Goal: Task Accomplishment & Management: Use online tool/utility

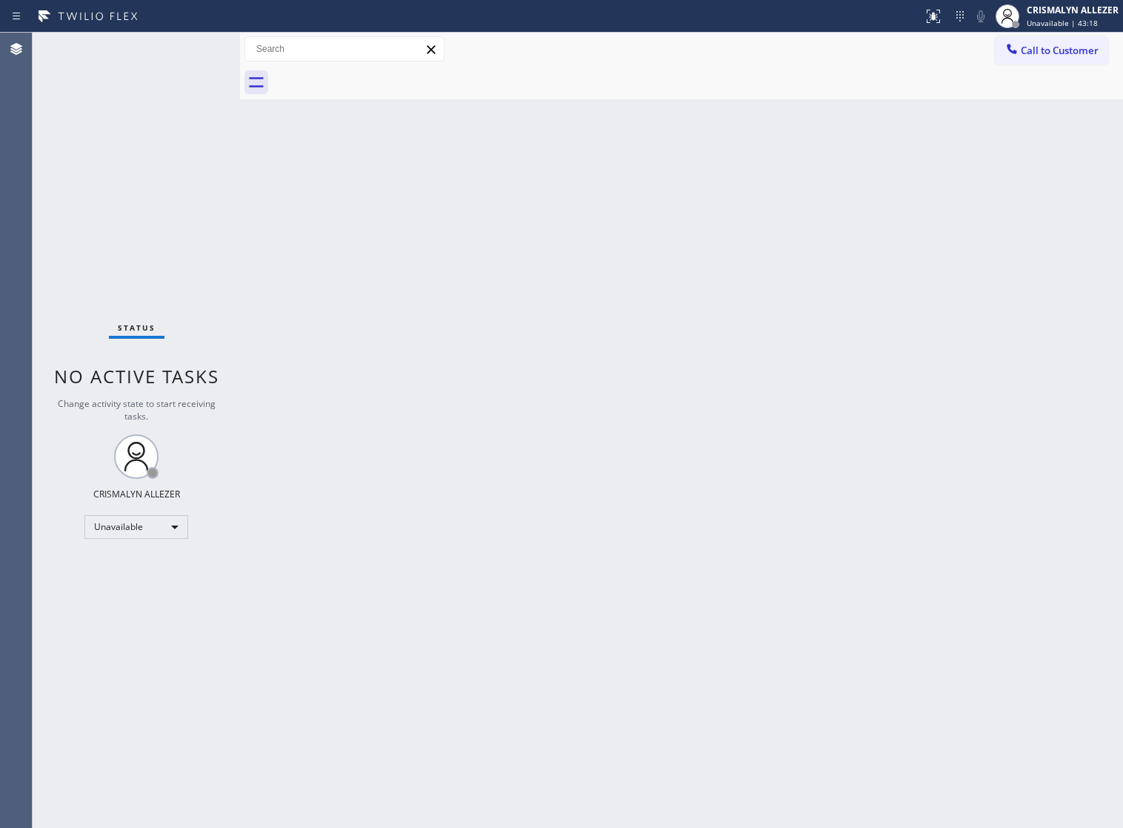
click at [1025, 52] on span "Call to Customer" at bounding box center [1060, 50] width 78 height 13
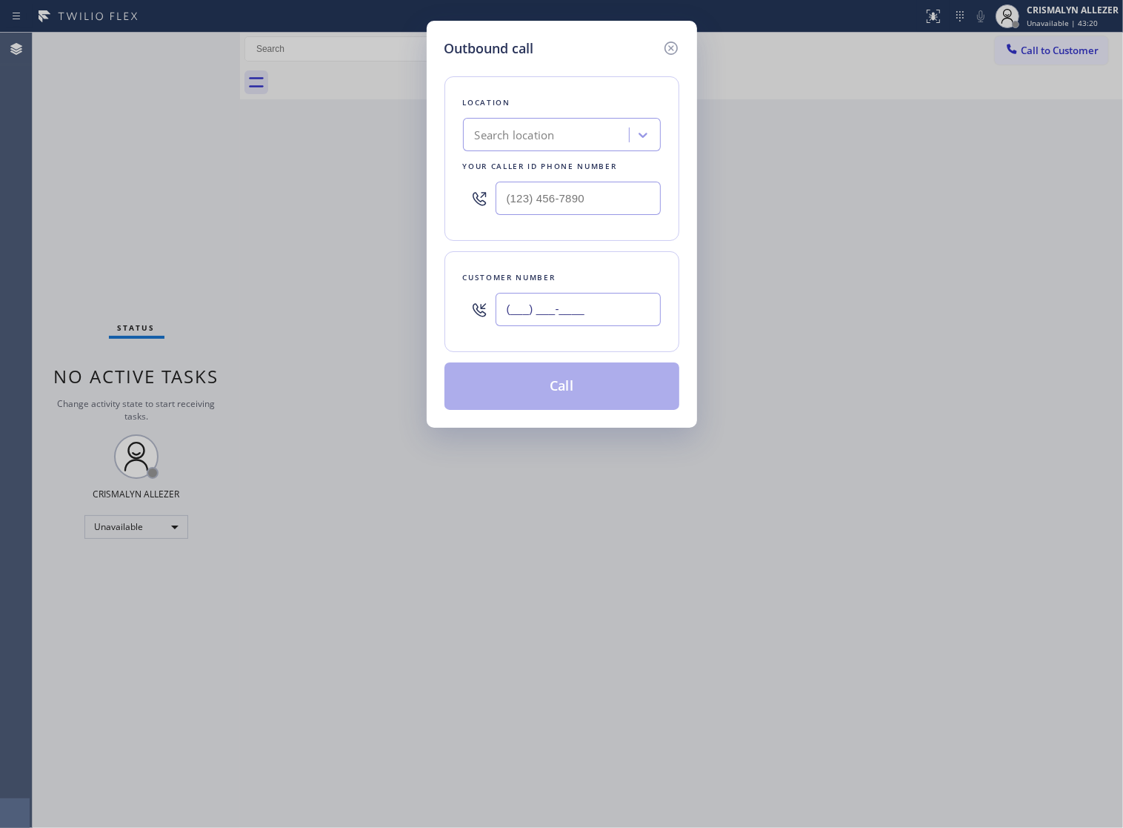
click at [611, 326] on input "(___) ___-____" at bounding box center [578, 309] width 165 height 33
paste input "206) 295-4789"
type input "[PHONE_NUMBER]"
drag, startPoint x: 541, startPoint y: 215, endPoint x: 326, endPoint y: 217, distance: 214.9
click at [326, 217] on div "Outbound call Location Search location Your caller id phone number (___) ___-__…" at bounding box center [561, 414] width 1123 height 828
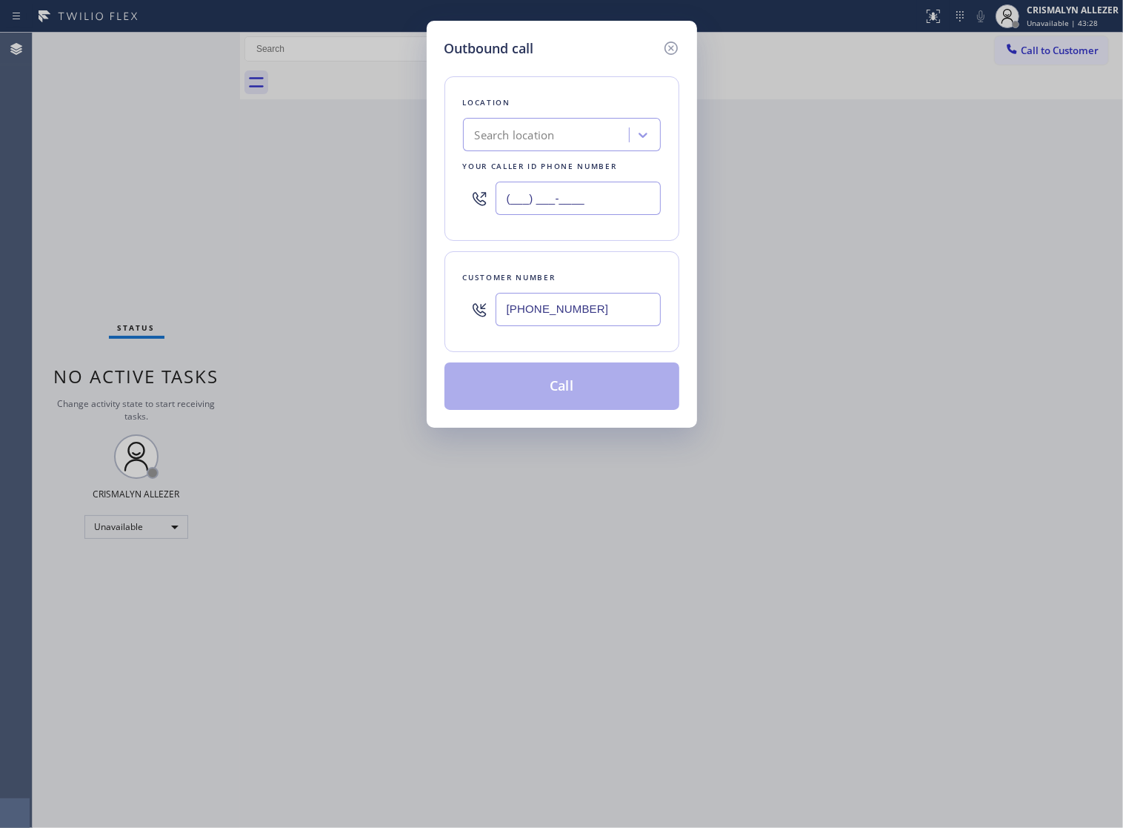
paste input "818) 330-1289"
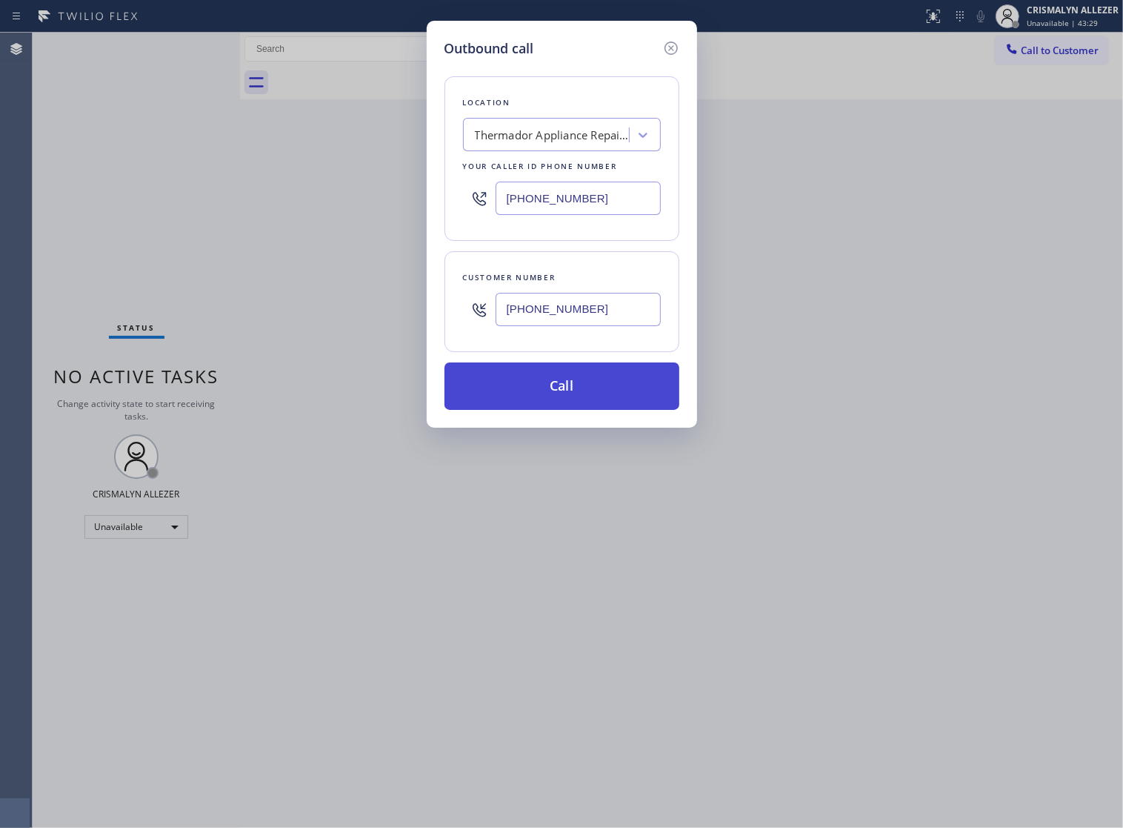
type input "[PHONE_NUMBER]"
click at [561, 402] on button "Call" at bounding box center [562, 385] width 235 height 47
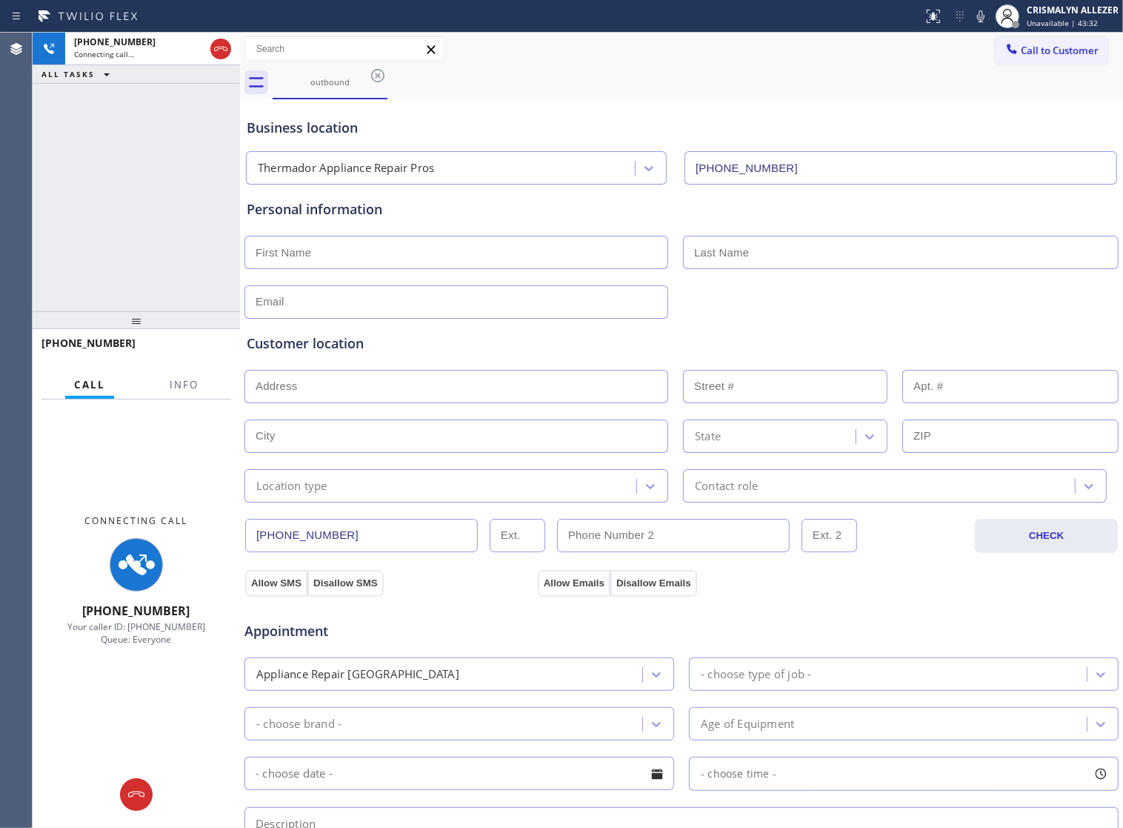
type input "[PHONE_NUMBER]"
click at [176, 386] on span "Info" at bounding box center [184, 384] width 29 height 13
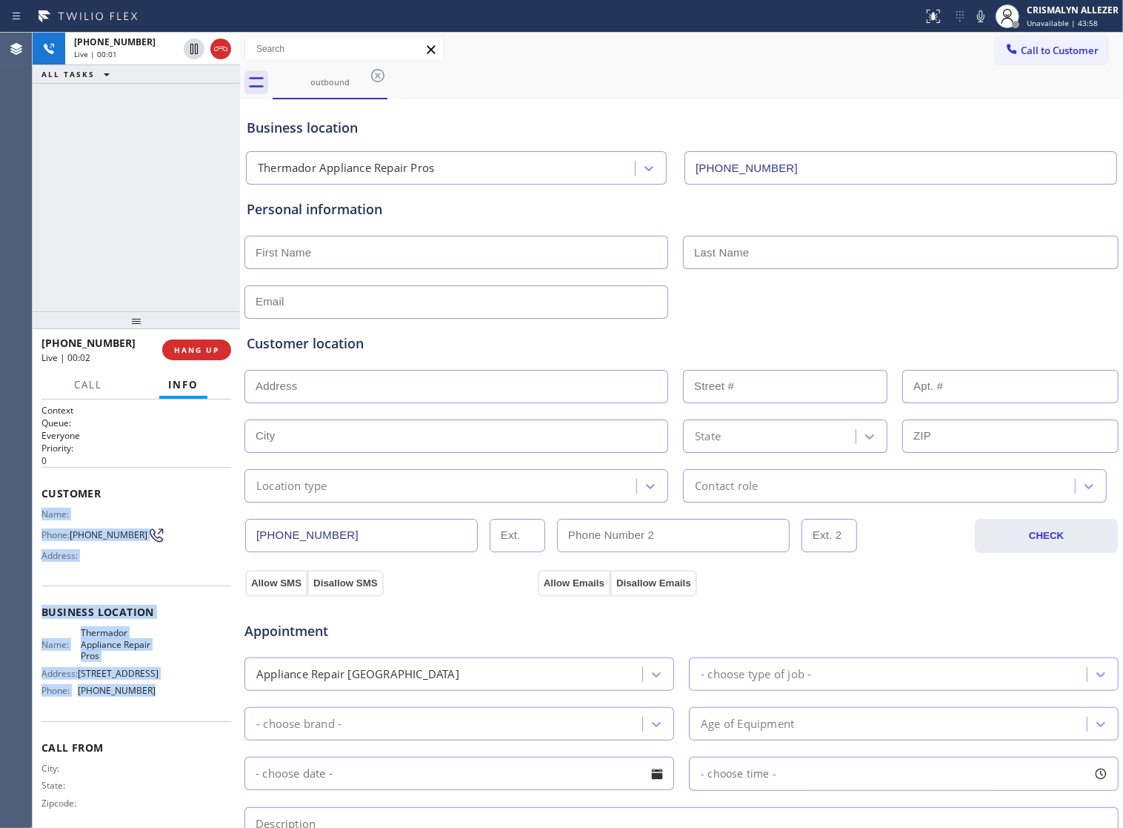
drag, startPoint x: 39, startPoint y: 511, endPoint x: 152, endPoint y: 701, distance: 220.6
click at [152, 701] on div "Context Queue: Everyone Priority: 0 Customer Name: Phone: (206) 295-4789 Addres…" at bounding box center [136, 613] width 207 height 428
click at [180, 356] on button "HANG UP" at bounding box center [196, 349] width 69 height 21
click at [178, 354] on span "COMPLETE" at bounding box center [193, 350] width 51 height 10
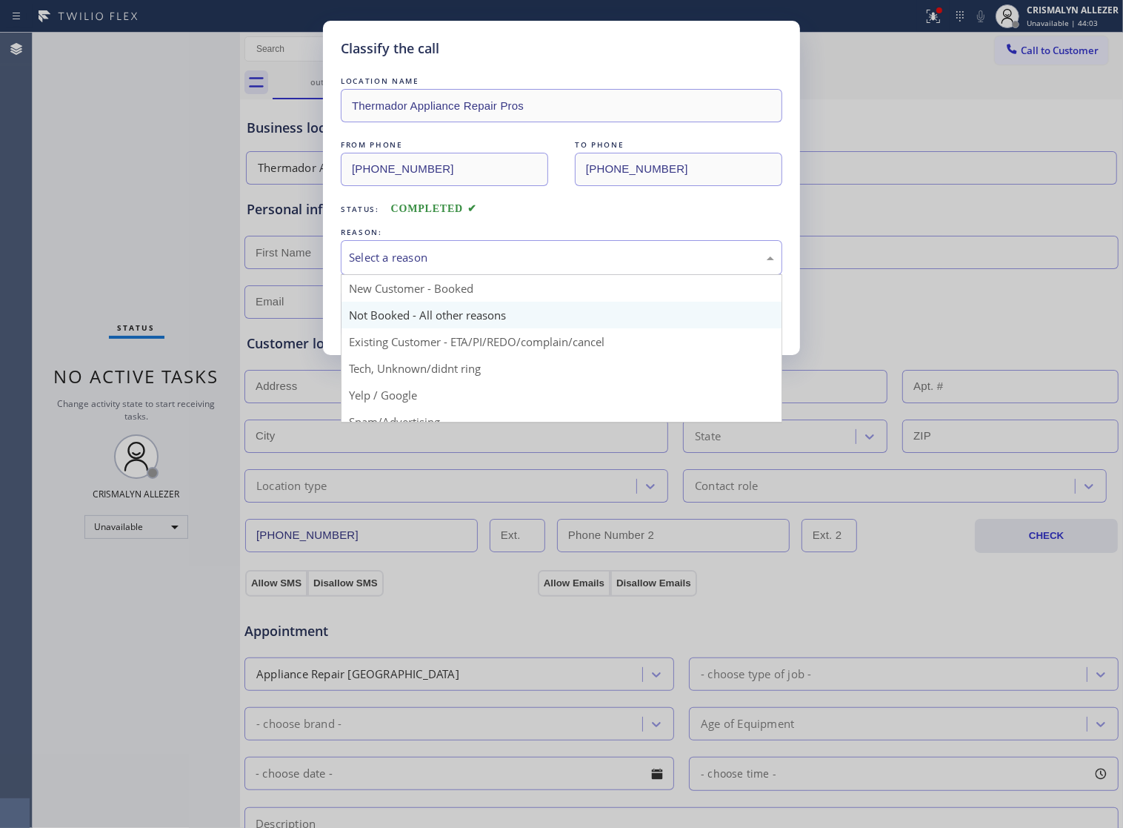
drag, startPoint x: 561, startPoint y: 279, endPoint x: 431, endPoint y: 326, distance: 137.8
click at [553, 275] on div "Select a reason" at bounding box center [562, 257] width 442 height 35
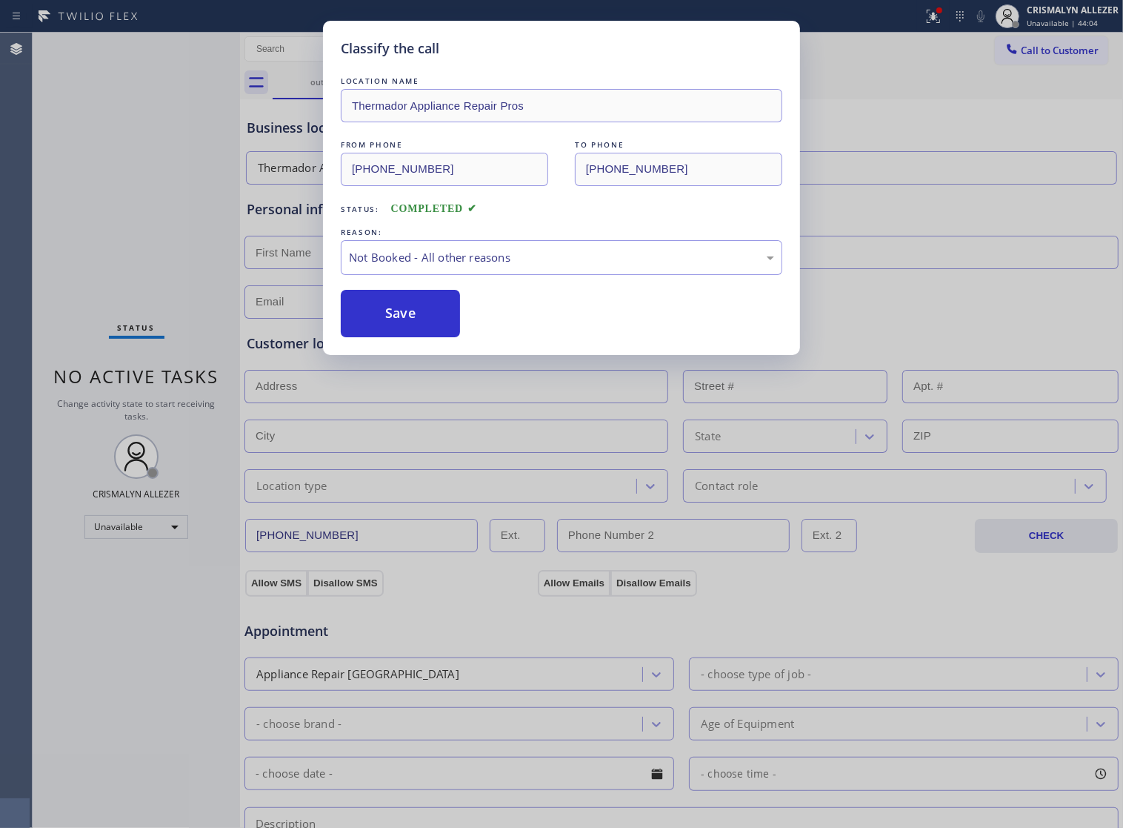
click at [399, 335] on button "Save" at bounding box center [400, 313] width 119 height 47
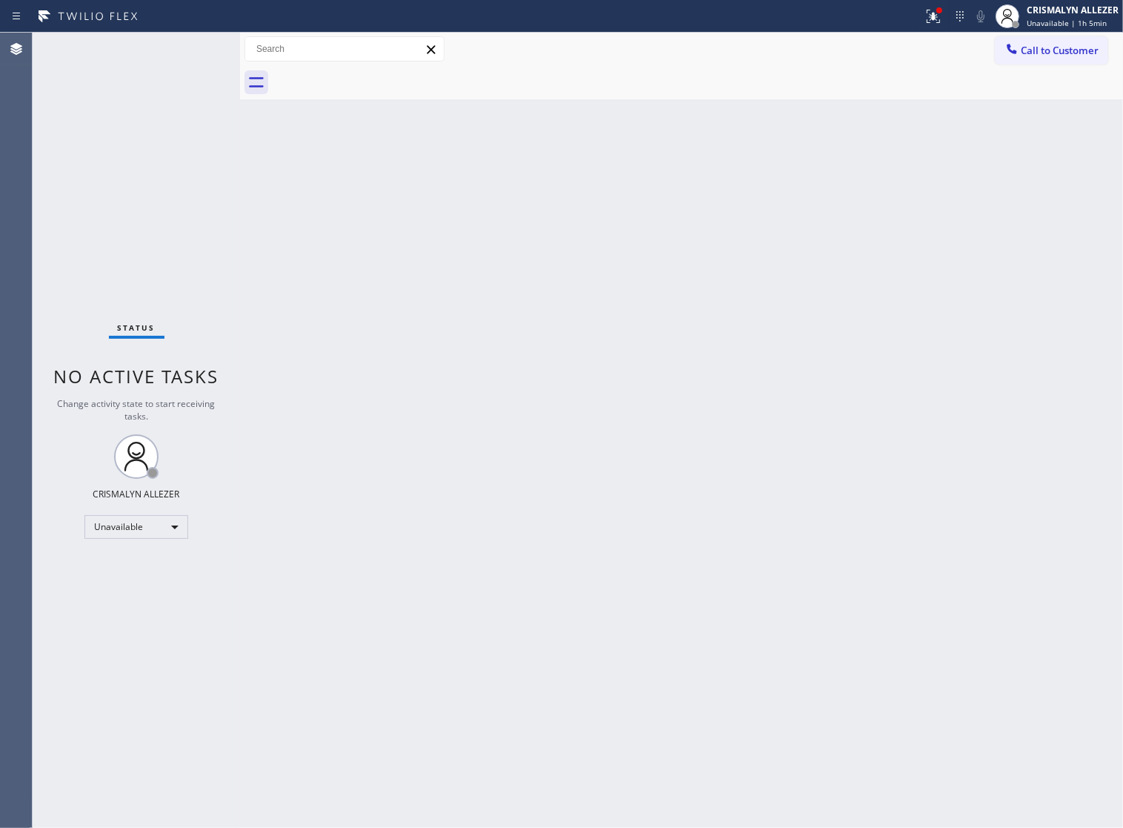
click at [998, 64] on div "Call to Customer Outbound call Location Thermador Appliance Repair Pros Your ca…" at bounding box center [681, 49] width 883 height 33
click at [1037, 44] on span "Call to Customer" at bounding box center [1060, 50] width 78 height 13
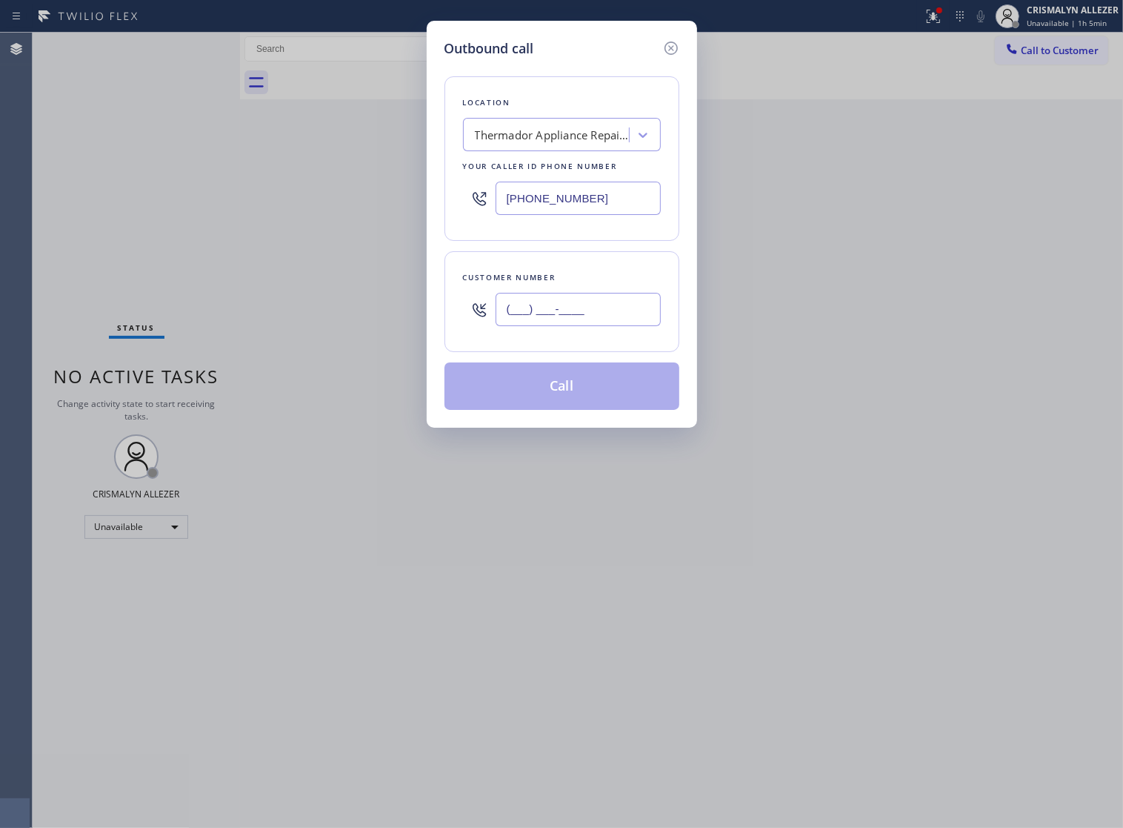
click at [628, 322] on input "(___) ___-____" at bounding box center [578, 309] width 165 height 33
paste input "425) 698-5733"
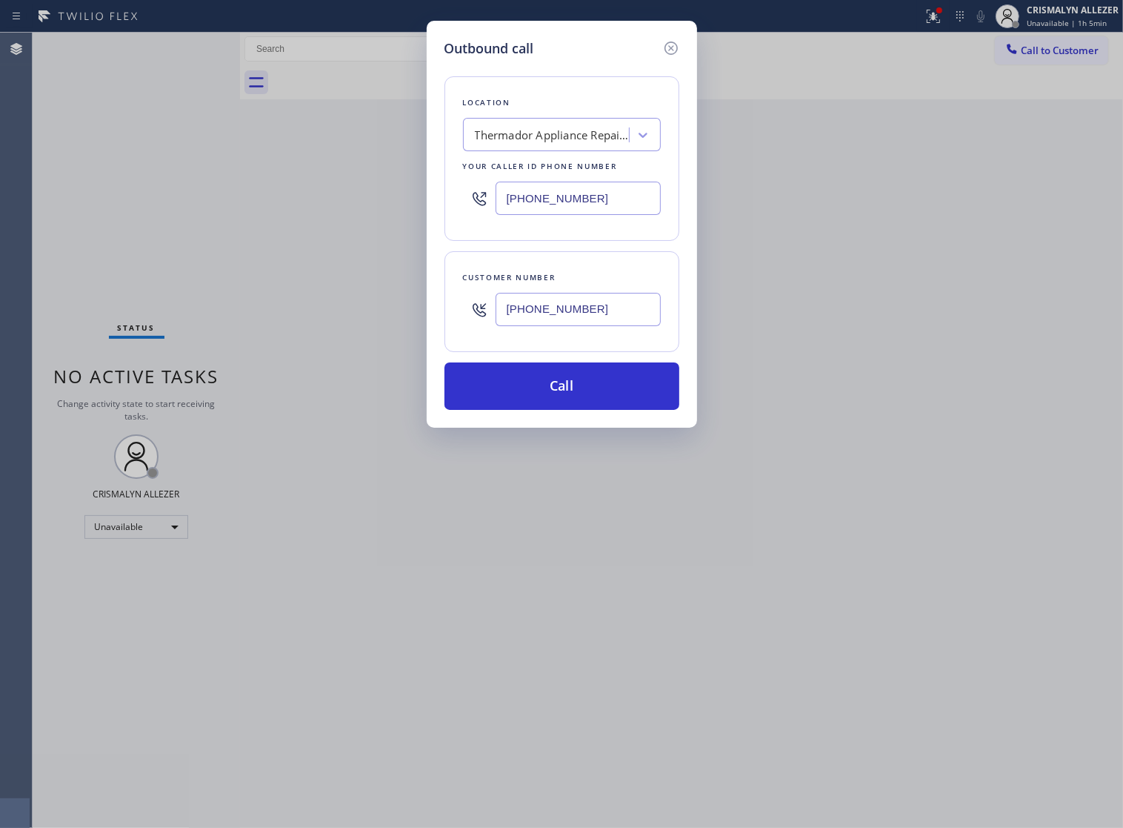
type input "[PHONE_NUMBER]"
click at [627, 315] on input "[PHONE_NUMBER]" at bounding box center [578, 309] width 165 height 33
click at [591, 142] on div "Thermador Appliance Repair Pros" at bounding box center [553, 135] width 156 height 17
paste input "Elite Sub-Zero Appliance Repair"
type input "Elite Sub-Zero Appliance Repair"
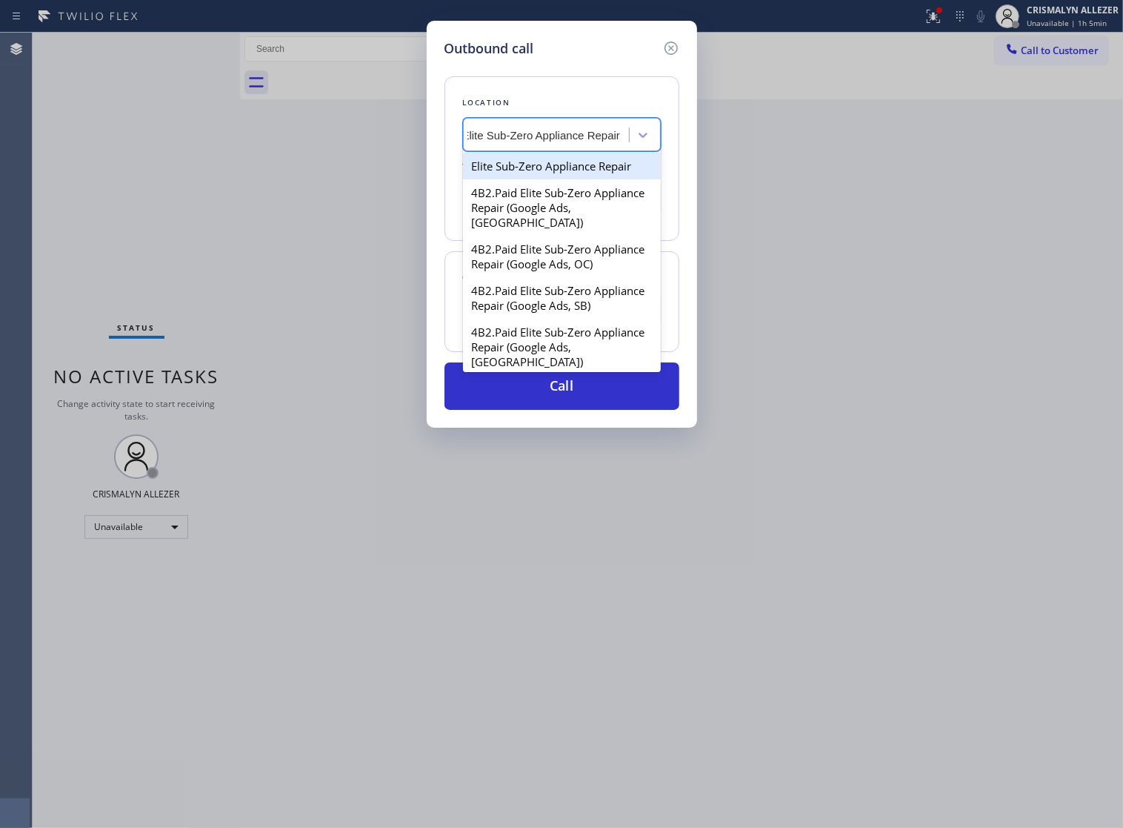
scroll to position [0, 13]
click at [541, 179] on div "Elite Sub-Zero Appliance Repair" at bounding box center [562, 166] width 198 height 27
type input "[PHONE_NUMBER]"
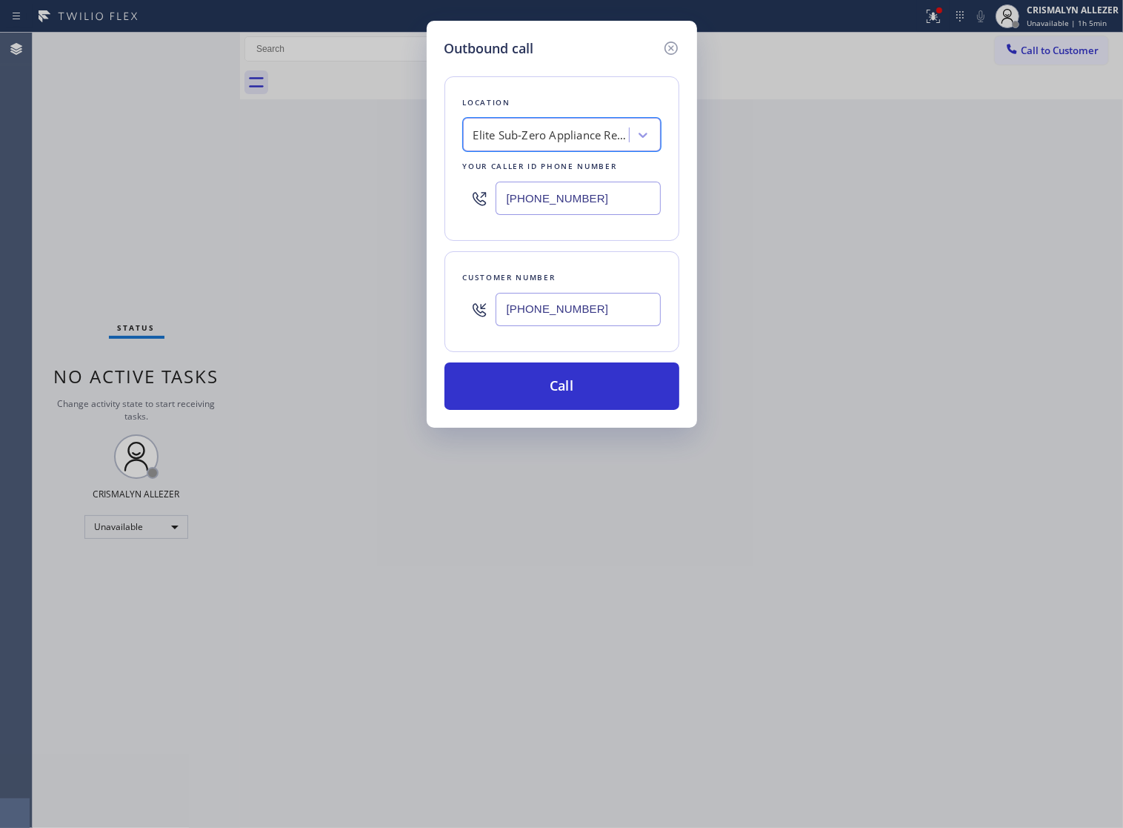
scroll to position [0, 1]
click at [565, 410] on button "Call" at bounding box center [562, 385] width 235 height 47
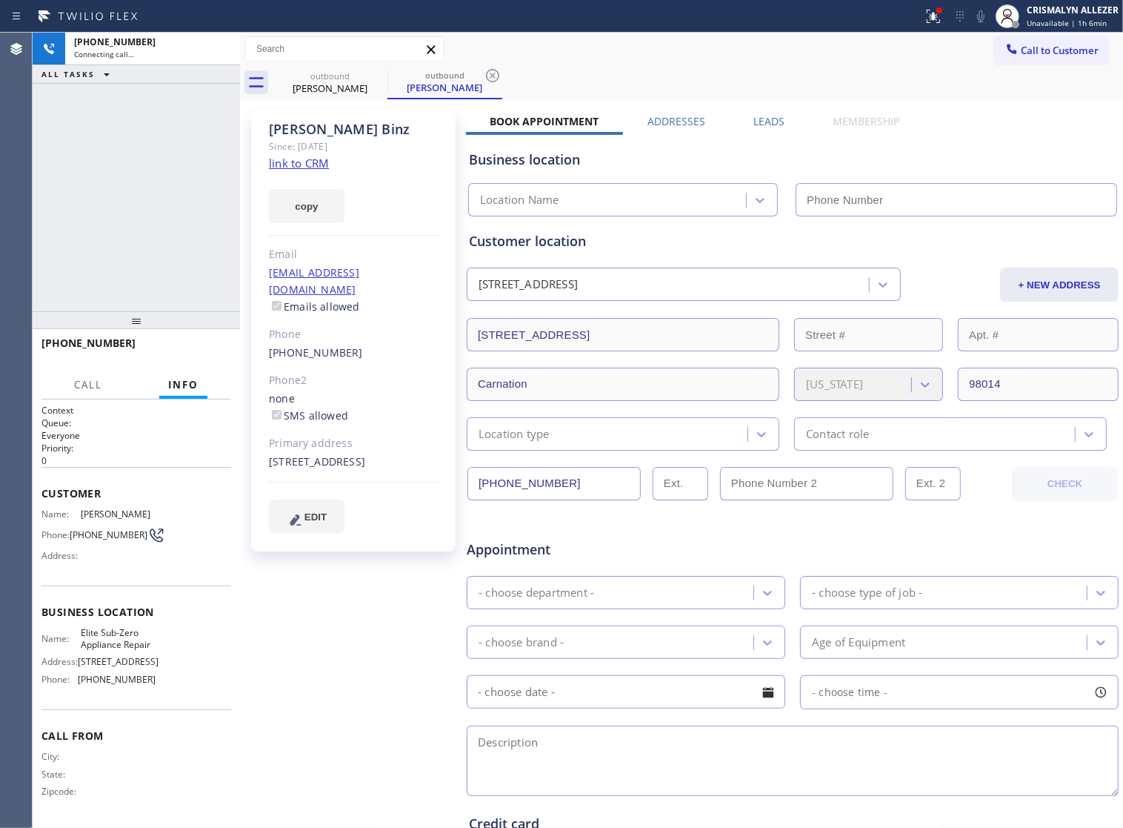
click at [315, 161] on link "link to CRM" at bounding box center [299, 163] width 60 height 15
type input "[PHONE_NUMBER]"
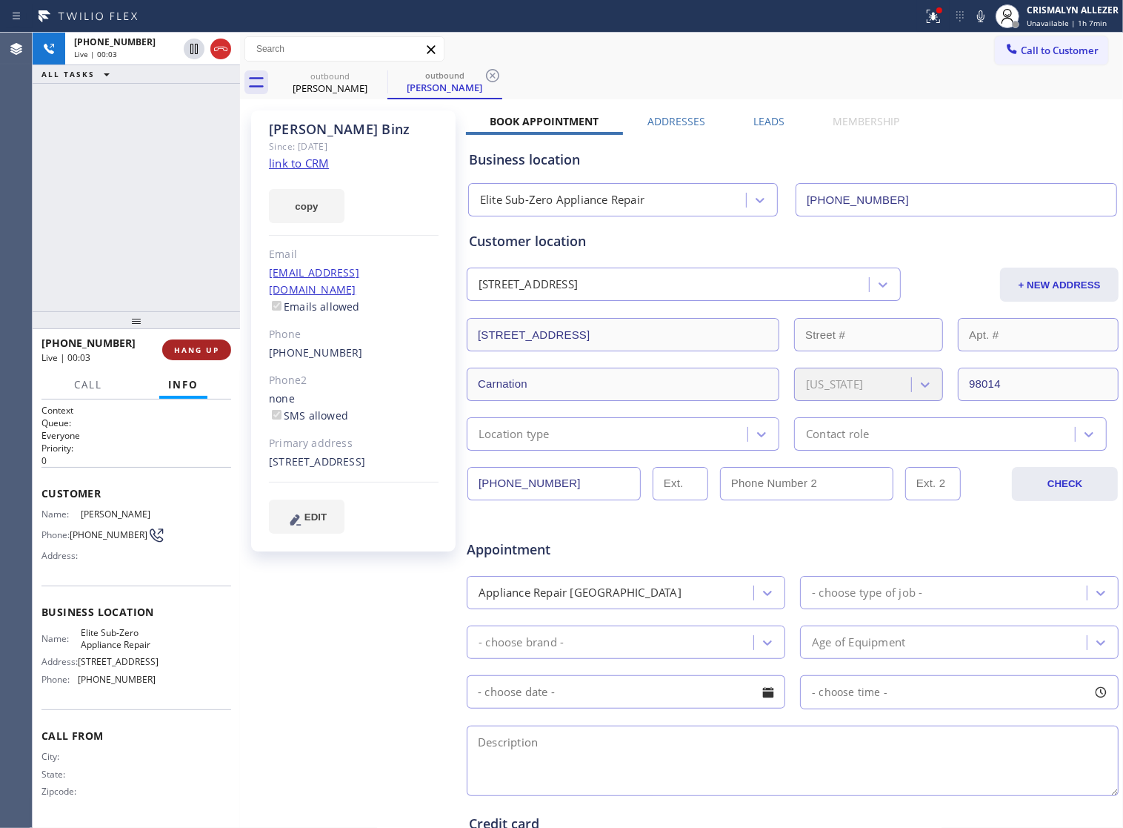
click at [190, 353] on span "HANG UP" at bounding box center [196, 350] width 45 height 10
click at [190, 353] on span "COMPLETE" at bounding box center [193, 350] width 51 height 10
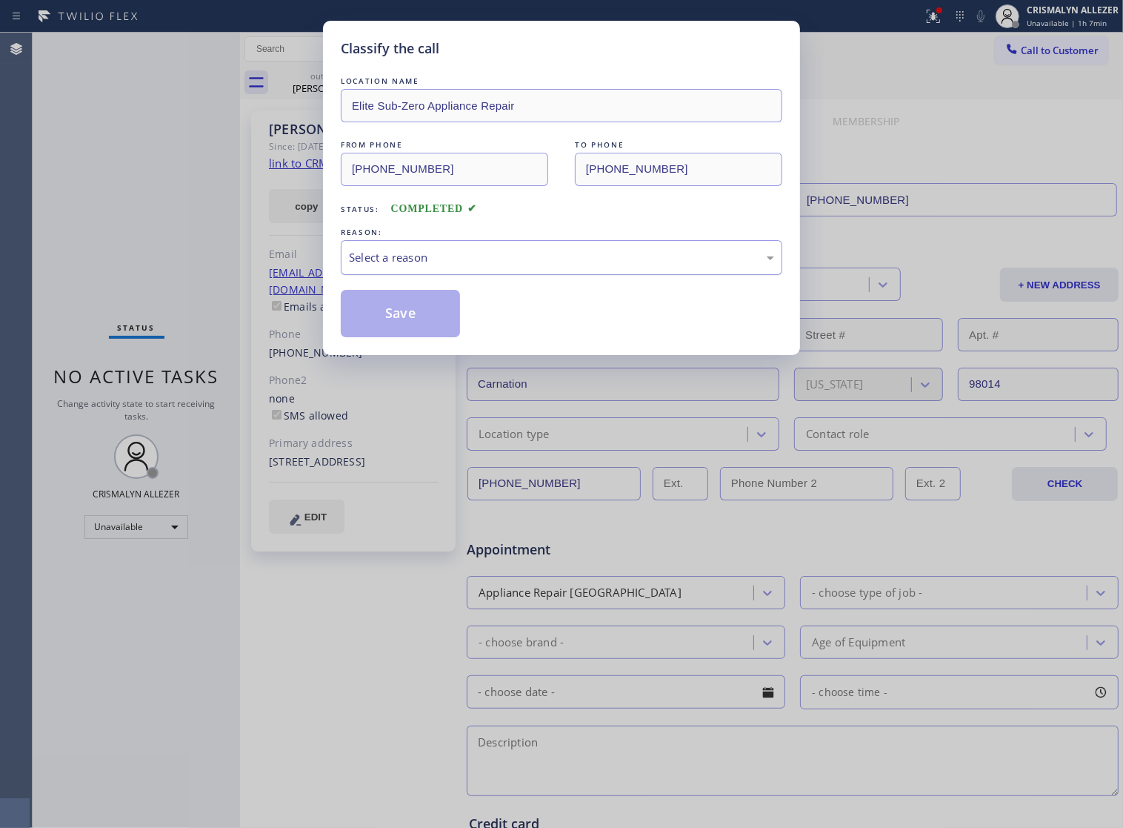
click at [561, 265] on div "Select a reason" at bounding box center [561, 257] width 425 height 17
click at [411, 322] on button "Save" at bounding box center [400, 313] width 119 height 47
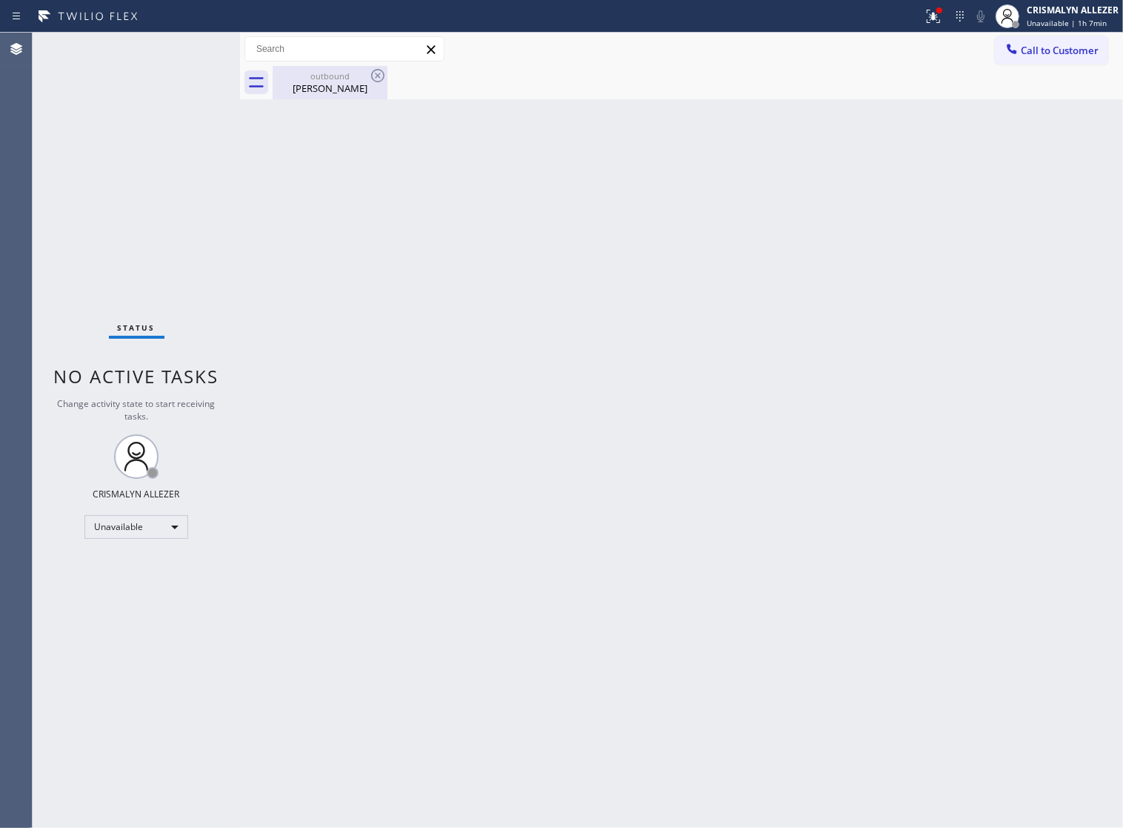
click at [334, 84] on div "Joseph Binz" at bounding box center [330, 88] width 112 height 13
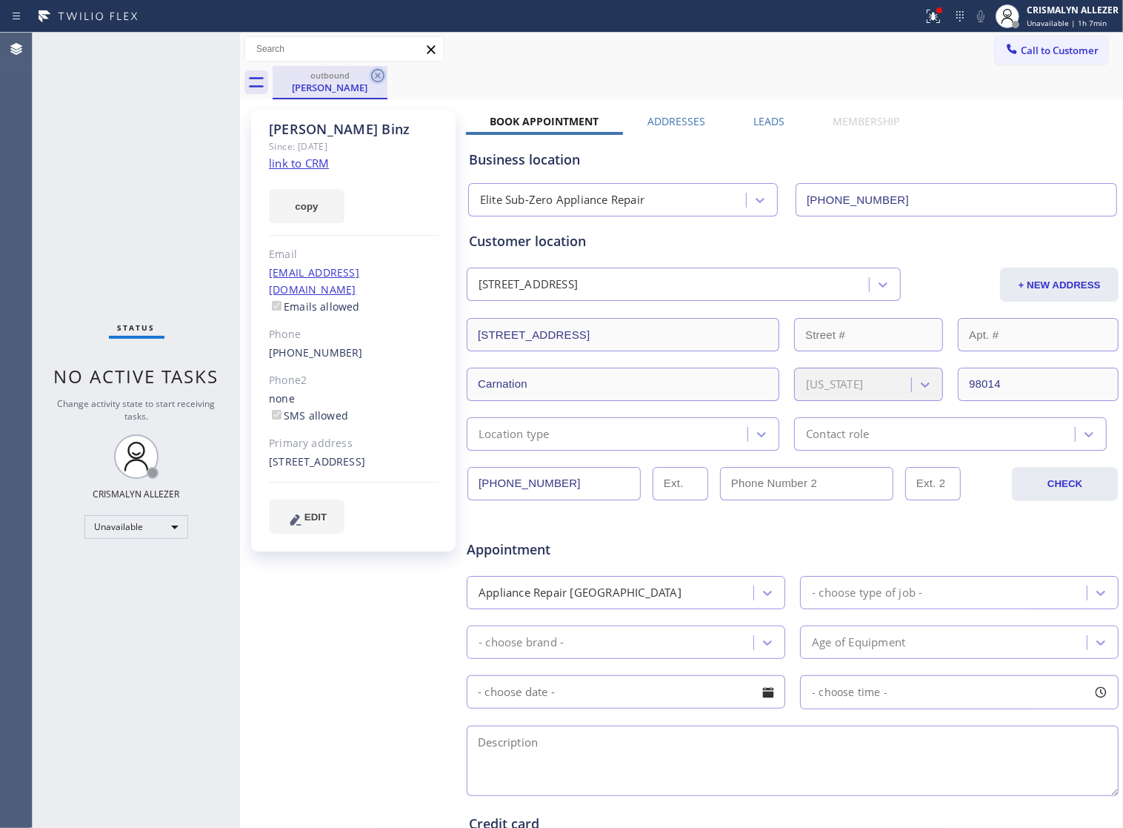
click at [374, 74] on icon at bounding box center [378, 76] width 18 height 18
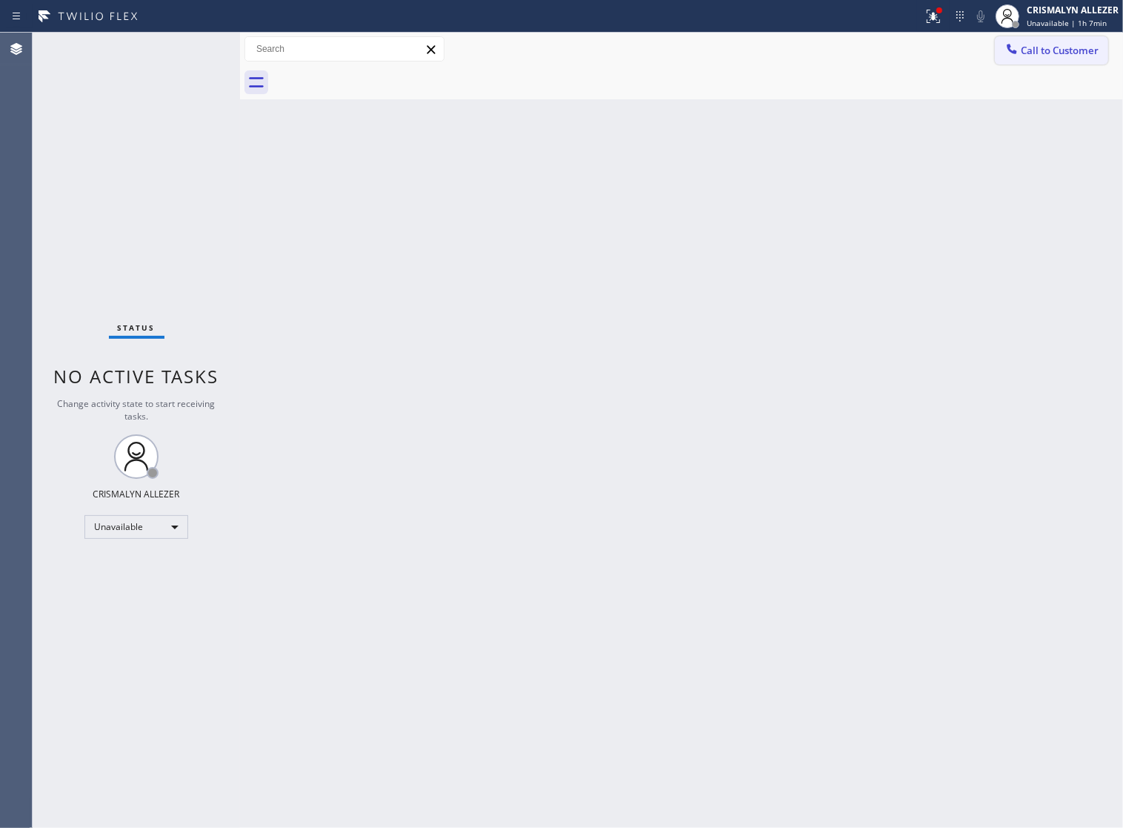
click at [1083, 49] on span "Call to Customer" at bounding box center [1060, 50] width 78 height 13
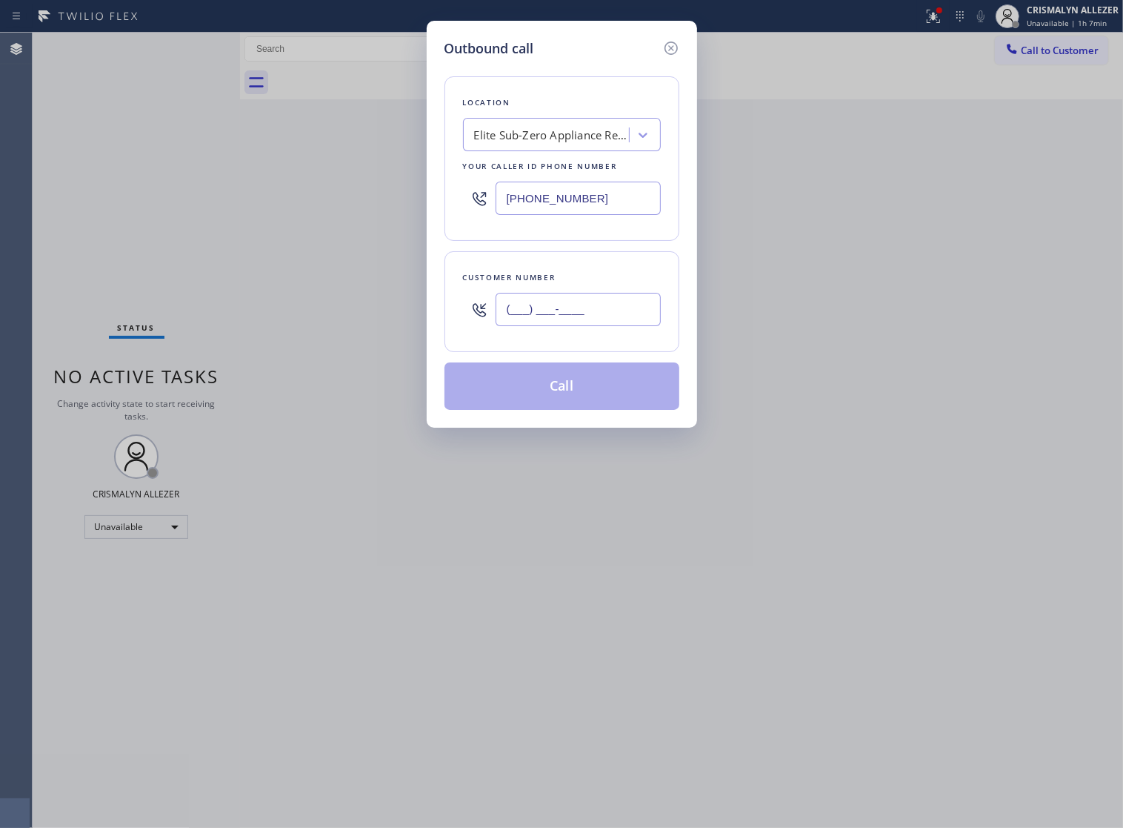
click at [610, 308] on input "(___) ___-____" at bounding box center [578, 309] width 165 height 33
paste input "text"
type input "(___) ___-____"
click at [573, 320] on input "(___) ___-____" at bounding box center [578, 309] width 165 height 33
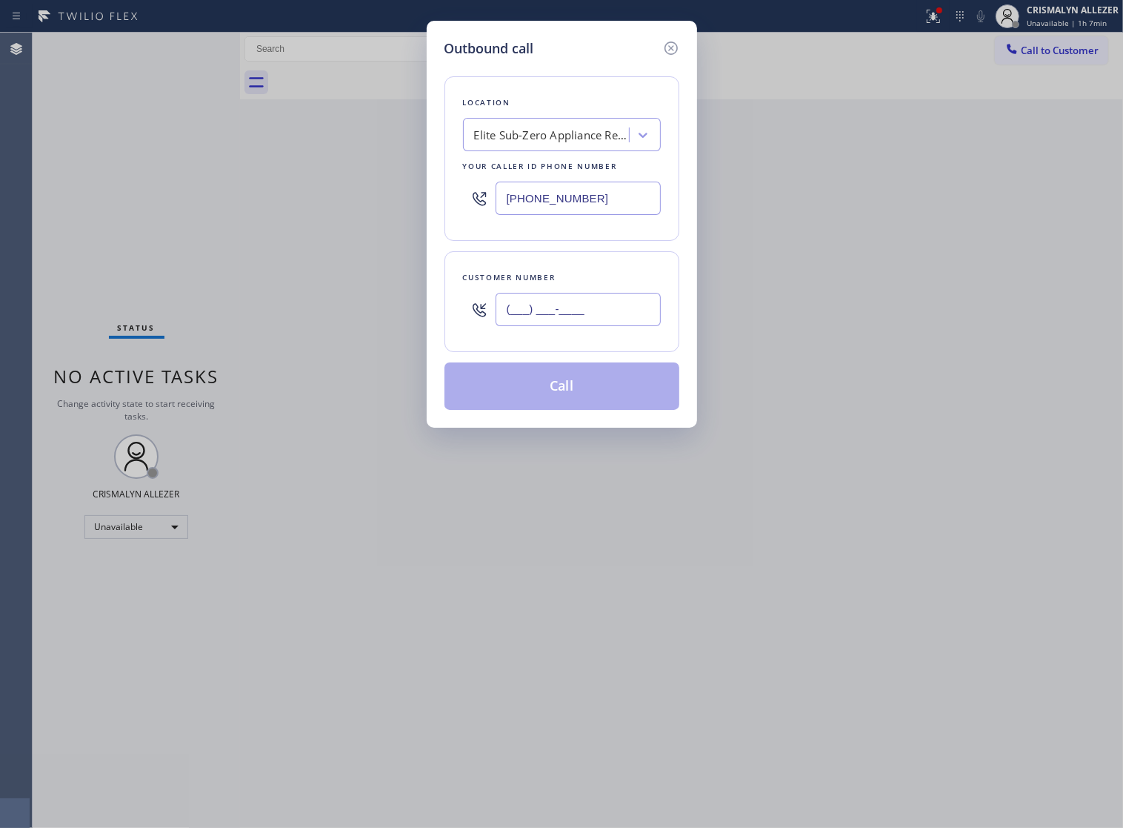
paste input "425) 698-5733"
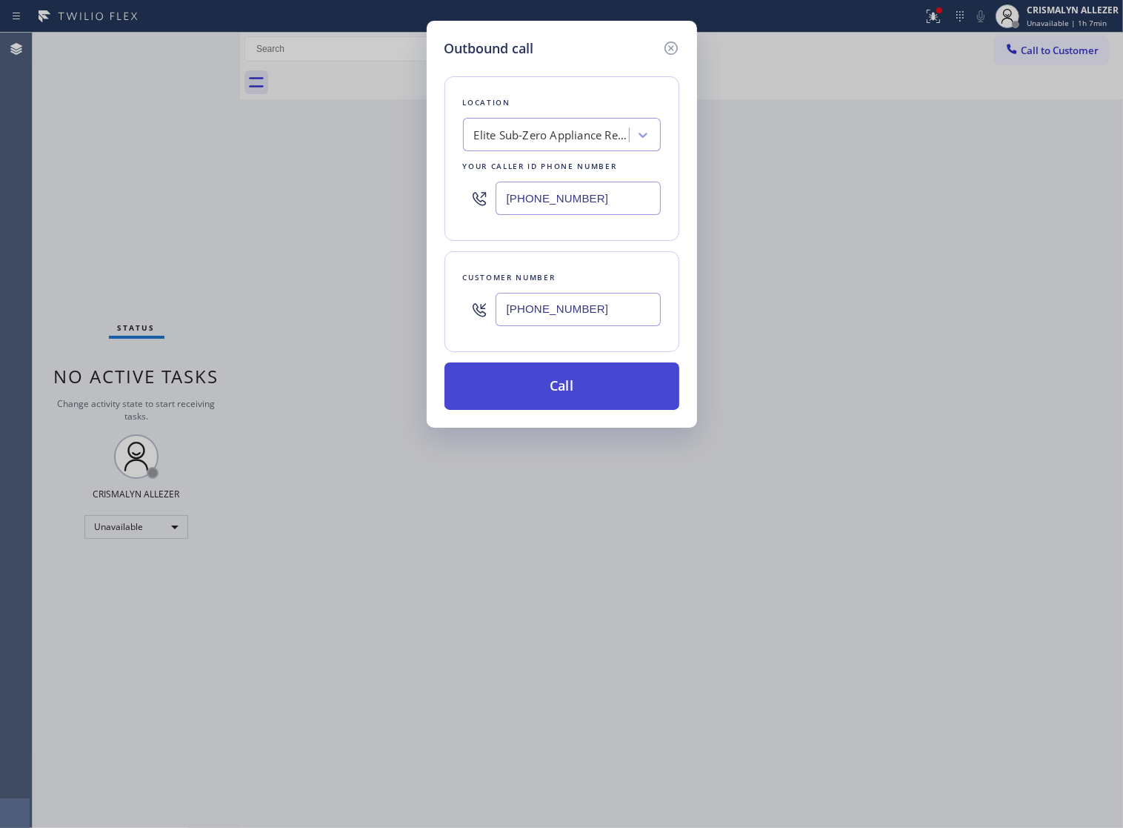
type input "[PHONE_NUMBER]"
click at [575, 405] on button "Call" at bounding box center [562, 385] width 235 height 47
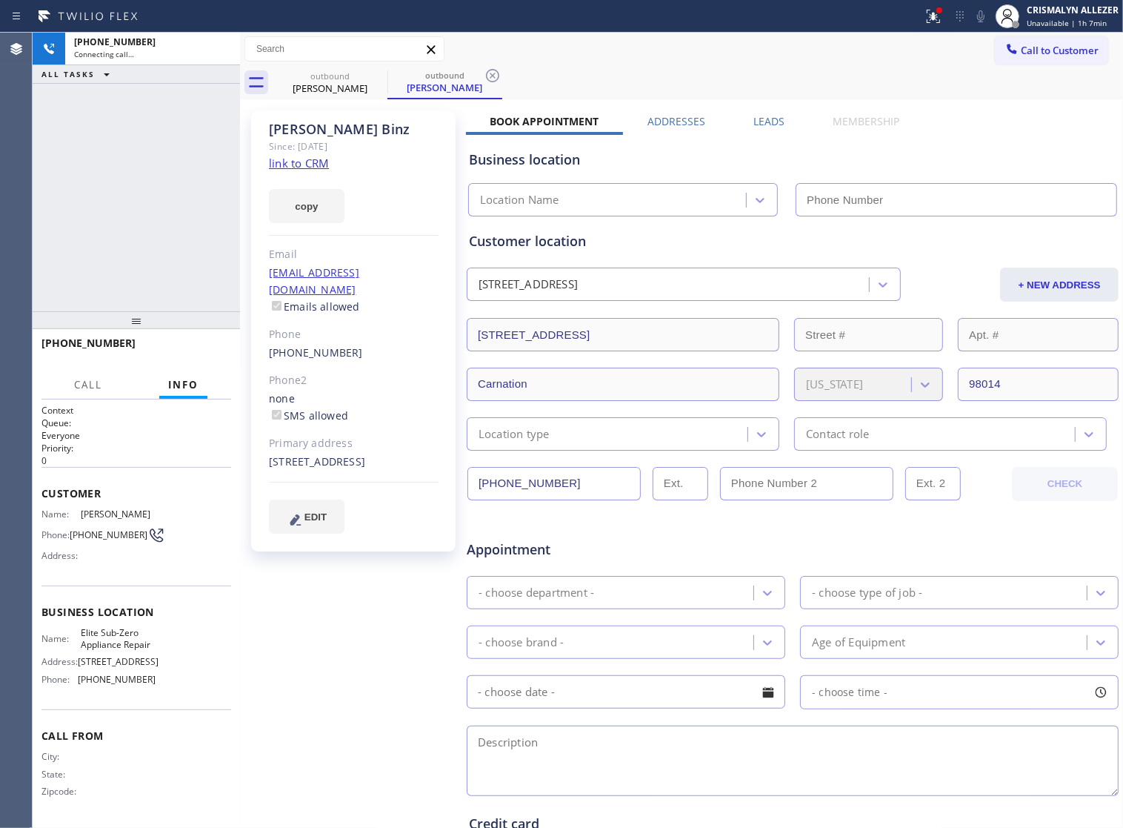
type input "[PHONE_NUMBER]"
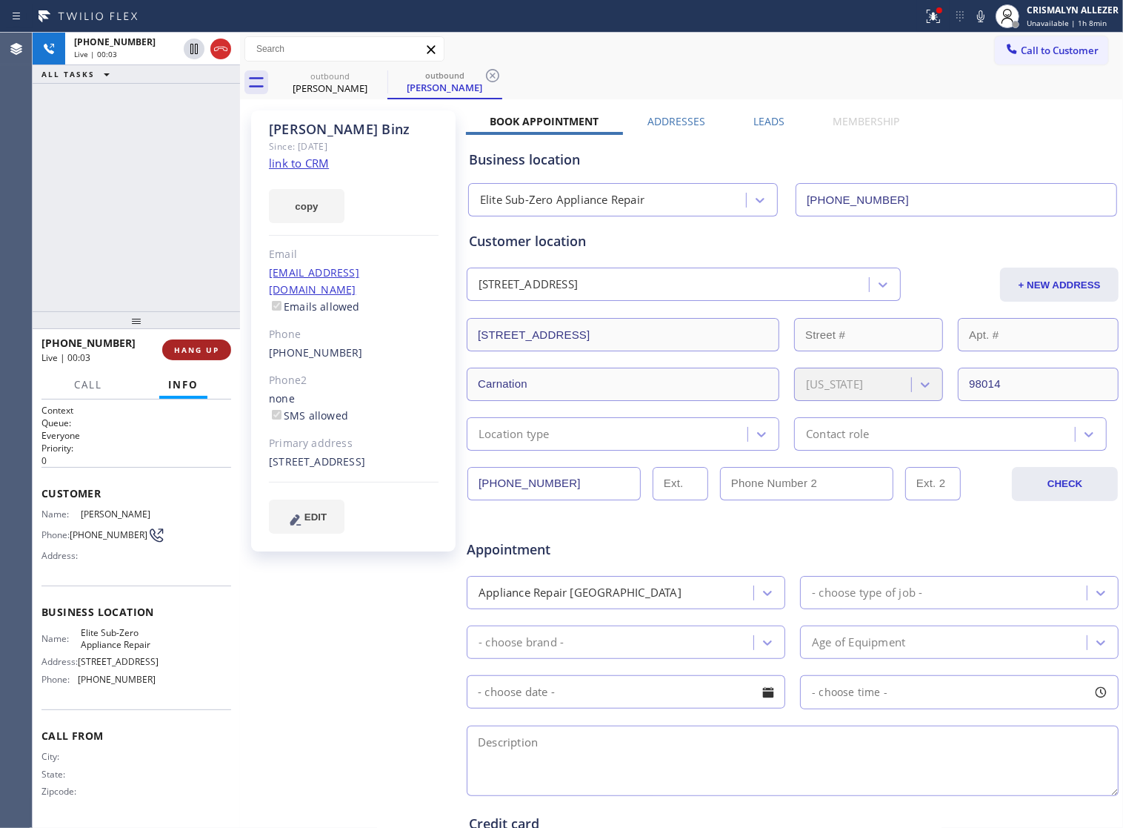
click at [179, 353] on span "HANG UP" at bounding box center [196, 350] width 45 height 10
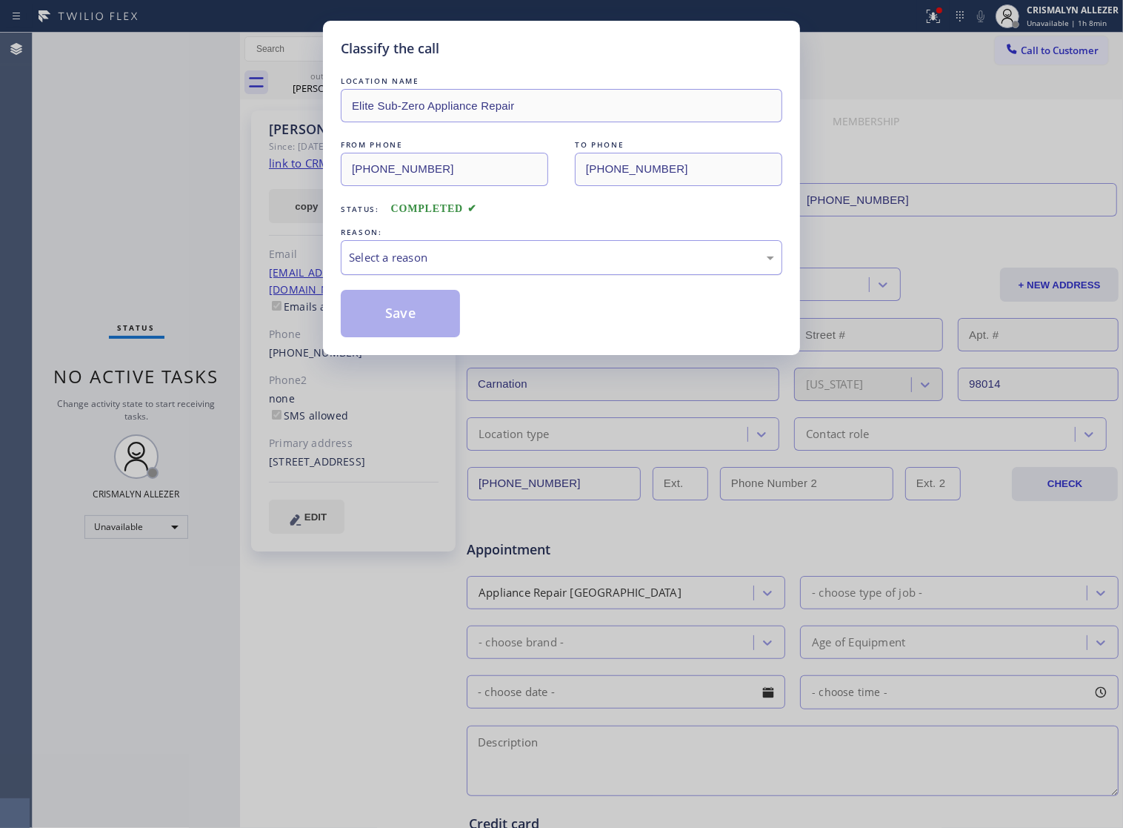
click at [519, 266] on div "Select a reason" at bounding box center [561, 257] width 425 height 17
click at [386, 337] on button "Save" at bounding box center [400, 313] width 119 height 47
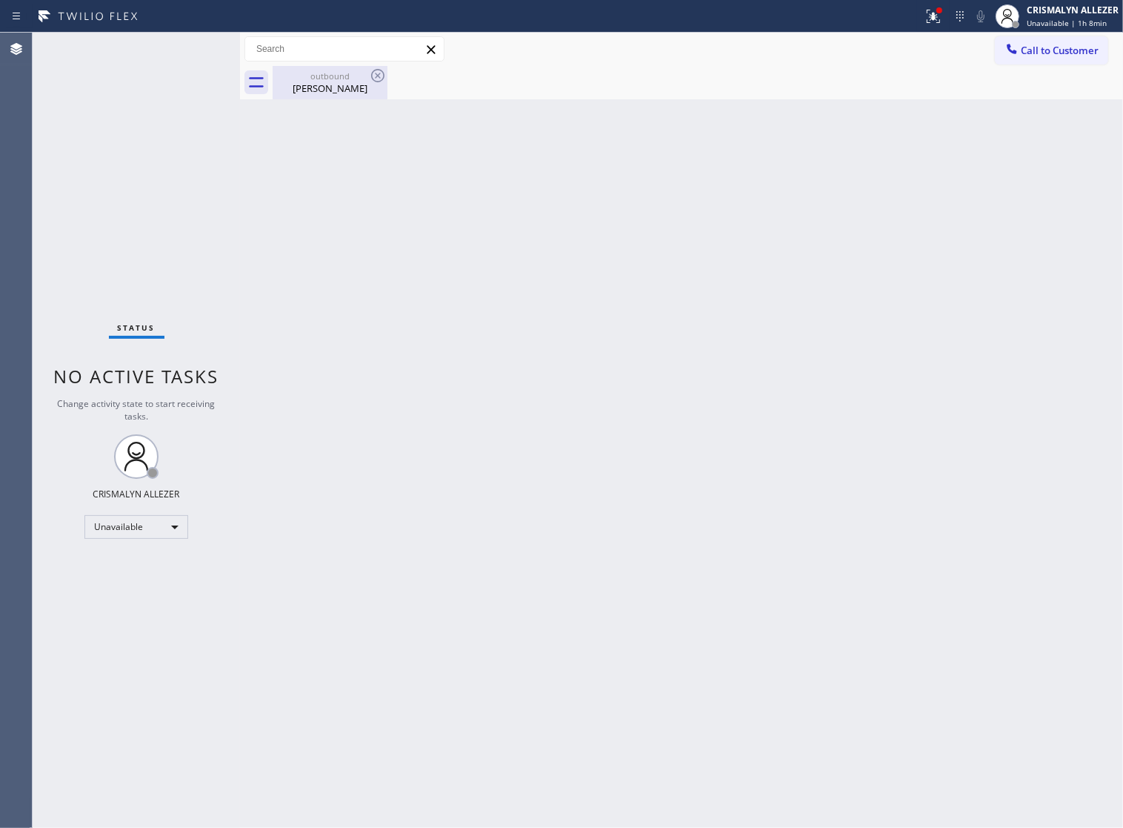
drag, startPoint x: 312, startPoint y: 79, endPoint x: 346, endPoint y: 83, distance: 34.3
click at [313, 79] on div "outbound" at bounding box center [330, 75] width 112 height 11
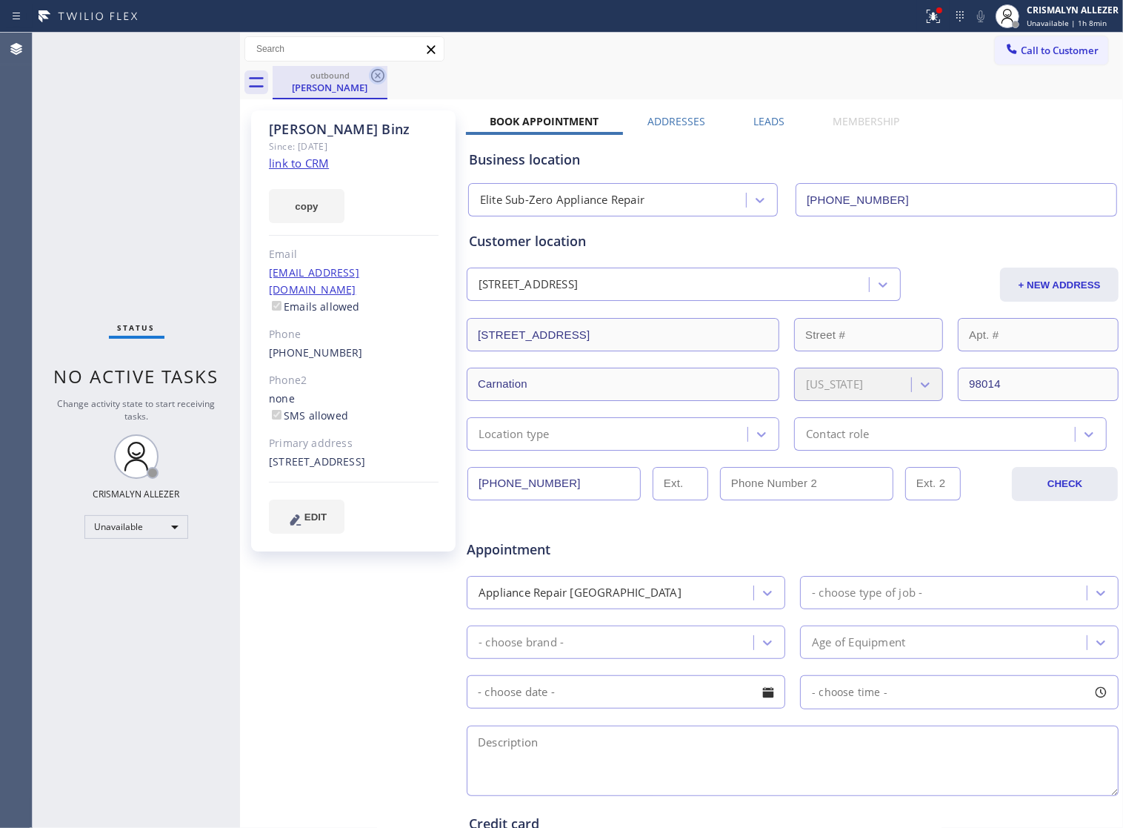
click at [379, 78] on icon at bounding box center [377, 75] width 13 height 13
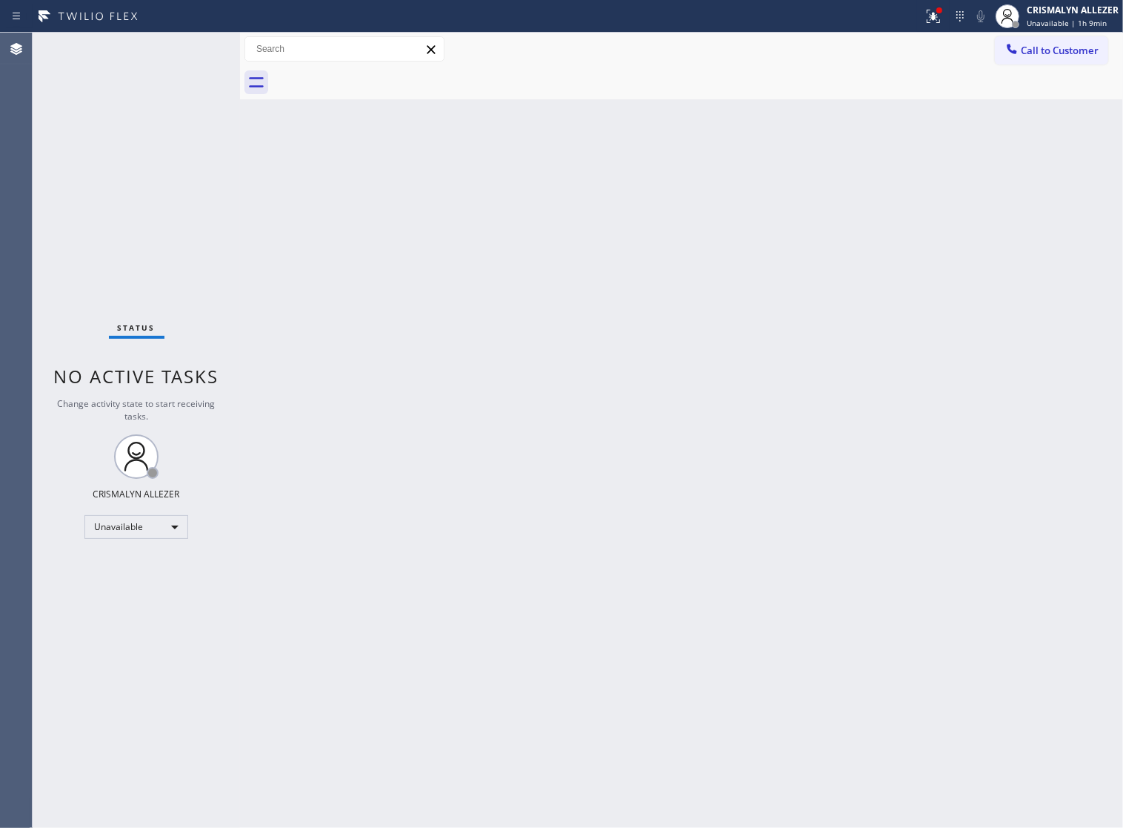
drag, startPoint x: 1049, startPoint y: 52, endPoint x: 962, endPoint y: 117, distance: 109.1
click at [1050, 52] on span "Call to Customer" at bounding box center [1060, 50] width 78 height 13
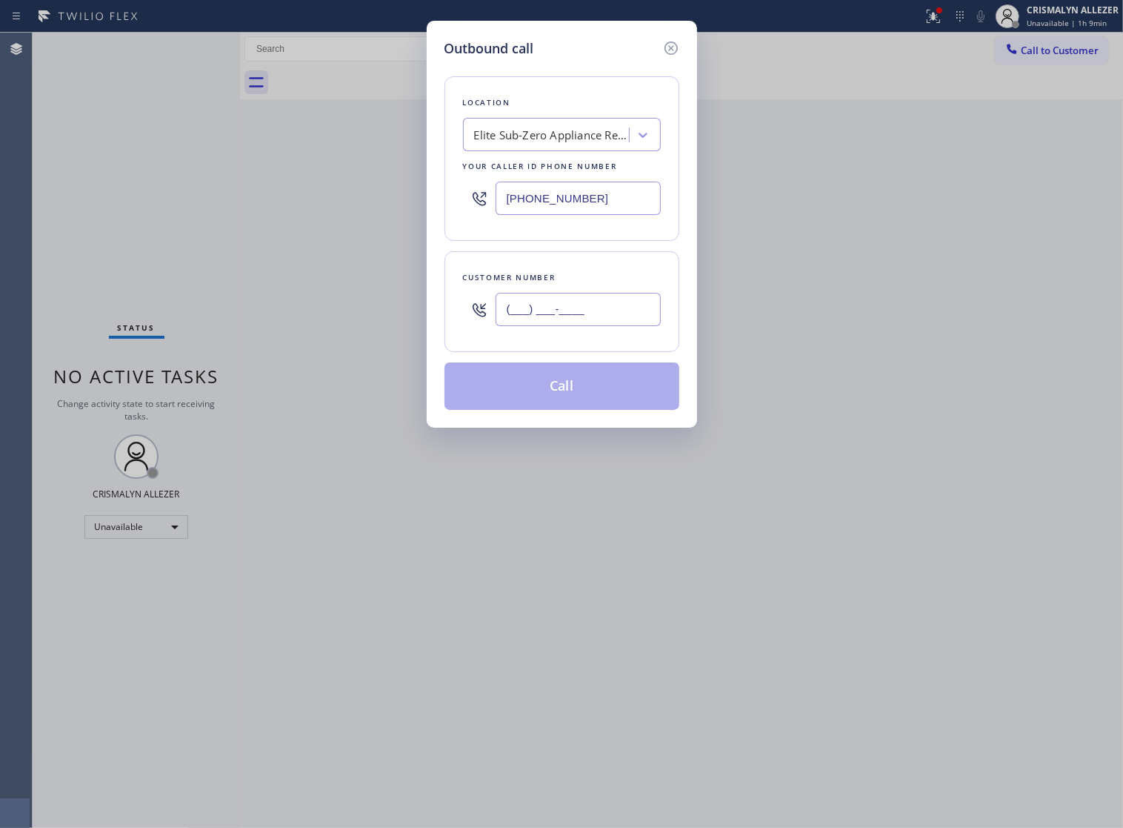
click at [622, 320] on input "(___) ___-____" at bounding box center [578, 309] width 165 height 33
paste input "314) 365-5292"
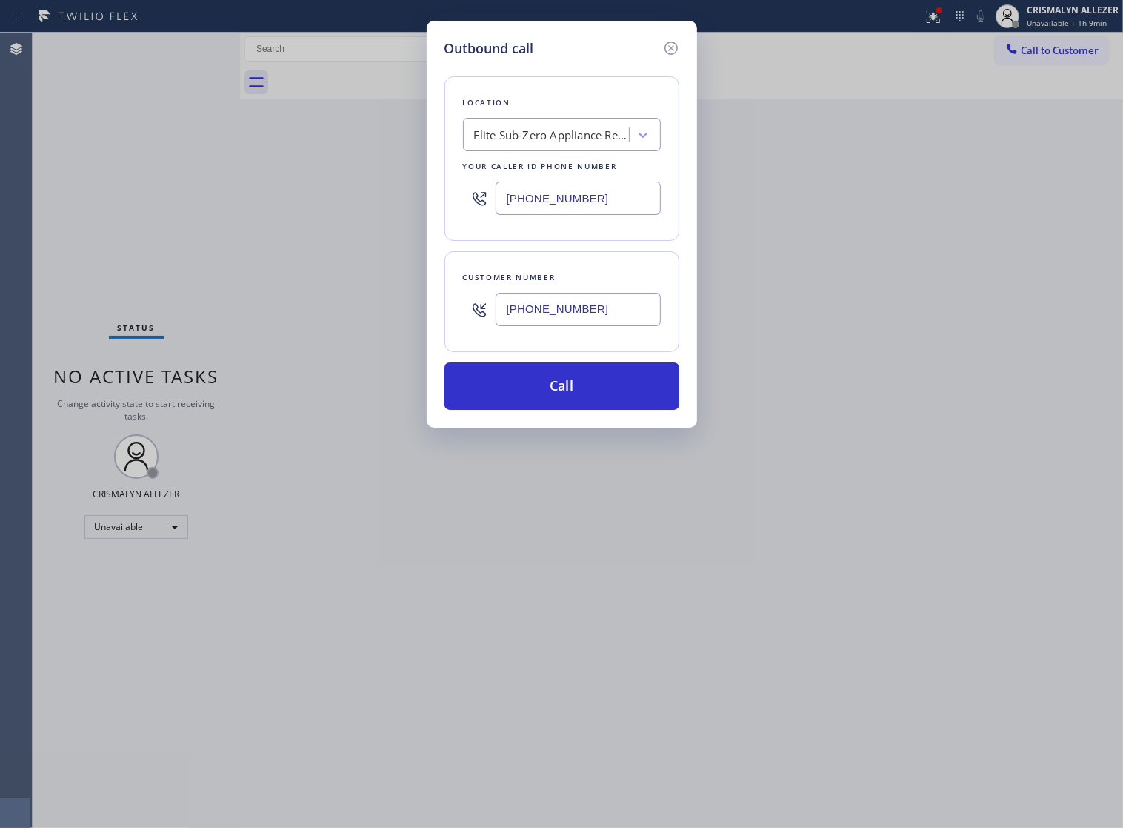
type input "[PHONE_NUMBER]"
click at [547, 144] on div "Elite Sub-Zero Appliance Repair" at bounding box center [552, 135] width 156 height 17
paste input "Wolf Top Choice Appliance Repair"
type input "Wolf Top Choice Appliance Repair"
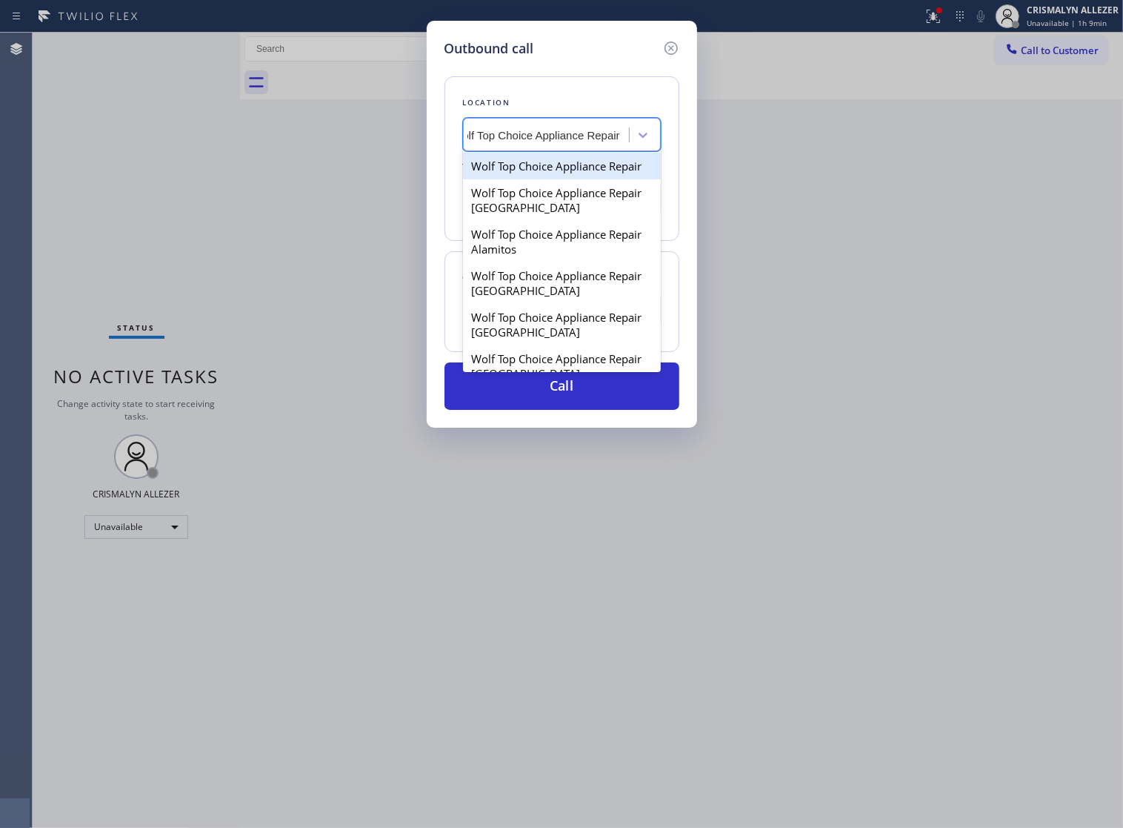
click at [541, 179] on div "Wolf Top Choice Appliance Repair" at bounding box center [562, 166] width 198 height 27
type input "[PHONE_NUMBER]"
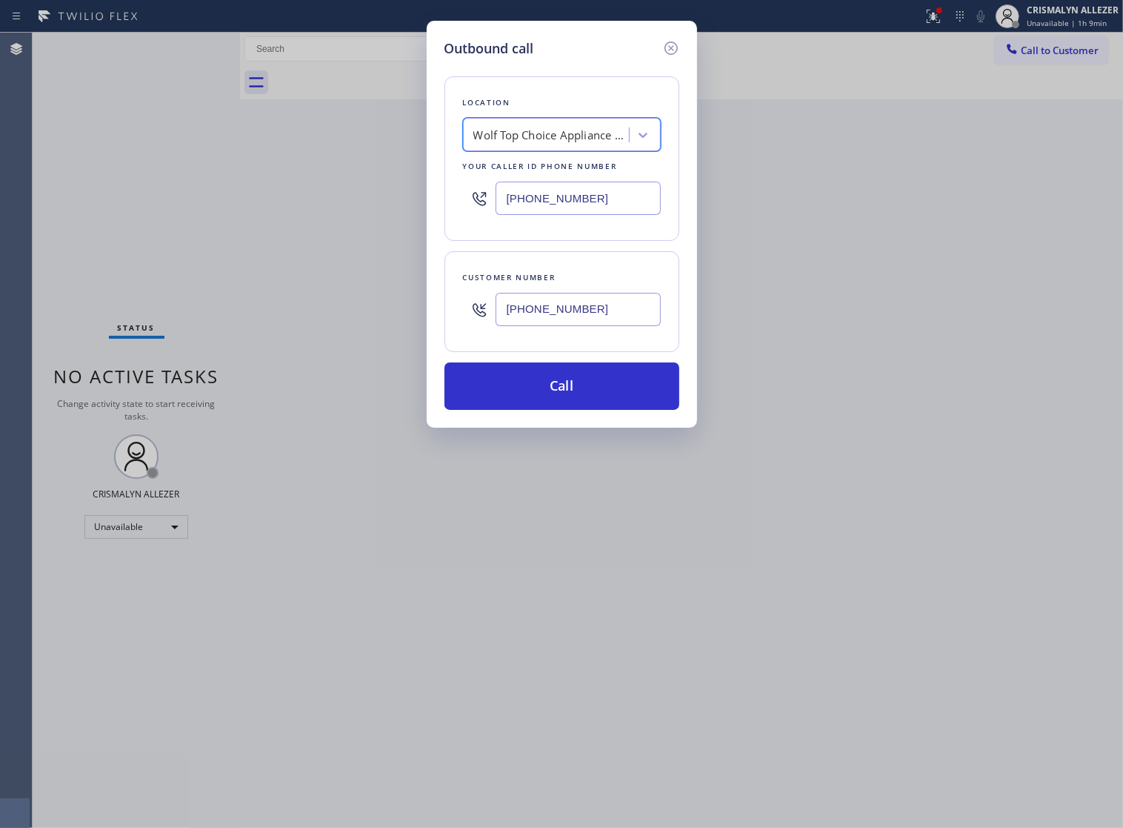
scroll to position [0, 1]
click at [548, 398] on button "Call" at bounding box center [562, 385] width 235 height 47
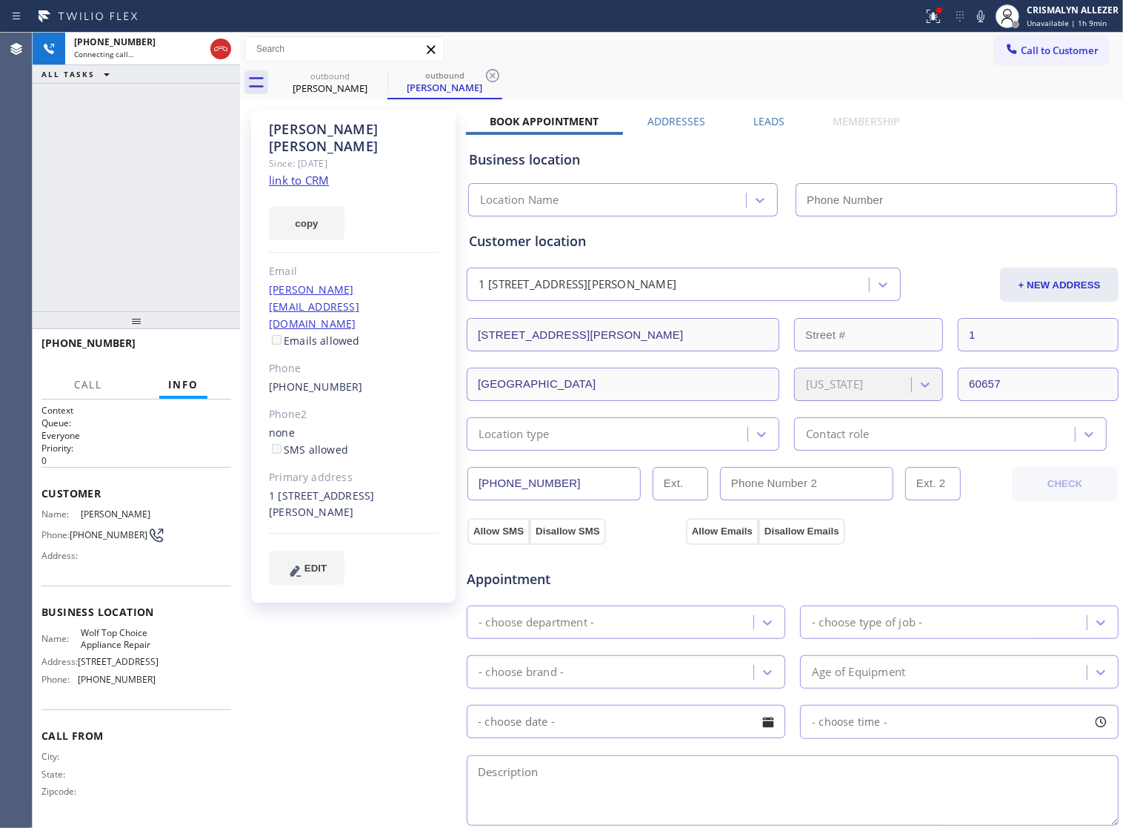
type input "[PHONE_NUMBER]"
click at [290, 173] on link "link to CRM" at bounding box center [299, 180] width 60 height 15
click at [174, 346] on span "HANG UP" at bounding box center [196, 350] width 45 height 10
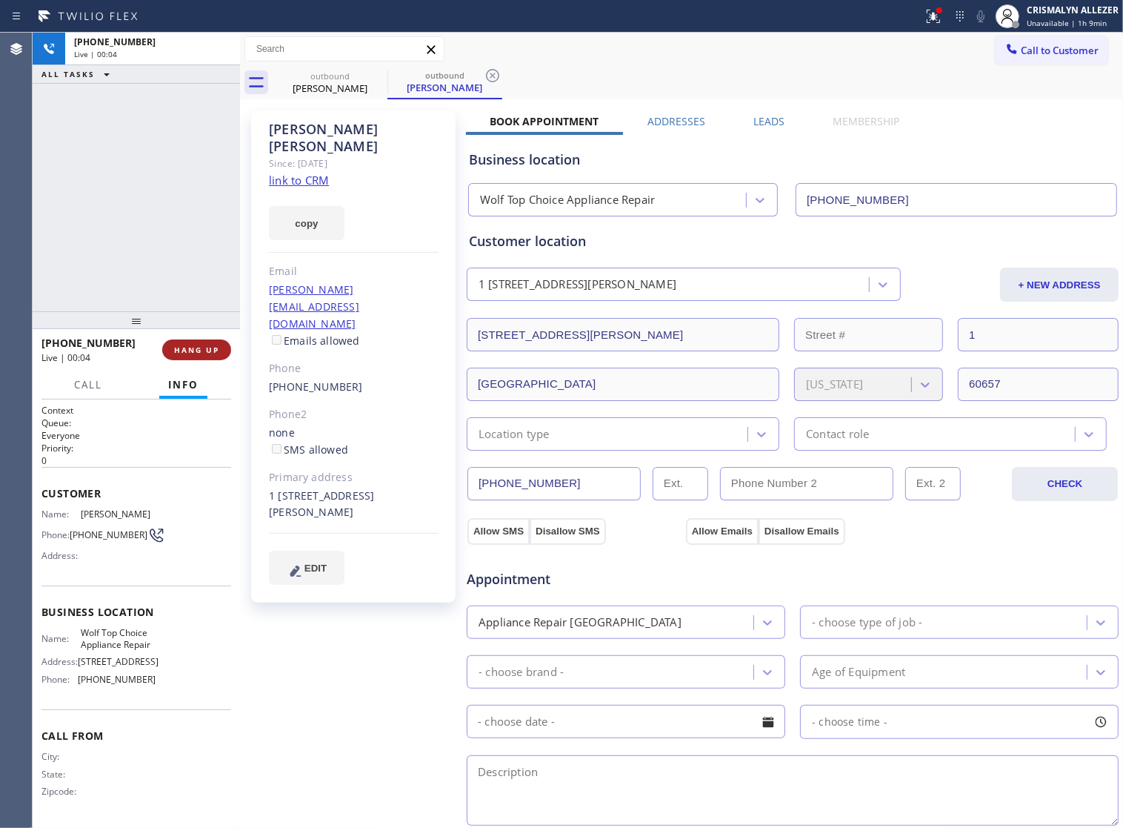
click at [180, 353] on span "HANG UP" at bounding box center [196, 350] width 45 height 10
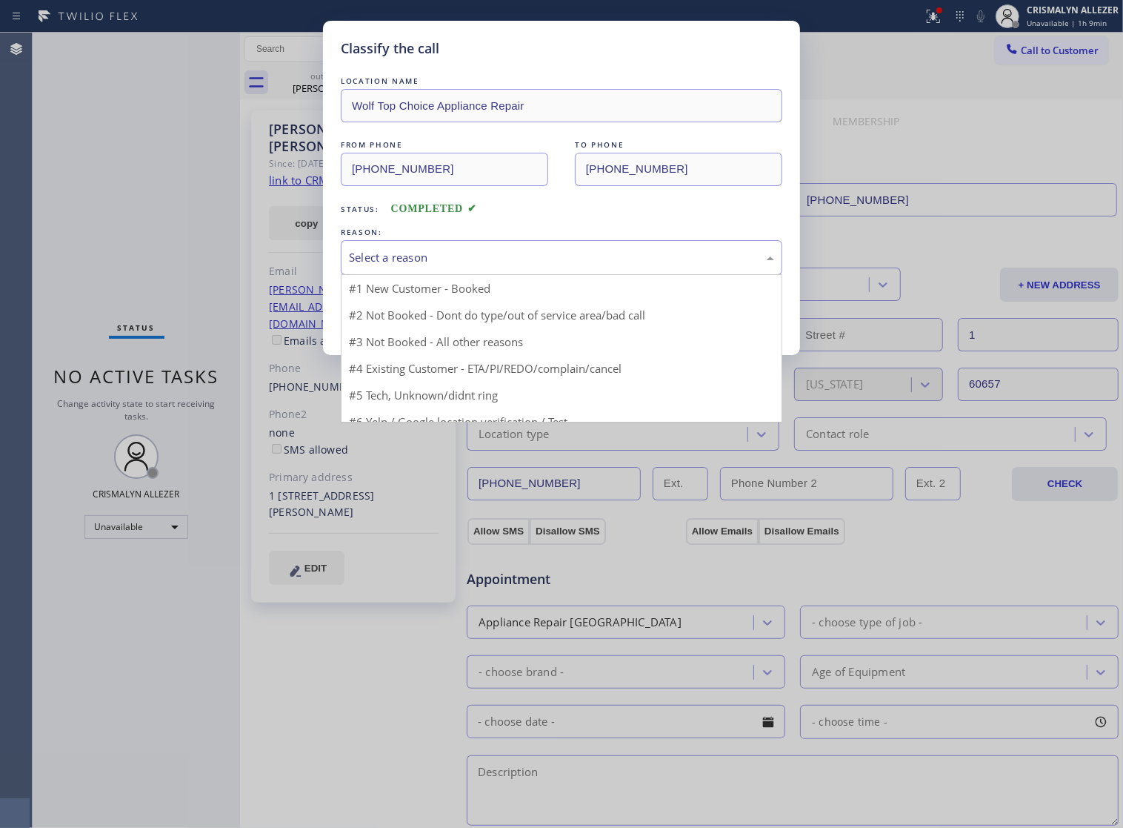
click at [594, 266] on div "Select a reason" at bounding box center [561, 257] width 425 height 17
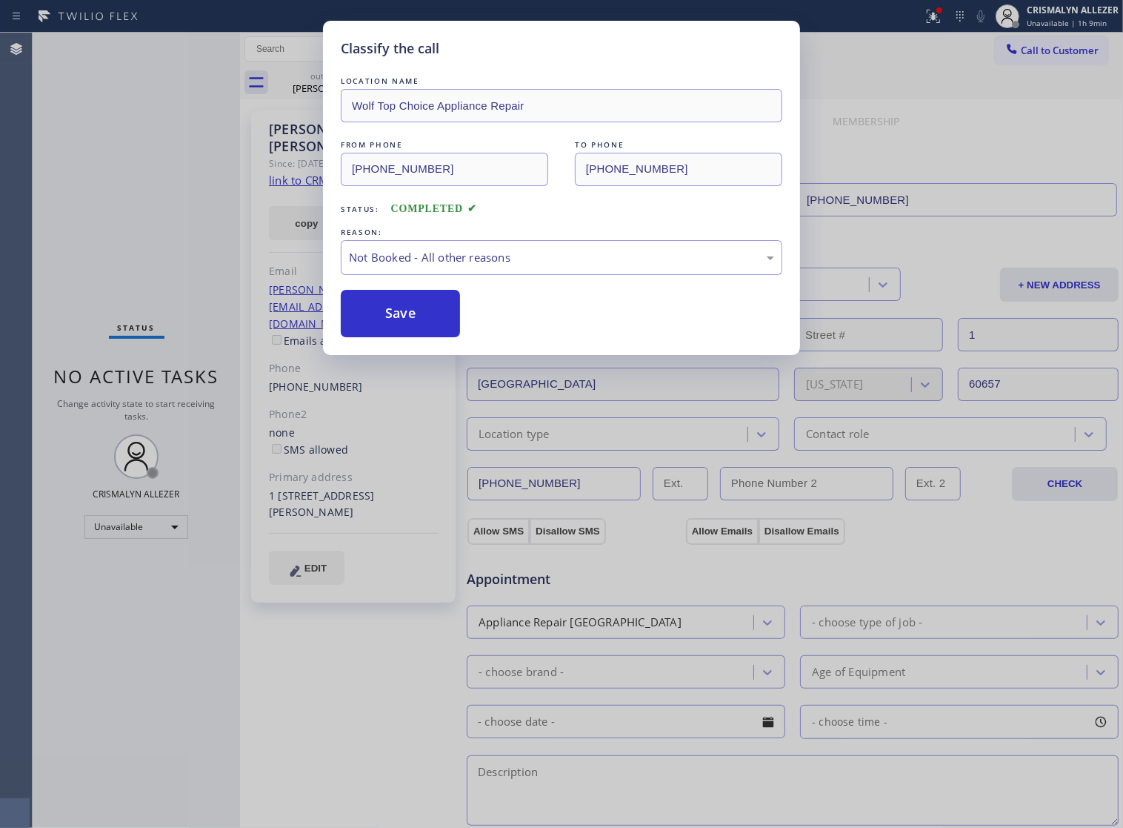
click at [415, 327] on button "Save" at bounding box center [400, 313] width 119 height 47
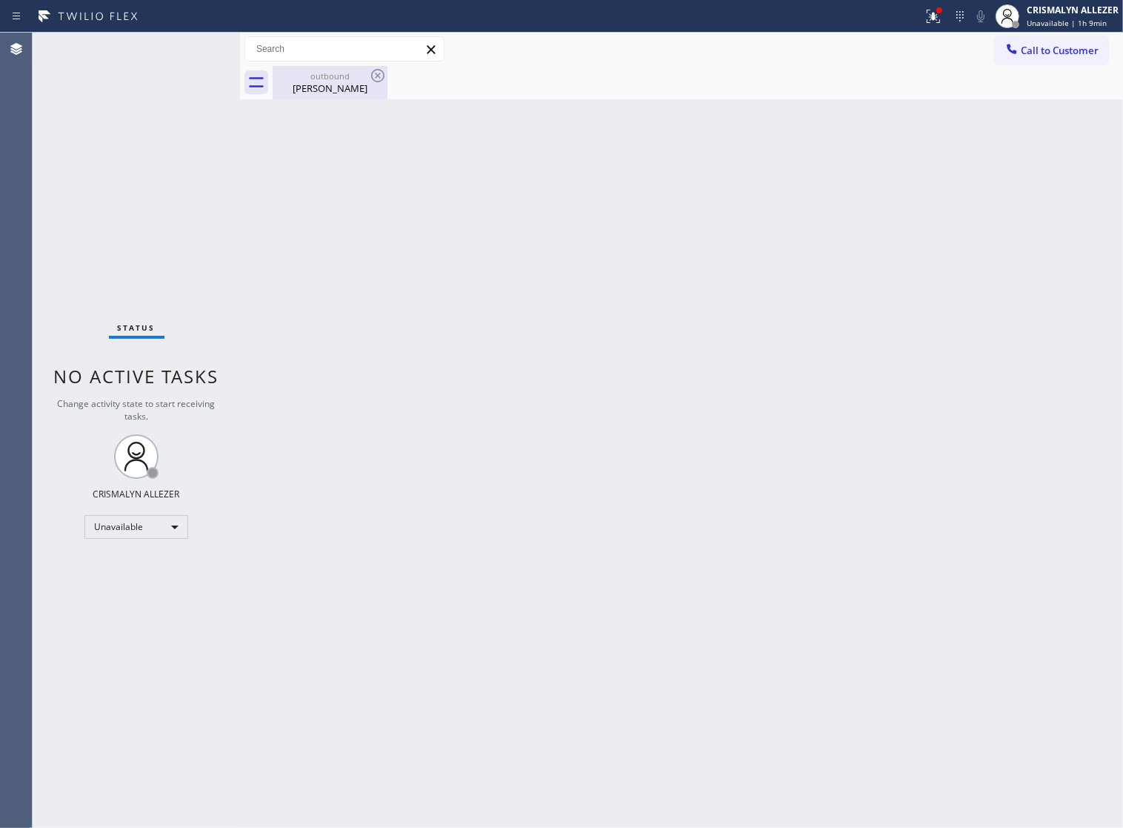
click at [320, 94] on div "Jeremy Winkler" at bounding box center [330, 88] width 112 height 13
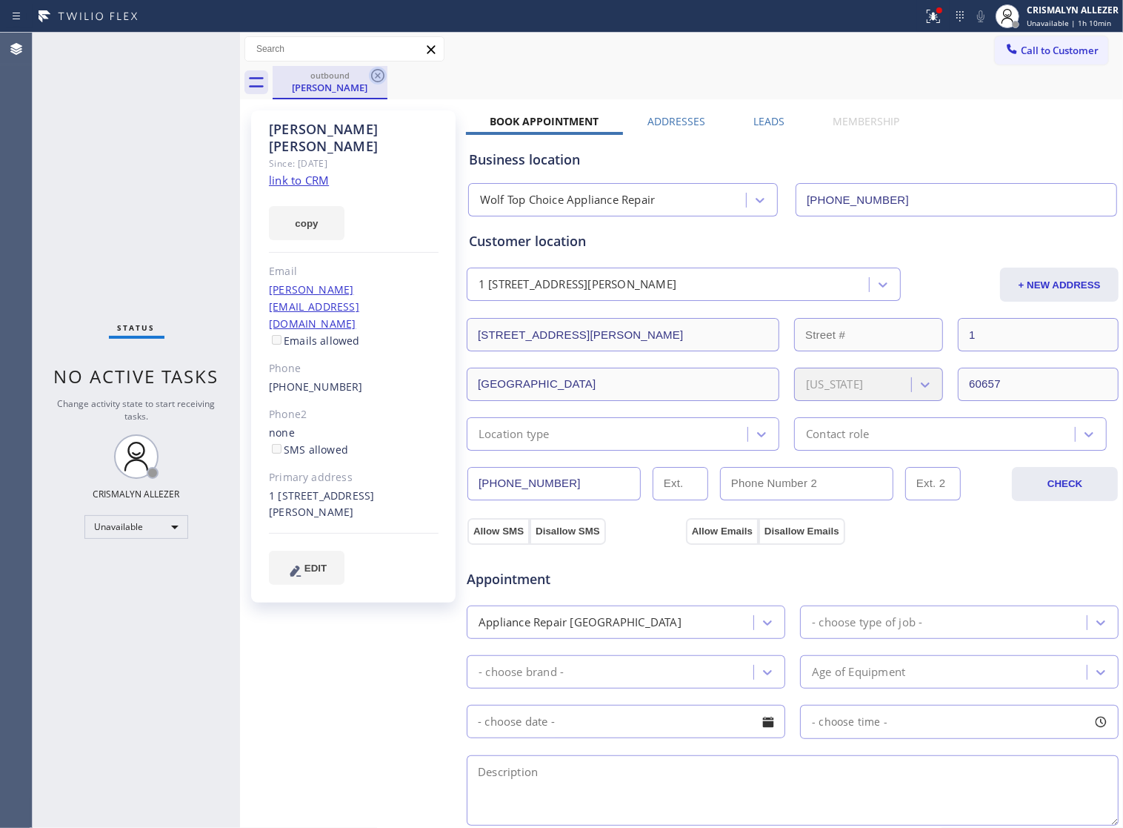
click at [376, 76] on icon at bounding box center [378, 76] width 18 height 18
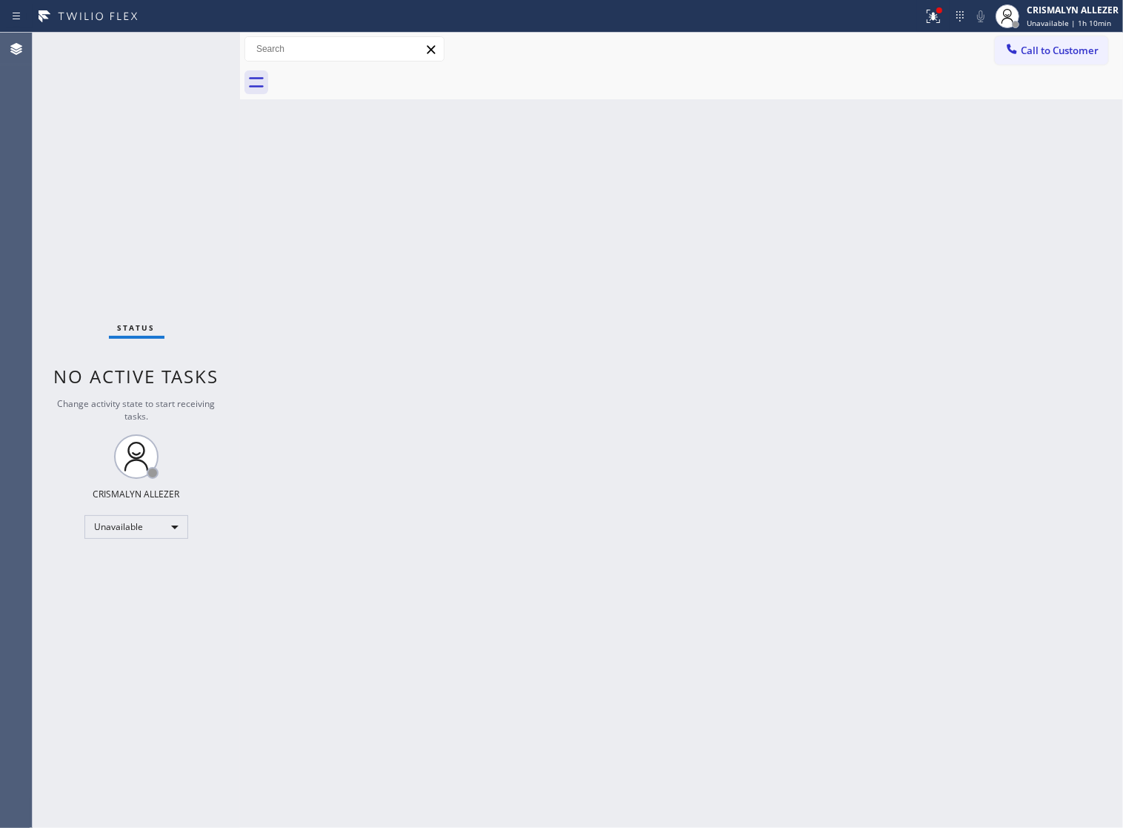
drag, startPoint x: 687, startPoint y: 321, endPoint x: 720, endPoint y: 300, distance: 38.6
click at [691, 315] on div "Back to Dashboard Change Sender ID Customers Technicians Select a contact Outbo…" at bounding box center [681, 430] width 883 height 795
click at [1024, 59] on button "Call to Customer" at bounding box center [1051, 50] width 113 height 28
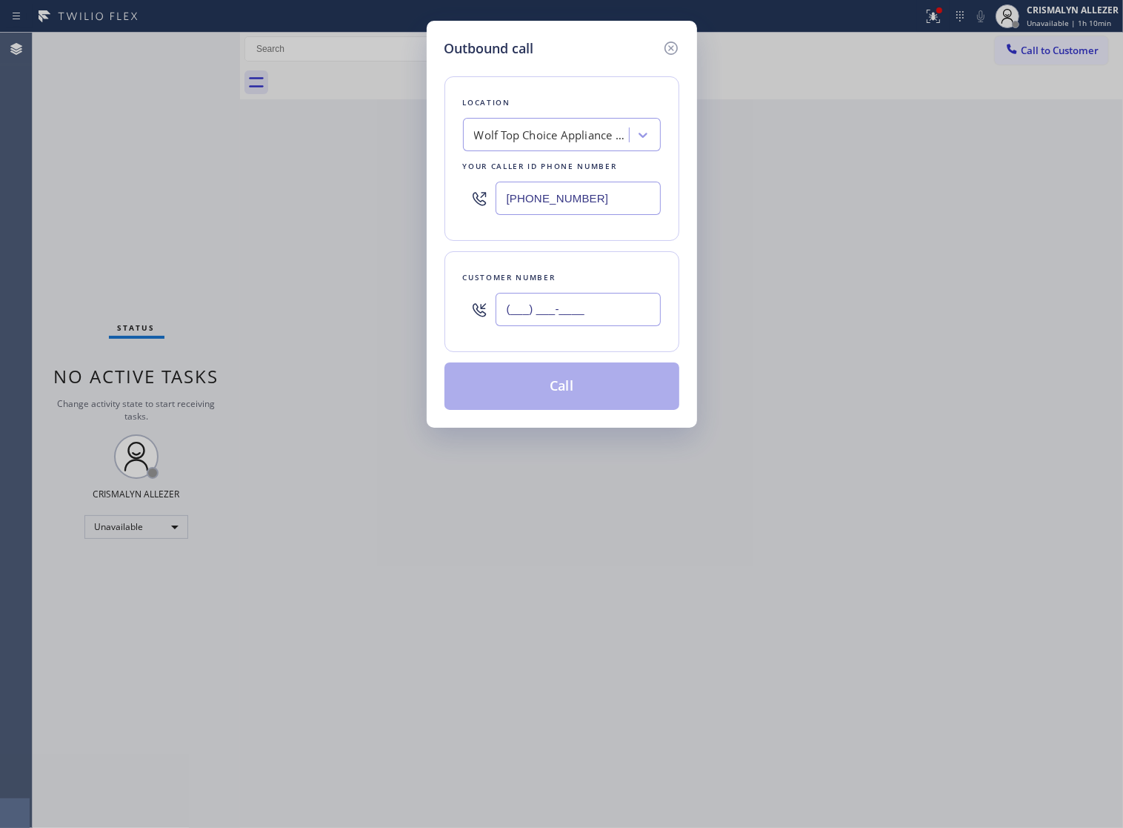
click at [589, 316] on input "(___) ___-____" at bounding box center [578, 309] width 165 height 33
paste input "929) 389-3737"
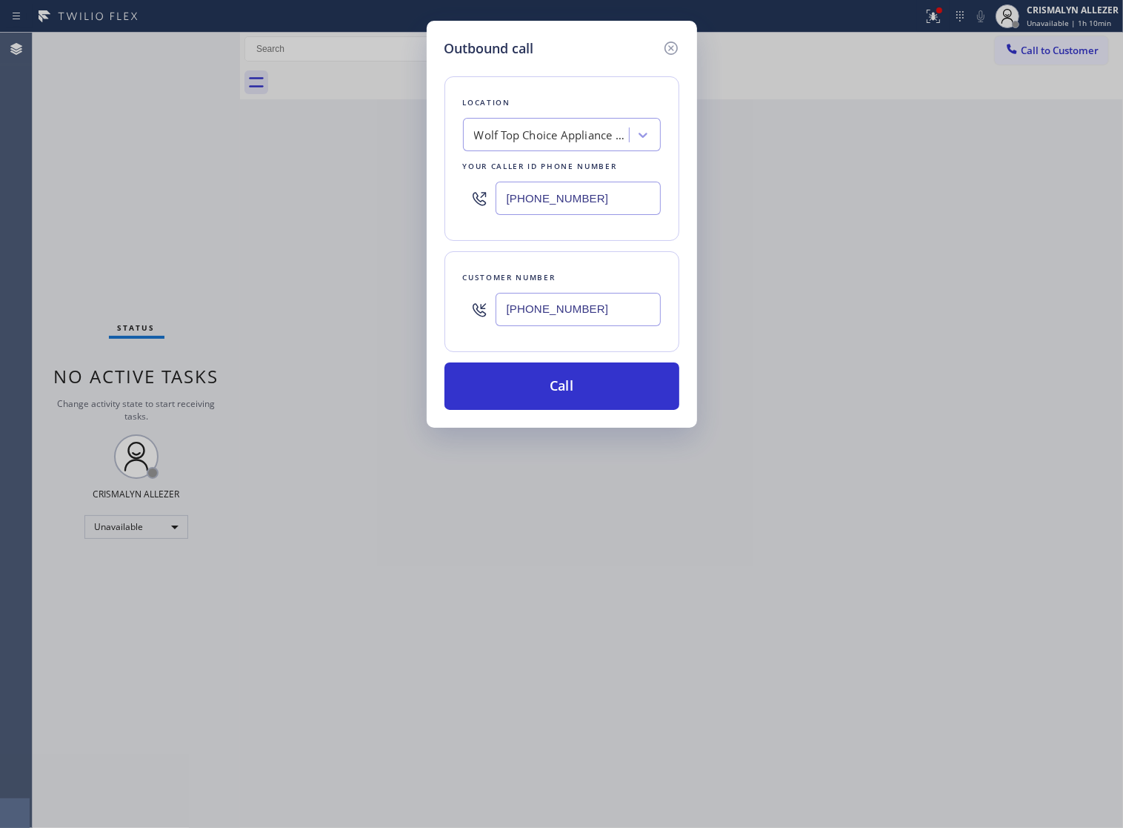
type input "[PHONE_NUMBER]"
click at [543, 144] on div "Wolf Top Choice Appliance Repair" at bounding box center [552, 135] width 156 height 17
paste input "Sub Zero Appliance Repair"
type input "Sub Zero Appliance Repair"
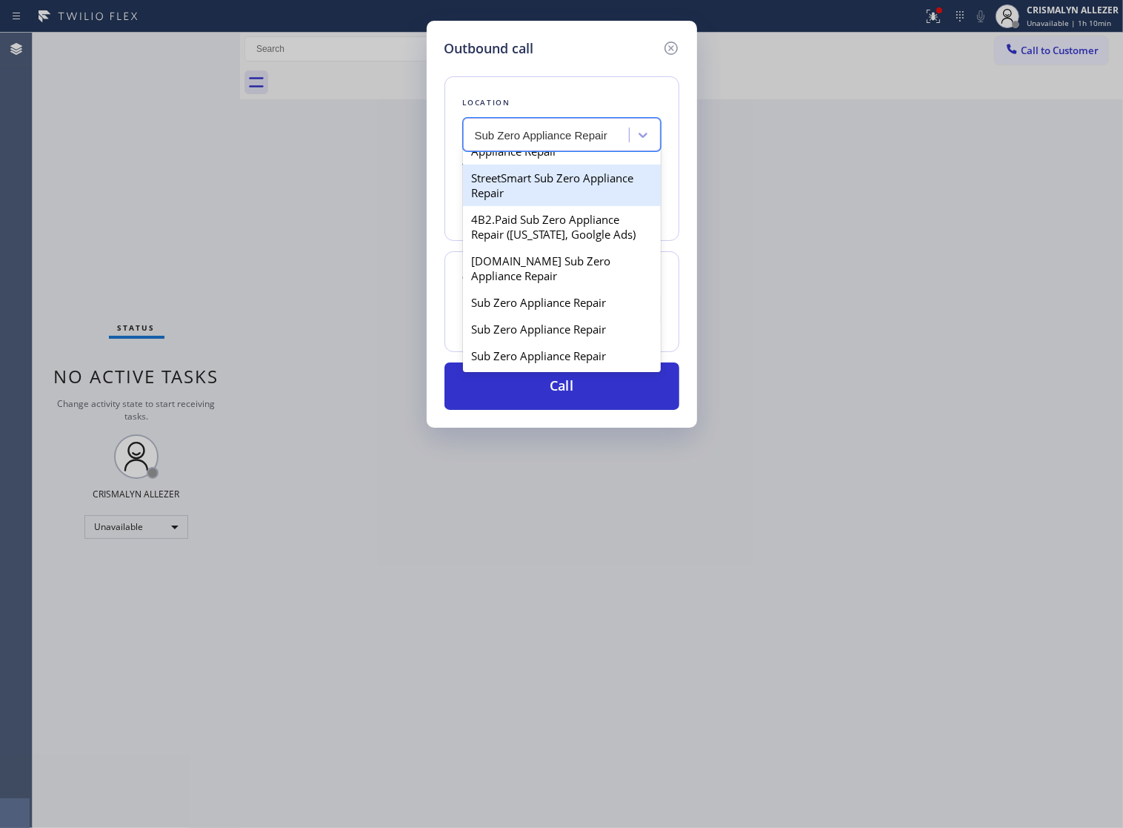
scroll to position [463, 0]
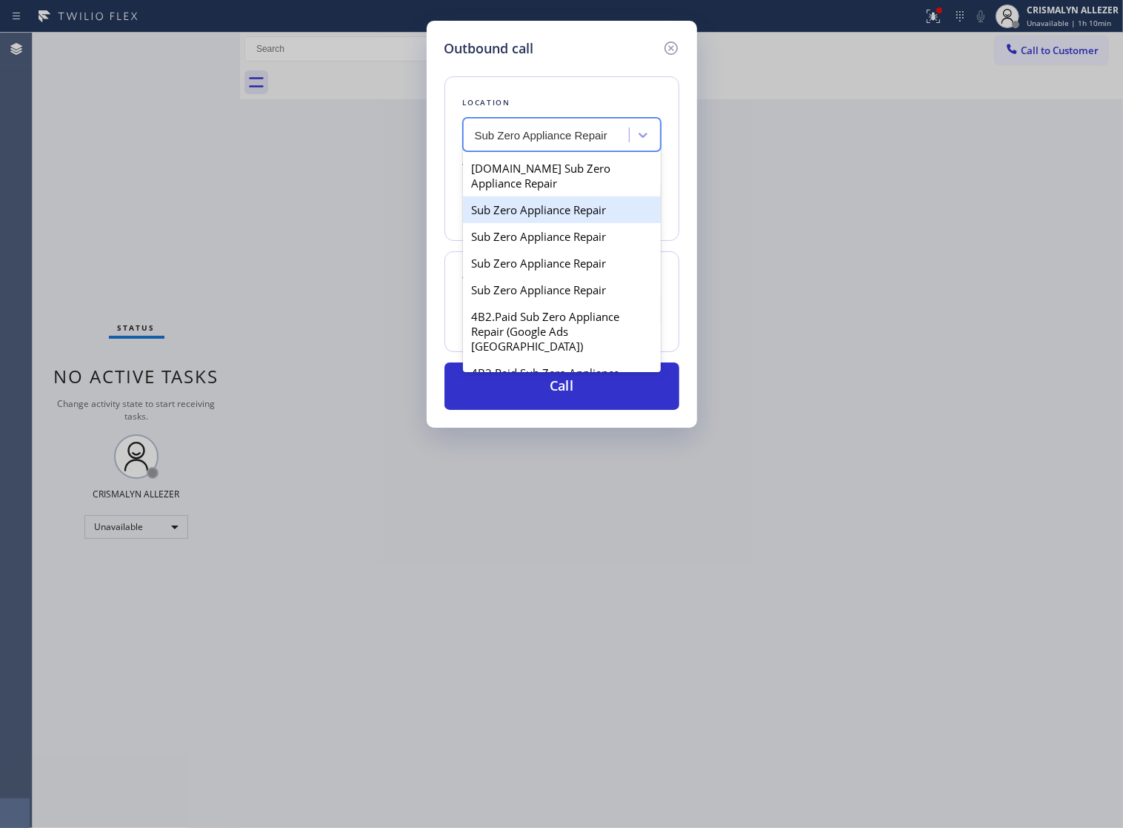
click at [536, 223] on div "Sub Zero Appliance Repair" at bounding box center [562, 209] width 198 height 27
type input "[PHONE_NUMBER]"
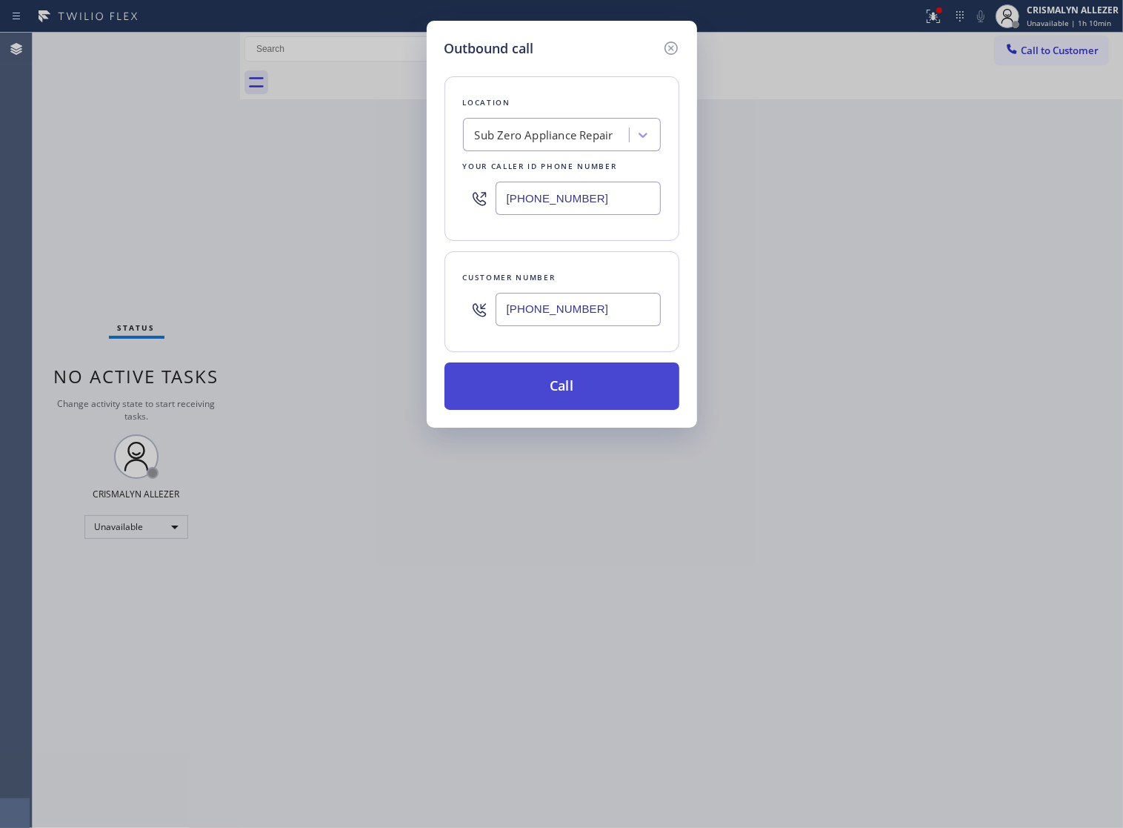
click at [537, 402] on button "Call" at bounding box center [562, 385] width 235 height 47
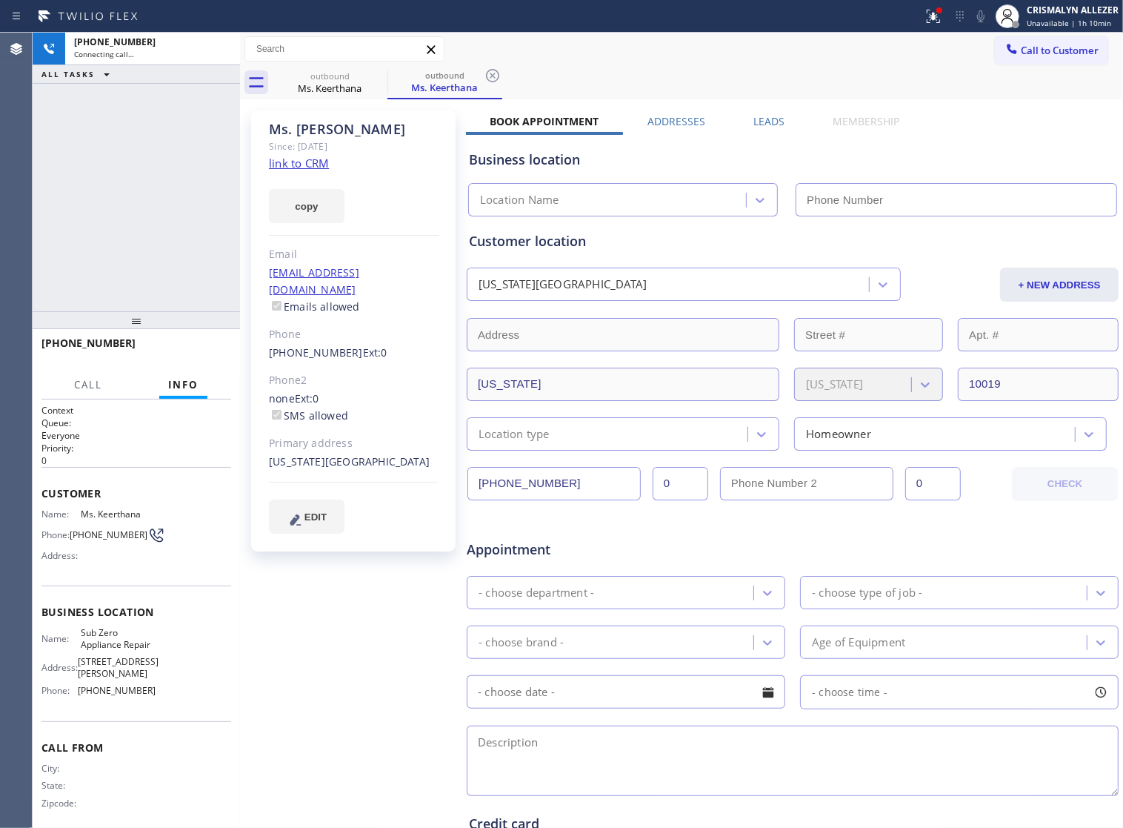
type input "[PHONE_NUMBER]"
click at [306, 160] on link "link to CRM" at bounding box center [299, 163] width 60 height 15
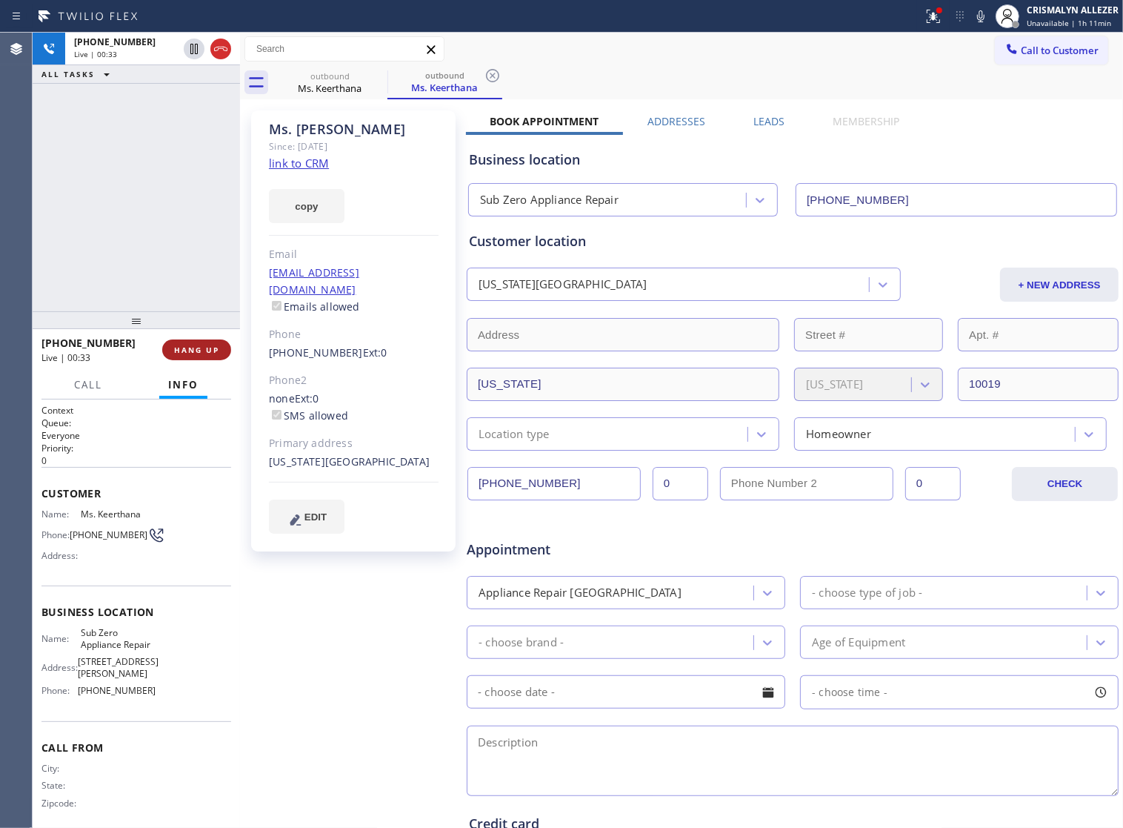
click at [190, 353] on span "HANG UP" at bounding box center [196, 350] width 45 height 10
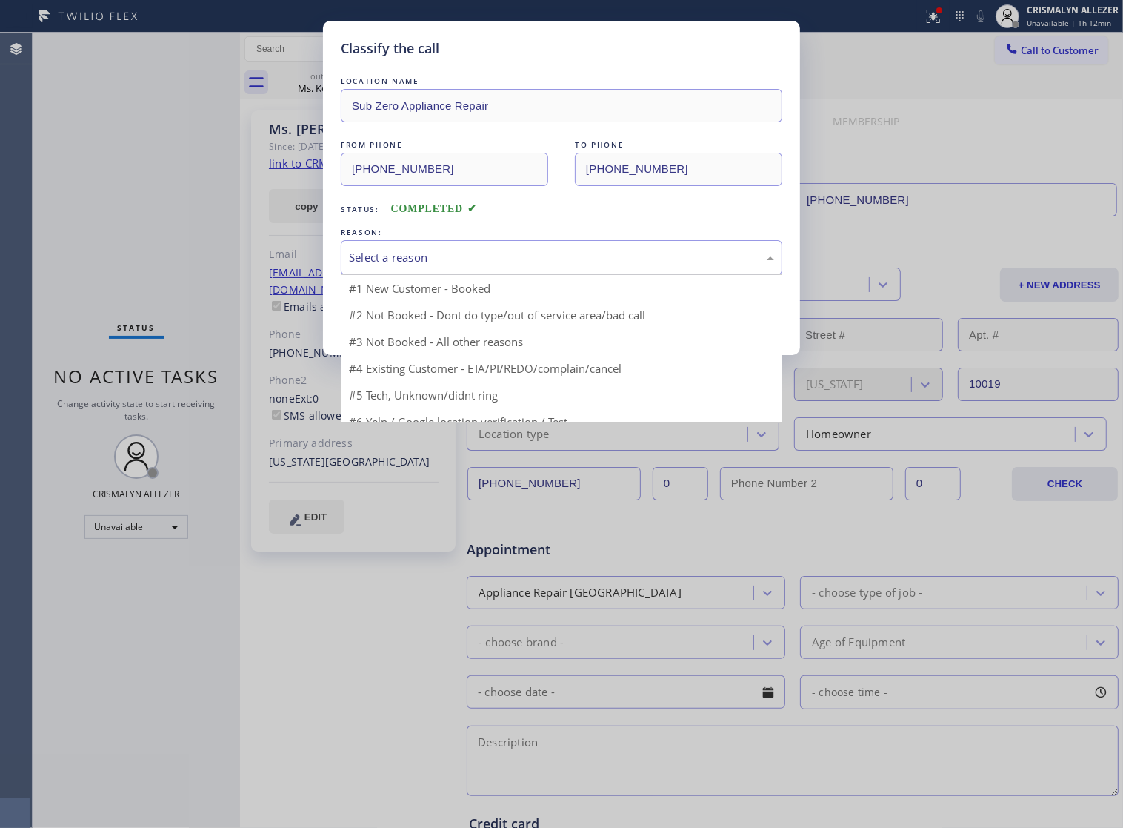
click at [542, 266] on div "Select a reason" at bounding box center [561, 257] width 425 height 17
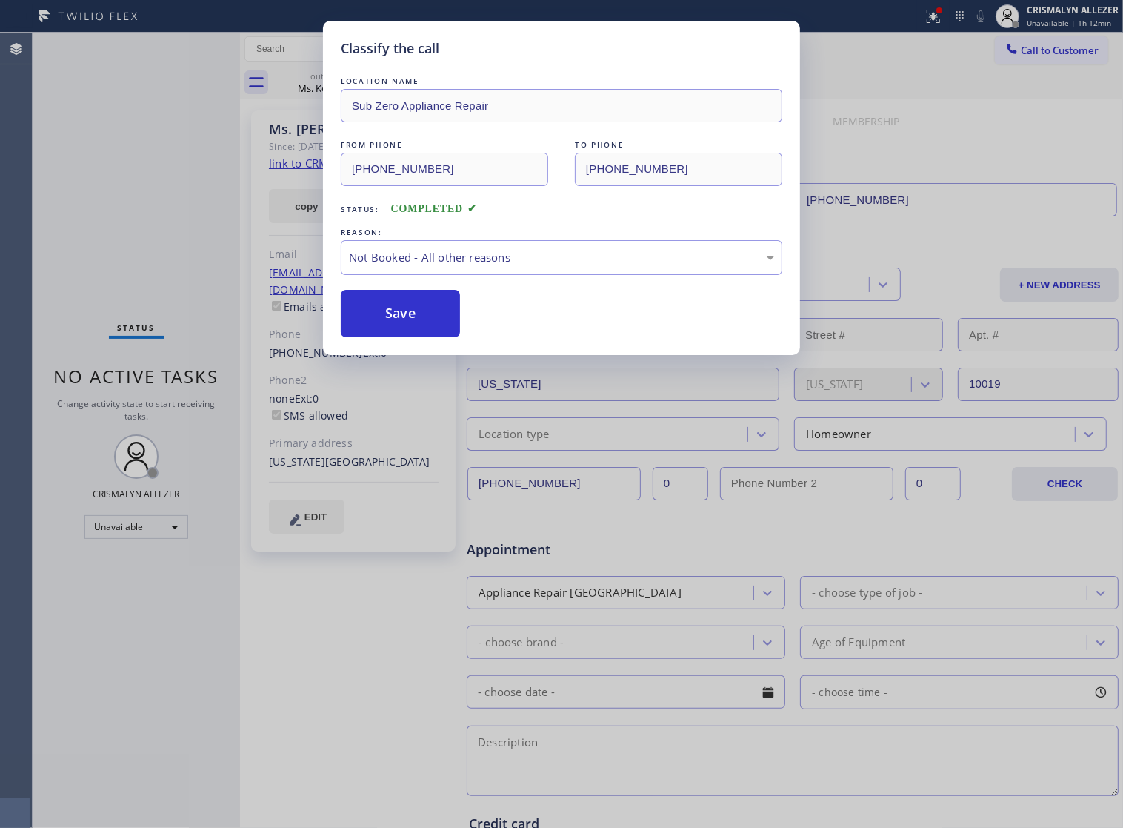
click at [408, 324] on button "Save" at bounding box center [400, 313] width 119 height 47
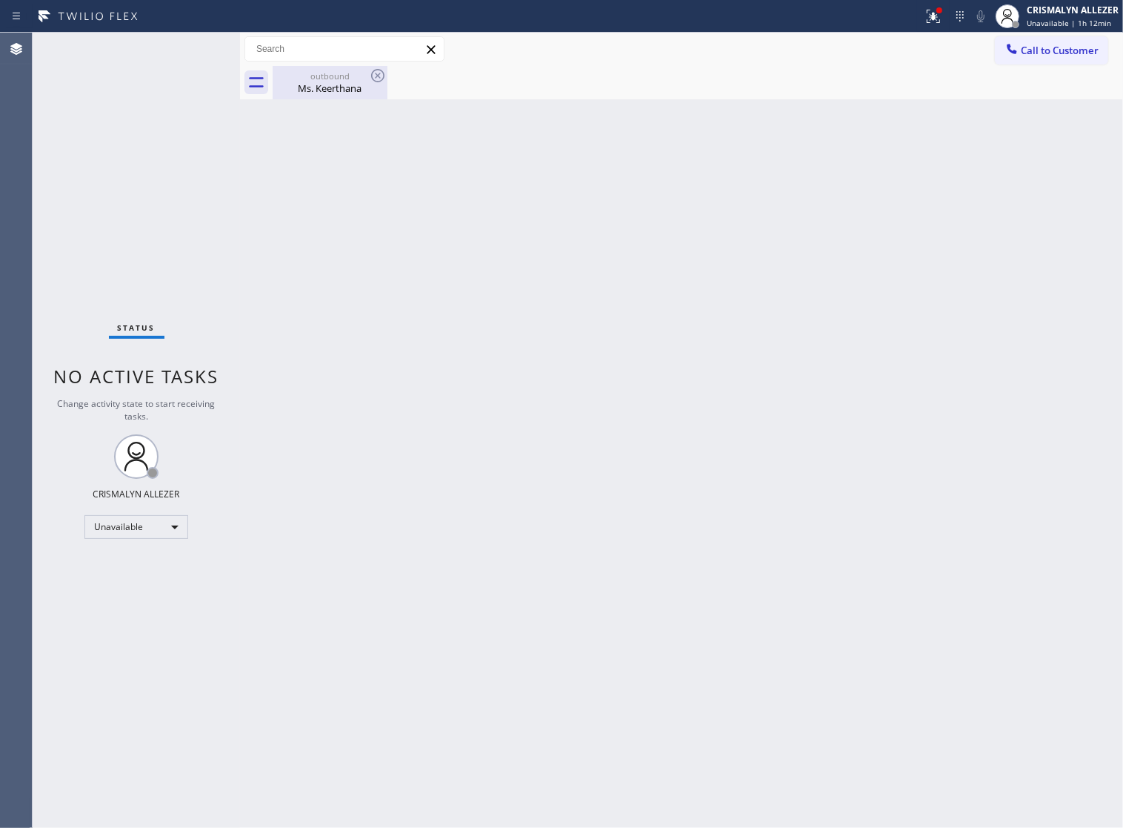
drag, startPoint x: 313, startPoint y: 93, endPoint x: 352, endPoint y: 84, distance: 40.3
click at [321, 93] on div "Ms. Keerthana" at bounding box center [330, 88] width 112 height 13
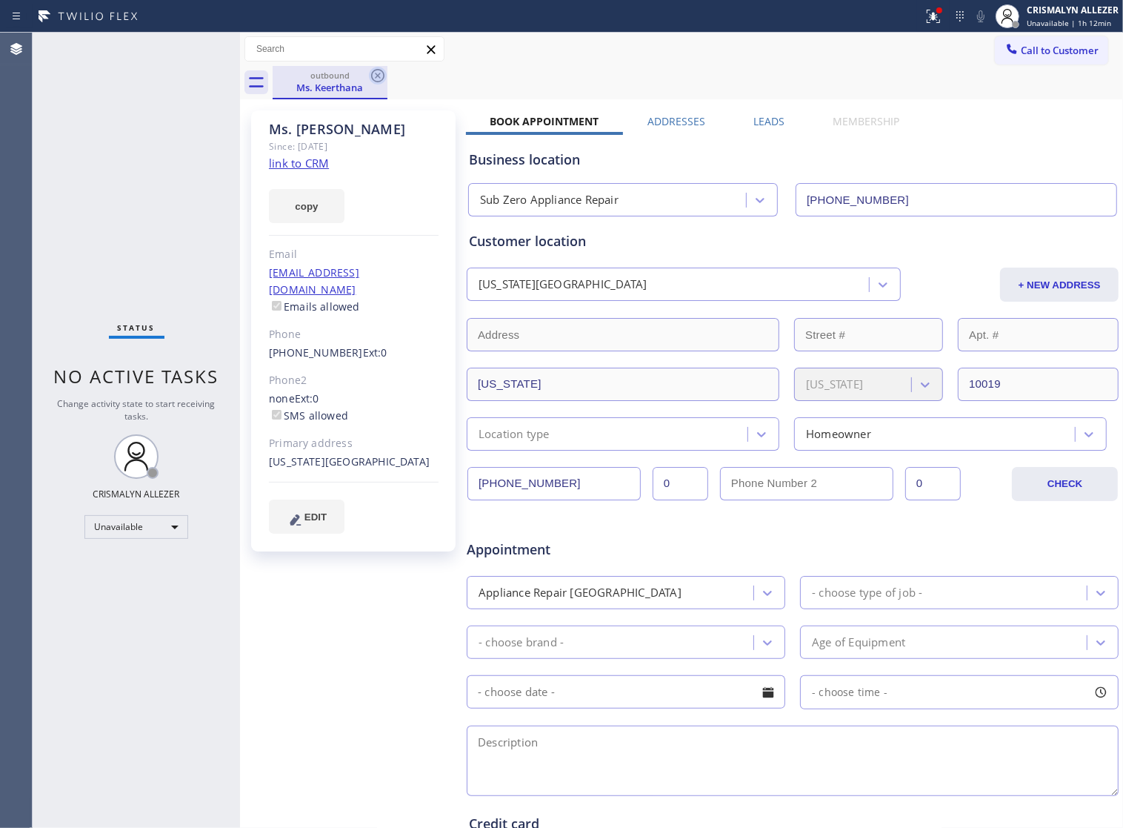
click at [376, 79] on icon at bounding box center [378, 76] width 18 height 18
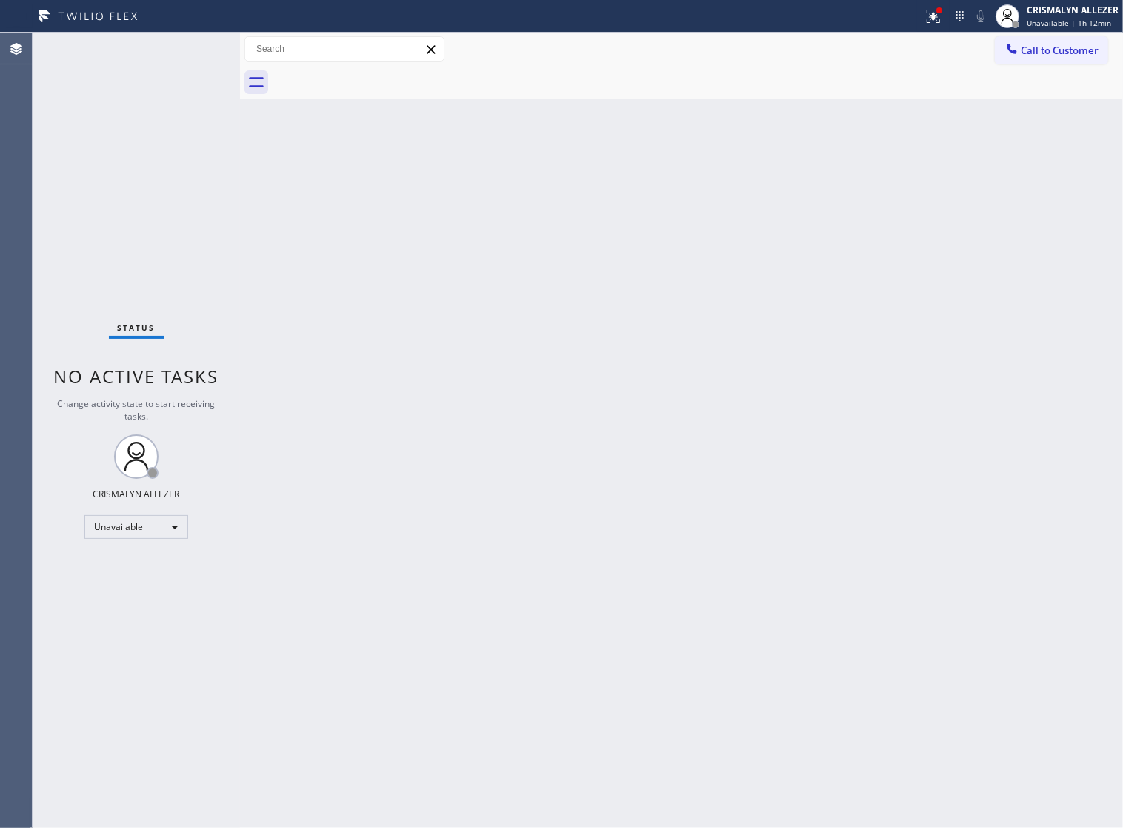
click at [664, 279] on div "Back to Dashboard Change Sender ID Customers Technicians Select a contact Outbo…" at bounding box center [681, 430] width 883 height 795
click at [1054, 44] on span "Call to Customer" at bounding box center [1060, 50] width 78 height 13
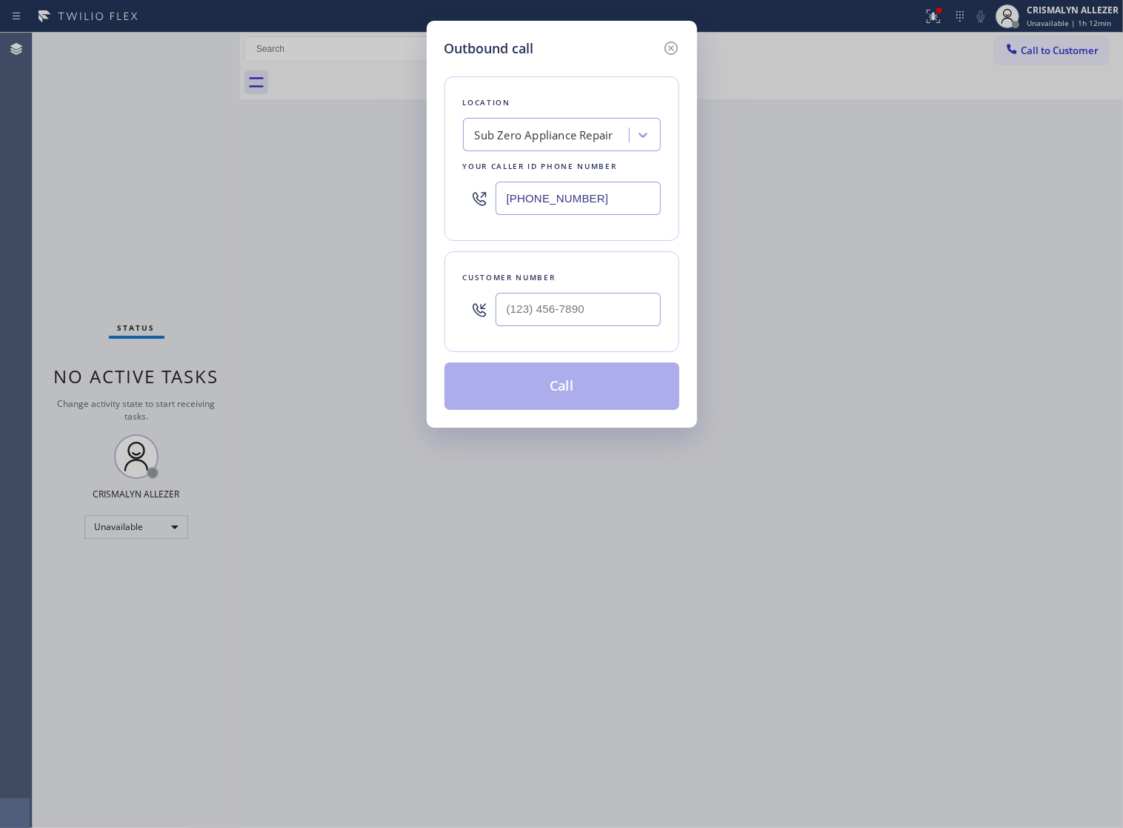
click at [569, 144] on div "Sub Zero Appliance Repair" at bounding box center [544, 135] width 139 height 17
paste input "Appliance Repair [GEOGRAPHIC_DATA][PERSON_NAME] (A)"
type input "Appliance Repair [GEOGRAPHIC_DATA][PERSON_NAME] (A)"
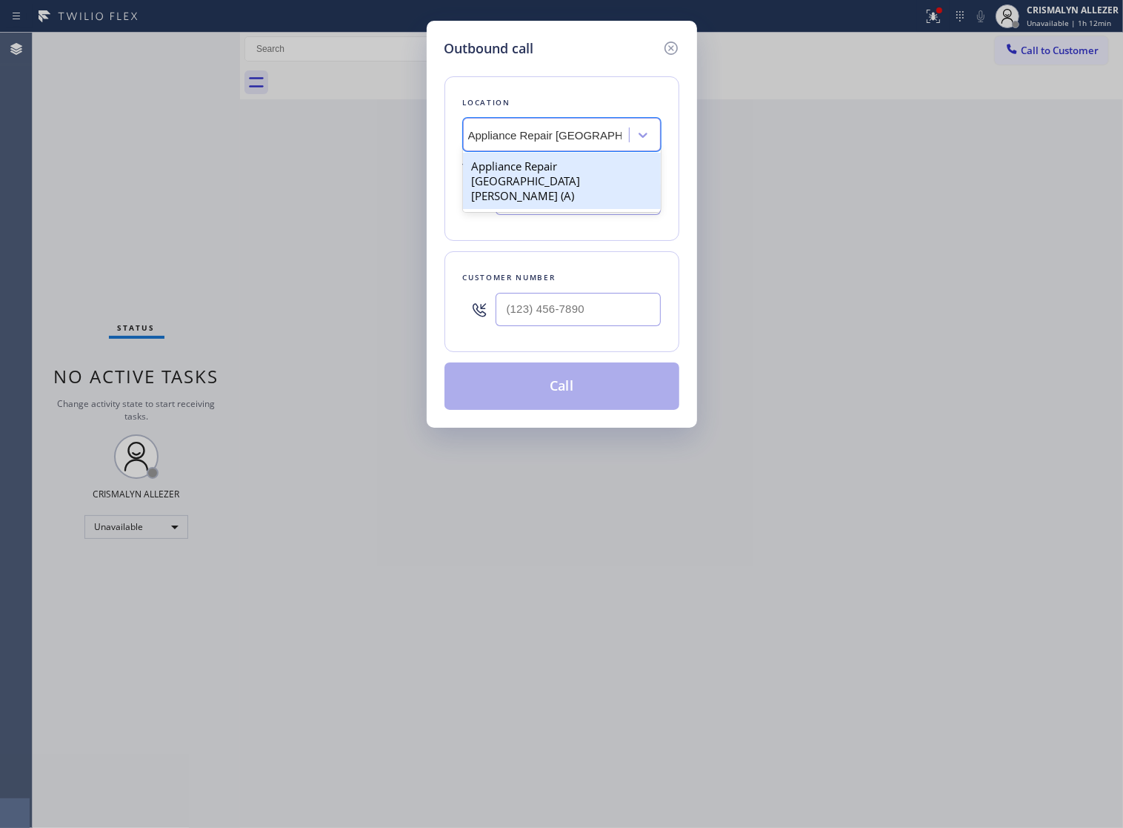
click at [550, 182] on div "Appliance Repair [GEOGRAPHIC_DATA][PERSON_NAME] (A)" at bounding box center [562, 181] width 198 height 56
type input "[PHONE_NUMBER]"
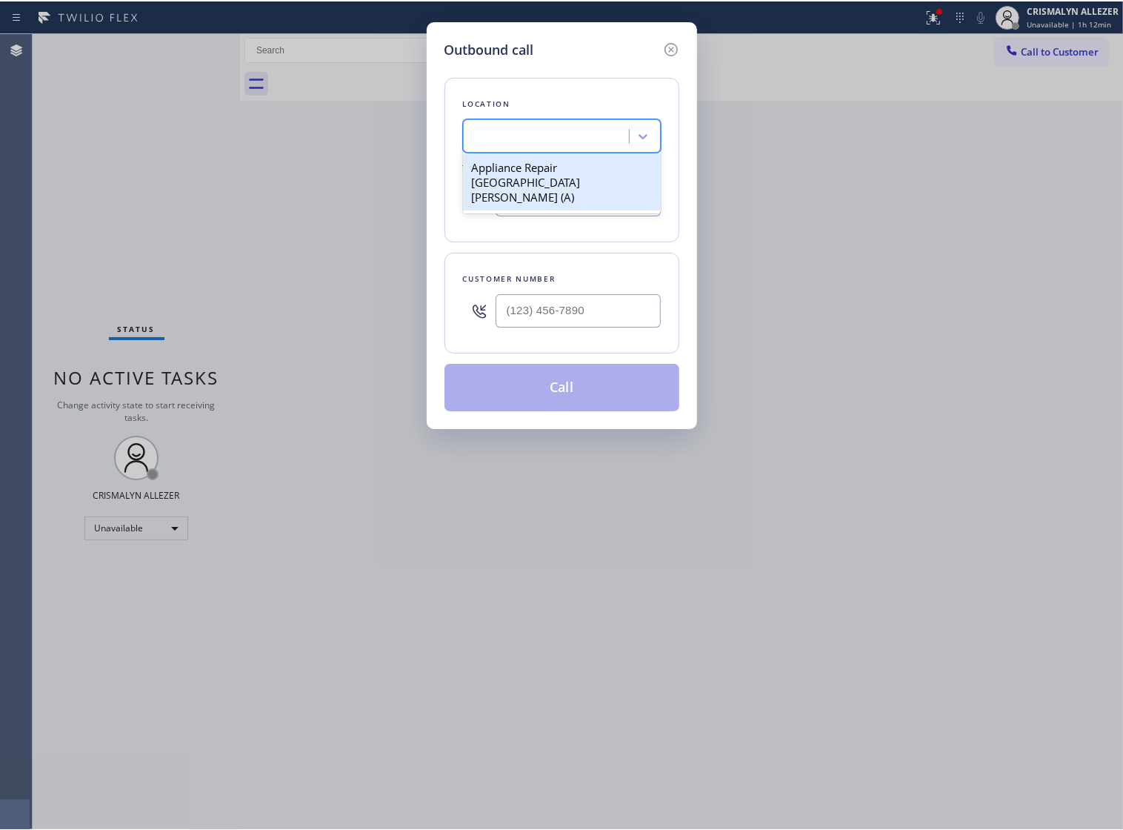
scroll to position [0, 0]
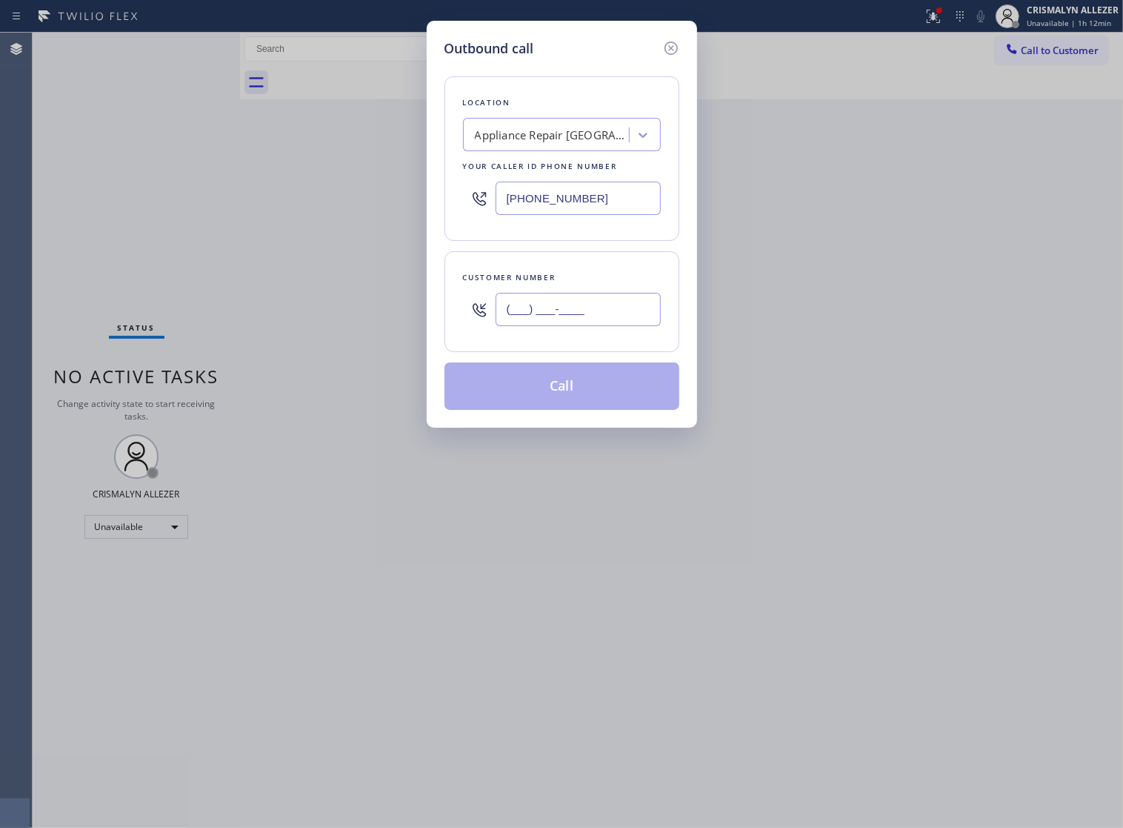
click at [591, 326] on input "(___) ___-____" at bounding box center [578, 309] width 165 height 33
paste input "408) 655-1602"
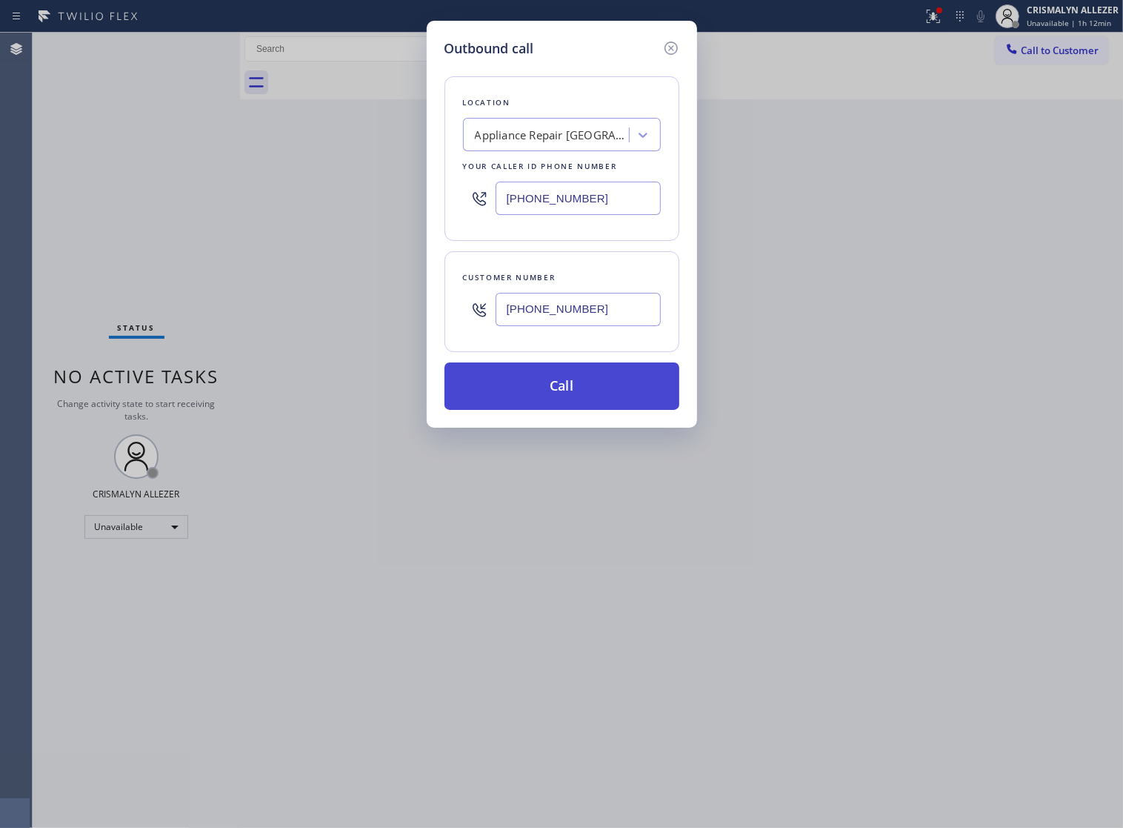
type input "[PHONE_NUMBER]"
click at [568, 399] on button "Call" at bounding box center [562, 385] width 235 height 47
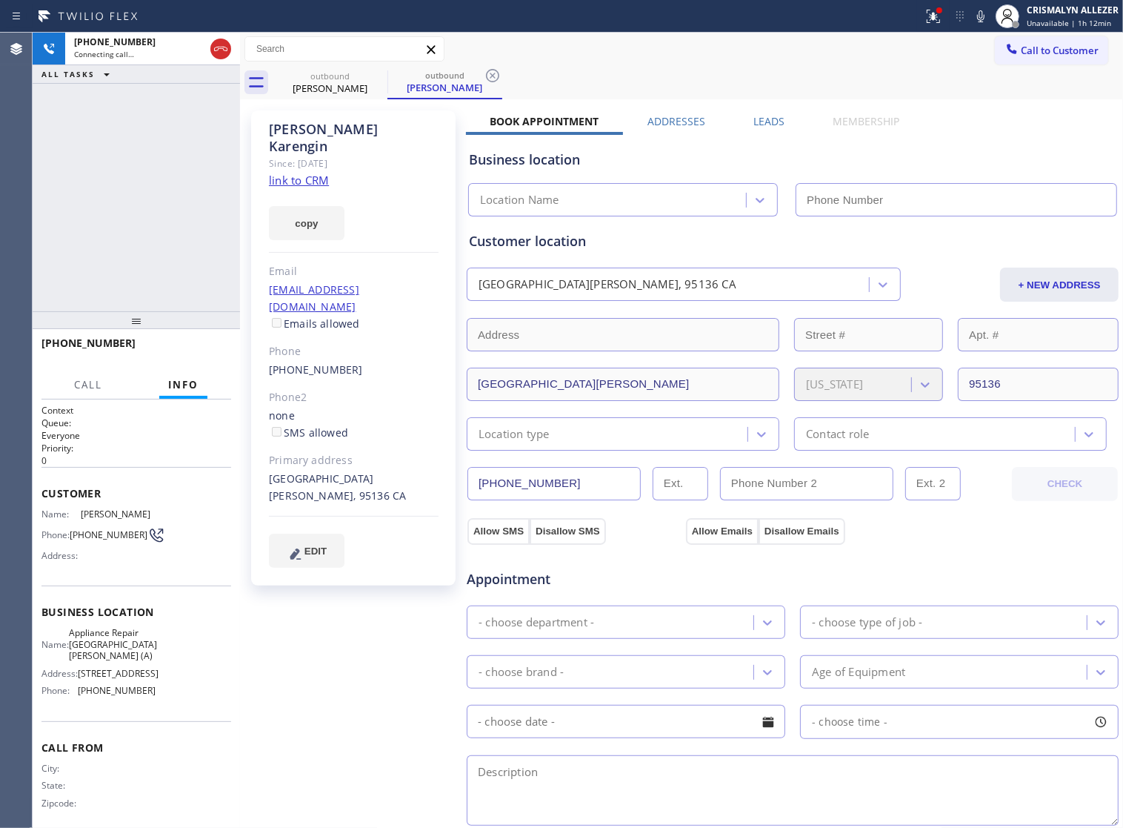
type input "[PHONE_NUMBER]"
click at [285, 173] on link "link to CRM" at bounding box center [299, 180] width 60 height 15
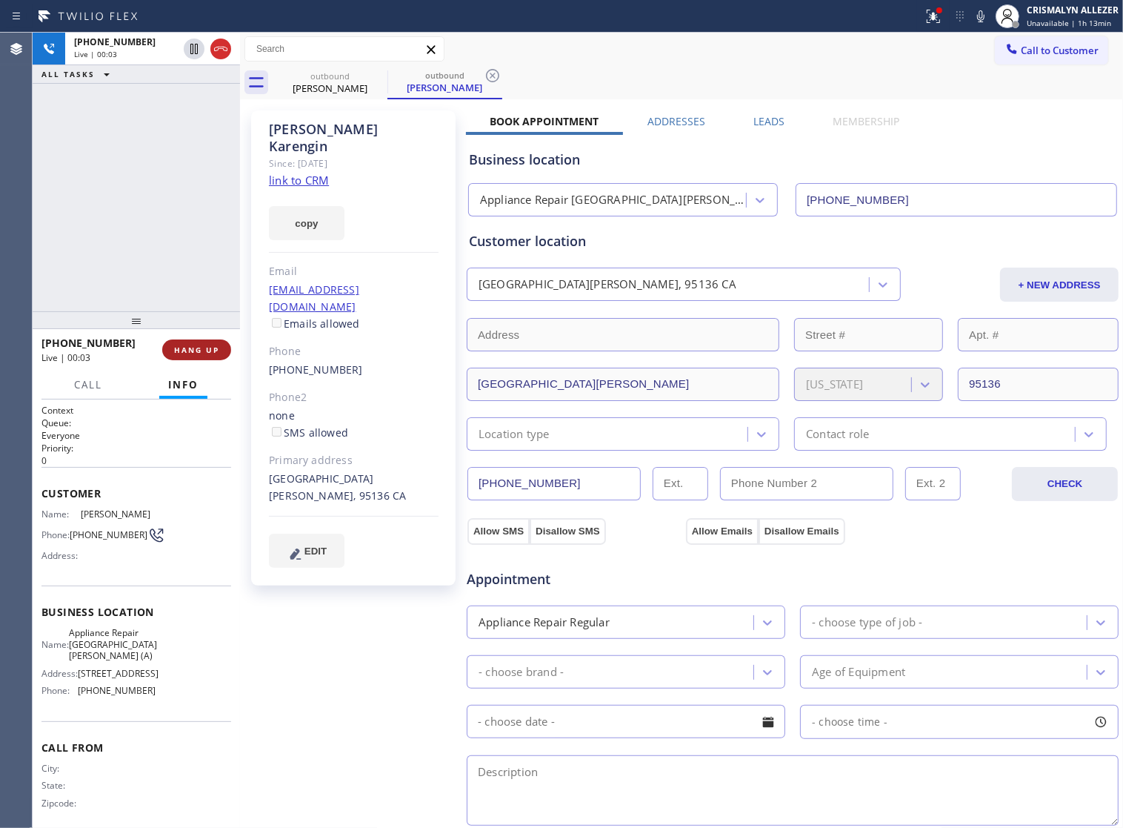
click at [175, 345] on span "HANG UP" at bounding box center [196, 350] width 45 height 10
click at [182, 353] on span "HANG UP" at bounding box center [196, 350] width 45 height 10
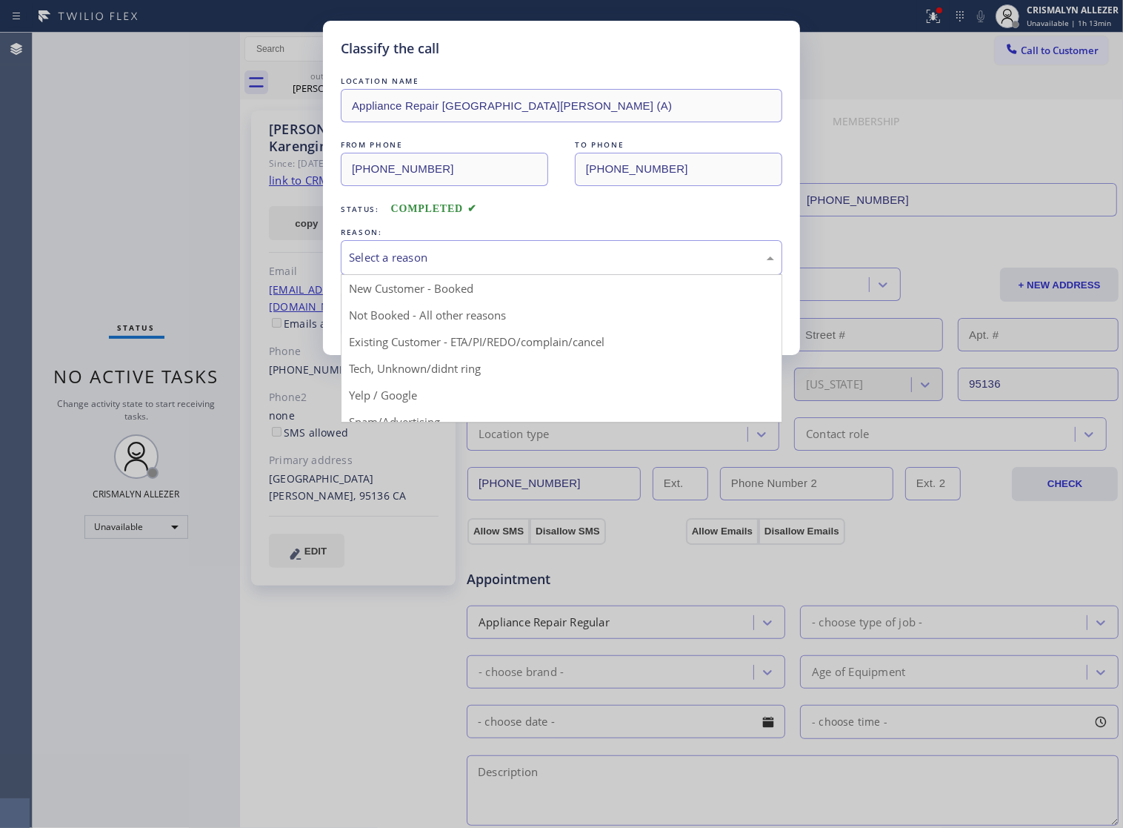
click at [561, 275] on div "Select a reason" at bounding box center [562, 257] width 442 height 35
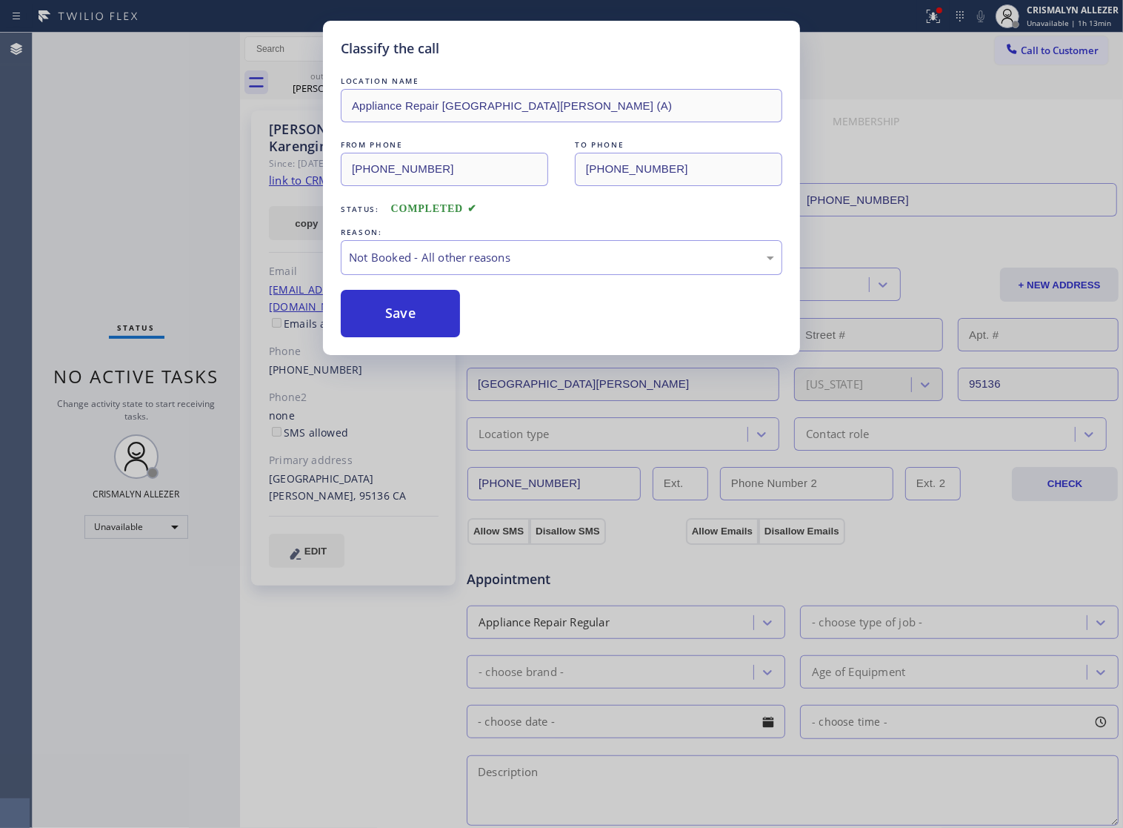
click at [384, 330] on button "Save" at bounding box center [400, 313] width 119 height 47
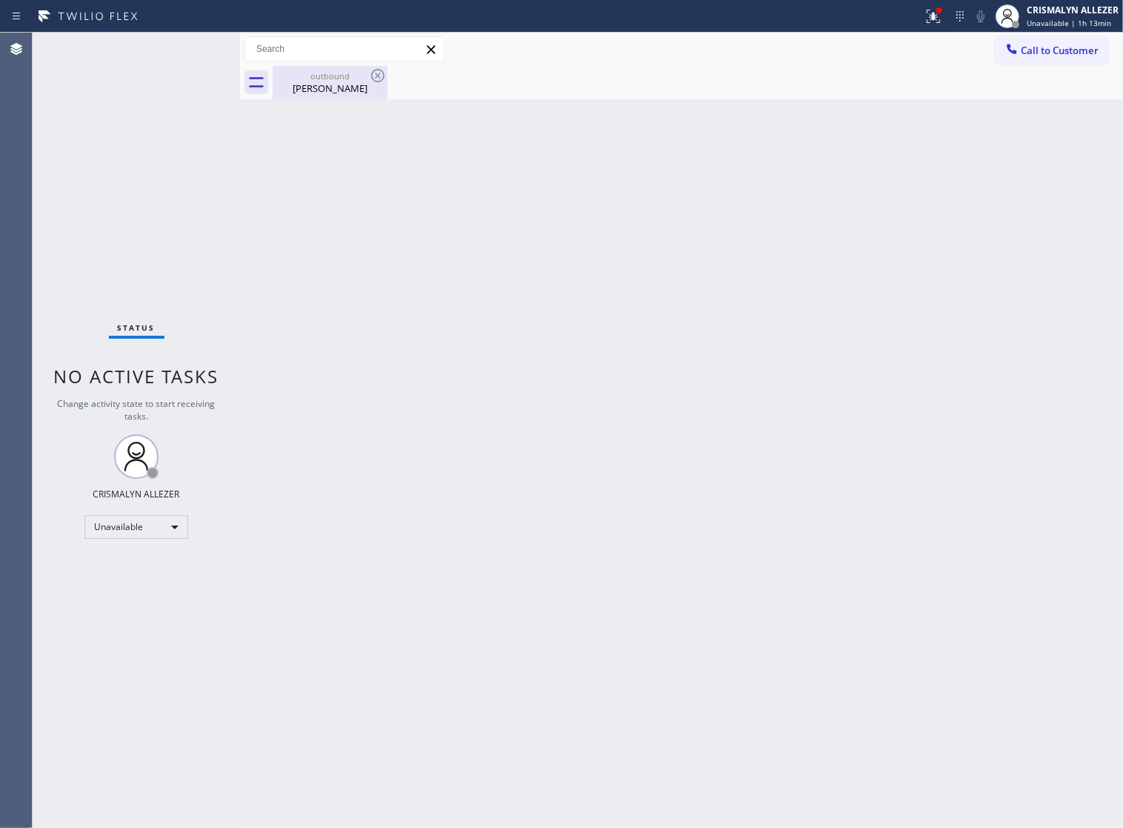
drag, startPoint x: 342, startPoint y: 90, endPoint x: 371, endPoint y: 79, distance: 30.3
click at [343, 90] on div "Christina Karengin" at bounding box center [330, 88] width 112 height 13
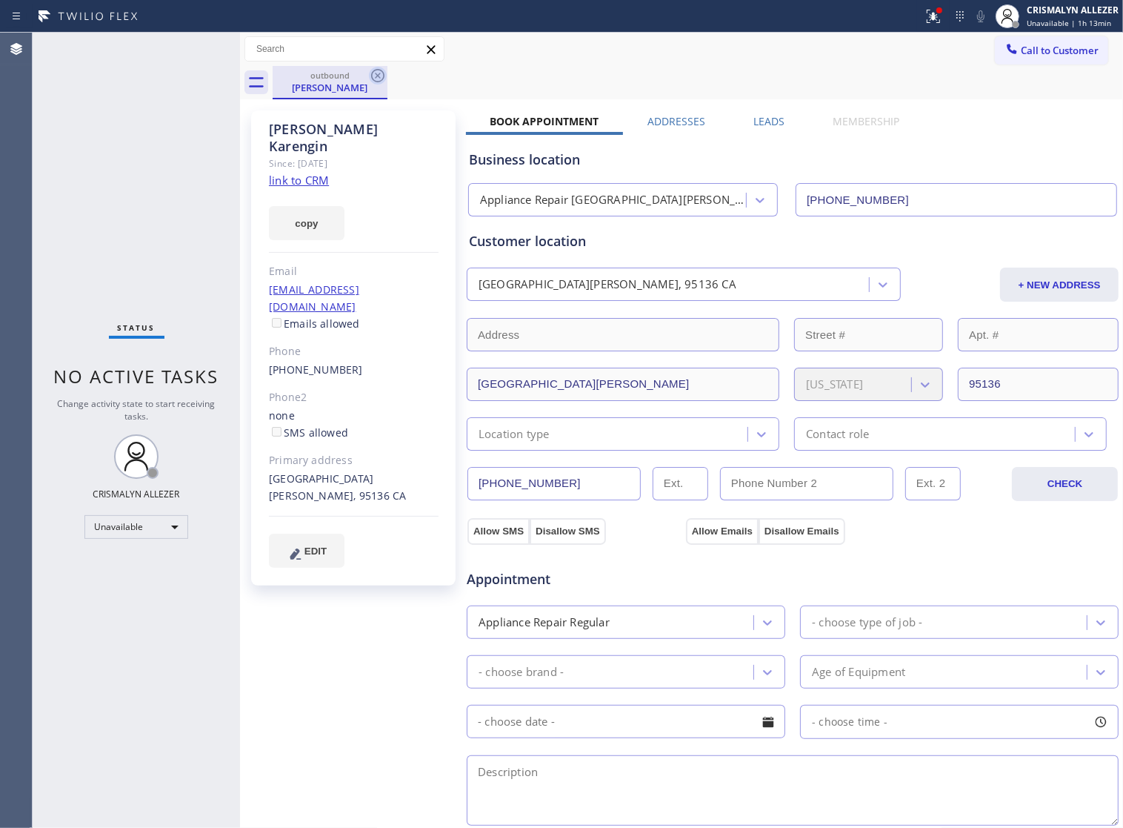
click at [372, 75] on icon at bounding box center [377, 75] width 13 height 13
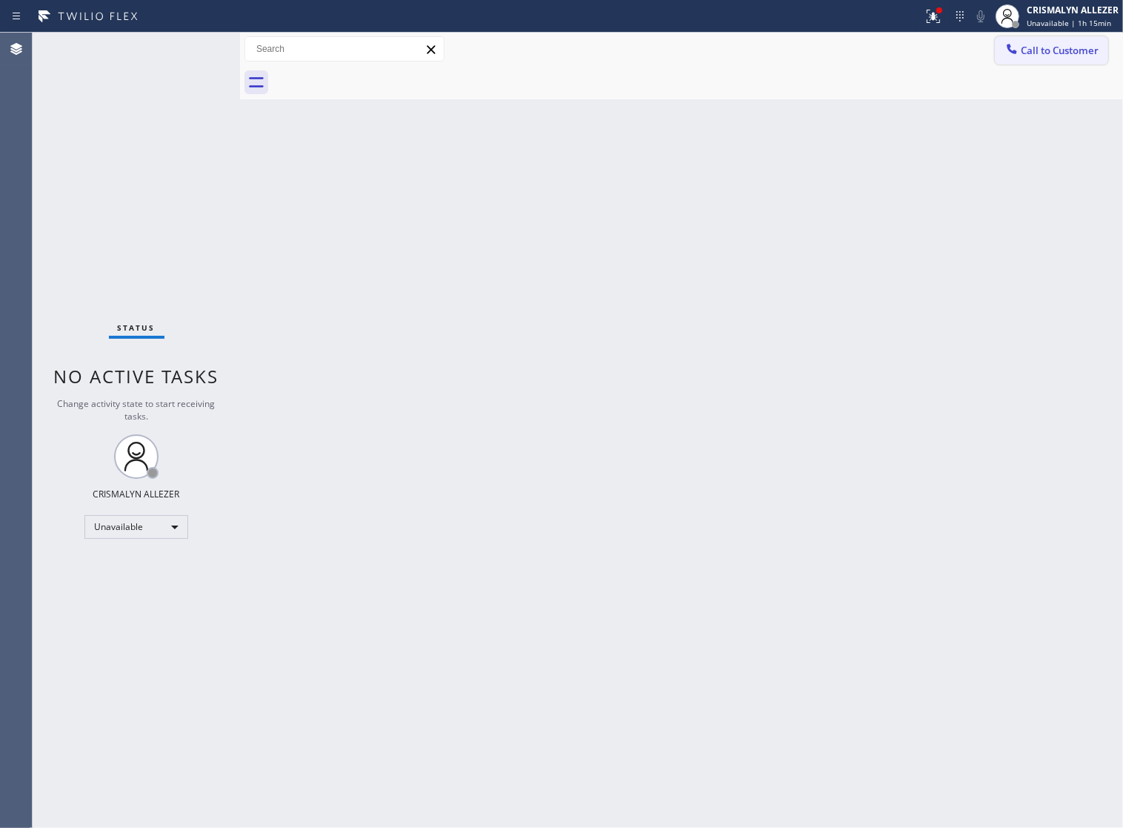
click at [1052, 49] on span "Call to Customer" at bounding box center [1060, 50] width 78 height 13
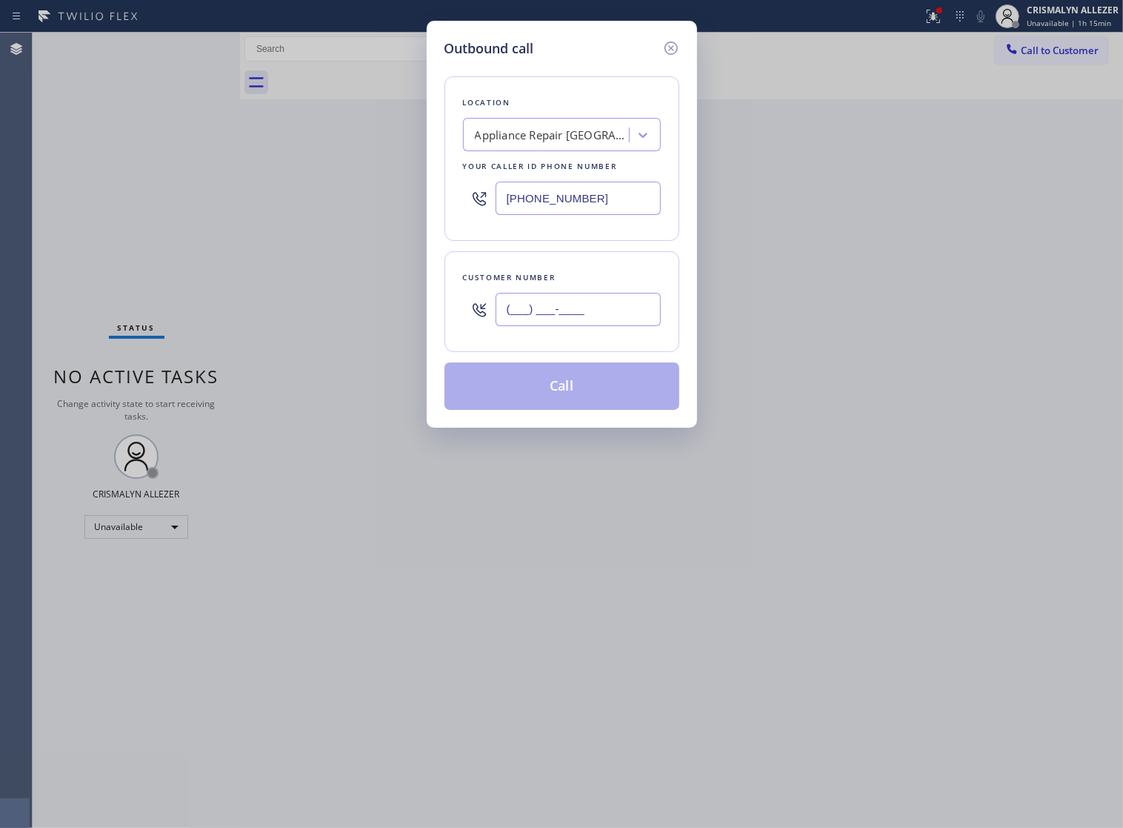
click at [617, 323] on input "(___) ___-____" at bounding box center [578, 309] width 165 height 33
paste input "626) 367-4996"
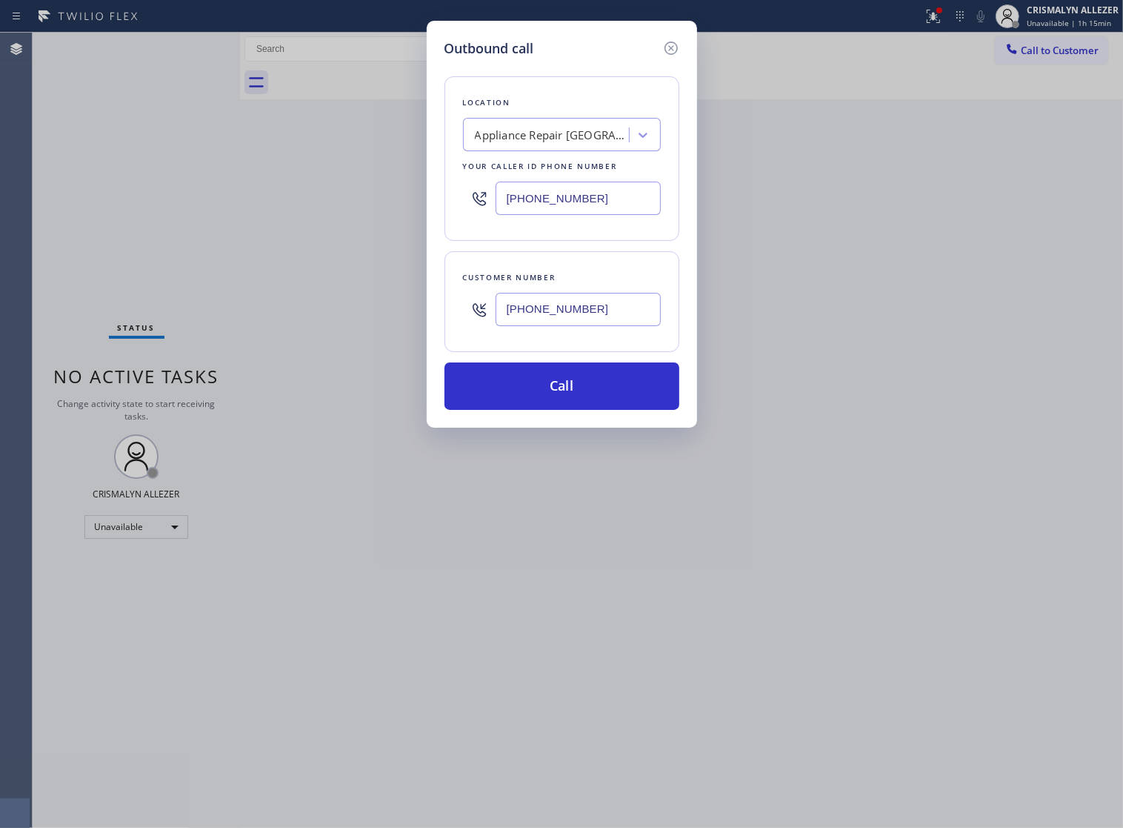
type input "[PHONE_NUMBER]"
click at [528, 141] on div "Appliance Repair [GEOGRAPHIC_DATA][PERSON_NAME] (A)" at bounding box center [553, 135] width 156 height 17
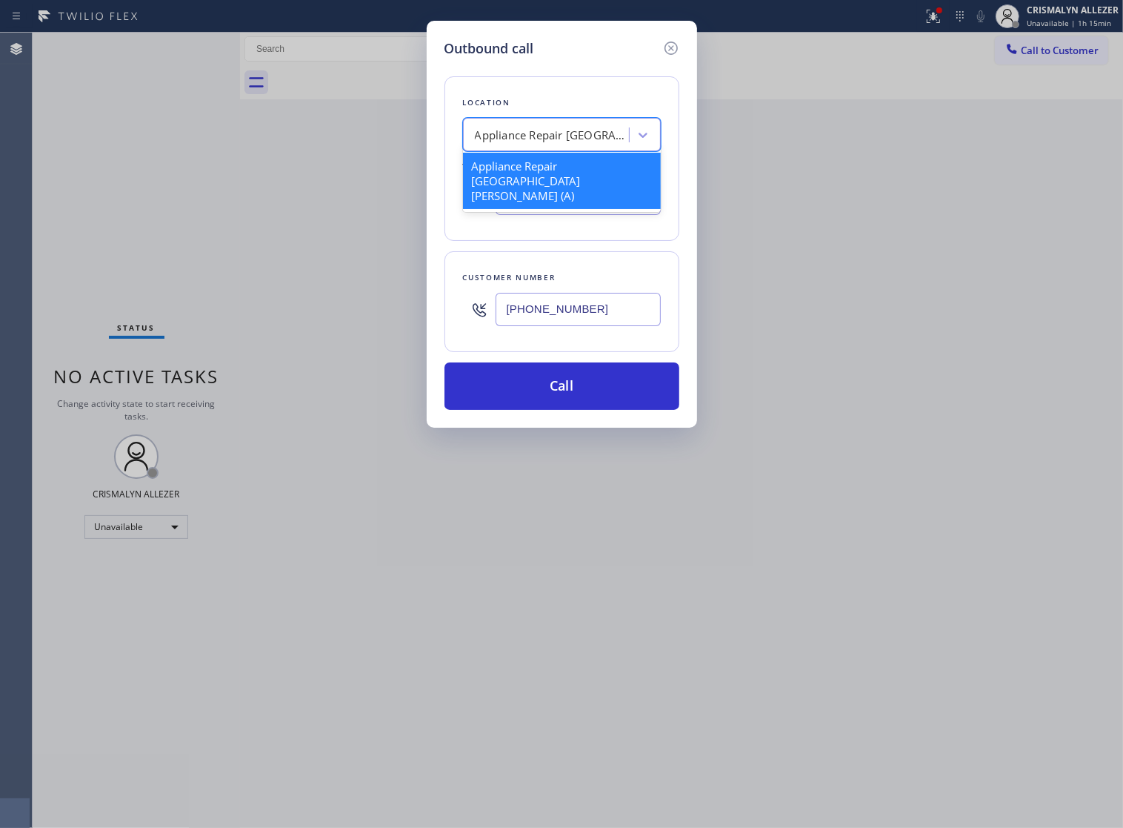
paste input "HVAC Alliance Expert"
type input "HVAC Alliance Expert"
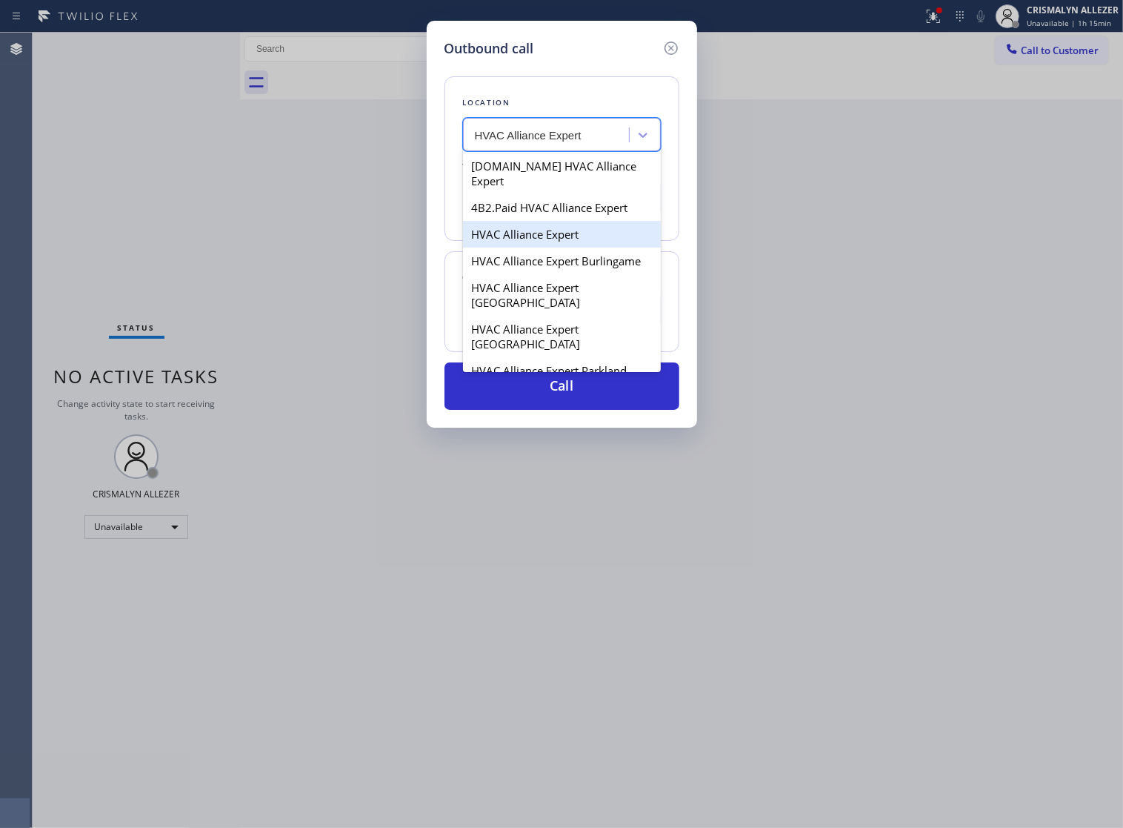
click at [515, 231] on div "HVAC Alliance Expert" at bounding box center [562, 234] width 198 height 27
type input "[PHONE_NUMBER]"
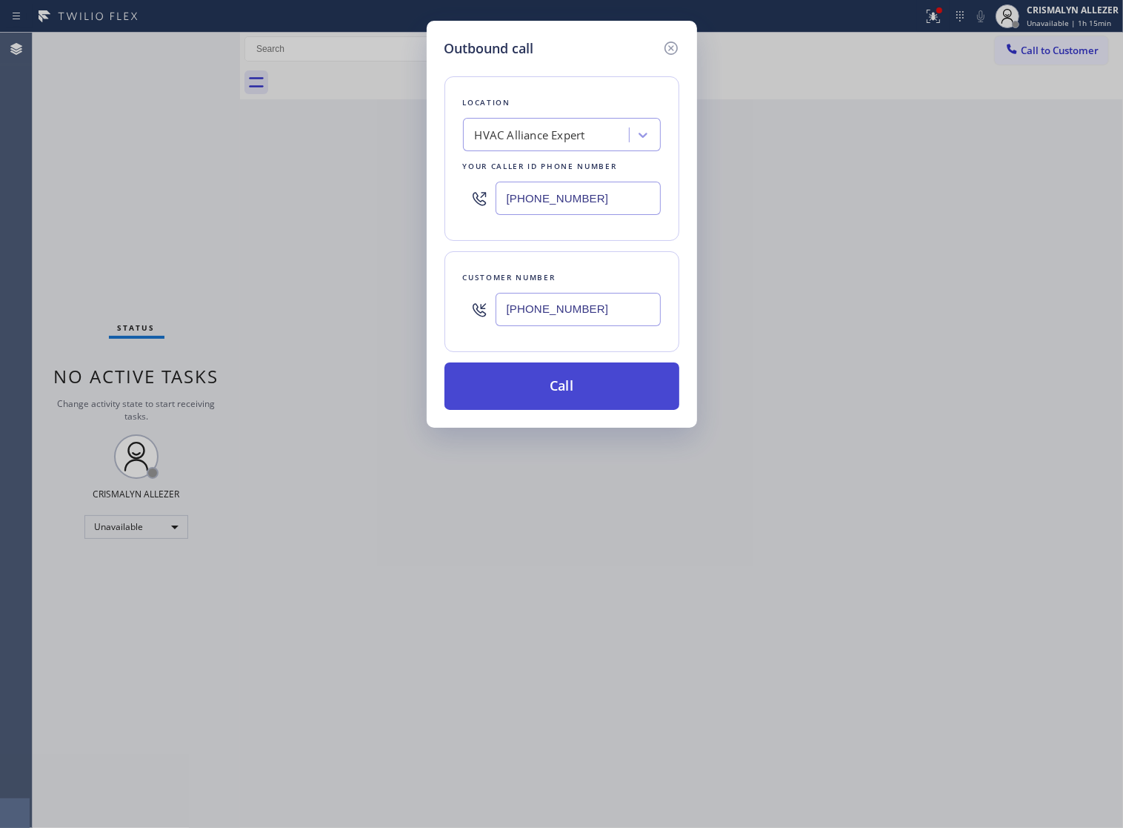
click at [571, 409] on button "Call" at bounding box center [562, 385] width 235 height 47
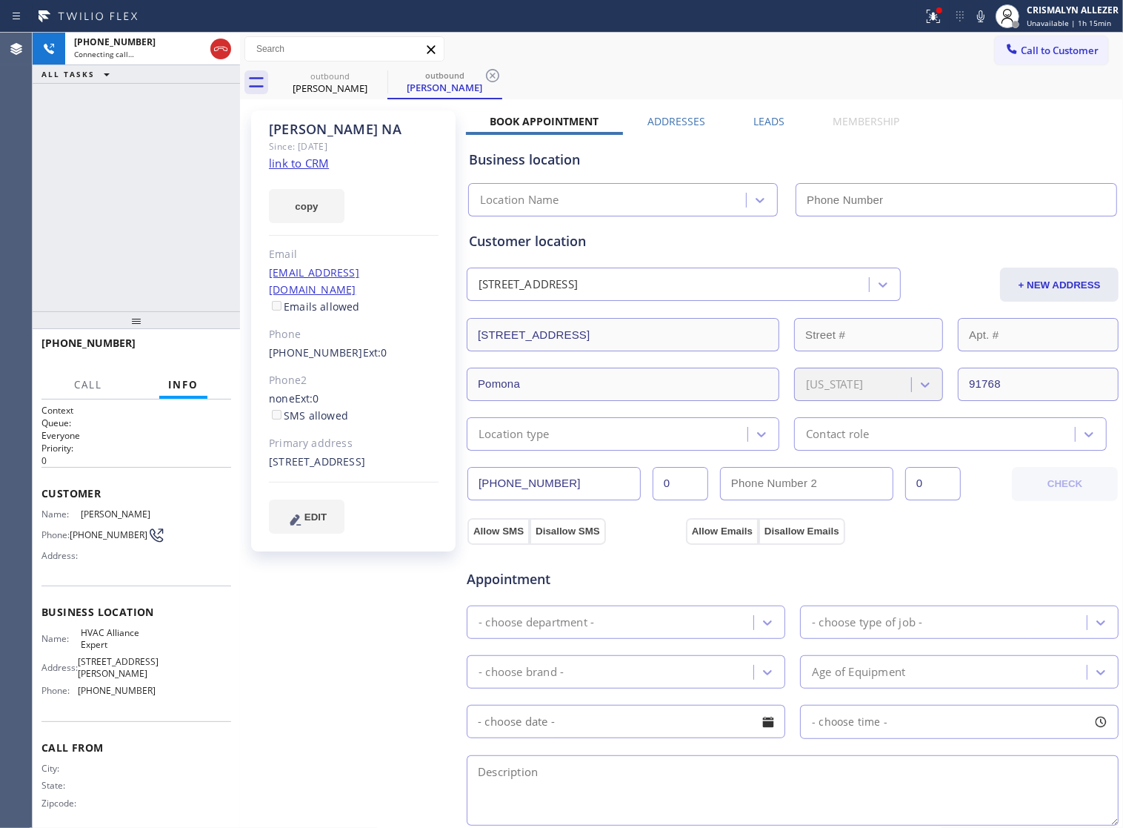
click at [308, 162] on link "link to CRM" at bounding box center [299, 163] width 60 height 15
type input "[PHONE_NUMBER]"
click at [187, 345] on span "HANG UP" at bounding box center [196, 350] width 45 height 10
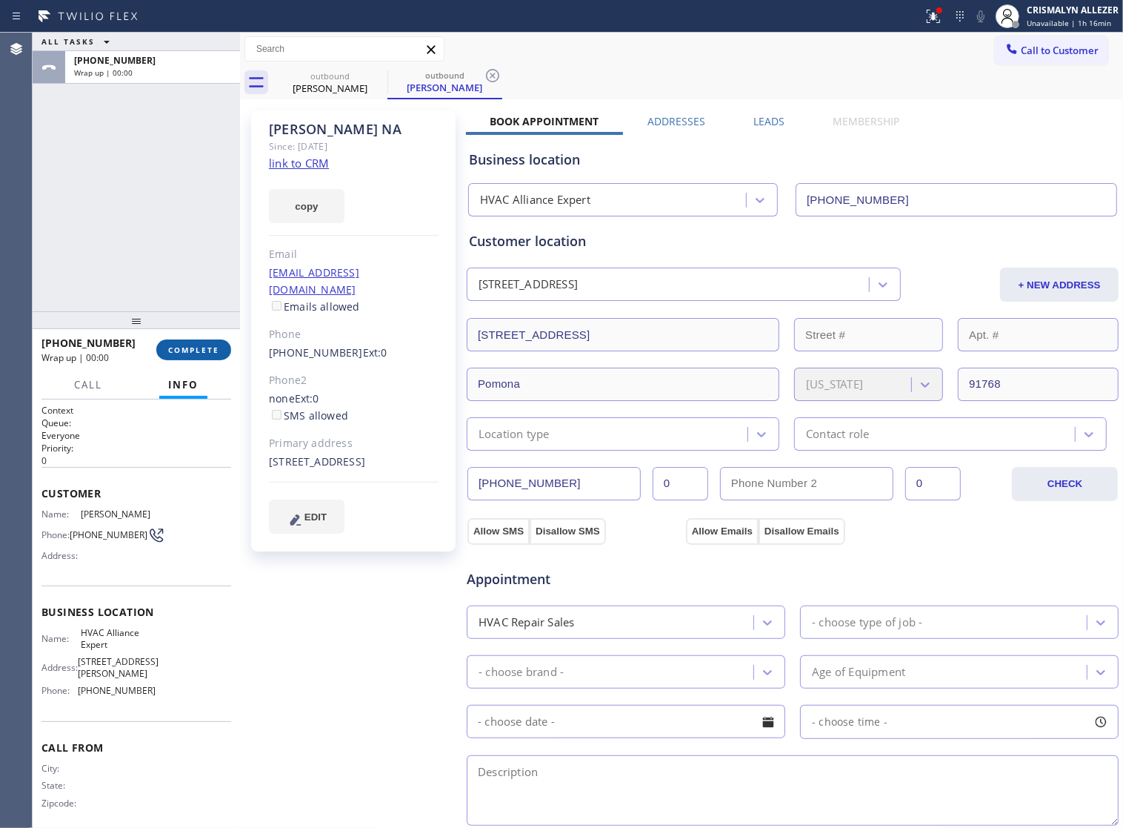
click at [185, 351] on span "COMPLETE" at bounding box center [193, 350] width 51 height 10
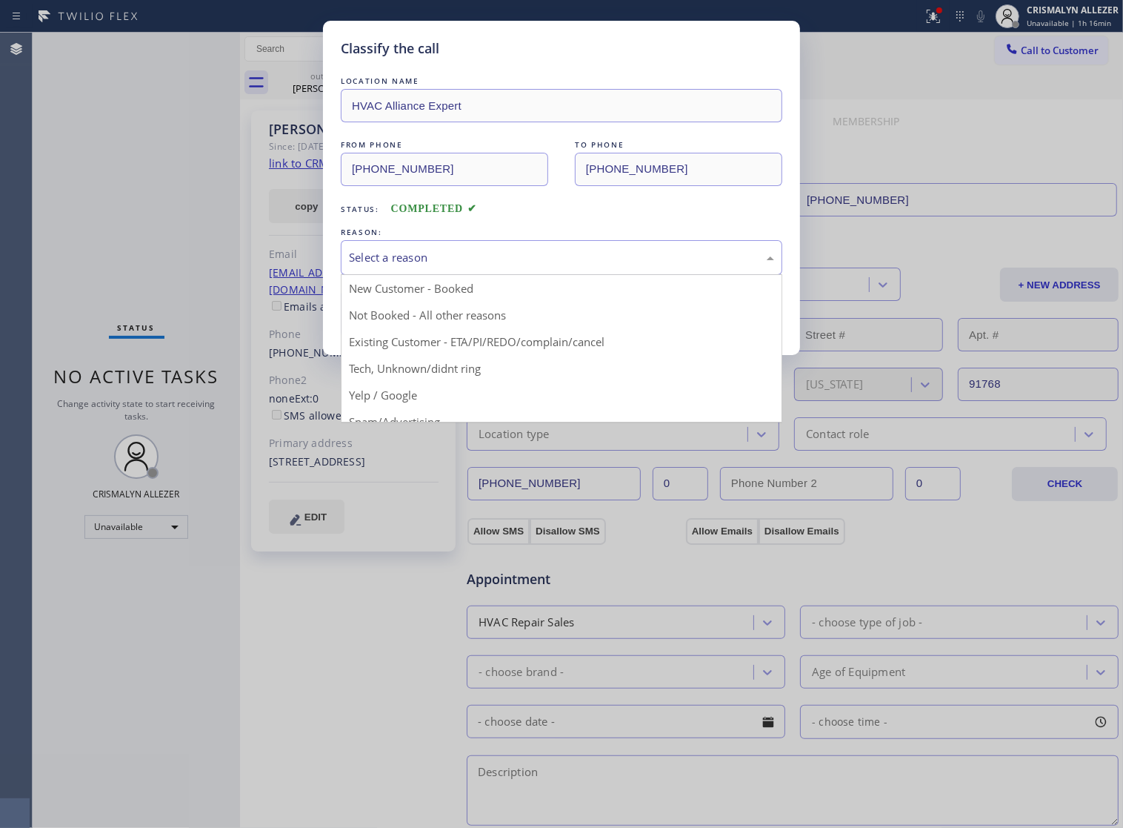
click at [593, 266] on div "Select a reason" at bounding box center [561, 257] width 425 height 17
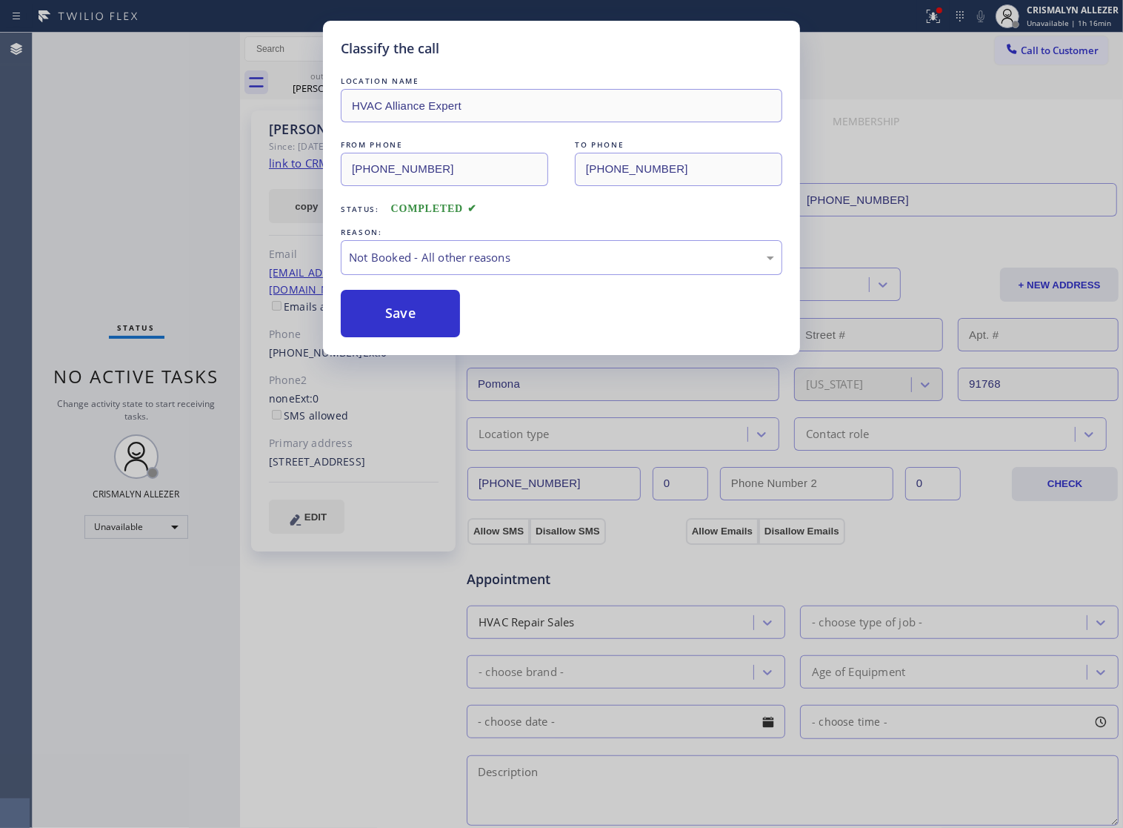
click at [425, 334] on button "Save" at bounding box center [400, 313] width 119 height 47
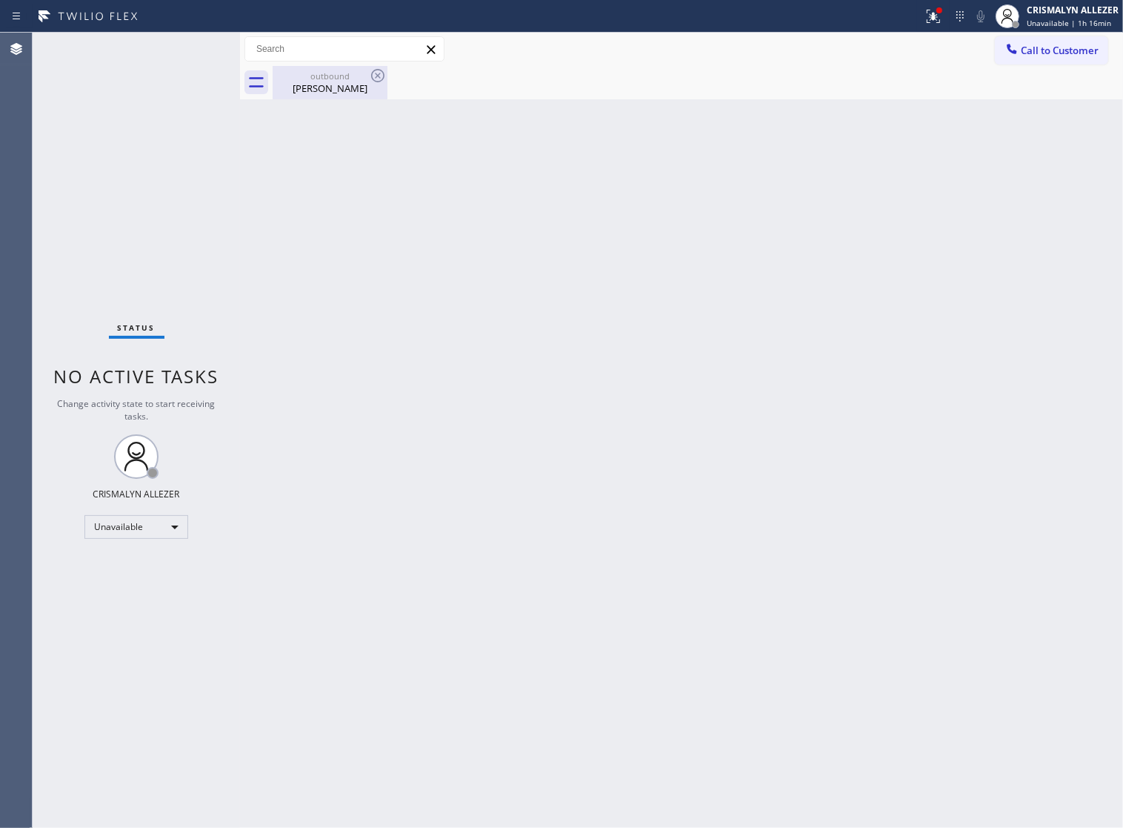
click at [328, 93] on div "Ginny NA" at bounding box center [330, 88] width 112 height 13
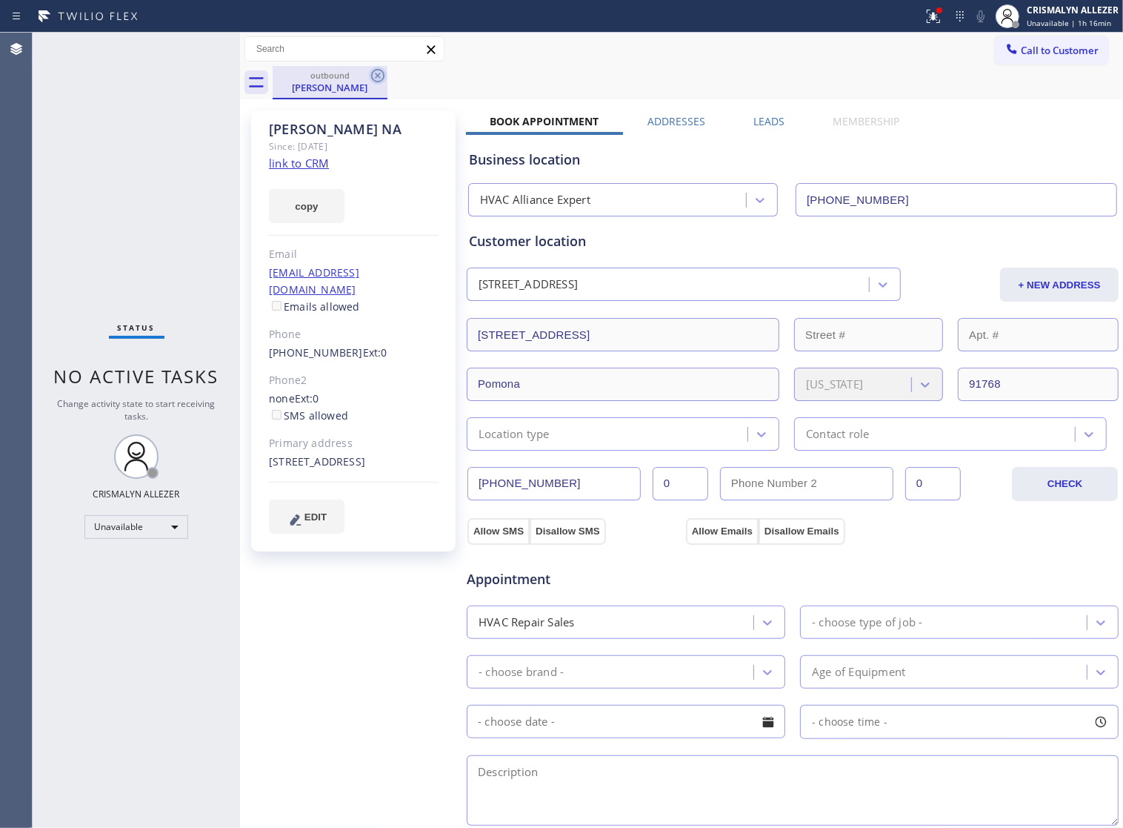
click at [382, 73] on icon at bounding box center [378, 76] width 18 height 18
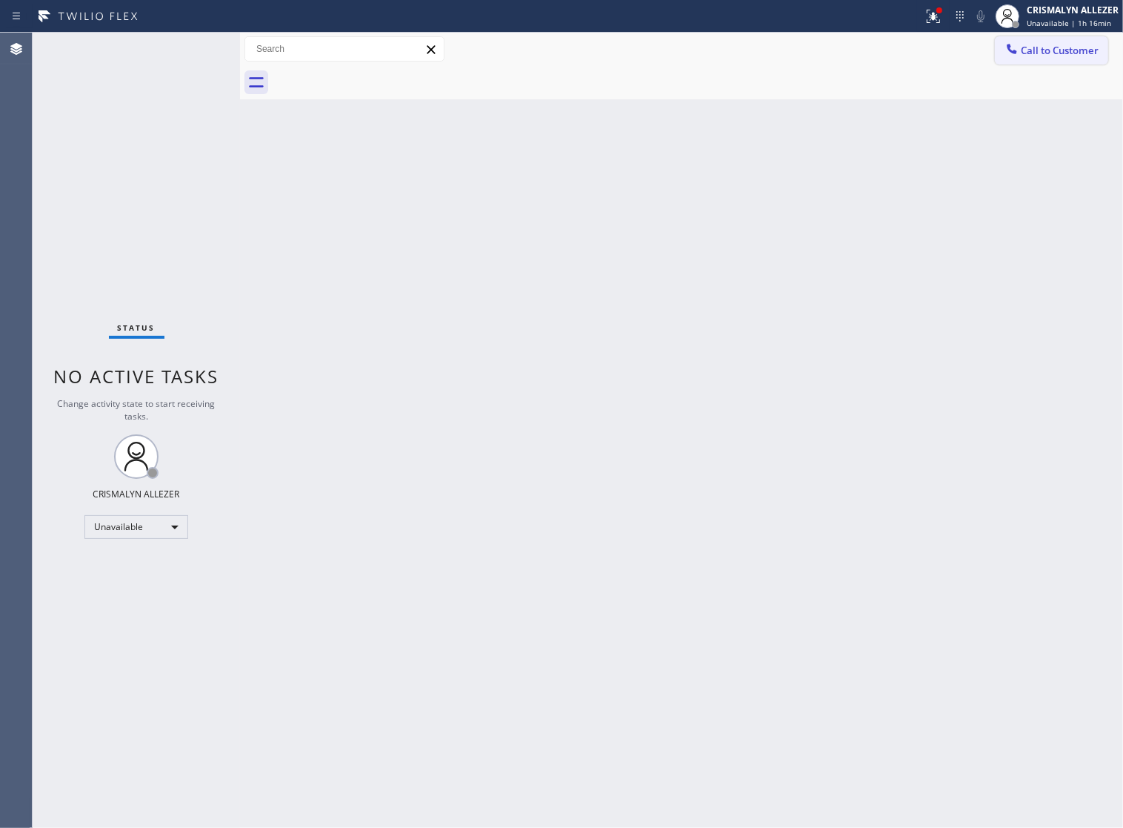
click at [1053, 48] on span "Call to Customer" at bounding box center [1060, 50] width 78 height 13
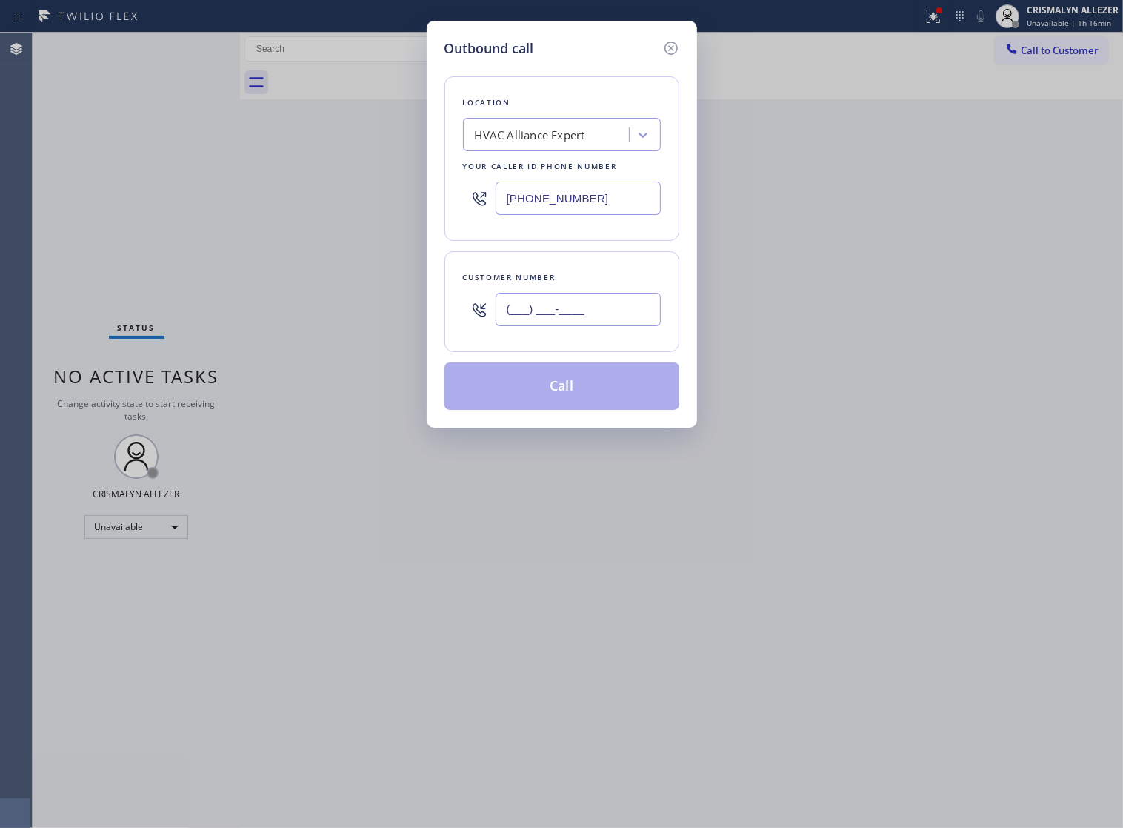
click at [632, 326] on input "(___) ___-____" at bounding box center [578, 309] width 165 height 33
paste input "text"
type input "(___) ___-____"
click at [619, 326] on input "(___) ___-____" at bounding box center [578, 309] width 165 height 33
paste input "626) 367-4996"
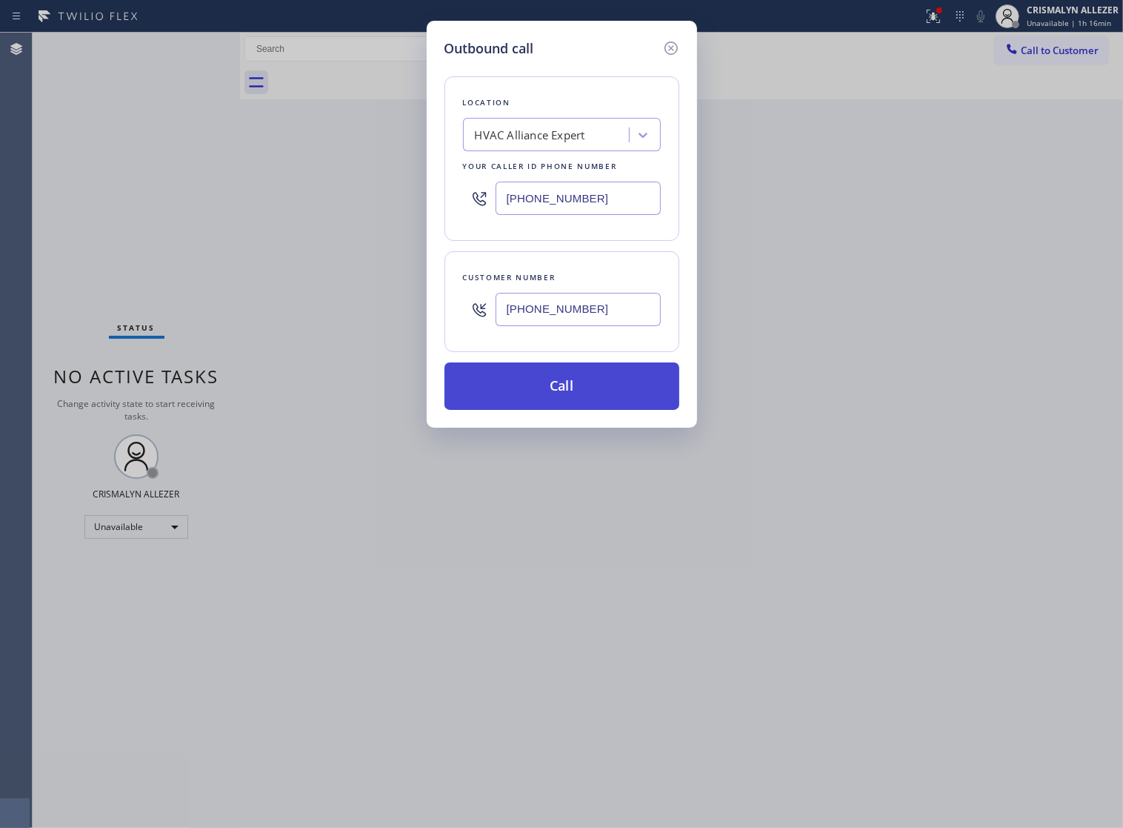
type input "[PHONE_NUMBER]"
click at [571, 410] on button "Call" at bounding box center [562, 385] width 235 height 47
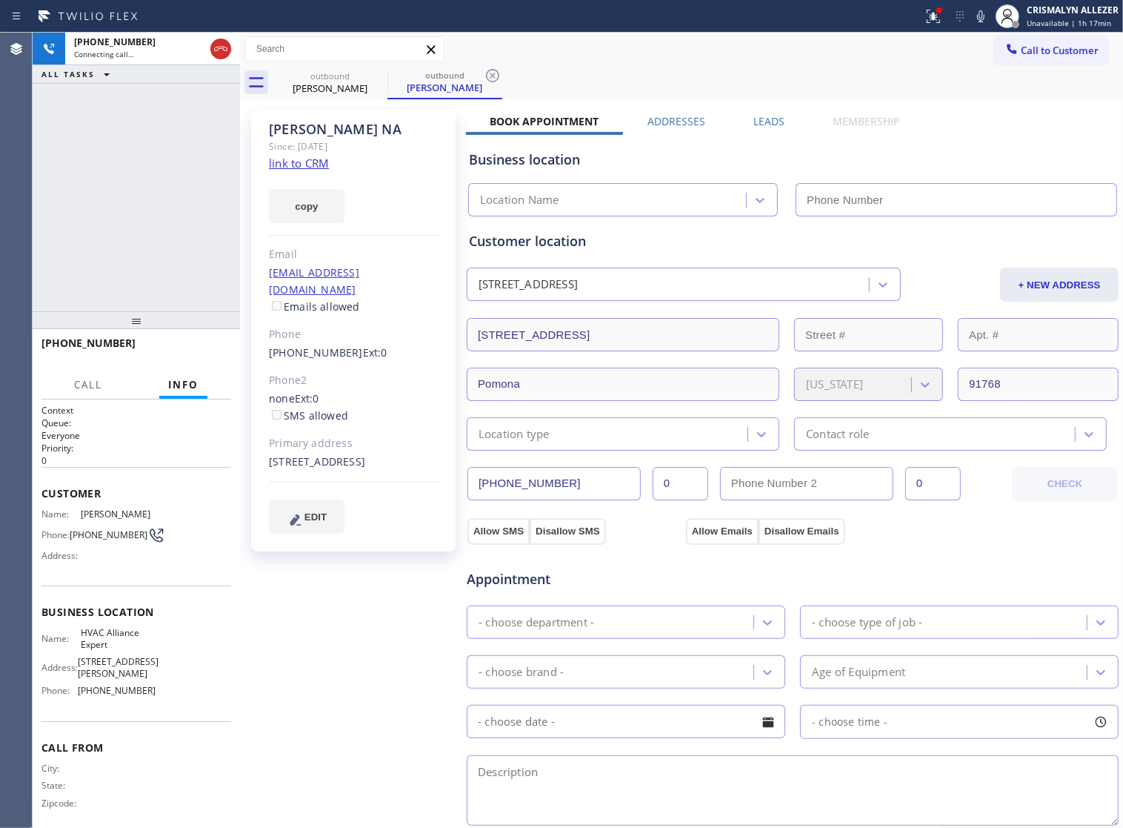
type input "[PHONE_NUMBER]"
click at [183, 351] on span "HANG UP" at bounding box center [196, 350] width 45 height 10
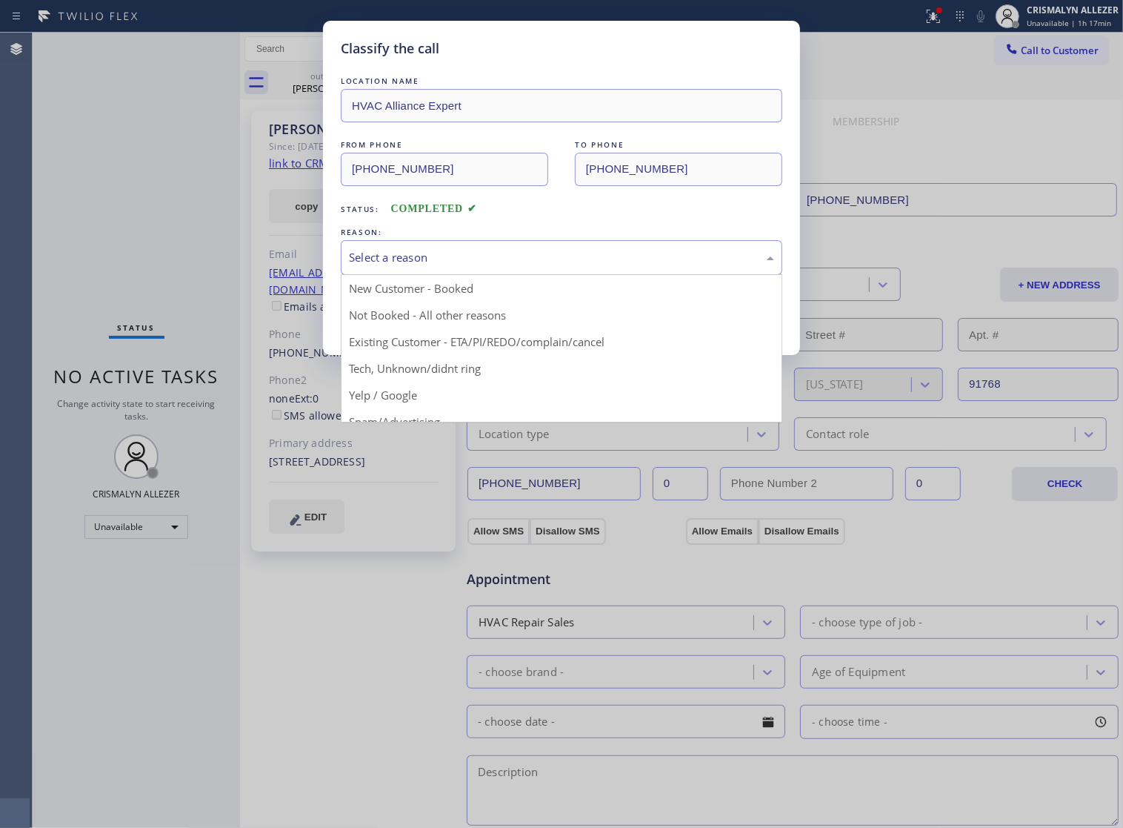
click at [559, 266] on div "Select a reason" at bounding box center [561, 257] width 425 height 17
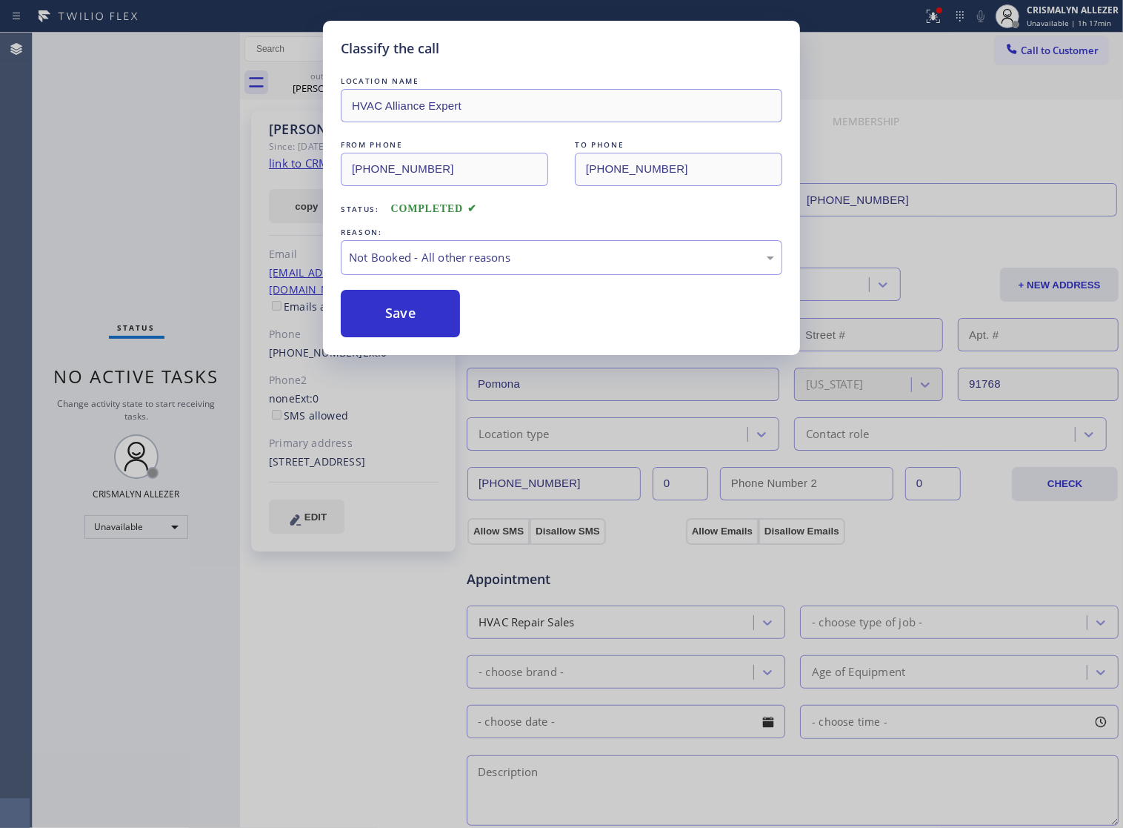
click at [395, 336] on button "Save" at bounding box center [400, 313] width 119 height 47
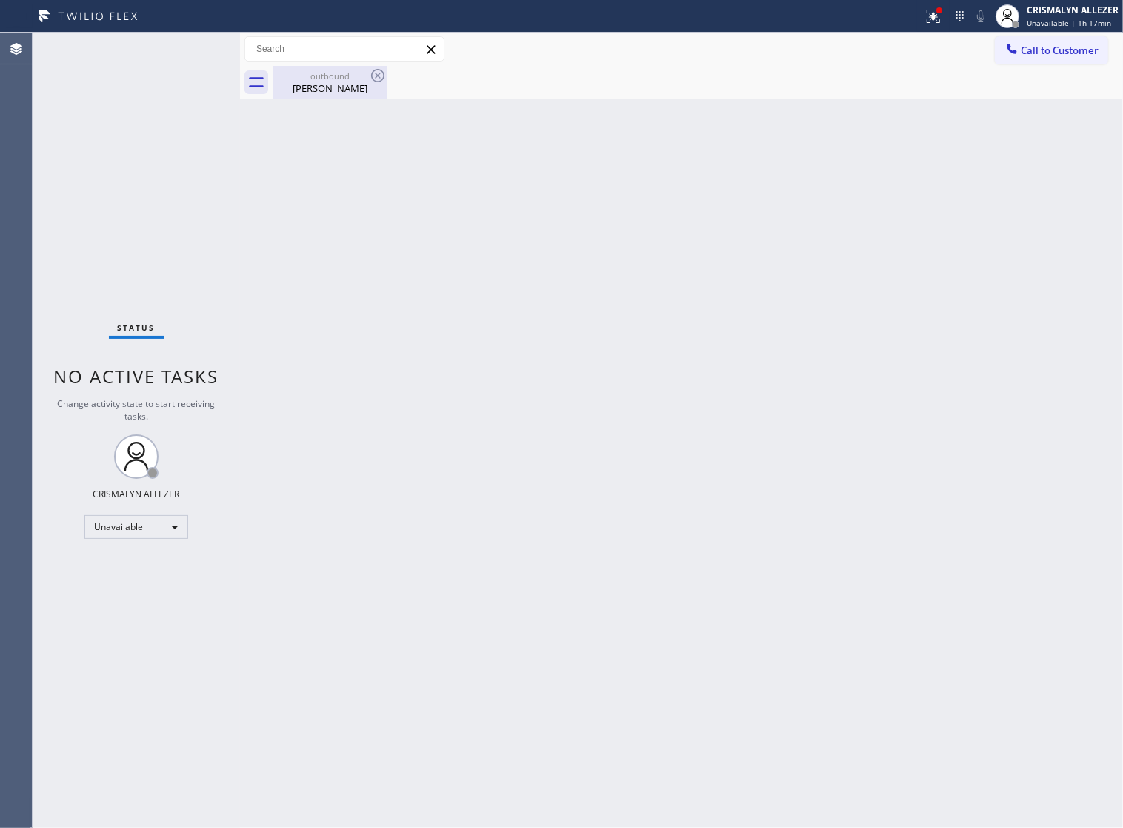
drag, startPoint x: 321, startPoint y: 93, endPoint x: 363, endPoint y: 83, distance: 43.5
click at [323, 93] on div "Ginny NA" at bounding box center [330, 88] width 112 height 13
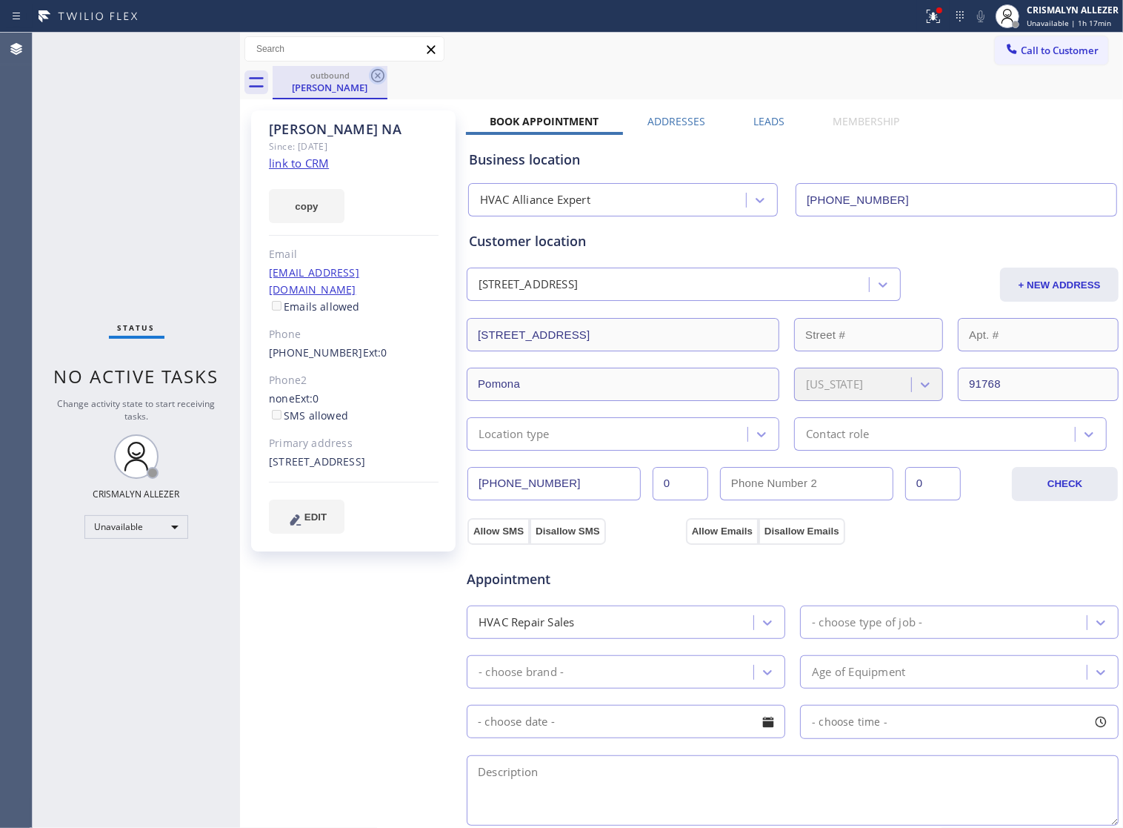
click at [376, 74] on icon at bounding box center [377, 75] width 13 height 13
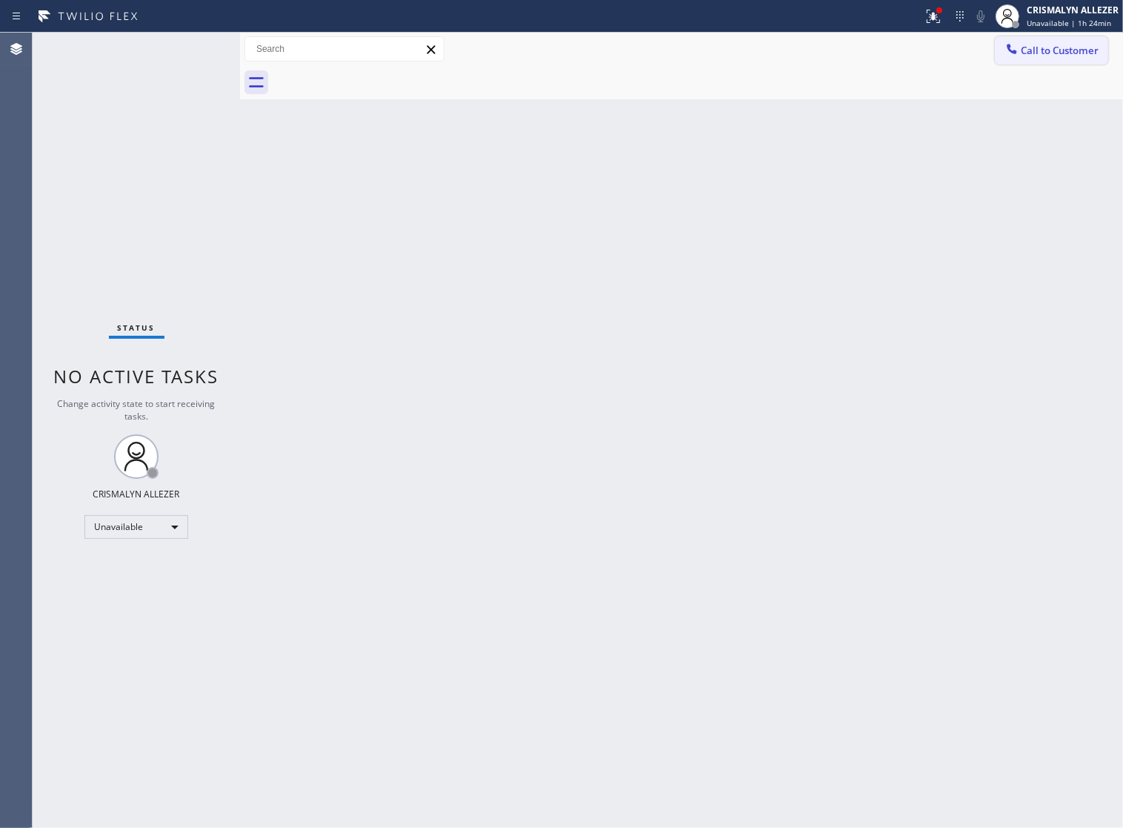
click at [1040, 56] on span "Call to Customer" at bounding box center [1060, 50] width 78 height 13
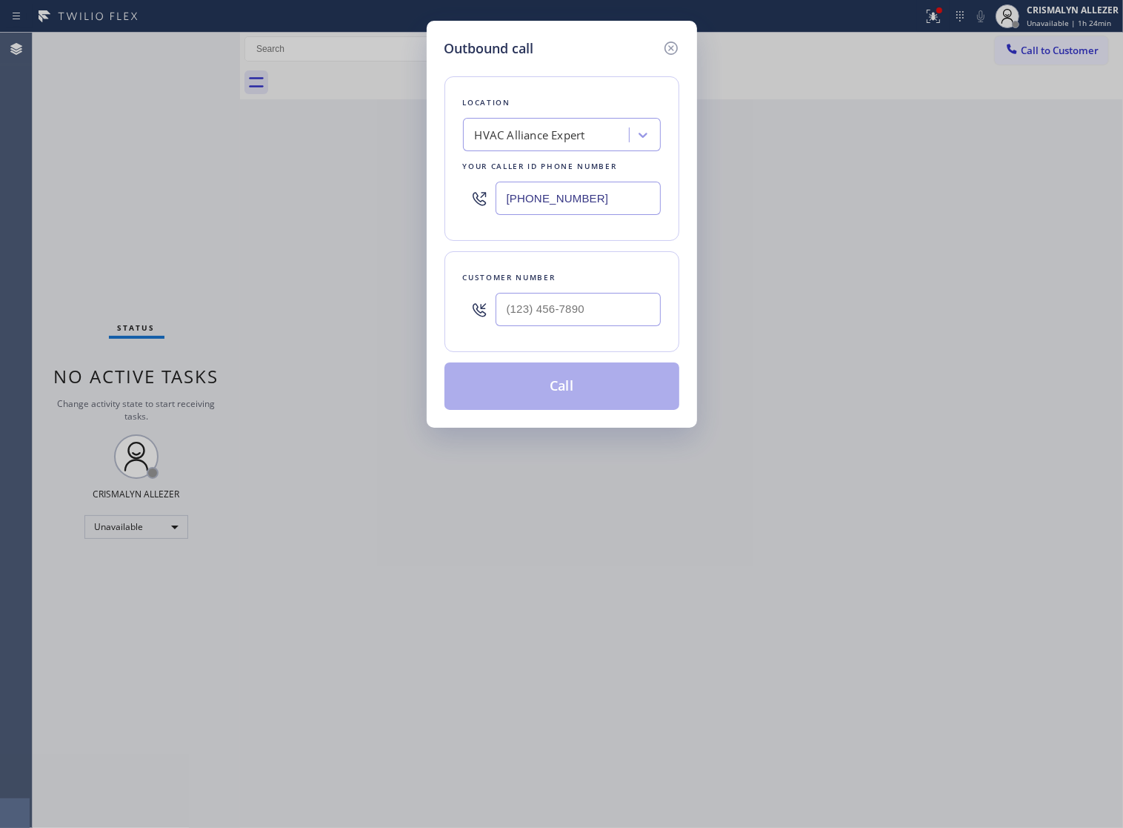
click at [625, 208] on input "[PHONE_NUMBER]" at bounding box center [578, 198] width 165 height 33
drag, startPoint x: 625, startPoint y: 208, endPoint x: 253, endPoint y: 206, distance: 371.3
click at [253, 206] on div "Outbound call Location HVAC Alliance Expert Your caller id phone number (323) 9…" at bounding box center [561, 414] width 1123 height 828
paste input "949) 536-96"
type input "[PHONE_NUMBER]"
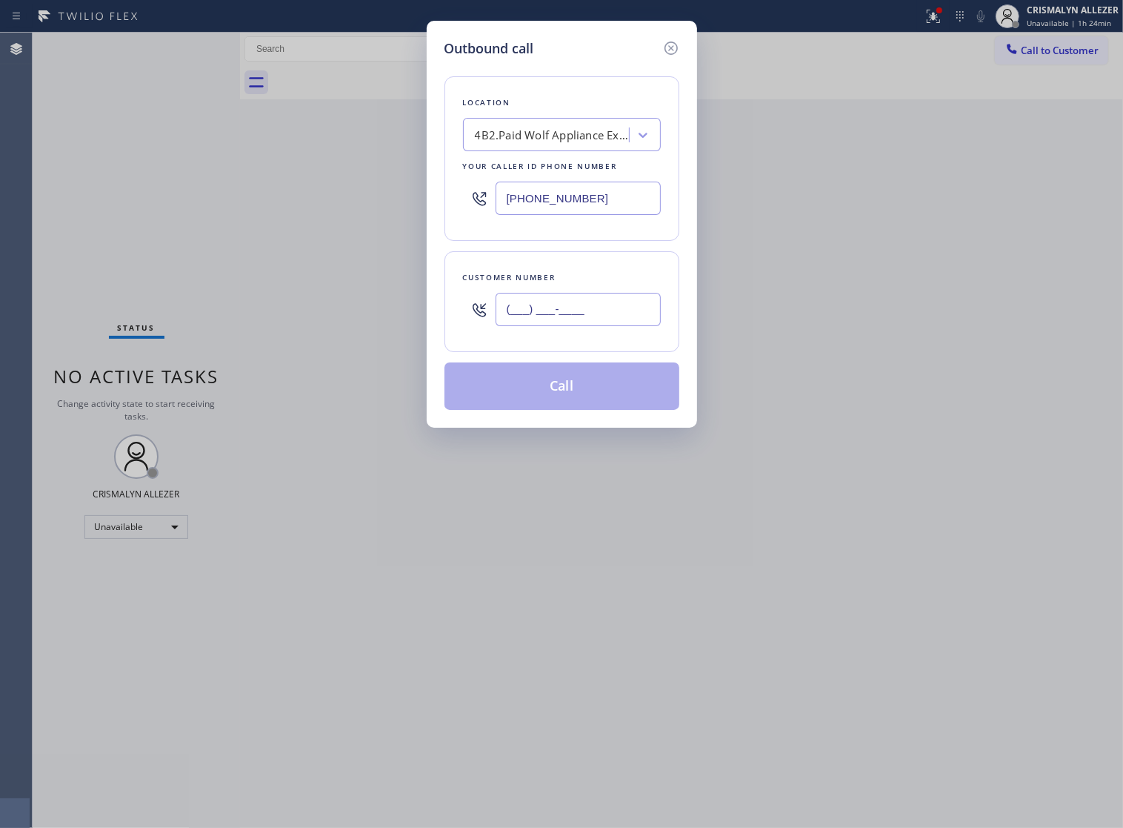
click at [591, 315] on input "(___) ___-____" at bounding box center [578, 309] width 165 height 33
paste input "949) 212-8505"
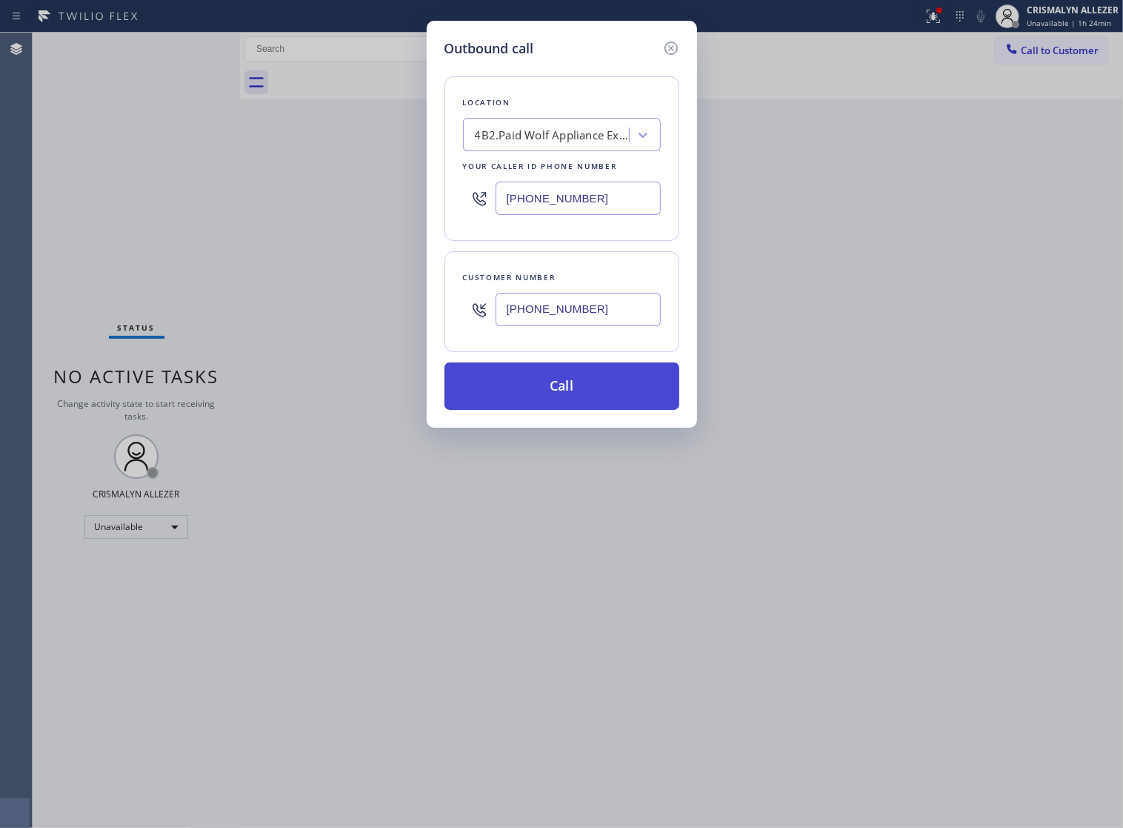
type input "[PHONE_NUMBER]"
click at [572, 406] on button "Call" at bounding box center [562, 385] width 235 height 47
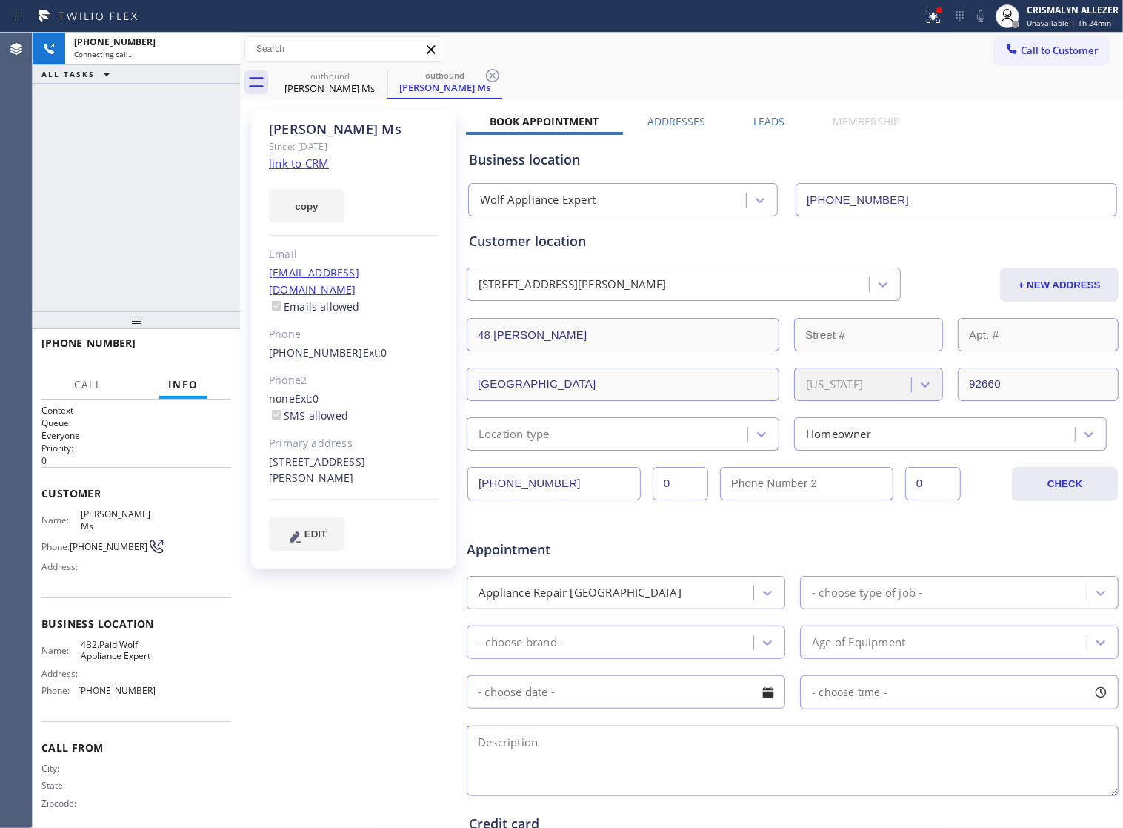
type input "[PHONE_NUMBER]"
click at [180, 345] on span "HANG UP" at bounding box center [196, 350] width 45 height 10
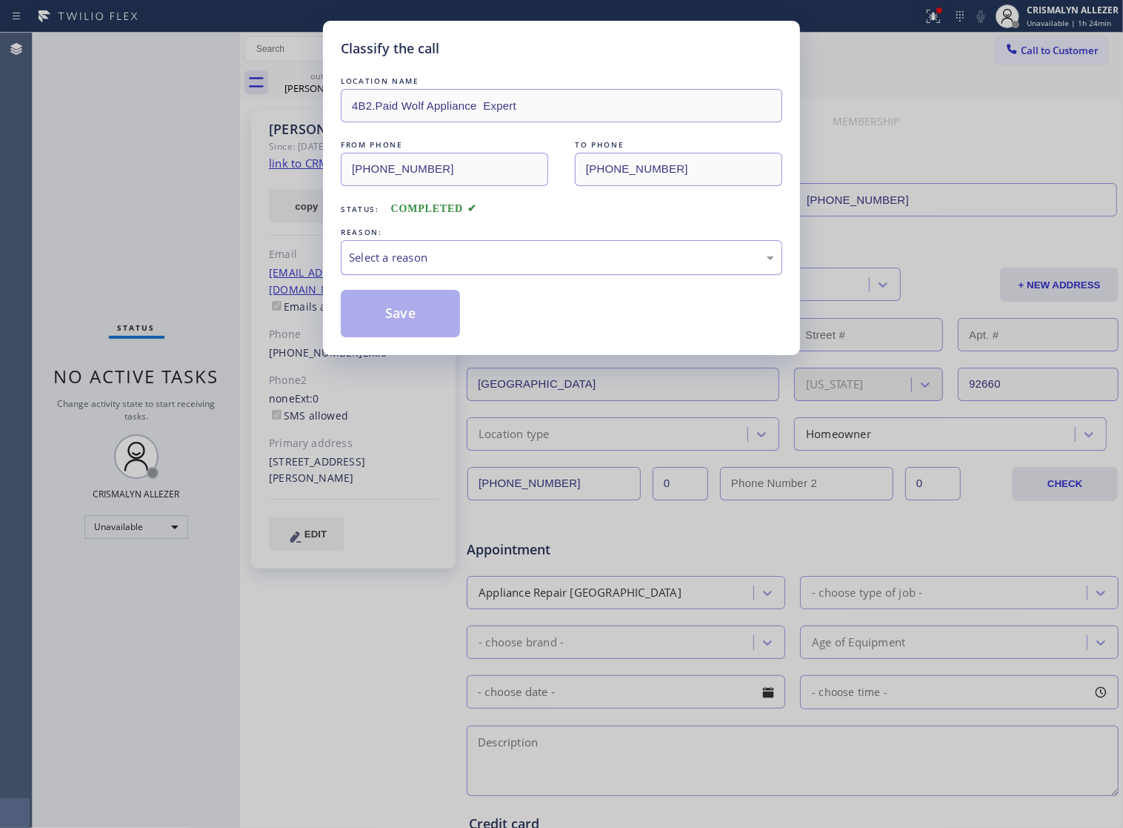
click at [532, 266] on div "Select a reason" at bounding box center [561, 257] width 425 height 17
click at [402, 325] on button "Save" at bounding box center [400, 313] width 119 height 47
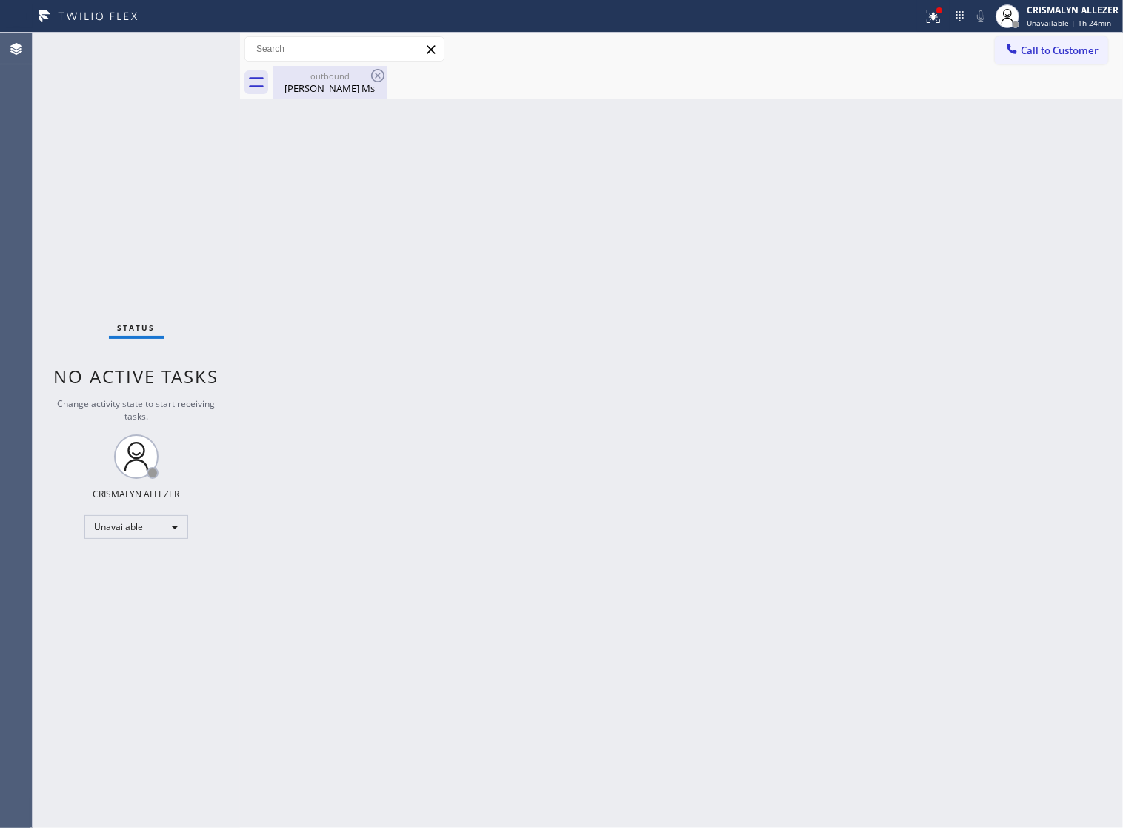
click at [317, 87] on div "Nancy Ms" at bounding box center [330, 88] width 112 height 13
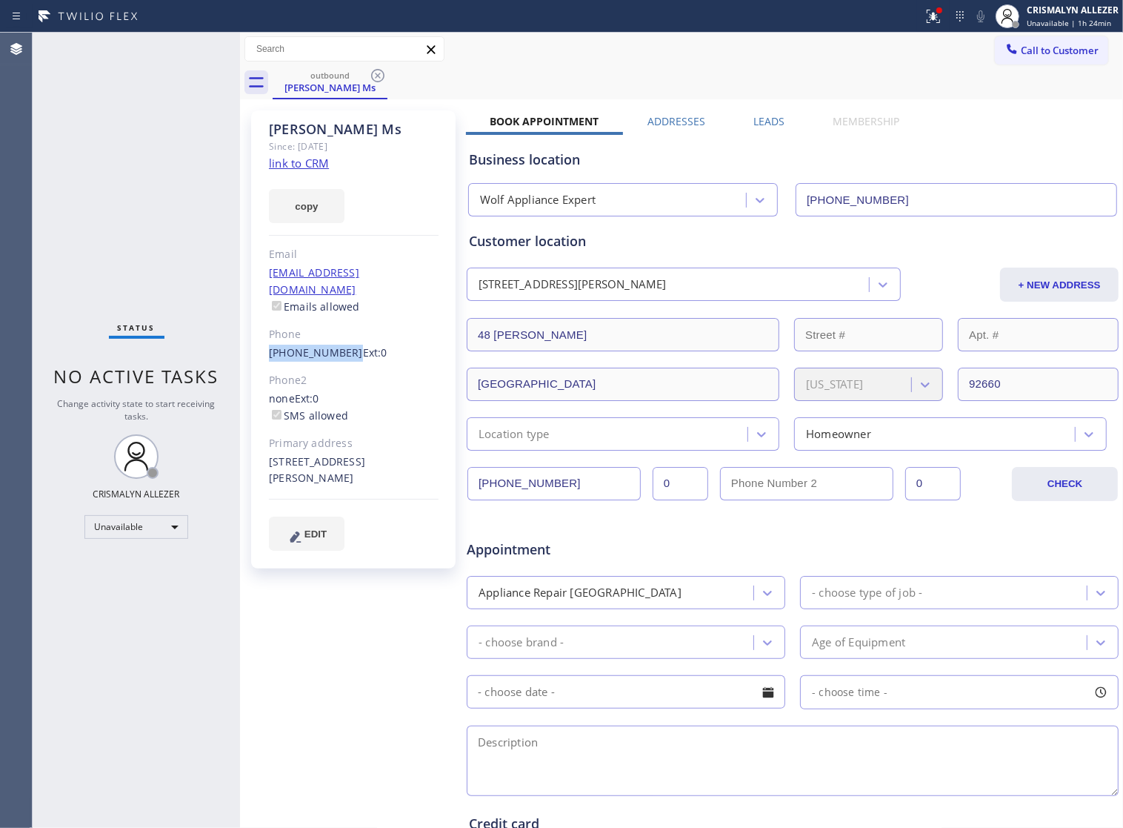
drag, startPoint x: 261, startPoint y: 331, endPoint x: 342, endPoint y: 338, distance: 81.0
click at [342, 338] on div "Nancy Ms Since: 20 may 2020 link to CRM copy Email no@gmail.com Emails allowed …" at bounding box center [353, 339] width 205 height 458
copy link "[PHONE_NUMBER]"
click at [376, 68] on icon at bounding box center [378, 76] width 18 height 18
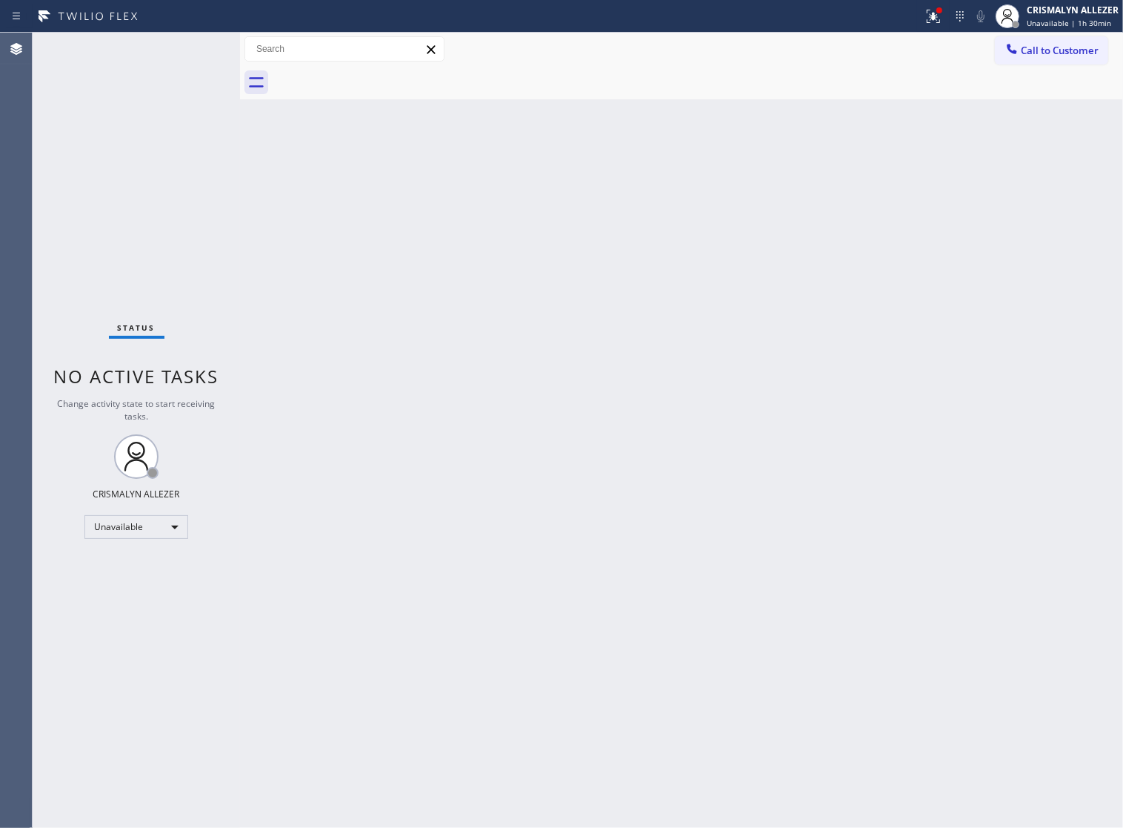
click at [1057, 57] on span "Call to Customer" at bounding box center [1060, 50] width 78 height 13
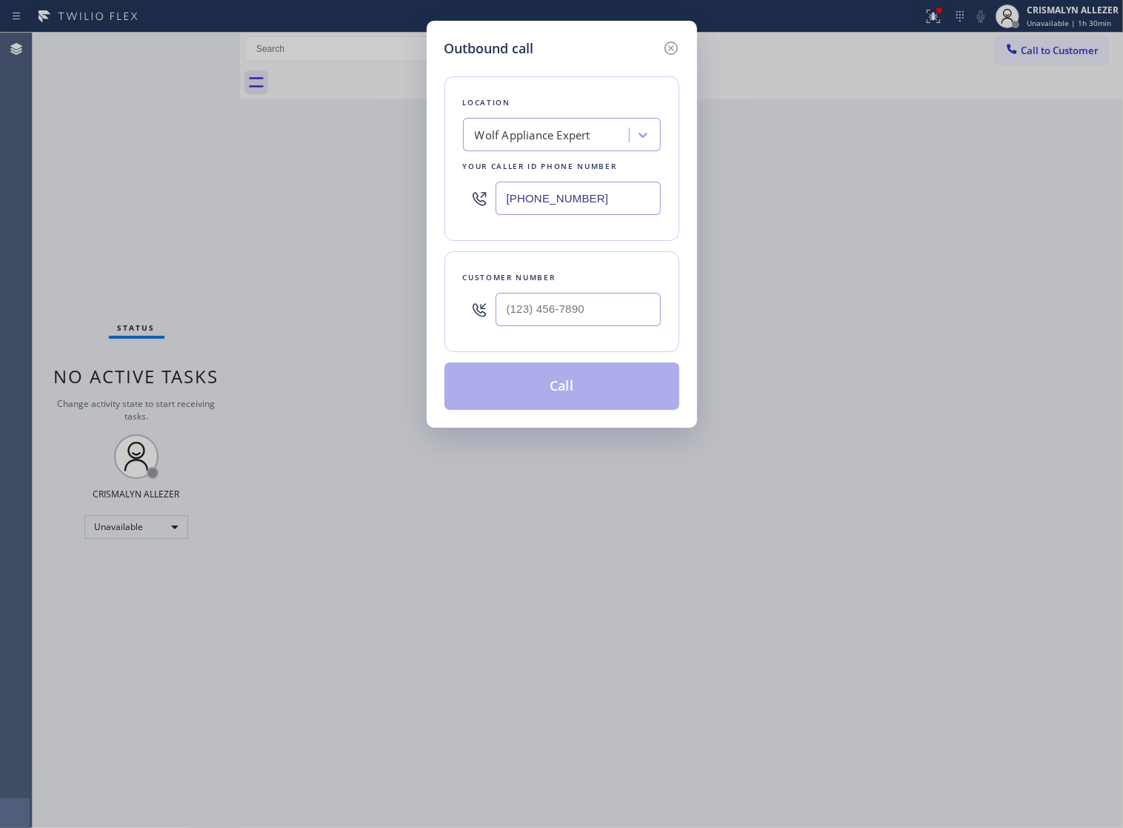
drag, startPoint x: 623, startPoint y: 209, endPoint x: 249, endPoint y: 220, distance: 374.4
click at [249, 220] on div "Outbound call Location Wolf Appliance Expert Your caller id phone number (949) …" at bounding box center [561, 414] width 1123 height 828
paste input "510) 851-8202"
type input "[PHONE_NUMBER]"
click at [606, 325] on input "(___) ___-____" at bounding box center [578, 309] width 165 height 33
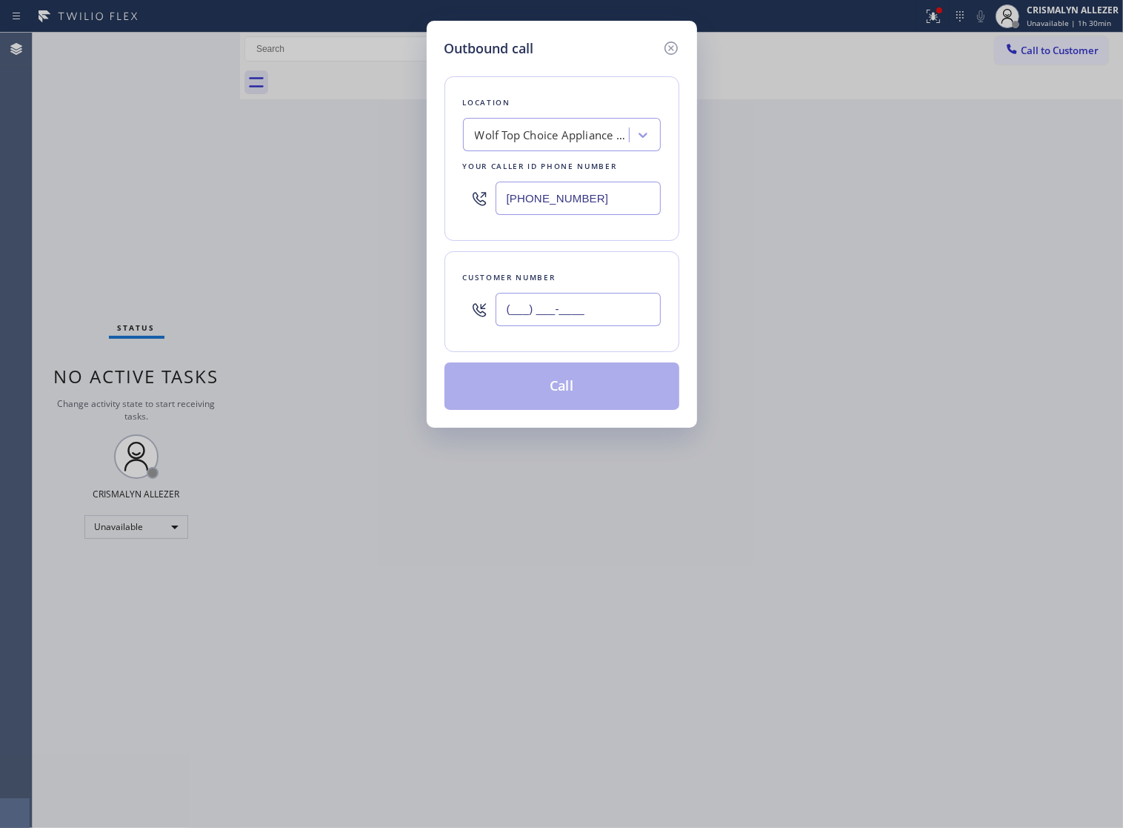
paste input "708) 491-0935"
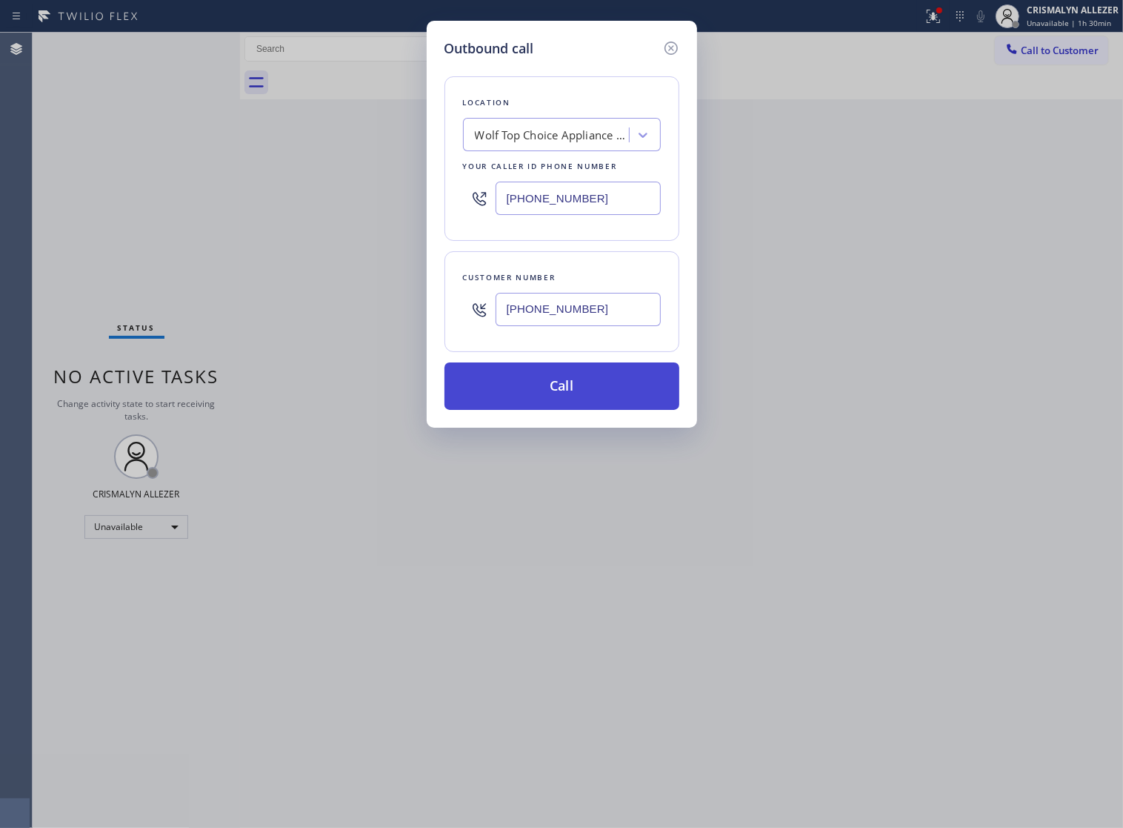
type input "[PHONE_NUMBER]"
click at [554, 410] on button "Call" at bounding box center [562, 385] width 235 height 47
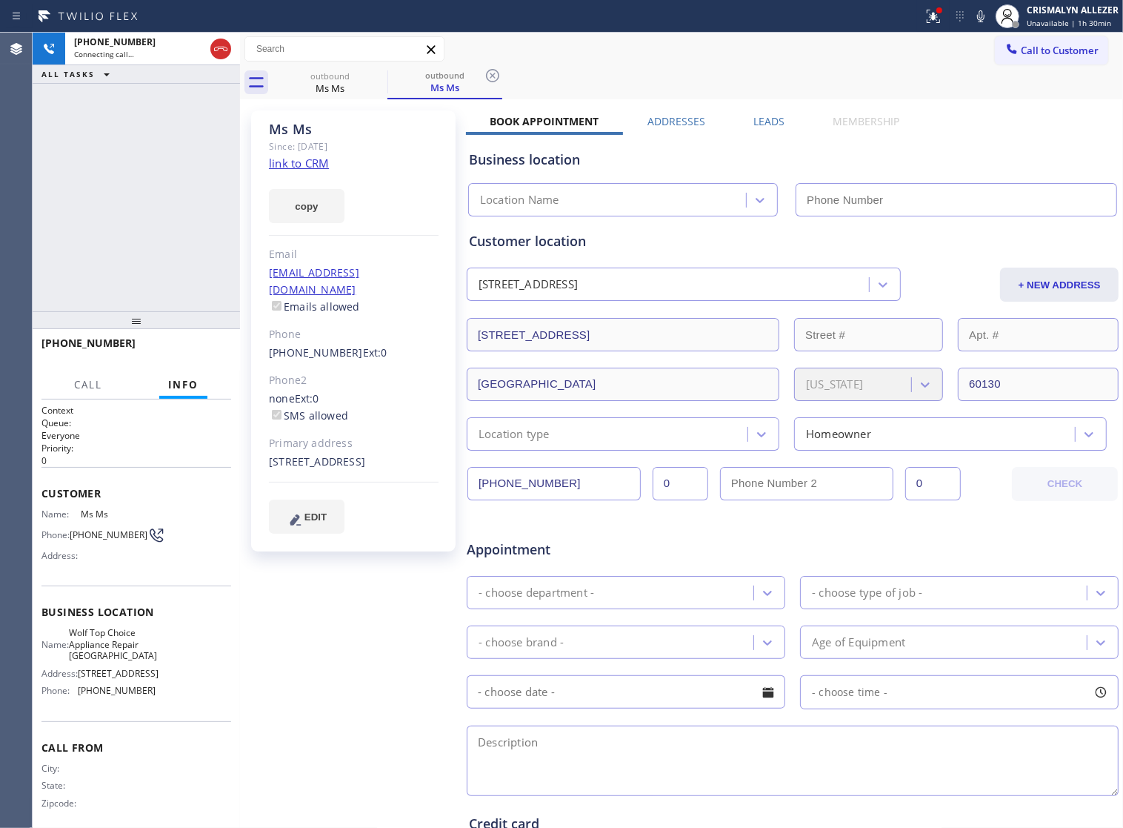
type input "[PHONE_NUMBER]"
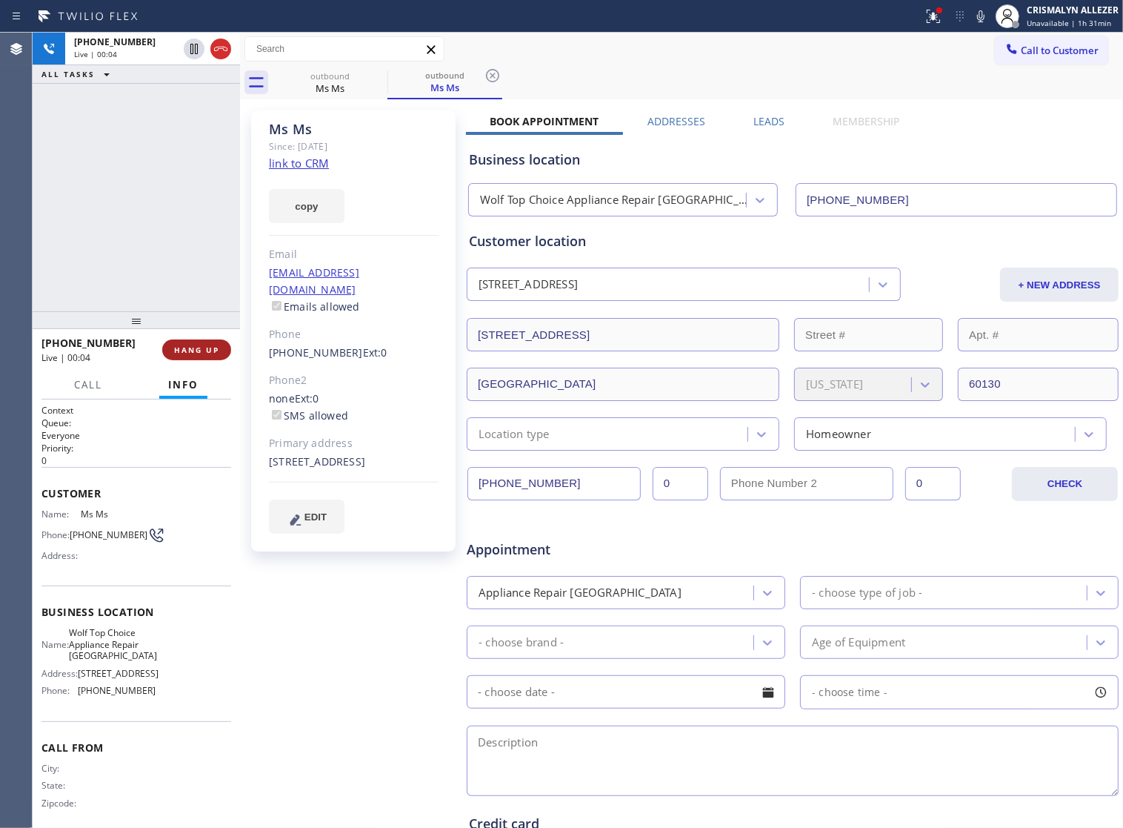
click at [182, 351] on span "HANG UP" at bounding box center [196, 350] width 45 height 10
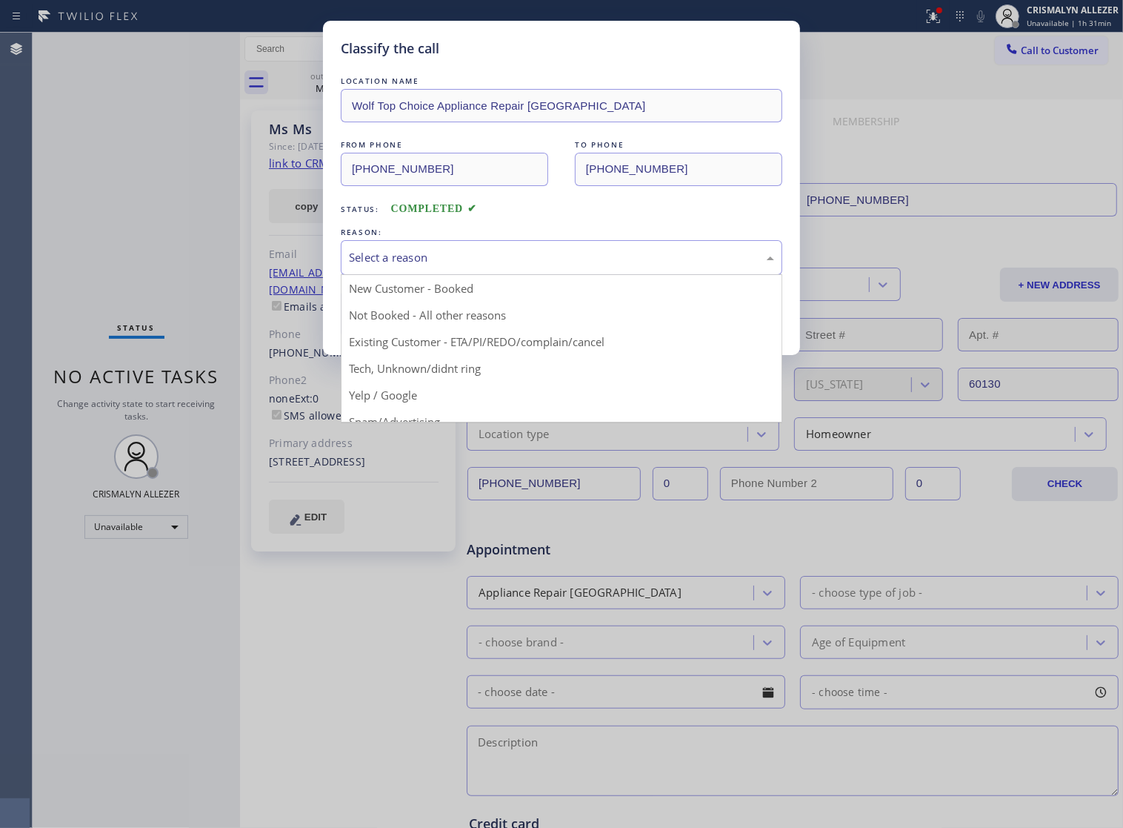
click at [571, 275] on div "Select a reason" at bounding box center [562, 257] width 442 height 35
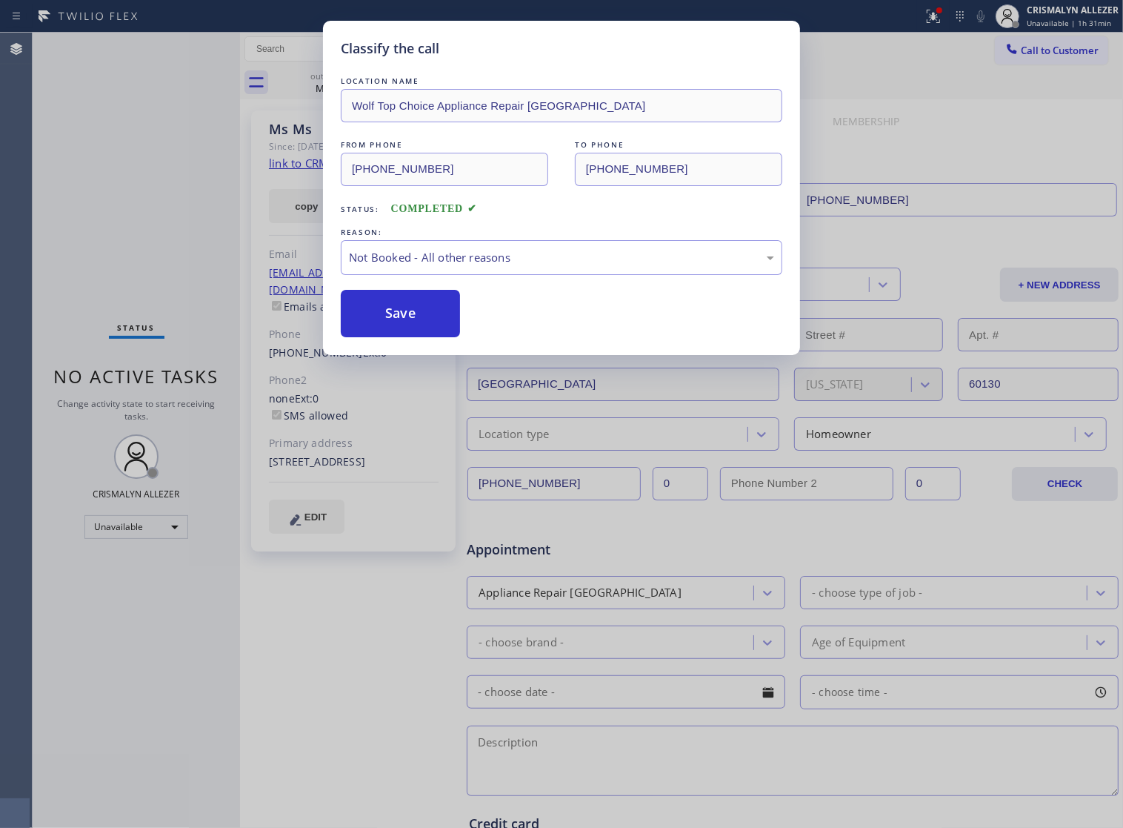
click at [408, 327] on button "Save" at bounding box center [400, 313] width 119 height 47
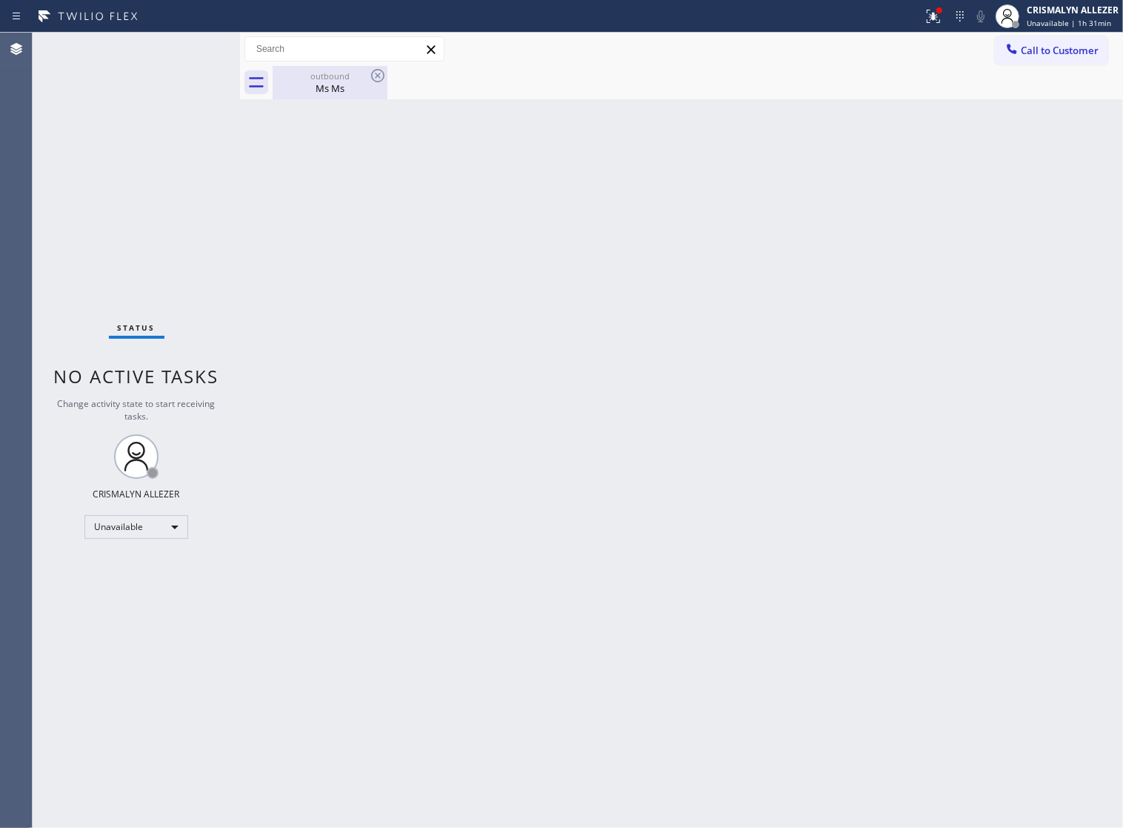
click at [328, 89] on div "Ms Ms" at bounding box center [330, 88] width 112 height 13
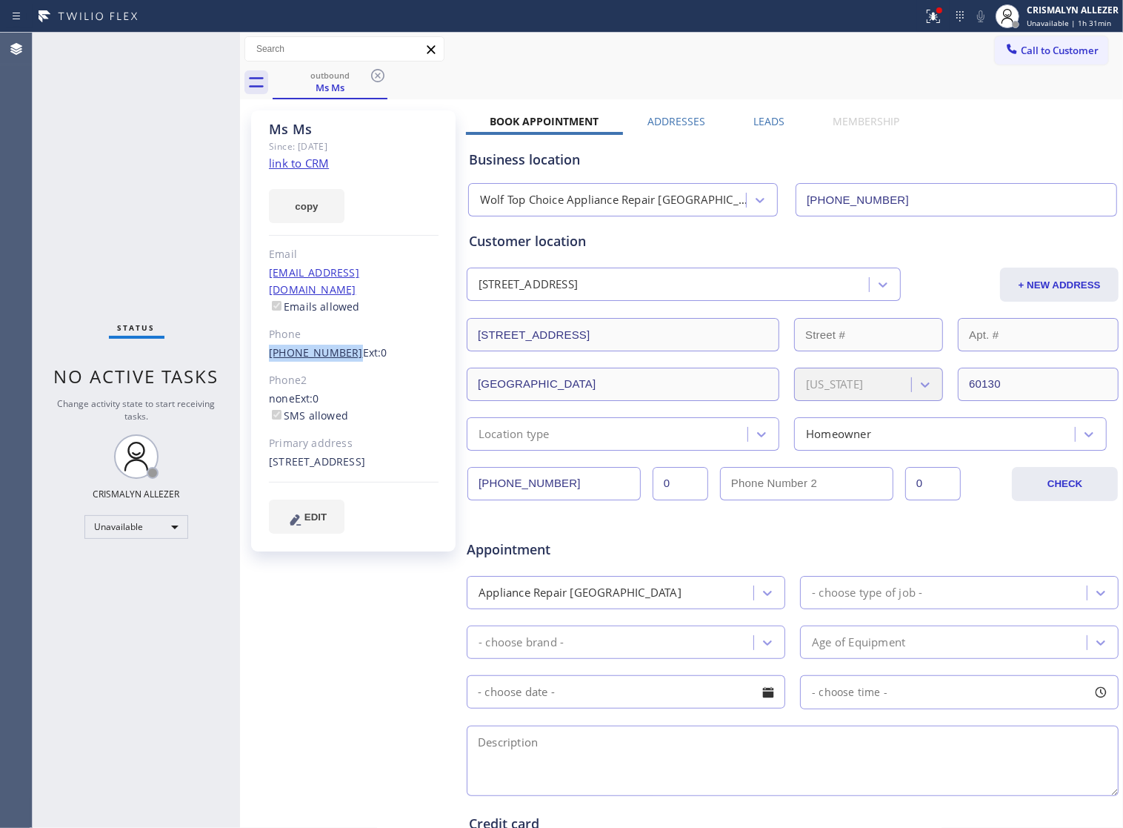
drag, startPoint x: 263, startPoint y: 333, endPoint x: 339, endPoint y: 342, distance: 76.8
click at [339, 342] on div "Ms Ms Since: 20 may 2020 link to CRM copy Email no@gmail.com Emails allowed Pho…" at bounding box center [353, 330] width 205 height 441
copy link "[PHONE_NUMBER]"
click at [379, 76] on icon at bounding box center [377, 75] width 13 height 13
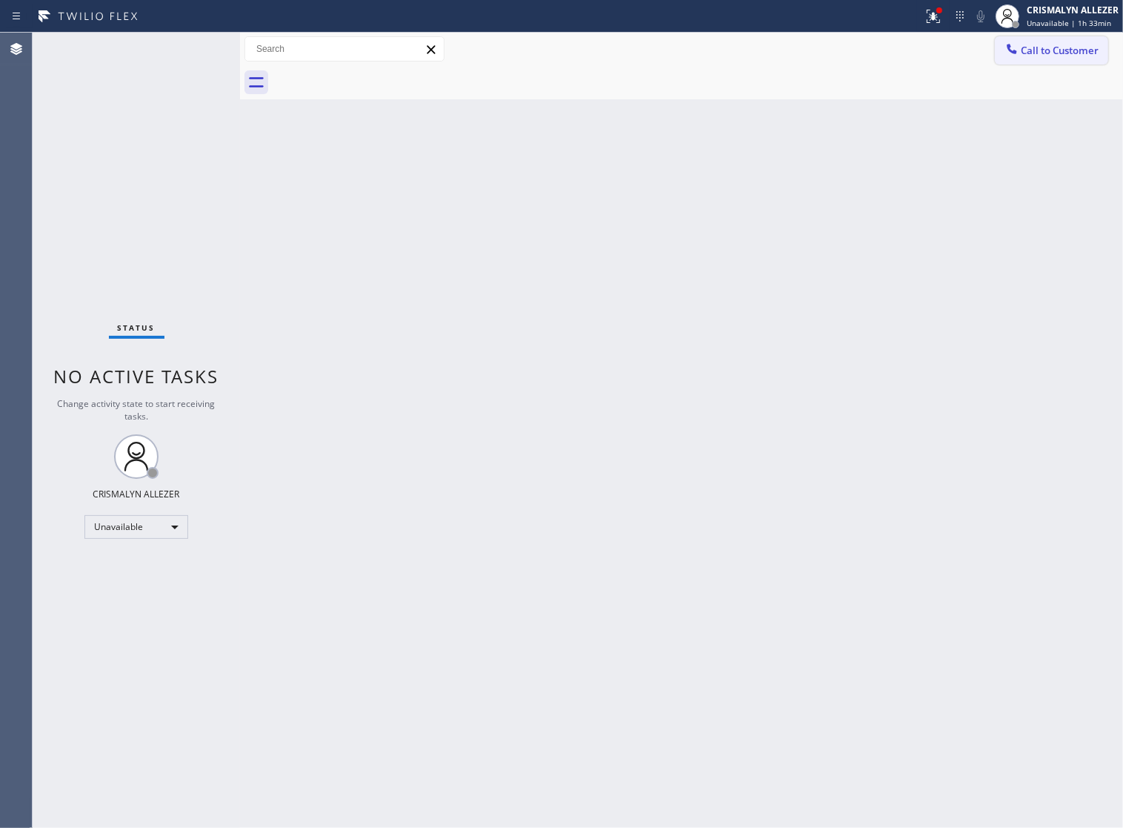
click at [1083, 60] on button "Call to Customer" at bounding box center [1051, 50] width 113 height 28
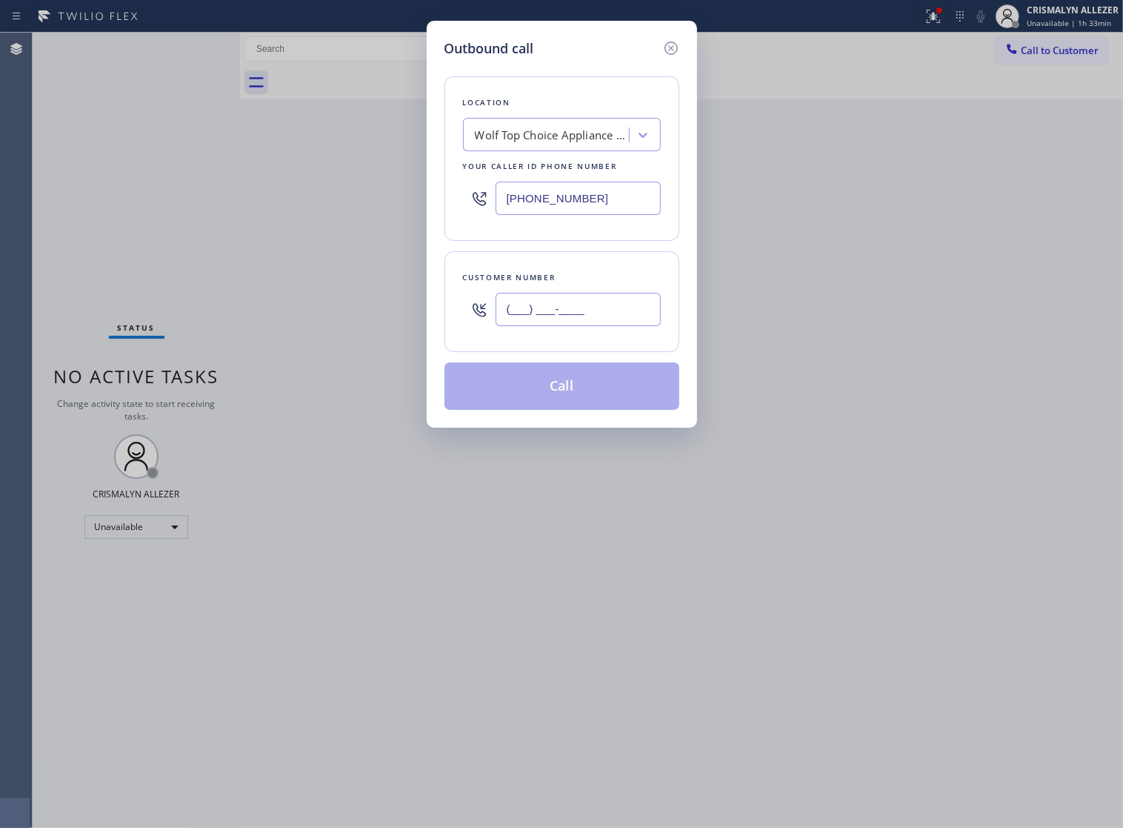
click at [608, 317] on input "(___) ___-____" at bounding box center [578, 309] width 165 height 33
paste input "708) 491-0935"
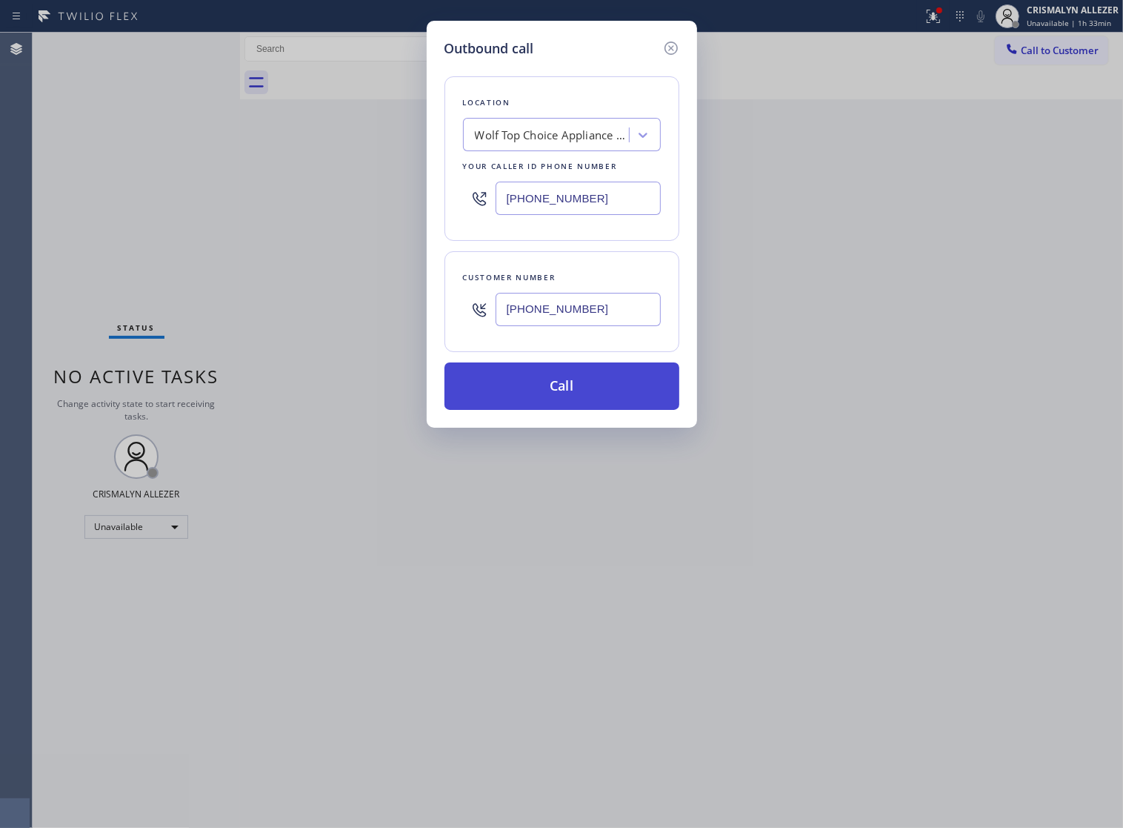
type input "[PHONE_NUMBER]"
click at [558, 410] on button "Call" at bounding box center [562, 385] width 235 height 47
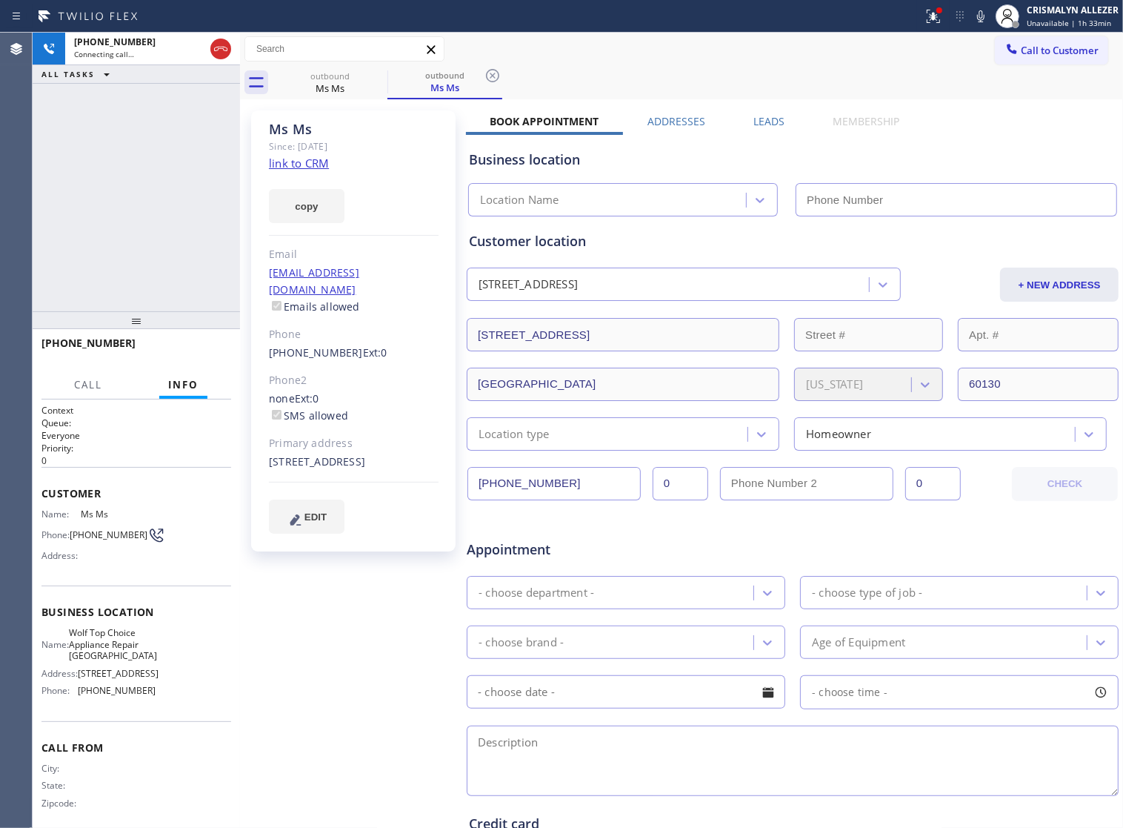
type input "[PHONE_NUMBER]"
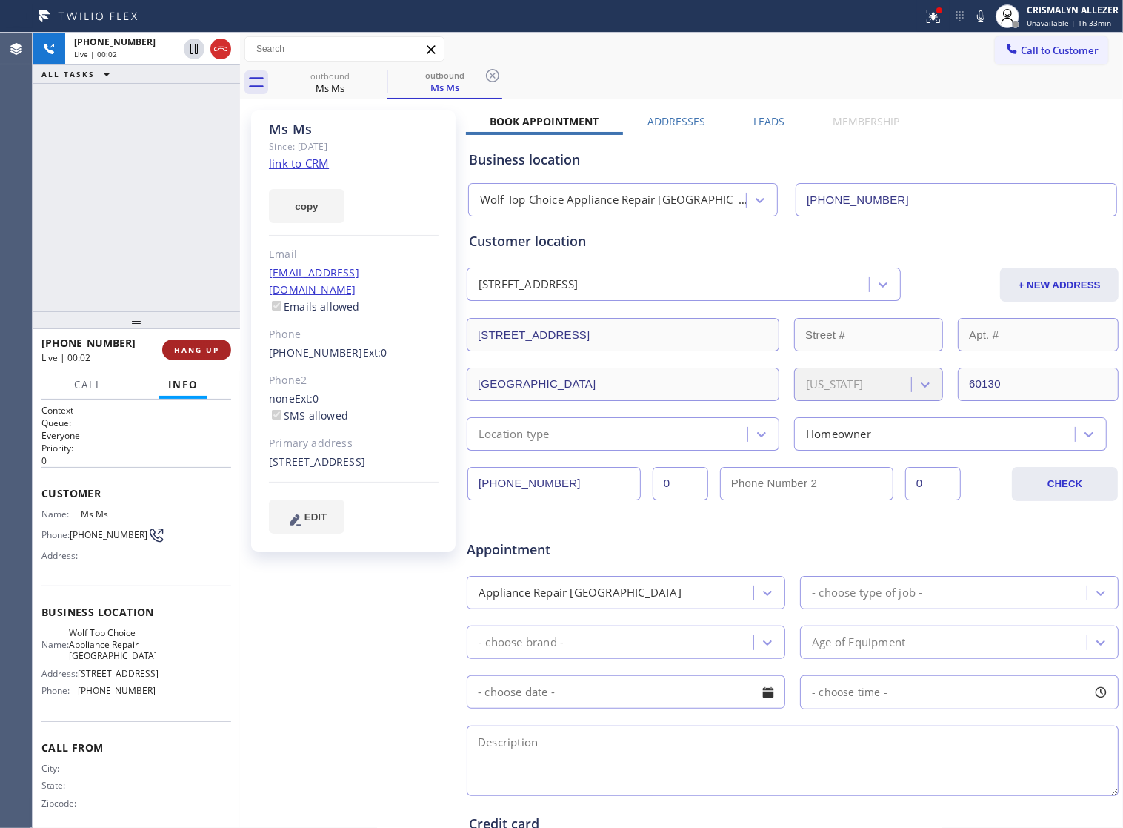
click at [187, 353] on span "HANG UP" at bounding box center [196, 350] width 45 height 10
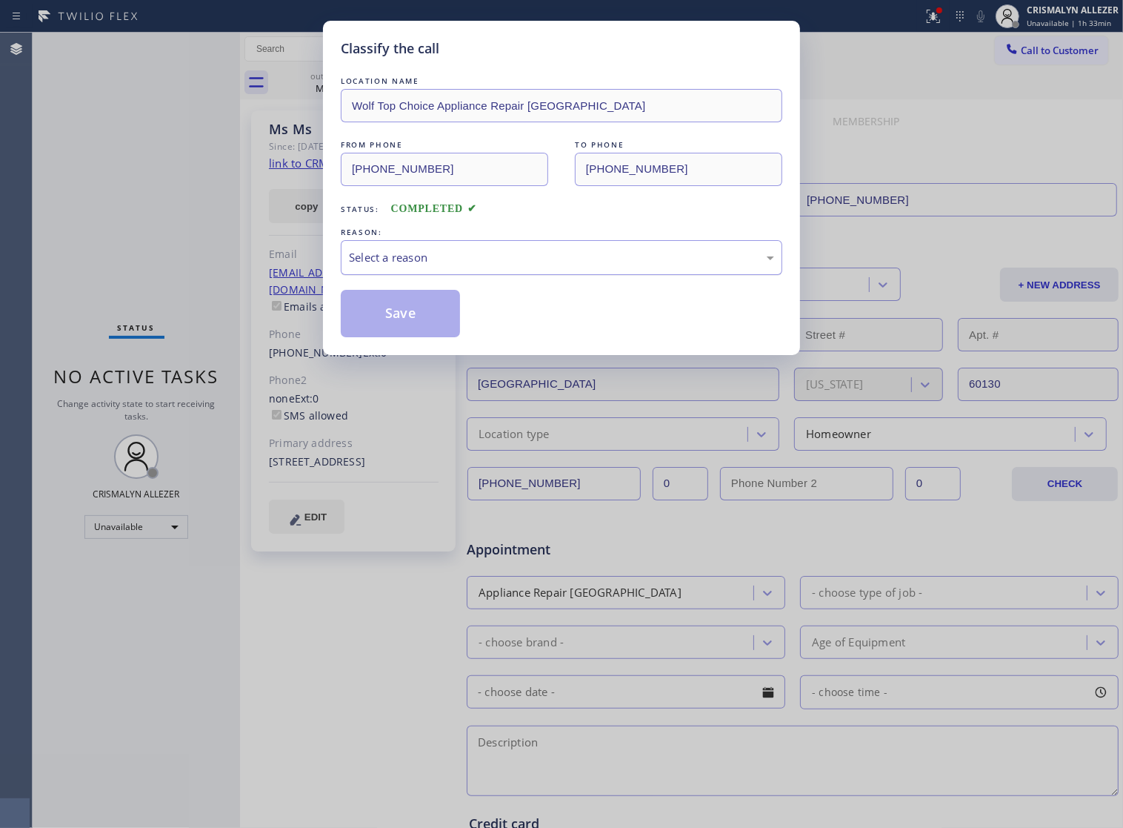
click at [577, 266] on div "Select a reason" at bounding box center [561, 257] width 425 height 17
click at [417, 337] on button "Save" at bounding box center [400, 313] width 119 height 47
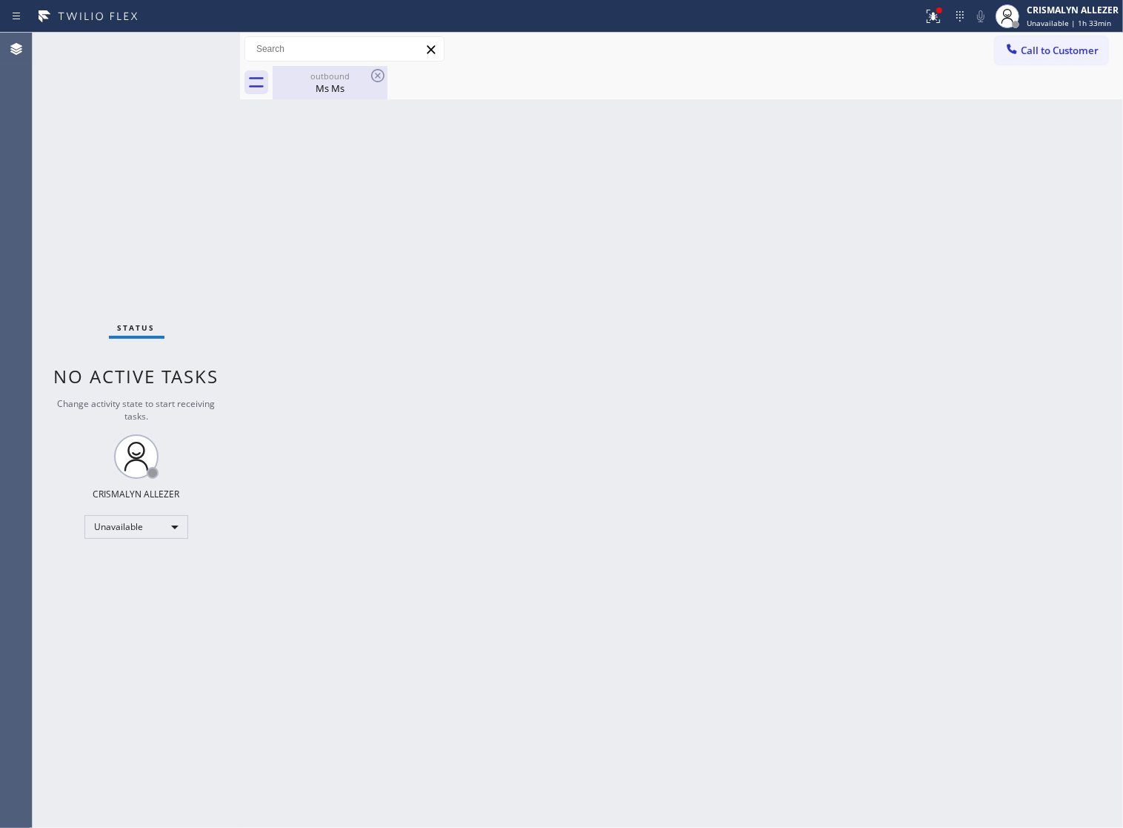
drag, startPoint x: 342, startPoint y: 94, endPoint x: 368, endPoint y: 80, distance: 29.5
click at [347, 90] on div "Ms Ms" at bounding box center [330, 88] width 112 height 13
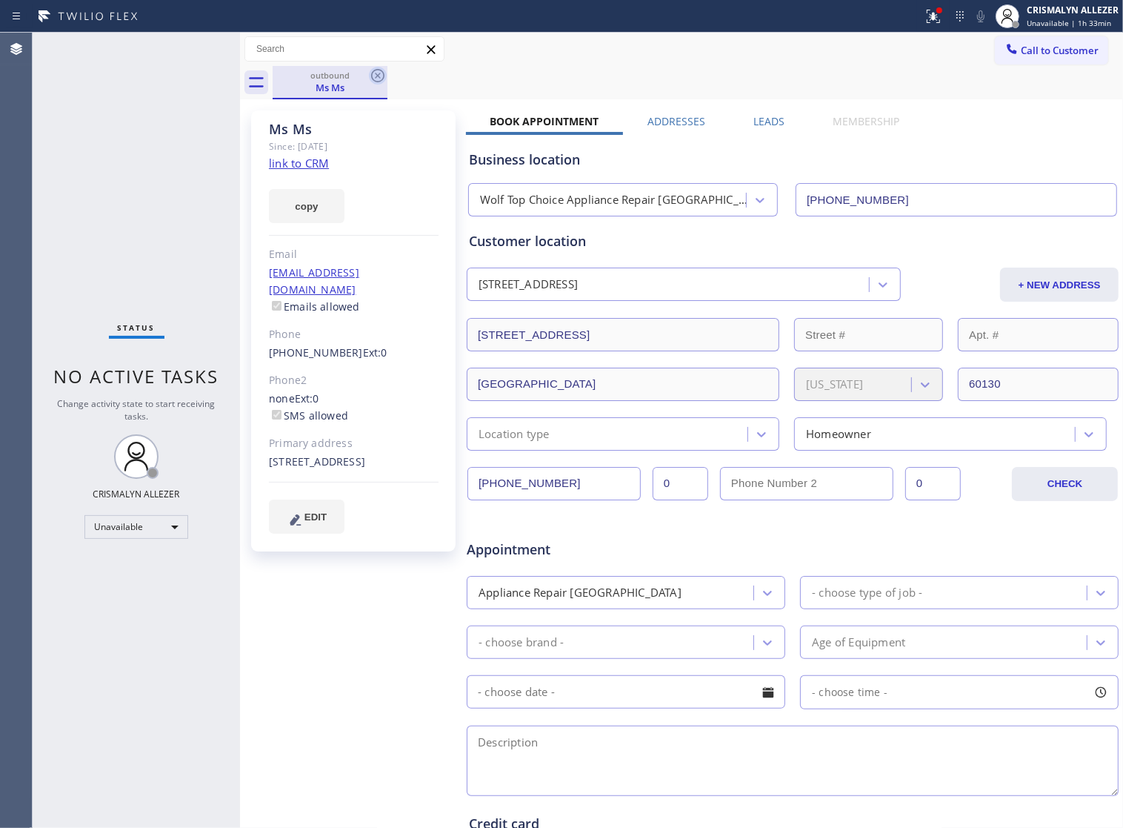
click at [376, 76] on icon at bounding box center [377, 75] width 13 height 13
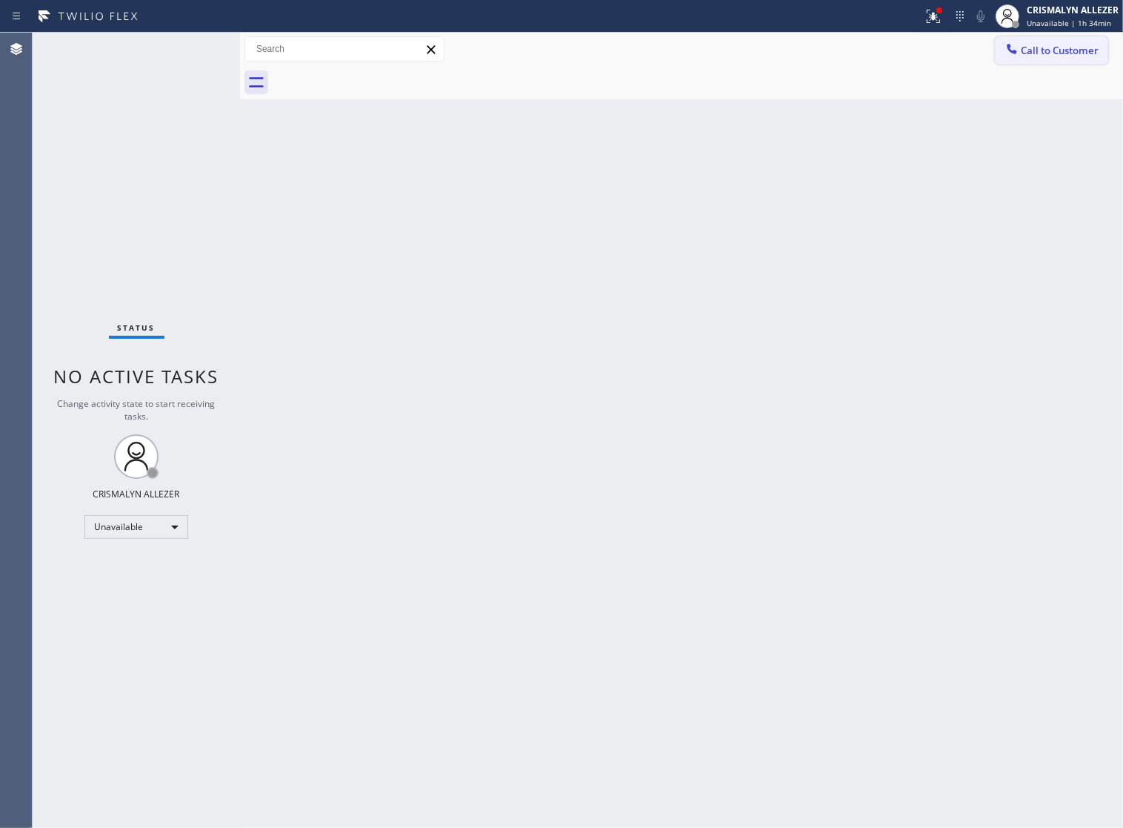
click at [1066, 52] on span "Call to Customer" at bounding box center [1060, 50] width 78 height 13
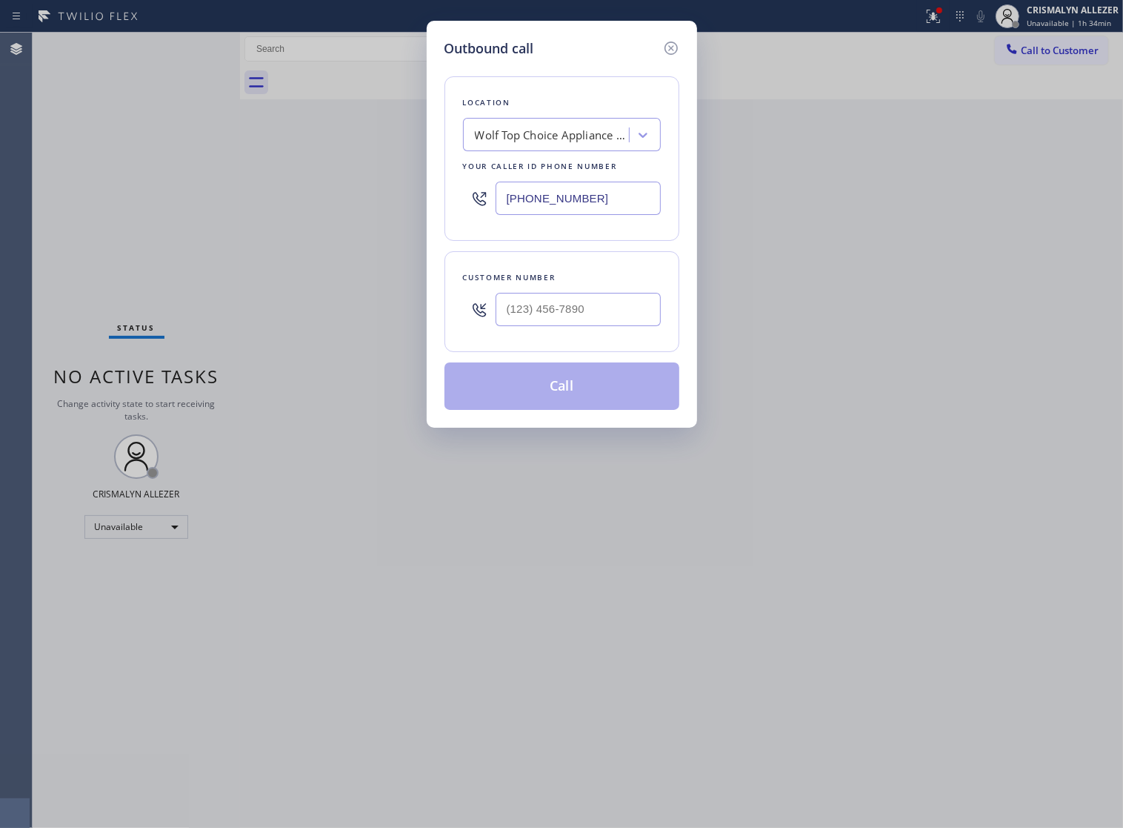
paste input "480) 787-0279"
drag, startPoint x: 616, startPoint y: 213, endPoint x: 296, endPoint y: 221, distance: 319.5
click at [296, 221] on div "Outbound call Location Wolf Top Choice Appliance Repair Alameda Your caller id …" at bounding box center [561, 414] width 1123 height 828
type input "[PHONE_NUMBER]"
click at [583, 326] on input "(___) ___-____" at bounding box center [578, 309] width 165 height 33
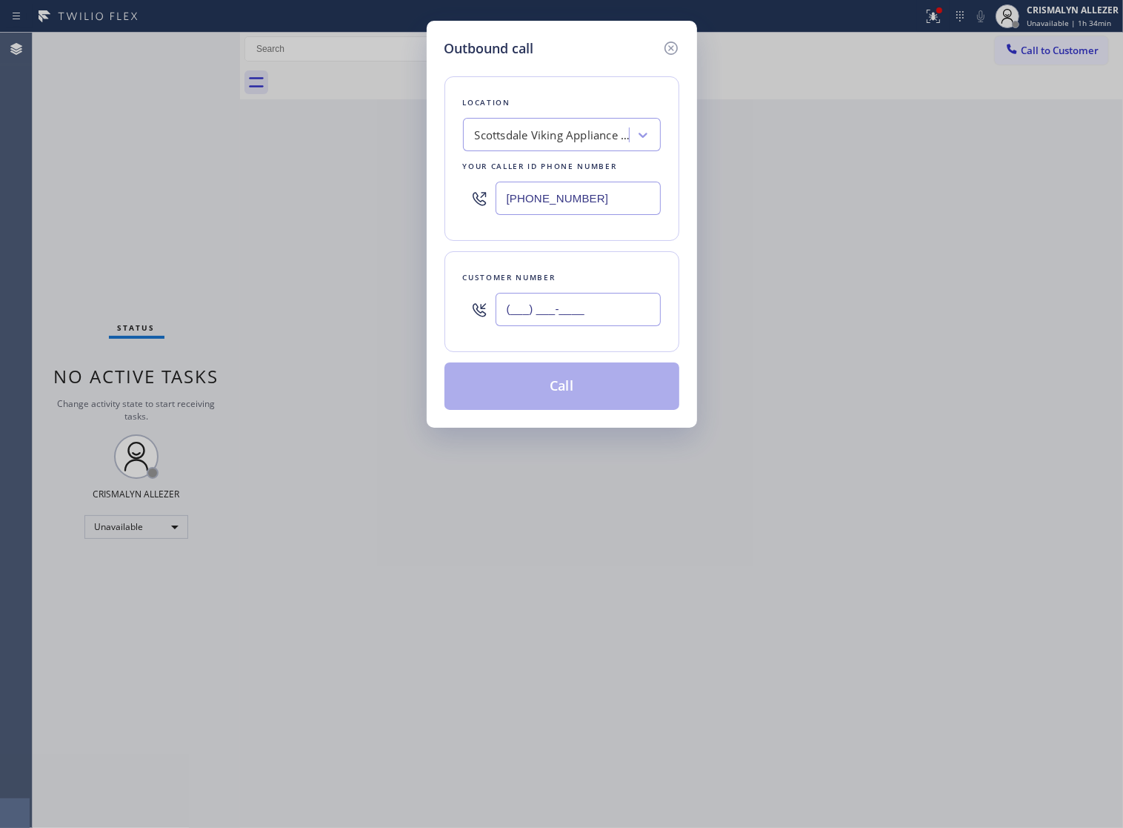
paste input "520) 975-3859"
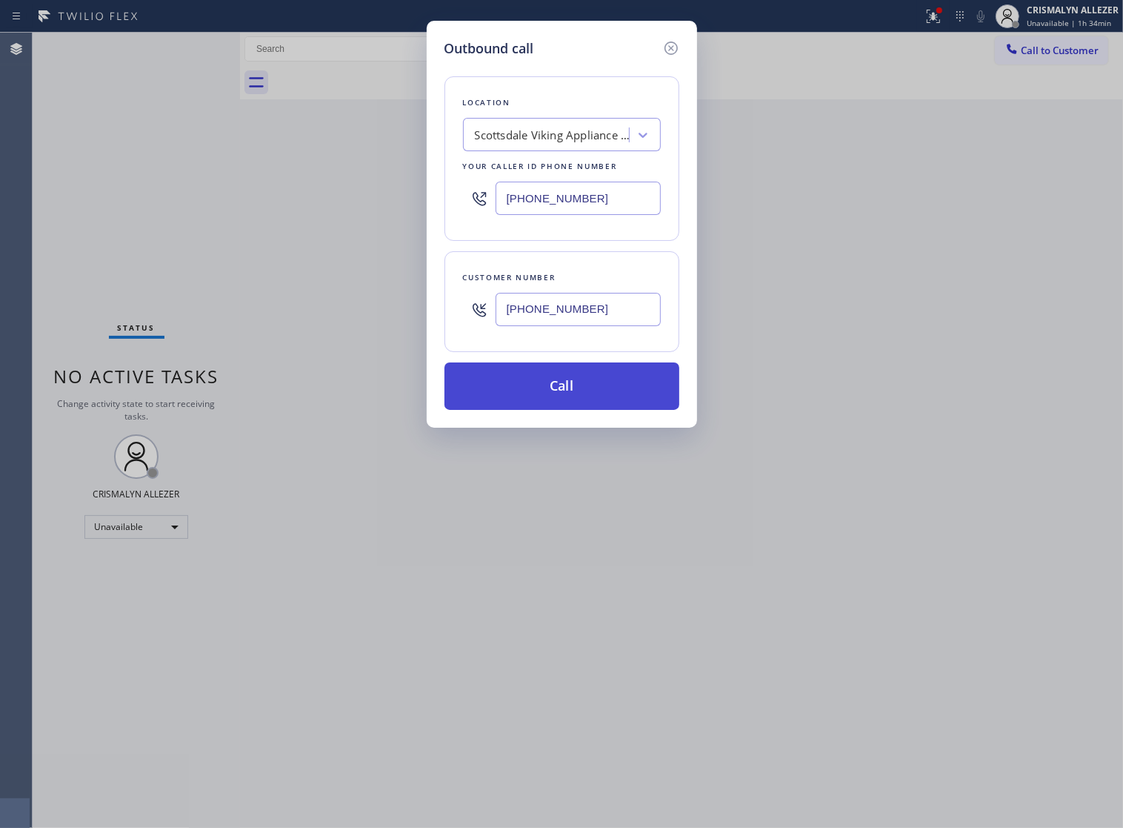
type input "[PHONE_NUMBER]"
click at [563, 410] on button "Call" at bounding box center [562, 385] width 235 height 47
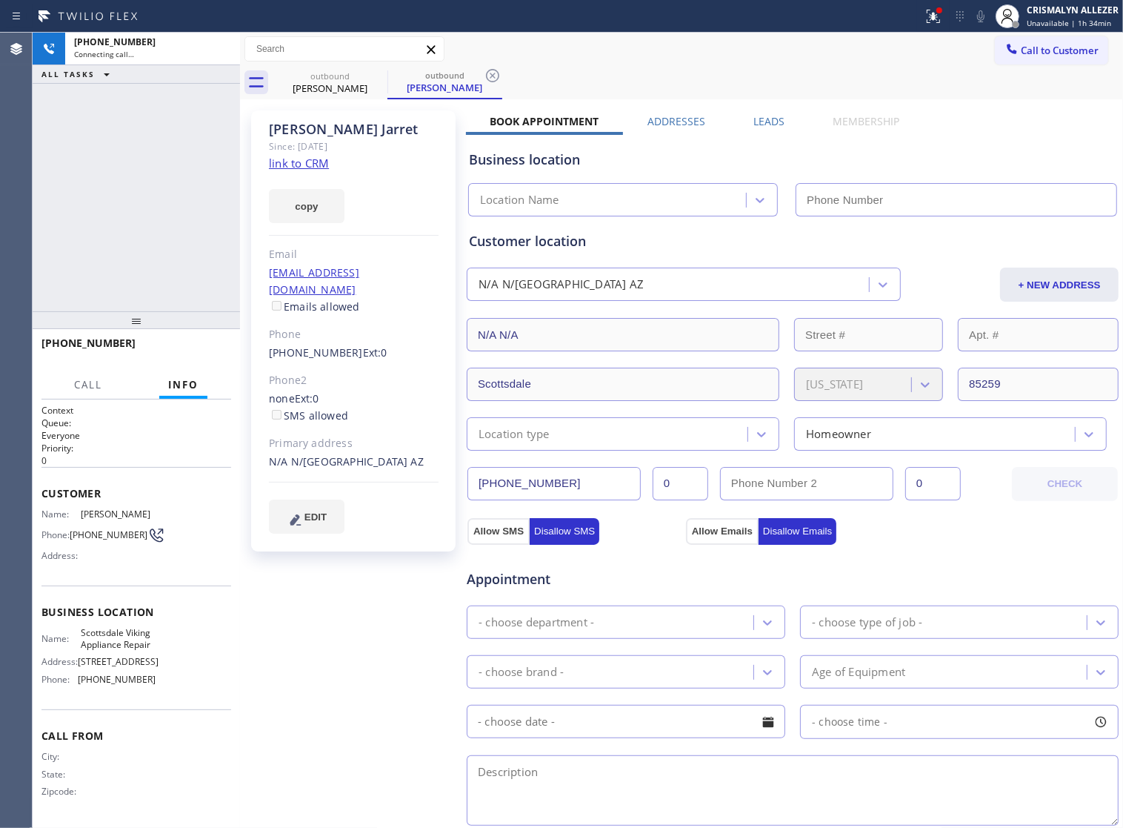
type input "[PHONE_NUMBER]"
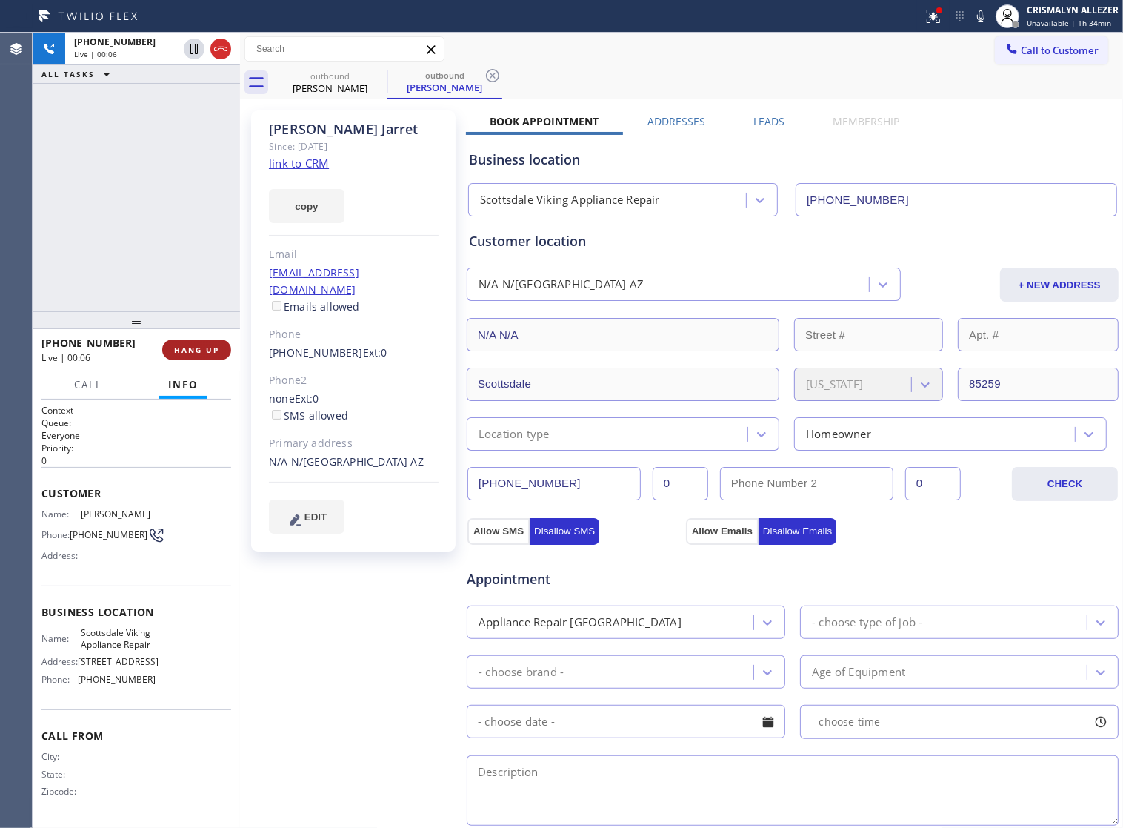
click at [186, 349] on span "HANG UP" at bounding box center [196, 350] width 45 height 10
click at [186, 349] on span "COMPLETE" at bounding box center [193, 350] width 51 height 10
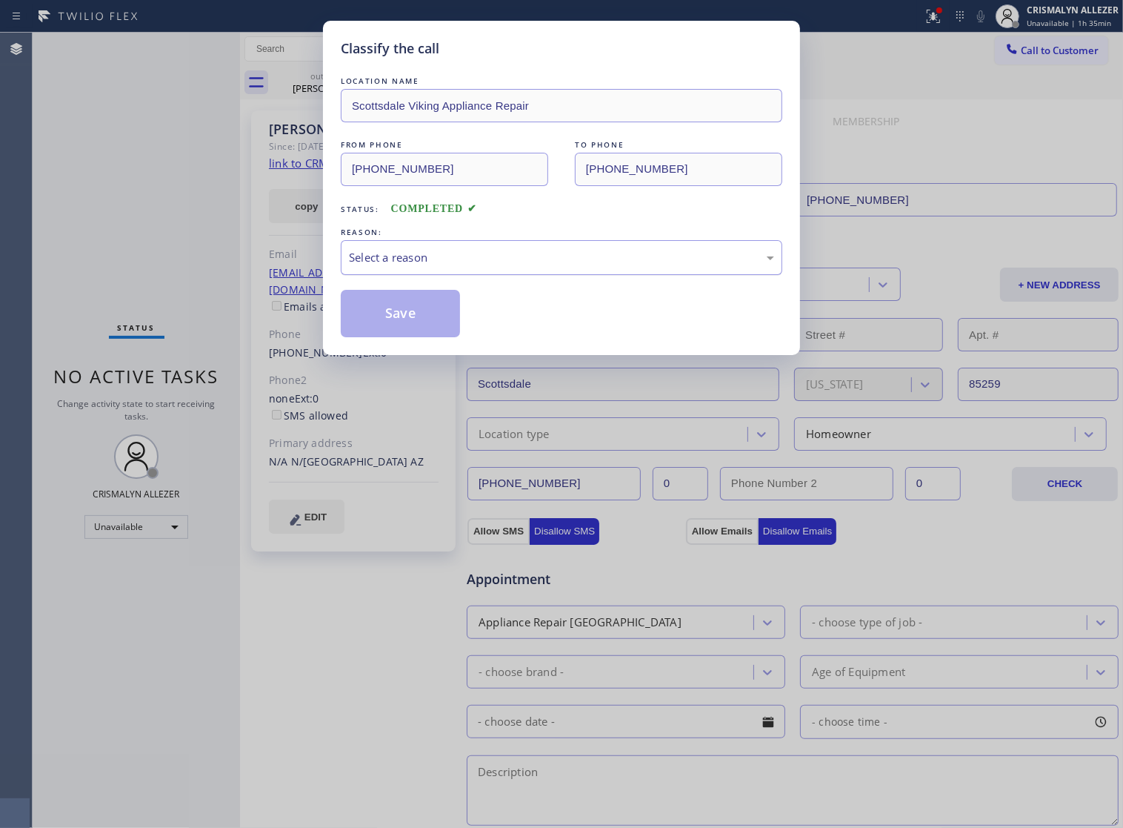
click at [534, 266] on div "Select a reason" at bounding box center [561, 257] width 425 height 17
click at [426, 330] on button "Save" at bounding box center [400, 313] width 119 height 47
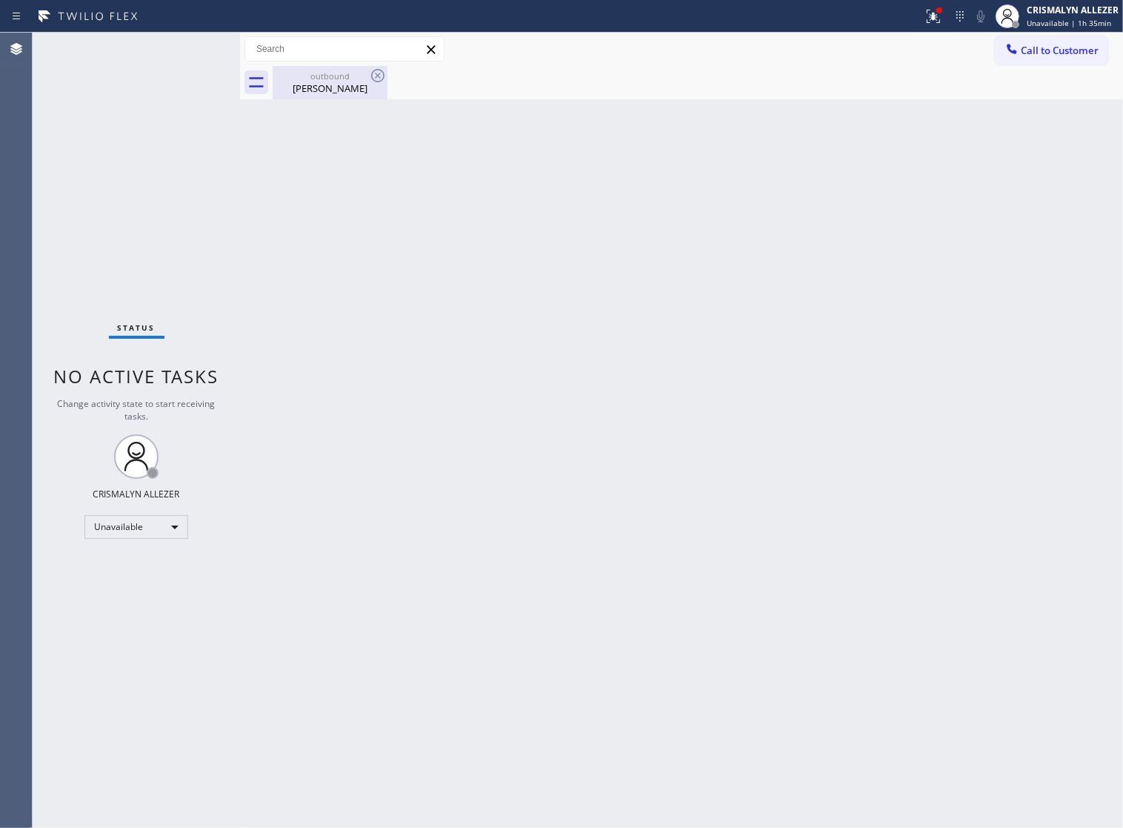
click at [328, 79] on div "outbound" at bounding box center [330, 75] width 112 height 11
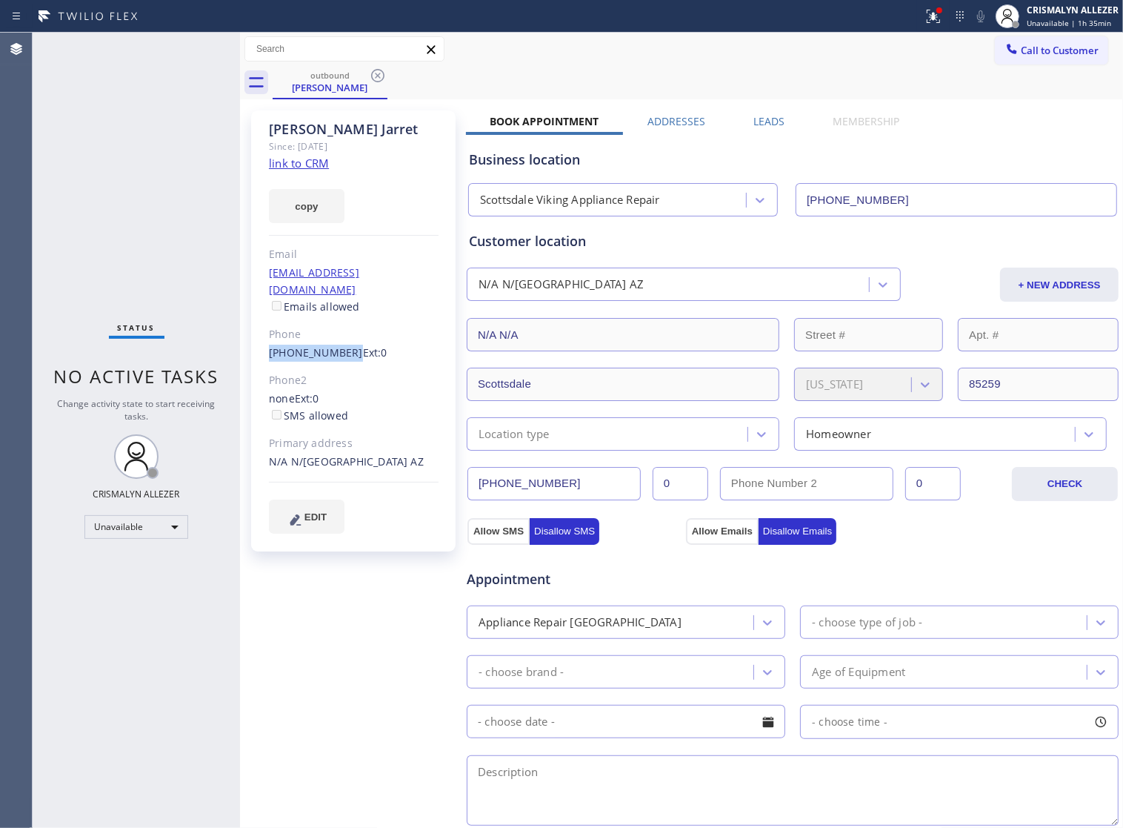
drag, startPoint x: 262, startPoint y: 334, endPoint x: 342, endPoint y: 341, distance: 80.3
click at [342, 341] on div "James Jarret Since: 20 may 2020 link to CRM copy Email no@gmail.com Emails allo…" at bounding box center [353, 330] width 205 height 441
copy link "[PHONE_NUMBER]"
click at [372, 73] on icon at bounding box center [377, 75] width 13 height 13
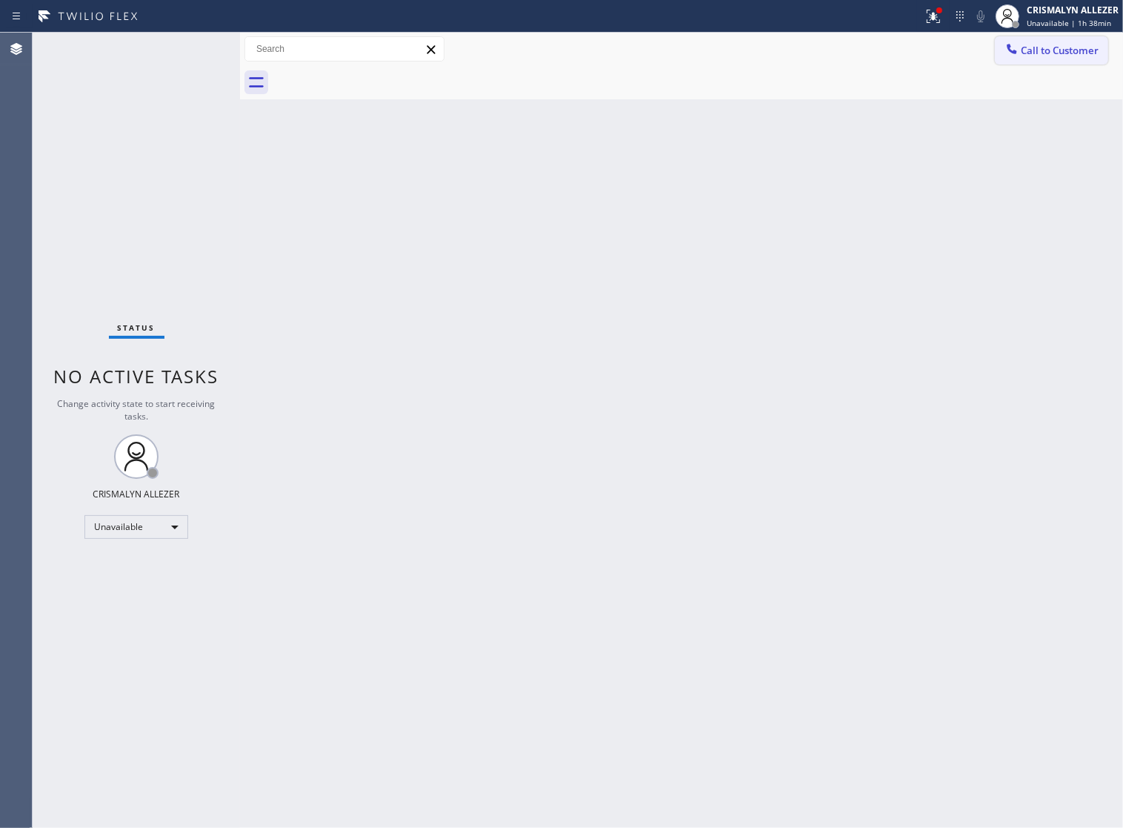
click at [1086, 44] on span "Call to Customer" at bounding box center [1060, 50] width 78 height 13
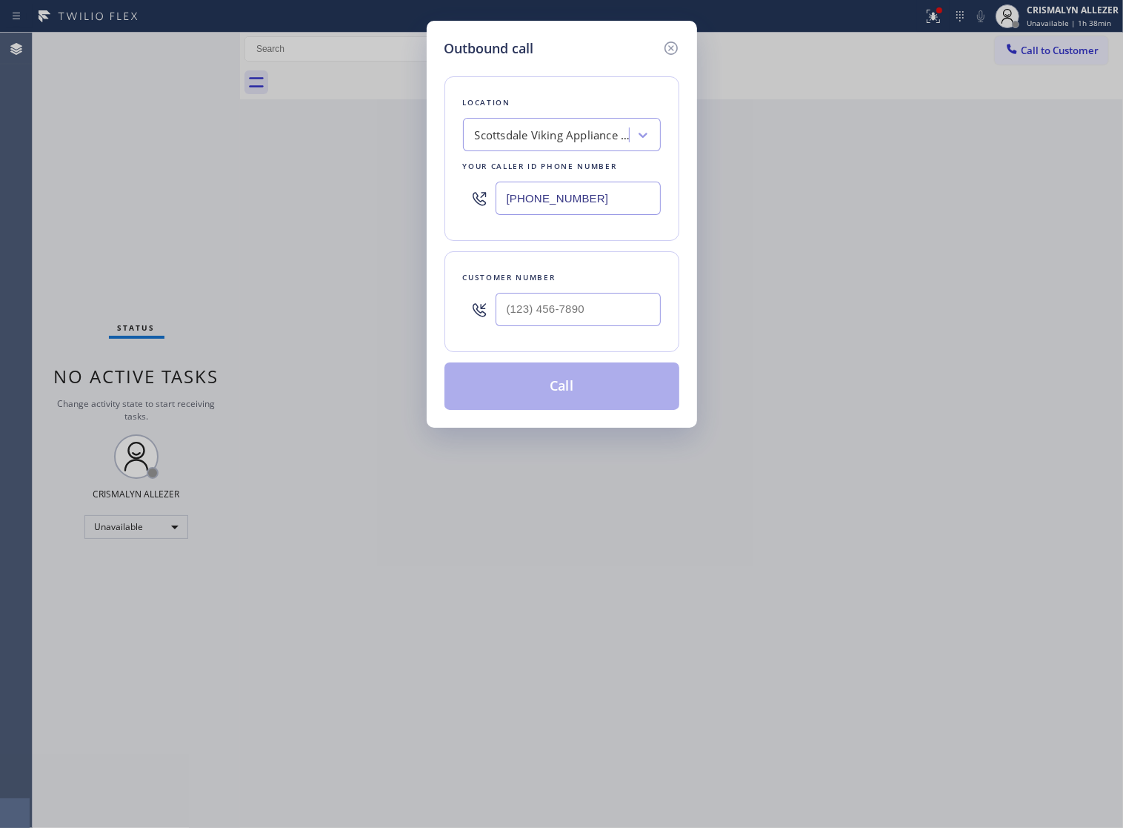
drag, startPoint x: 645, startPoint y: 209, endPoint x: 186, endPoint y: 227, distance: 459.8
click at [193, 227] on div "Outbound call Location Scottsdale Viking Appliance Repair Your caller id phone …" at bounding box center [561, 414] width 1123 height 828
paste input "714) 410-6344"
type input "[PHONE_NUMBER]"
click at [604, 326] on input "(___) ___-____" at bounding box center [578, 309] width 165 height 33
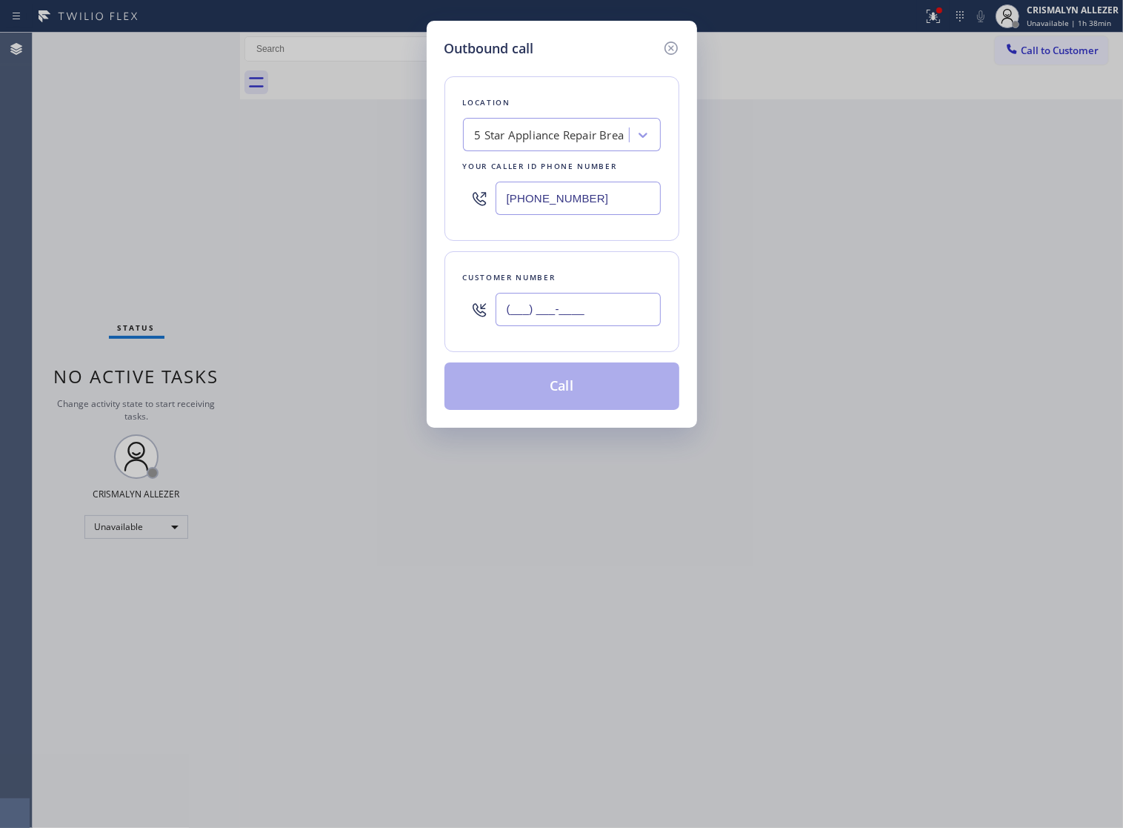
paste input "562) 652-9022"
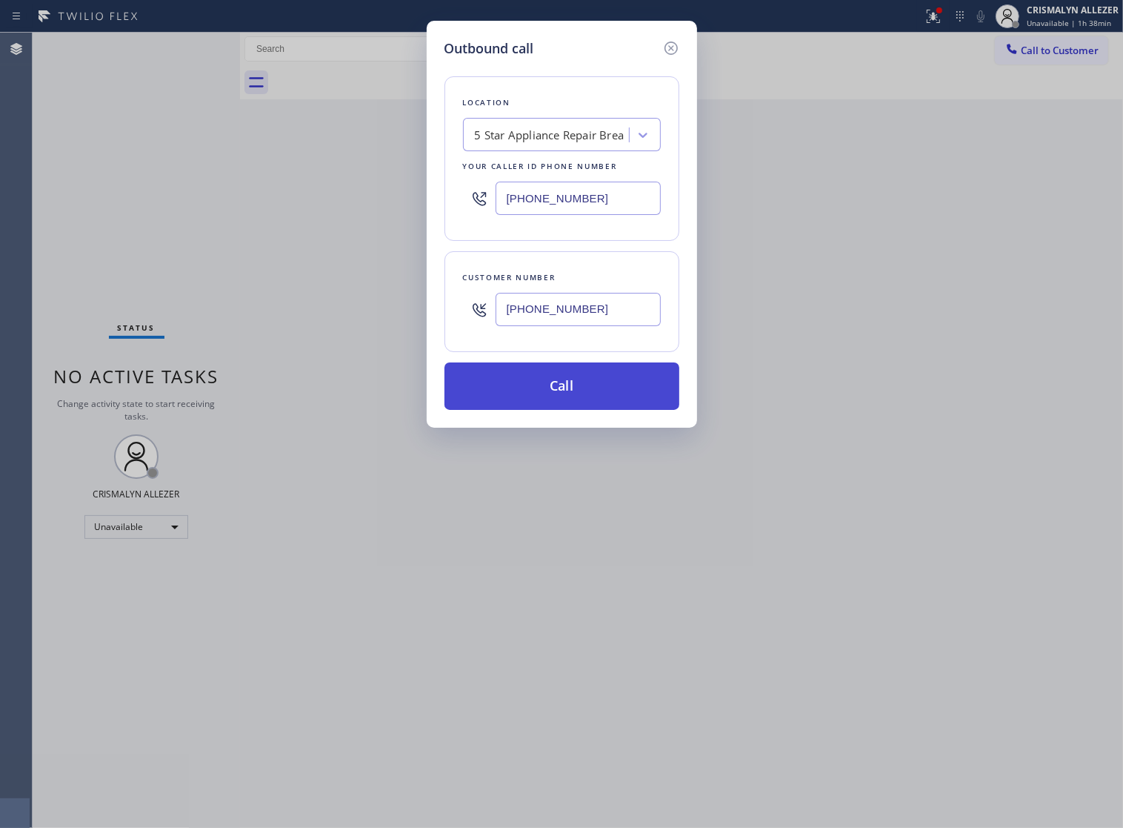
type input "[PHONE_NUMBER]"
click at [568, 404] on button "Call" at bounding box center [562, 385] width 235 height 47
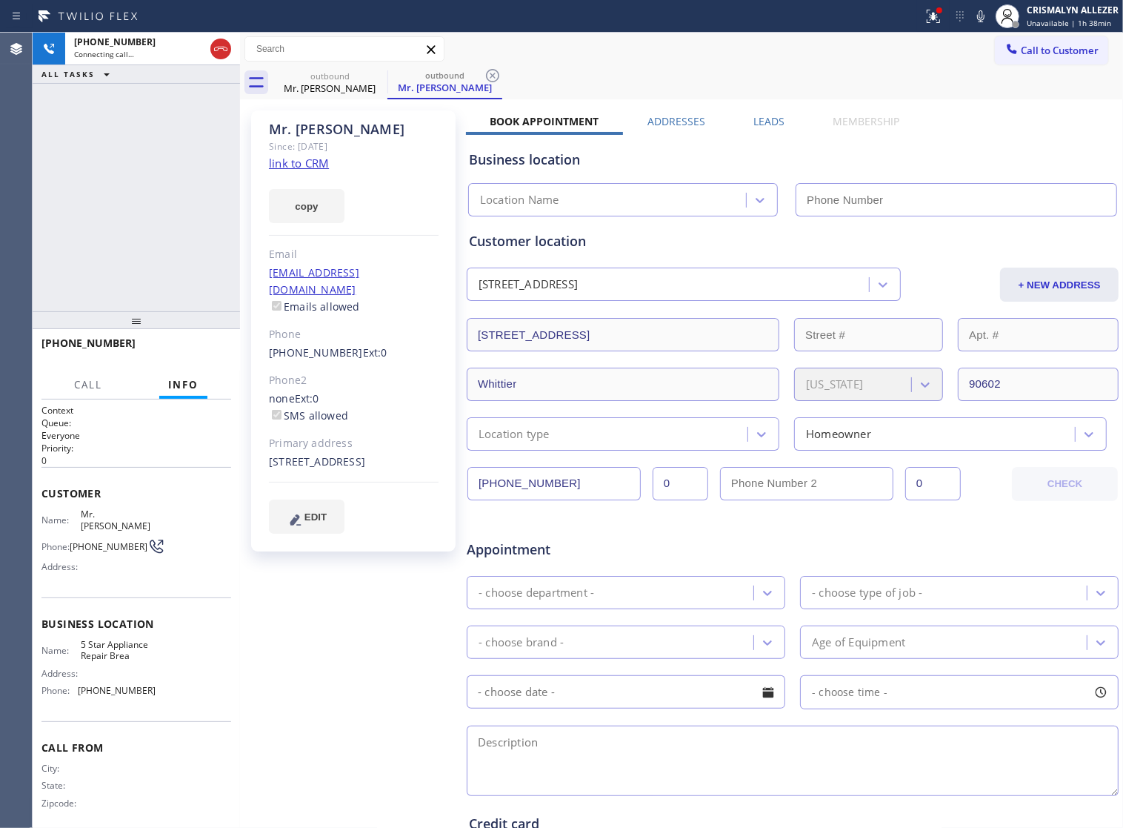
type input "[PHONE_NUMBER]"
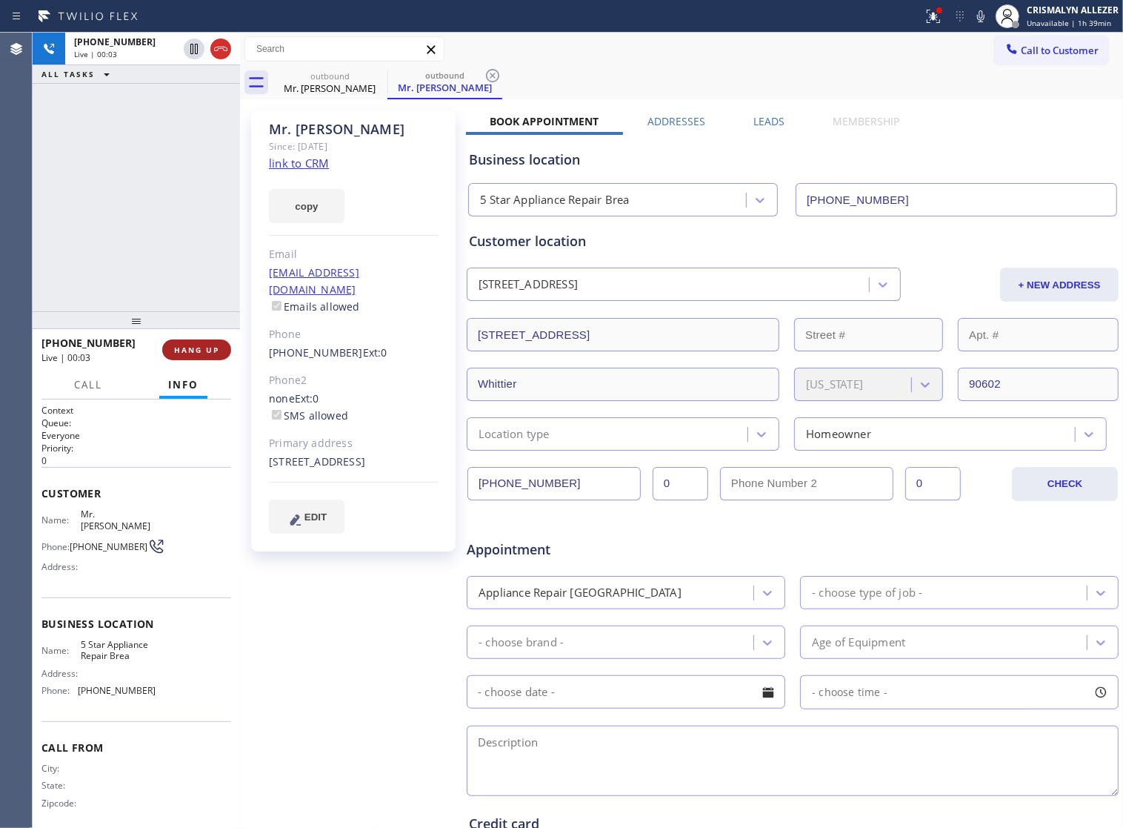
click at [186, 350] on span "HANG UP" at bounding box center [196, 350] width 45 height 10
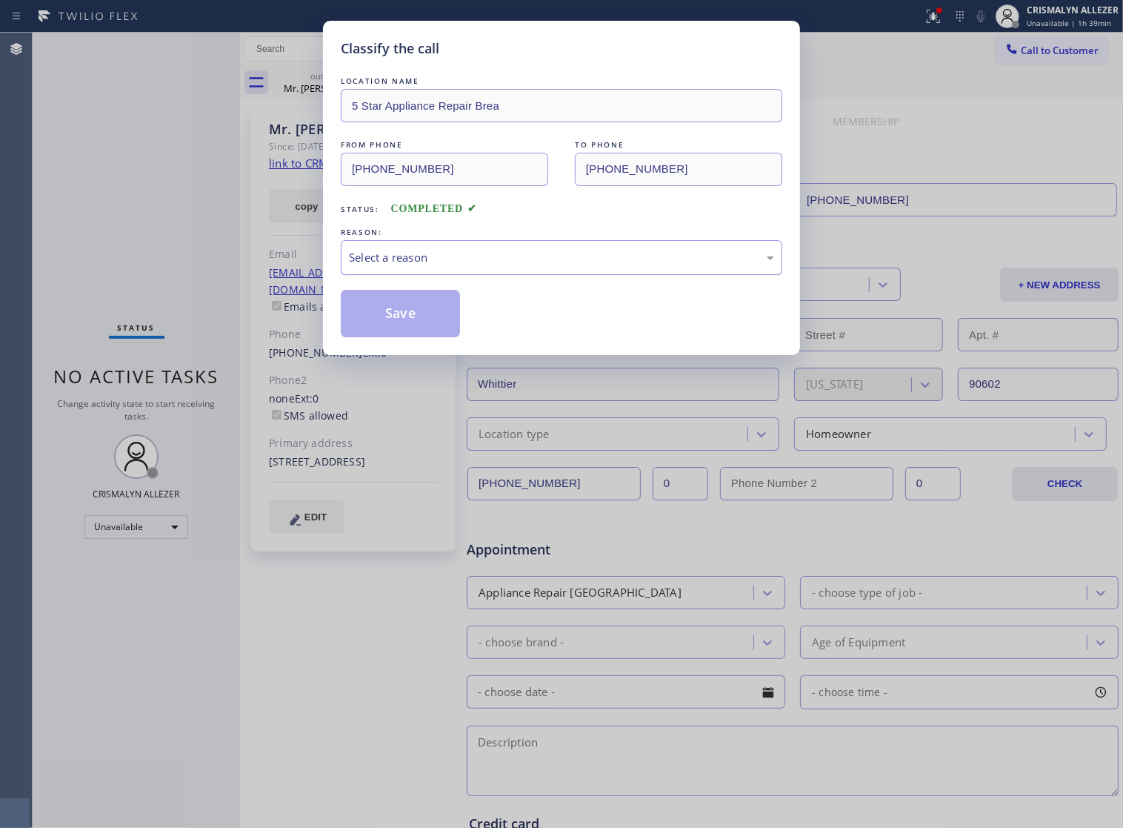
click at [594, 275] on div "Select a reason" at bounding box center [562, 257] width 442 height 35
click at [390, 335] on button "Save" at bounding box center [400, 313] width 119 height 47
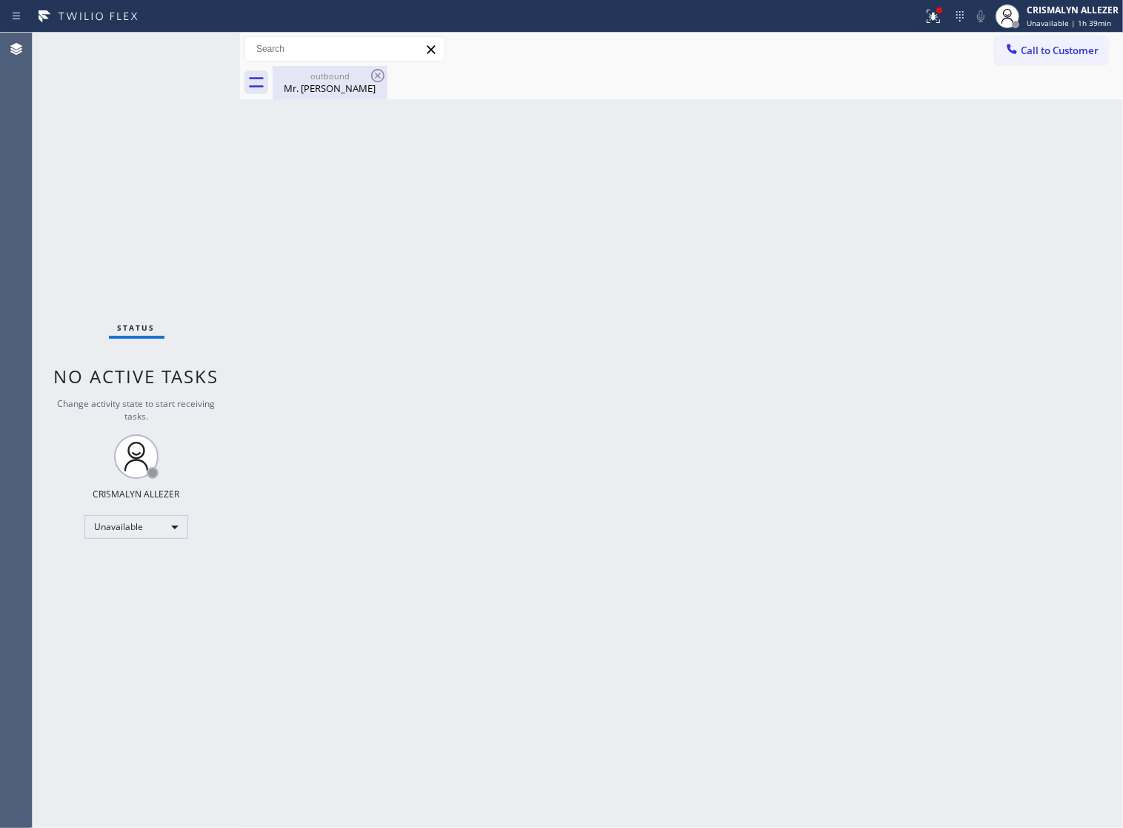
click at [312, 86] on div "Mr. Sergio" at bounding box center [330, 88] width 112 height 13
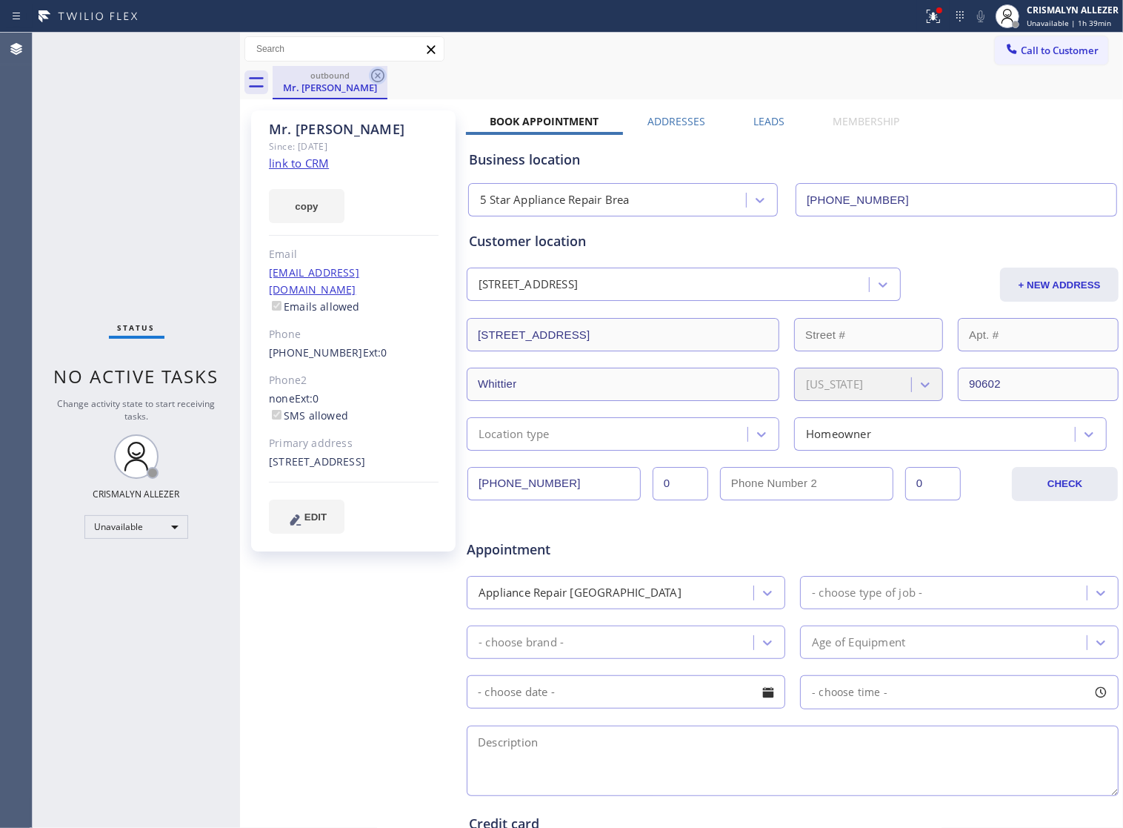
click at [376, 76] on icon at bounding box center [378, 76] width 18 height 18
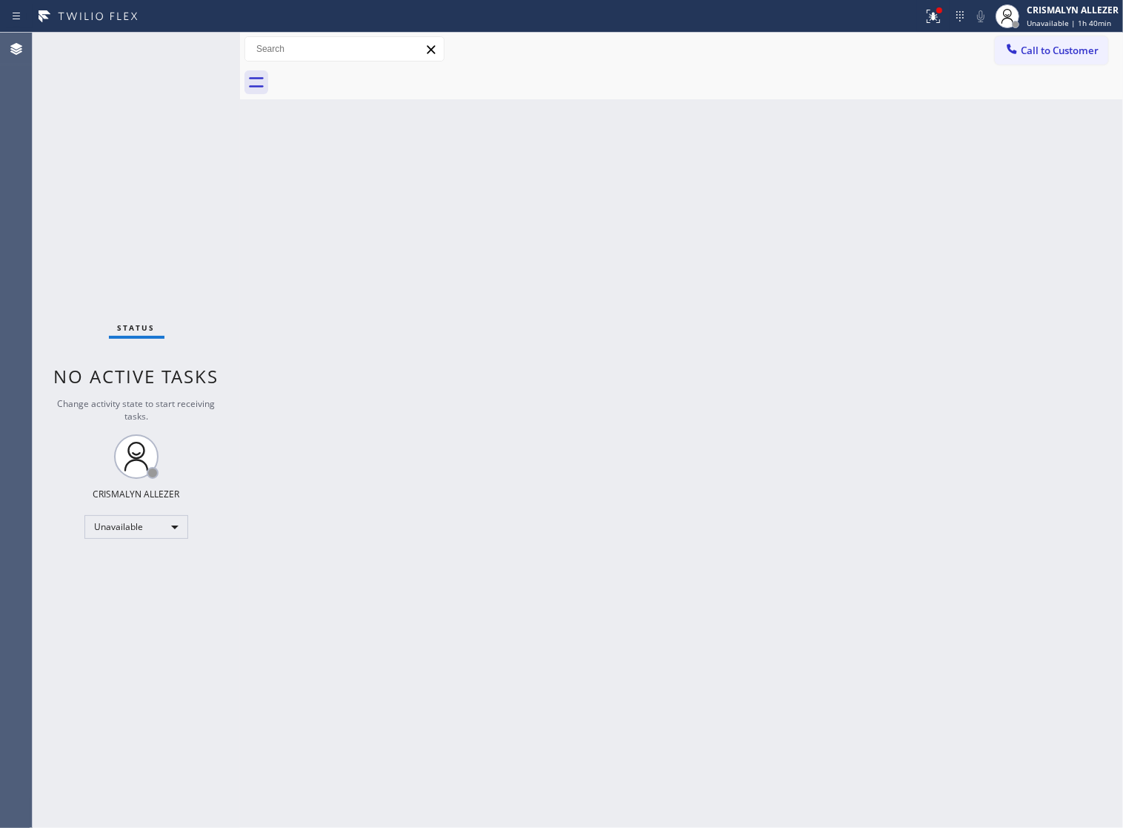
click at [1054, 50] on span "Call to Customer" at bounding box center [1060, 50] width 78 height 13
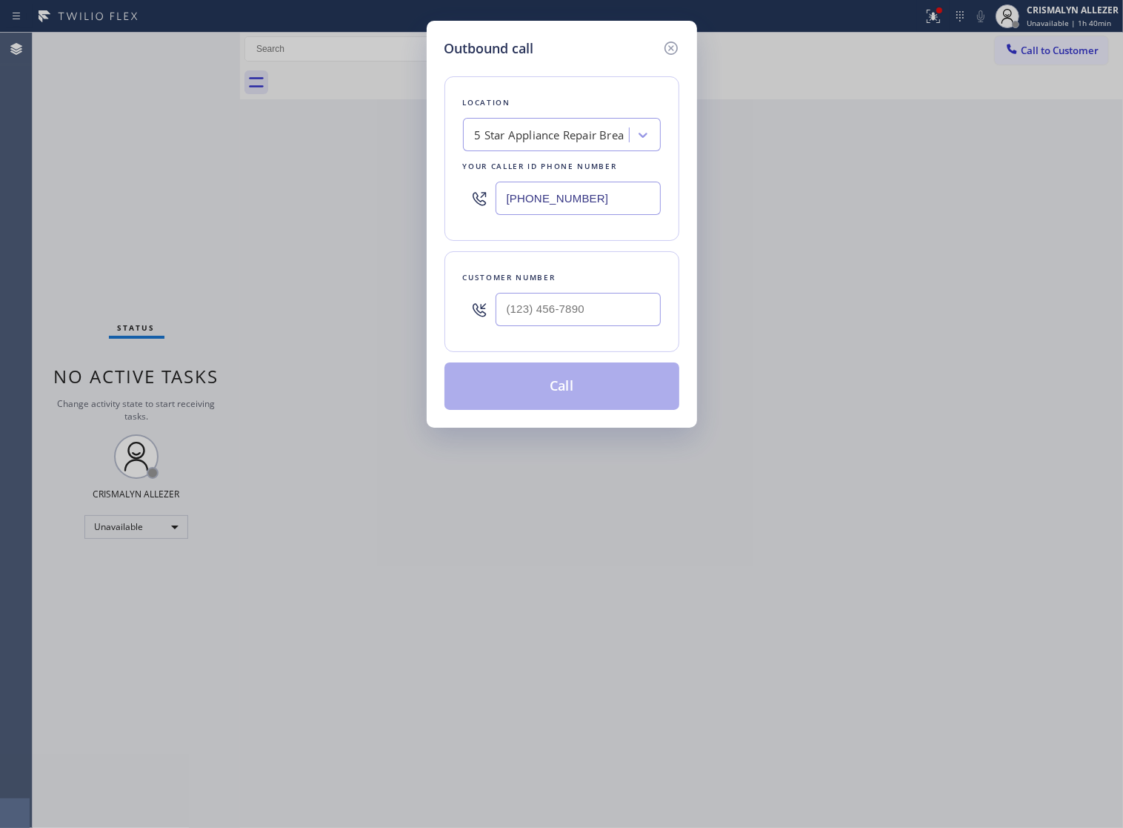
drag, startPoint x: 627, startPoint y: 206, endPoint x: 302, endPoint y: 222, distance: 325.0
click at [348, 219] on div "Outbound call Location 5 Star Appliance Repair Brea Your caller id phone number…" at bounding box center [561, 414] width 1123 height 828
paste input "315) 973-1147"
type input "[PHONE_NUMBER]"
click at [595, 325] on input "(___) ___-____" at bounding box center [578, 309] width 165 height 33
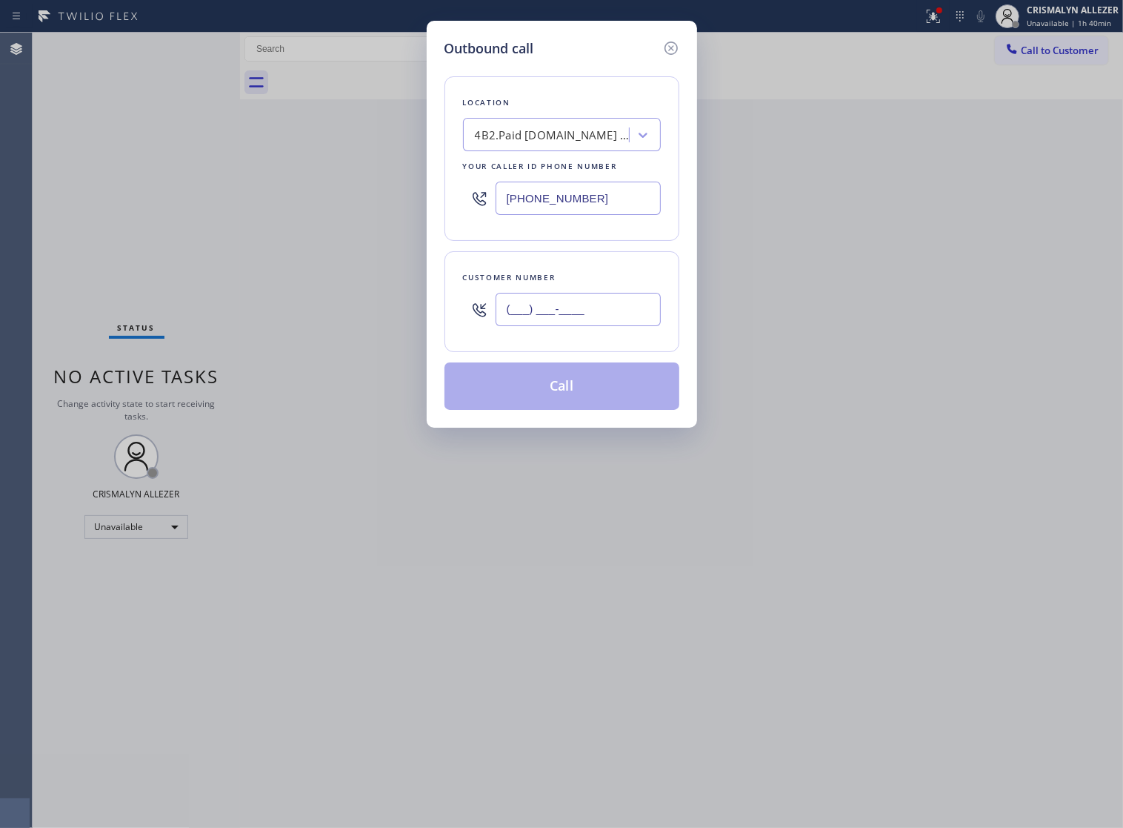
paste input "610) 392-0306"
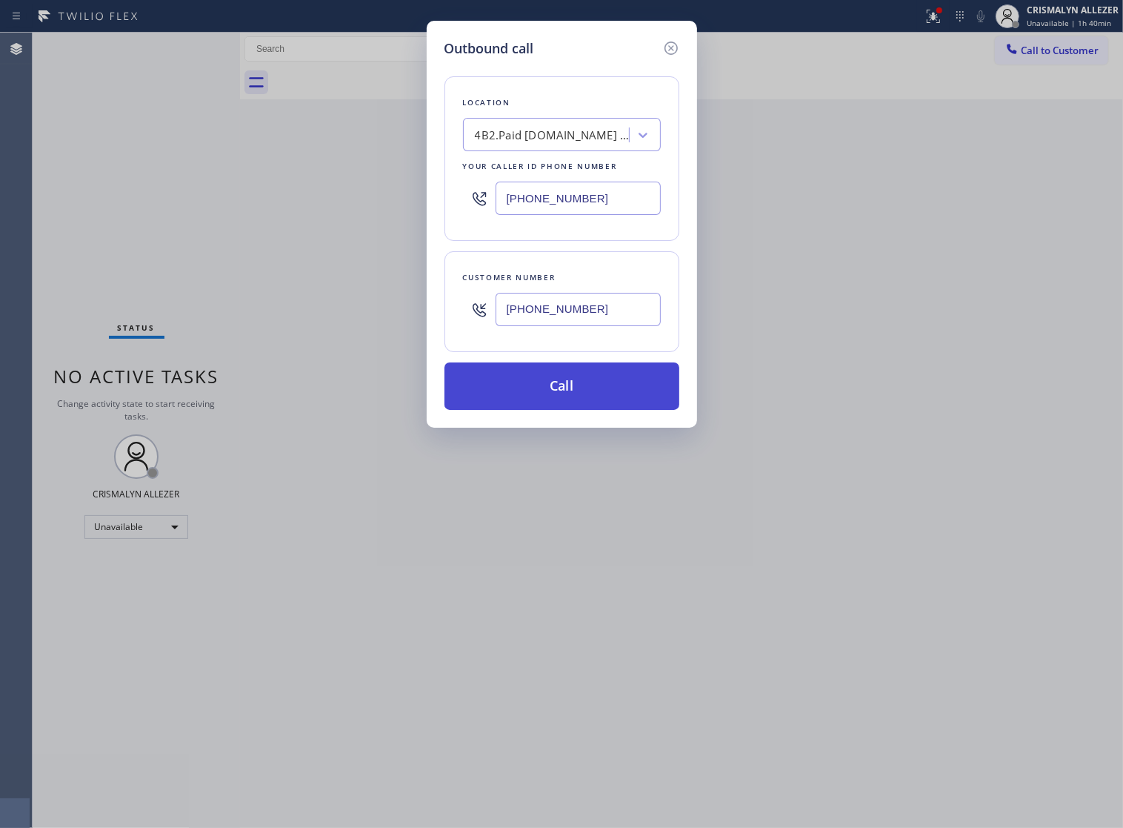
type input "[PHONE_NUMBER]"
click at [563, 410] on button "Call" at bounding box center [562, 385] width 235 height 47
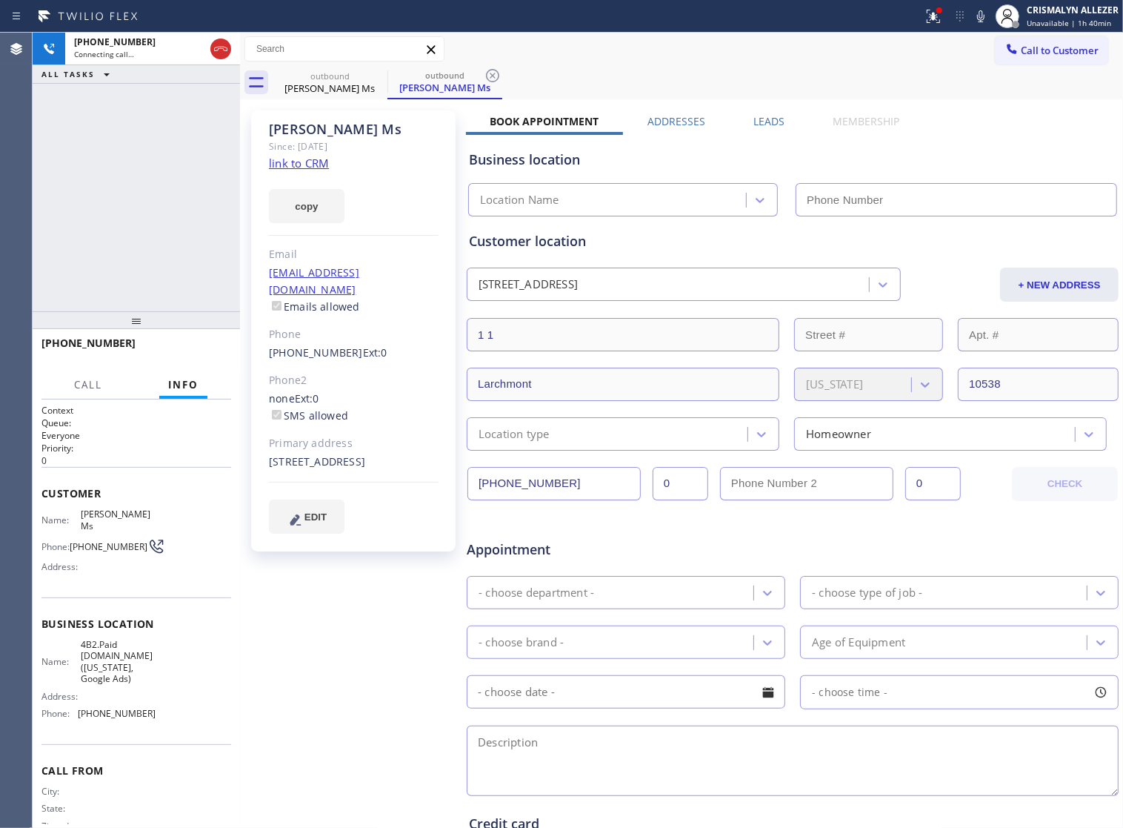
type input "[PHONE_NUMBER]"
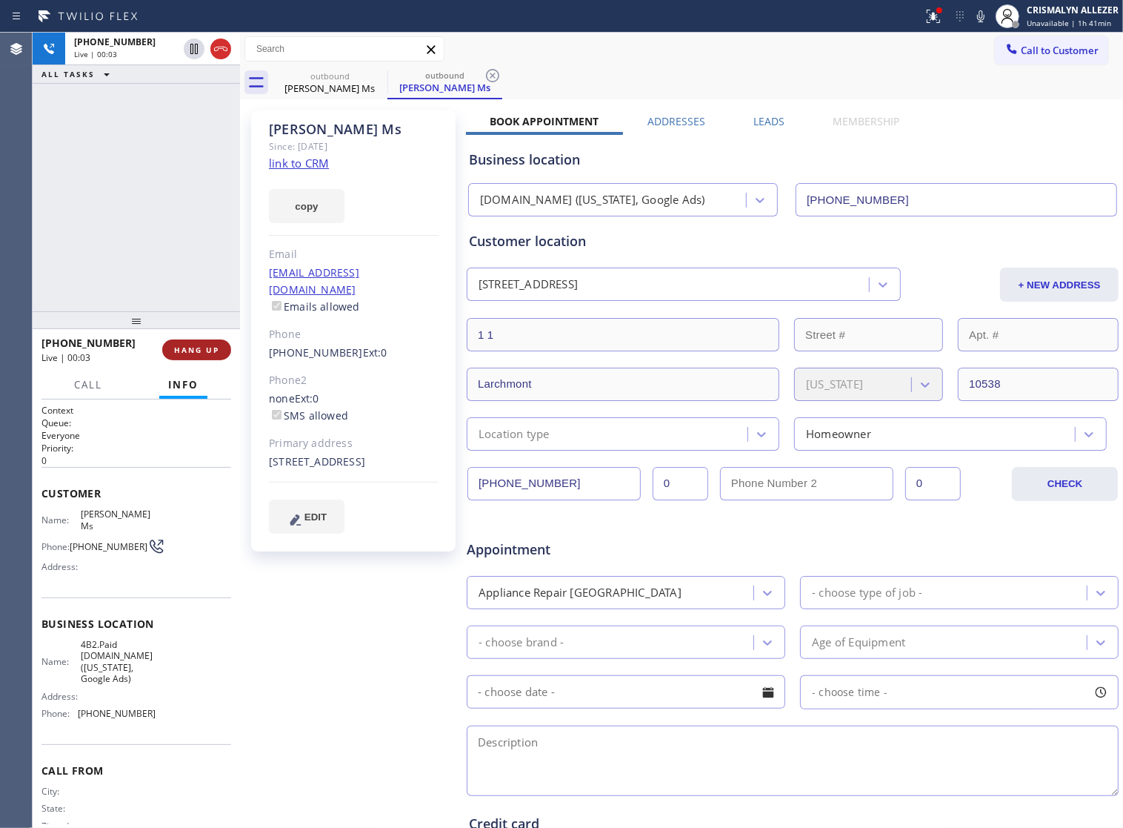
click at [180, 353] on span "HANG UP" at bounding box center [196, 350] width 45 height 10
click at [180, 353] on span "COMPLETE" at bounding box center [193, 350] width 51 height 10
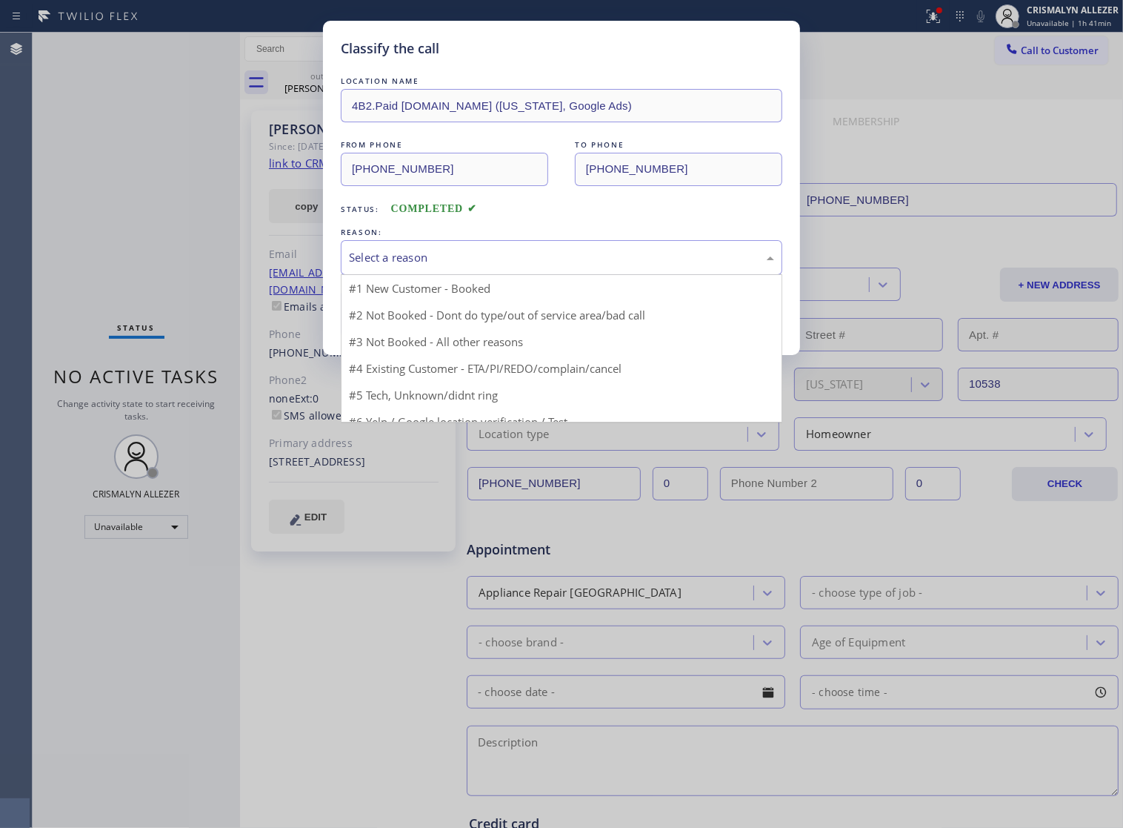
click at [561, 266] on div "Select a reason" at bounding box center [561, 257] width 425 height 17
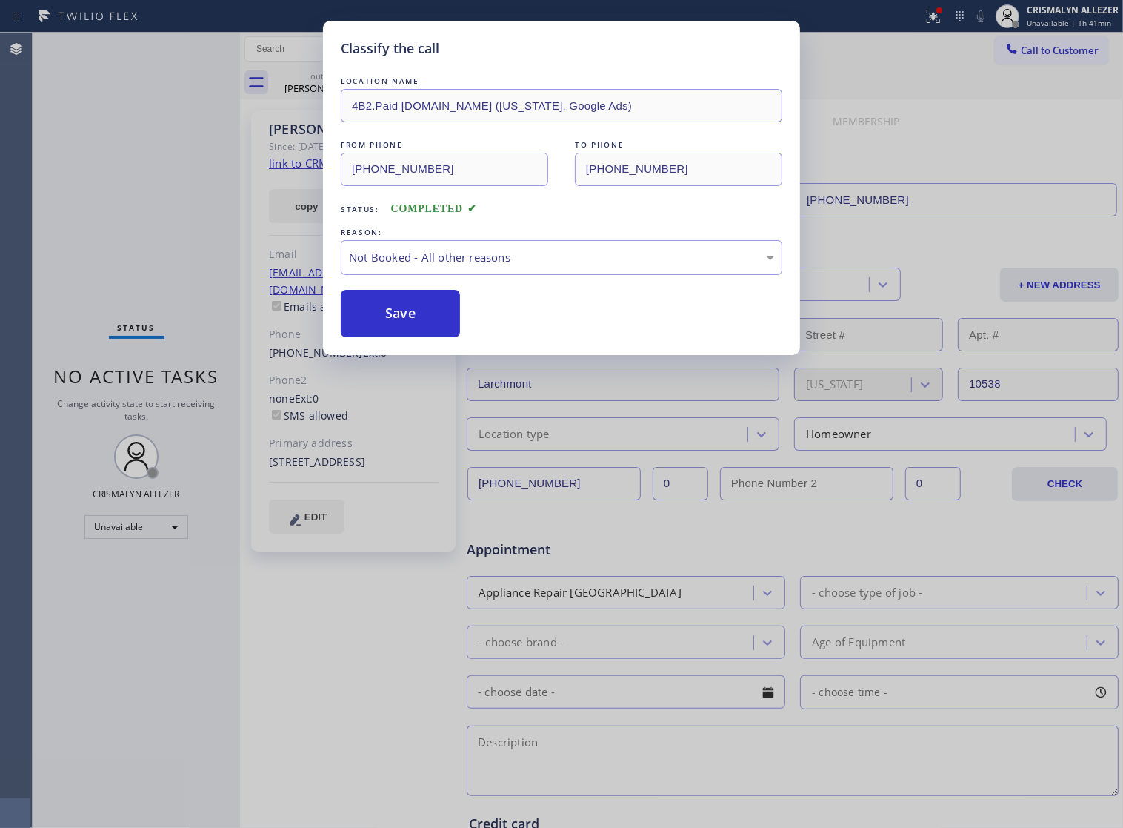
click at [408, 337] on button "Save" at bounding box center [400, 313] width 119 height 47
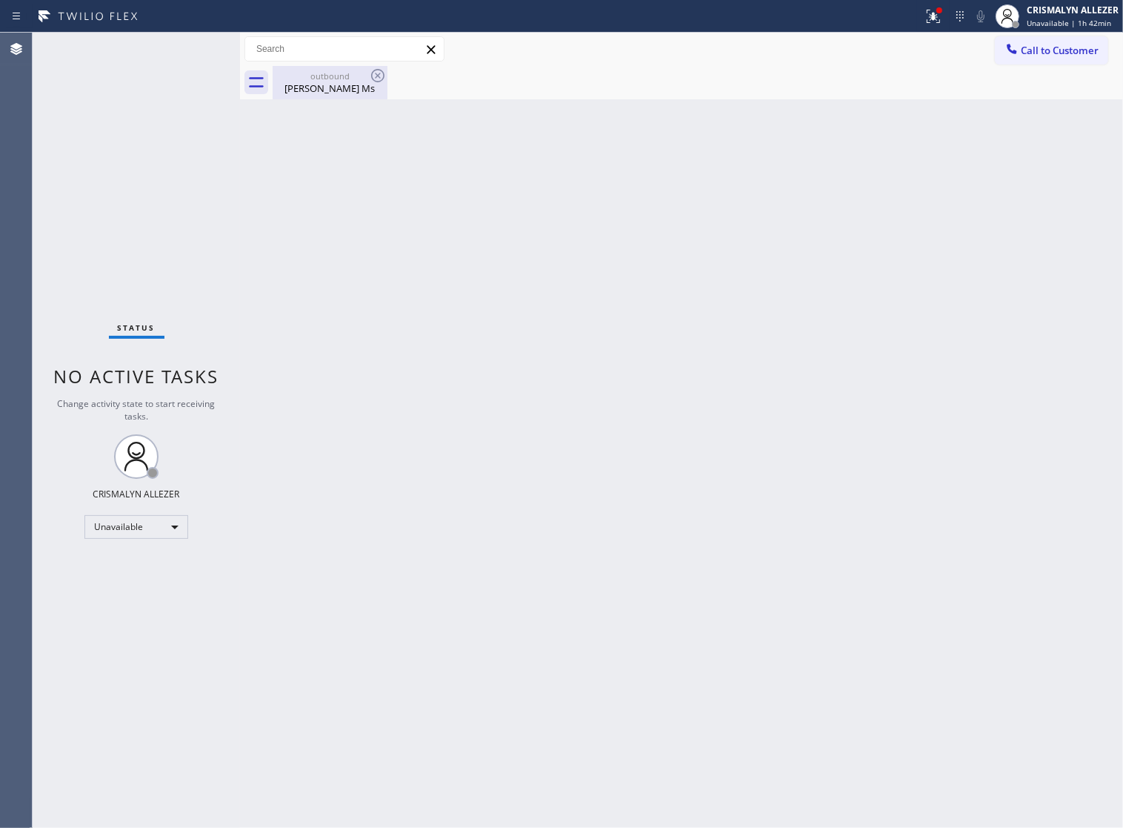
drag, startPoint x: 311, startPoint y: 86, endPoint x: 361, endPoint y: 76, distance: 50.6
click at [317, 86] on div "Emma Ms" at bounding box center [330, 88] width 112 height 13
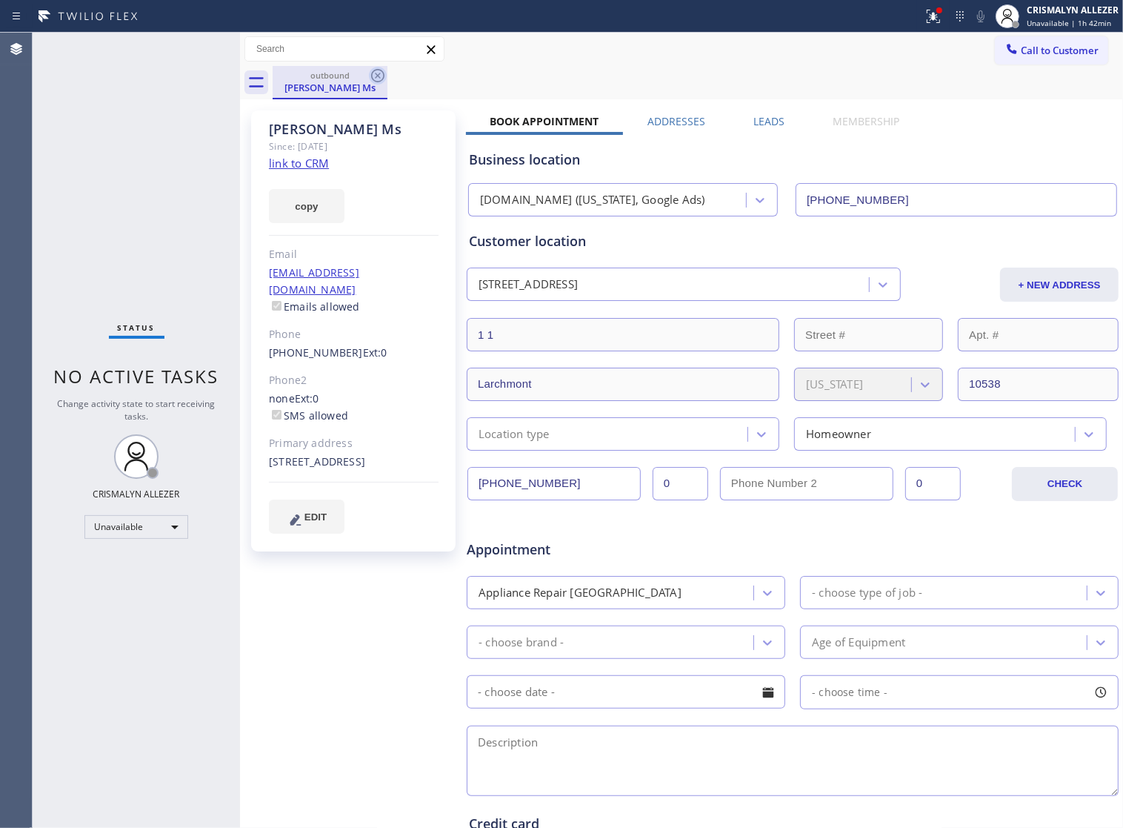
click at [375, 76] on icon at bounding box center [378, 76] width 18 height 18
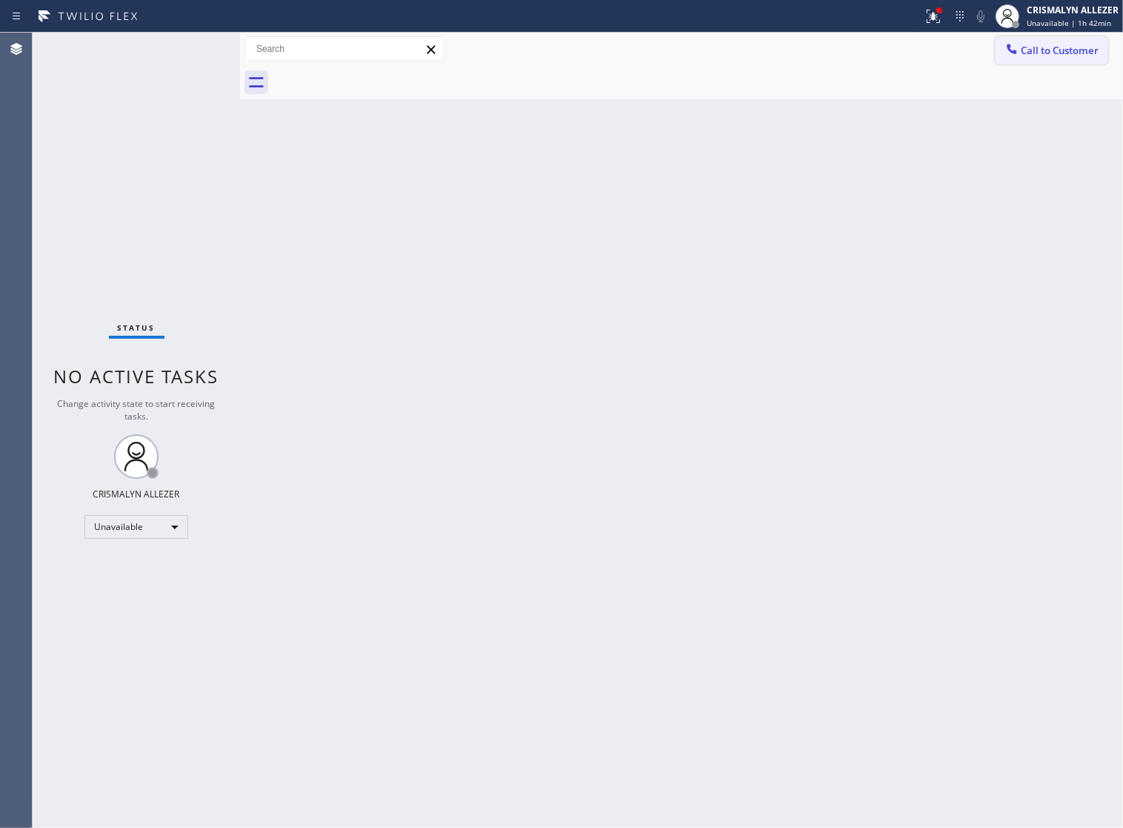
click at [1057, 57] on span "Call to Customer" at bounding box center [1060, 50] width 78 height 13
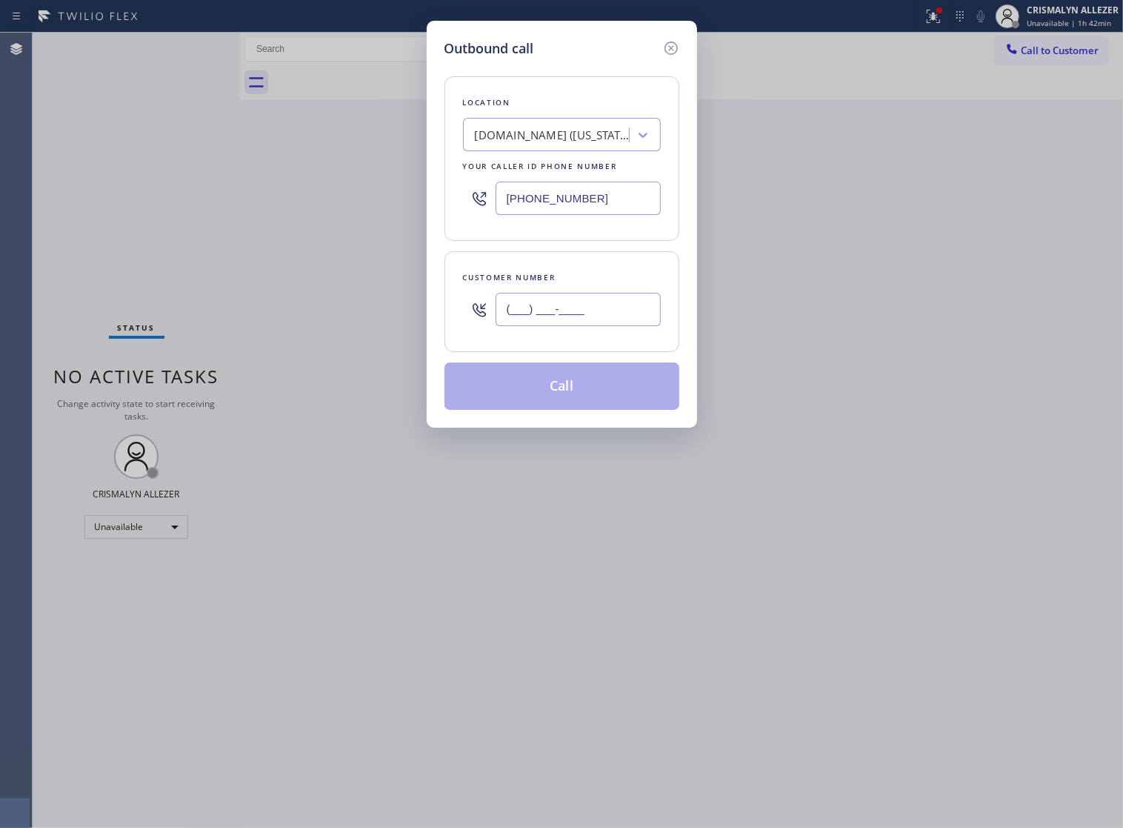
click at [642, 326] on input "(___) ___-____" at bounding box center [578, 309] width 165 height 33
paste input "610) 392-0306"
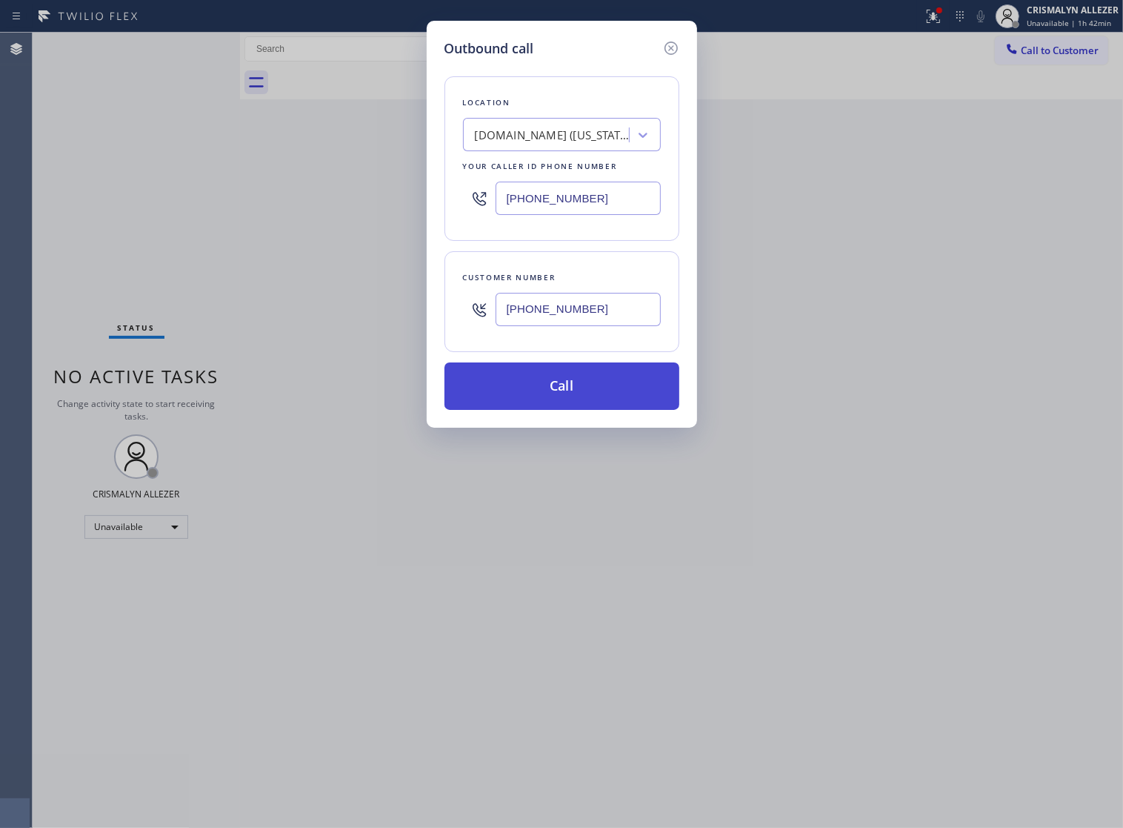
type input "[PHONE_NUMBER]"
click at [574, 410] on button "Call" at bounding box center [562, 385] width 235 height 47
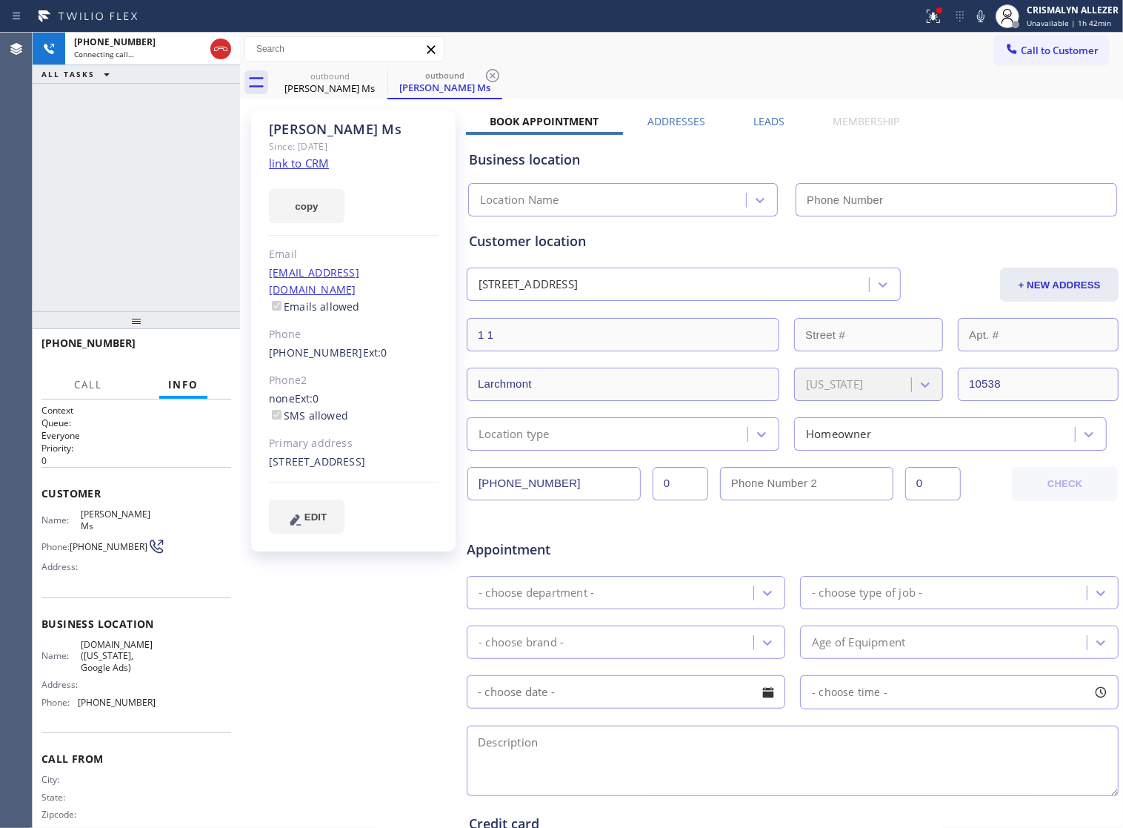
type input "[PHONE_NUMBER]"
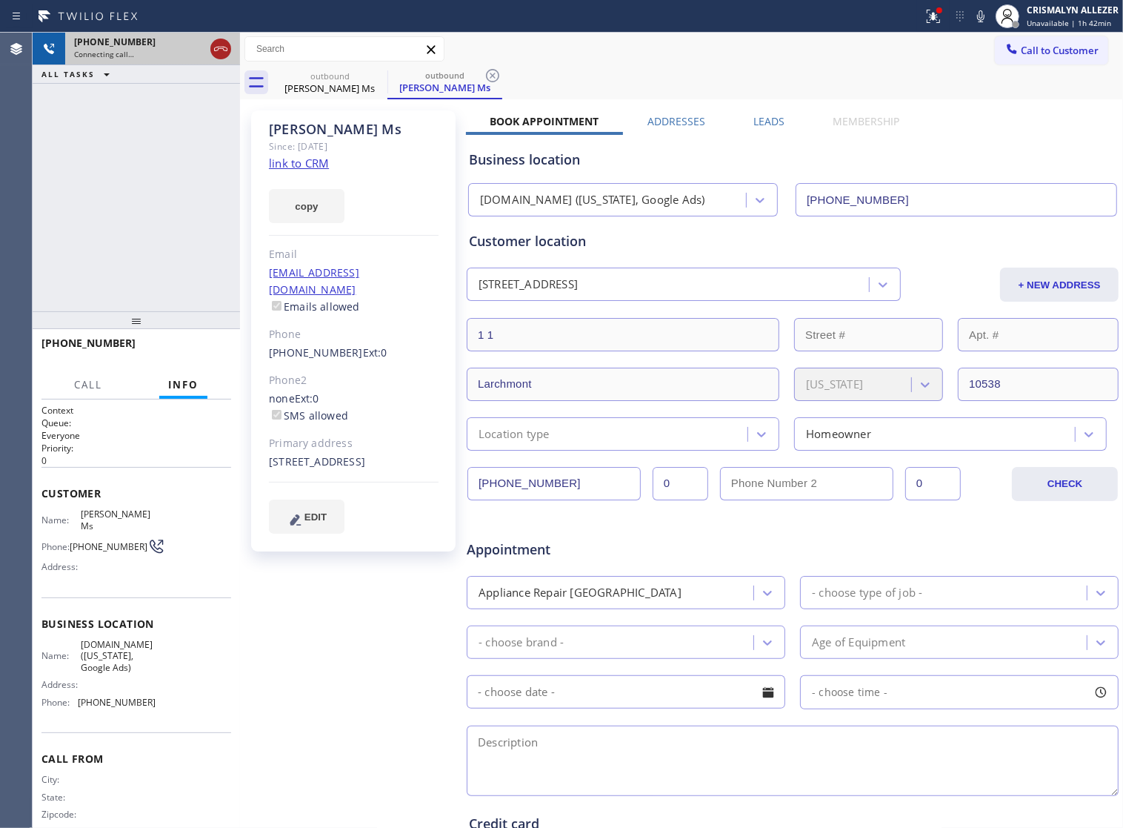
click at [223, 53] on icon at bounding box center [221, 49] width 18 height 18
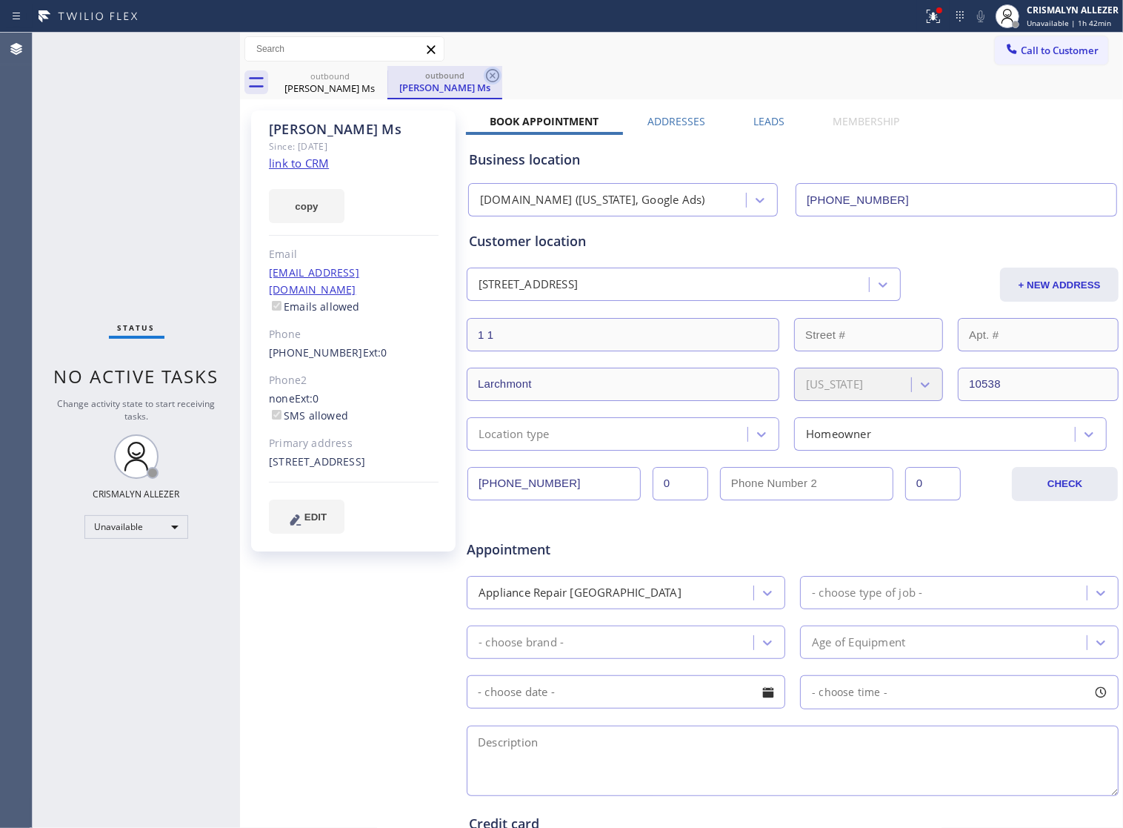
click at [494, 76] on icon at bounding box center [492, 75] width 13 height 13
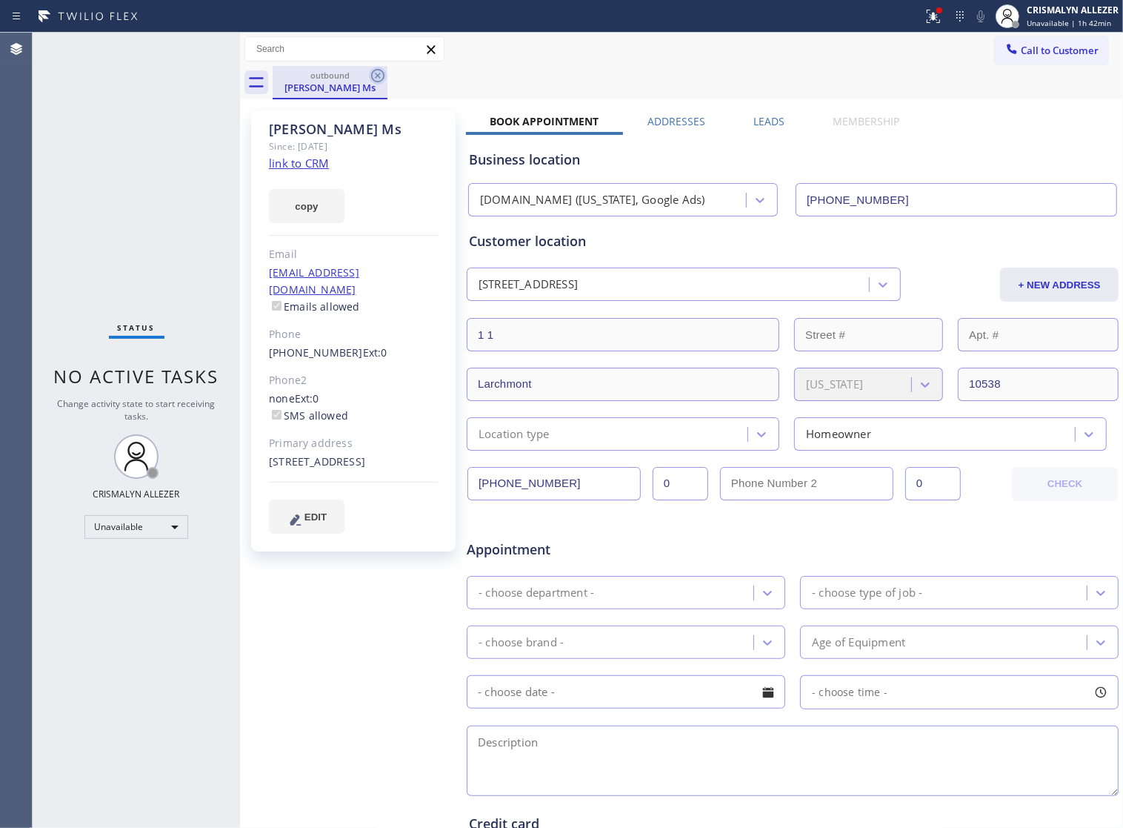
drag, startPoint x: 380, startPoint y: 76, endPoint x: 378, endPoint y: 61, distance: 15.7
click at [379, 74] on icon at bounding box center [378, 76] width 18 height 18
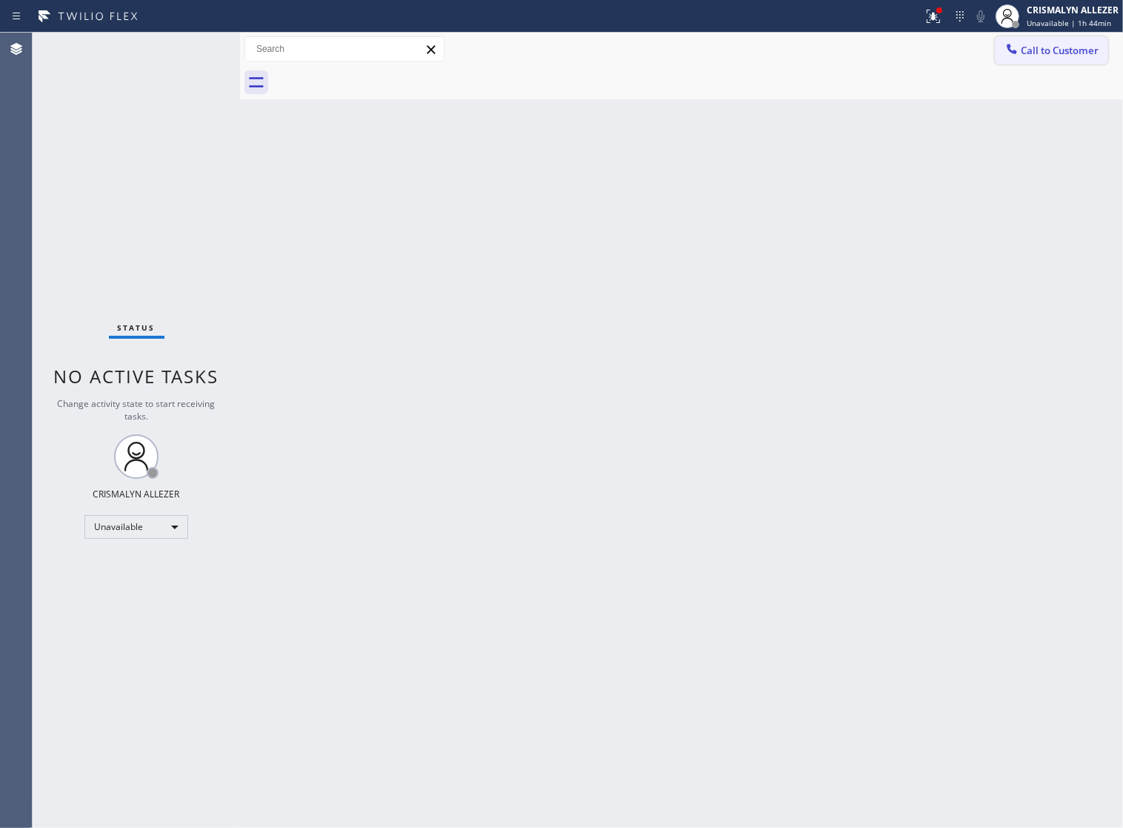
click at [1021, 50] on span "Call to Customer" at bounding box center [1060, 50] width 78 height 13
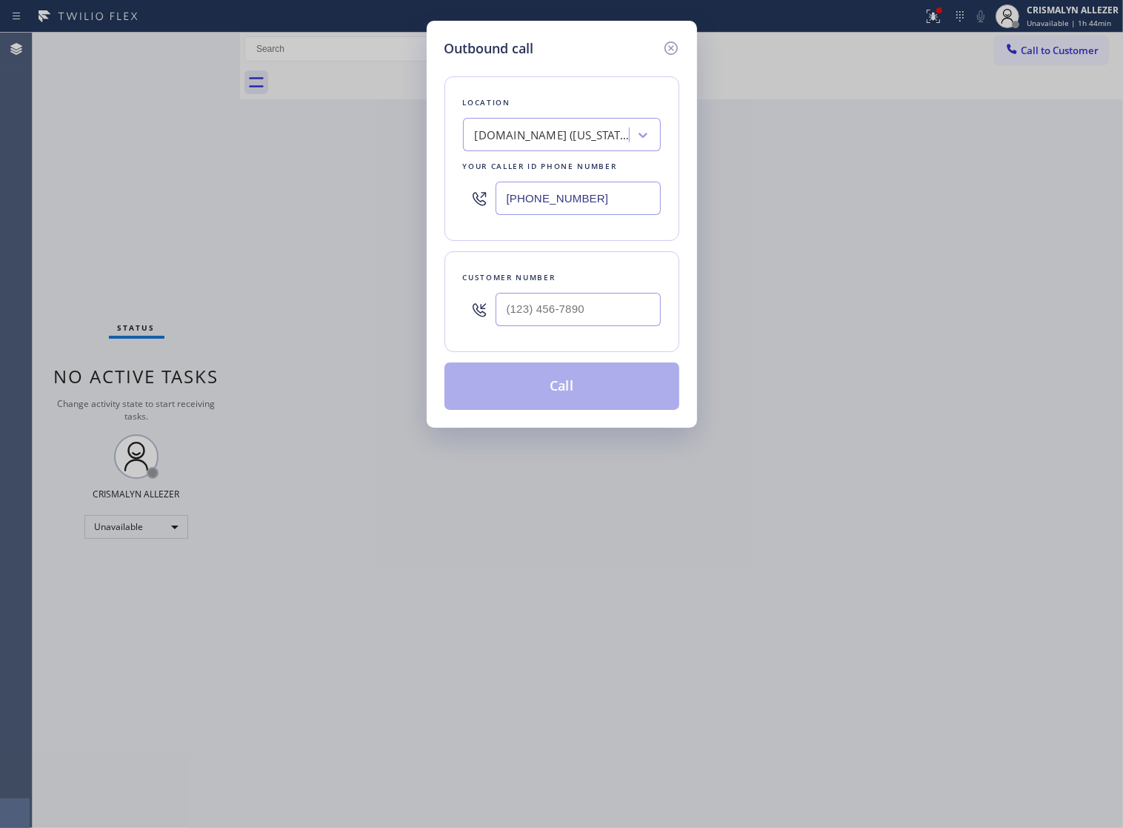
drag, startPoint x: 625, startPoint y: 210, endPoint x: 254, endPoint y: 199, distance: 370.7
click at [271, 206] on div "Outbound call Location SubzeroCare.online (New York, Google Ads) Your caller id…" at bounding box center [561, 414] width 1123 height 828
paste input "623) 292-5313"
type input "(623) 292-5313"
click at [617, 326] on input "(___) ___-____" at bounding box center [578, 309] width 165 height 33
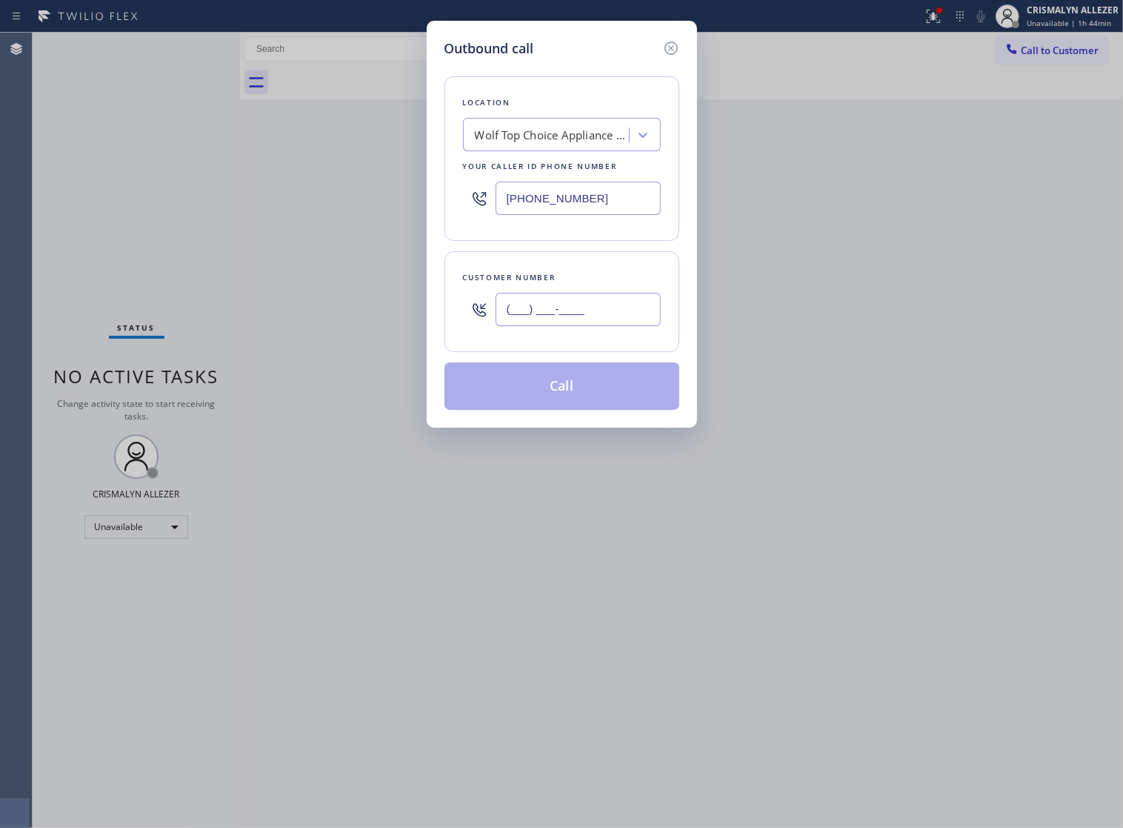
paste input "732) 351-6912"
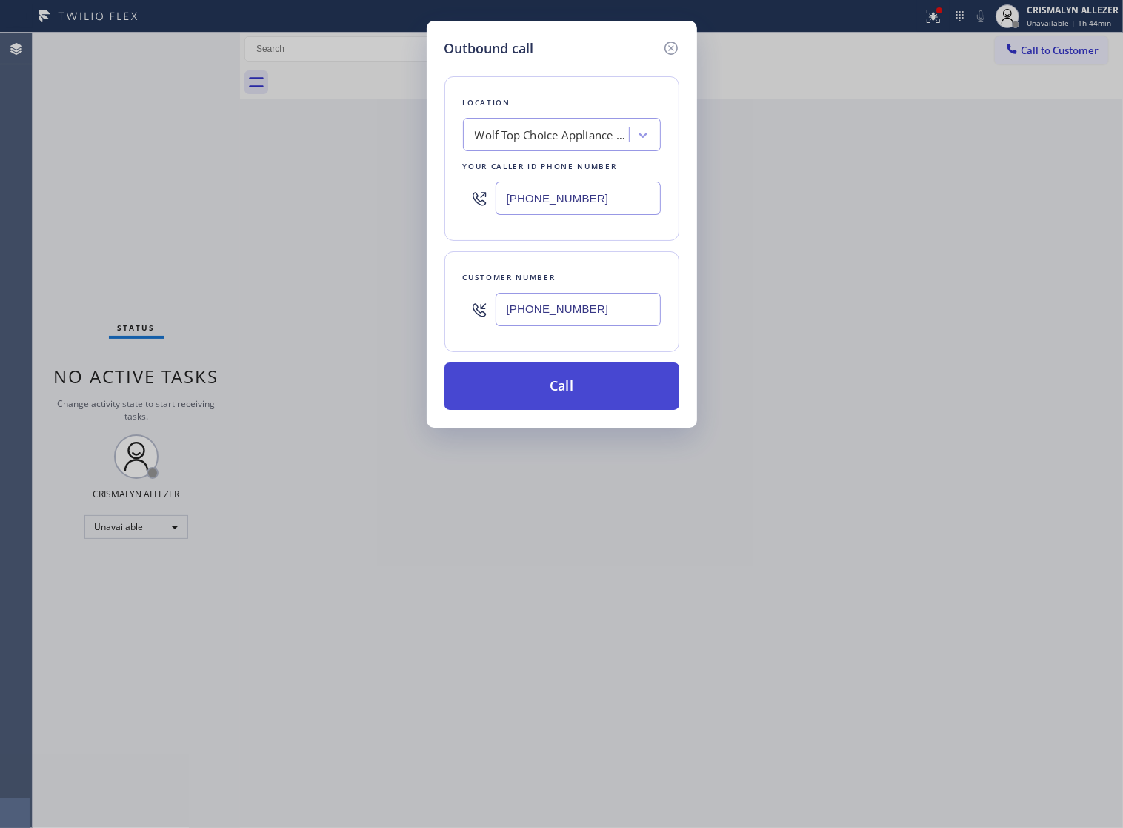
type input "(732) 351-6912"
click at [573, 402] on button "Call" at bounding box center [562, 385] width 235 height 47
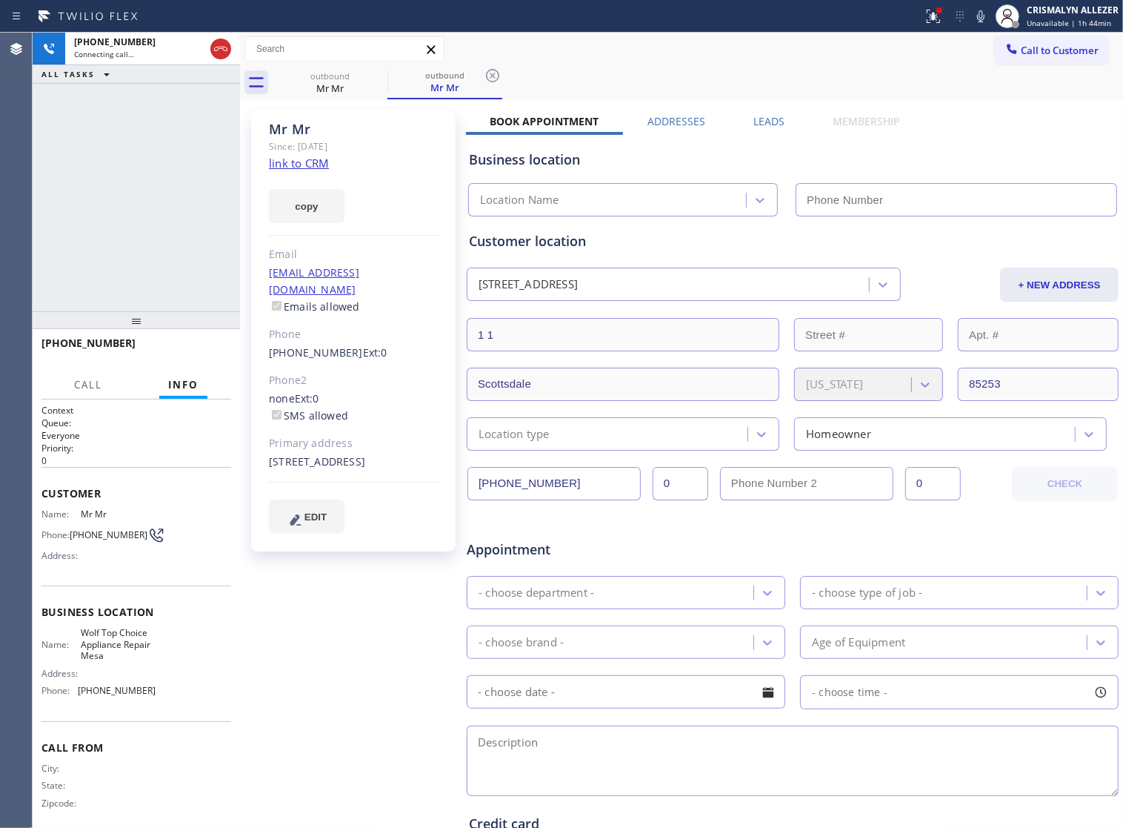
type input "(623) 292-5313"
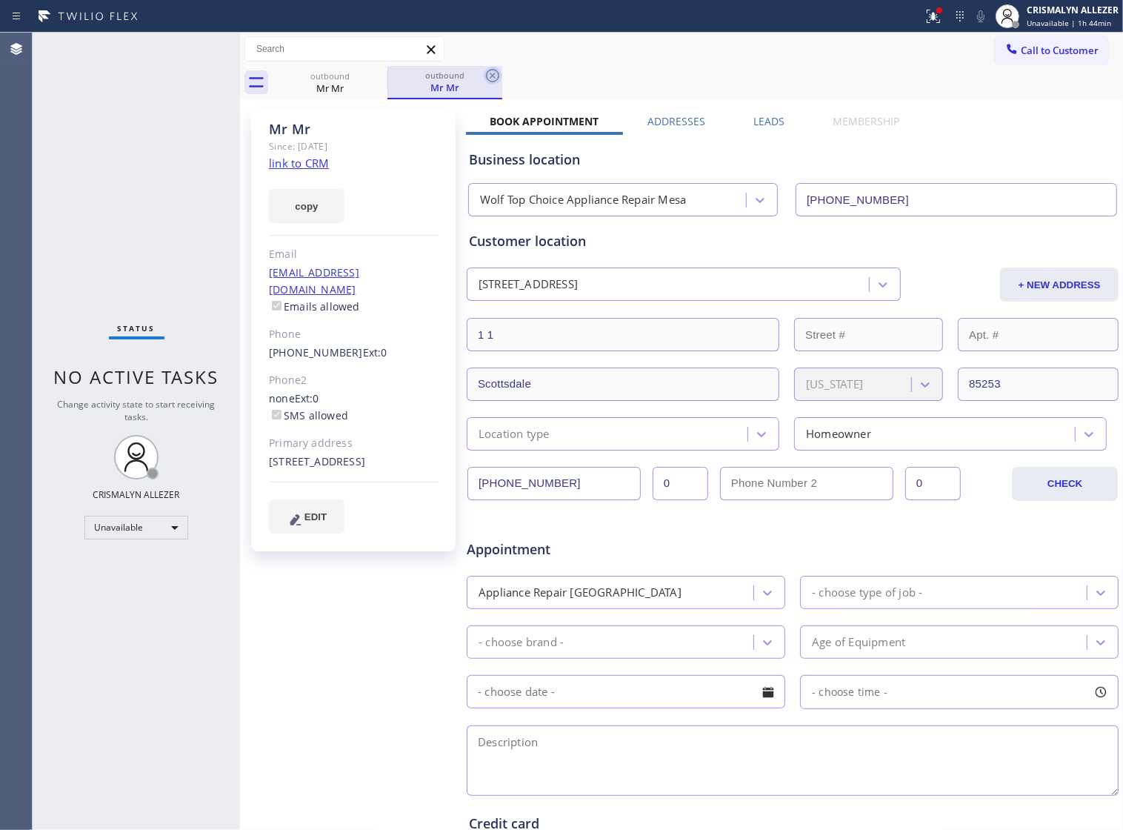
click at [494, 75] on icon at bounding box center [492, 75] width 13 height 13
click at [762, 120] on label "Leads" at bounding box center [769, 121] width 31 height 14
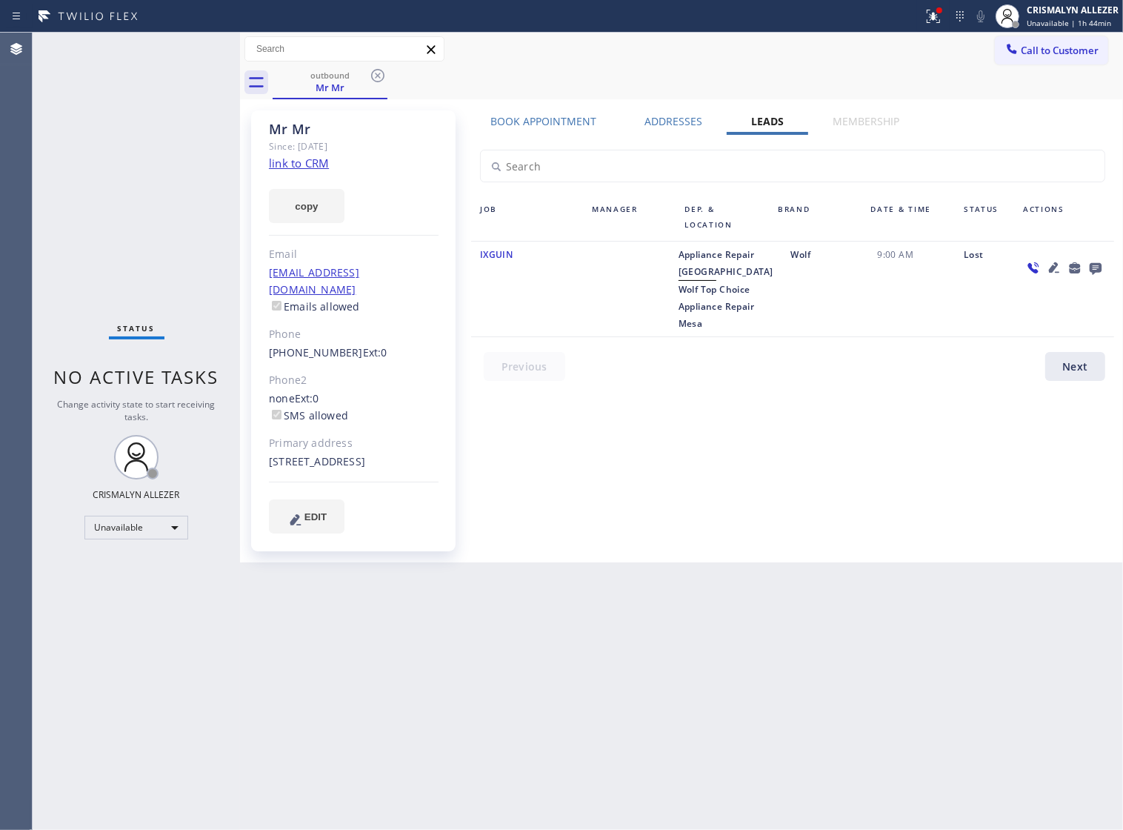
click at [1093, 269] on icon at bounding box center [1096, 269] width 12 height 12
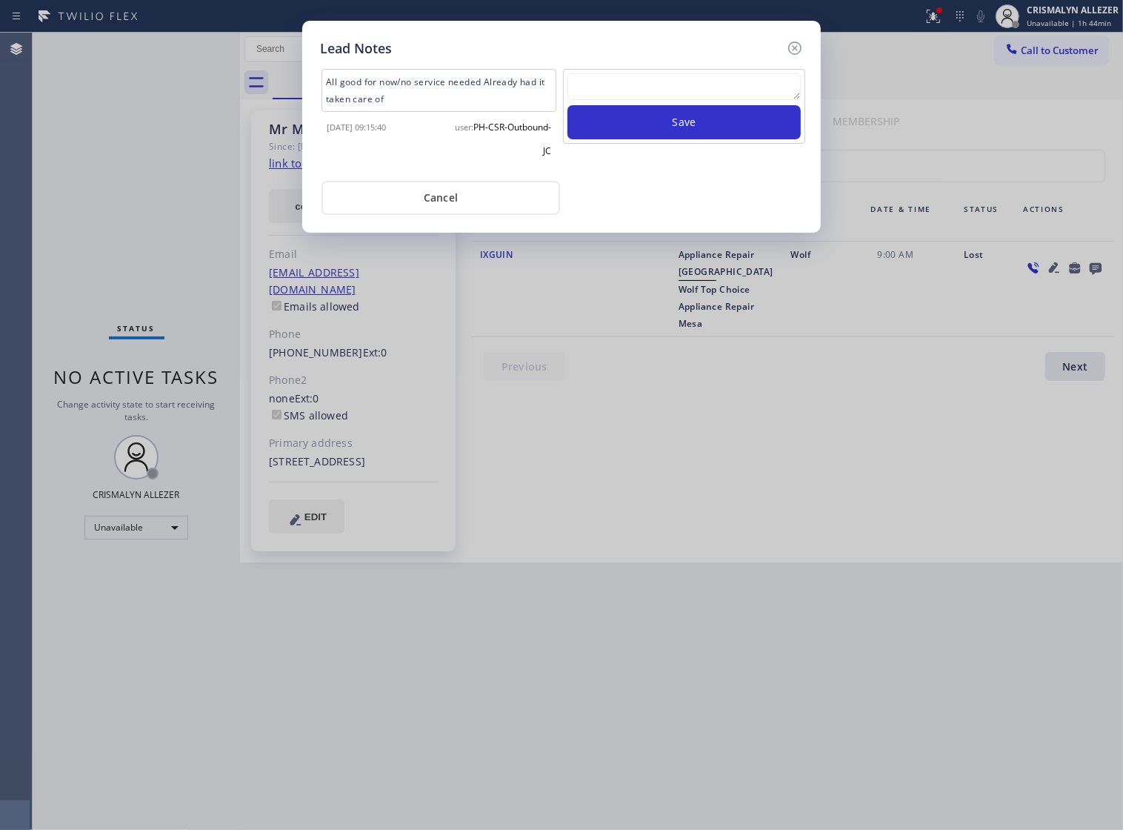
click at [617, 100] on textarea at bounding box center [684, 86] width 233 height 27
paste textarea "no answer | pls xfer if cx calls back"
type textarea "no answer | pls xfer if cx calls back"
click at [697, 136] on button "Save" at bounding box center [684, 122] width 233 height 34
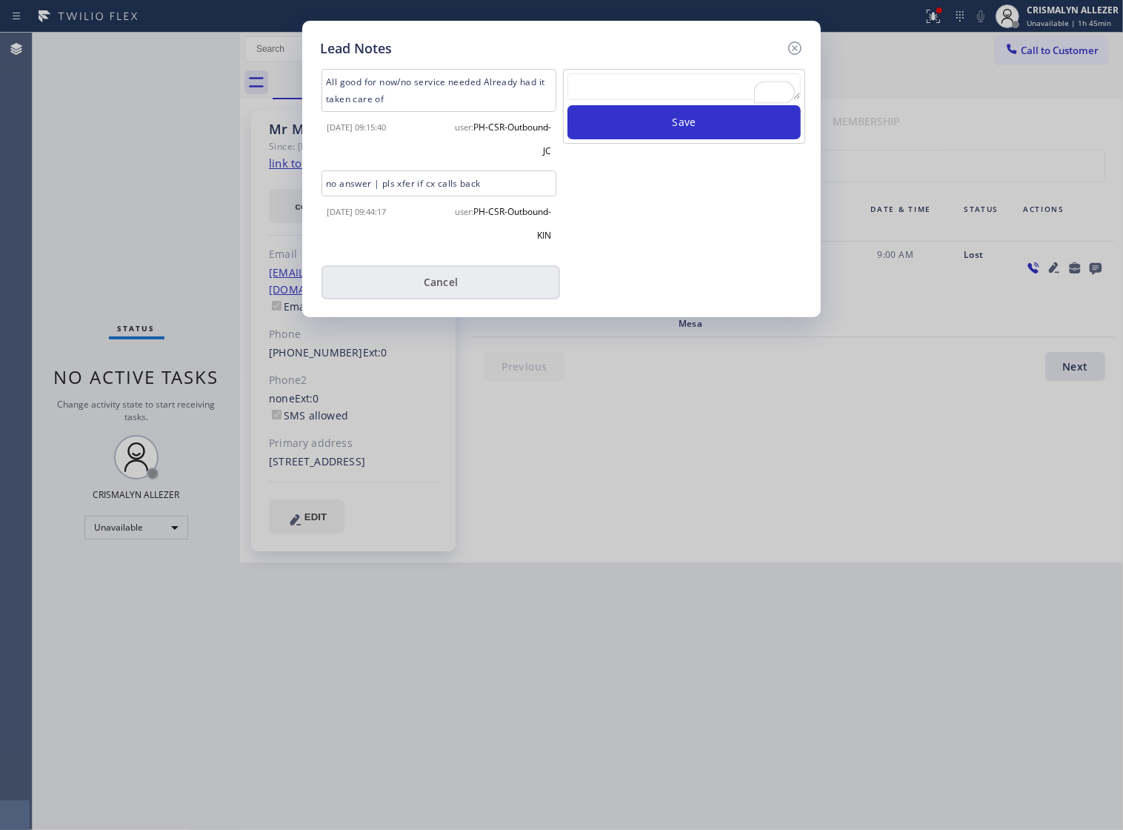
click at [451, 284] on button "Cancel" at bounding box center [441, 282] width 239 height 34
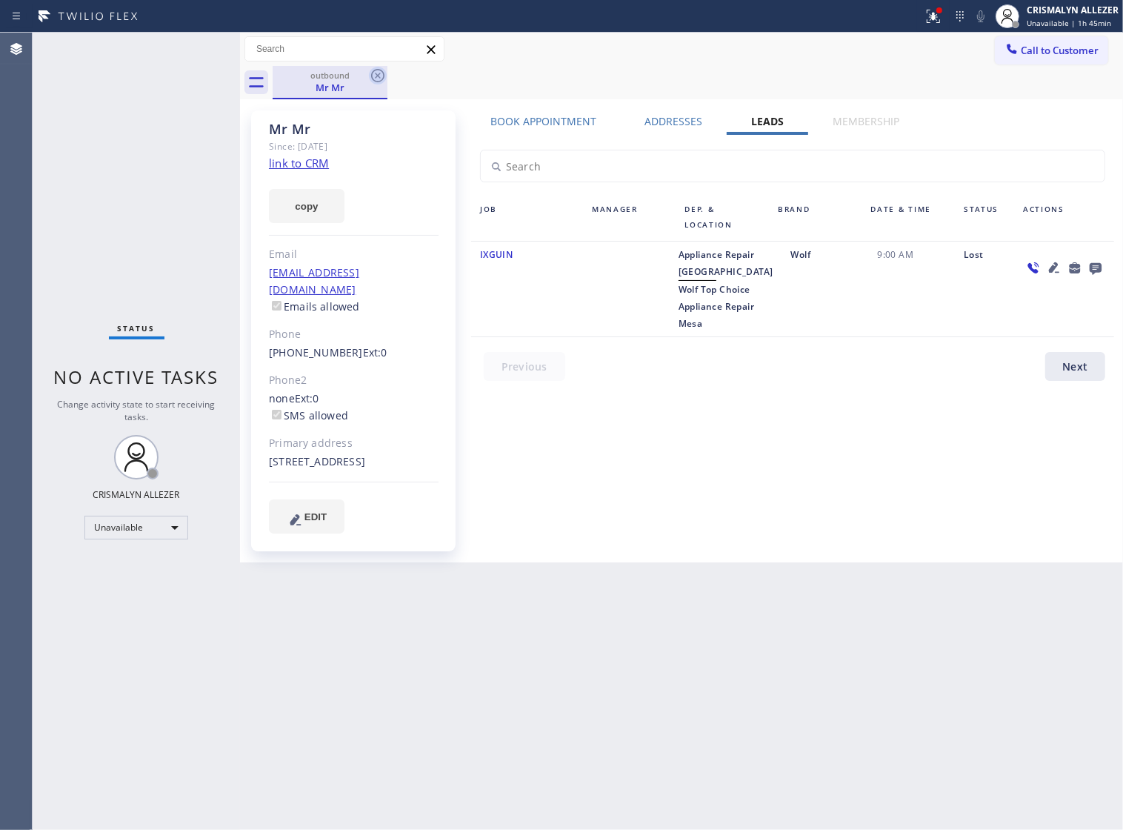
click at [374, 75] on icon at bounding box center [378, 76] width 18 height 18
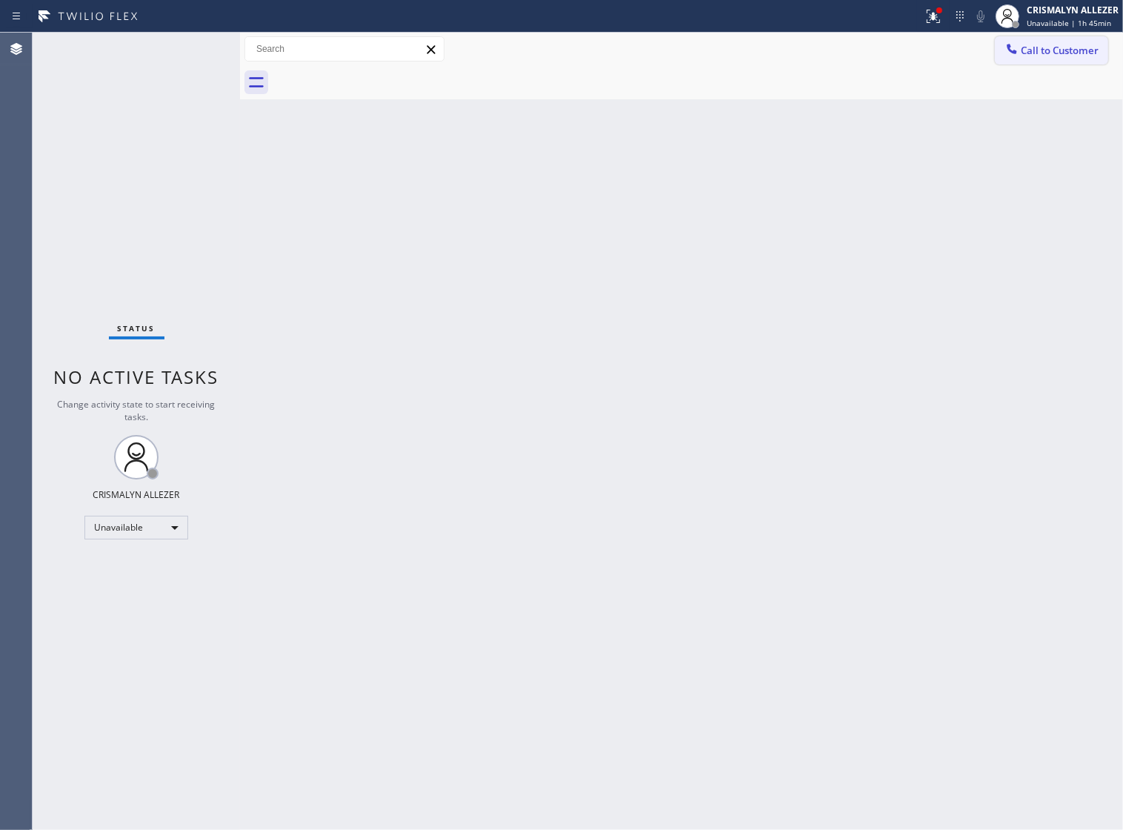
click at [1036, 53] on span "Call to Customer" at bounding box center [1060, 50] width 78 height 13
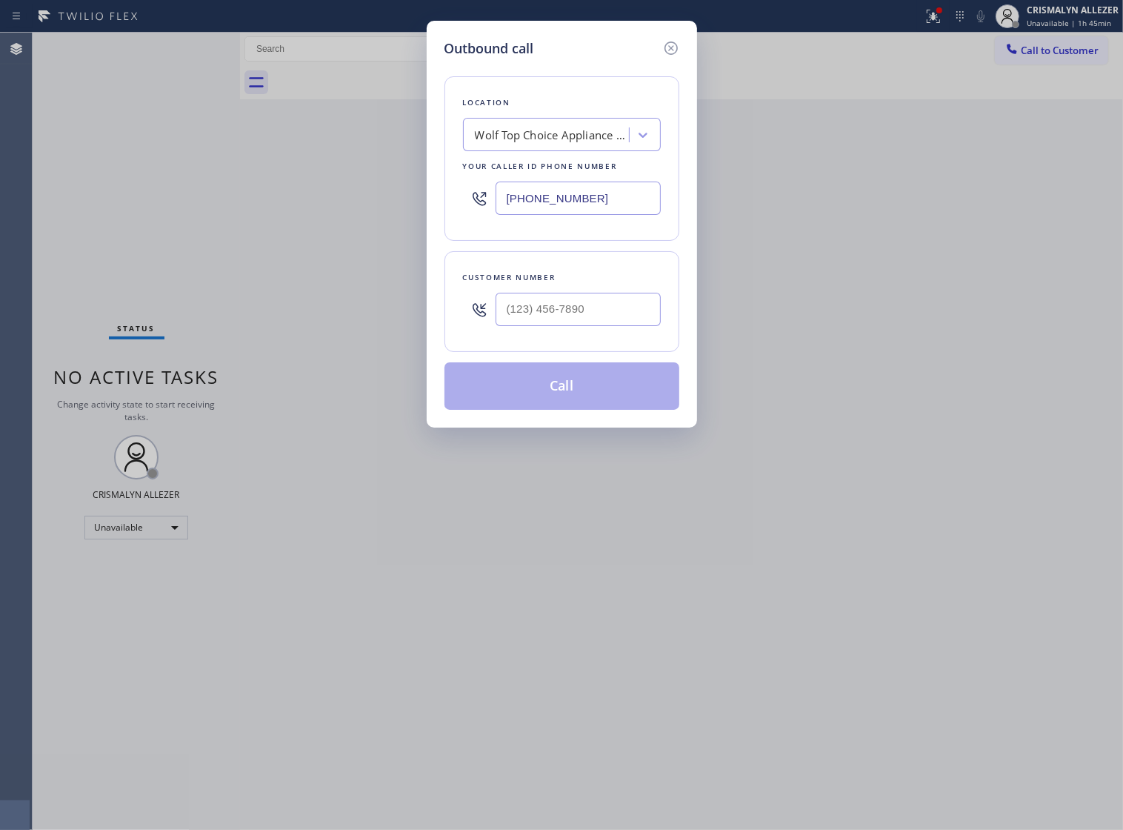
paste input "6) 726-3166"
drag, startPoint x: 405, startPoint y: 210, endPoint x: 252, endPoint y: 205, distance: 152.7
click at [254, 213] on div "Outbound call Location Wolf Top Choice Appliance Repair Mesa Your caller id pho…" at bounding box center [561, 415] width 1123 height 830
type input "[PHONE_NUMBER]"
click at [590, 324] on input "(___) ___-____" at bounding box center [578, 309] width 165 height 33
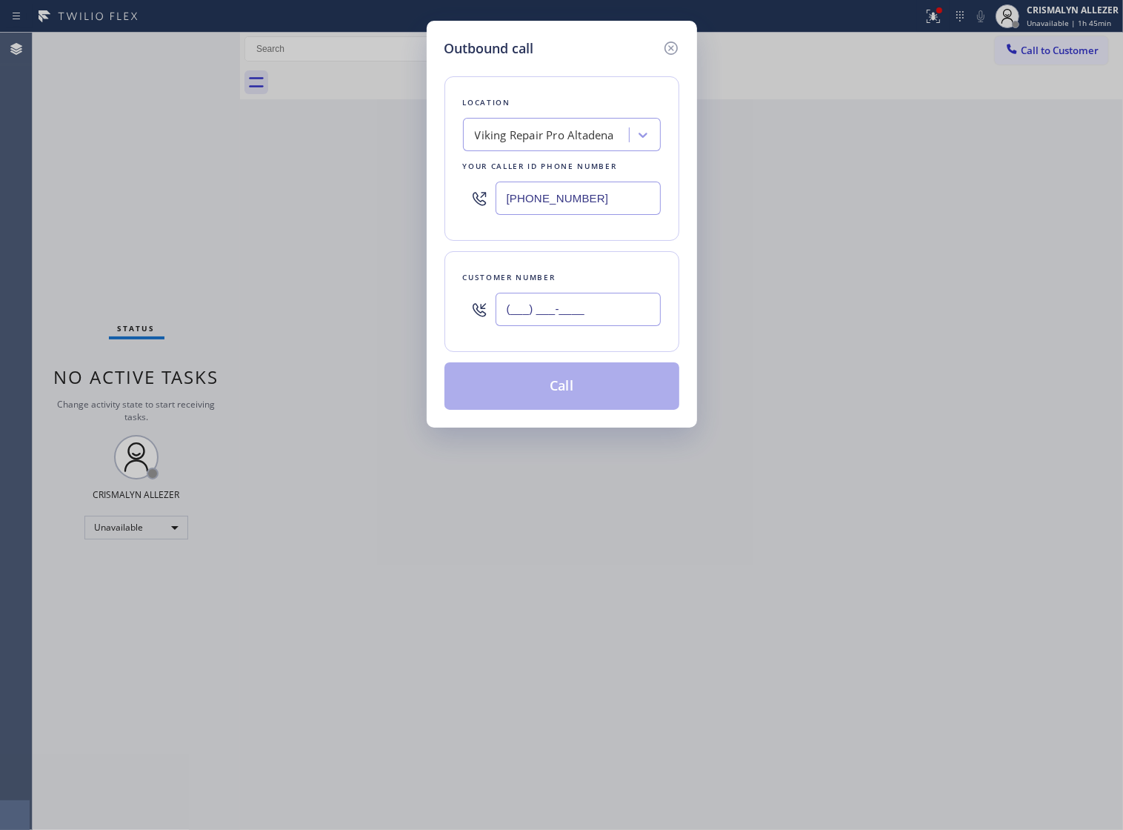
paste input "301) 525-2288"
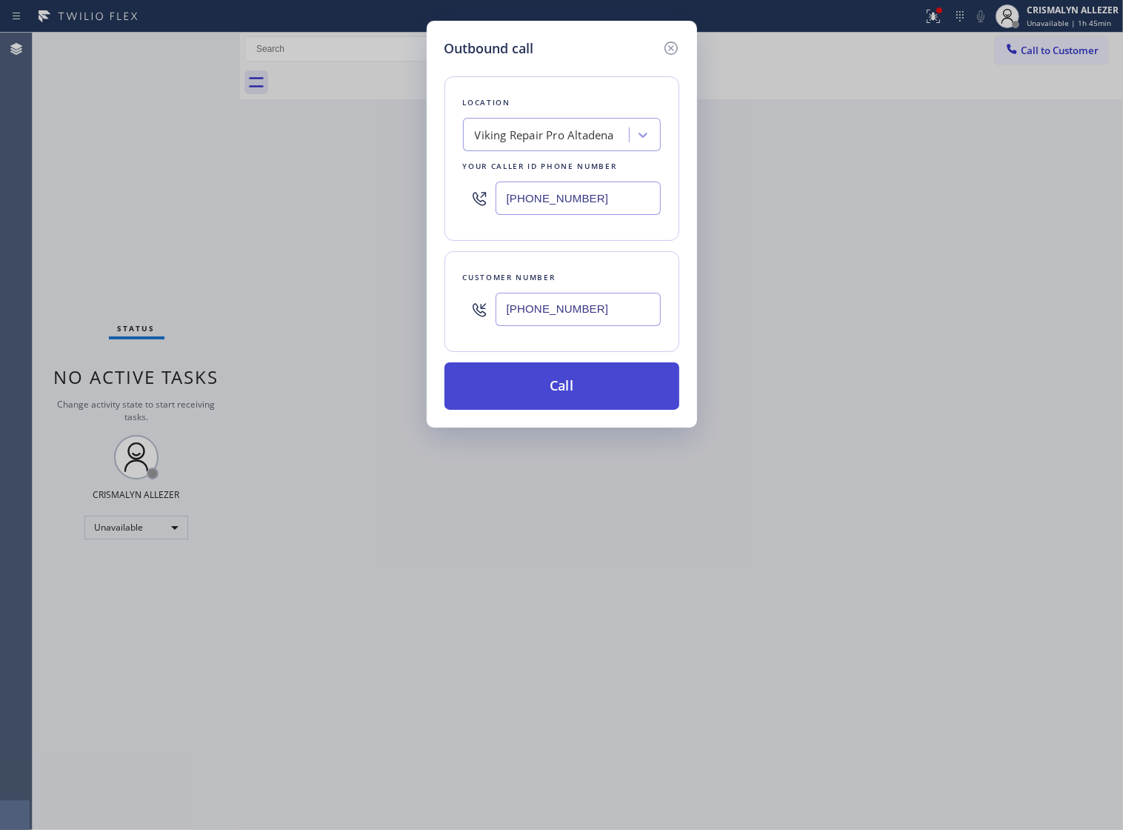
type input "[PHONE_NUMBER]"
click at [576, 400] on button "Call" at bounding box center [562, 385] width 235 height 47
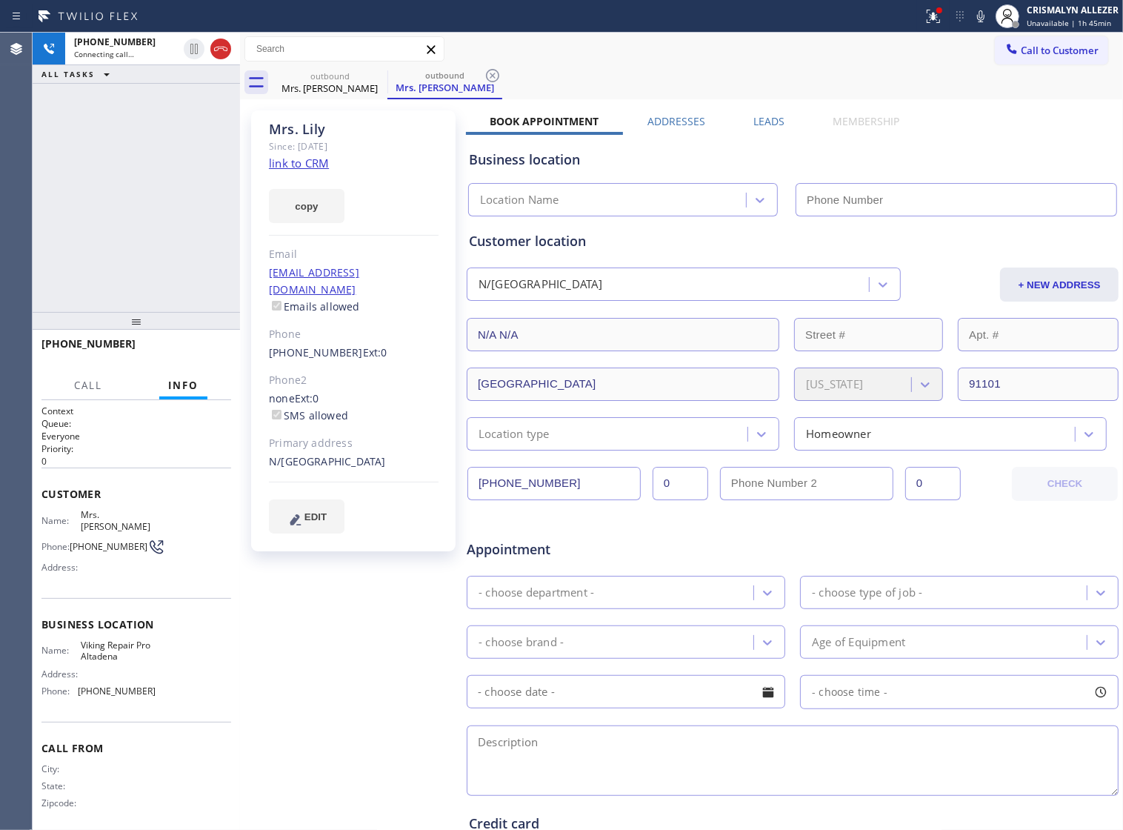
type input "[PHONE_NUMBER]"
click at [187, 351] on span "HANG UP" at bounding box center [196, 350] width 45 height 10
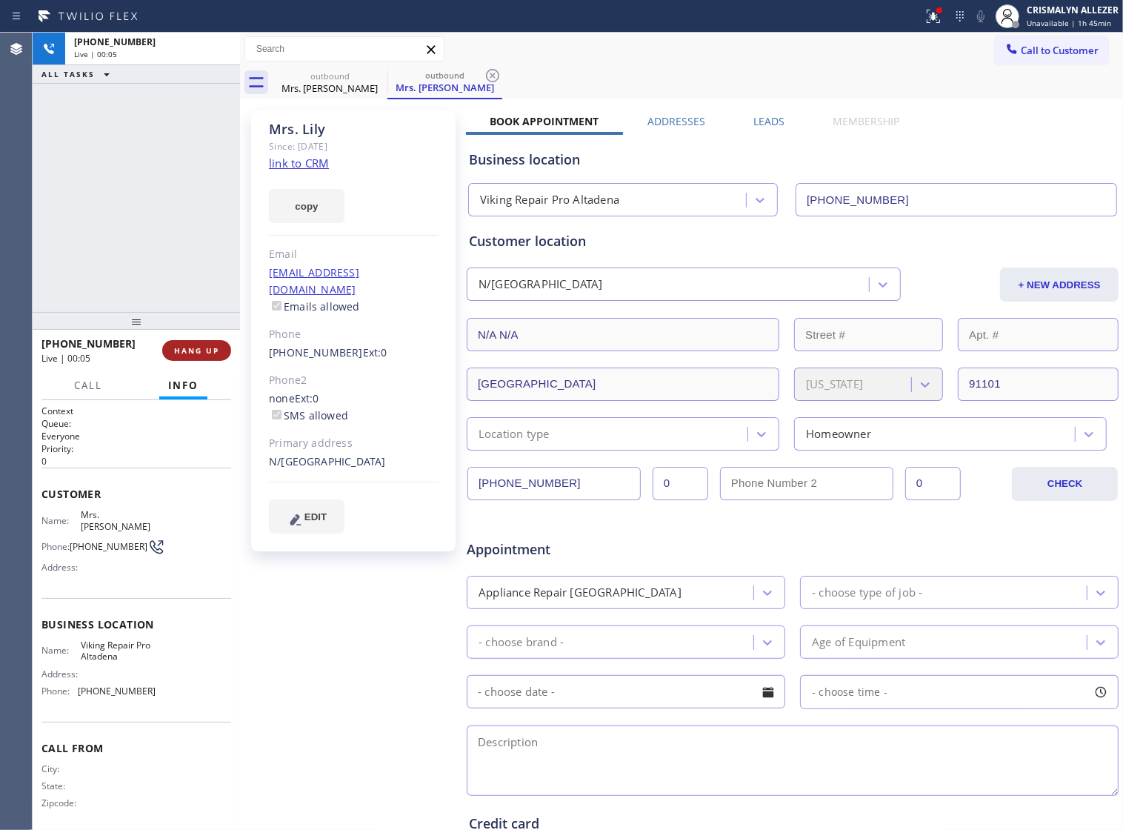
click at [187, 351] on span "HANG UP" at bounding box center [196, 350] width 45 height 10
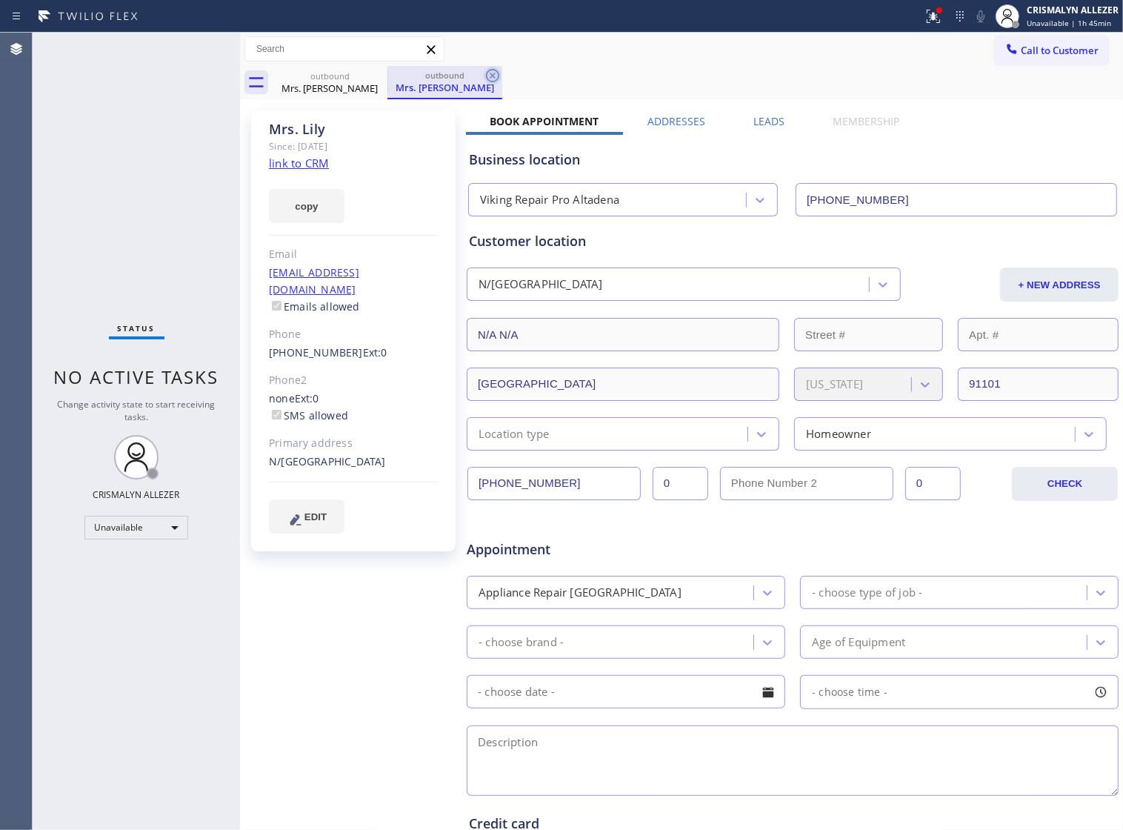
click at [493, 71] on icon at bounding box center [493, 76] width 18 height 18
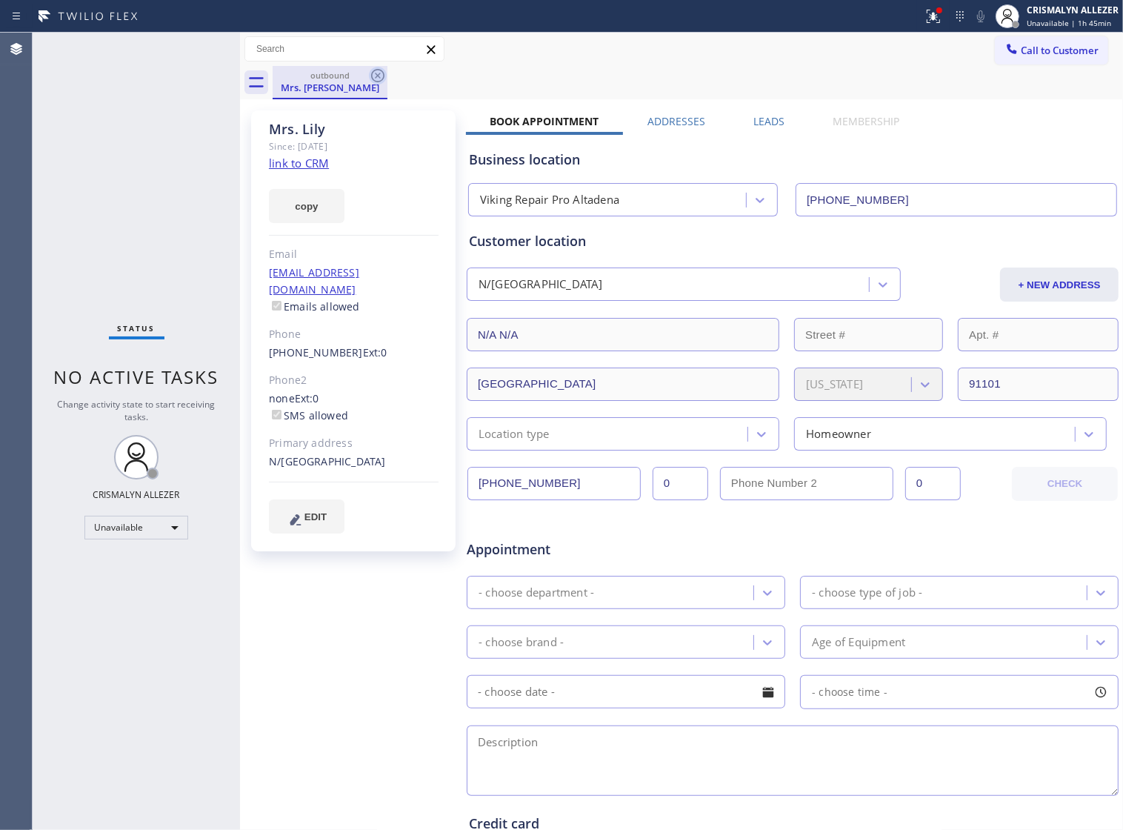
click at [371, 76] on icon at bounding box center [377, 75] width 13 height 13
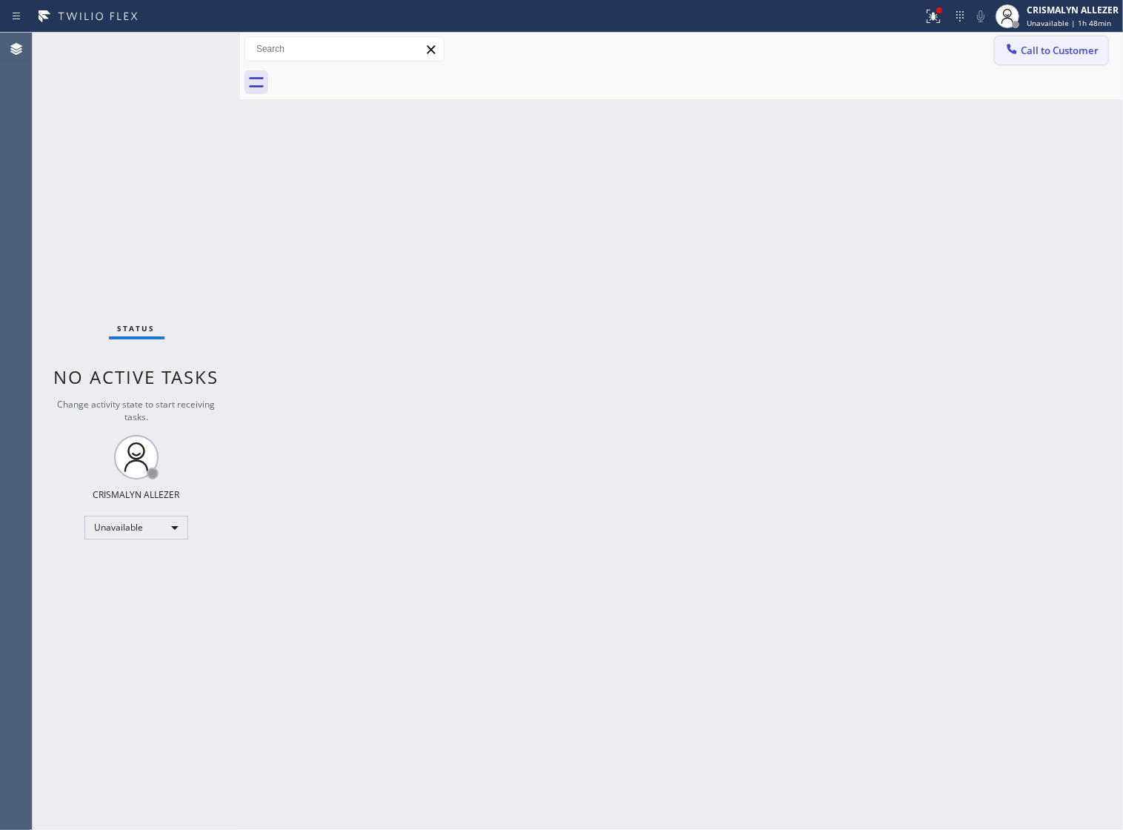
click at [1032, 44] on span "Call to Customer" at bounding box center [1060, 50] width 78 height 13
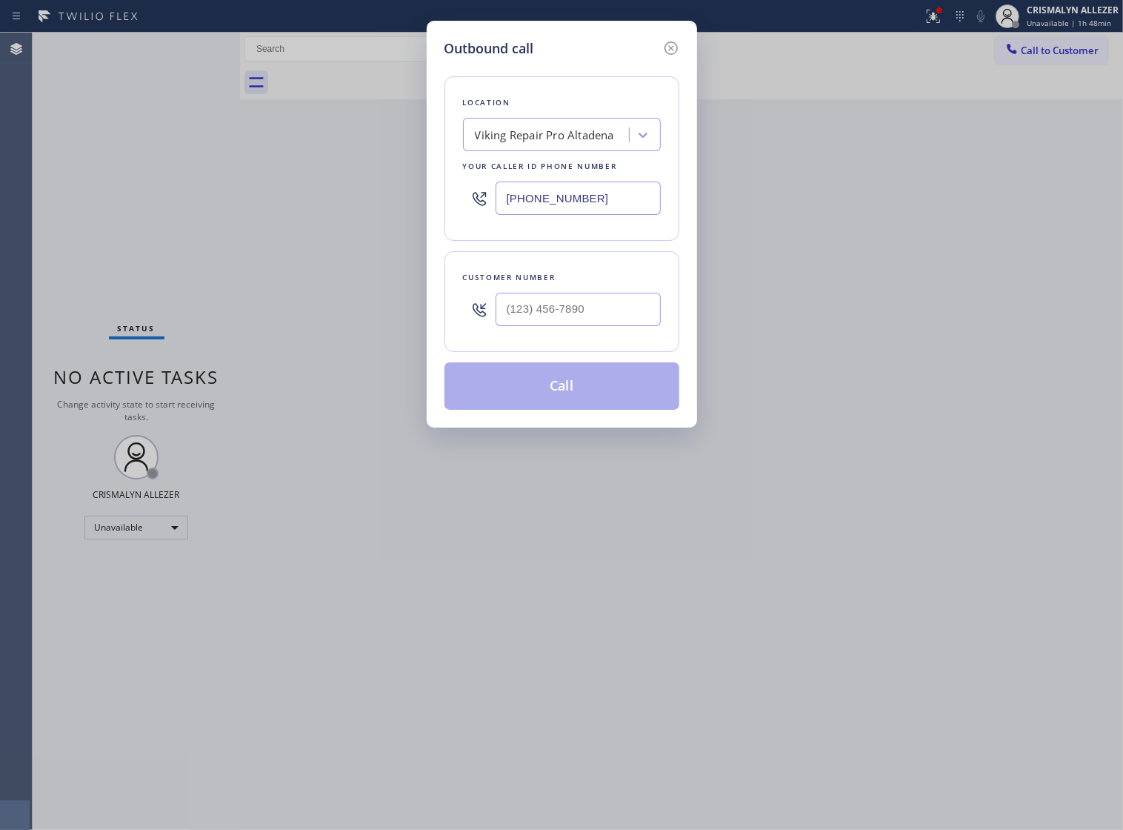
drag, startPoint x: 626, startPoint y: 205, endPoint x: 253, endPoint y: 209, distance: 372.8
click at [268, 211] on div "Outbound call Location Viking Repair Pro Altadena Your caller id phone number (…" at bounding box center [561, 415] width 1123 height 830
paste input "206) 203-3922"
type input "[PHONE_NUMBER]"
click at [594, 323] on input "(___) ___-____" at bounding box center [578, 309] width 165 height 33
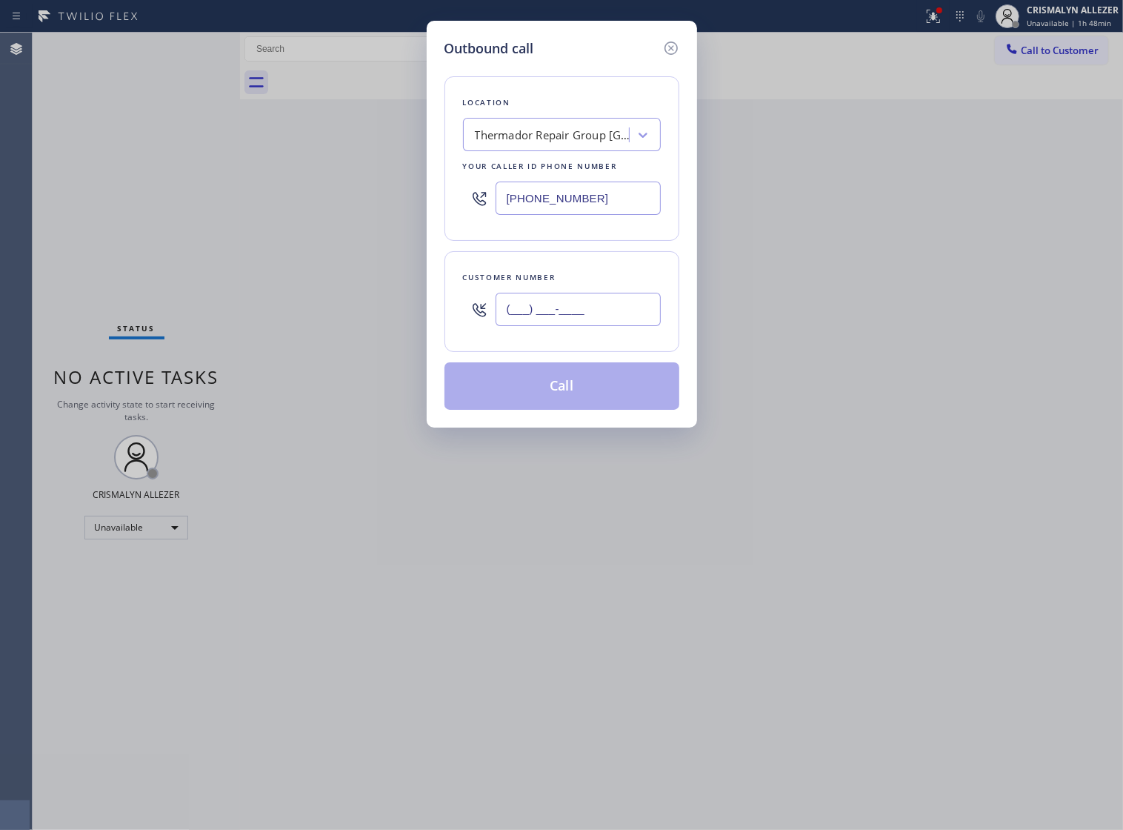
paste input "206) 491-5063"
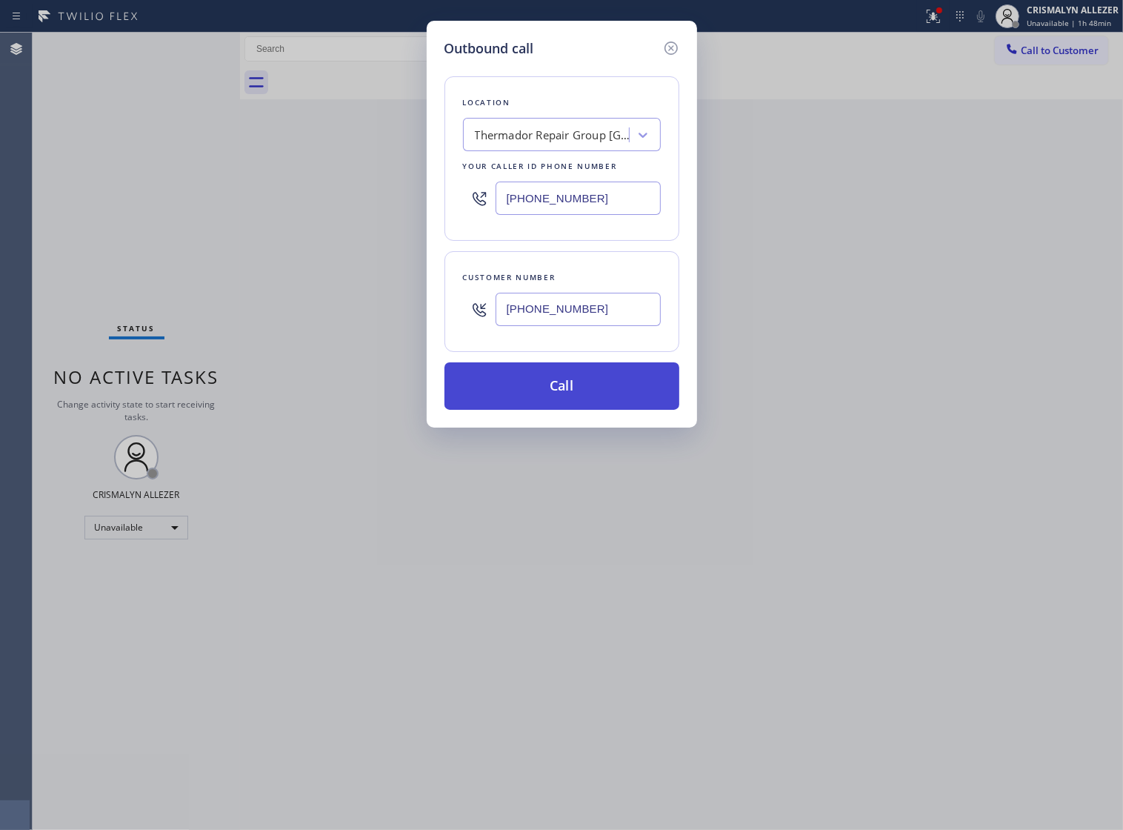
type input "[PHONE_NUMBER]"
click at [565, 410] on button "Call" at bounding box center [562, 385] width 235 height 47
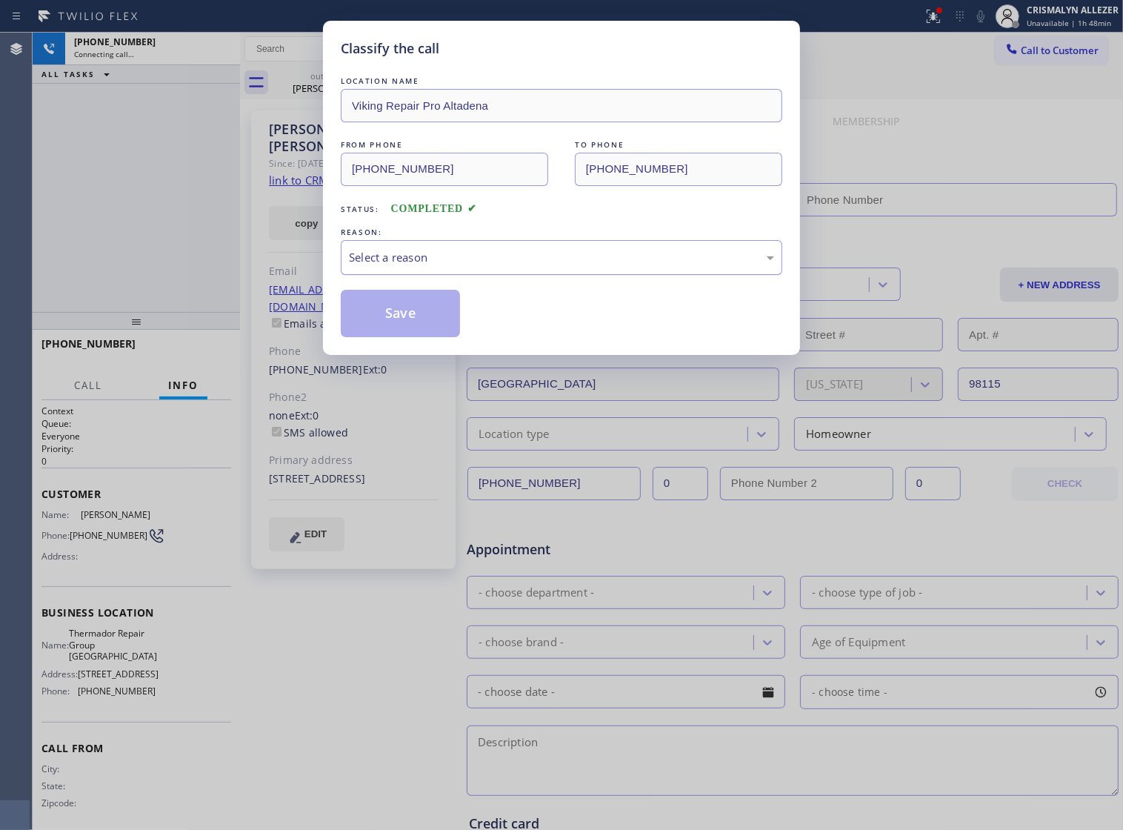
click at [465, 265] on div "Select a reason" at bounding box center [562, 257] width 442 height 35
click at [398, 330] on button "Save" at bounding box center [400, 313] width 119 height 47
type input "[PHONE_NUMBER]"
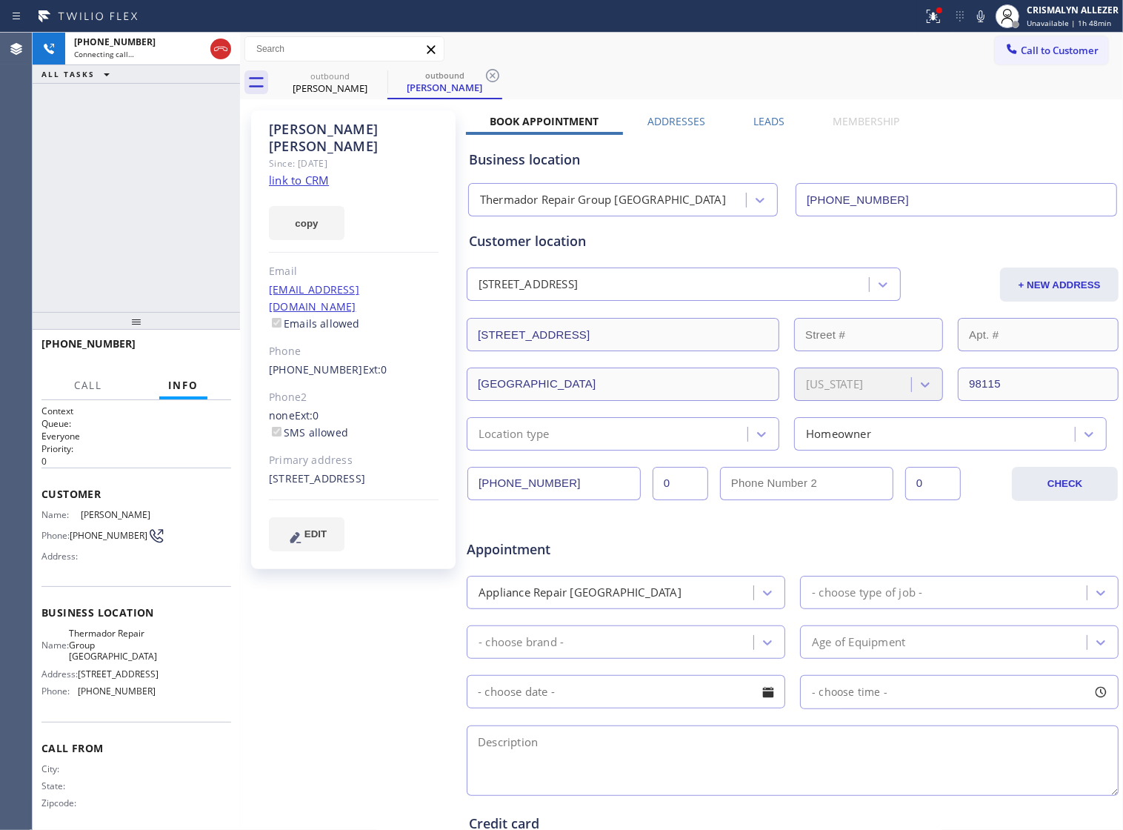
click at [760, 124] on label "Leads" at bounding box center [769, 121] width 31 height 14
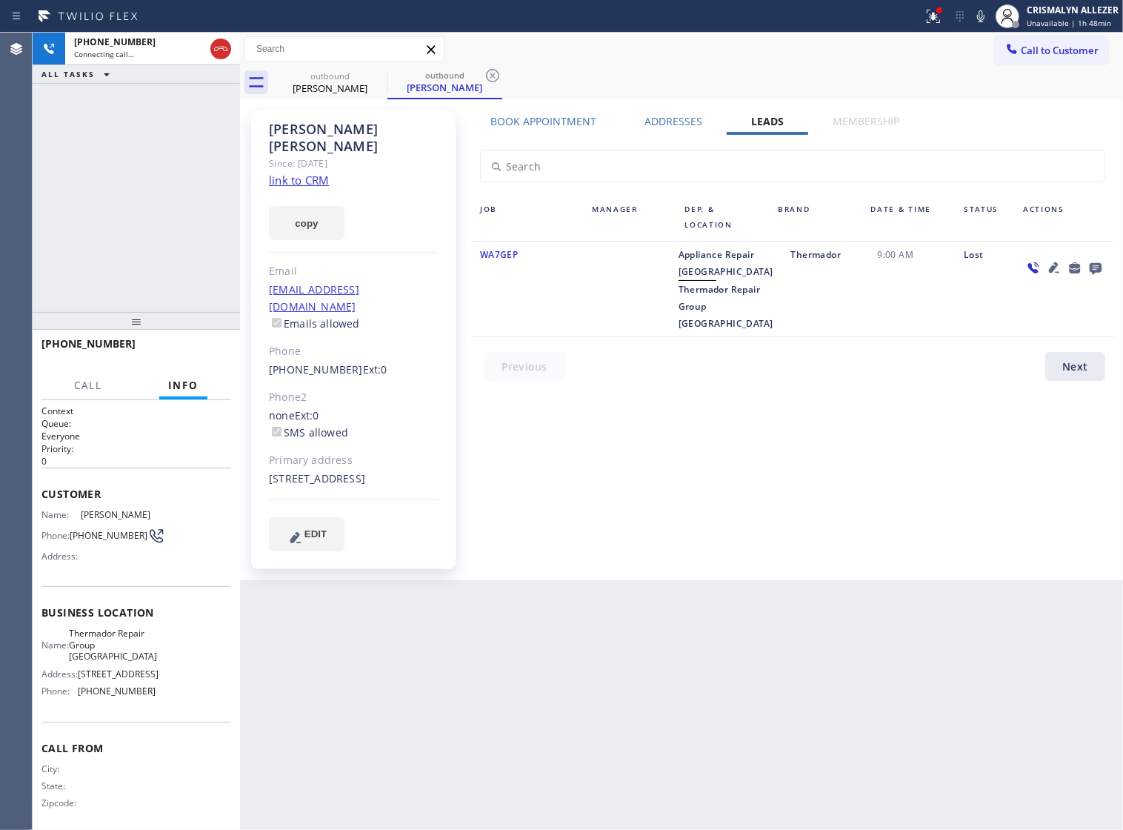
click at [1100, 270] on icon at bounding box center [1096, 269] width 12 height 12
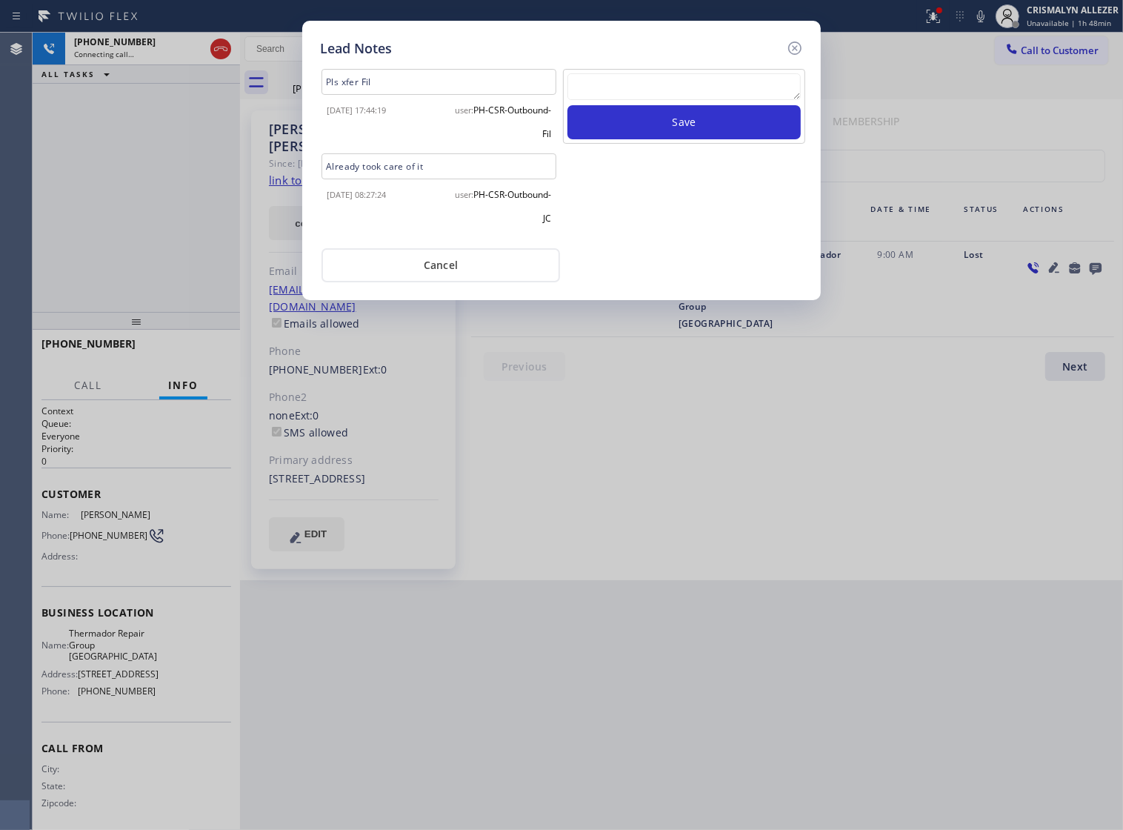
click at [668, 99] on textarea at bounding box center [684, 86] width 233 height 27
paste textarea "no answer | pls xfer if cx calls back"
type textarea "no answer | pls xfer if cx calls back"
click at [684, 139] on button "Save" at bounding box center [684, 122] width 233 height 34
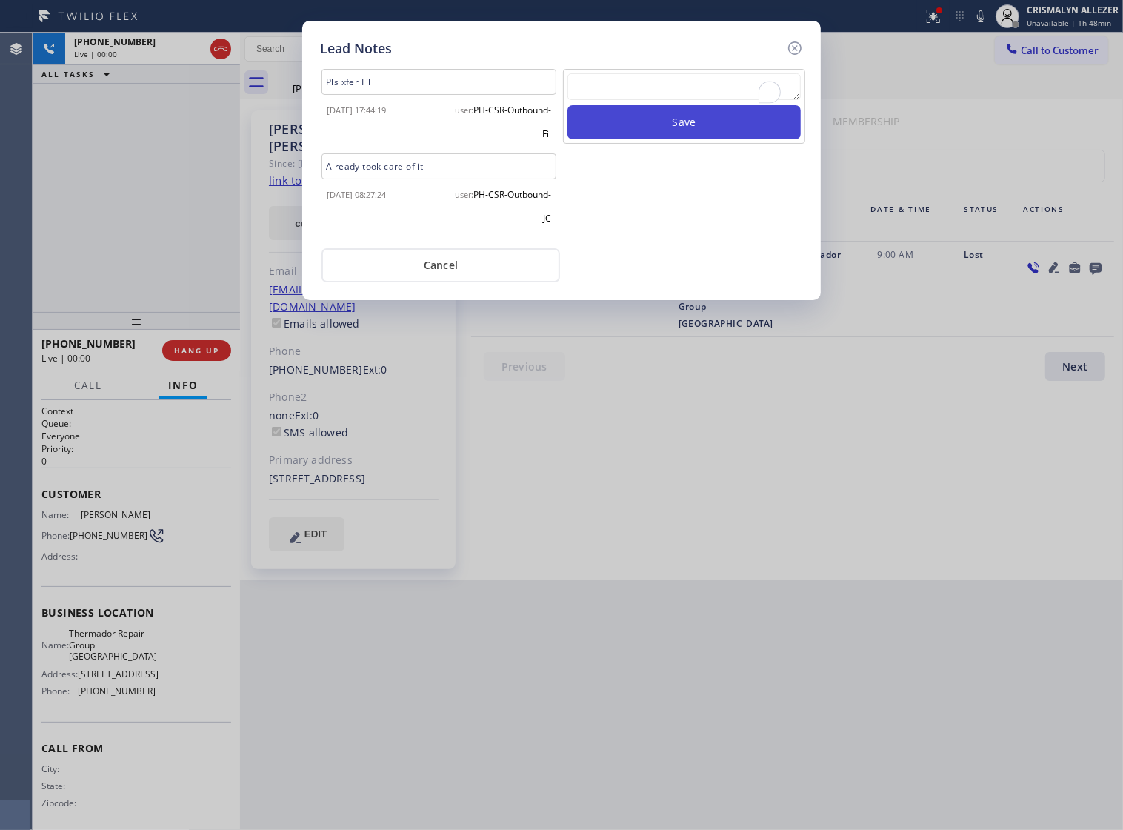
scroll to position [0, 0]
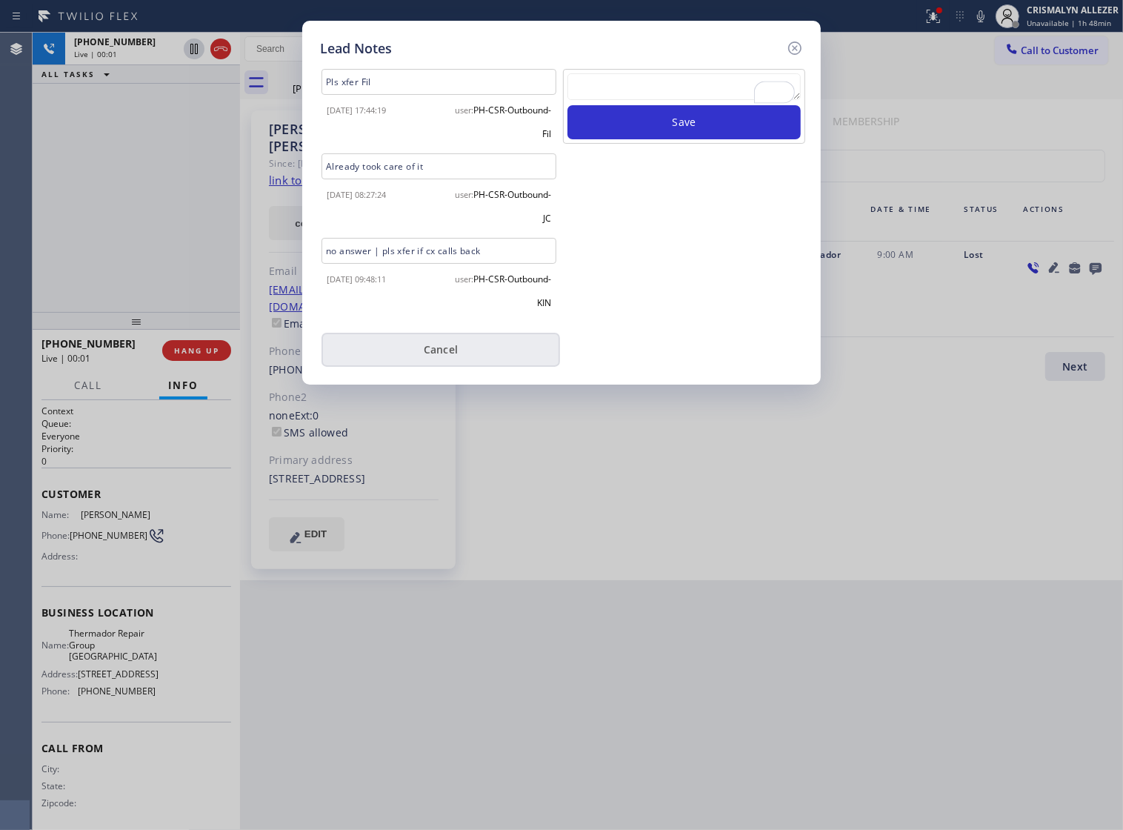
click at [456, 359] on button "Cancel" at bounding box center [441, 350] width 239 height 34
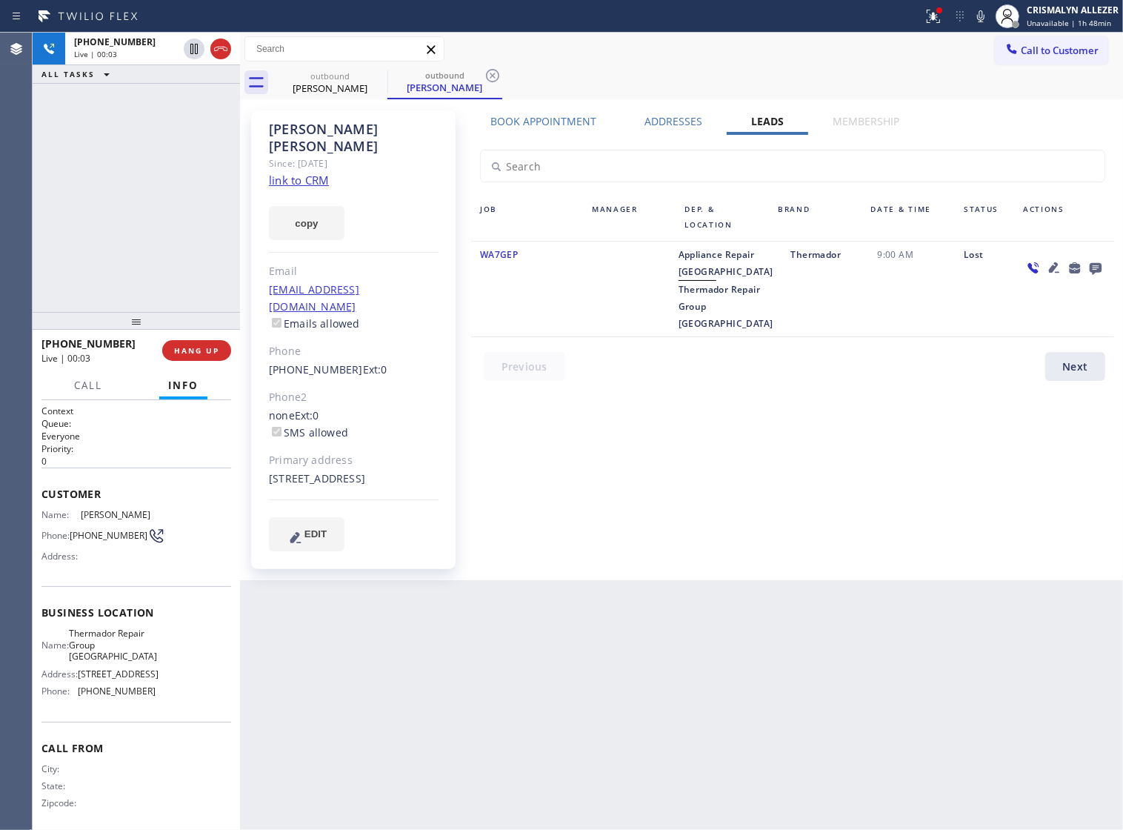
click at [559, 127] on label "Book Appointment" at bounding box center [544, 121] width 106 height 14
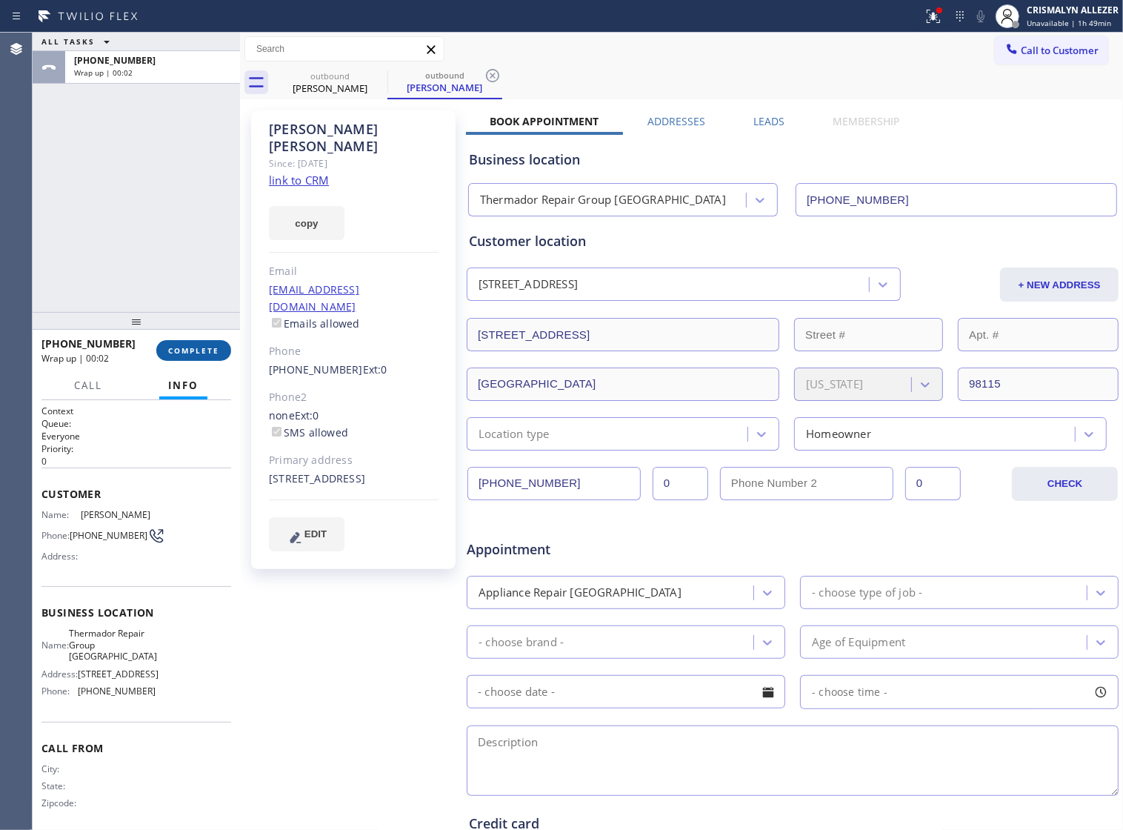
click at [193, 353] on span "COMPLETE" at bounding box center [193, 350] width 51 height 10
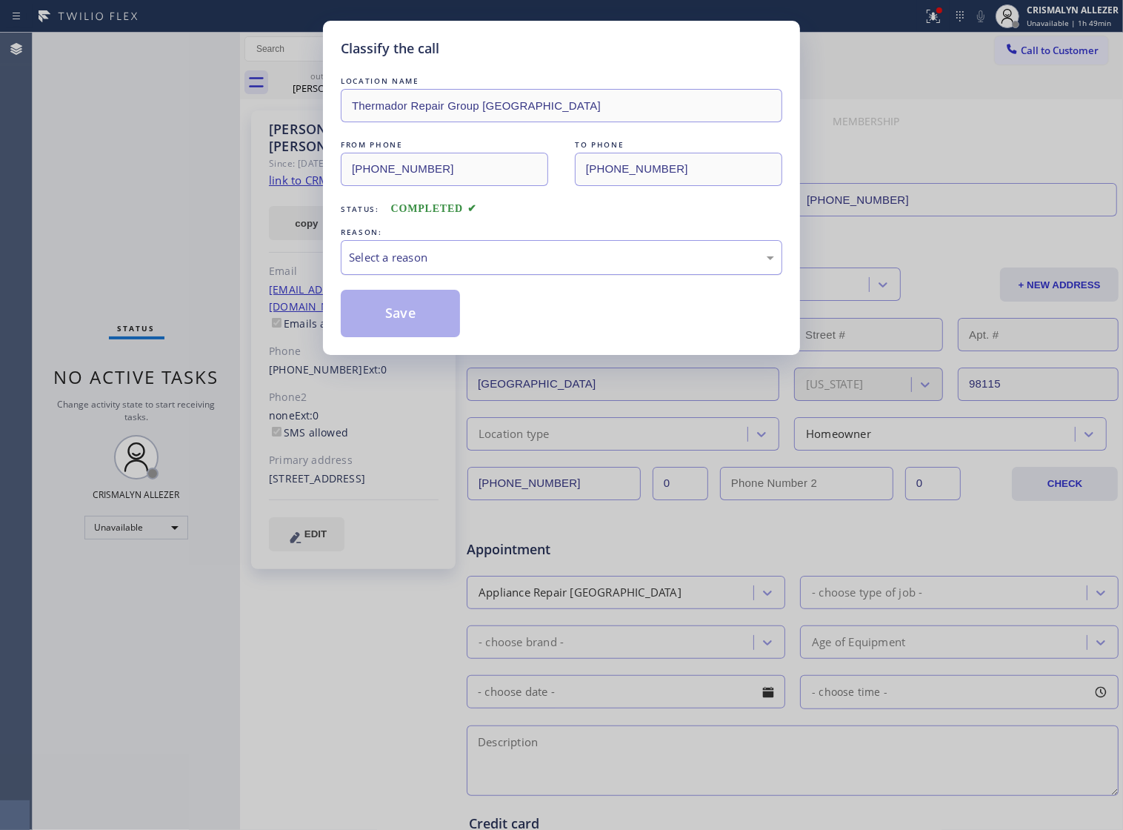
click at [595, 275] on div "Select a reason" at bounding box center [562, 257] width 442 height 35
click at [442, 333] on button "Save" at bounding box center [400, 313] width 119 height 47
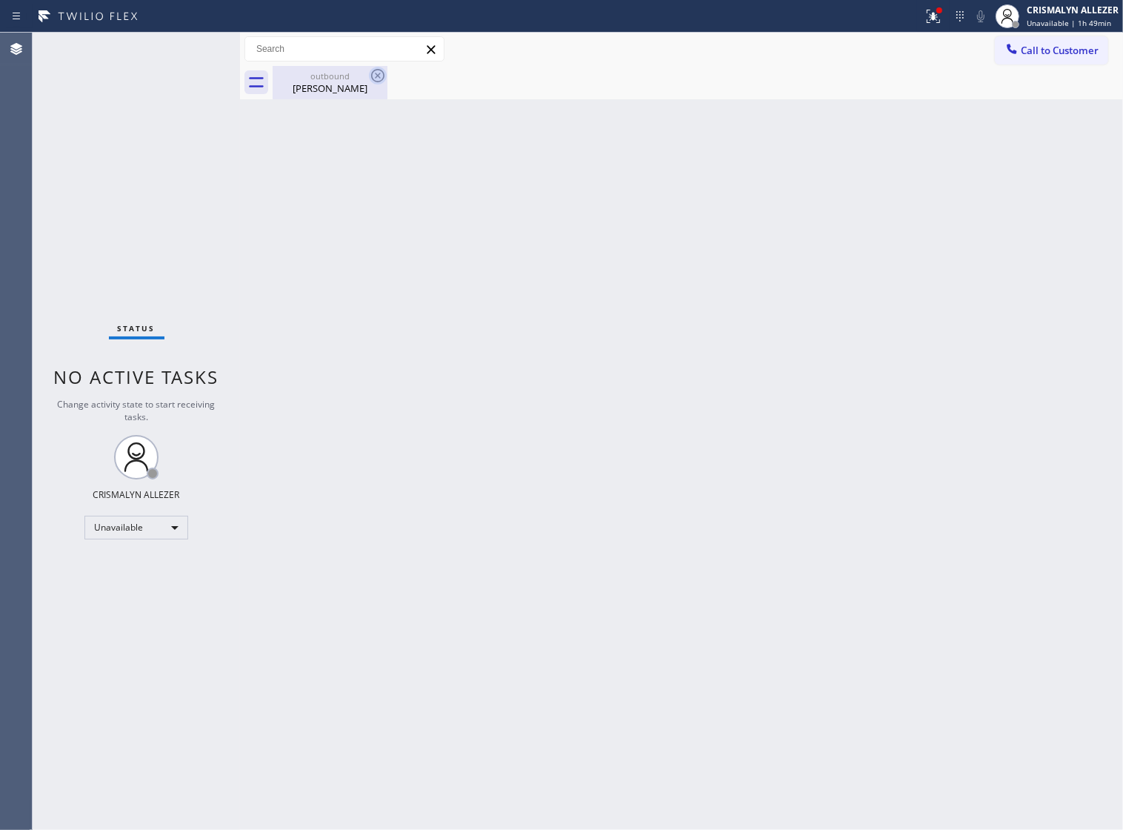
drag, startPoint x: 330, startPoint y: 82, endPoint x: 373, endPoint y: 67, distance: 45.2
click at [335, 76] on div "outbound Tomas Gahan" at bounding box center [330, 82] width 112 height 33
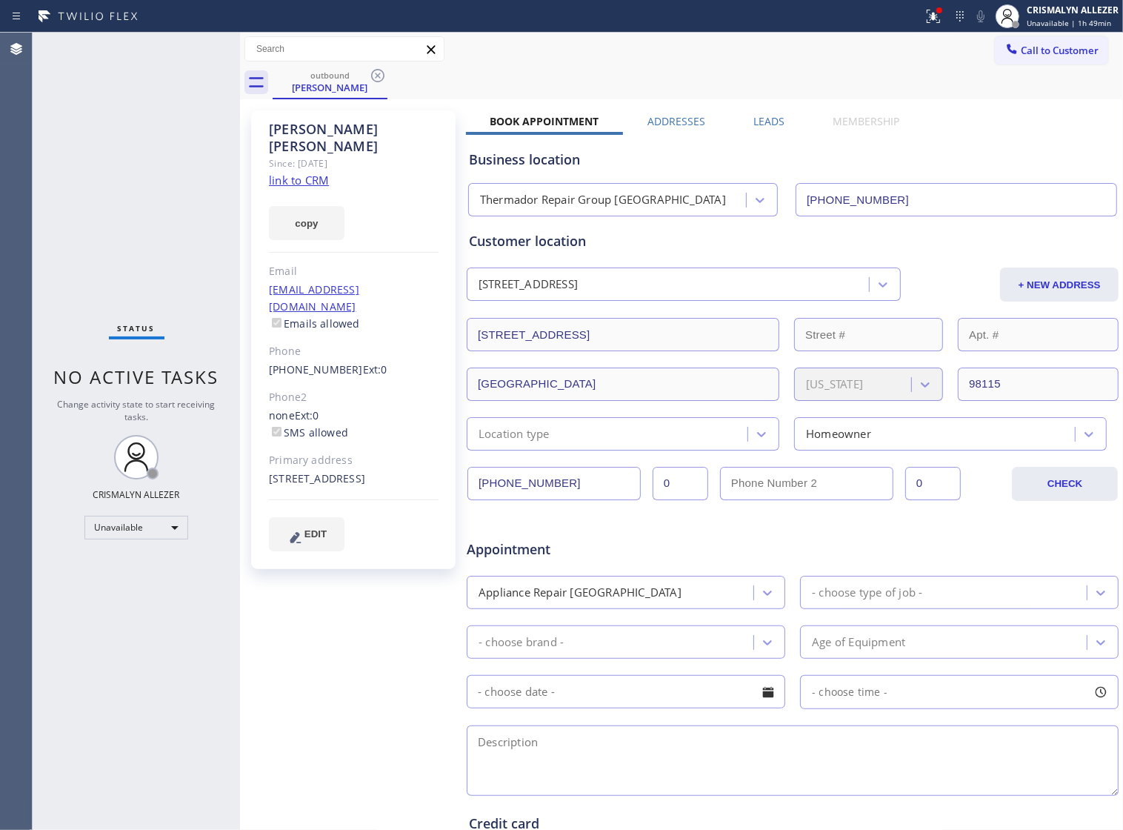
drag, startPoint x: 379, startPoint y: 72, endPoint x: 375, endPoint y: 59, distance: 13.4
click at [378, 70] on icon at bounding box center [378, 76] width 18 height 18
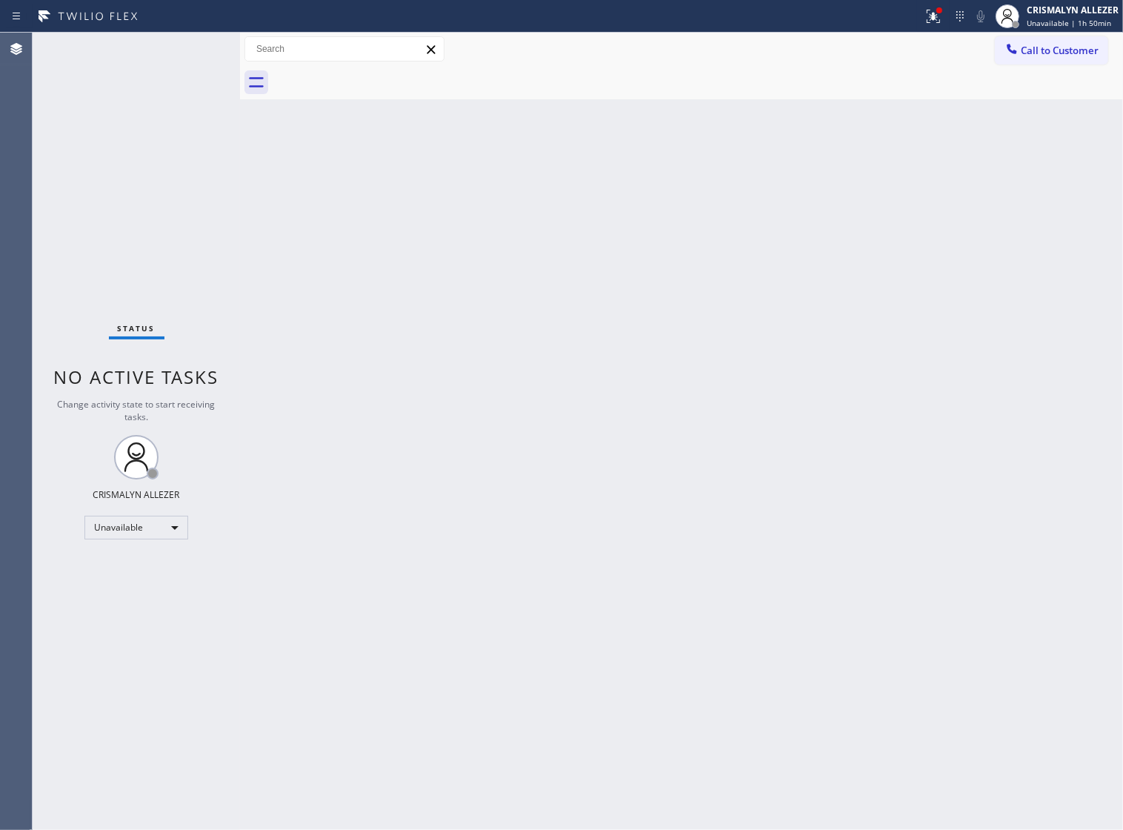
drag, startPoint x: 1064, startPoint y: 49, endPoint x: 808, endPoint y: 184, distance: 289.0
click at [1060, 53] on span "Call to Customer" at bounding box center [1060, 50] width 78 height 13
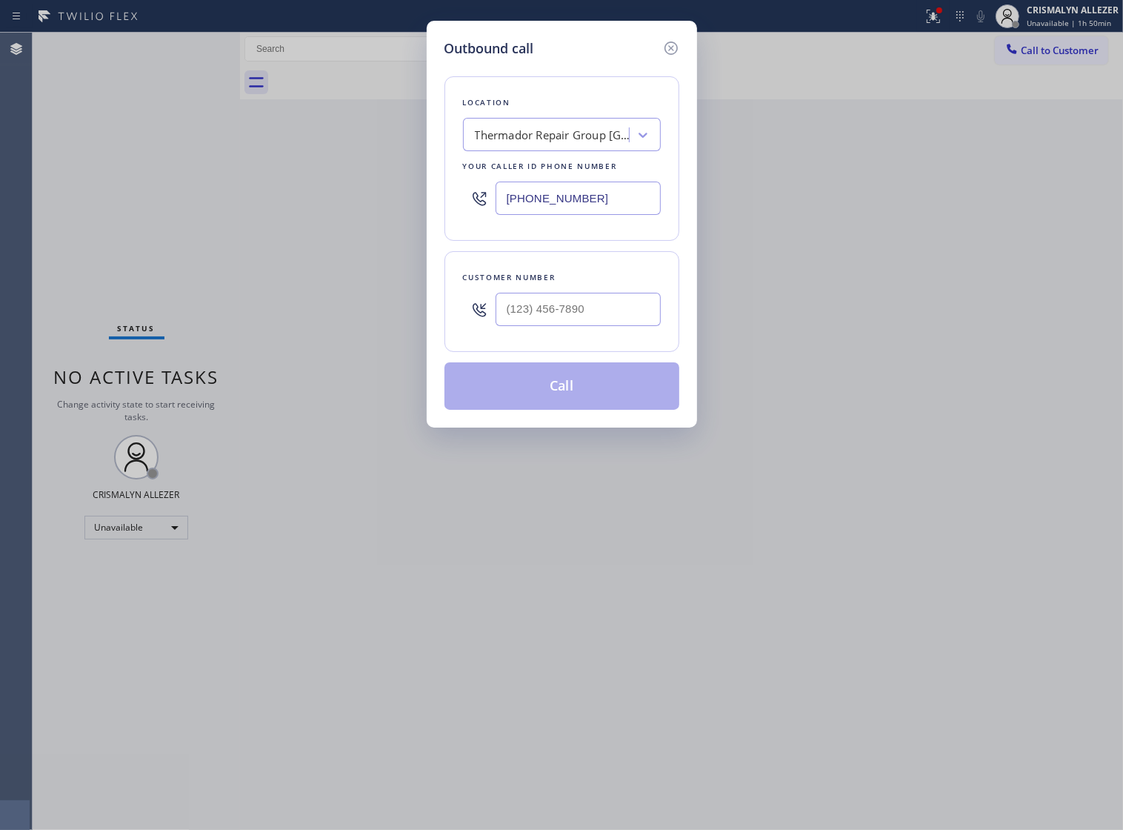
drag, startPoint x: 623, startPoint y: 211, endPoint x: 168, endPoint y: 221, distance: 455.1
click at [260, 219] on div "Outbound call Location Thermador Repair Group Seattle Your caller id phone numb…" at bounding box center [561, 415] width 1123 height 830
paste input "602) 691-7988"
type input "[PHONE_NUMBER]"
click at [615, 324] on input "(___) ___-____" at bounding box center [578, 309] width 165 height 33
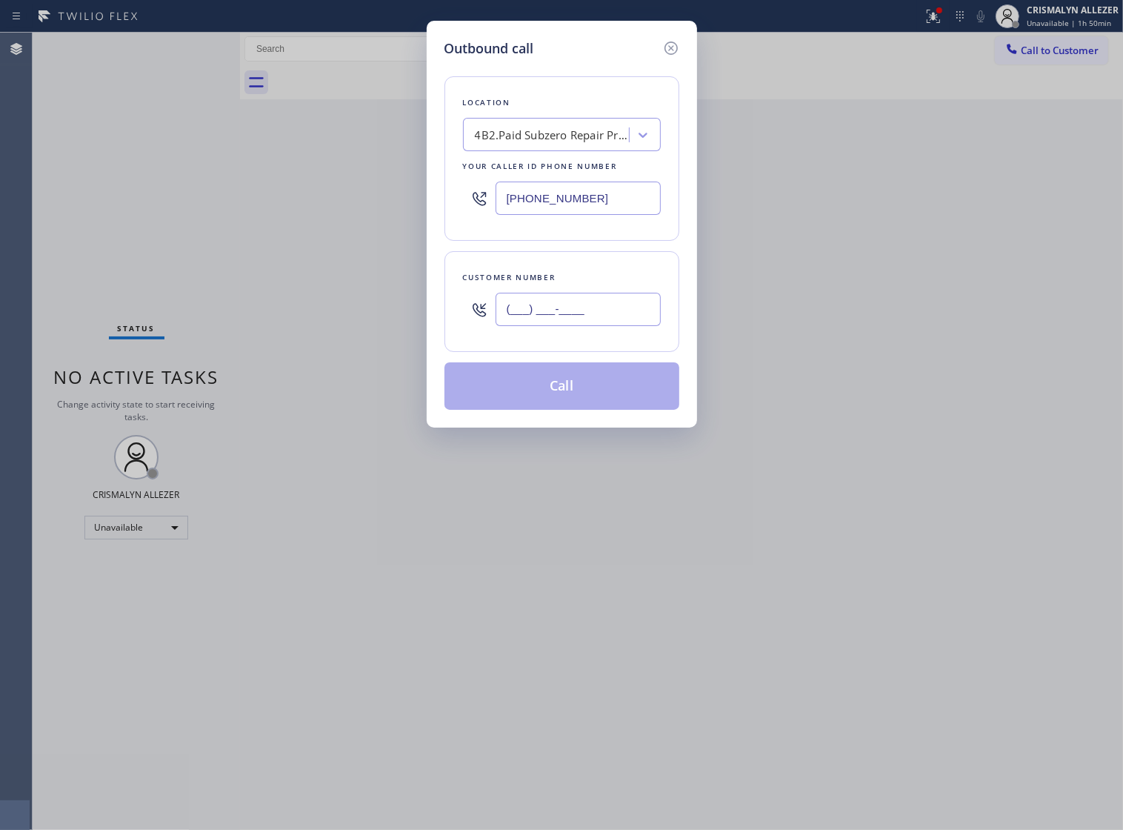
paste input "602) 619-4599"
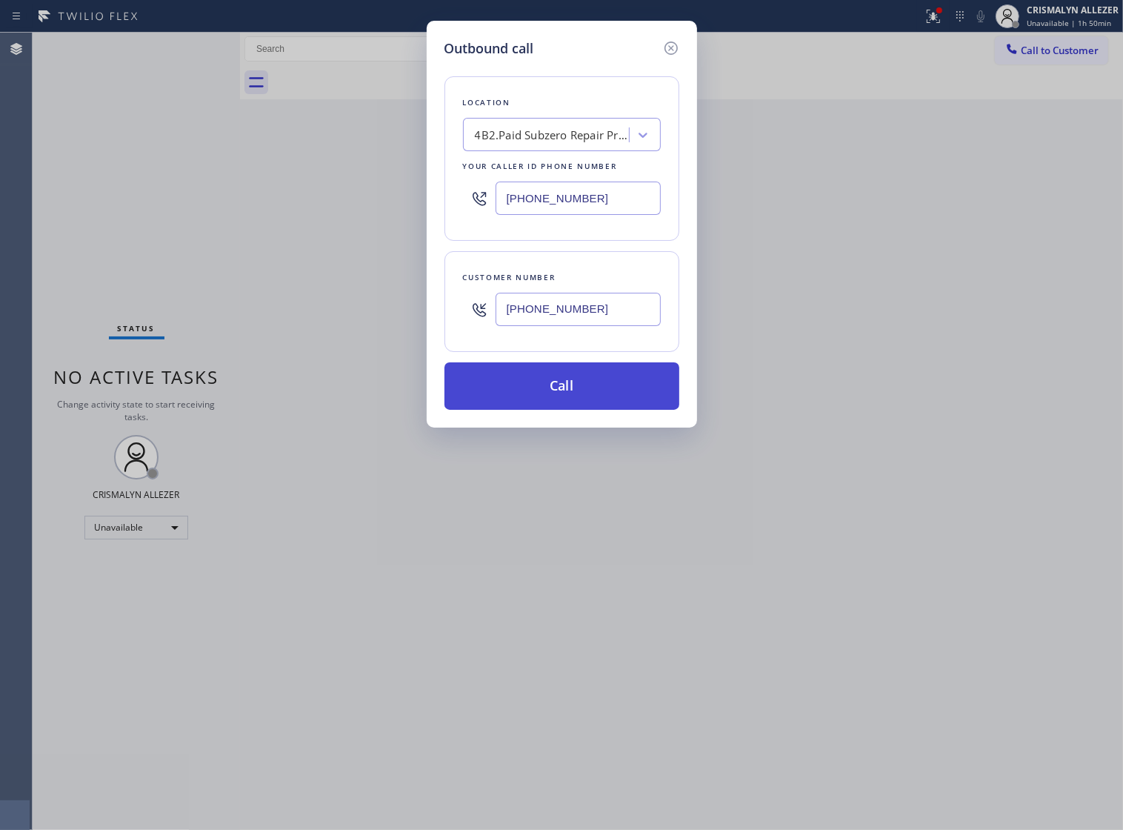
type input "[PHONE_NUMBER]"
click at [565, 401] on button "Call" at bounding box center [562, 385] width 235 height 47
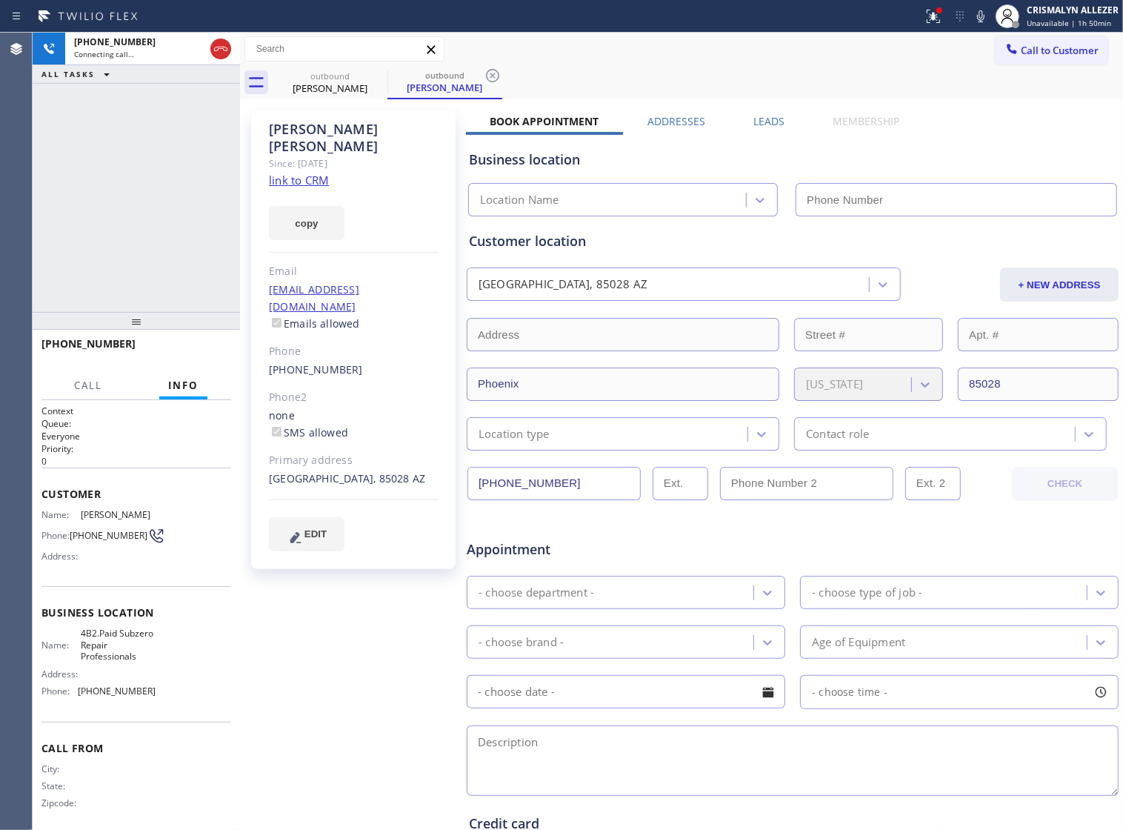
type input "[PHONE_NUMBER]"
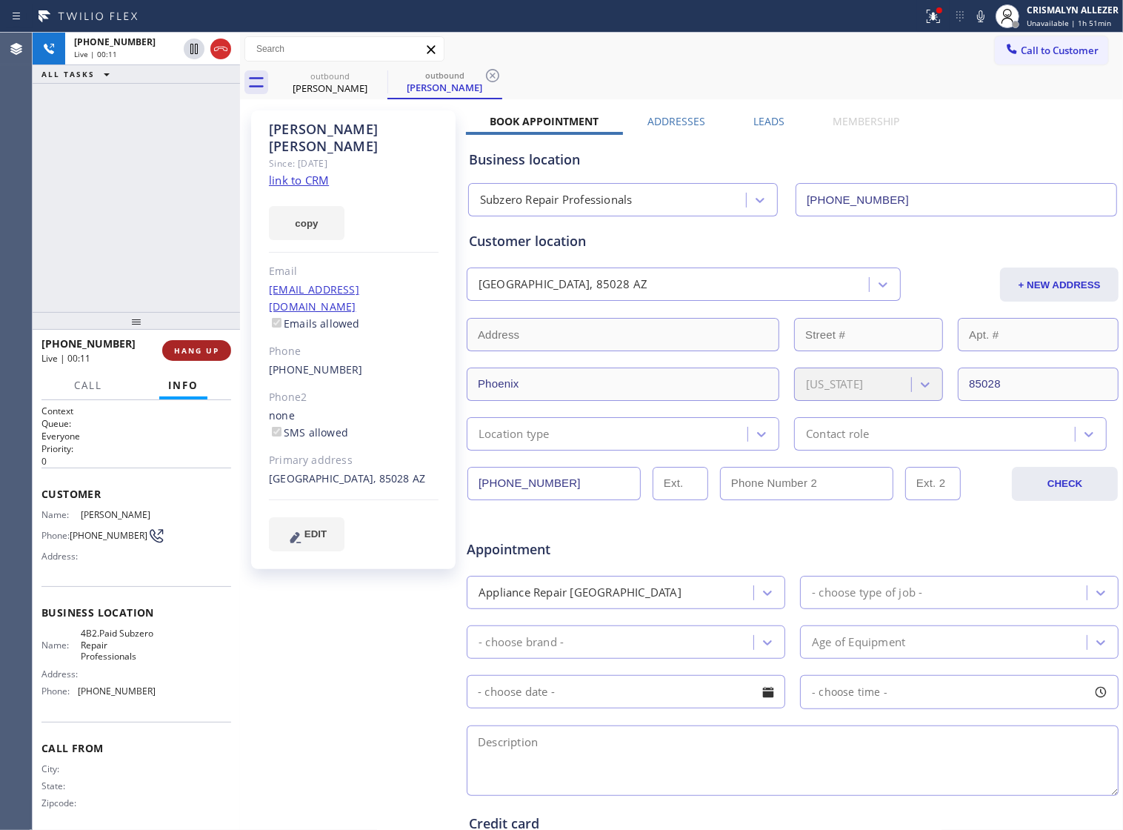
click at [174, 356] on span "HANG UP" at bounding box center [196, 350] width 45 height 10
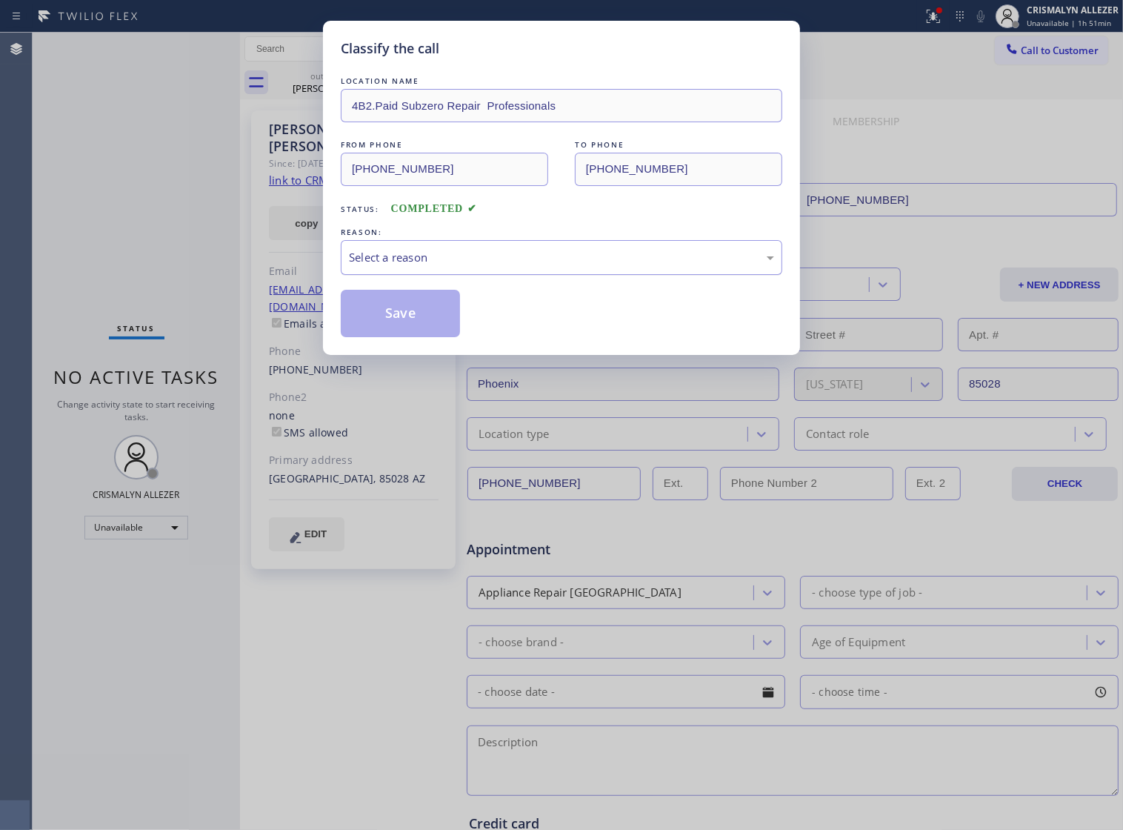
click at [565, 266] on div "Select a reason" at bounding box center [561, 257] width 425 height 17
click at [402, 337] on button "Save" at bounding box center [400, 313] width 119 height 47
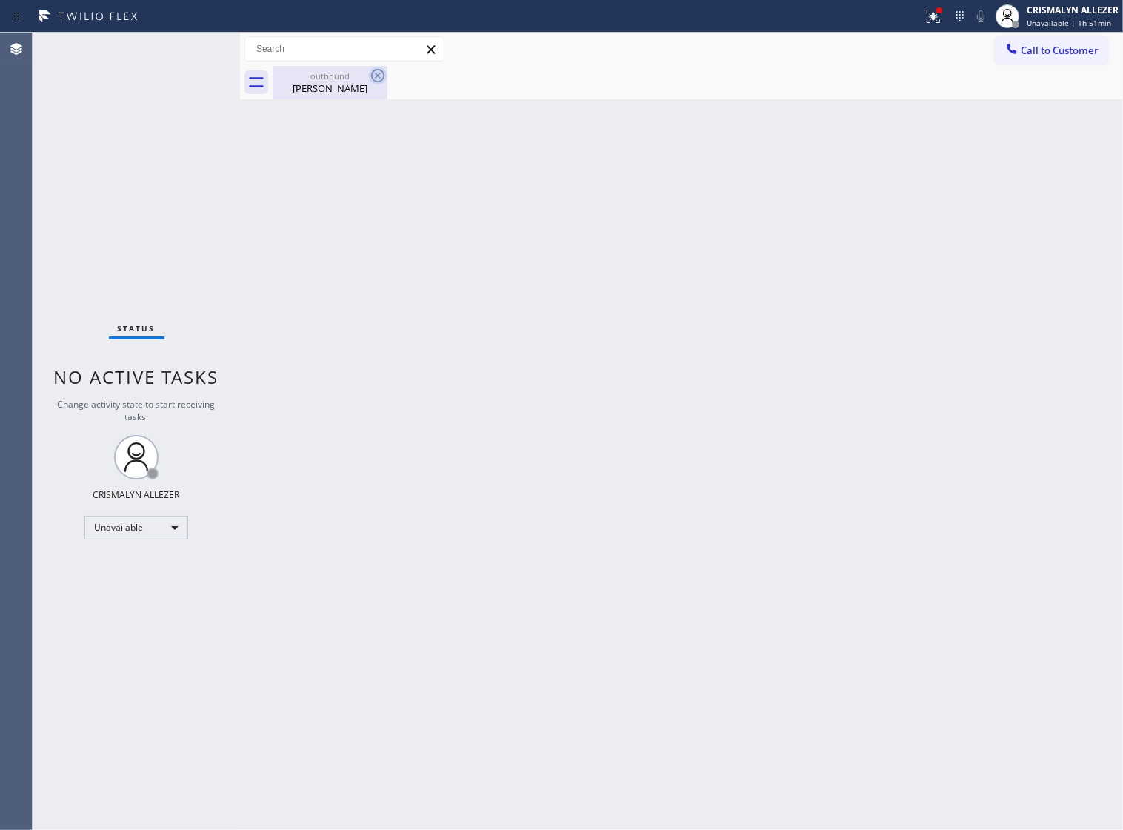
drag, startPoint x: 327, startPoint y: 86, endPoint x: 379, endPoint y: 78, distance: 52.5
click at [345, 86] on div "Laurie Glaser" at bounding box center [330, 88] width 112 height 13
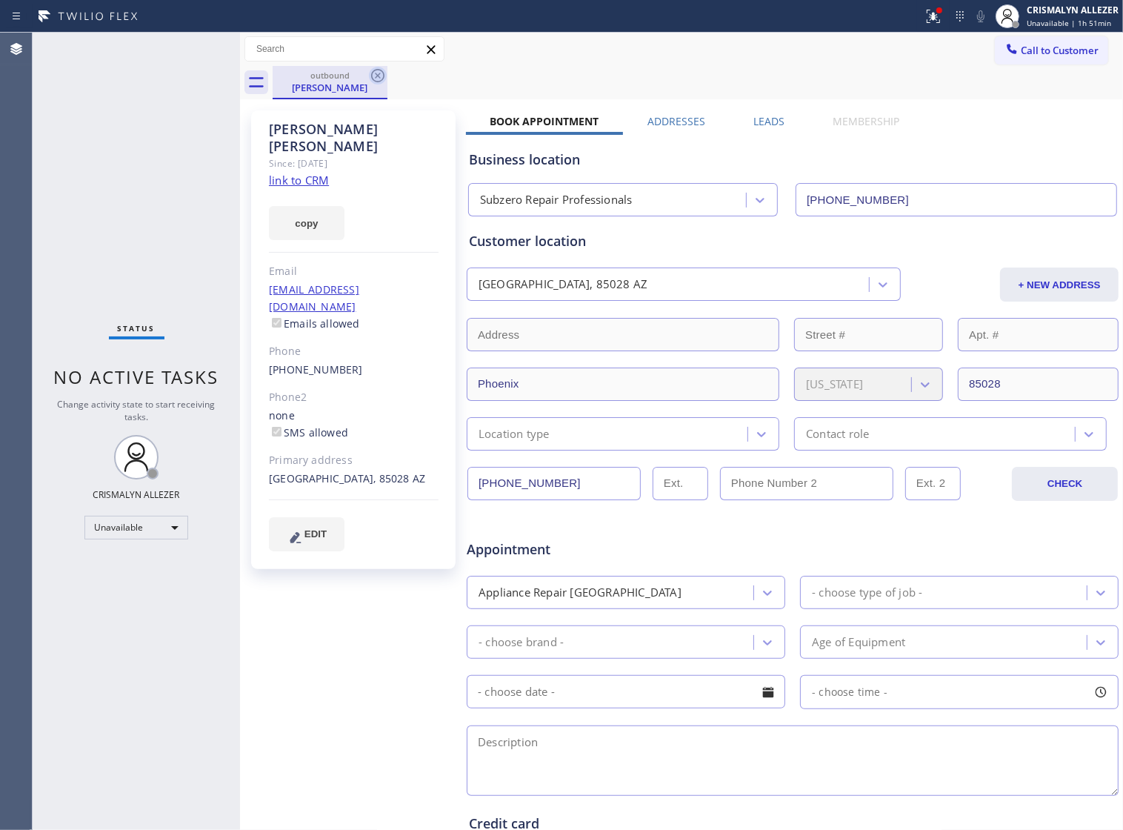
click at [385, 74] on icon at bounding box center [378, 76] width 18 height 18
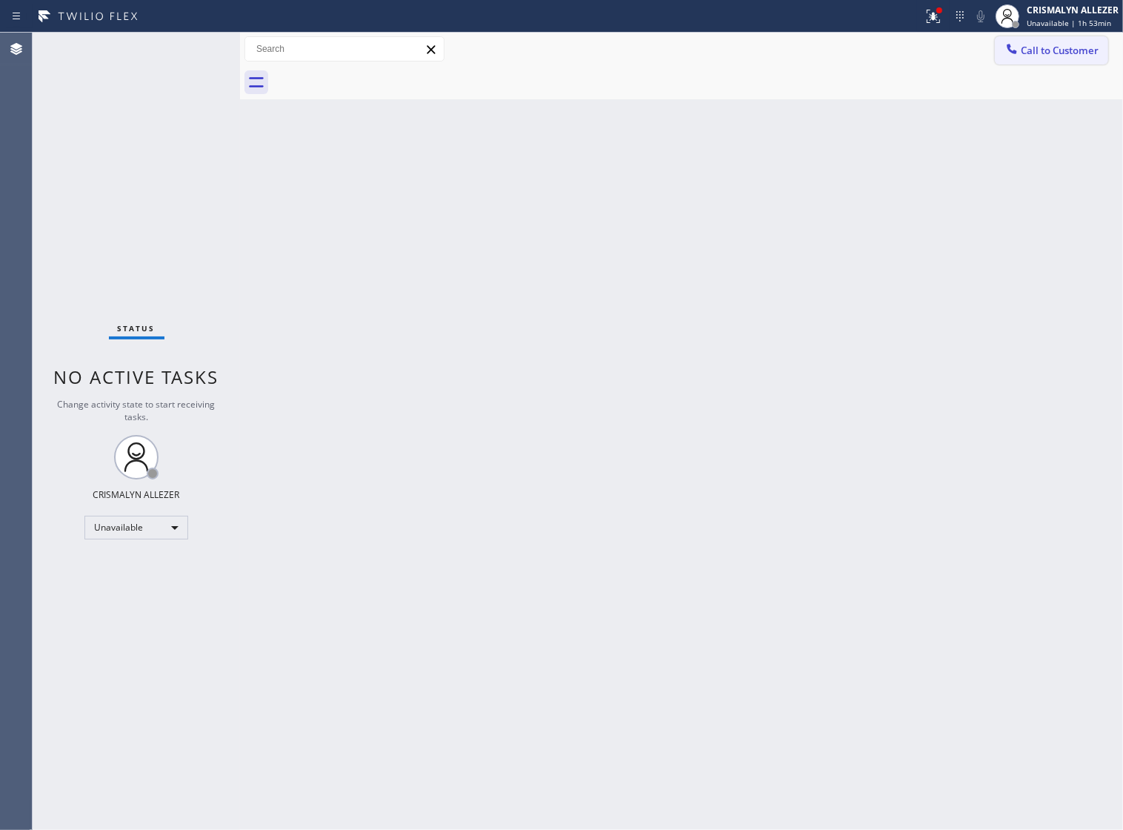
click at [1047, 54] on span "Call to Customer" at bounding box center [1060, 50] width 78 height 13
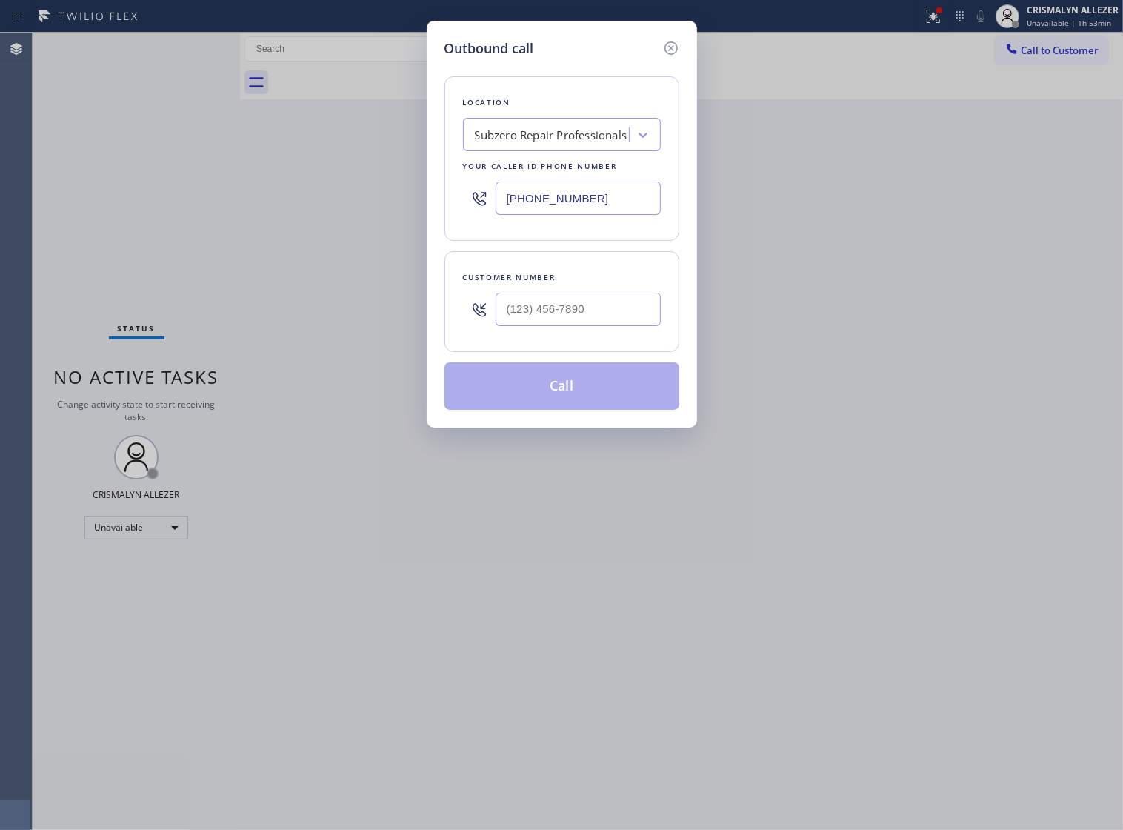
drag, startPoint x: 623, startPoint y: 208, endPoint x: 230, endPoint y: 213, distance: 393.5
click at [237, 212] on div "Outbound call Location Subzero Repair Professionals Your caller id phone number…" at bounding box center [561, 415] width 1123 height 830
paste input "30) 791-5511"
type input "[PHONE_NUMBER]"
click at [604, 326] on input "(___) ___-____" at bounding box center [578, 309] width 165 height 33
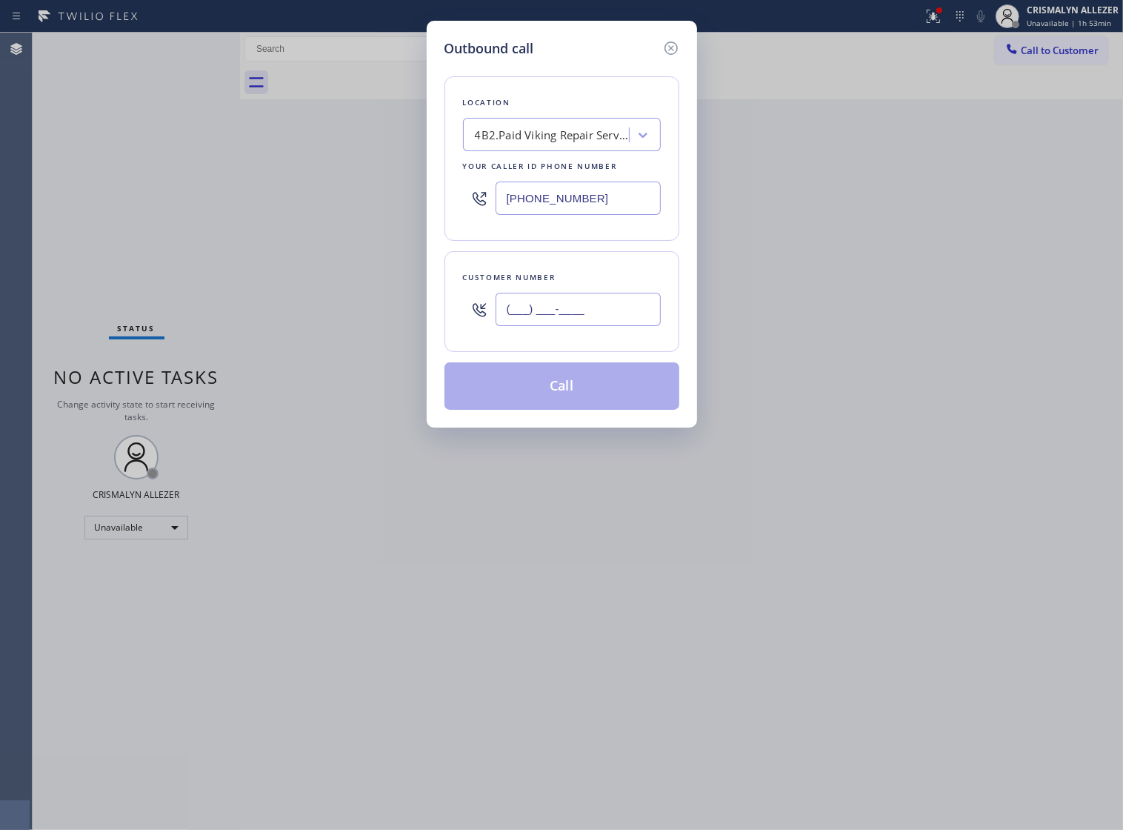
paste input "203) 979-1233"
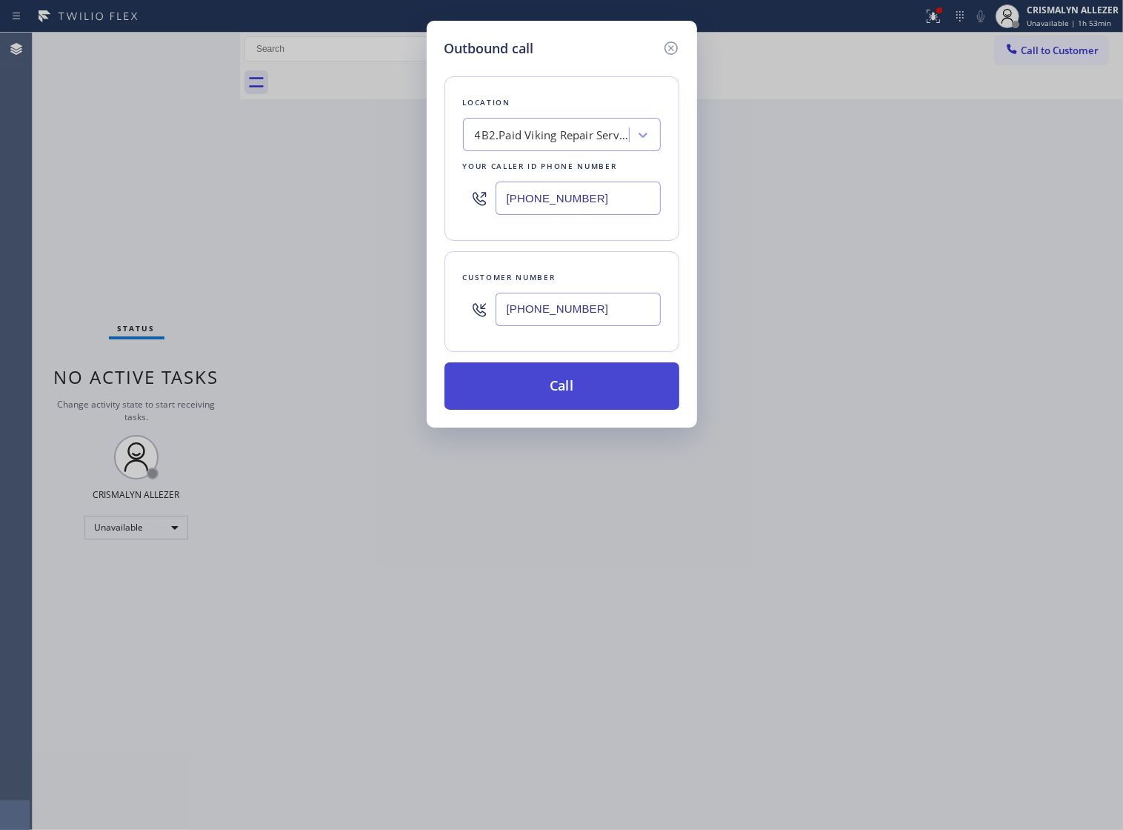
type input "[PHONE_NUMBER]"
click at [568, 397] on button "Call" at bounding box center [562, 385] width 235 height 47
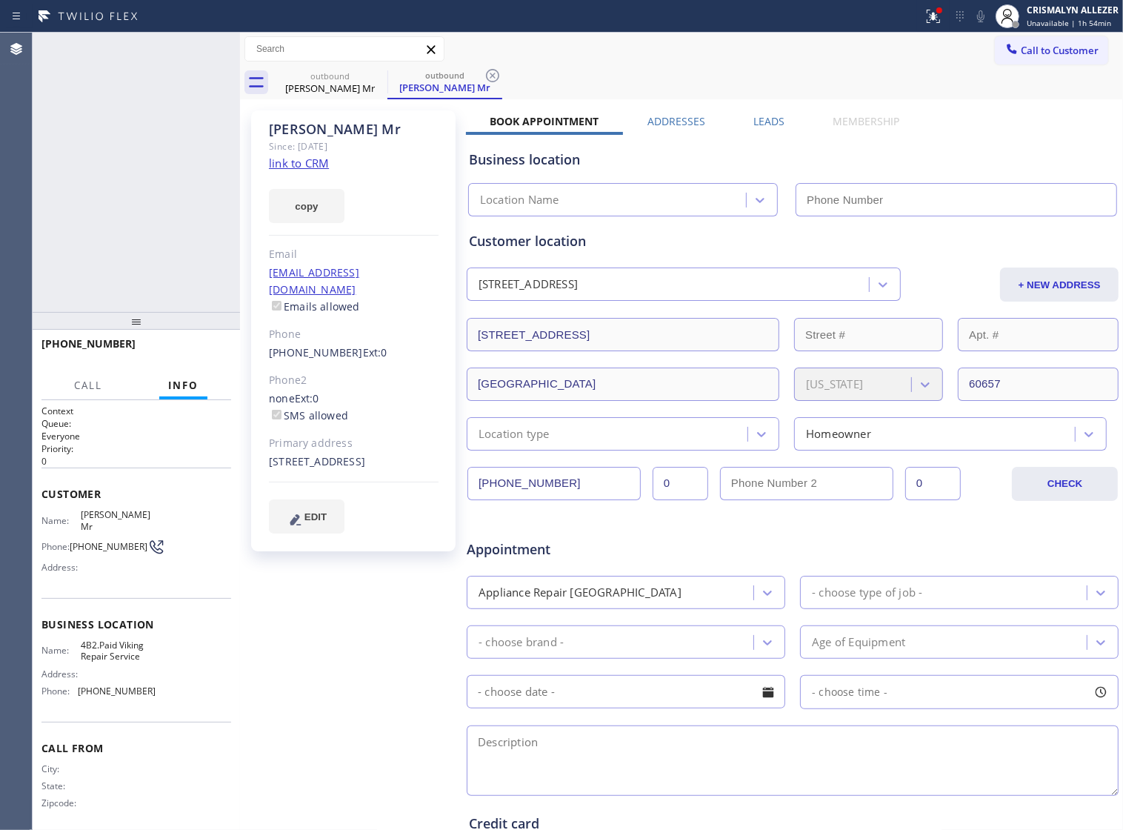
type input "[PHONE_NUMBER]"
click at [184, 350] on span "HANG UP" at bounding box center [196, 350] width 45 height 10
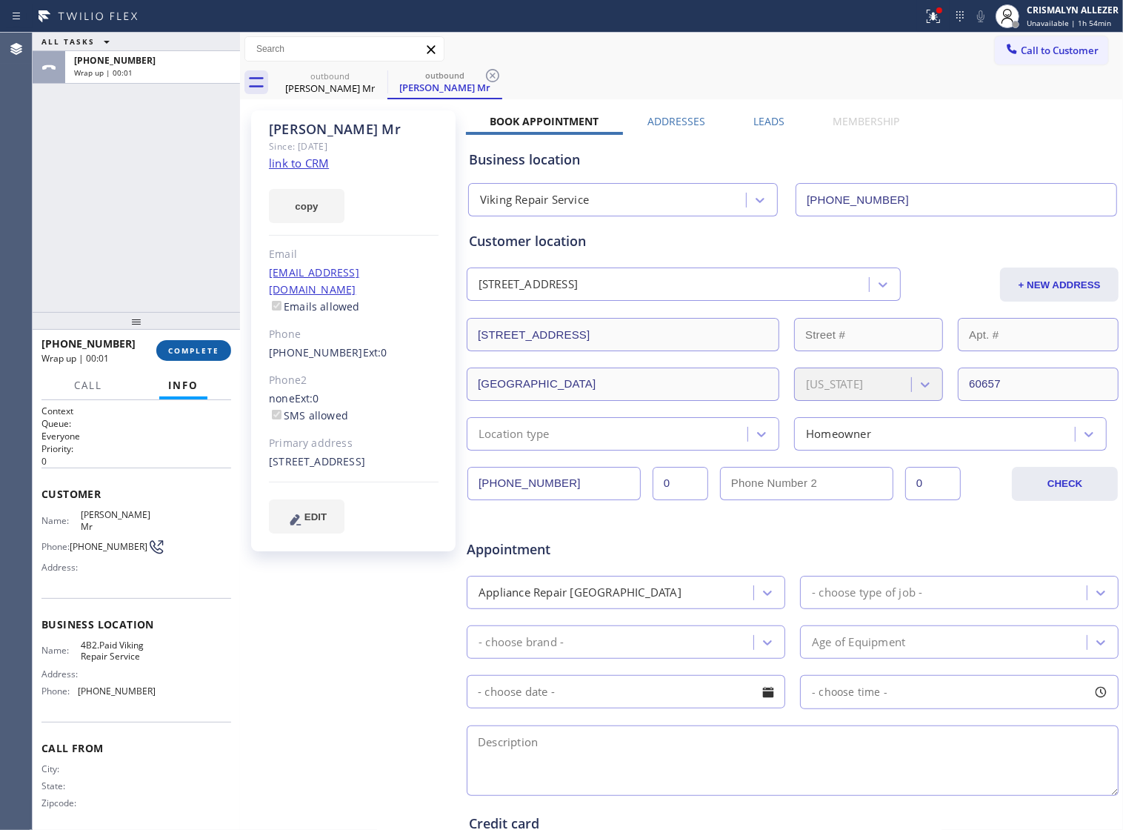
click at [185, 353] on span "COMPLETE" at bounding box center [193, 350] width 51 height 10
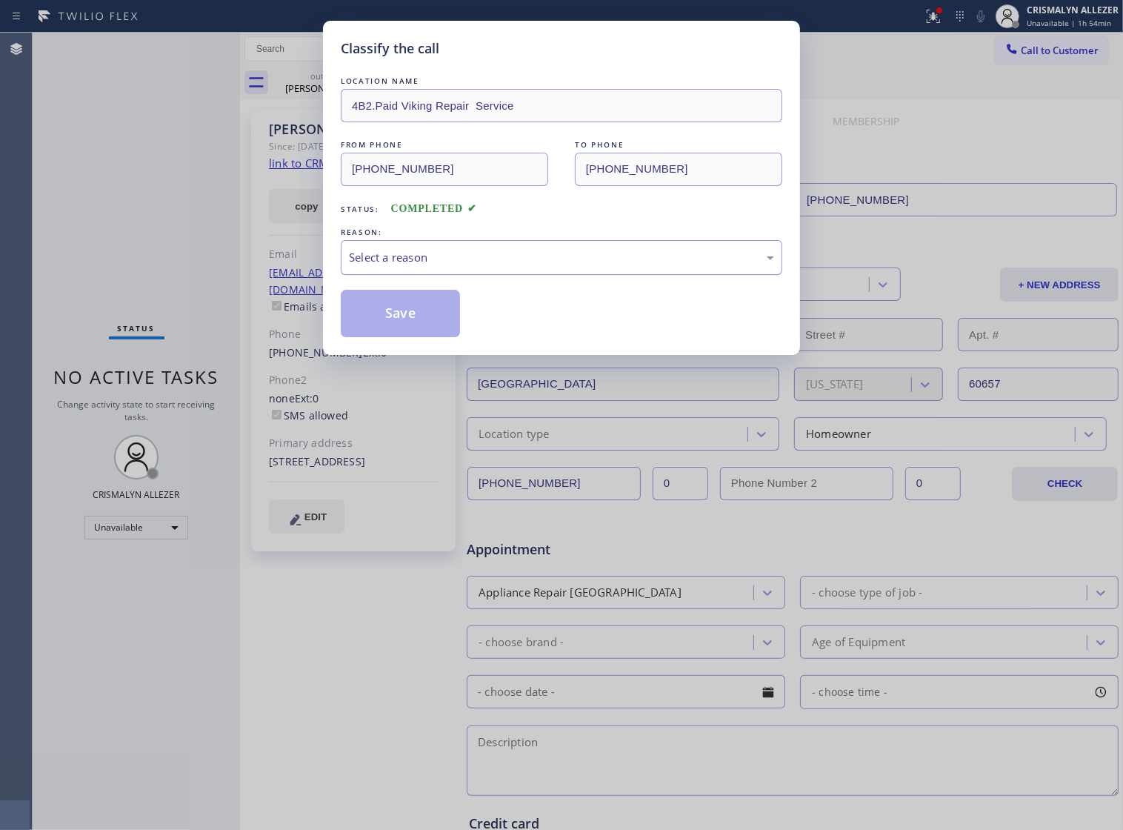
click at [545, 266] on div "Select a reason" at bounding box center [561, 257] width 425 height 17
click at [409, 328] on button "Save" at bounding box center [400, 313] width 119 height 47
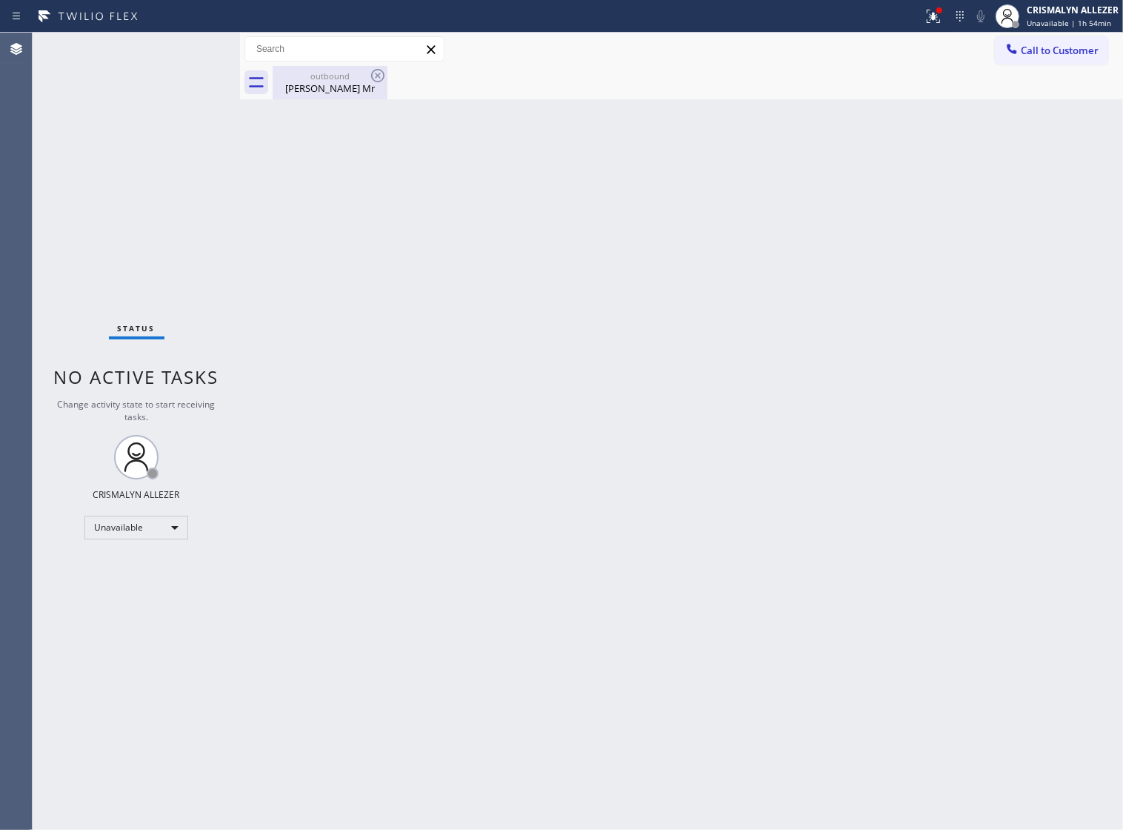
click at [316, 87] on div "Brian Mr" at bounding box center [330, 88] width 112 height 13
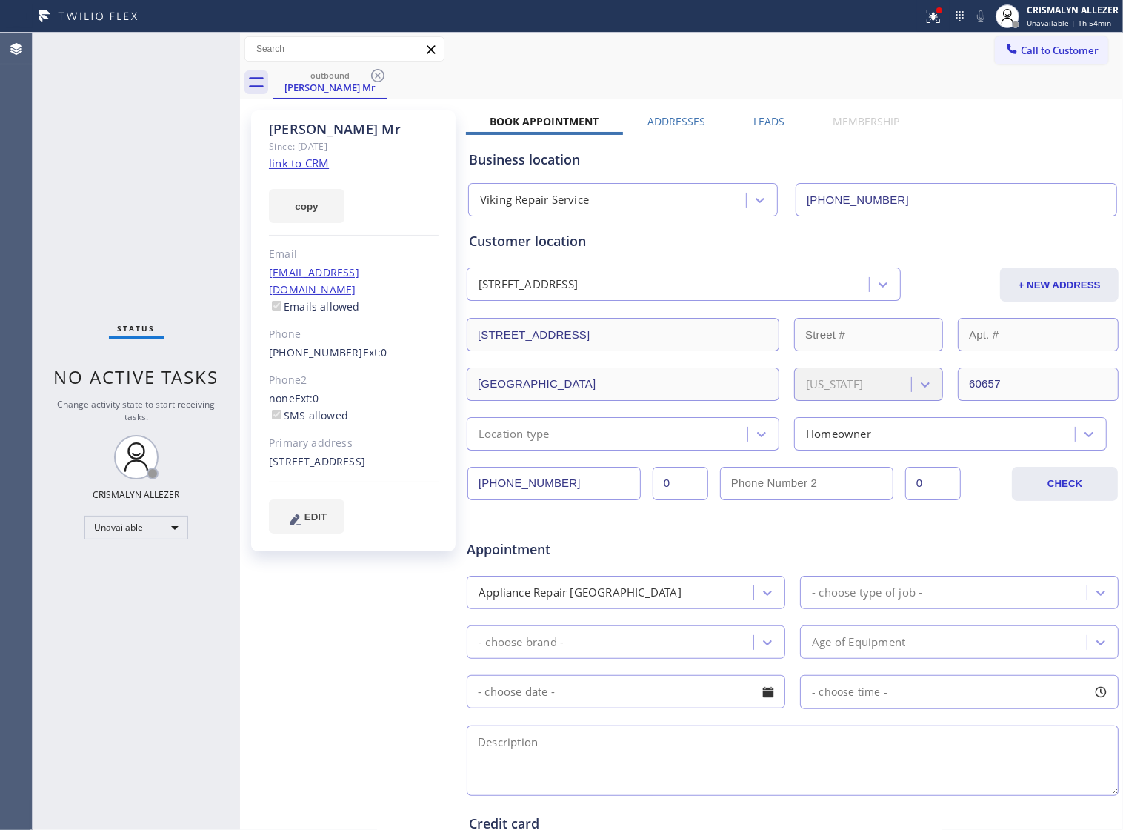
drag, startPoint x: 380, startPoint y: 76, endPoint x: 410, endPoint y: 76, distance: 29.6
click at [382, 76] on icon at bounding box center [378, 76] width 18 height 18
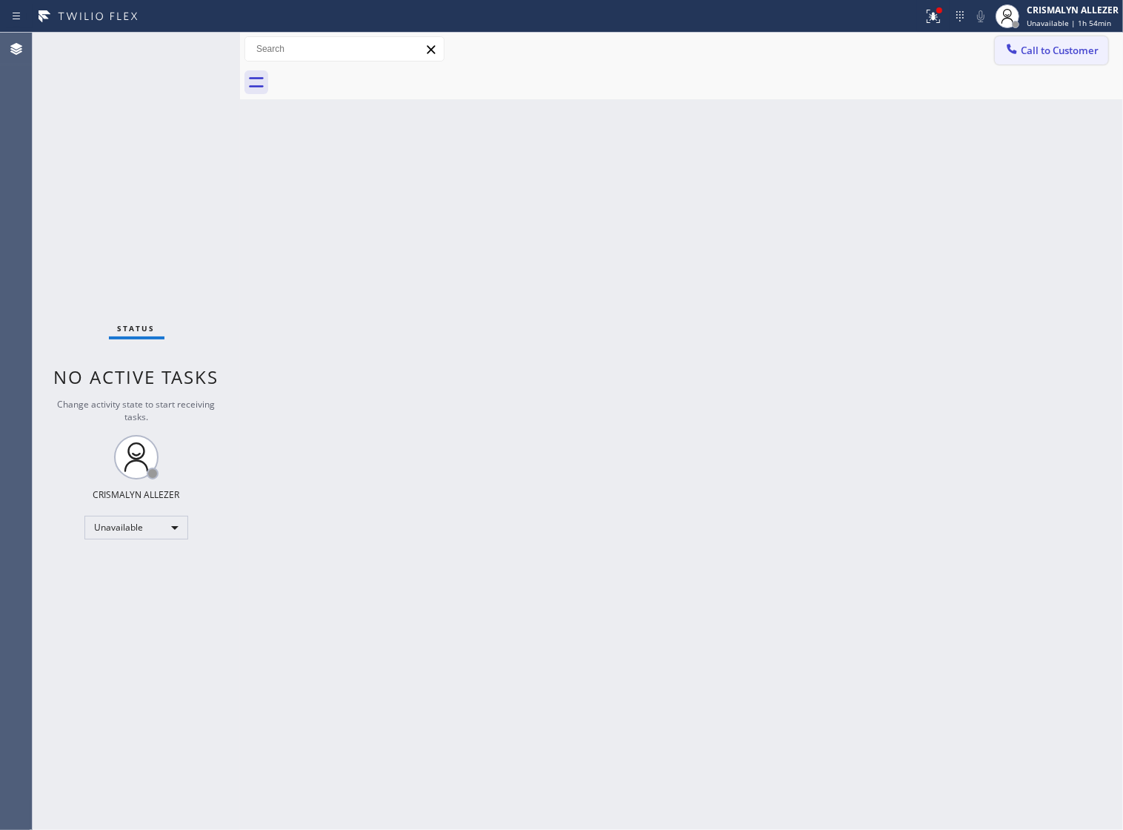
click at [1057, 53] on span "Call to Customer" at bounding box center [1060, 50] width 78 height 13
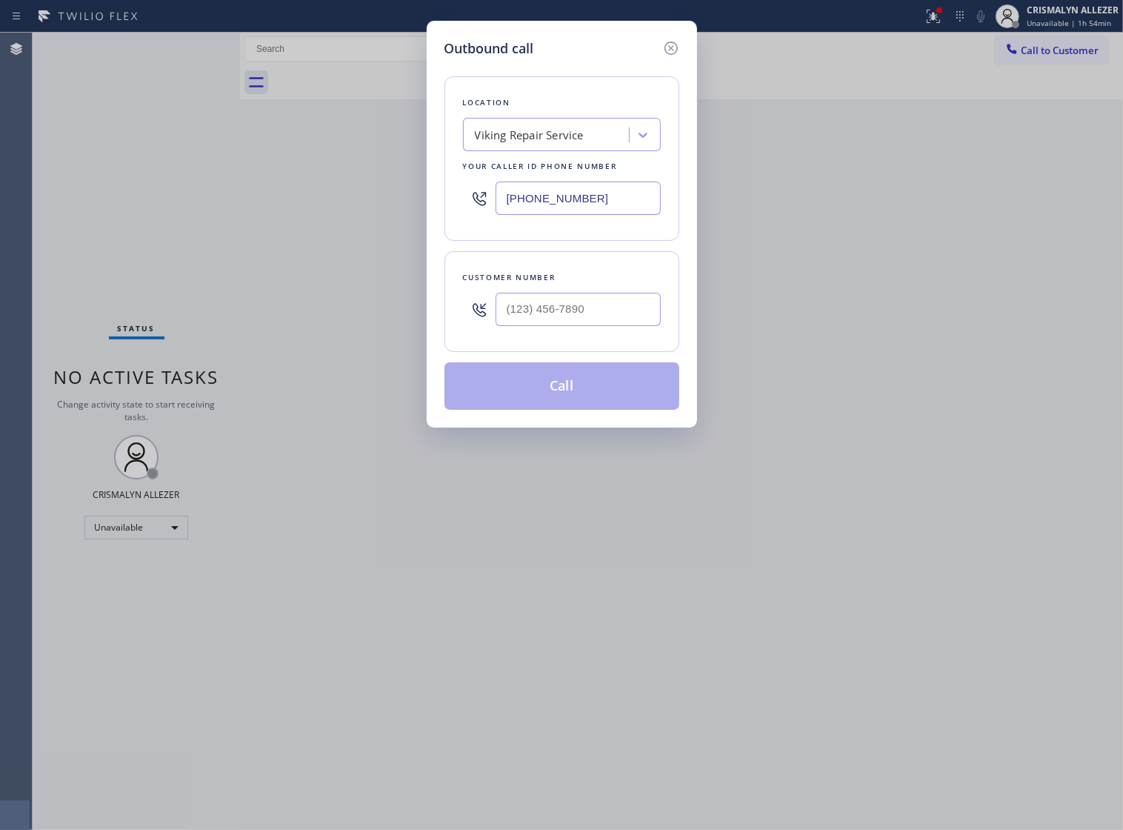
click at [613, 305] on div at bounding box center [578, 309] width 165 height 48
click at [619, 326] on input "(___) ___-____" at bounding box center [578, 309] width 165 height 33
paste input "203) 979-1233"
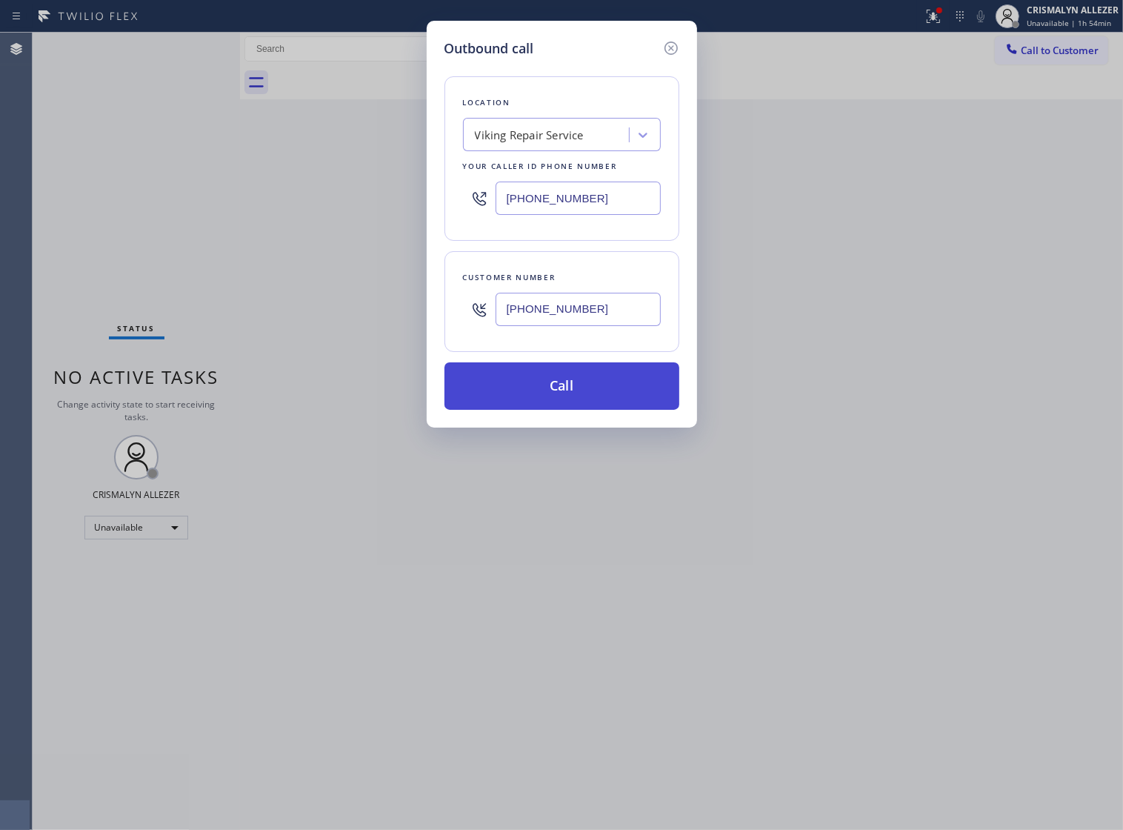
type input "[PHONE_NUMBER]"
click at [587, 397] on button "Call" at bounding box center [562, 385] width 235 height 47
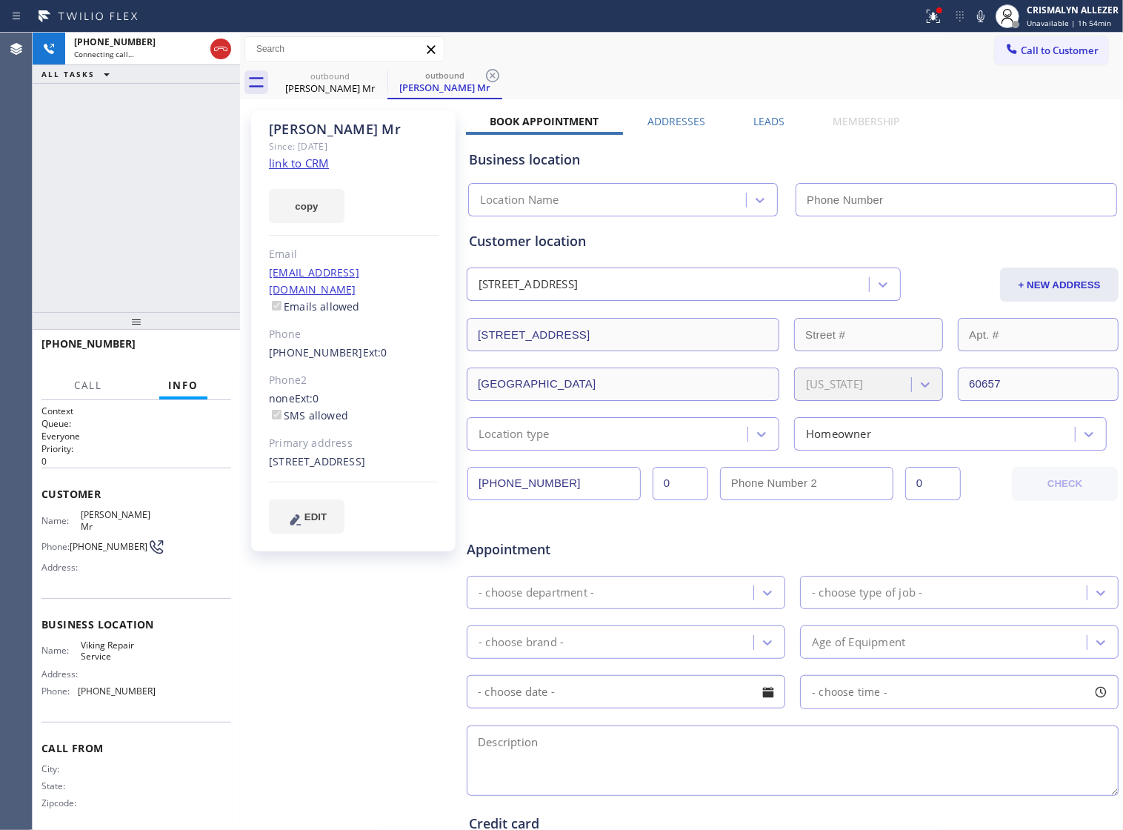
type input "[PHONE_NUMBER]"
click at [206, 162] on div "+12039791233 Connecting call… ALL TASKS ALL TASKS ACTIVE TASKS TASKS IN WRAP UP" at bounding box center [136, 172] width 207 height 279
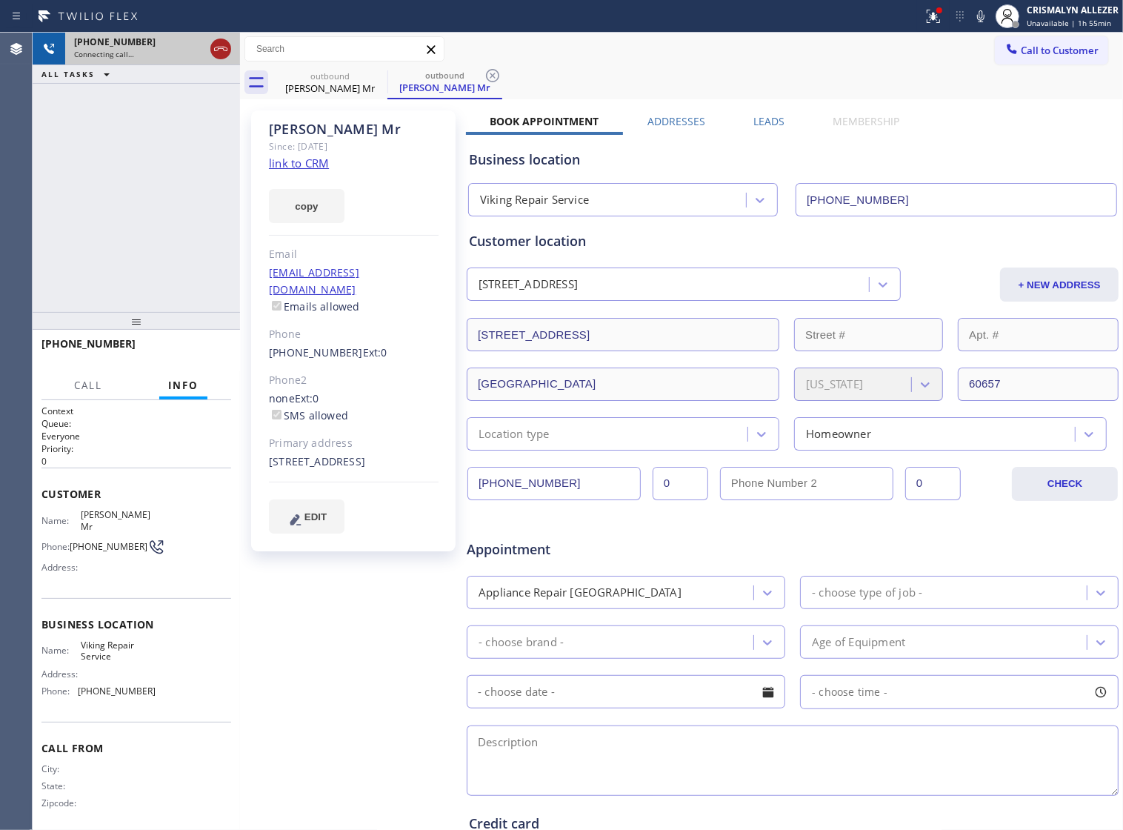
click at [213, 54] on icon at bounding box center [221, 49] width 18 height 18
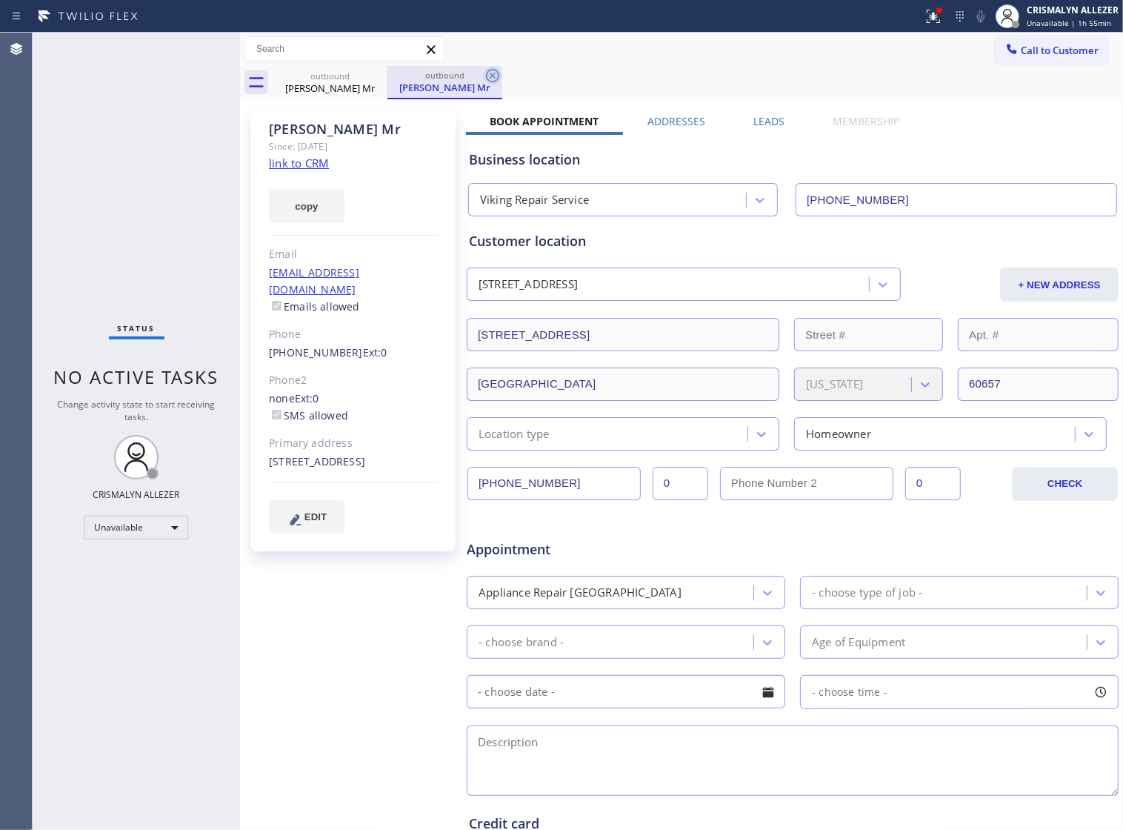
click at [494, 79] on icon at bounding box center [493, 76] width 18 height 18
drag, startPoint x: 774, startPoint y: 119, endPoint x: 888, endPoint y: 209, distance: 145.0
click at [775, 122] on label "Leads" at bounding box center [769, 121] width 31 height 14
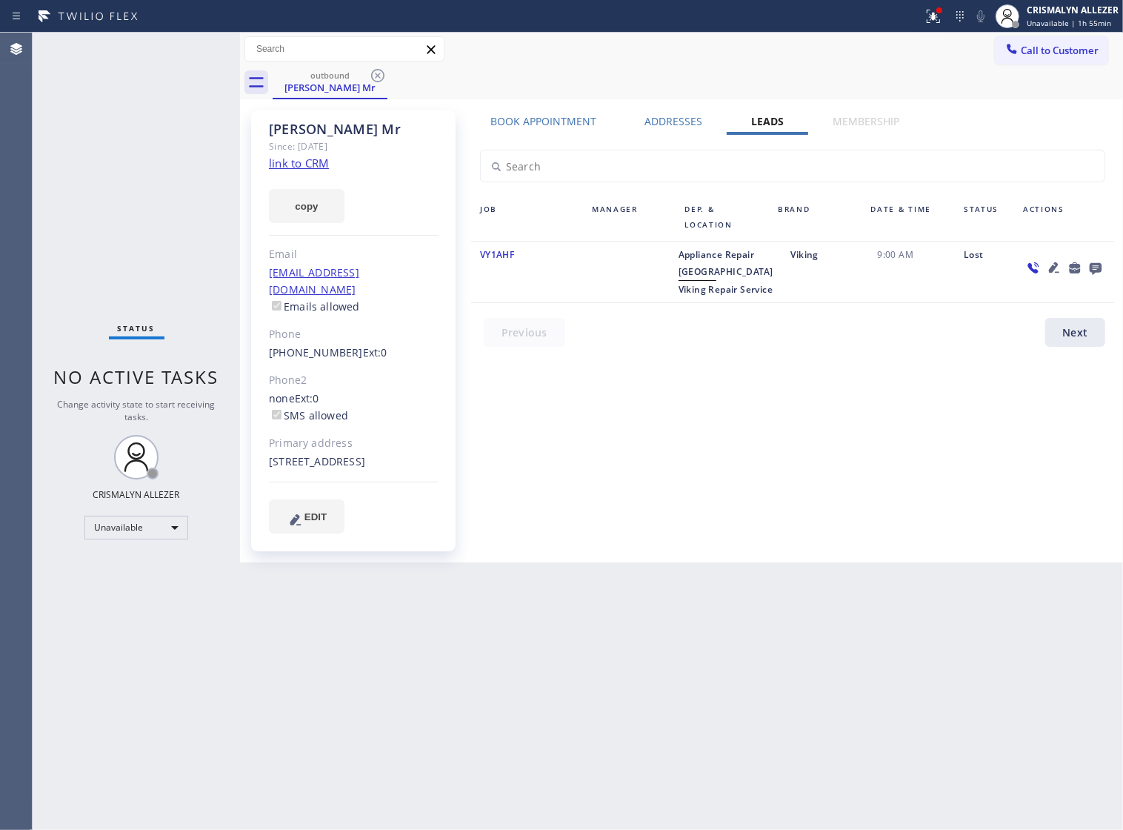
click at [1094, 268] on icon at bounding box center [1096, 269] width 12 height 12
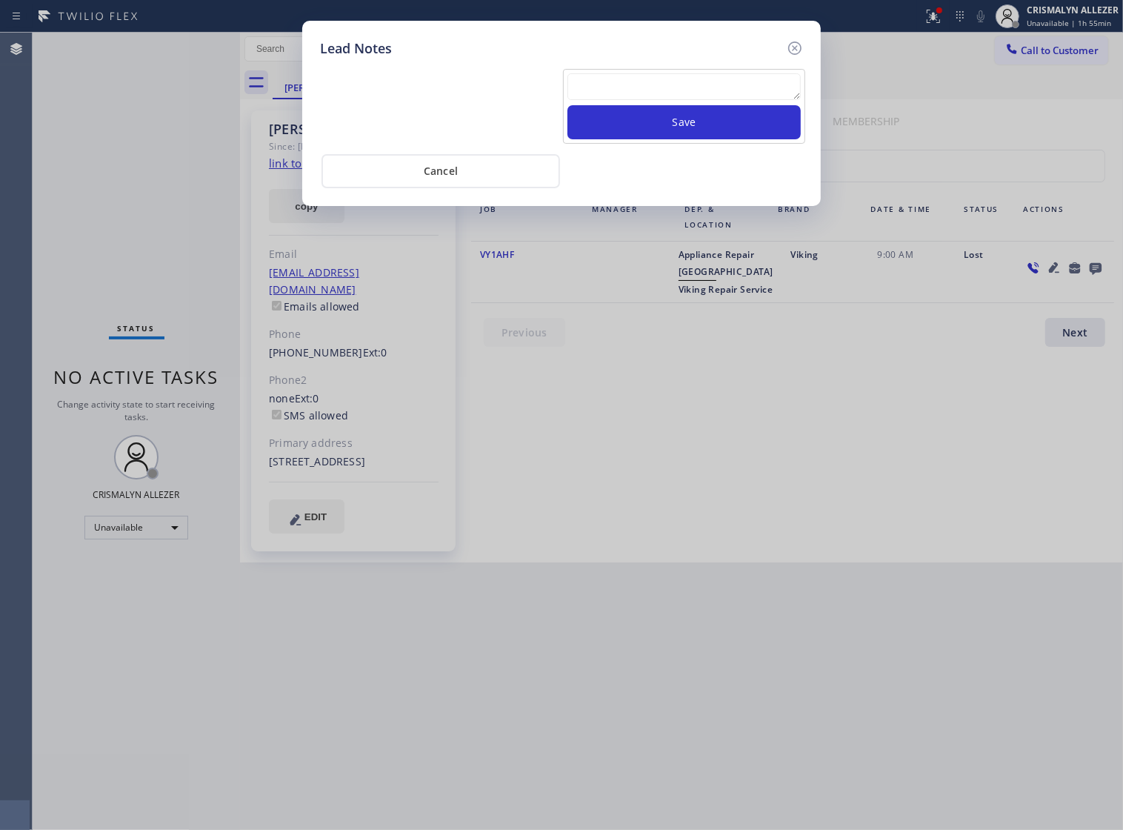
click at [674, 84] on textarea at bounding box center [684, 86] width 233 height 27
paste textarea "no answer | pls xfer if cx calls back"
type textarea "no answer | pls xfer if cx calls back"
click at [686, 128] on button "Save" at bounding box center [684, 122] width 233 height 34
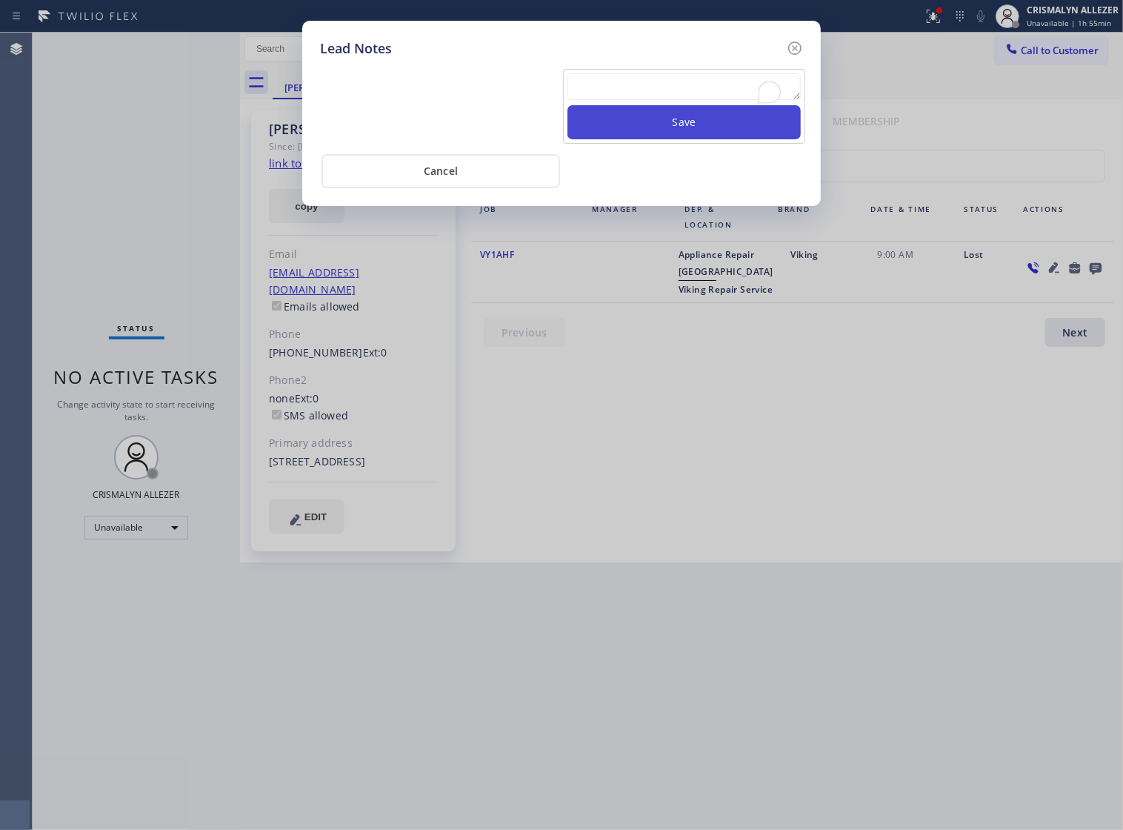
scroll to position [0, 0]
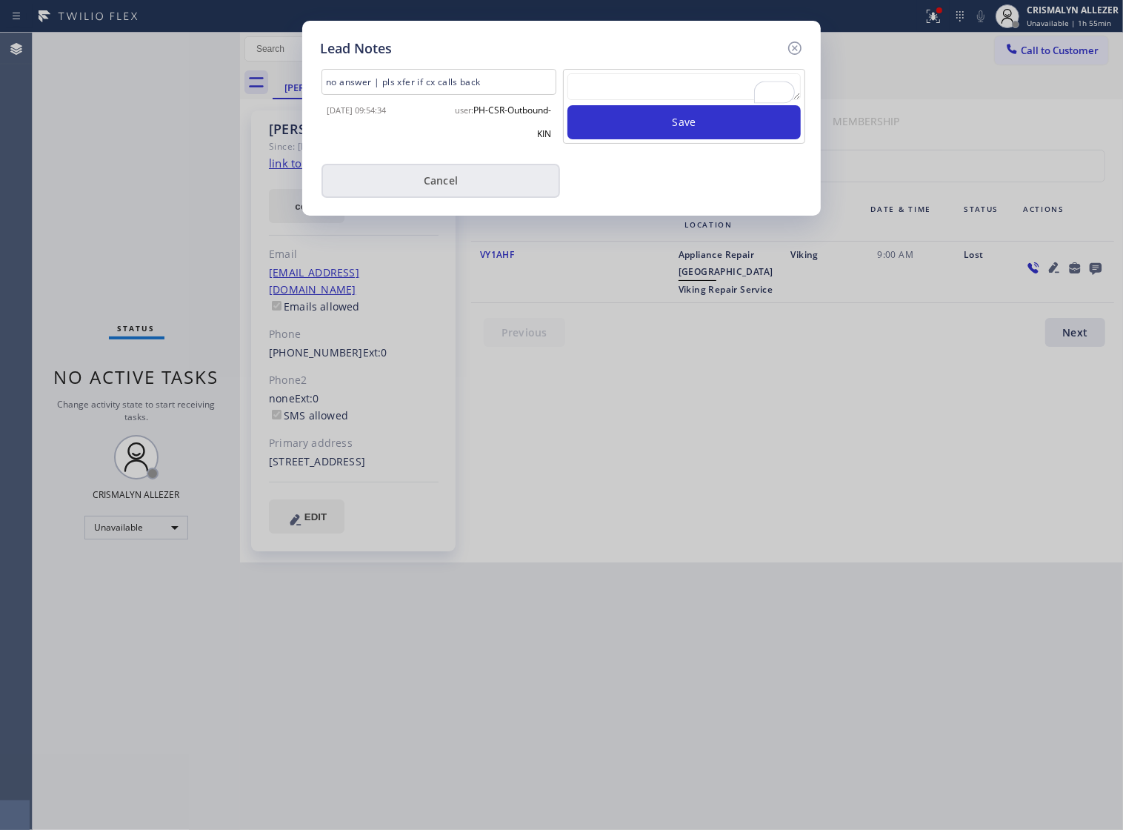
click at [432, 197] on button "Cancel" at bounding box center [441, 181] width 239 height 34
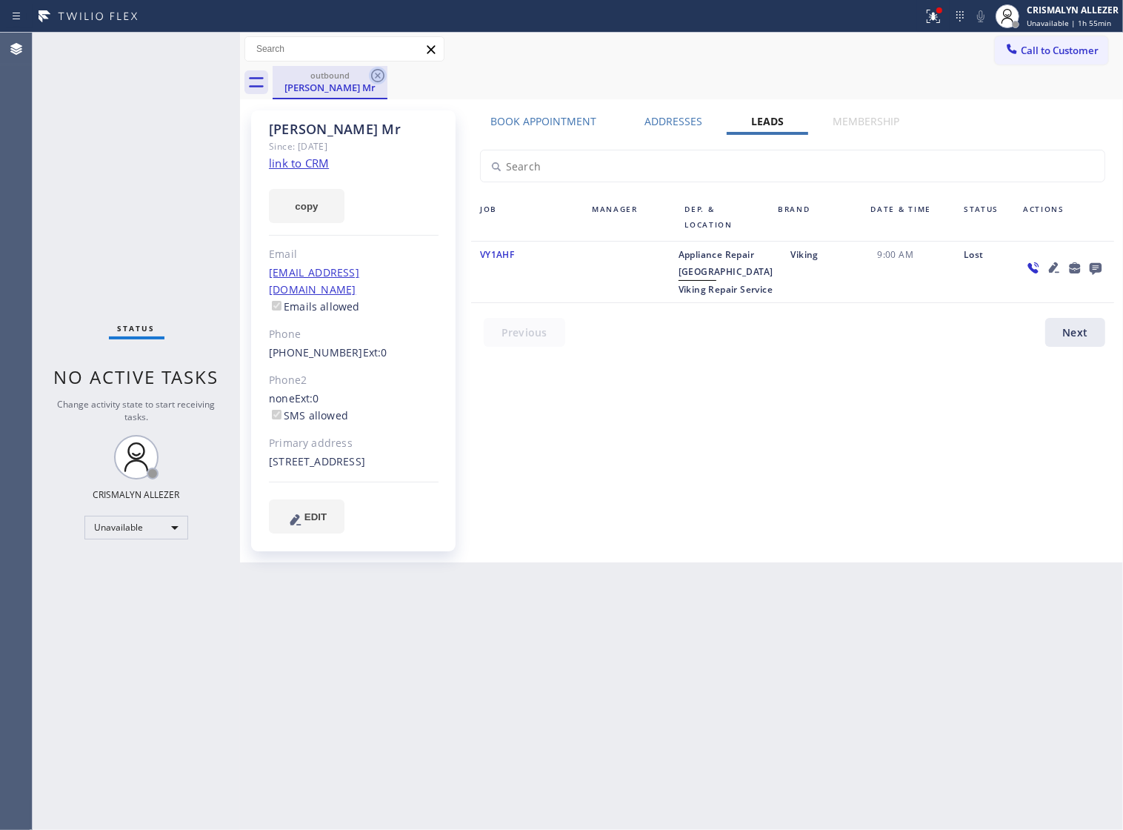
click at [375, 70] on icon at bounding box center [377, 75] width 13 height 13
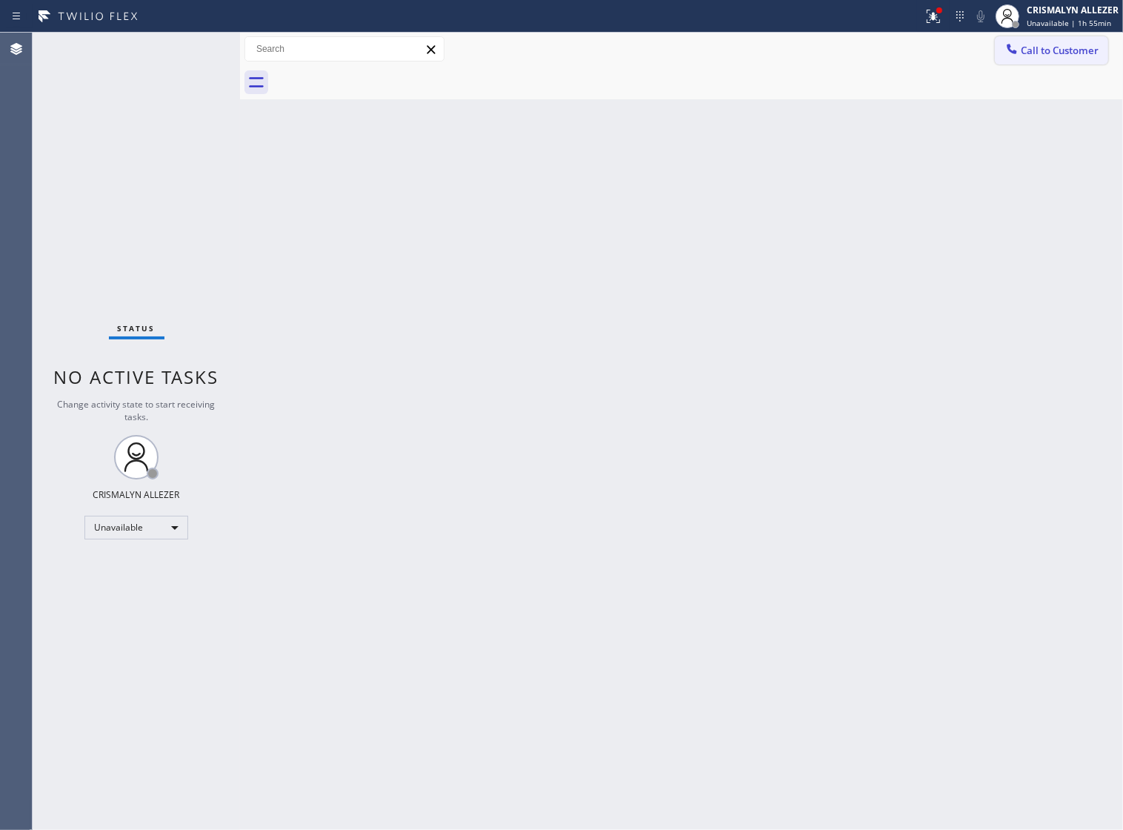
click at [1053, 52] on span "Call to Customer" at bounding box center [1060, 50] width 78 height 13
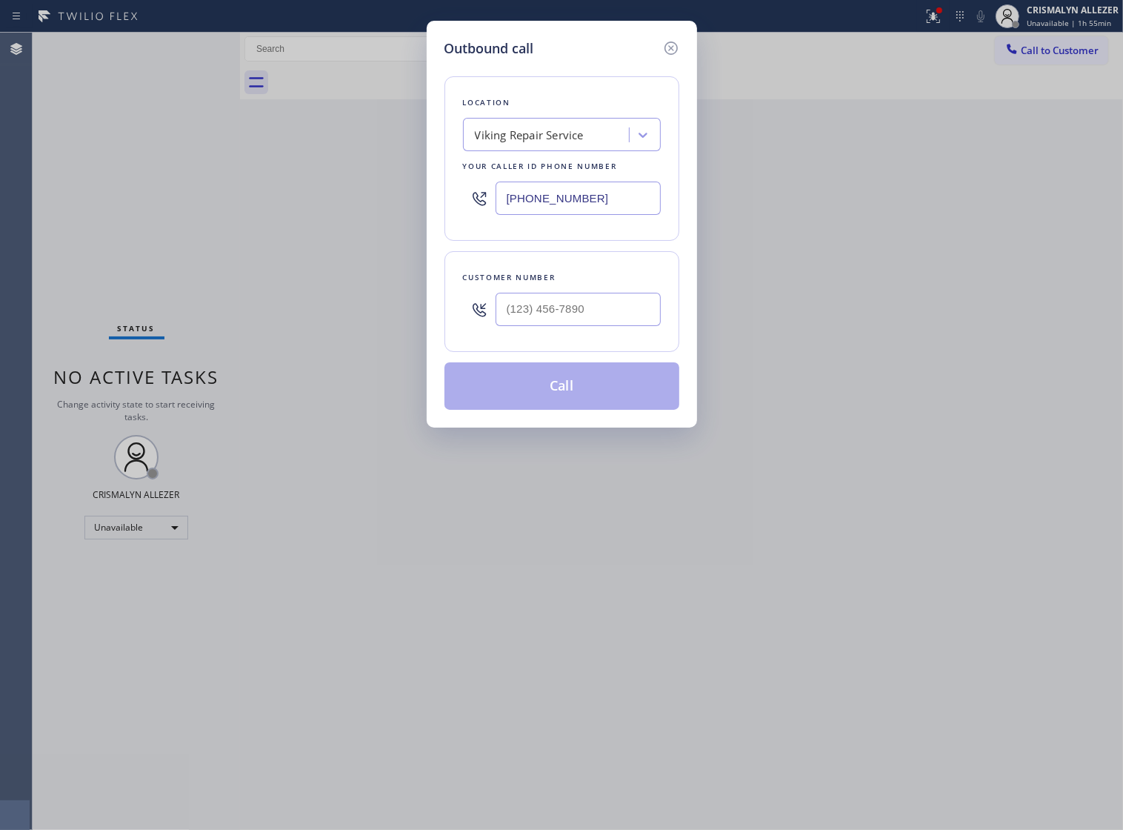
drag, startPoint x: 587, startPoint y: 207, endPoint x: 250, endPoint y: 213, distance: 336.5
click at [265, 213] on div "Outbound call Location Viking Repair Service Your caller id phone number (630) …" at bounding box center [561, 415] width 1123 height 830
paste input "02) 691-7988"
type input "[PHONE_NUMBER]"
click at [614, 326] on input "(___) ___-____" at bounding box center [578, 309] width 165 height 33
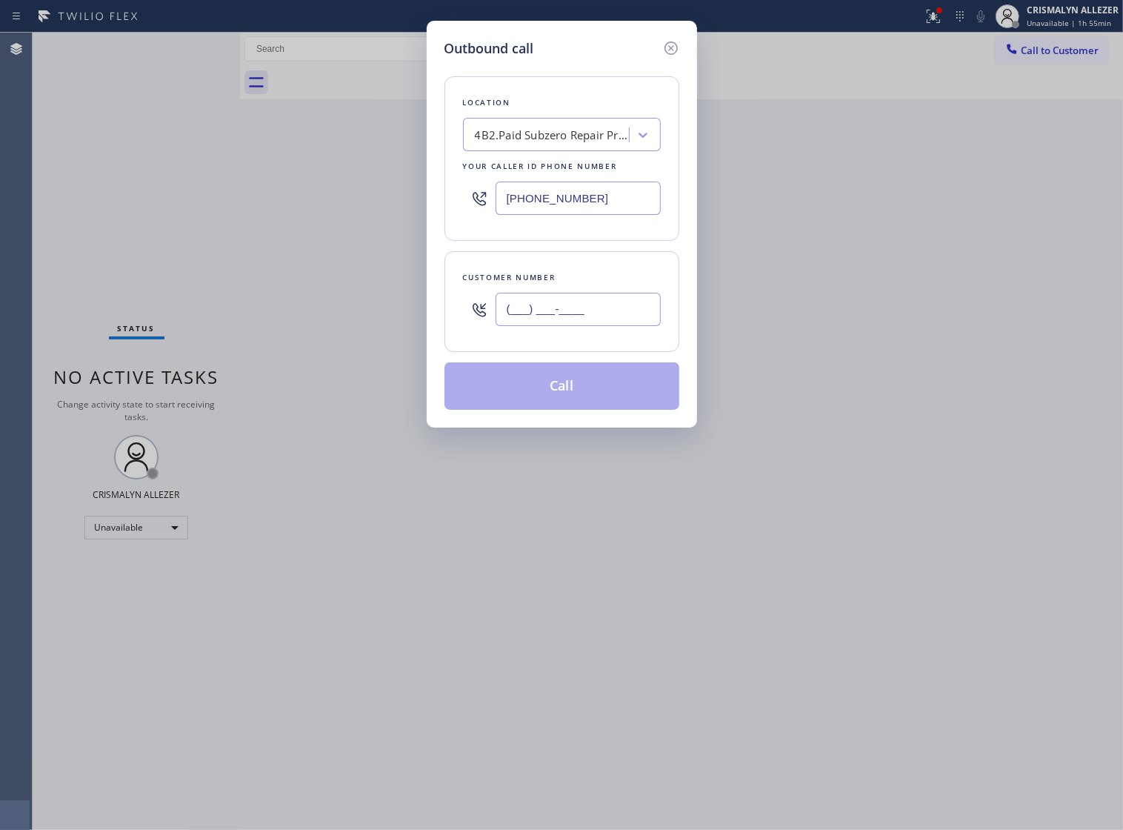
paste input "480) 209-4843"
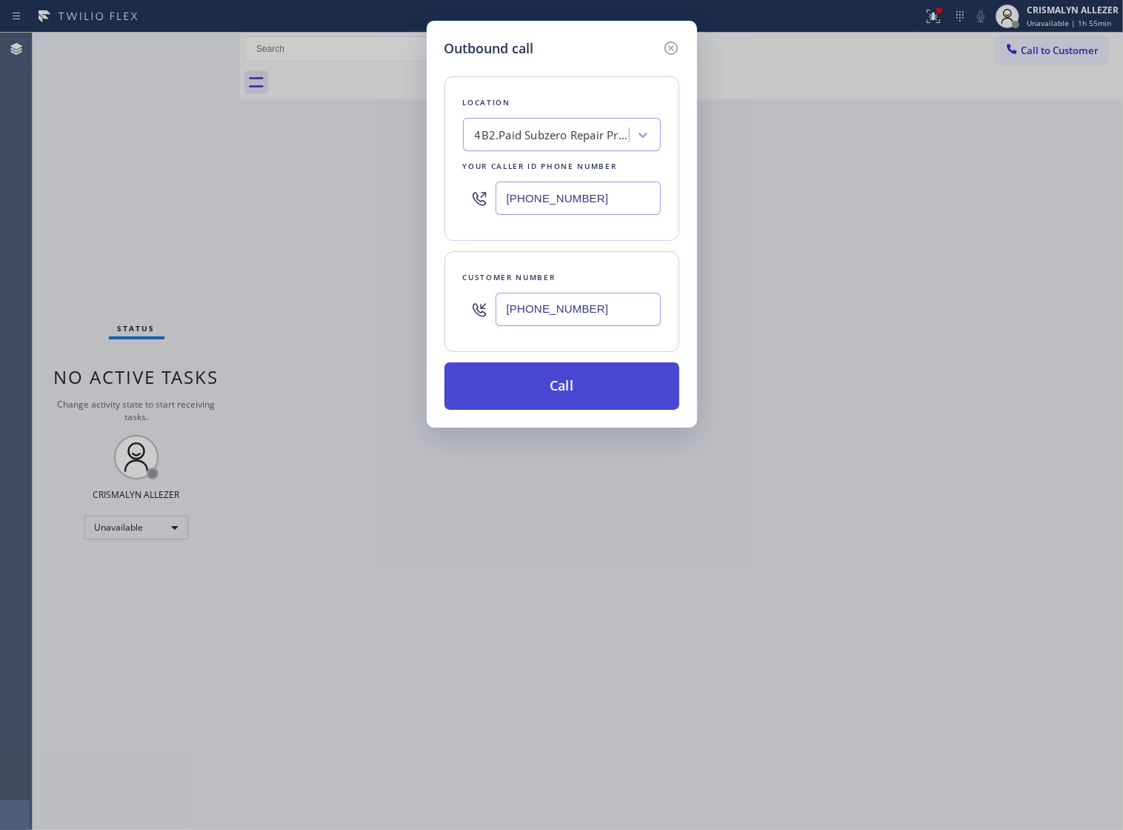
type input "(480) 209-4843"
click at [557, 410] on button "Call" at bounding box center [562, 385] width 235 height 47
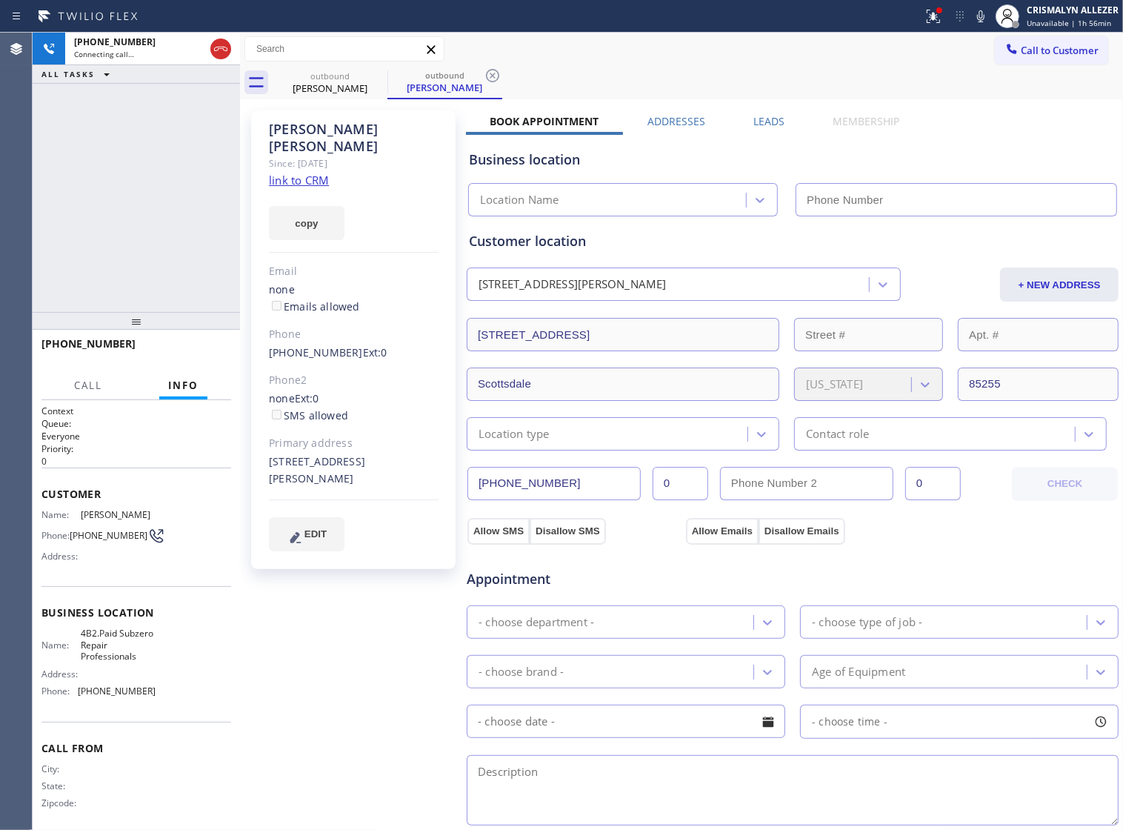
type input "[PHONE_NUMBER]"
click at [754, 120] on label "Leads" at bounding box center [769, 121] width 31 height 14
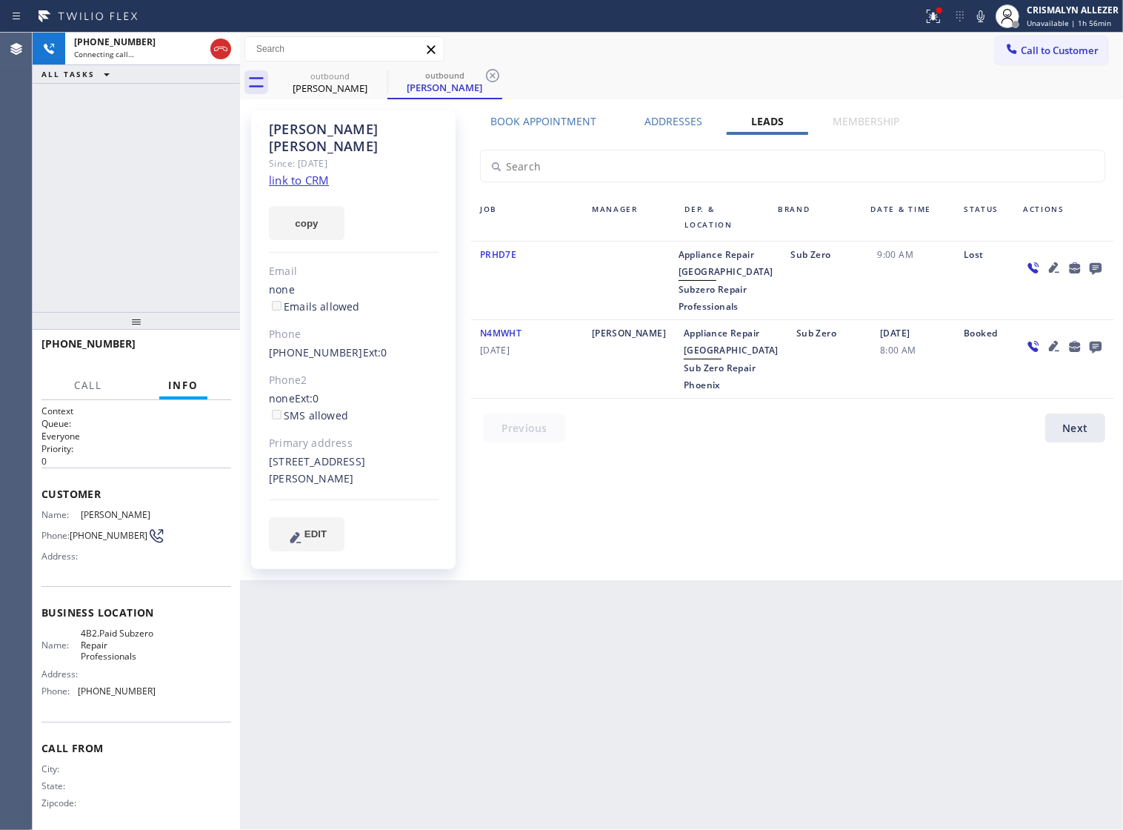
click at [1093, 270] on icon at bounding box center [1096, 269] width 12 height 12
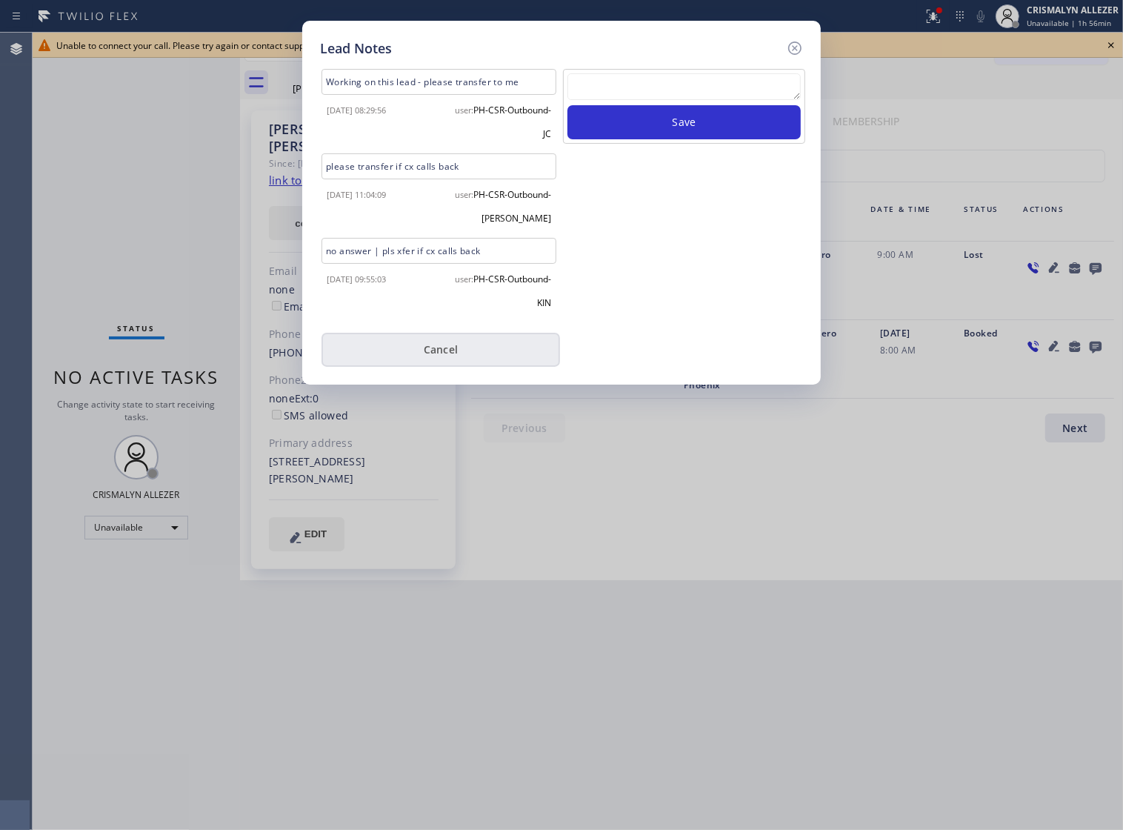
click at [445, 349] on button "Cancel" at bounding box center [441, 350] width 239 height 34
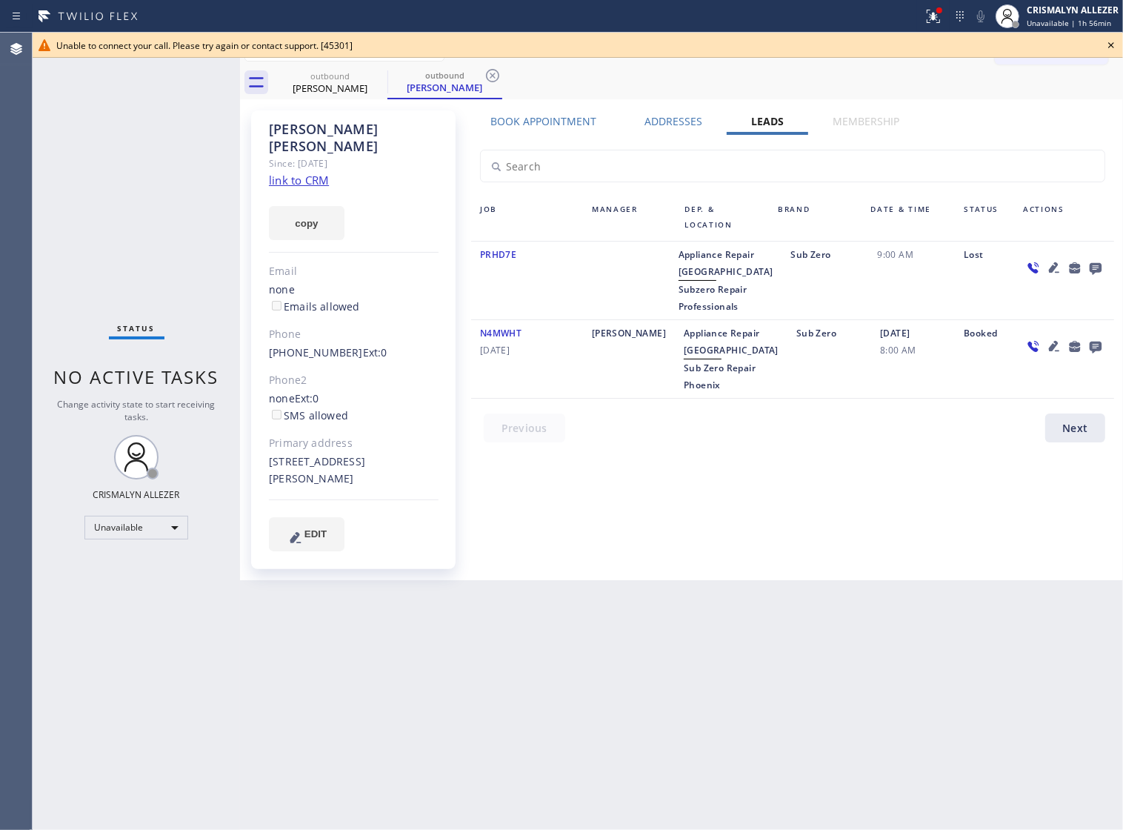
click at [1113, 39] on icon at bounding box center [1112, 45] width 18 height 18
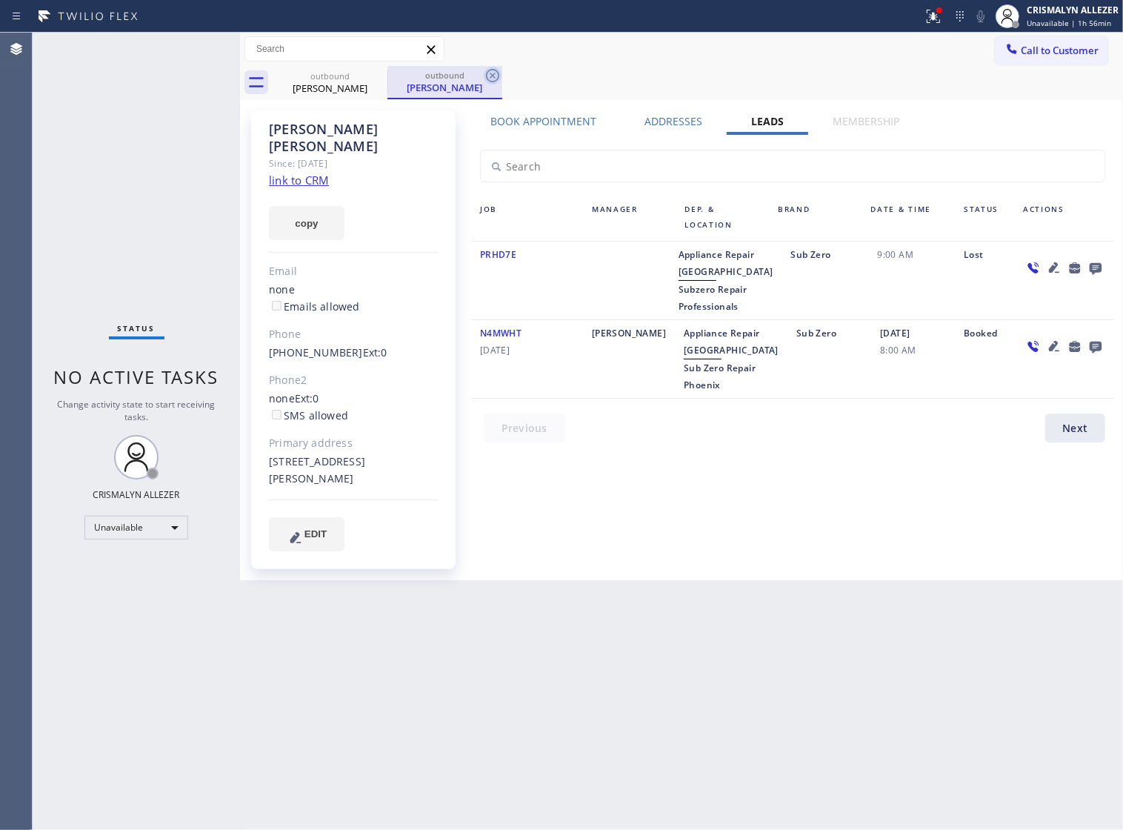
click at [491, 75] on icon at bounding box center [492, 75] width 13 height 13
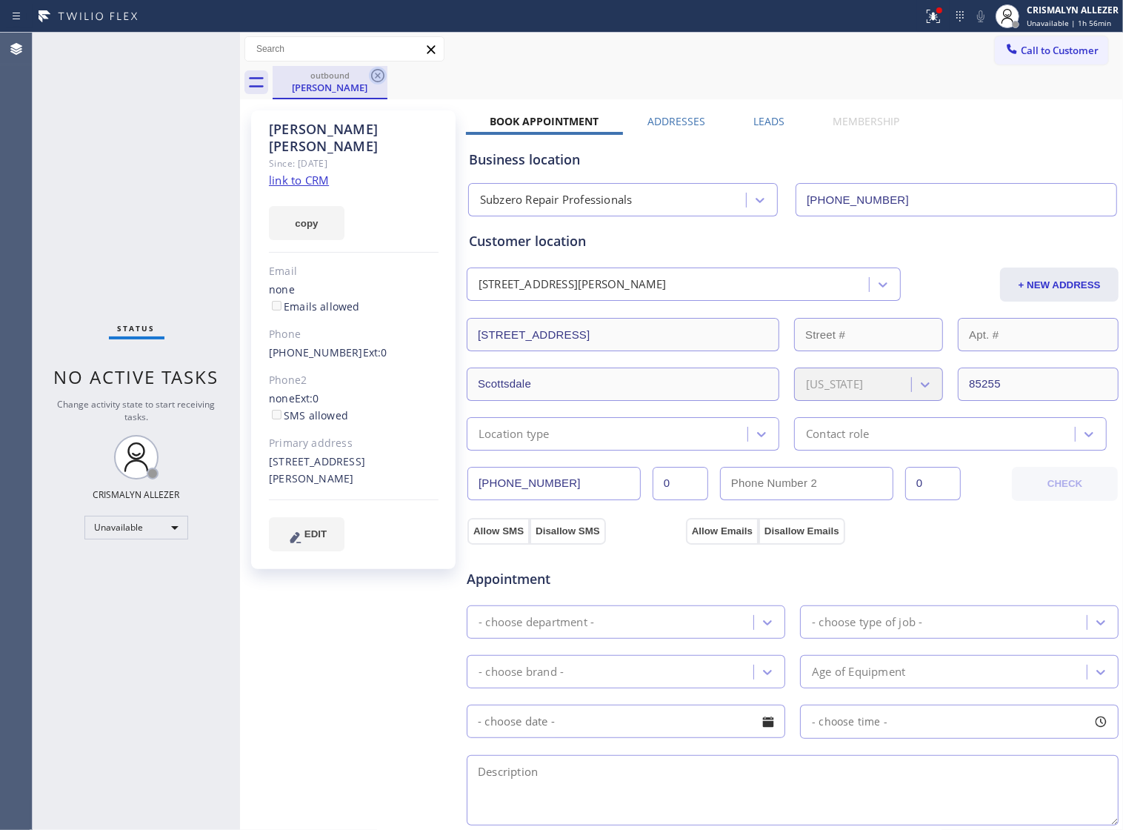
click at [371, 76] on icon at bounding box center [377, 75] width 13 height 13
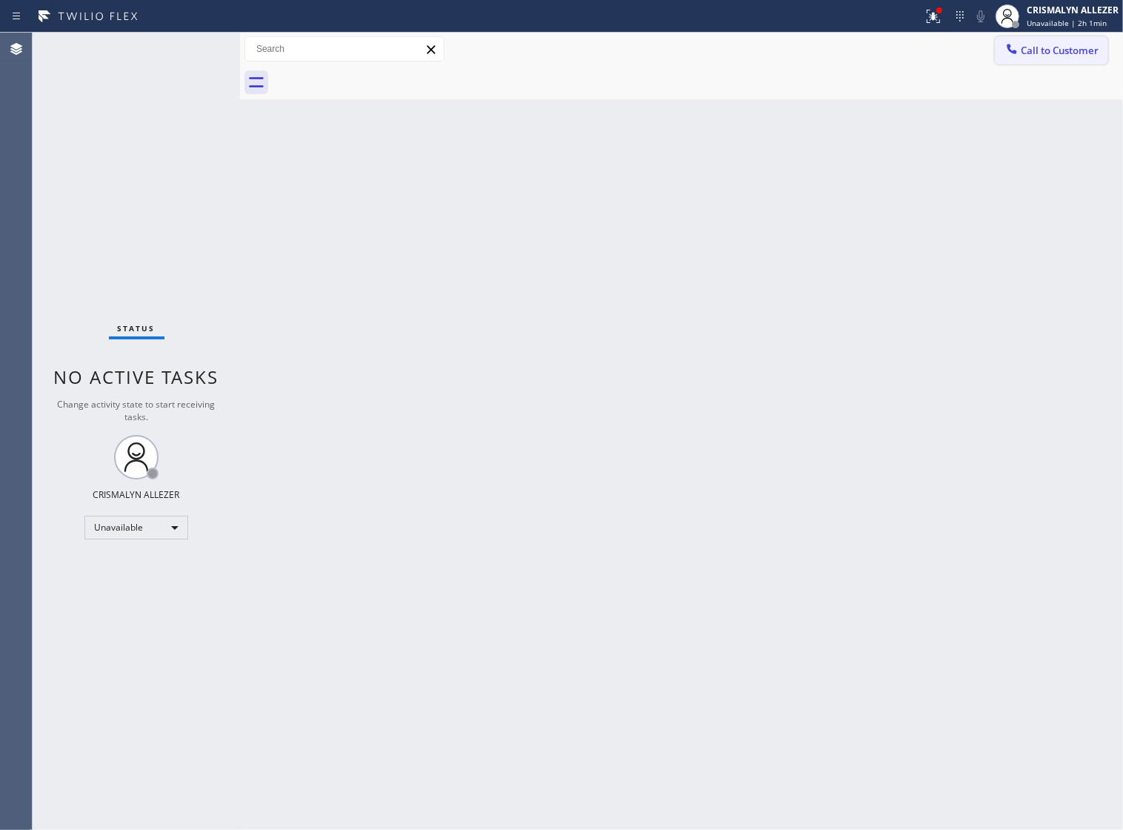
click at [1040, 61] on button "Call to Customer" at bounding box center [1051, 50] width 113 height 28
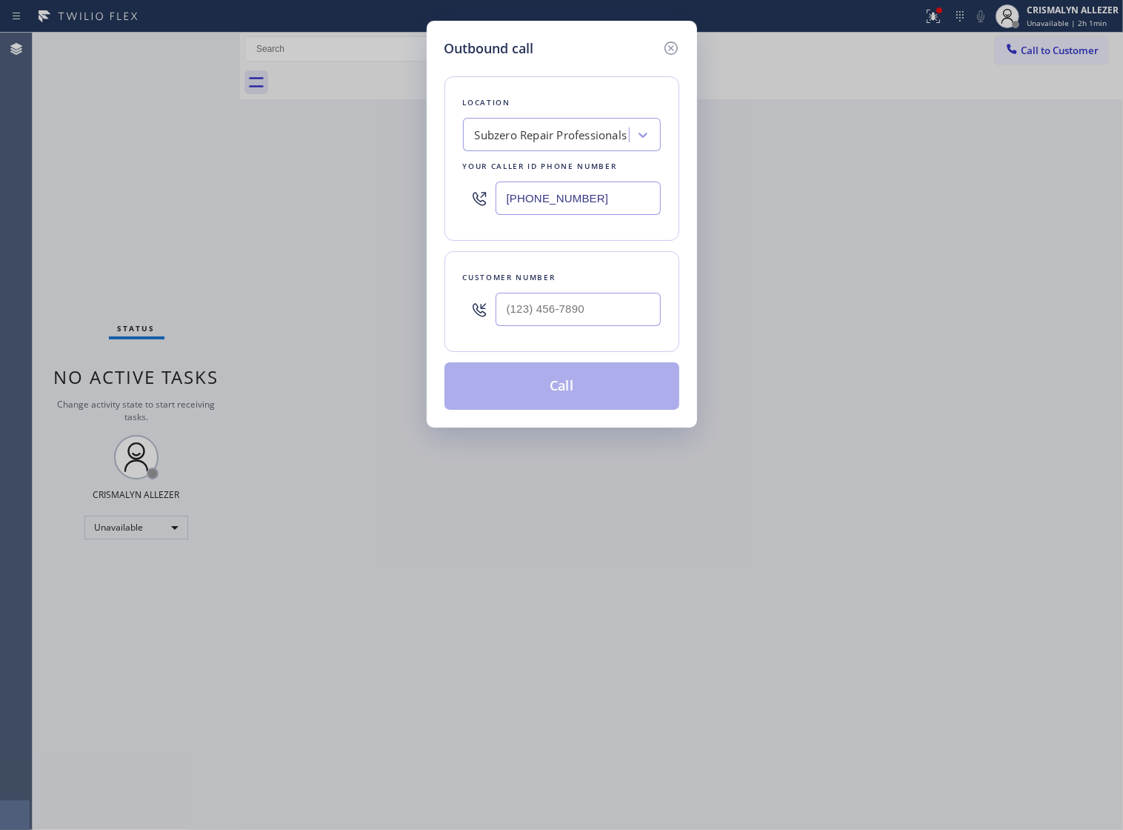
drag, startPoint x: 614, startPoint y: 211, endPoint x: 156, endPoint y: 219, distance: 457.3
click at [194, 219] on div "Outbound call Location Subzero Repair Professionals Your caller id phone number…" at bounding box center [561, 415] width 1123 height 830
paste input "___) ___-____"
paste input "text"
type input "(___) ___-____"
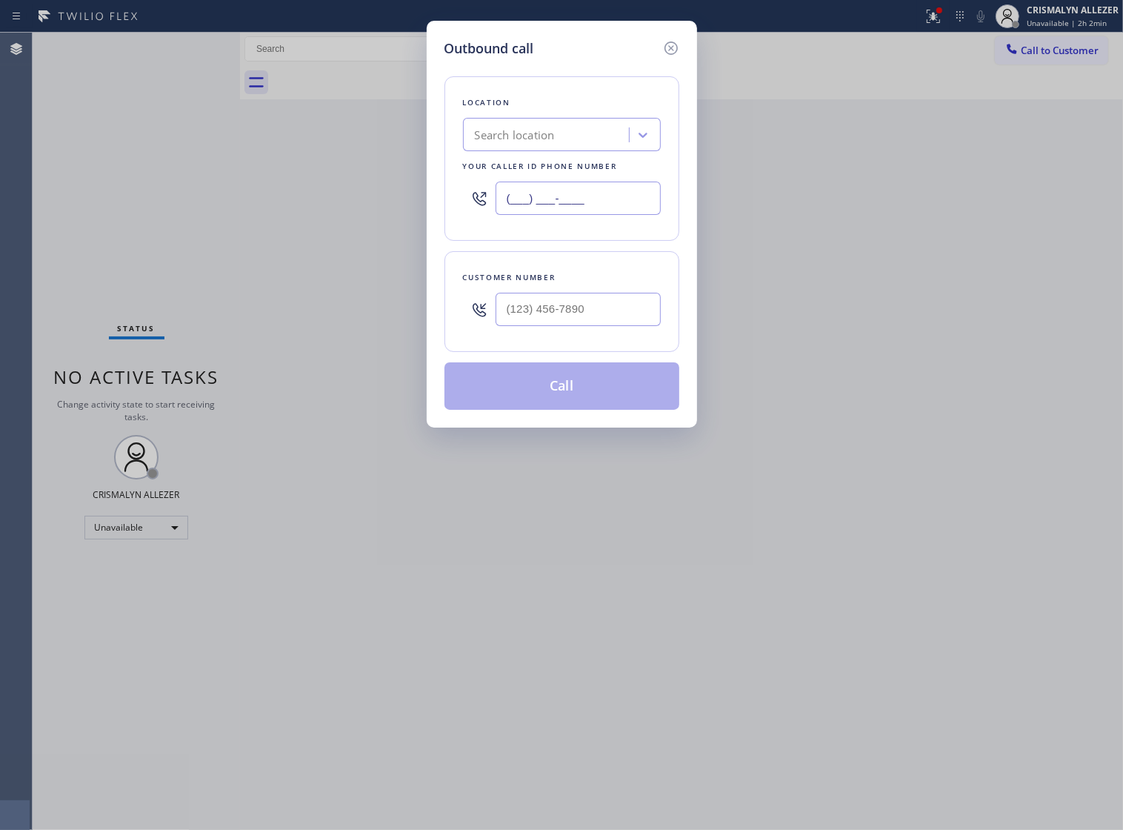
paste input "917) 920-9568"
type input "[PHONE_NUMBER]"
click at [589, 321] on input "(___) ___-____" at bounding box center [578, 309] width 165 height 33
paste input "917) 685-4854"
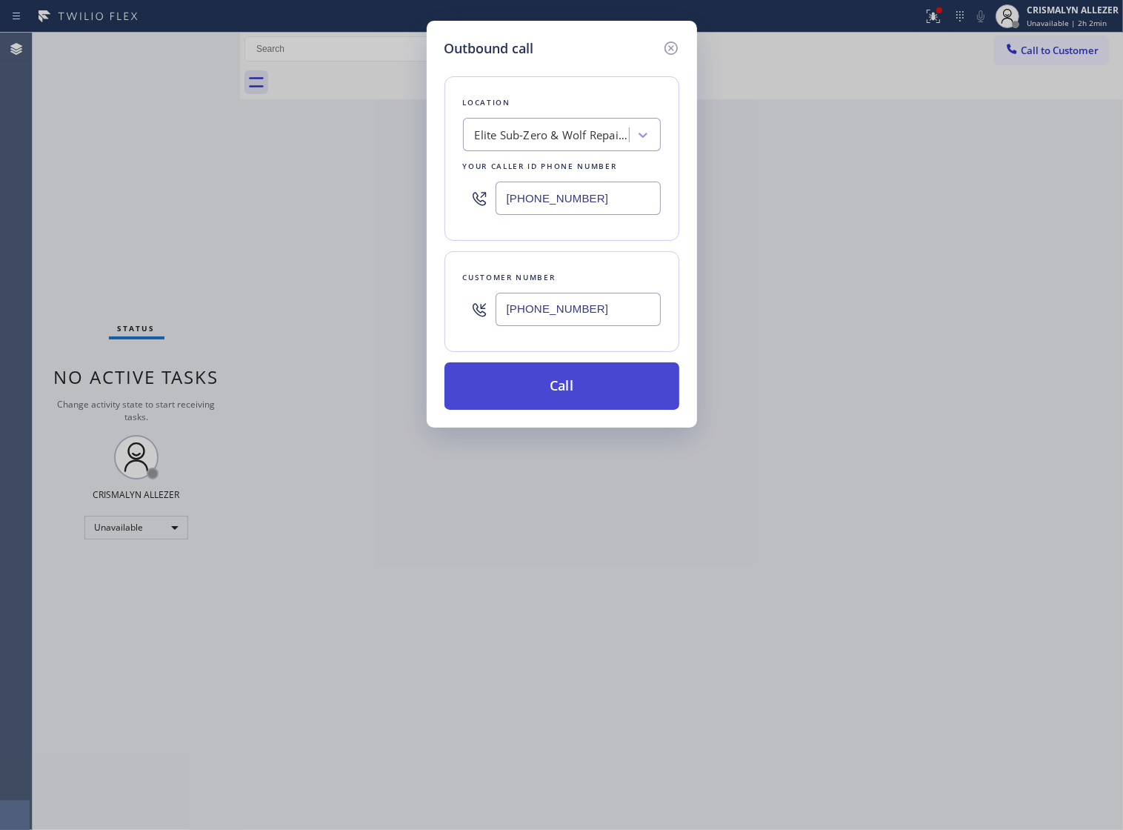
type input "[PHONE_NUMBER]"
click at [572, 408] on button "Call" at bounding box center [562, 385] width 235 height 47
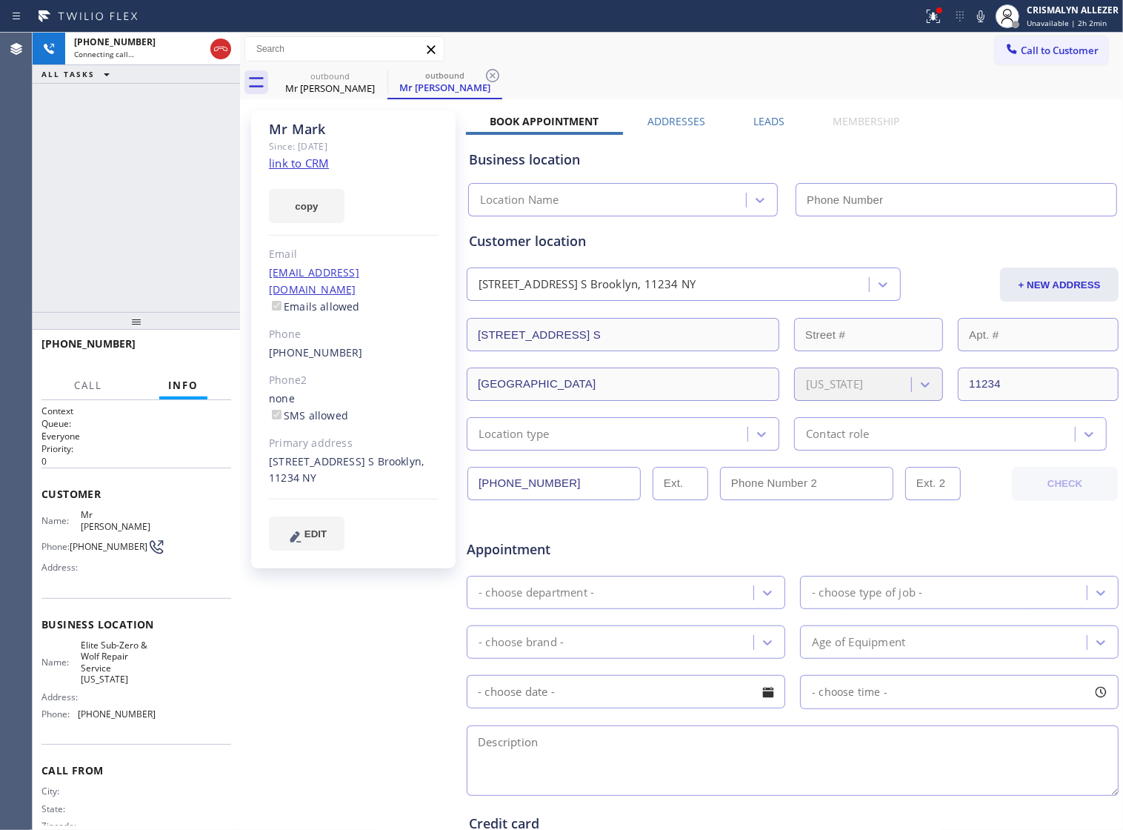
type input "[PHONE_NUMBER]"
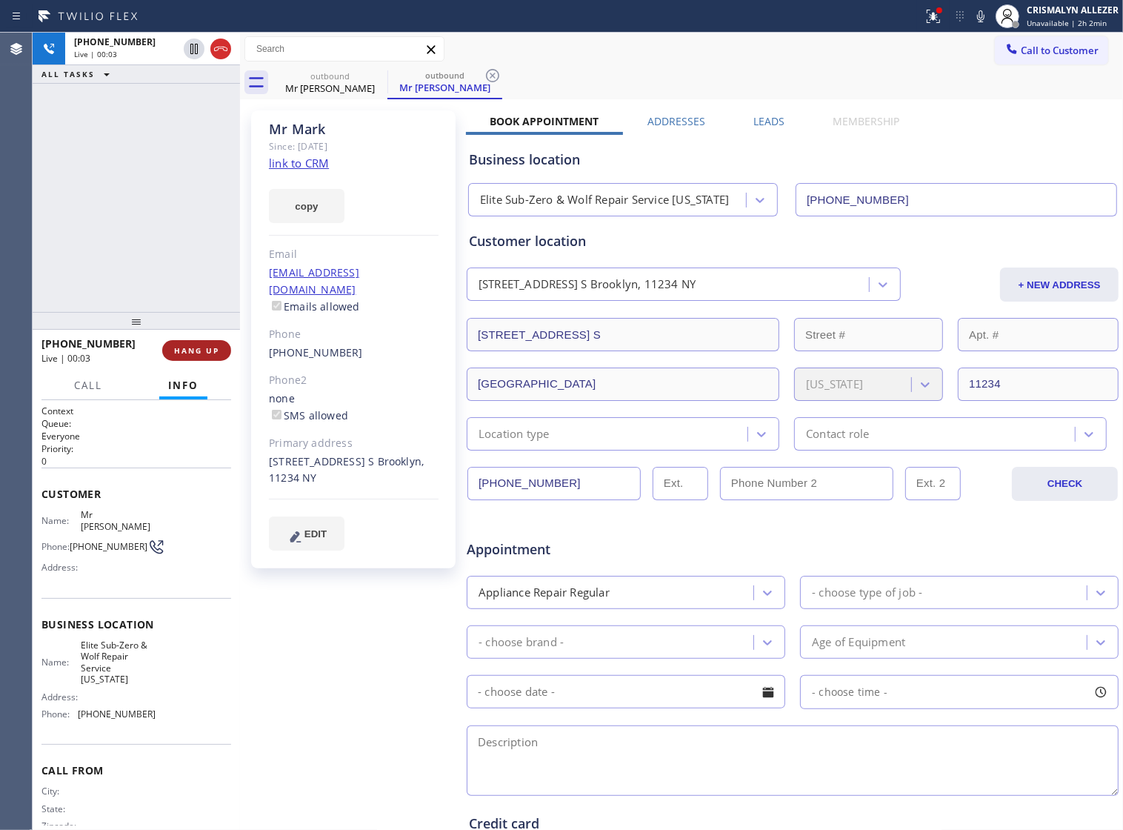
click at [190, 356] on span "HANG UP" at bounding box center [196, 350] width 45 height 10
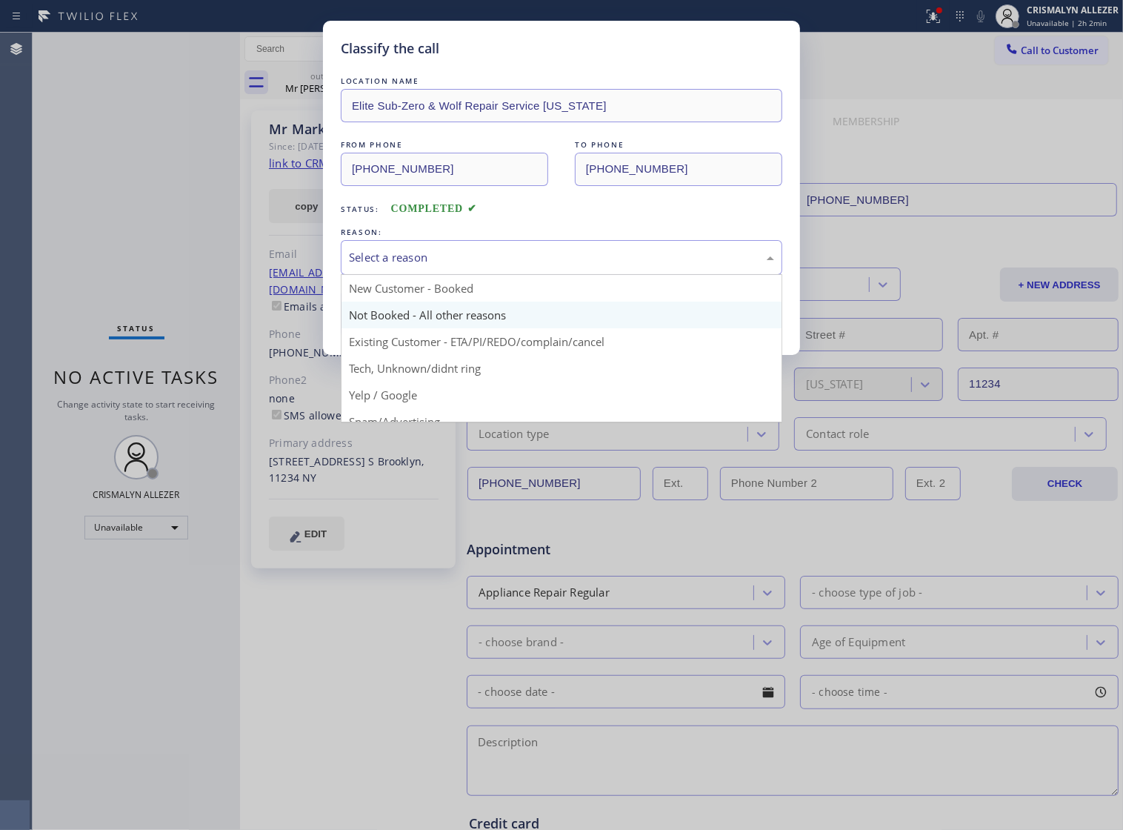
drag, startPoint x: 615, startPoint y: 279, endPoint x: 439, endPoint y: 321, distance: 180.6
click at [585, 275] on div "Select a reason" at bounding box center [562, 257] width 442 height 35
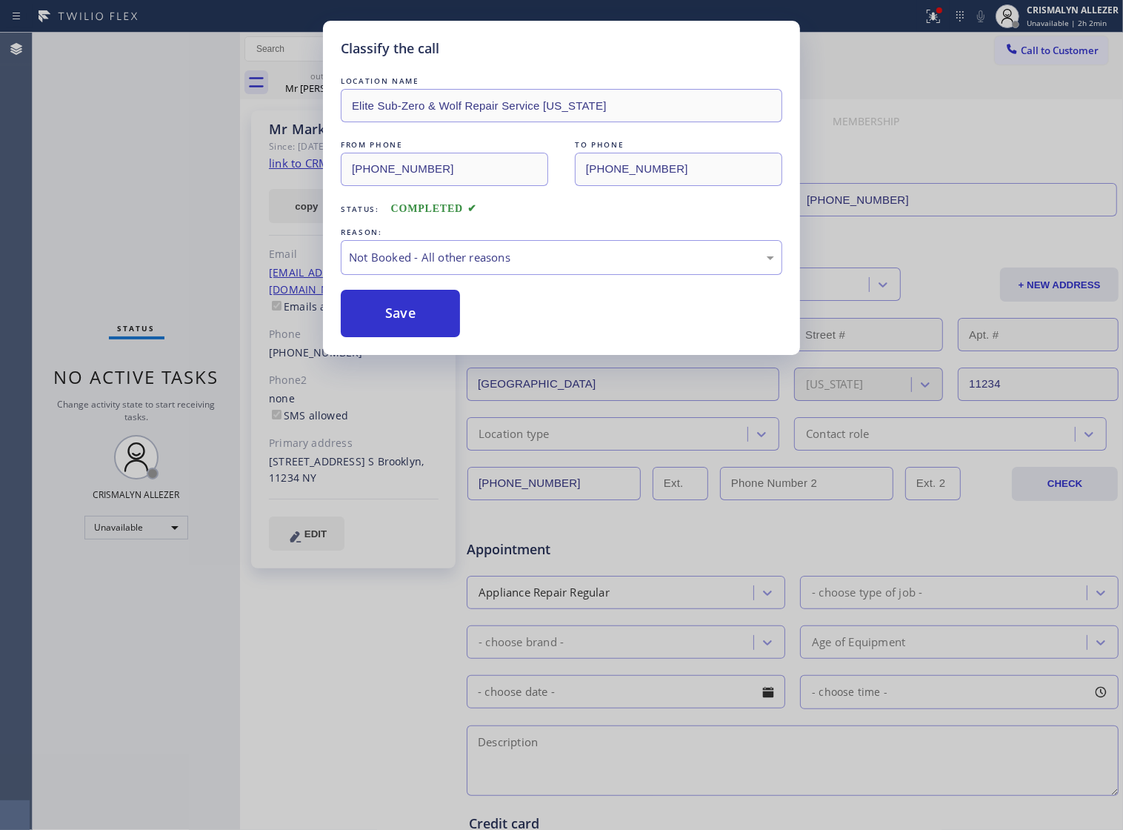
click at [401, 330] on button "Save" at bounding box center [400, 313] width 119 height 47
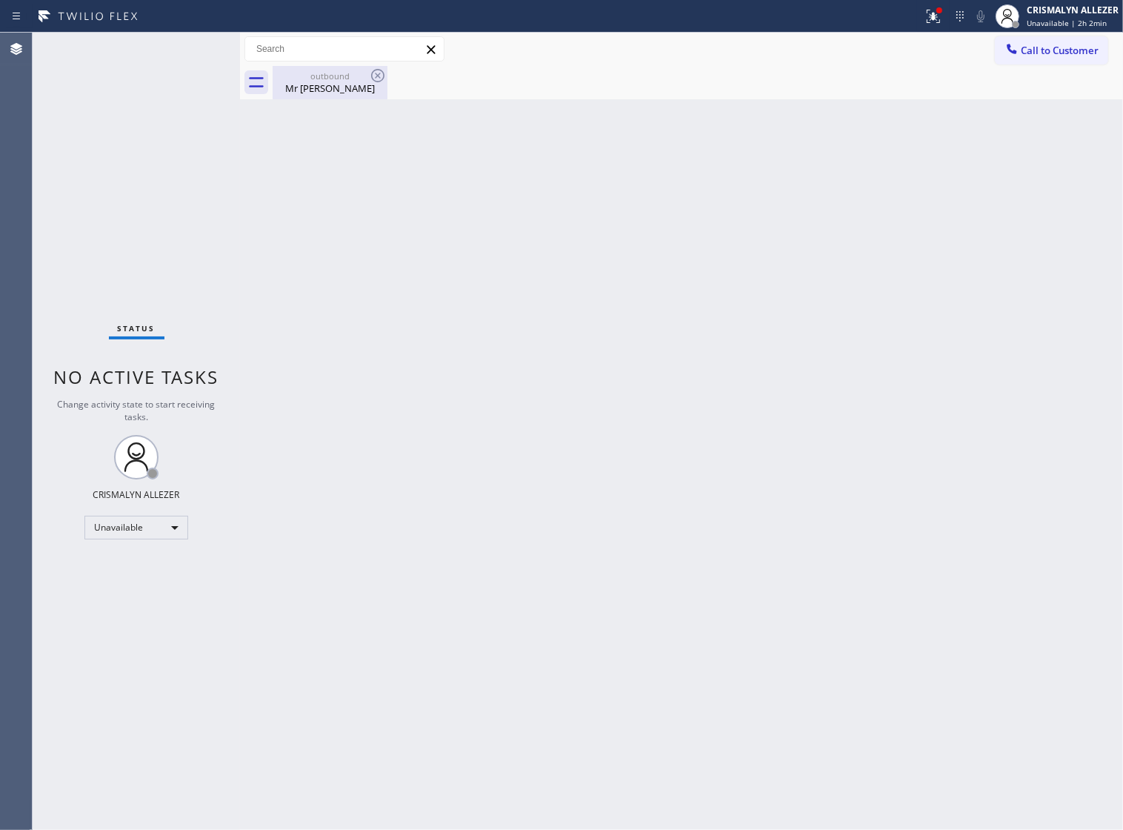
click at [337, 99] on div "outbound Mr Mark" at bounding box center [330, 82] width 112 height 33
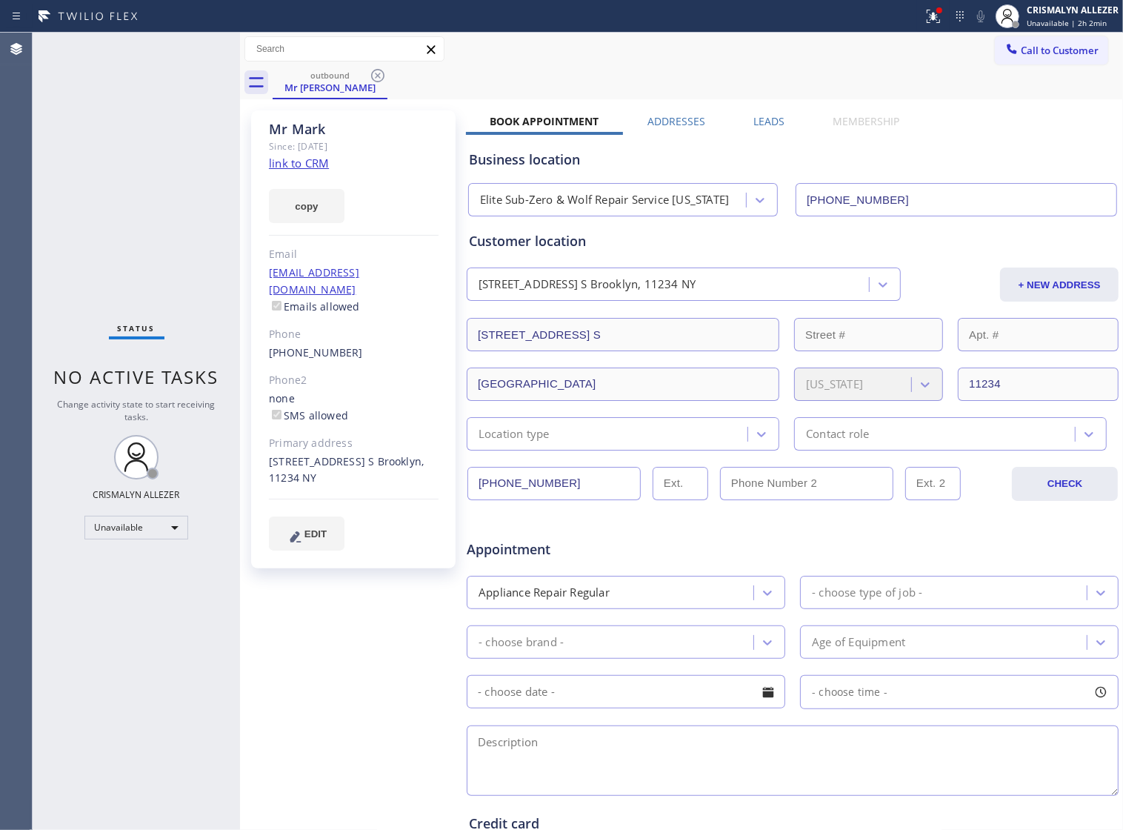
click at [757, 121] on label "Leads" at bounding box center [769, 121] width 31 height 14
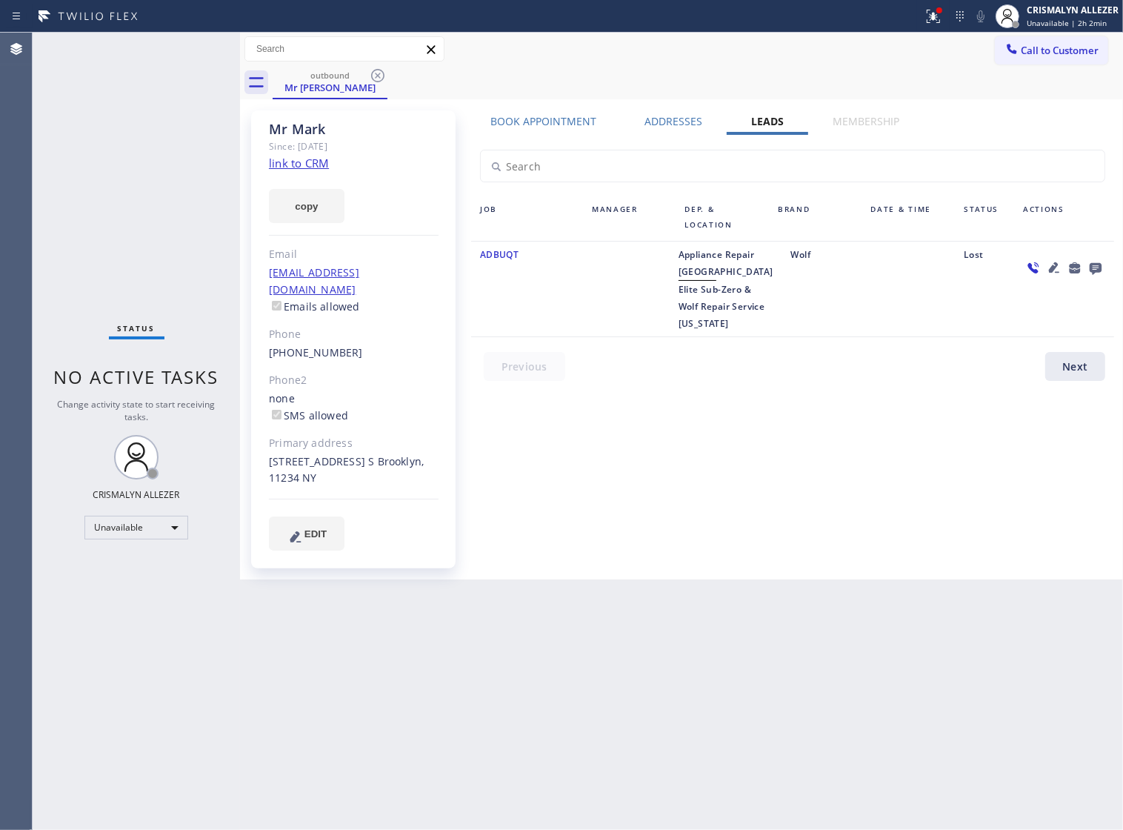
click at [1091, 272] on icon at bounding box center [1096, 269] width 12 height 12
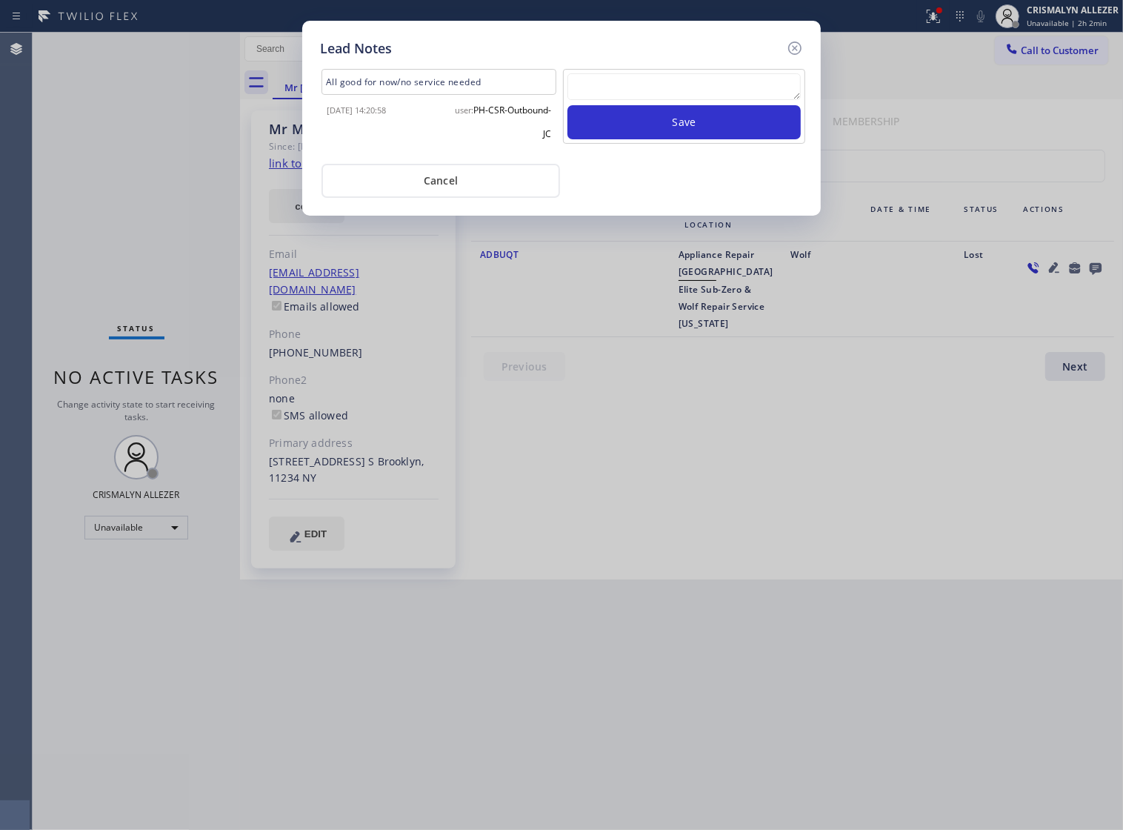
click at [621, 100] on textarea at bounding box center [684, 86] width 233 height 27
paste textarea "no answer | pls xfer if cx calls back"
type textarea "no answer | pls xfer if cx calls back"
click at [698, 139] on button "Save" at bounding box center [684, 122] width 233 height 34
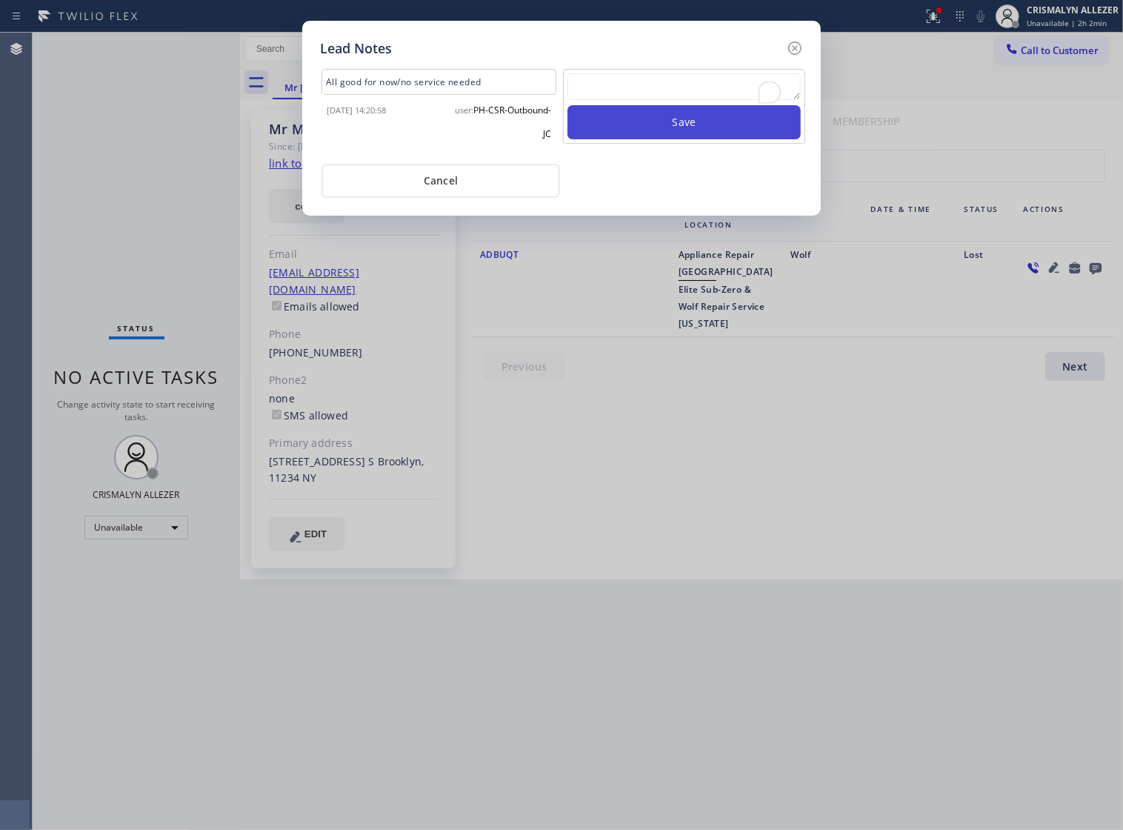
scroll to position [0, 0]
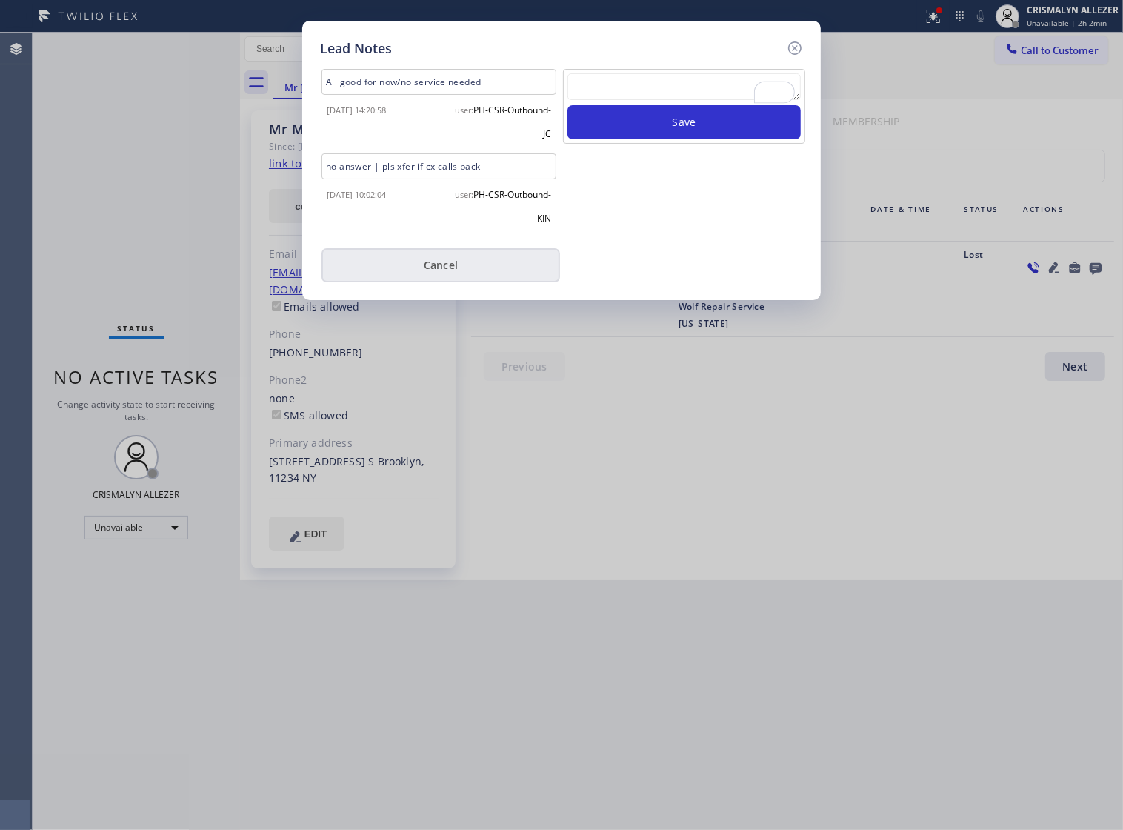
click at [447, 264] on button "Cancel" at bounding box center [441, 265] width 239 height 34
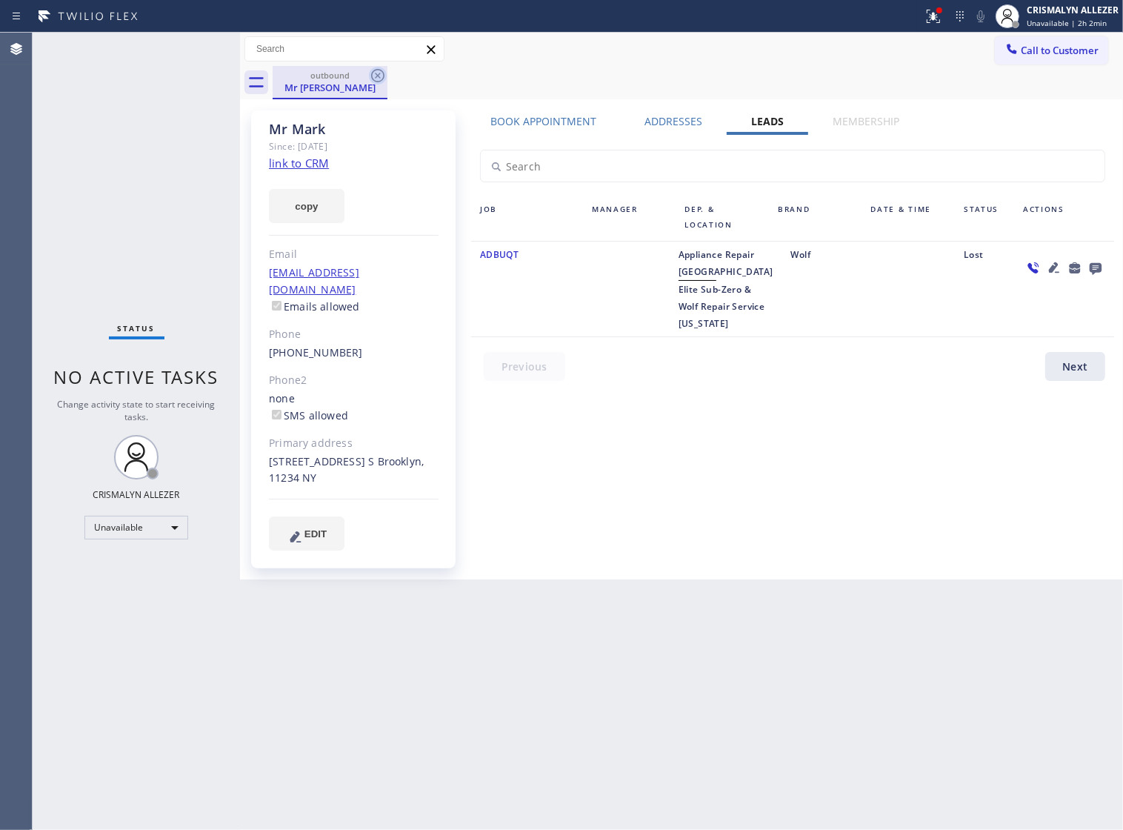
click at [375, 75] on icon at bounding box center [378, 76] width 18 height 18
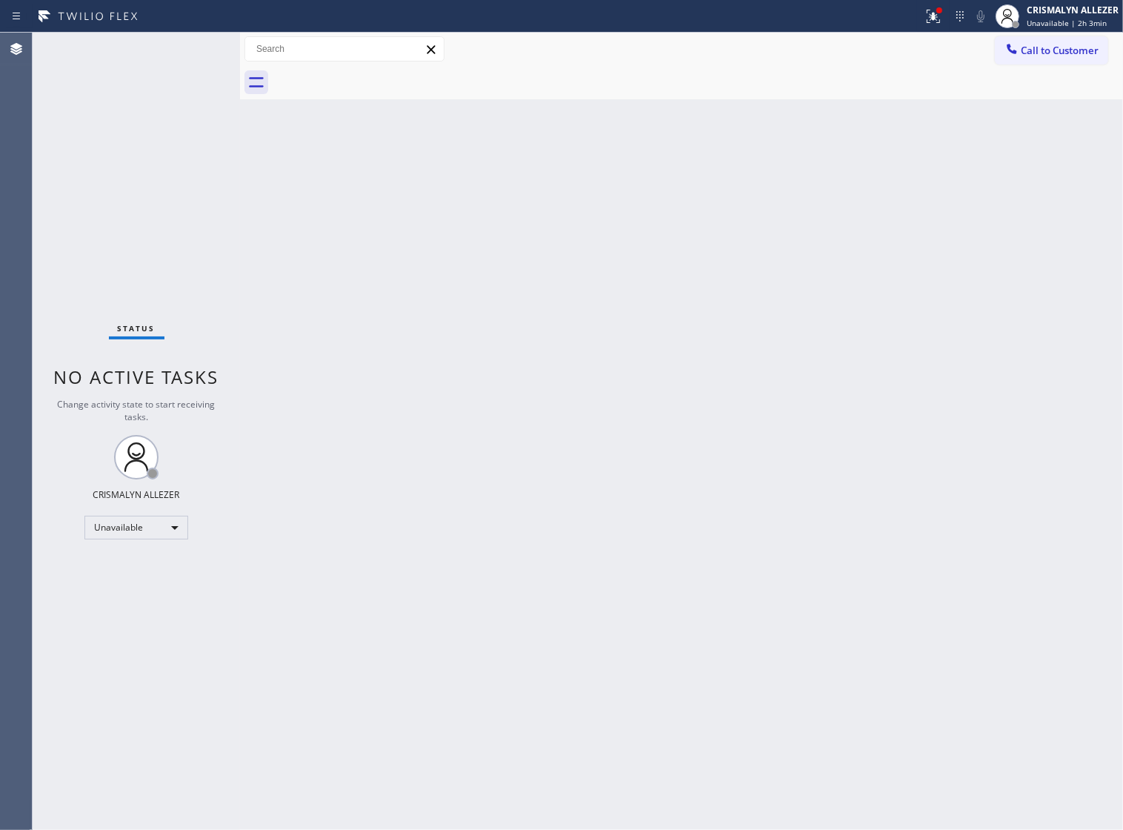
drag, startPoint x: 1063, startPoint y: 52, endPoint x: 950, endPoint y: 116, distance: 130.4
click at [1060, 52] on span "Call to Customer" at bounding box center [1060, 50] width 78 height 13
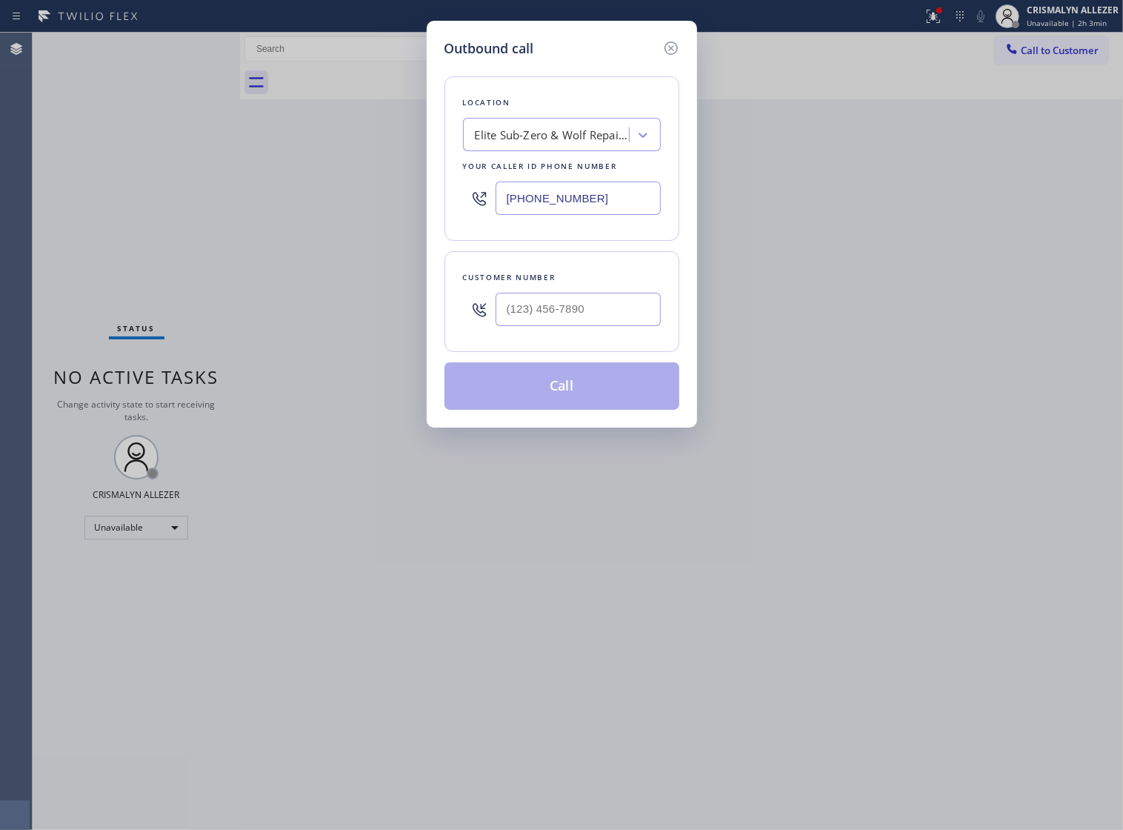
drag, startPoint x: 617, startPoint y: 219, endPoint x: 249, endPoint y: 216, distance: 368.3
click at [339, 215] on div "Outbound call Location Elite Sub-Zero & Wolf Repair Service New York Your calle…" at bounding box center [561, 415] width 1123 height 830
paste input "29) 203-9053"
type input "[PHONE_NUMBER]"
click at [613, 326] on input "(___) ___-____" at bounding box center [578, 309] width 165 height 33
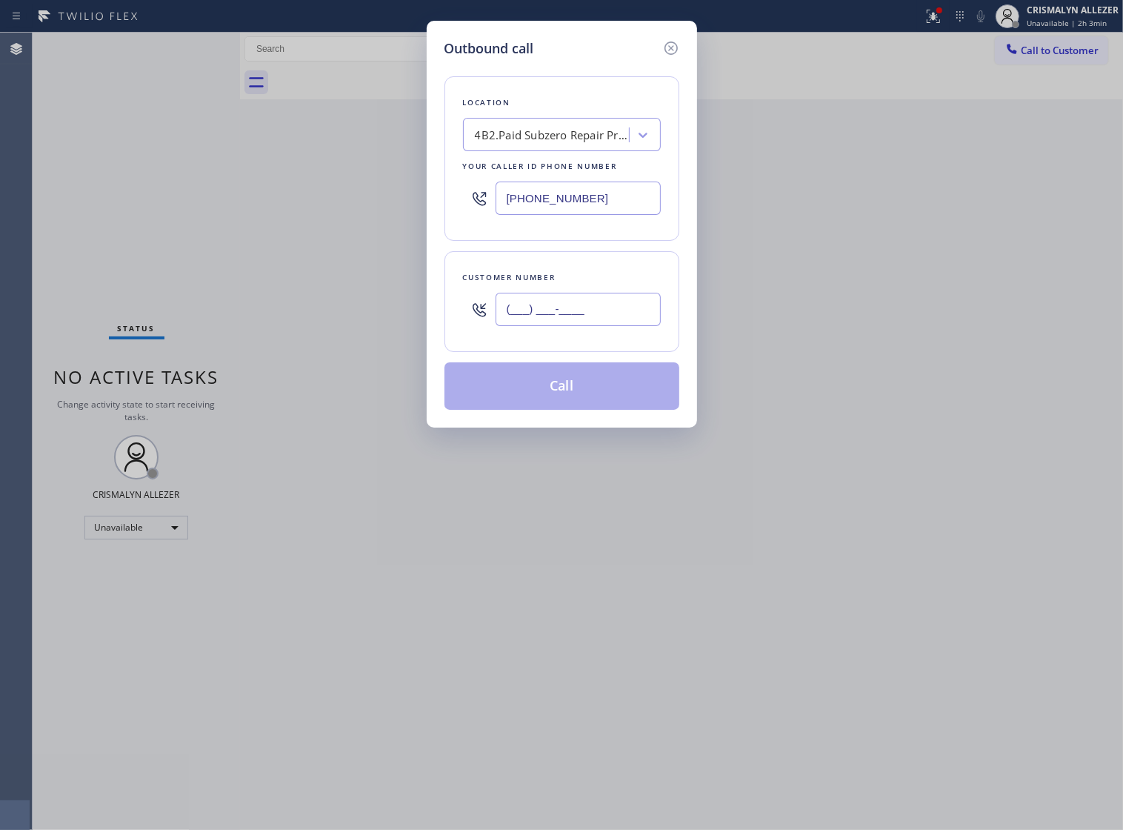
paste input "917) 669-5634"
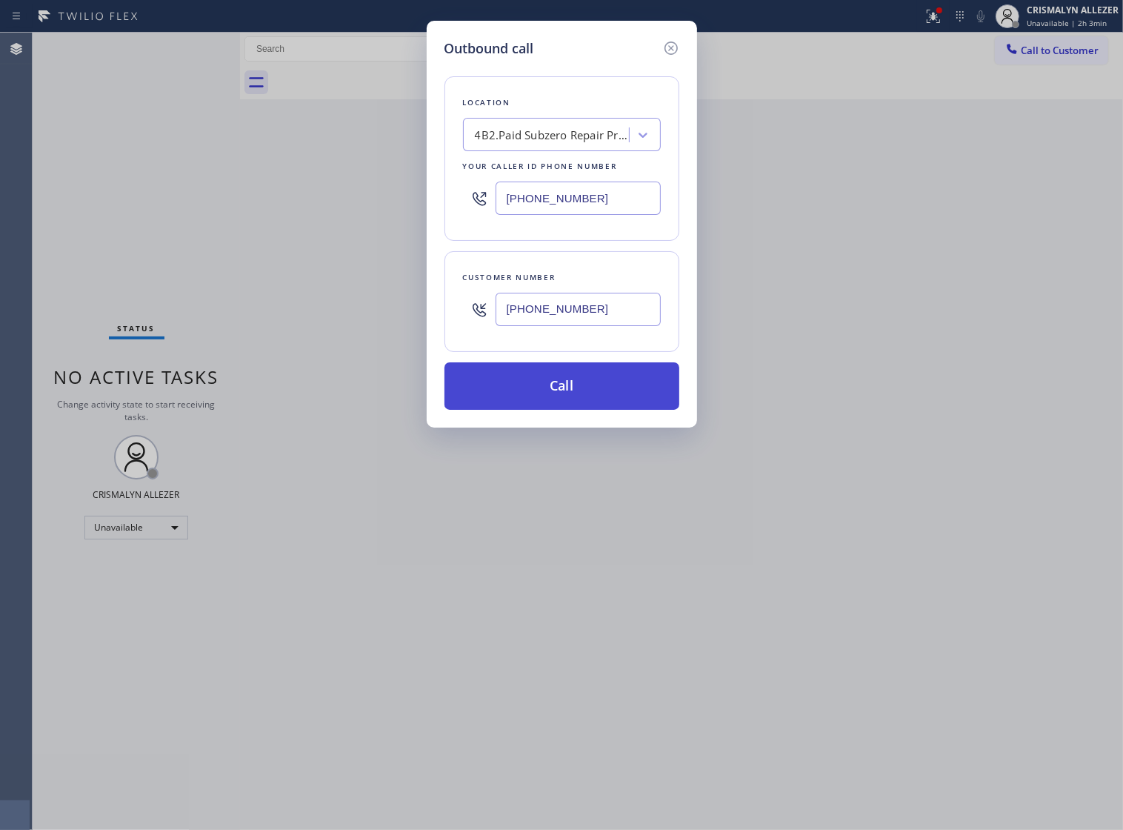
type input "[PHONE_NUMBER]"
click at [561, 410] on button "Call" at bounding box center [562, 385] width 235 height 47
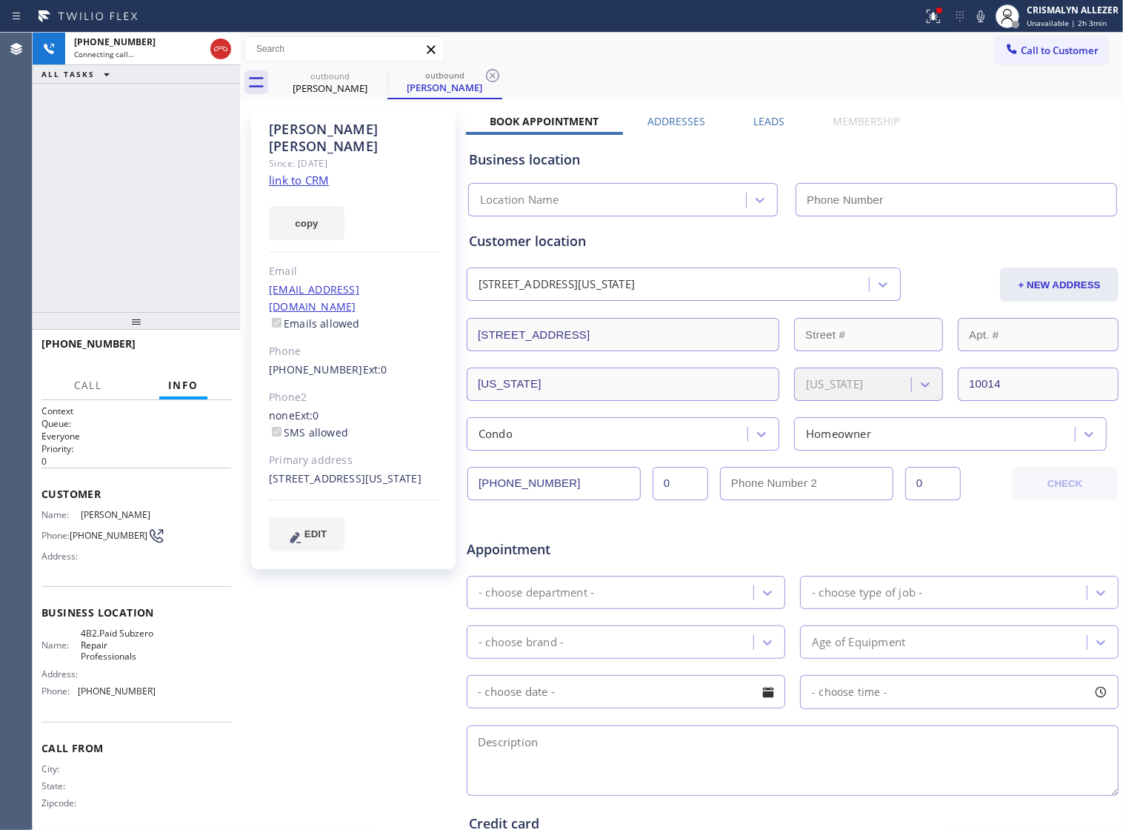
type input "[PHONE_NUMBER]"
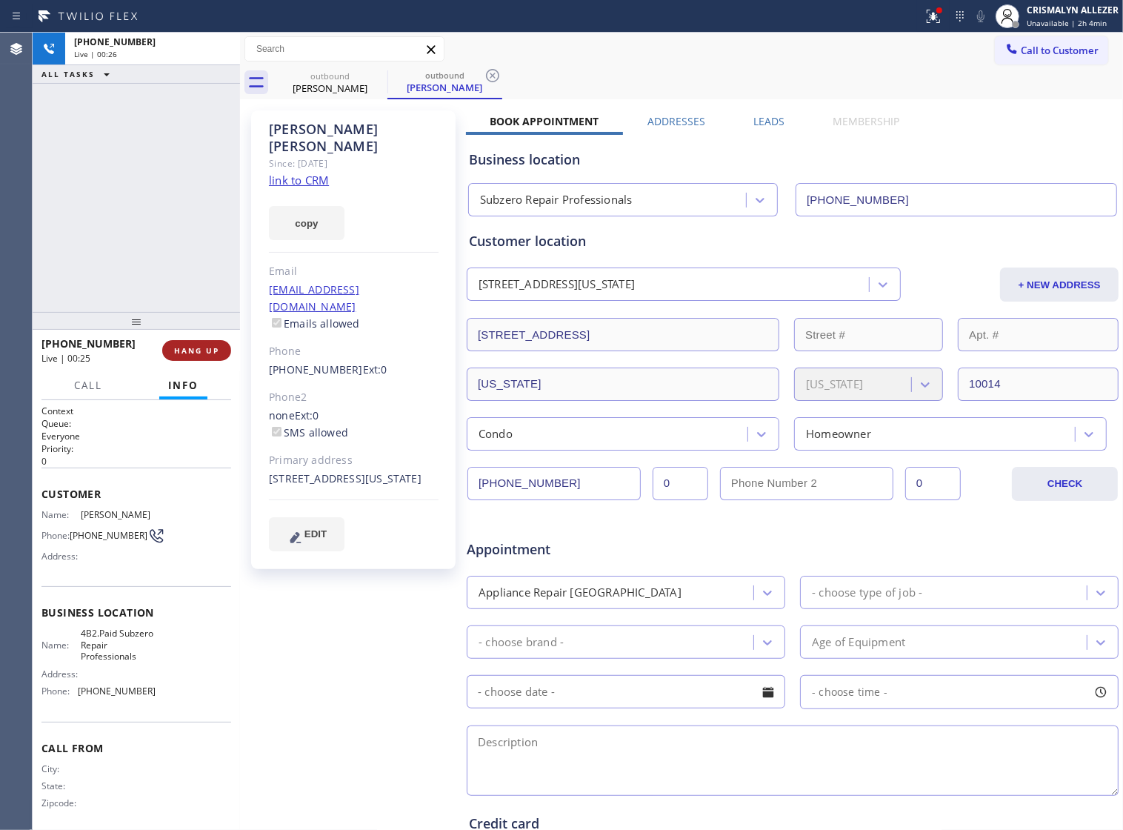
click at [190, 348] on span "HANG UP" at bounding box center [196, 350] width 45 height 10
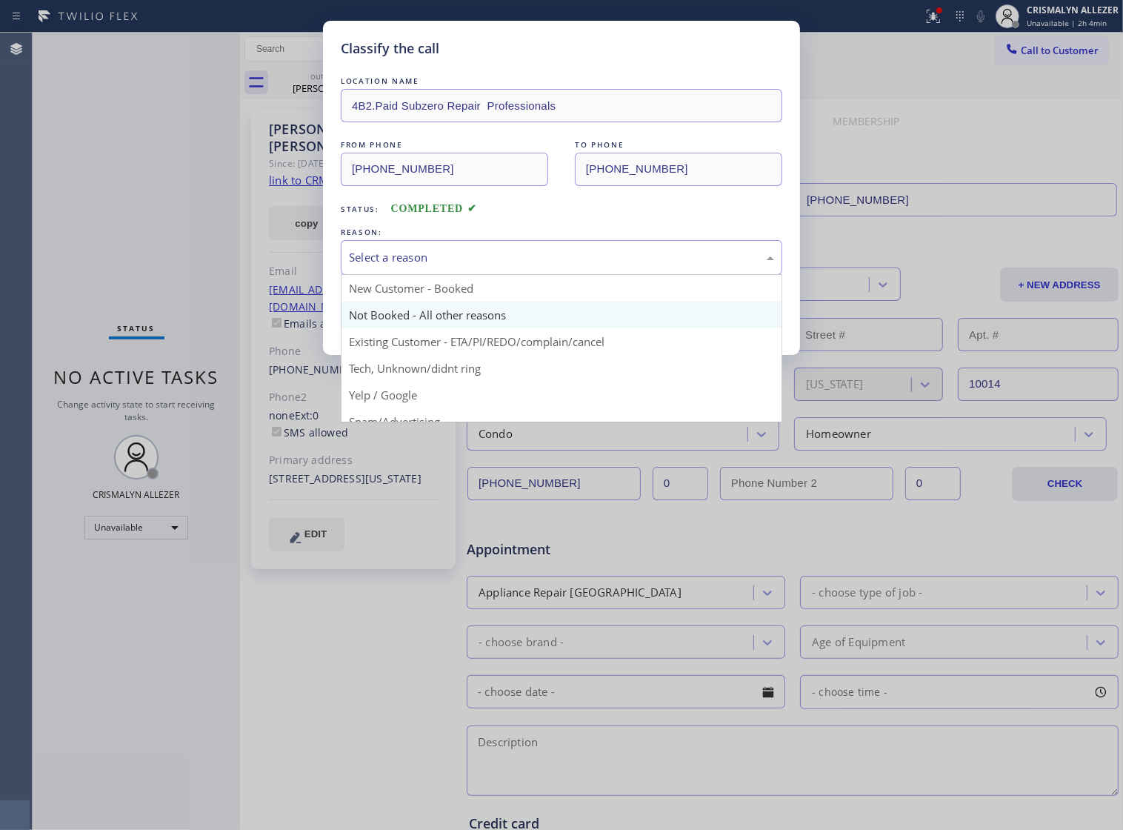
drag, startPoint x: 557, startPoint y: 279, endPoint x: 433, endPoint y: 328, distance: 133.1
click at [524, 275] on div "Select a reason New Customer - Booked Not Booked - All other reasons Existing C…" at bounding box center [562, 257] width 442 height 35
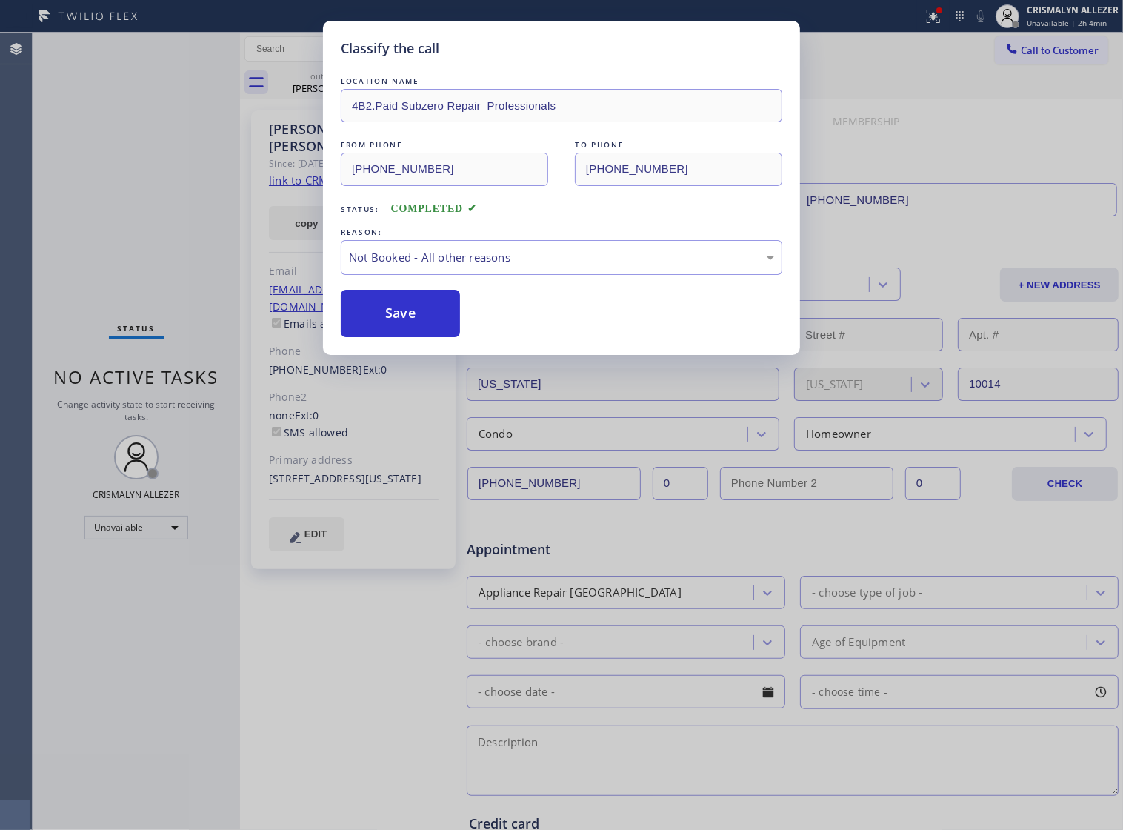
click at [406, 336] on button "Save" at bounding box center [400, 313] width 119 height 47
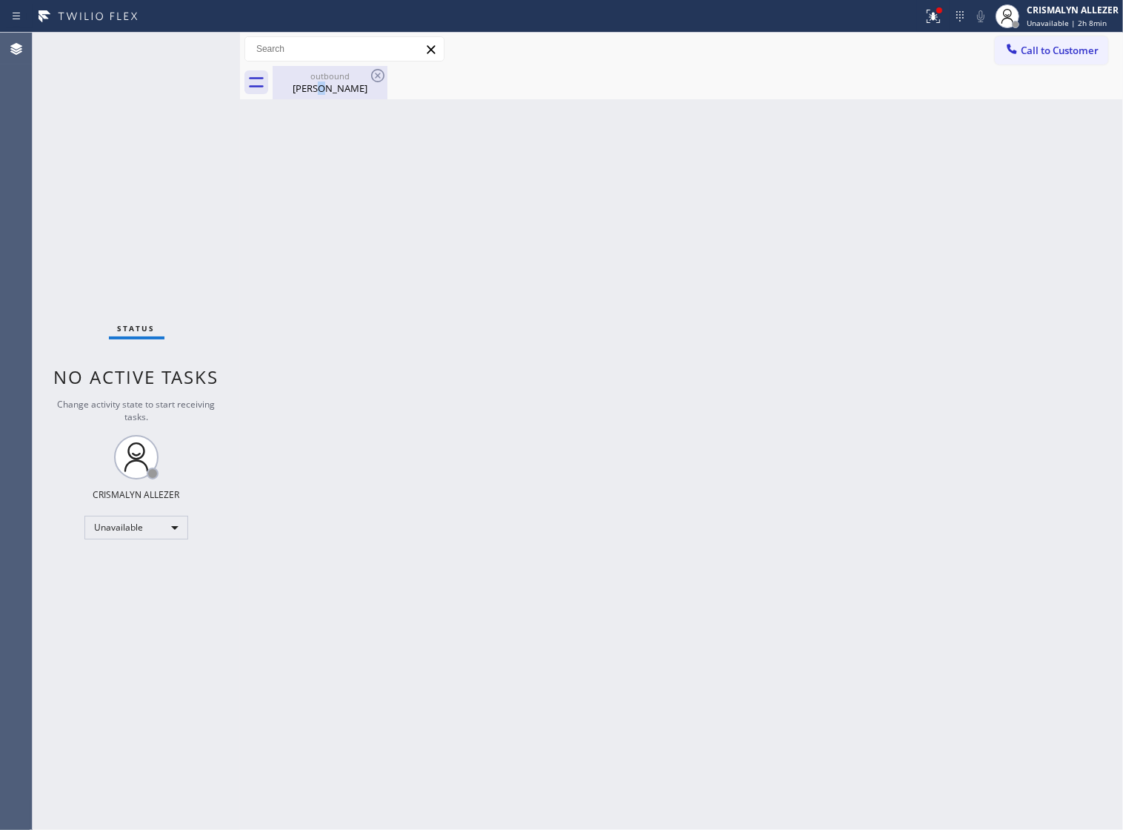
click at [328, 83] on div "Jodi Maggio" at bounding box center [330, 88] width 112 height 13
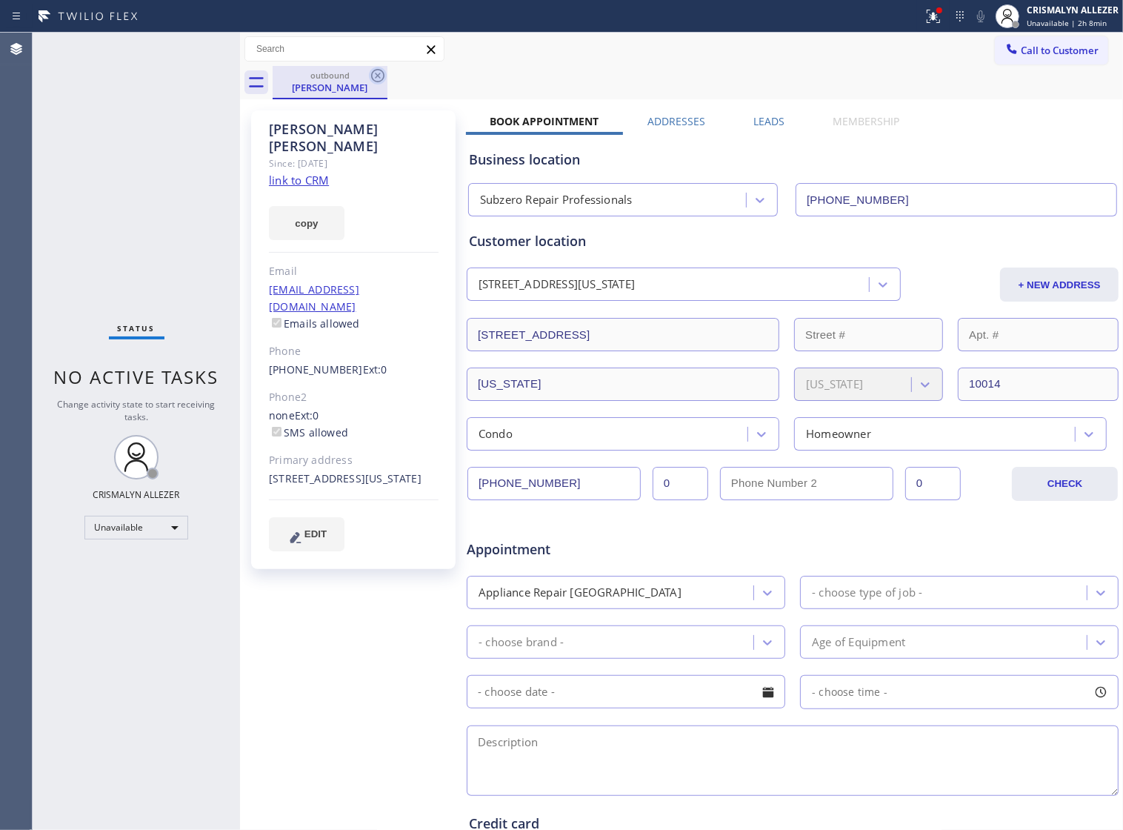
click at [376, 76] on icon at bounding box center [377, 75] width 13 height 13
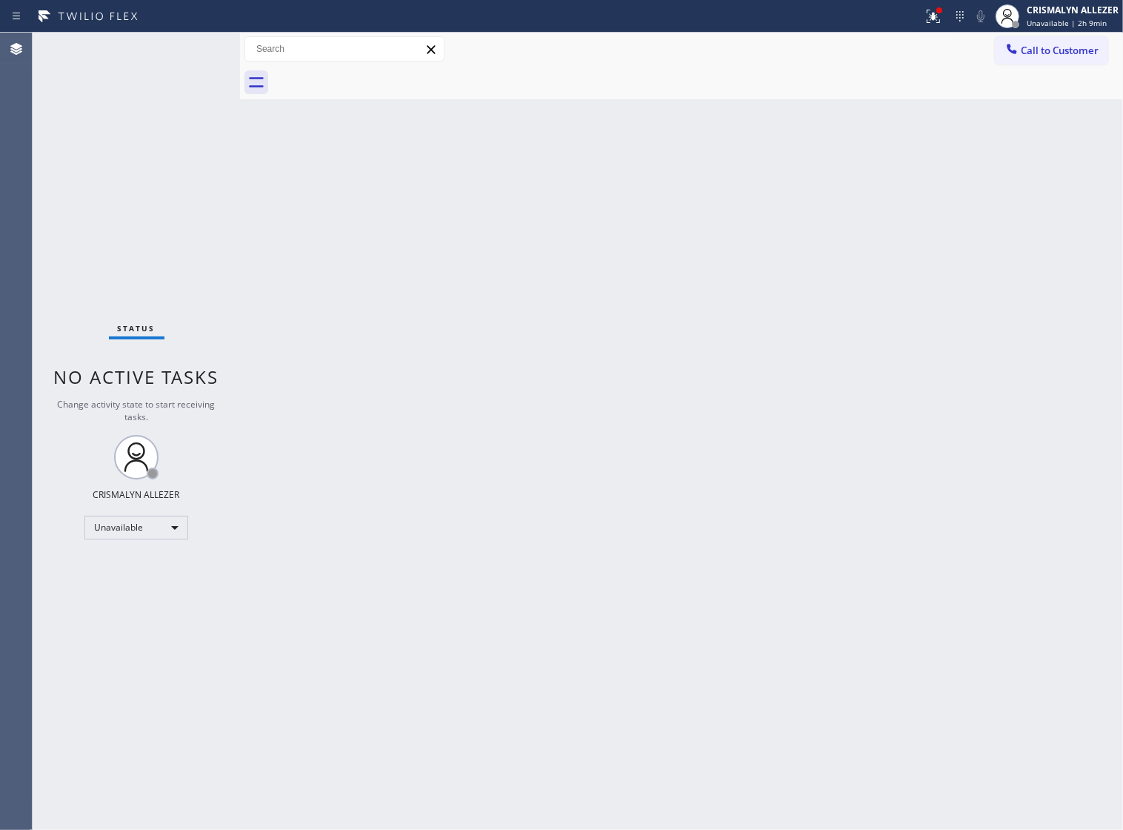
click at [1058, 53] on span "Call to Customer" at bounding box center [1060, 50] width 78 height 13
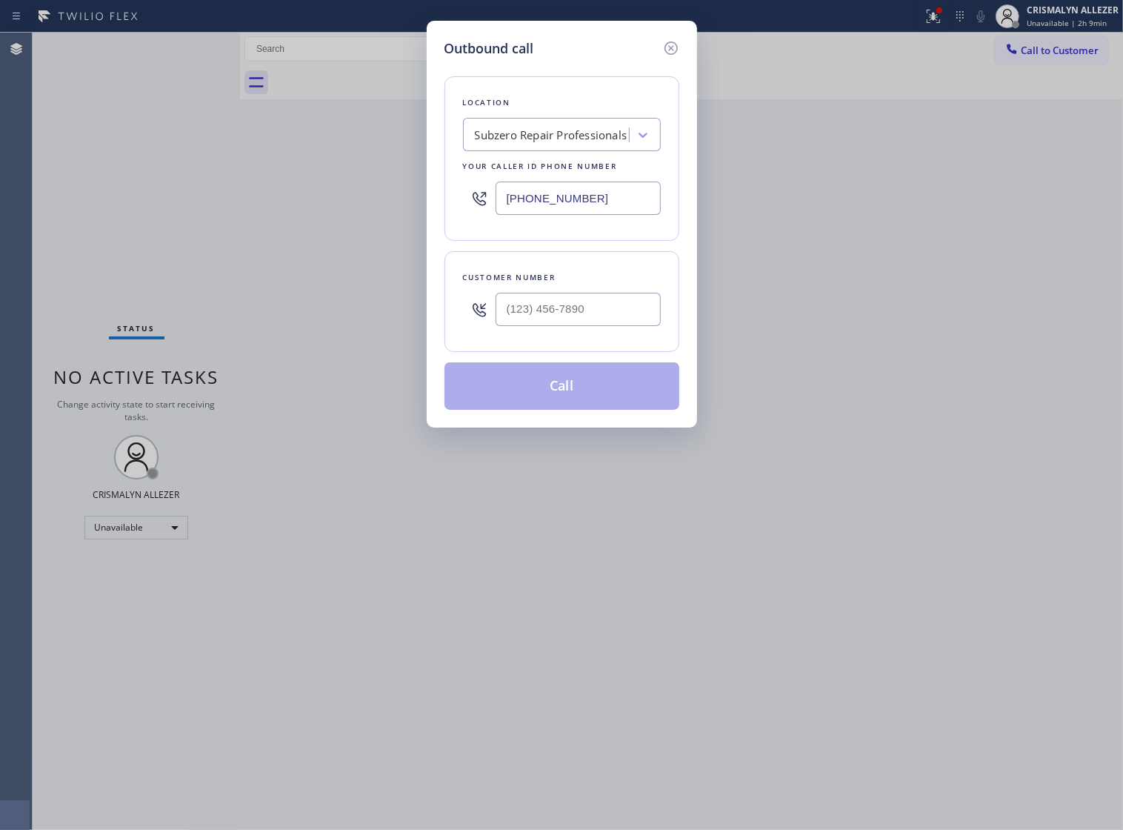
paste input "630) 394-6070"
drag, startPoint x: 605, startPoint y: 207, endPoint x: 78, endPoint y: 209, distance: 526.9
click at [201, 213] on div "Outbound call Location Subzero Repair Professionals Your caller id phone number…" at bounding box center [561, 415] width 1123 height 830
type input "[PHONE_NUMBER]"
click at [591, 326] on input "(___) ___-____" at bounding box center [578, 309] width 165 height 33
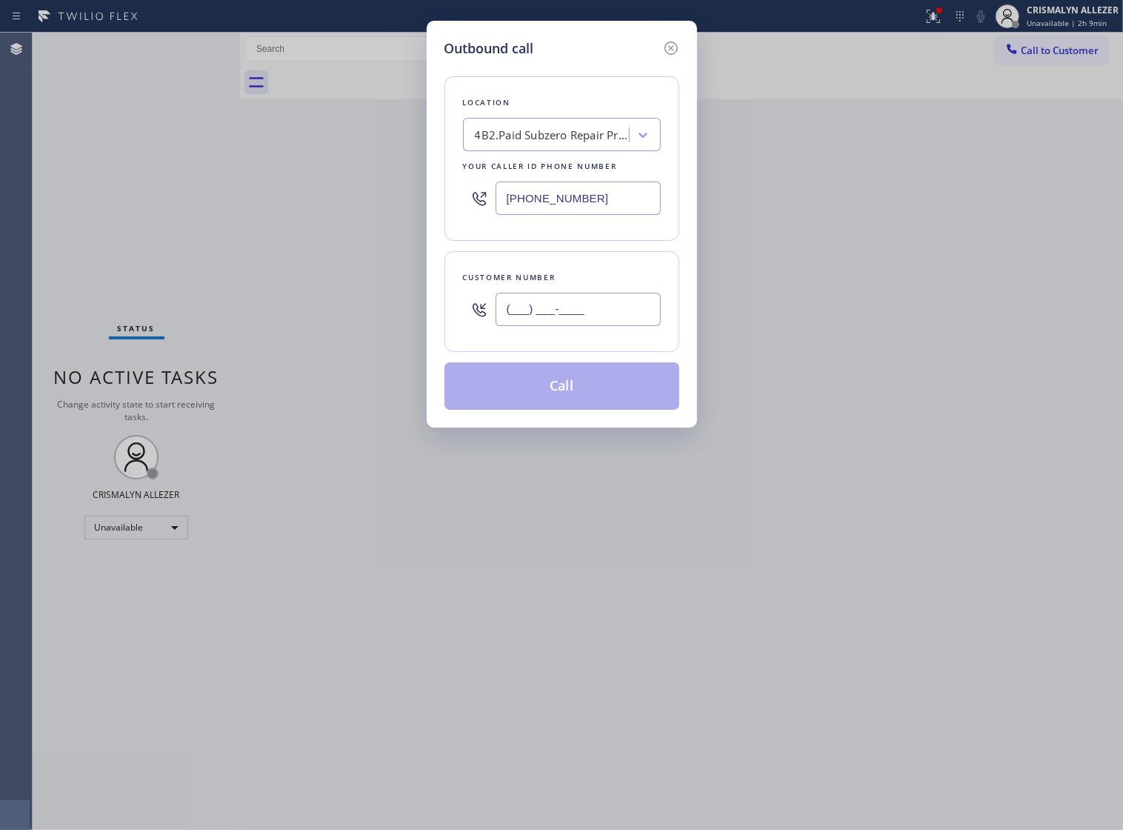
paste input "630) 240-0404"
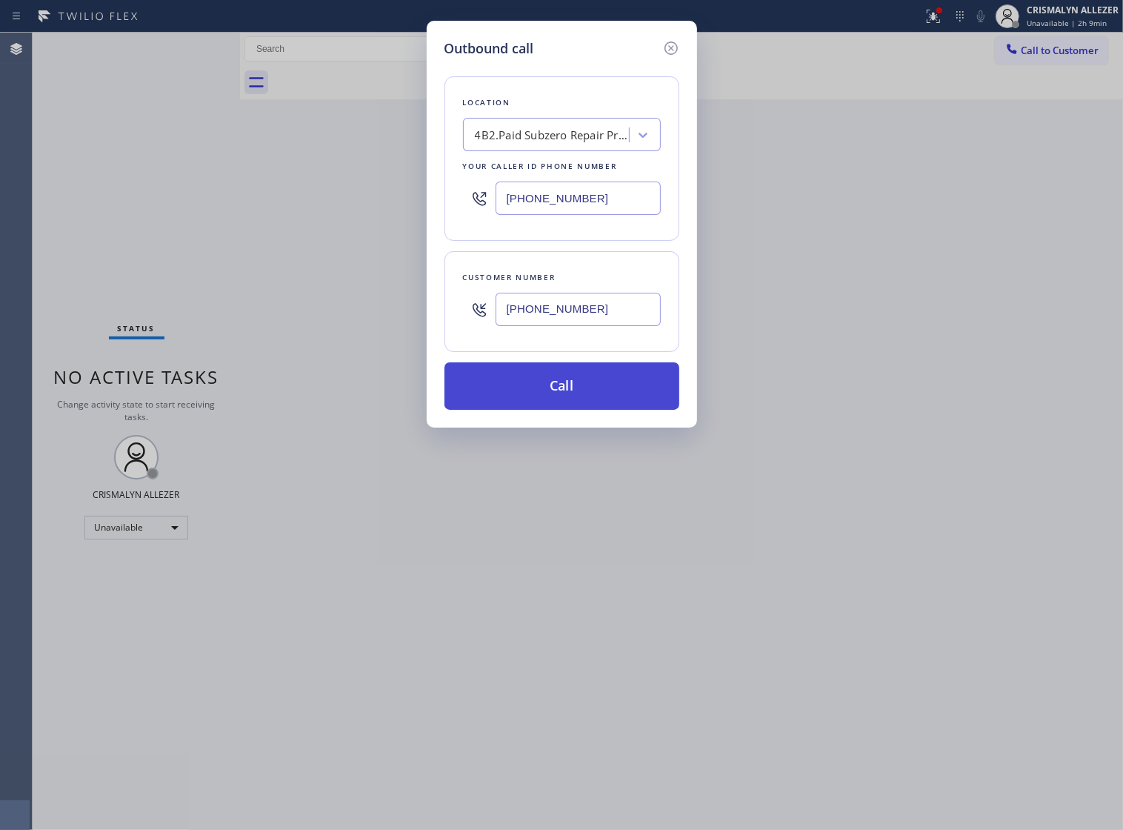
type input "[PHONE_NUMBER]"
click at [559, 410] on button "Call" at bounding box center [562, 385] width 235 height 47
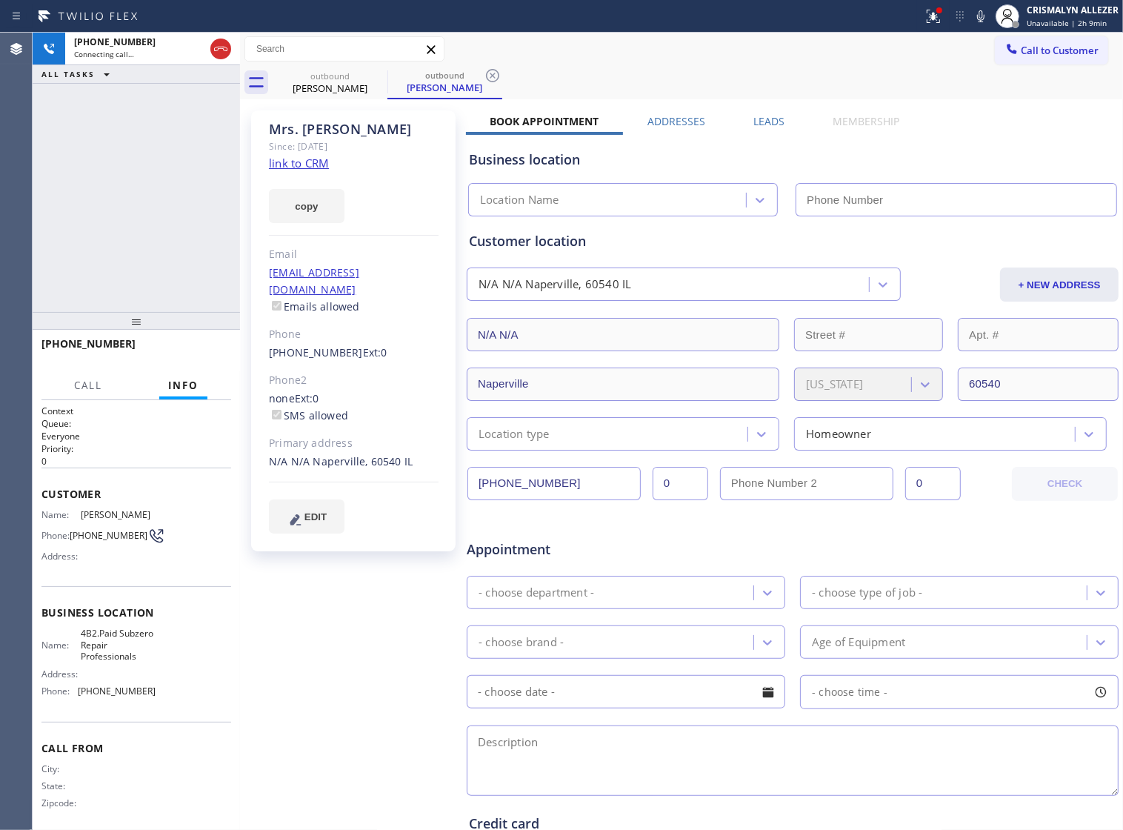
type input "[PHONE_NUMBER]"
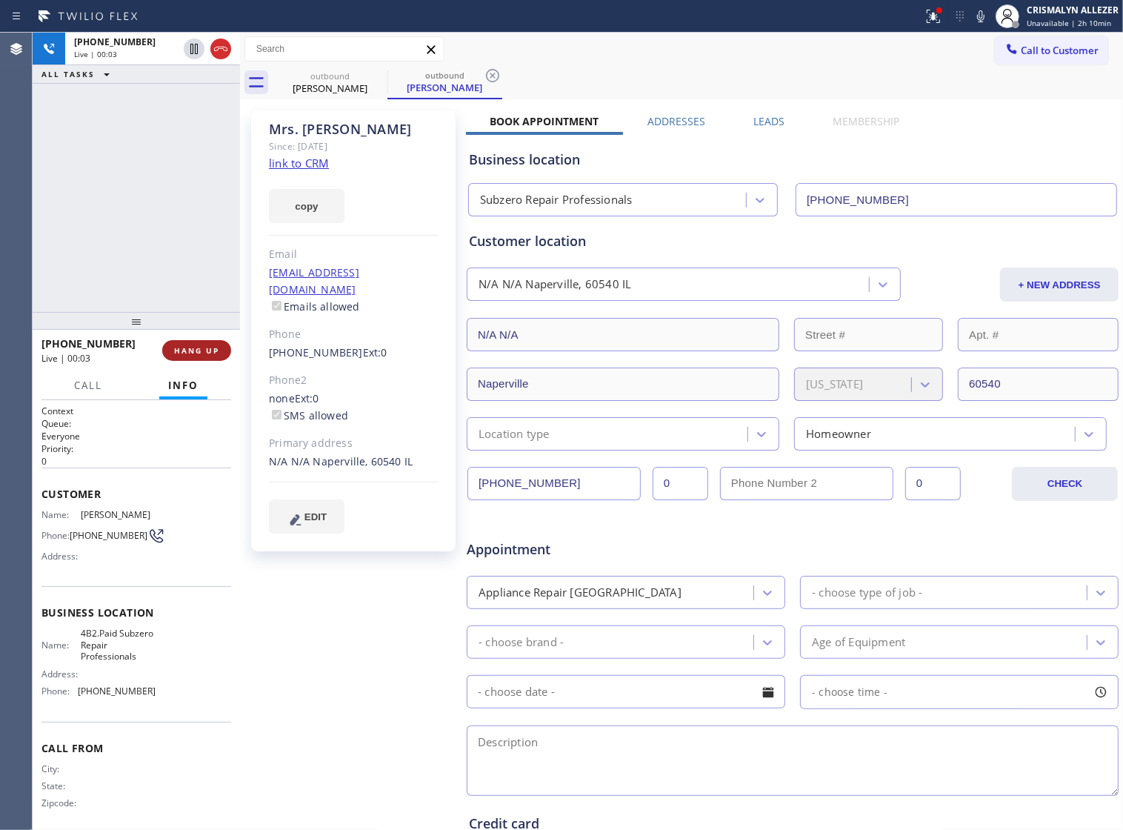
click at [175, 352] on span "HANG UP" at bounding box center [196, 350] width 45 height 10
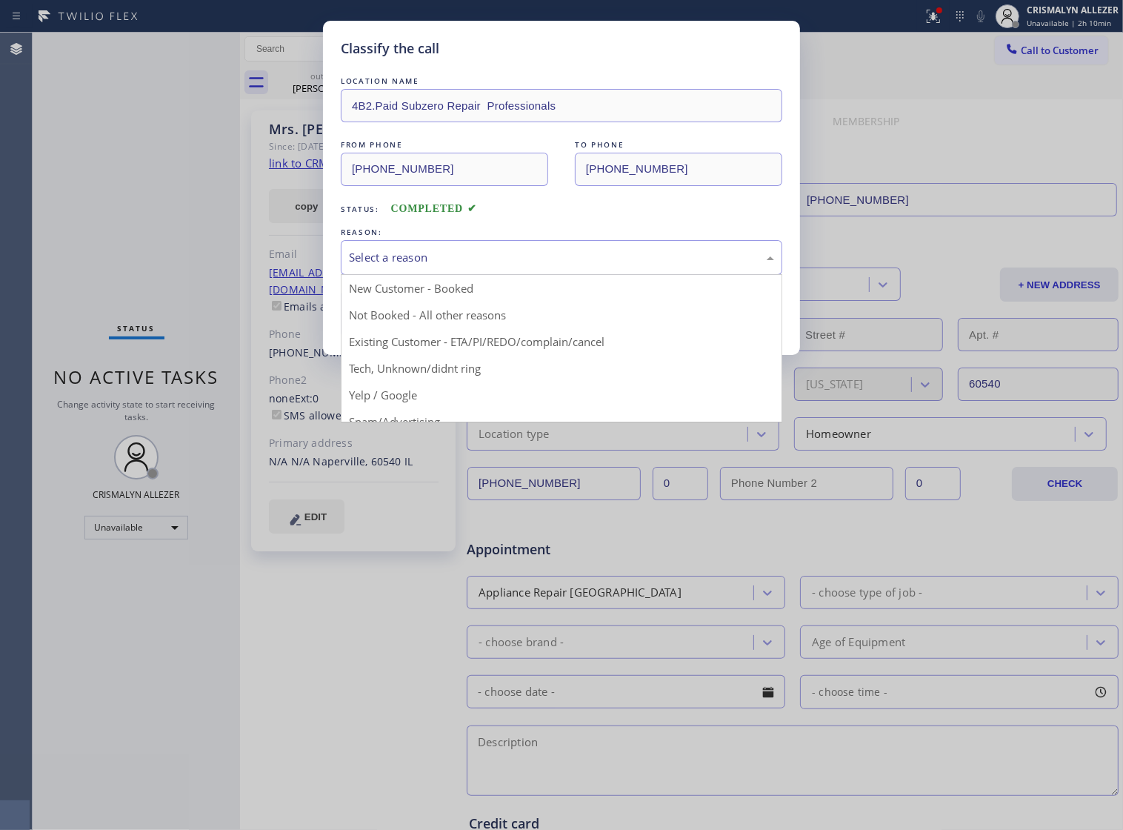
click at [531, 266] on div "Select a reason" at bounding box center [561, 257] width 425 height 17
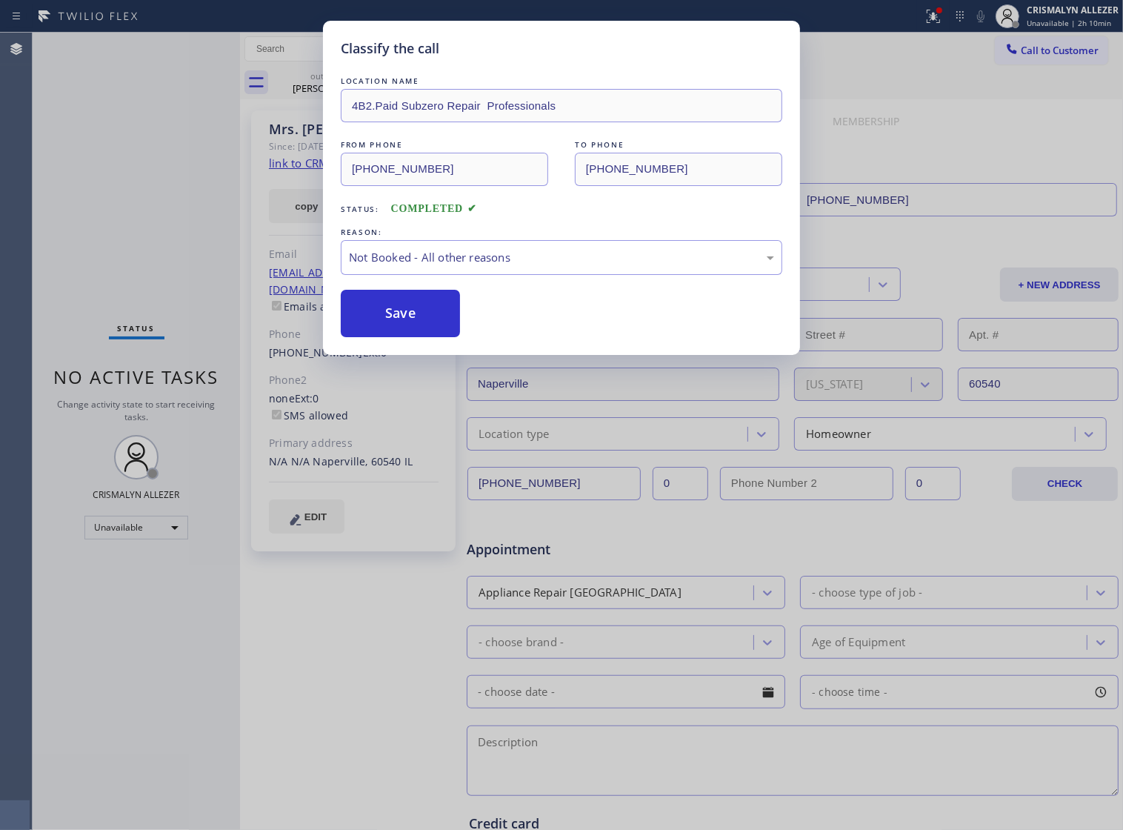
click at [378, 337] on button "Save" at bounding box center [400, 313] width 119 height 47
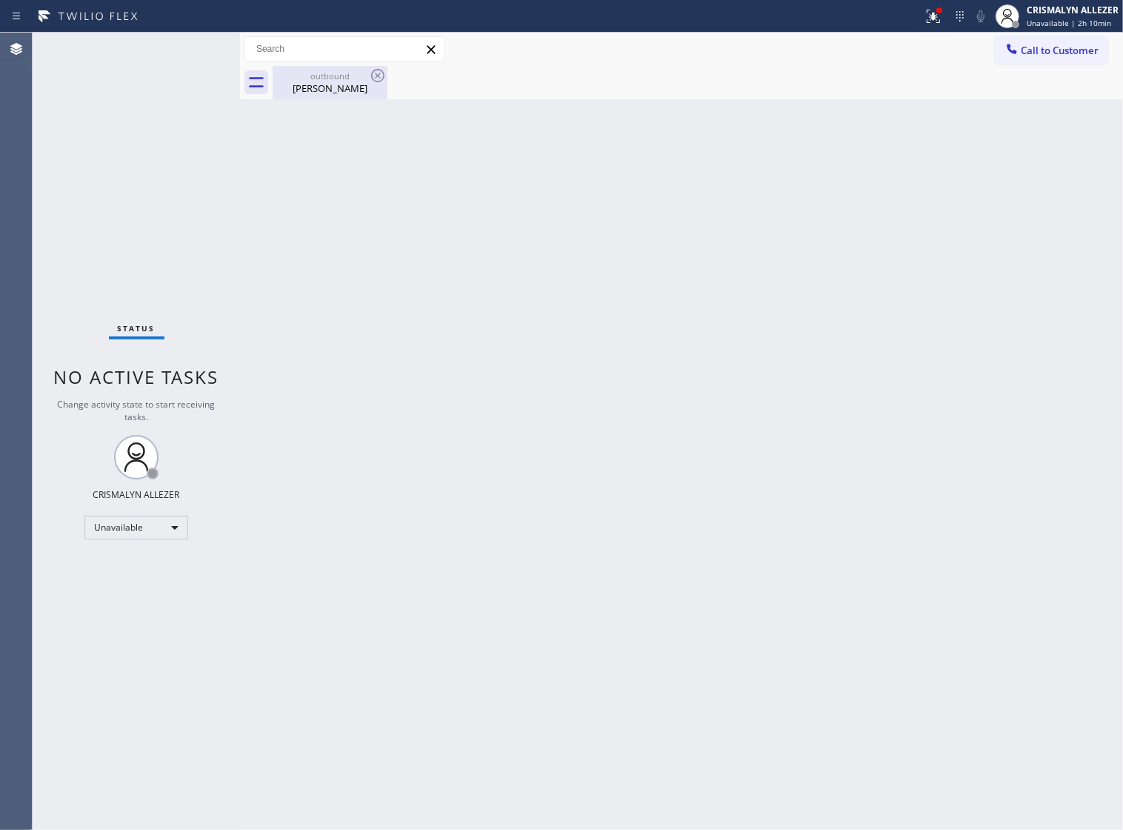
click at [328, 87] on div "Mrs. Gerry" at bounding box center [330, 88] width 112 height 13
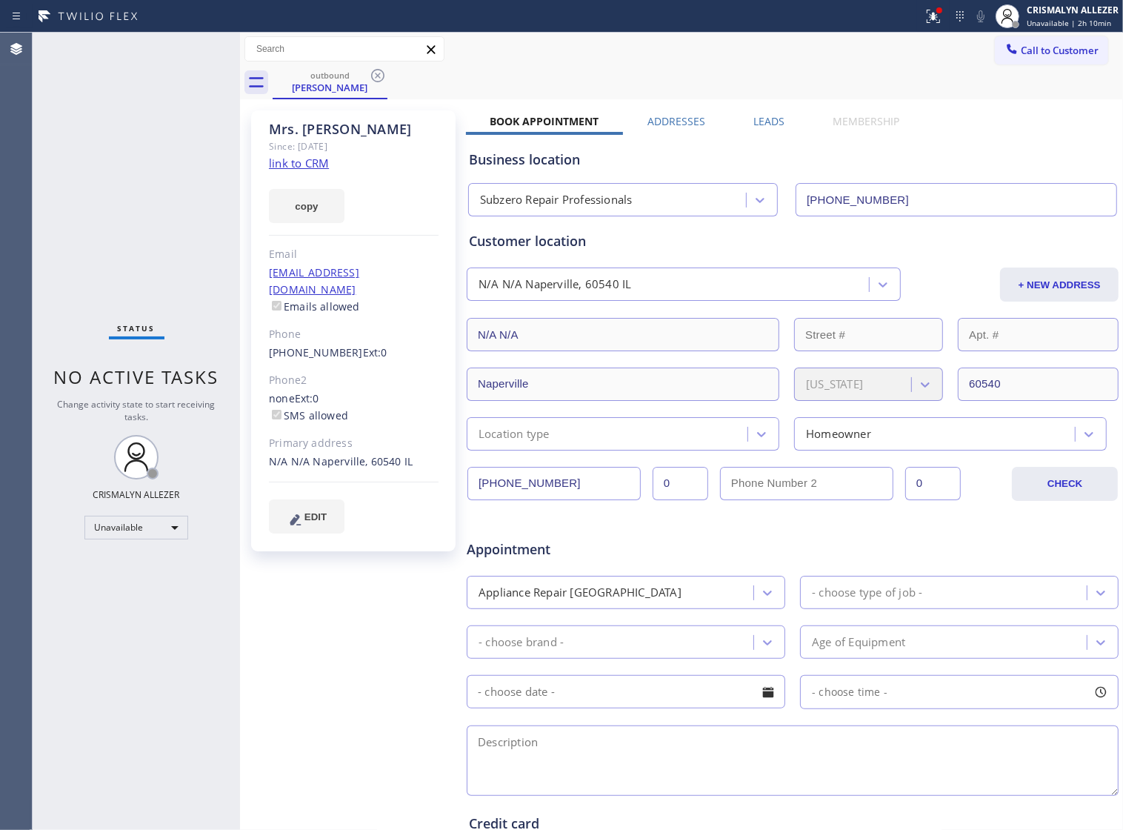
click at [754, 124] on label "Leads" at bounding box center [769, 121] width 31 height 14
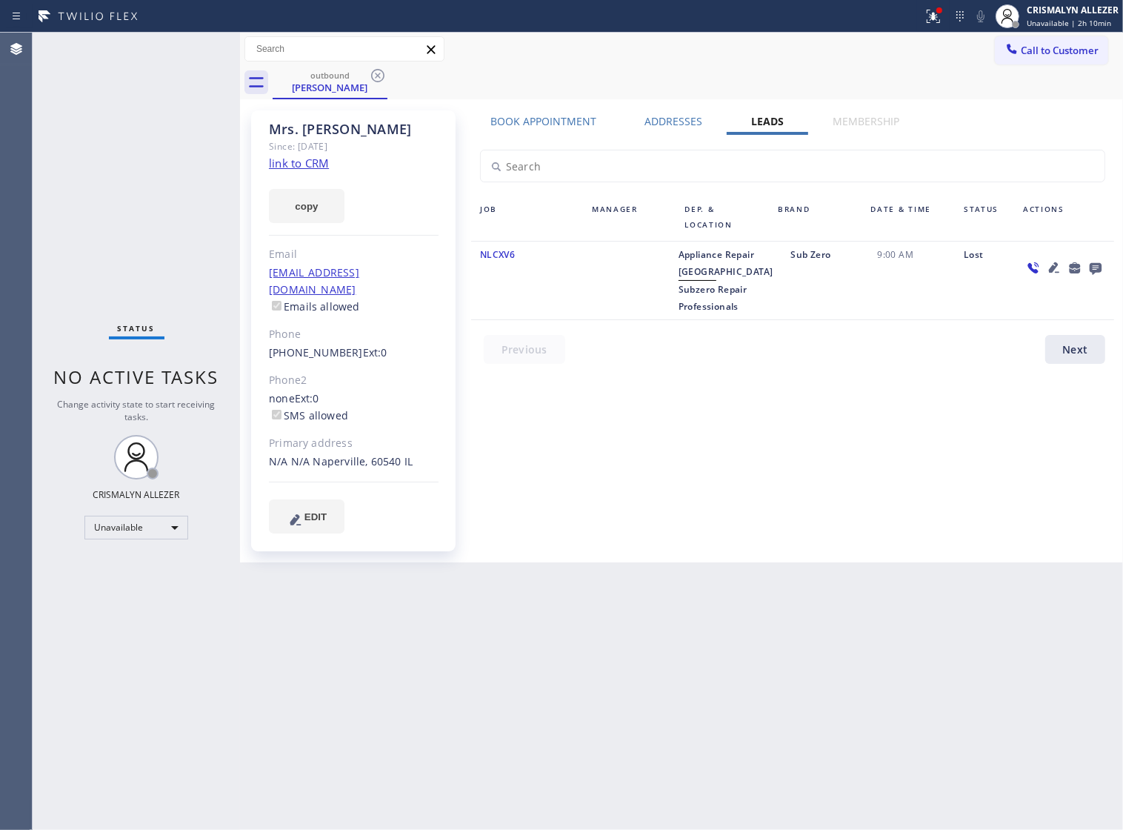
click at [1095, 265] on icon at bounding box center [1096, 268] width 18 height 19
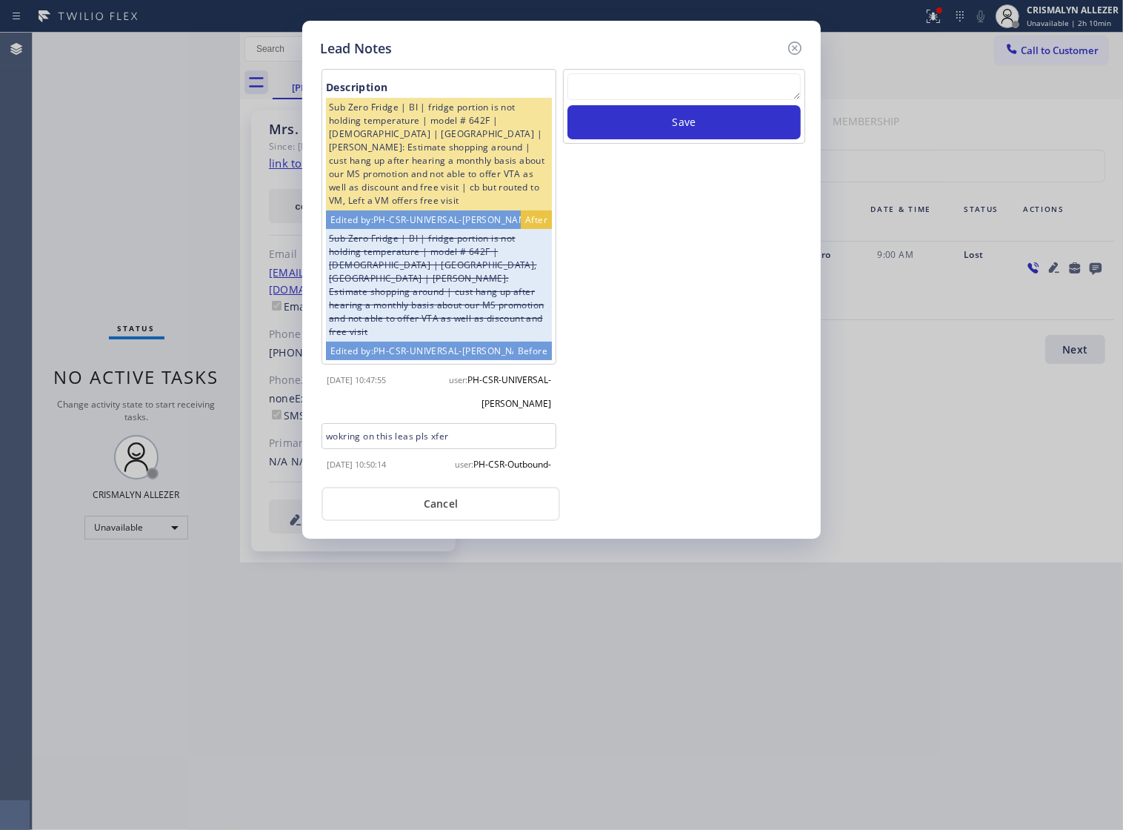
click at [635, 94] on textarea at bounding box center [684, 86] width 233 height 27
paste textarea "no answer | pls xfer if cx calls back"
type textarea "no answer | pls xfer if cx calls back"
click at [663, 126] on button "Save" at bounding box center [684, 122] width 233 height 34
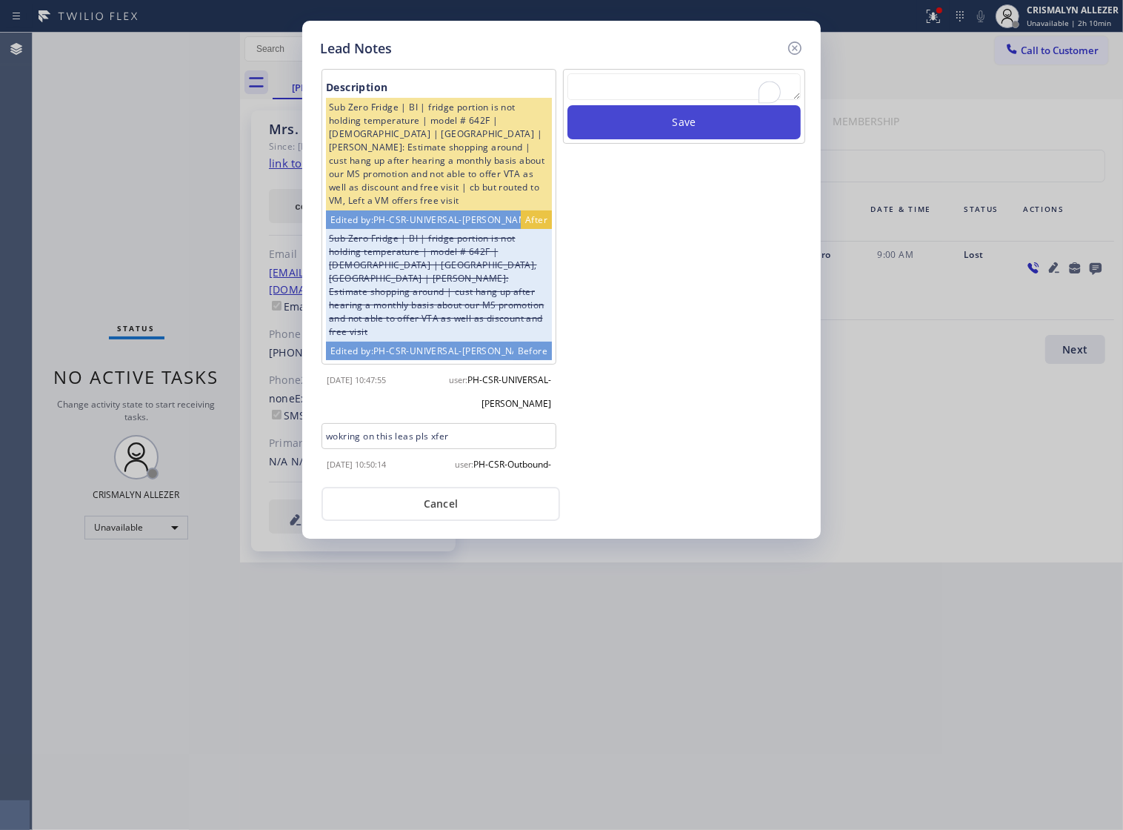
scroll to position [0, 0]
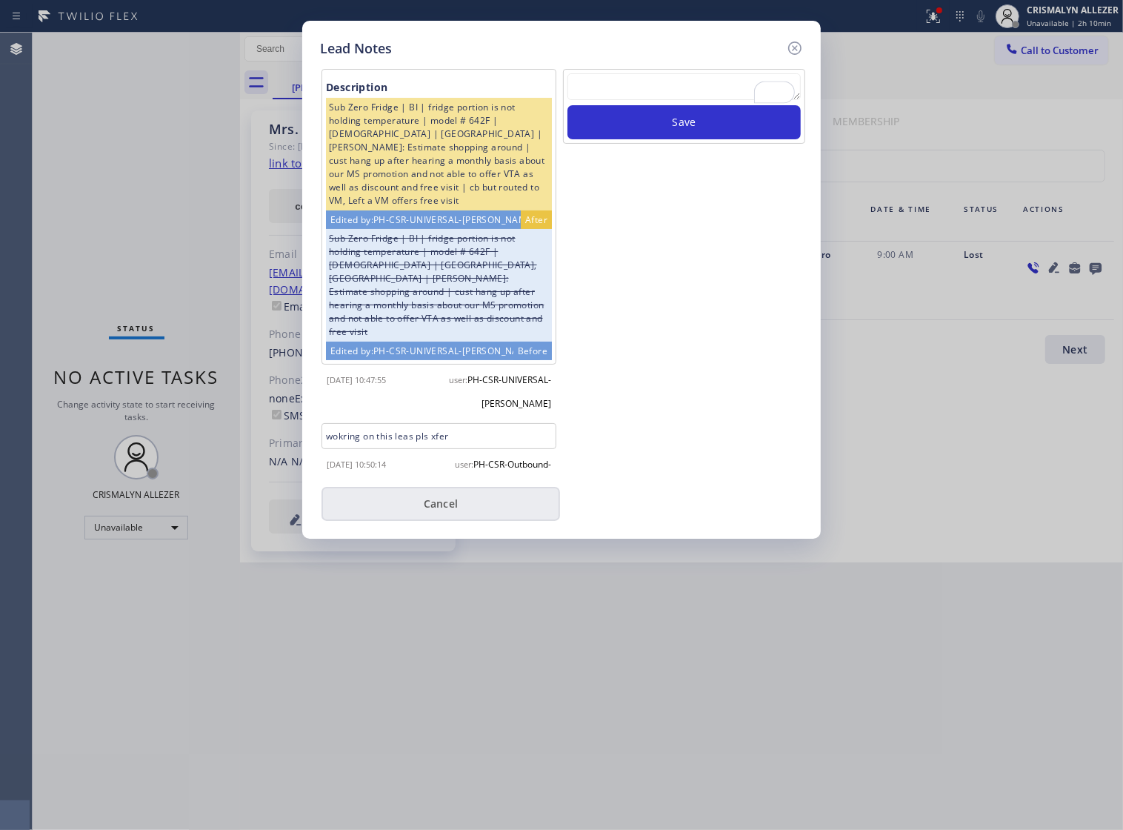
click at [463, 515] on button "Cancel" at bounding box center [441, 504] width 239 height 34
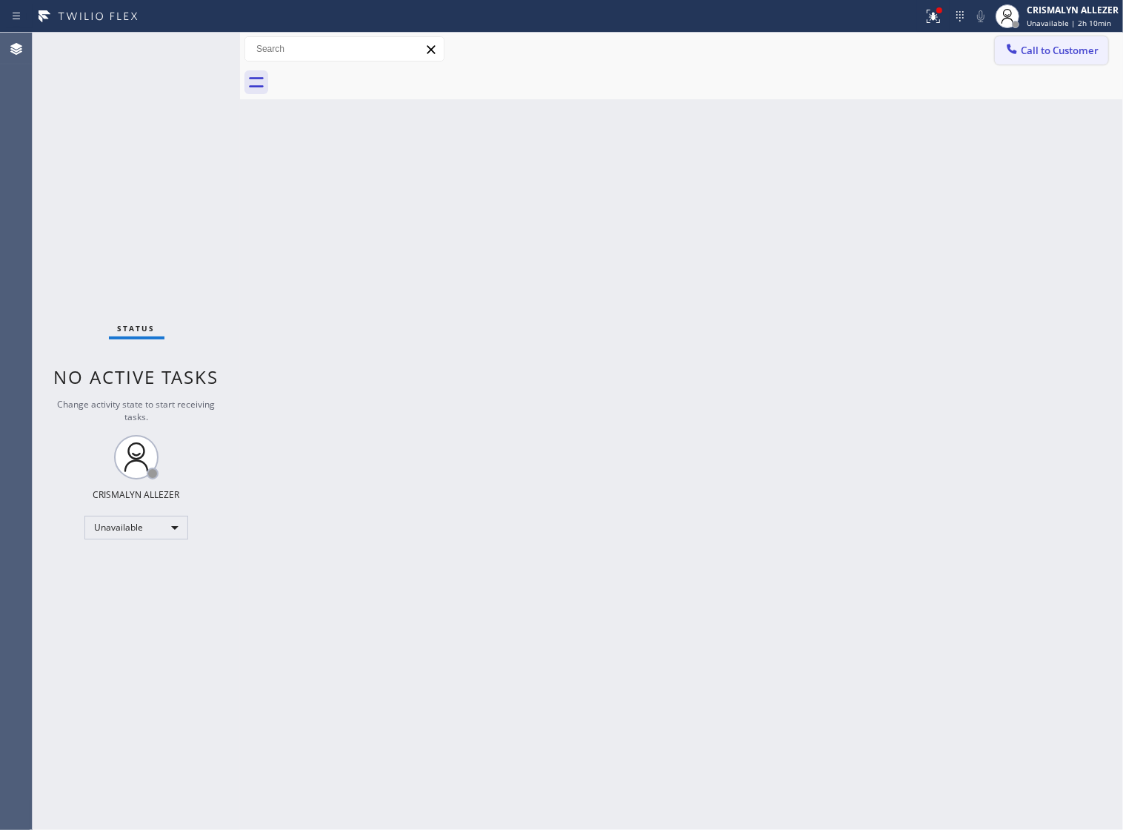
click at [1093, 50] on span "Call to Customer" at bounding box center [1060, 50] width 78 height 13
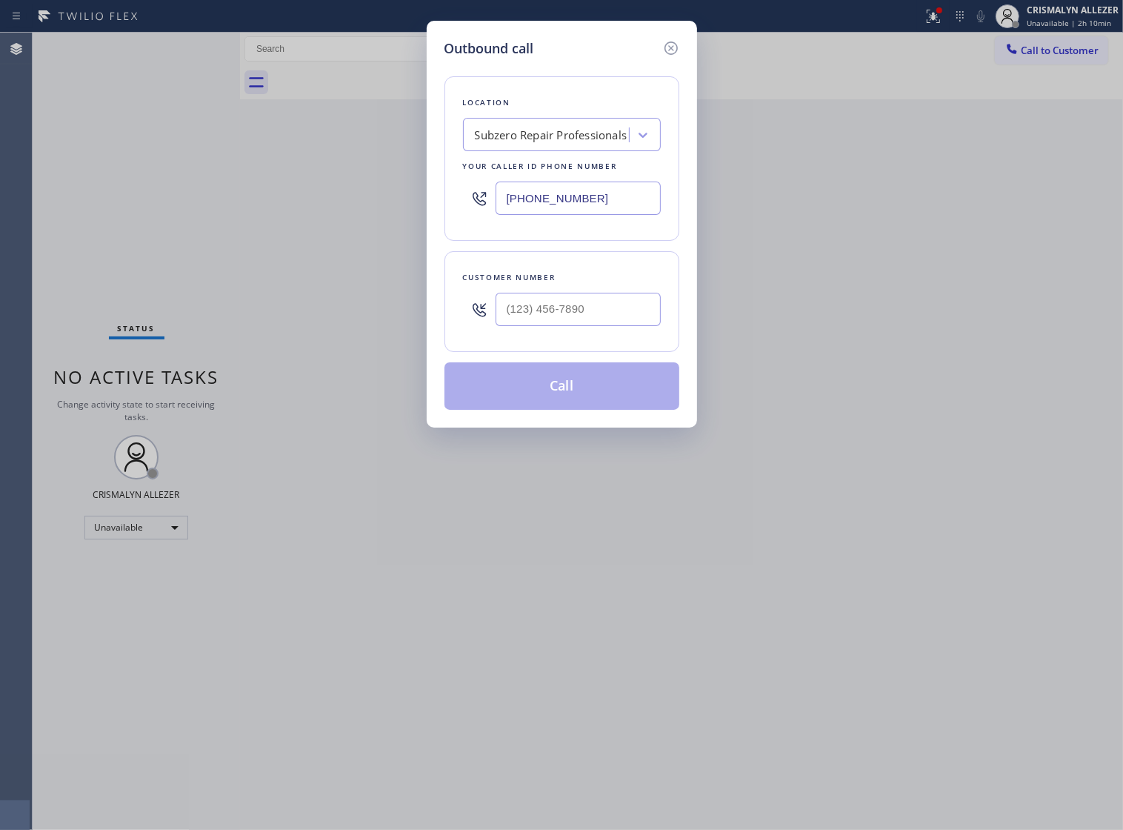
paste input "02) 691-7988"
drag, startPoint x: 493, startPoint y: 206, endPoint x: 148, endPoint y: 205, distance: 344.6
click at [148, 205] on div "Outbound call Location Subzero Repair Professionals Your caller id phone number…" at bounding box center [561, 415] width 1123 height 830
type input "[PHONE_NUMBER]"
click at [632, 322] on input "(___) ___-____" at bounding box center [578, 309] width 165 height 33
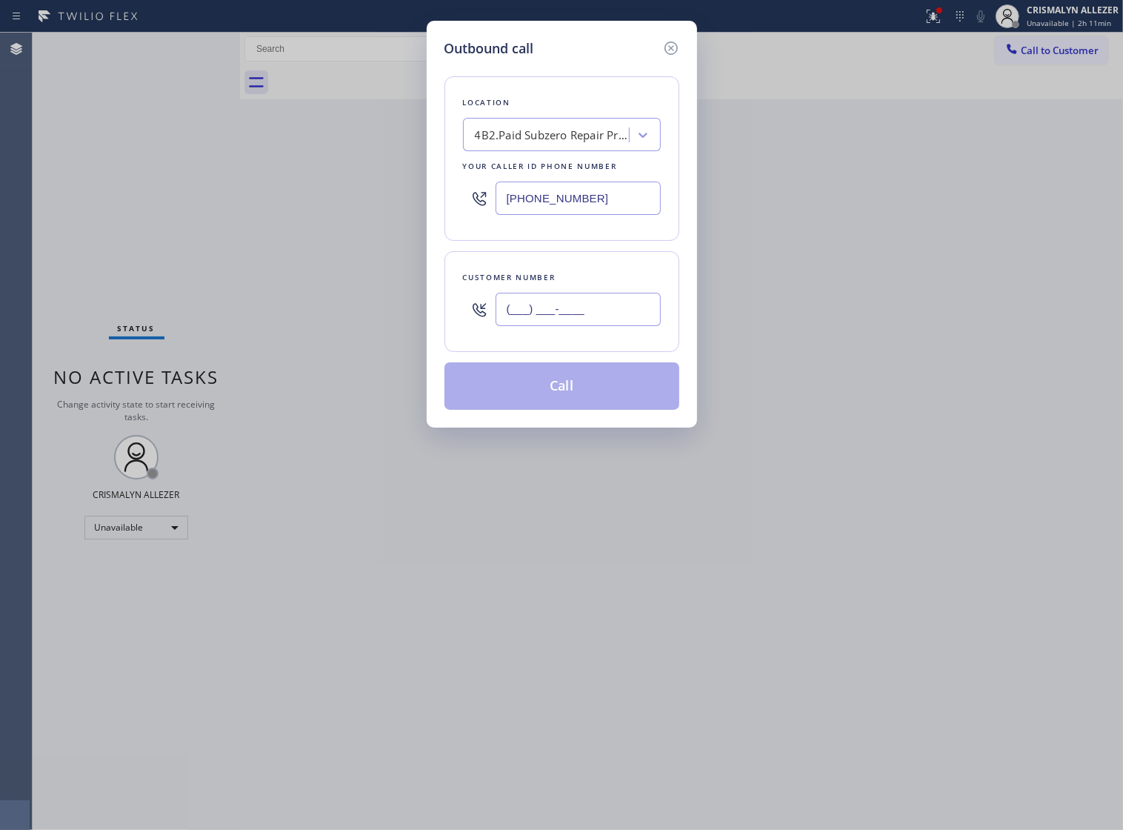
paste input "612) 961-4761"
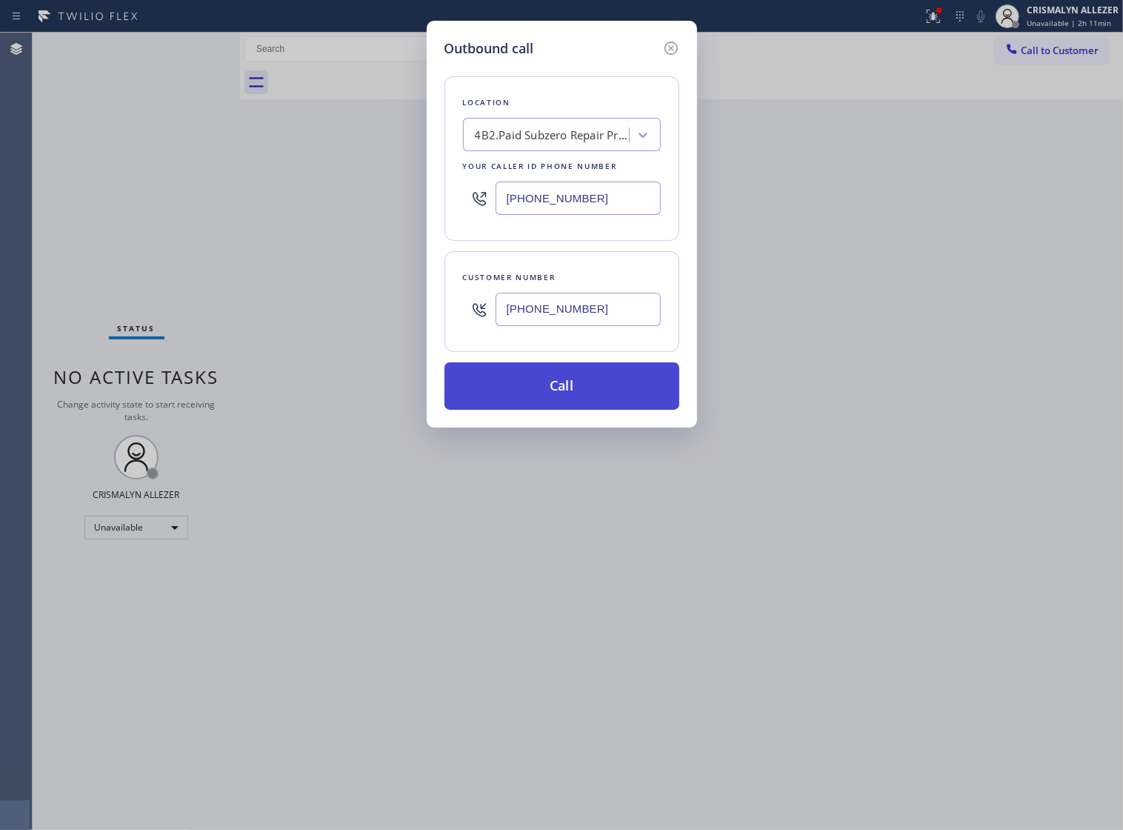
type input "[PHONE_NUMBER]"
click at [564, 410] on button "Call" at bounding box center [562, 385] width 235 height 47
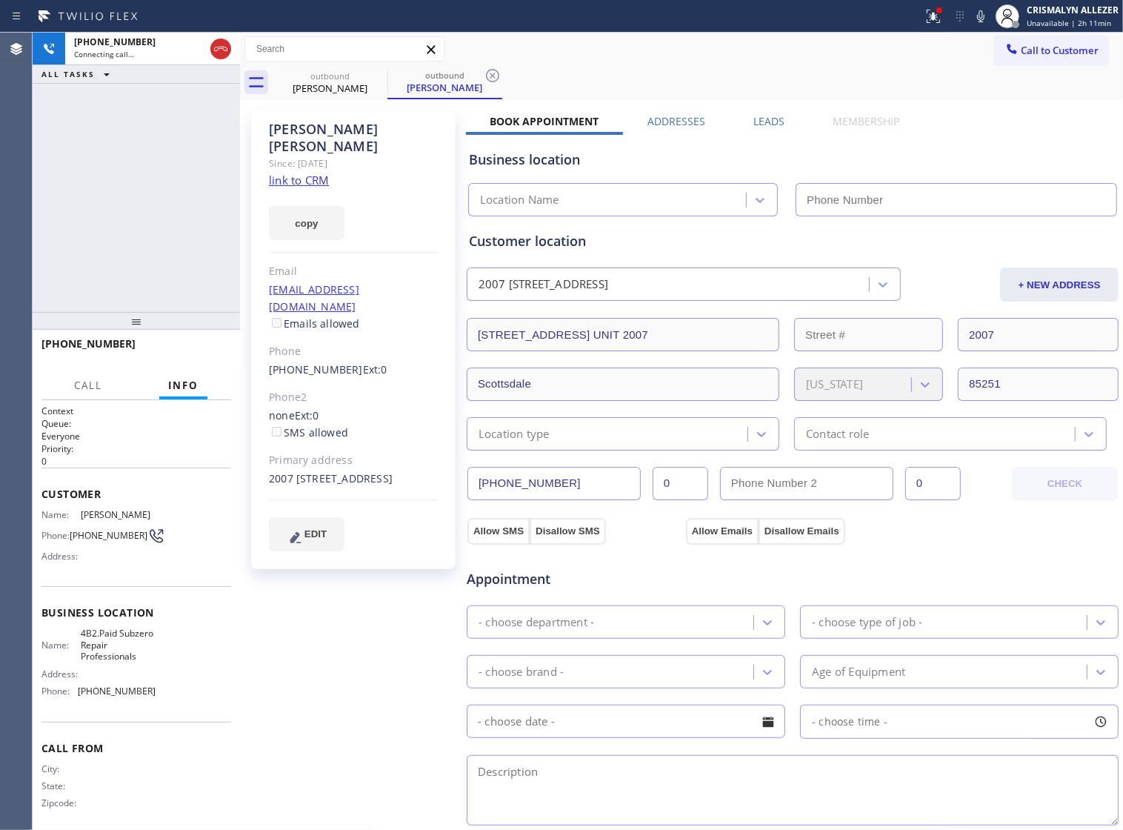
type input "[PHONE_NUMBER]"
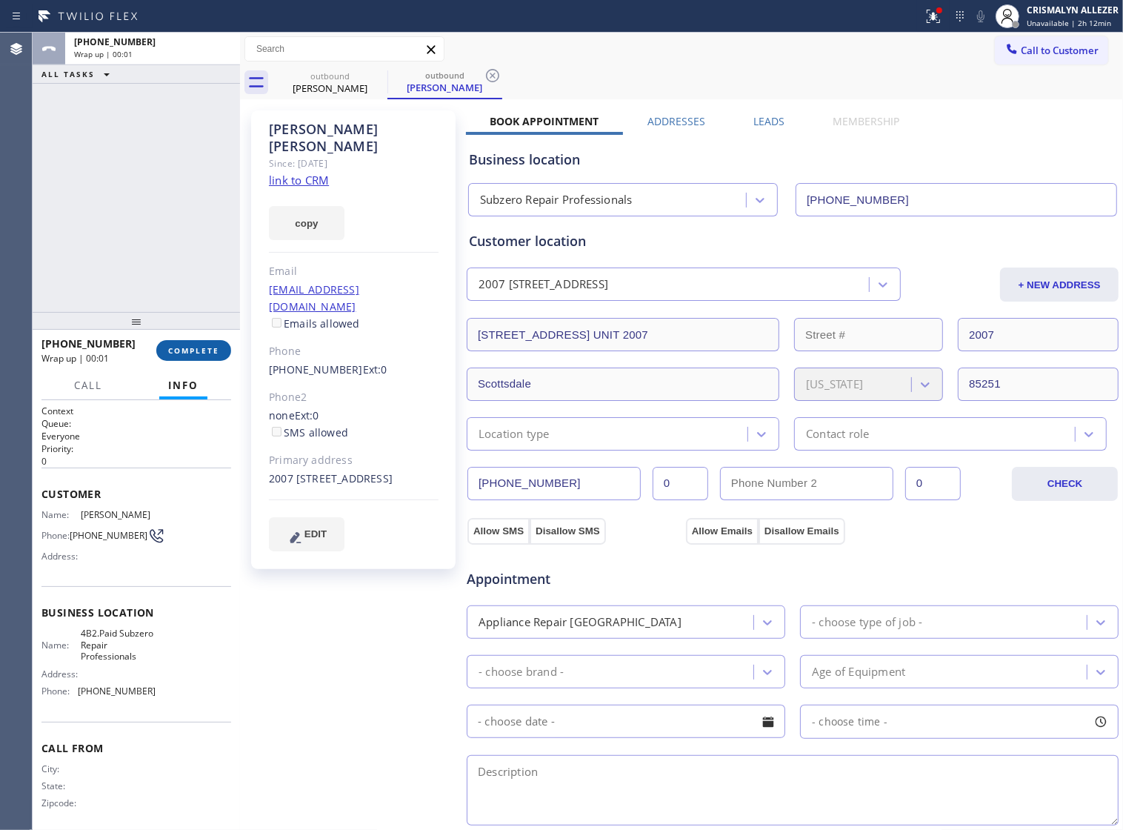
click at [197, 353] on span "COMPLETE" at bounding box center [193, 350] width 51 height 10
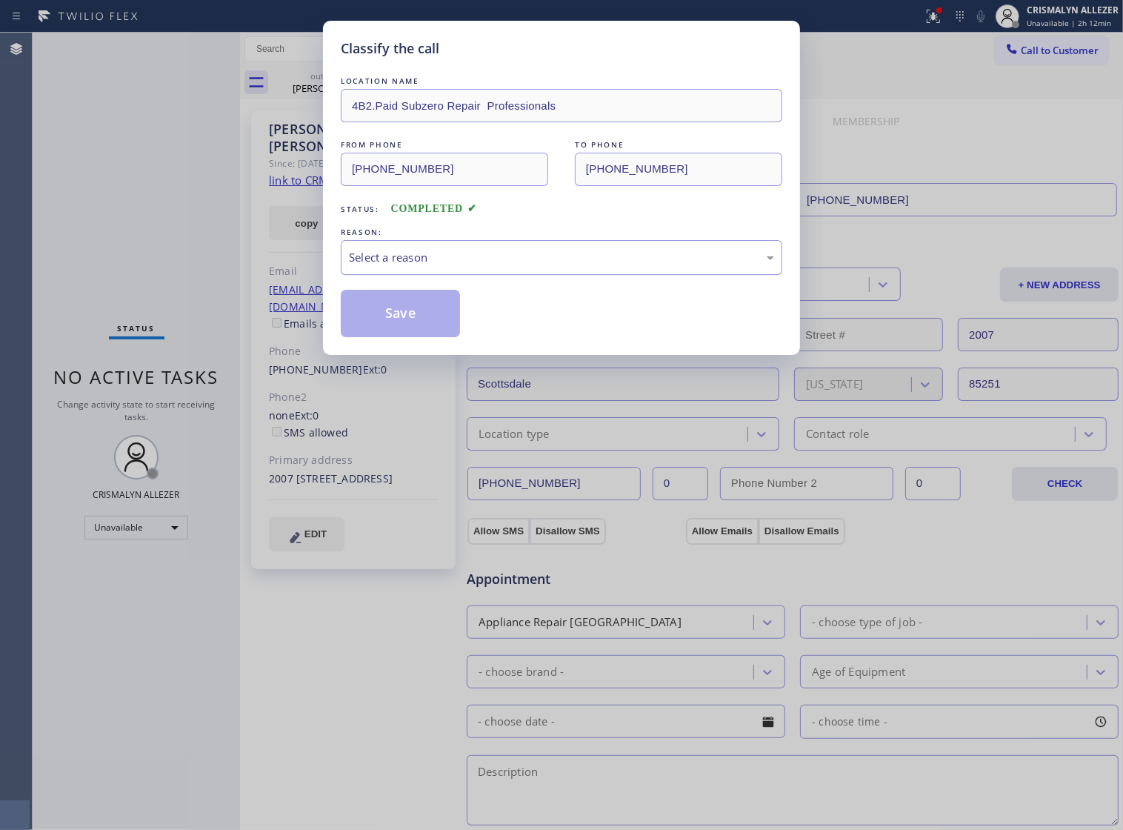
click at [568, 260] on div "Select a reason" at bounding box center [562, 257] width 442 height 35
click at [401, 324] on button "Save" at bounding box center [400, 313] width 119 height 47
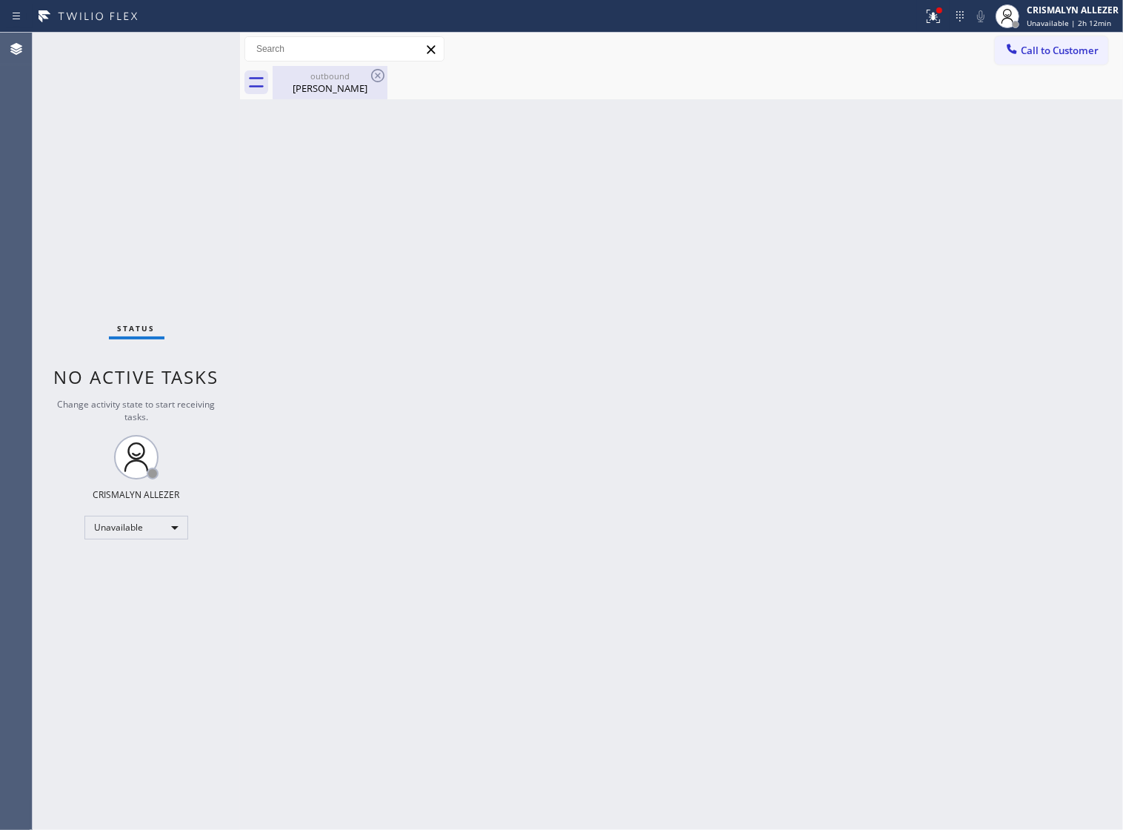
click at [316, 83] on div "Raymond Lazar" at bounding box center [330, 88] width 112 height 13
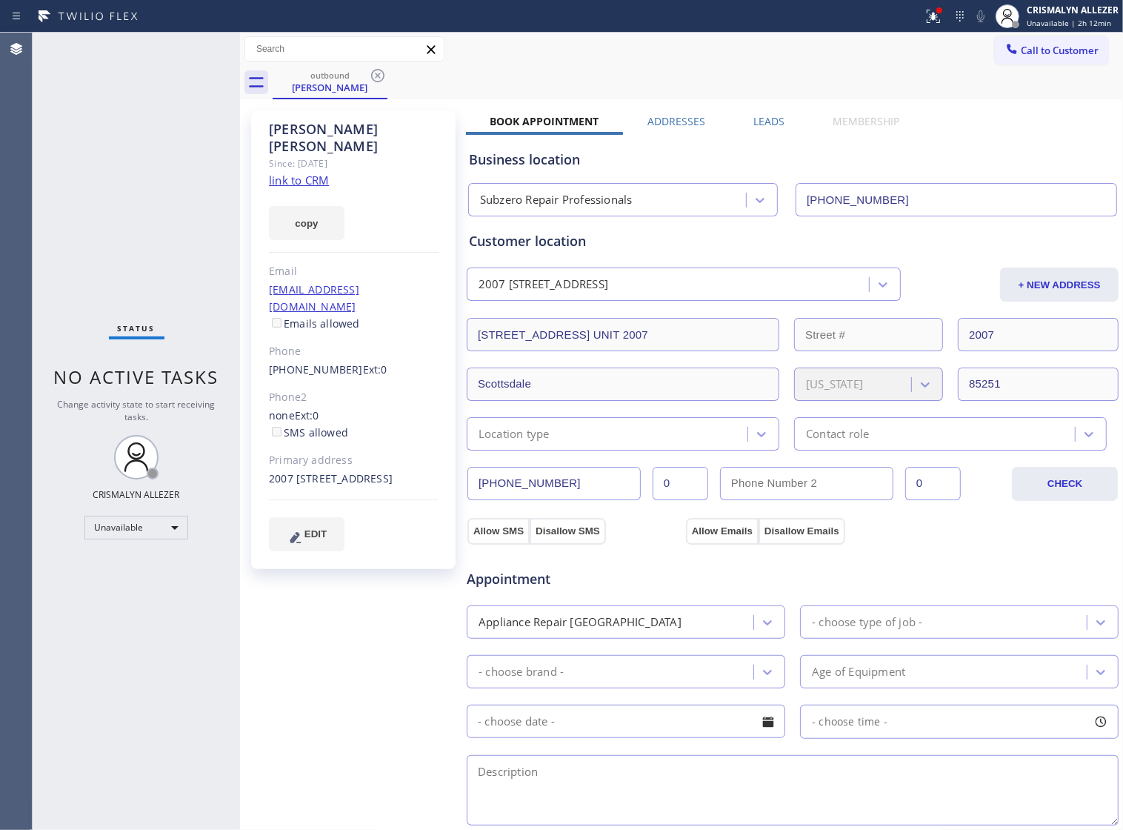
click at [769, 119] on label "Leads" at bounding box center [769, 121] width 31 height 14
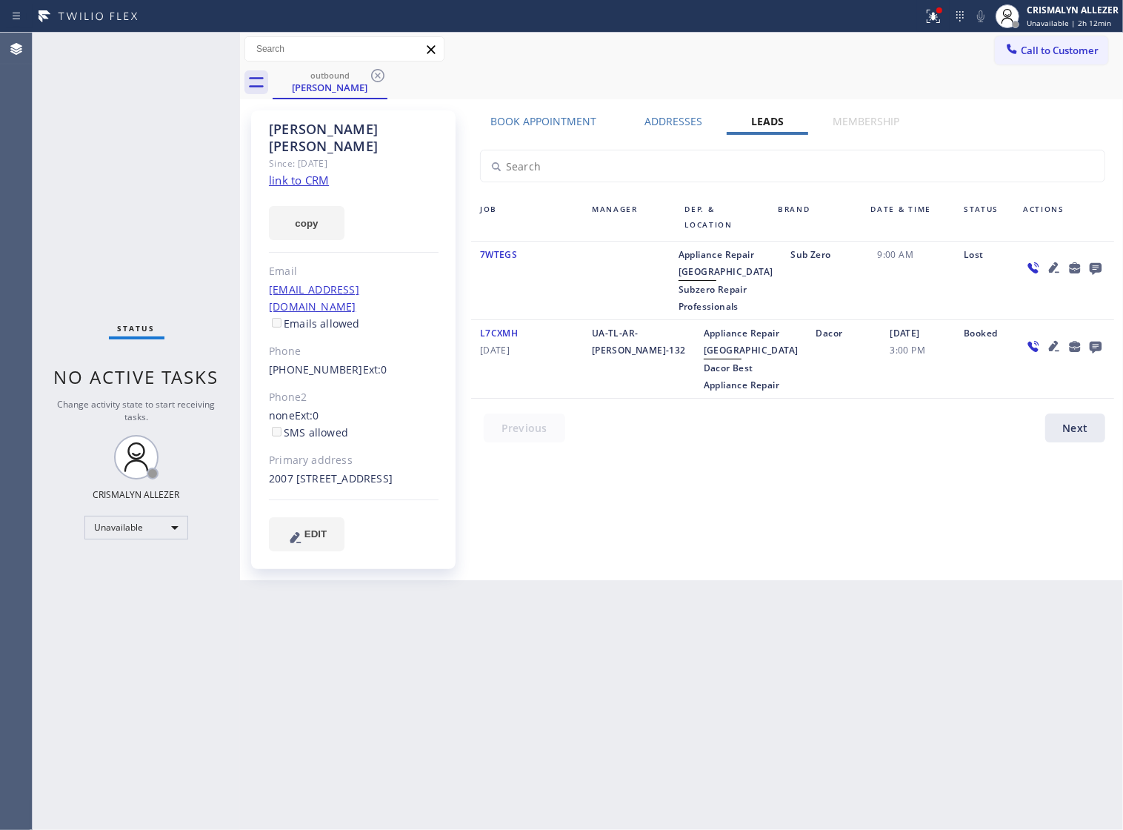
click at [1094, 274] on icon at bounding box center [1096, 269] width 12 height 12
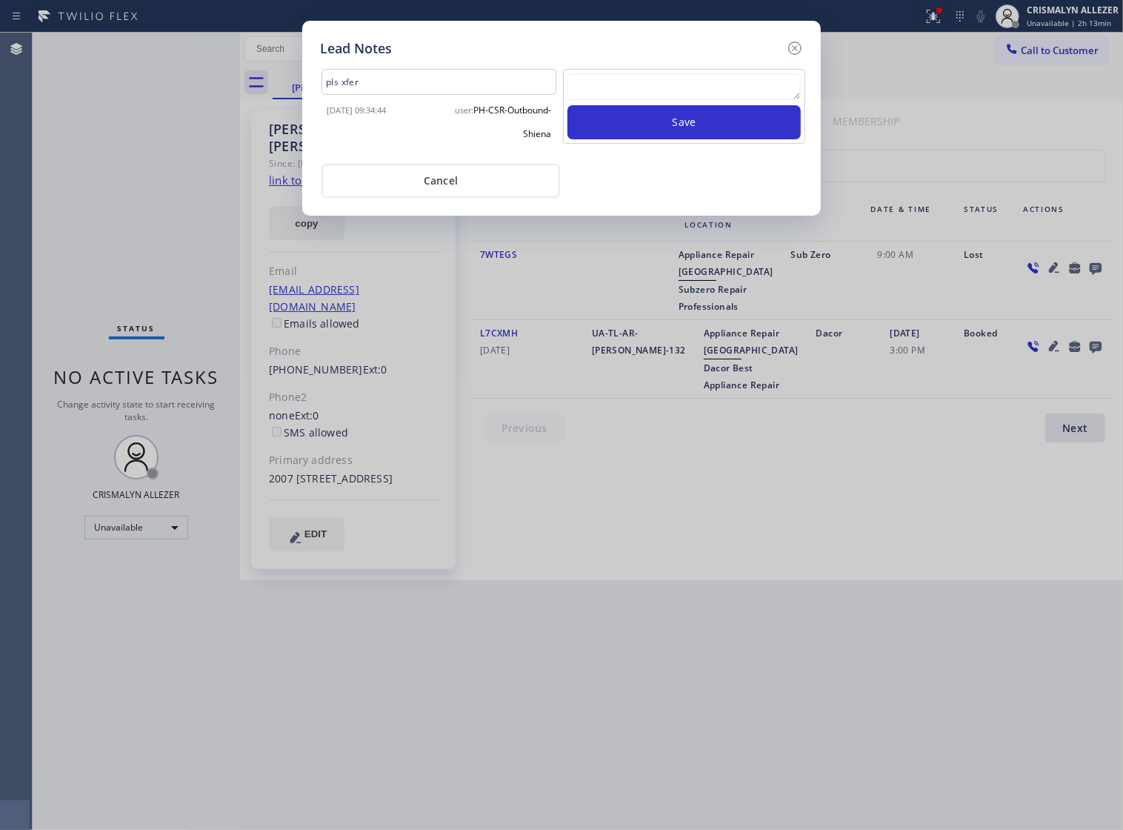
click at [589, 100] on textarea at bounding box center [684, 86] width 233 height 27
paste textarea "DON'T NEED SERVICE"
type textarea "DON'T NEED SERVICE"
click at [677, 139] on button "Save" at bounding box center [684, 122] width 233 height 34
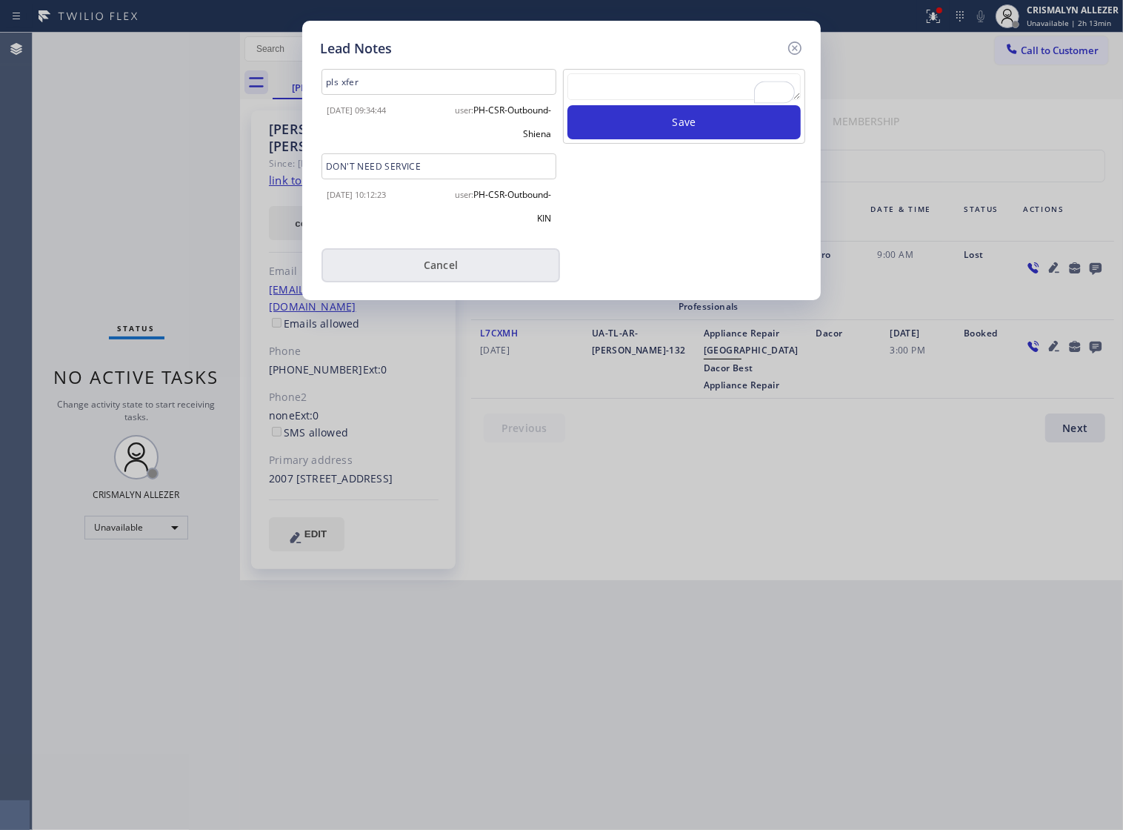
click at [449, 267] on button "Cancel" at bounding box center [441, 265] width 239 height 34
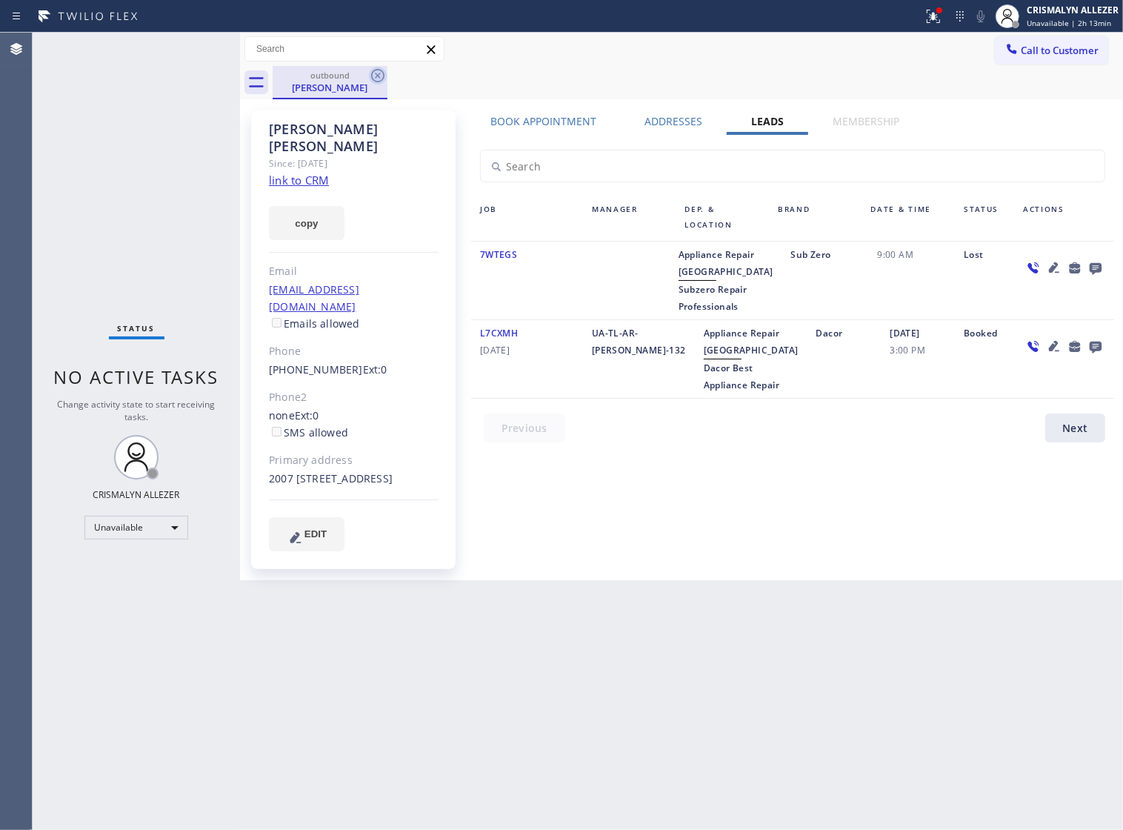
click at [385, 74] on icon at bounding box center [378, 76] width 18 height 18
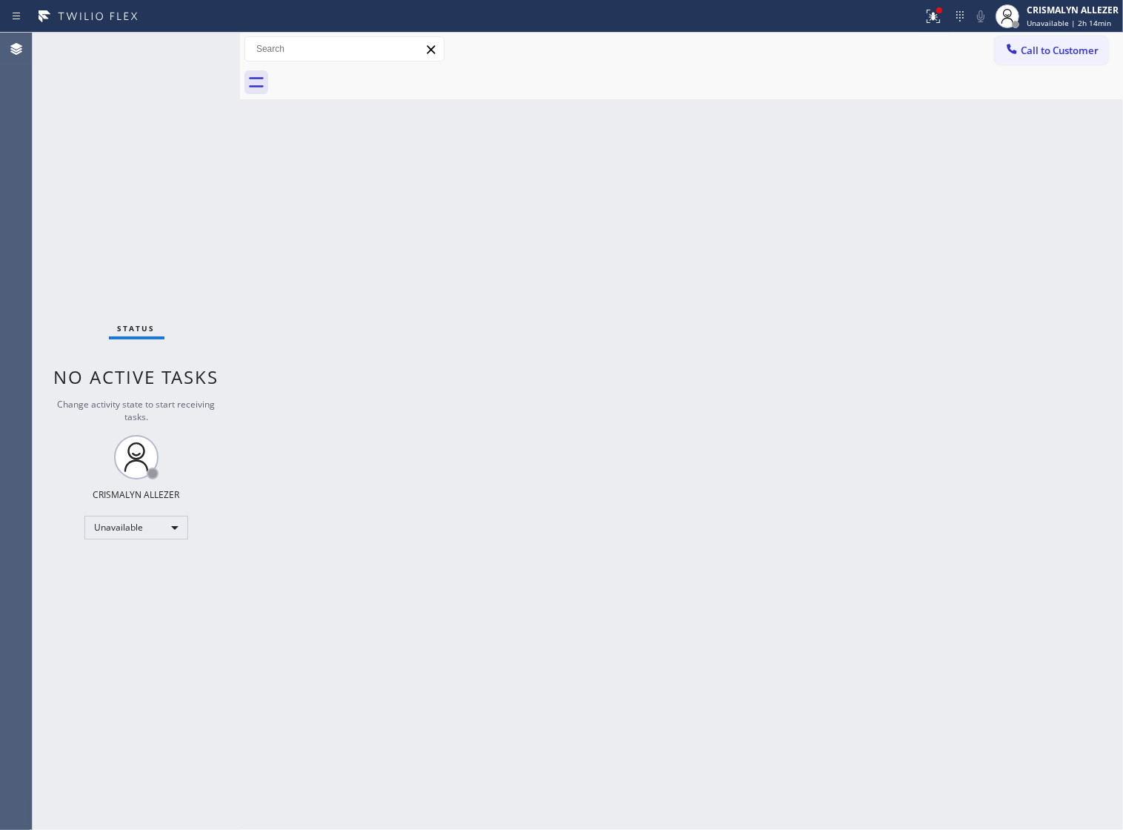
click at [1045, 52] on span "Call to Customer" at bounding box center [1060, 50] width 78 height 13
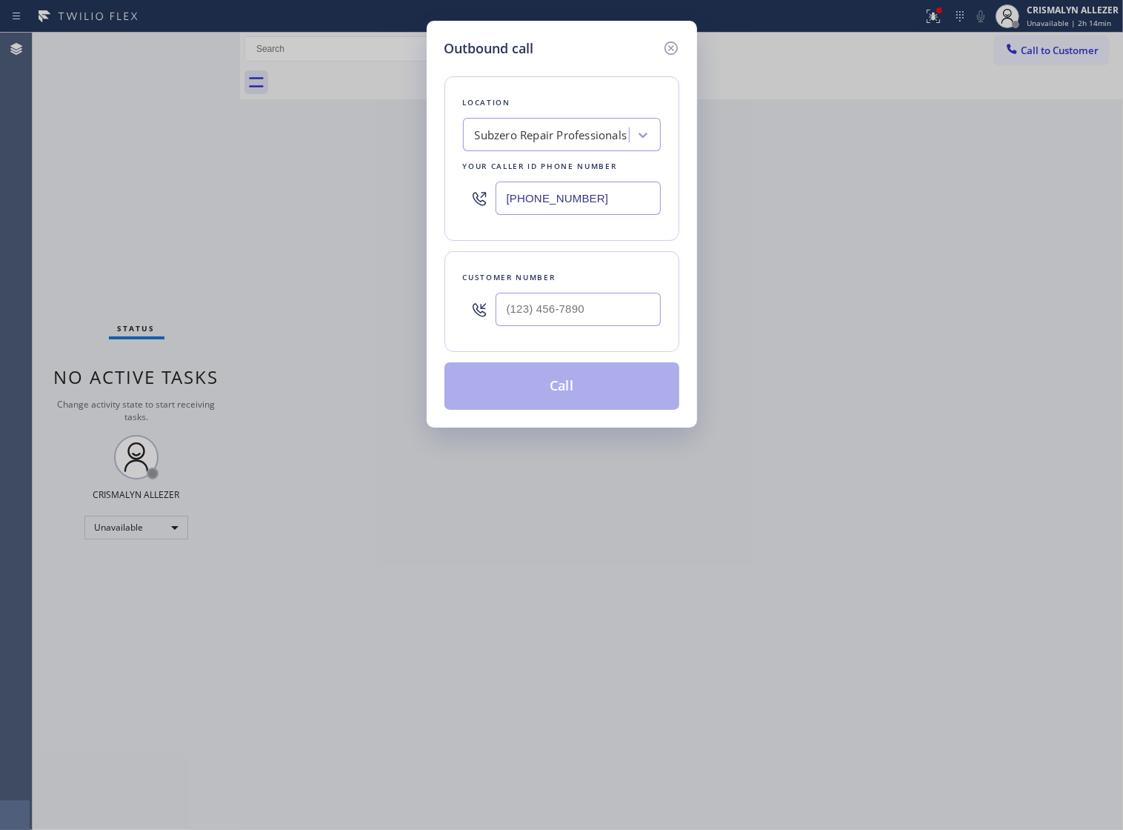
drag, startPoint x: 622, startPoint y: 216, endPoint x: 241, endPoint y: 210, distance: 381.7
click at [261, 210] on div "Outbound call Location Subzero Repair Professionals Your caller id phone number…" at bounding box center [561, 415] width 1123 height 830
paste input "30) 394-6070"
type input "[PHONE_NUMBER]"
click at [591, 326] on input "(___) ___-____" at bounding box center [578, 309] width 165 height 33
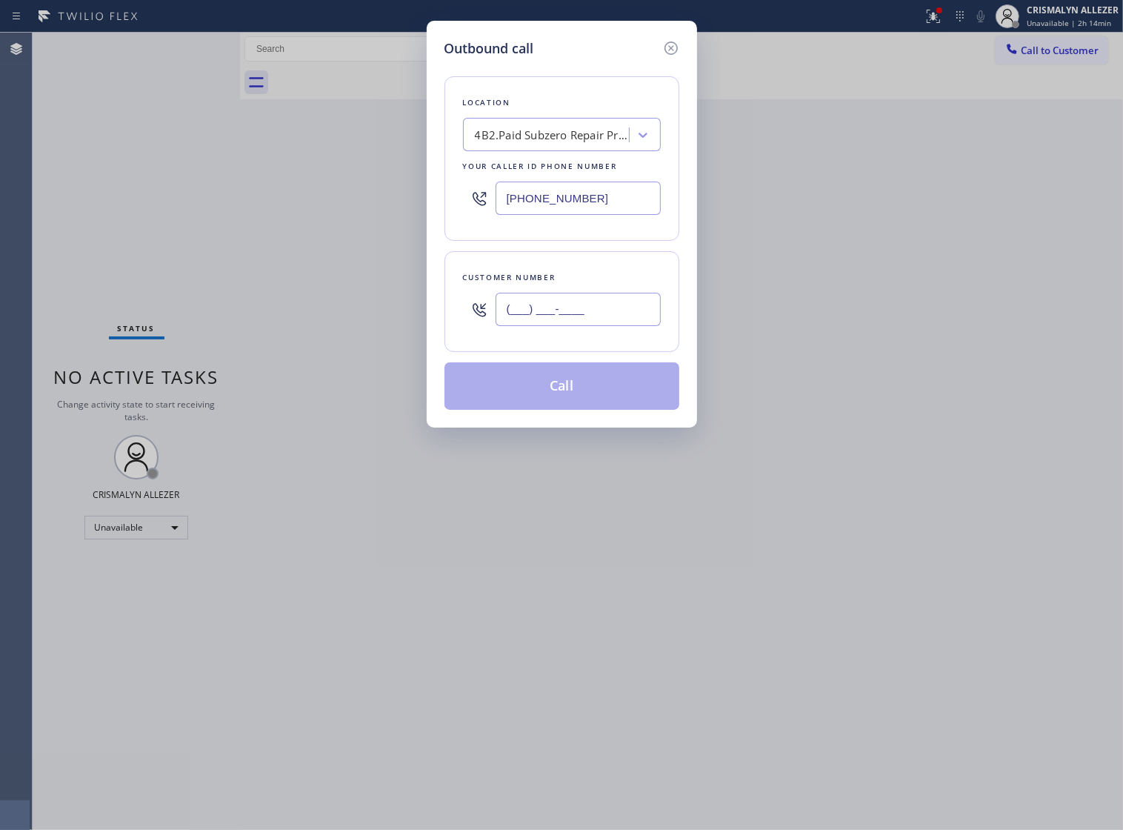
paste input "847) 987-0130"
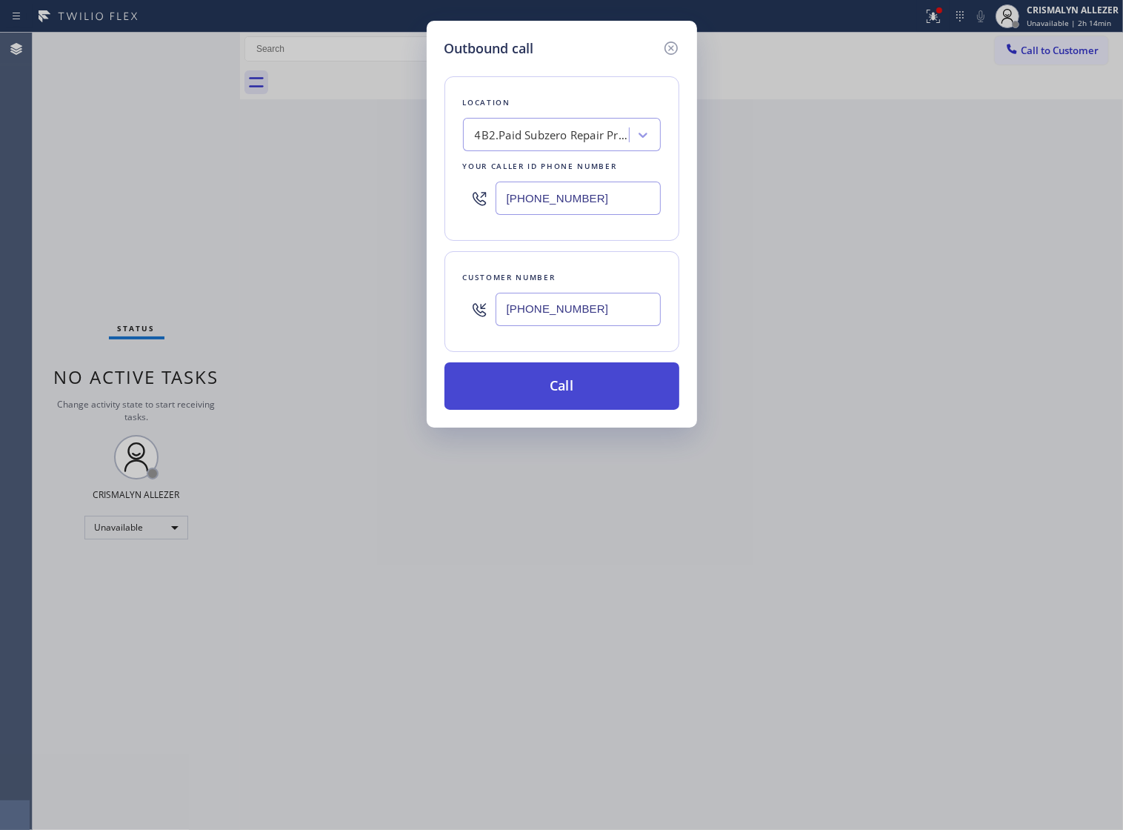
type input "[PHONE_NUMBER]"
click at [558, 410] on button "Call" at bounding box center [562, 385] width 235 height 47
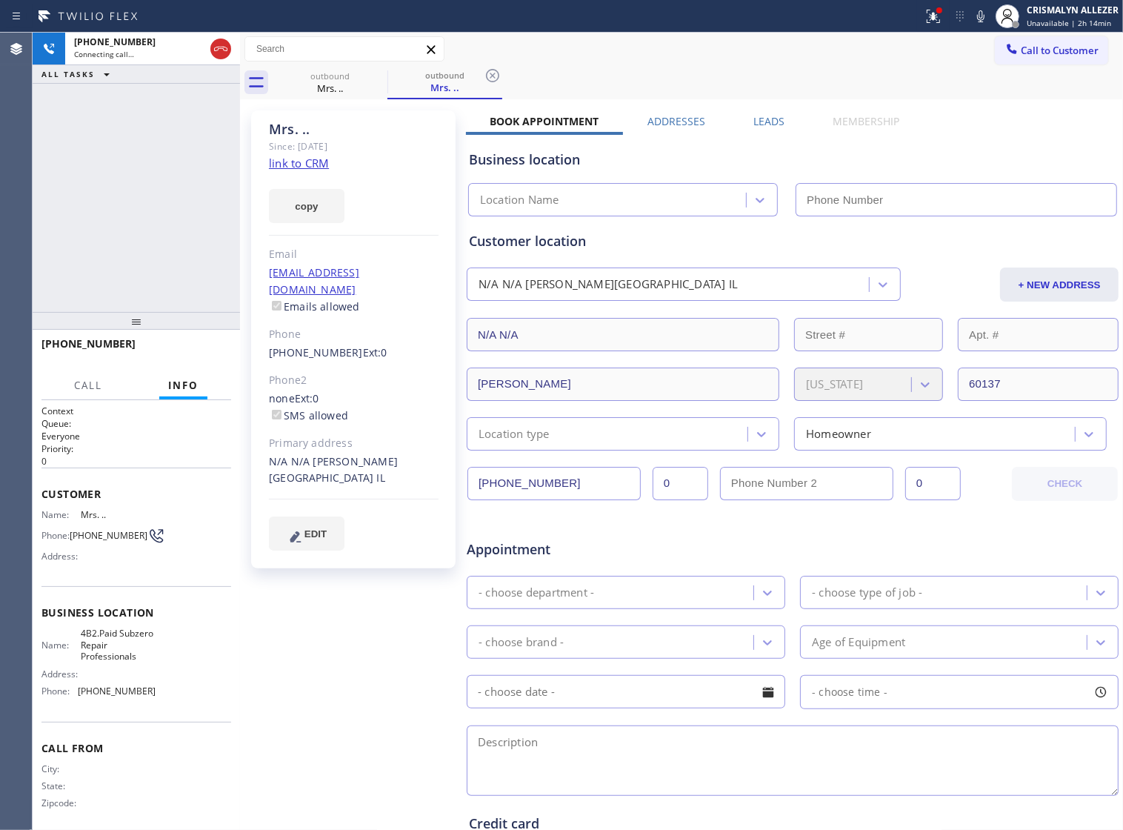
type input "[PHONE_NUMBER]"
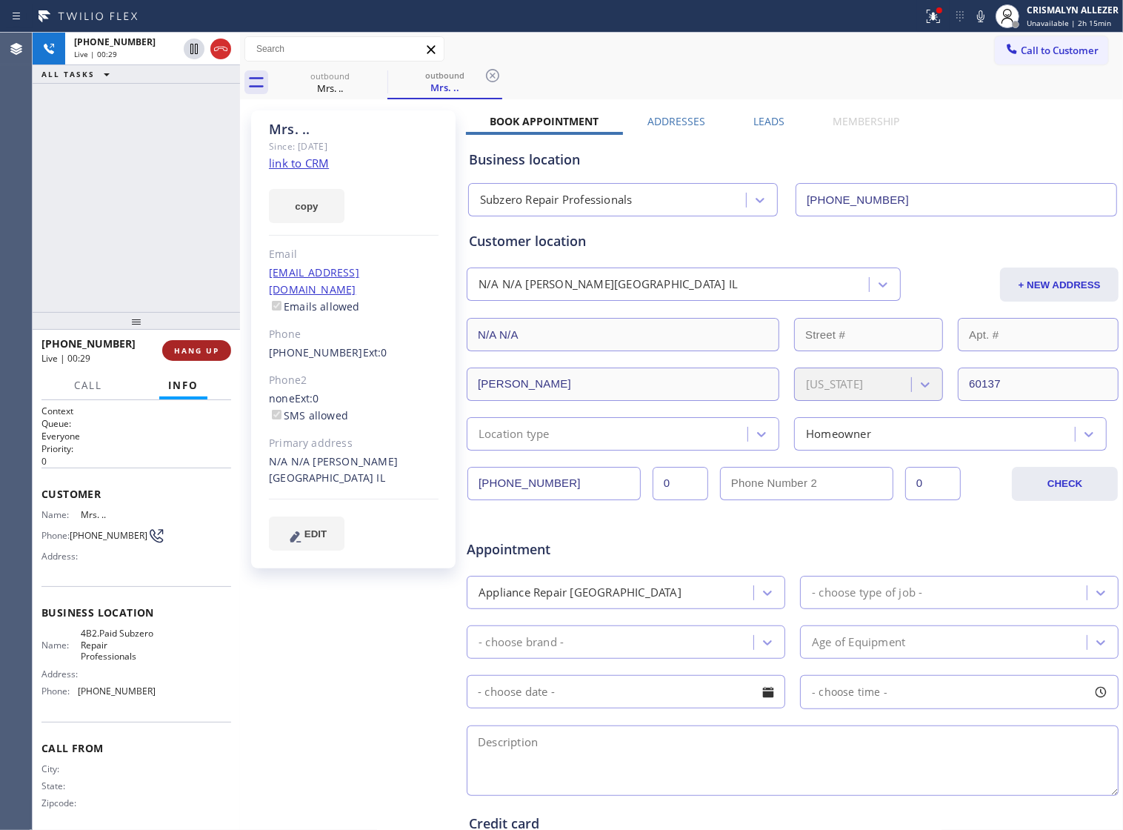
click at [190, 354] on span "HANG UP" at bounding box center [196, 350] width 45 height 10
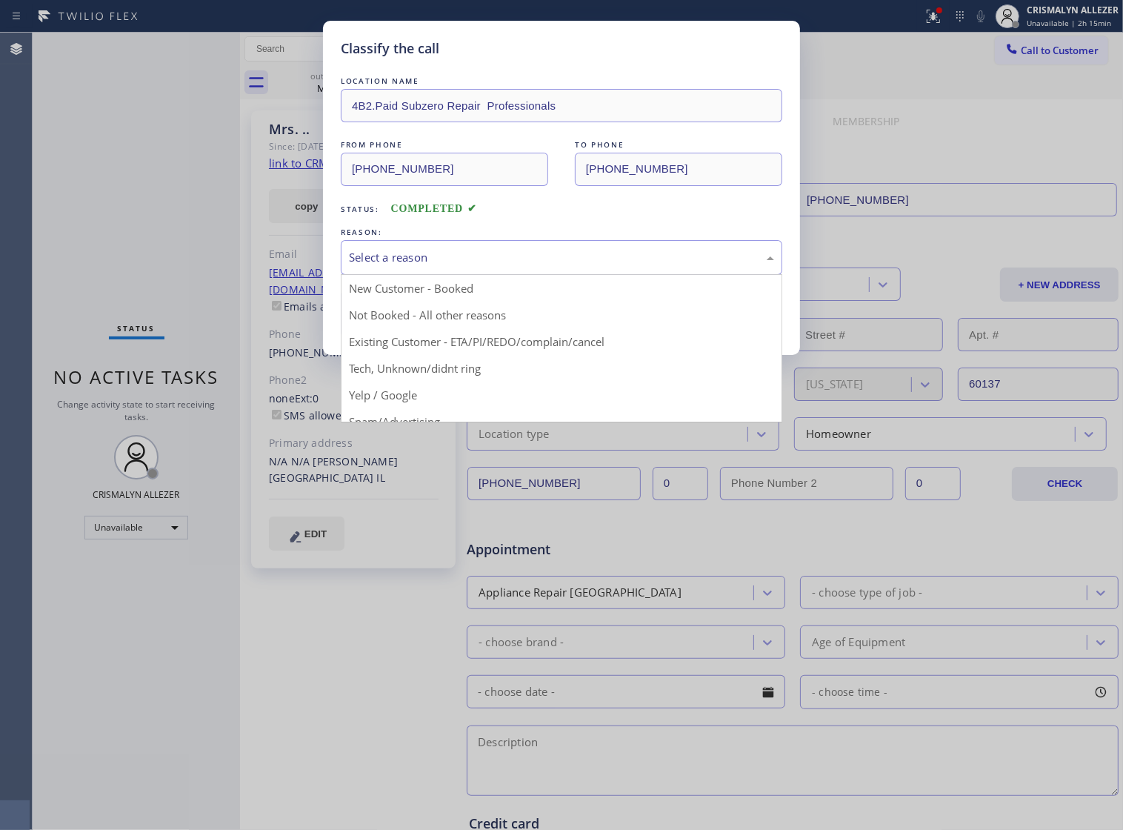
click at [565, 275] on div "Select a reason" at bounding box center [562, 257] width 442 height 35
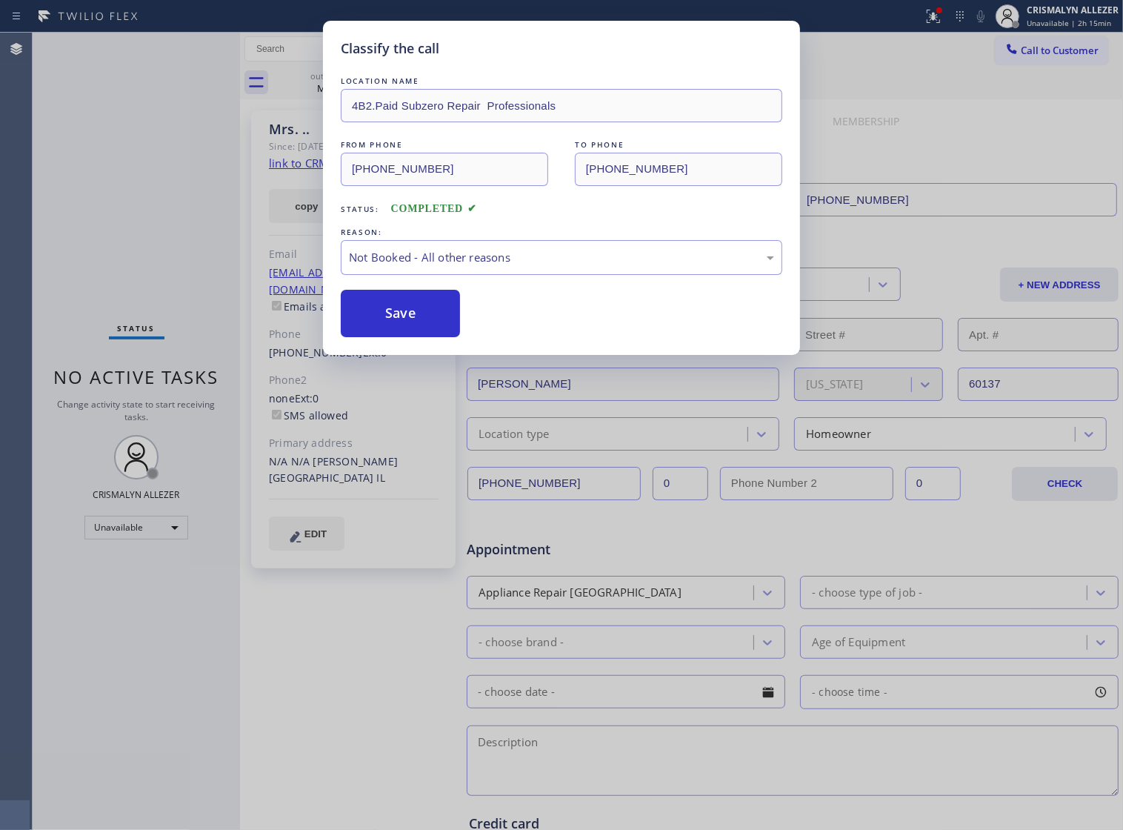
click at [391, 337] on button "Save" at bounding box center [400, 313] width 119 height 47
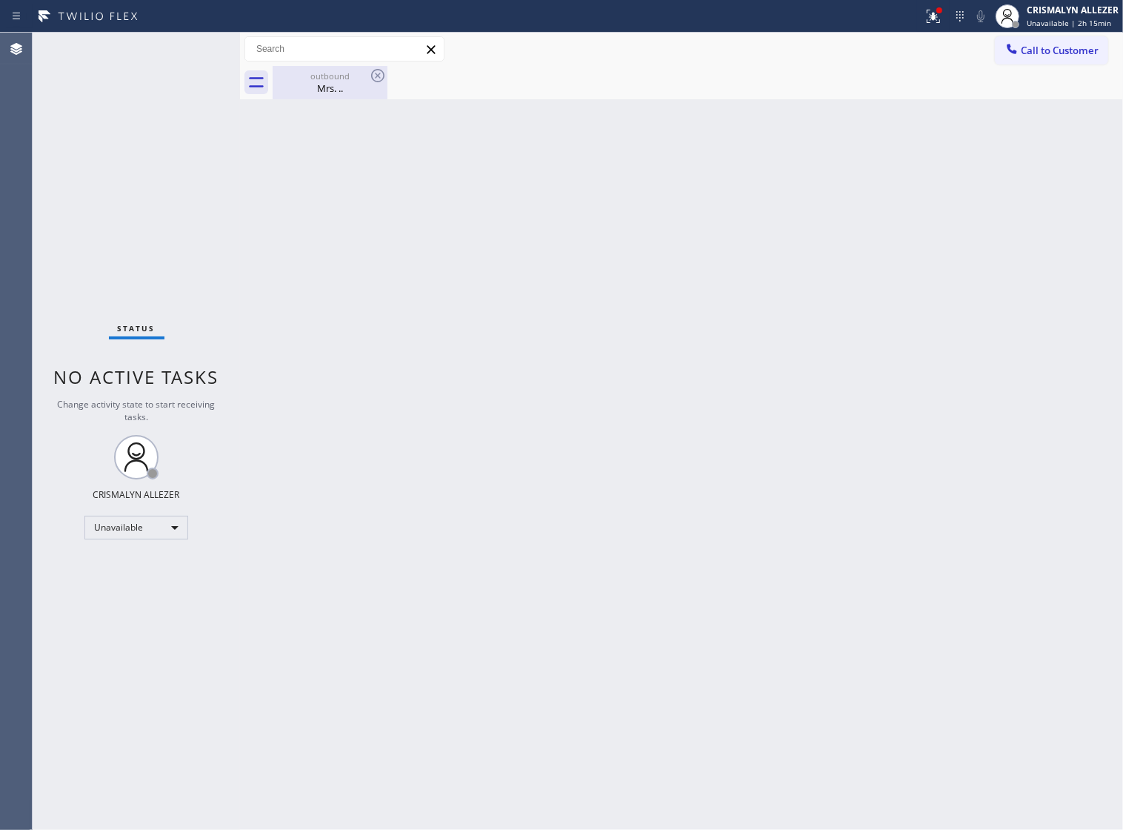
click at [315, 82] on div "Mrs. .." at bounding box center [330, 88] width 112 height 13
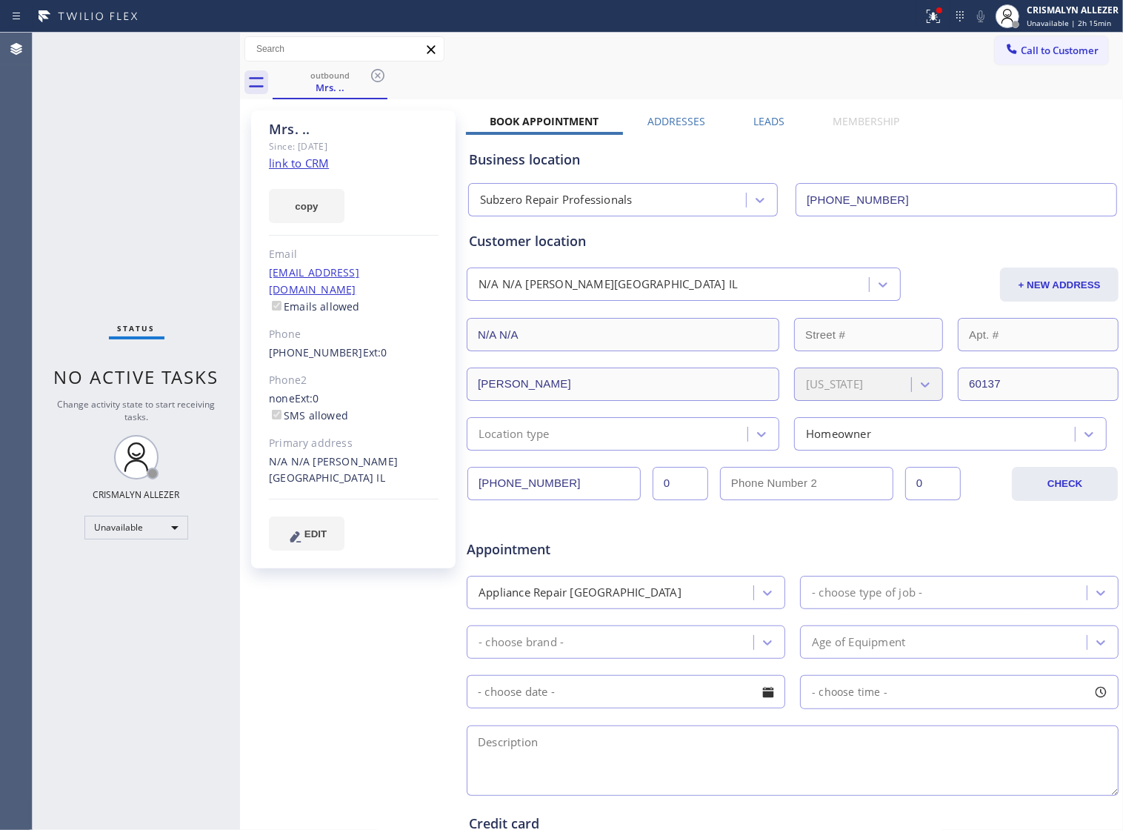
click at [754, 119] on label "Leads" at bounding box center [769, 121] width 31 height 14
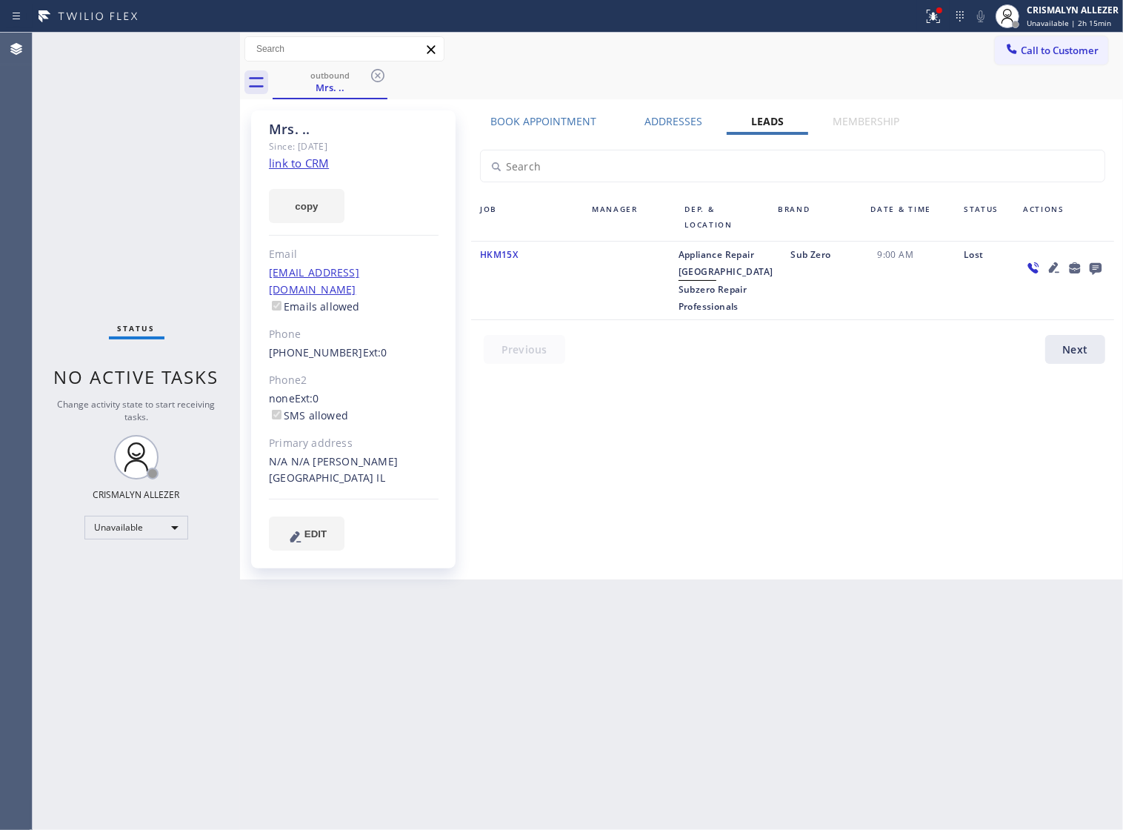
click at [1099, 268] on icon at bounding box center [1096, 269] width 12 height 12
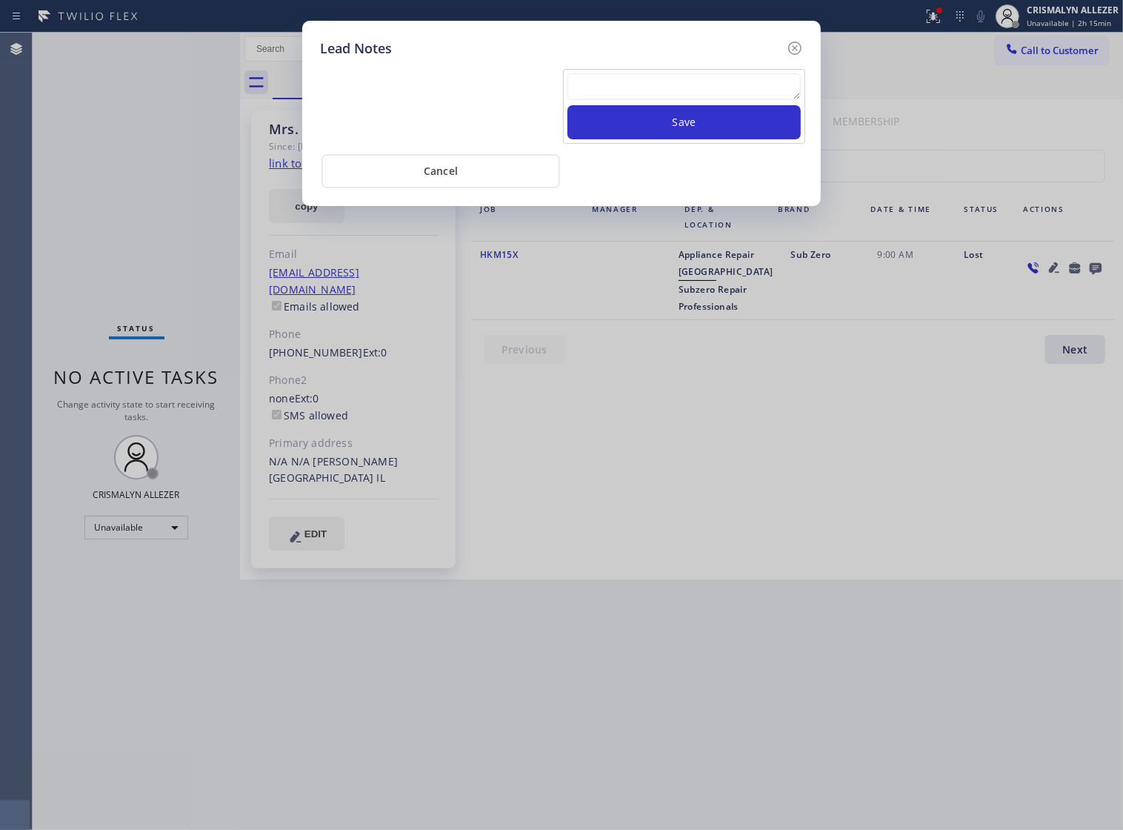
click at [689, 100] on textarea at bounding box center [684, 86] width 233 height 27
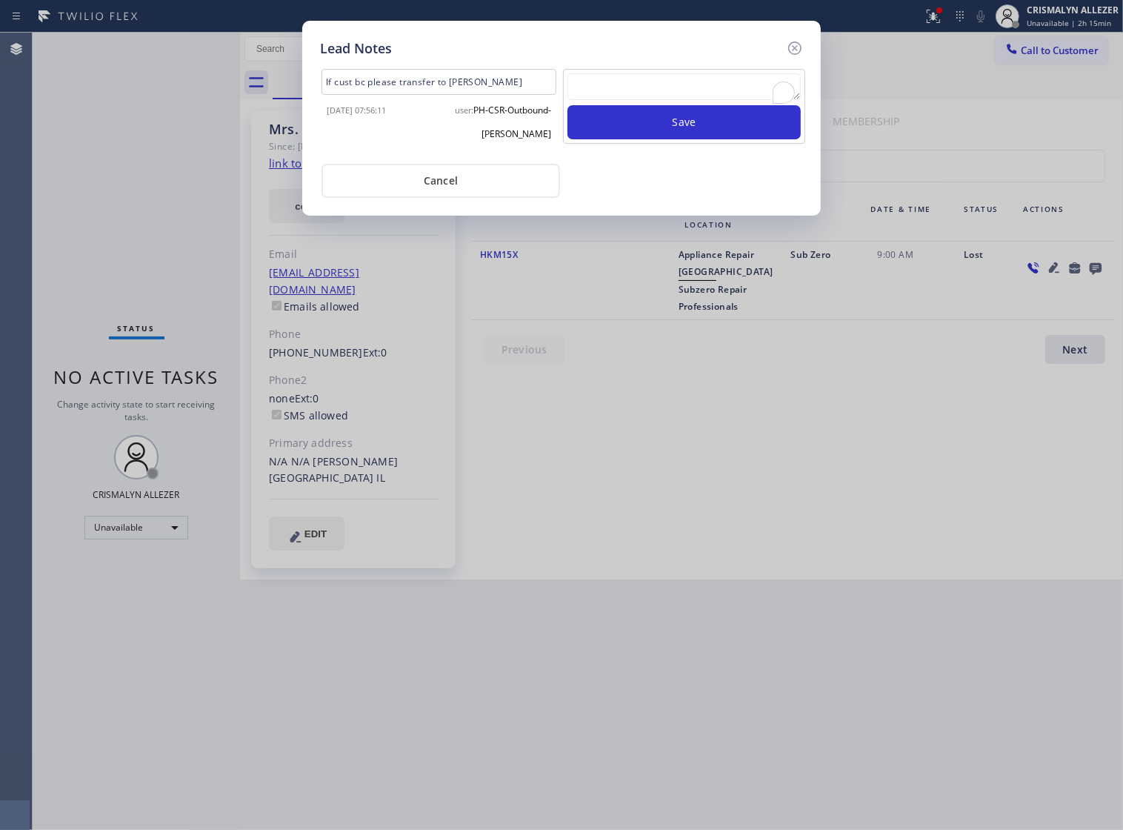
paste textarea "DON'T NEED SERVICE"
type textarea "DON'T NEED SERVICE"
click at [705, 139] on button "Save" at bounding box center [684, 122] width 233 height 34
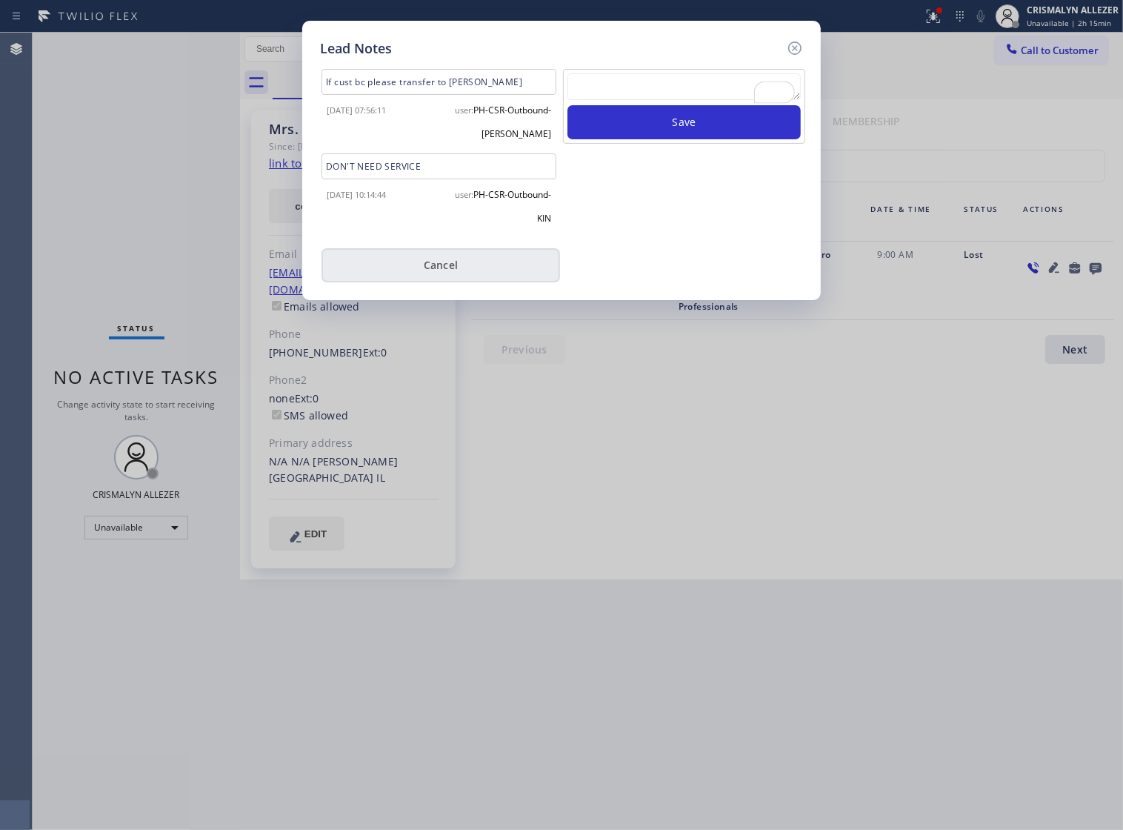
click at [435, 275] on button "Cancel" at bounding box center [441, 265] width 239 height 34
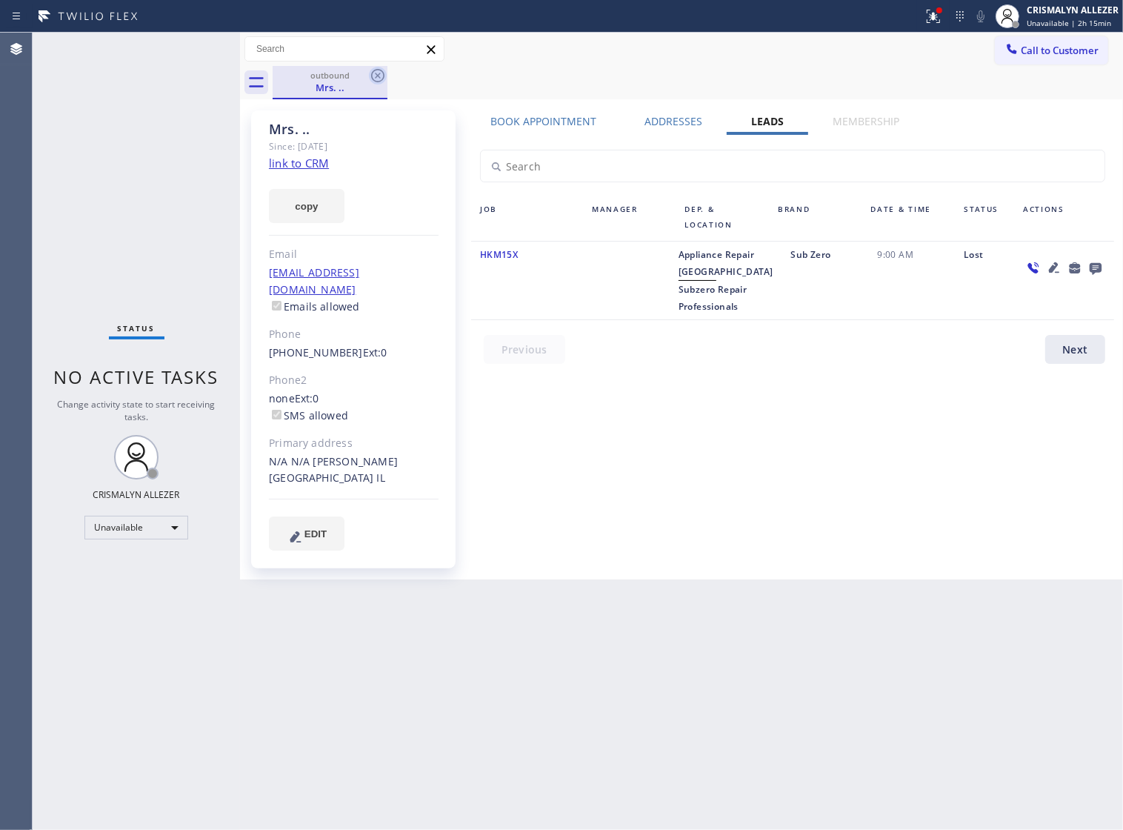
click at [374, 76] on icon at bounding box center [378, 76] width 18 height 18
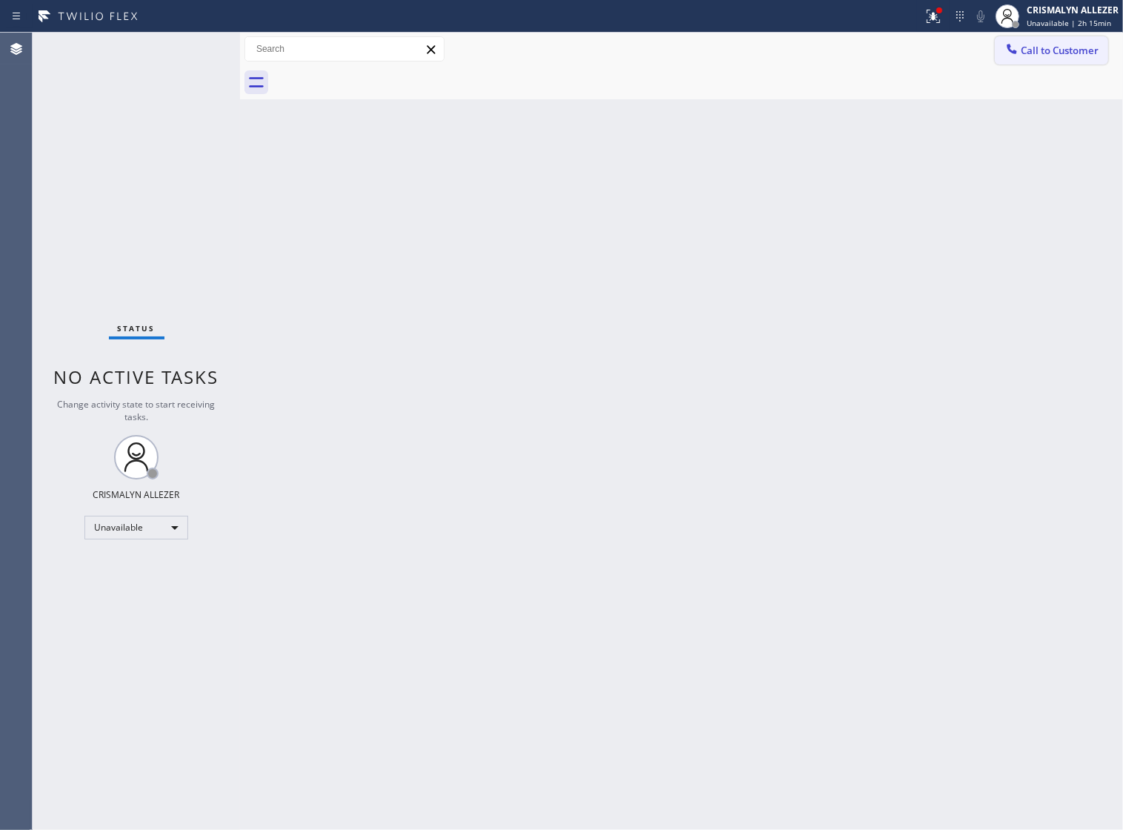
click at [1045, 57] on span "Call to Customer" at bounding box center [1060, 50] width 78 height 13
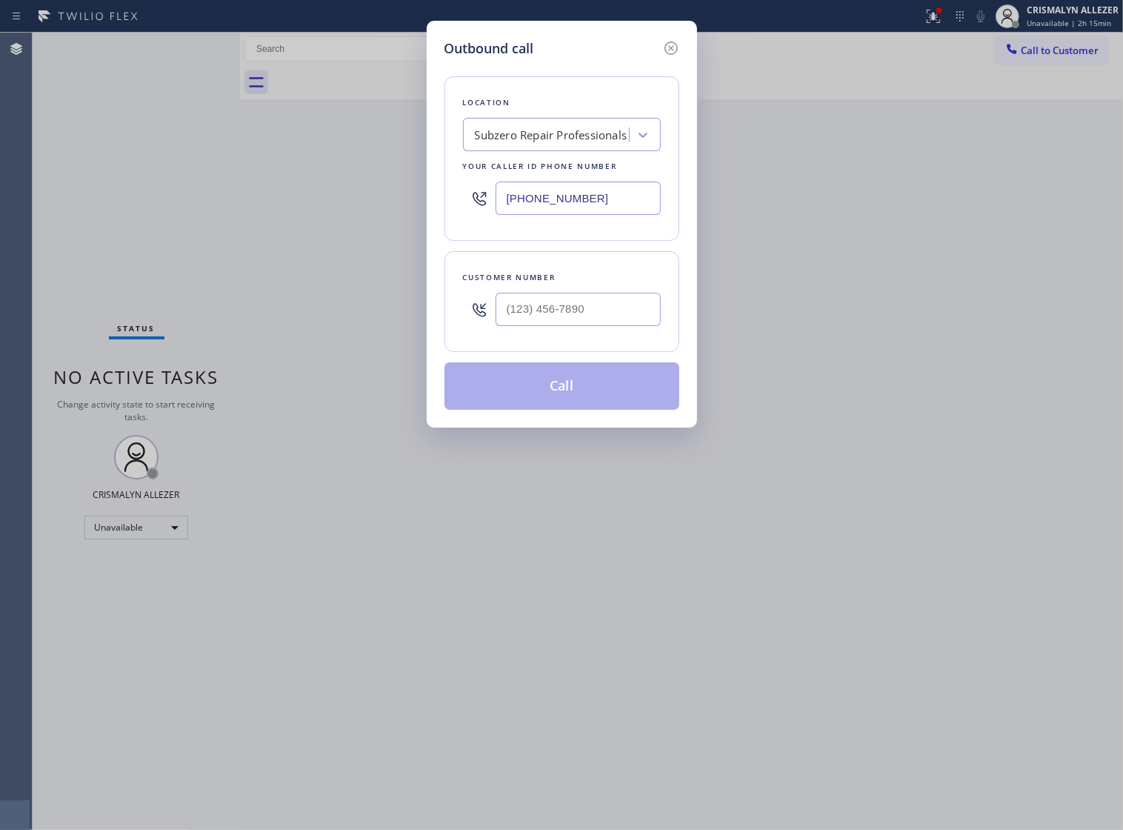
paste input "773) 917-059"
drag, startPoint x: 613, startPoint y: 213, endPoint x: 297, endPoint y: 213, distance: 315.7
click at [324, 213] on div "Outbound call Location Subzero Repair Professionals Your caller id phone number…" at bounding box center [561, 415] width 1123 height 830
type input "[PHONE_NUMBER]"
click at [601, 322] on input "(___) ___-____" at bounding box center [578, 309] width 165 height 33
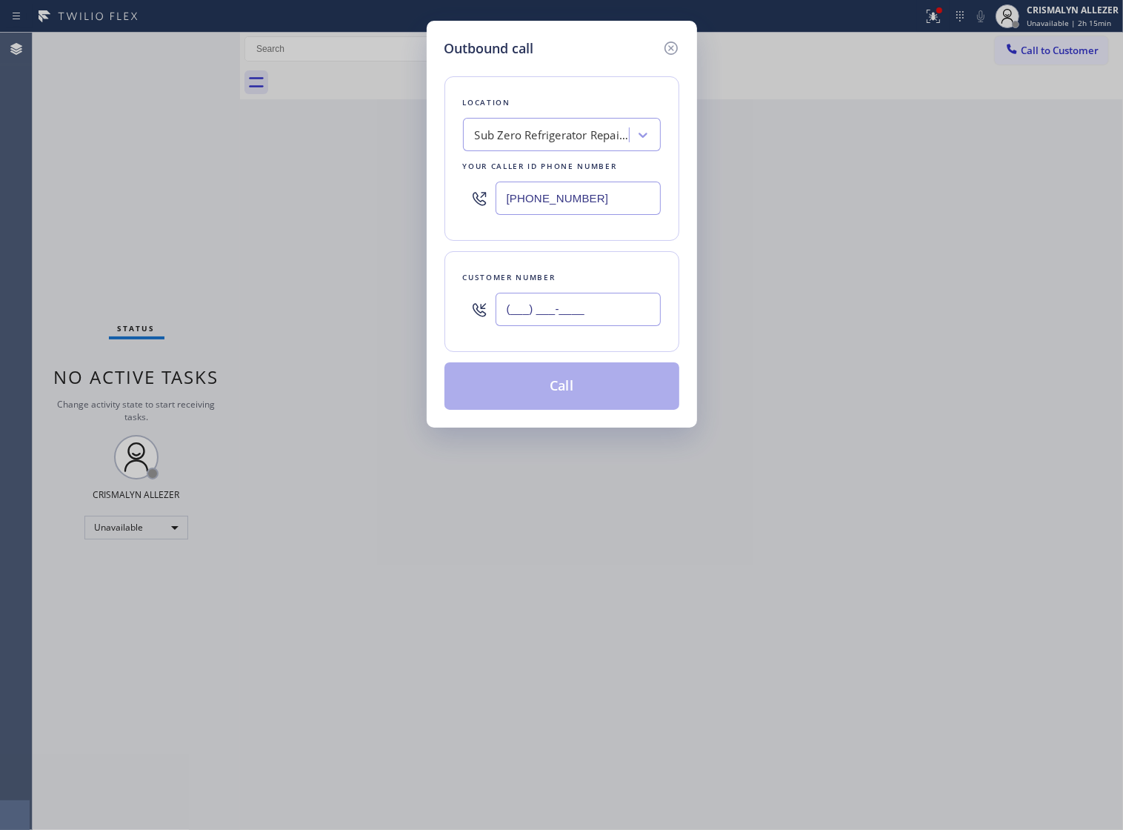
paste input "847) 344-9287"
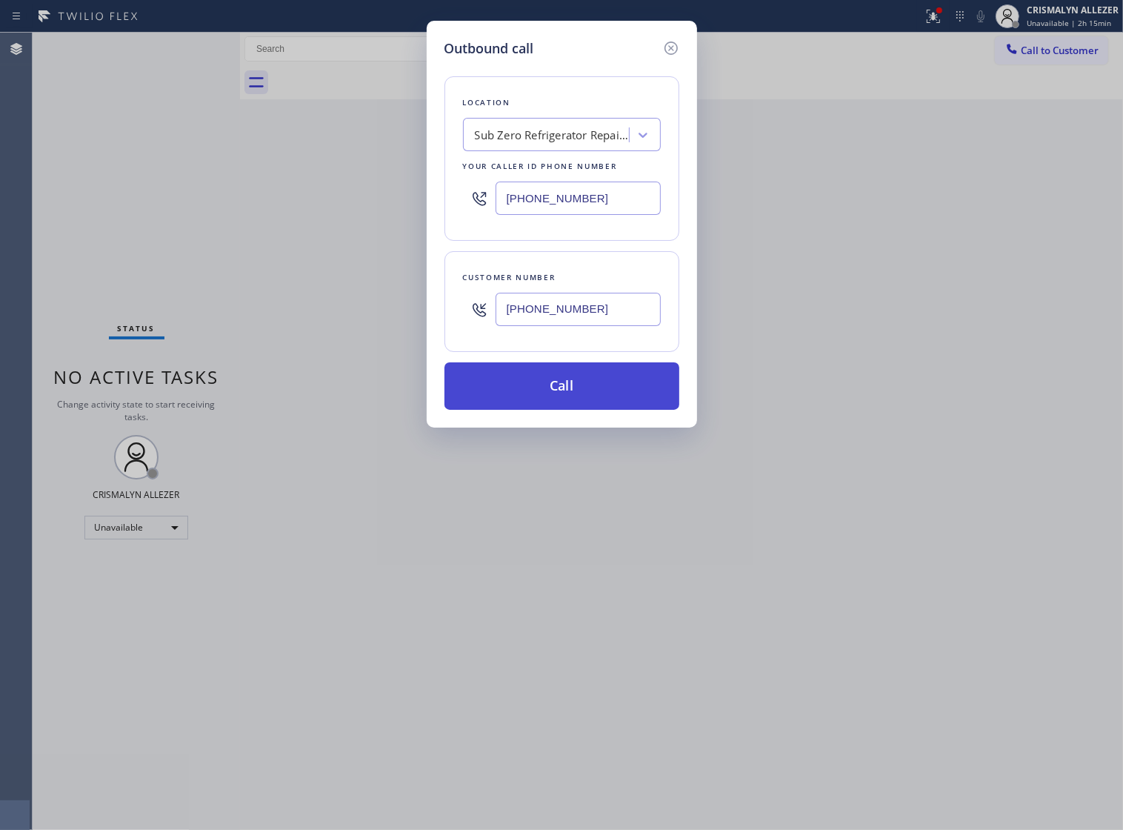
type input "[PHONE_NUMBER]"
click at [569, 408] on button "Call" at bounding box center [562, 385] width 235 height 47
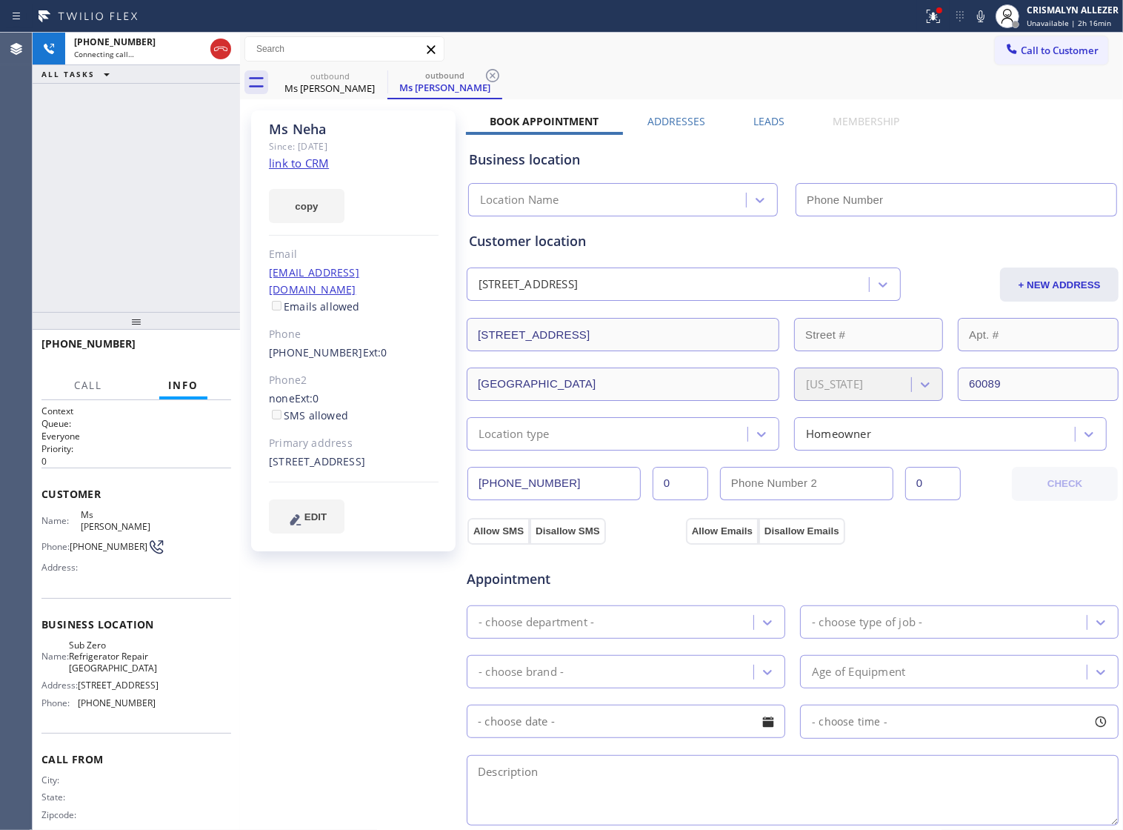
type input "[PHONE_NUMBER]"
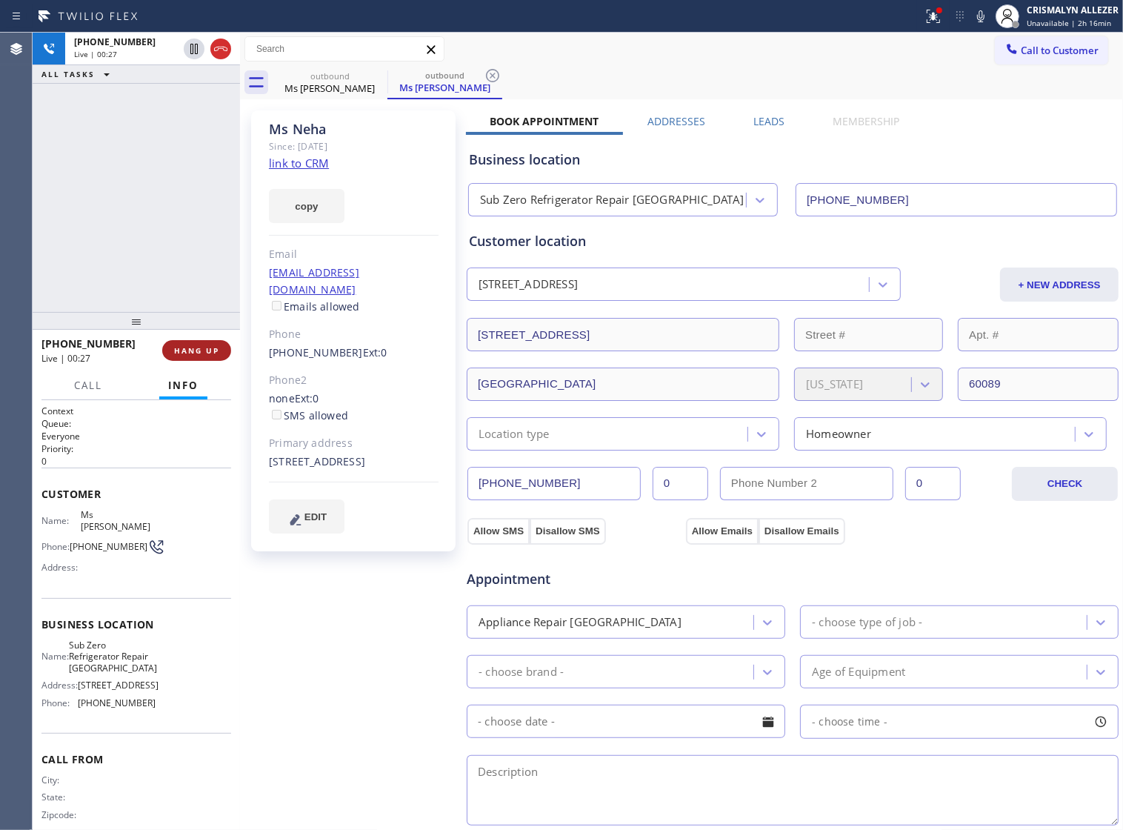
click at [190, 353] on span "HANG UP" at bounding box center [196, 350] width 45 height 10
click at [190, 353] on span "COMPLETE" at bounding box center [193, 350] width 51 height 10
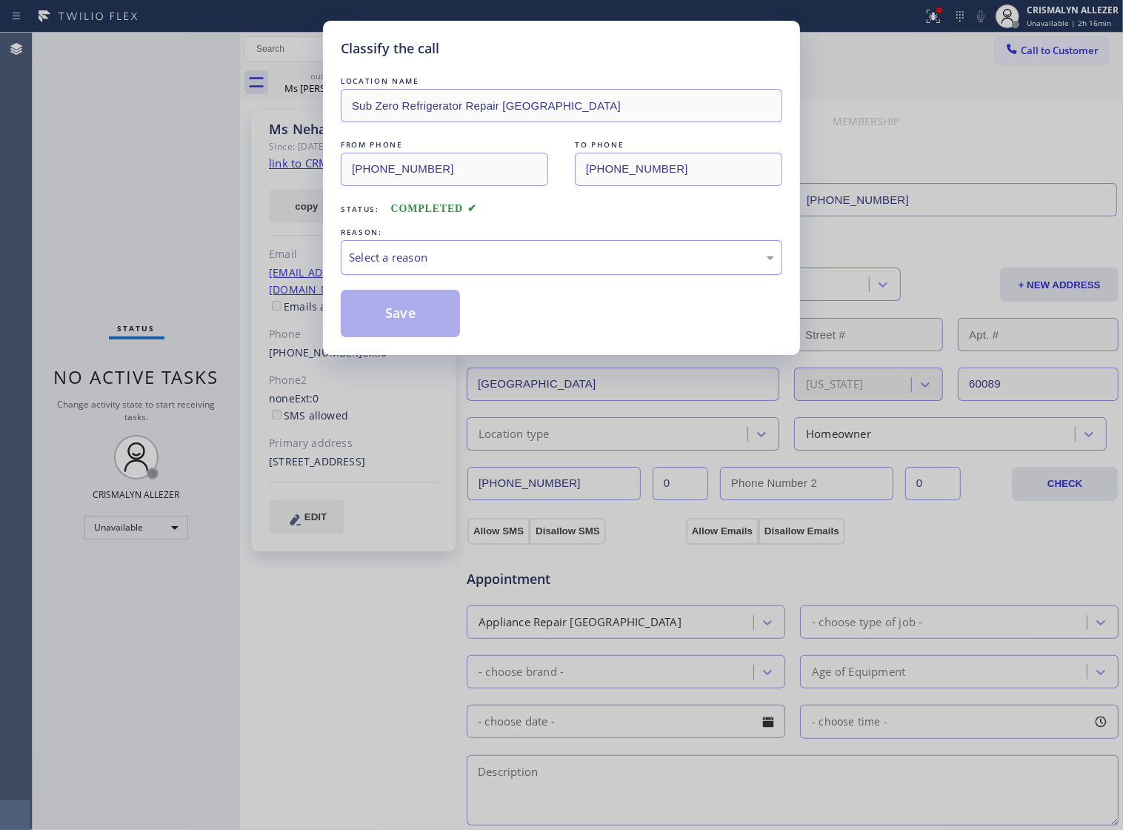
click at [557, 266] on div "Select a reason" at bounding box center [561, 257] width 425 height 17
click at [380, 336] on button "Save" at bounding box center [400, 313] width 119 height 47
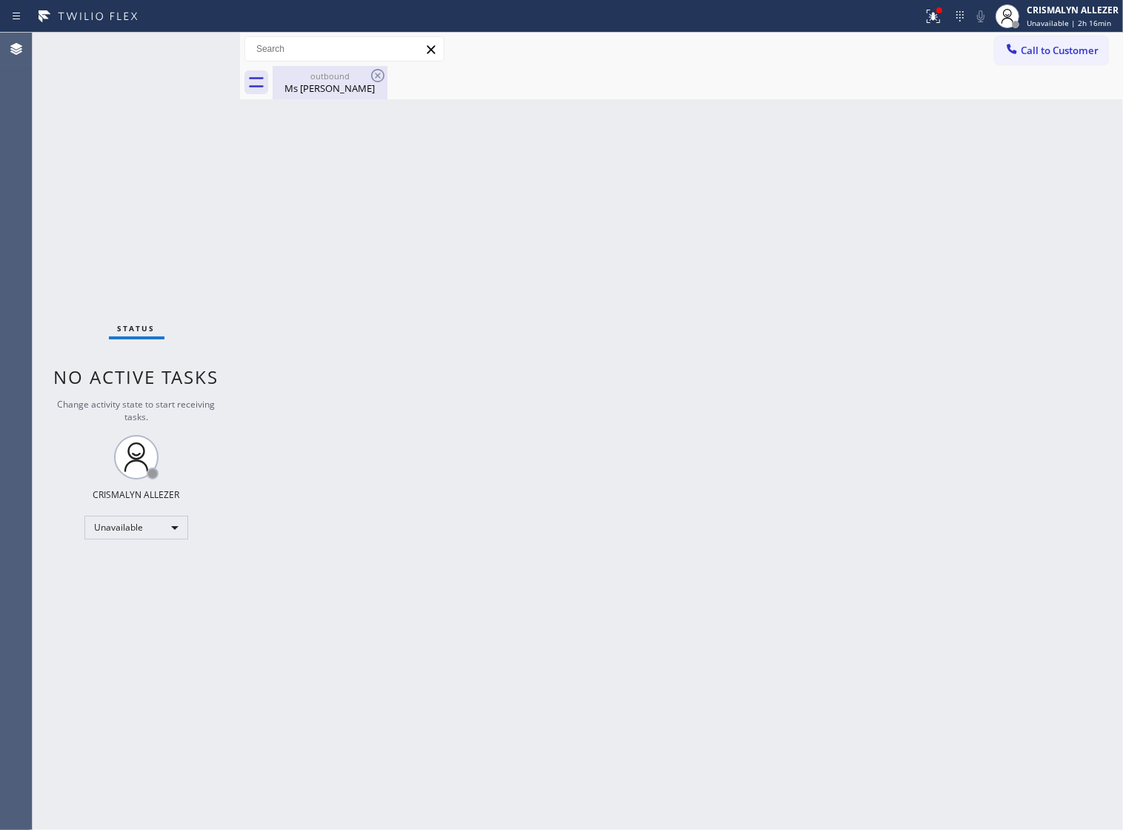
click at [328, 82] on div "Ms Neha" at bounding box center [330, 88] width 112 height 13
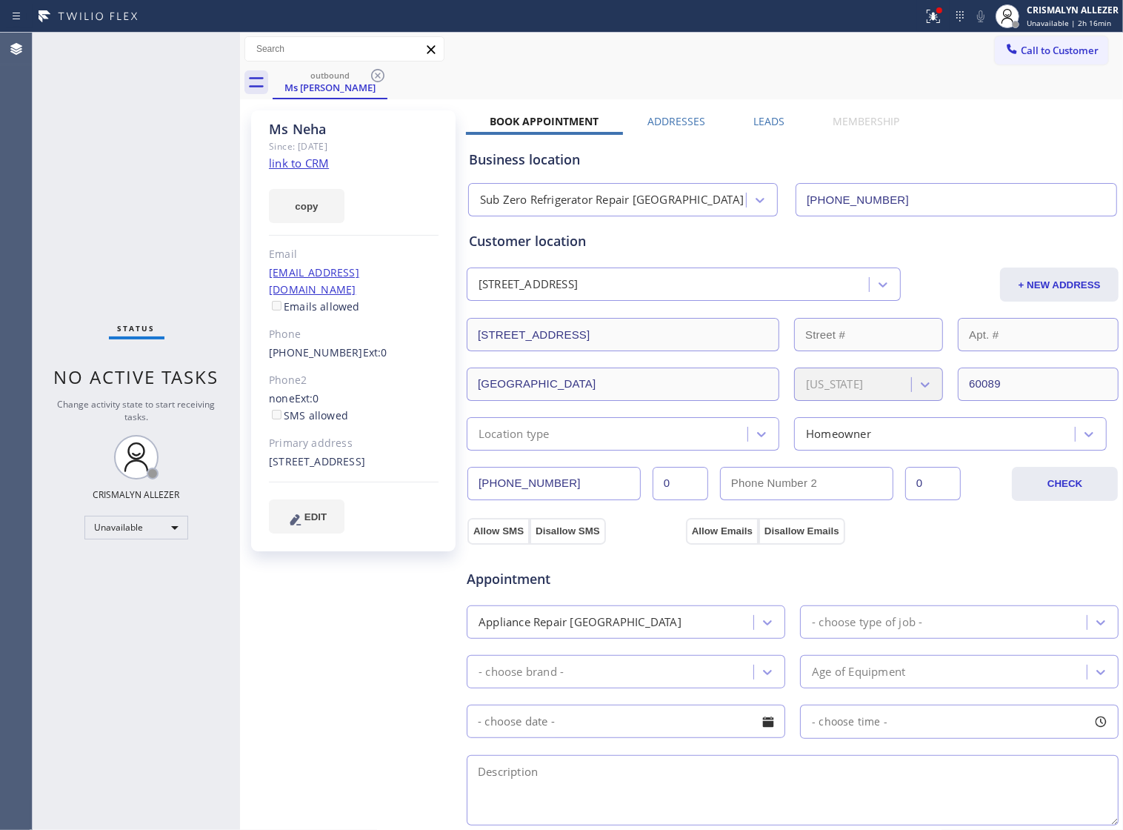
click at [758, 121] on label "Leads" at bounding box center [769, 121] width 31 height 14
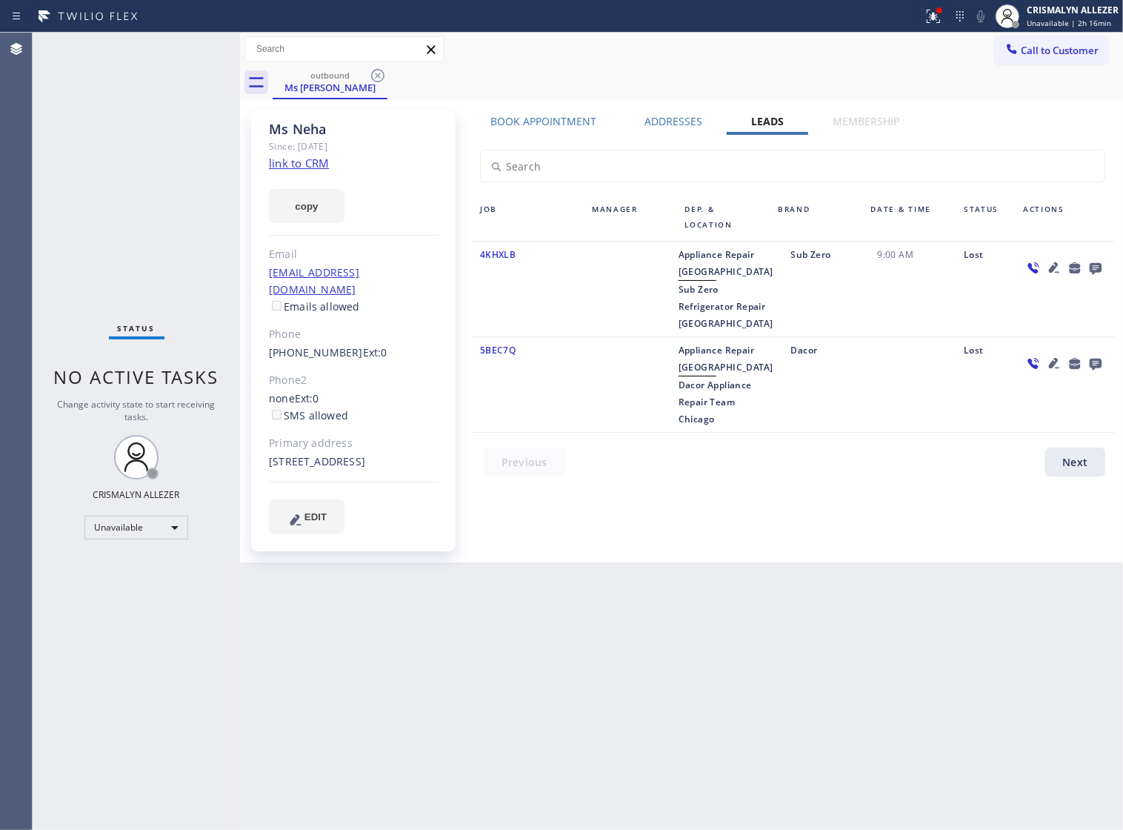
click at [1099, 271] on icon at bounding box center [1096, 269] width 12 height 12
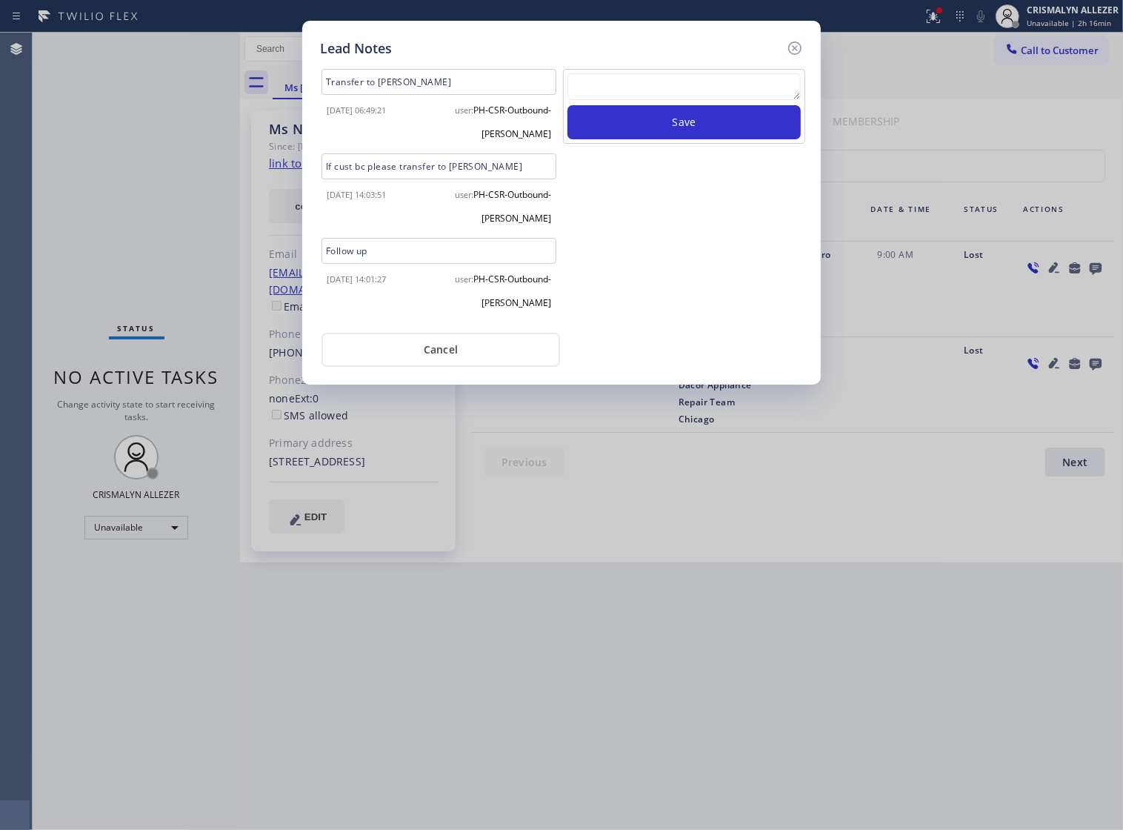
click at [671, 99] on textarea at bounding box center [684, 86] width 233 height 27
paste textarea "DON'T NEED SERVICE"
type textarea "DON'T NEED SERVICE"
click at [690, 139] on button "Save" at bounding box center [684, 122] width 233 height 34
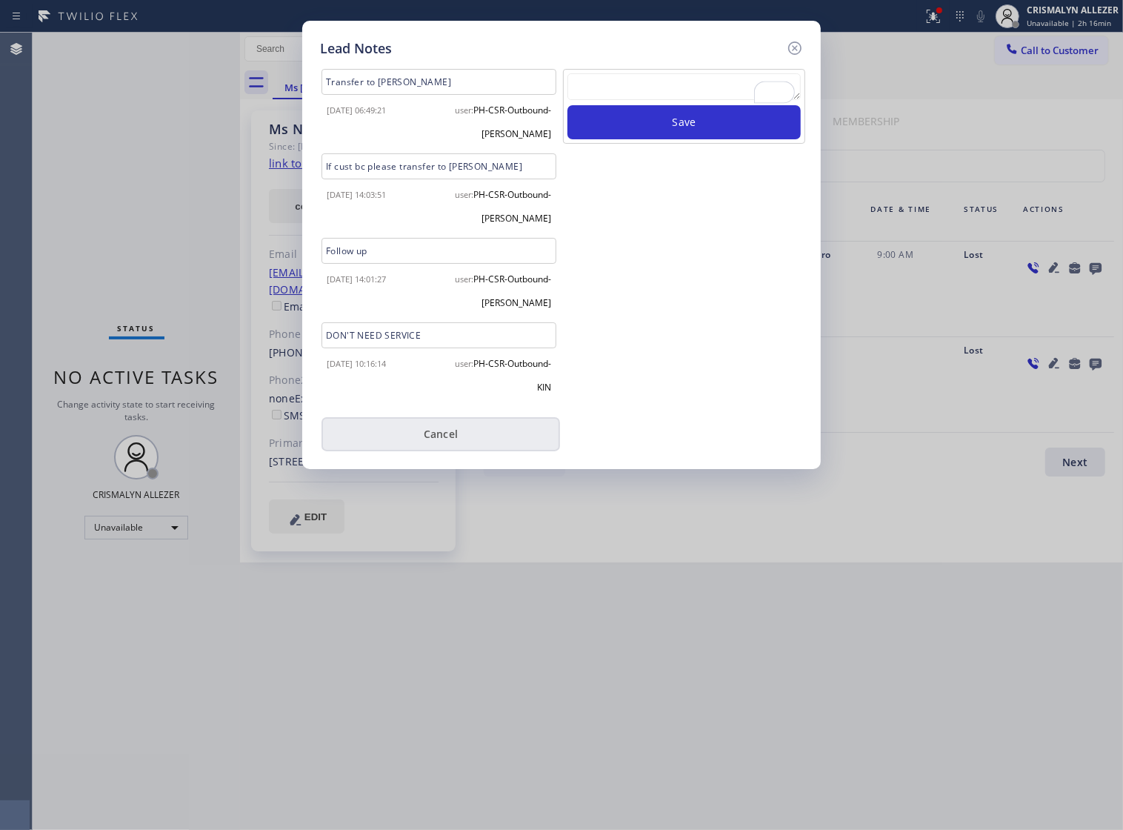
click at [428, 428] on button "Cancel" at bounding box center [441, 434] width 239 height 34
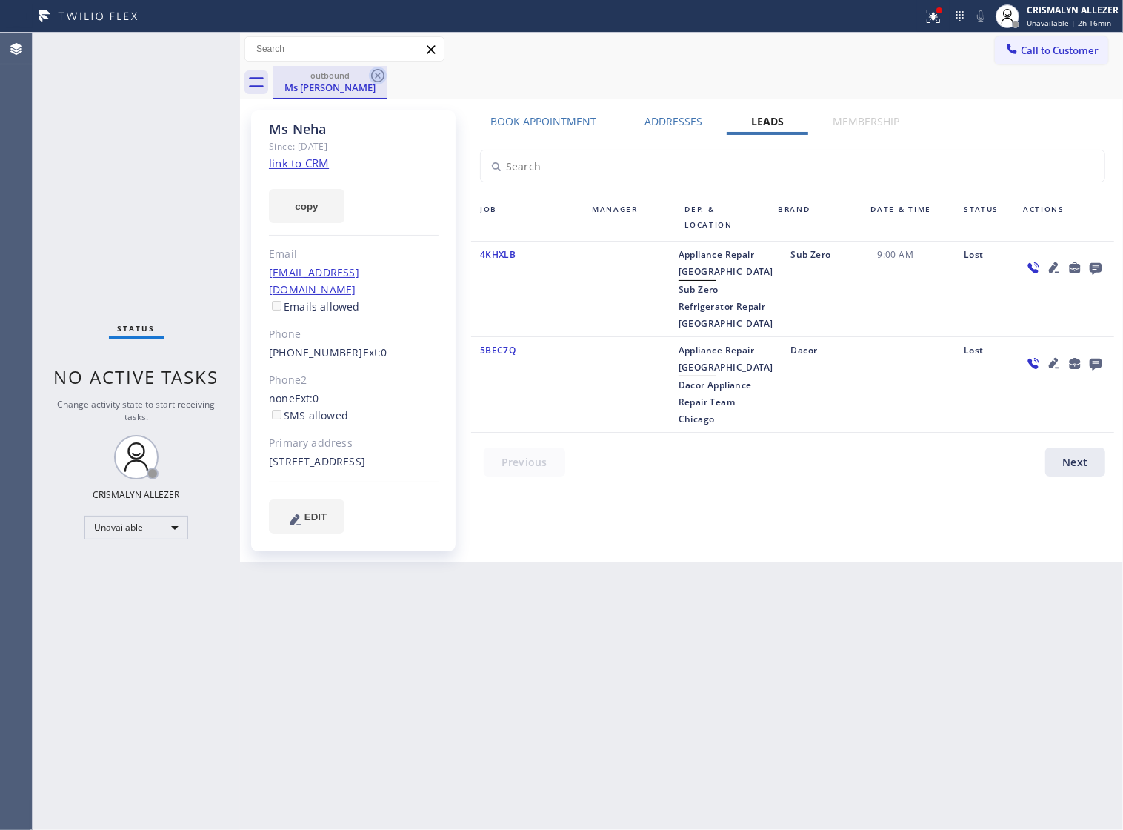
click at [375, 74] on icon at bounding box center [378, 76] width 18 height 18
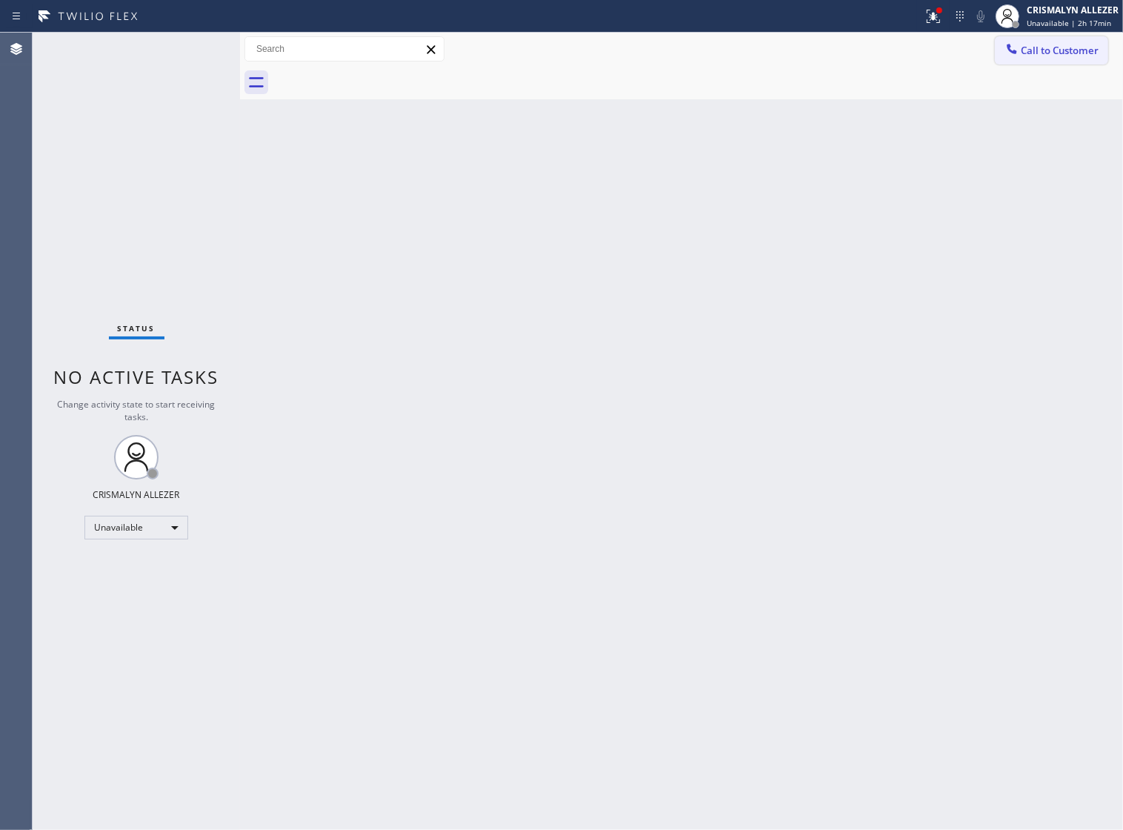
click at [1051, 54] on span "Call to Customer" at bounding box center [1060, 50] width 78 height 13
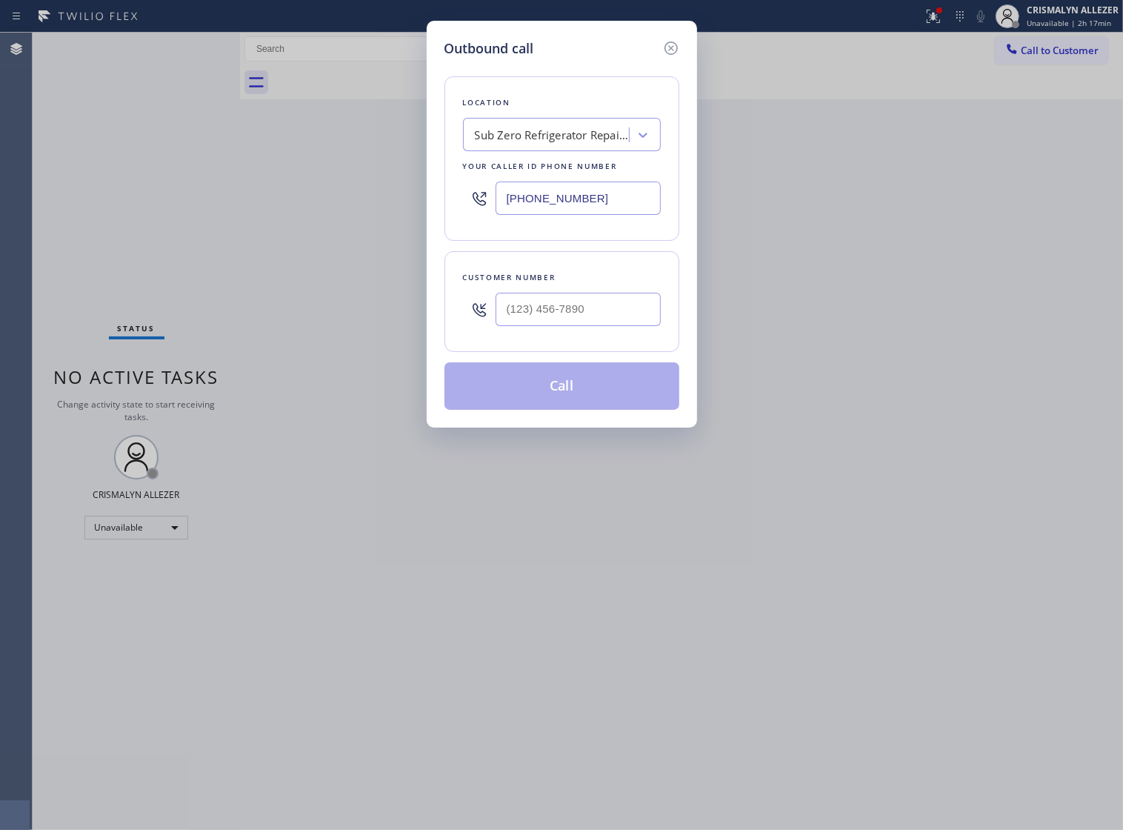
drag, startPoint x: 628, startPoint y: 209, endPoint x: 317, endPoint y: 212, distance: 310.5
click at [374, 216] on div "Outbound call Location Sub Zero Refrigerator Repair Chicago Your caller id phon…" at bounding box center [561, 415] width 1123 height 830
paste input "323) 716-1621"
type input "[PHONE_NUMBER]"
click at [583, 326] on input "(___) ___-____" at bounding box center [578, 309] width 165 height 33
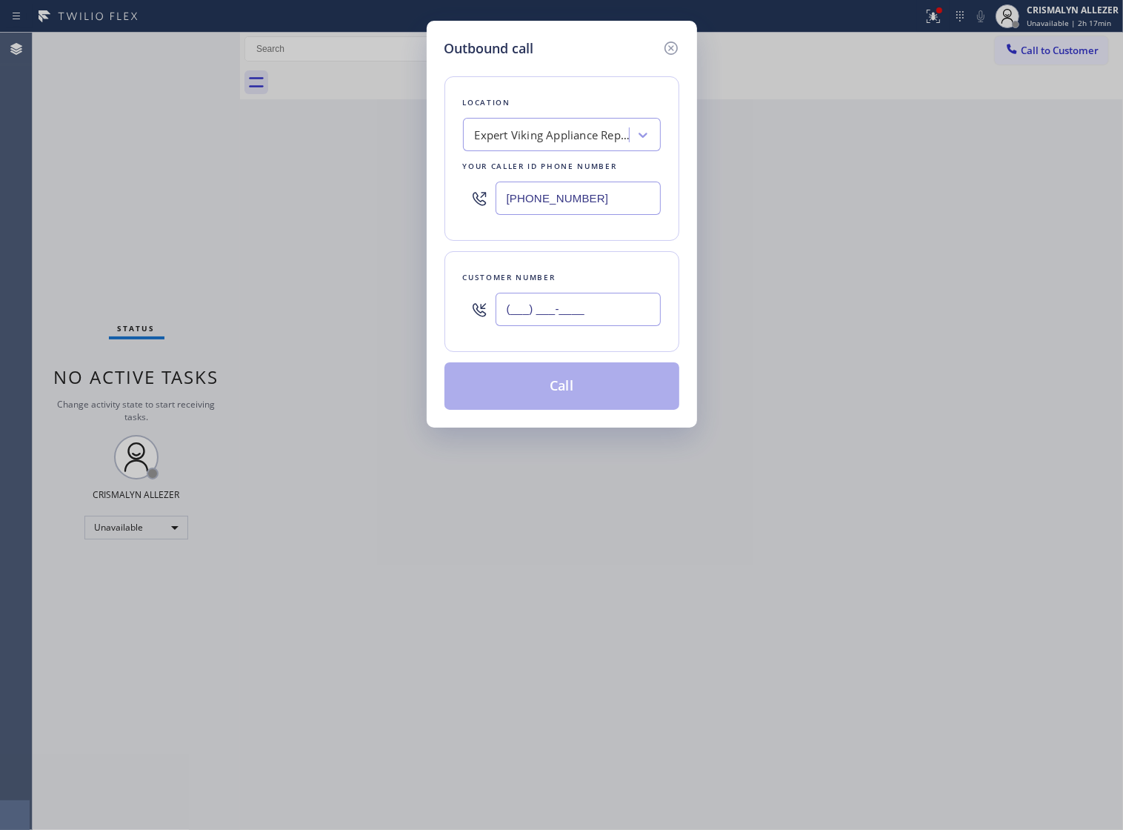
paste input "650) 346-0206"
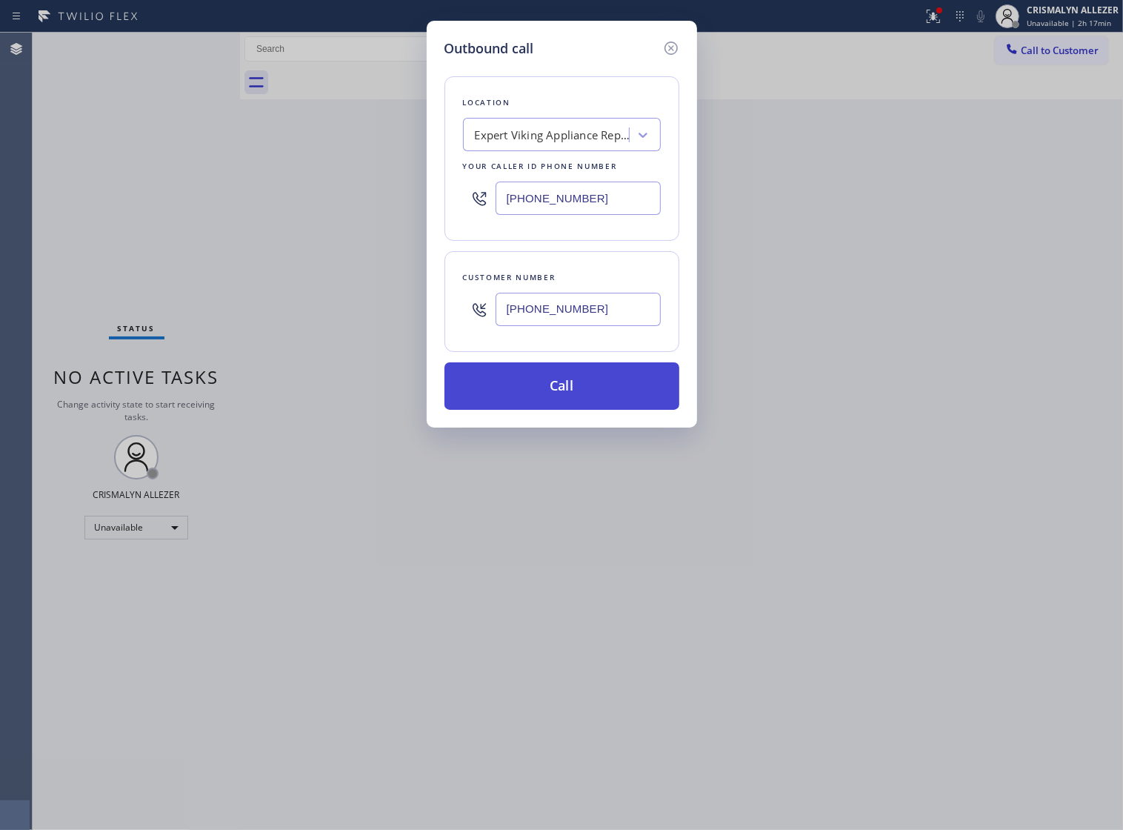
type input "[PHONE_NUMBER]"
click at [565, 405] on button "Call" at bounding box center [562, 385] width 235 height 47
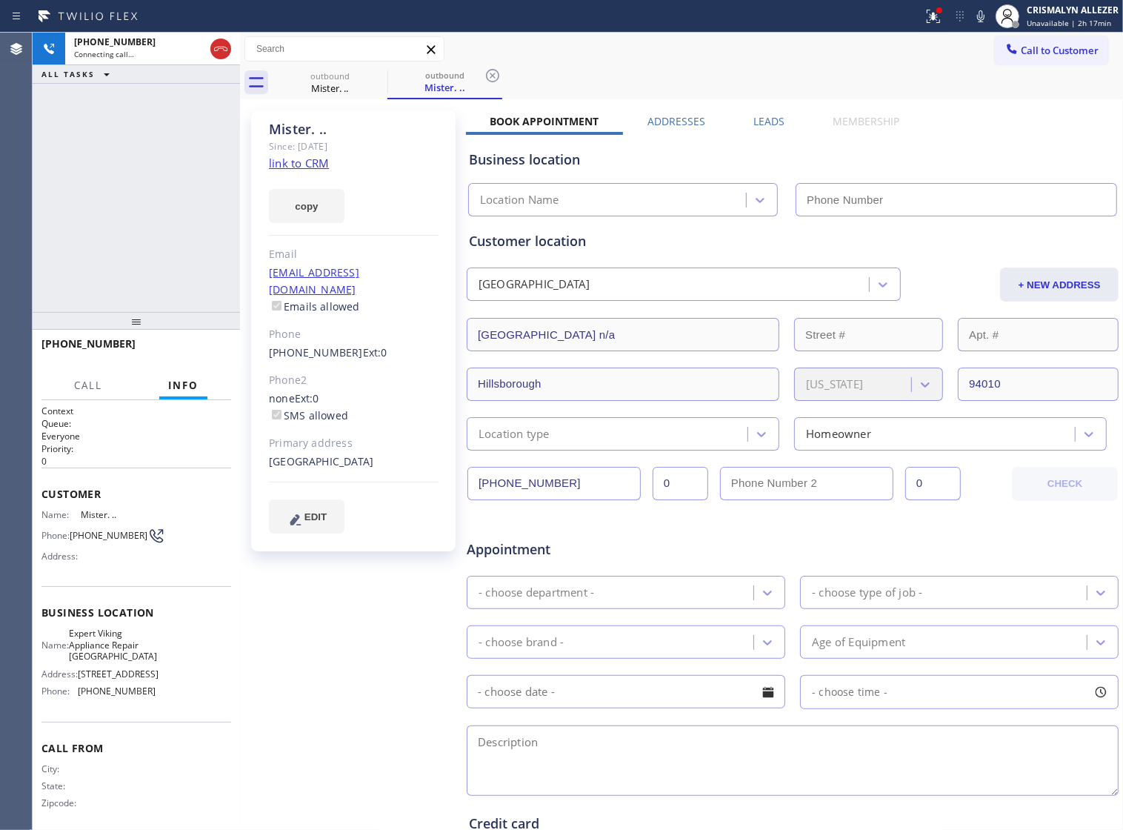
type input "[PHONE_NUMBER]"
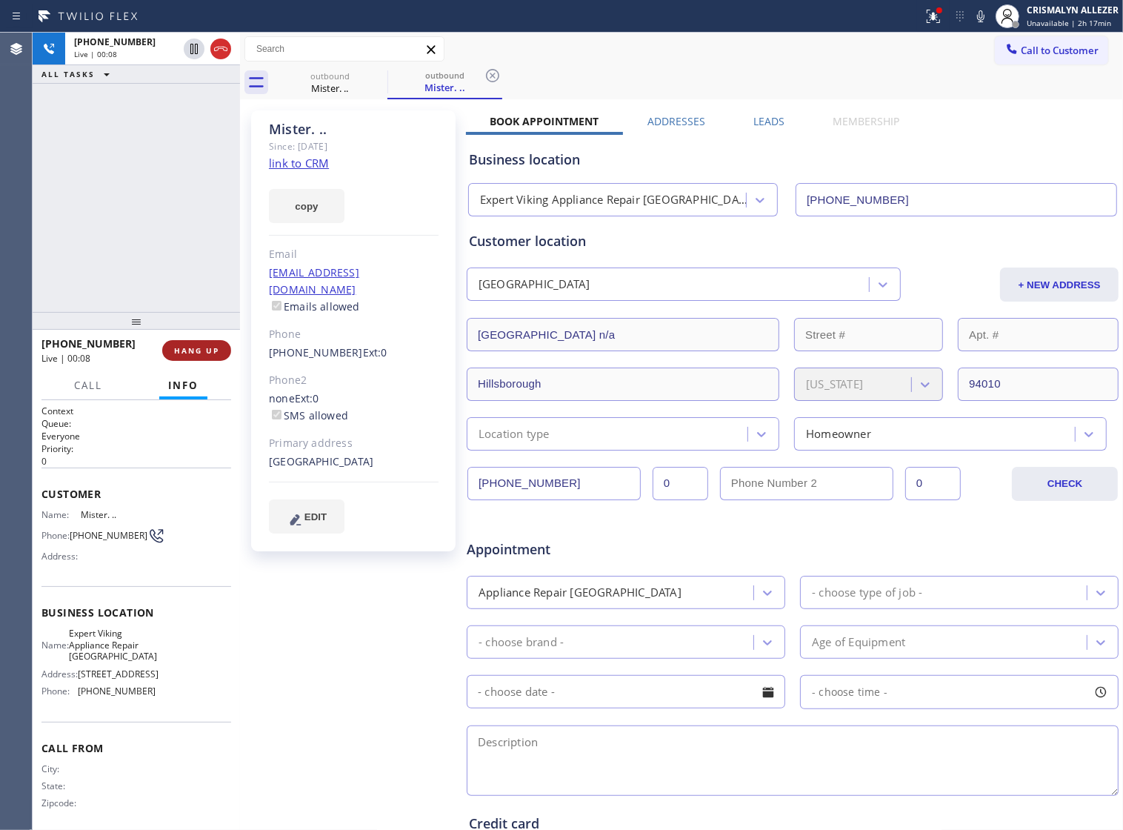
click at [191, 353] on span "HANG UP" at bounding box center [196, 350] width 45 height 10
click at [200, 353] on span "COMPLETE" at bounding box center [193, 350] width 51 height 10
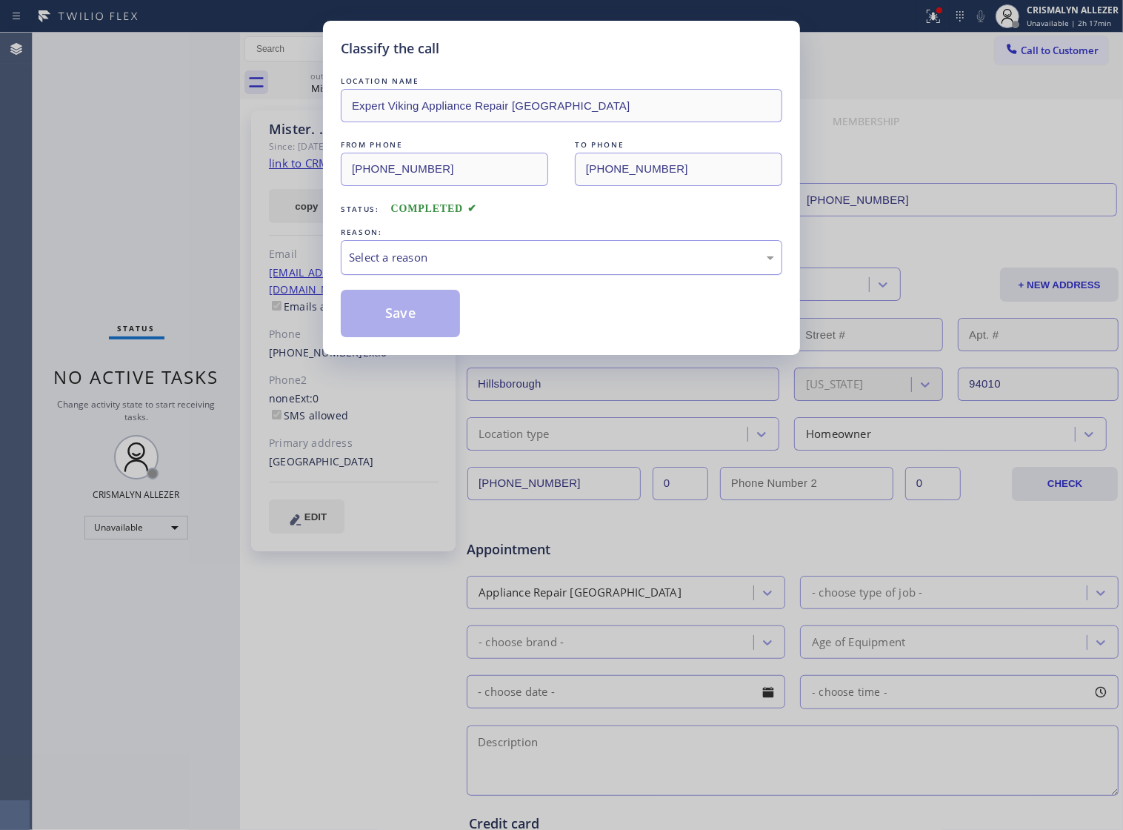
click at [614, 266] on div "Select a reason" at bounding box center [561, 257] width 425 height 17
click at [397, 337] on button "Save" at bounding box center [400, 313] width 119 height 47
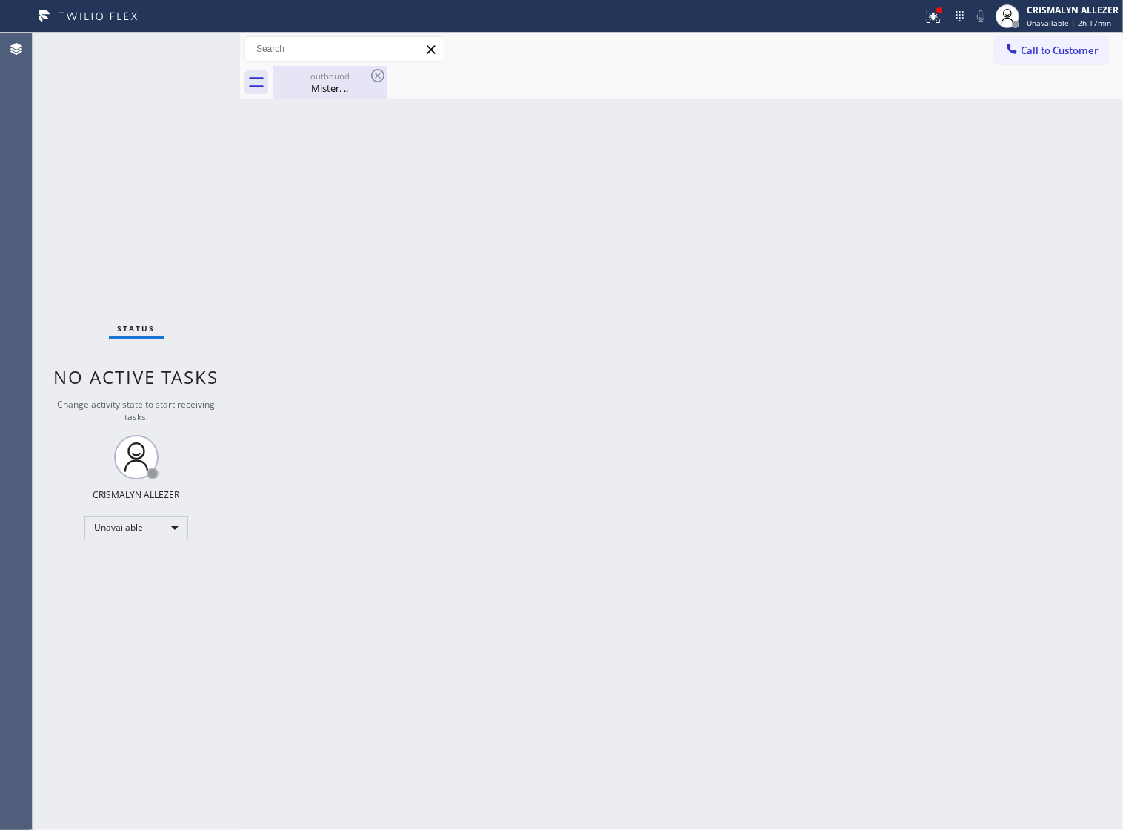
click at [321, 93] on div "Mister. .." at bounding box center [330, 88] width 112 height 13
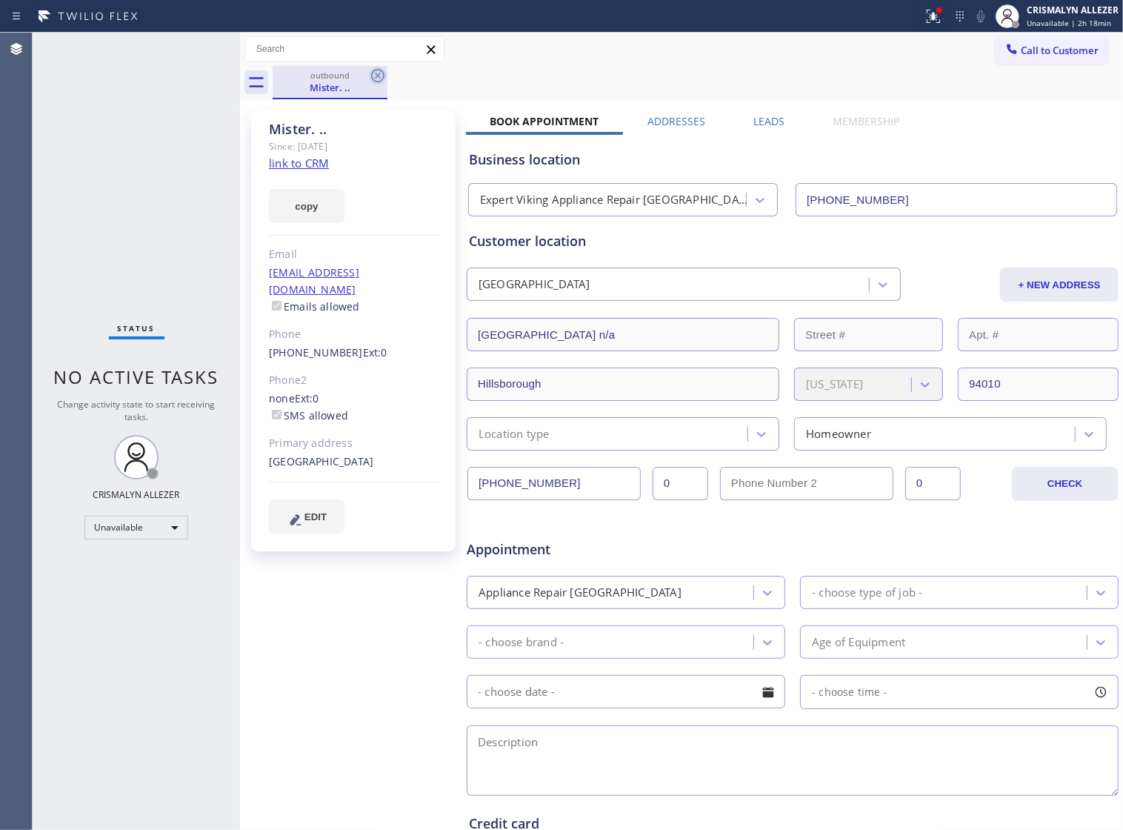
click at [376, 76] on icon at bounding box center [378, 76] width 18 height 18
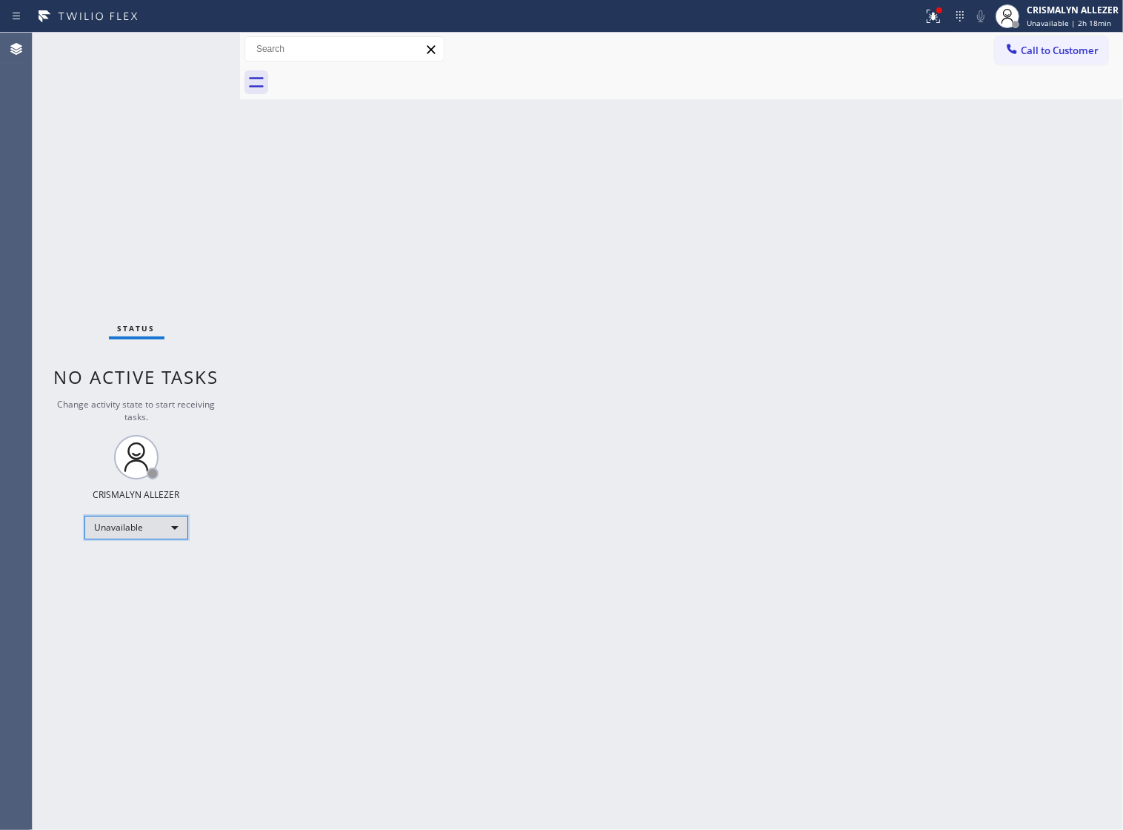
click at [164, 523] on div "Unavailable" at bounding box center [136, 528] width 104 height 24
click at [130, 610] on li "Break" at bounding box center [135, 604] width 101 height 18
click at [719, 448] on div "Back to Dashboard Change Sender ID Customers Technicians Select a contact Outbo…" at bounding box center [681, 431] width 883 height 797
click at [174, 524] on div "Break" at bounding box center [136, 528] width 104 height 24
click at [138, 586] on li "Unavailable" at bounding box center [135, 586] width 101 height 18
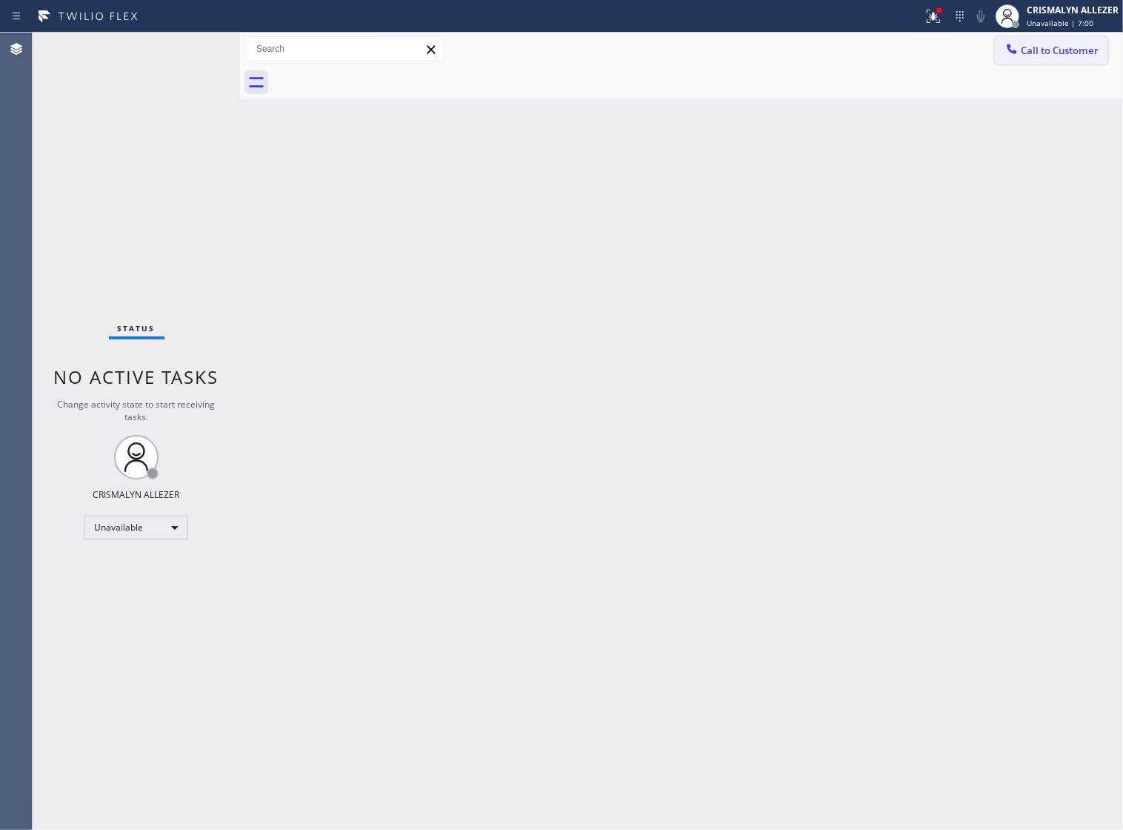
click at [1049, 49] on span "Call to Customer" at bounding box center [1060, 50] width 78 height 13
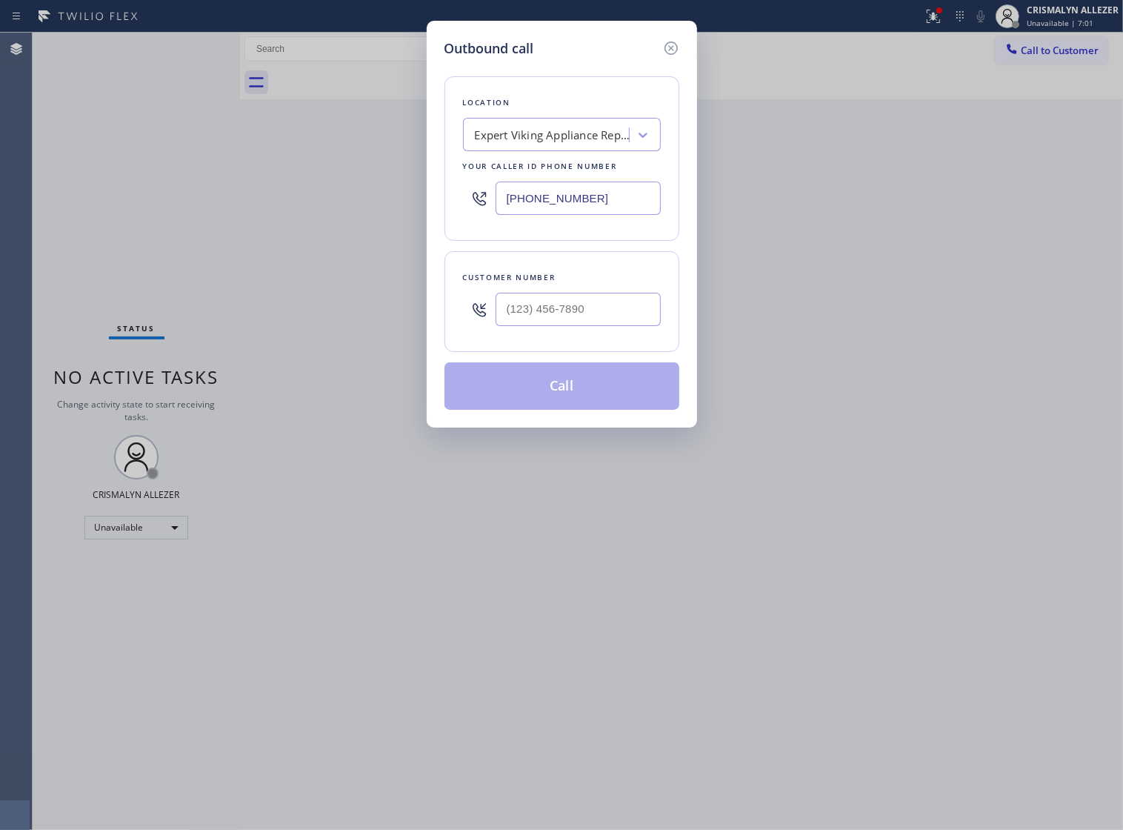
drag, startPoint x: 610, startPoint y: 211, endPoint x: 338, endPoint y: 222, distance: 272.2
click at [341, 222] on div "Outbound call Location Expert Viking Appliance Repair Los Angeles Your caller i…" at bounding box center [561, 415] width 1123 height 830
paste input "855) 666-9755"
type input "[PHONE_NUMBER]"
click at [615, 326] on input "(___) ___-____" at bounding box center [578, 309] width 165 height 33
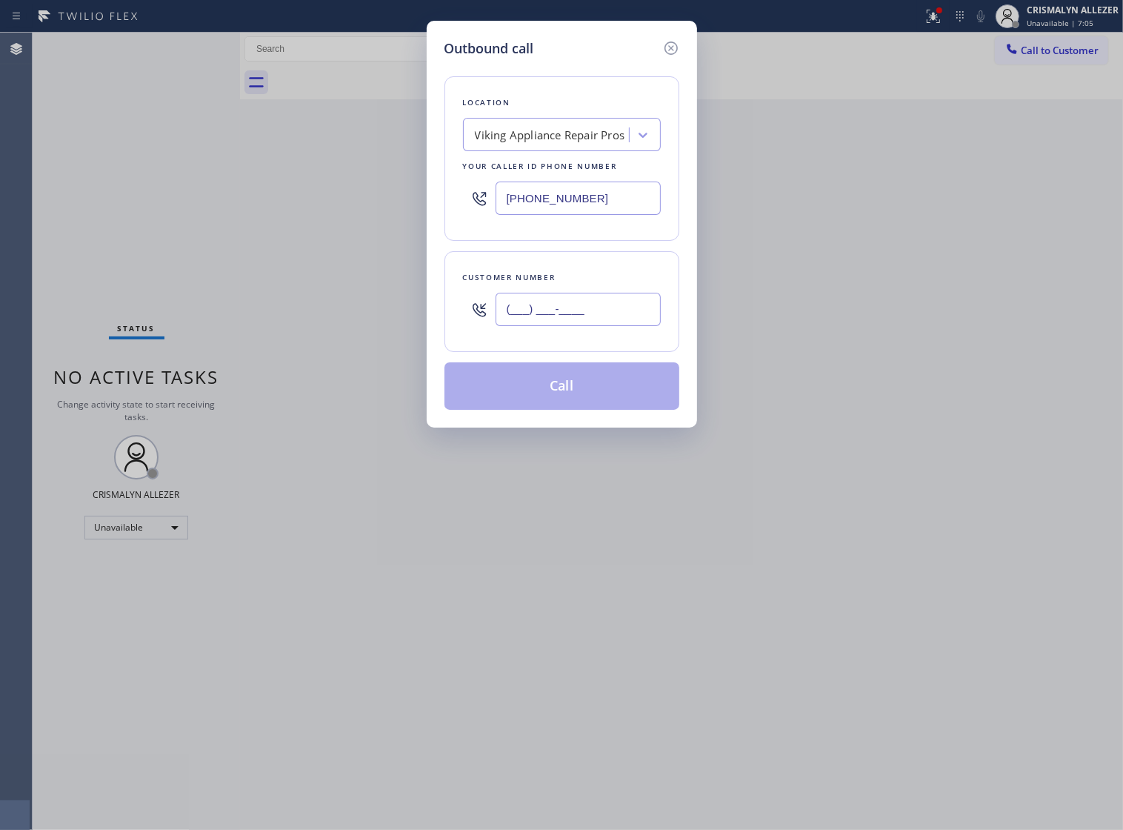
paste input "954) 684-5626"
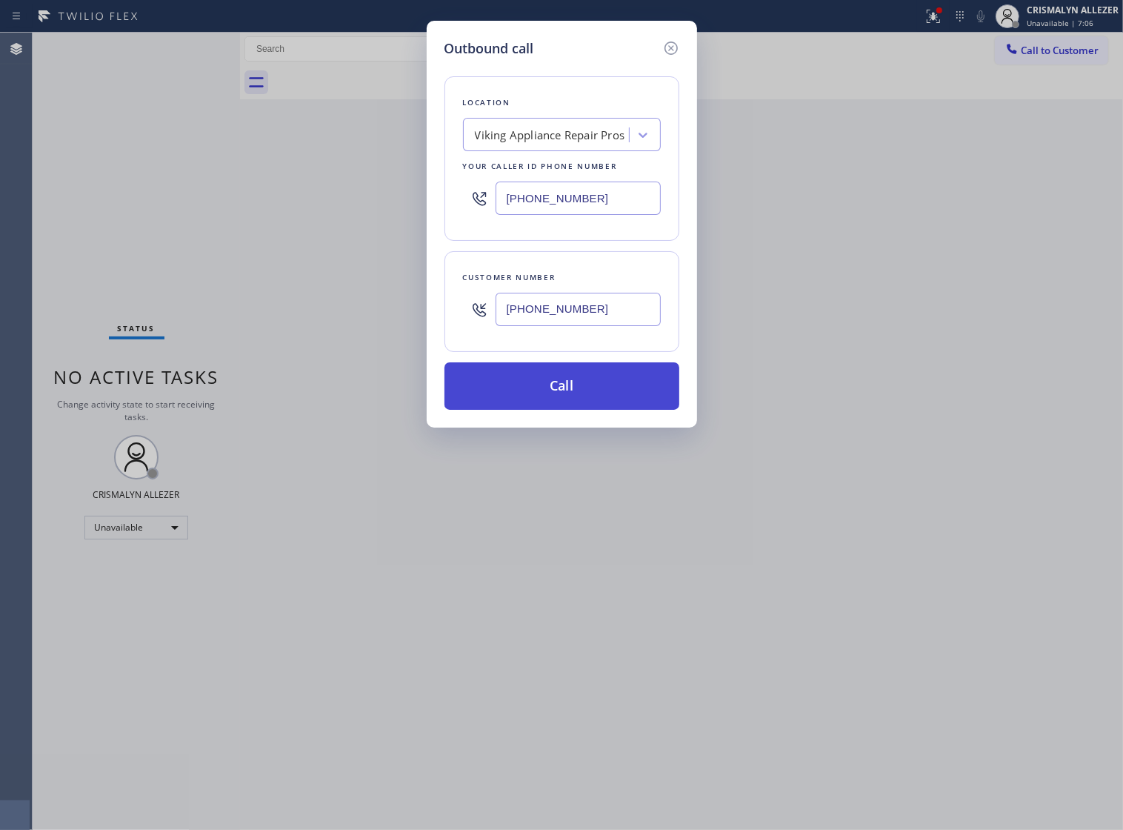
type input "[PHONE_NUMBER]"
click at [574, 410] on button "Call" at bounding box center [562, 385] width 235 height 47
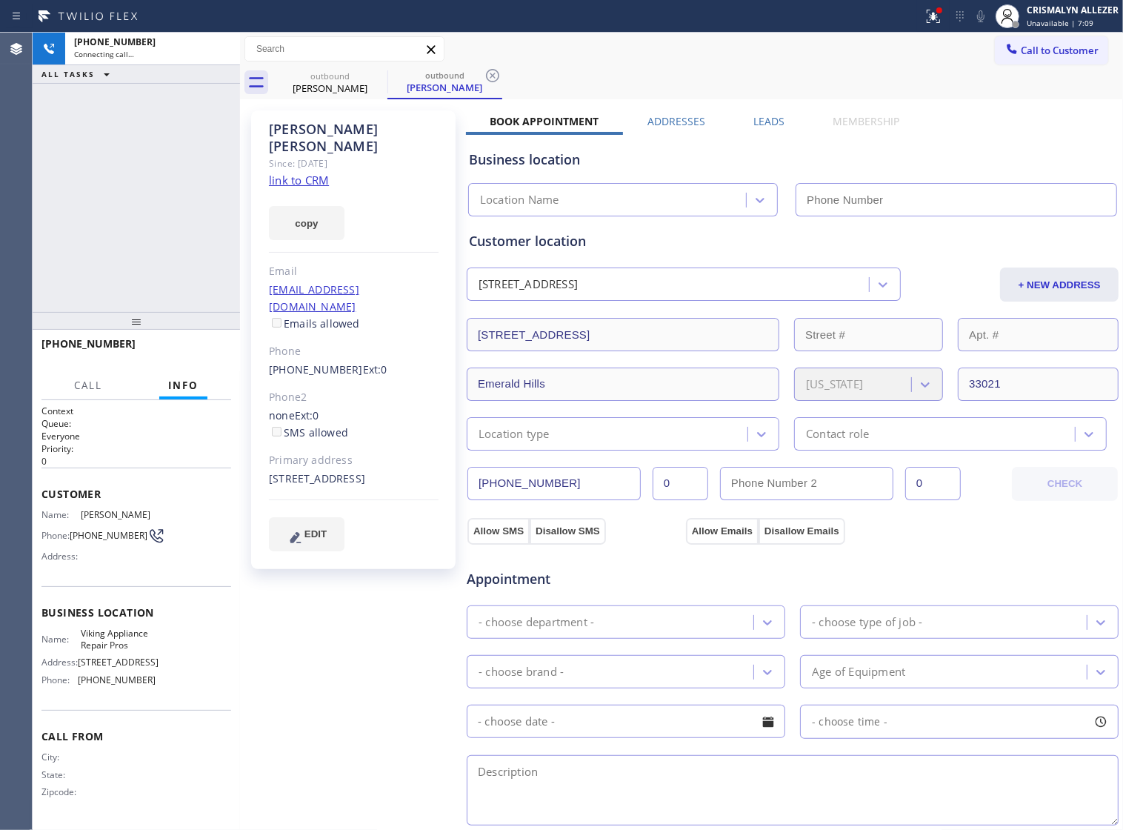
click at [293, 173] on link "link to CRM" at bounding box center [299, 180] width 60 height 15
type input "[PHONE_NUMBER]"
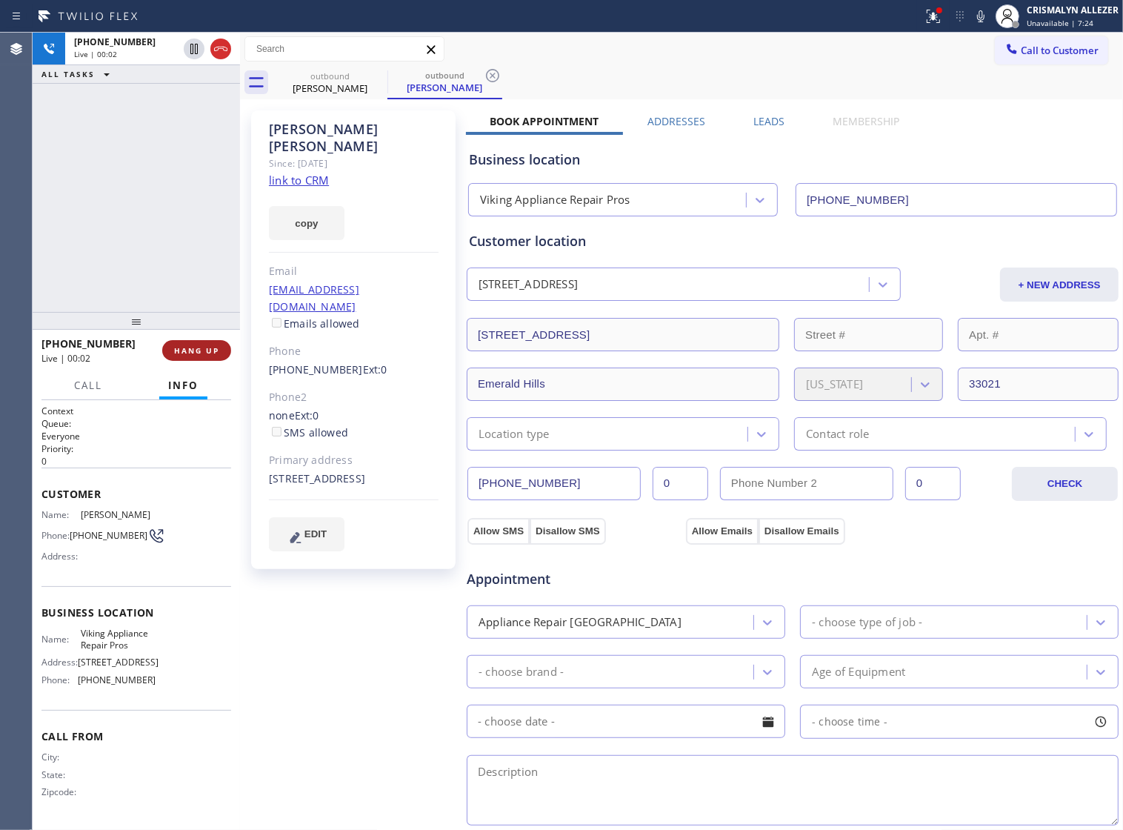
click at [182, 348] on span "HANG UP" at bounding box center [196, 350] width 45 height 10
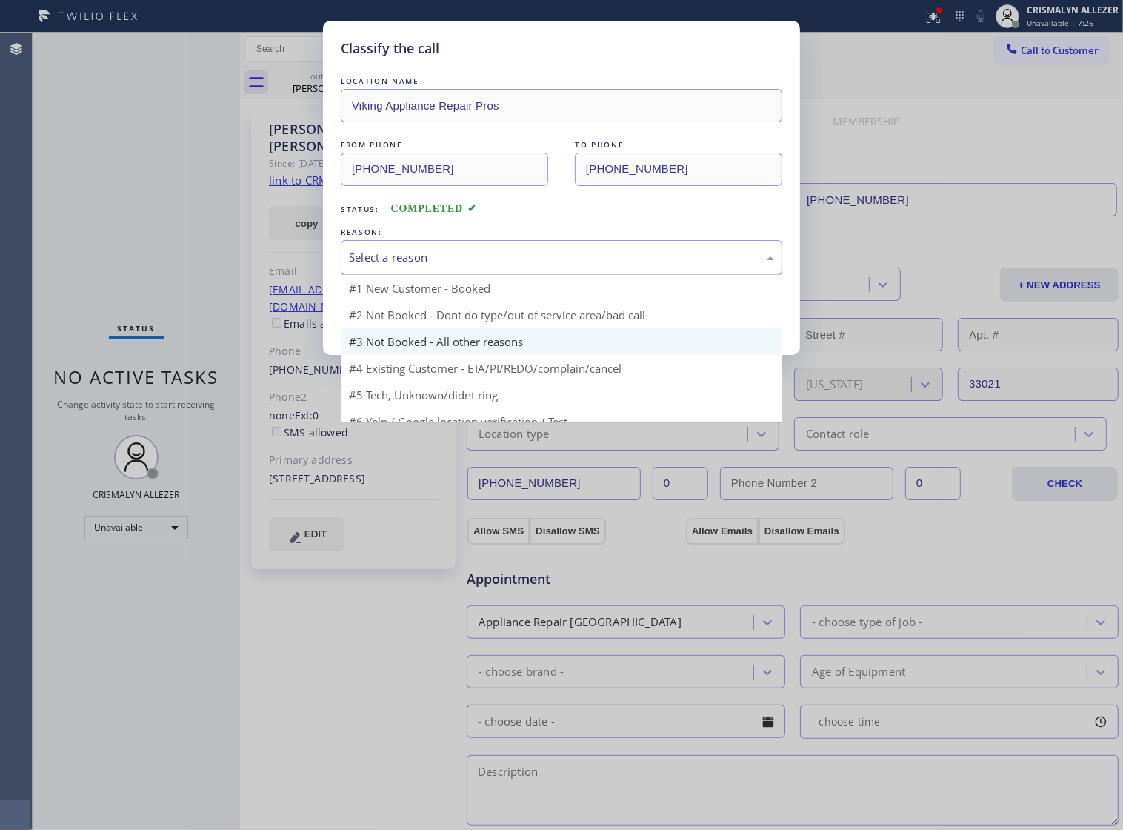
drag, startPoint x: 594, startPoint y: 288, endPoint x: 459, endPoint y: 321, distance: 138.2
click at [564, 275] on div "Select a reason #1 New Customer - Booked #2 Not Booked - Dont do type/out of se…" at bounding box center [562, 257] width 442 height 35
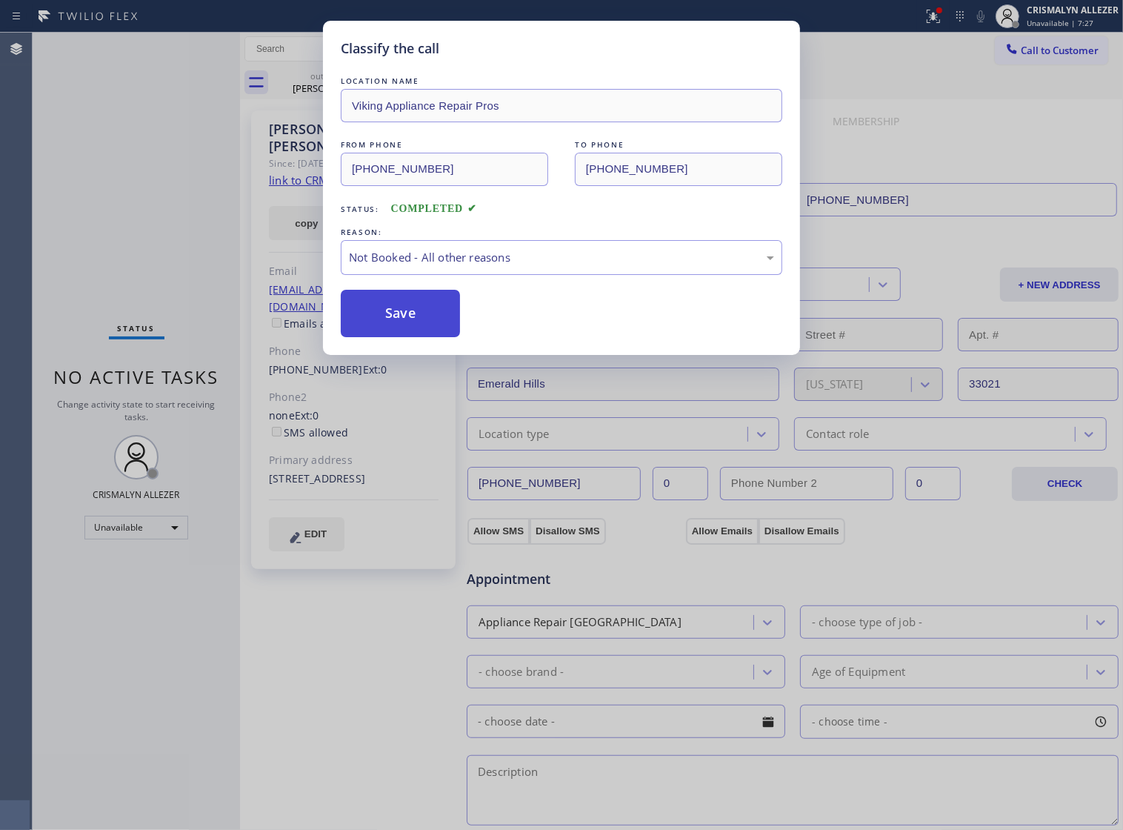
click at [427, 332] on button "Save" at bounding box center [400, 313] width 119 height 47
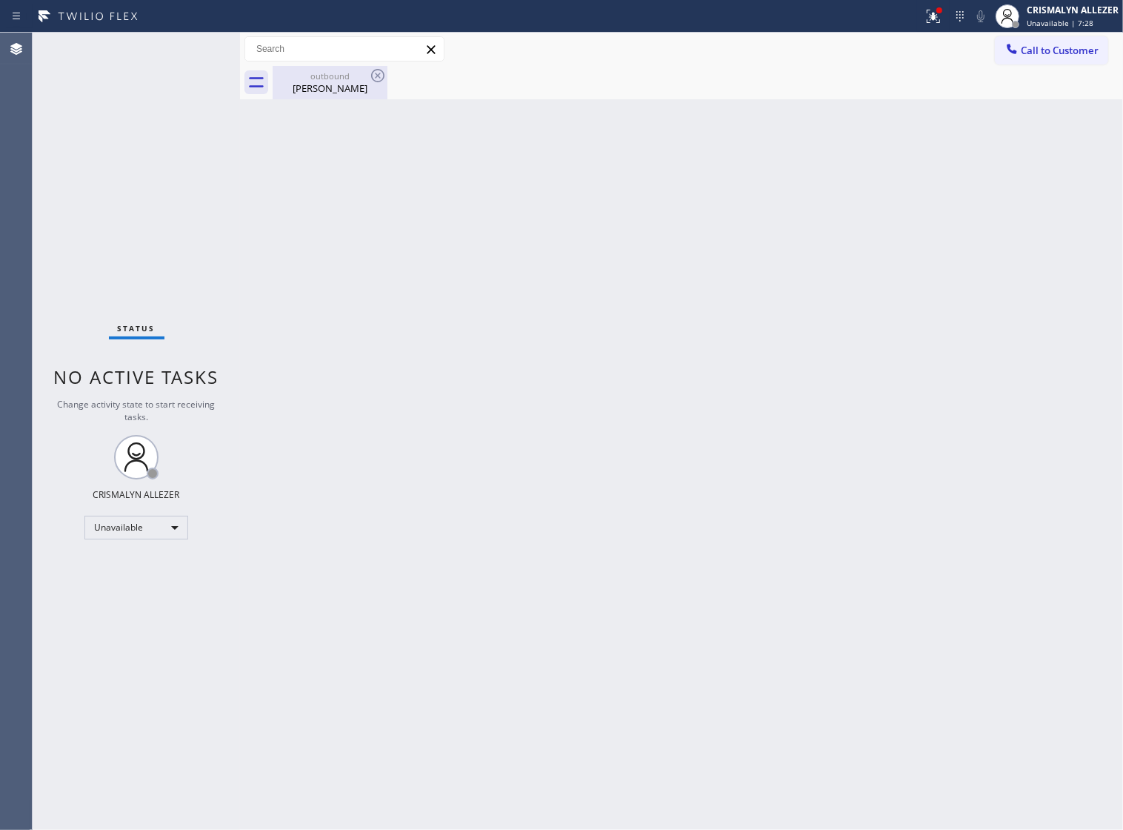
click at [313, 78] on div "outbound" at bounding box center [330, 75] width 112 height 11
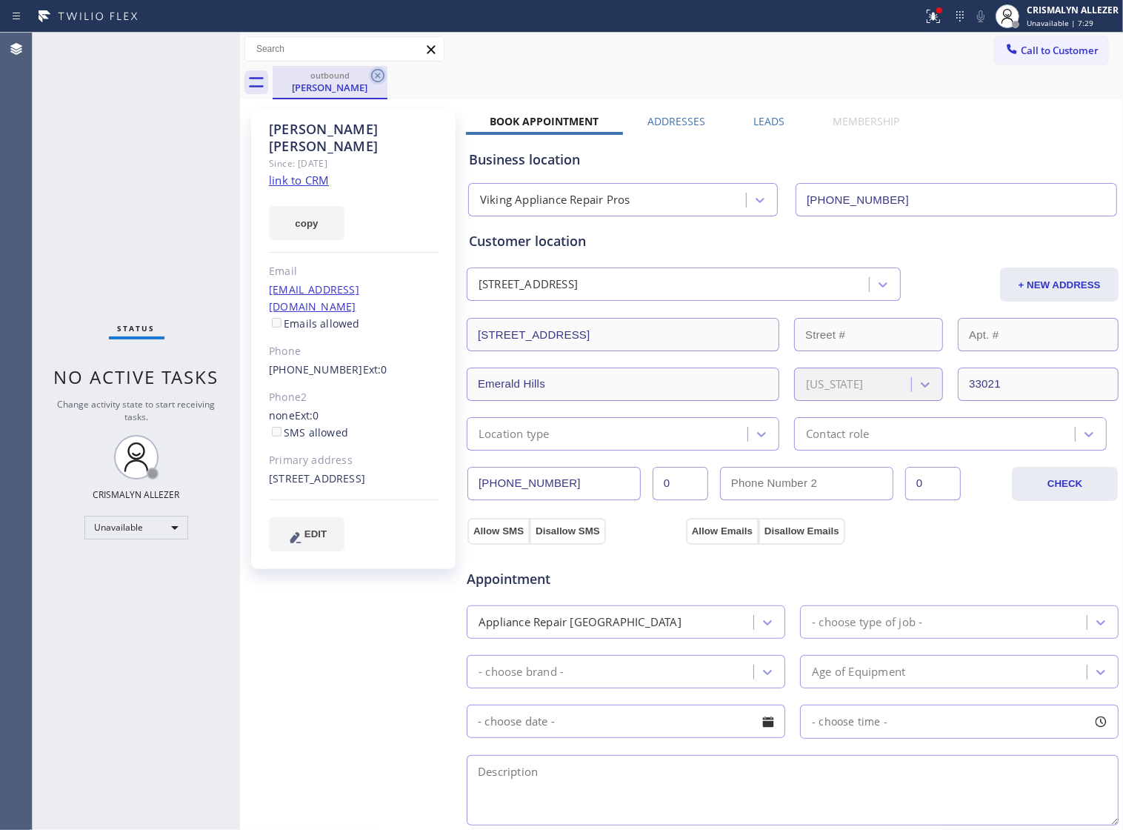
drag, startPoint x: 380, startPoint y: 75, endPoint x: 384, endPoint y: 82, distance: 7.6
click at [382, 76] on icon at bounding box center [378, 76] width 18 height 18
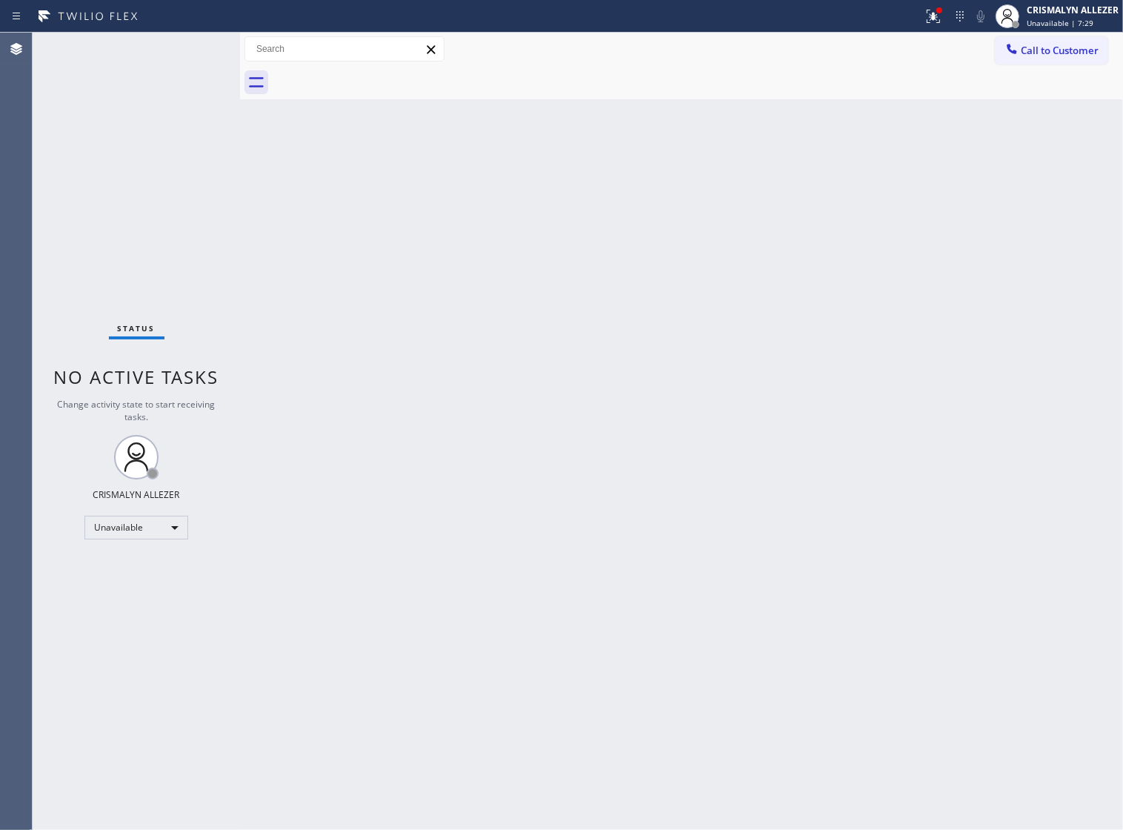
click at [1068, 59] on button "Call to Customer" at bounding box center [1051, 50] width 113 height 28
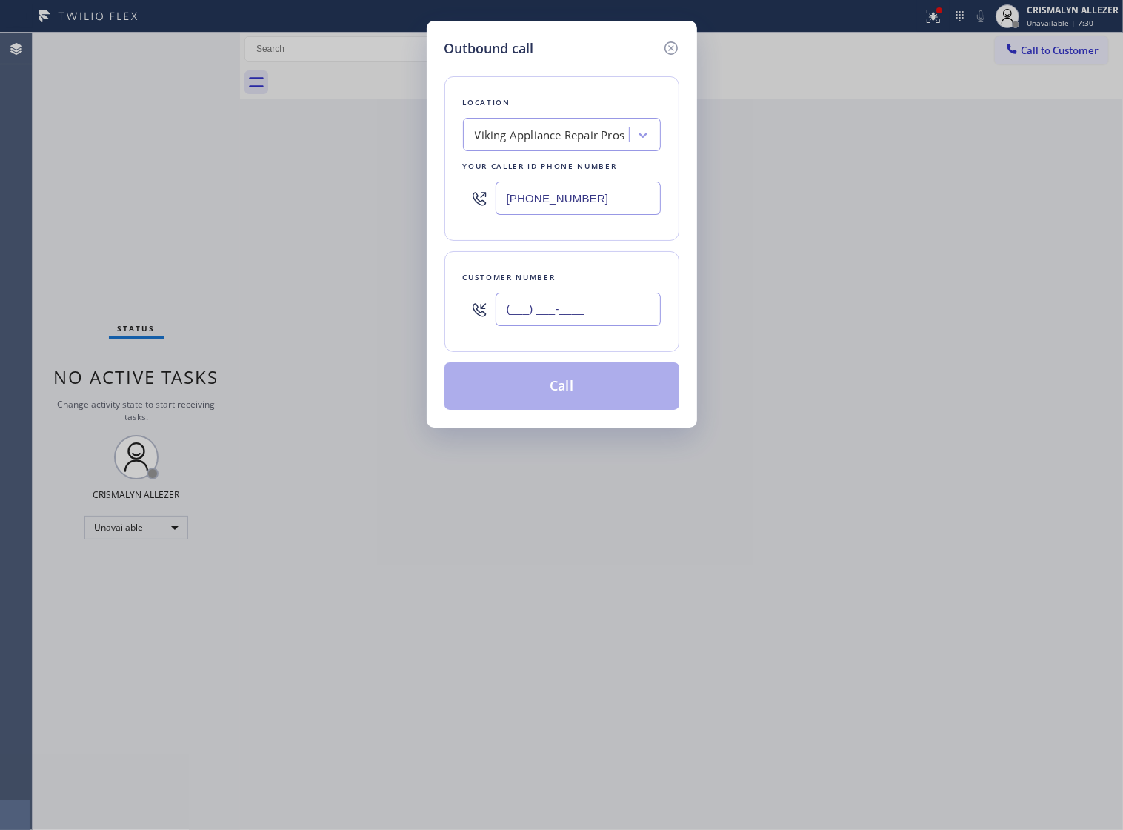
click at [606, 319] on input "(___) ___-____" at bounding box center [578, 309] width 165 height 33
paste input "954) 684-5626"
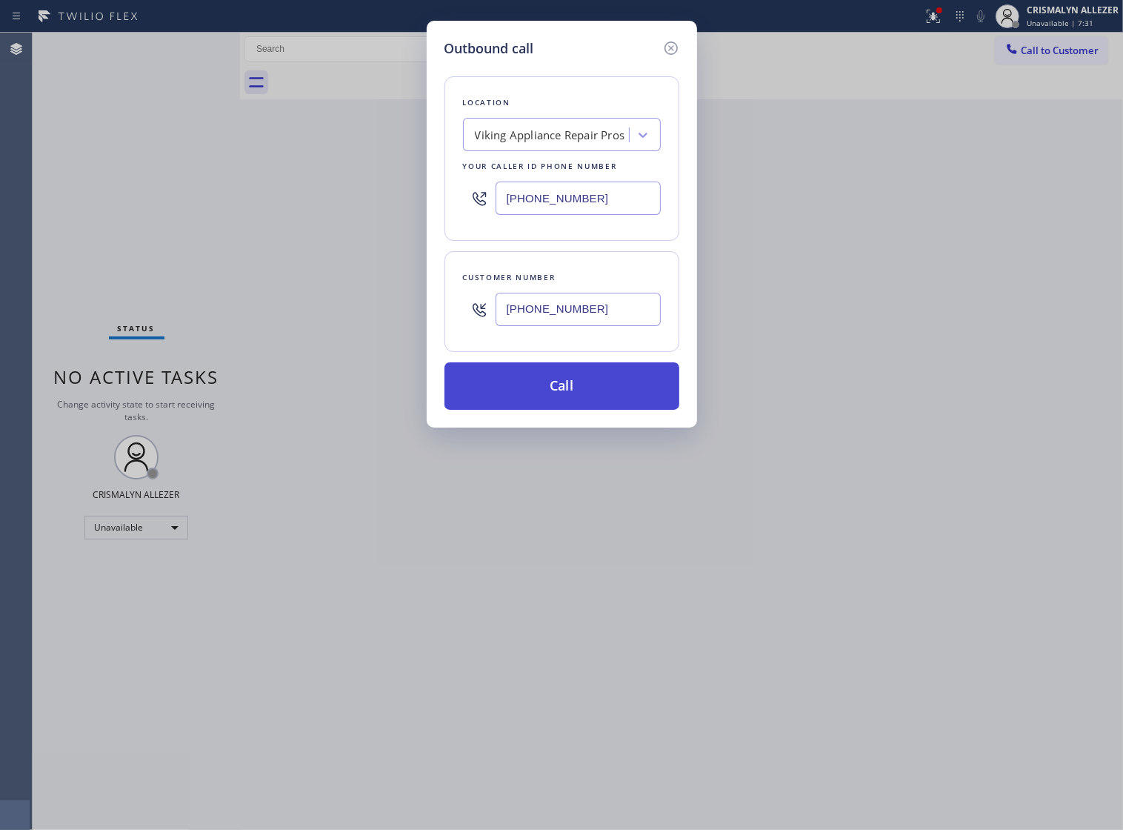
type input "[PHONE_NUMBER]"
click at [567, 410] on button "Call" at bounding box center [562, 385] width 235 height 47
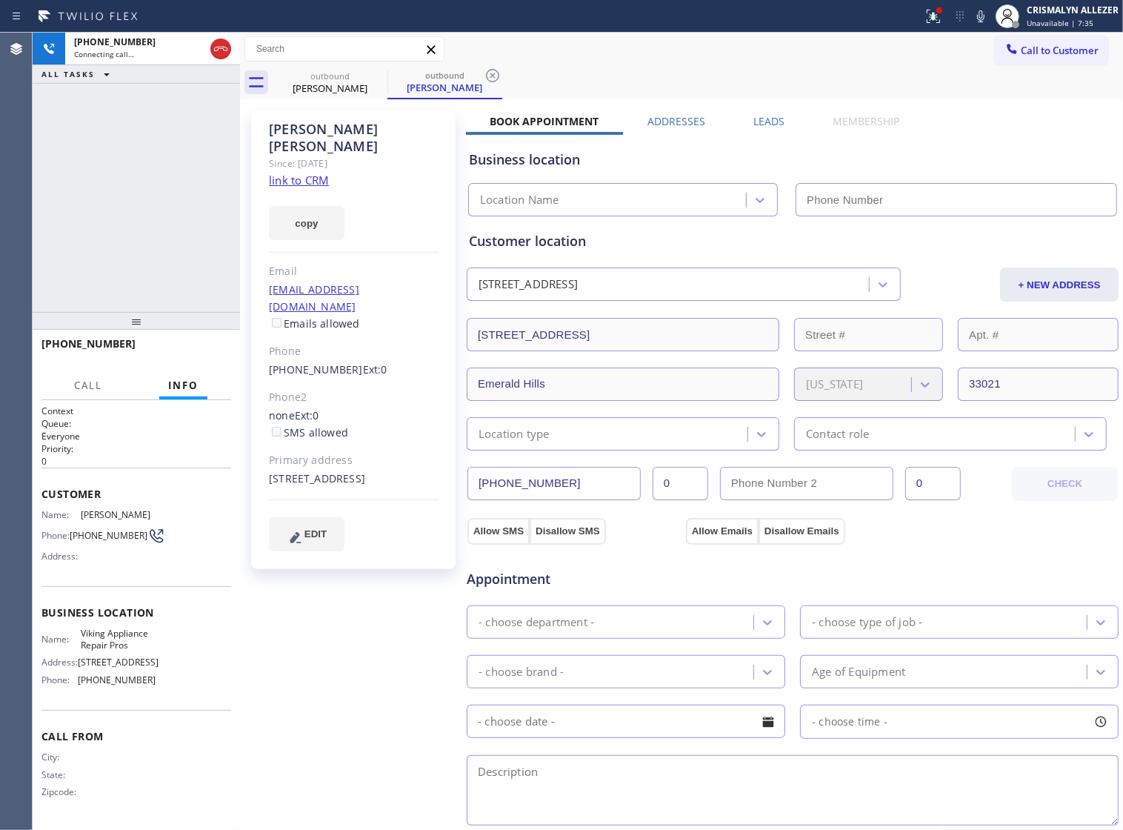
click at [754, 119] on label "Leads" at bounding box center [769, 121] width 31 height 14
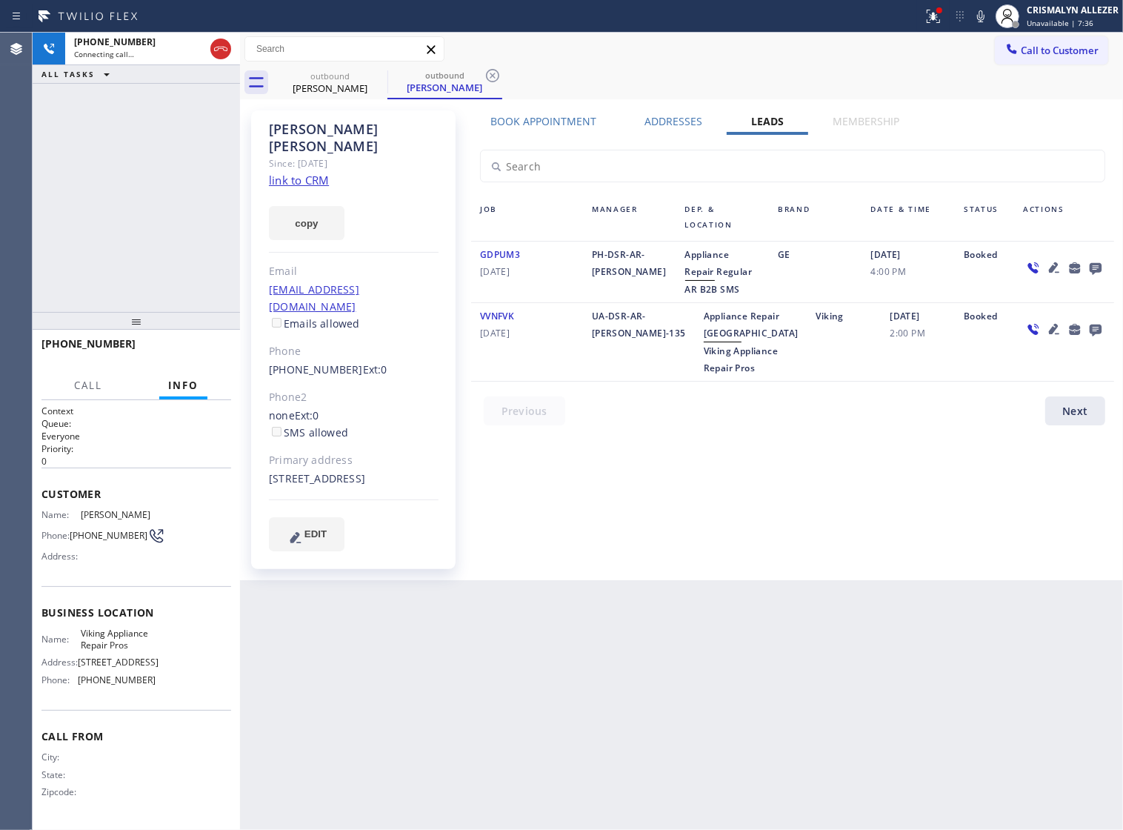
click at [1097, 268] on icon at bounding box center [1096, 269] width 12 height 12
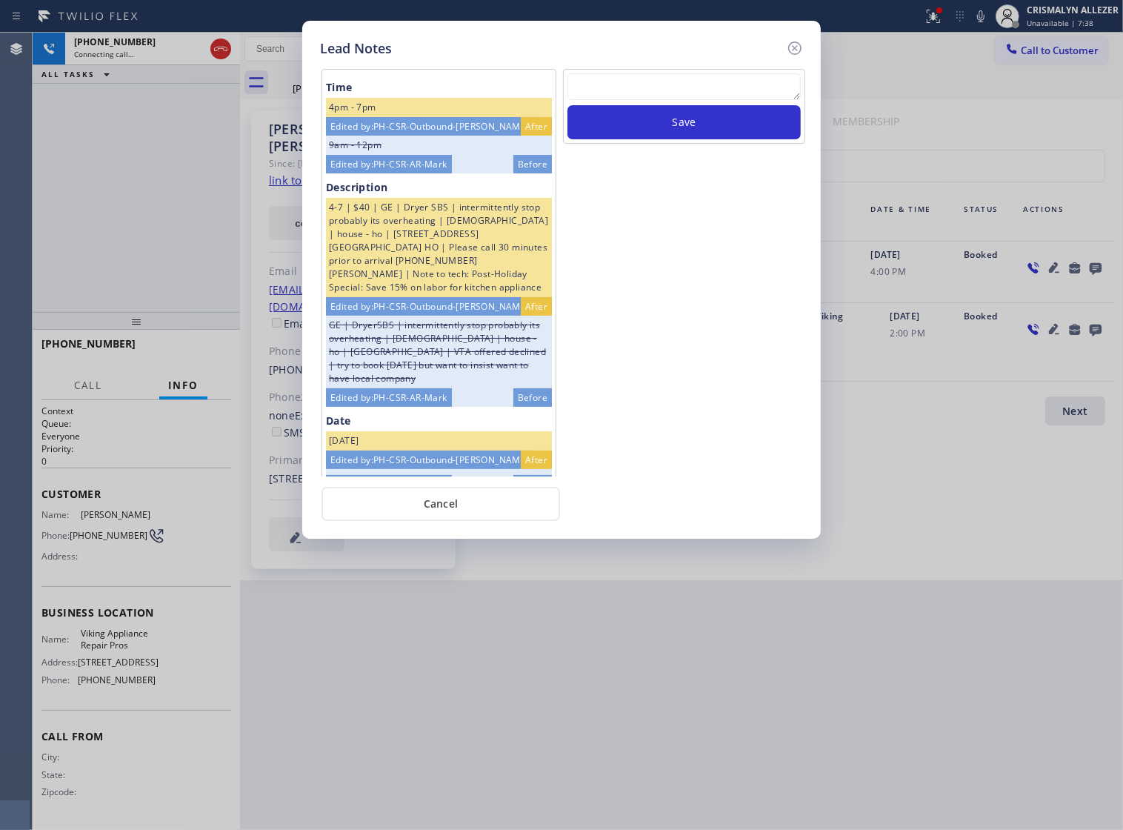
click at [660, 100] on textarea at bounding box center [684, 86] width 233 height 27
paste textarea "no answer | pls xfer if cx calls back"
type textarea "no answer | pls xfer if cx calls back"
click at [690, 130] on button "Save" at bounding box center [684, 122] width 233 height 34
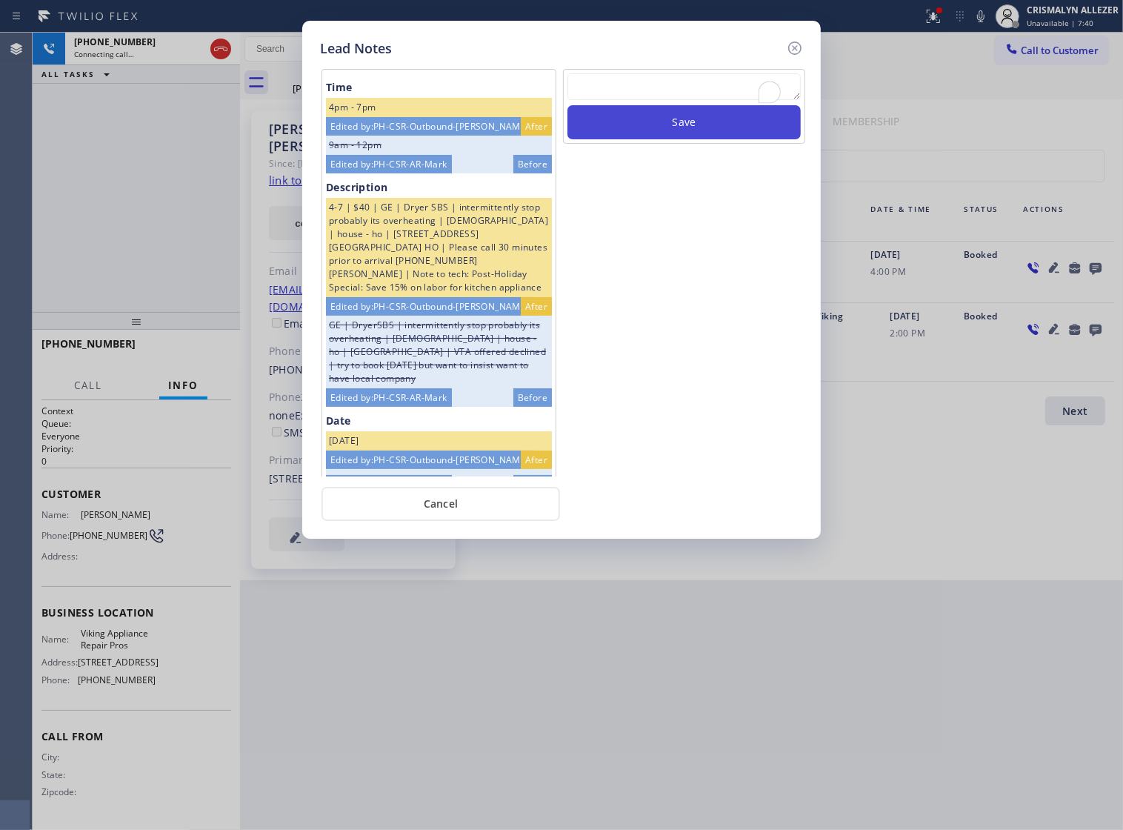
scroll to position [0, 0]
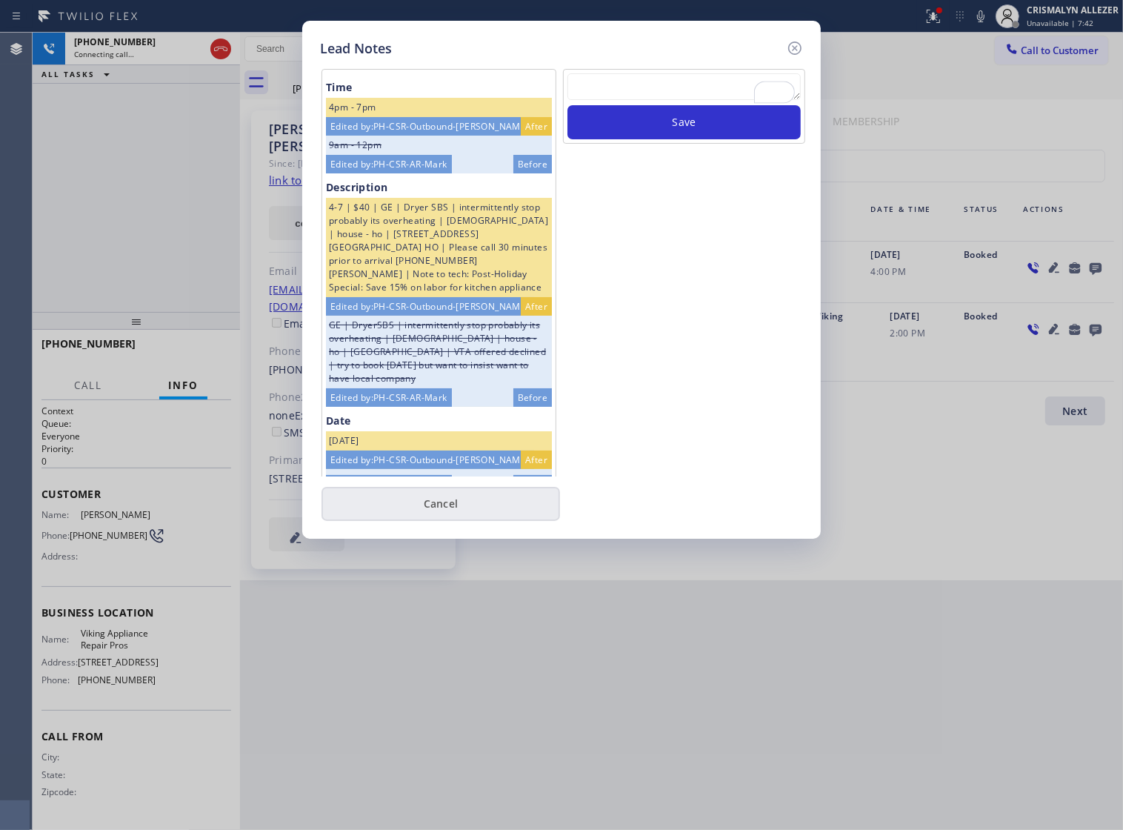
click at [459, 521] on button "Cancel" at bounding box center [441, 504] width 239 height 34
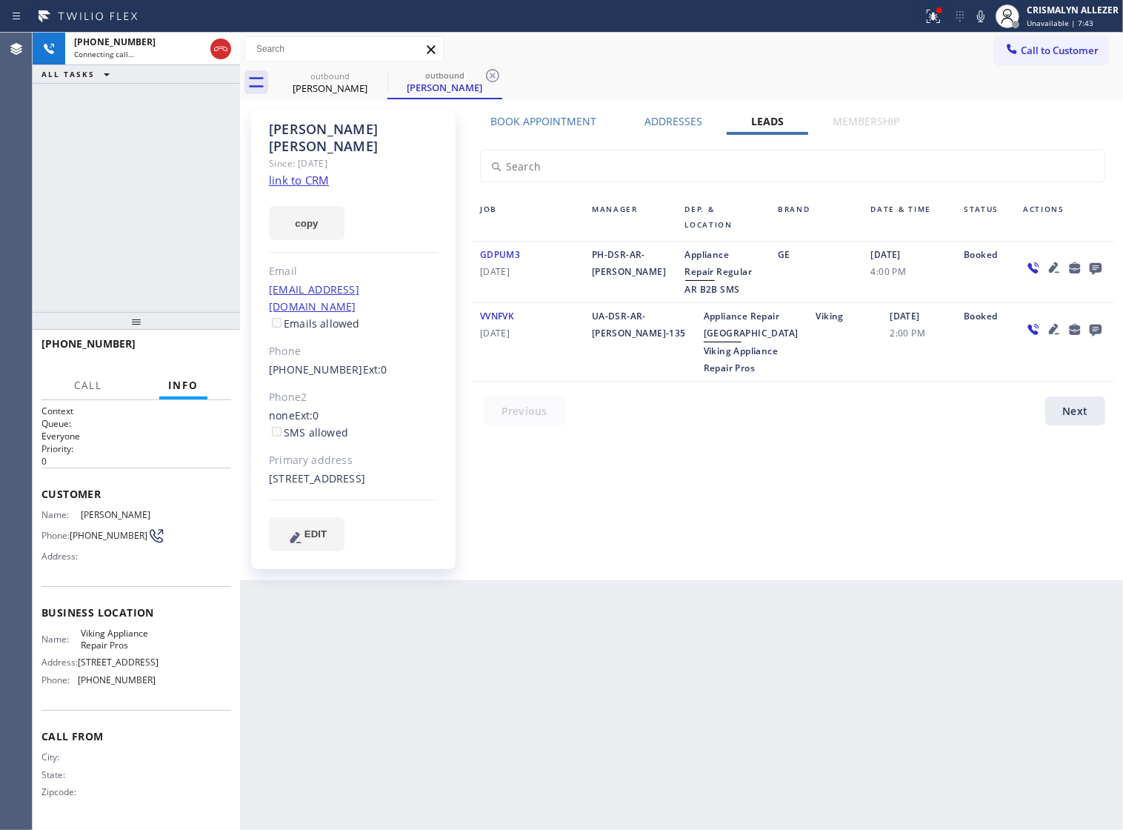
click at [542, 114] on label "Book Appointment" at bounding box center [544, 121] width 106 height 14
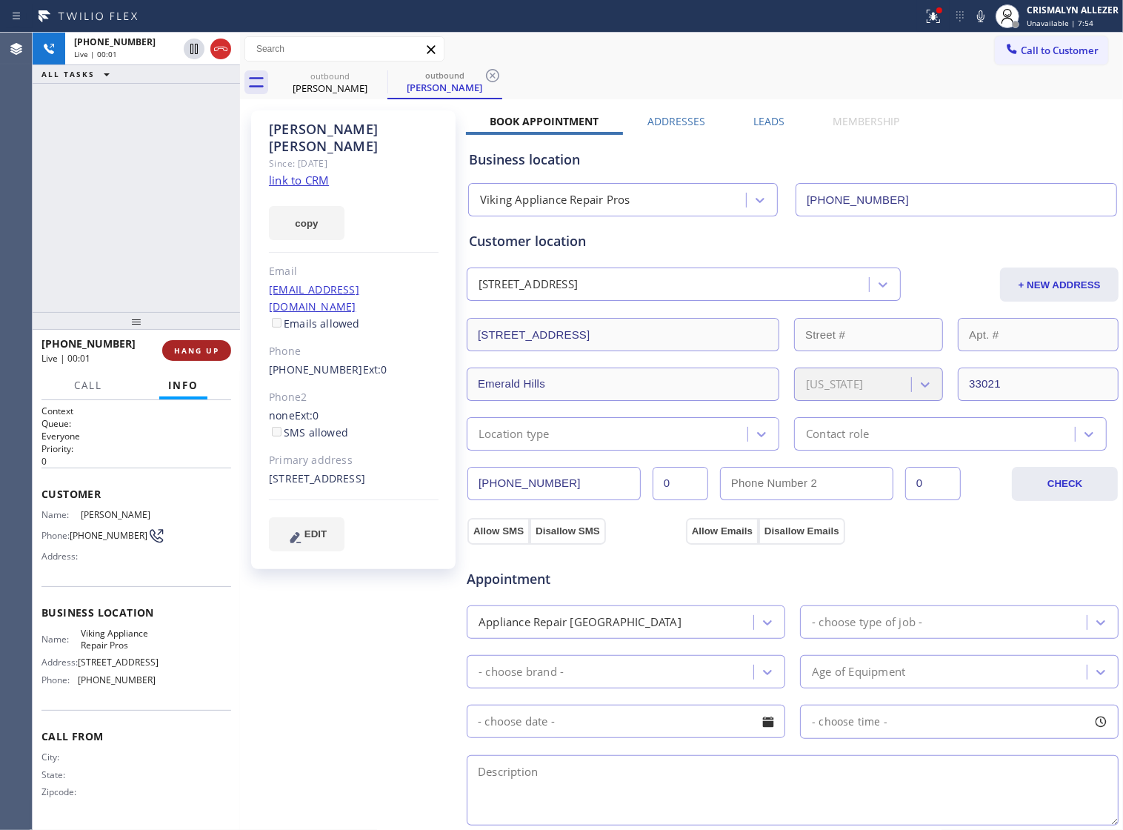
click at [199, 349] on span "HANG UP" at bounding box center [196, 350] width 45 height 10
click at [199, 349] on span "COMPLETE" at bounding box center [193, 350] width 51 height 10
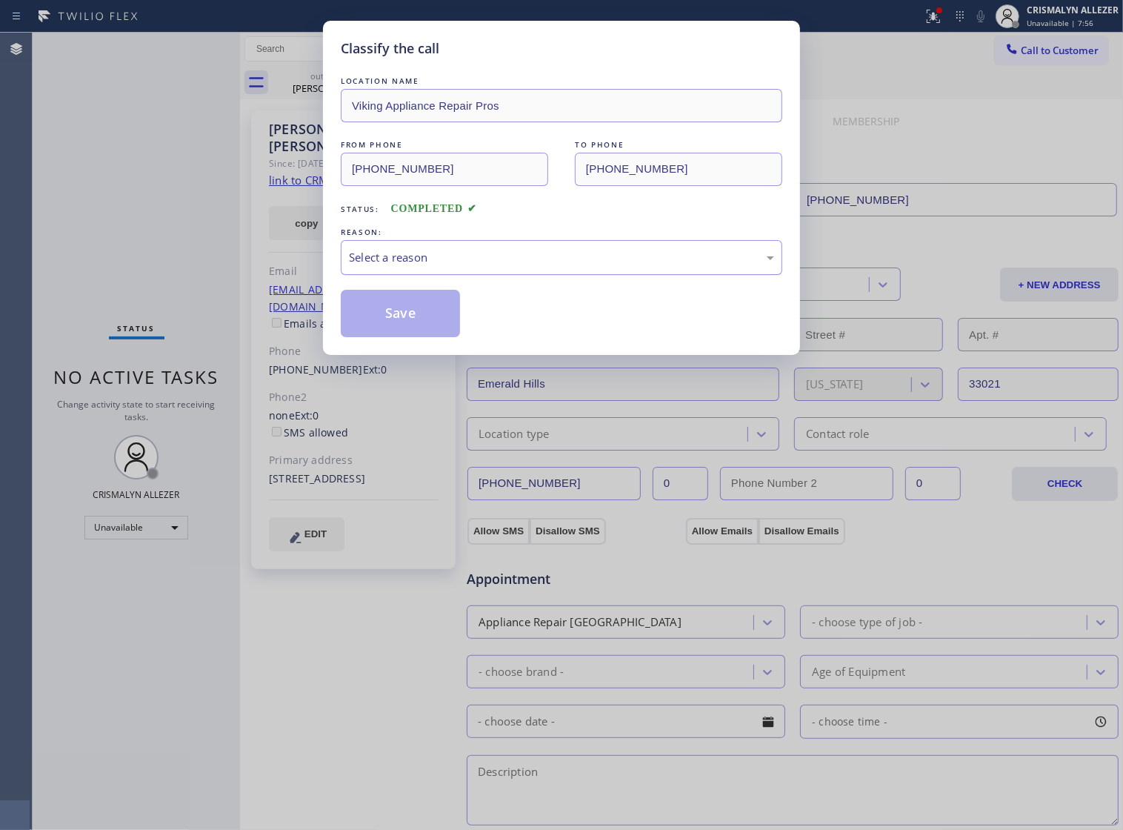
click at [600, 275] on div "Select a reason" at bounding box center [562, 257] width 442 height 35
click at [439, 337] on button "Save" at bounding box center [400, 313] width 119 height 47
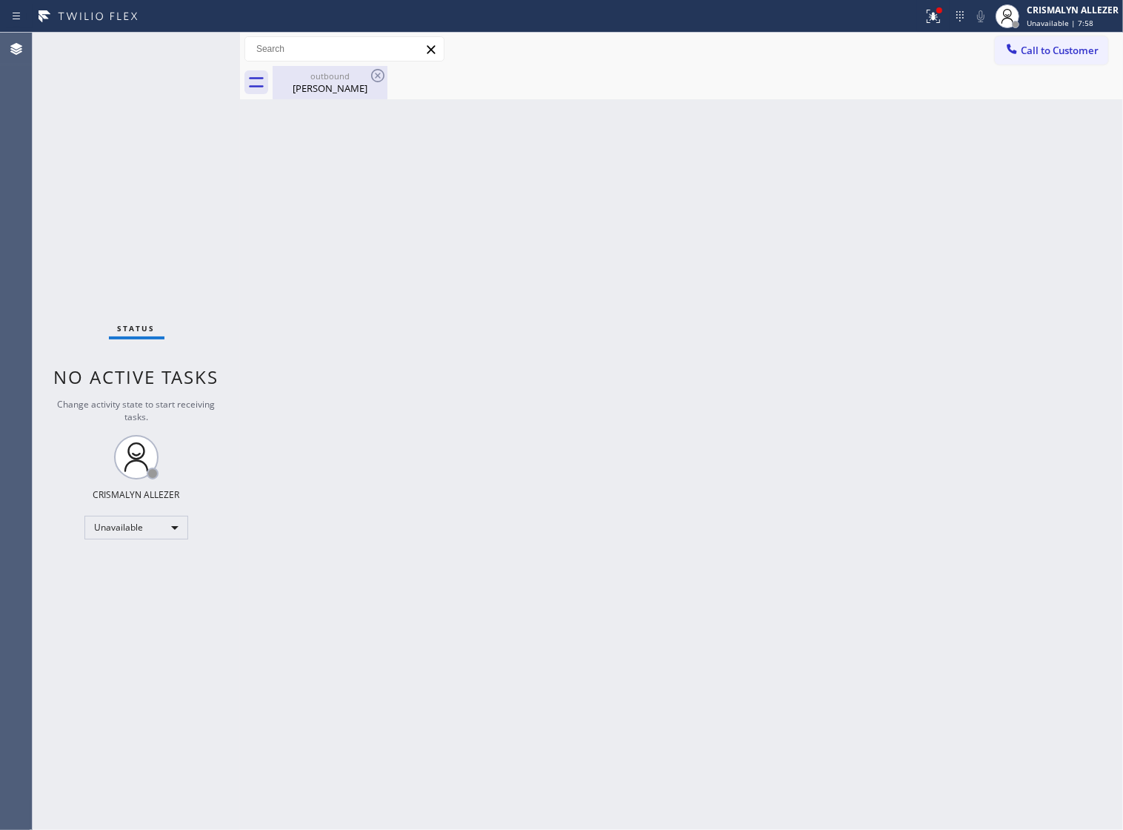
click at [332, 93] on div "Jennifer Burnstein" at bounding box center [330, 88] width 112 height 13
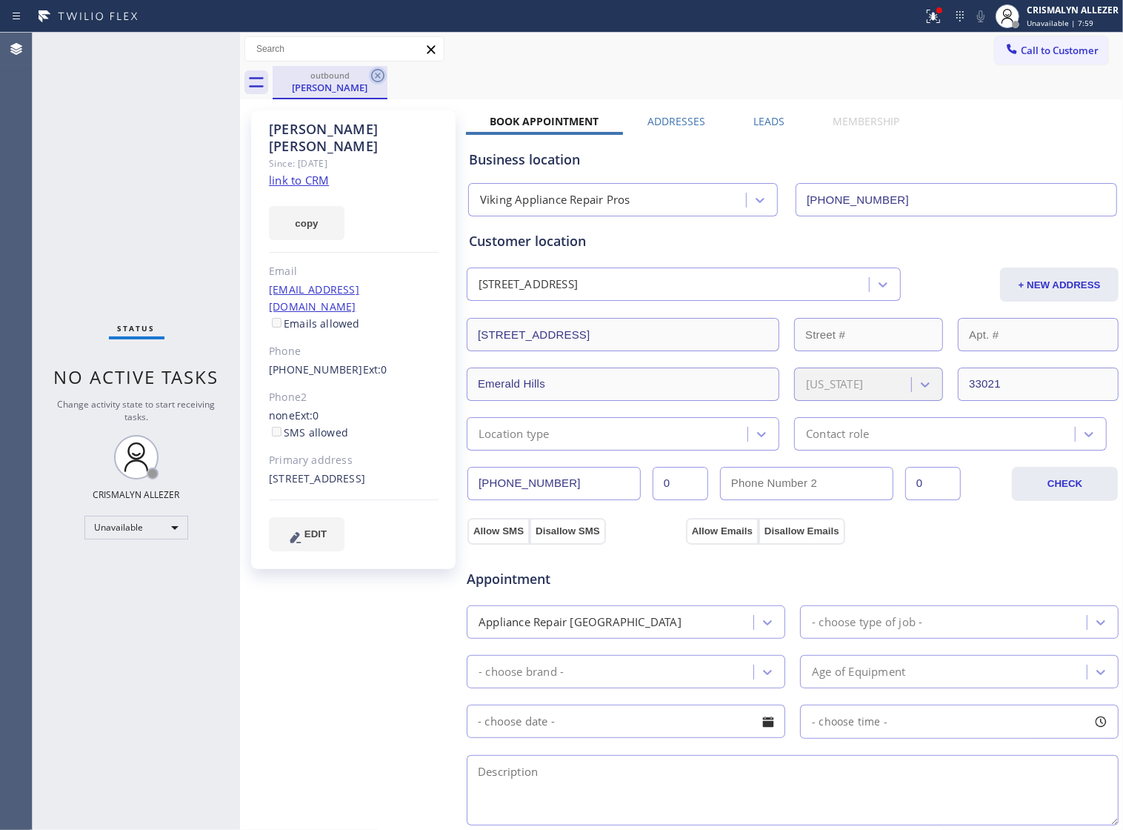
click at [375, 74] on icon at bounding box center [378, 76] width 18 height 18
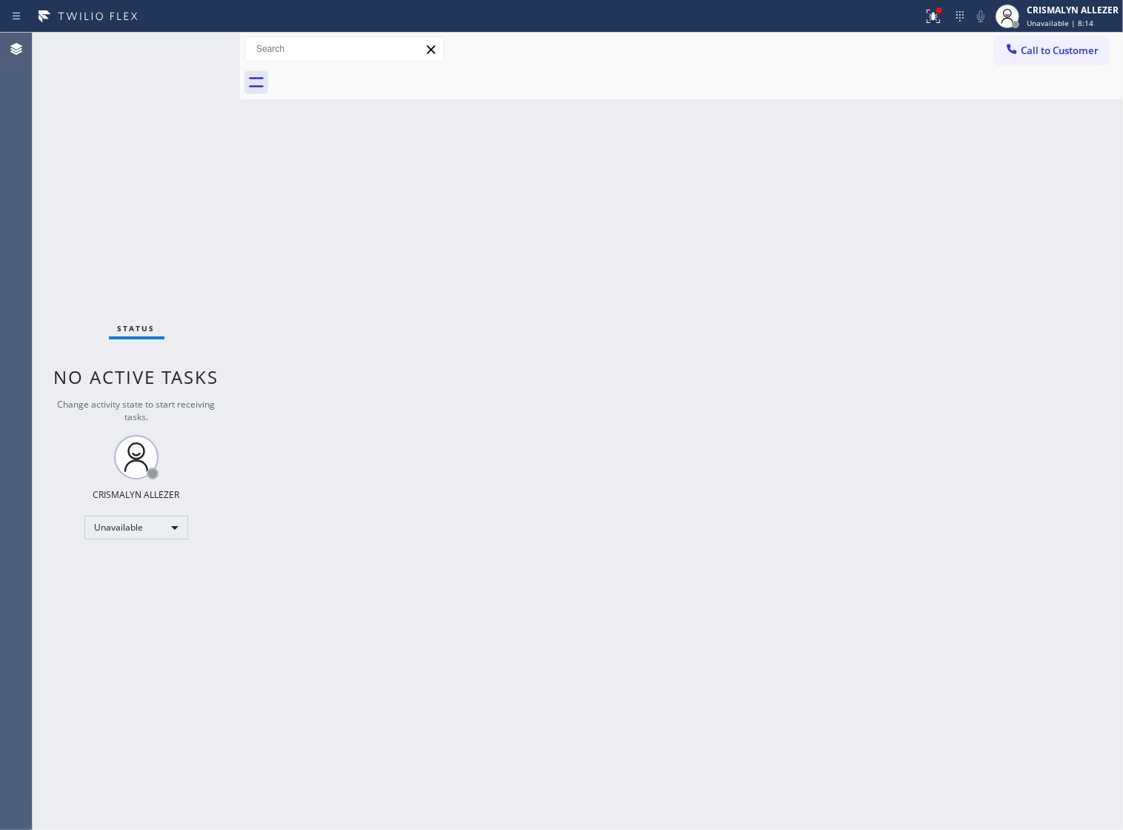
click at [1097, 33] on div "Call to Customer Outbound call Location Viking Appliance Repair Pros Your calle…" at bounding box center [681, 49] width 883 height 33
click at [1068, 44] on span "Call to Customer" at bounding box center [1060, 50] width 78 height 13
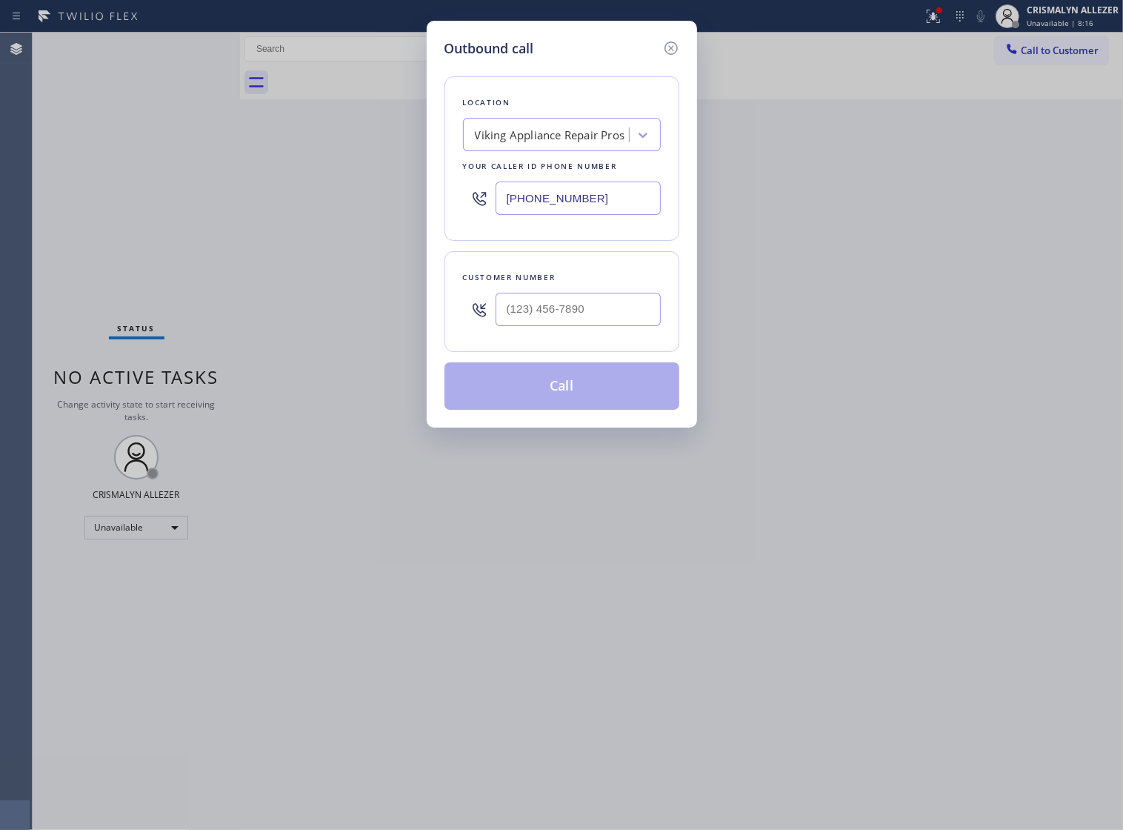
drag, startPoint x: 631, startPoint y: 205, endPoint x: 196, endPoint y: 238, distance: 435.5
click at [267, 239] on div "Outbound call Location Viking Appliance Repair Pros Your caller id phone number…" at bounding box center [561, 415] width 1123 height 830
paste input "770-0603"
type input "[PHONE_NUMBER]"
click at [620, 326] on input "(___) ___-____" at bounding box center [578, 309] width 165 height 33
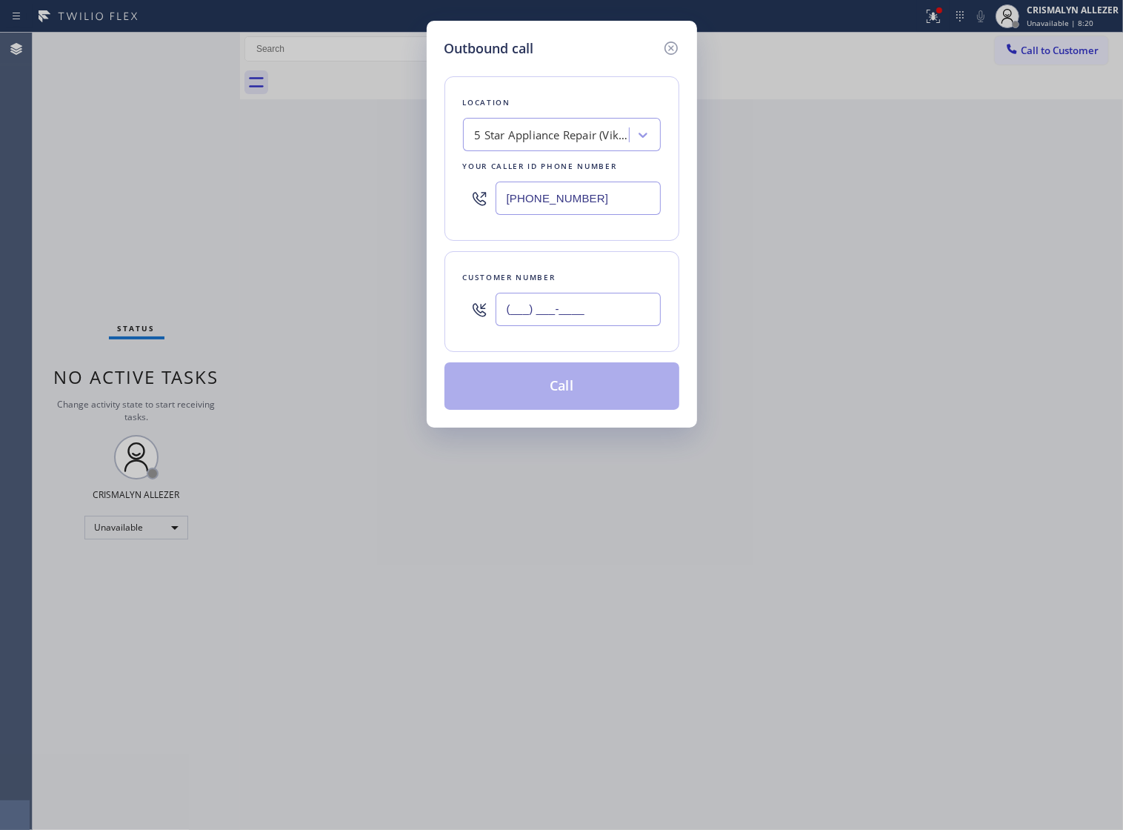
paste input "602) 632-6308"
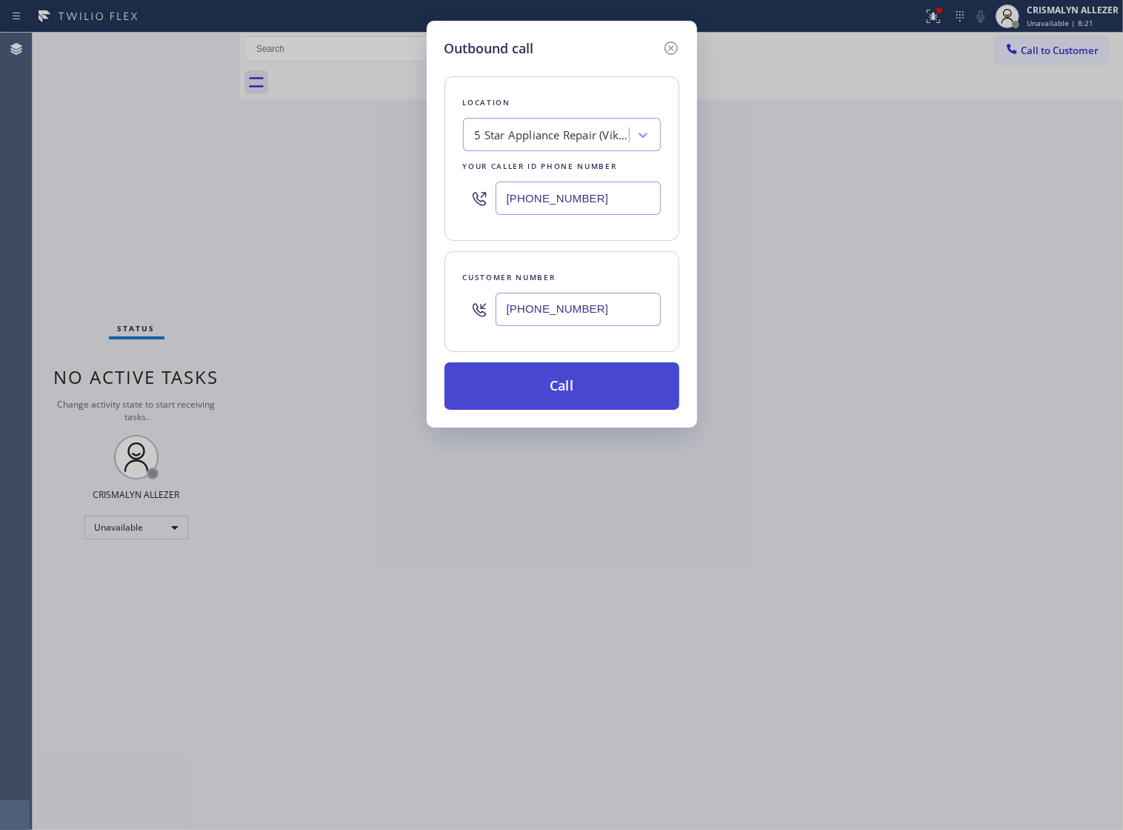
type input "[PHONE_NUMBER]"
click at [579, 410] on button "Call" at bounding box center [562, 385] width 235 height 47
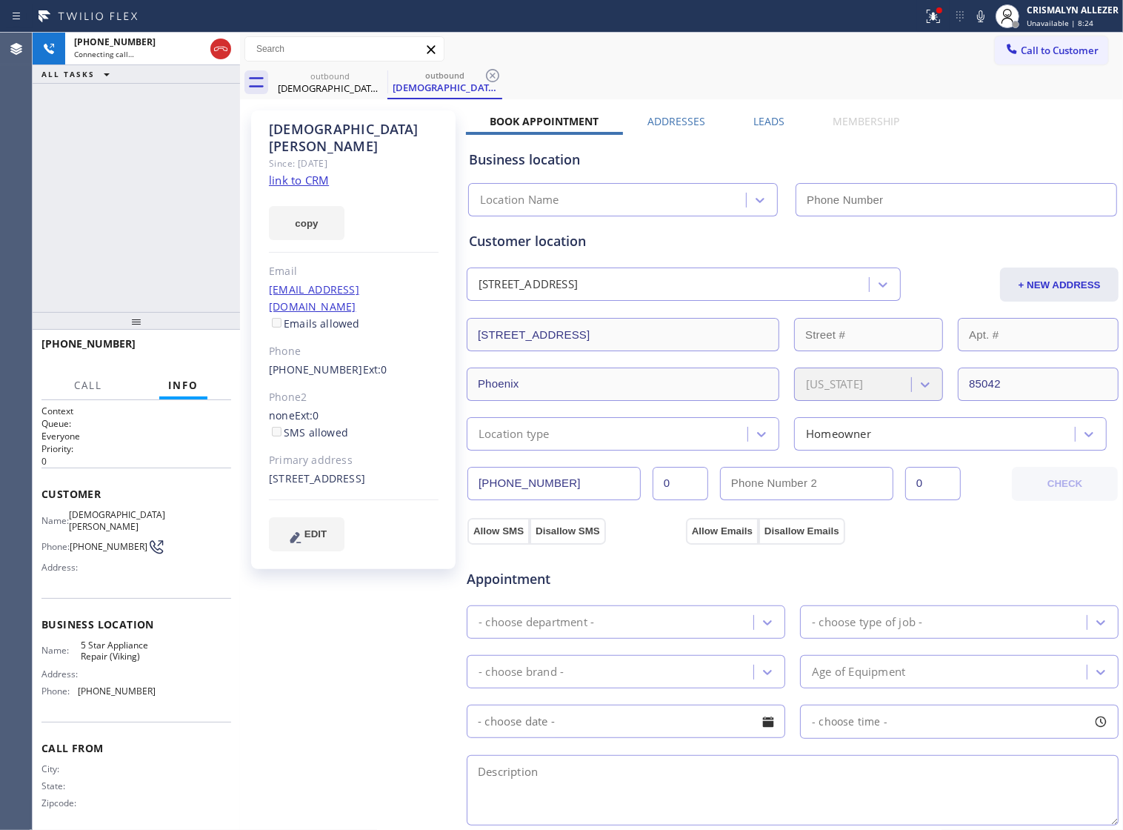
click at [312, 173] on link "link to CRM" at bounding box center [299, 180] width 60 height 15
type input "[PHONE_NUMBER]"
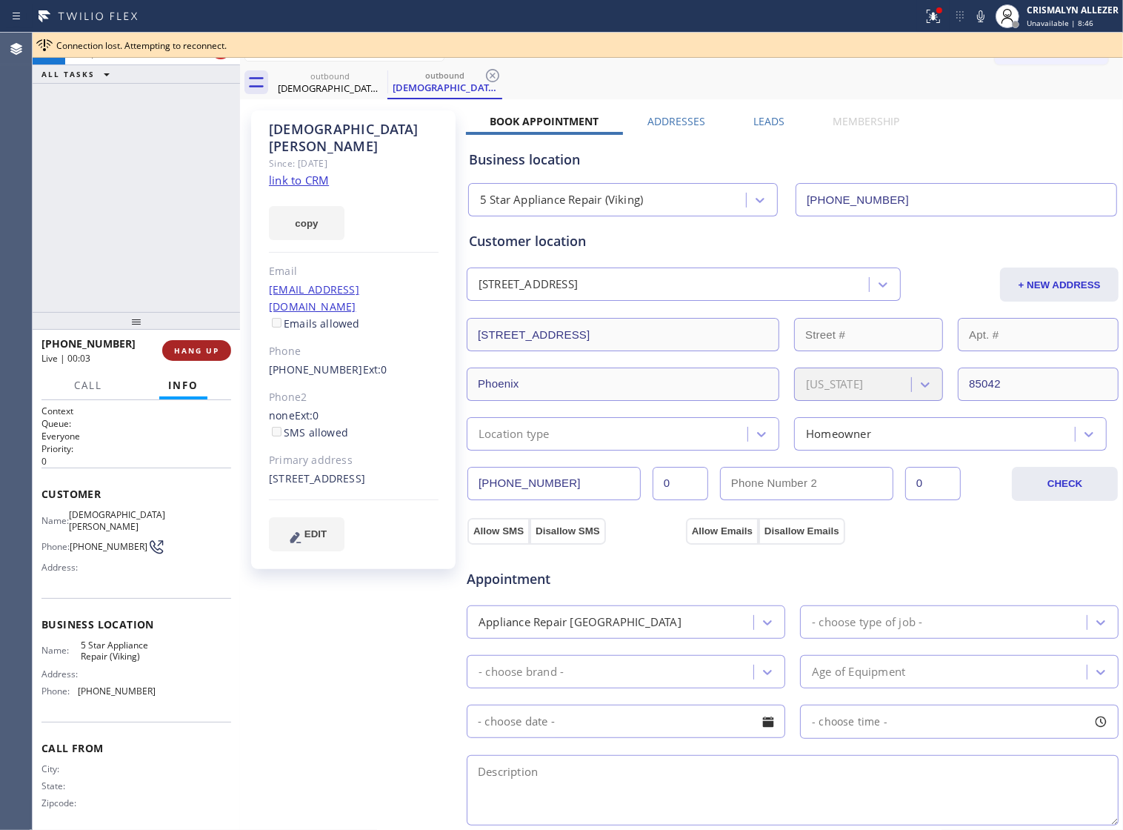
click at [182, 341] on button "HANG UP" at bounding box center [196, 350] width 69 height 21
click at [182, 348] on span "HANG UP" at bounding box center [196, 350] width 45 height 10
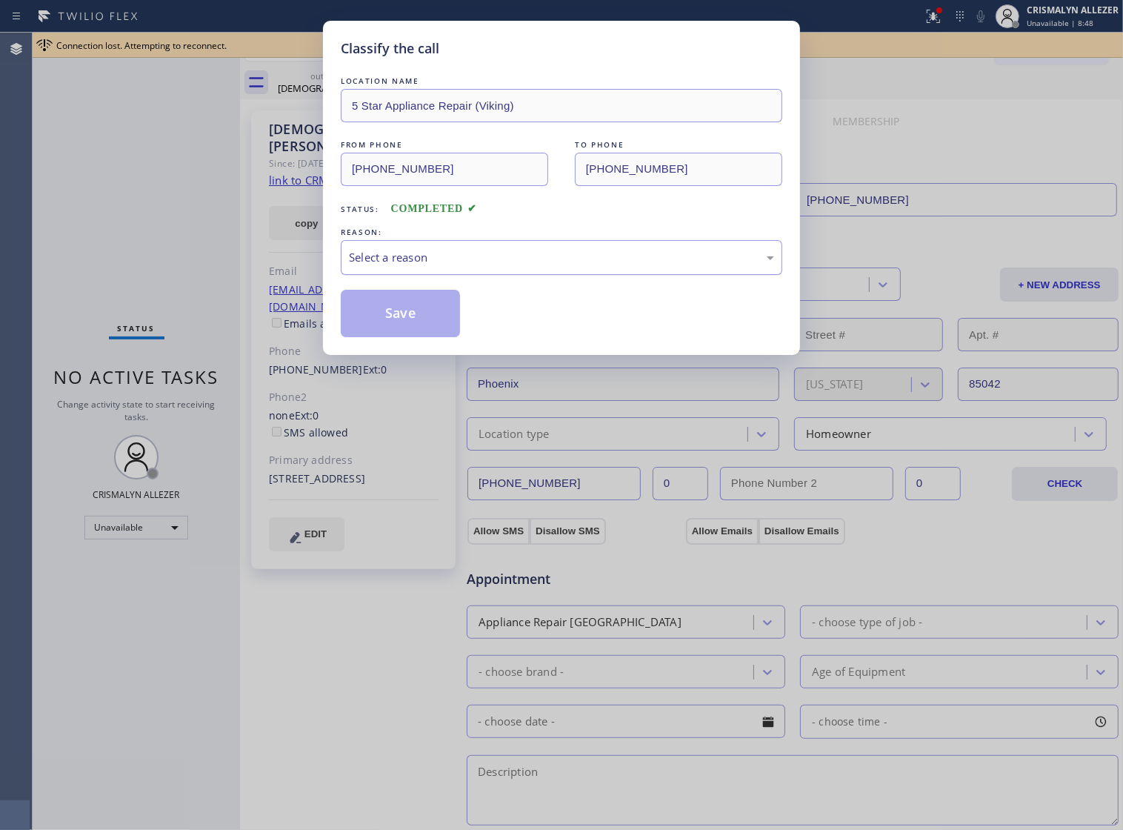
click at [556, 266] on div "Select a reason" at bounding box center [561, 257] width 425 height 17
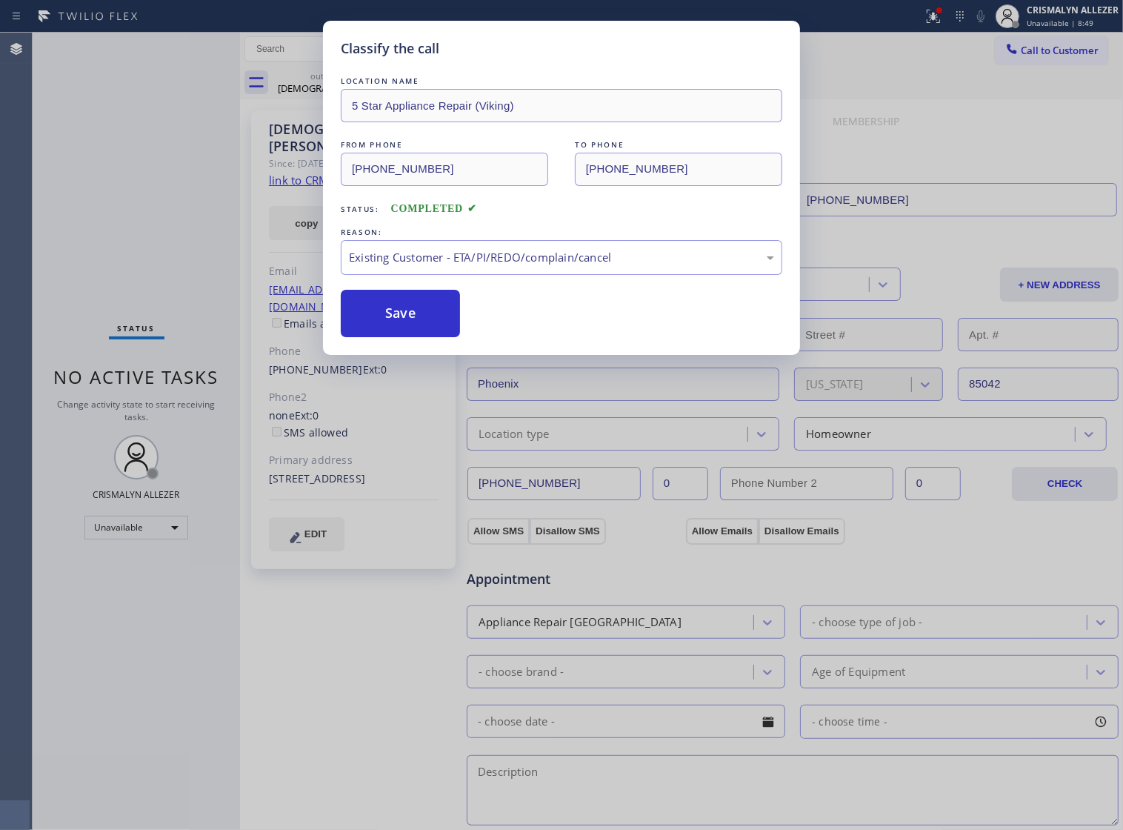
click at [402, 337] on button "Save" at bounding box center [400, 313] width 119 height 47
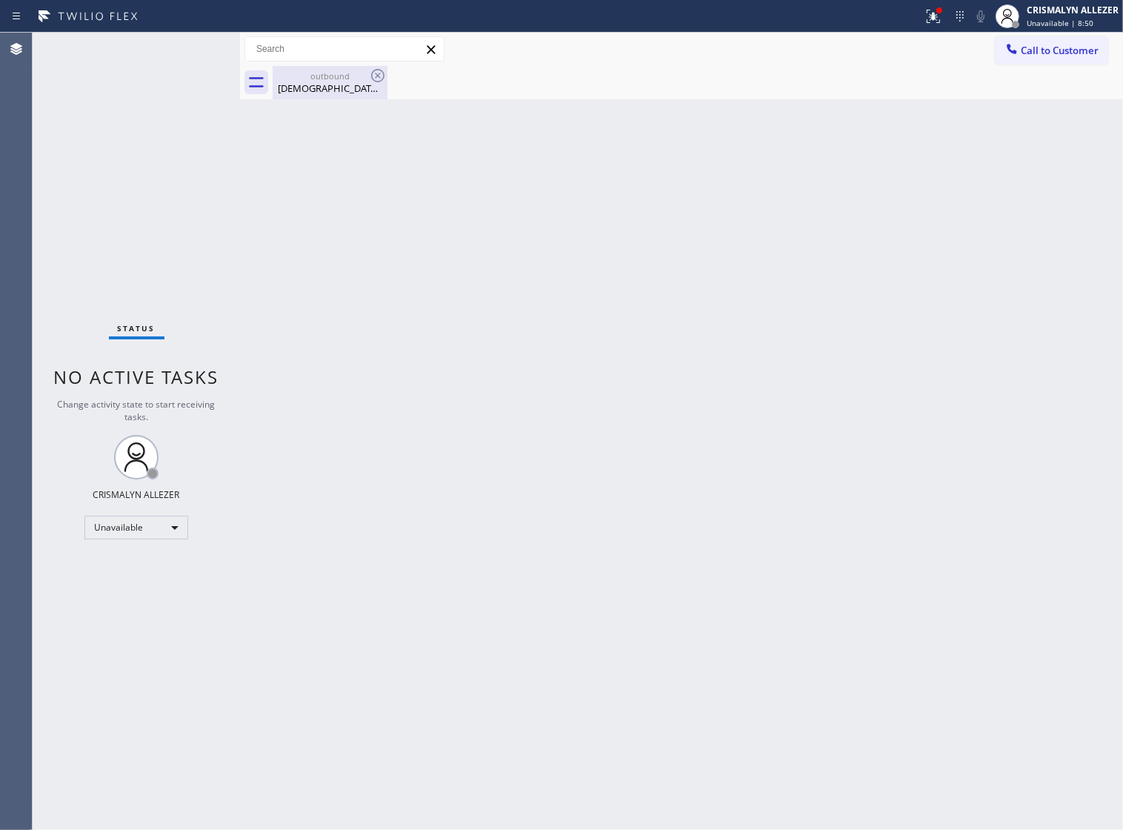
click at [331, 93] on div "Christian Cruz" at bounding box center [330, 88] width 112 height 13
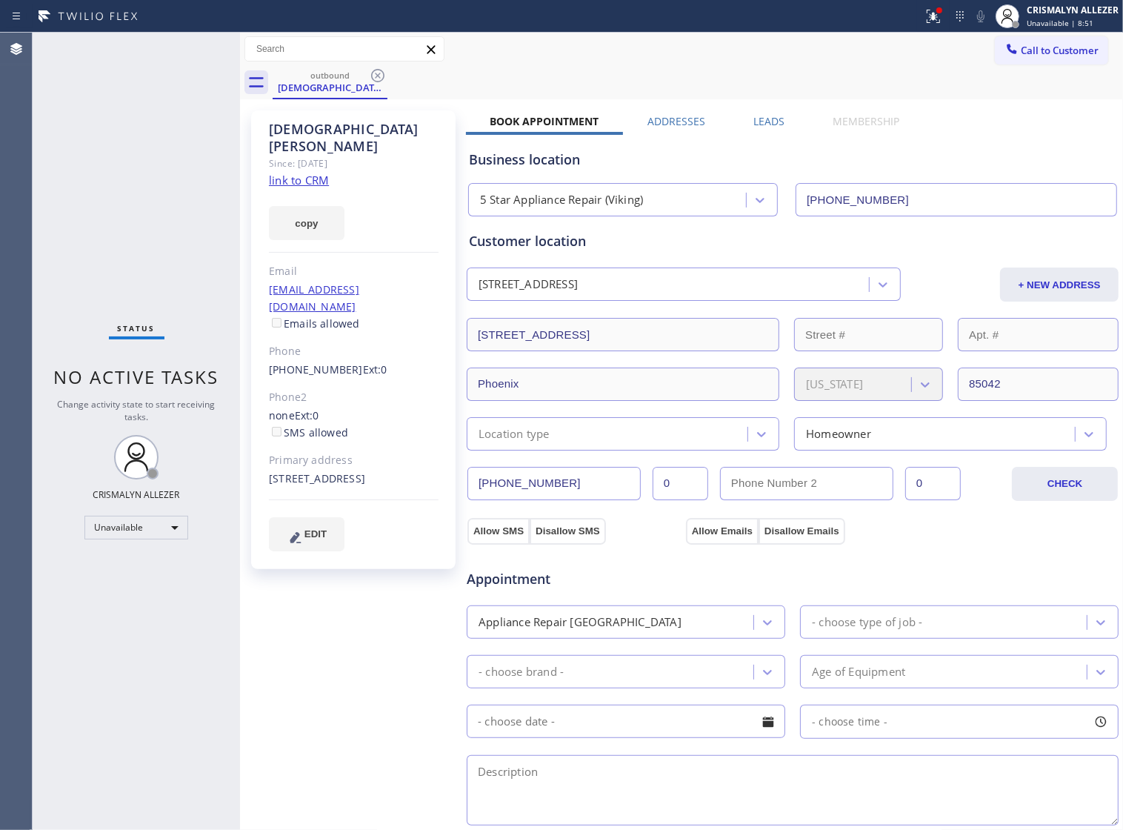
click at [761, 120] on label "Leads" at bounding box center [769, 121] width 31 height 14
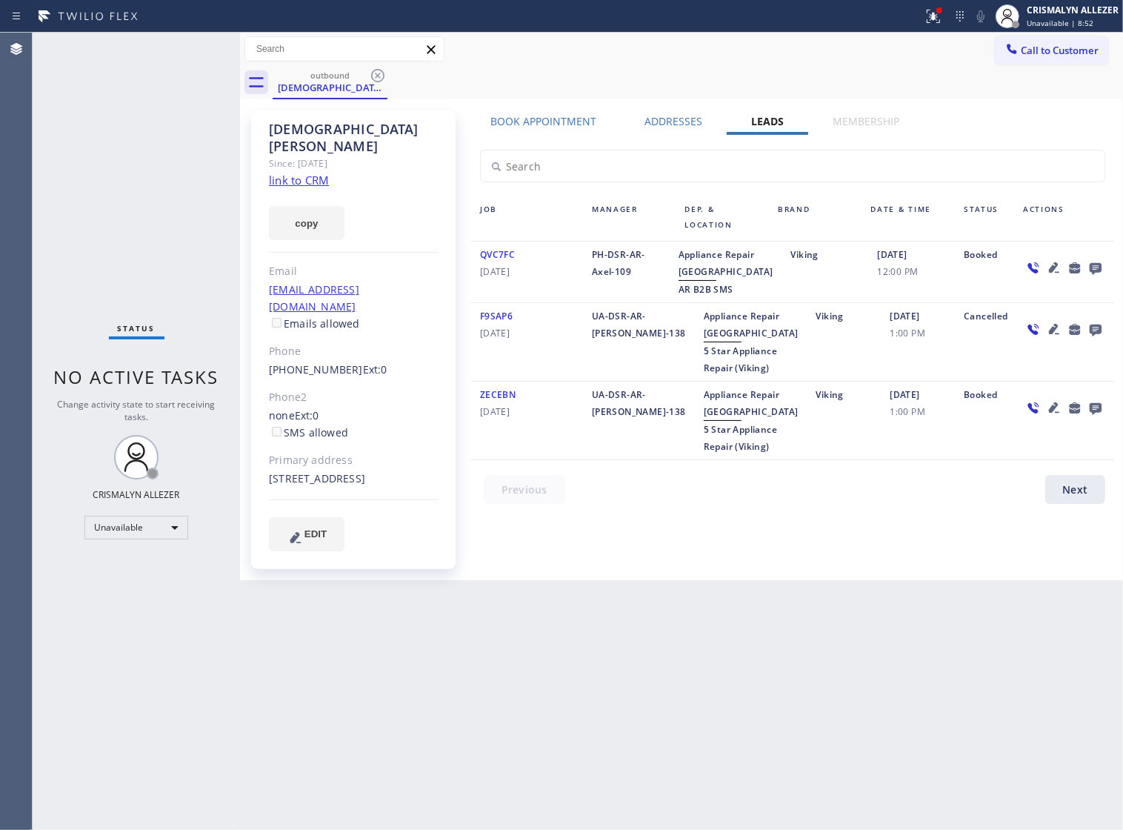
click at [1094, 271] on icon at bounding box center [1096, 268] width 18 height 19
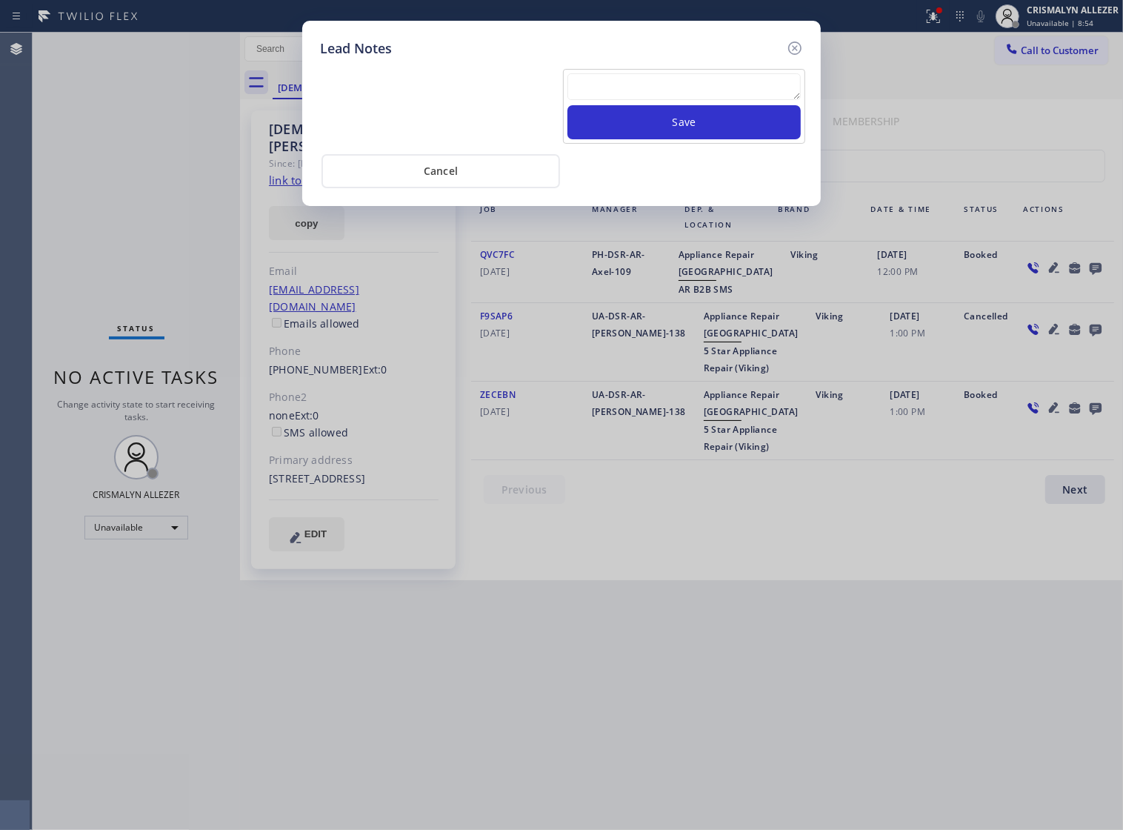
click at [657, 84] on textarea at bounding box center [684, 86] width 233 height 27
paste textarea "no answer | pls xfer if cx calls back"
type textarea "no answer | pls xfer if cx calls back"
click at [668, 137] on button "Save" at bounding box center [684, 122] width 233 height 34
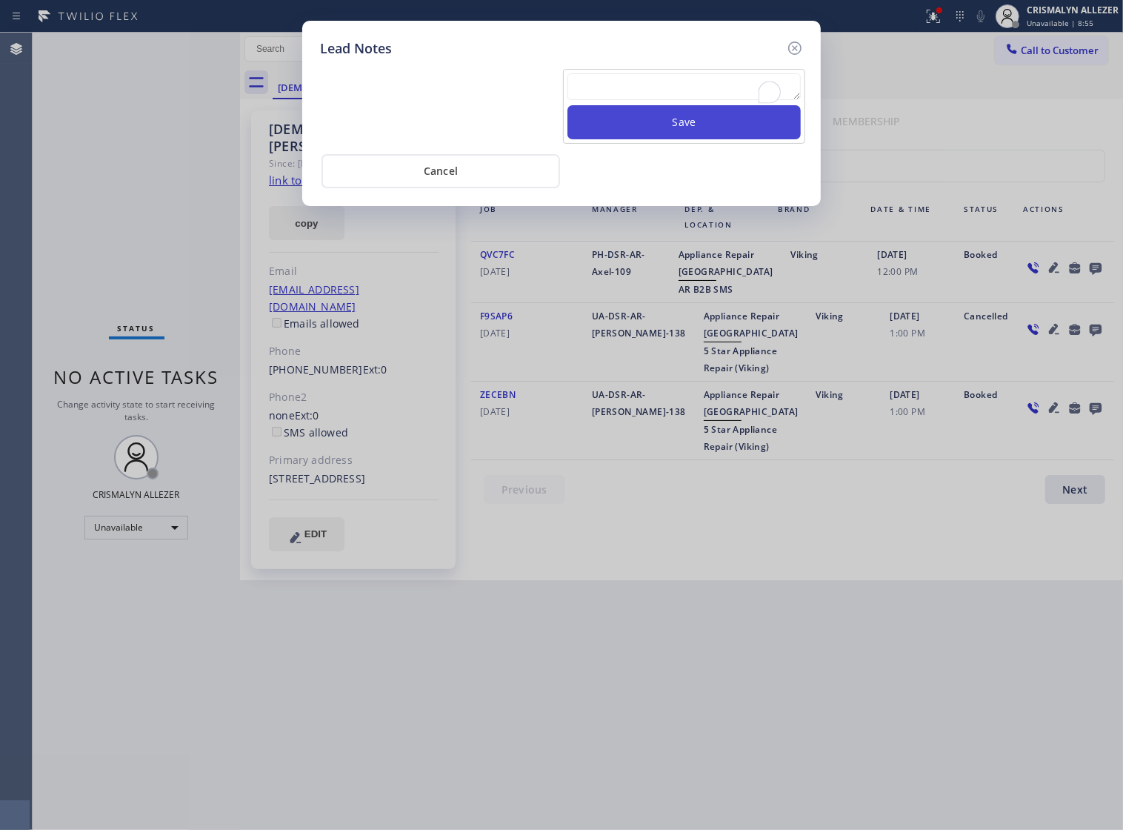
scroll to position [0, 0]
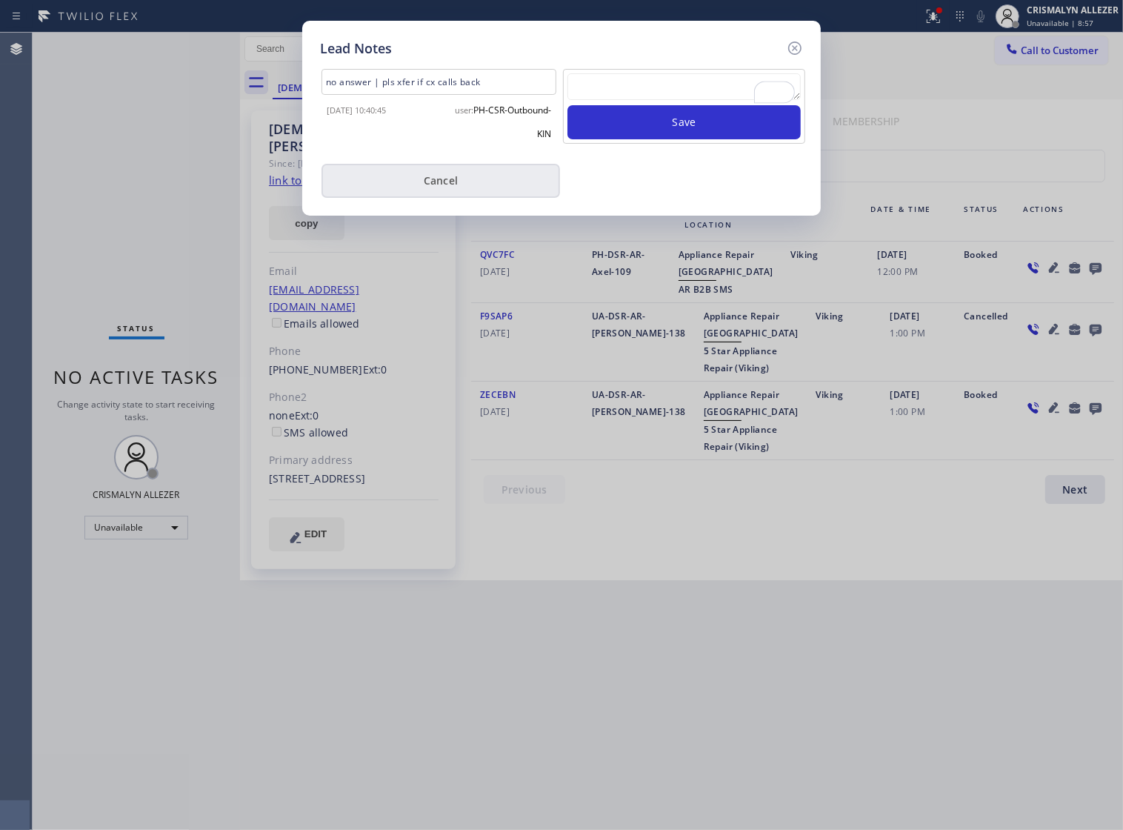
click at [446, 193] on button "Cancel" at bounding box center [441, 181] width 239 height 34
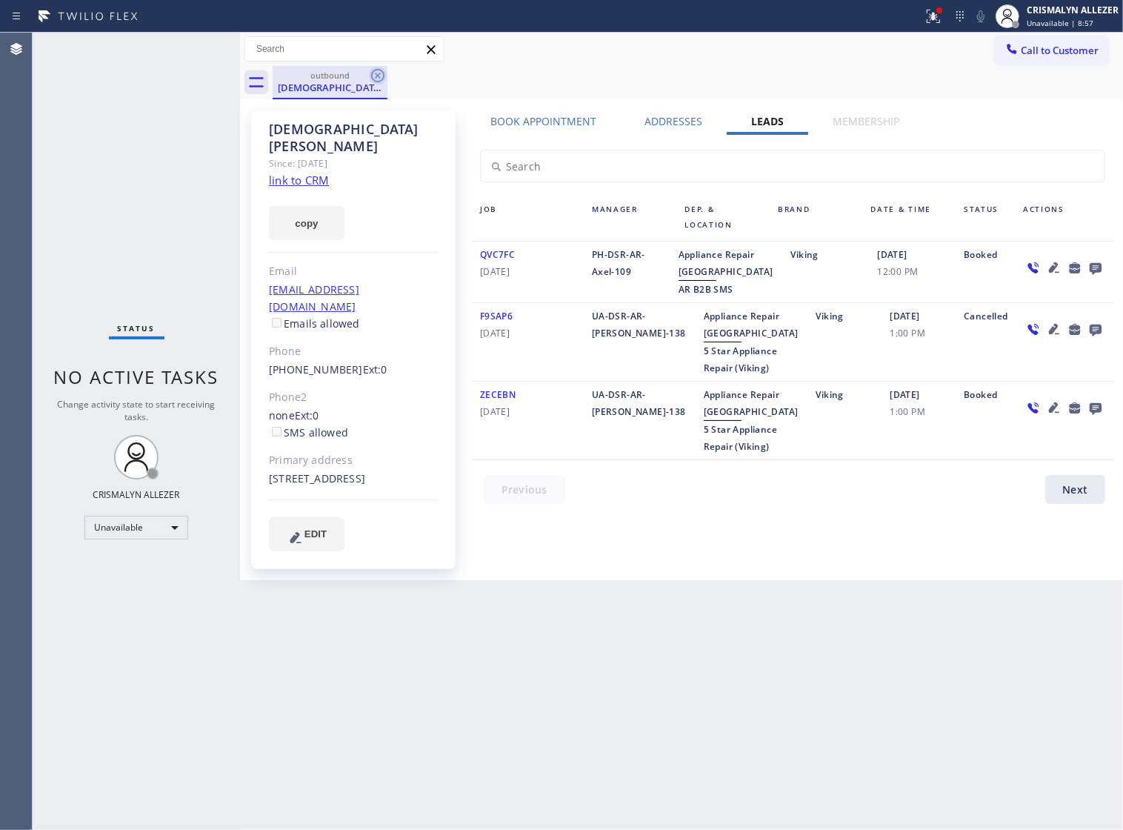
click at [373, 79] on icon at bounding box center [377, 75] width 13 height 13
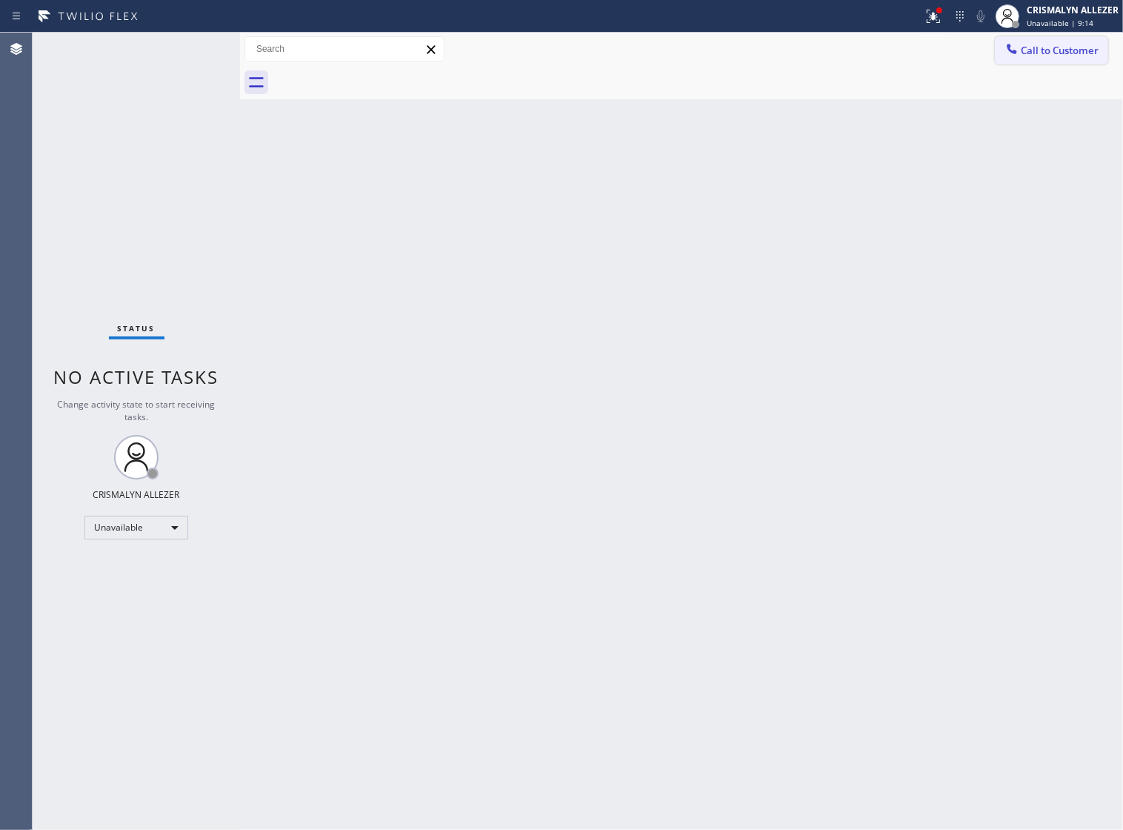
drag, startPoint x: 1114, startPoint y: 49, endPoint x: 1057, endPoint y: 53, distance: 56.4
click at [1112, 49] on div "Call to Customer Outbound call Location 5 Star Appliance Repair (Viking) Your c…" at bounding box center [1059, 49] width 128 height 26
click at [1057, 53] on span "Call to Customer" at bounding box center [1060, 50] width 78 height 13
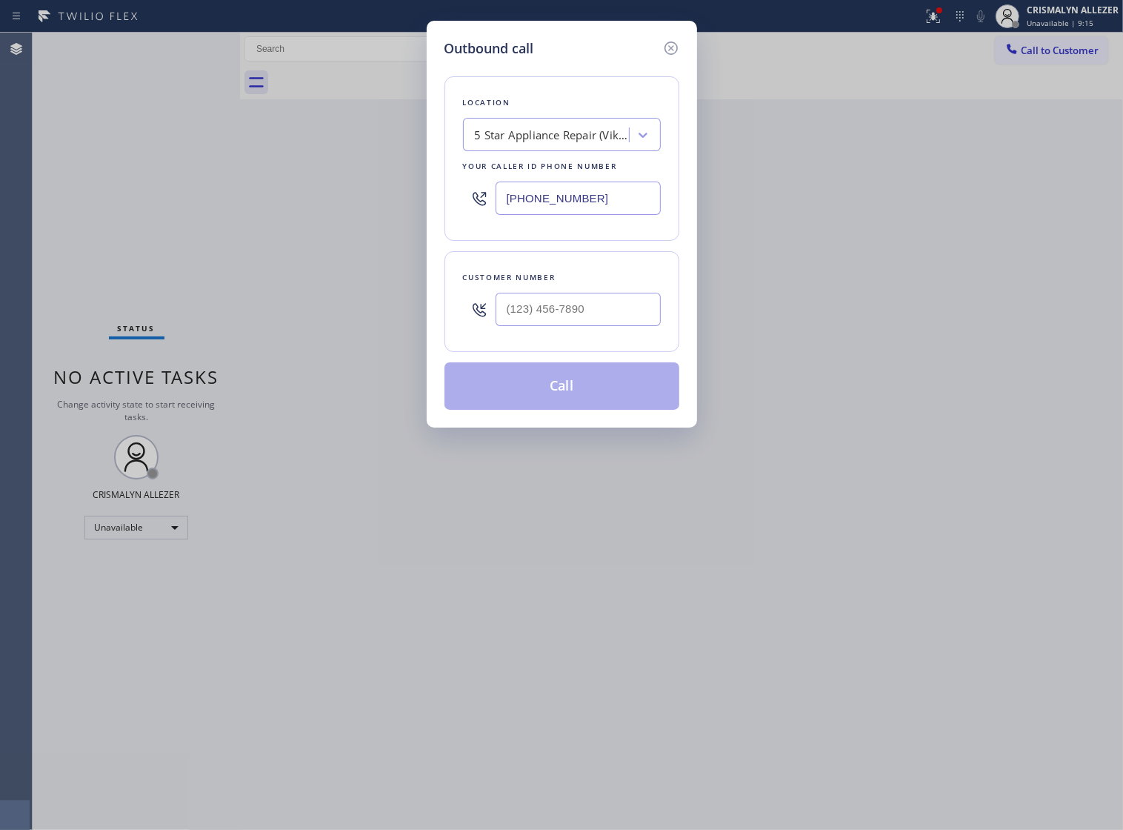
drag, startPoint x: 647, startPoint y: 200, endPoint x: 301, endPoint y: 219, distance: 346.6
click at [304, 219] on div "Outbound call Location 5 Star Appliance Repair (Viking) Your caller id phone nu…" at bounding box center [561, 415] width 1123 height 830
paste input "562) 543-522"
type input "(562) 543-5223"
click at [647, 326] on input "(___) ___-____" at bounding box center [578, 309] width 165 height 33
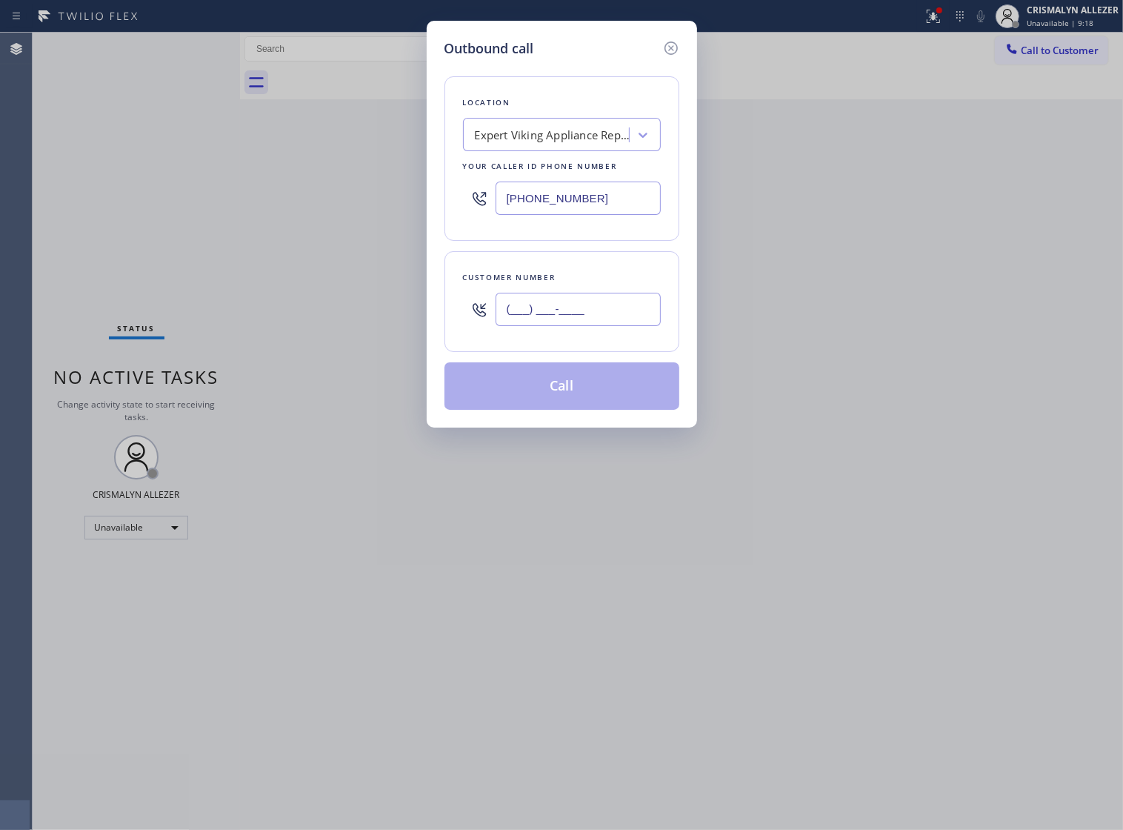
paste input "626) 392-4566"
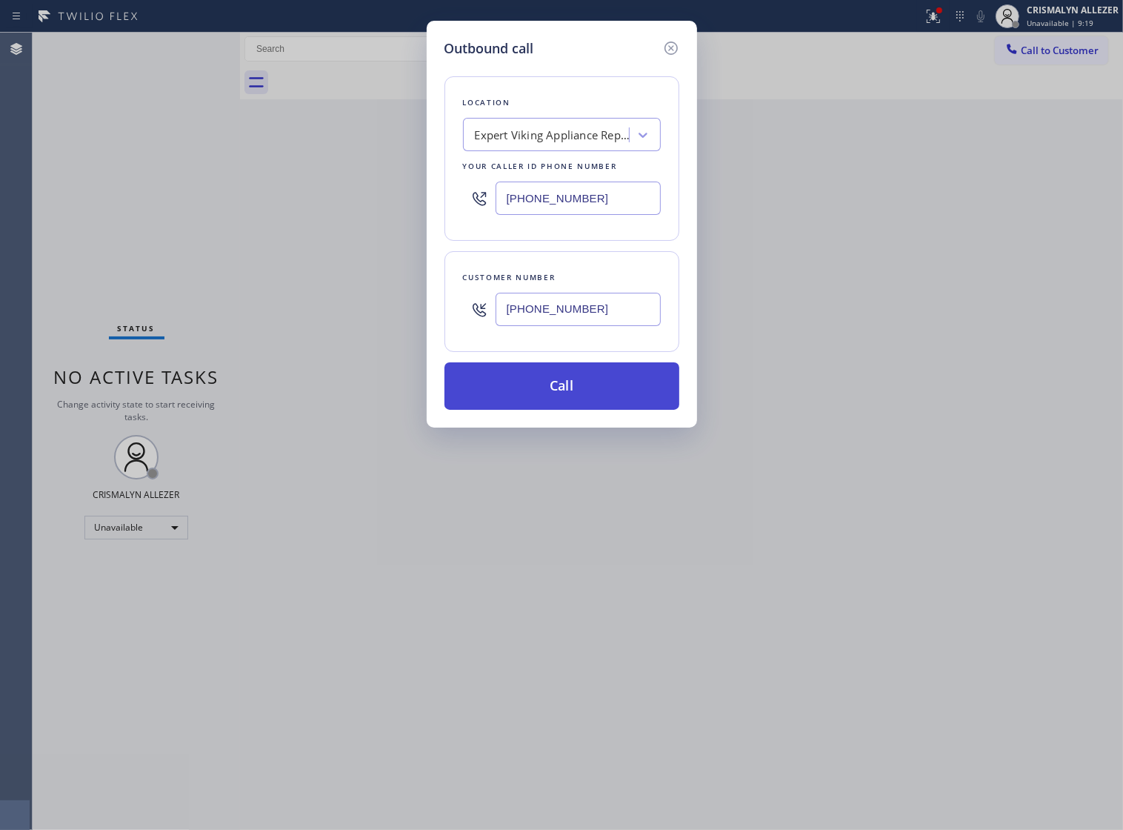
type input "(626) 392-4566"
click at [571, 408] on button "Call" at bounding box center [562, 385] width 235 height 47
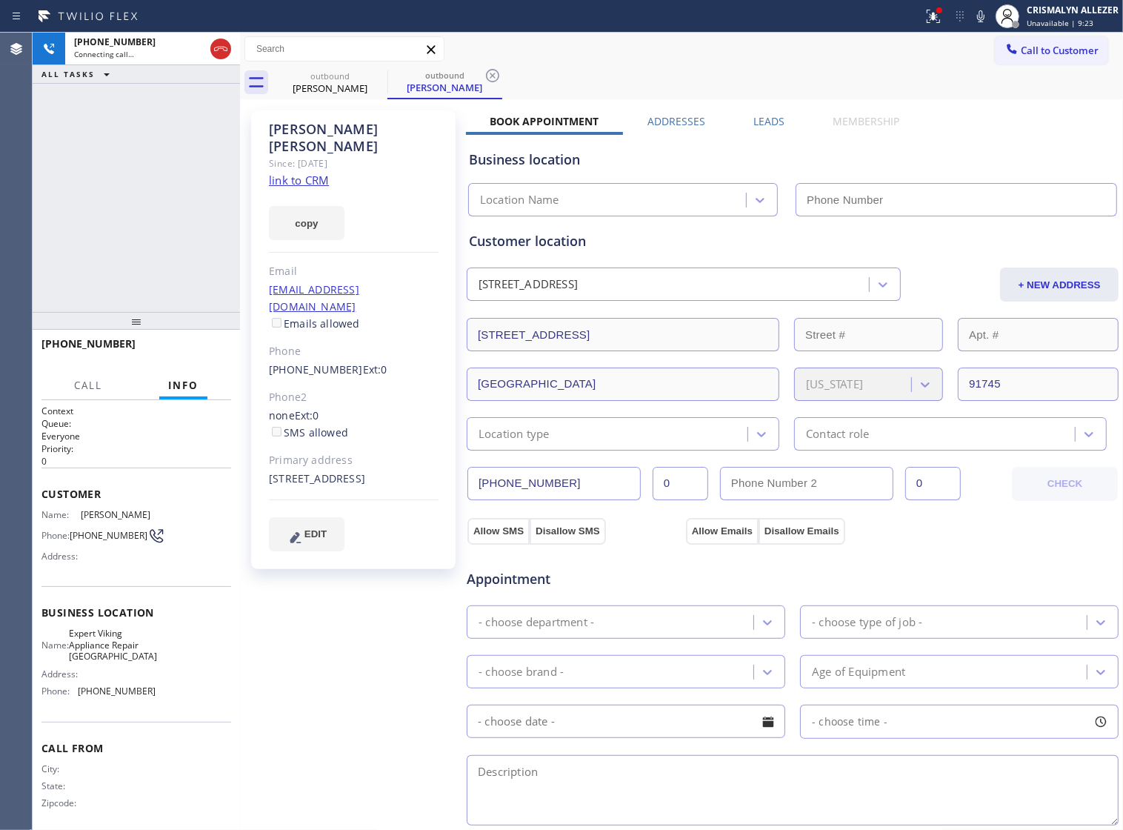
click at [295, 173] on link "link to CRM" at bounding box center [299, 180] width 60 height 15
type input "(562) 543-5223"
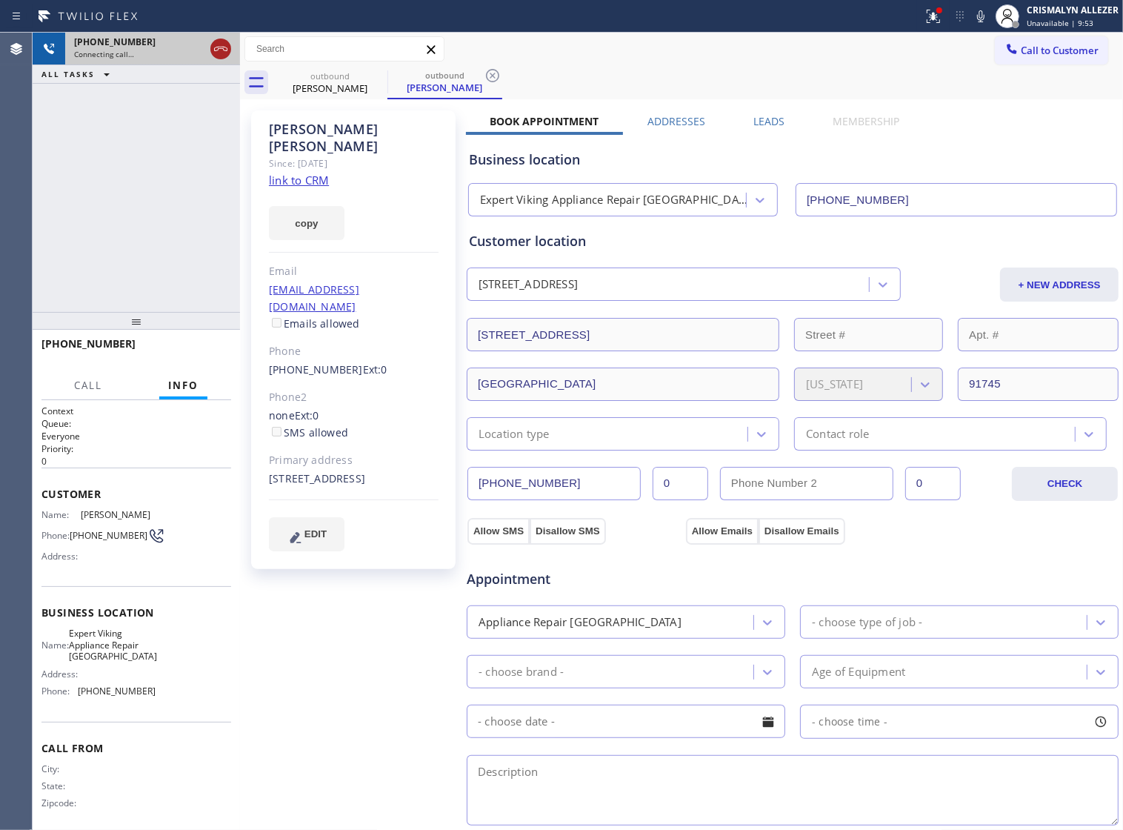
click at [215, 54] on icon at bounding box center [221, 49] width 18 height 18
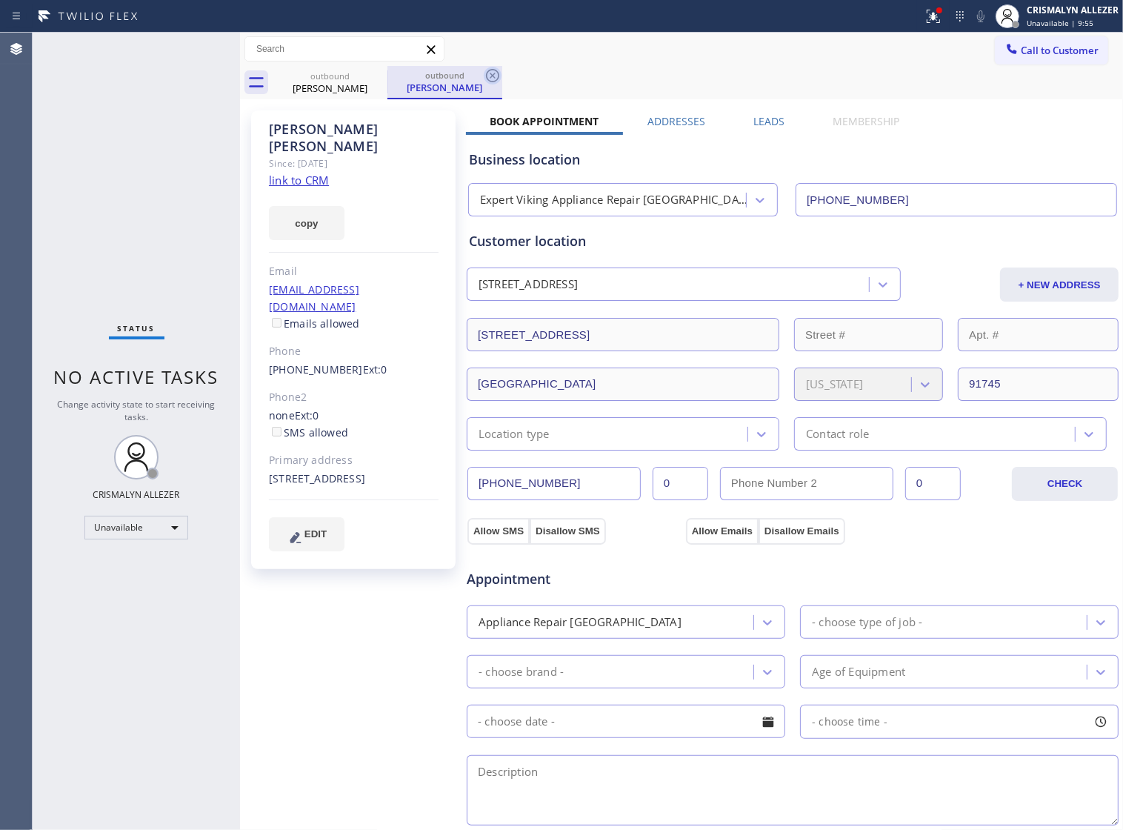
click at [484, 78] on icon at bounding box center [493, 76] width 18 height 18
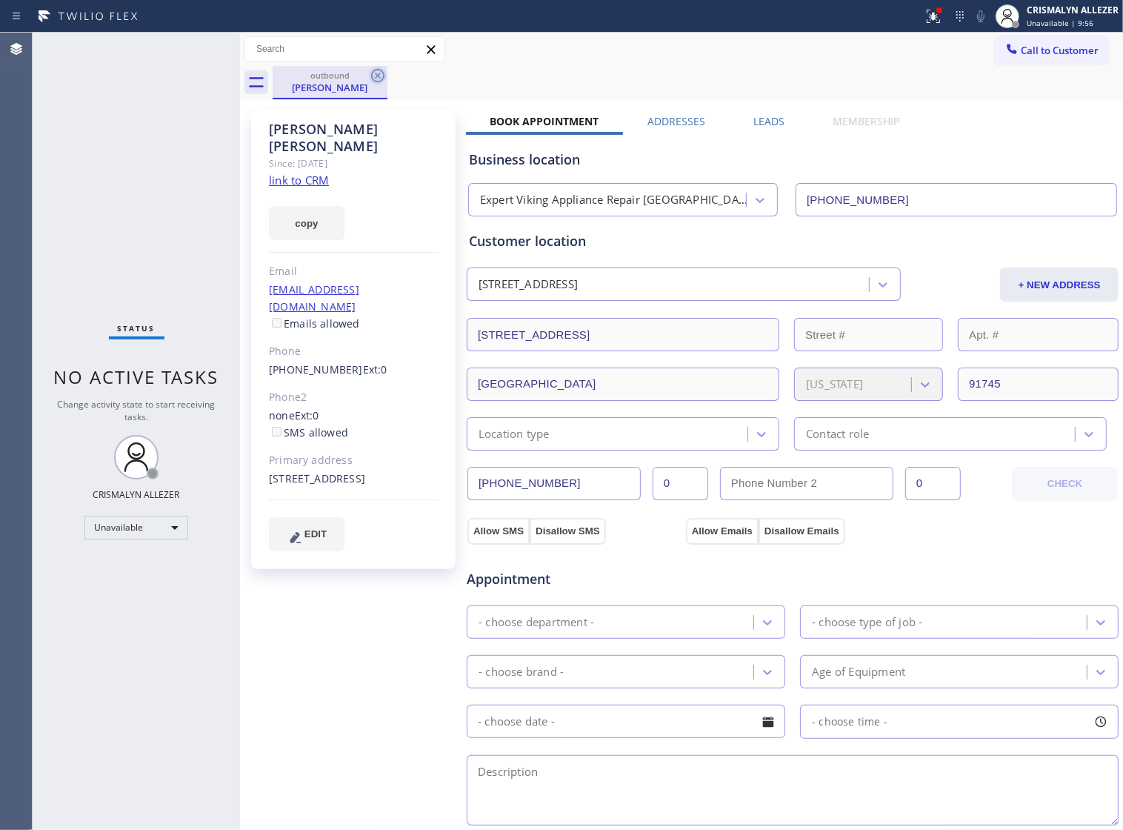
click at [376, 79] on icon at bounding box center [378, 76] width 18 height 18
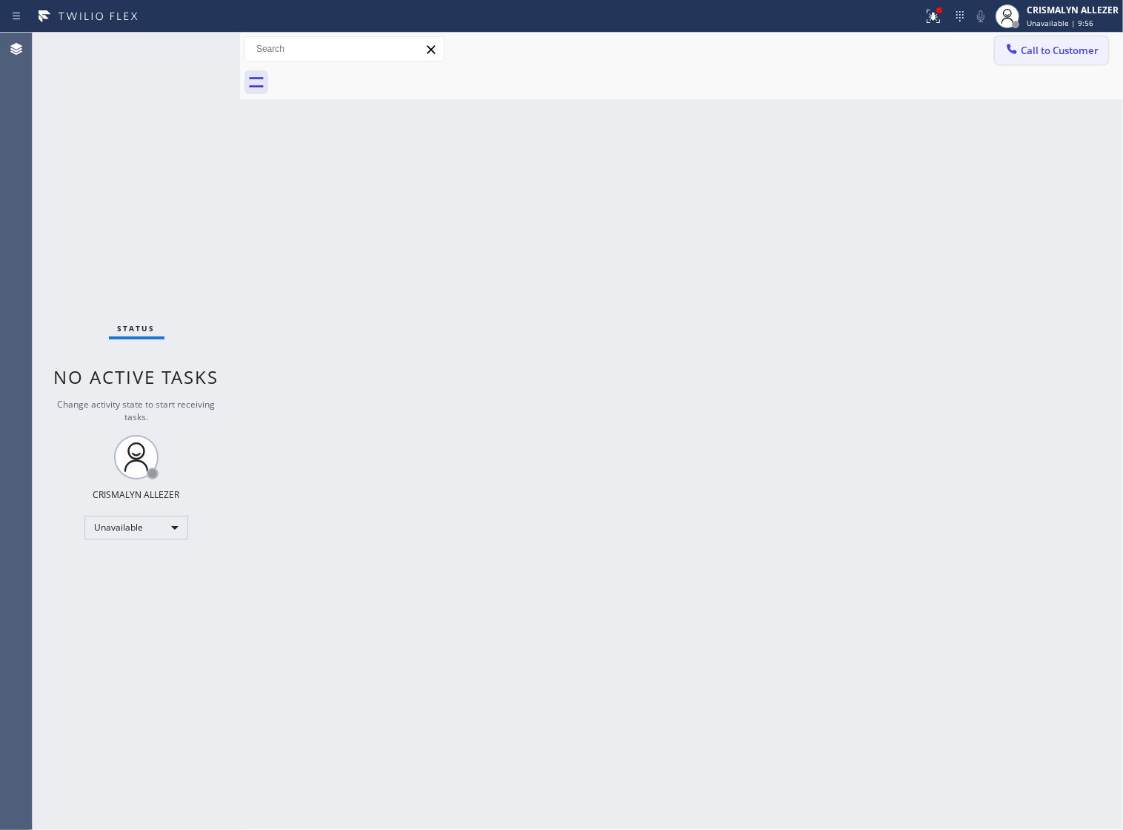
click at [1058, 56] on span "Call to Customer" at bounding box center [1060, 50] width 78 height 13
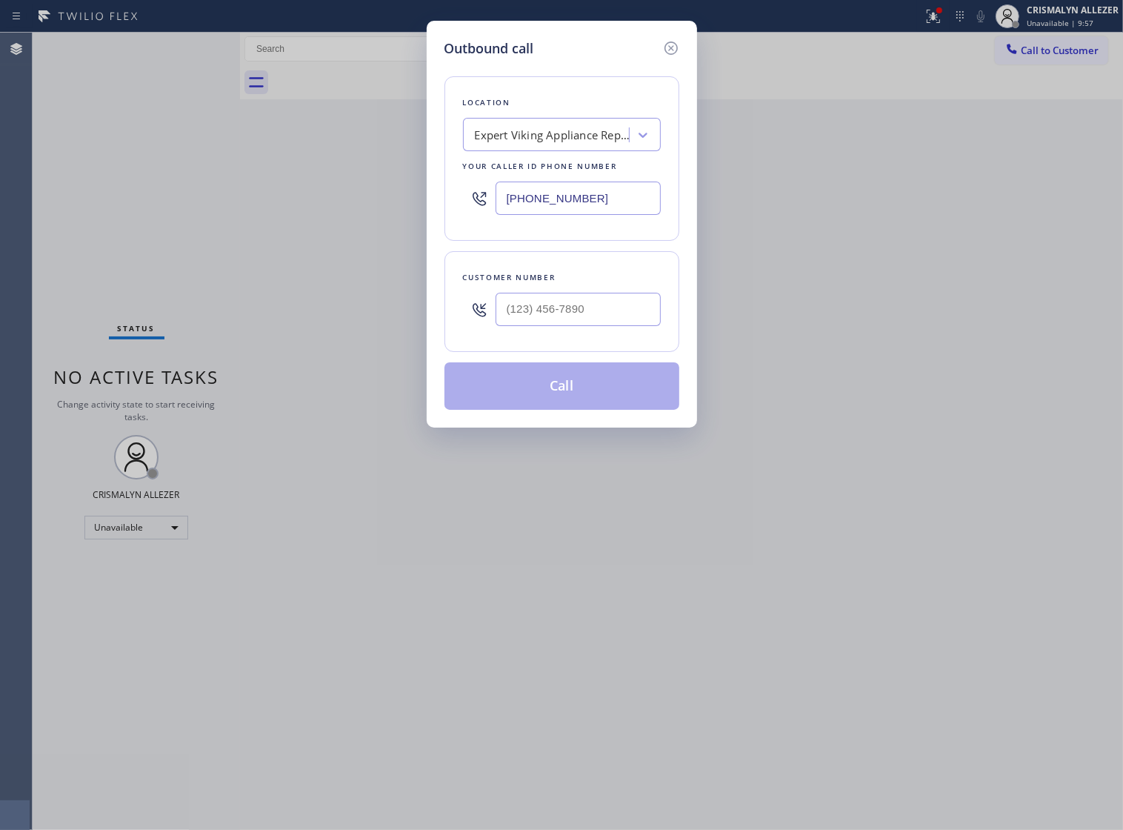
click at [625, 302] on div at bounding box center [578, 309] width 165 height 48
click at [625, 320] on input "(___) ___-____" at bounding box center [578, 309] width 165 height 33
paste input "626) 392-4566"
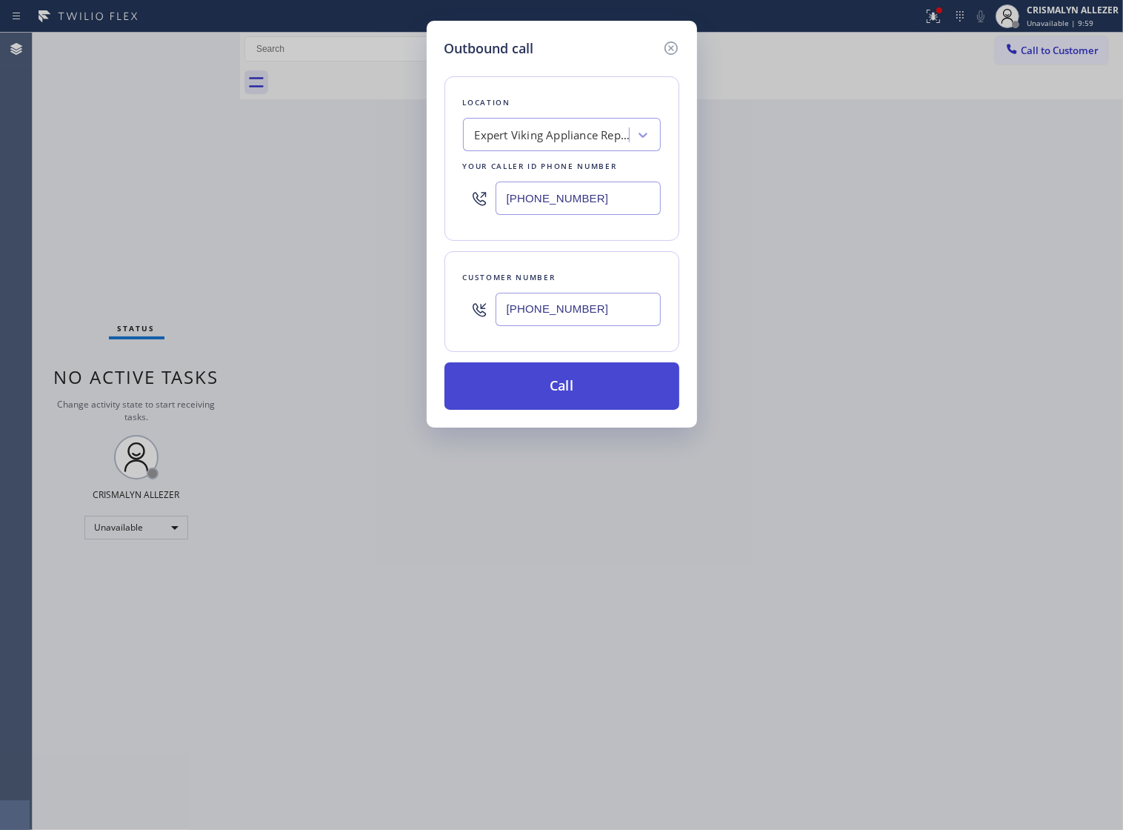
type input "(626) 392-4566"
click at [583, 410] on button "Call" at bounding box center [562, 385] width 235 height 47
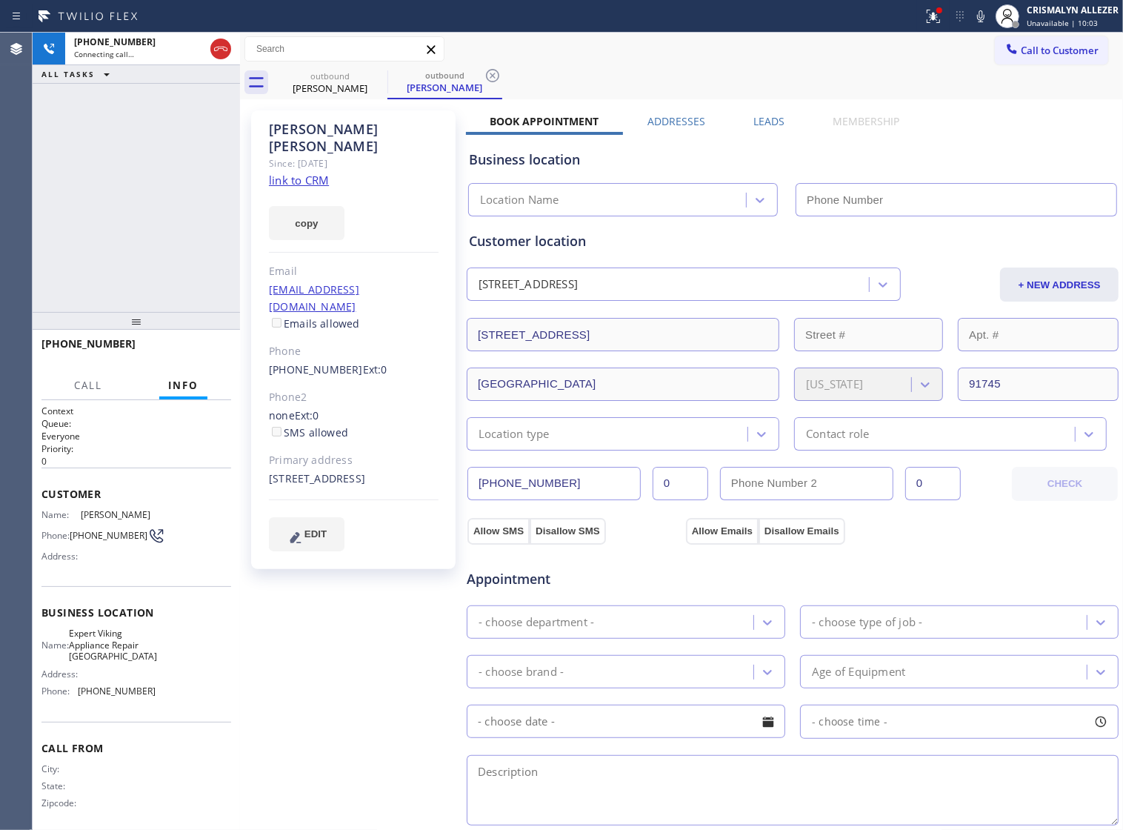
type input "(562) 543-5223"
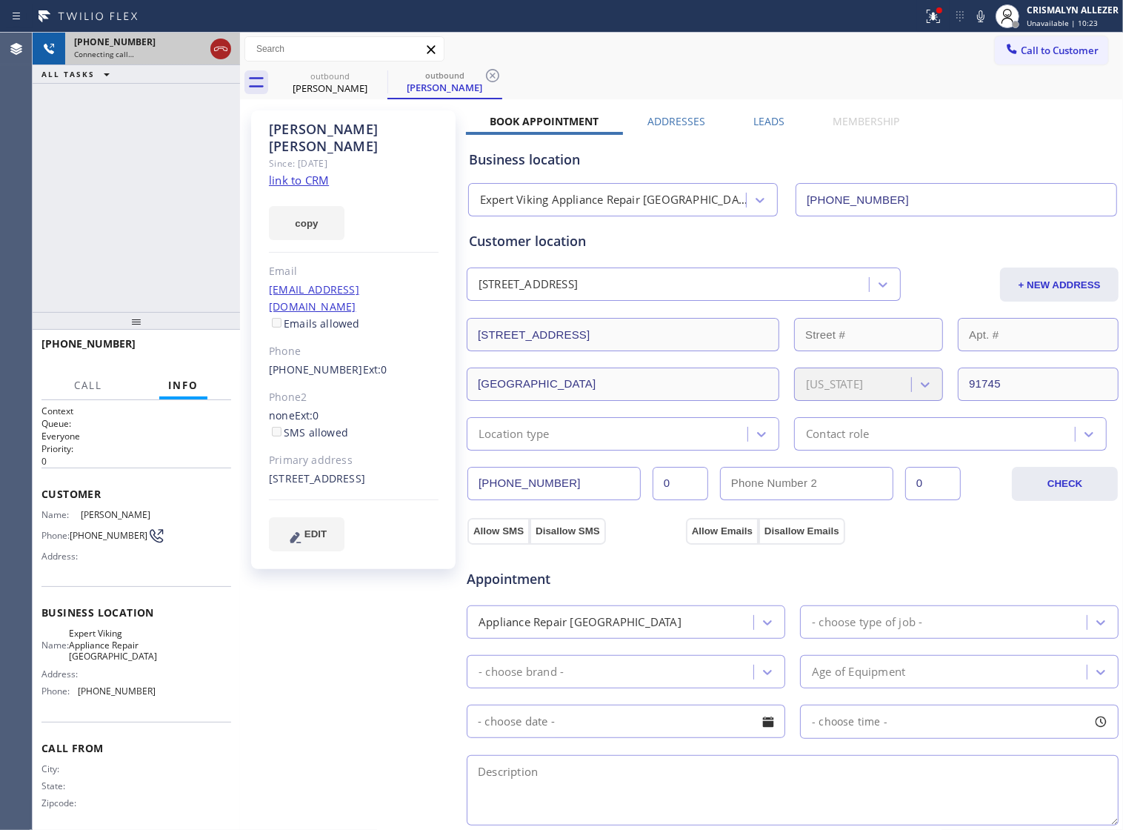
click at [221, 50] on icon at bounding box center [221, 49] width 18 height 18
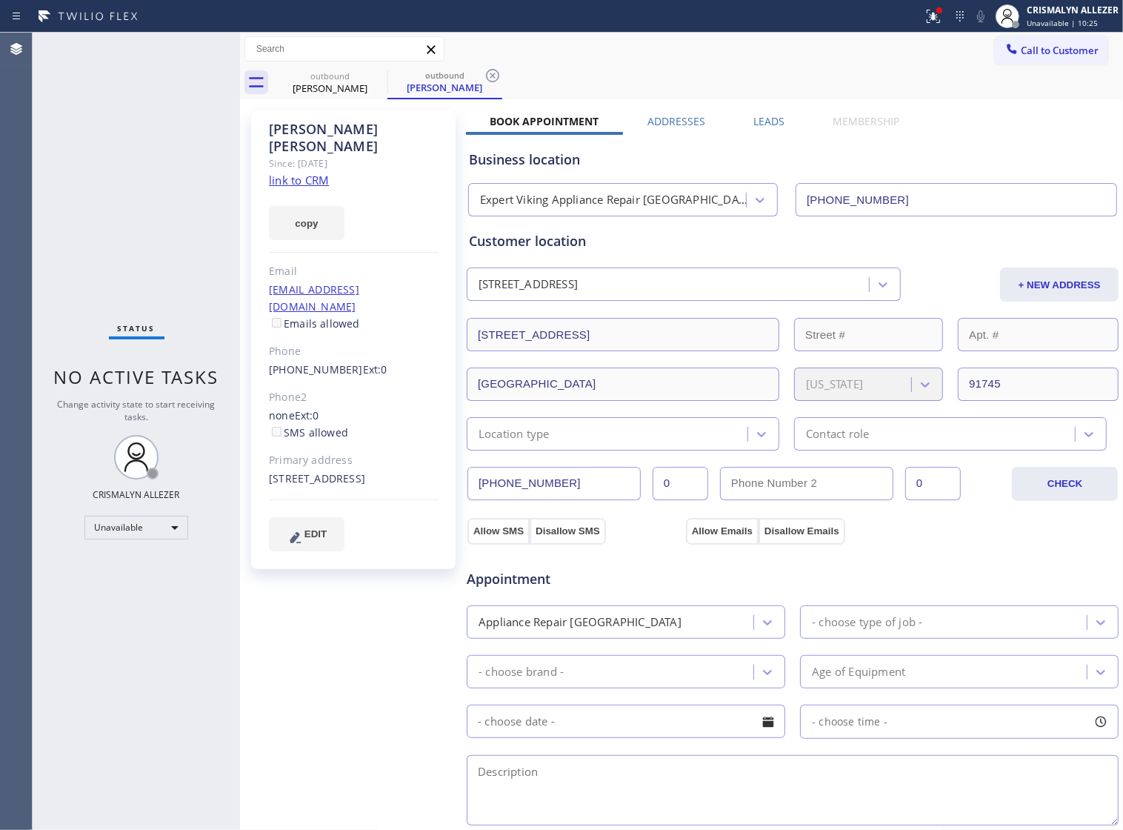
click at [765, 123] on label "Leads" at bounding box center [769, 121] width 31 height 14
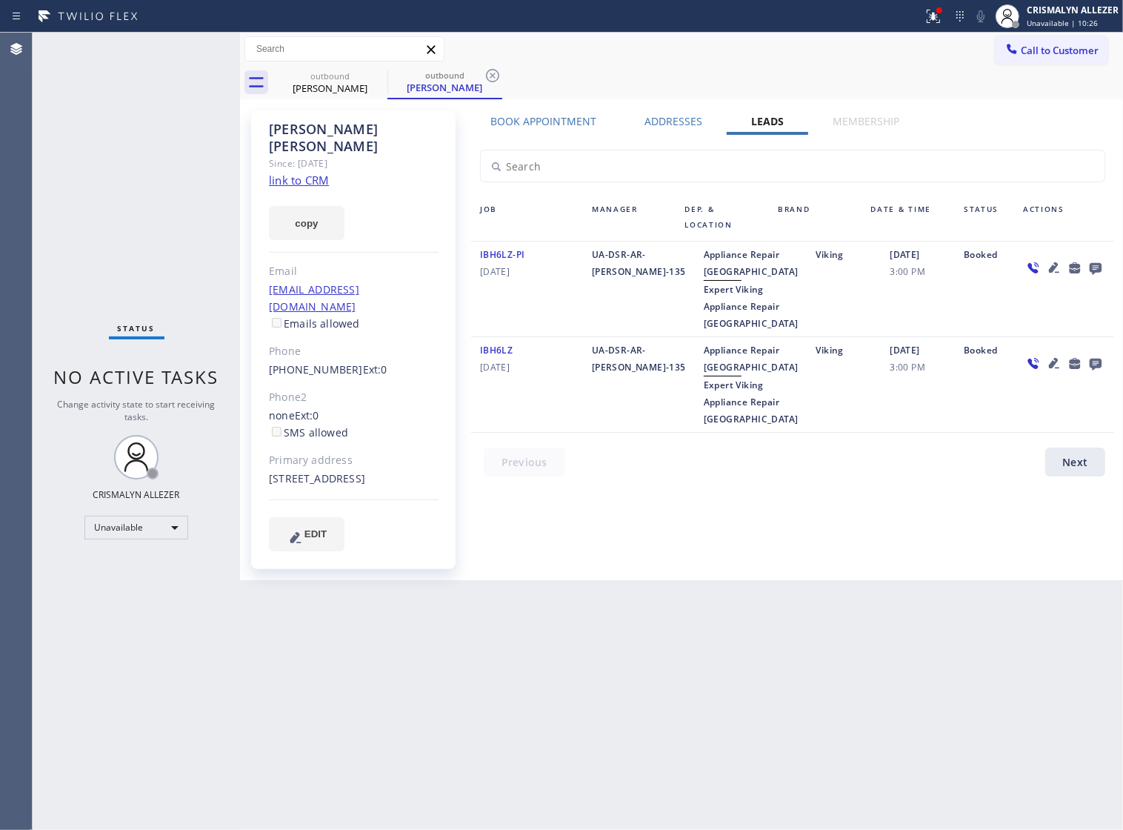
click at [1094, 267] on icon at bounding box center [1096, 269] width 12 height 12
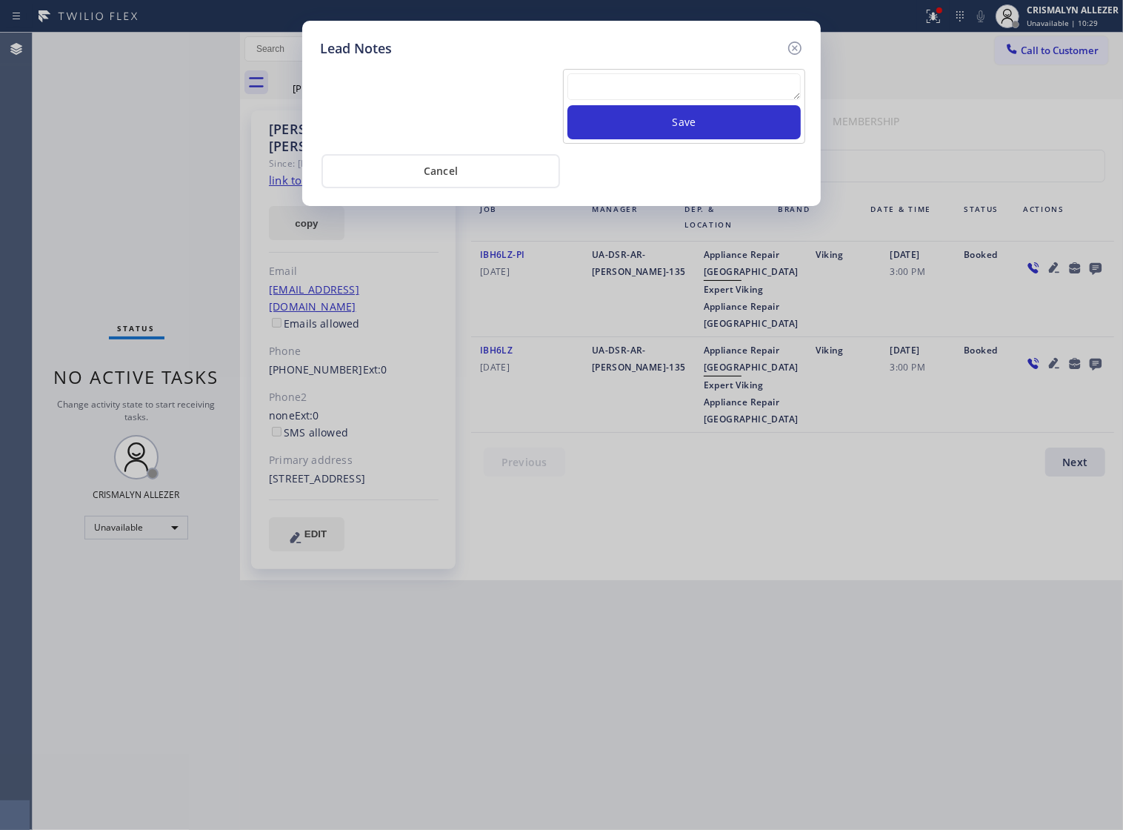
click at [620, 98] on textarea at bounding box center [684, 86] width 233 height 27
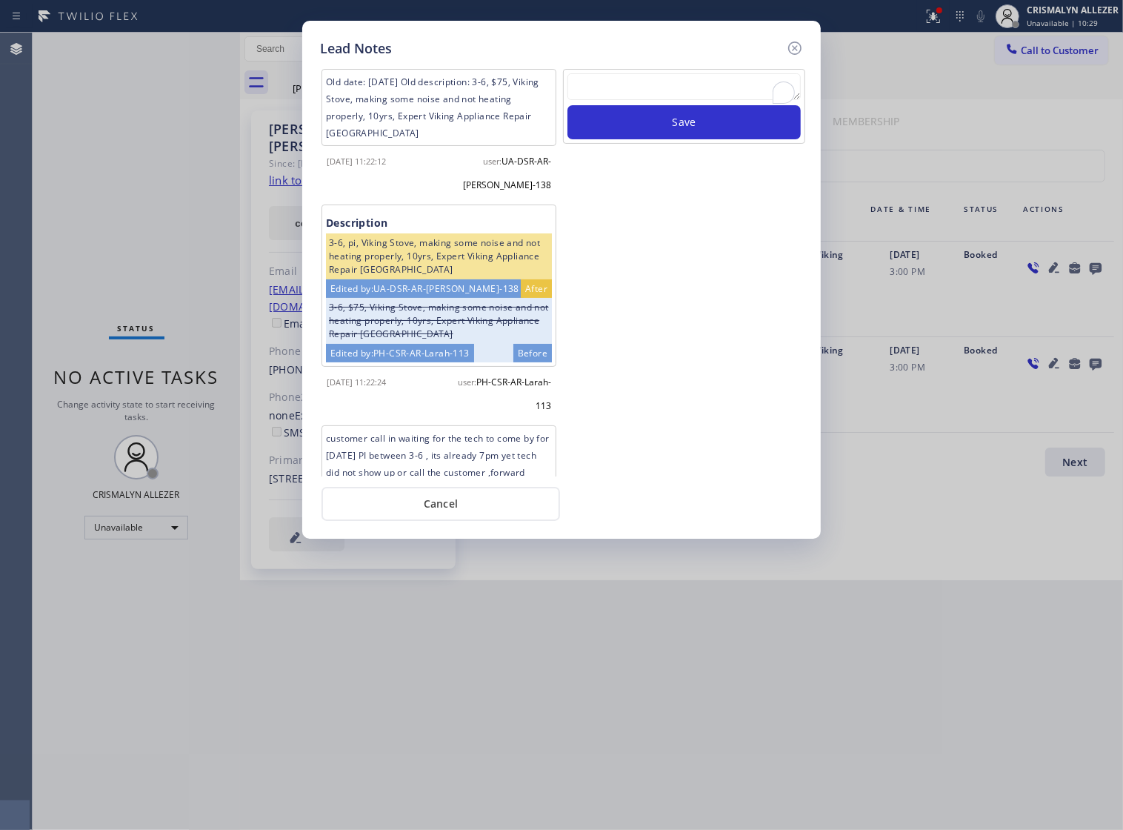
paste textarea "no answer | pls xfer if cx calls back"
type textarea "no answer | pls xfer if cx calls back"
click at [645, 121] on button "Save" at bounding box center [684, 122] width 233 height 34
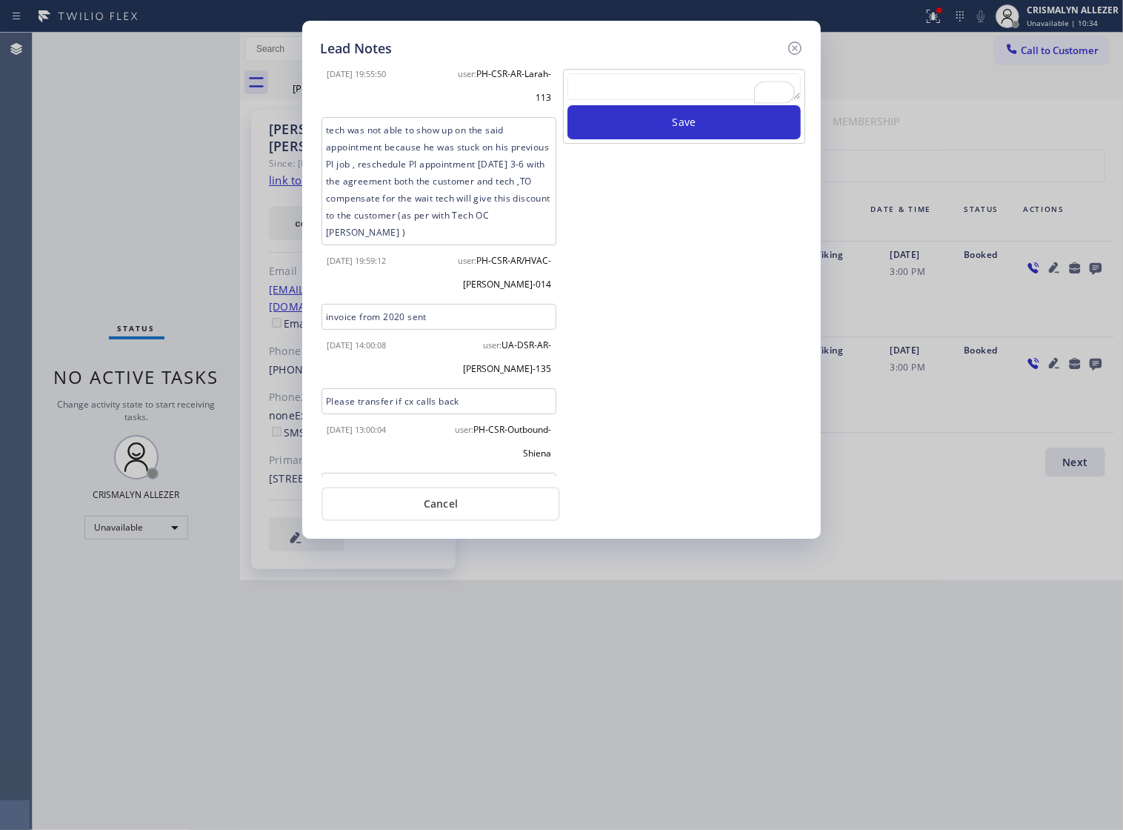
scroll to position [702, 0]
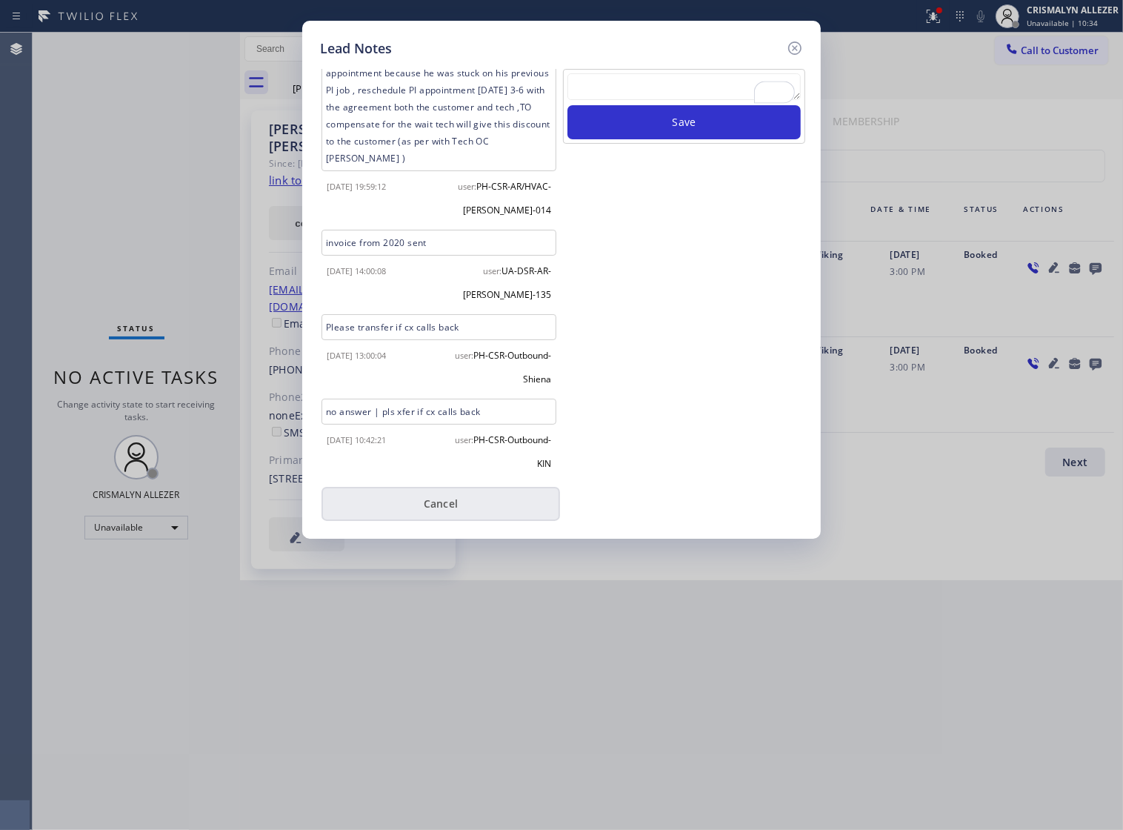
click at [430, 521] on button "Cancel" at bounding box center [441, 504] width 239 height 34
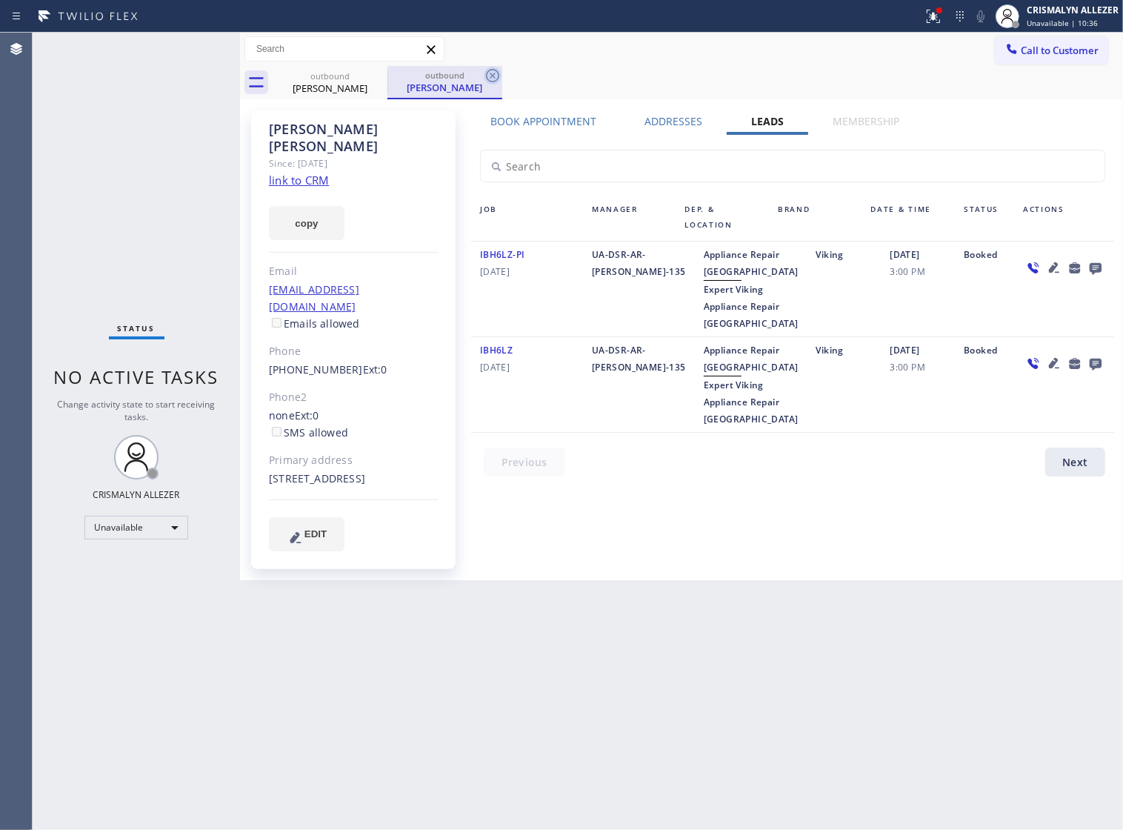
click at [489, 75] on icon at bounding box center [493, 76] width 18 height 18
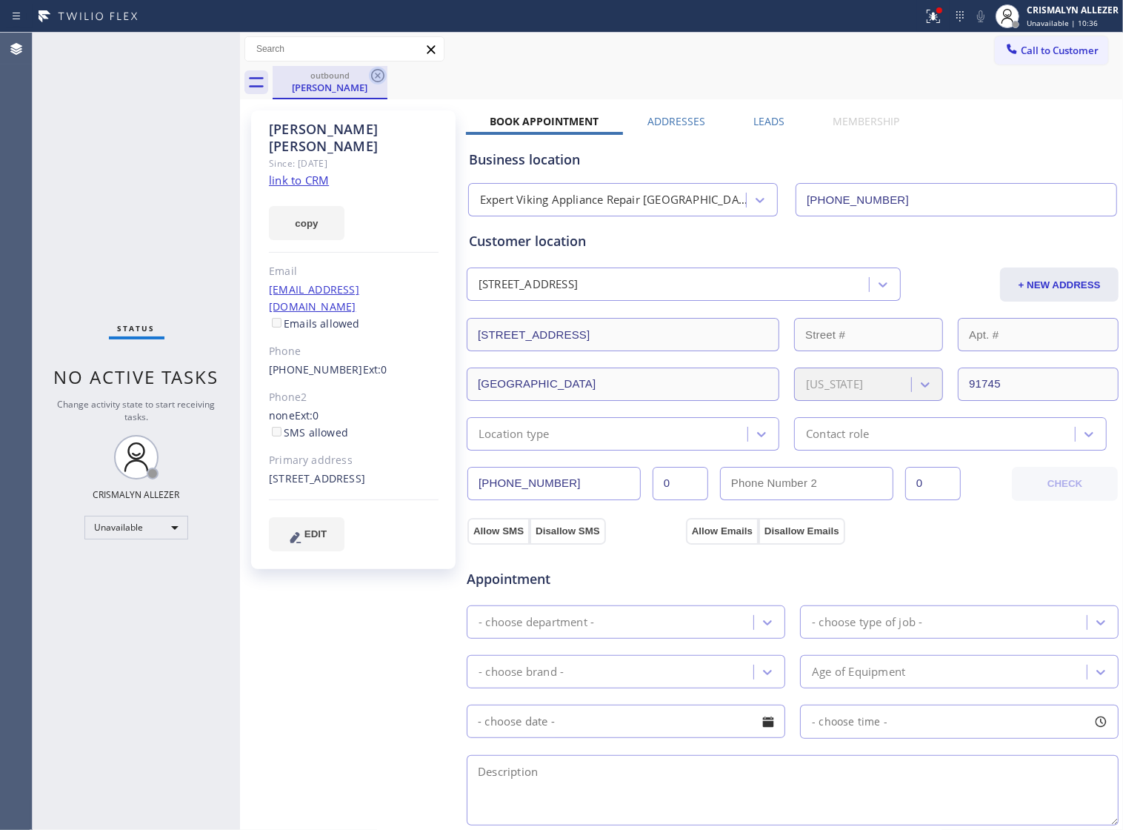
drag, startPoint x: 379, startPoint y: 74, endPoint x: 393, endPoint y: 4, distance: 71.1
click at [379, 73] on icon at bounding box center [377, 75] width 13 height 13
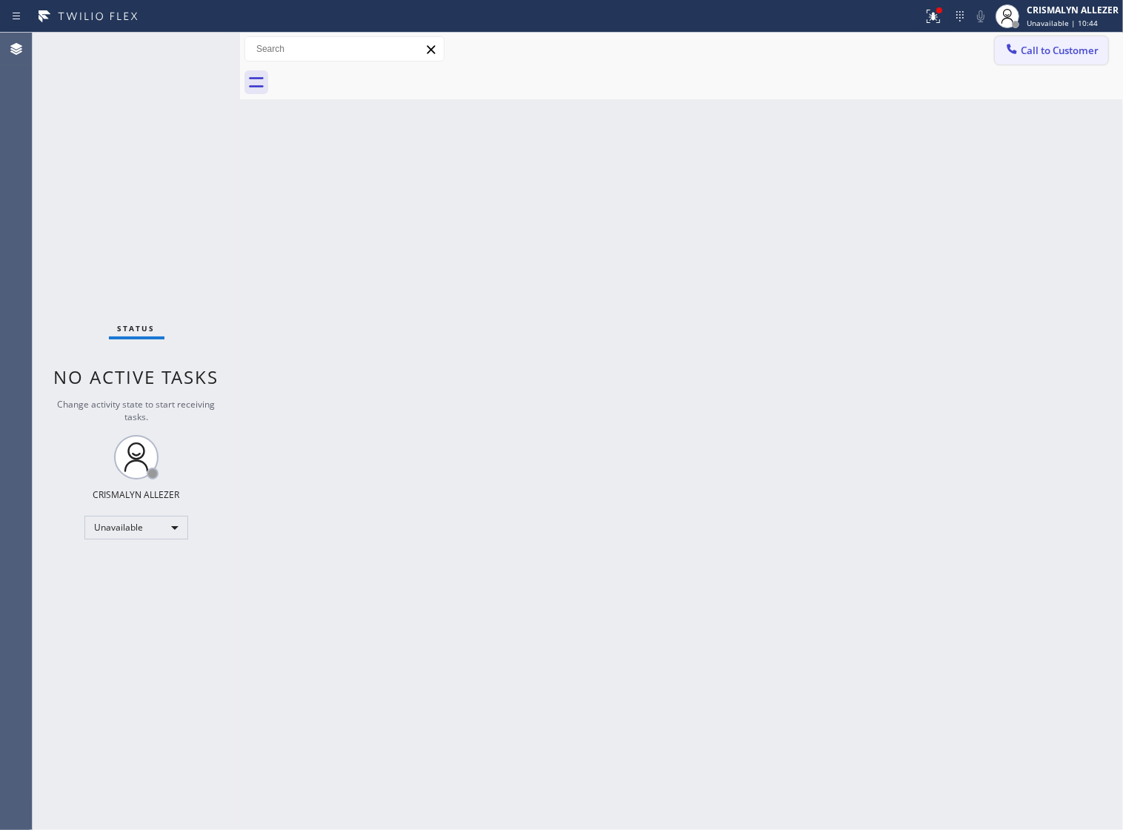
click at [1034, 52] on span "Call to Customer" at bounding box center [1060, 50] width 78 height 13
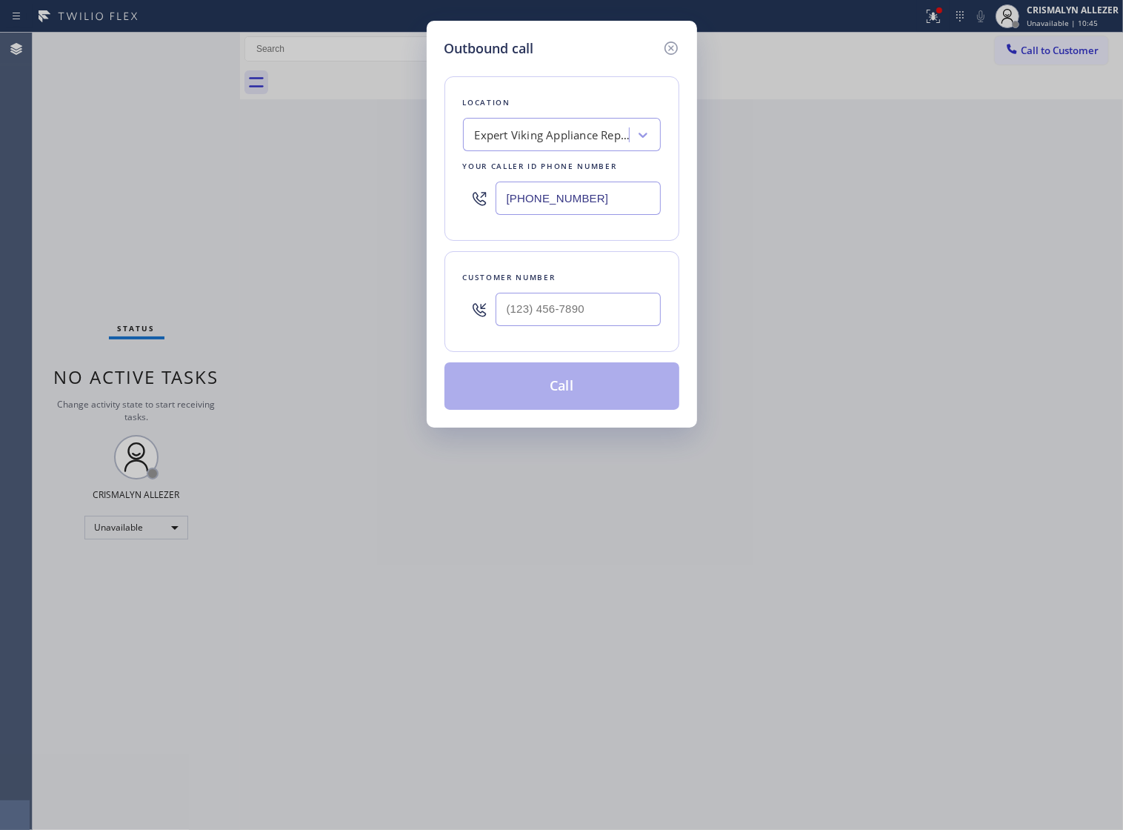
drag, startPoint x: 628, startPoint y: 219, endPoint x: 102, endPoint y: 220, distance: 525.4
click at [162, 220] on div "Outbound call Location Expert Viking Appliance Repair Orange County Your caller…" at bounding box center [561, 415] width 1123 height 830
paste input "650) 267-2787"
type input "[PHONE_NUMBER]"
click at [617, 326] on input "(___) ___-____" at bounding box center [578, 309] width 165 height 33
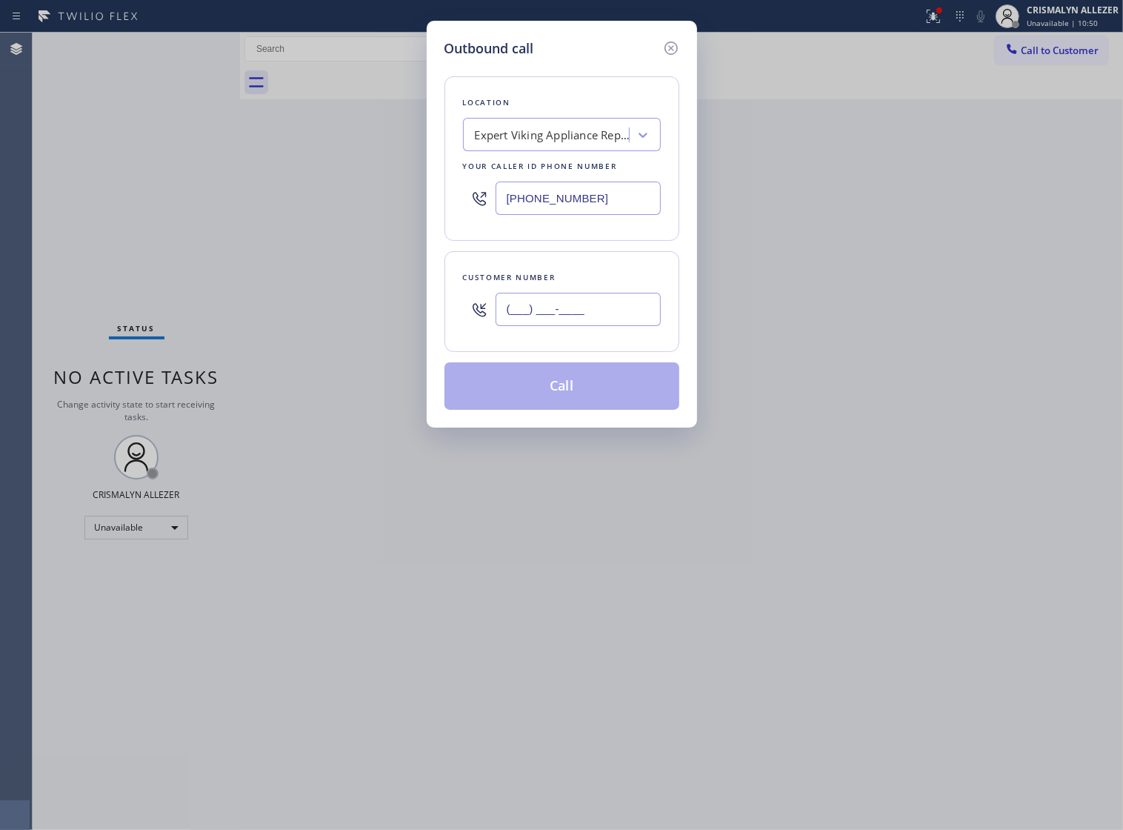
paste input "650) 387-5633"
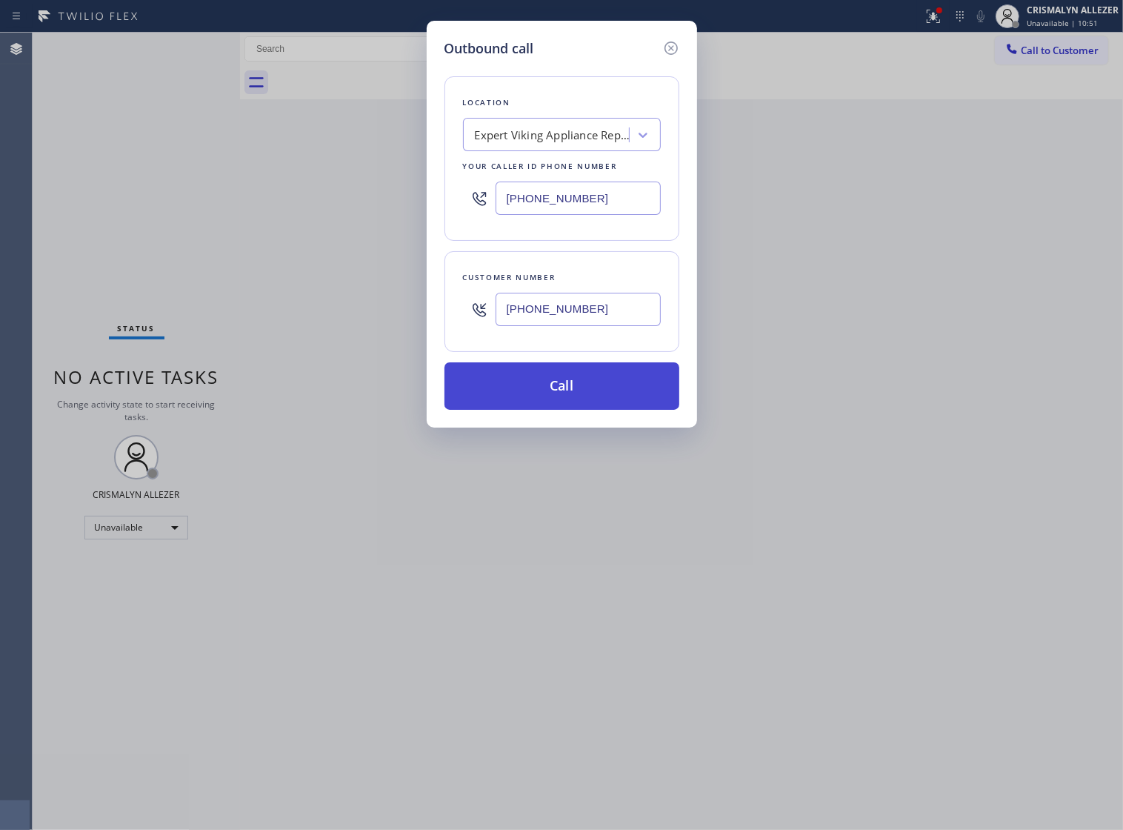
type input "[PHONE_NUMBER]"
click at [569, 404] on button "Call" at bounding box center [562, 385] width 235 height 47
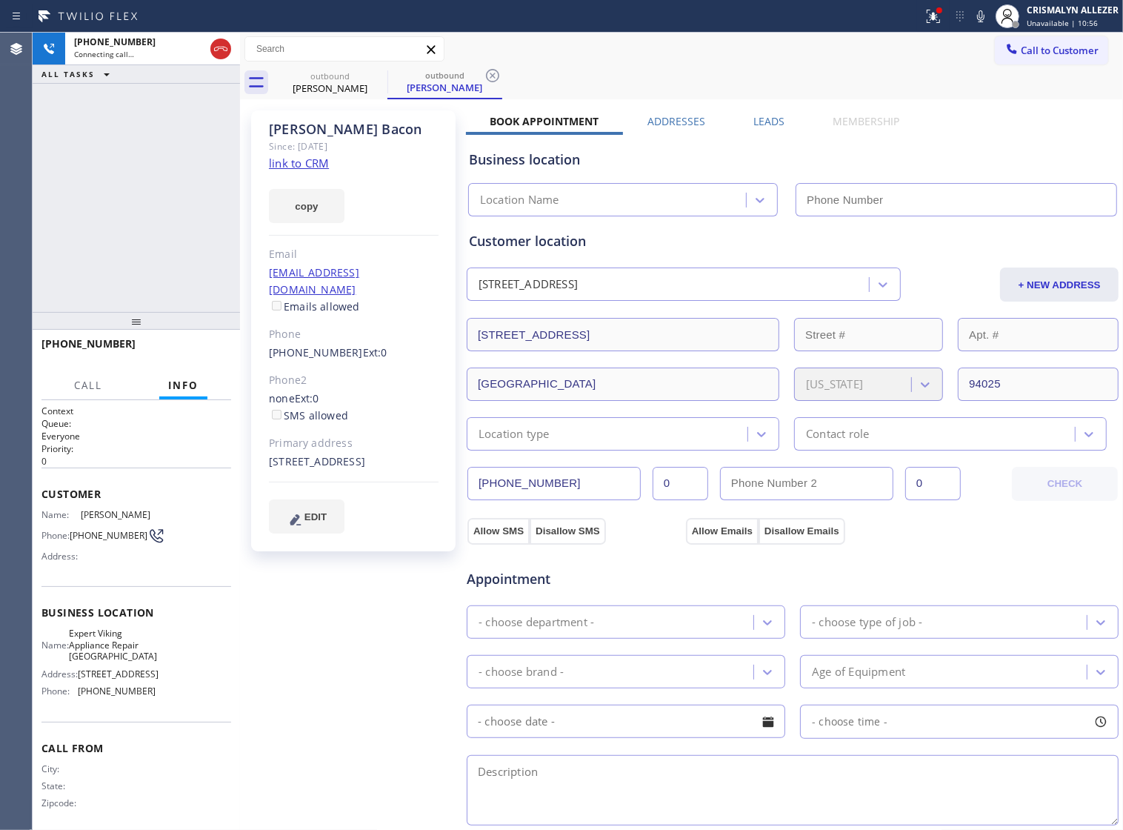
type input "[PHONE_NUMBER]"
click at [282, 160] on link "link to CRM" at bounding box center [299, 163] width 60 height 15
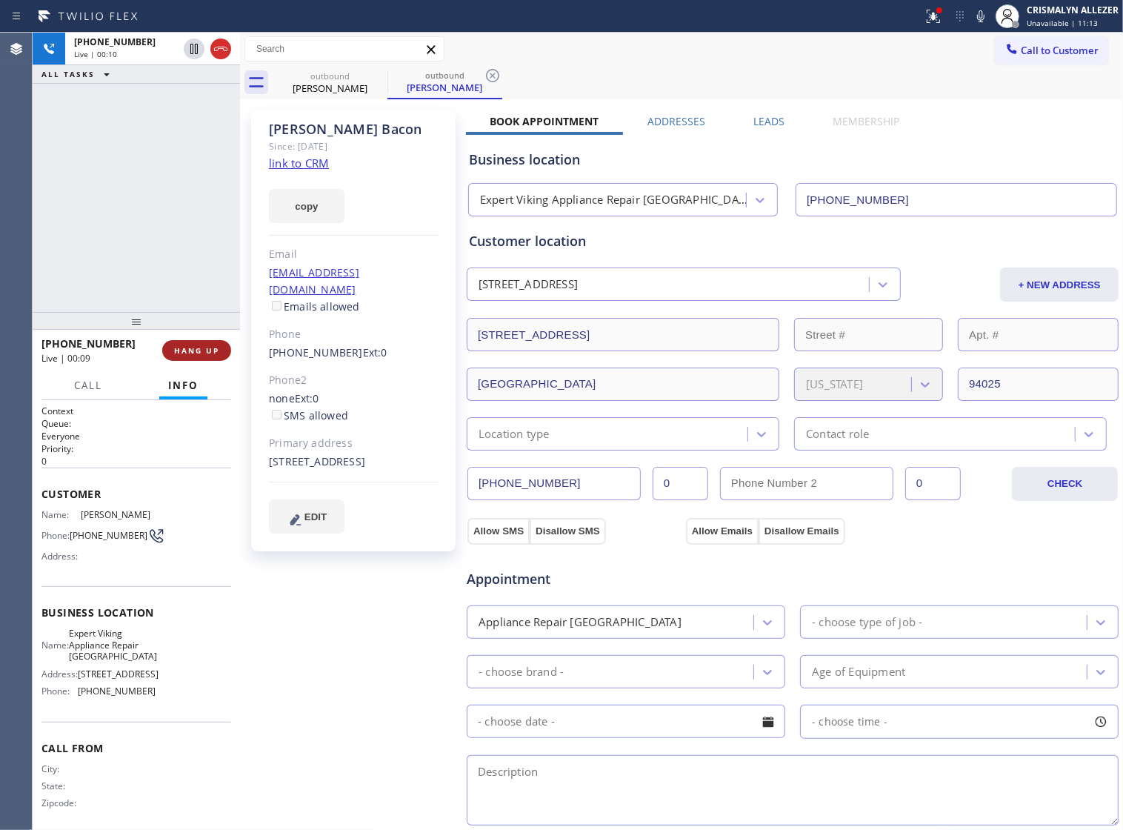
click at [167, 350] on button "HANG UP" at bounding box center [196, 350] width 69 height 21
click at [167, 351] on button "HANG UP" at bounding box center [196, 350] width 69 height 21
click at [193, 357] on button "COMPLETE" at bounding box center [193, 350] width 75 height 21
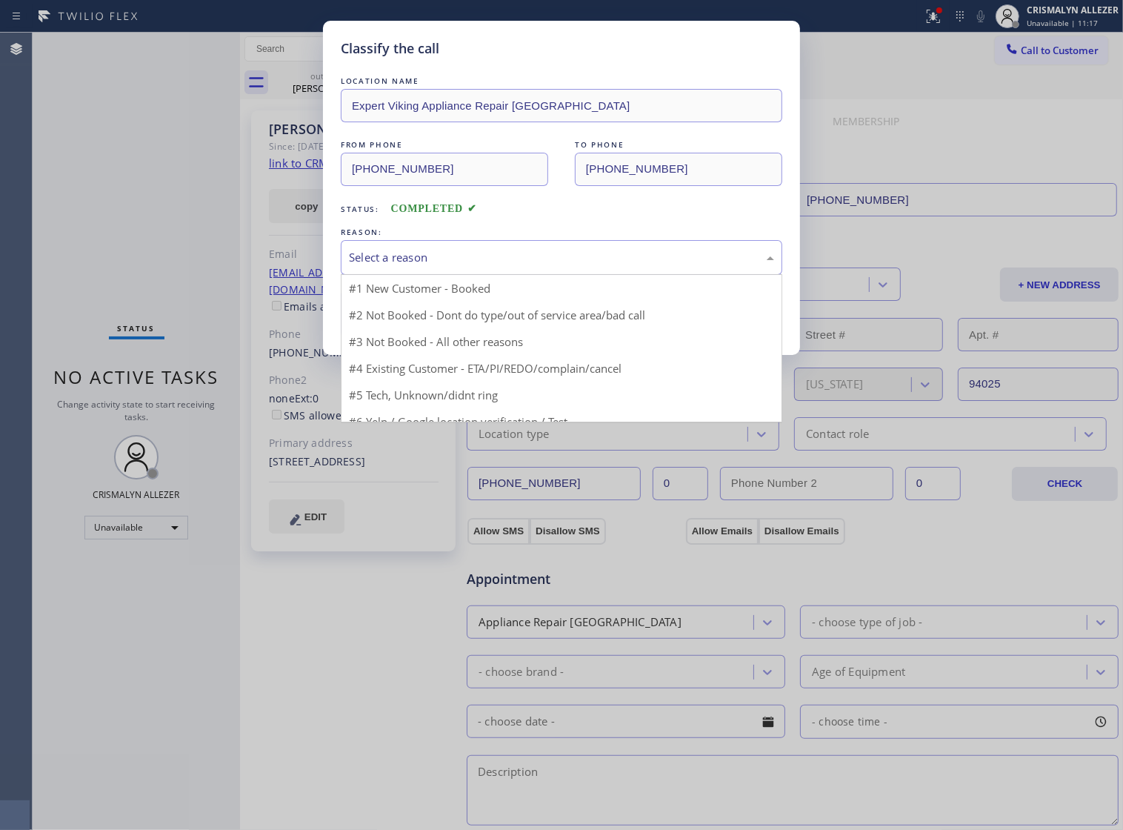
click at [601, 266] on div "Select a reason" at bounding box center [561, 257] width 425 height 17
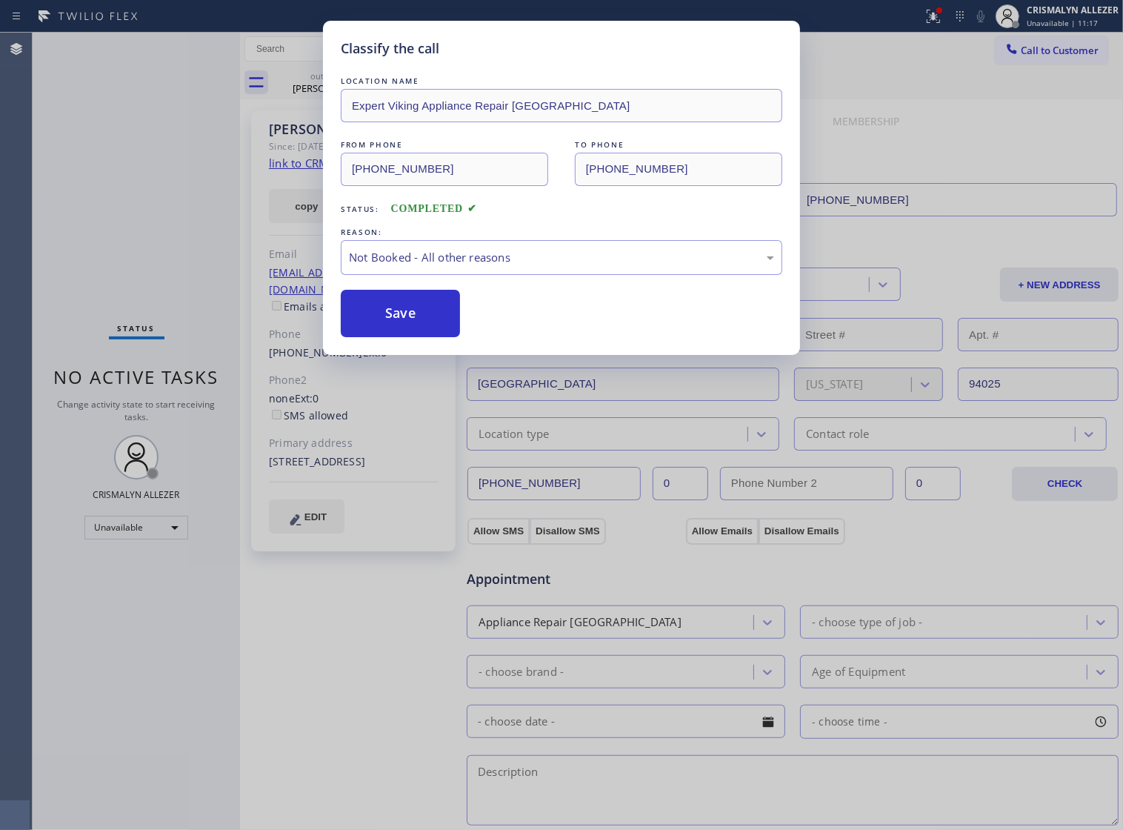
click at [389, 326] on button "Save" at bounding box center [400, 313] width 119 height 47
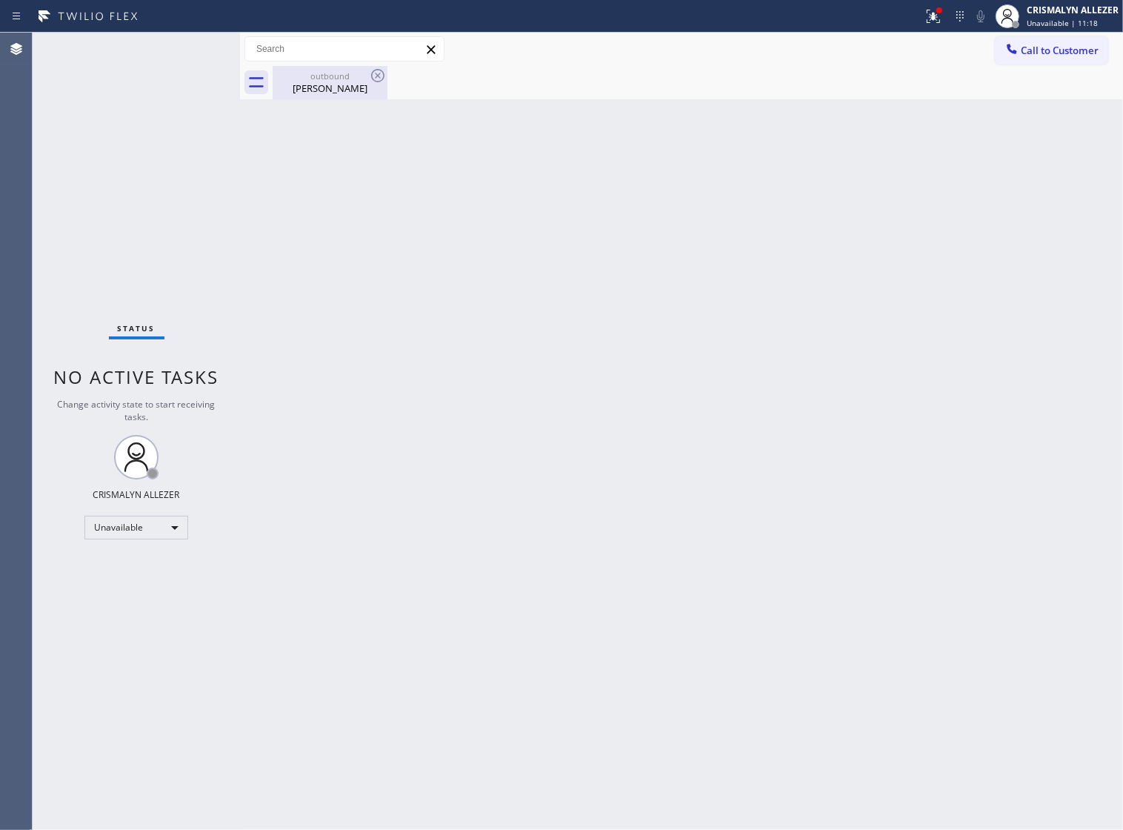
drag, startPoint x: 319, startPoint y: 86, endPoint x: 362, endPoint y: 82, distance: 43.2
click at [320, 86] on div "Martha Bacon" at bounding box center [330, 88] width 112 height 13
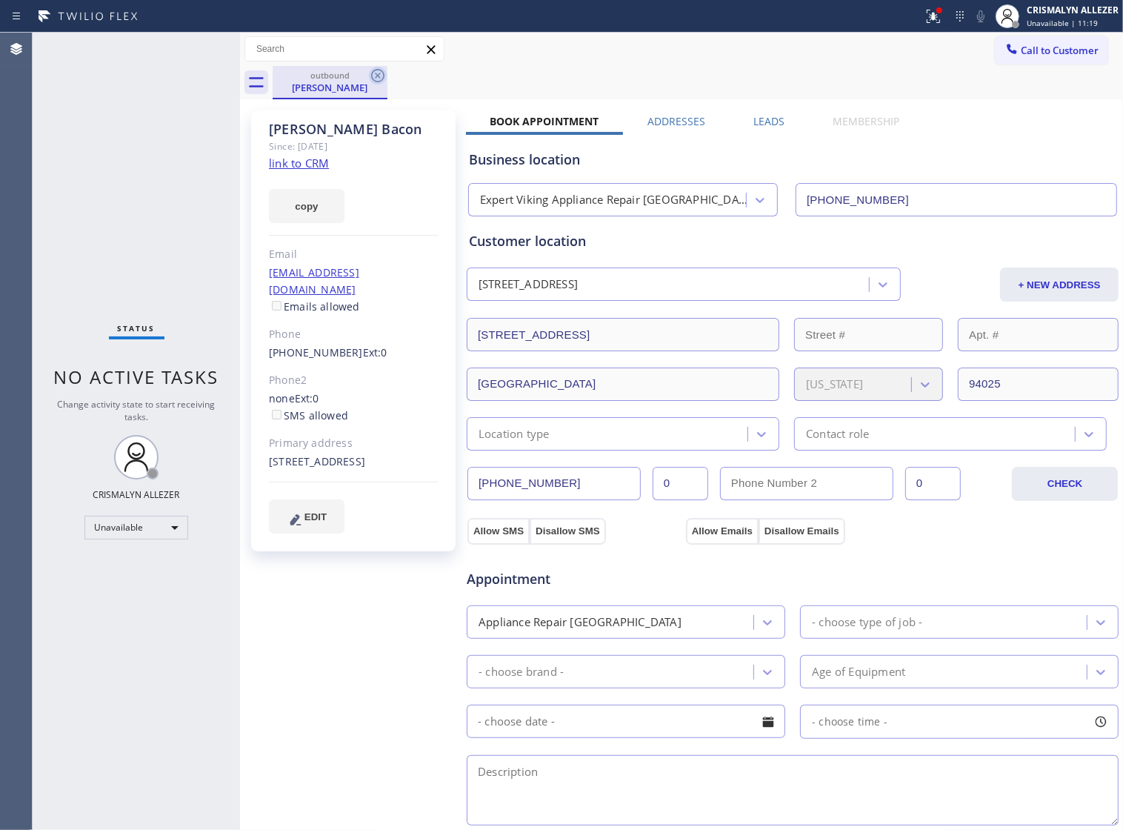
click at [376, 75] on icon at bounding box center [378, 76] width 18 height 18
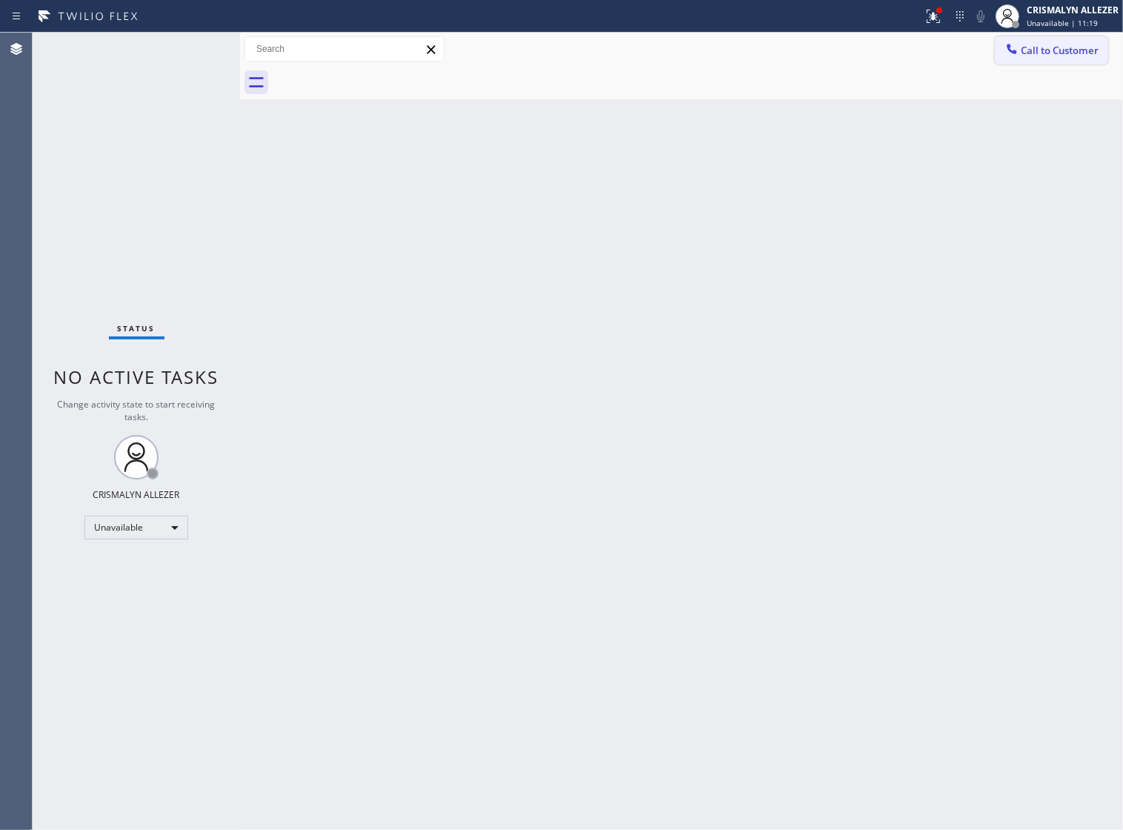
click at [1078, 54] on span "Call to Customer" at bounding box center [1060, 50] width 78 height 13
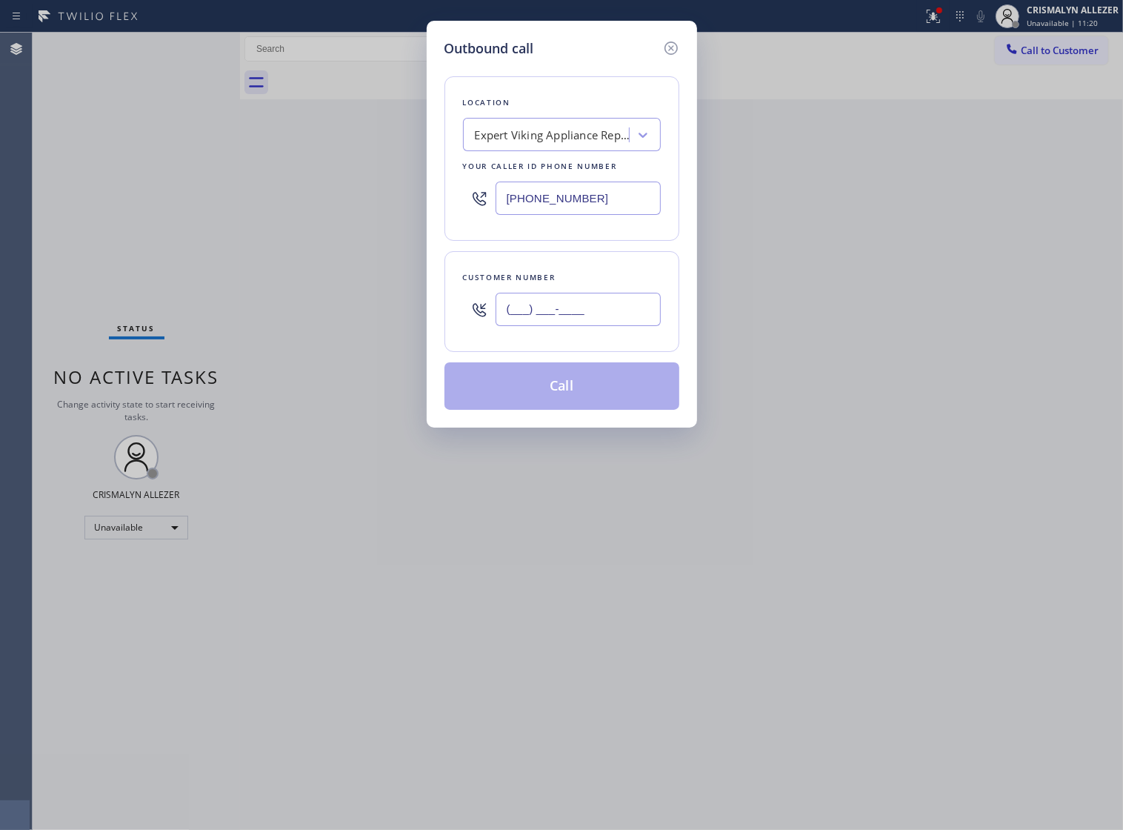
click at [621, 319] on input "(___) ___-____" at bounding box center [578, 309] width 165 height 33
paste input "text"
type input "(___) ___-____"
paste input "650) 387-5633"
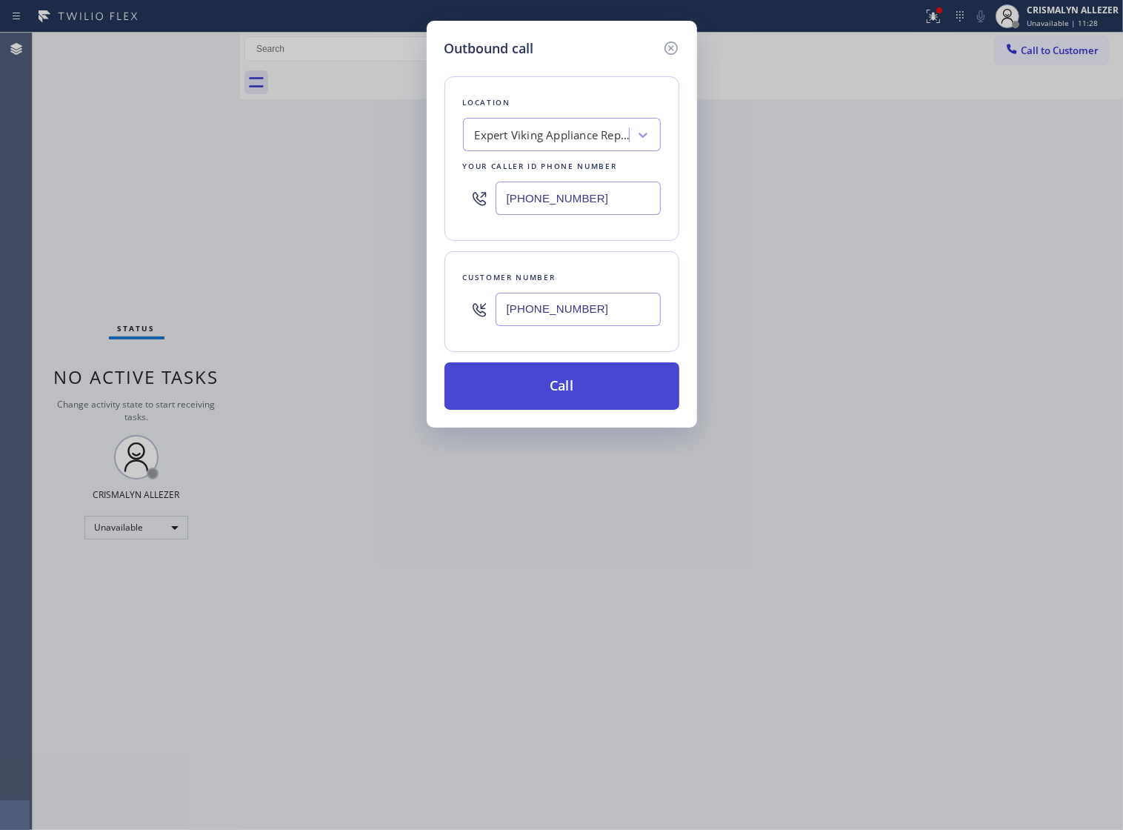
type input "[PHONE_NUMBER]"
click at [582, 410] on button "Call" at bounding box center [562, 385] width 235 height 47
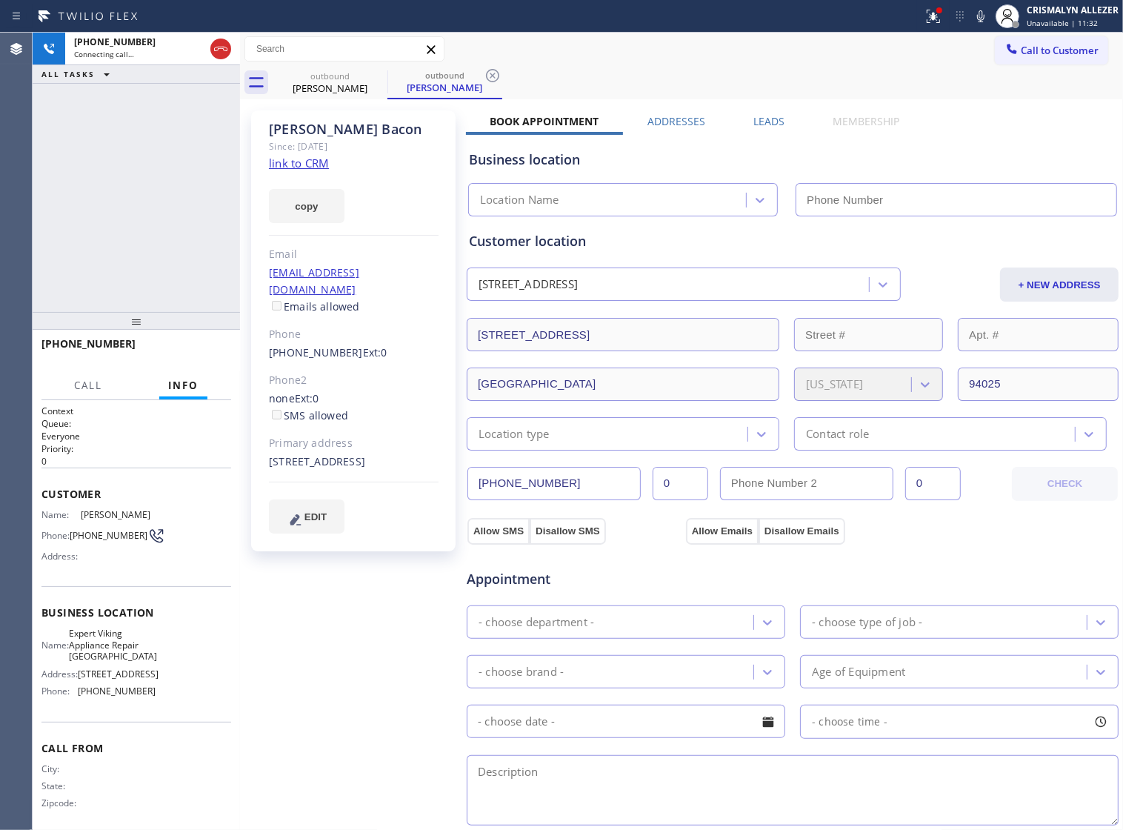
type input "[PHONE_NUMBER]"
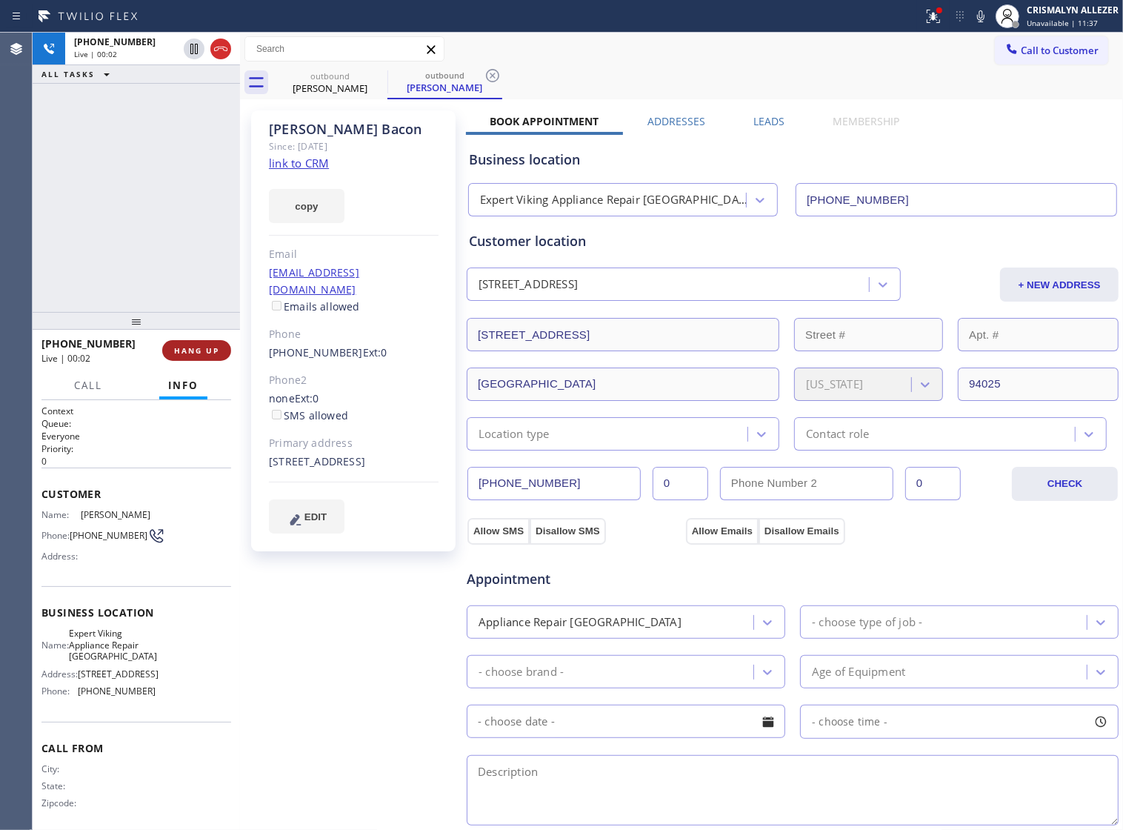
click at [180, 353] on span "HANG UP" at bounding box center [196, 350] width 45 height 10
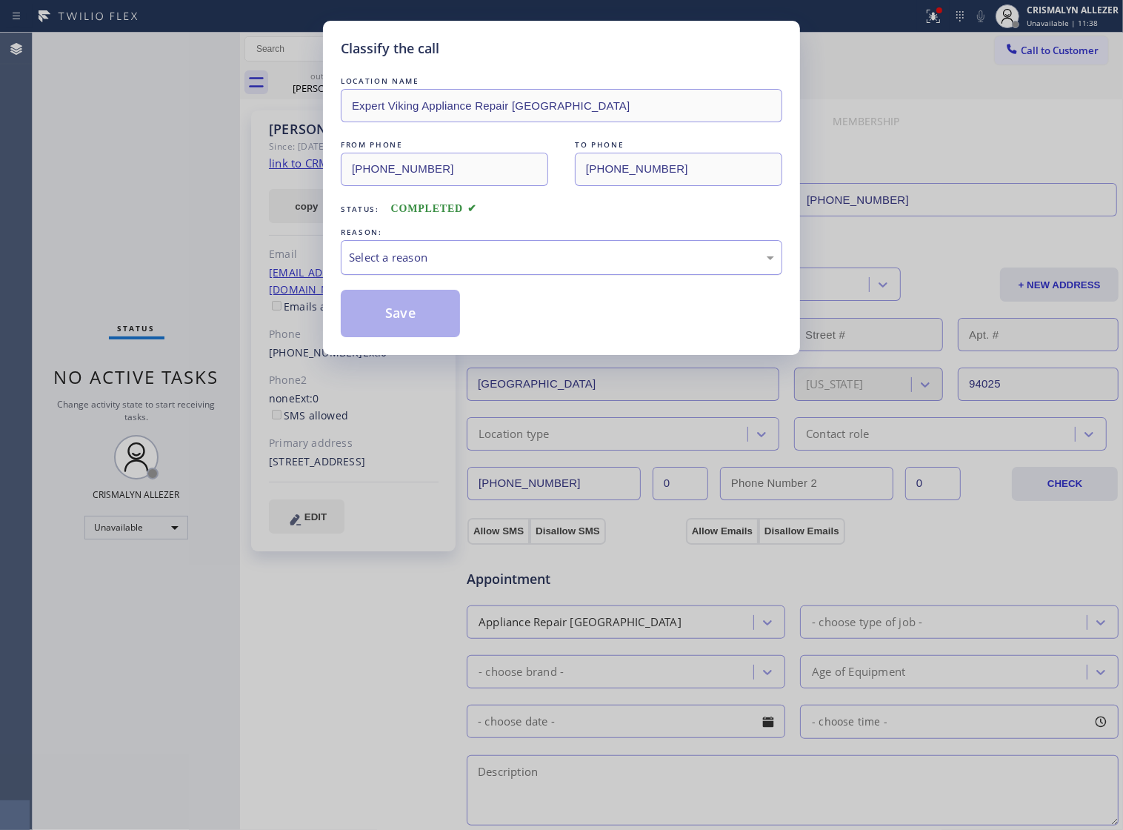
click at [574, 266] on div "Select a reason" at bounding box center [561, 257] width 425 height 17
click at [393, 337] on button "Save" at bounding box center [400, 313] width 119 height 47
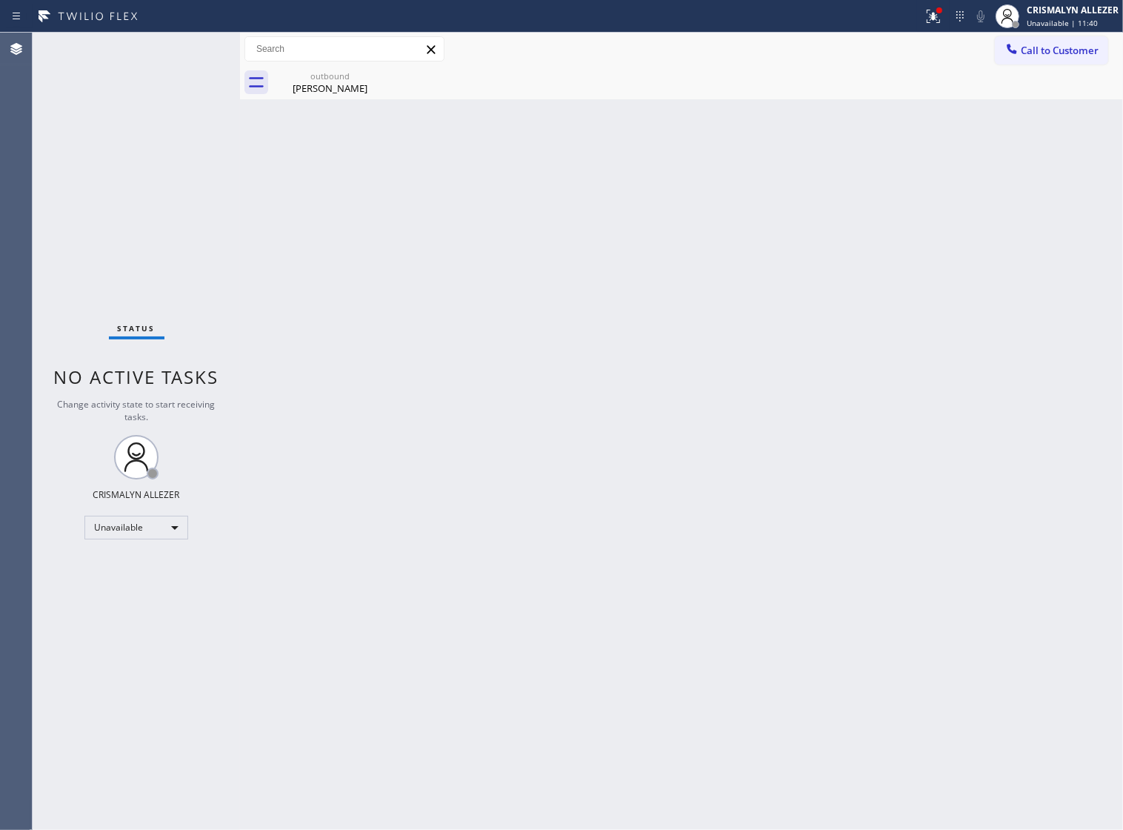
click at [321, 93] on div "Martha Bacon" at bounding box center [330, 88] width 112 height 13
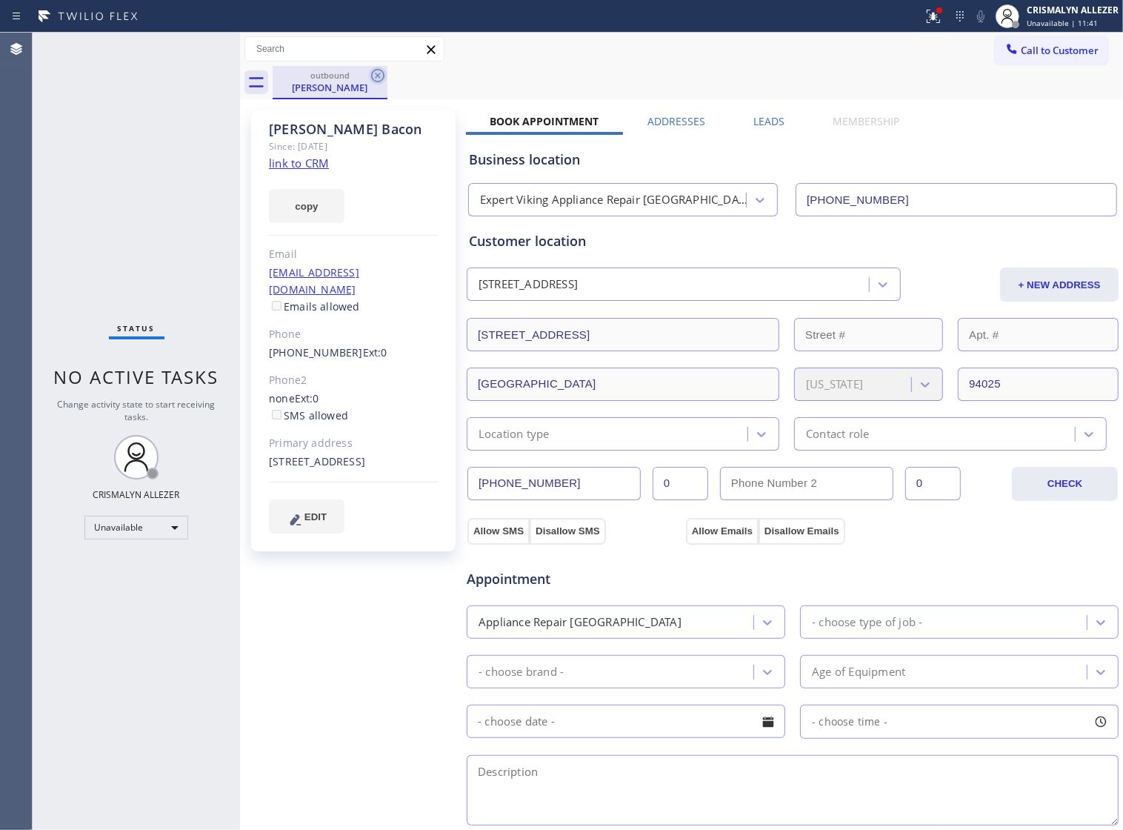
click at [371, 74] on icon at bounding box center [377, 75] width 13 height 13
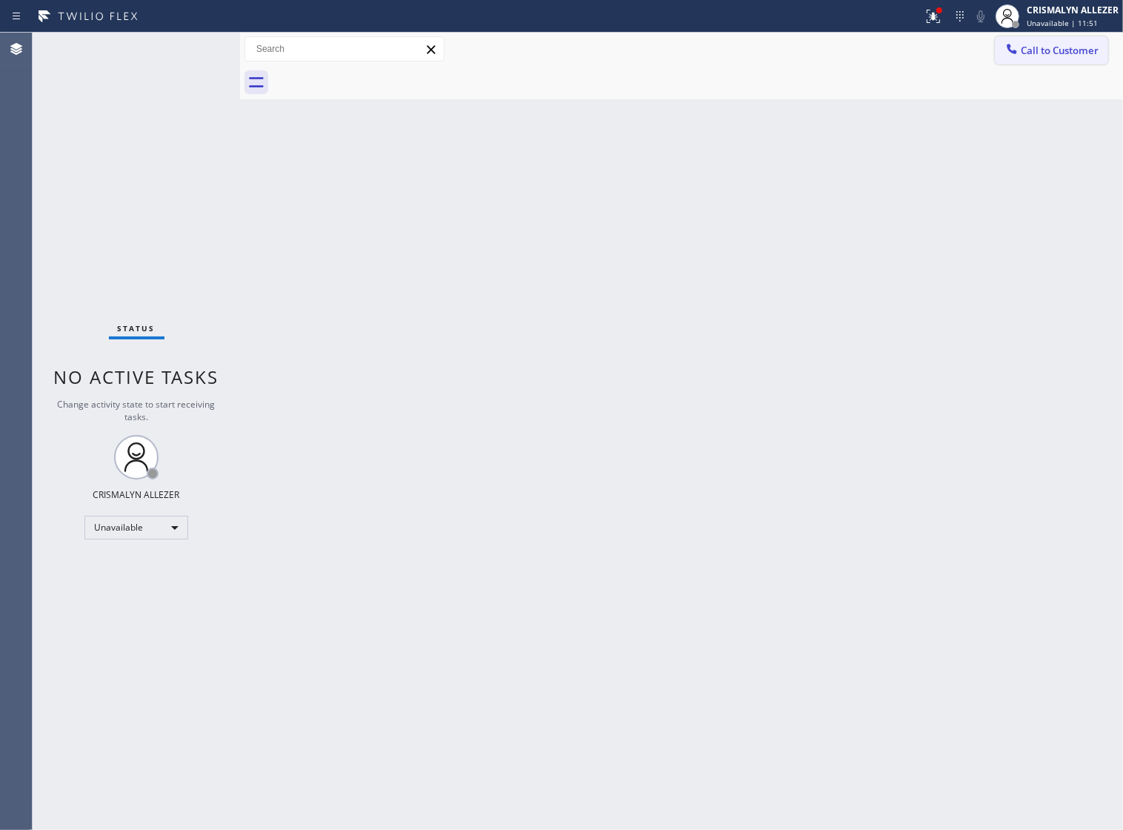
click at [1077, 50] on span "Call to Customer" at bounding box center [1060, 50] width 78 height 13
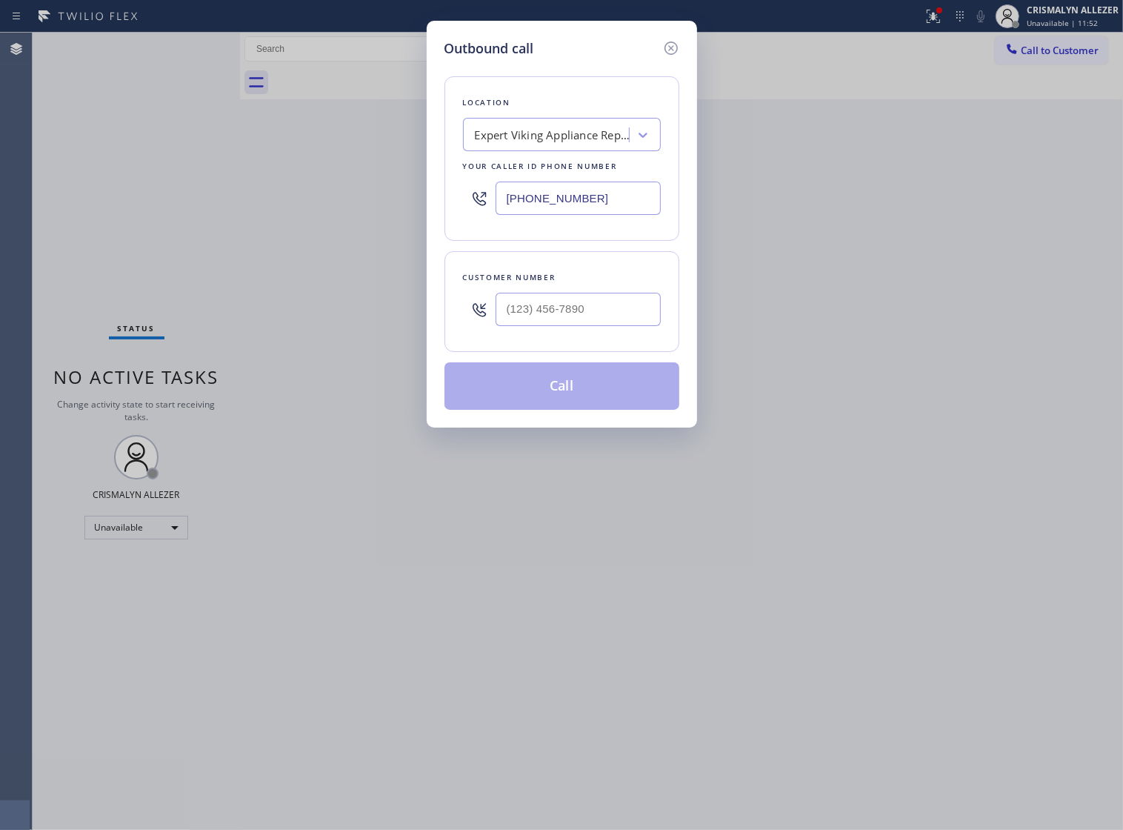
drag, startPoint x: 583, startPoint y: 213, endPoint x: 316, endPoint y: 210, distance: 266.8
click at [351, 211] on div "Outbound call Location Expert Viking Appliance Repair West Menlo Park Your call…" at bounding box center [561, 415] width 1123 height 830
type input "(___) ___-____"
paste input "786) 724-0180"
type input "(786) 724-0180"
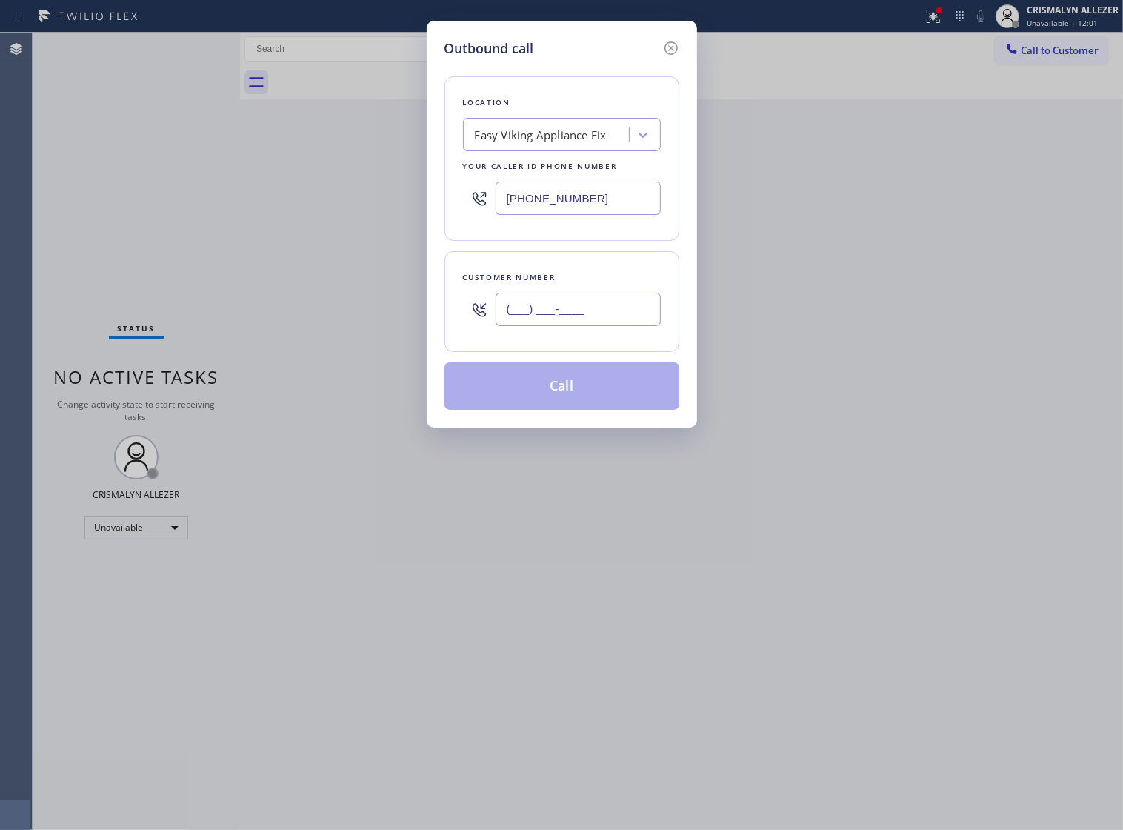
click at [610, 325] on input "(___) ___-____" at bounding box center [578, 309] width 165 height 33
paste input "786) 282-6671"
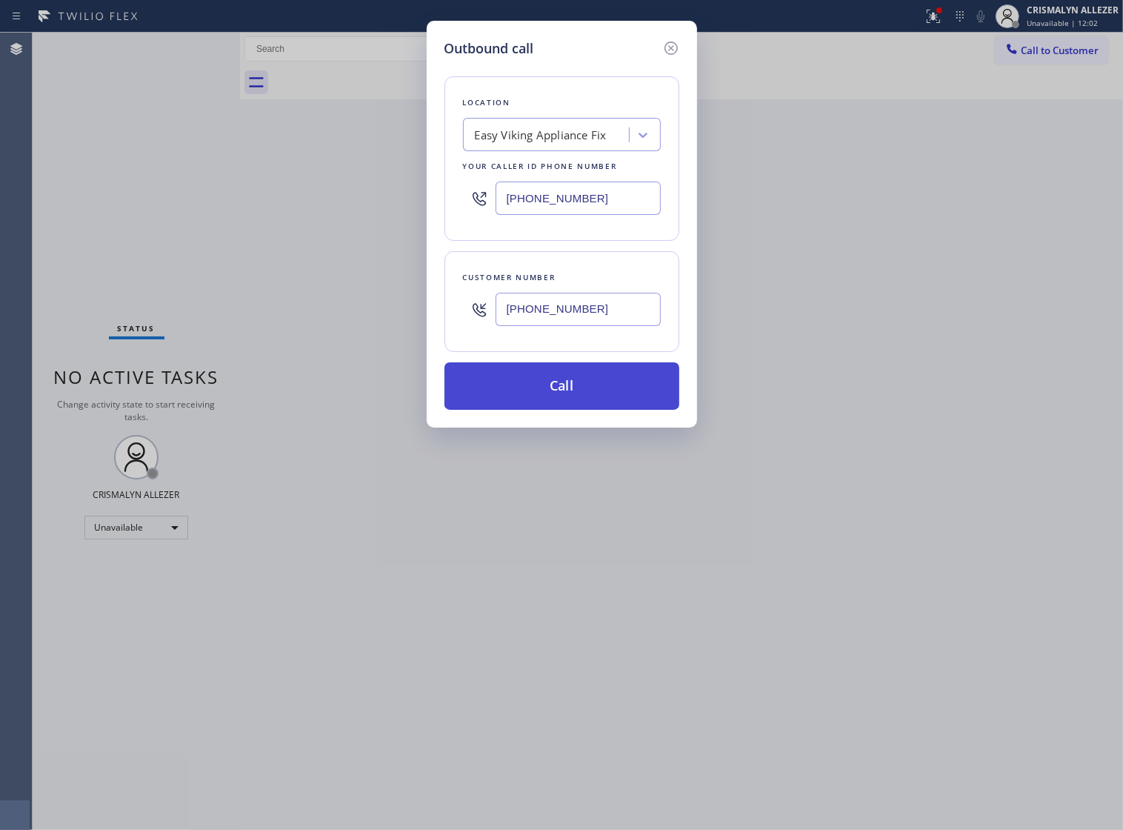
type input "(786) 282-6671"
click at [575, 402] on button "Call" at bounding box center [562, 385] width 235 height 47
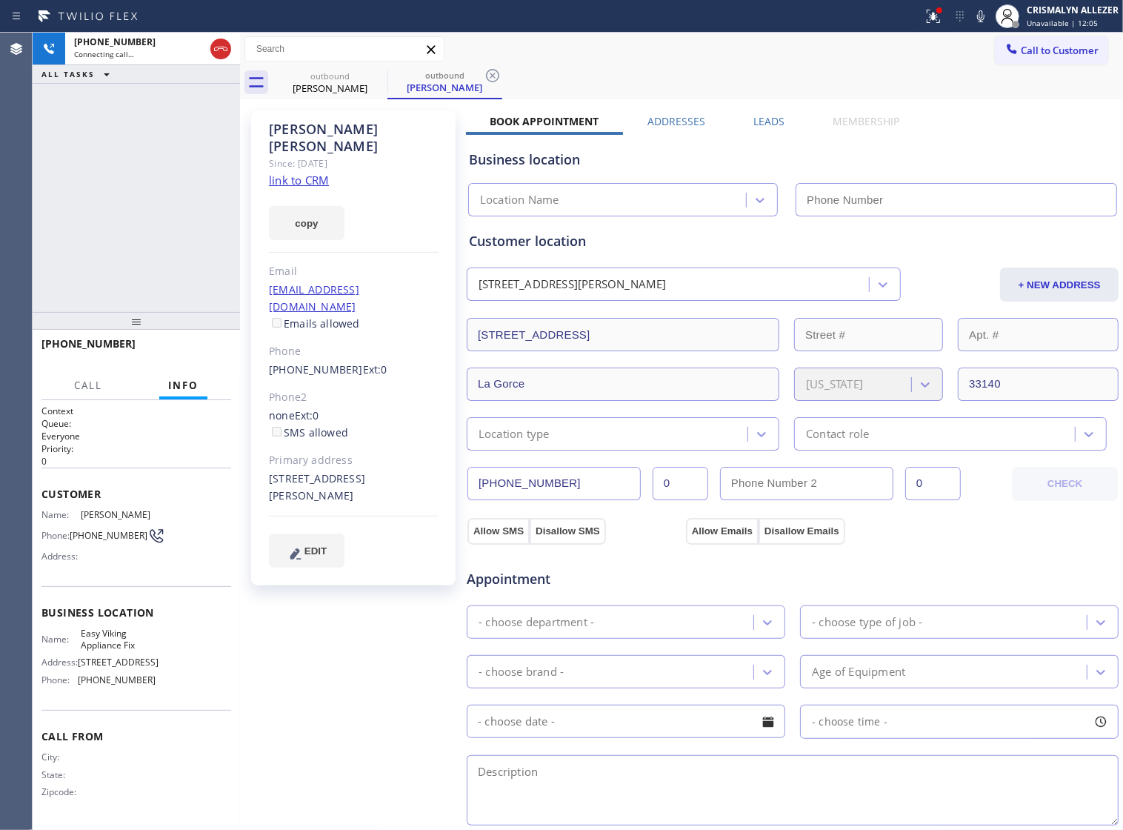
click at [285, 173] on link "link to CRM" at bounding box center [299, 180] width 60 height 15
type input "(786) 724-0180"
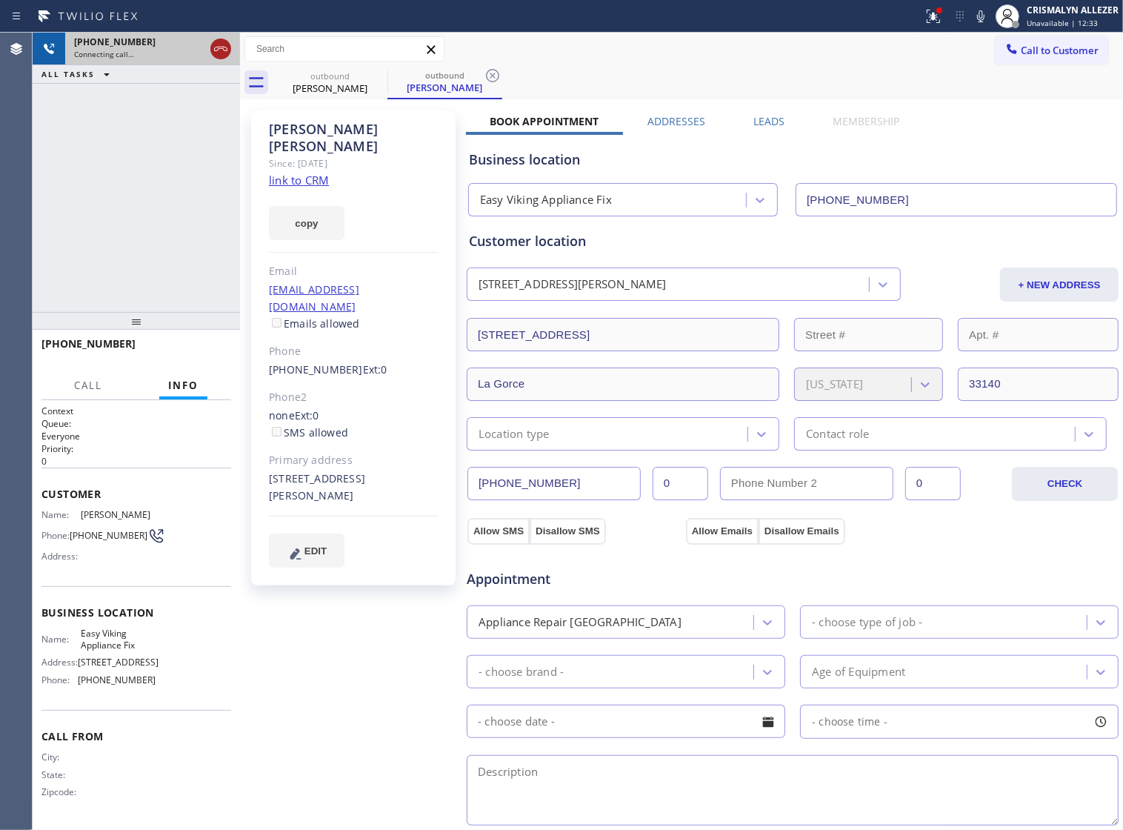
click at [225, 49] on icon at bounding box center [221, 49] width 18 height 18
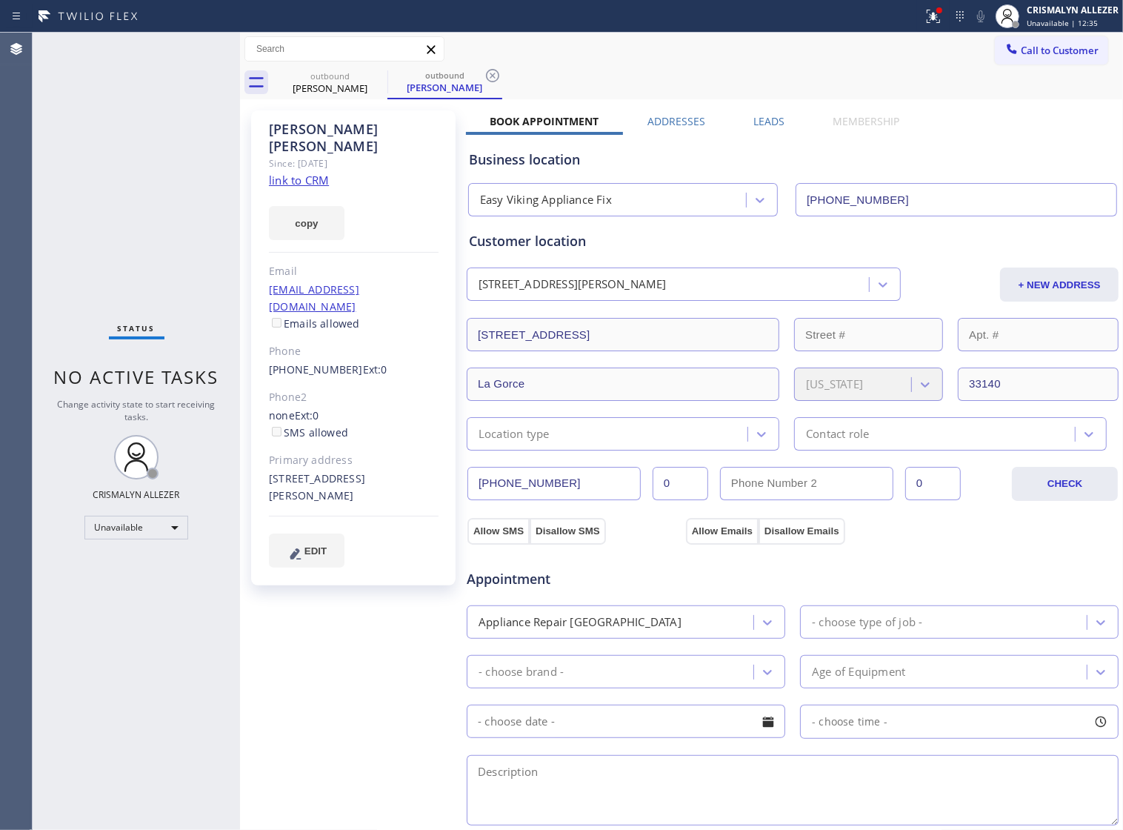
click at [760, 122] on label "Leads" at bounding box center [769, 121] width 31 height 14
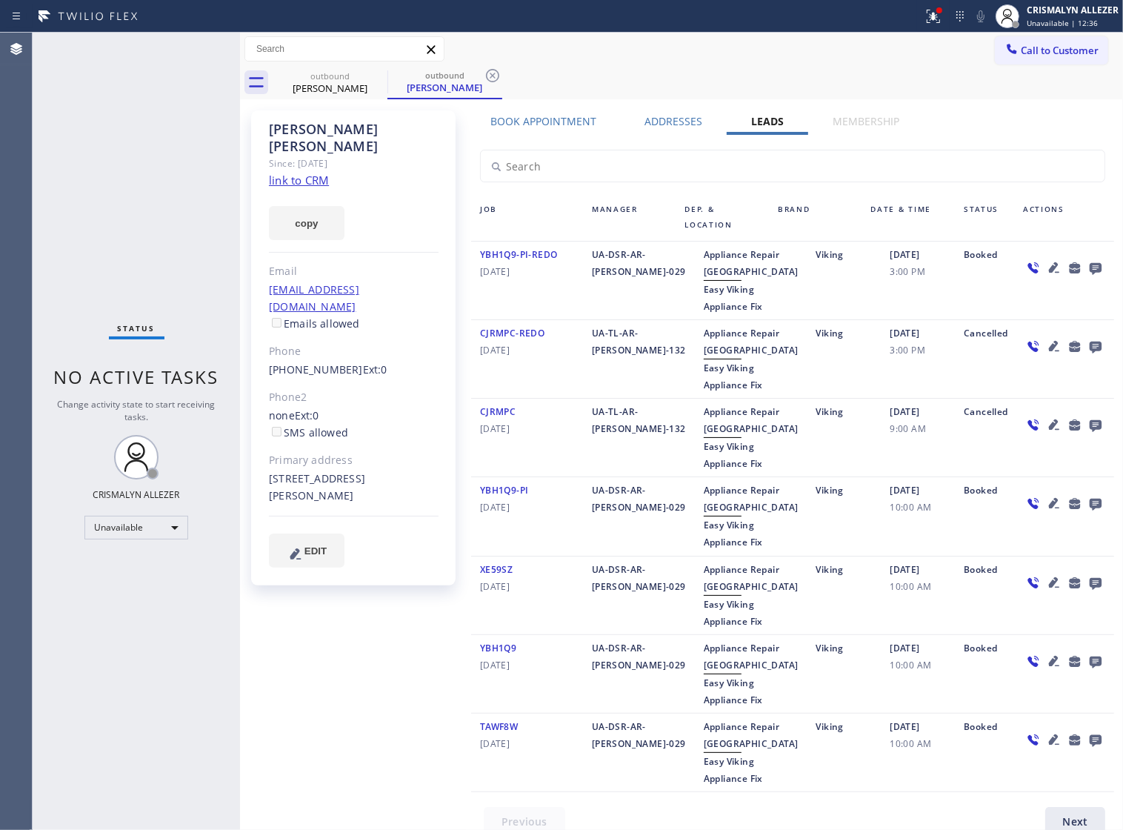
click at [1090, 270] on icon at bounding box center [1096, 269] width 12 height 12
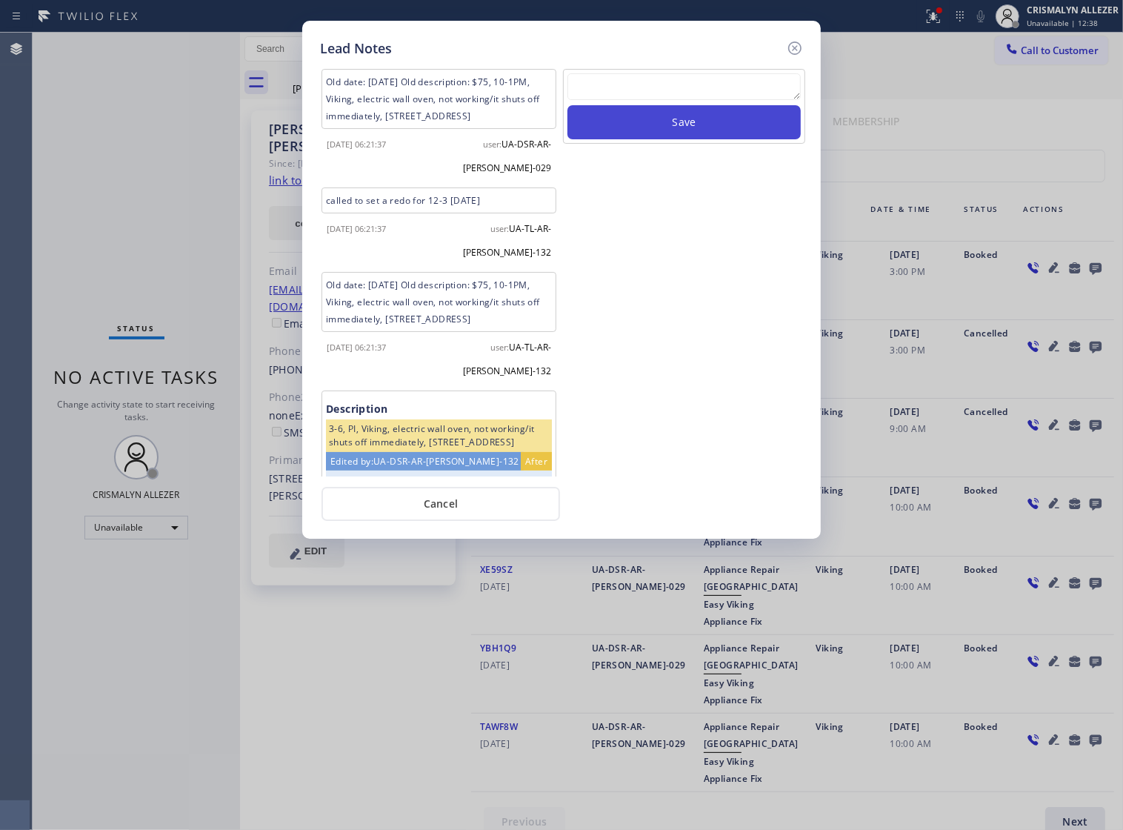
click at [648, 96] on textarea at bounding box center [684, 86] width 233 height 27
paste textarea "no answer | pls xfer if cx calls back"
type textarea "no answer | pls xfer if cx calls back"
click at [668, 138] on button "Save" at bounding box center [684, 122] width 233 height 34
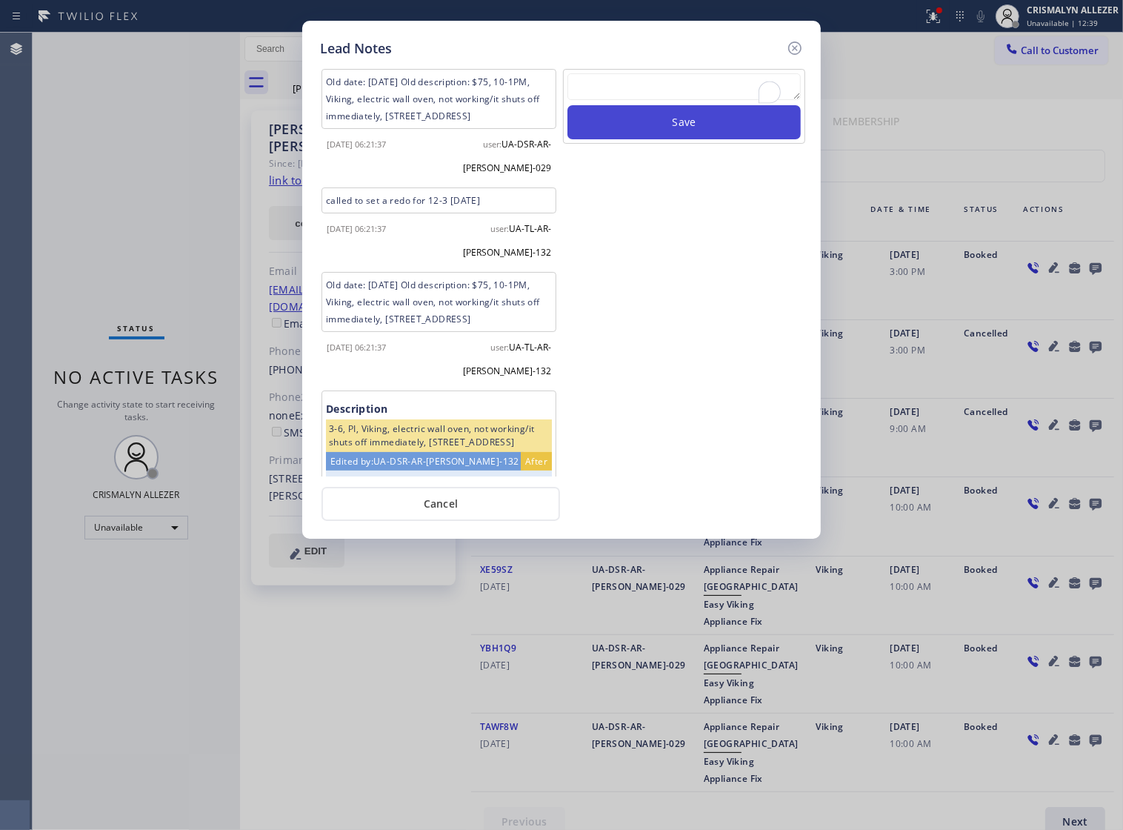
scroll to position [0, 0]
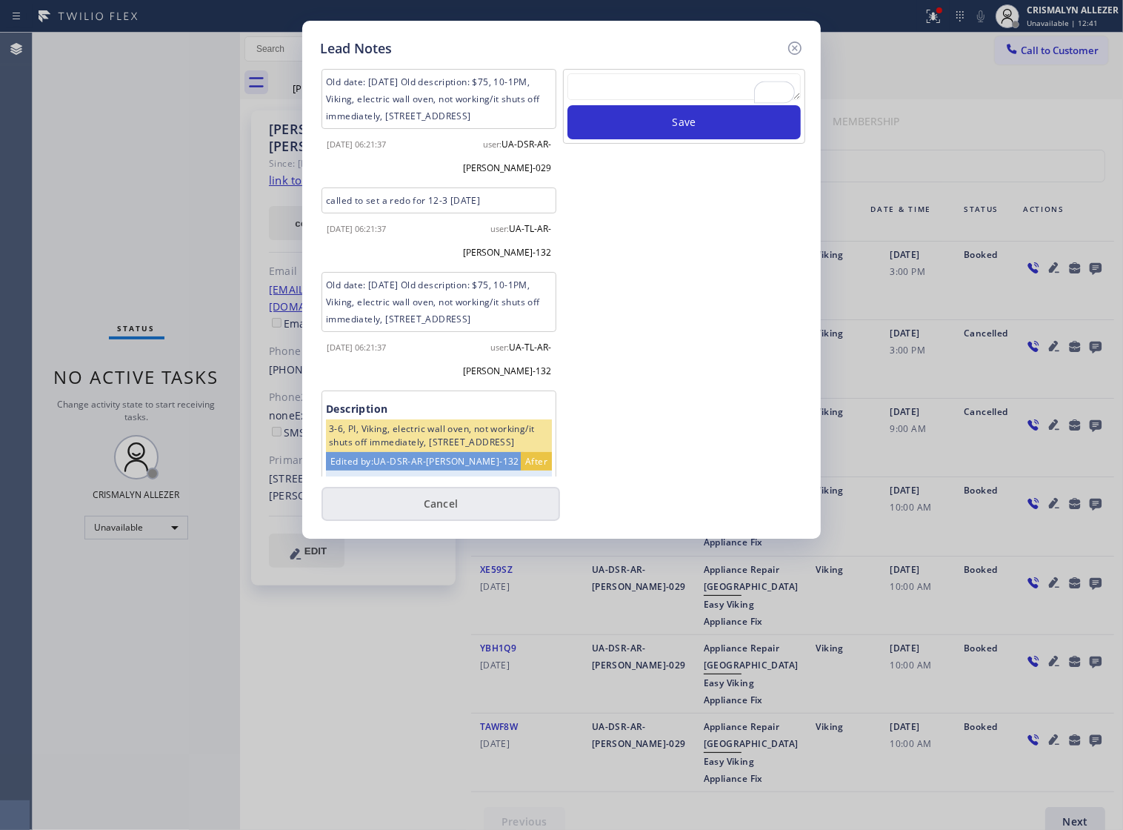
click at [419, 514] on button "Cancel" at bounding box center [441, 504] width 239 height 34
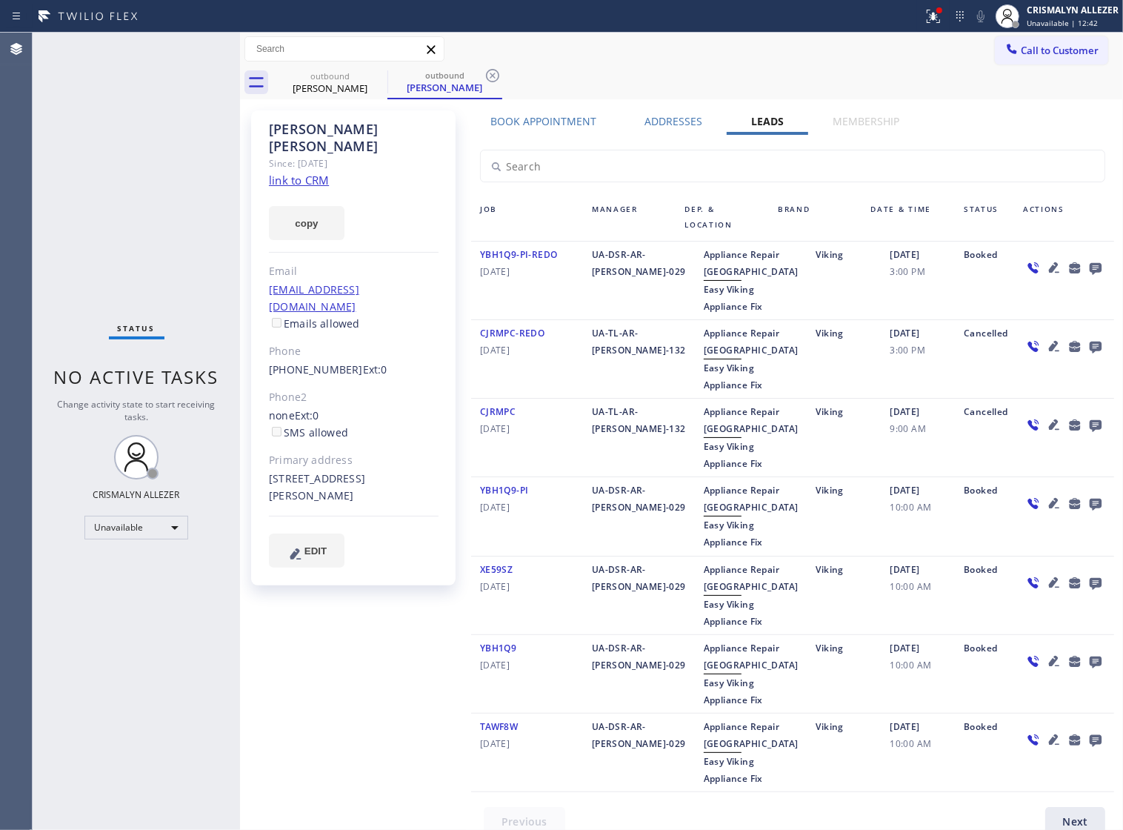
drag, startPoint x: 491, startPoint y: 74, endPoint x: 446, endPoint y: 69, distance: 45.5
click at [490, 74] on icon at bounding box center [493, 76] width 18 height 18
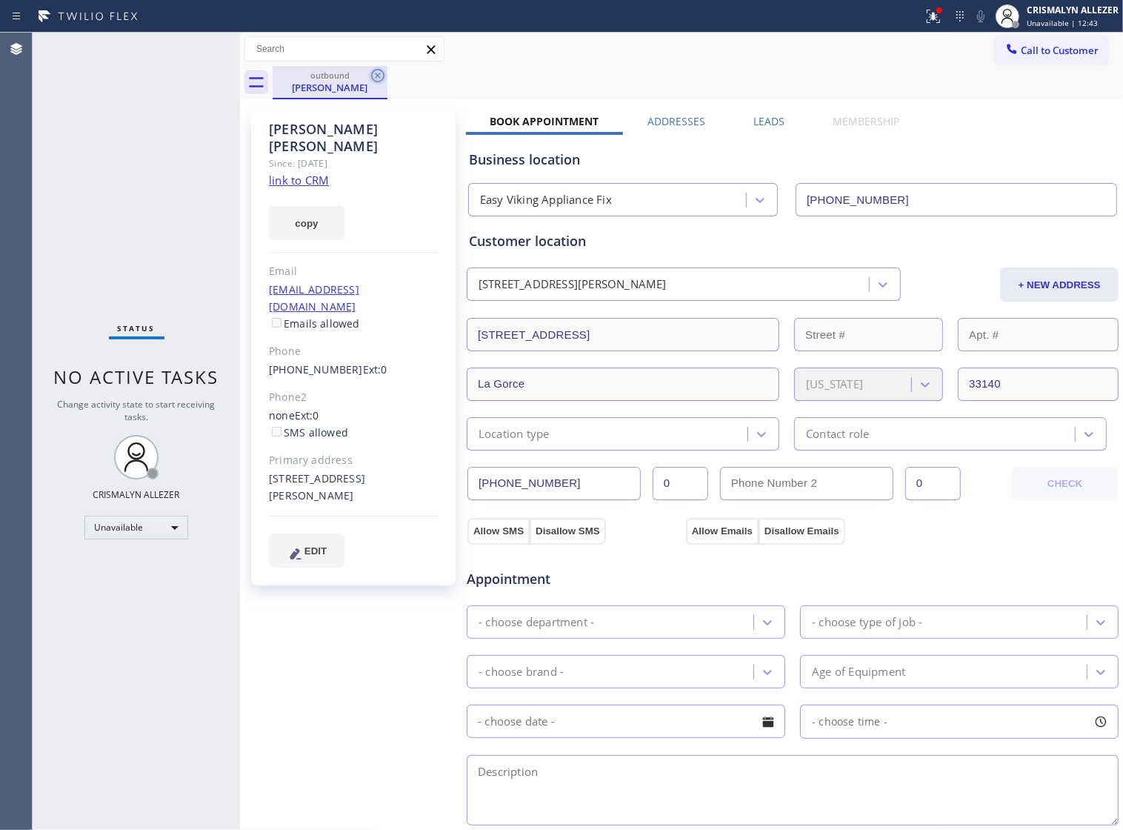
click at [378, 72] on icon at bounding box center [378, 76] width 18 height 18
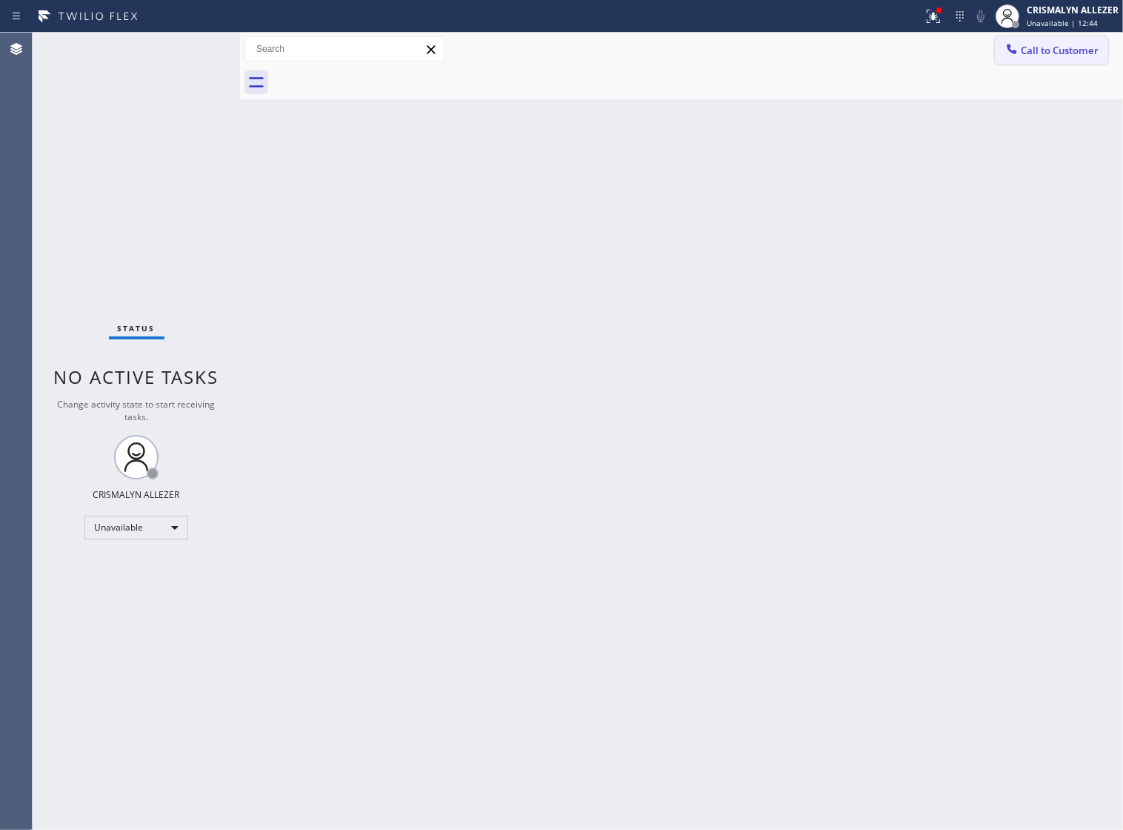
click at [1051, 50] on span "Call to Customer" at bounding box center [1060, 50] width 78 height 13
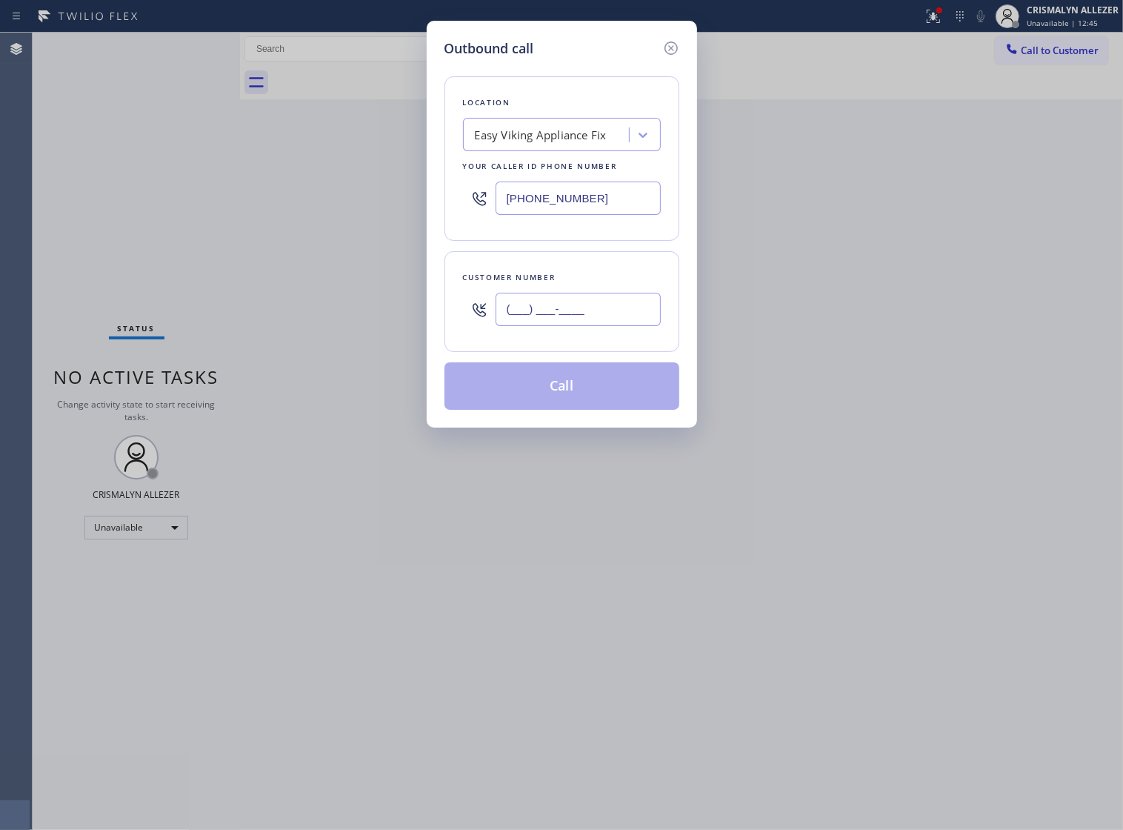
click at [628, 325] on input "(___) ___-____" at bounding box center [578, 309] width 165 height 33
paste input "text"
type input "(___) ___-____"
paste input "786) 282-6671"
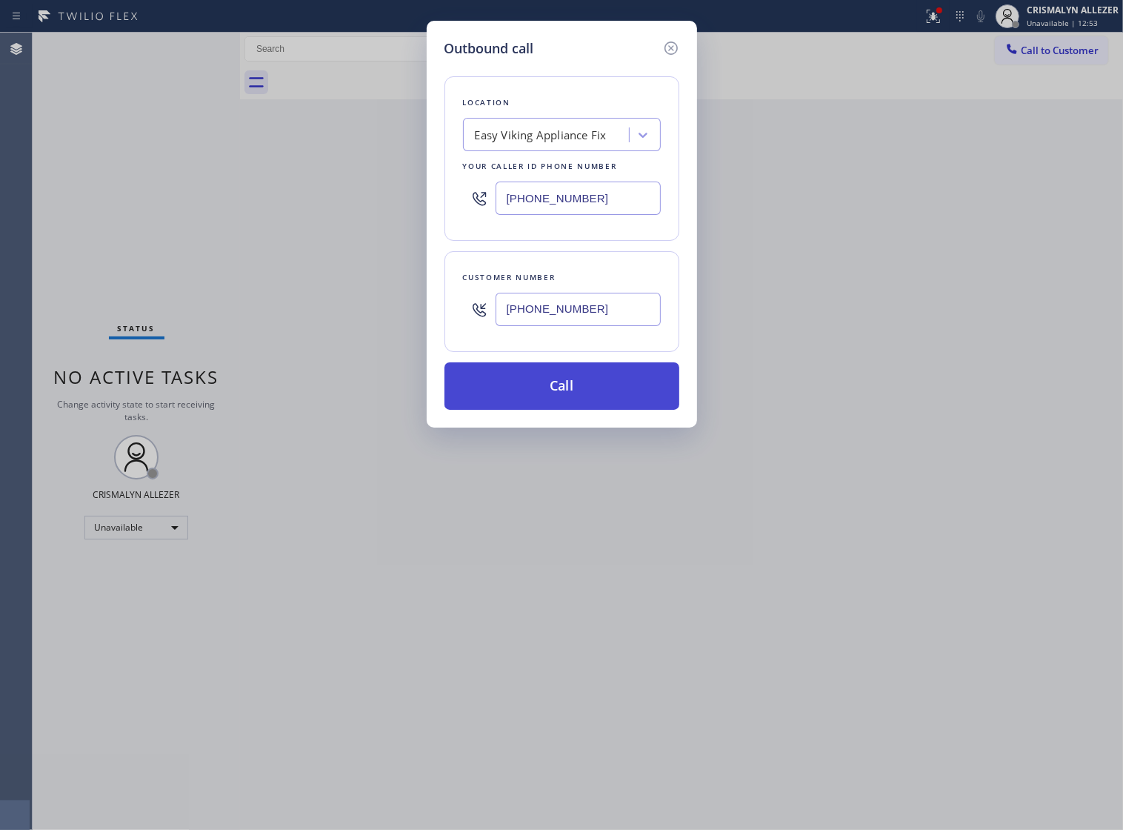
type input "(786) 282-6671"
click at [589, 410] on button "Call" at bounding box center [562, 385] width 235 height 47
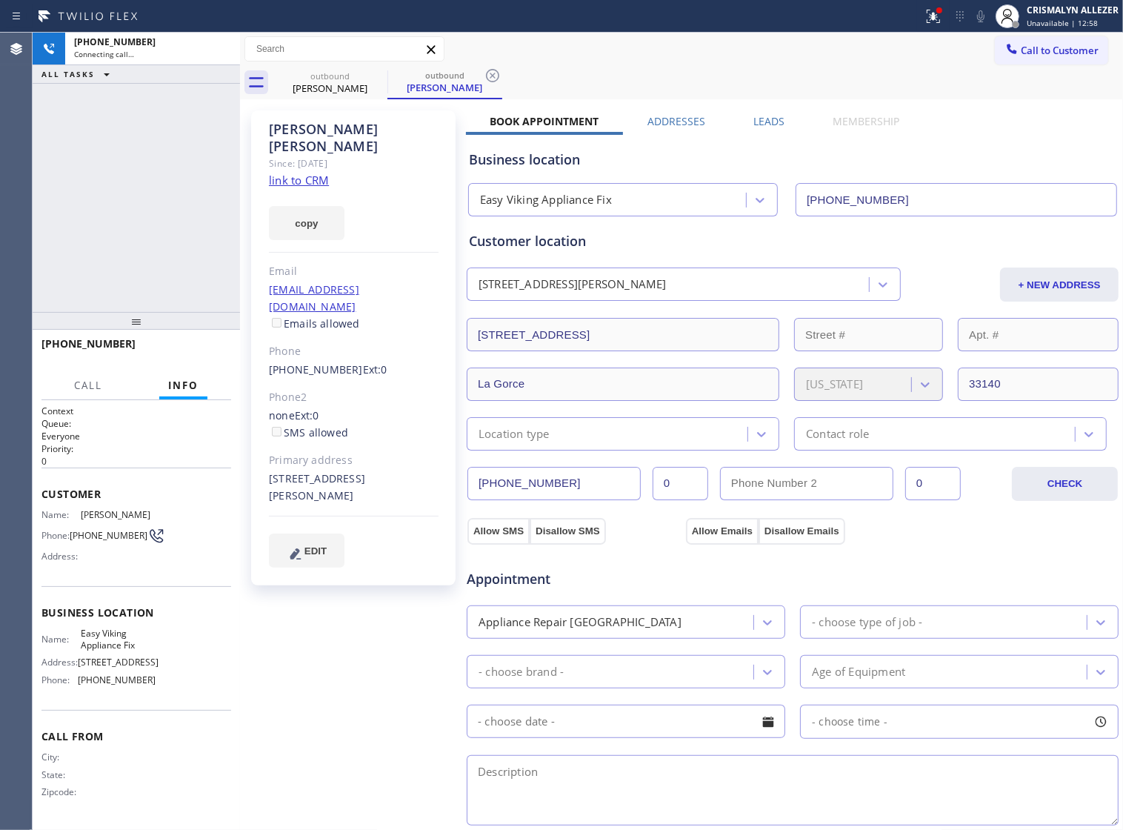
type input "(786) 724-0180"
click at [215, 47] on icon at bounding box center [221, 49] width 18 height 18
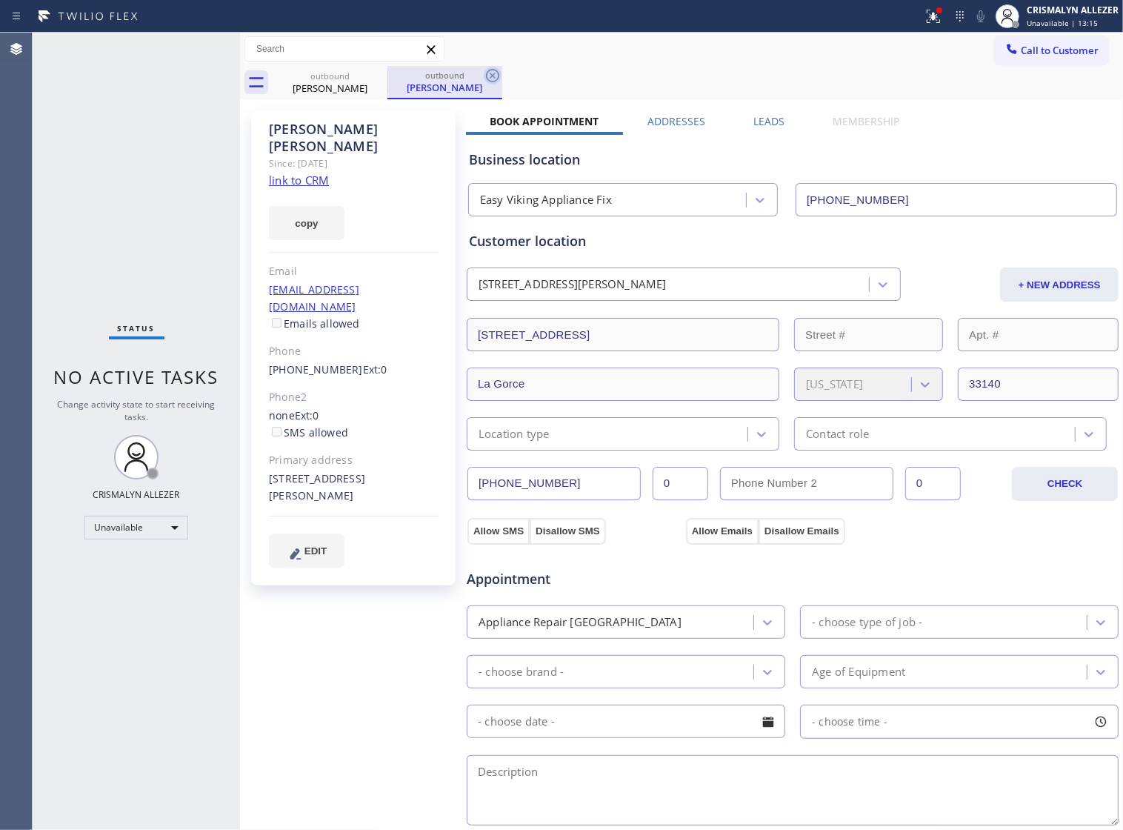
click at [487, 75] on icon at bounding box center [492, 75] width 13 height 13
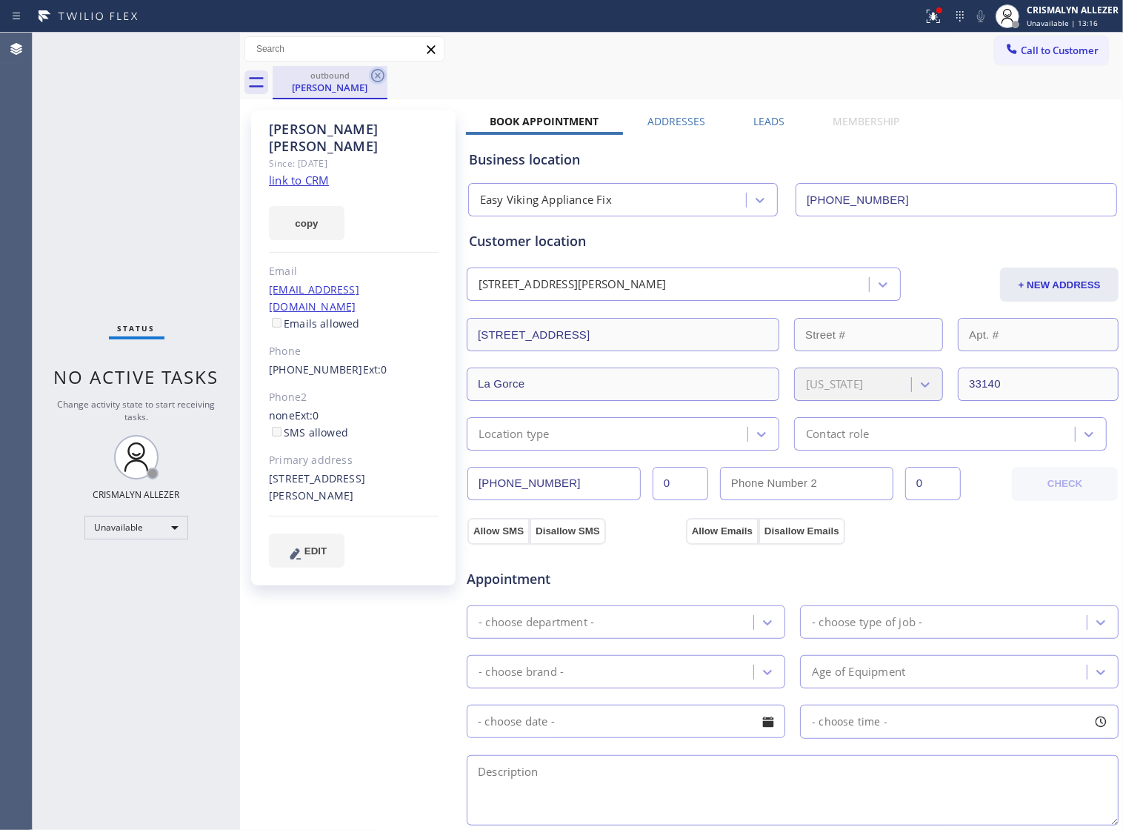
click at [379, 79] on icon at bounding box center [378, 76] width 18 height 18
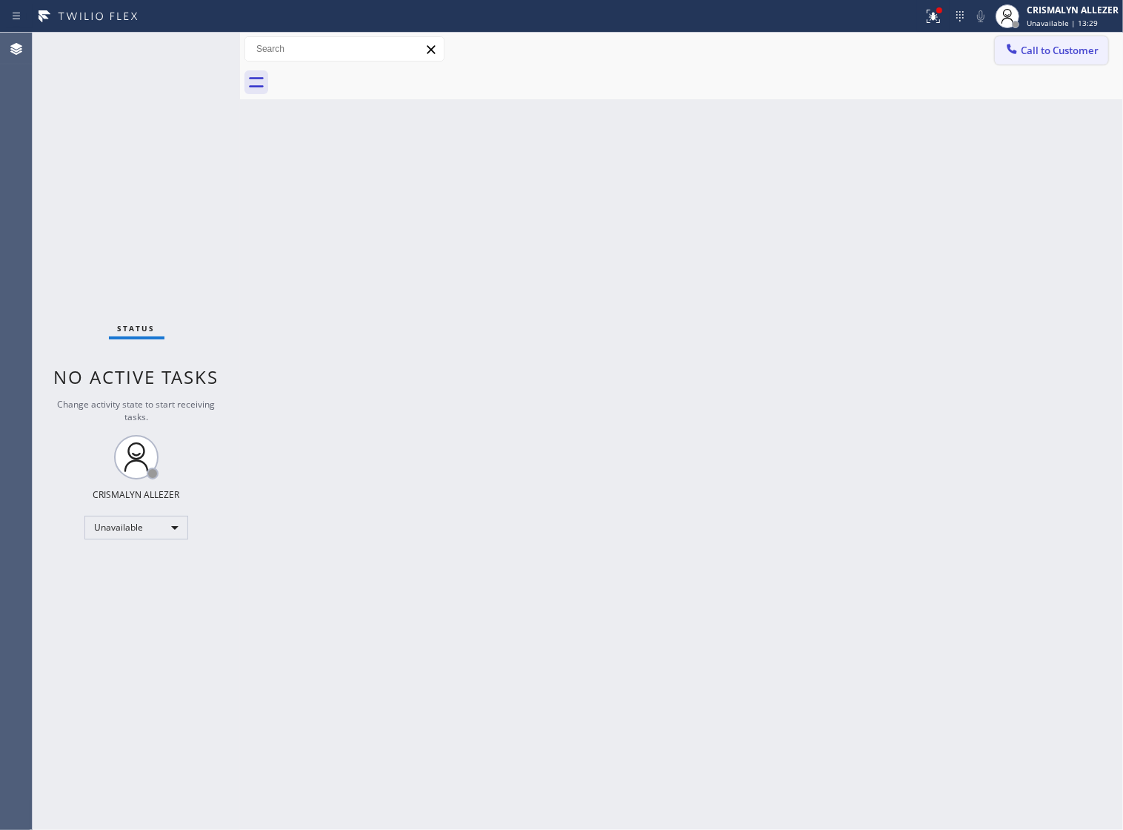
click at [1078, 48] on span "Call to Customer" at bounding box center [1060, 50] width 78 height 13
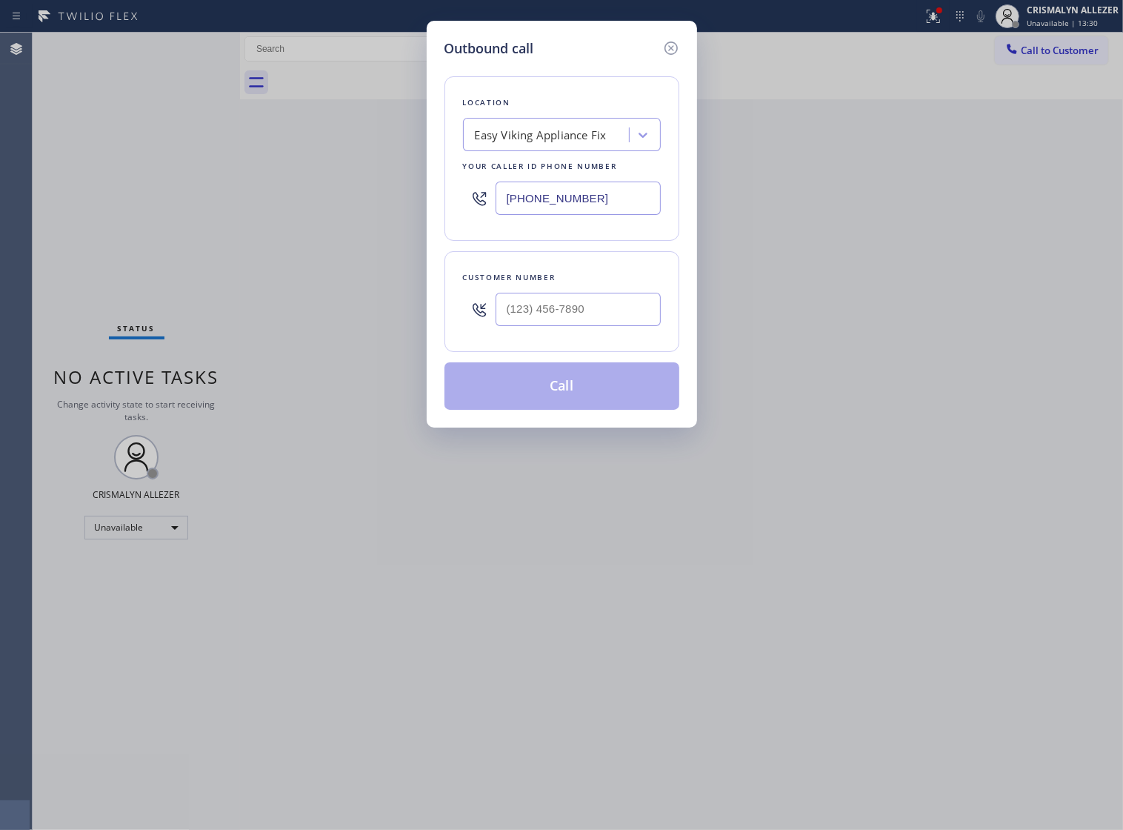
drag, startPoint x: 625, startPoint y: 219, endPoint x: 242, endPoint y: 227, distance: 383.2
click at [317, 226] on div "Outbound call Location Easy Viking Appliance Fix Your caller id phone number (7…" at bounding box center [561, 415] width 1123 height 830
paste input "855) 966-4494"
type input "(855) 966-4494"
click at [622, 326] on input "(___) ___-____" at bounding box center [578, 309] width 165 height 33
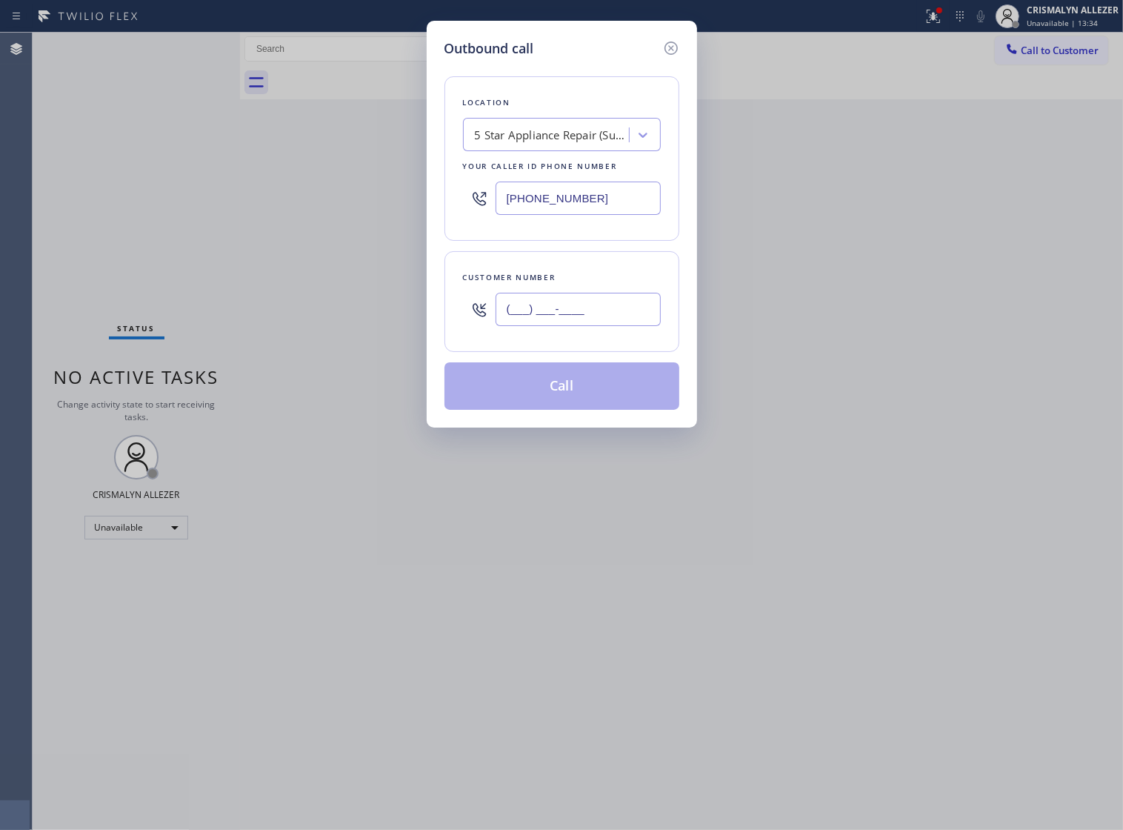
paste input "425) 239-2592"
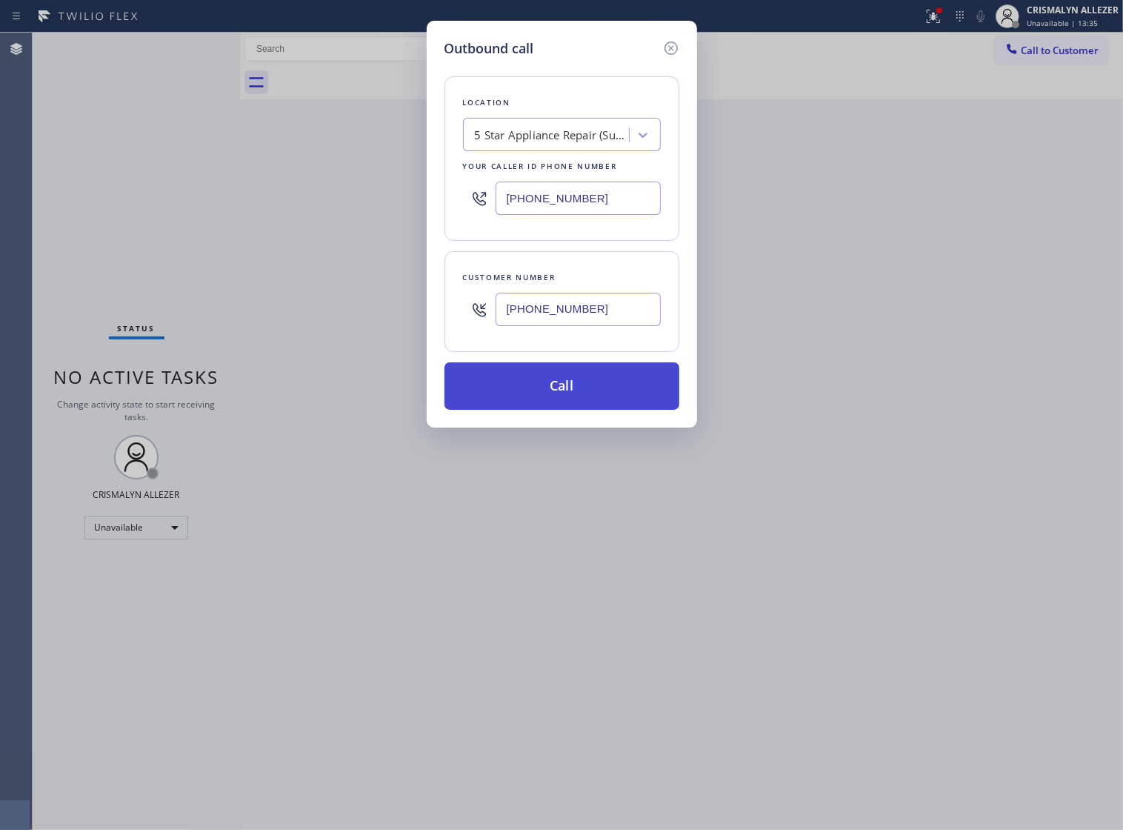
type input "(425) 239-2592"
click at [562, 408] on button "Call" at bounding box center [562, 385] width 235 height 47
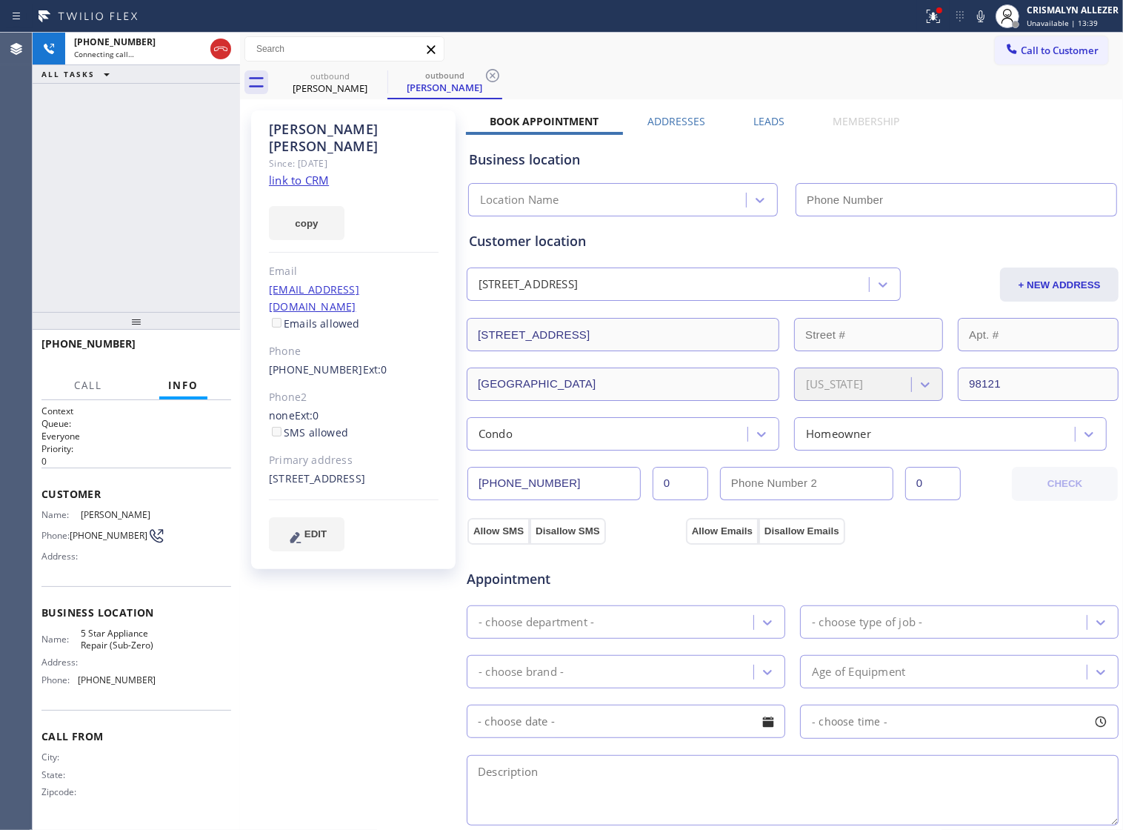
click at [293, 173] on link "link to CRM" at bounding box center [299, 180] width 60 height 15
type input "(855) 966-4494"
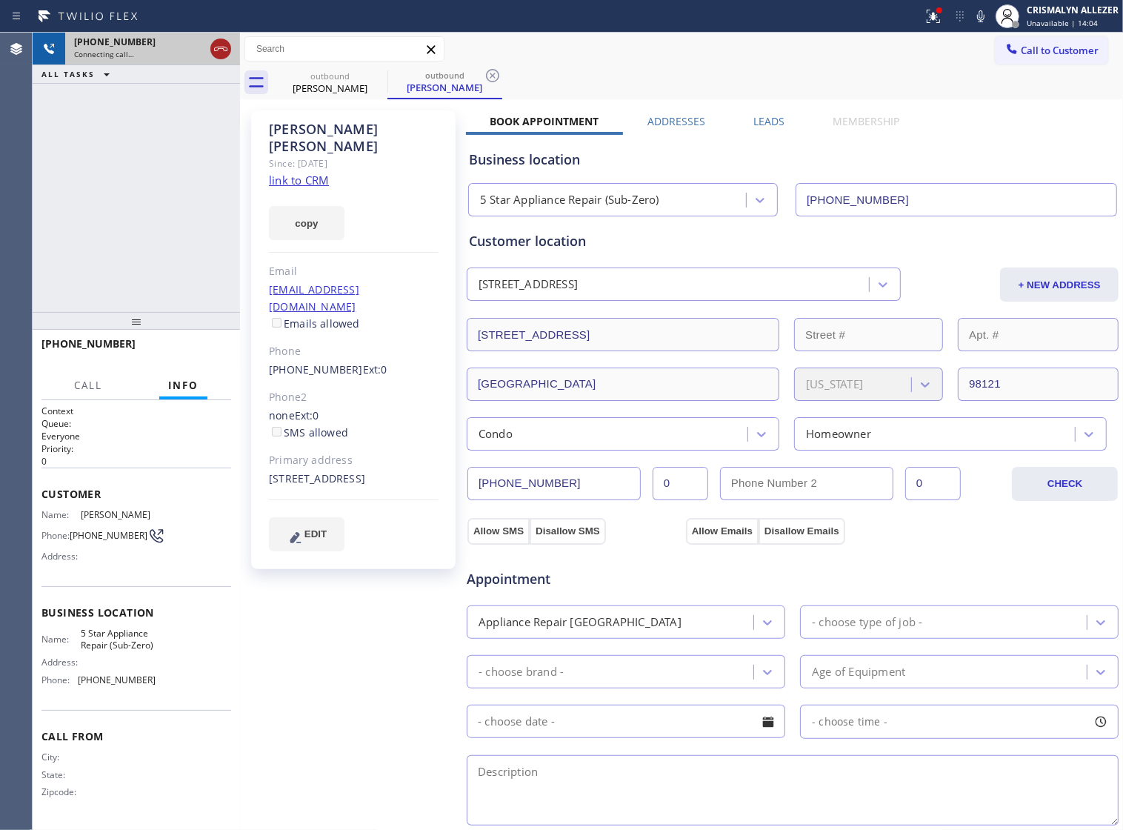
click at [221, 41] on icon at bounding box center [221, 49] width 18 height 18
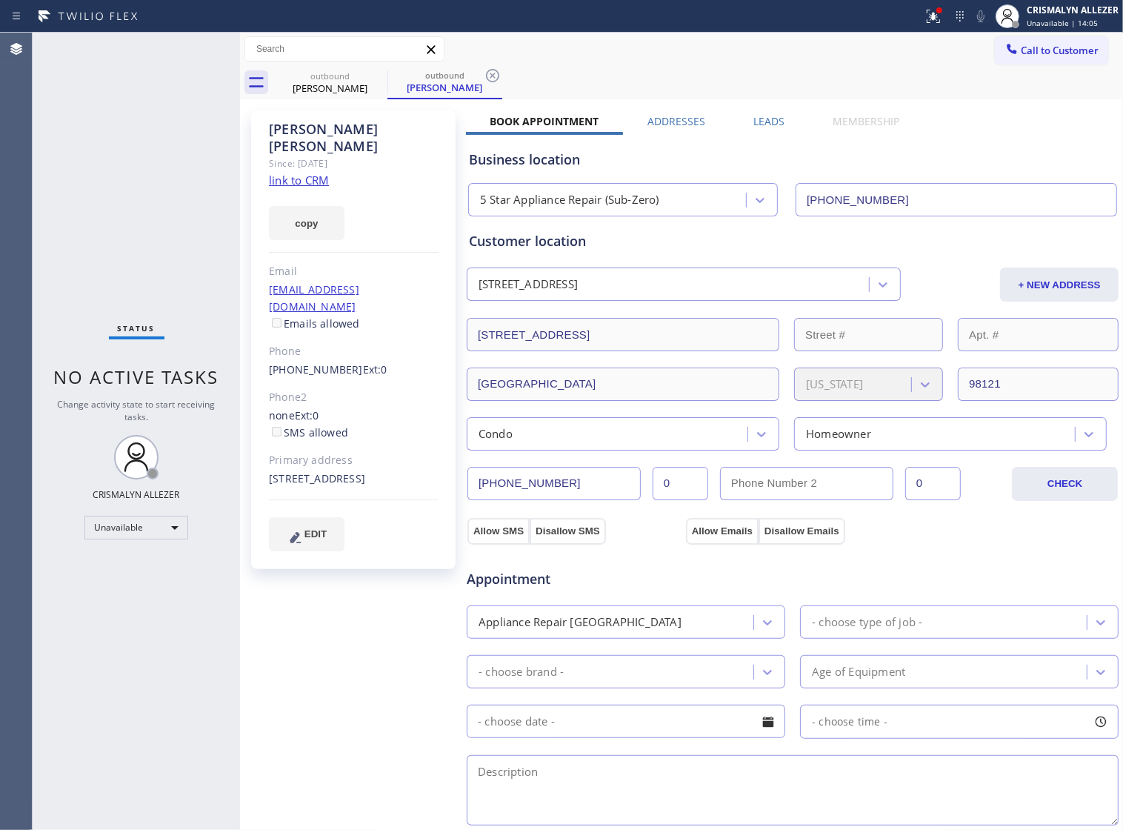
click at [762, 123] on label "Leads" at bounding box center [769, 121] width 31 height 14
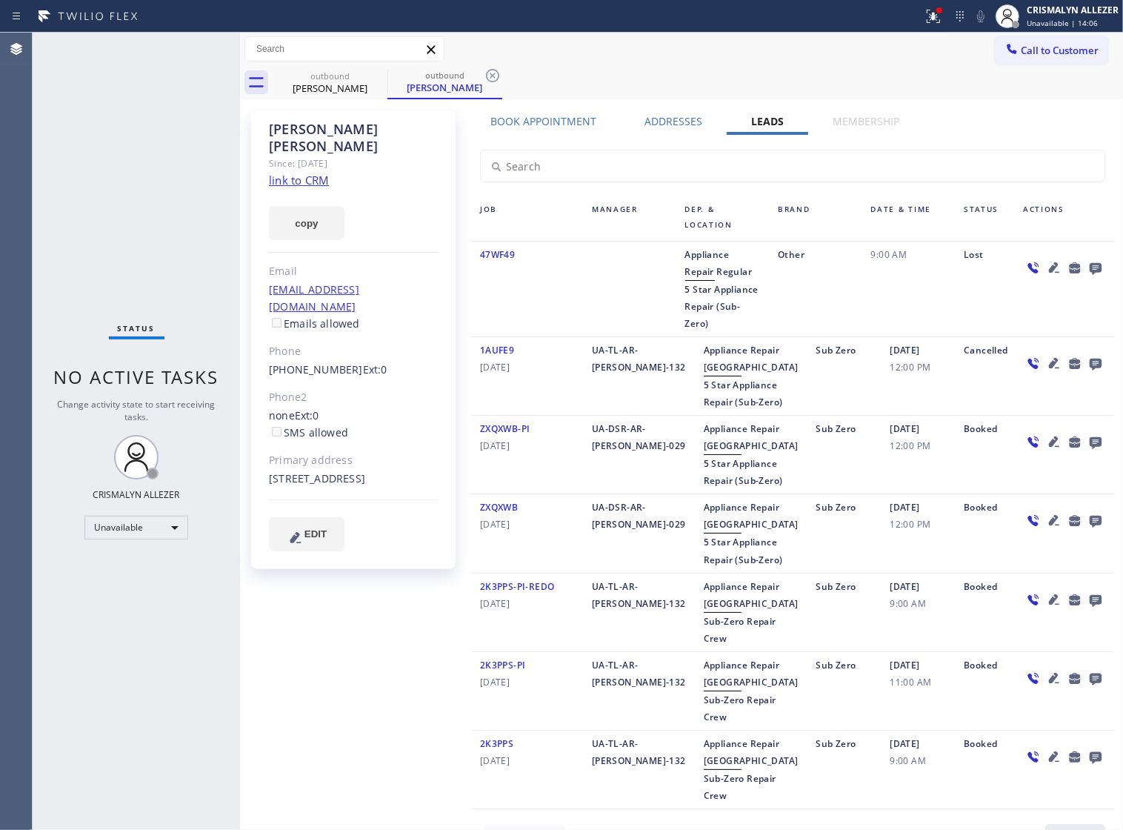
click at [1090, 272] on icon at bounding box center [1096, 269] width 12 height 12
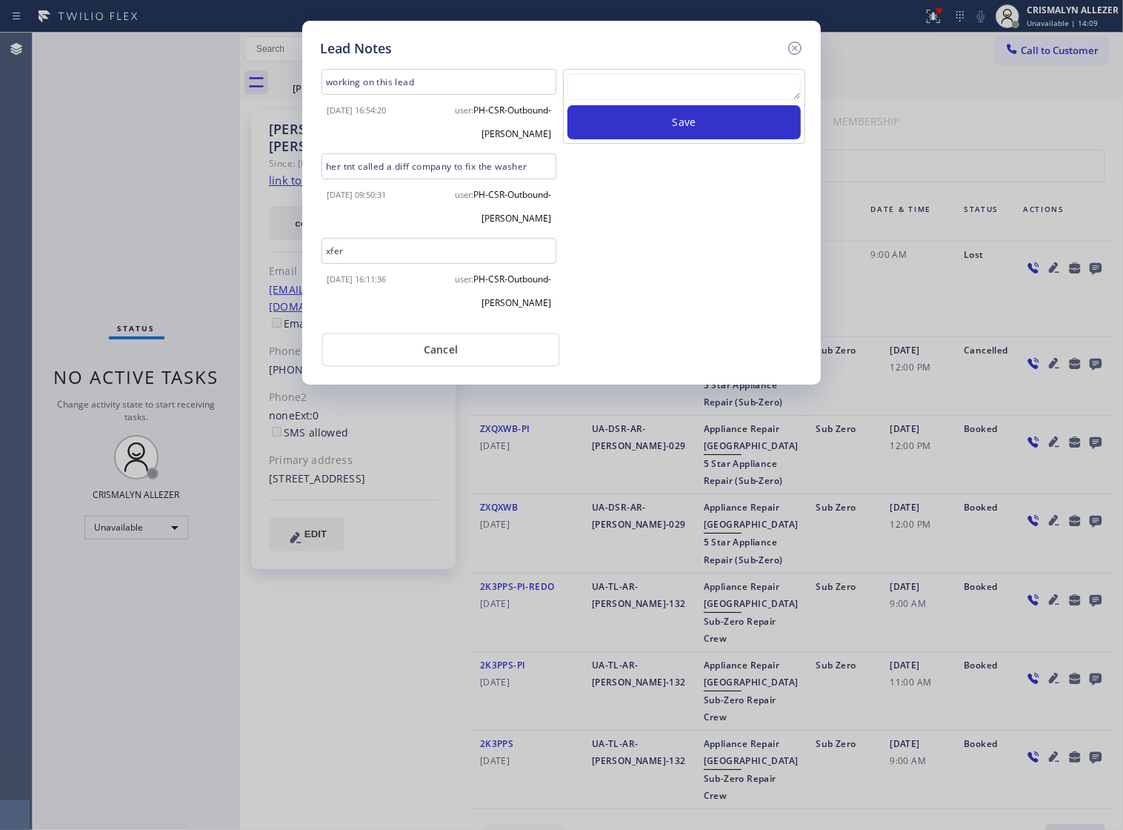
click at [630, 95] on textarea at bounding box center [684, 86] width 233 height 27
paste textarea "no answer | pls xfer if cx calls back"
type textarea "no answer | pls xfer if cx calls back"
click at [680, 127] on button "Save" at bounding box center [684, 122] width 233 height 34
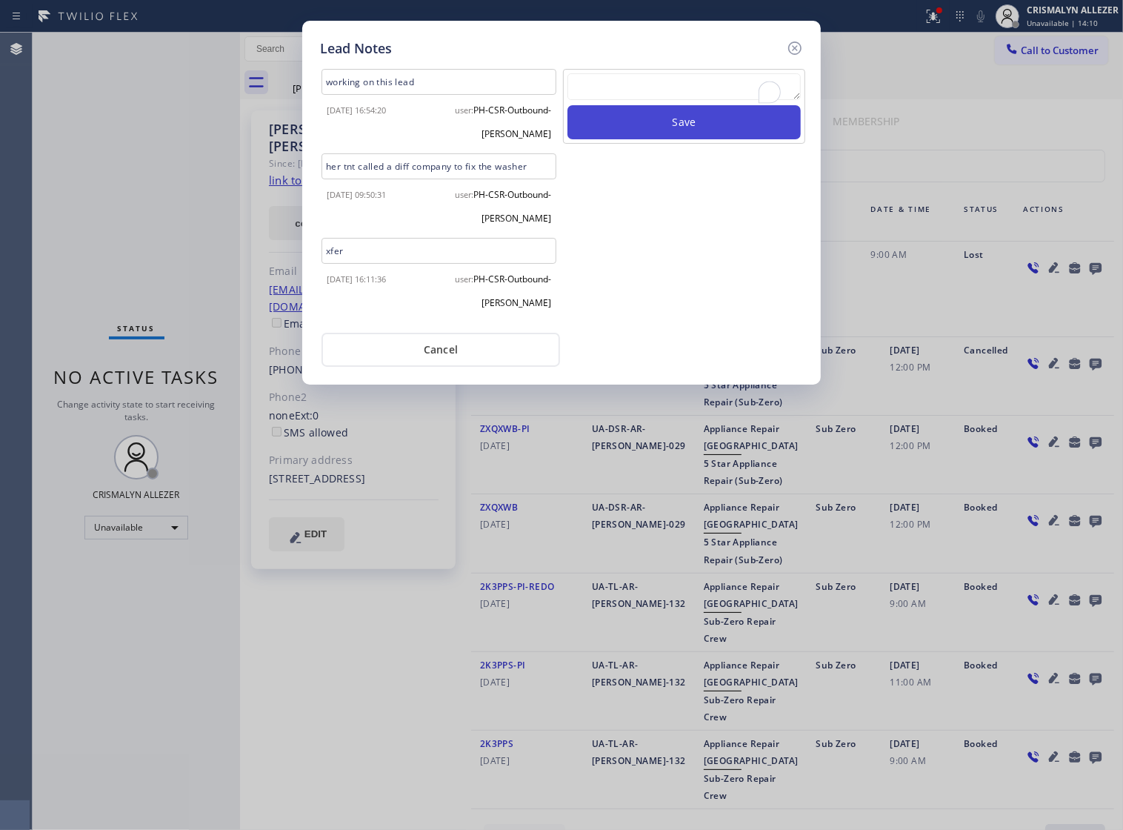
scroll to position [0, 0]
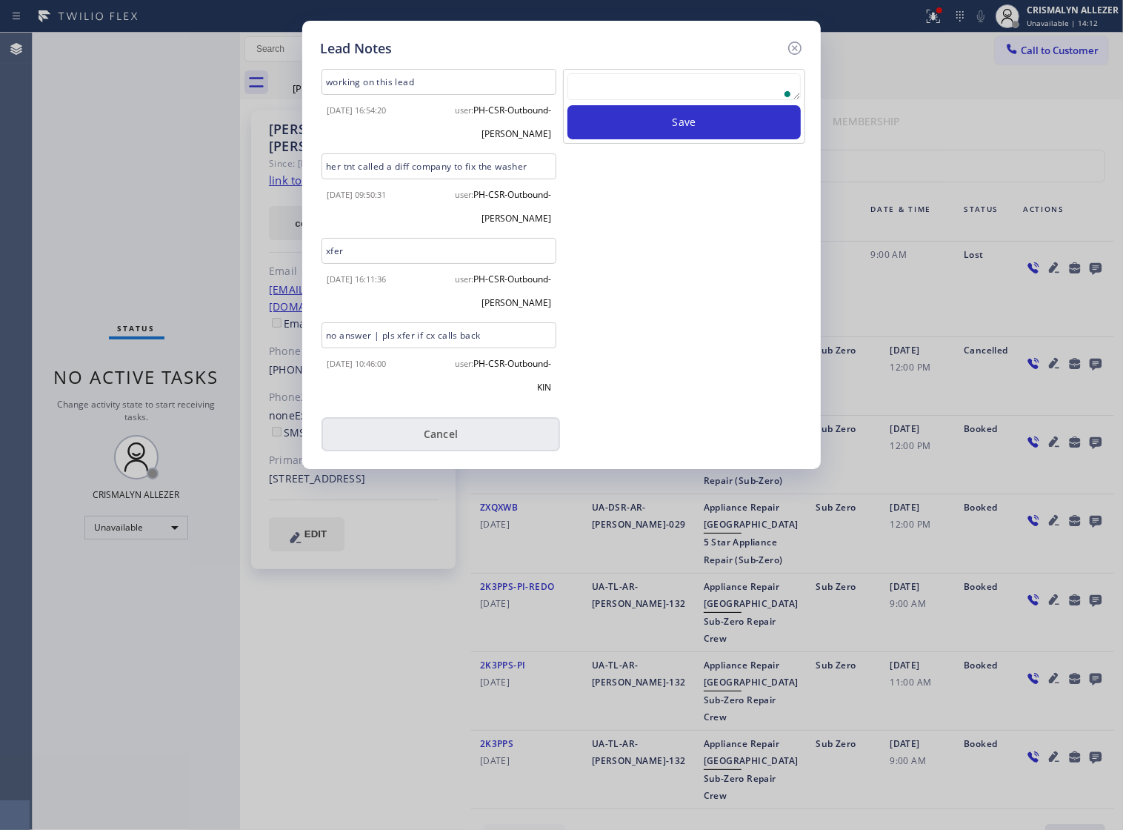
click at [443, 432] on button "Cancel" at bounding box center [441, 434] width 239 height 34
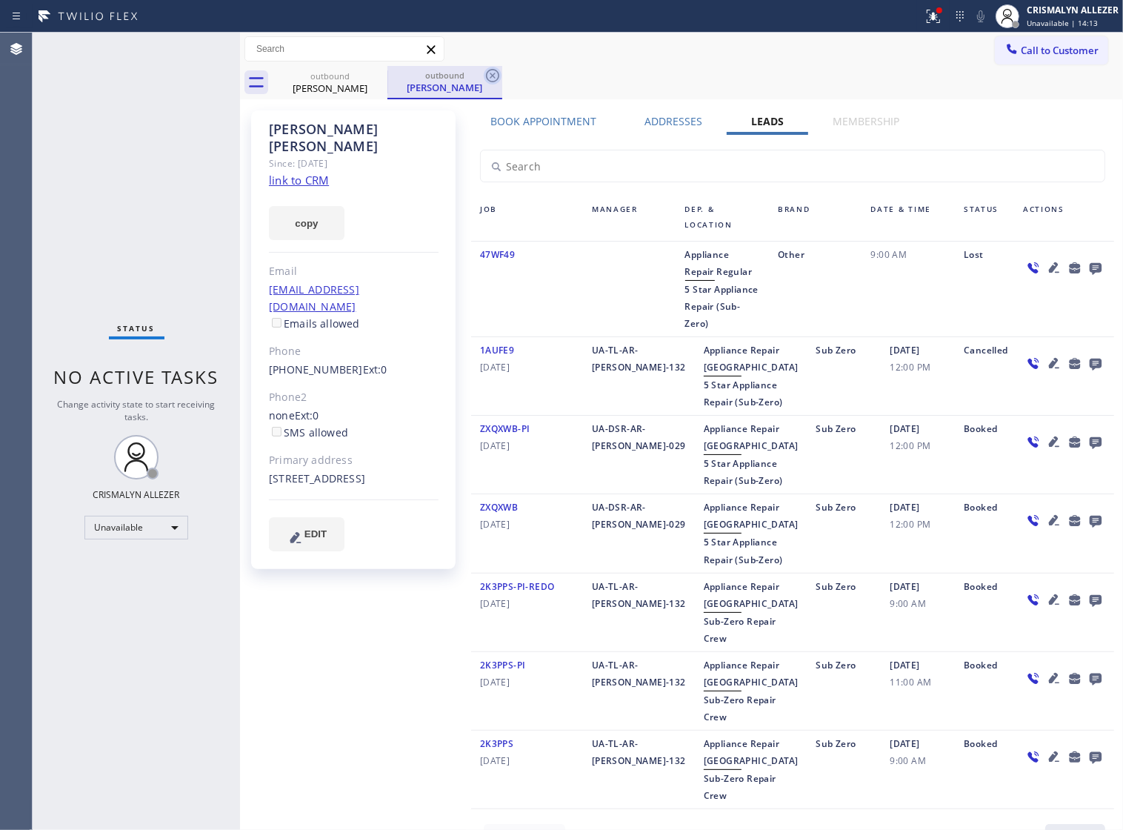
click at [491, 79] on icon at bounding box center [493, 76] width 18 height 18
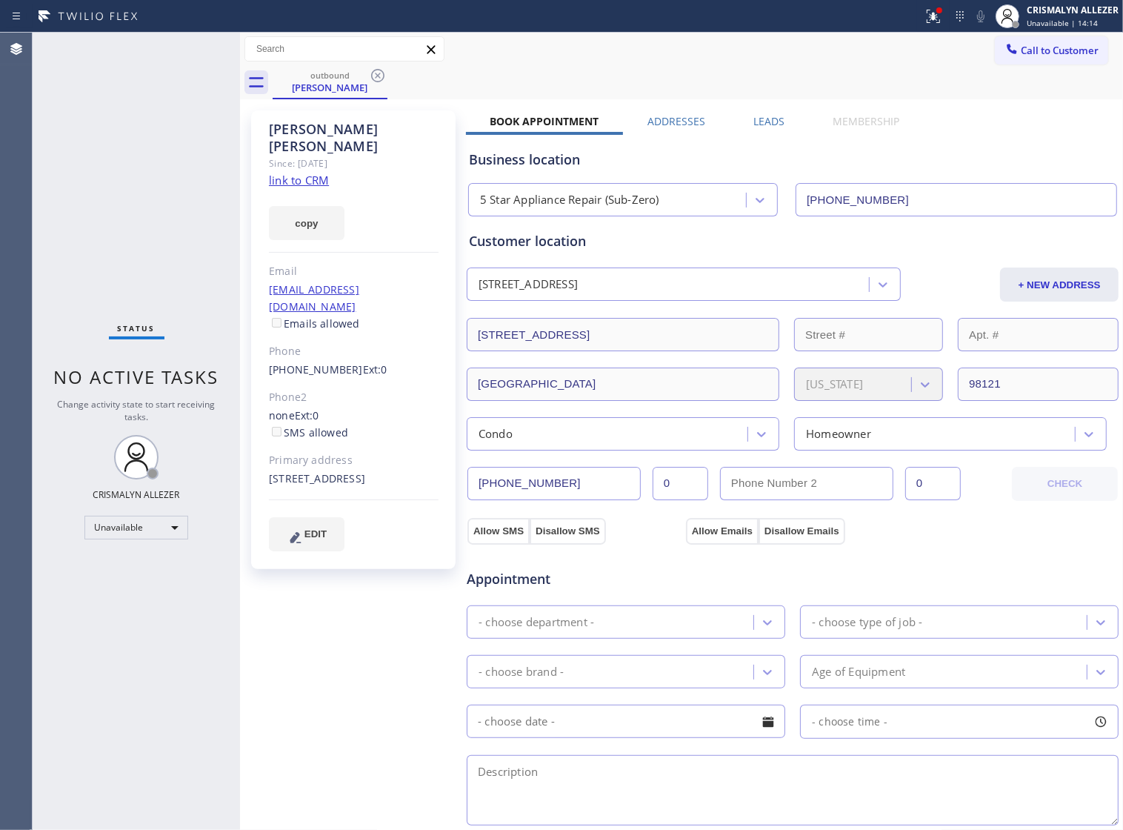
drag, startPoint x: 376, startPoint y: 73, endPoint x: 619, endPoint y: 78, distance: 243.1
click at [376, 73] on icon at bounding box center [377, 75] width 13 height 13
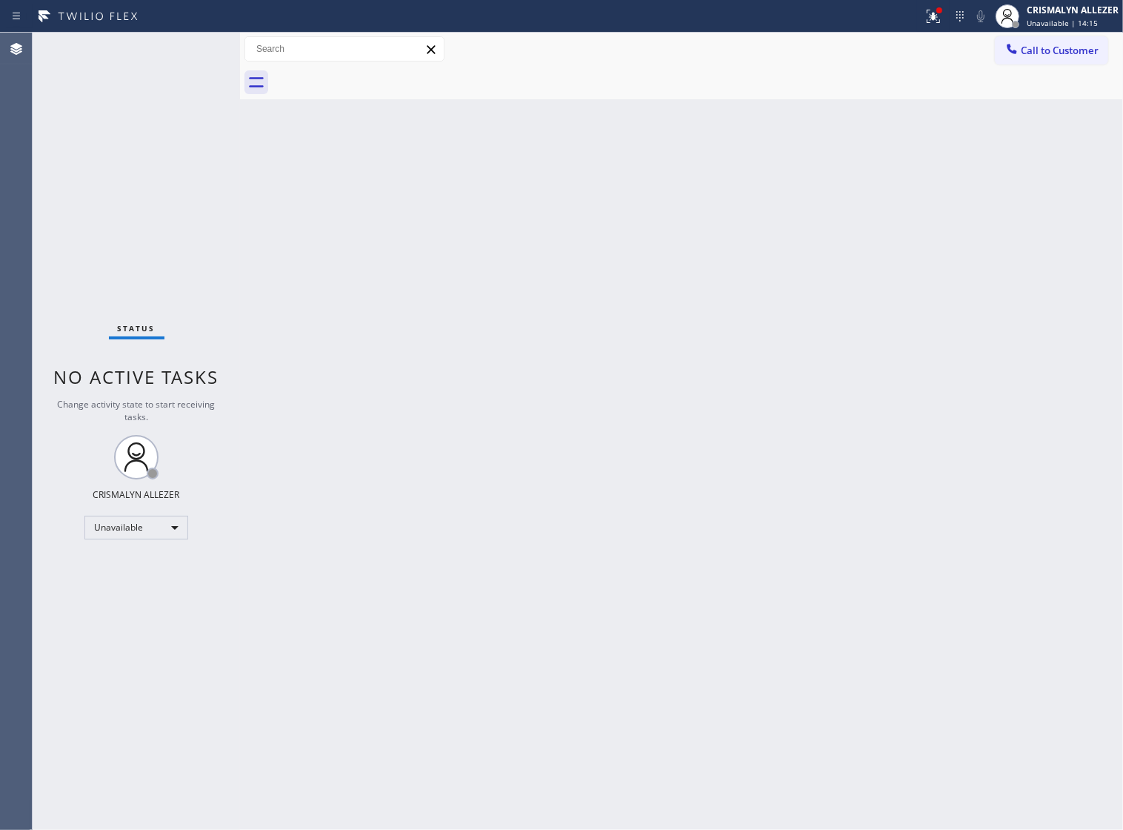
click at [1076, 50] on span "Call to Customer" at bounding box center [1060, 50] width 78 height 13
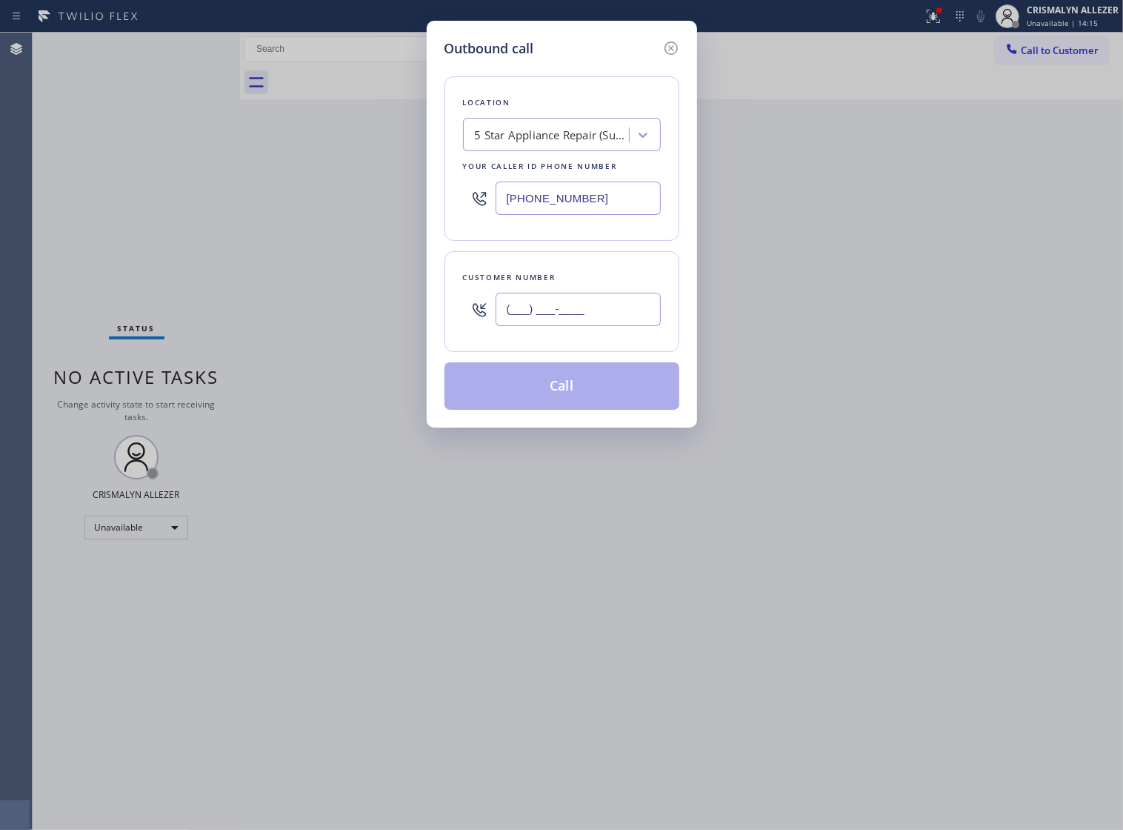
click at [615, 326] on input "(___) ___-____" at bounding box center [578, 309] width 165 height 33
paste input "text"
type input "(___) ___-____"
paste input "206) 972-0372"
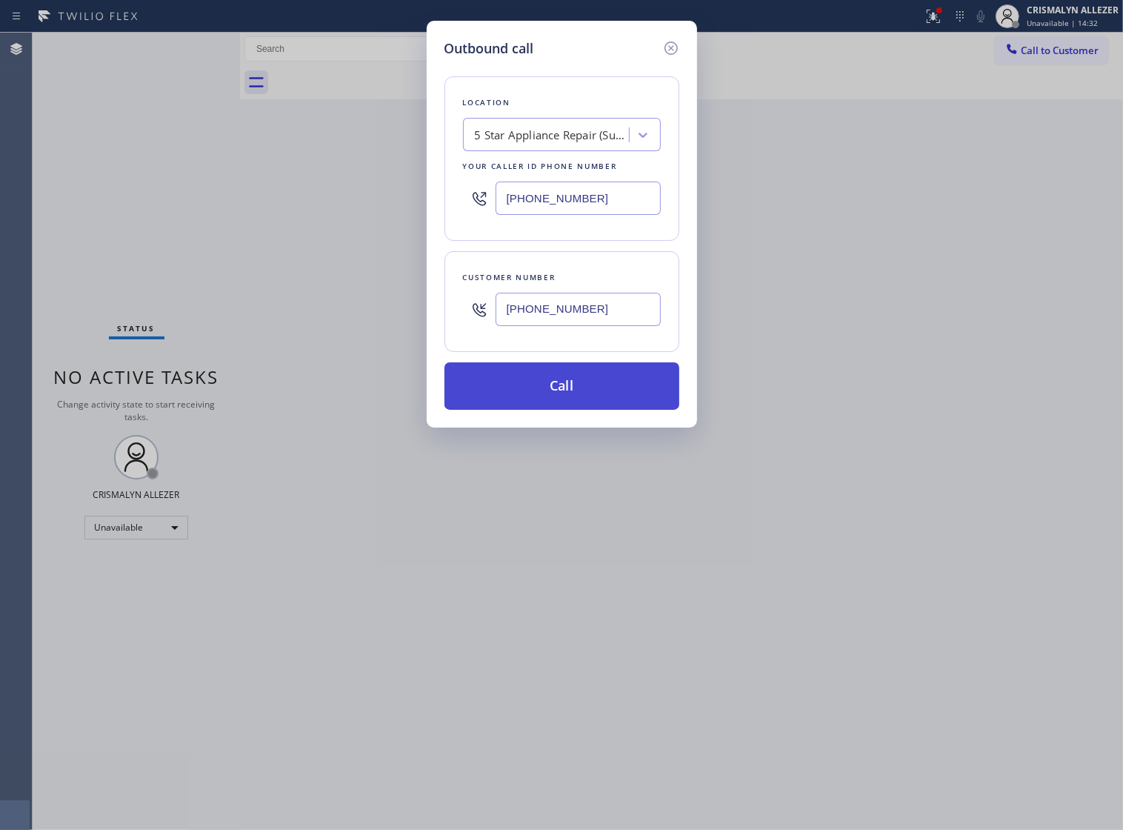
type input "(206) 972-0372"
click at [575, 401] on button "Call" at bounding box center [562, 385] width 235 height 47
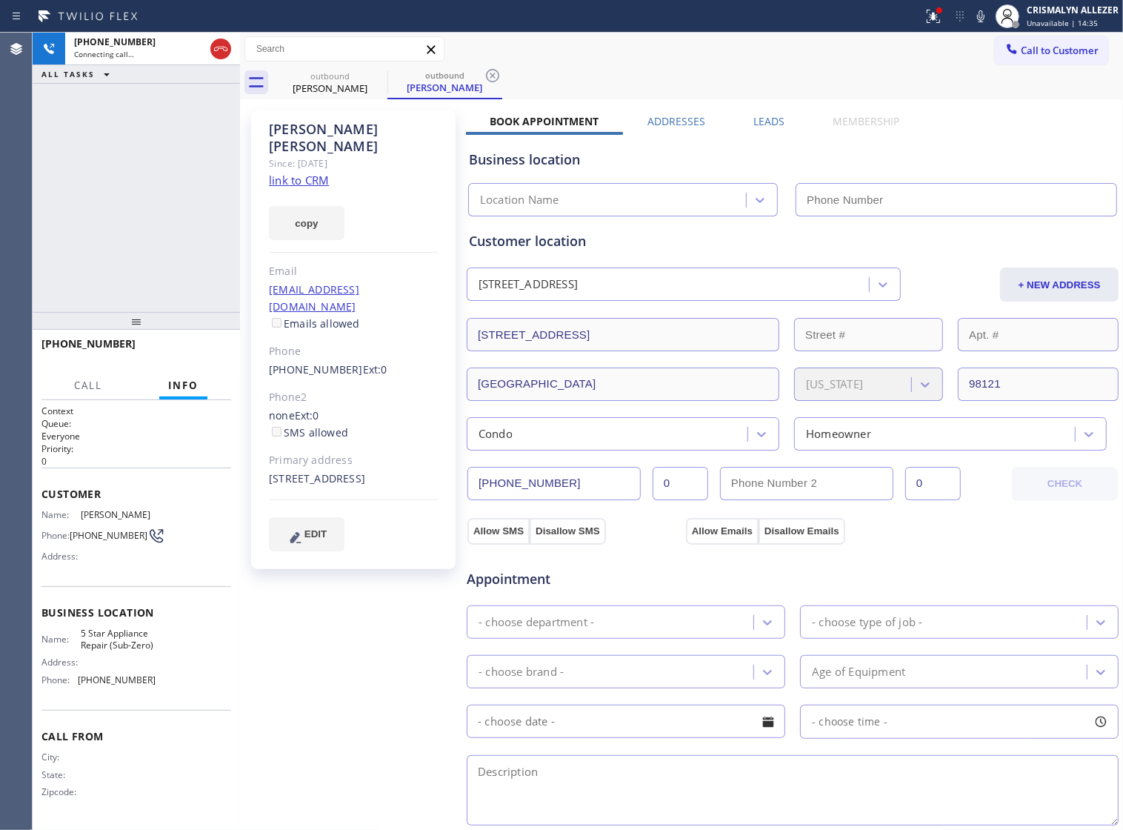
type input "(855) 966-4494"
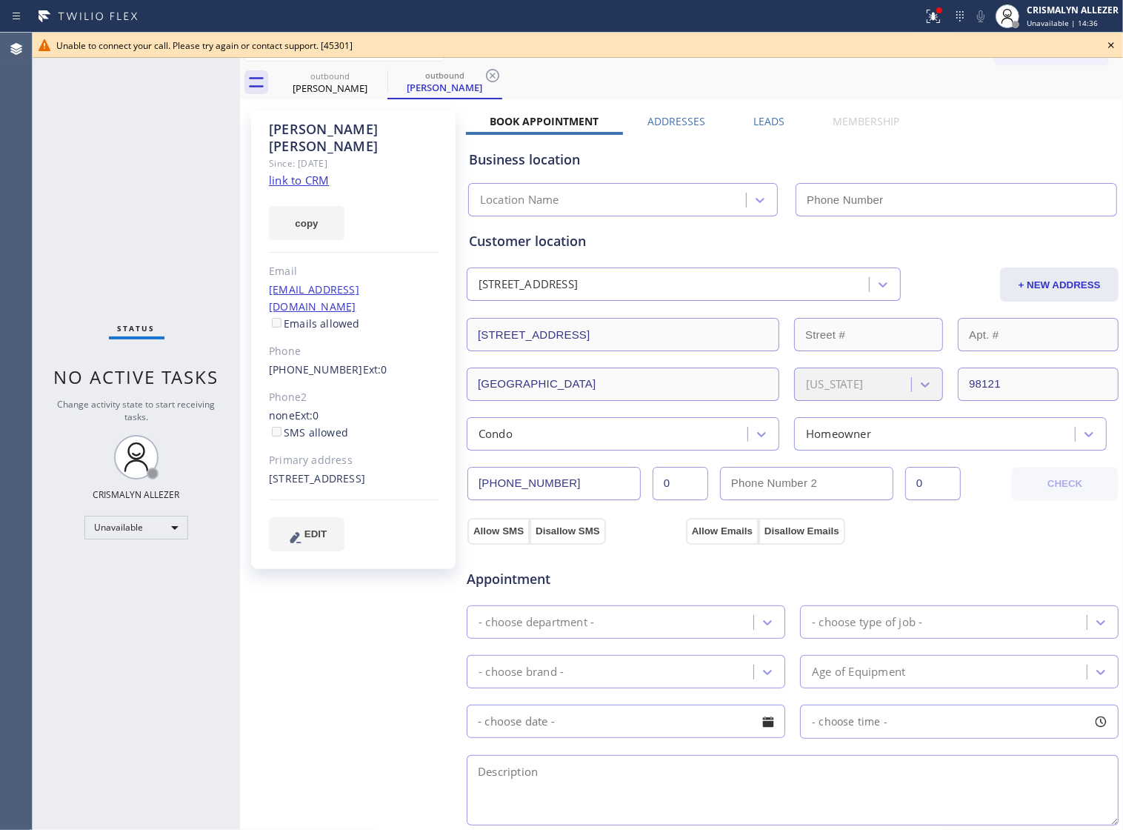
type input "(855) 966-4494"
click at [1112, 42] on icon at bounding box center [1112, 45] width 18 height 18
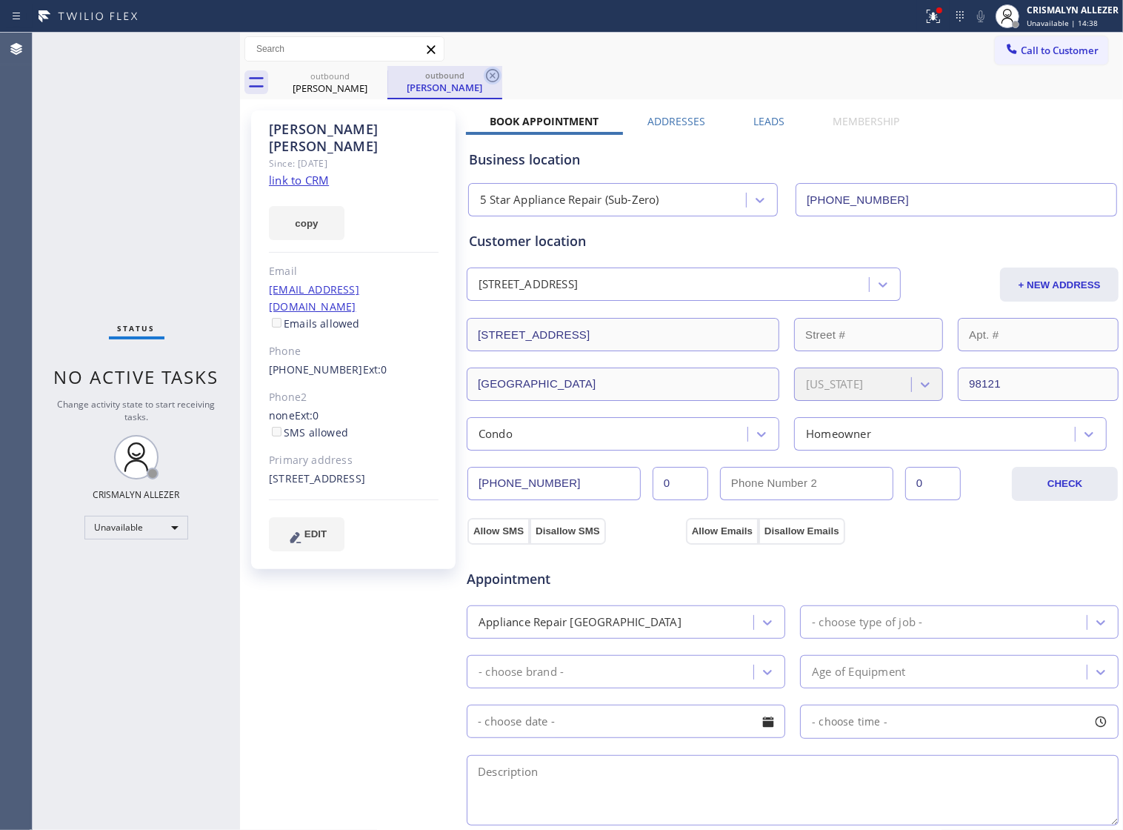
click at [495, 73] on icon at bounding box center [493, 76] width 18 height 18
click at [754, 120] on label "Leads" at bounding box center [769, 121] width 31 height 14
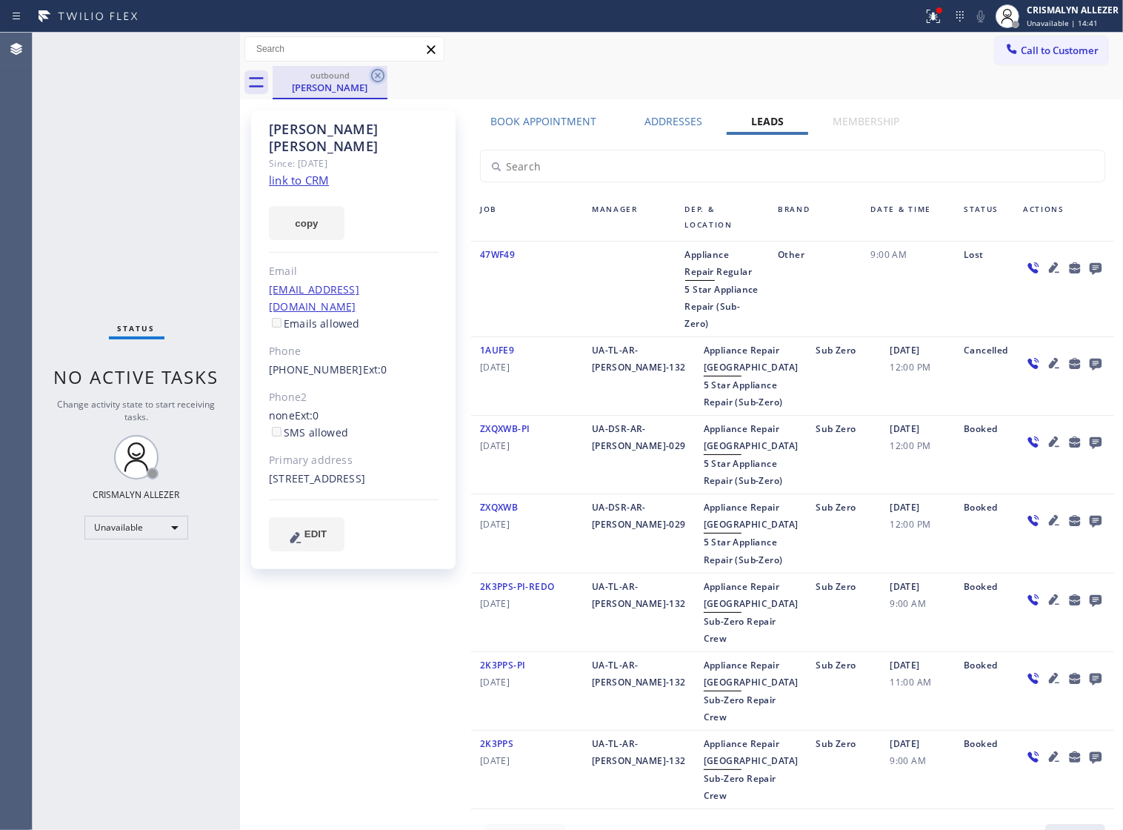
click at [369, 78] on icon at bounding box center [378, 76] width 18 height 18
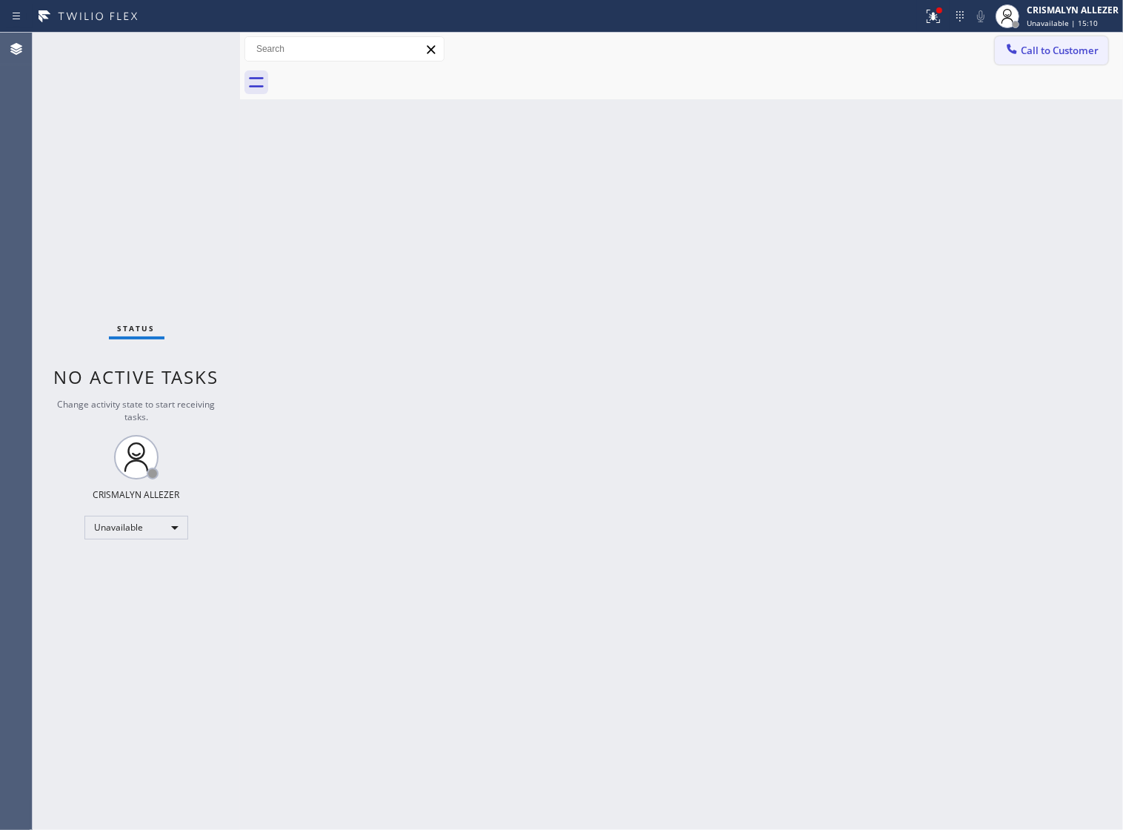
click at [1054, 45] on span "Call to Customer" at bounding box center [1060, 50] width 78 height 13
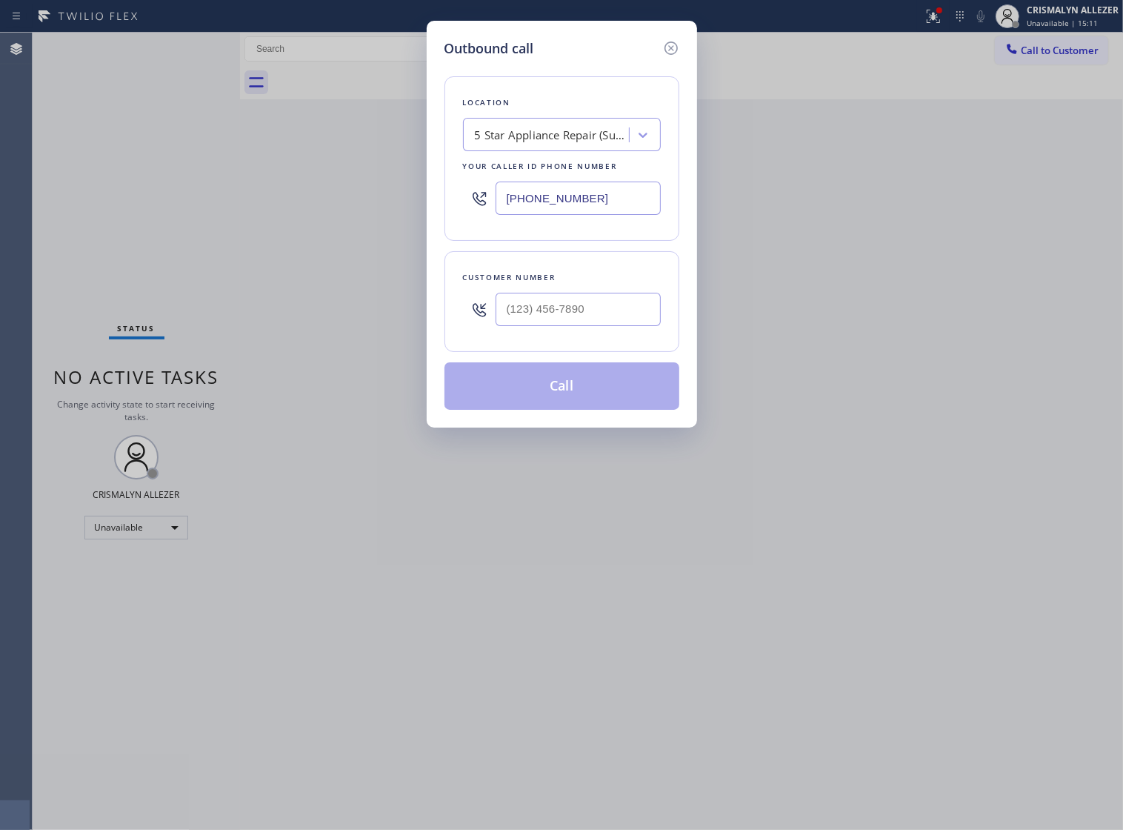
drag, startPoint x: 597, startPoint y: 210, endPoint x: 199, endPoint y: 197, distance: 398.9
click at [216, 199] on div "Outbound call Location 5 Star Appliance Repair (Sub-Zero) Your caller id phone …" at bounding box center [561, 415] width 1123 height 830
paste input "731-4952"
type input "[PHONE_NUMBER]"
click at [611, 333] on div at bounding box center [578, 309] width 165 height 48
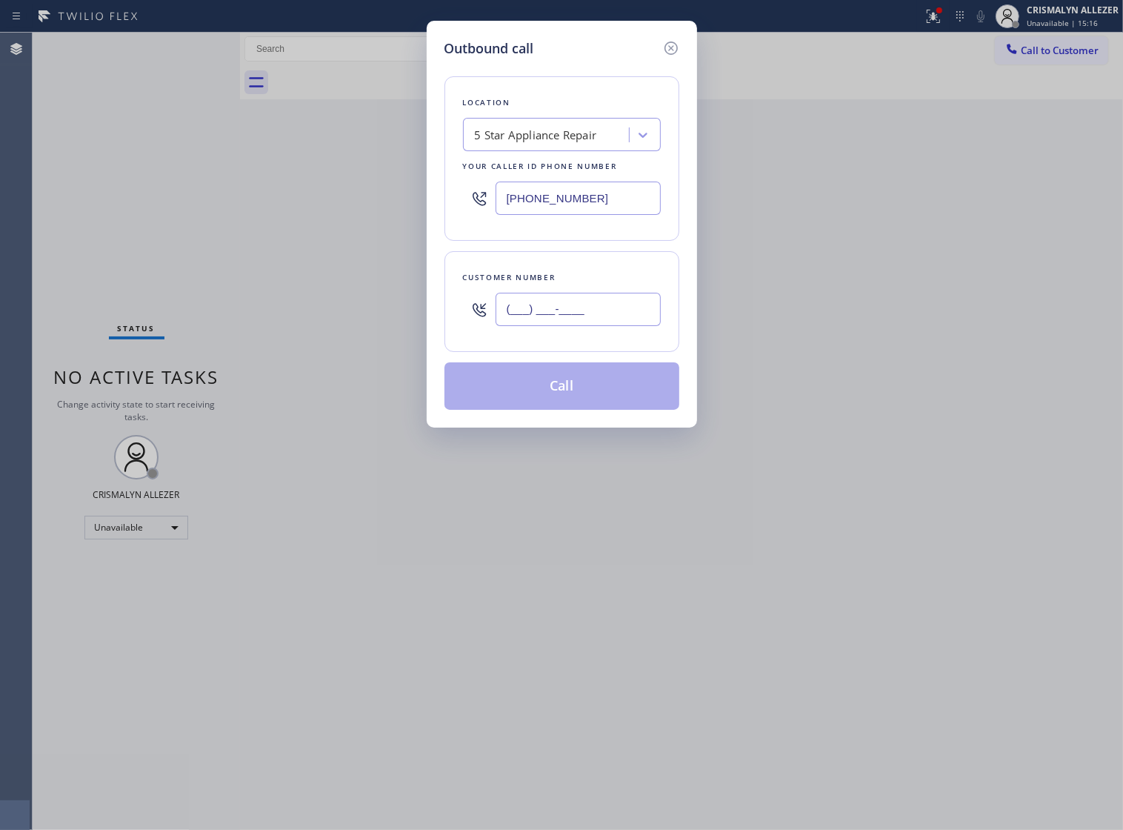
click at [613, 326] on input "(___) ___-____" at bounding box center [578, 309] width 165 height 33
paste input "619) 300-5146"
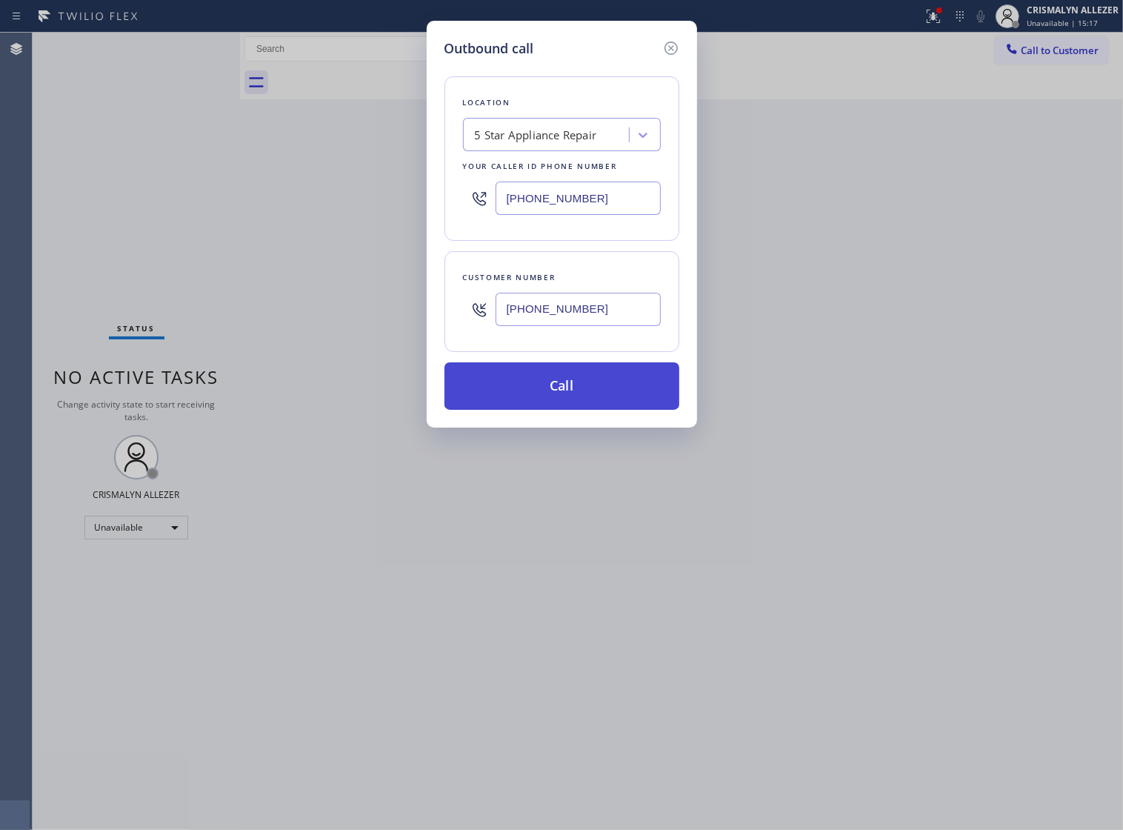
type input "[PHONE_NUMBER]"
click at [579, 405] on button "Call" at bounding box center [562, 385] width 235 height 47
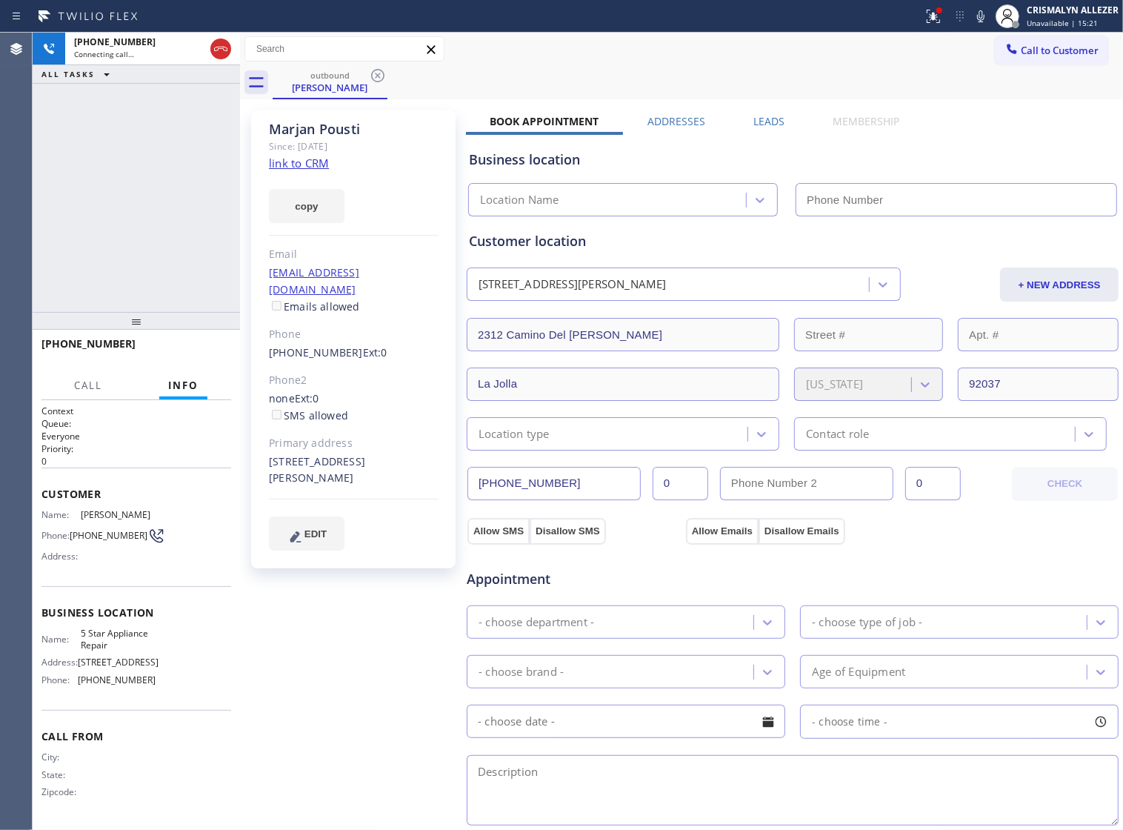
click at [308, 165] on div "outbound Marjan Pousti Call to Customer Outbound call Location 5 Star Appliance…" at bounding box center [681, 565] width 883 height 1064
click at [279, 164] on link "link to CRM" at bounding box center [299, 163] width 60 height 15
type input "[PHONE_NUMBER]"
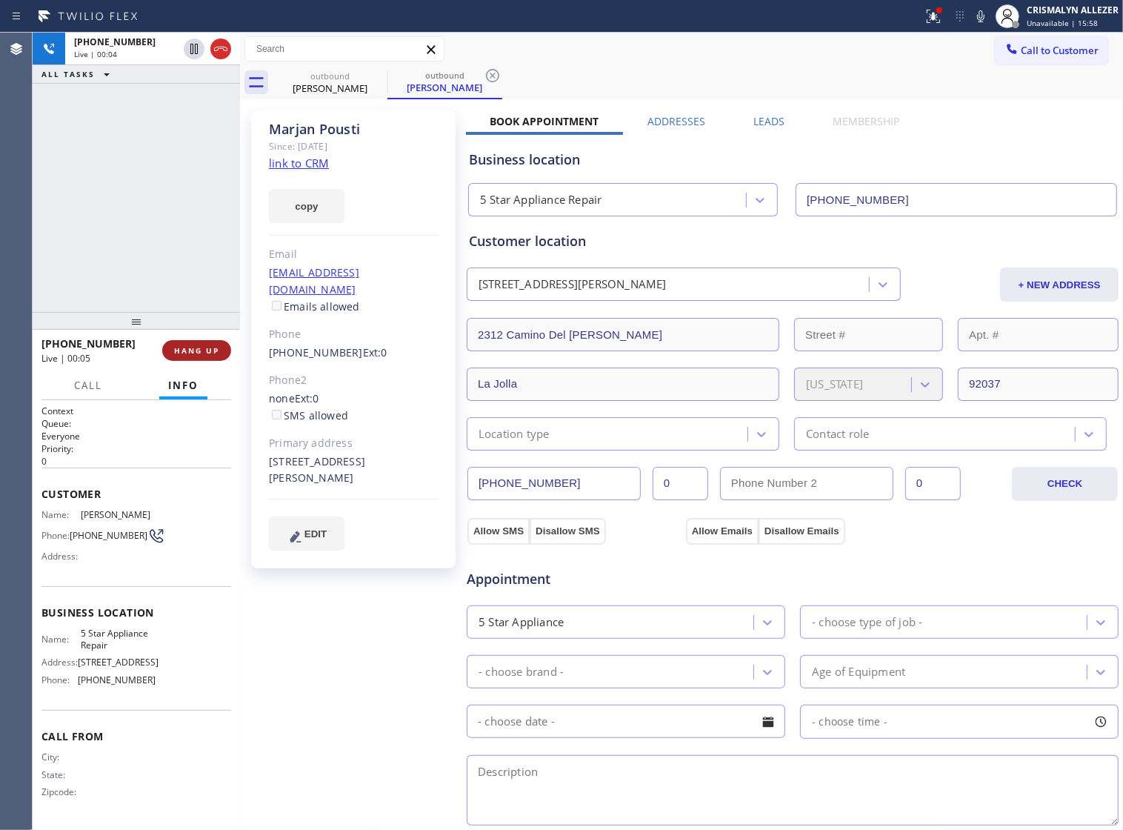
click at [183, 352] on span "HANG UP" at bounding box center [196, 350] width 45 height 10
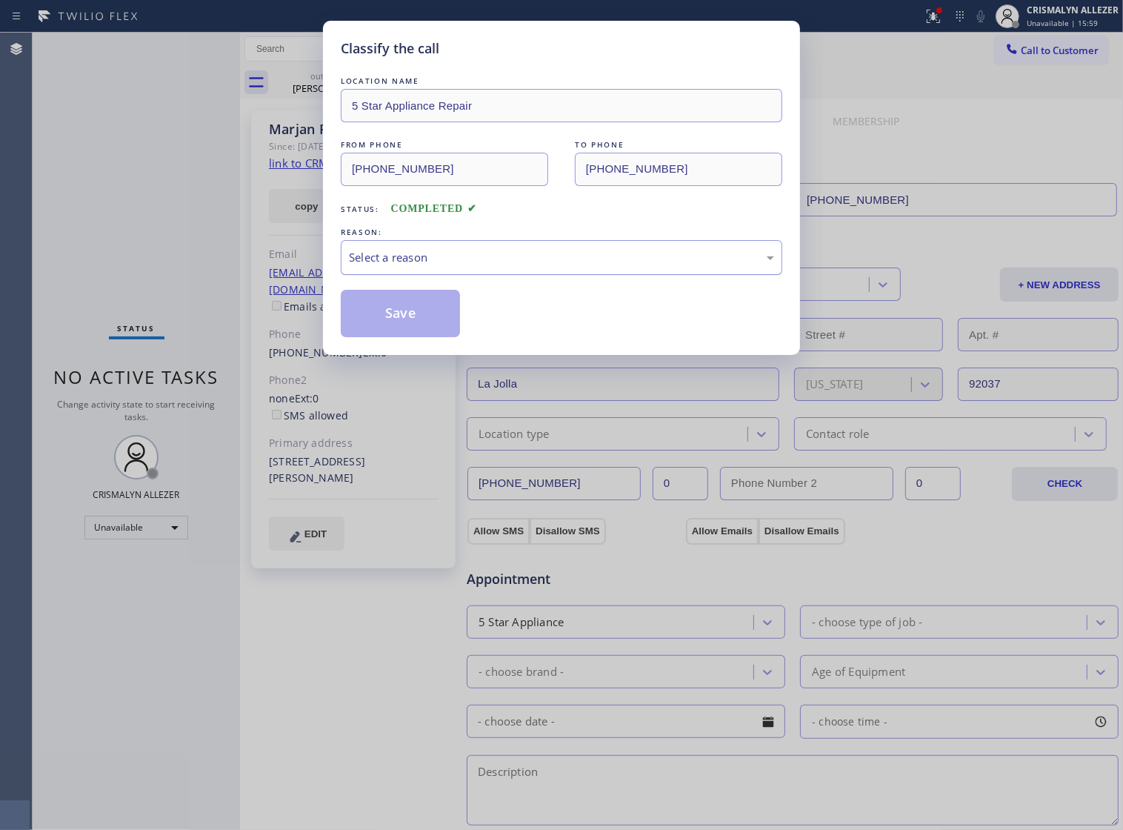
click at [579, 266] on div "Select a reason" at bounding box center [561, 257] width 425 height 17
click at [430, 337] on button "Save" at bounding box center [400, 313] width 119 height 47
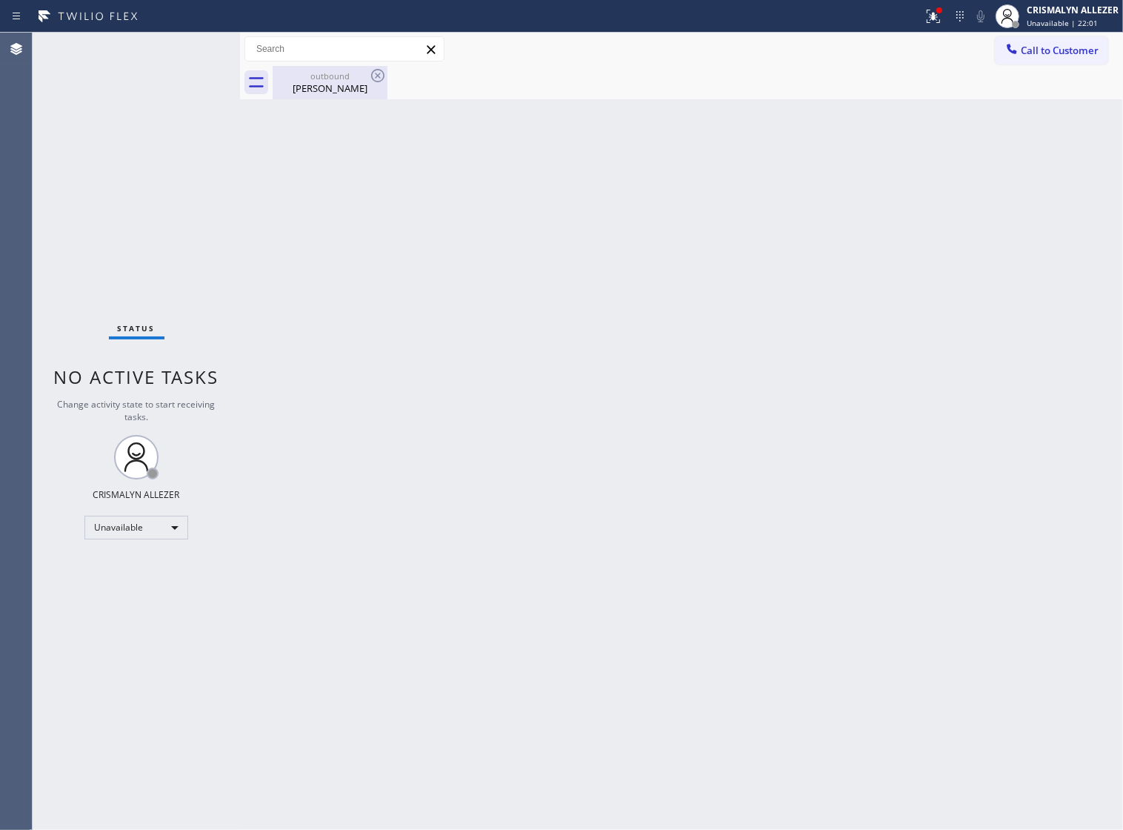
drag, startPoint x: 326, startPoint y: 96, endPoint x: 375, endPoint y: 94, distance: 49.0
click at [326, 96] on div "outbound Marjan Pousti" at bounding box center [330, 82] width 112 height 33
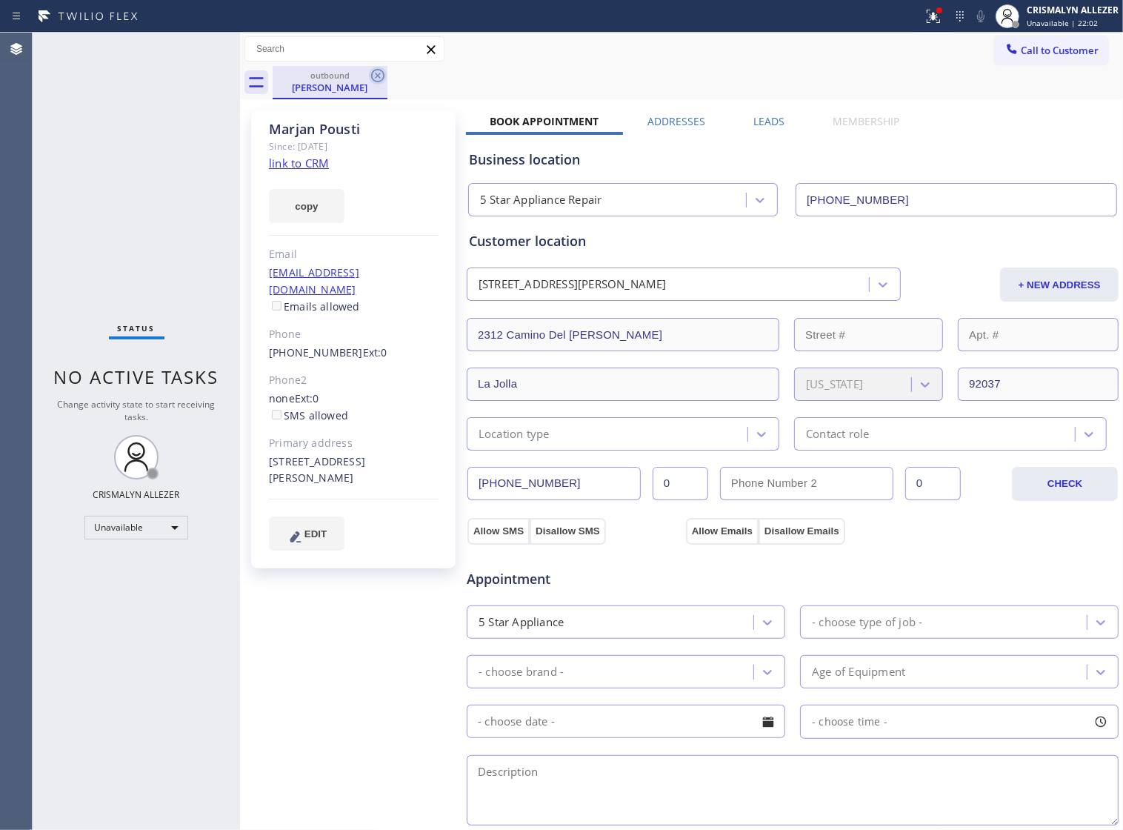
click at [376, 79] on icon at bounding box center [378, 76] width 18 height 18
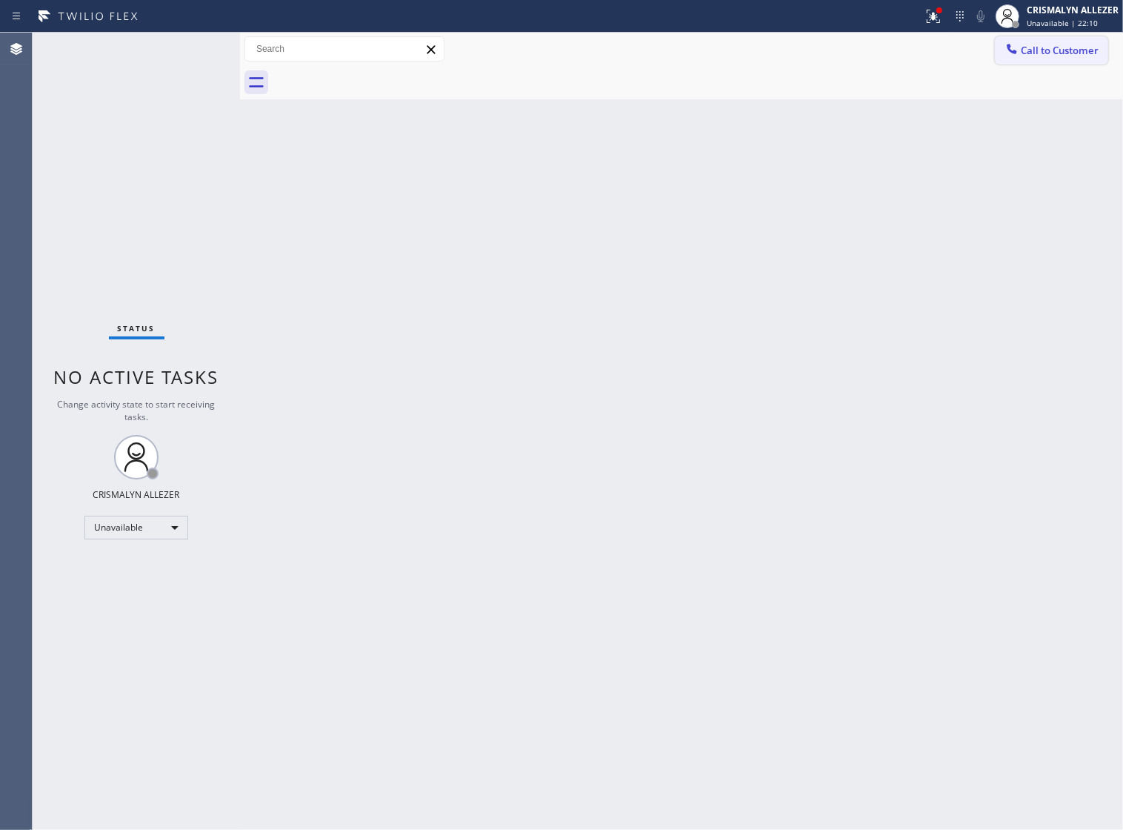
click at [1053, 57] on span "Call to Customer" at bounding box center [1060, 50] width 78 height 13
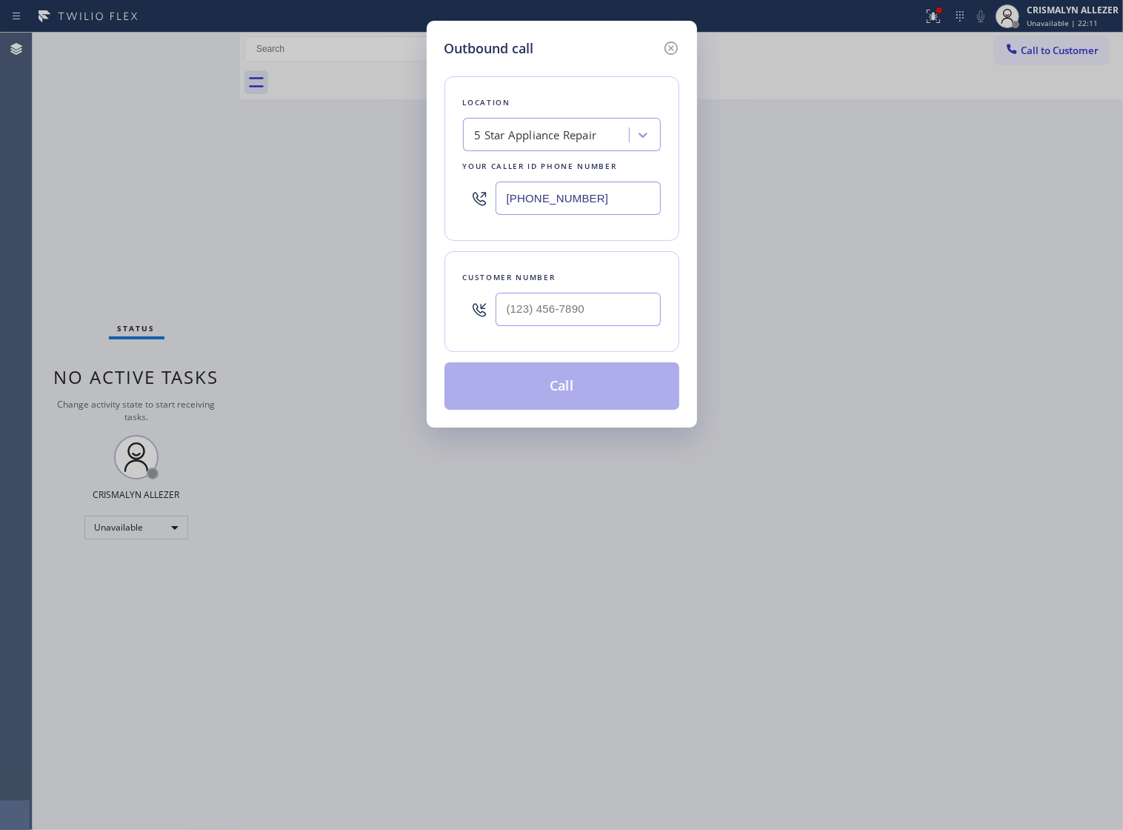
paste input "text"
drag, startPoint x: 393, startPoint y: 209, endPoint x: 361, endPoint y: 211, distance: 32.7
click at [361, 211] on div "Outbound call Location 5 Star Appliance Repair Your caller id phone number (855…" at bounding box center [561, 415] width 1123 height 830
type input "[PHONE_NUMBER]"
click at [611, 326] on input "(___) ___-____" at bounding box center [578, 309] width 165 height 33
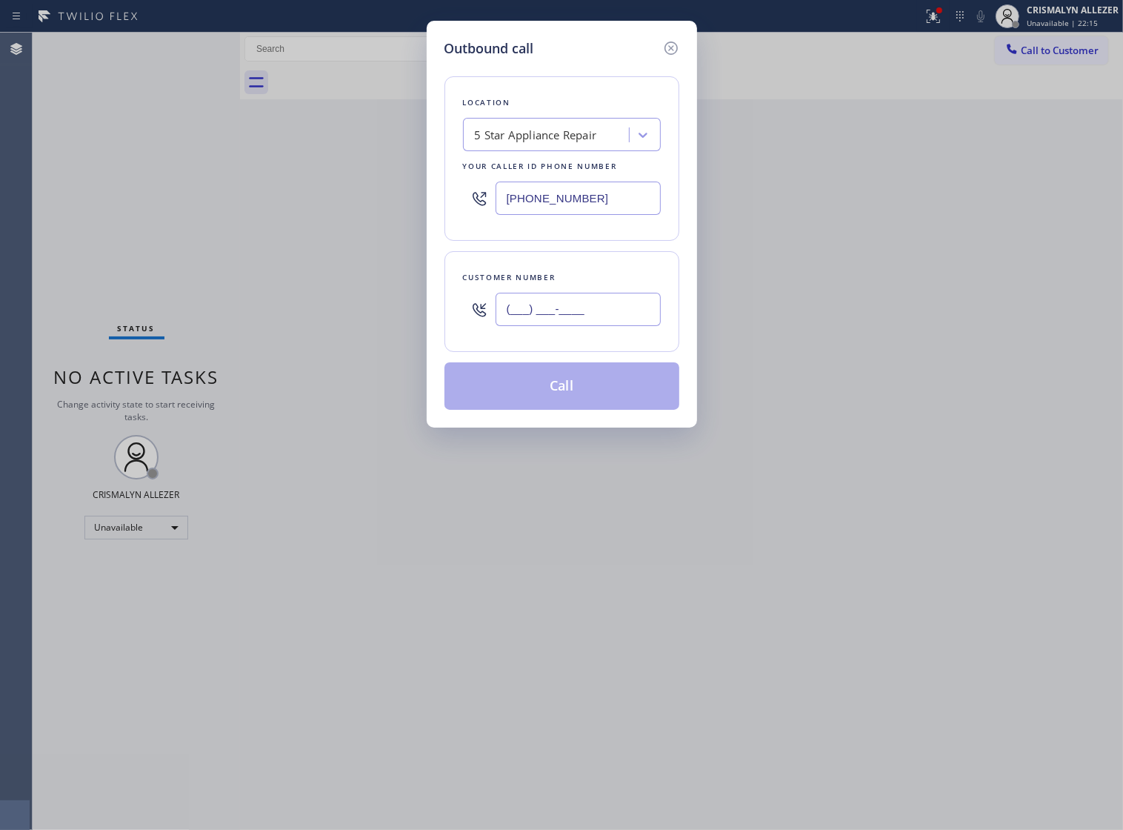
paste input "925) 899-5754"
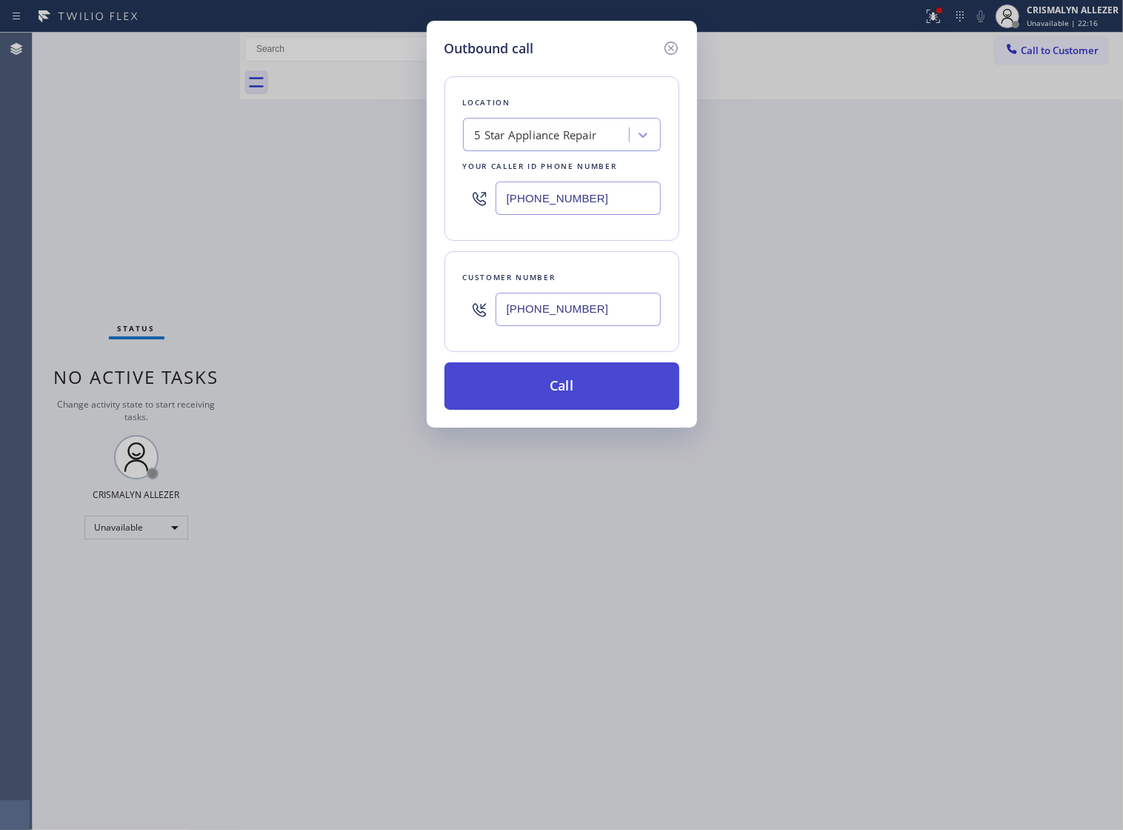
type input "(925) 899-5754"
click at [572, 408] on button "Call" at bounding box center [562, 385] width 235 height 47
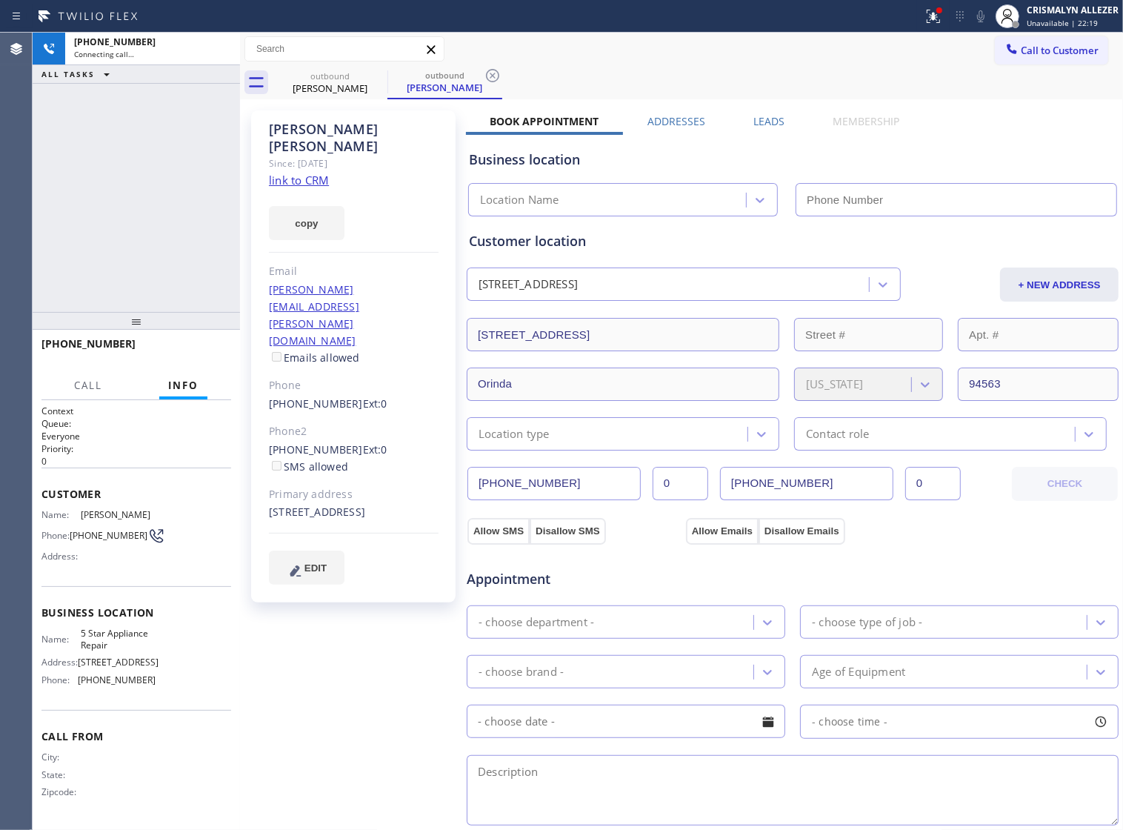
click at [285, 173] on link "link to CRM" at bounding box center [299, 180] width 60 height 15
type input "[PHONE_NUMBER]"
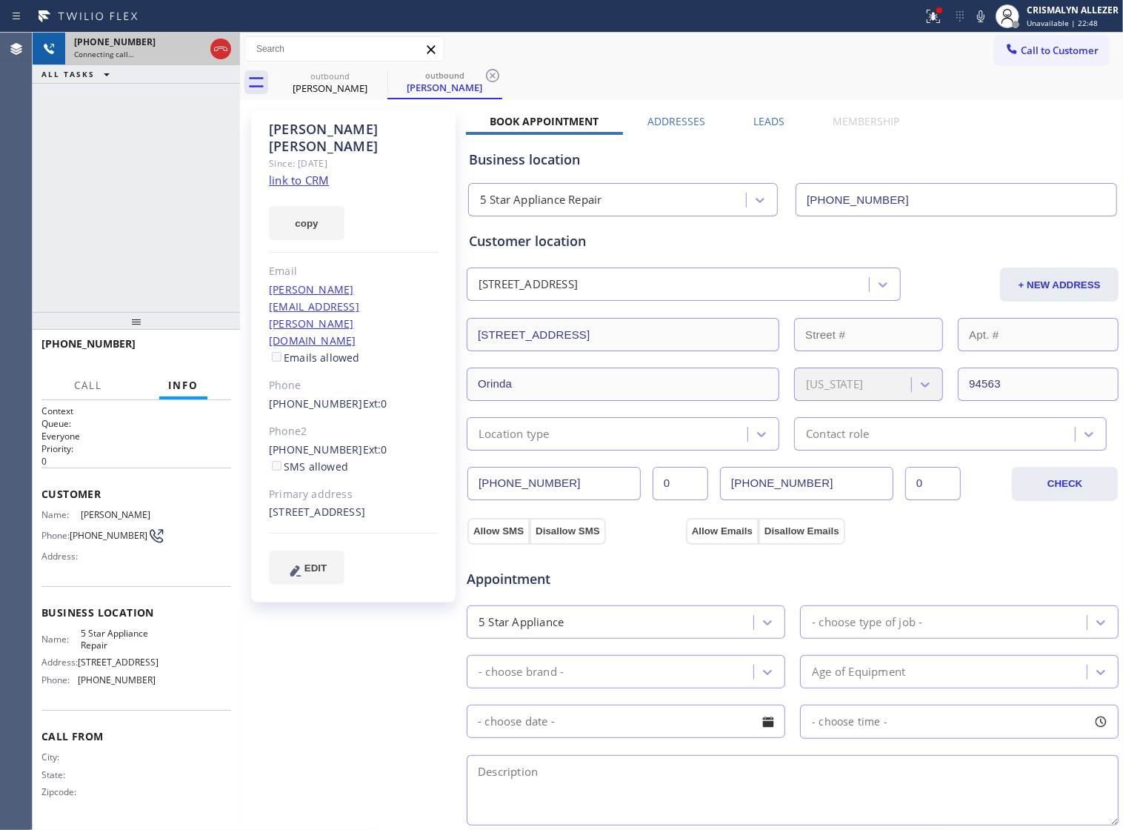
click at [220, 59] on div at bounding box center [220, 49] width 27 height 33
click at [220, 52] on icon at bounding box center [221, 49] width 18 height 18
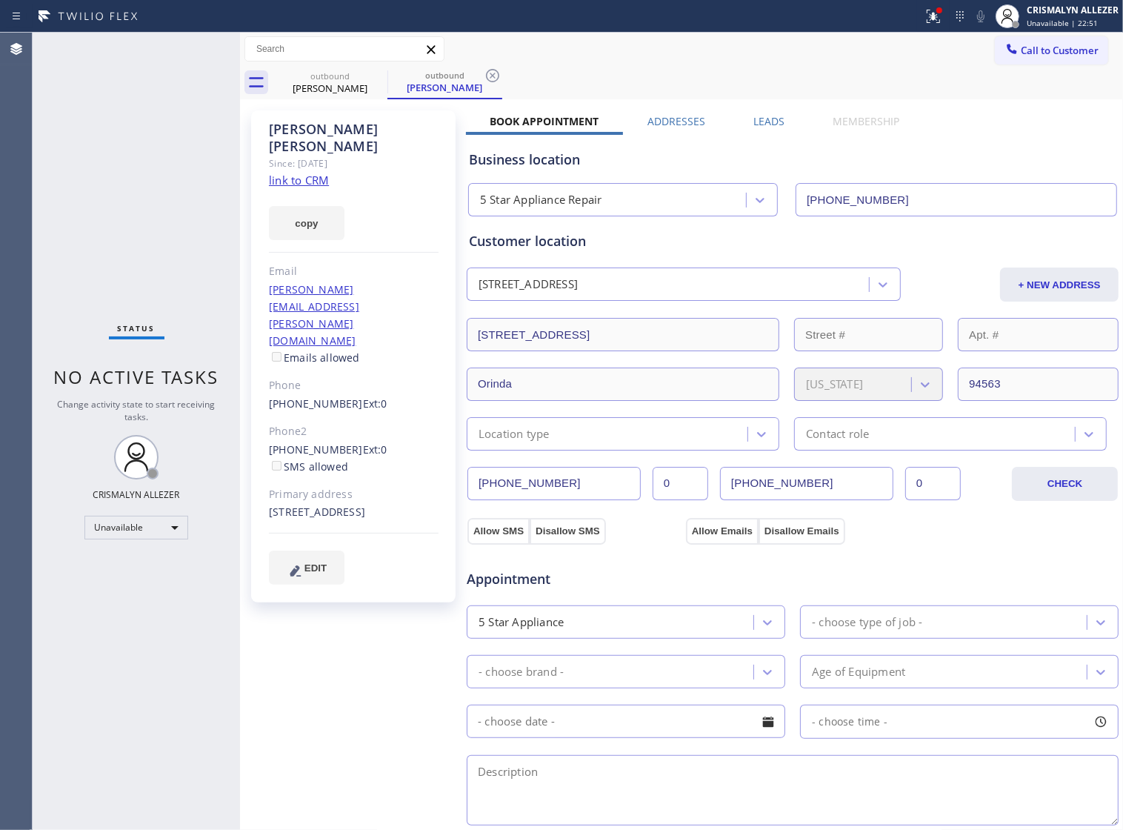
click at [494, 76] on icon at bounding box center [492, 75] width 13 height 13
click at [382, 76] on icon at bounding box center [378, 76] width 18 height 18
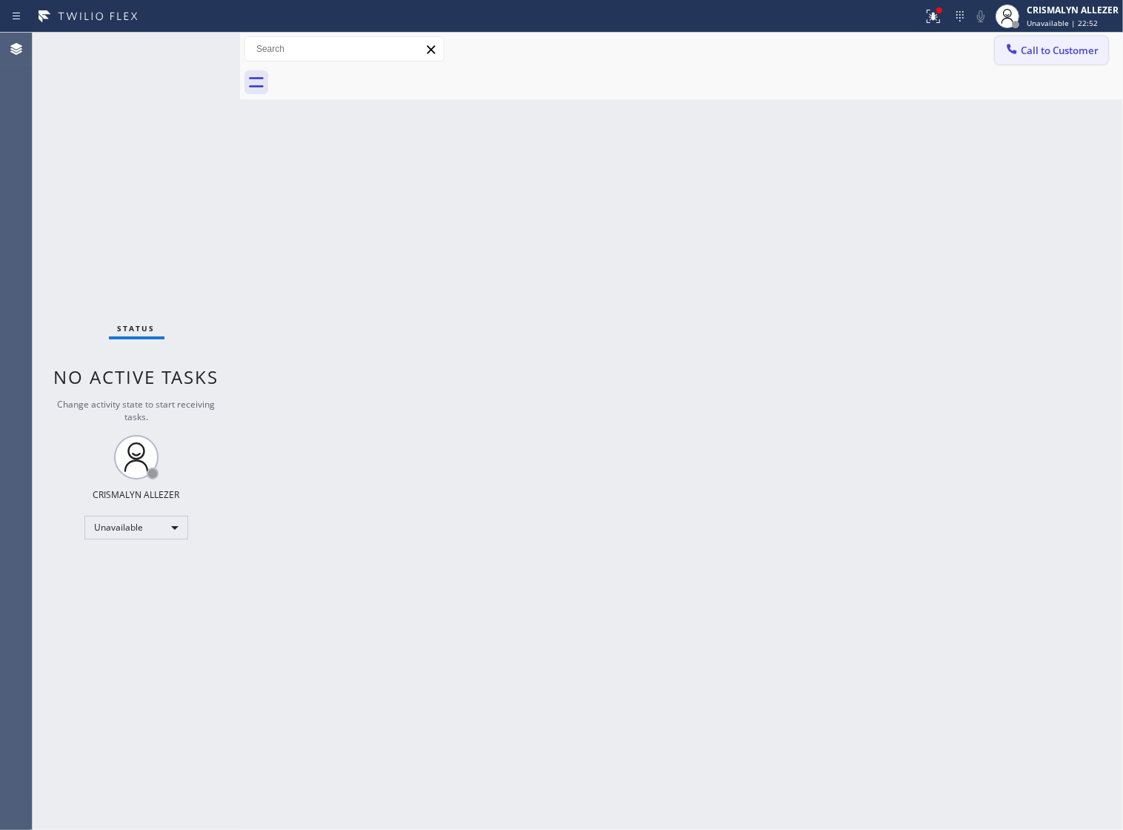
click at [1045, 50] on span "Call to Customer" at bounding box center [1060, 50] width 78 height 13
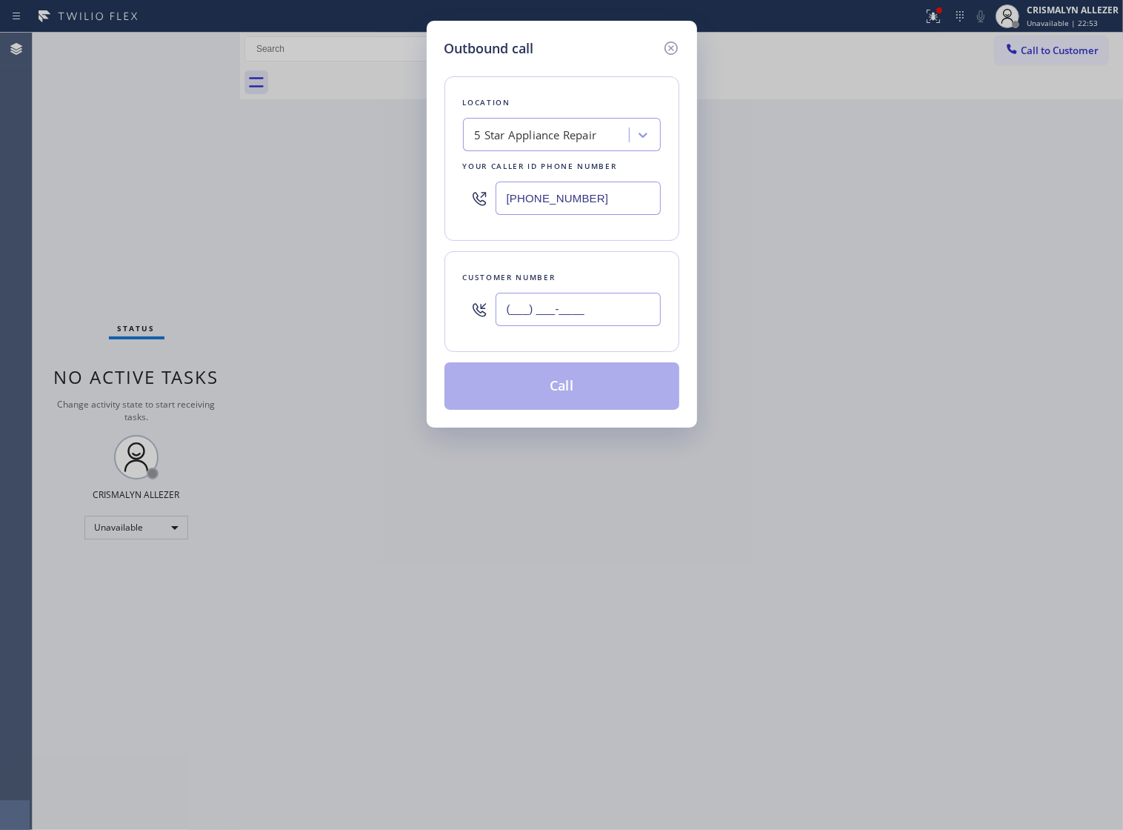
click at [627, 323] on input "(___) ___-____" at bounding box center [578, 309] width 165 height 33
paste input "925) 330-7675"
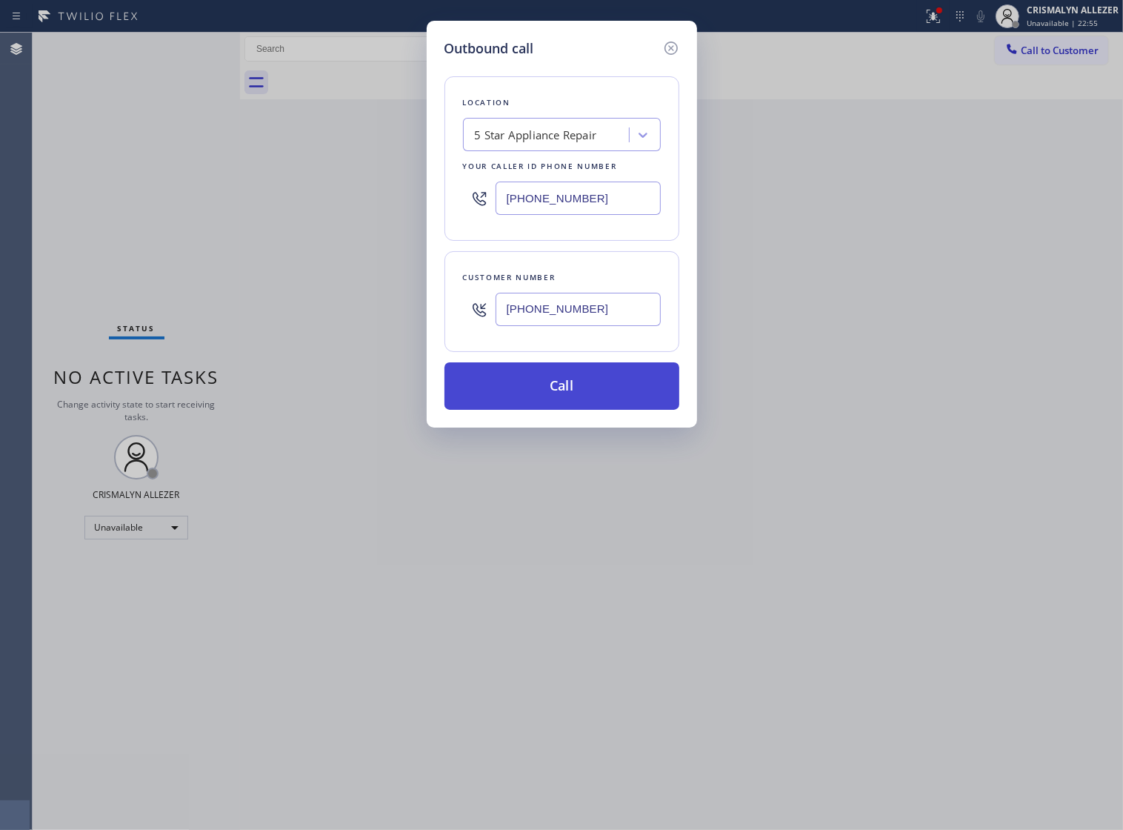
type input "[PHONE_NUMBER]"
click at [558, 405] on button "Call" at bounding box center [562, 385] width 235 height 47
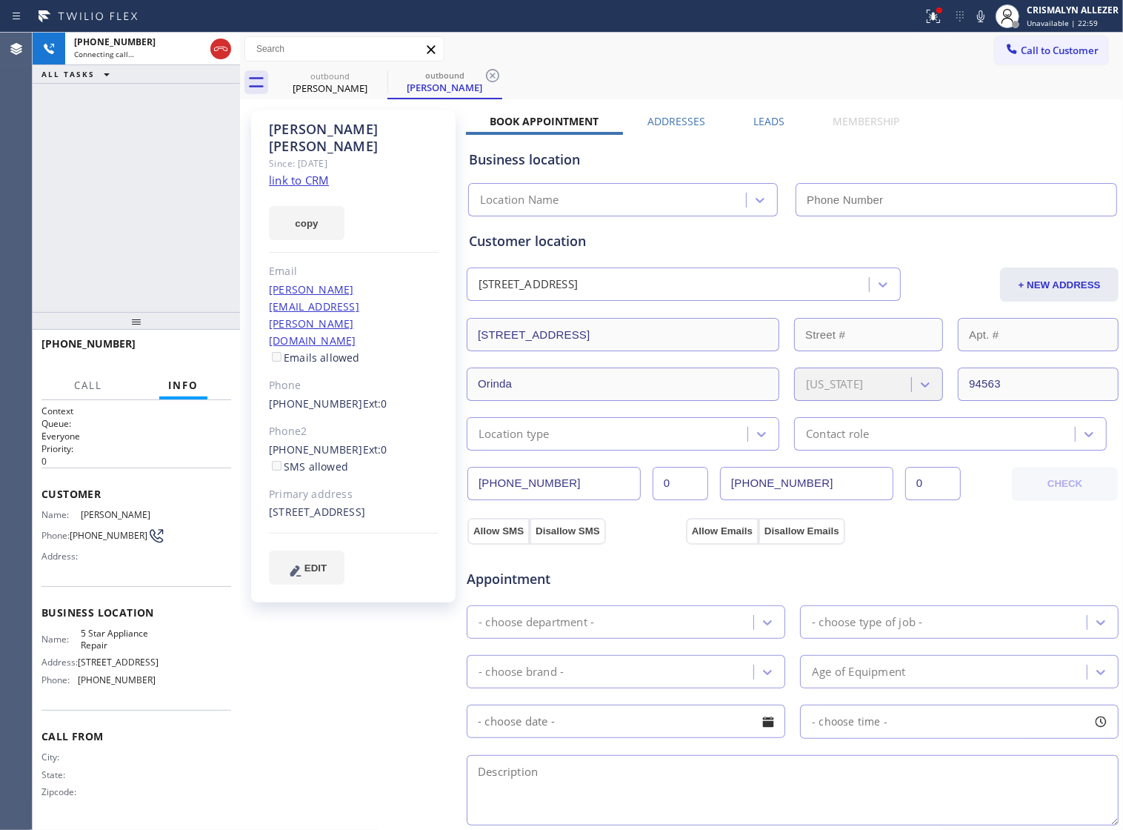
click at [765, 129] on div "Business location Location Name" at bounding box center [793, 172] width 654 height 87
type input "[PHONE_NUMBER]"
click at [775, 129] on div "Business location Location Name (855) 731-4952" at bounding box center [793, 172] width 654 height 87
click at [768, 119] on label "Leads" at bounding box center [769, 121] width 31 height 14
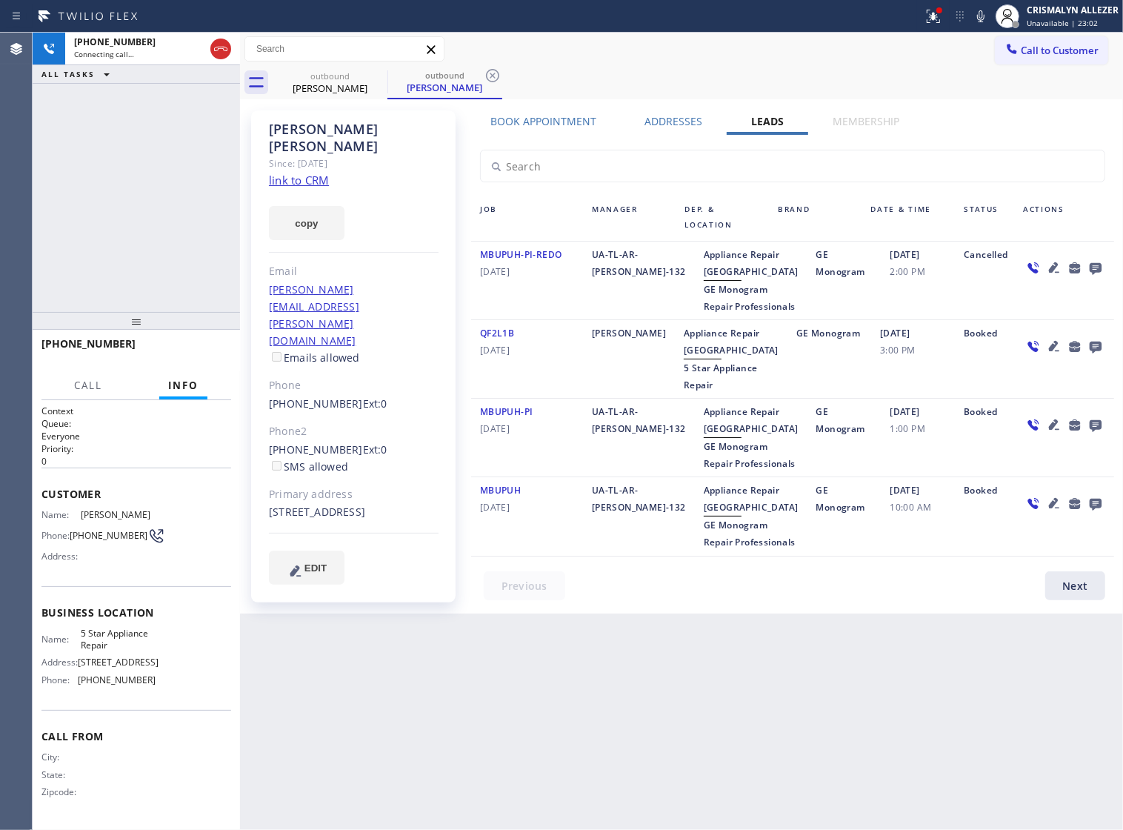
click at [1094, 270] on icon at bounding box center [1096, 269] width 12 height 12
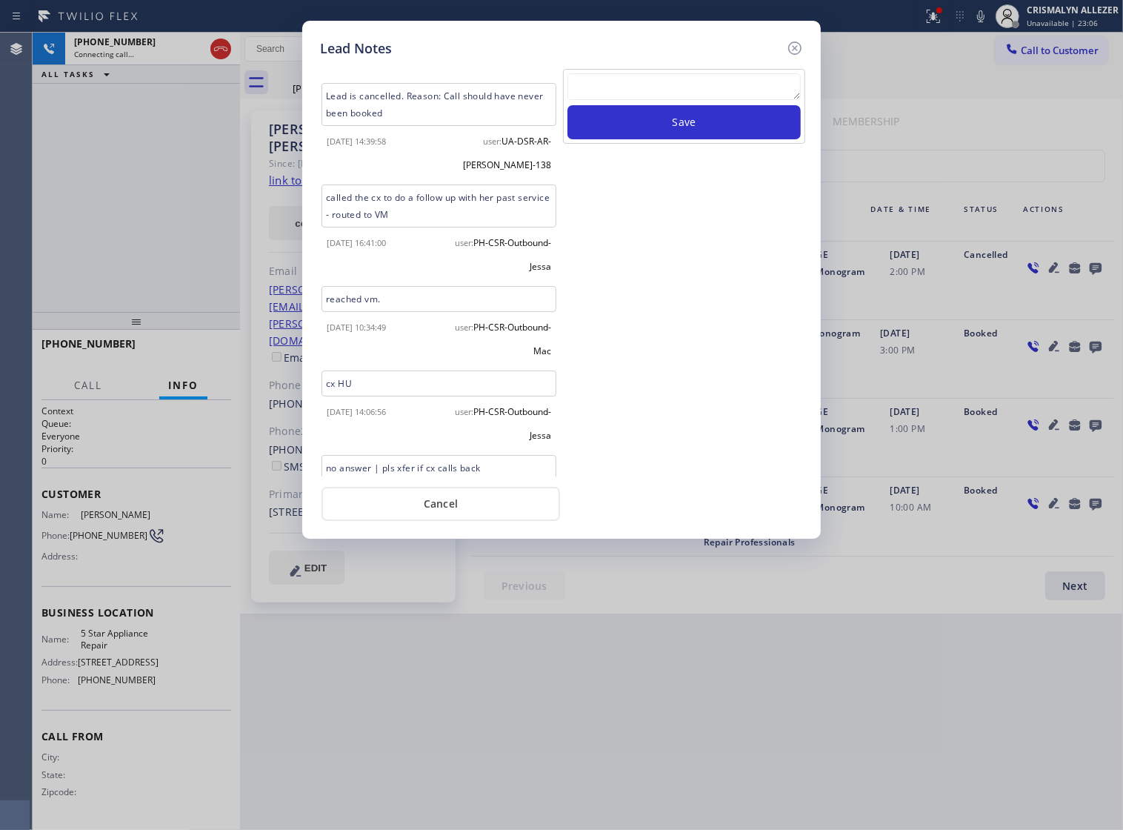
scroll to position [1223, 0]
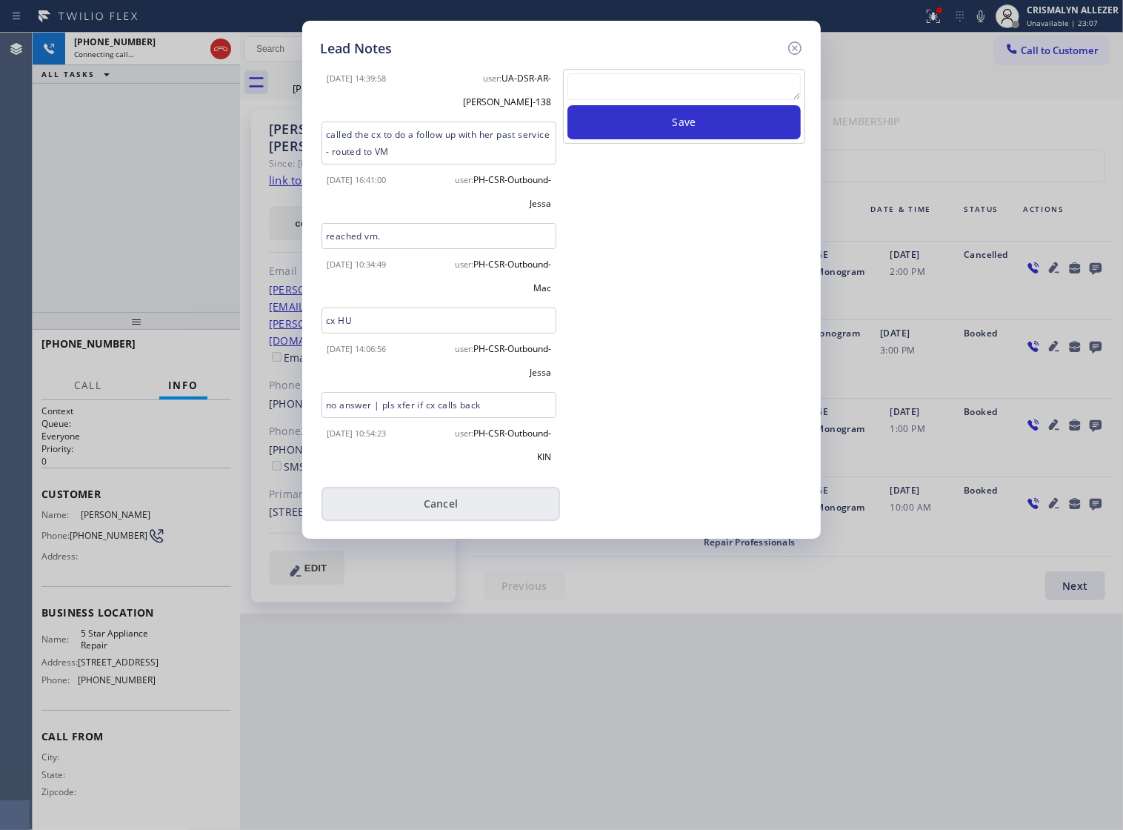
click at [450, 514] on button "Cancel" at bounding box center [441, 504] width 239 height 34
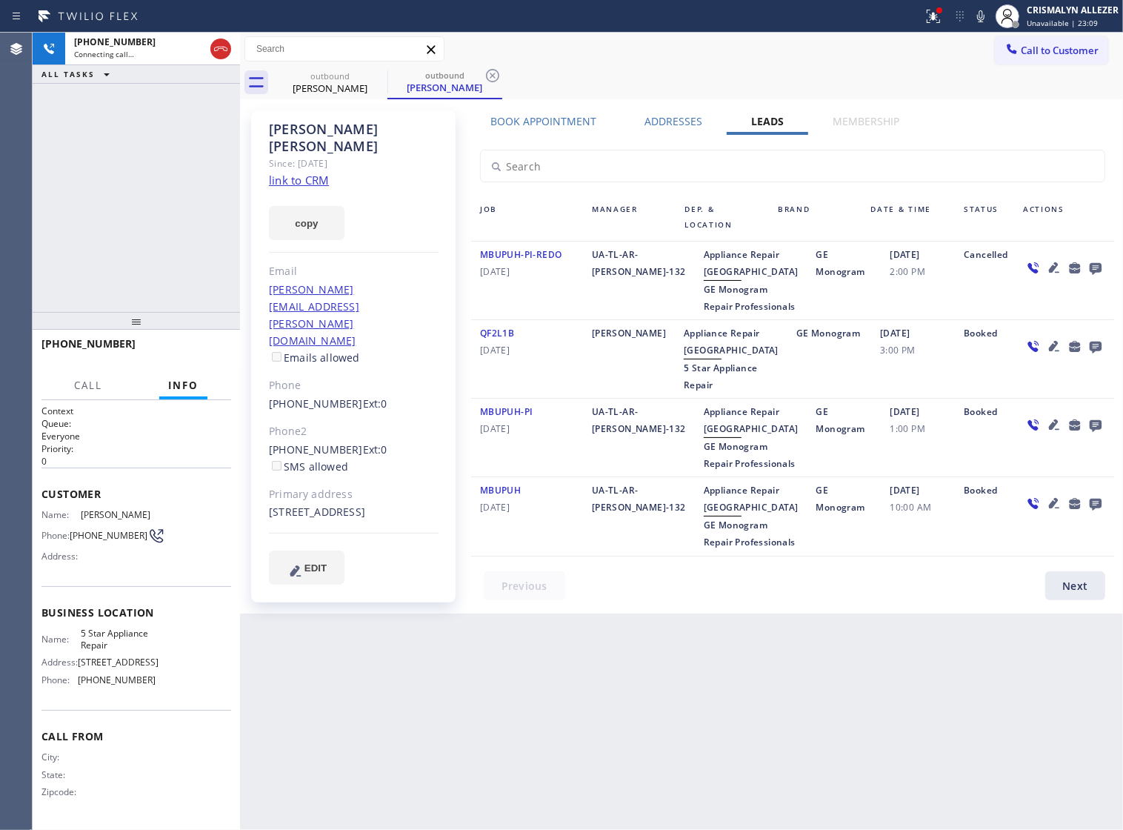
click at [549, 122] on label "Book Appointment" at bounding box center [544, 121] width 106 height 14
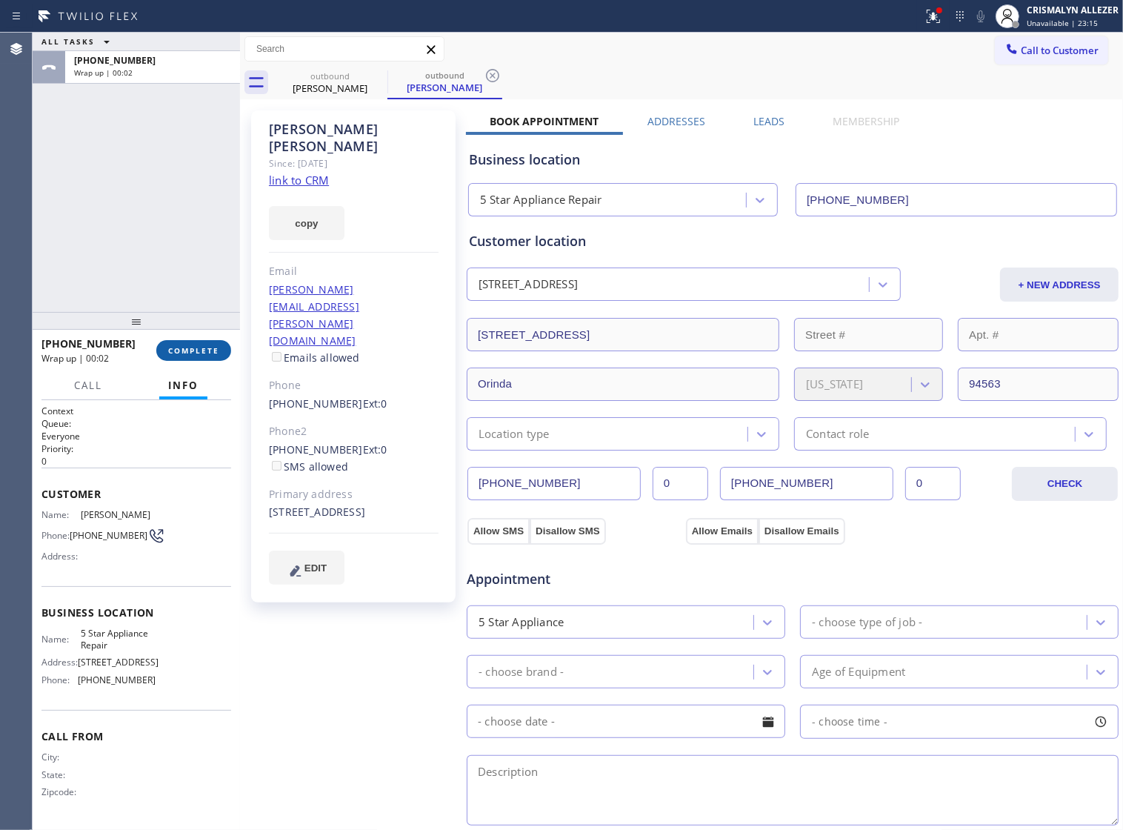
click at [171, 345] on span "COMPLETE" at bounding box center [193, 350] width 51 height 10
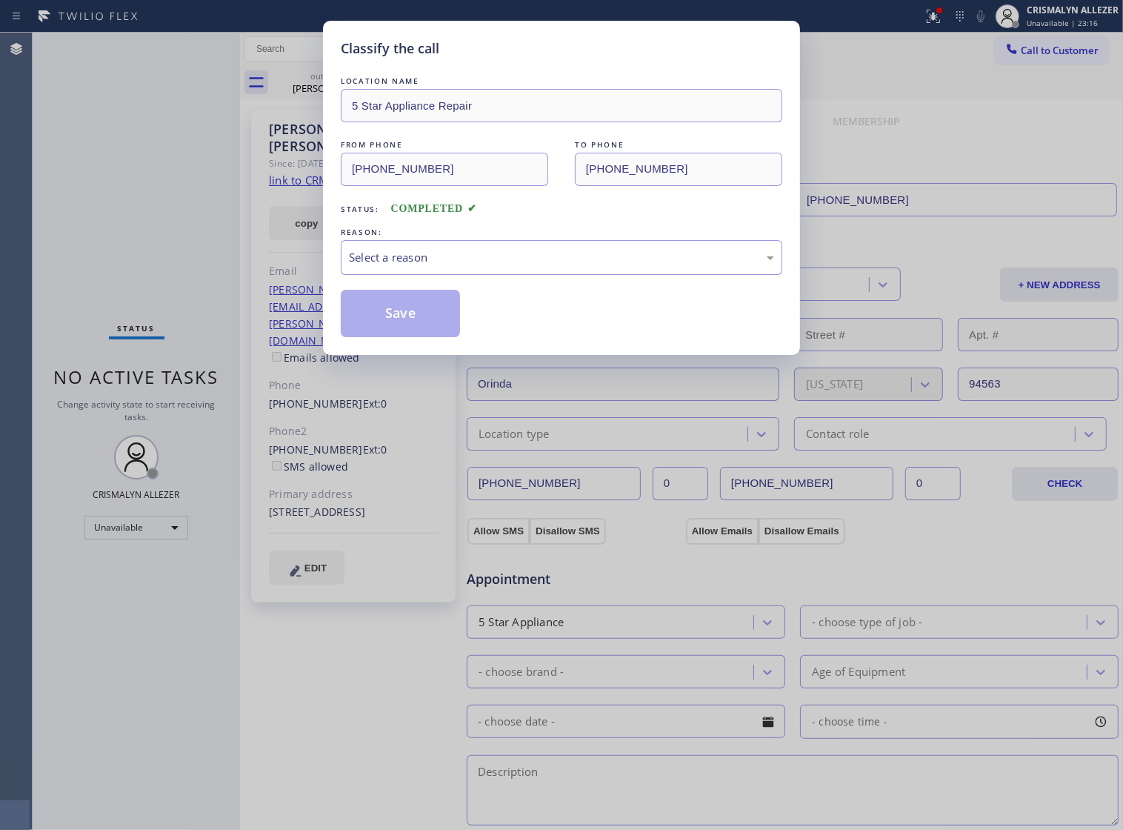
click at [552, 266] on div "Select a reason" at bounding box center [561, 257] width 425 height 17
click at [431, 334] on button "Save" at bounding box center [400, 313] width 119 height 47
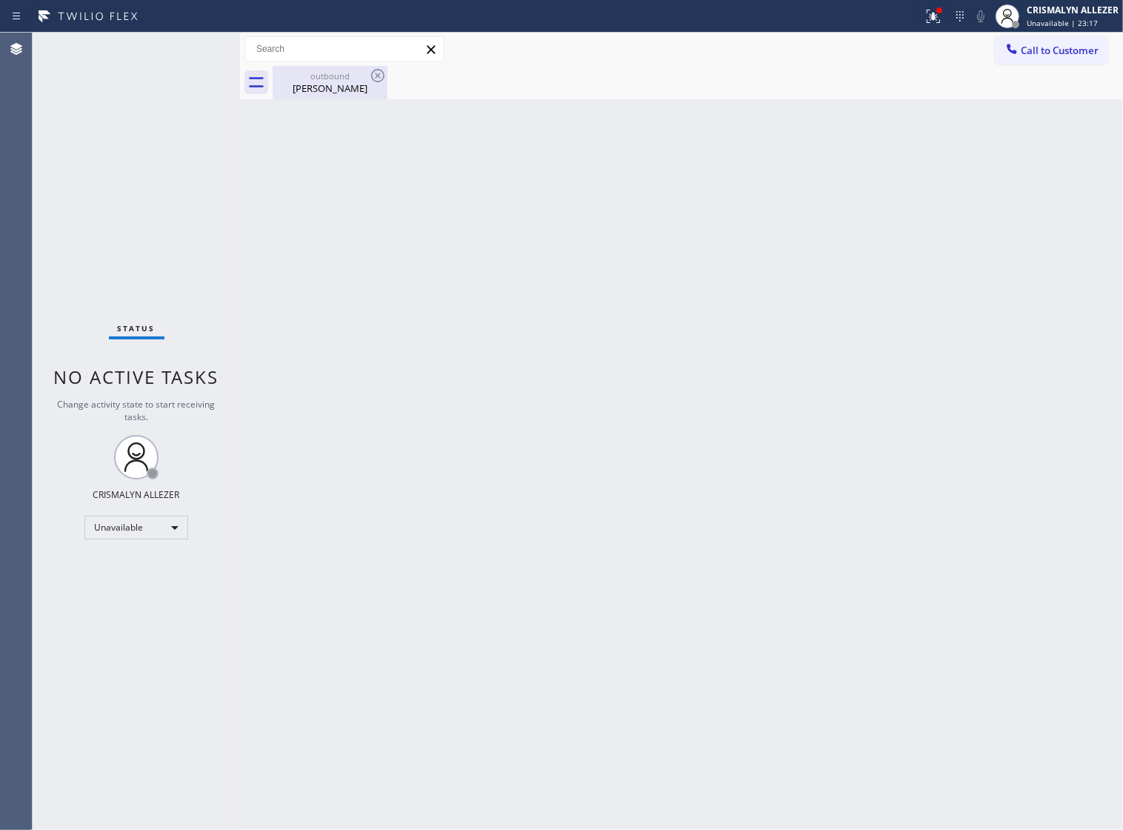
click at [349, 82] on div "Jeffrey Wolk" at bounding box center [330, 88] width 112 height 13
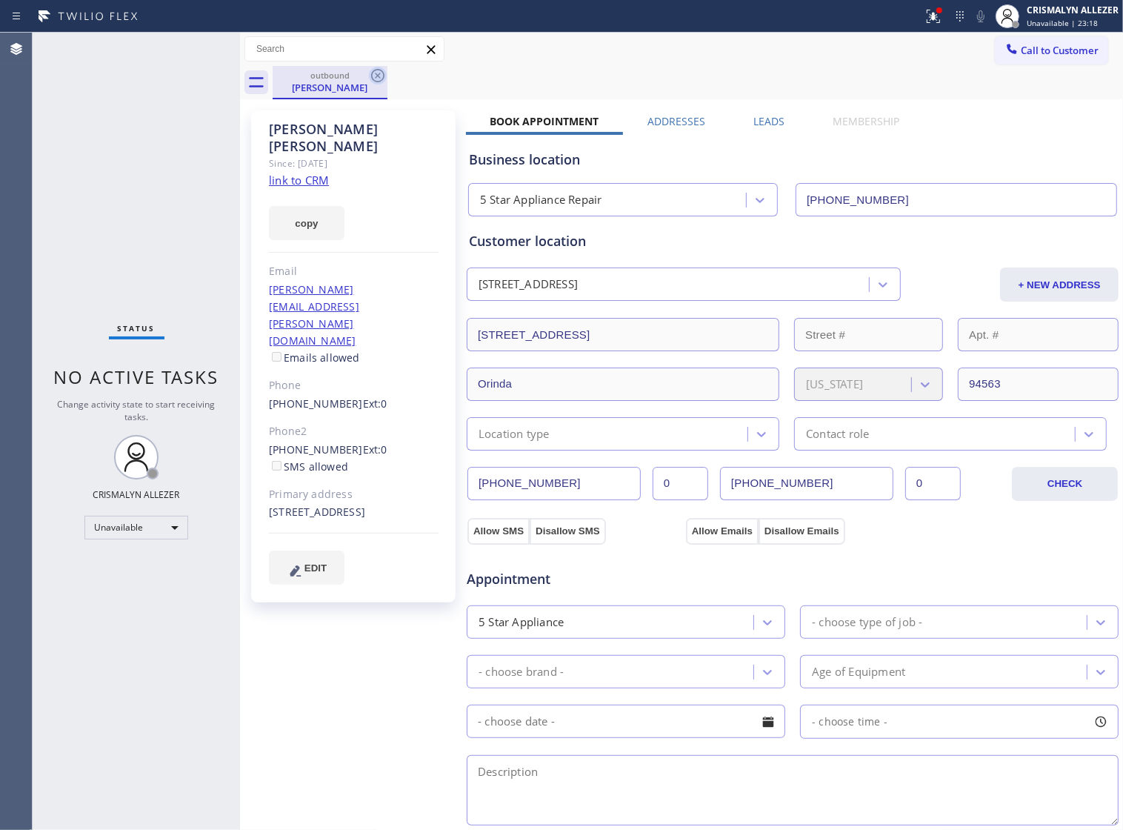
click at [376, 79] on icon at bounding box center [378, 76] width 18 height 18
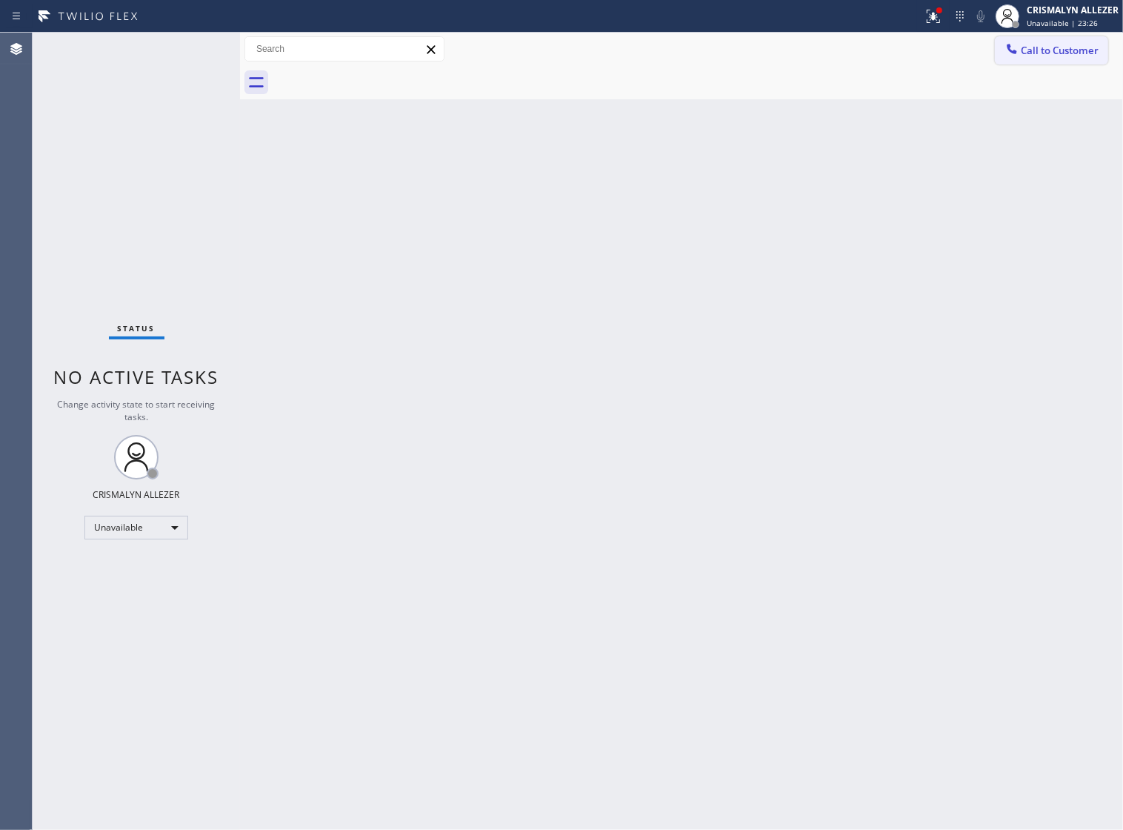
click at [1005, 56] on icon at bounding box center [1012, 48] width 15 height 15
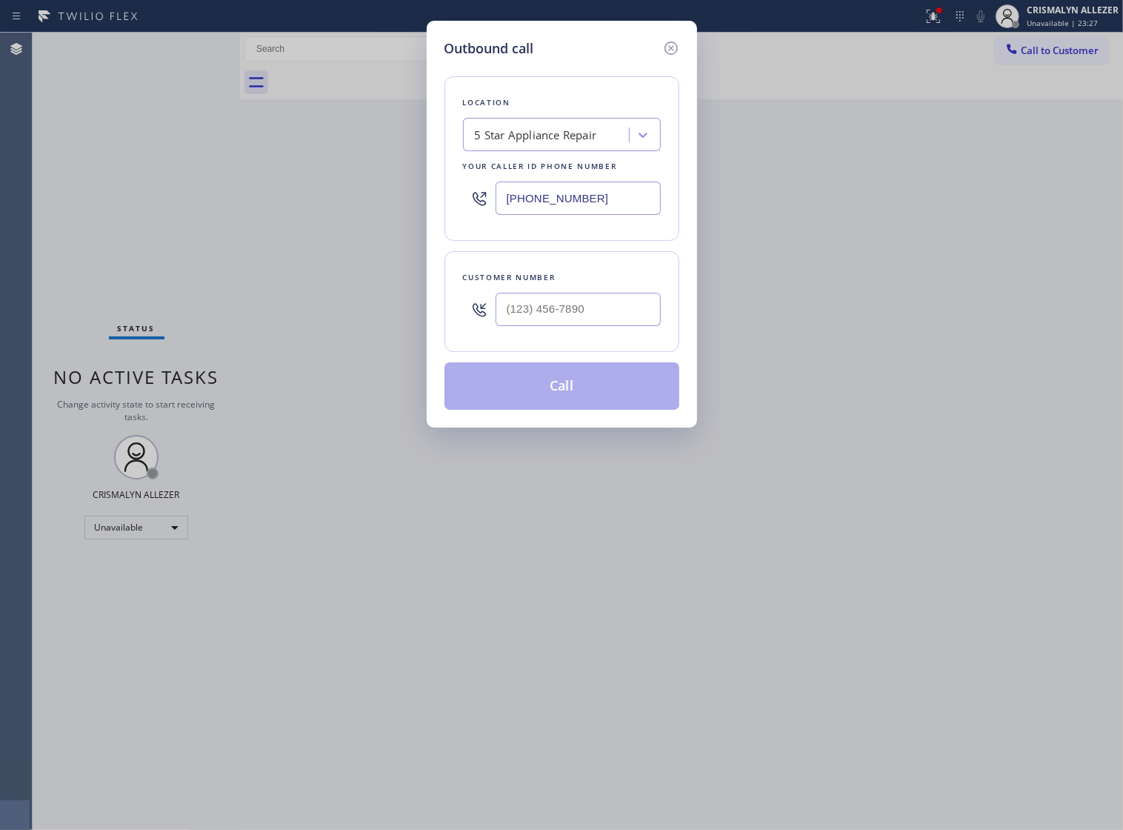
drag, startPoint x: 641, startPoint y: 206, endPoint x: 285, endPoint y: 204, distance: 355.7
click at [346, 202] on div "Outbound call Location 5 Star Appliance Repair Your caller id phone number (855…" at bounding box center [561, 415] width 1123 height 830
paste input "415) 915-8006"
type input "(415) 915-8006"
click at [595, 326] on input "(___) ___-____" at bounding box center [578, 309] width 165 height 33
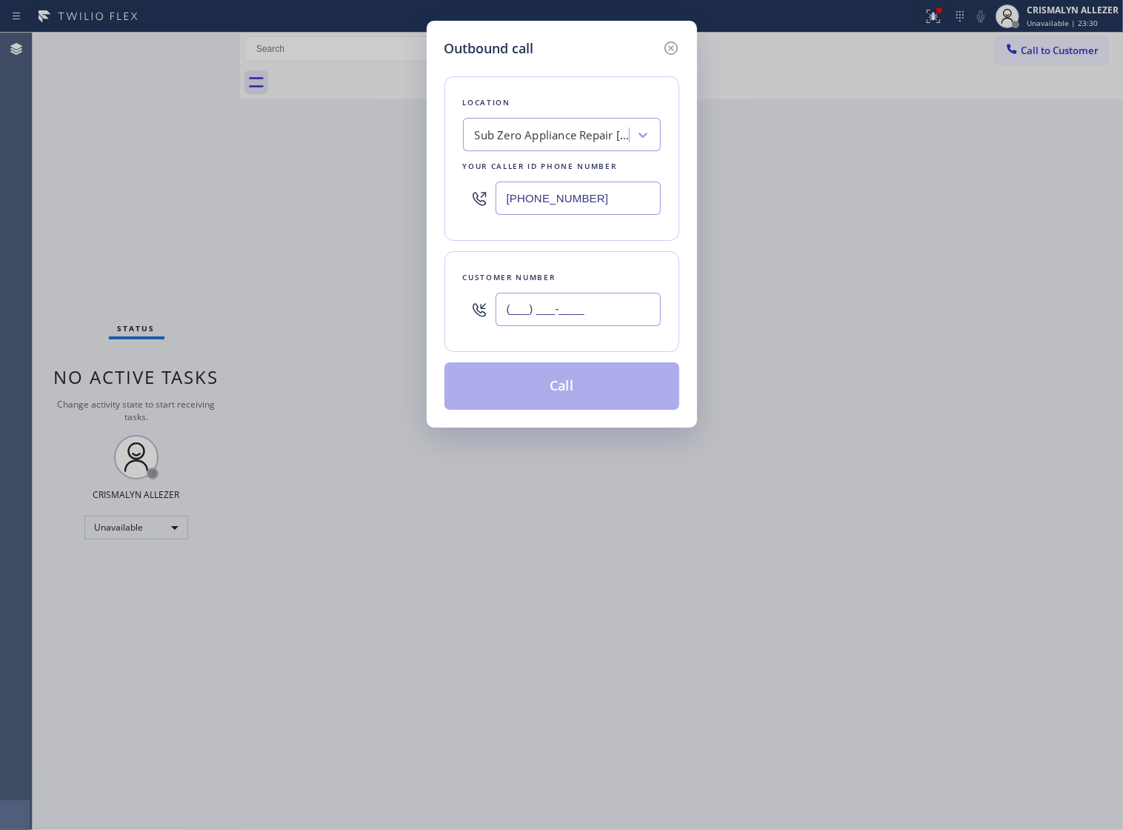
paste input "415) 876-8914"
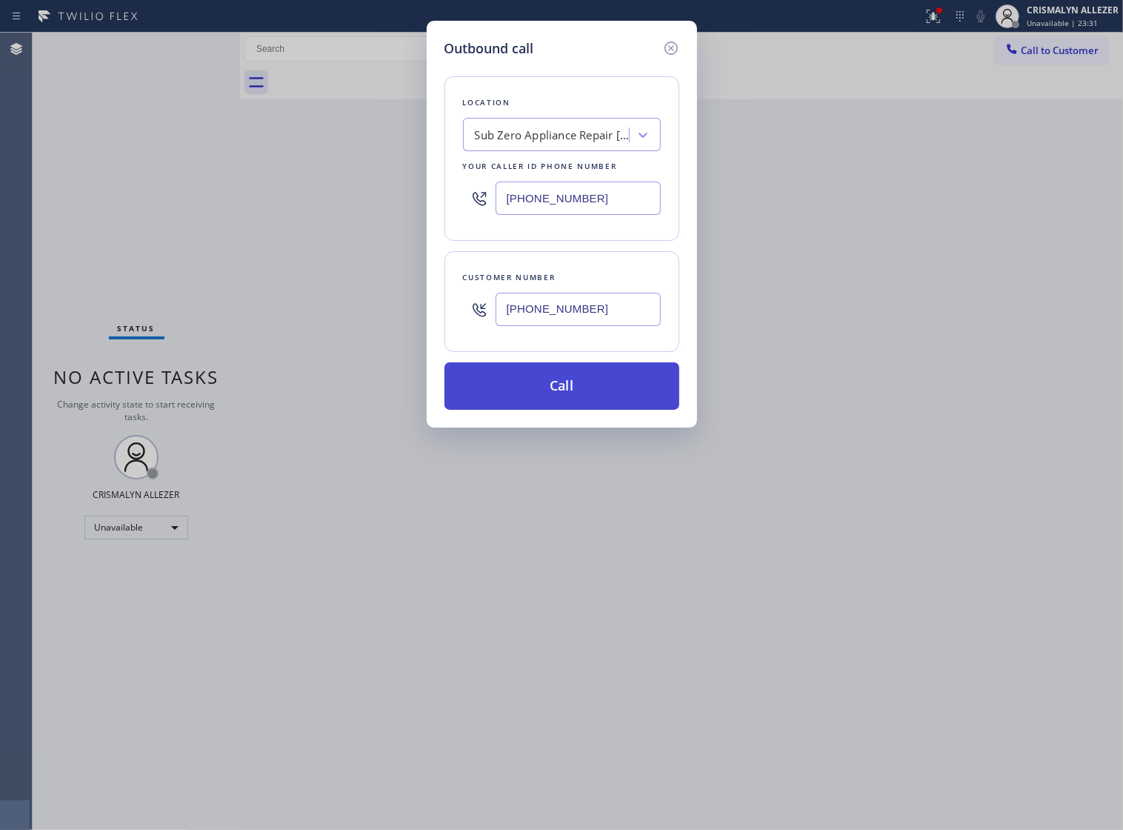
type input "(415) 876-8914"
click at [572, 410] on button "Call" at bounding box center [562, 385] width 235 height 47
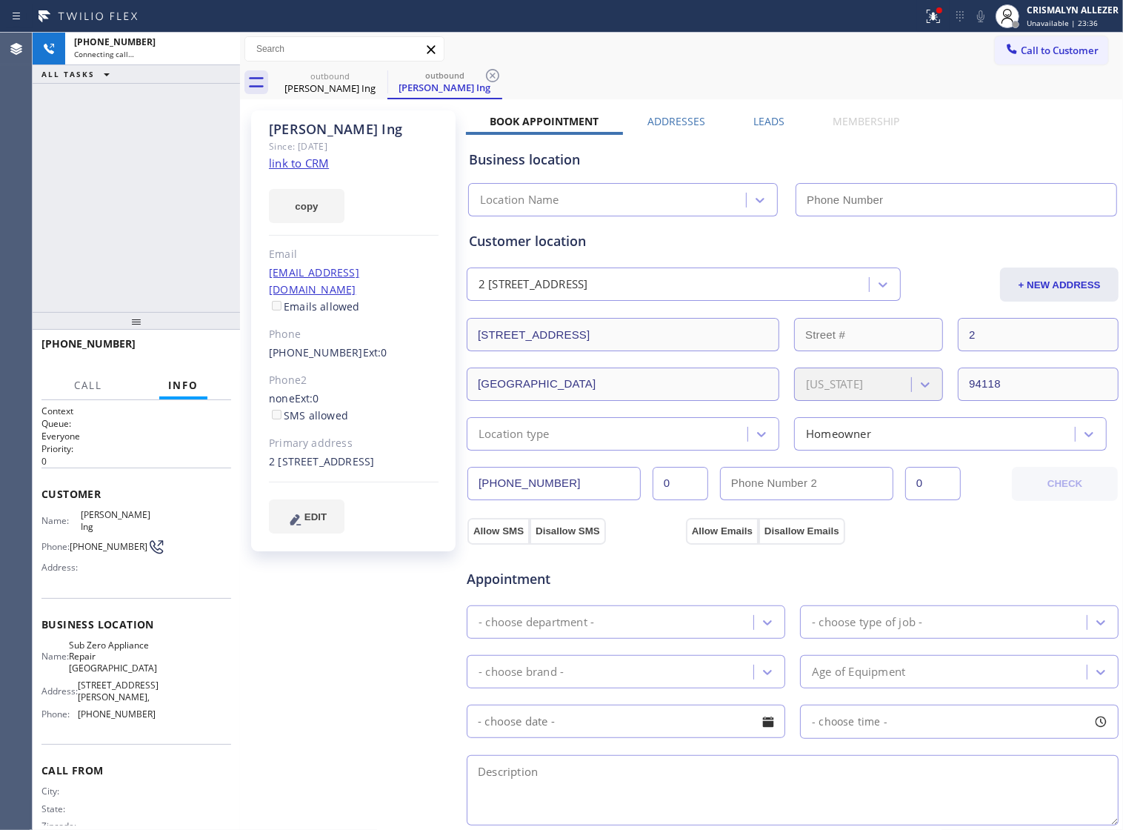
type input "(415) 915-8006"
click at [308, 169] on link "link to CRM" at bounding box center [299, 163] width 60 height 15
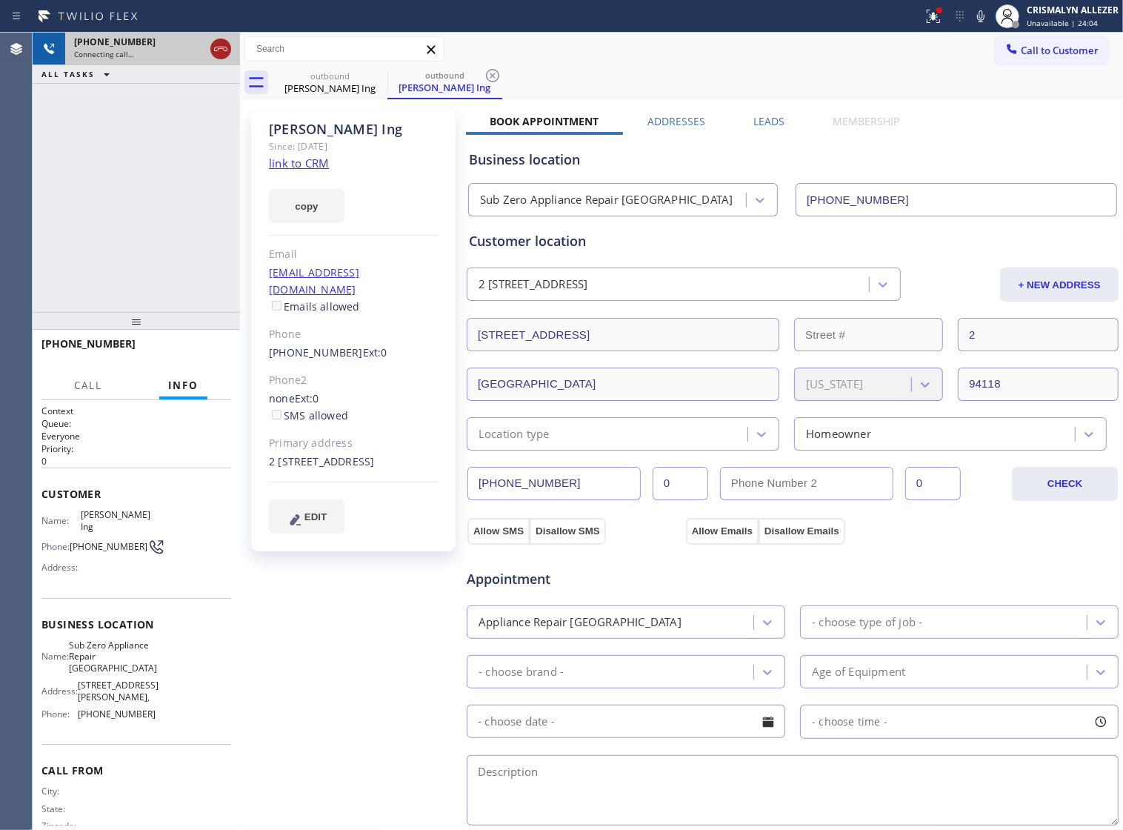
click at [225, 50] on icon at bounding box center [221, 49] width 18 height 18
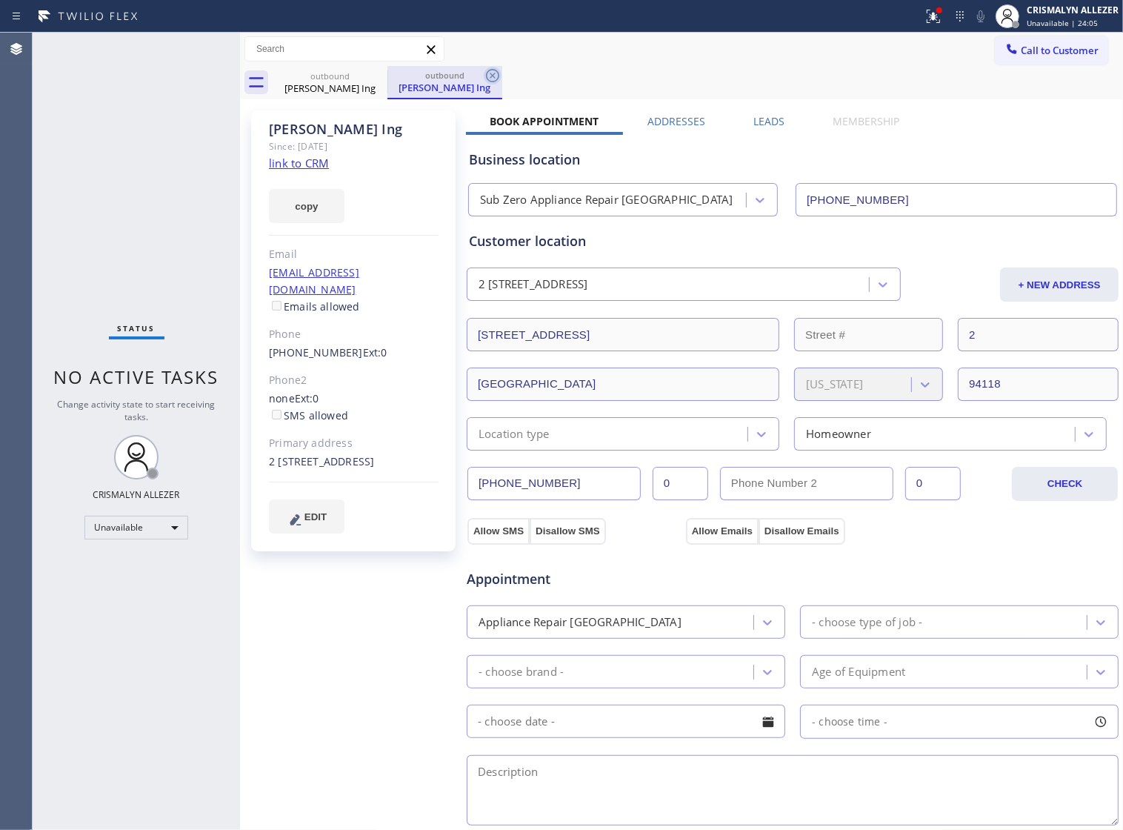
click at [491, 74] on icon at bounding box center [492, 75] width 13 height 13
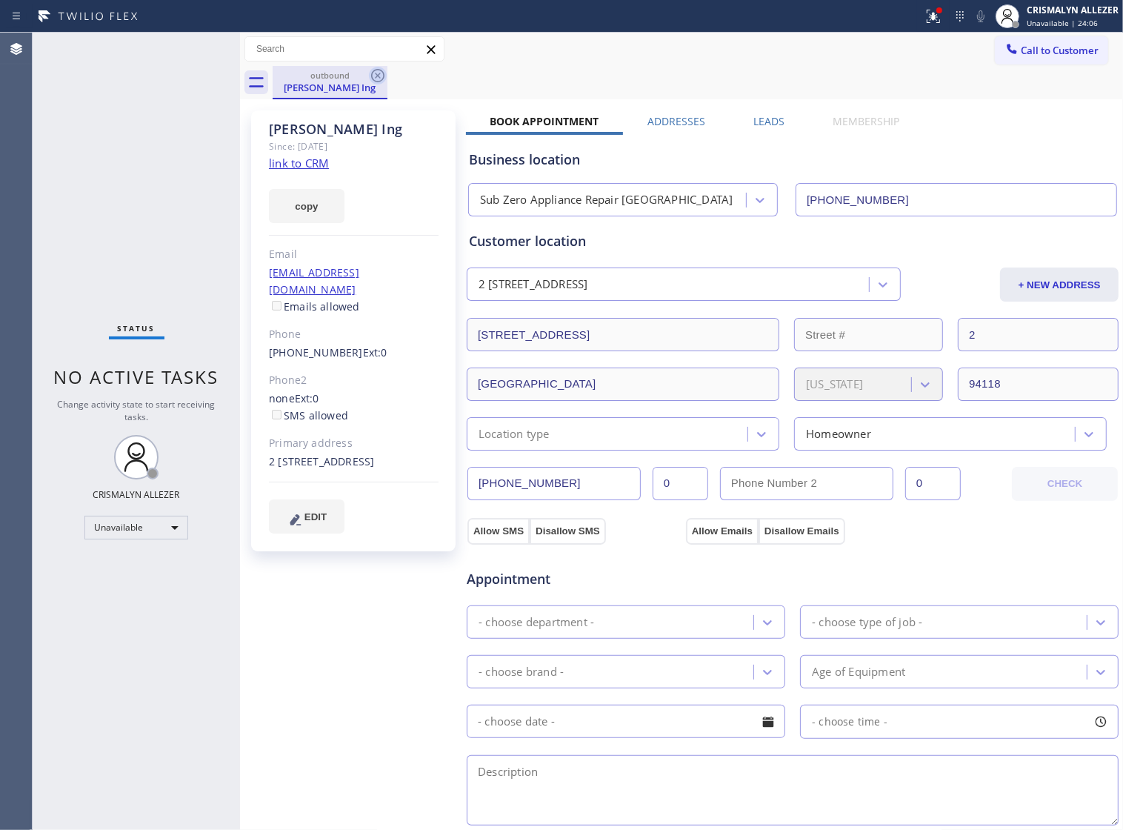
click at [375, 76] on icon at bounding box center [378, 76] width 18 height 18
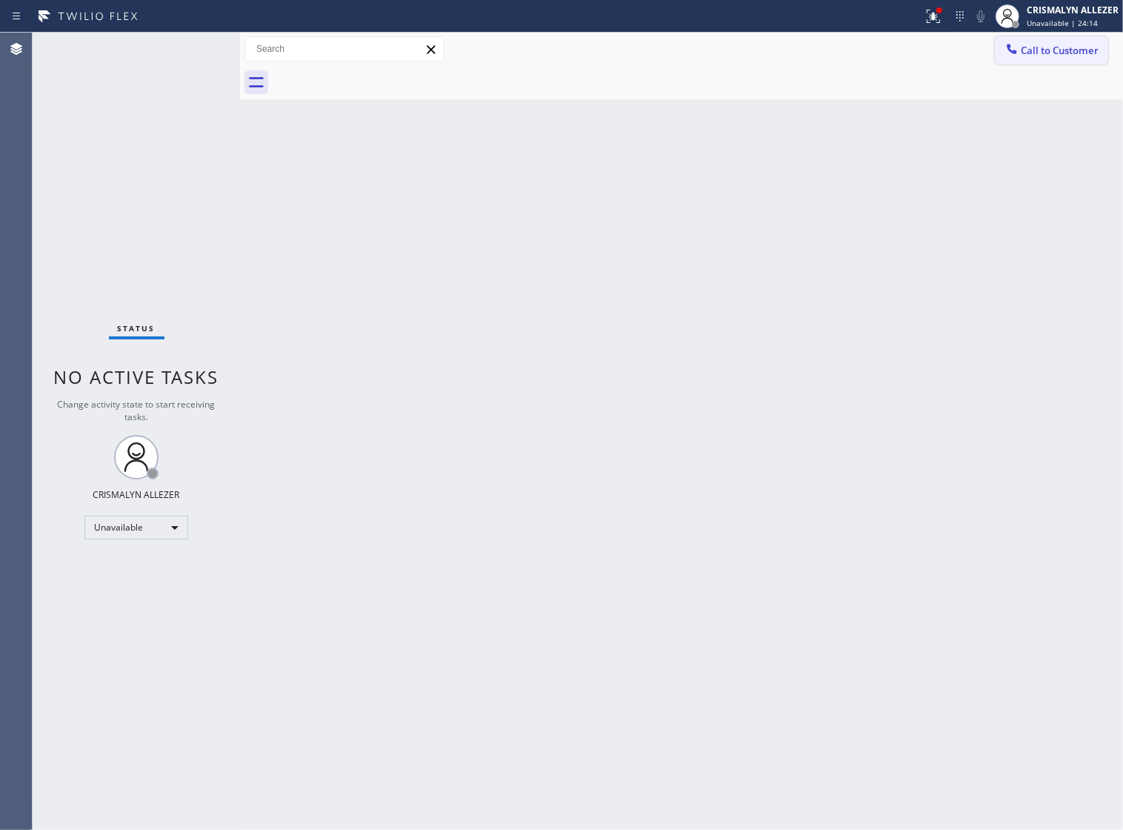
click at [1052, 50] on span "Call to Customer" at bounding box center [1060, 50] width 78 height 13
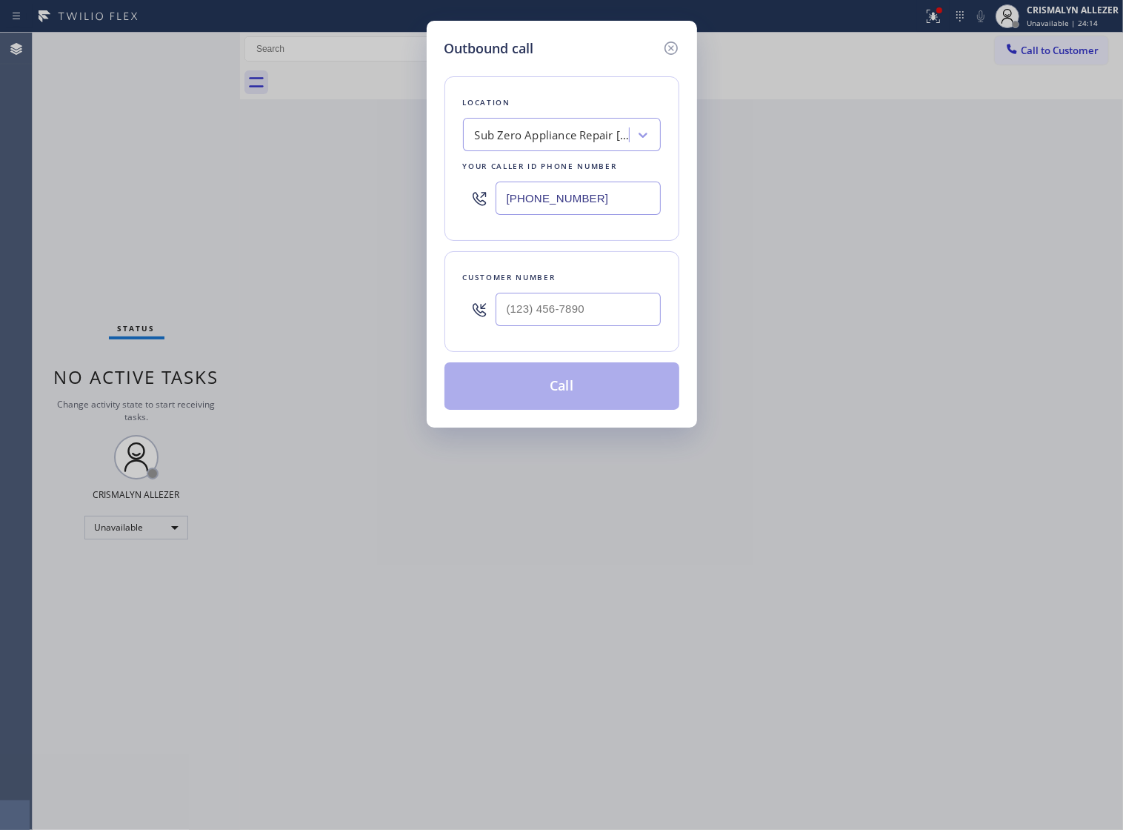
drag, startPoint x: 624, startPoint y: 209, endPoint x: 143, endPoint y: 231, distance: 481.4
click at [194, 230] on div "Outbound call Location Sub Zero Appliance Repair Theater District Your caller i…" at bounding box center [561, 415] width 1123 height 830
paste input "855) 731-4952"
type input "[PHONE_NUMBER]"
click at [597, 326] on input "(___) ___-____" at bounding box center [578, 309] width 165 height 33
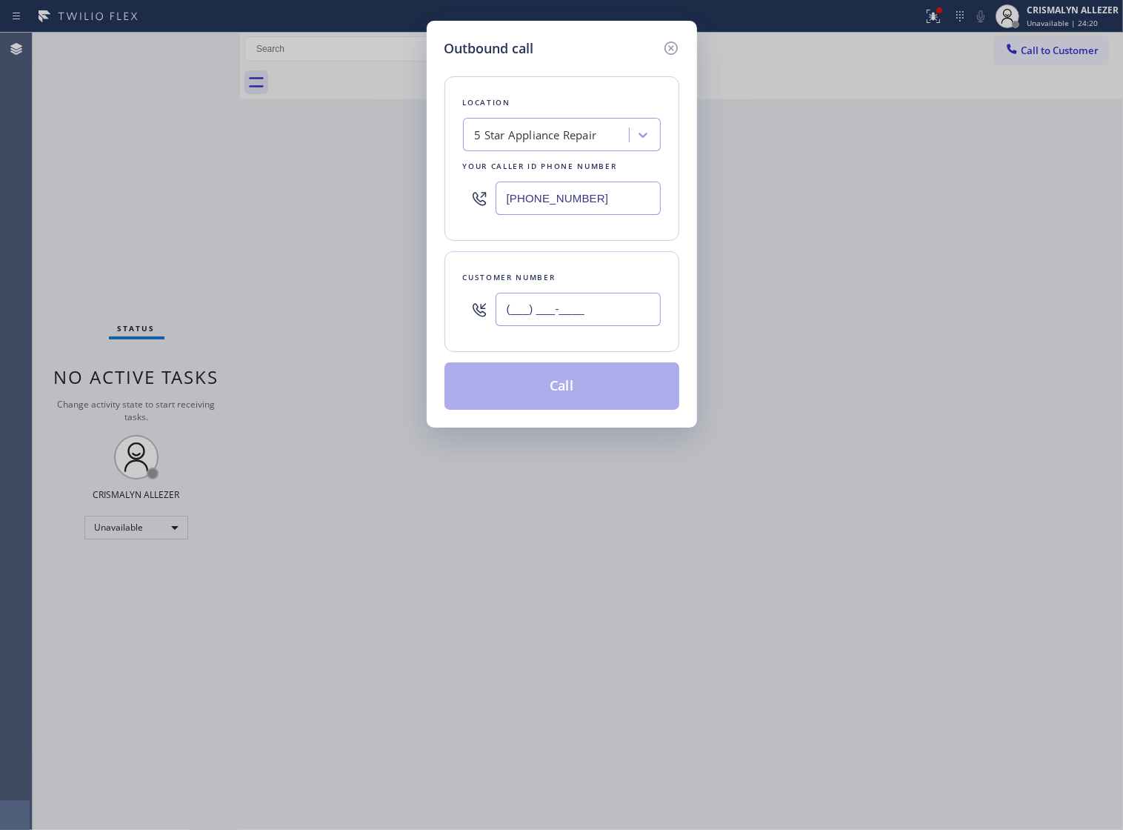
paste input "646) 573-7836"
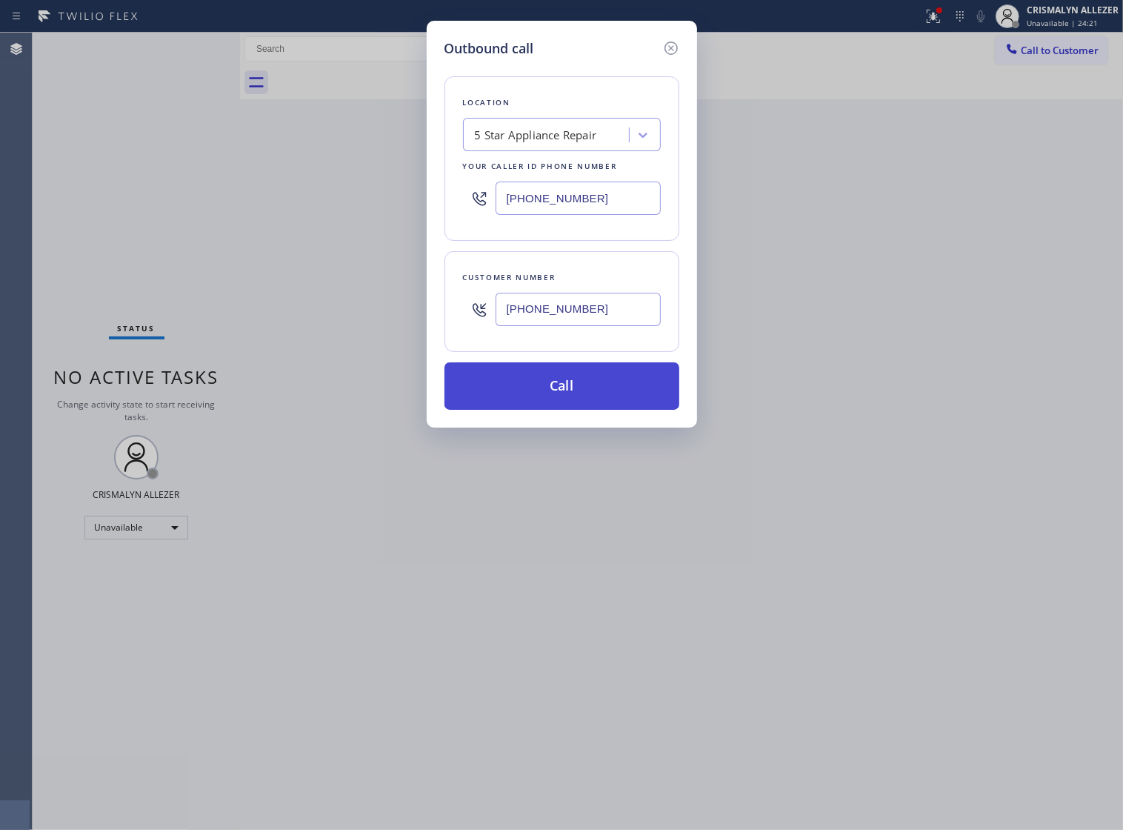
type input "(646) 573-7836"
click at [575, 408] on button "Call" at bounding box center [562, 385] width 235 height 47
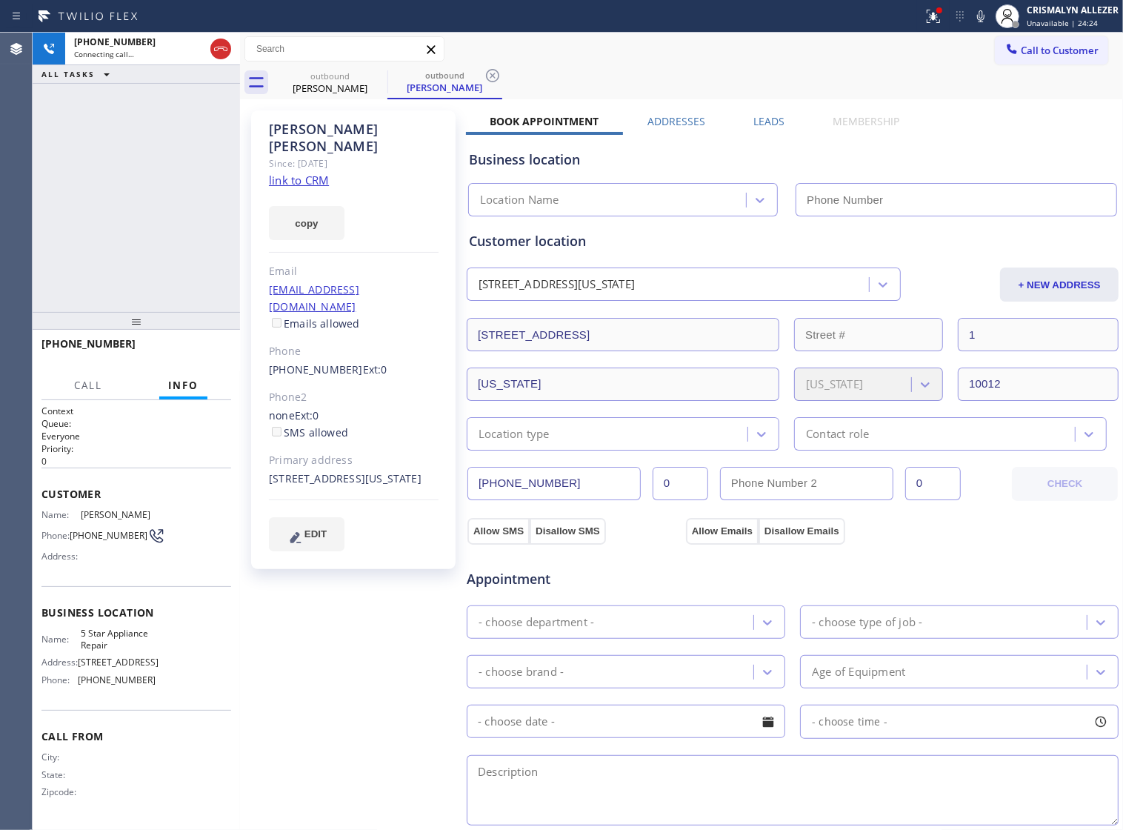
click at [290, 173] on link "link to CRM" at bounding box center [299, 180] width 60 height 15
type input "[PHONE_NUMBER]"
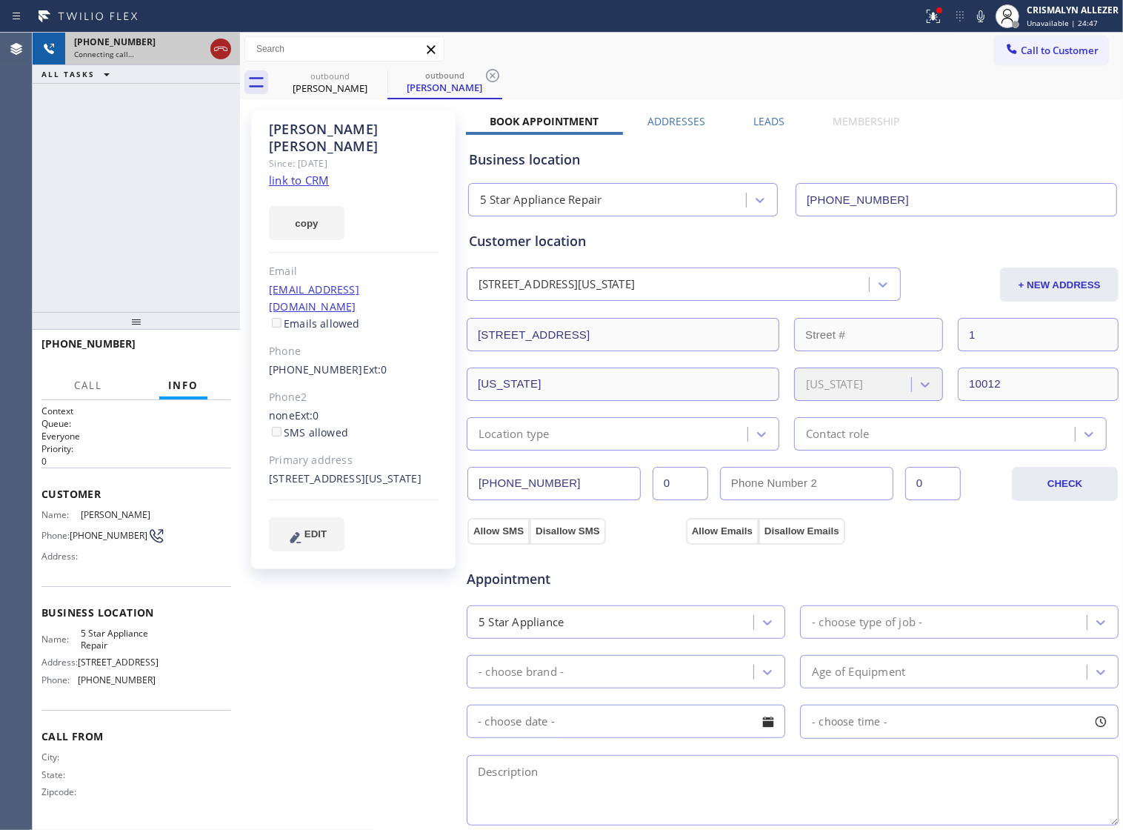
click at [219, 50] on icon at bounding box center [221, 49] width 18 height 18
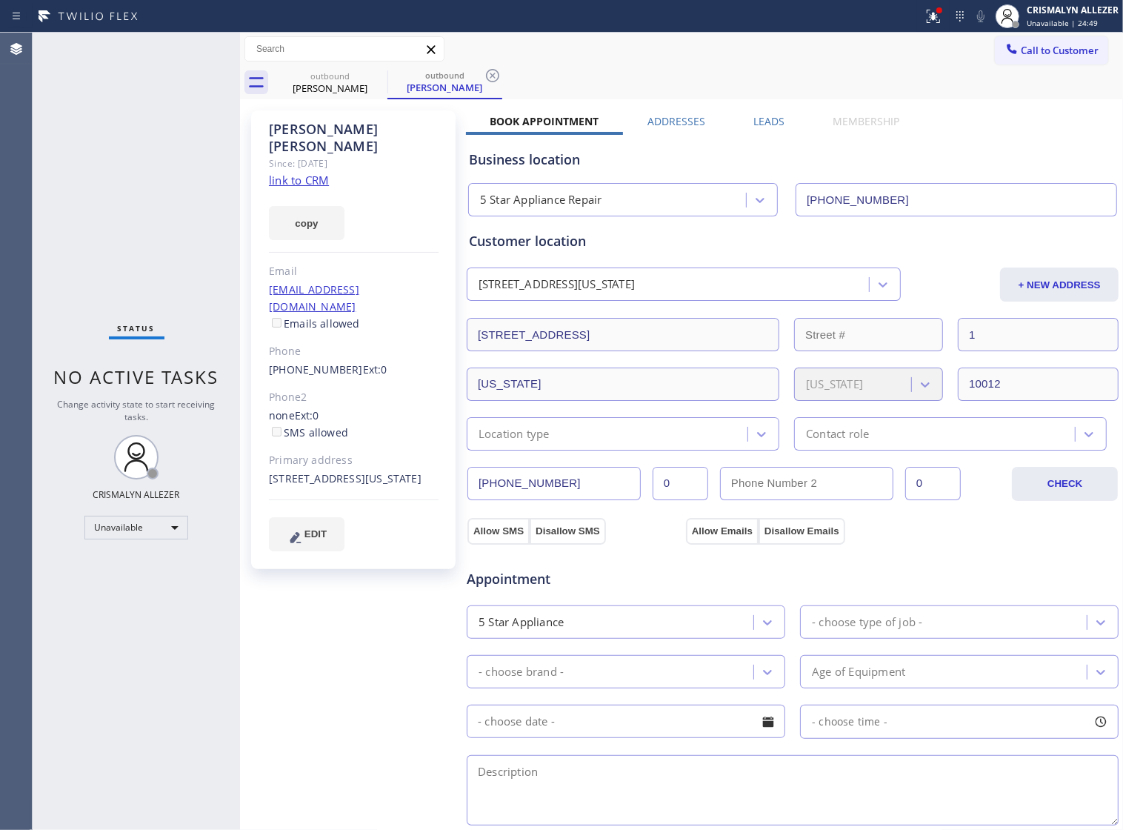
click at [754, 122] on label "Leads" at bounding box center [769, 121] width 31 height 14
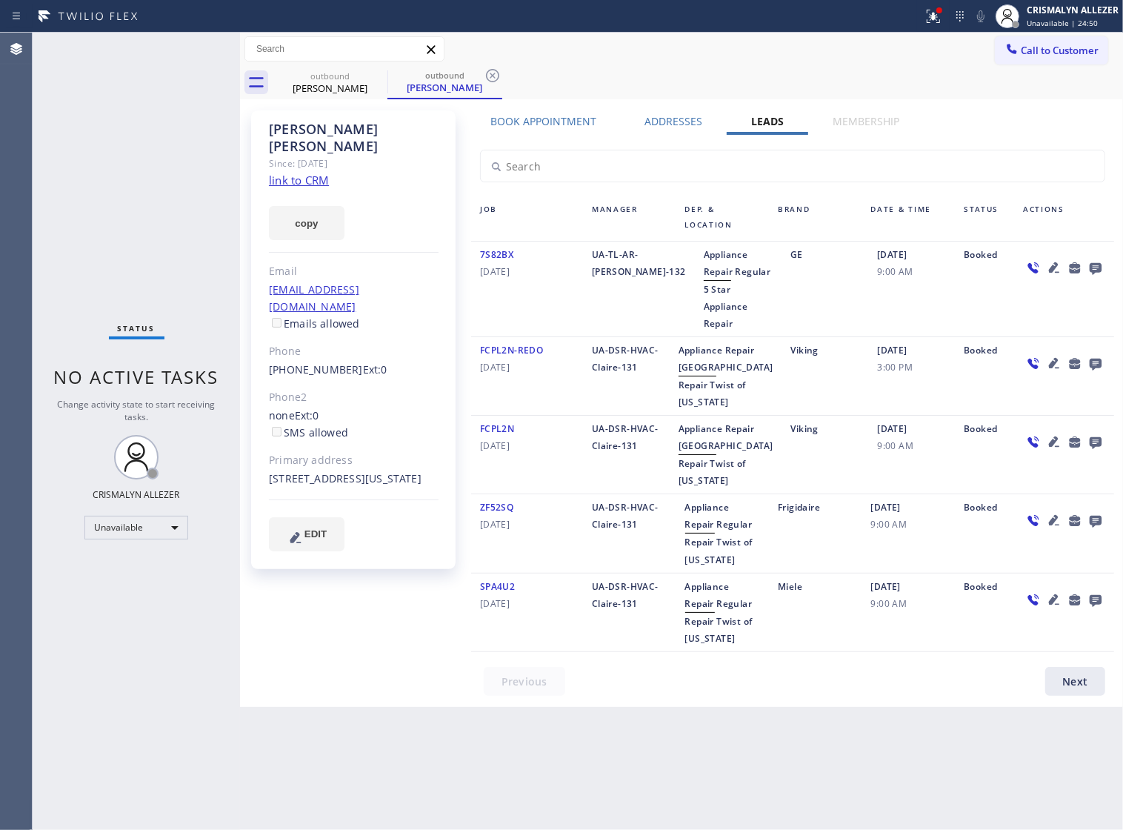
click at [1105, 268] on div at bounding box center [1096, 268] width 21 height 18
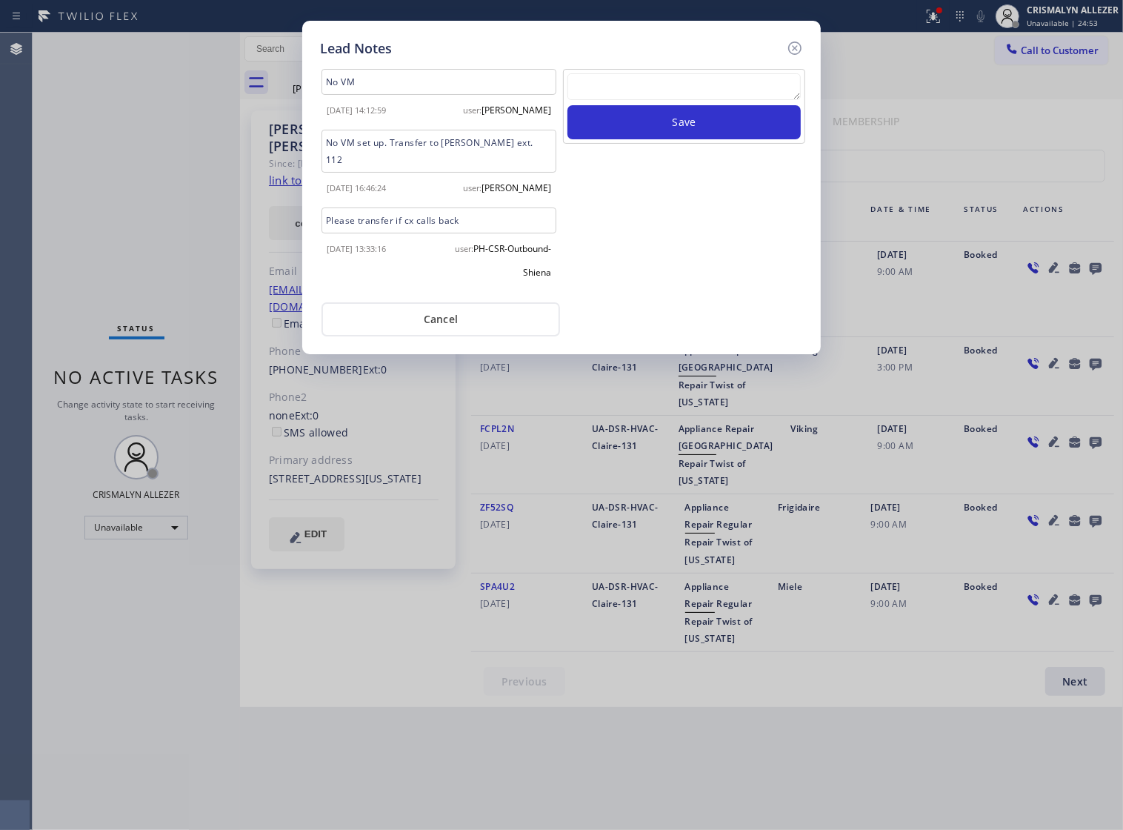
click at [661, 100] on textarea at bounding box center [684, 86] width 233 height 27
paste textarea "no answer | pls xfer if cx calls back"
type textarea "no answer | pls xfer if cx calls back"
click at [674, 139] on button "Save" at bounding box center [684, 122] width 233 height 34
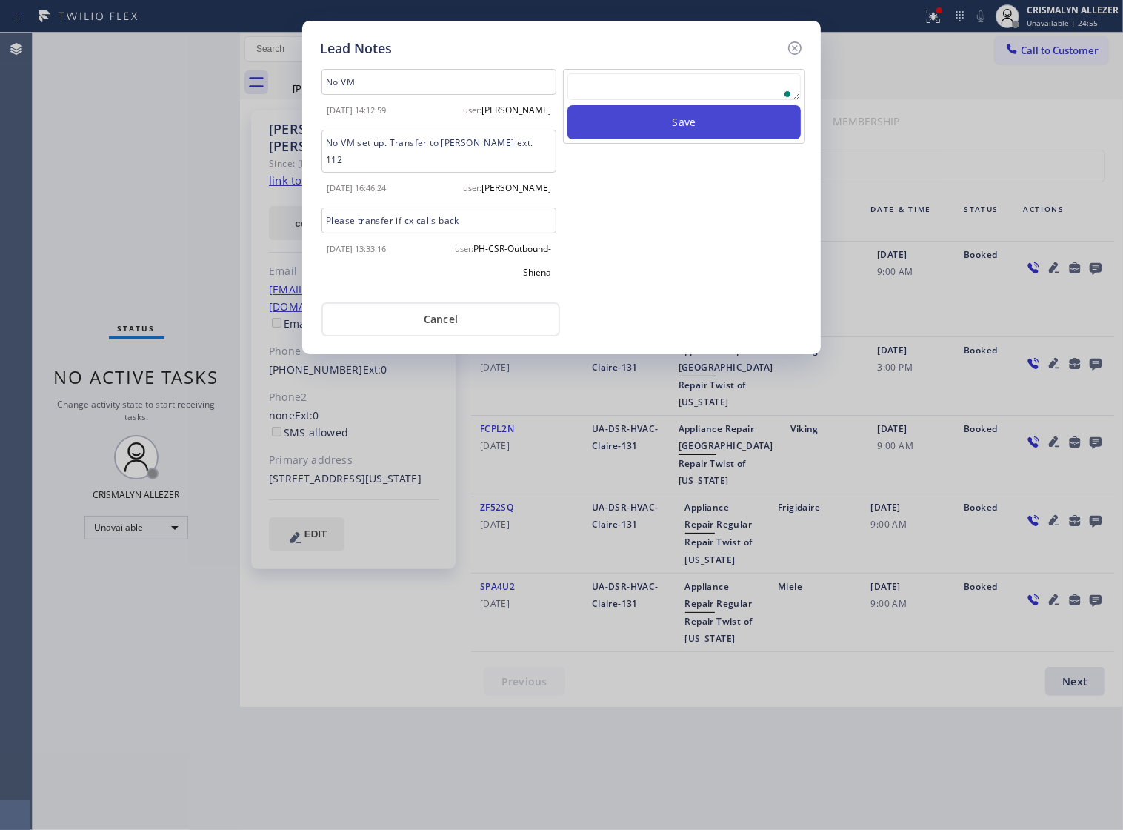
scroll to position [0, 0]
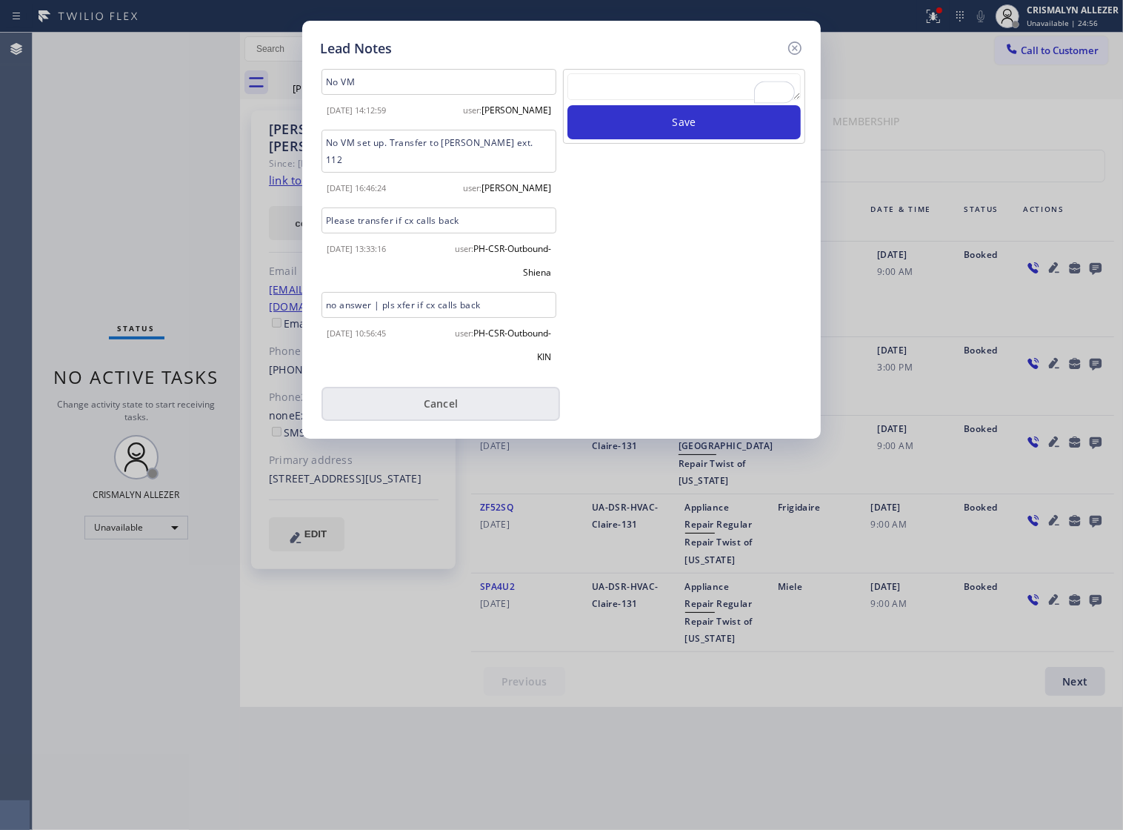
click at [449, 387] on button "Cancel" at bounding box center [441, 404] width 239 height 34
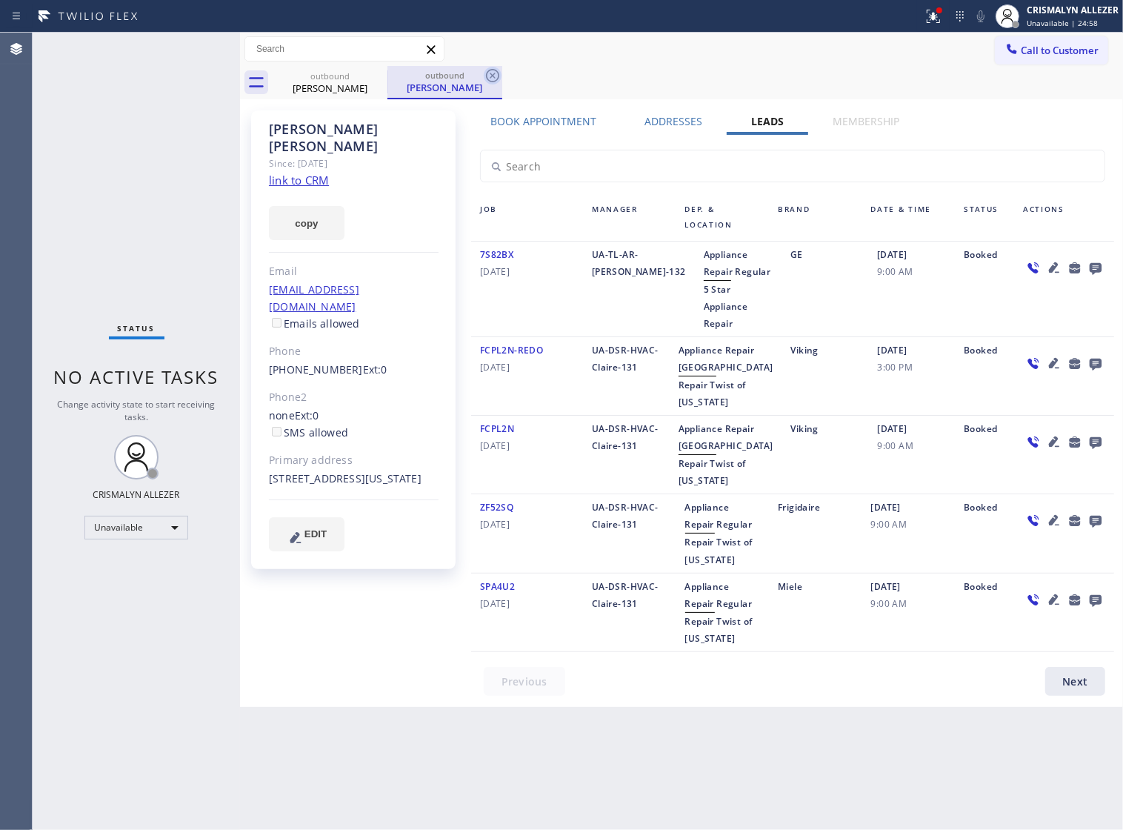
click at [490, 71] on icon at bounding box center [493, 76] width 18 height 18
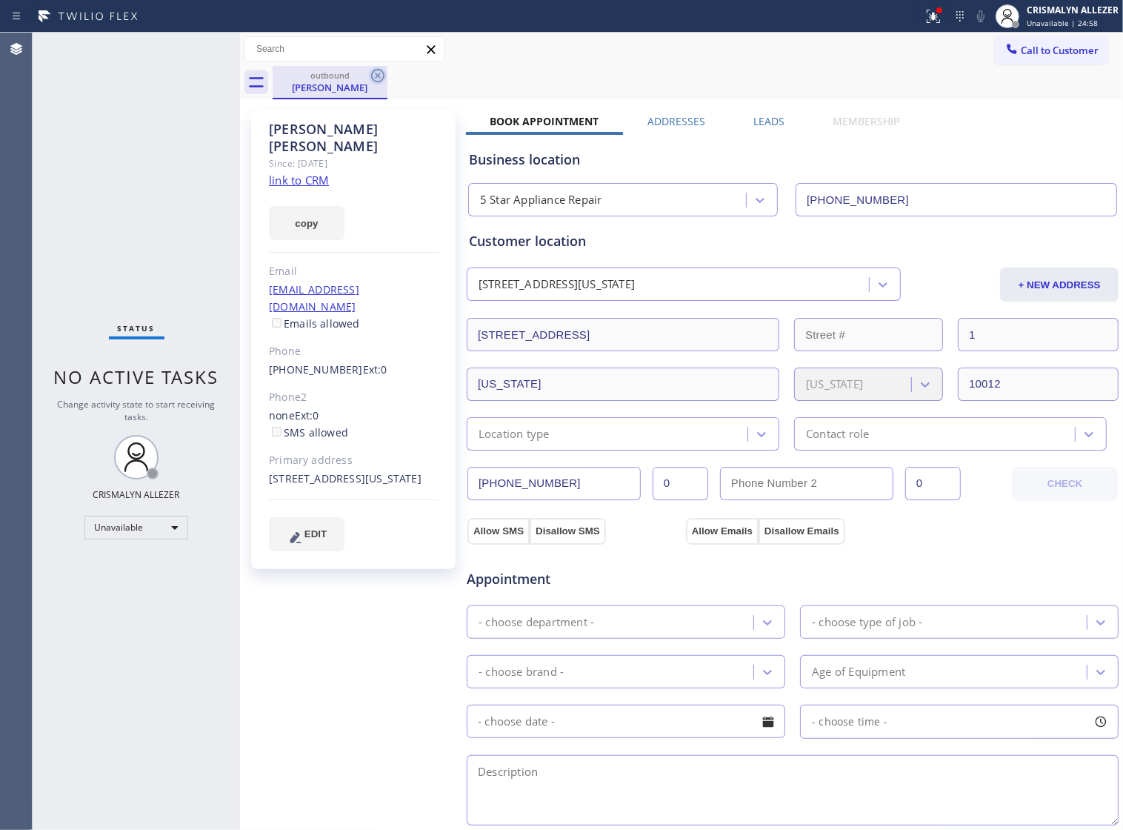
click at [374, 75] on icon at bounding box center [378, 76] width 18 height 18
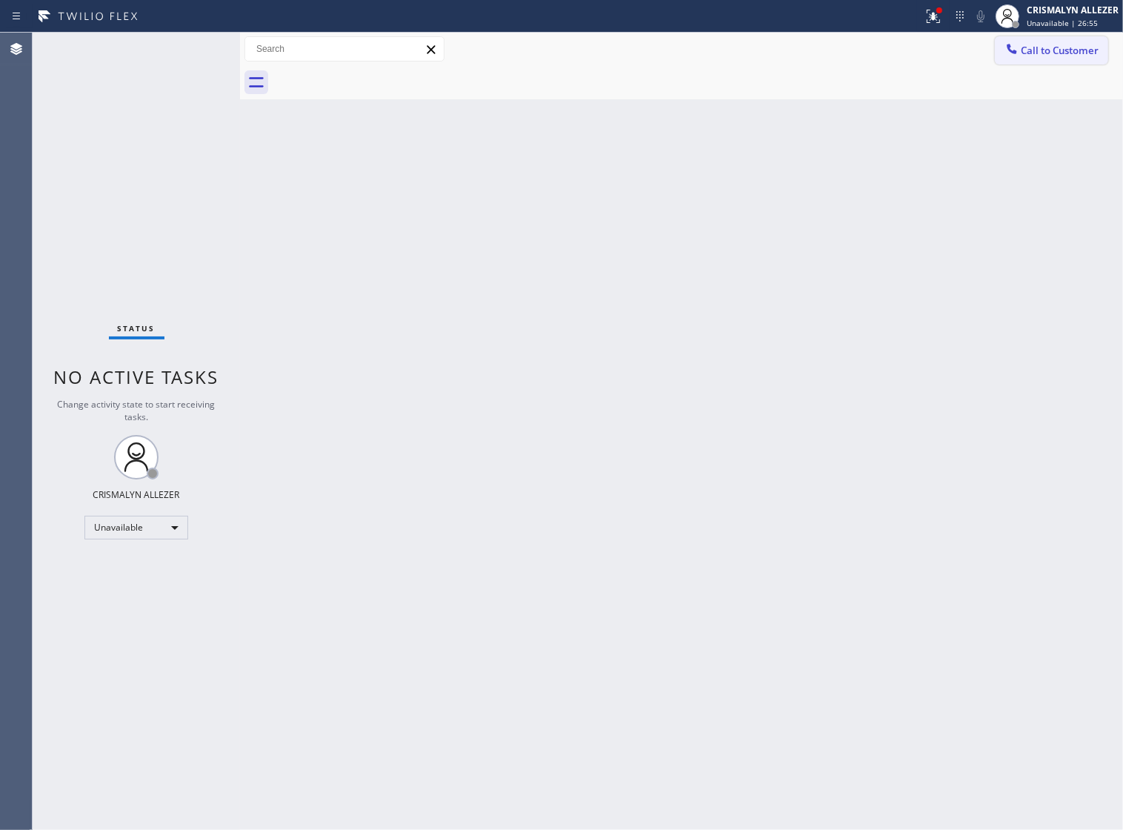
click at [1082, 60] on button "Call to Customer" at bounding box center [1051, 50] width 113 height 28
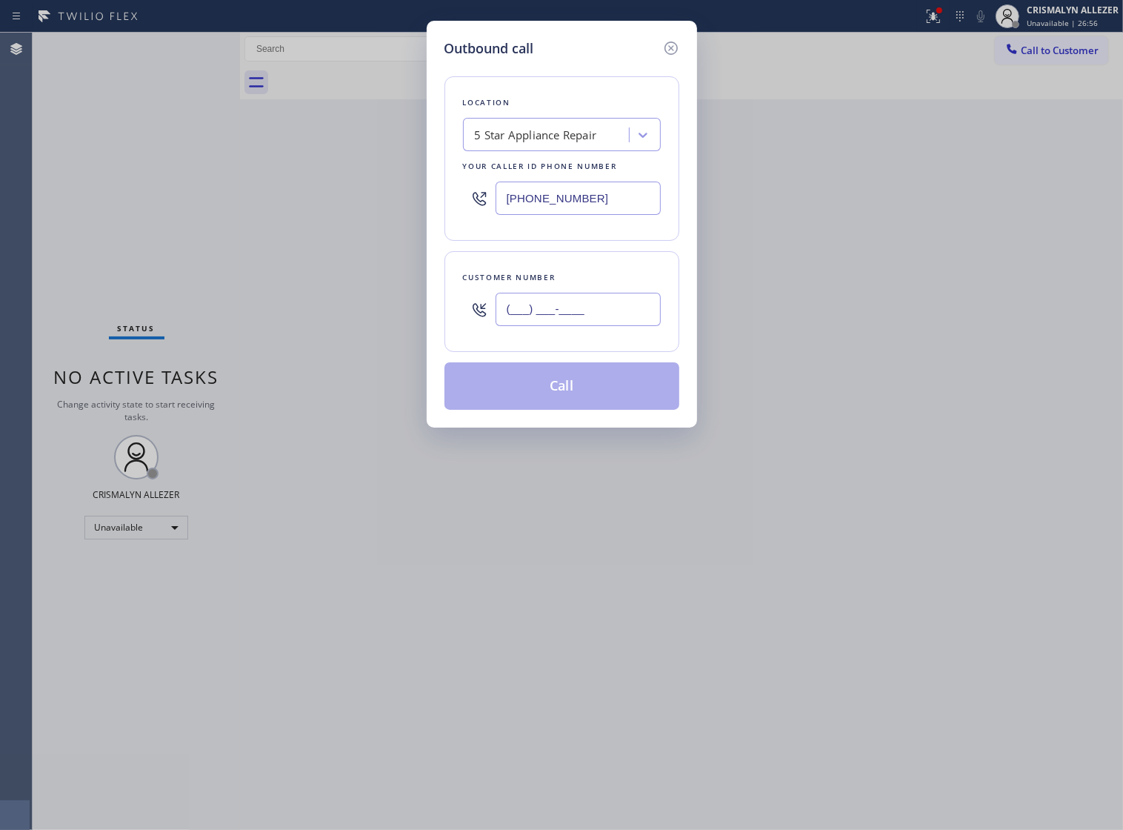
click at [606, 321] on input "(___) ___-____" at bounding box center [578, 309] width 165 height 33
paste input "415) 672-0279"
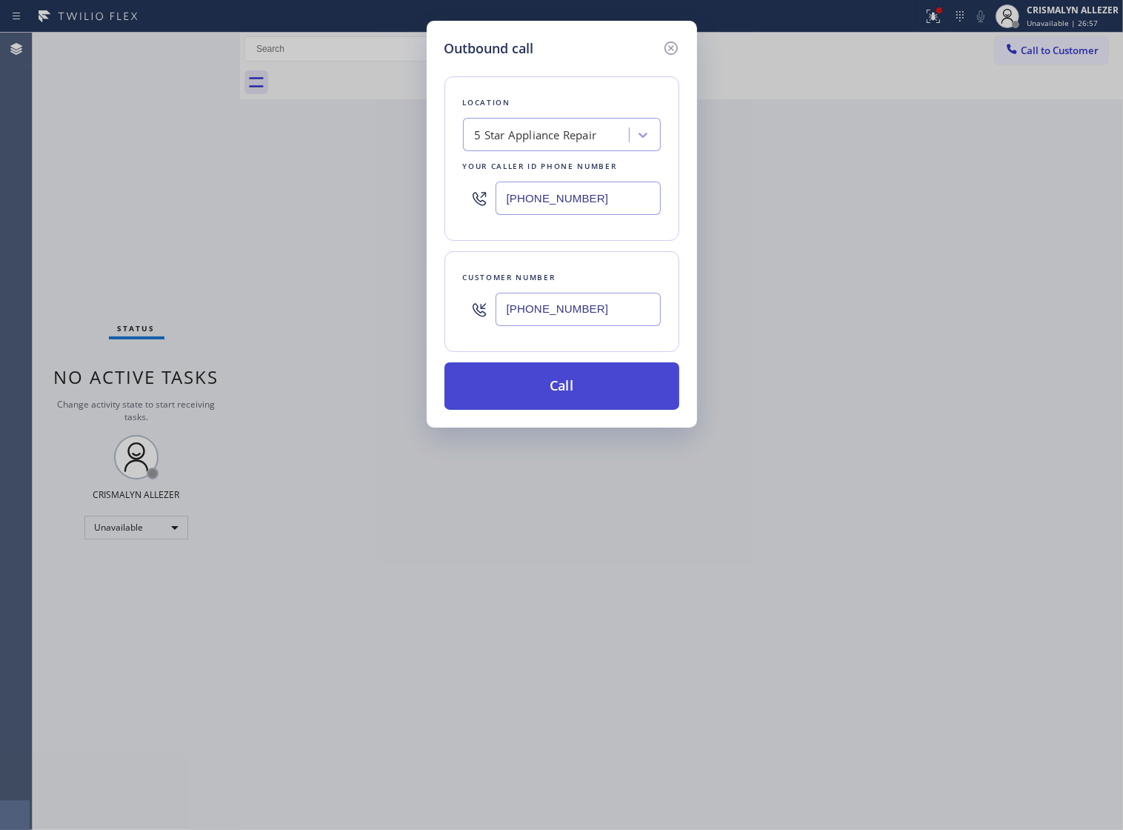
type input "(415) 672-0279"
click at [565, 405] on button "Call" at bounding box center [562, 385] width 235 height 47
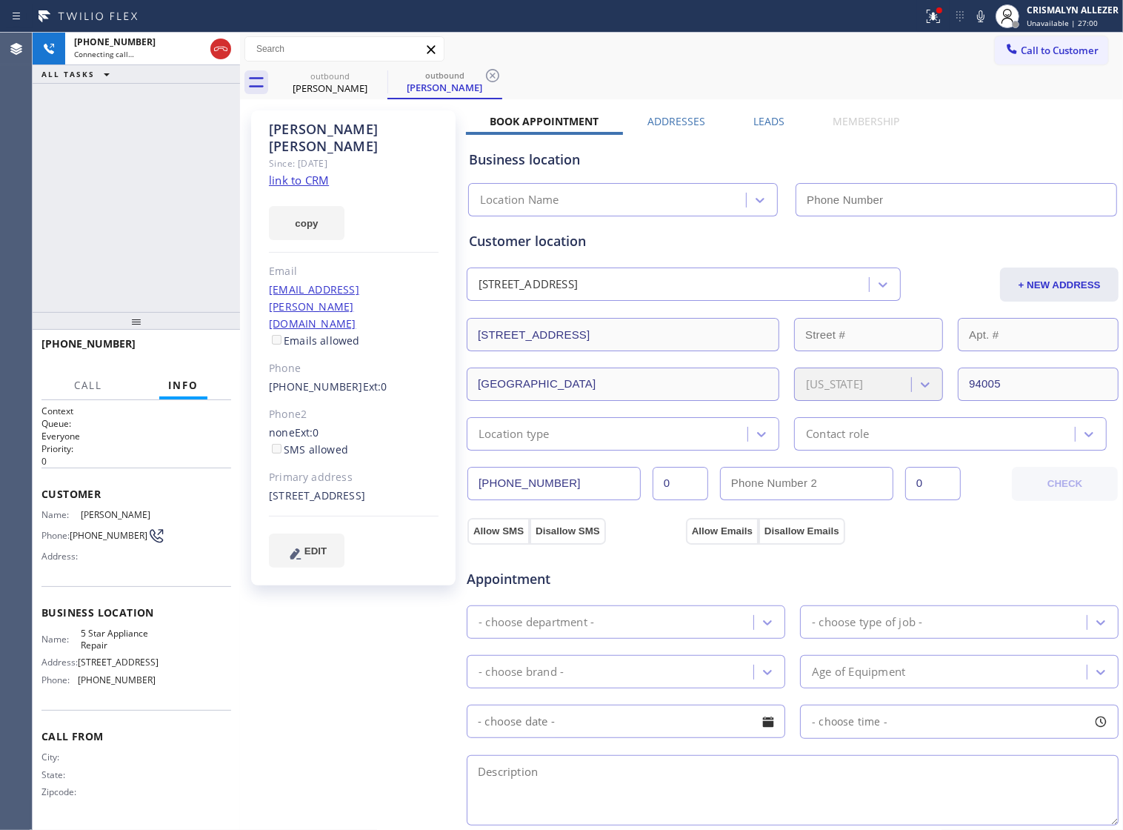
click at [297, 173] on link "link to CRM" at bounding box center [299, 180] width 60 height 15
type input "[PHONE_NUMBER]"
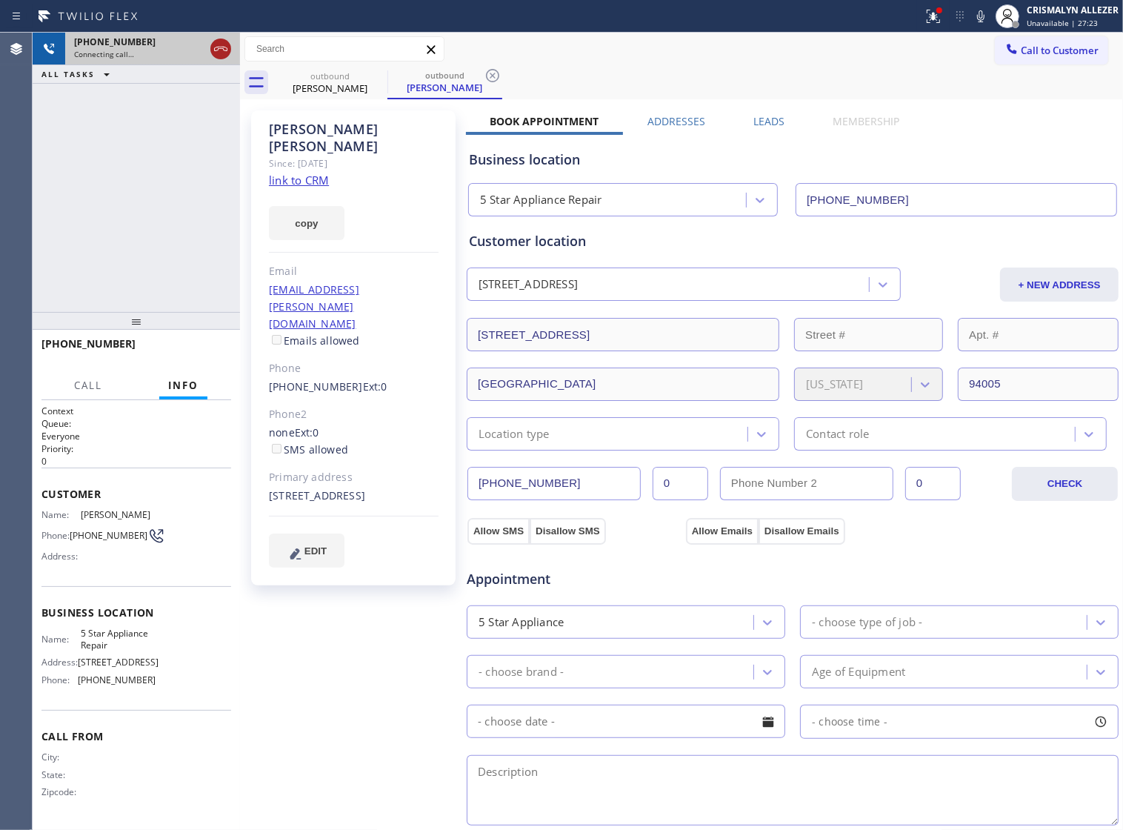
click at [222, 46] on icon at bounding box center [221, 49] width 18 height 18
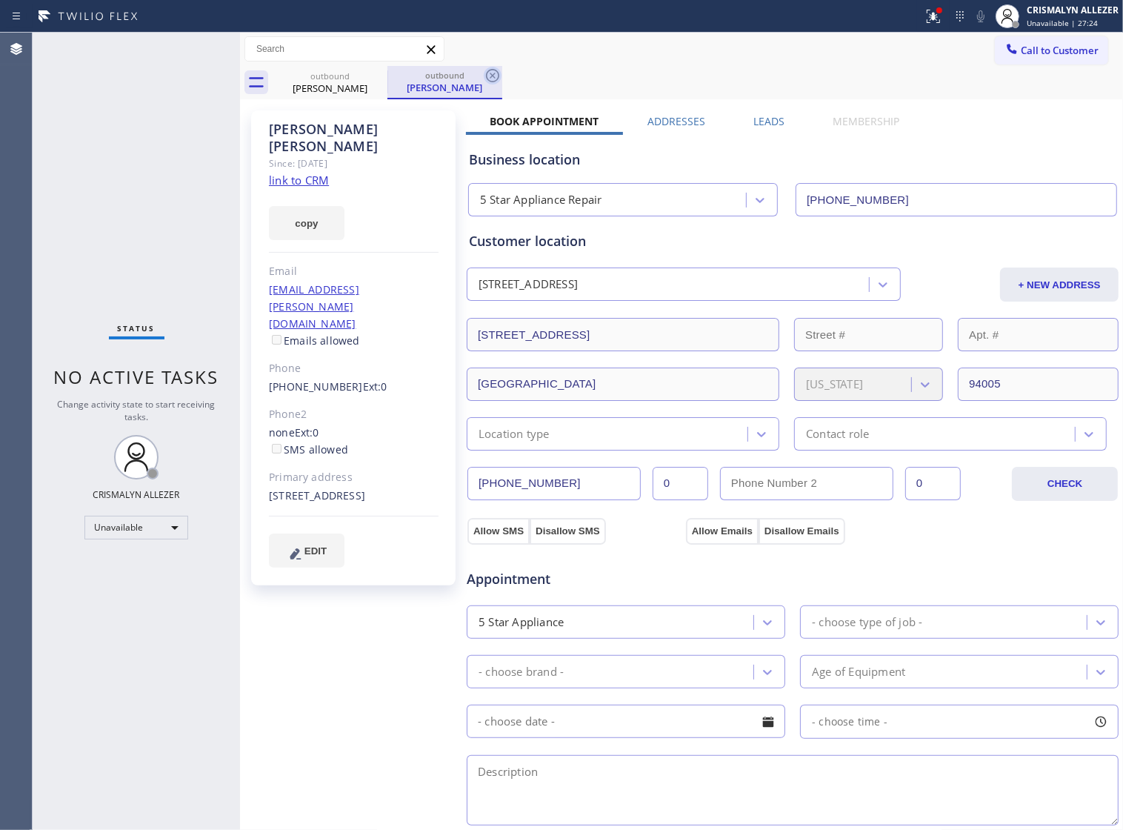
click at [496, 74] on icon at bounding box center [493, 76] width 18 height 18
click at [371, 76] on icon at bounding box center [377, 75] width 13 height 13
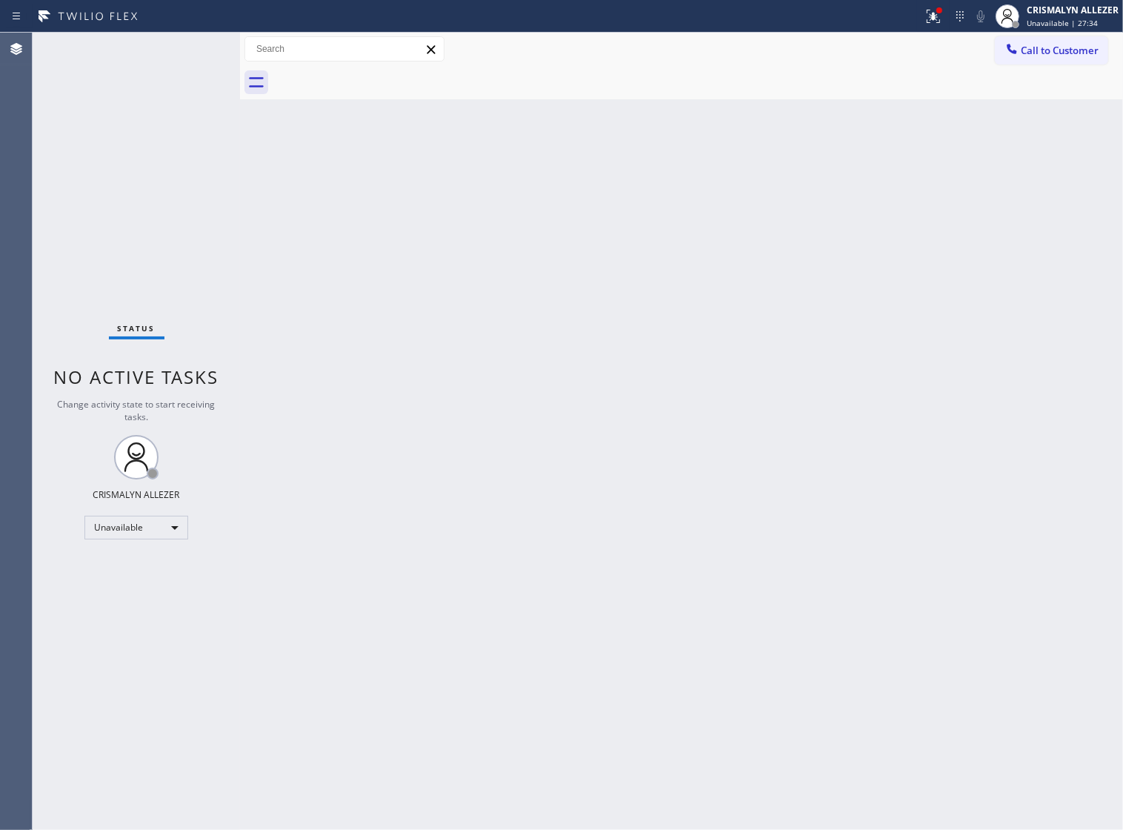
drag, startPoint x: 1056, startPoint y: 45, endPoint x: 1021, endPoint y: 95, distance: 60.6
click at [1056, 47] on span "Call to Customer" at bounding box center [1060, 50] width 78 height 13
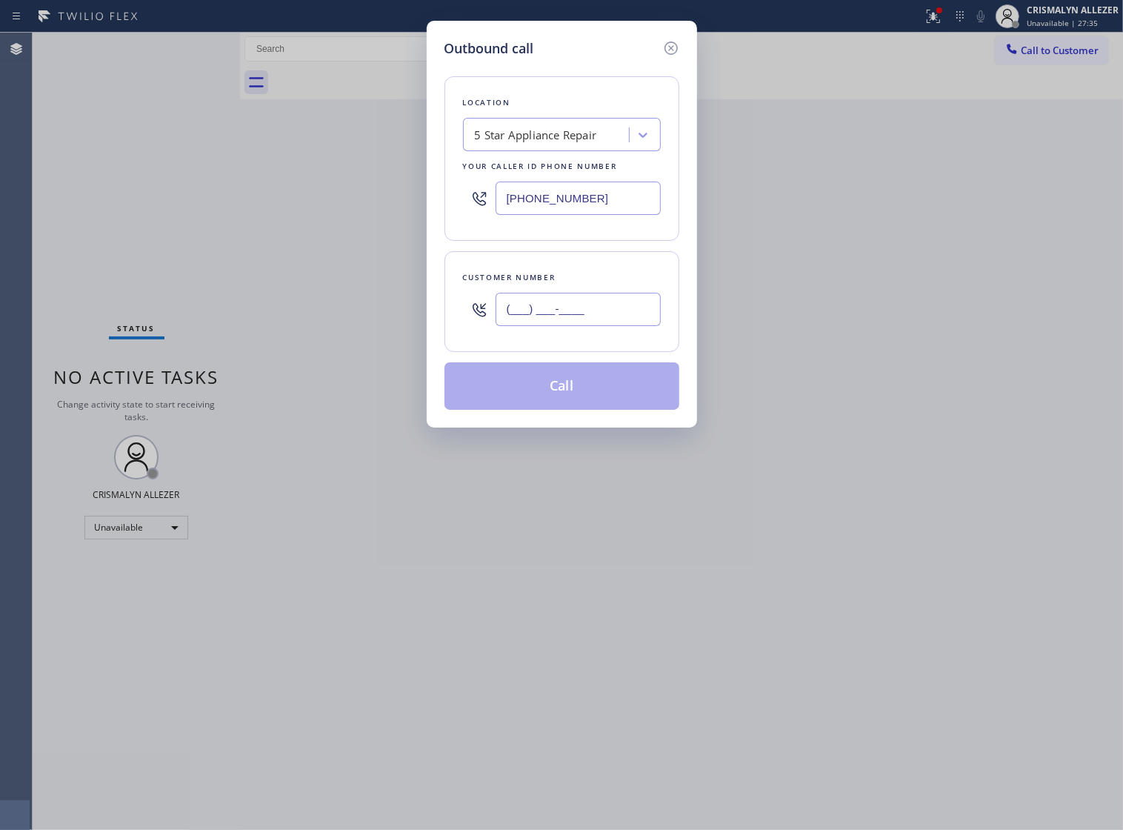
click at [613, 316] on input "(___) ___-____" at bounding box center [578, 309] width 165 height 33
paste input "415) 608-5777"
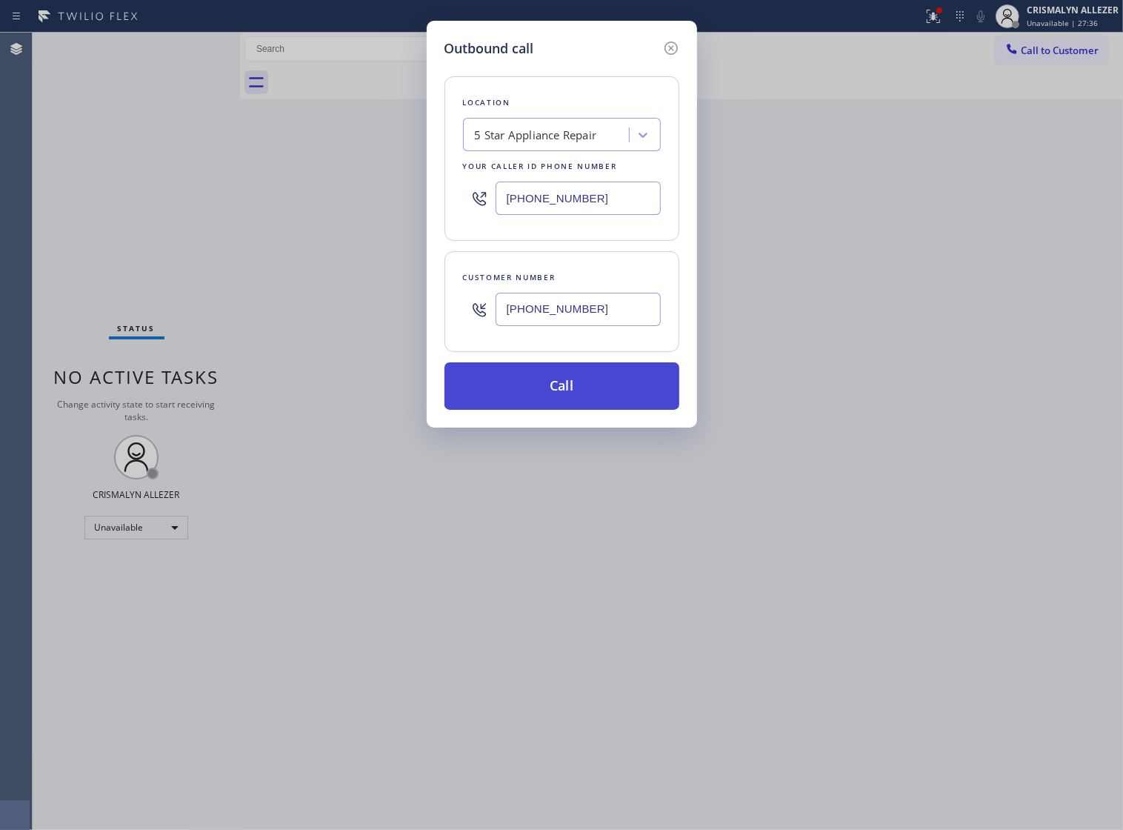
type input "(415) 608-5777"
click at [568, 402] on button "Call" at bounding box center [562, 385] width 235 height 47
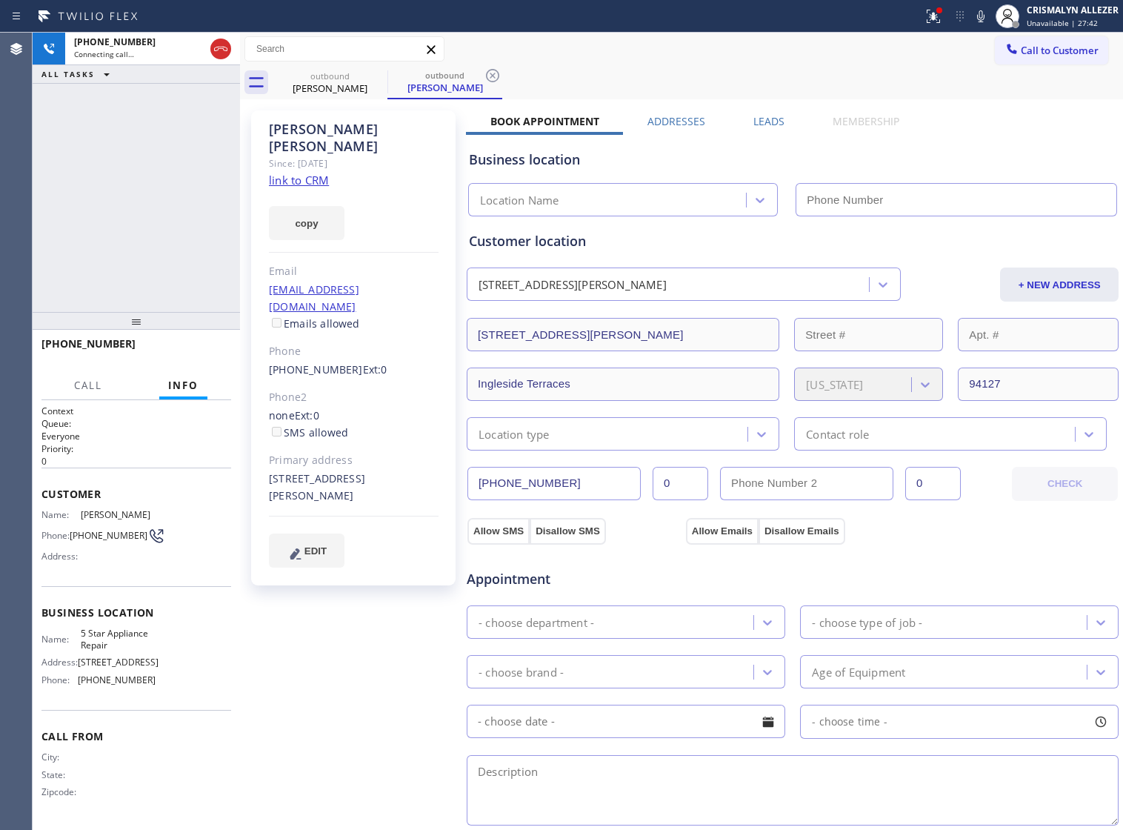
type input "[PHONE_NUMBER]"
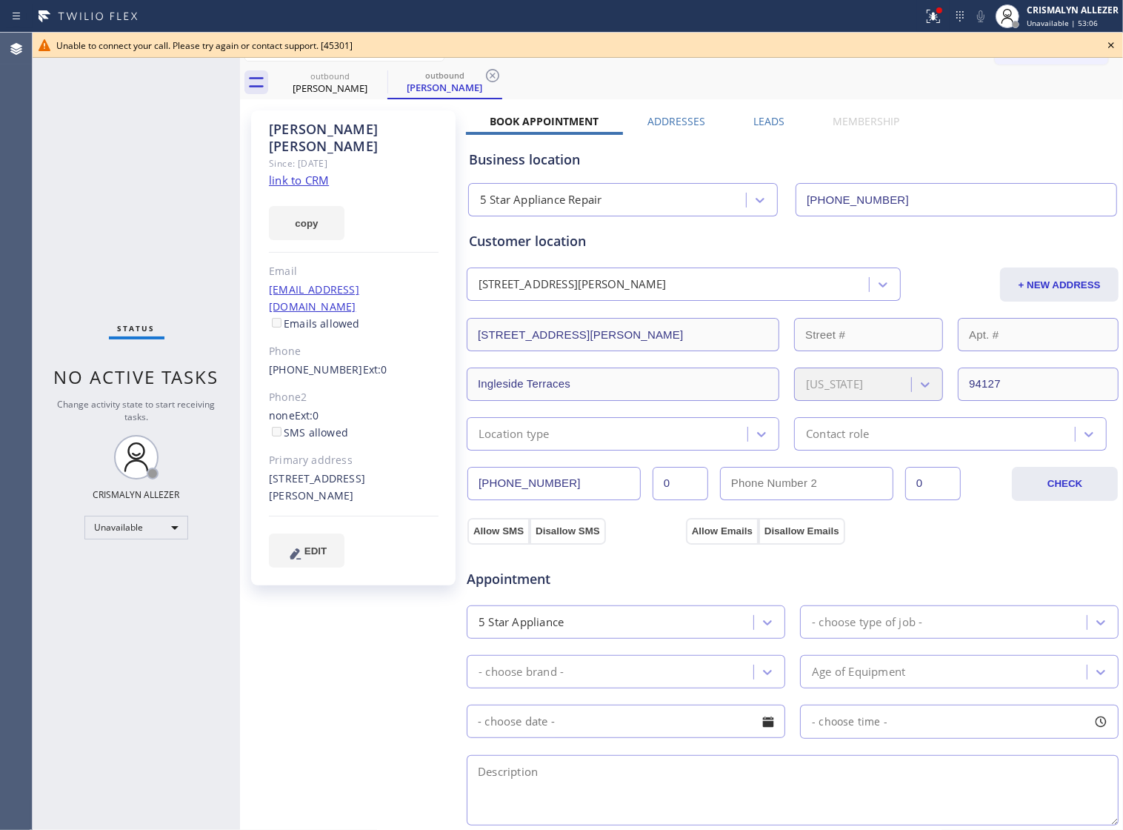
click at [1112, 47] on icon at bounding box center [1112, 45] width 18 height 18
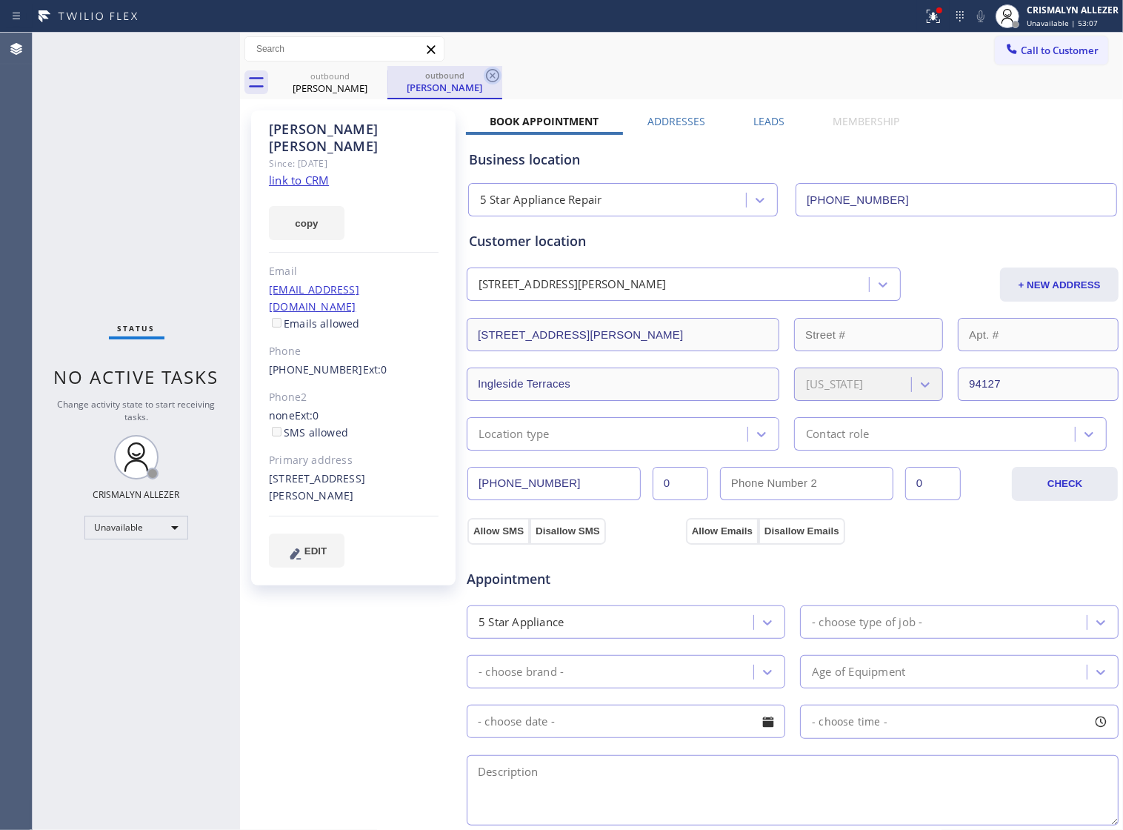
click at [488, 72] on icon at bounding box center [492, 75] width 13 height 13
click at [758, 119] on label "Leads" at bounding box center [769, 121] width 31 height 14
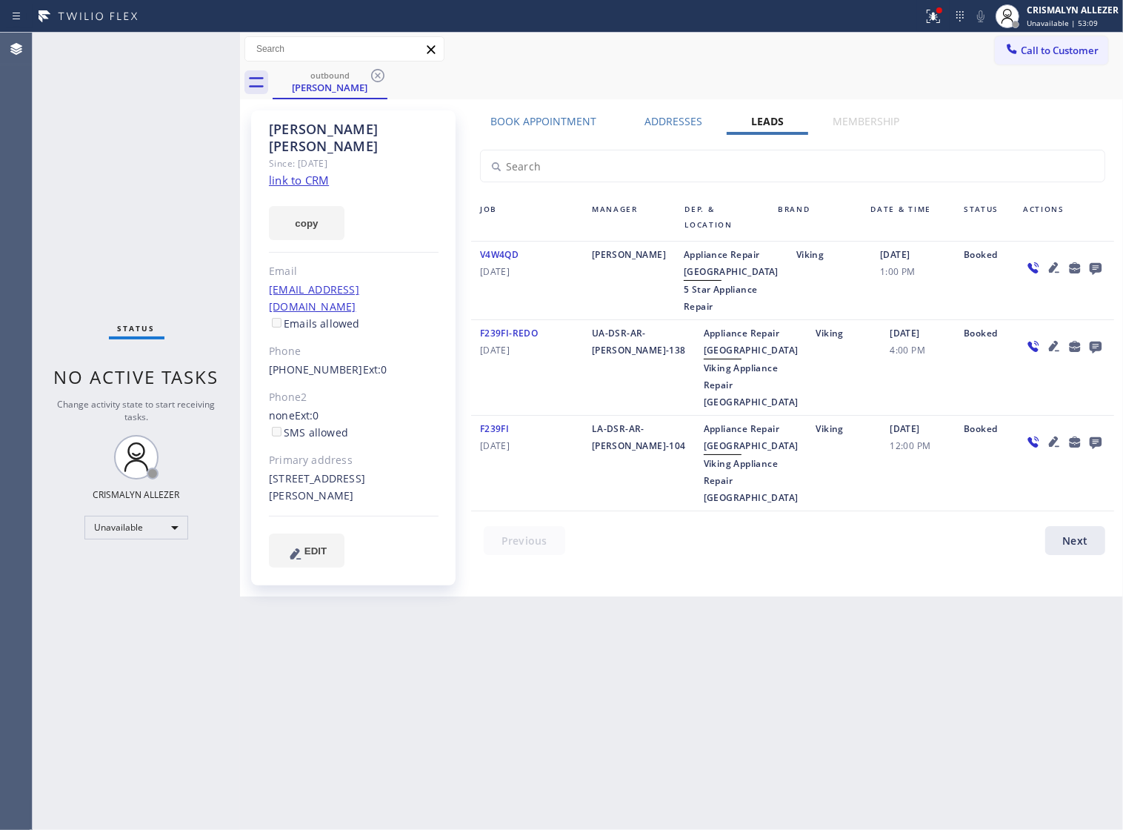
click at [1098, 273] on icon at bounding box center [1096, 269] width 12 height 12
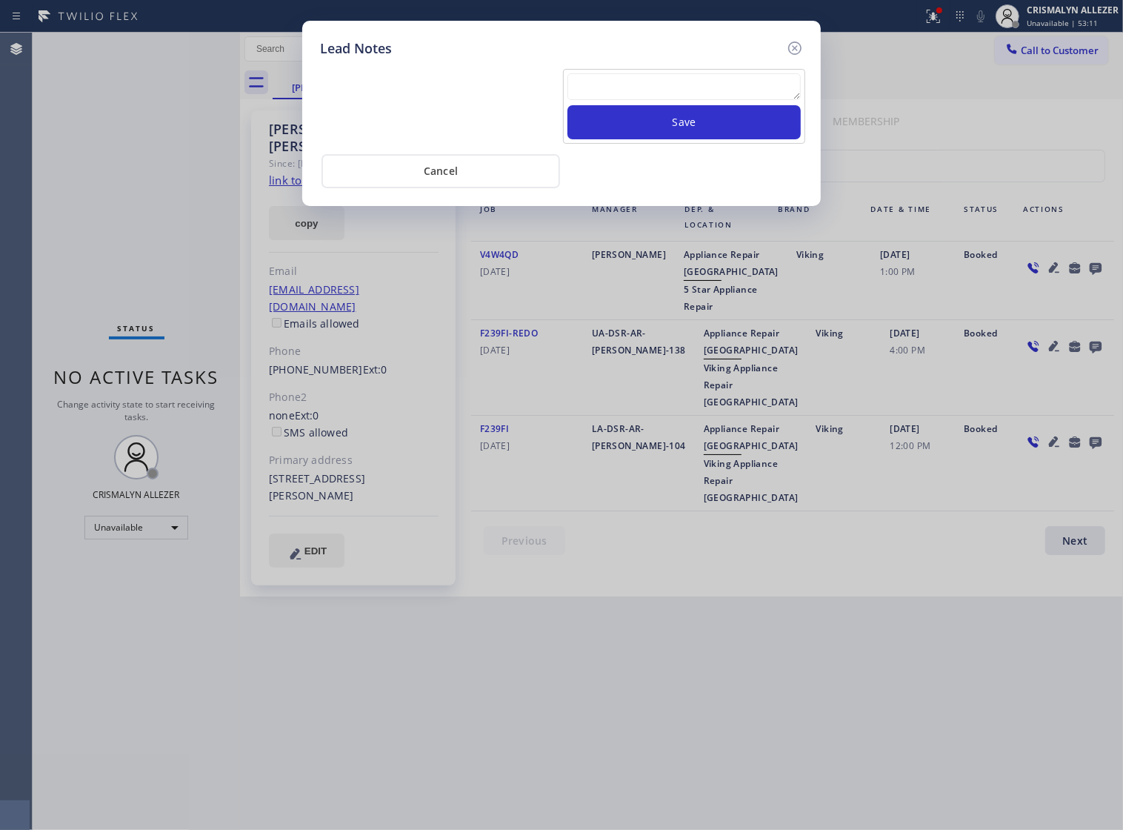
click at [631, 93] on textarea at bounding box center [684, 86] width 233 height 27
paste textarea "no answer | pls xfer if cx calls back"
type textarea "no answer | pls xfer if cx calls back"
click at [679, 132] on button "Save" at bounding box center [684, 122] width 233 height 34
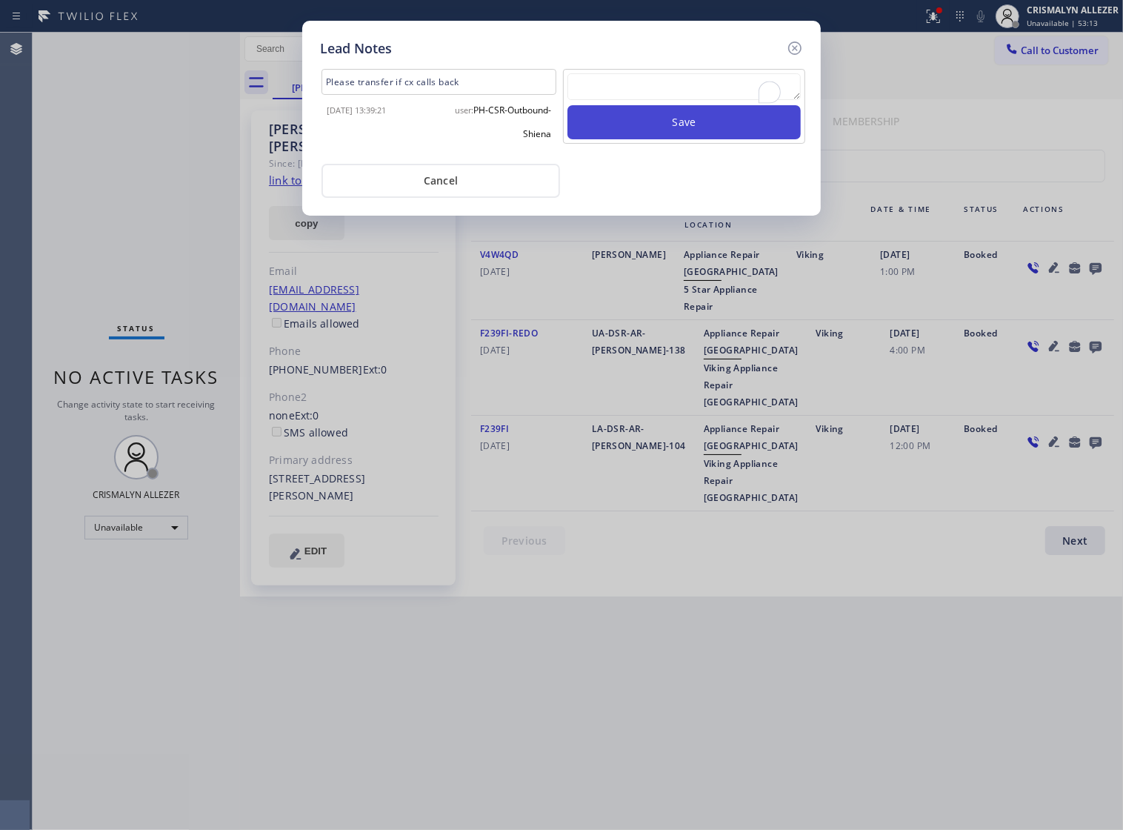
scroll to position [0, 0]
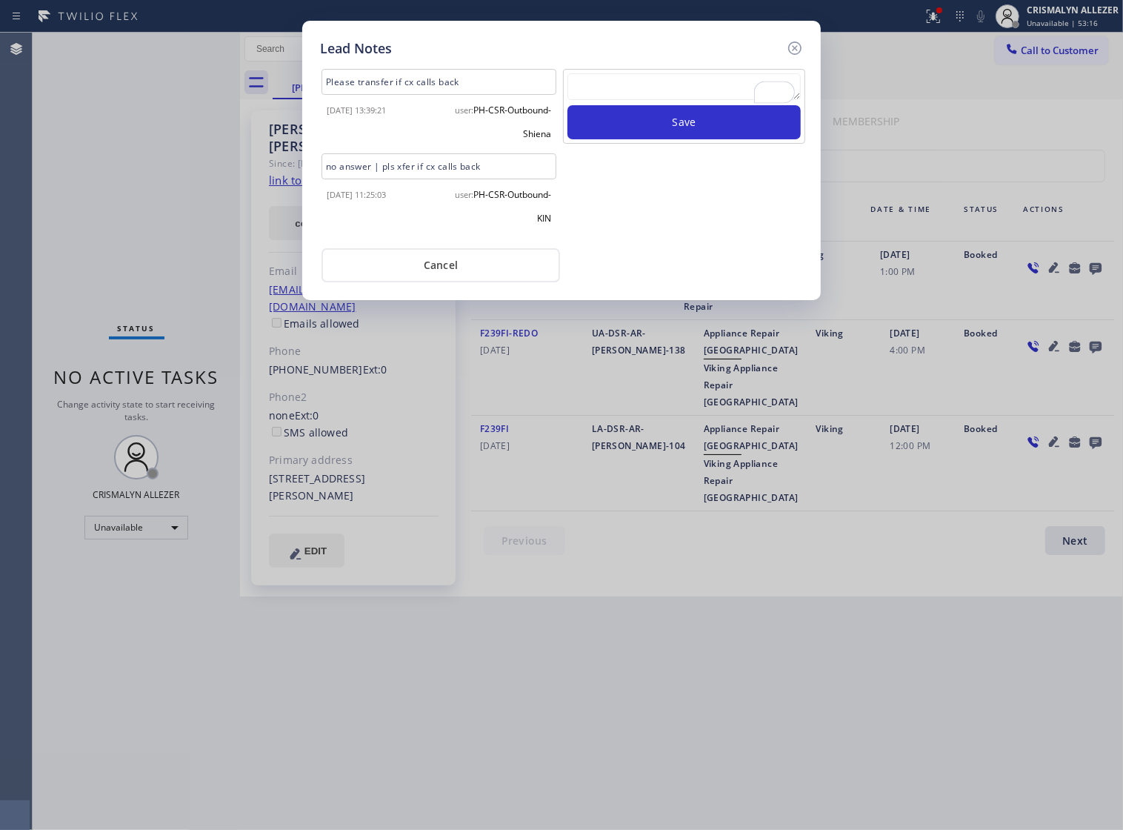
drag, startPoint x: 456, startPoint y: 279, endPoint x: 464, endPoint y: 276, distance: 8.0
click at [456, 279] on button "Cancel" at bounding box center [441, 265] width 239 height 34
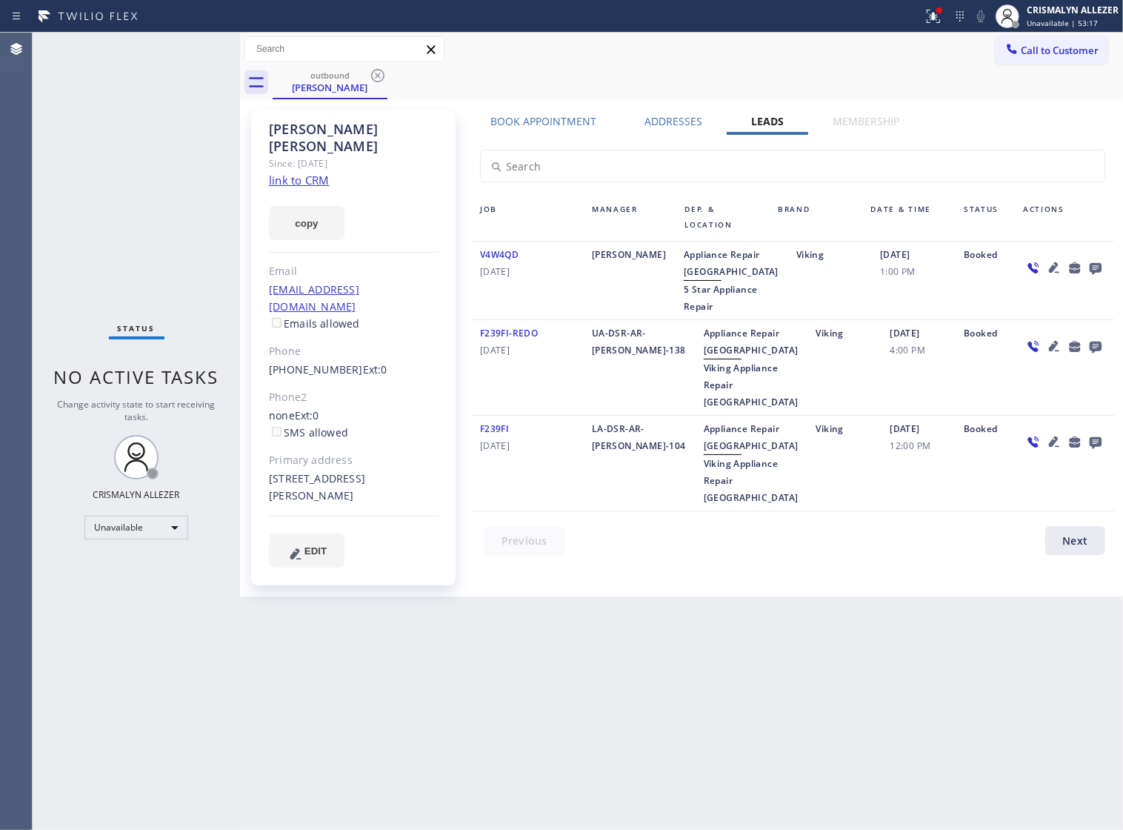
drag, startPoint x: 379, startPoint y: 69, endPoint x: 391, endPoint y: 5, distance: 65.0
click at [379, 67] on icon at bounding box center [378, 76] width 18 height 18
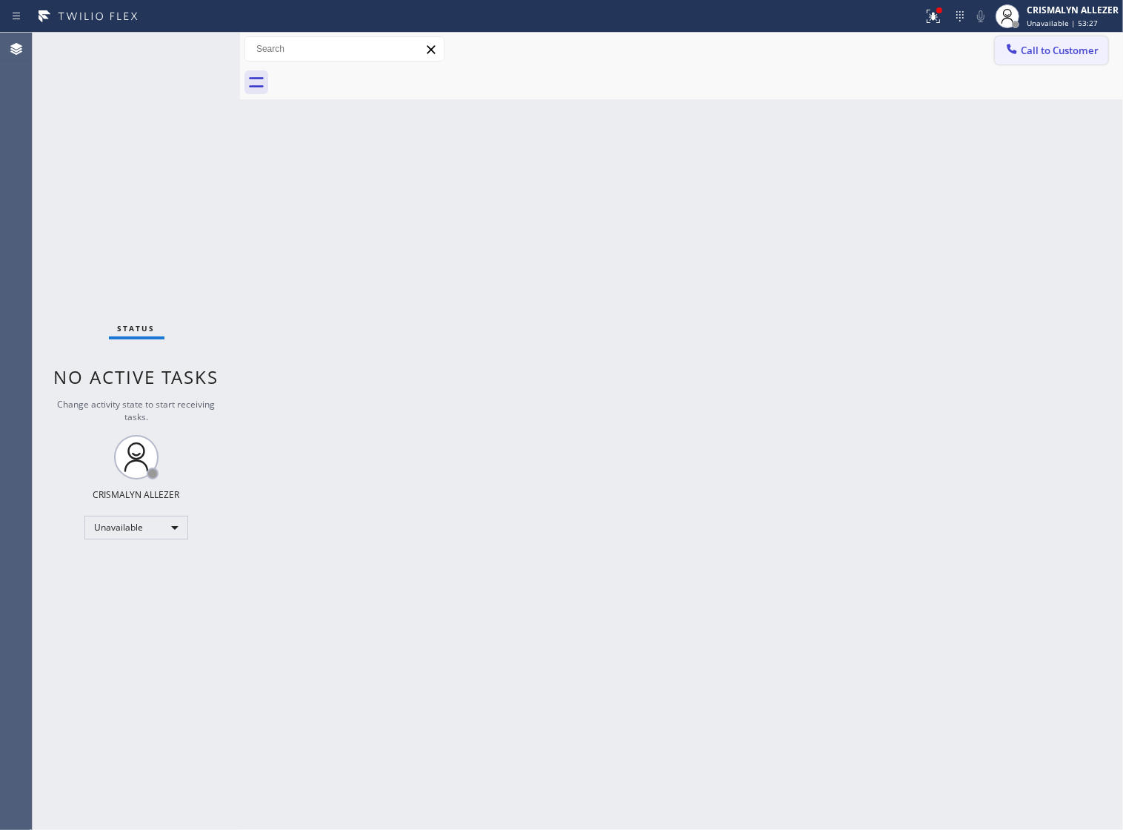
click at [1087, 56] on span "Call to Customer" at bounding box center [1060, 50] width 78 height 13
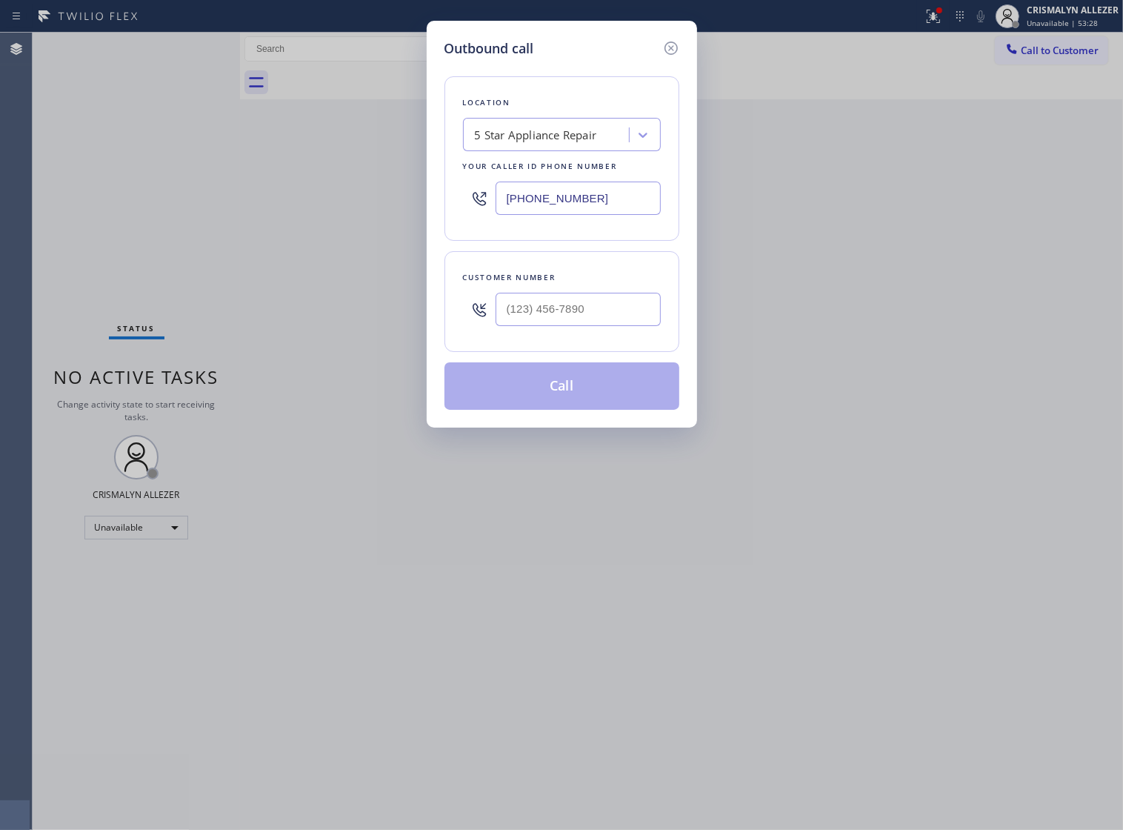
drag, startPoint x: 636, startPoint y: 213, endPoint x: 274, endPoint y: 205, distance: 361.7
click at [279, 206] on div "Outbound call Location 5 Star Appliance Repair Your caller id phone number [PHO…" at bounding box center [561, 415] width 1123 height 830
paste input "786) 971-2966"
type input "[PHONE_NUMBER]"
click at [622, 326] on input "(___) ___-____" at bounding box center [578, 309] width 165 height 33
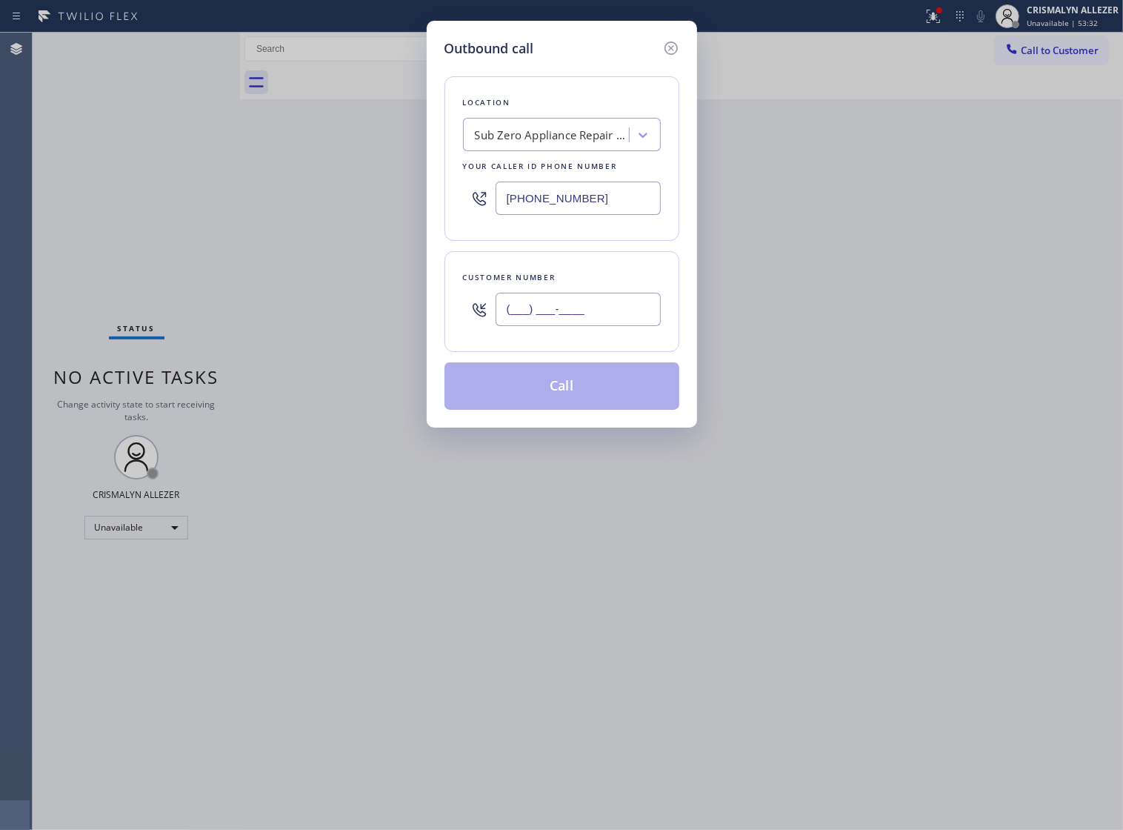
paste input "786) 227-4481"
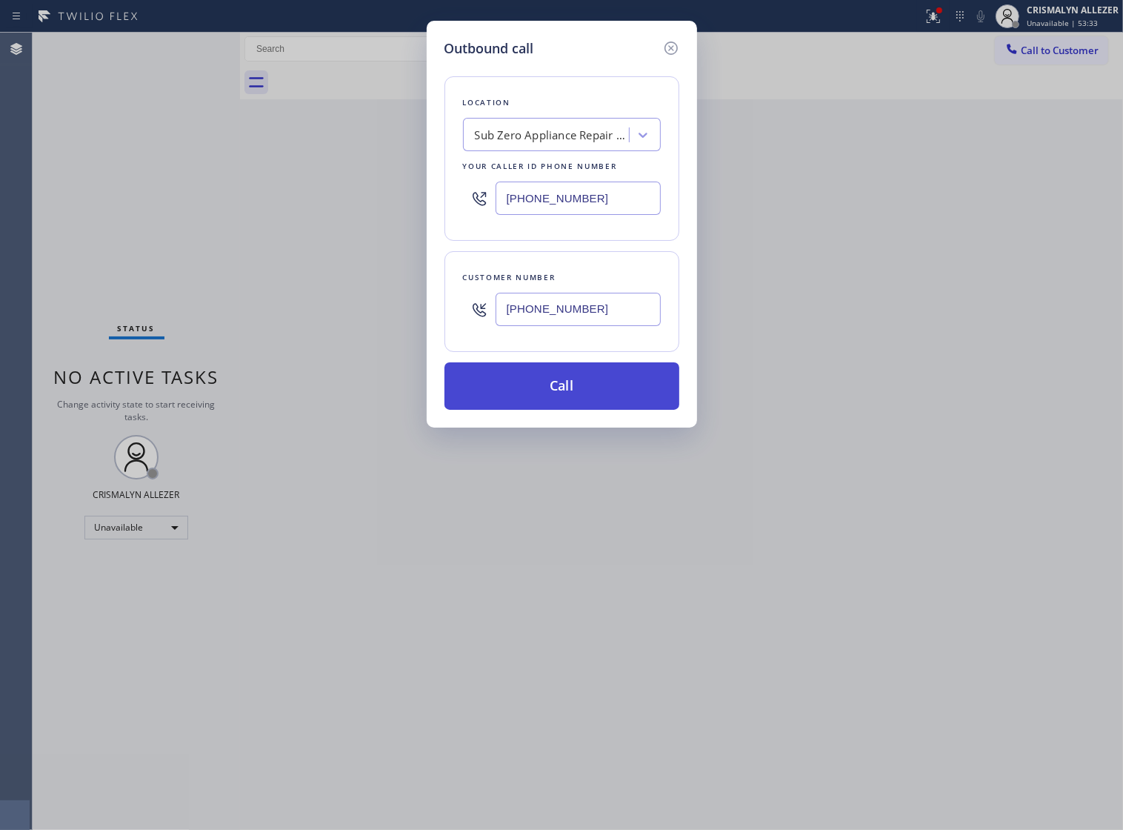
type input "[PHONE_NUMBER]"
click at [579, 402] on button "Call" at bounding box center [562, 385] width 235 height 47
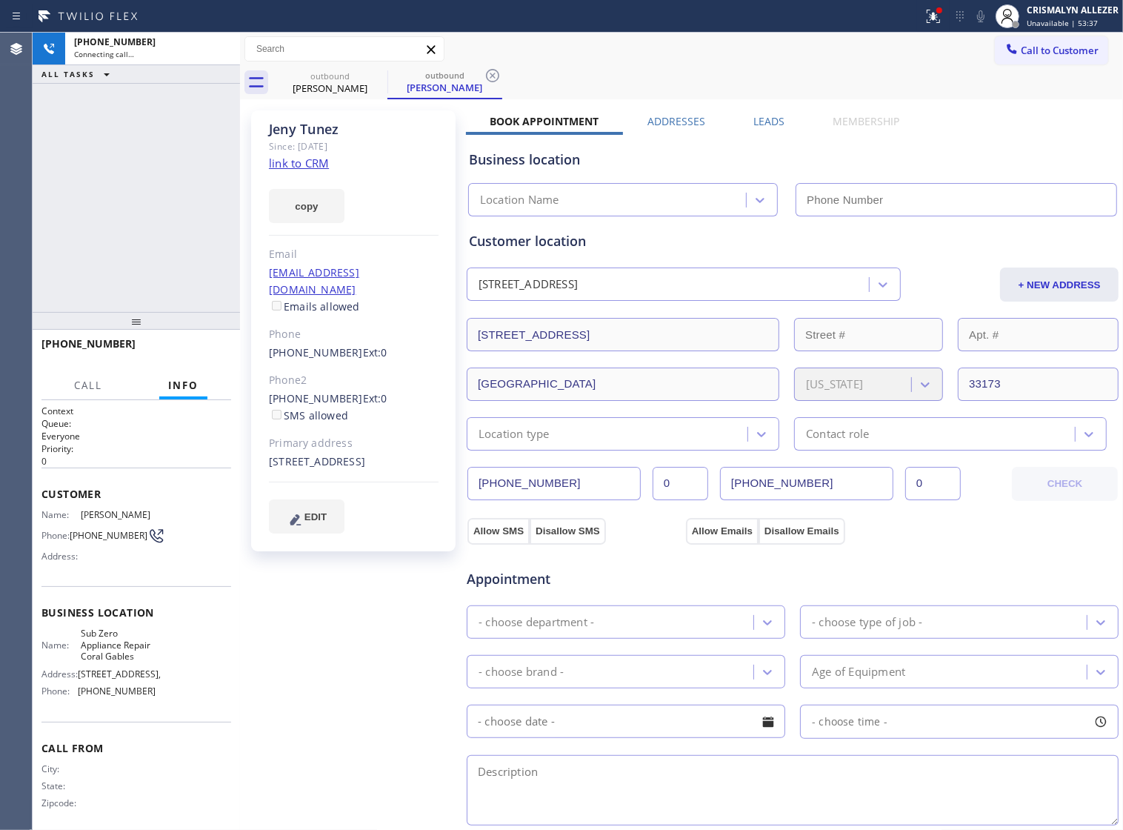
click at [298, 165] on link "link to CRM" at bounding box center [299, 163] width 60 height 15
type input "[PHONE_NUMBER]"
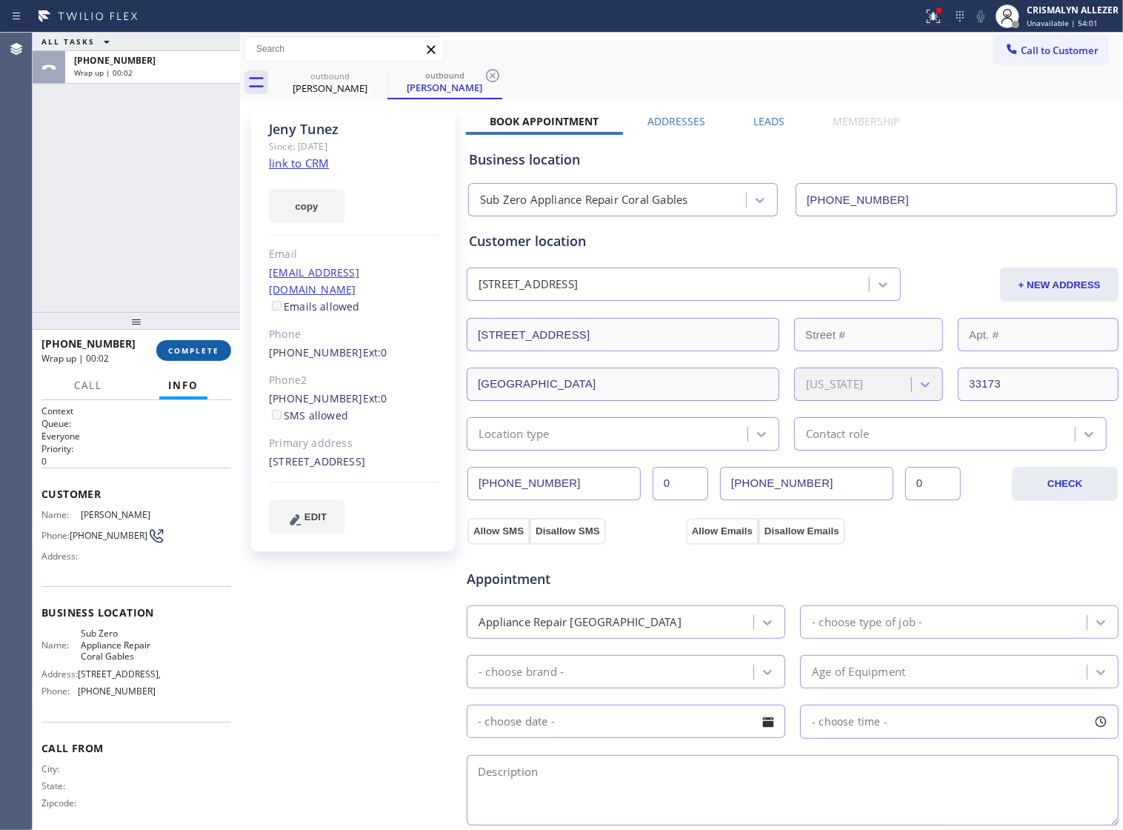
click at [180, 346] on span "COMPLETE" at bounding box center [193, 350] width 51 height 10
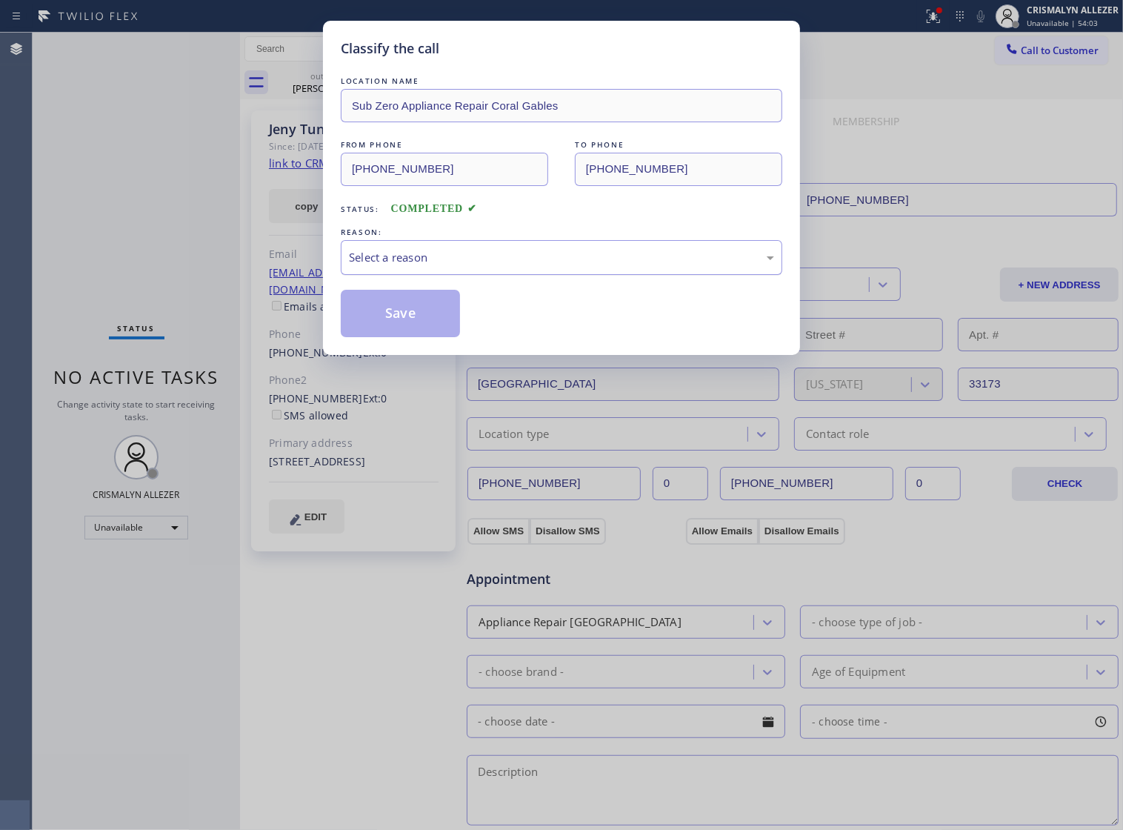
click at [558, 266] on div "Select a reason" at bounding box center [561, 257] width 425 height 17
click at [393, 337] on button "Save" at bounding box center [400, 313] width 119 height 47
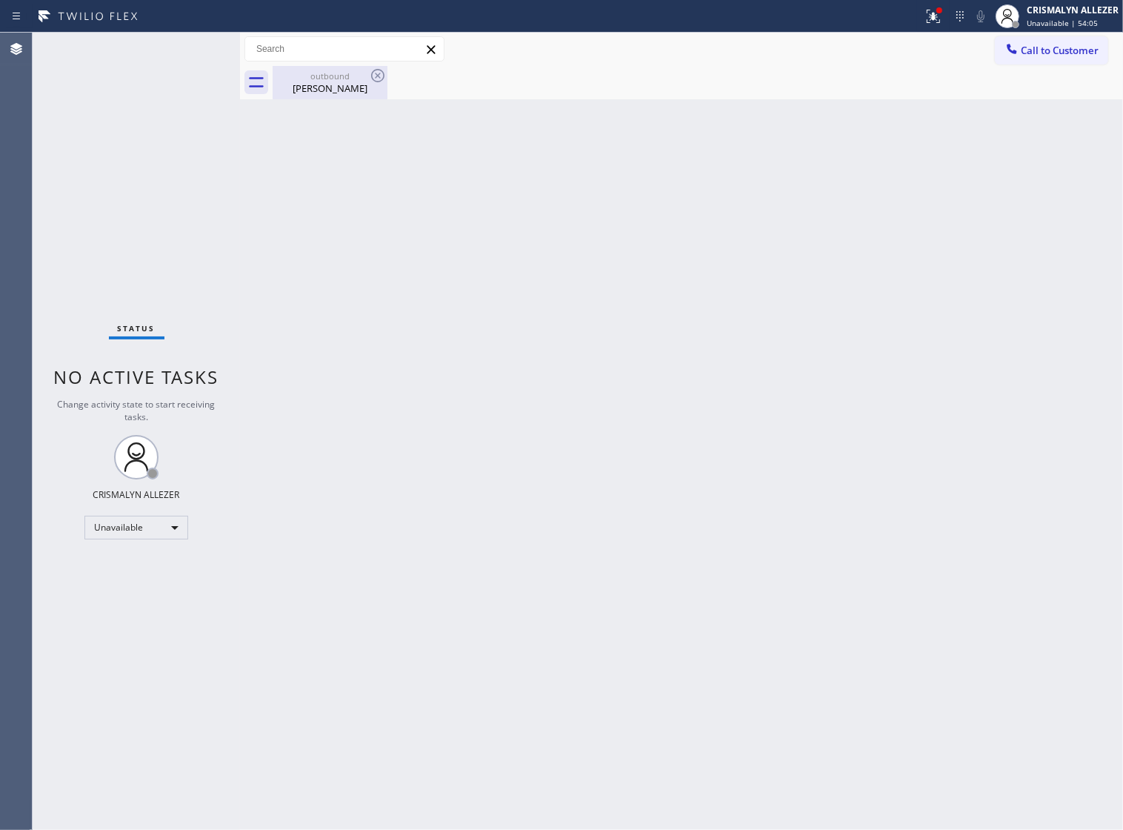
click at [321, 95] on div "outbound [PERSON_NAME]" at bounding box center [330, 82] width 112 height 33
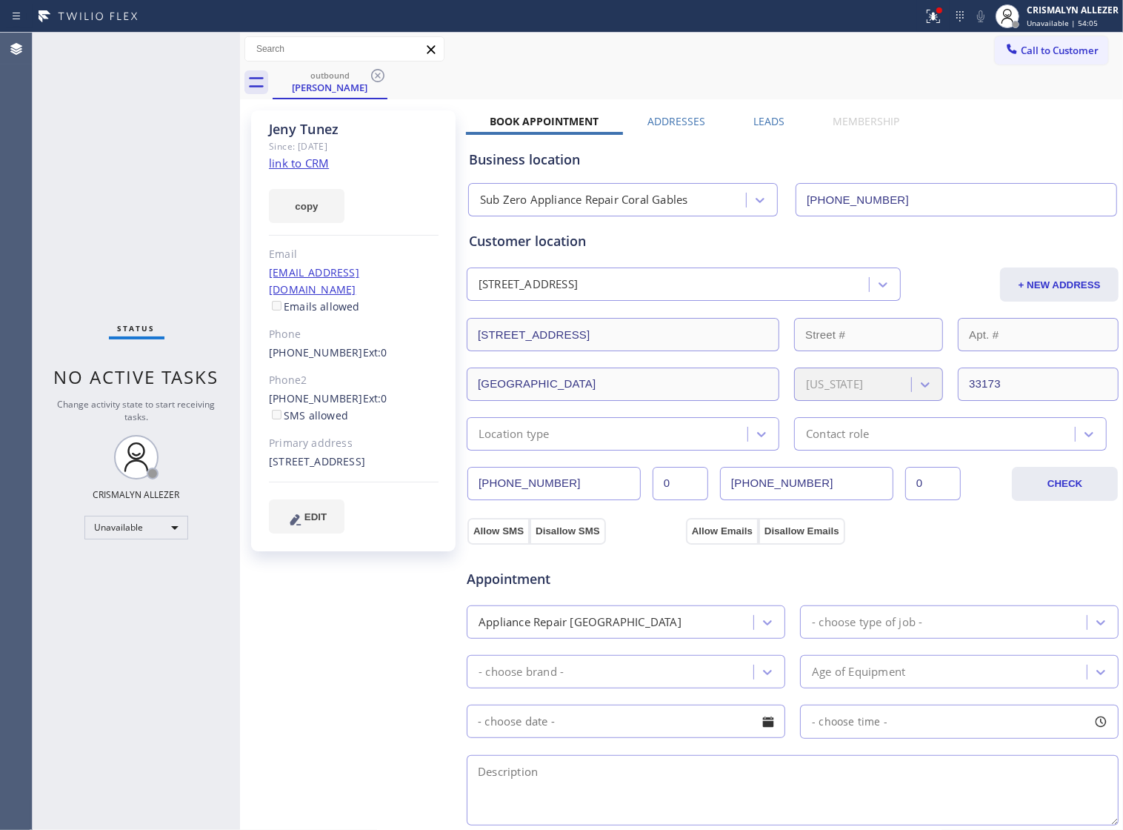
click at [767, 122] on label "Leads" at bounding box center [769, 121] width 31 height 14
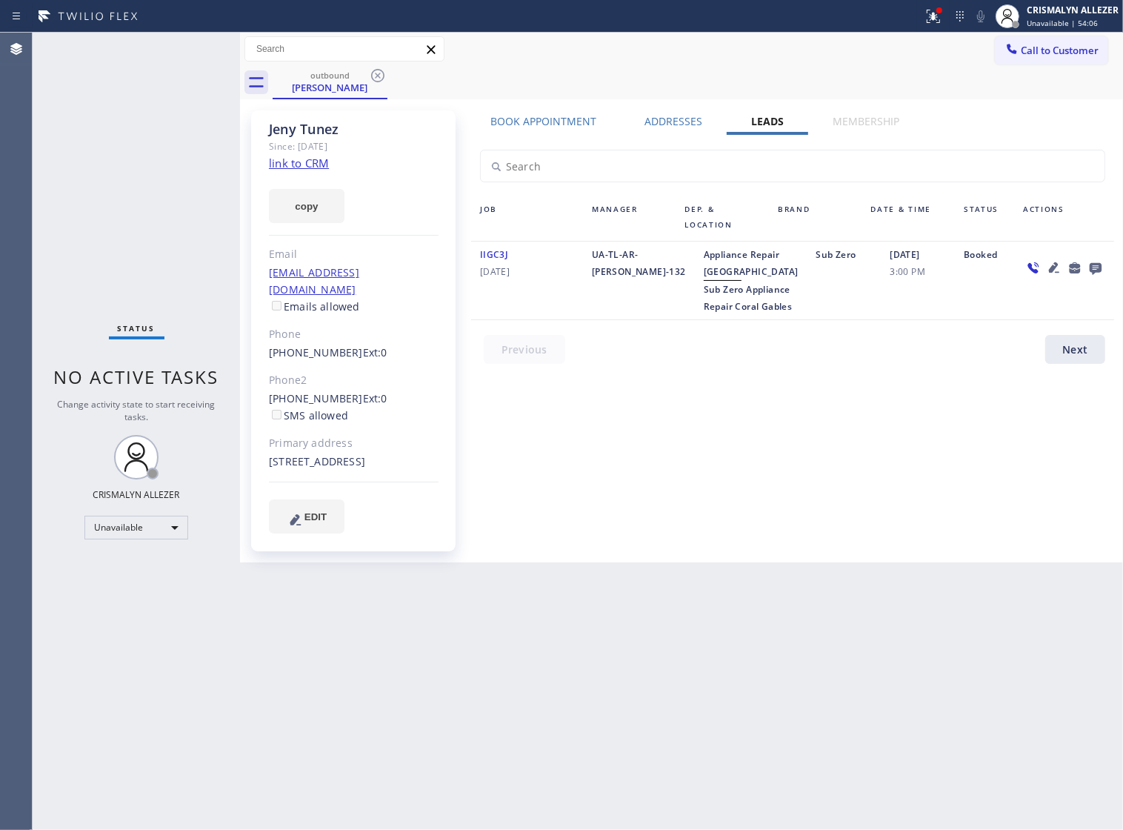
click at [1094, 268] on icon at bounding box center [1096, 269] width 12 height 12
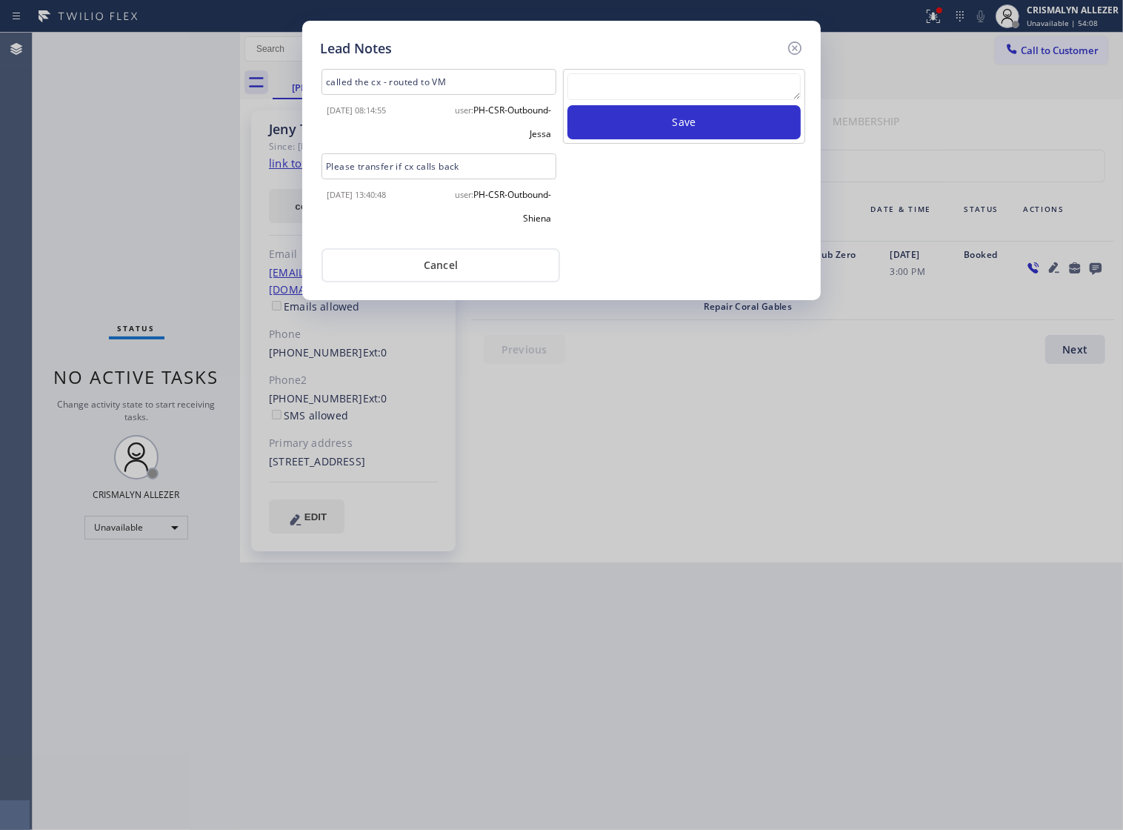
click at [654, 90] on textarea at bounding box center [684, 86] width 233 height 27
paste textarea "DON'T NEED SERVICE"
type textarea "DON'T NEED SERVICE"
click at [668, 139] on button "Save" at bounding box center [684, 122] width 233 height 34
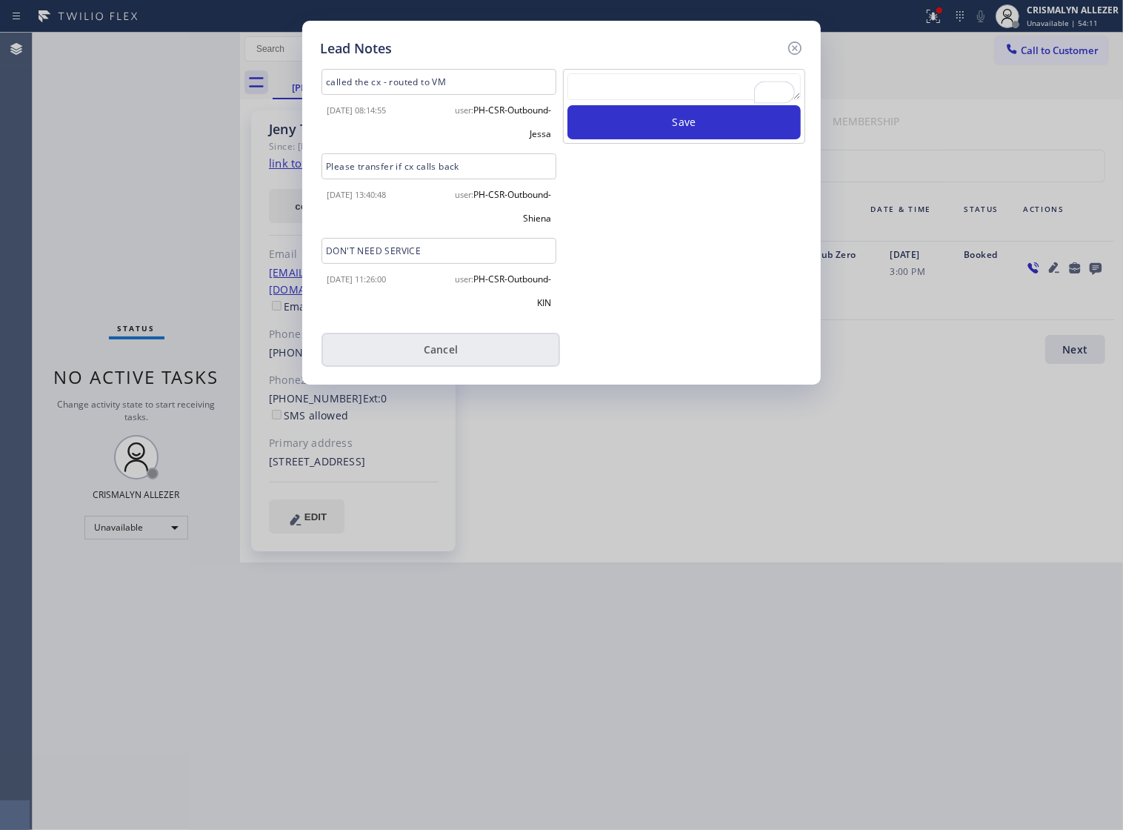
click at [437, 358] on button "Cancel" at bounding box center [441, 350] width 239 height 34
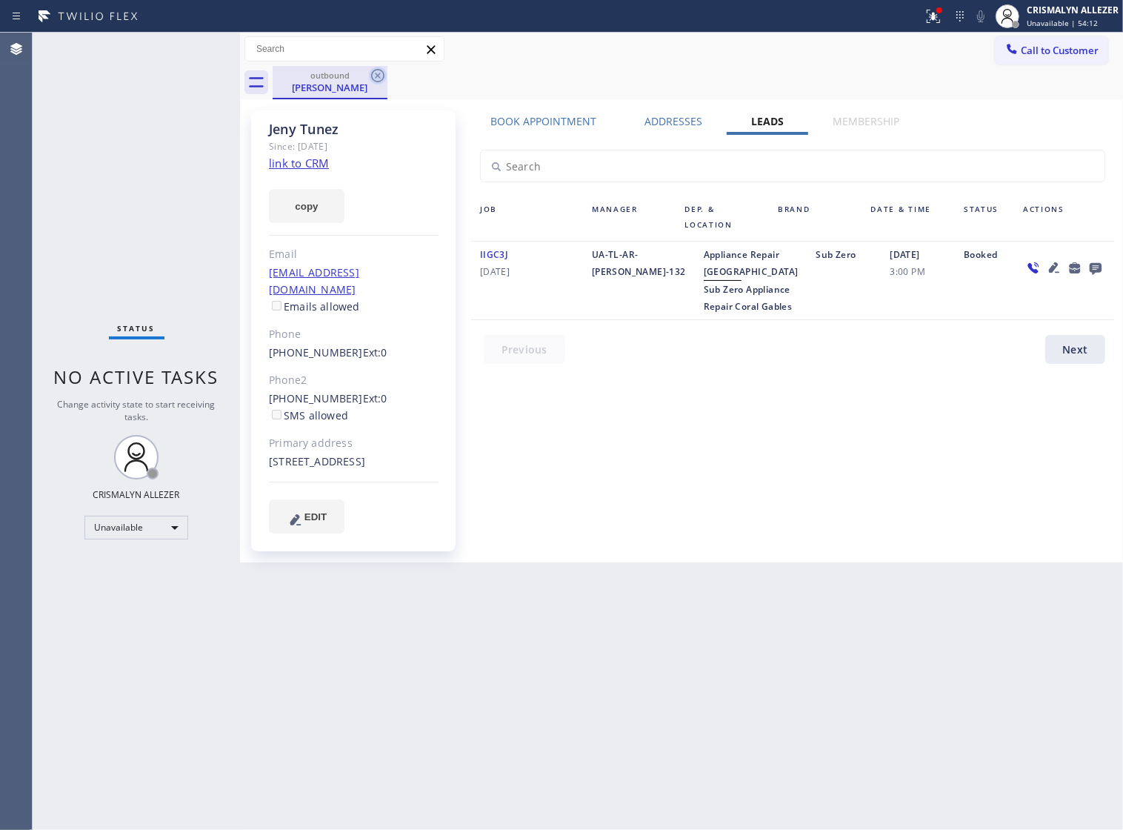
click at [376, 70] on icon at bounding box center [378, 76] width 18 height 18
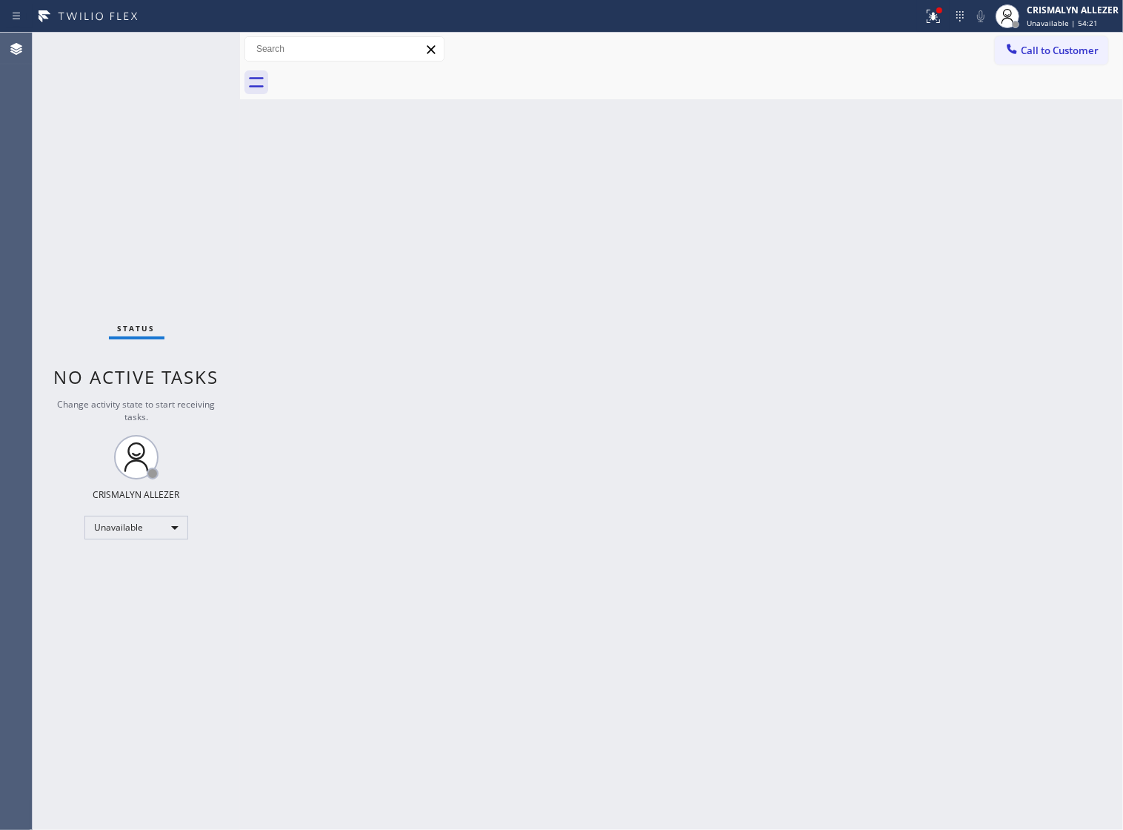
click at [1057, 56] on span "Call to Customer" at bounding box center [1060, 50] width 78 height 13
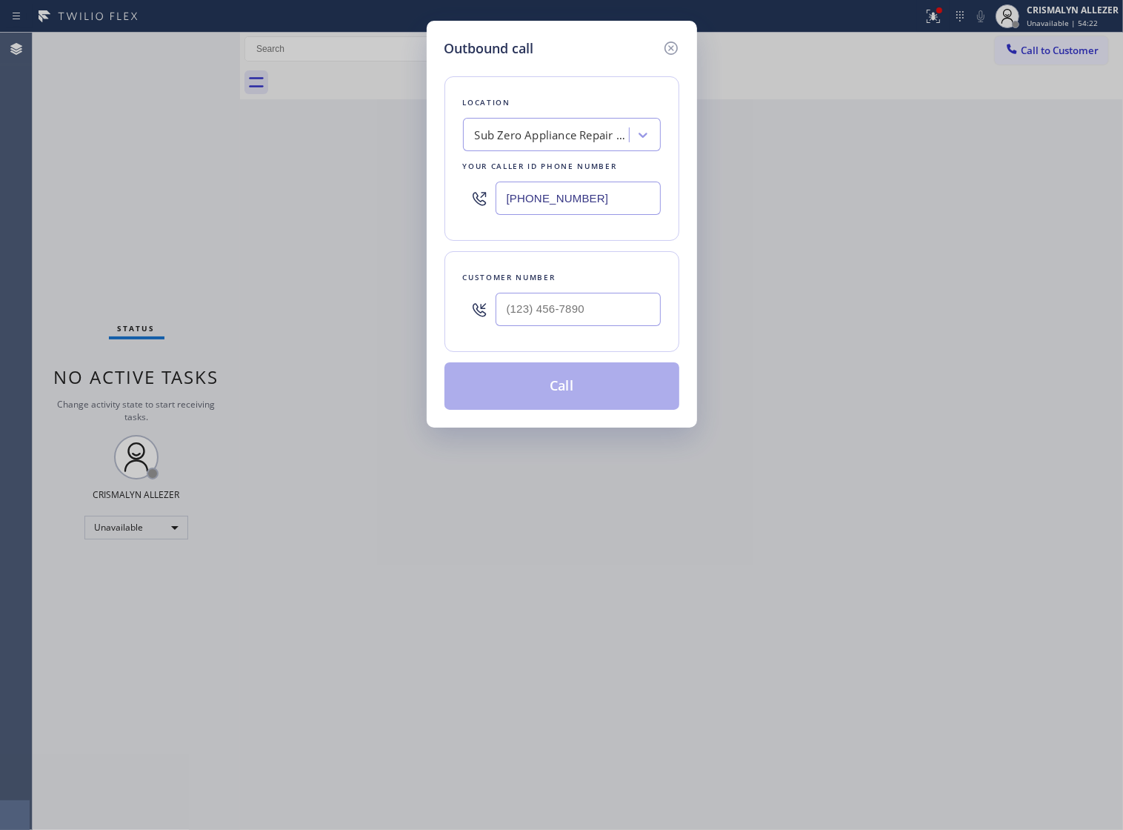
drag, startPoint x: 617, startPoint y: 205, endPoint x: 201, endPoint y: 201, distance: 416.5
click at [252, 202] on div "Outbound call Location Sub Zero Appliance Repair Coral Gables Your caller id ph…" at bounding box center [561, 415] width 1123 height 830
paste input "480) 787-0279"
type input "[PHONE_NUMBER]"
click at [609, 325] on input "(___) ___-____" at bounding box center [578, 309] width 165 height 33
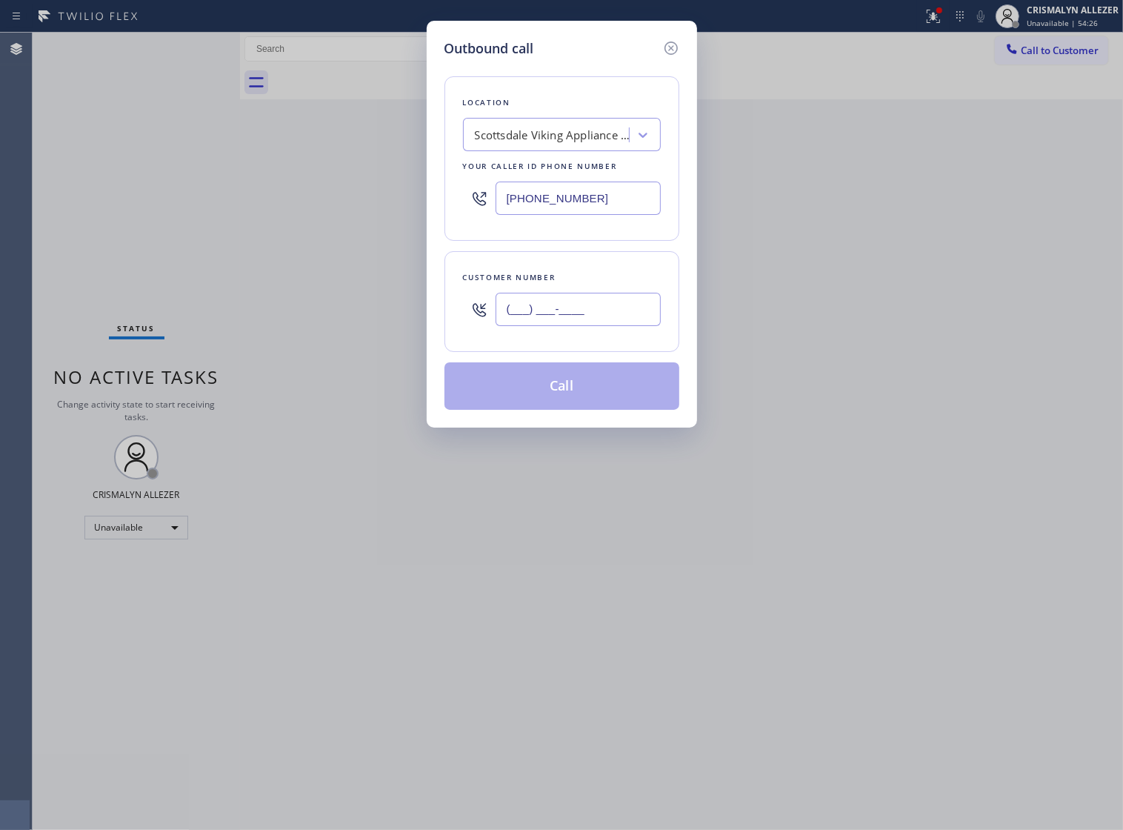
paste input "708) 752-1837"
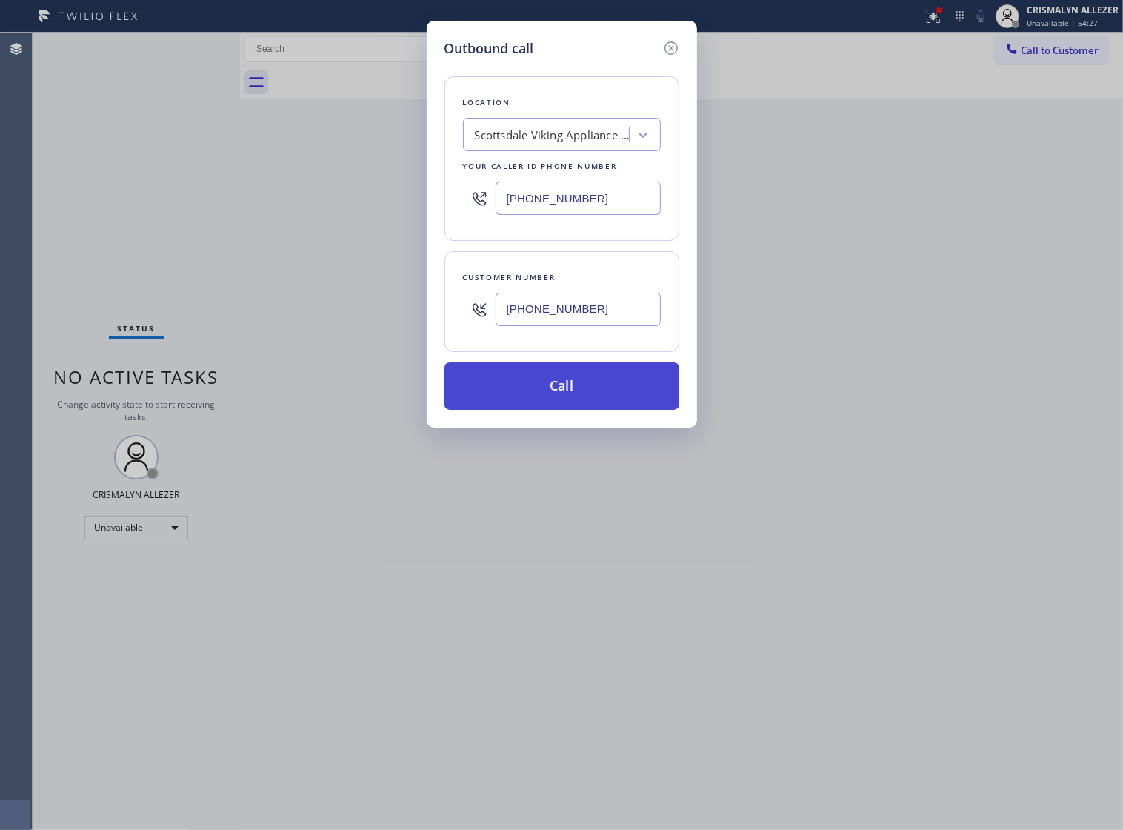
type input "[PHONE_NUMBER]"
click at [576, 410] on button "Call" at bounding box center [562, 385] width 235 height 47
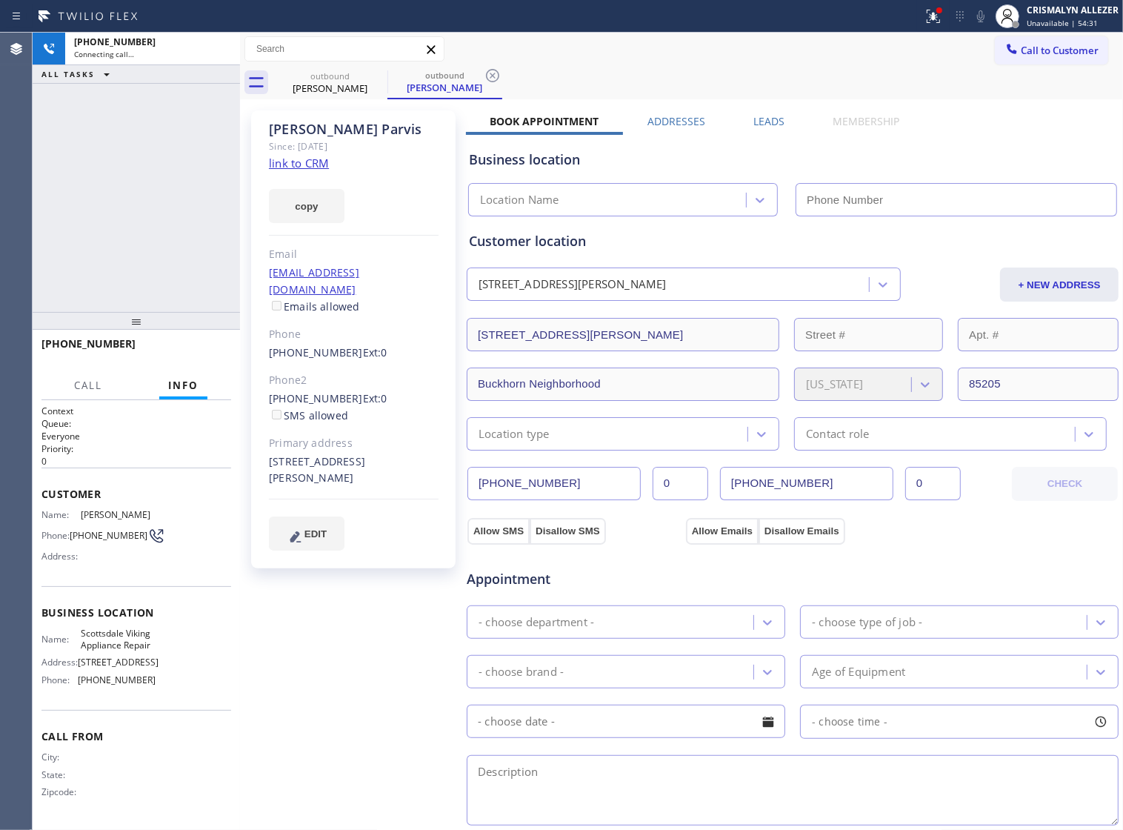
drag, startPoint x: 257, startPoint y: 167, endPoint x: 276, endPoint y: 165, distance: 18.7
click at [276, 165] on div "[PERSON_NAME] Since: [DATE] link to CRM copy Email [EMAIL_ADDRESS][DOMAIN_NAME]…" at bounding box center [353, 339] width 205 height 458
click at [279, 165] on link "link to CRM" at bounding box center [299, 163] width 60 height 15
type input "[PHONE_NUMBER]"
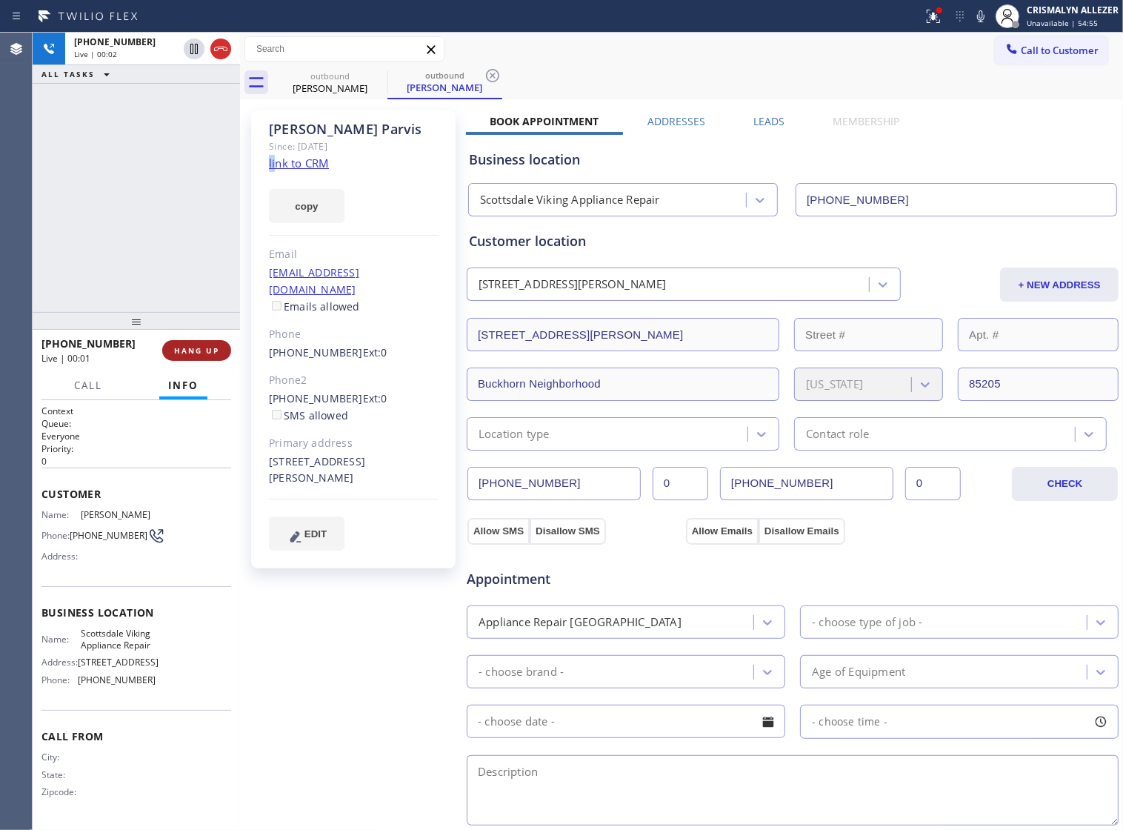
click at [190, 348] on span "HANG UP" at bounding box center [196, 350] width 45 height 10
click at [189, 347] on span "COMPLETE" at bounding box center [193, 350] width 51 height 10
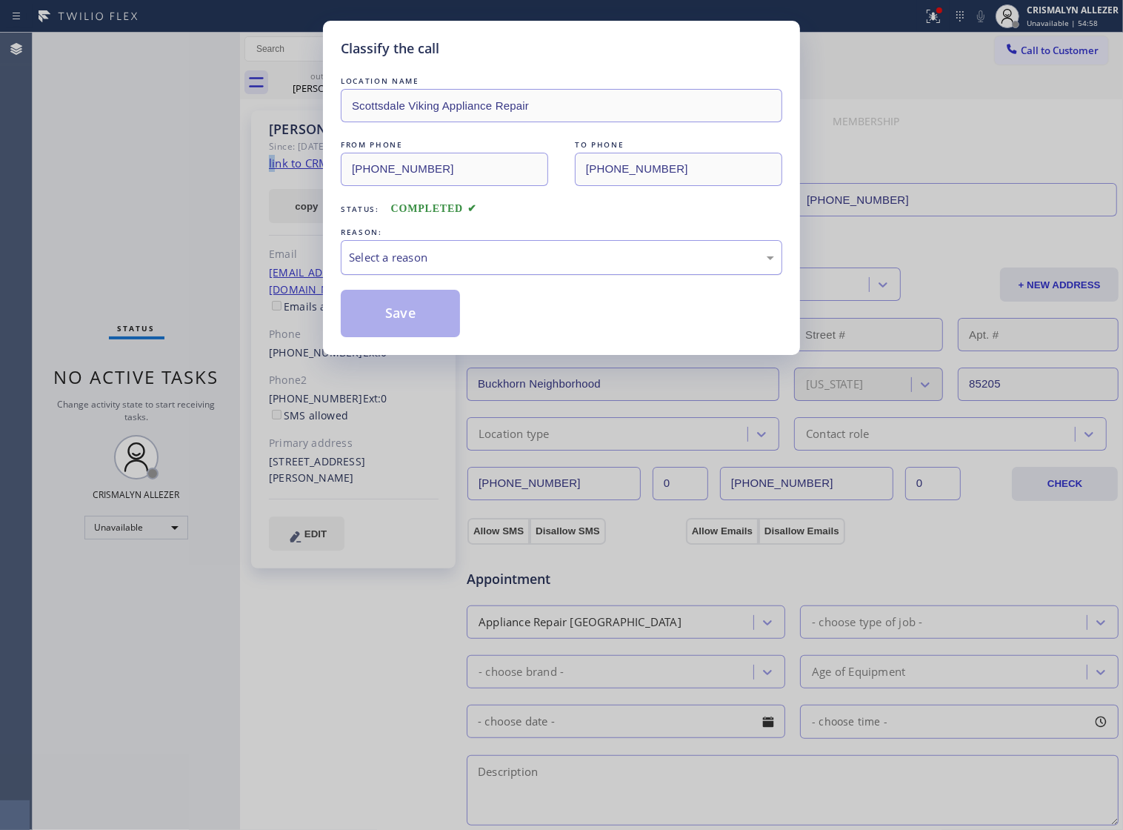
click at [580, 275] on div "Select a reason" at bounding box center [562, 257] width 442 height 35
click at [417, 333] on button "Save" at bounding box center [400, 313] width 119 height 47
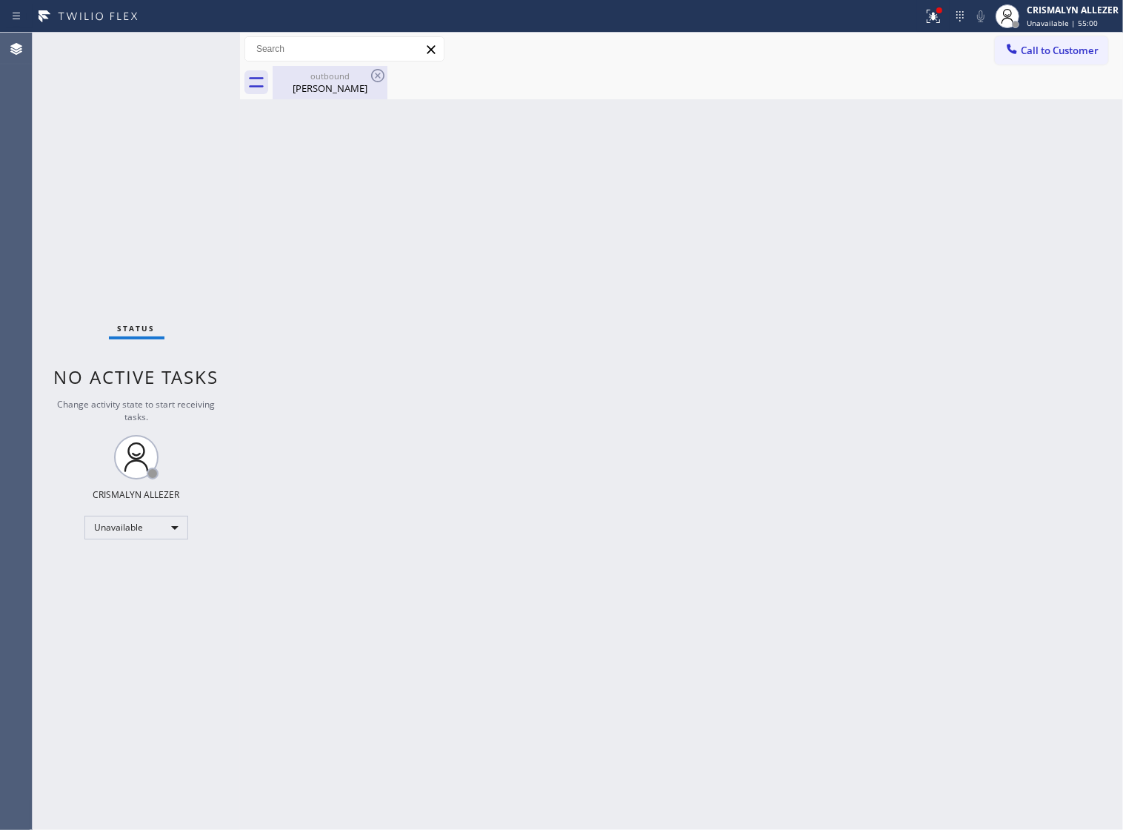
click at [319, 93] on div "[PERSON_NAME]" at bounding box center [330, 88] width 112 height 13
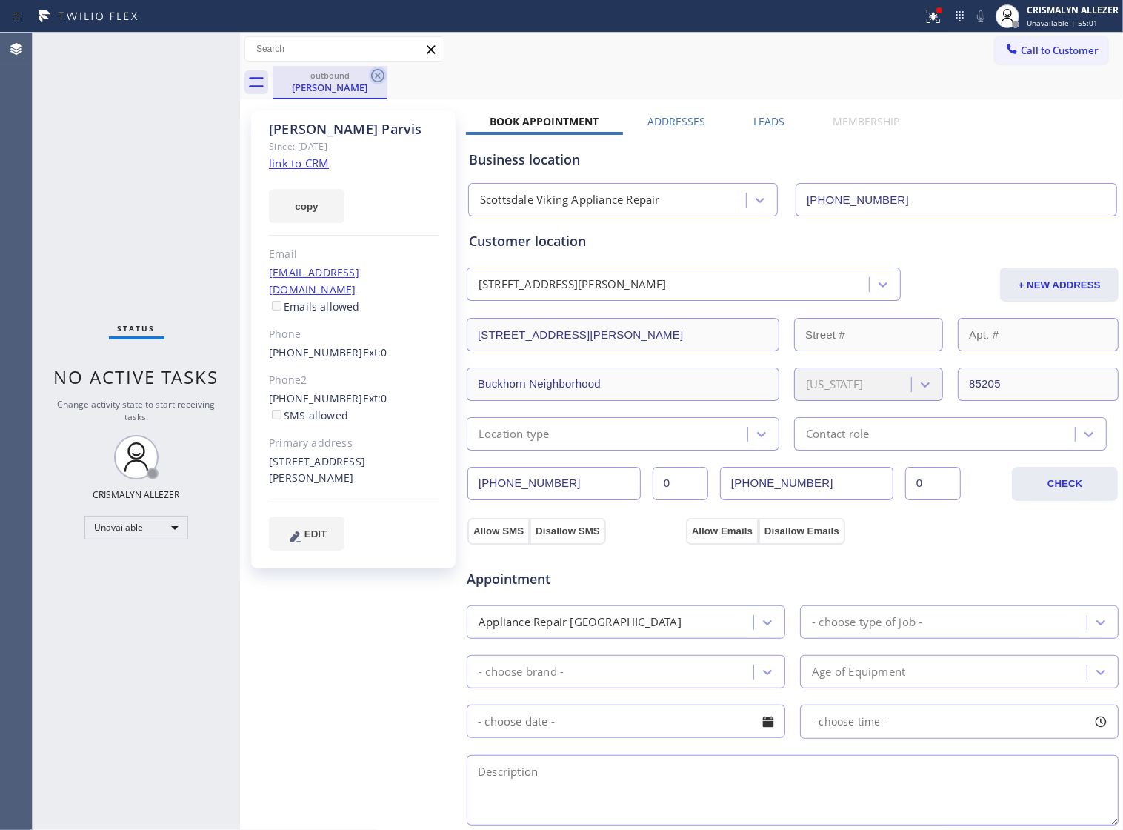
click at [379, 76] on icon at bounding box center [378, 76] width 18 height 18
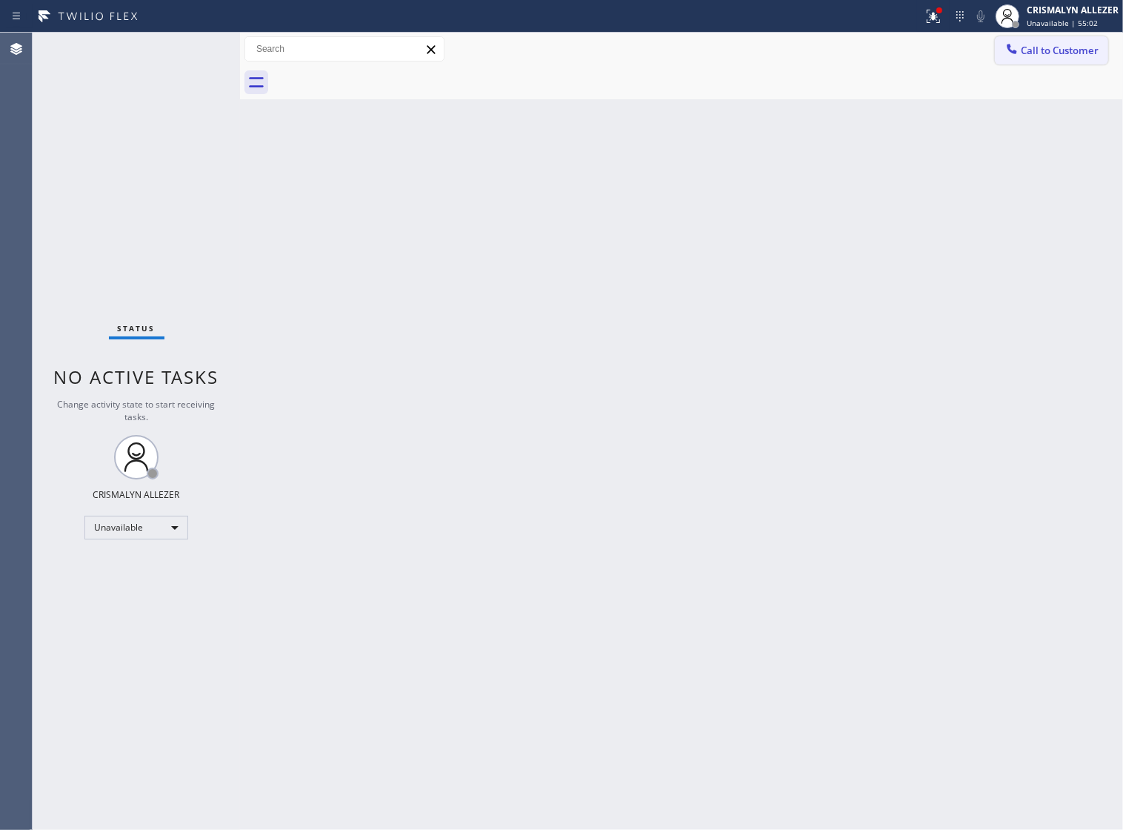
click at [1045, 50] on span "Call to Customer" at bounding box center [1060, 50] width 78 height 13
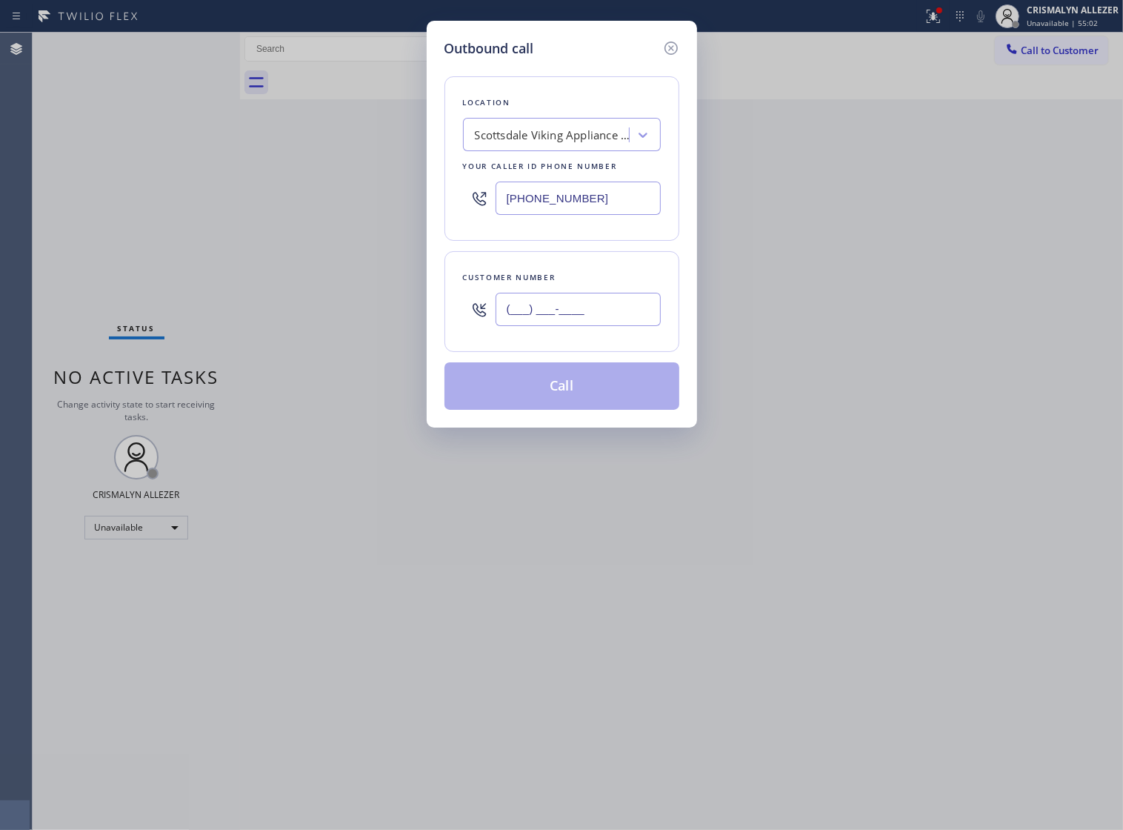
click at [597, 326] on input "(___) ___-____" at bounding box center [578, 309] width 165 height 33
paste input "708) 925-8002"
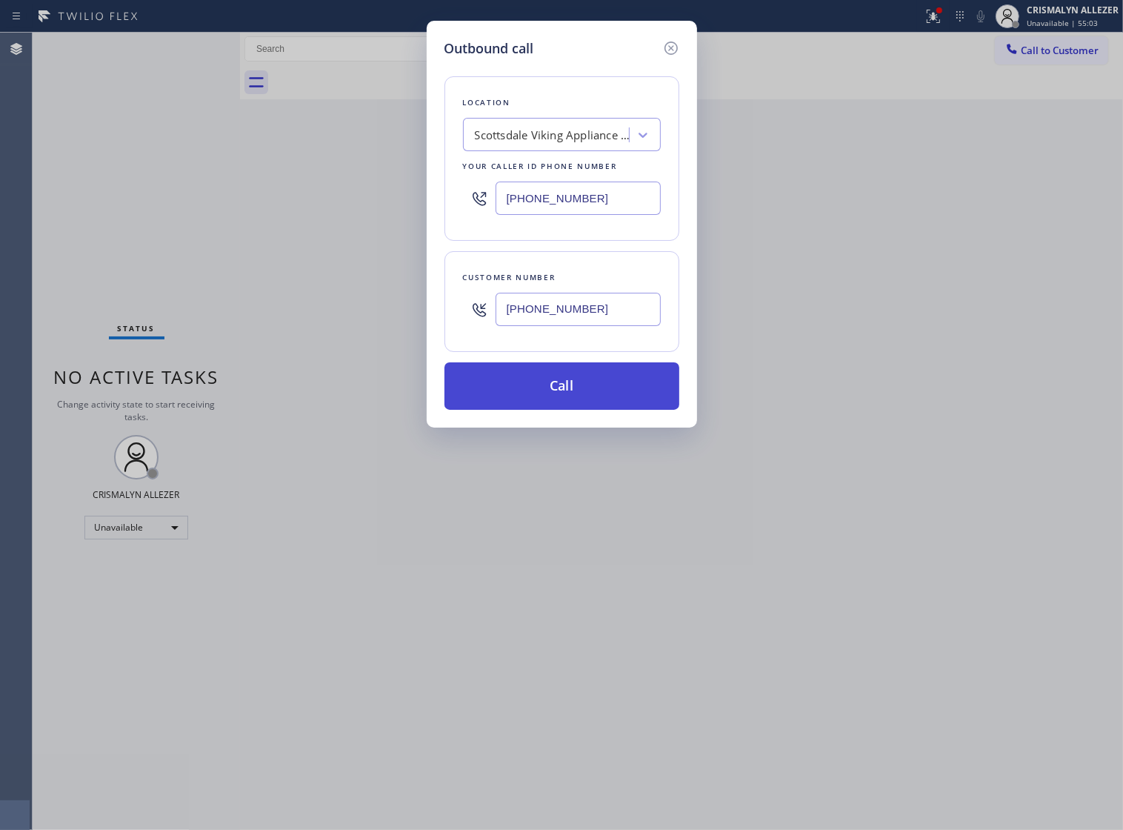
type input "[PHONE_NUMBER]"
click at [568, 410] on button "Call" at bounding box center [562, 385] width 235 height 47
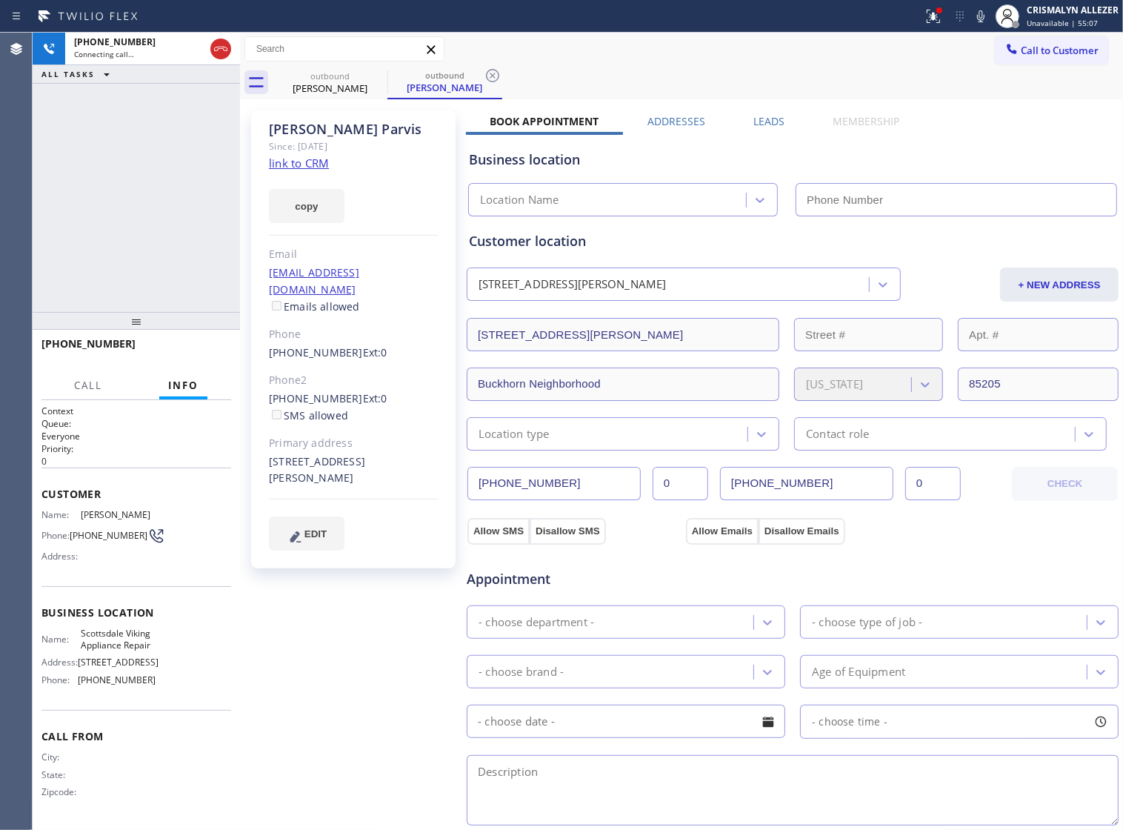
type input "[PHONE_NUMBER]"
drag, startPoint x: 223, startPoint y: 54, endPoint x: 216, endPoint y: 70, distance: 17.6
click at [222, 54] on icon at bounding box center [221, 49] width 18 height 18
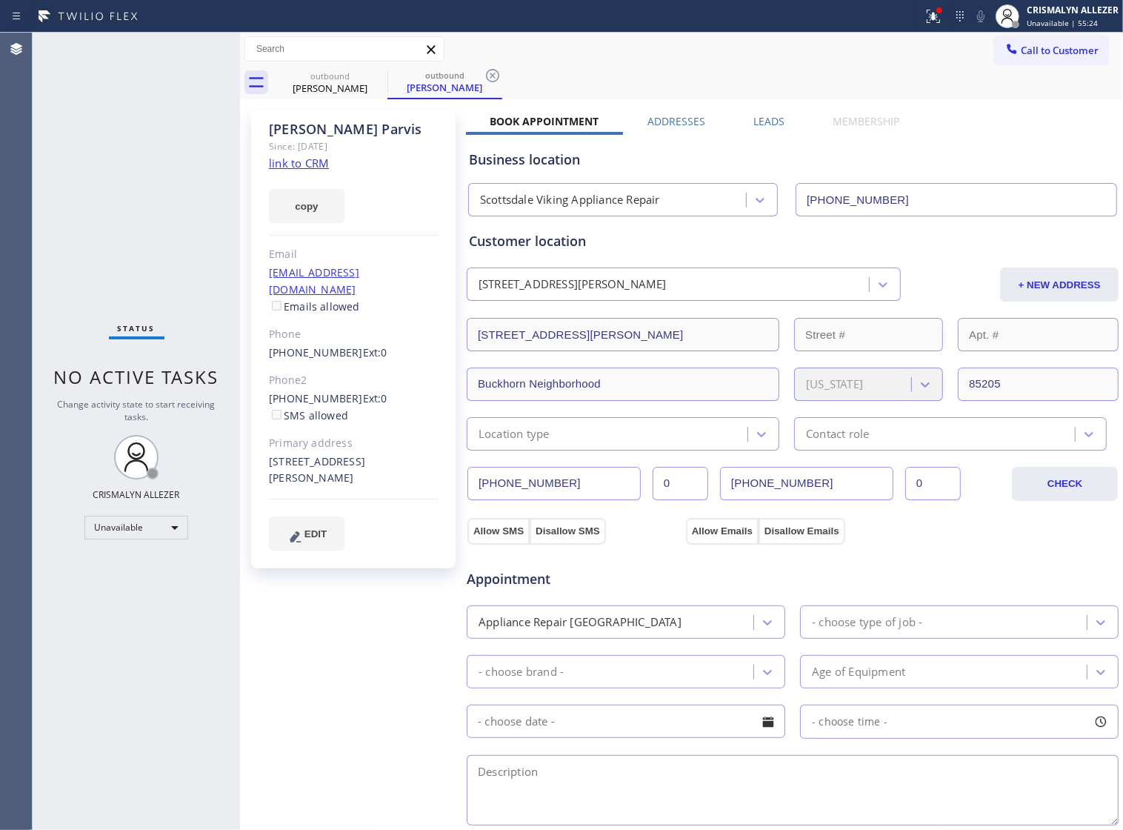
drag, startPoint x: 493, startPoint y: 78, endPoint x: 437, endPoint y: 91, distance: 57.2
click at [491, 79] on icon at bounding box center [493, 76] width 18 height 18
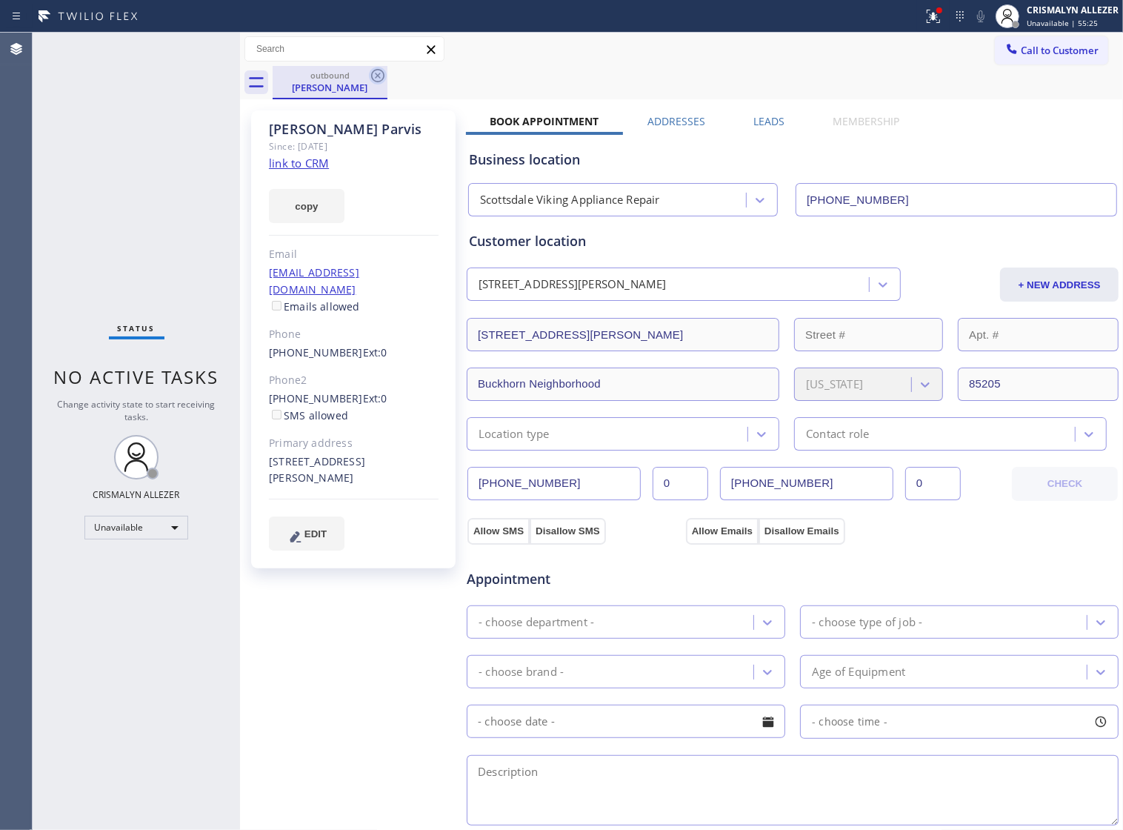
click at [378, 78] on icon at bounding box center [378, 76] width 18 height 18
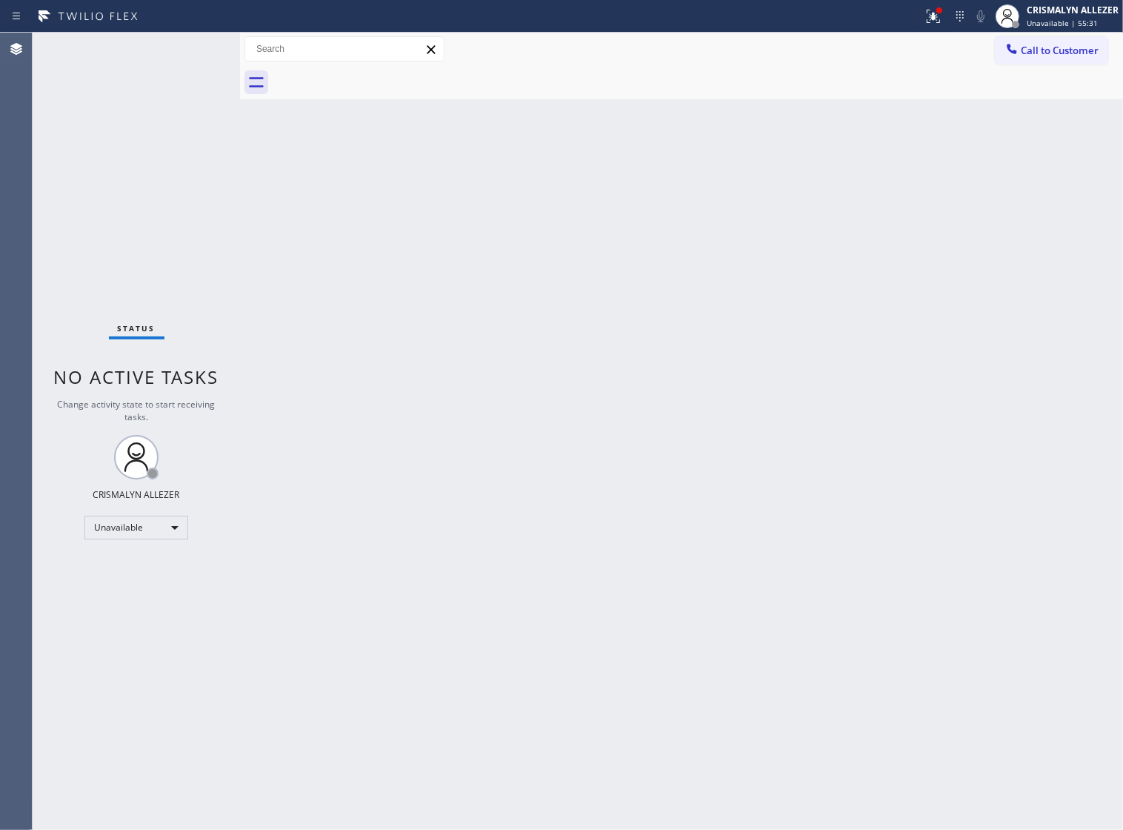
drag, startPoint x: 767, startPoint y: 446, endPoint x: 867, endPoint y: 267, distance: 205.3
click at [774, 436] on div "Back to Dashboard Change Sender ID Customers Technicians Select a contact Outbo…" at bounding box center [681, 431] width 883 height 797
click at [1046, 53] on span "Call to Customer" at bounding box center [1060, 50] width 78 height 13
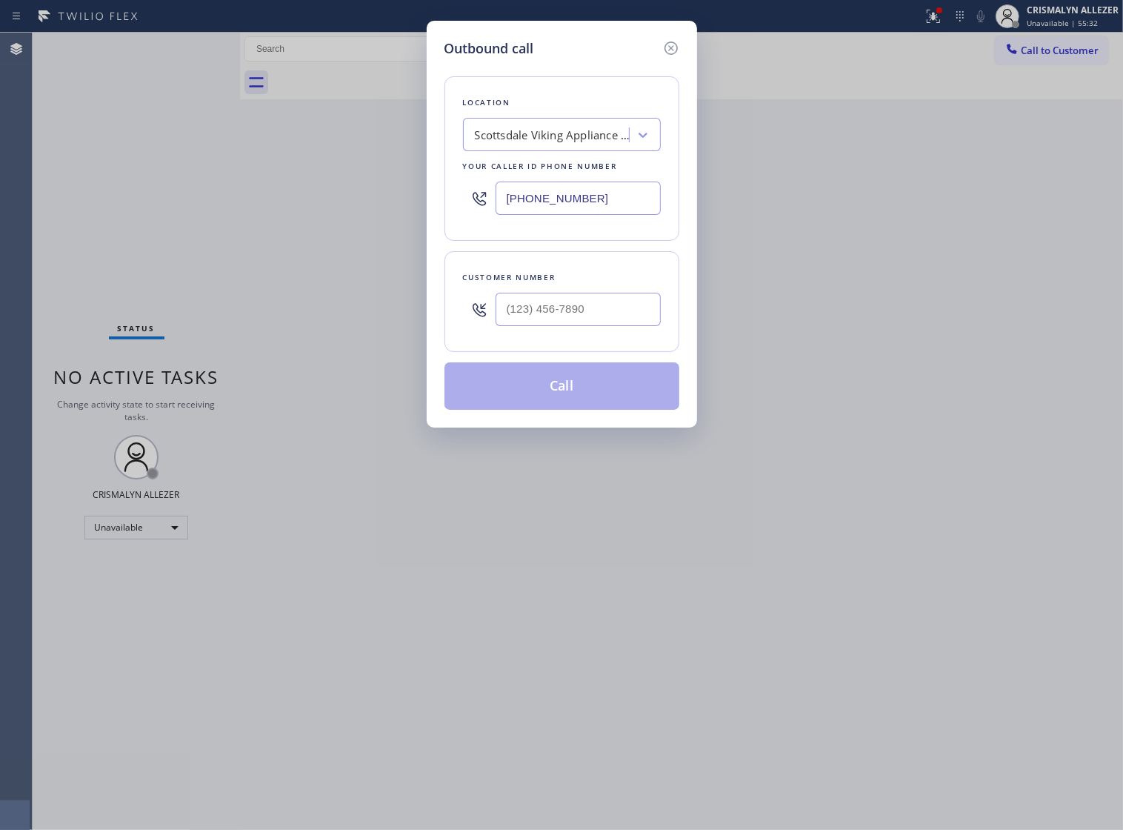
drag, startPoint x: 621, startPoint y: 209, endPoint x: 215, endPoint y: 256, distance: 408.8
click at [301, 247] on div "Outbound call Location [GEOGRAPHIC_DATA] Viking Appliance Repair Your caller id…" at bounding box center [561, 415] width 1123 height 830
paste input "___) ___-____"
paste input "text"
type input "(___) ___-____"
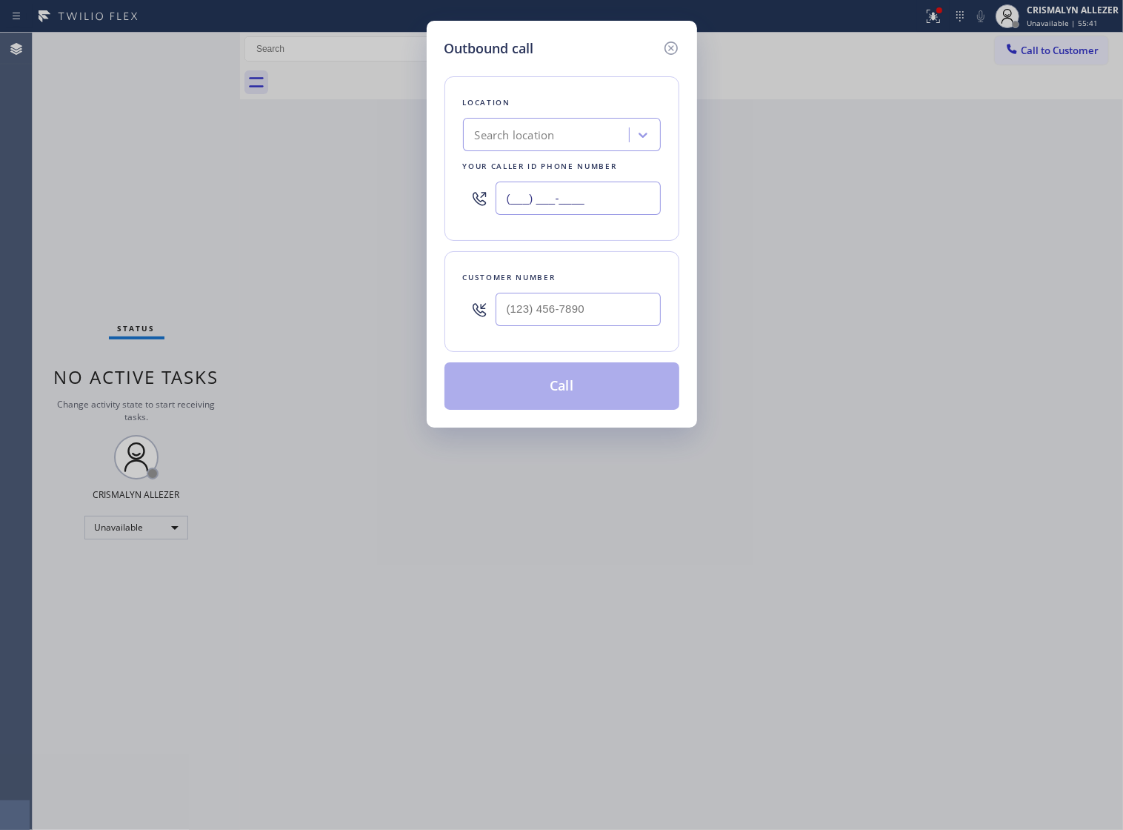
click at [600, 209] on input "(___) ___-____" at bounding box center [578, 198] width 165 height 33
paste input "626) 548-3326"
type input "[PHONE_NUMBER]"
click at [564, 326] on input "(___) ___-____" at bounding box center [578, 309] width 165 height 33
paste input "650) 814-3653"
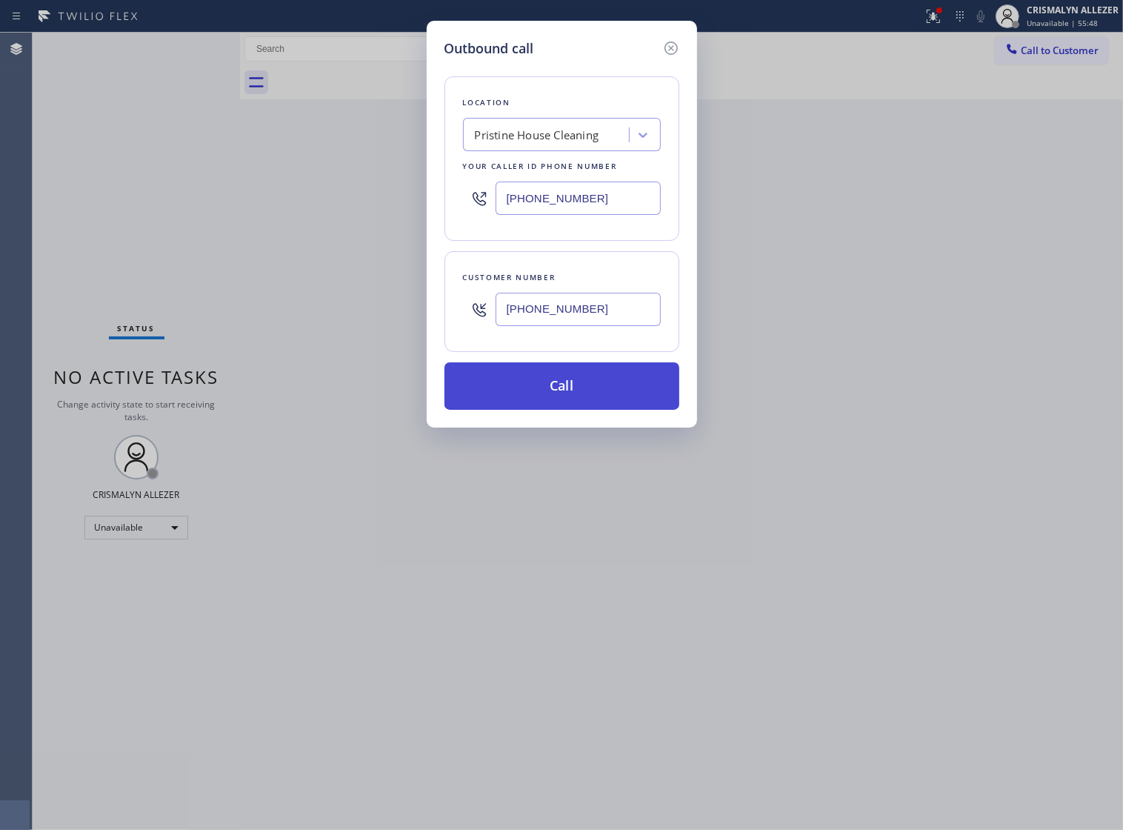
type input "[PHONE_NUMBER]"
click at [569, 410] on button "Call" at bounding box center [562, 385] width 235 height 47
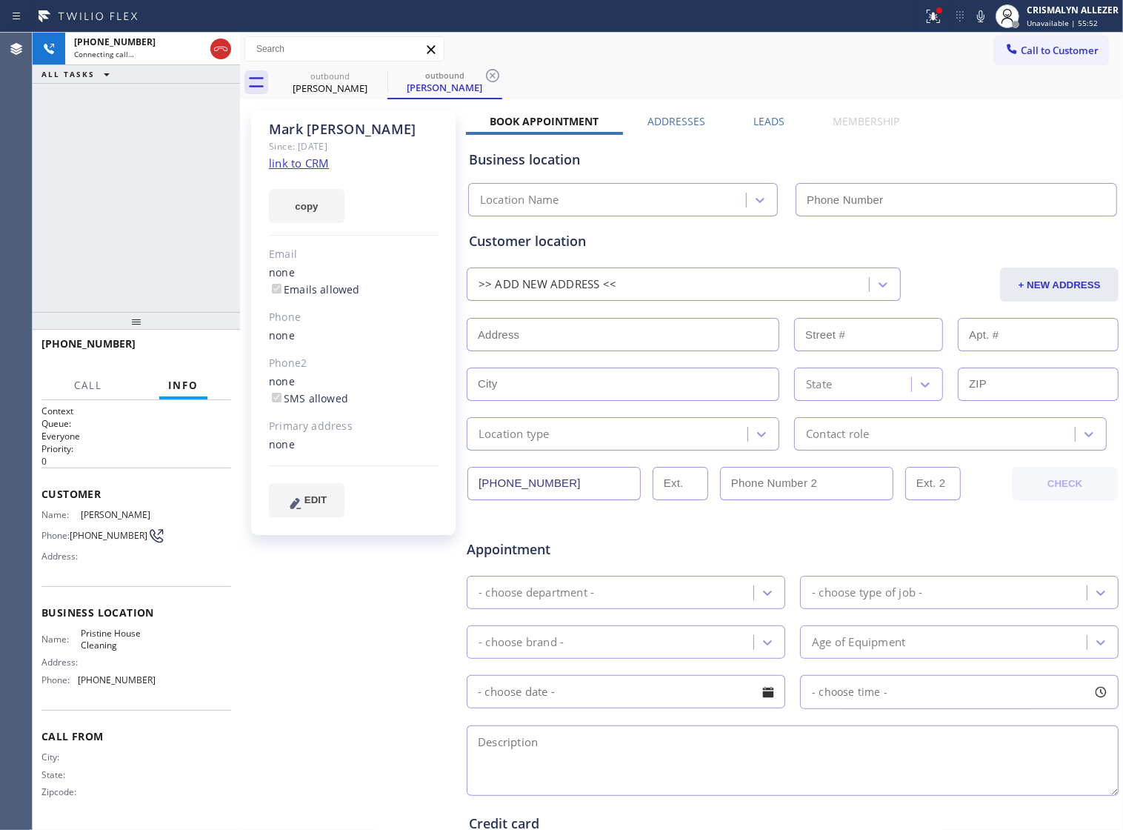
click at [288, 163] on link "link to CRM" at bounding box center [299, 163] width 60 height 15
type input "[PHONE_NUMBER]"
click at [196, 353] on span "HANG UP" at bounding box center [196, 350] width 45 height 10
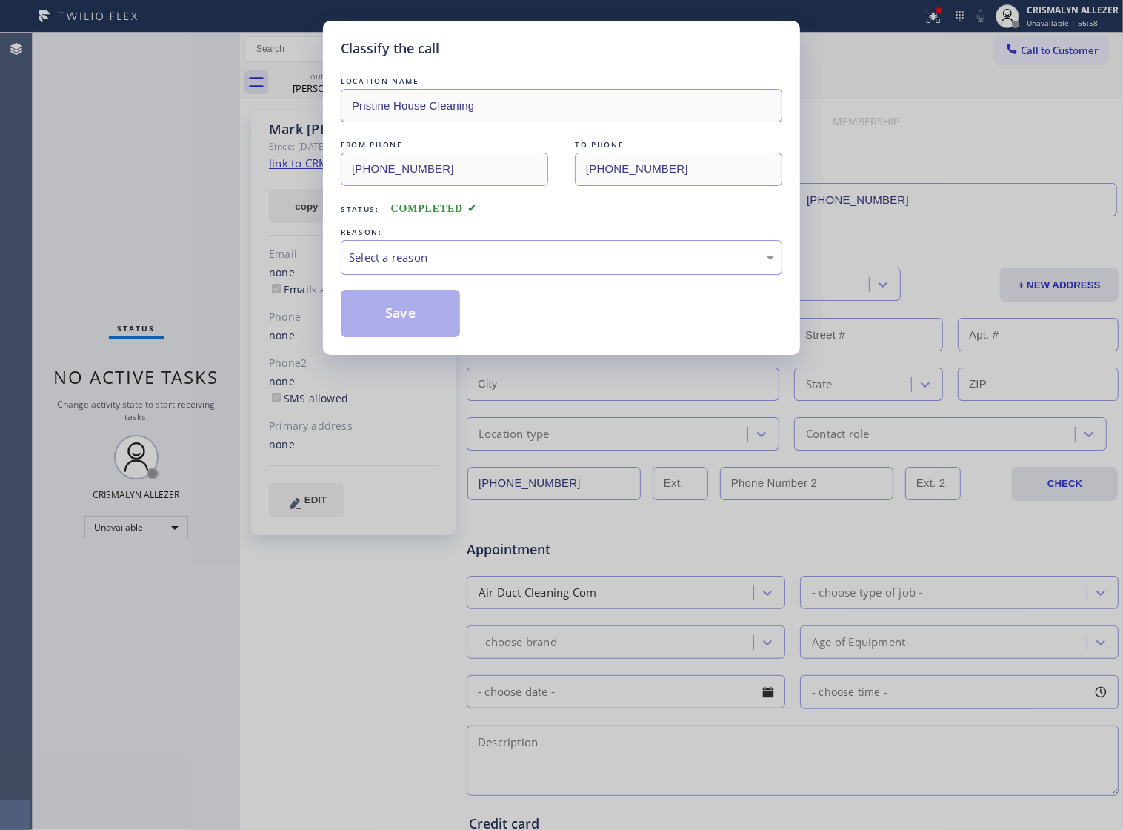
click at [587, 265] on div "Select a reason" at bounding box center [561, 257] width 425 height 17
click at [443, 320] on button "Save" at bounding box center [400, 313] width 119 height 47
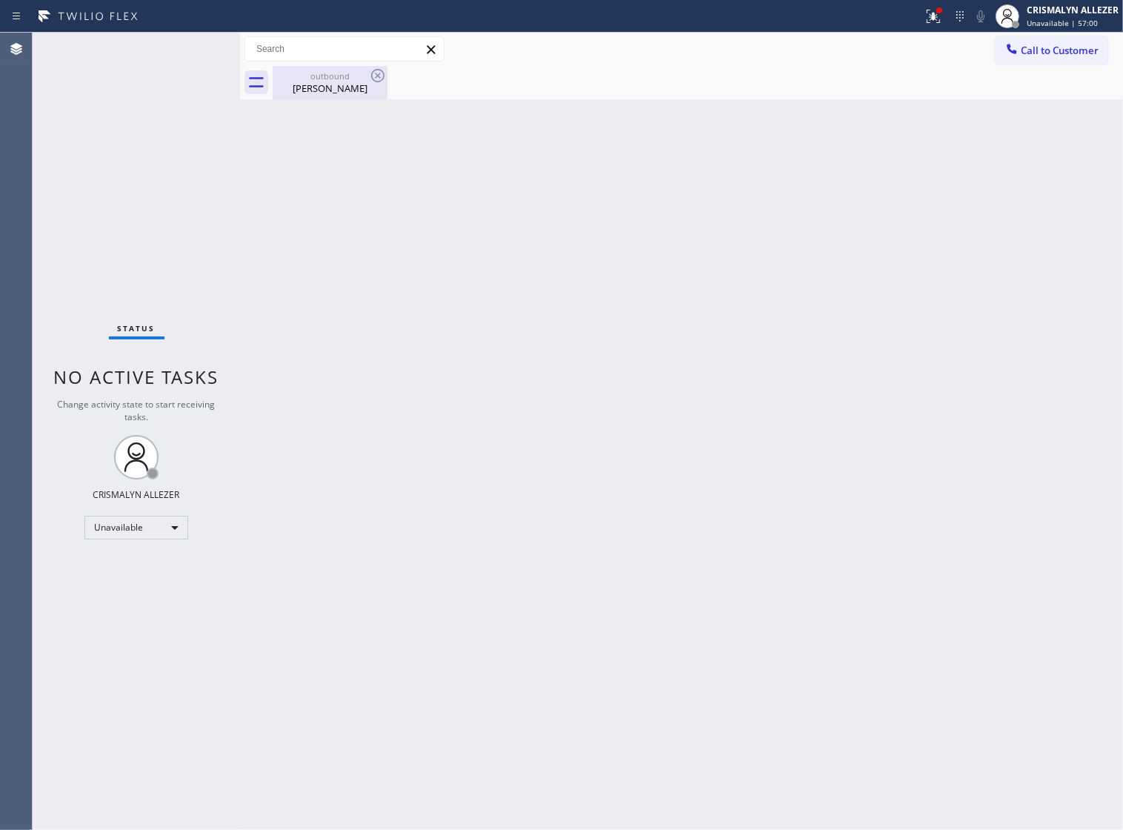
drag, startPoint x: 336, startPoint y: 90, endPoint x: 365, endPoint y: 76, distance: 32.8
click at [338, 87] on div "[PERSON_NAME]" at bounding box center [330, 88] width 112 height 13
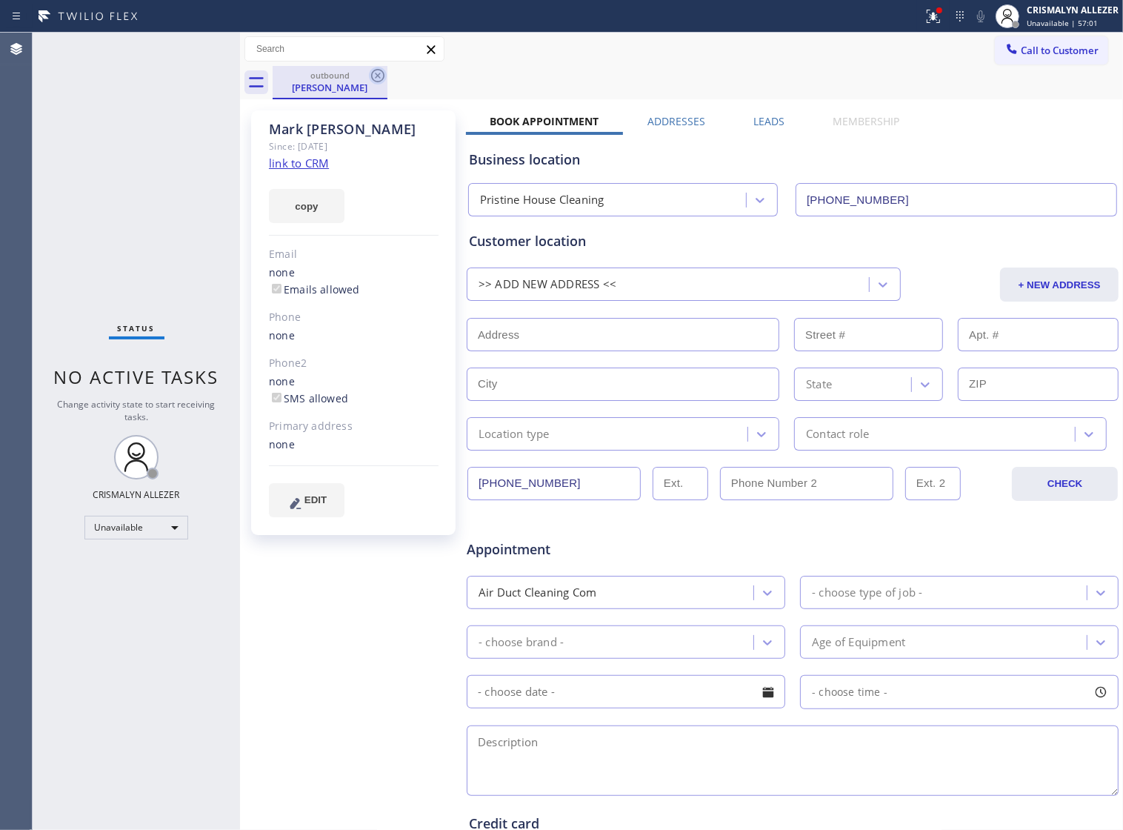
click at [379, 74] on icon at bounding box center [377, 75] width 13 height 13
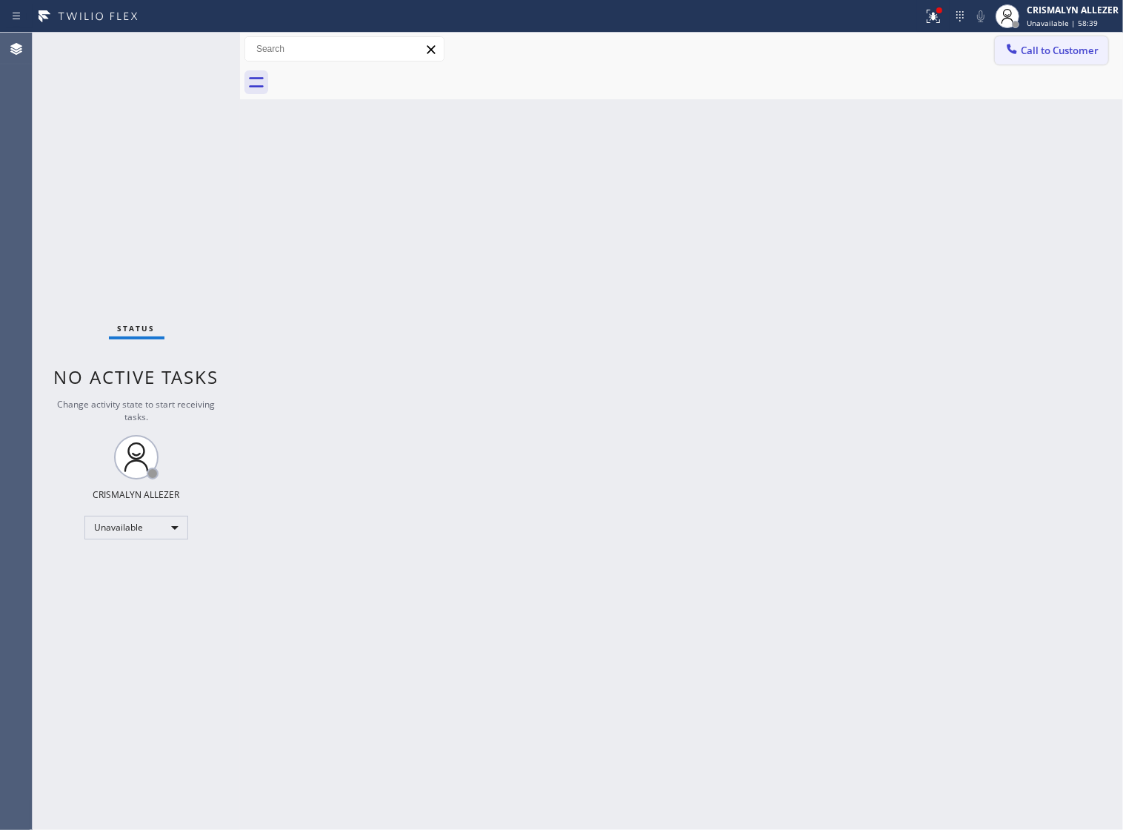
click at [1039, 59] on button "Call to Customer" at bounding box center [1051, 50] width 113 height 28
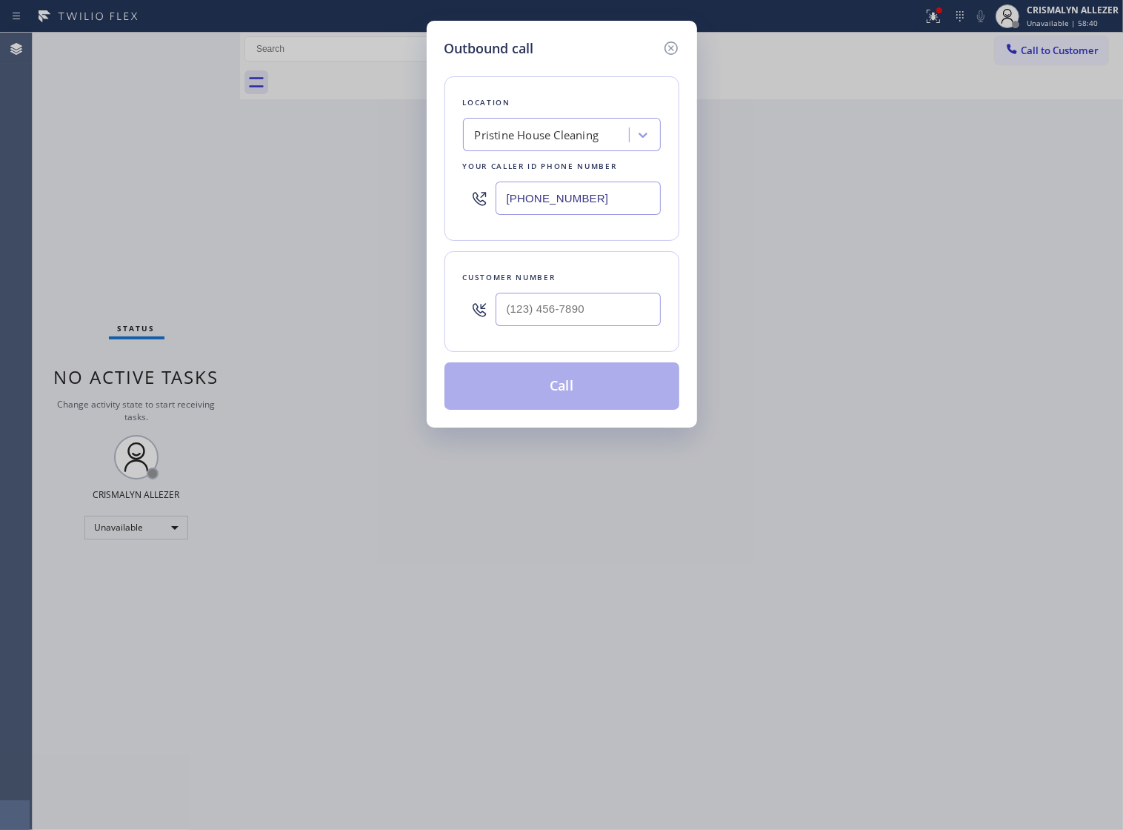
drag, startPoint x: 628, startPoint y: 208, endPoint x: 202, endPoint y: 190, distance: 425.8
click at [226, 190] on div "Outbound call Location Pristine House Cleaning Your caller id phone number [PHO…" at bounding box center [561, 415] width 1123 height 830
paste input "877) 800-0094"
type input "[PHONE_NUMBER]"
click at [602, 326] on input "(___) ___-____" at bounding box center [578, 309] width 165 height 33
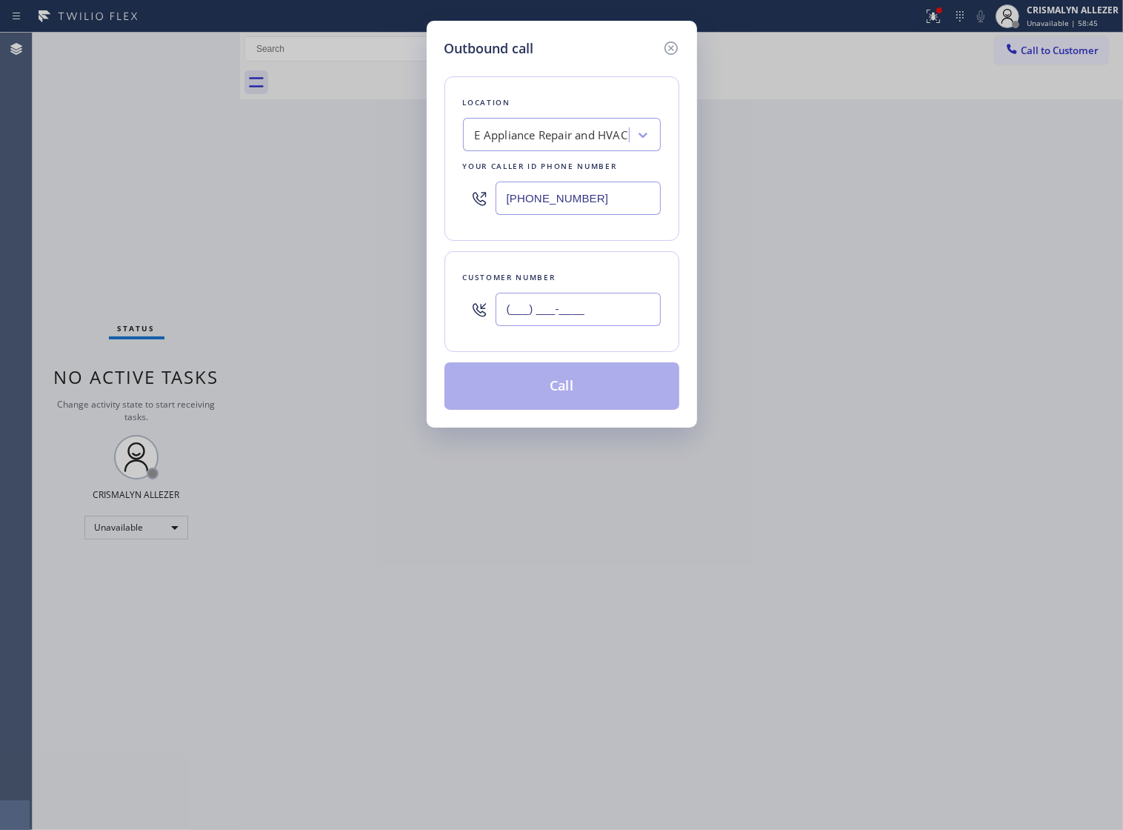
paste input "310) 465-3245"
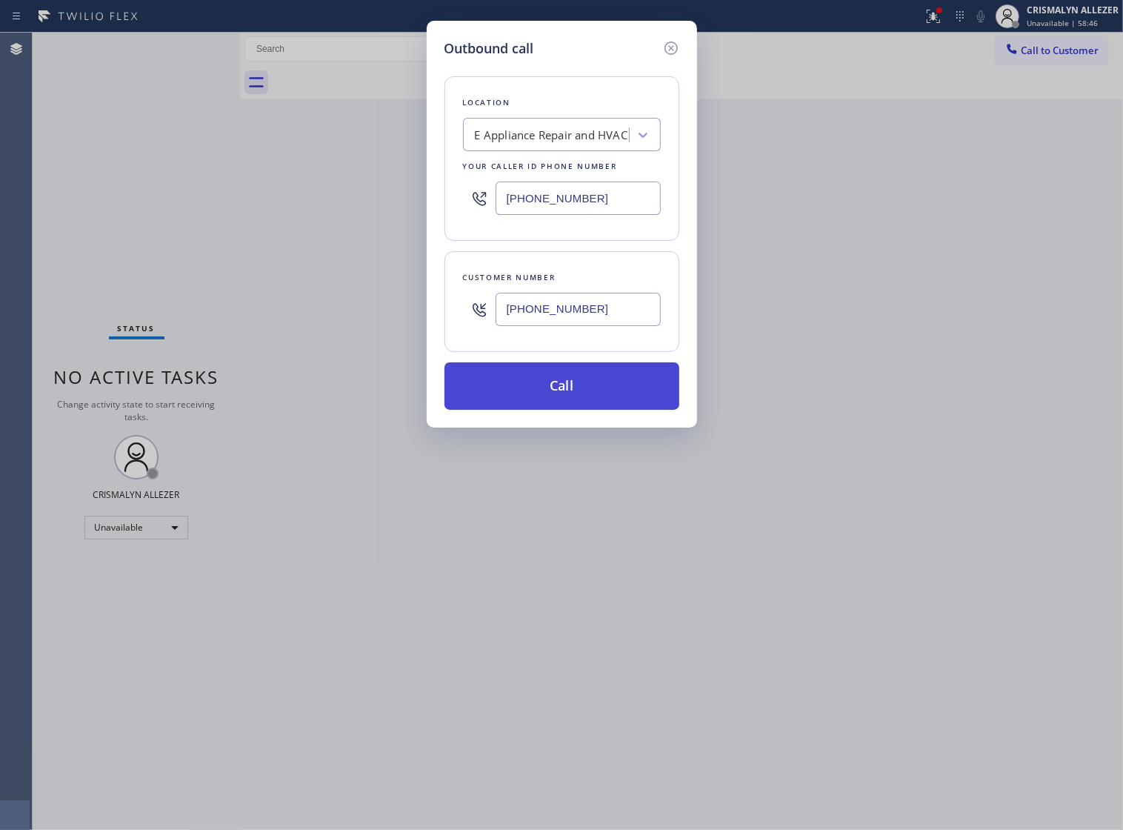
type input "[PHONE_NUMBER]"
click at [565, 404] on button "Call" at bounding box center [562, 385] width 235 height 47
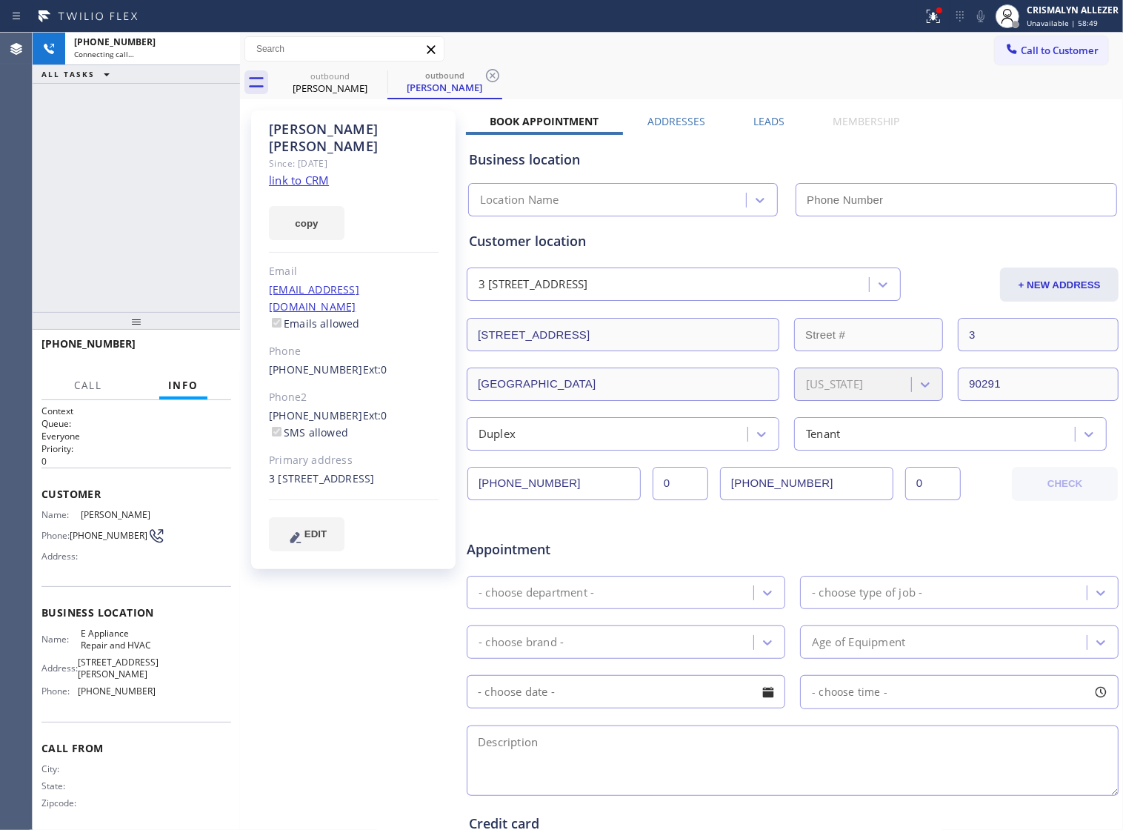
click at [315, 173] on link "link to CRM" at bounding box center [299, 180] width 60 height 15
type input "[PHONE_NUMBER]"
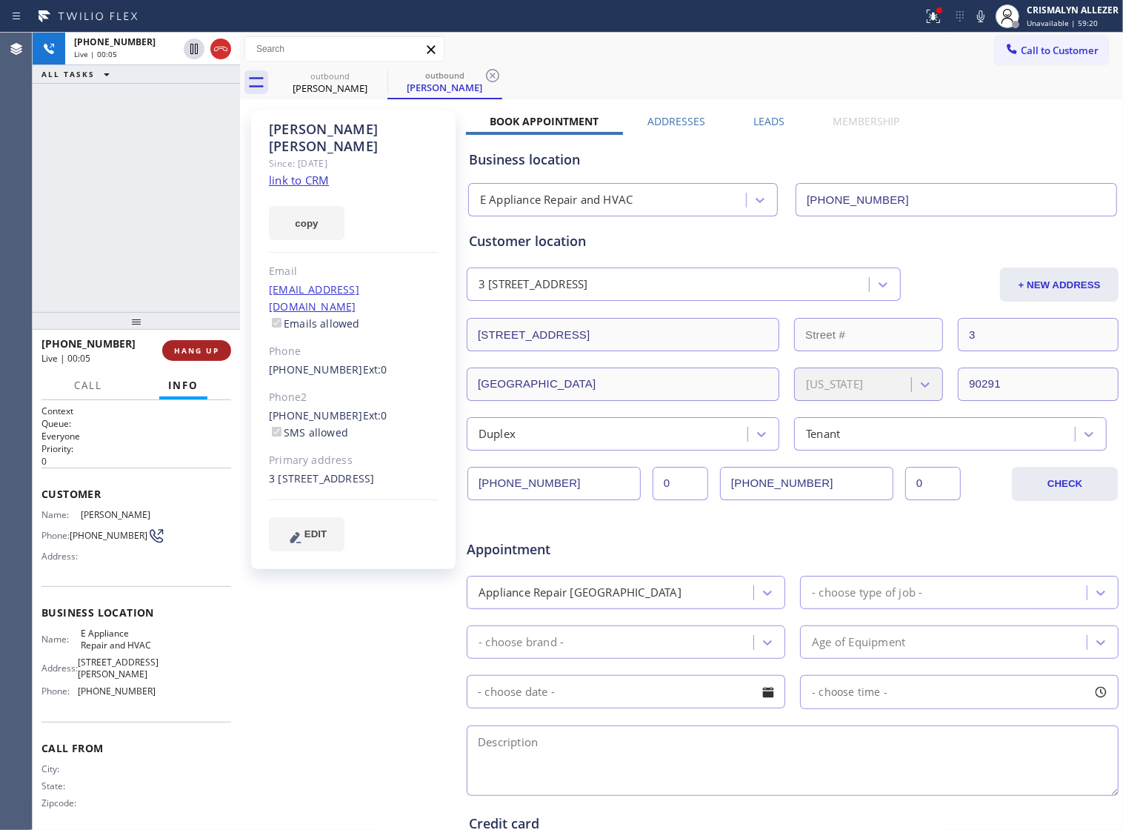
click at [191, 349] on span "HANG UP" at bounding box center [196, 350] width 45 height 10
click at [193, 351] on span "HANG UP" at bounding box center [196, 350] width 45 height 10
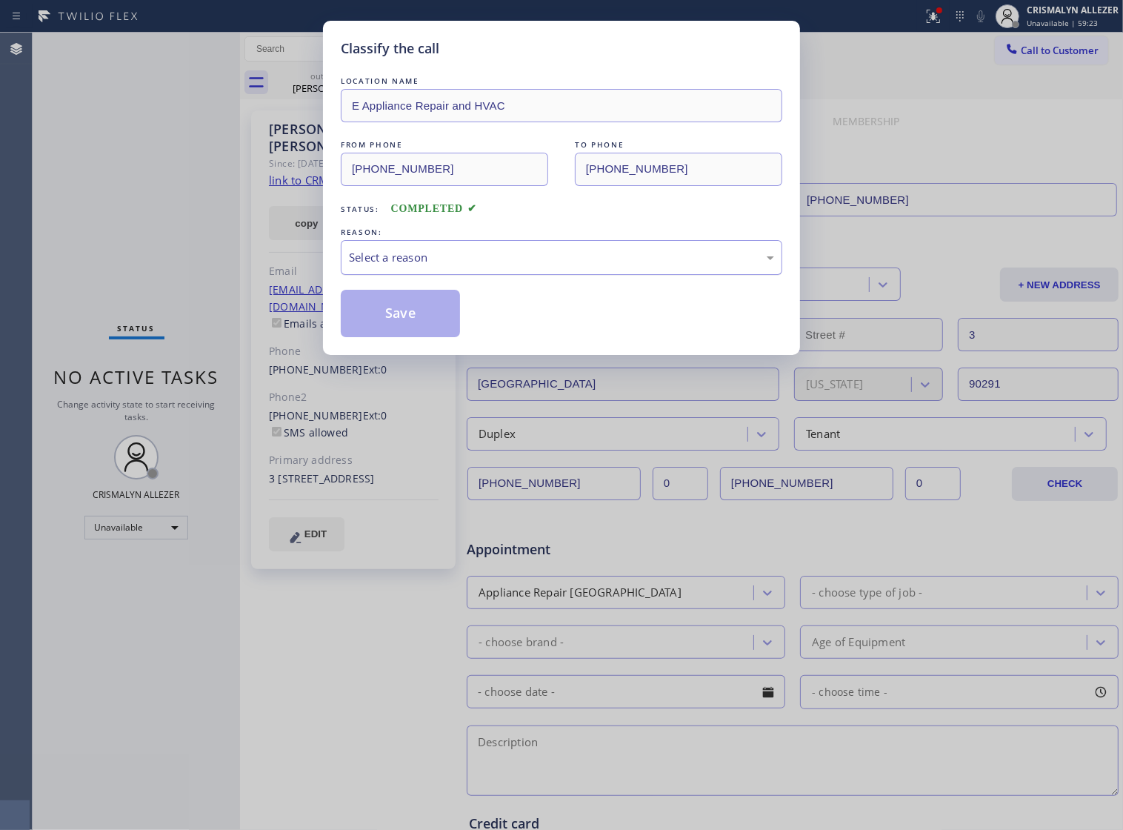
drag, startPoint x: 469, startPoint y: 278, endPoint x: 456, endPoint y: 290, distance: 17.3
click at [464, 275] on div "Select a reason" at bounding box center [562, 257] width 442 height 35
click at [412, 331] on button "Save" at bounding box center [400, 313] width 119 height 47
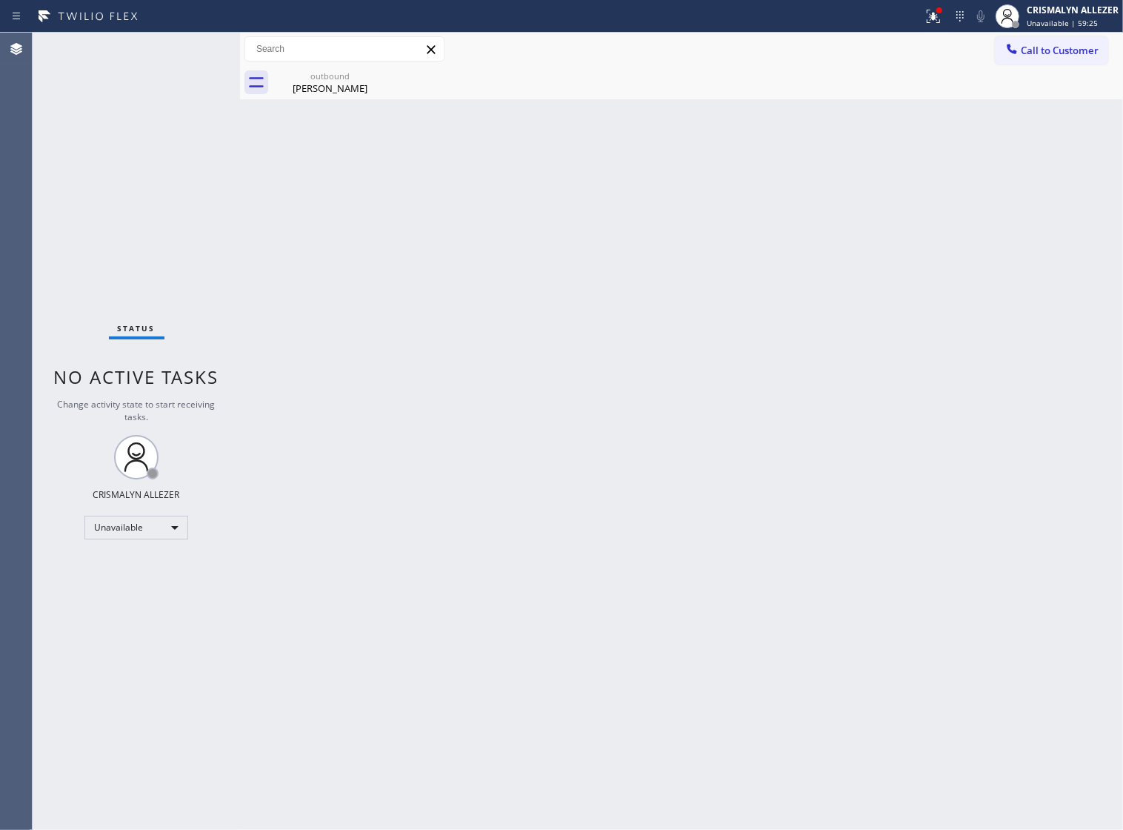
drag, startPoint x: 313, startPoint y: 90, endPoint x: 311, endPoint y: 342, distance: 251.2
click at [312, 106] on div "Back to Dashboard Change Sender ID Customers Technicians Select a contact Outbo…" at bounding box center [681, 431] width 883 height 797
drag, startPoint x: 342, startPoint y: 89, endPoint x: 288, endPoint y: 252, distance: 171.8
click at [335, 101] on div "Back to Dashboard Change Sender ID Customers Technicians Select a contact Outbo…" at bounding box center [681, 431] width 883 height 797
click at [301, 87] on div "[PERSON_NAME]" at bounding box center [330, 88] width 112 height 13
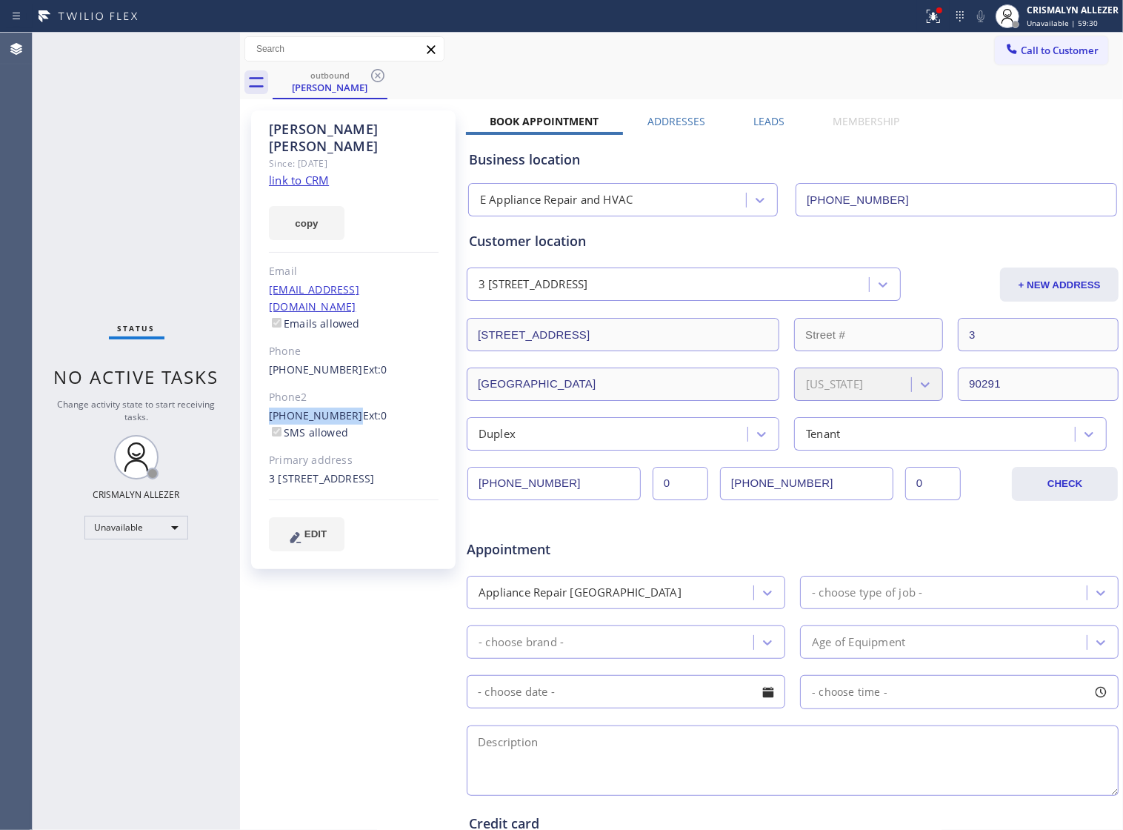
drag, startPoint x: 268, startPoint y: 379, endPoint x: 342, endPoint y: 384, distance: 74.3
click at [342, 384] on div "[PERSON_NAME] Since: [DATE] link to CRM copy Email [EMAIL_ADDRESS][DOMAIN_NAME]…" at bounding box center [353, 339] width 205 height 459
copy link "[PHONE_NUMBER]"
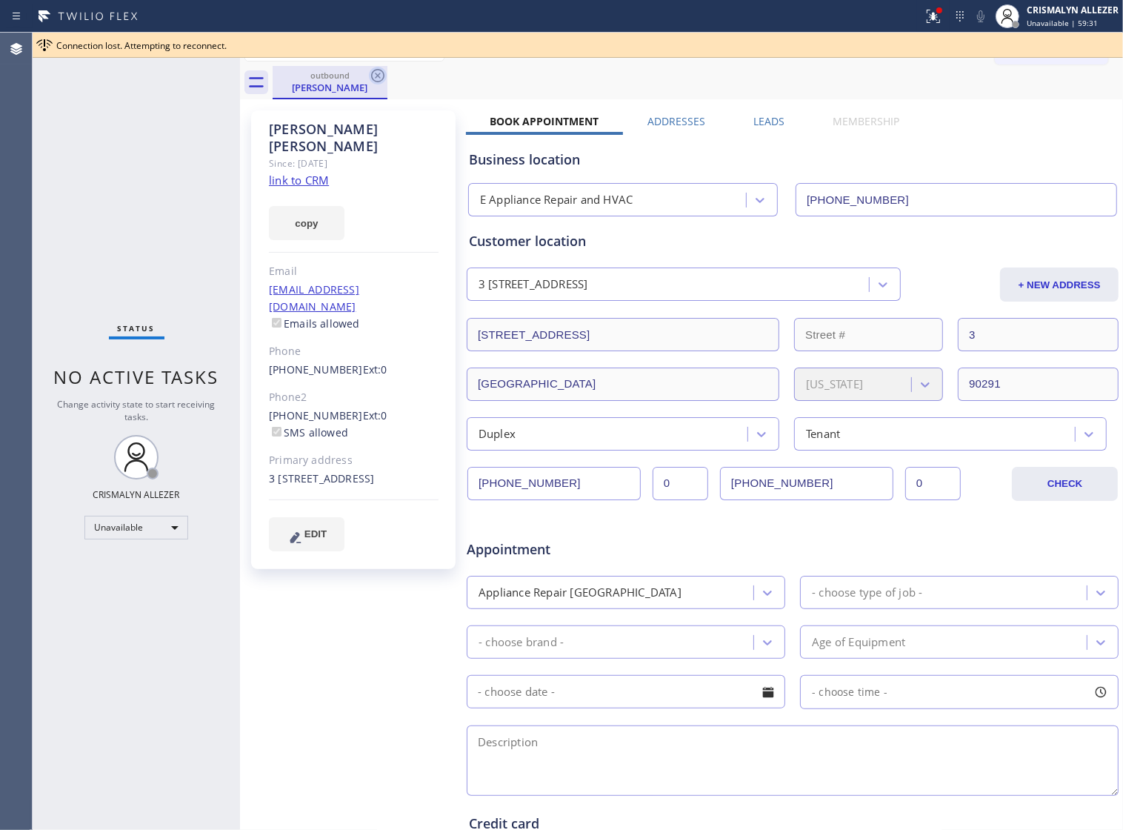
click at [373, 69] on icon at bounding box center [378, 76] width 18 height 18
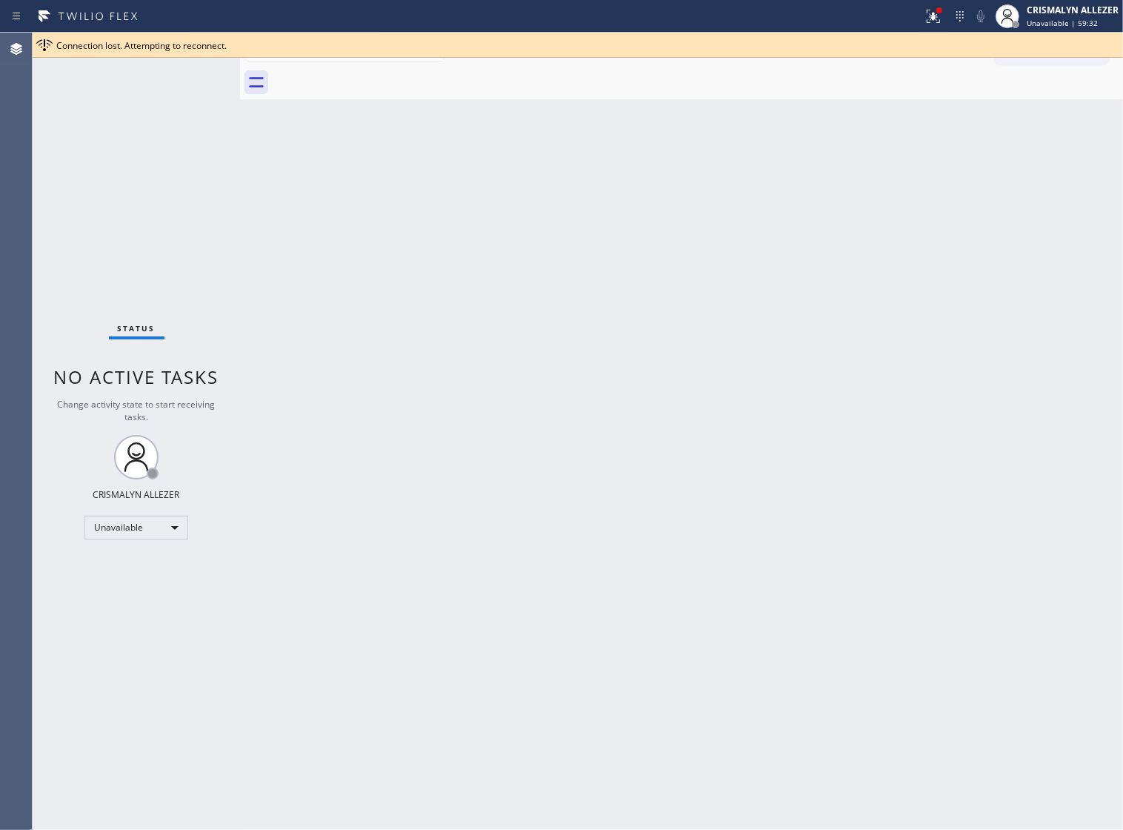
click at [921, 193] on div "Back to Dashboard Change Sender ID Customers Technicians Select a contact Outbo…" at bounding box center [681, 431] width 883 height 797
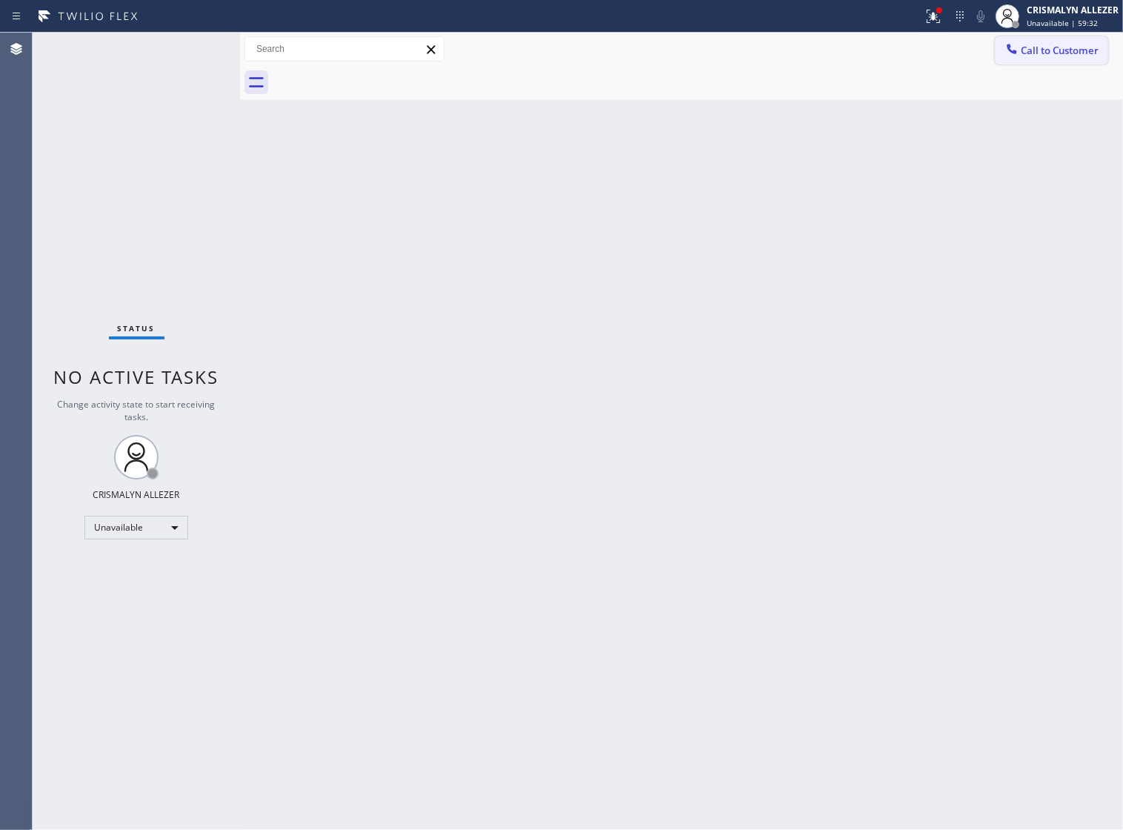
click at [1052, 60] on button "Call to Customer" at bounding box center [1051, 50] width 113 height 28
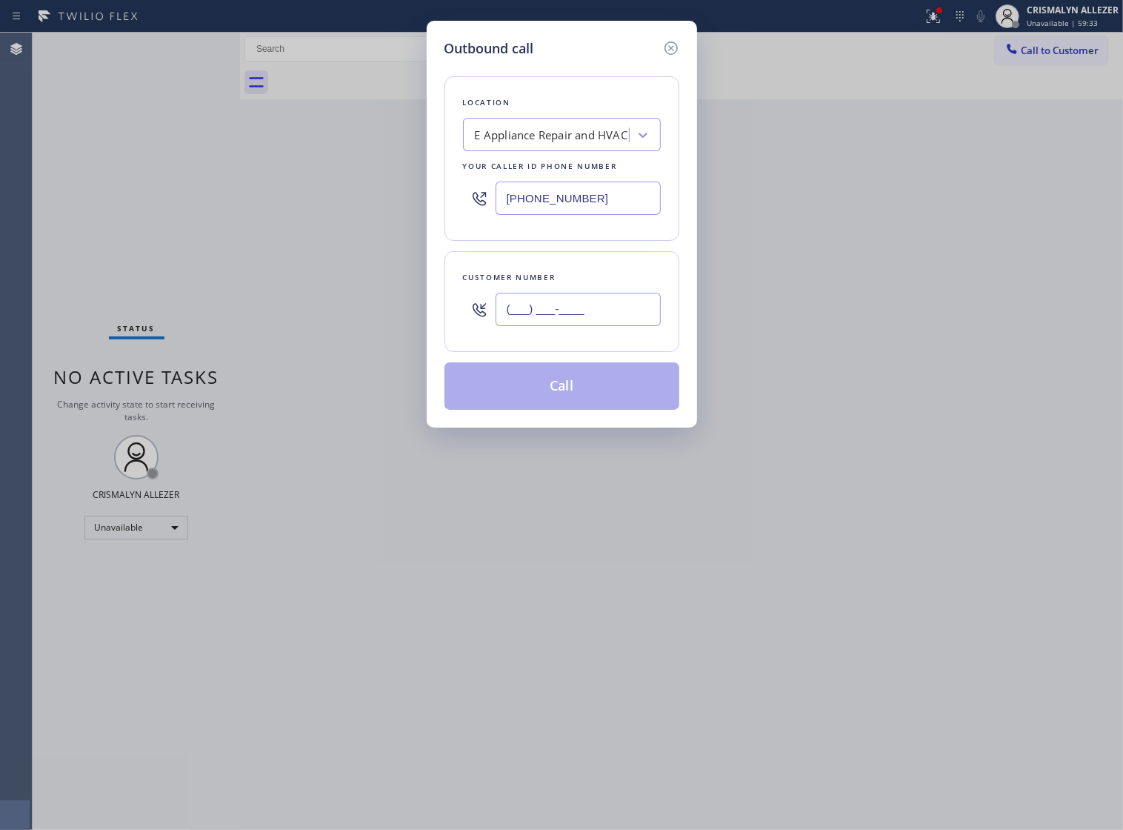
click at [619, 326] on input "(___) ___-____" at bounding box center [578, 309] width 165 height 33
paste input "310) 497-5765"
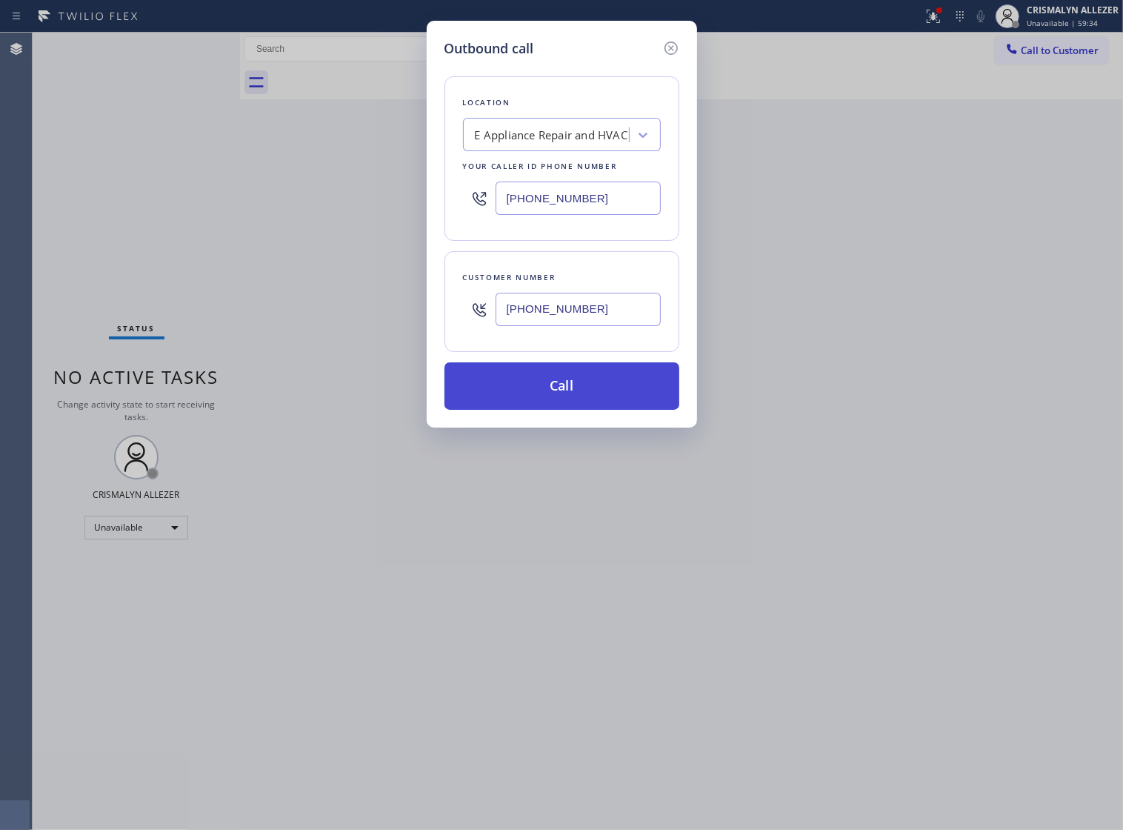
type input "[PHONE_NUMBER]"
click at [571, 408] on button "Call" at bounding box center [562, 385] width 235 height 47
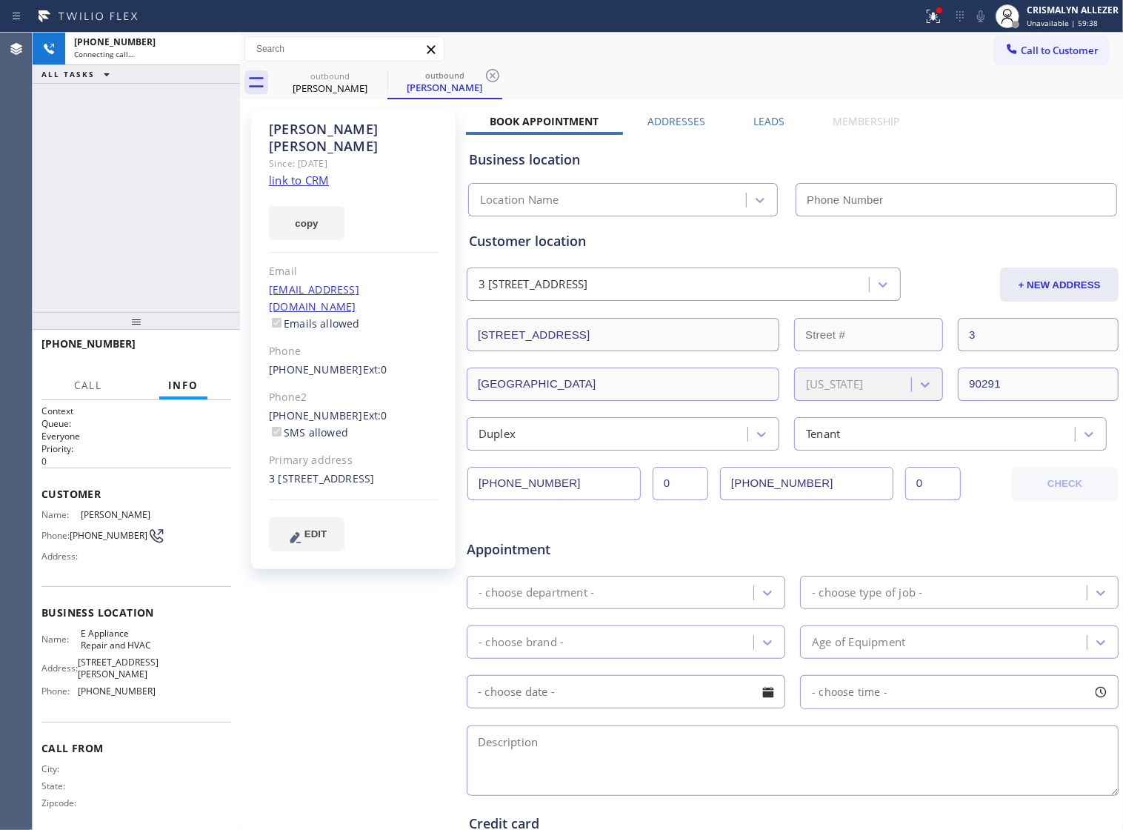
type input "[PHONE_NUMBER]"
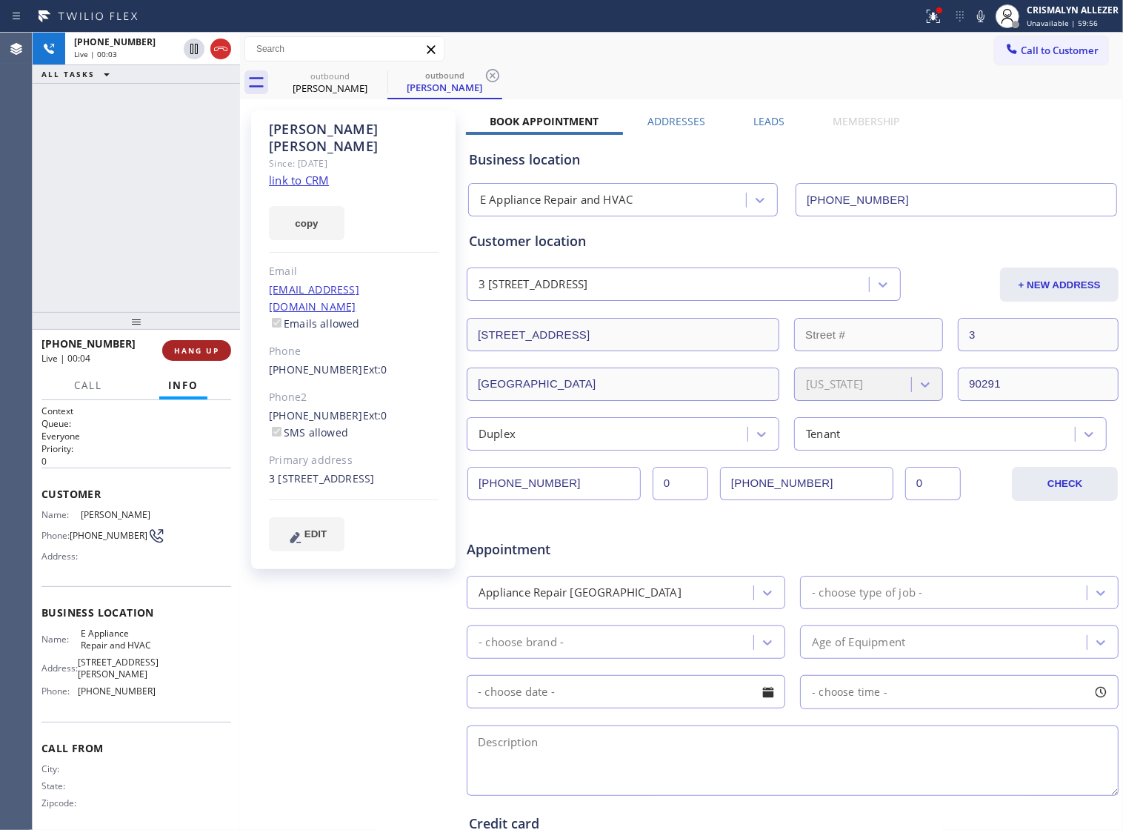
click at [186, 350] on span "HANG UP" at bounding box center [196, 350] width 45 height 10
click at [187, 350] on span "COMPLETE" at bounding box center [193, 350] width 51 height 10
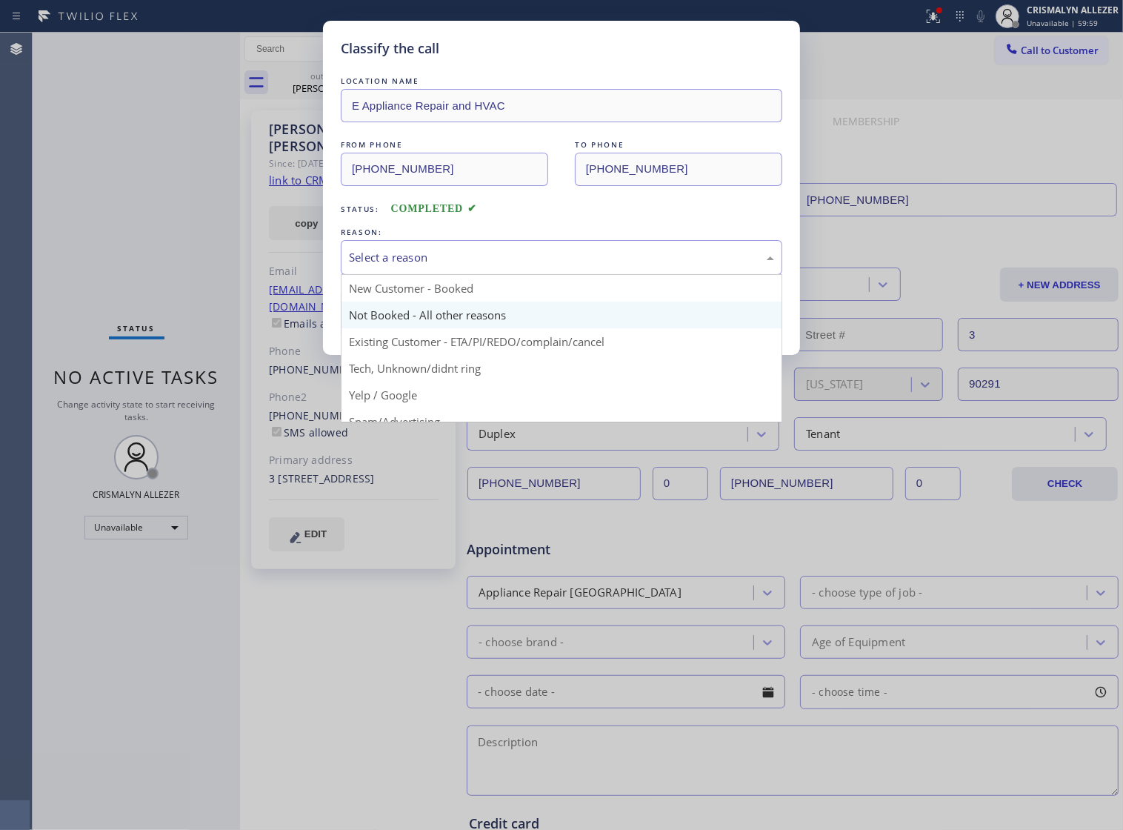
drag, startPoint x: 594, startPoint y: 279, endPoint x: 427, endPoint y: 333, distance: 176.0
click at [548, 275] on div "Select a reason New Customer - Booked Not Booked - All other reasons Existing C…" at bounding box center [562, 257] width 442 height 35
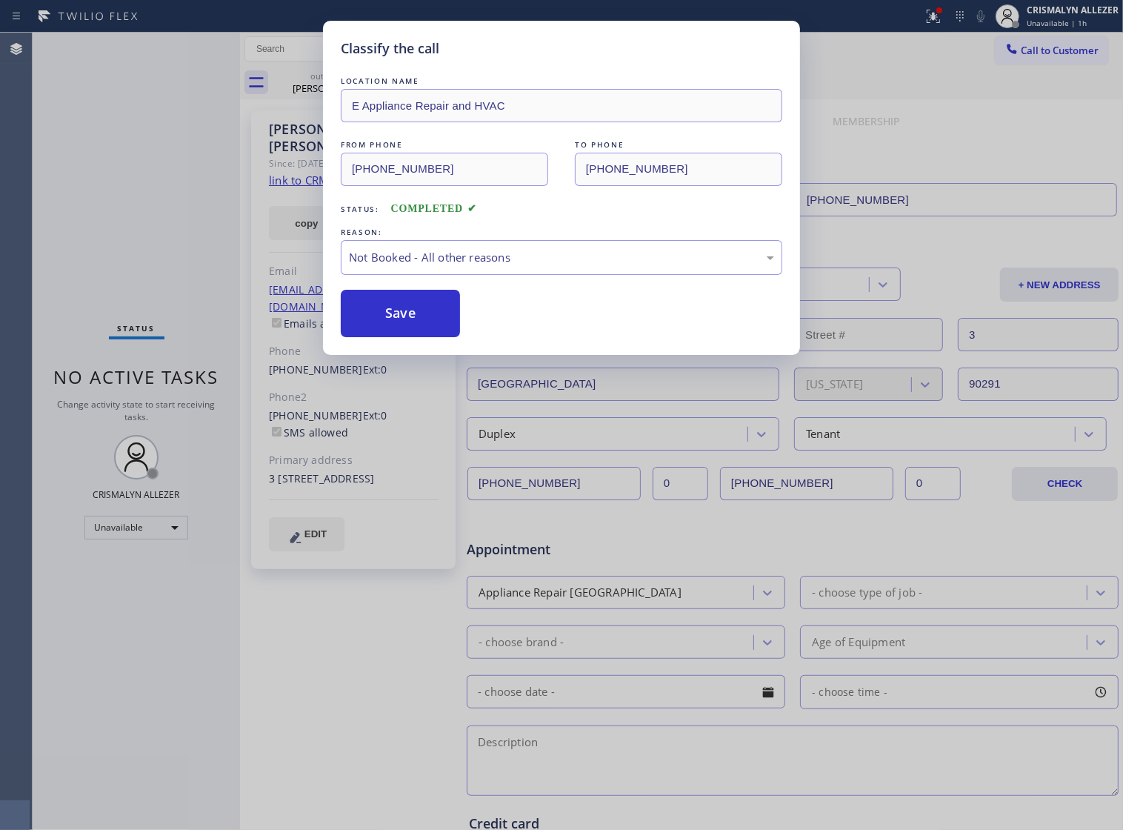
click at [410, 333] on button "Save" at bounding box center [400, 313] width 119 height 47
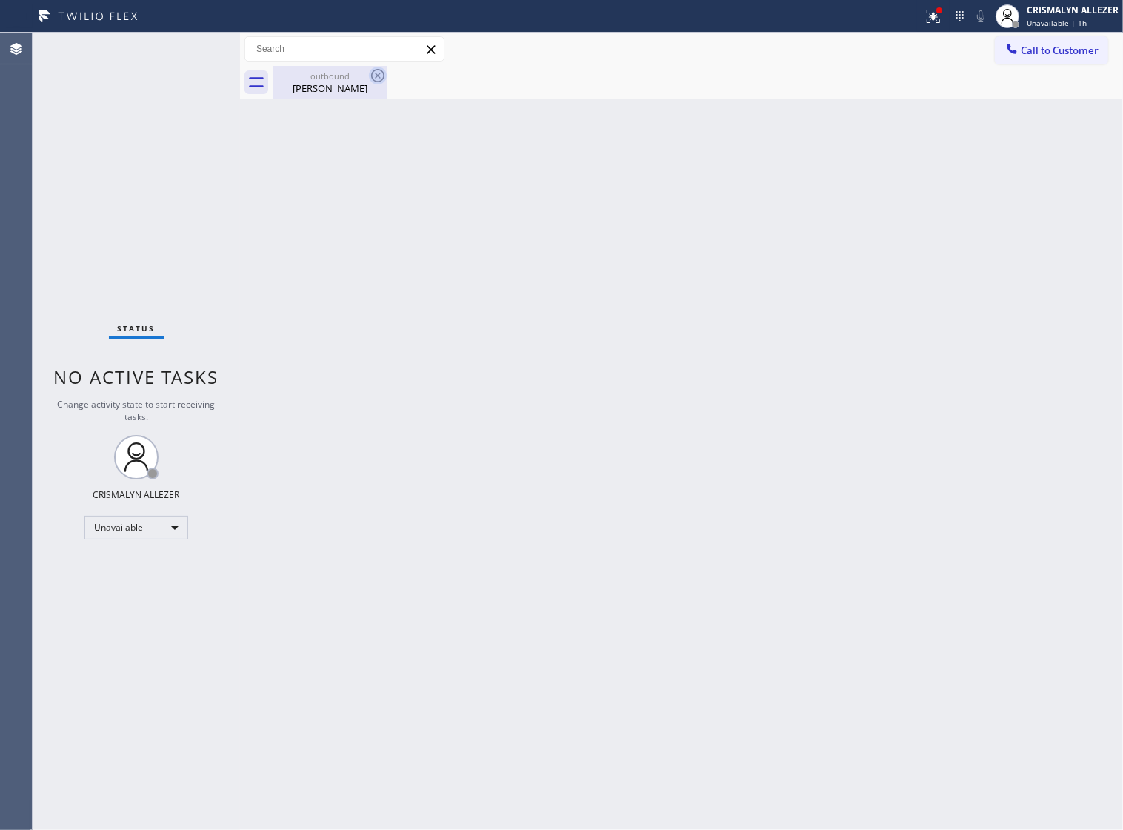
drag, startPoint x: 333, startPoint y: 90, endPoint x: 374, endPoint y: 79, distance: 42.4
click at [336, 87] on div "[PERSON_NAME]" at bounding box center [330, 88] width 112 height 13
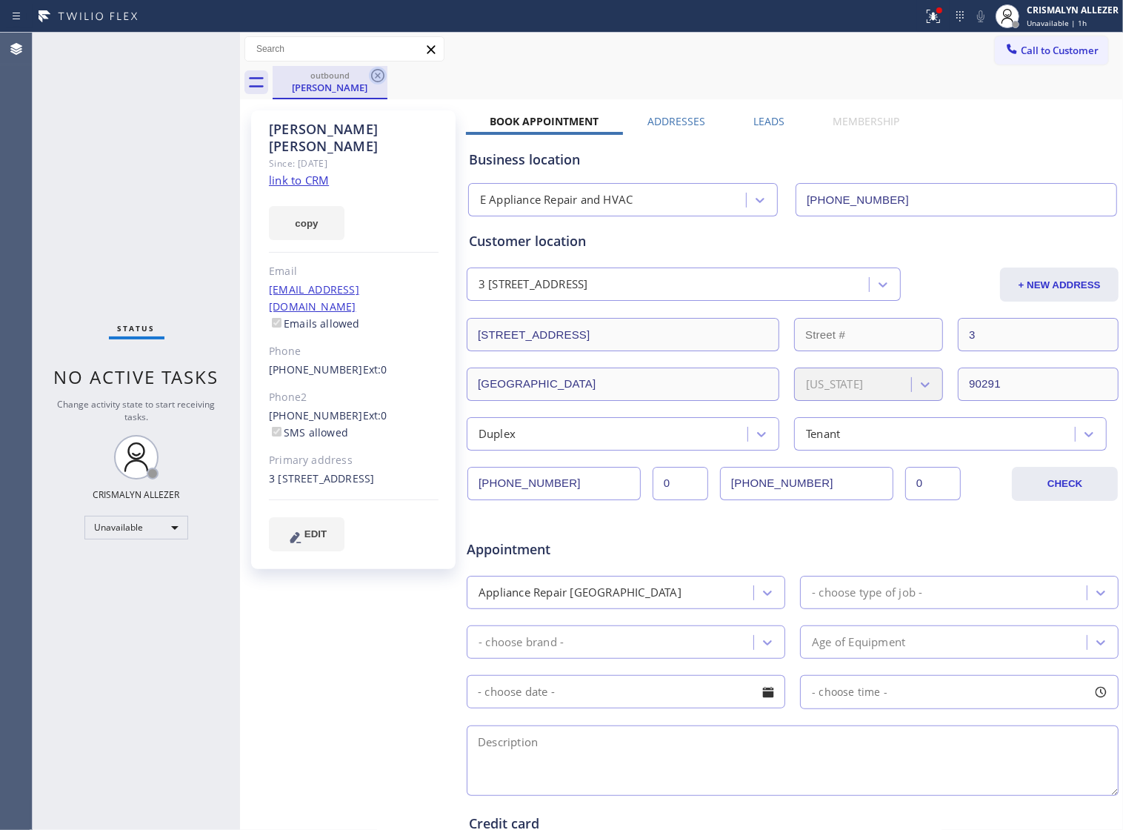
click at [378, 76] on icon at bounding box center [378, 76] width 18 height 18
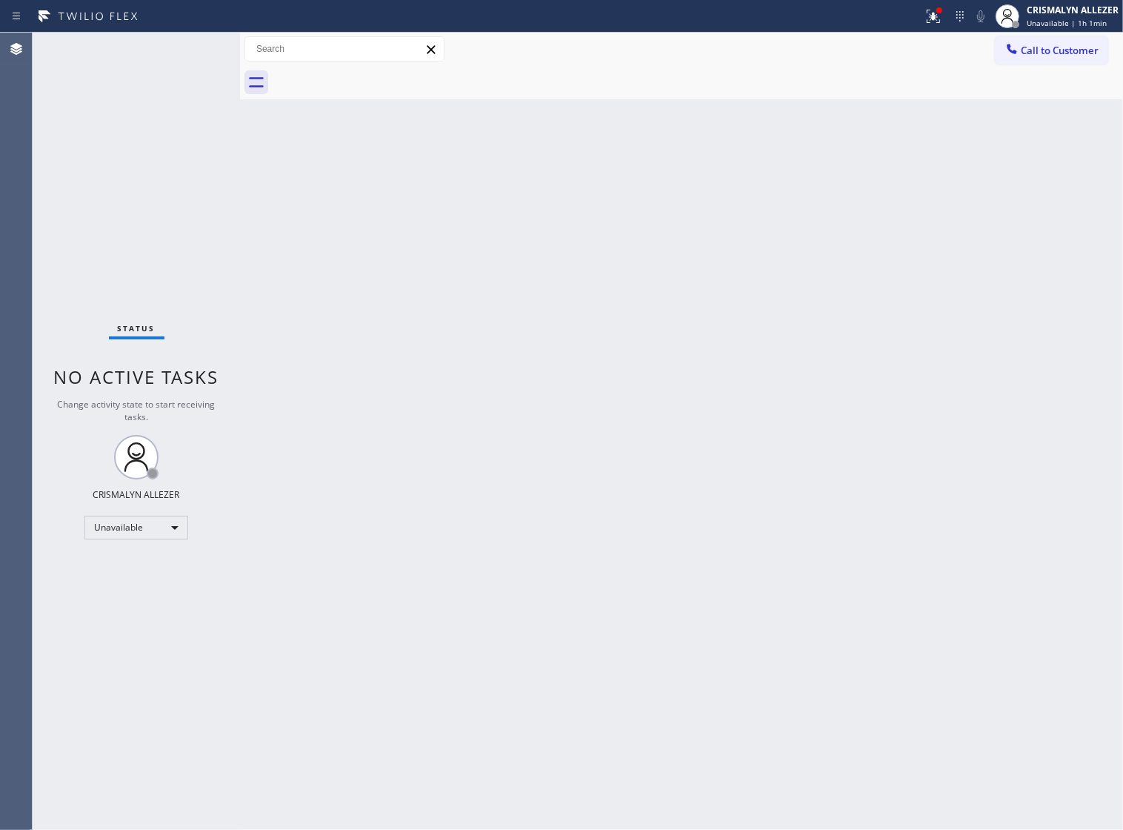
click at [1026, 49] on span "Call to Customer" at bounding box center [1060, 50] width 78 height 13
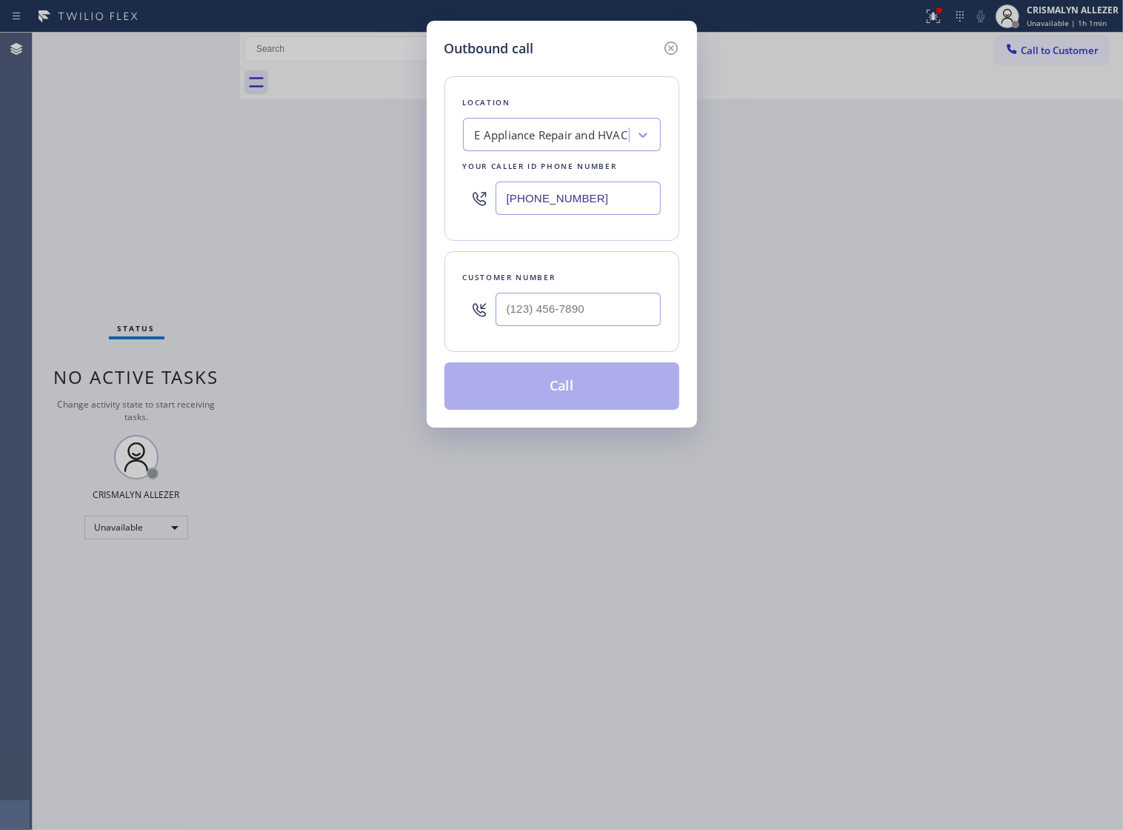
paste input "714) 786-1027"
drag, startPoint x: 620, startPoint y: 213, endPoint x: 221, endPoint y: 205, distance: 399.5
click at [226, 206] on div "Outbound call Location E Appliance Repair and HVAC Your caller id phone number …" at bounding box center [561, 415] width 1123 height 830
type input "[PHONE_NUMBER]"
click at [591, 326] on input "(___) ___-____" at bounding box center [578, 309] width 165 height 33
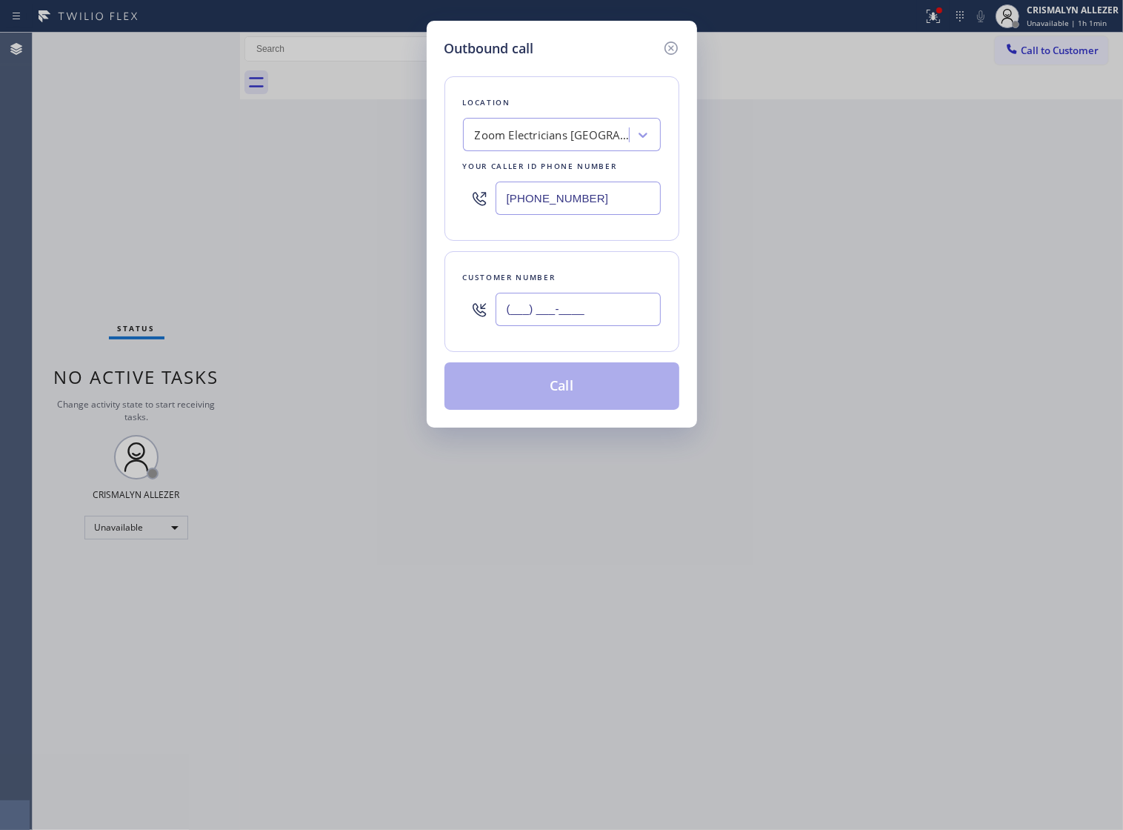
paste input "213) 810-4786"
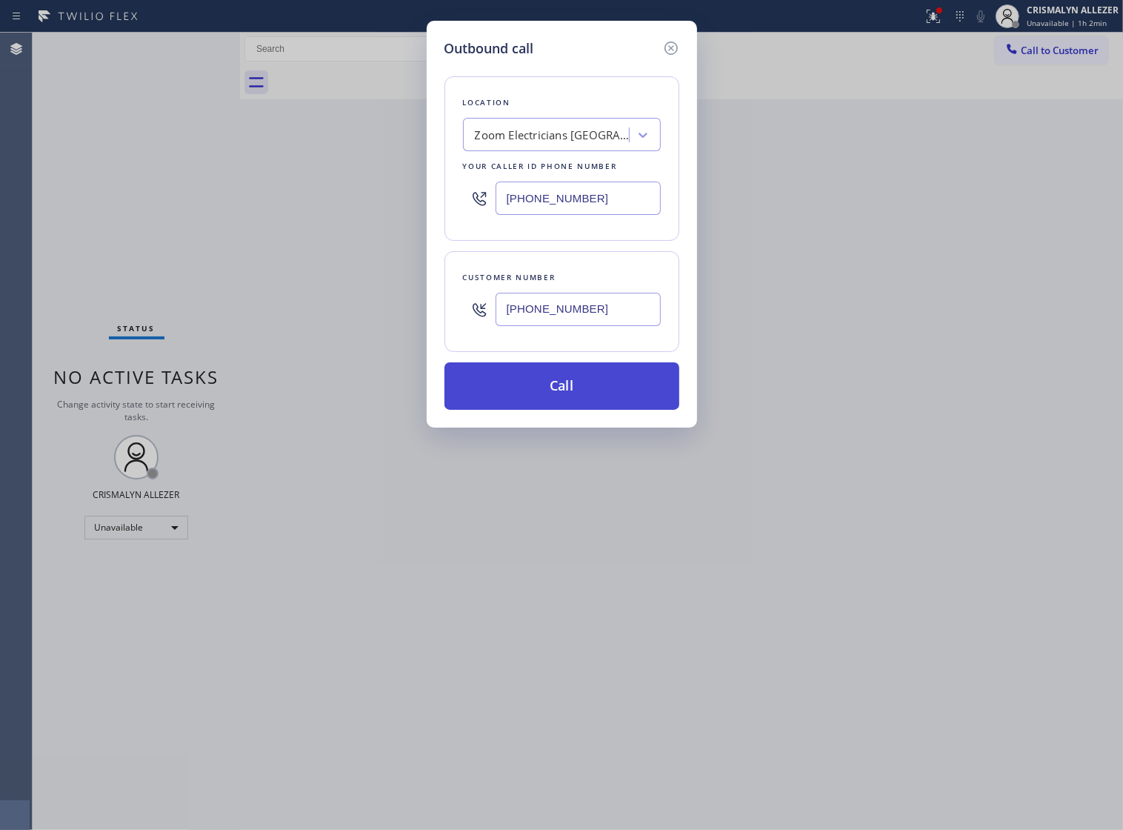
type input "[PHONE_NUMBER]"
click at [575, 408] on button "Call" at bounding box center [562, 385] width 235 height 47
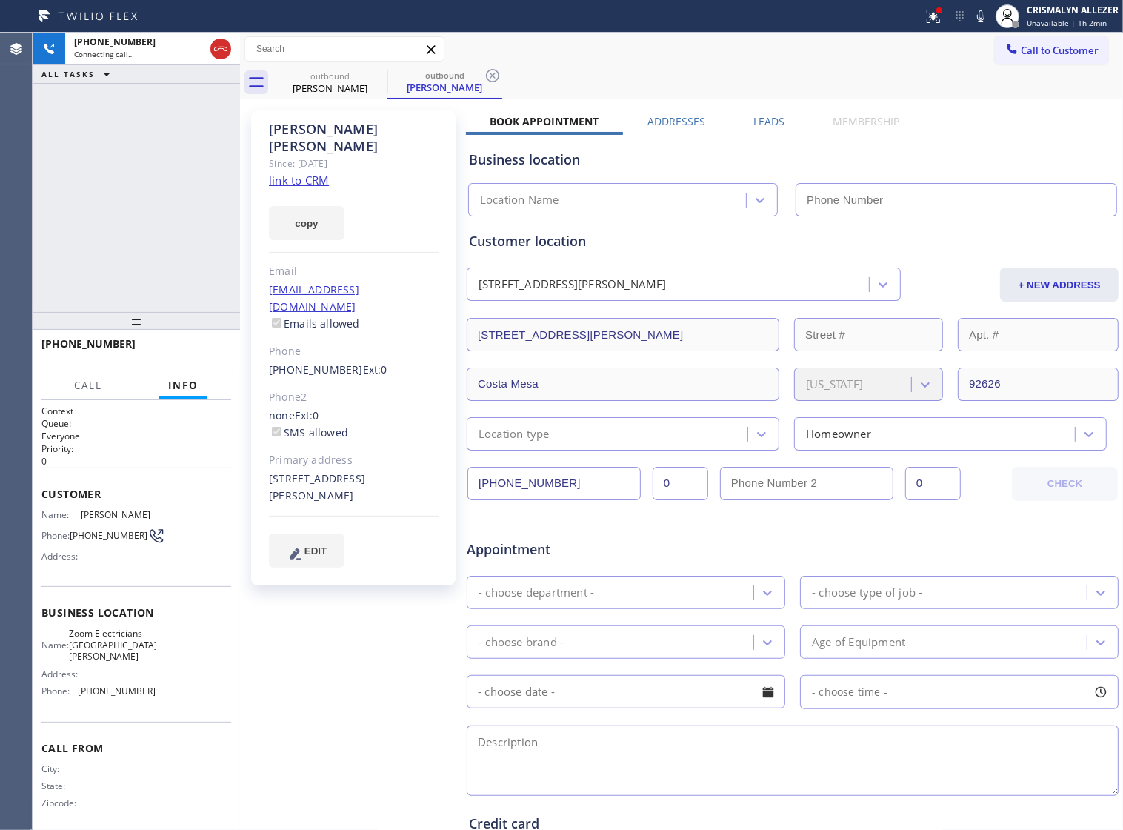
type input "[PHONE_NUMBER]"
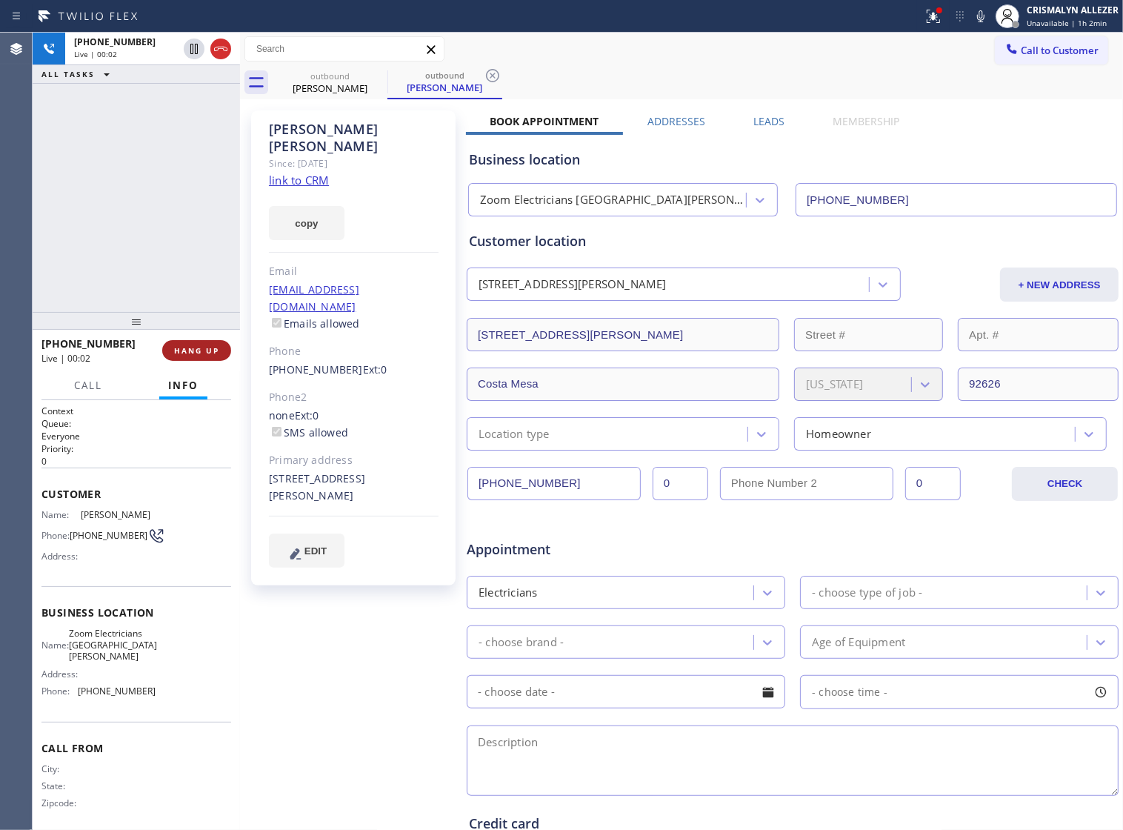
click at [178, 353] on span "HANG UP" at bounding box center [196, 350] width 45 height 10
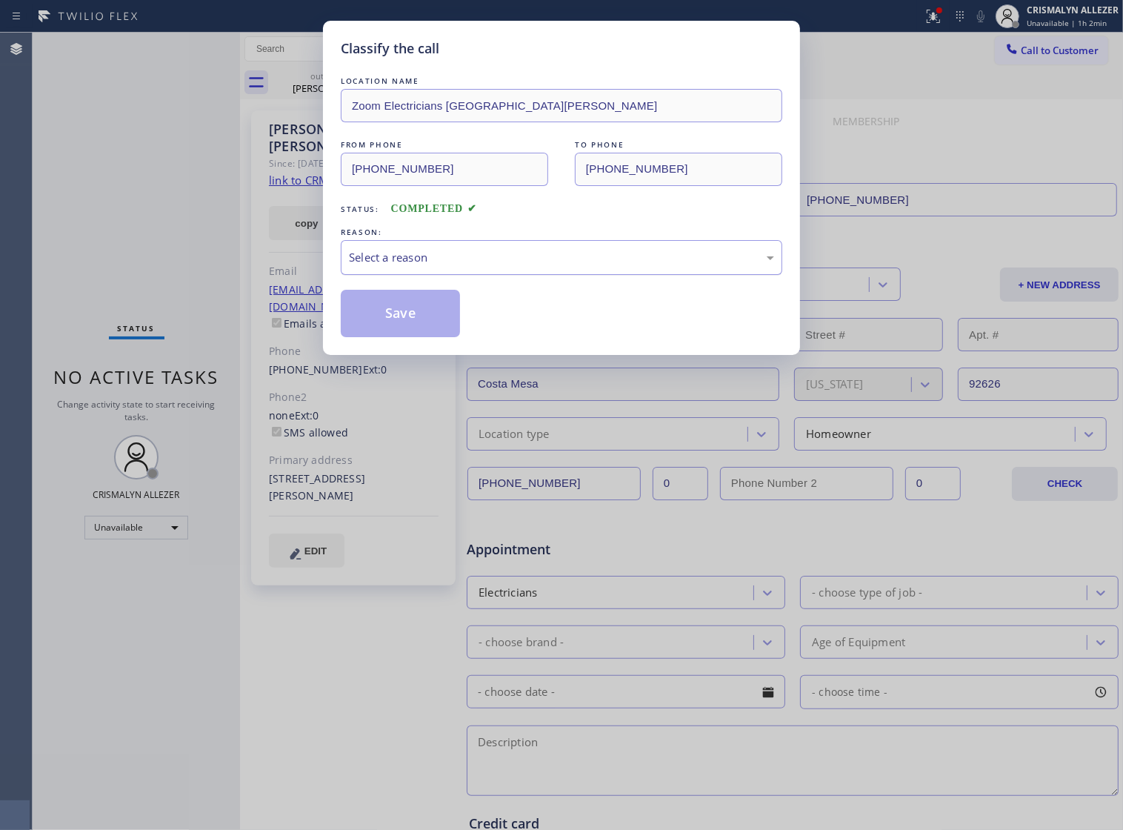
click at [531, 266] on div "Select a reason" at bounding box center [561, 257] width 425 height 17
click at [398, 337] on button "Save" at bounding box center [400, 313] width 119 height 47
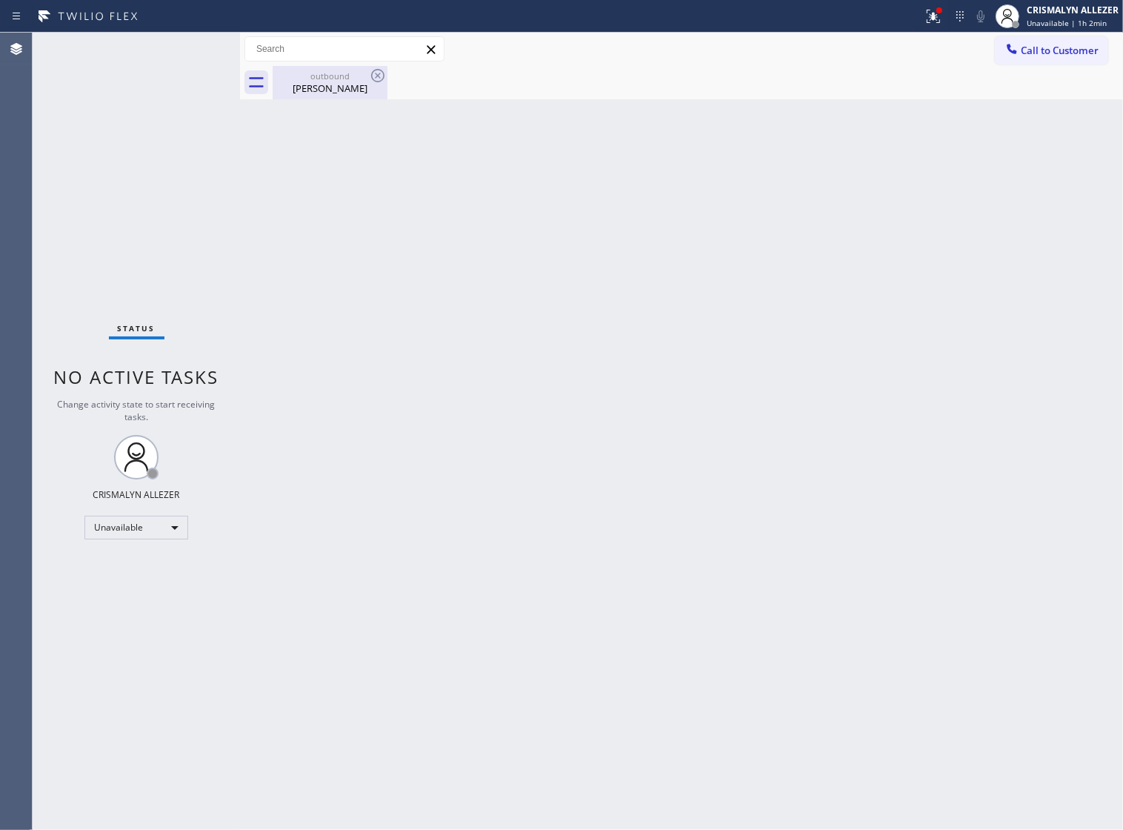
click at [313, 76] on div "outbound" at bounding box center [330, 75] width 112 height 11
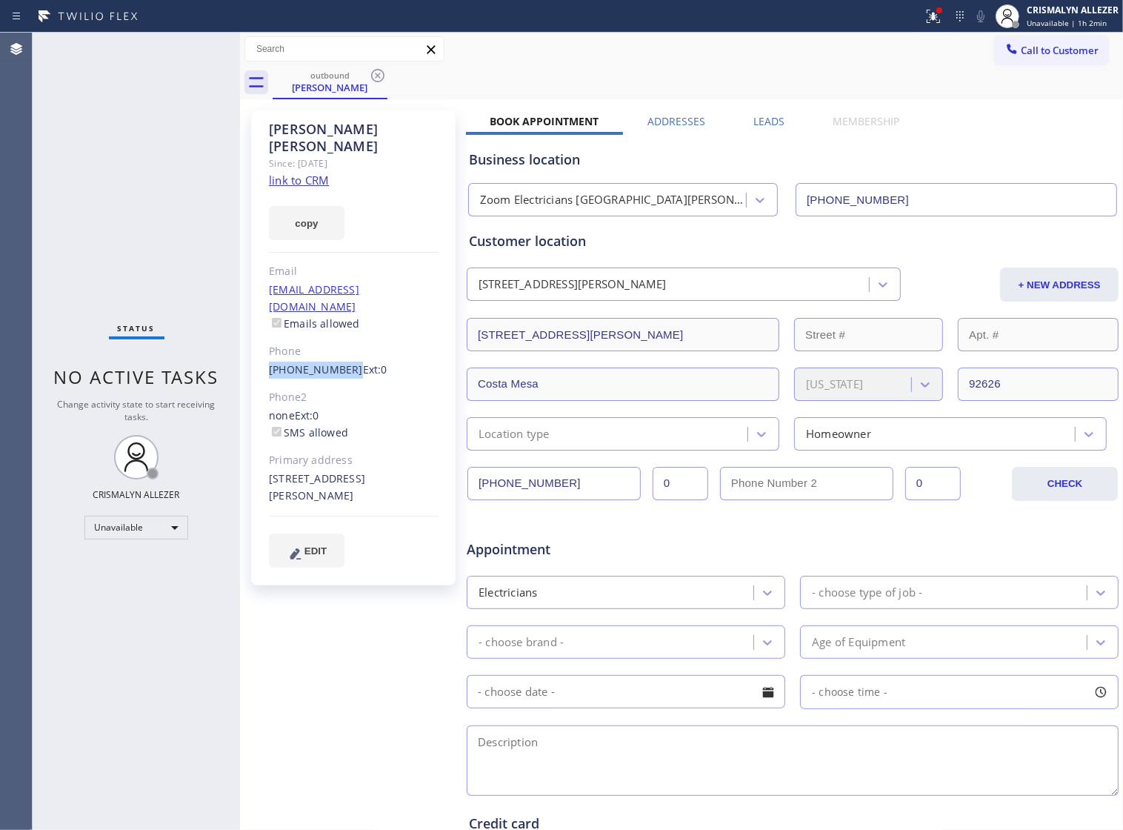
drag, startPoint x: 262, startPoint y: 330, endPoint x: 342, endPoint y: 338, distance: 80.4
click at [342, 338] on div "Jeffrey Gonzales Since: 20 may 2020 link to CRM copy Email no@gmail.com Emails …" at bounding box center [353, 347] width 205 height 475
copy link "[PHONE_NUMBER]"
drag, startPoint x: 368, startPoint y: 69, endPoint x: 379, endPoint y: 78, distance: 14.2
click at [371, 71] on icon at bounding box center [378, 76] width 18 height 18
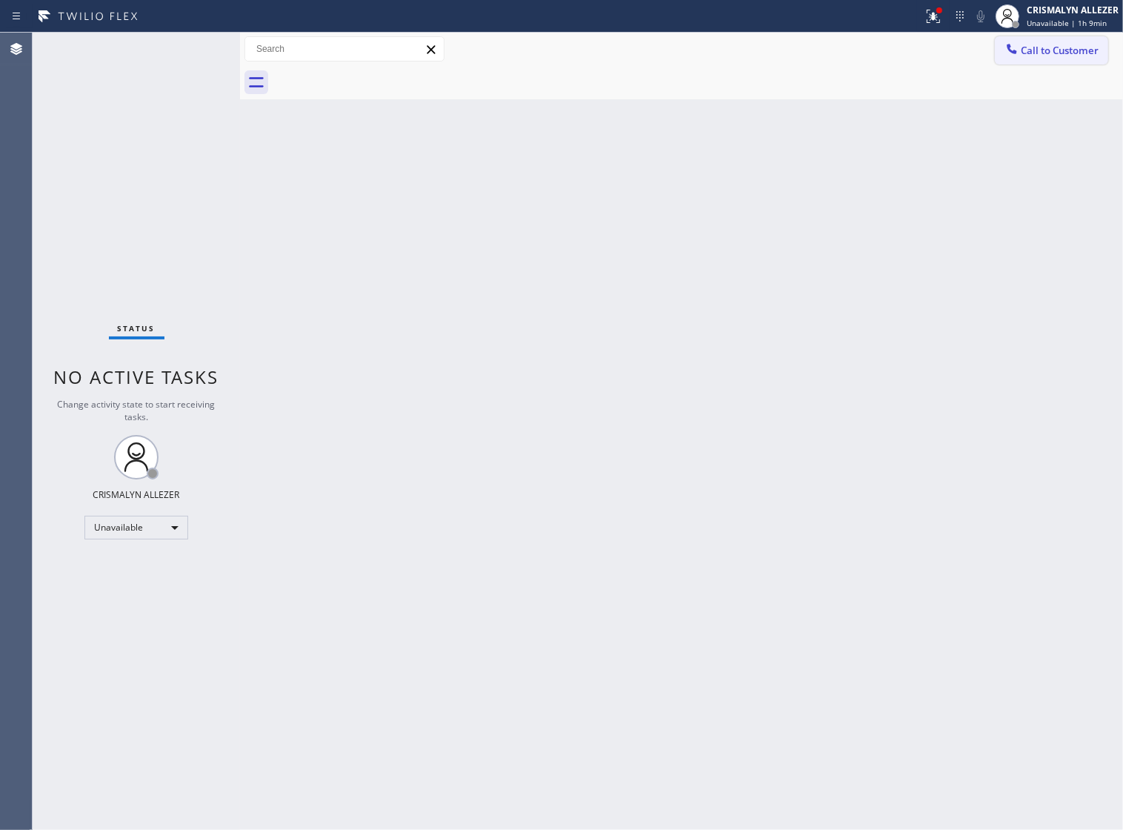
click at [1054, 50] on span "Call to Customer" at bounding box center [1060, 50] width 78 height 13
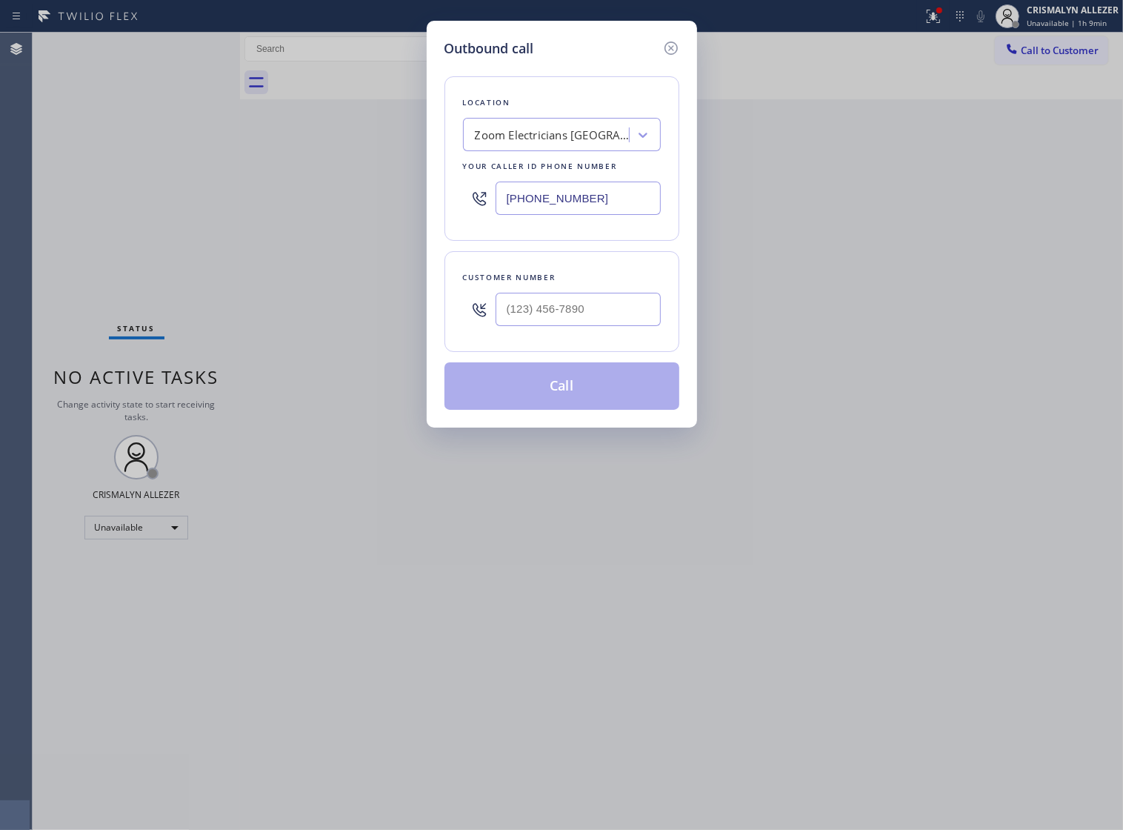
drag, startPoint x: 431, startPoint y: 186, endPoint x: 191, endPoint y: 191, distance: 240.1
click at [202, 191] on div "Outbound call Location Zoom Electricians Santa Ana Your caller id phone number …" at bounding box center [561, 415] width 1123 height 830
paste input "833) 692-2271"
type input "[PHONE_NUMBER]"
click at [608, 326] on input "(___) ___-____" at bounding box center [578, 309] width 165 height 33
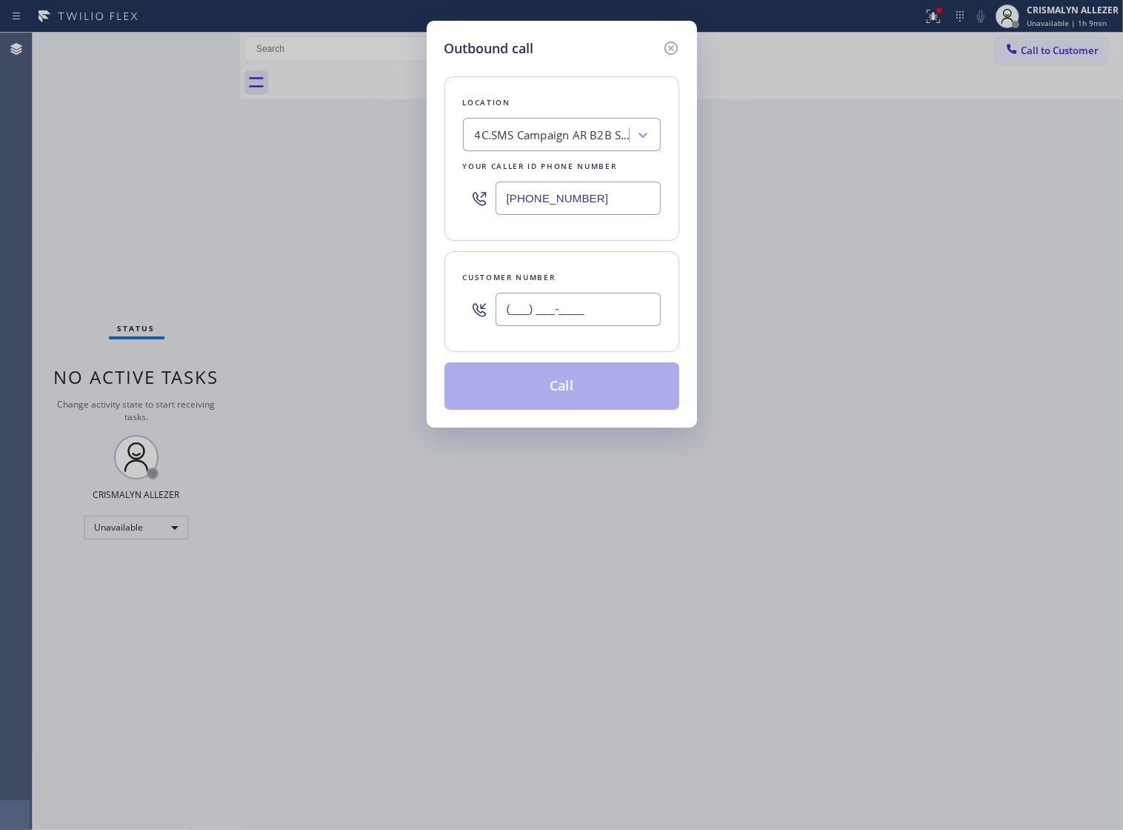
paste input "917) 923-0168"
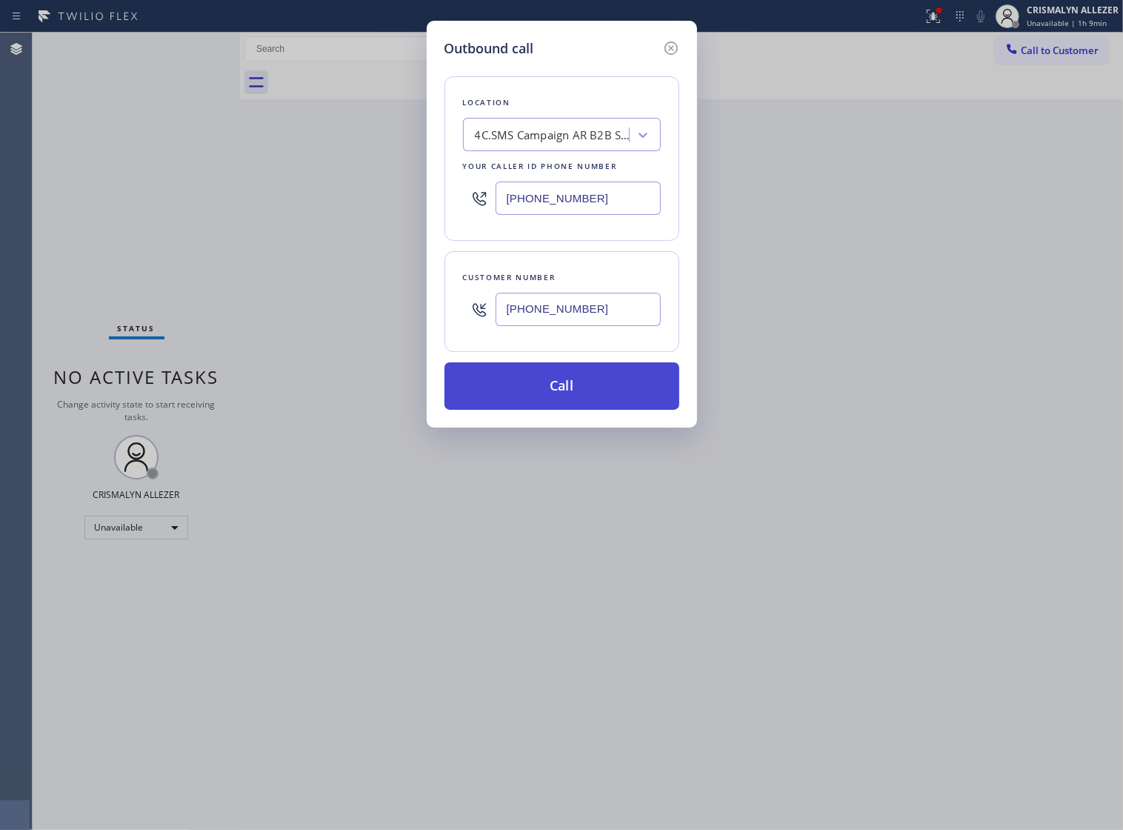
type input "(917) 923-0168"
click at [573, 410] on button "Call" at bounding box center [562, 385] width 235 height 47
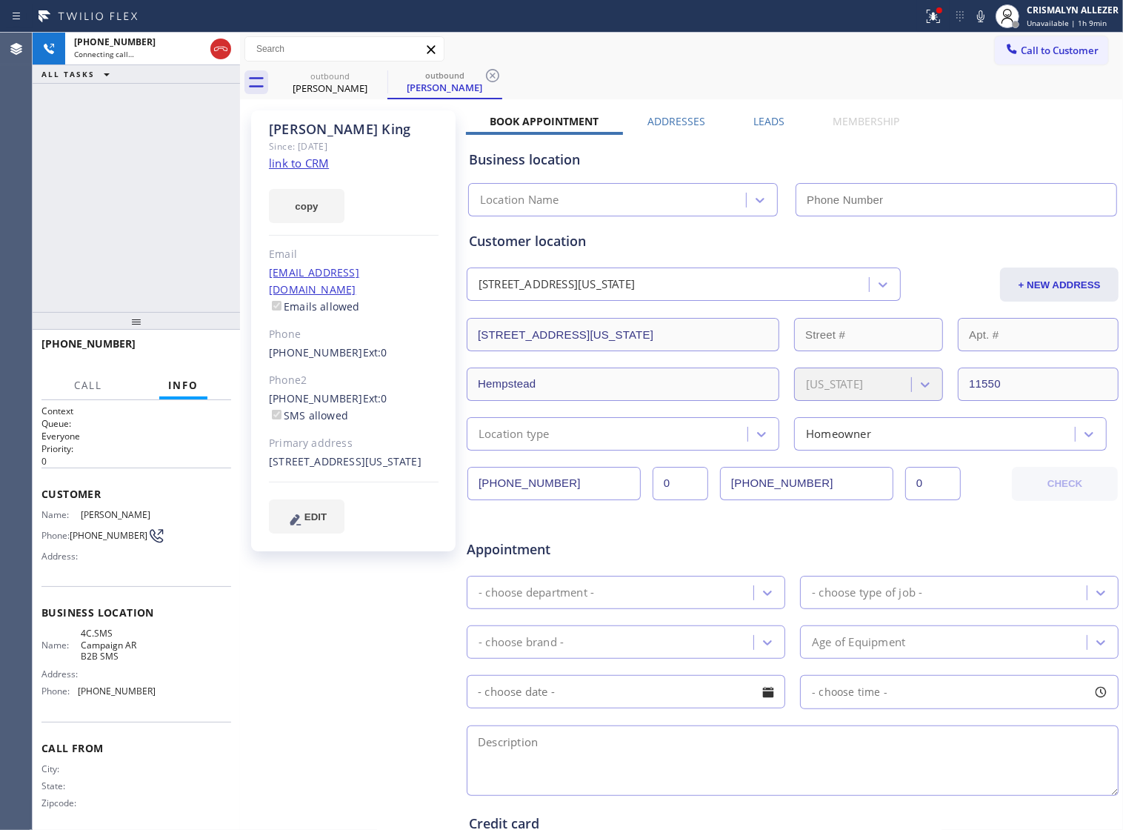
click at [304, 167] on link "link to CRM" at bounding box center [299, 163] width 60 height 15
type input "[PHONE_NUMBER]"
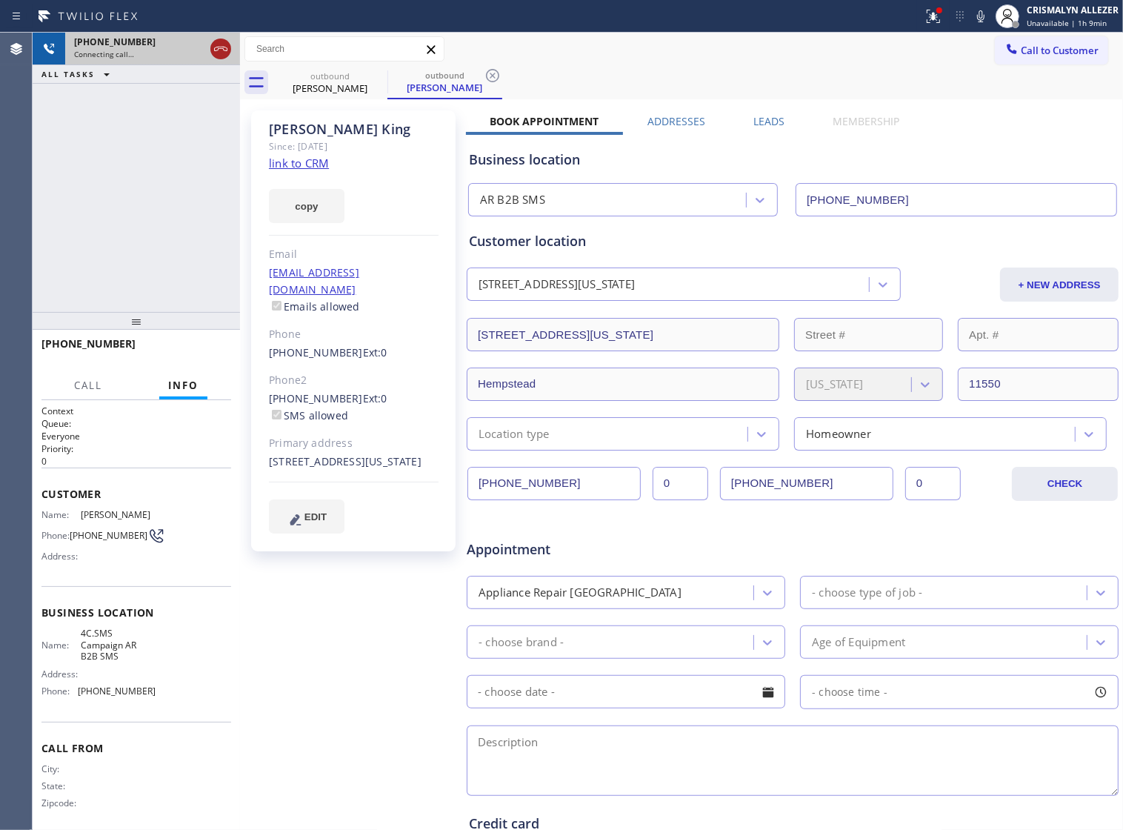
click at [219, 52] on icon at bounding box center [221, 49] width 18 height 18
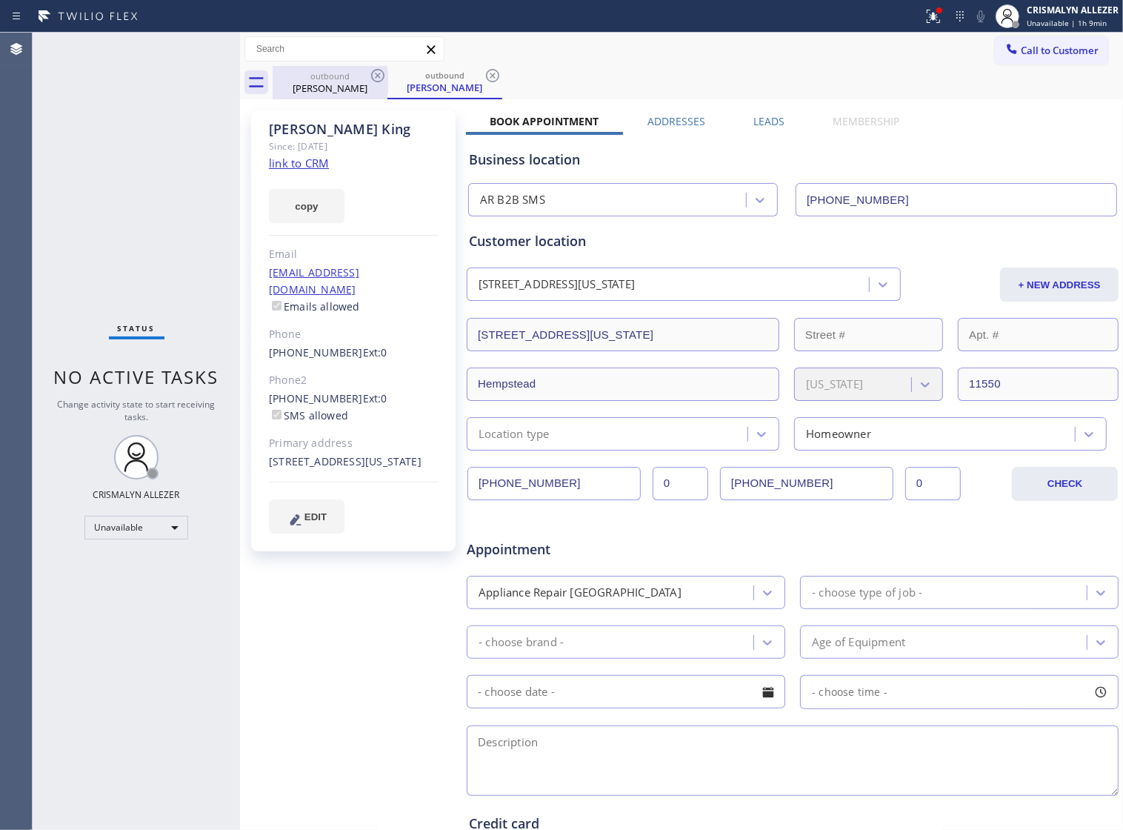
drag, startPoint x: 488, startPoint y: 82, endPoint x: 382, endPoint y: 87, distance: 106.1
click at [488, 82] on icon at bounding box center [493, 76] width 18 height 18
click at [382, 82] on icon at bounding box center [378, 76] width 18 height 18
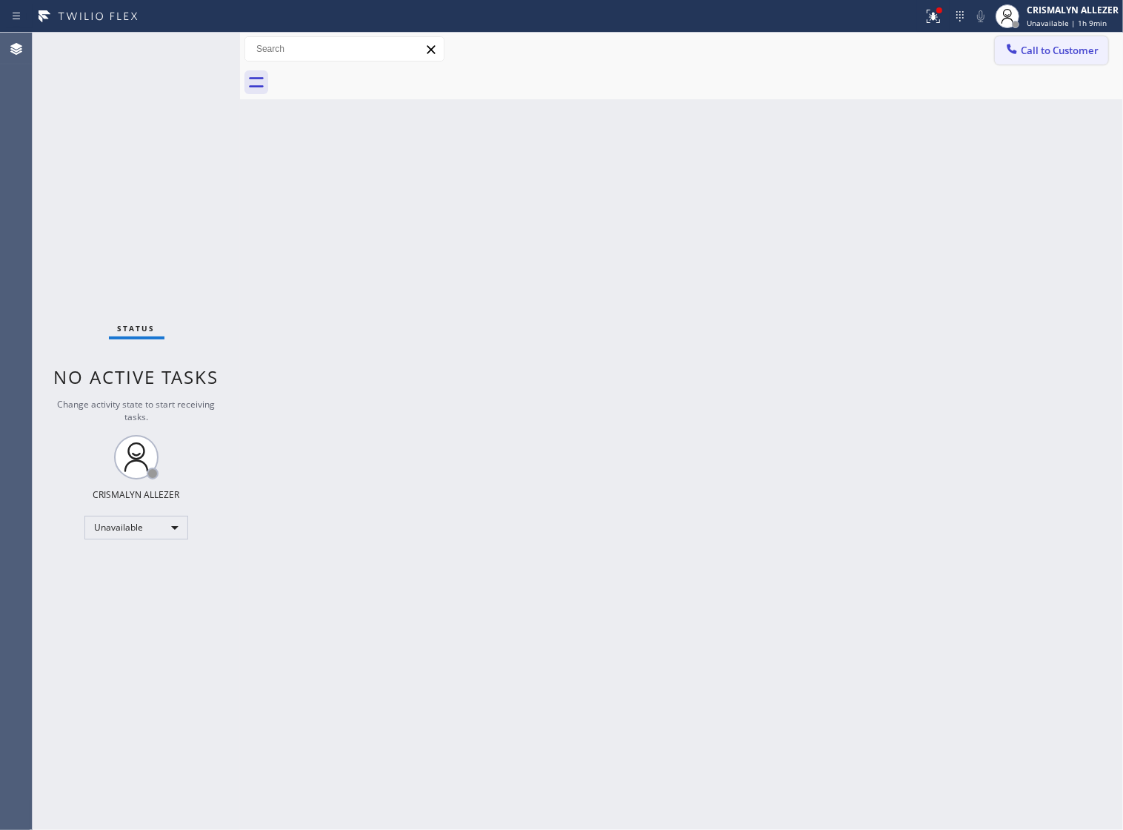
click at [1069, 50] on span "Call to Customer" at bounding box center [1060, 50] width 78 height 13
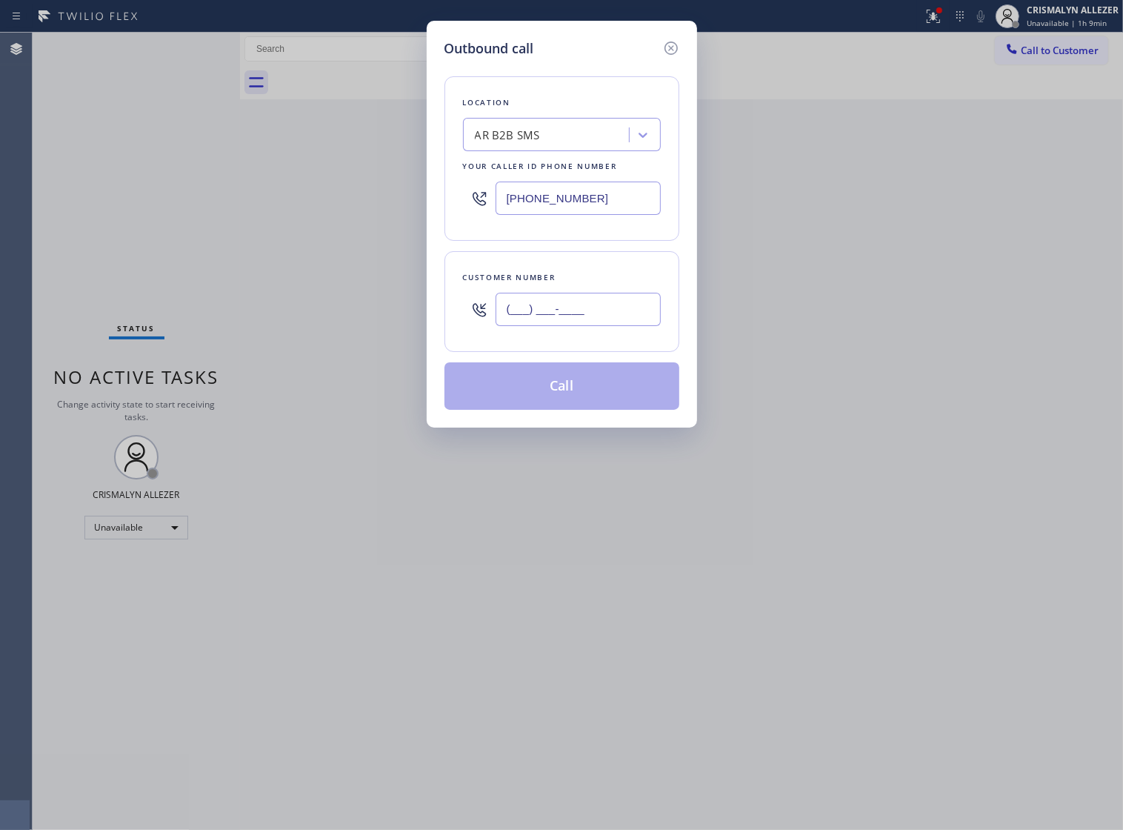
click at [601, 322] on input "(___) ___-____" at bounding box center [578, 309] width 165 height 33
paste input "516) 500-3266"
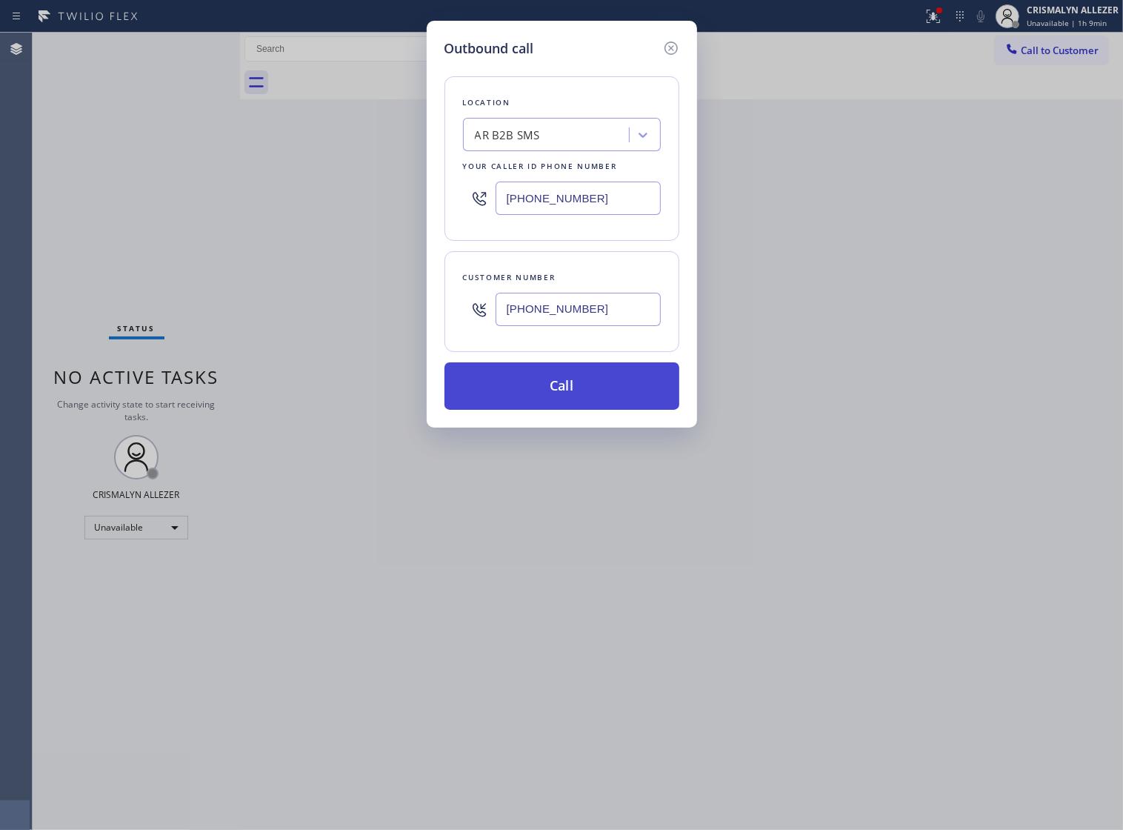
type input "[PHONE_NUMBER]"
click at [568, 410] on button "Call" at bounding box center [562, 385] width 235 height 47
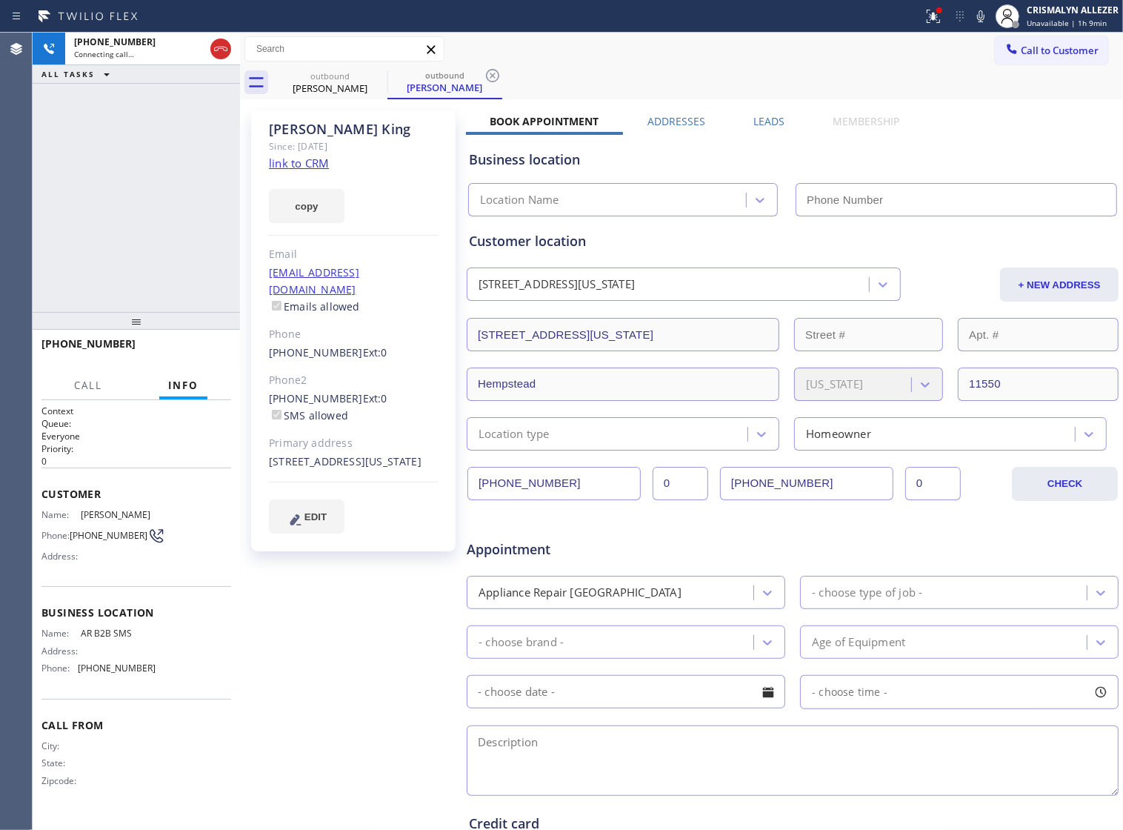
click at [760, 123] on label "Leads" at bounding box center [769, 121] width 31 height 14
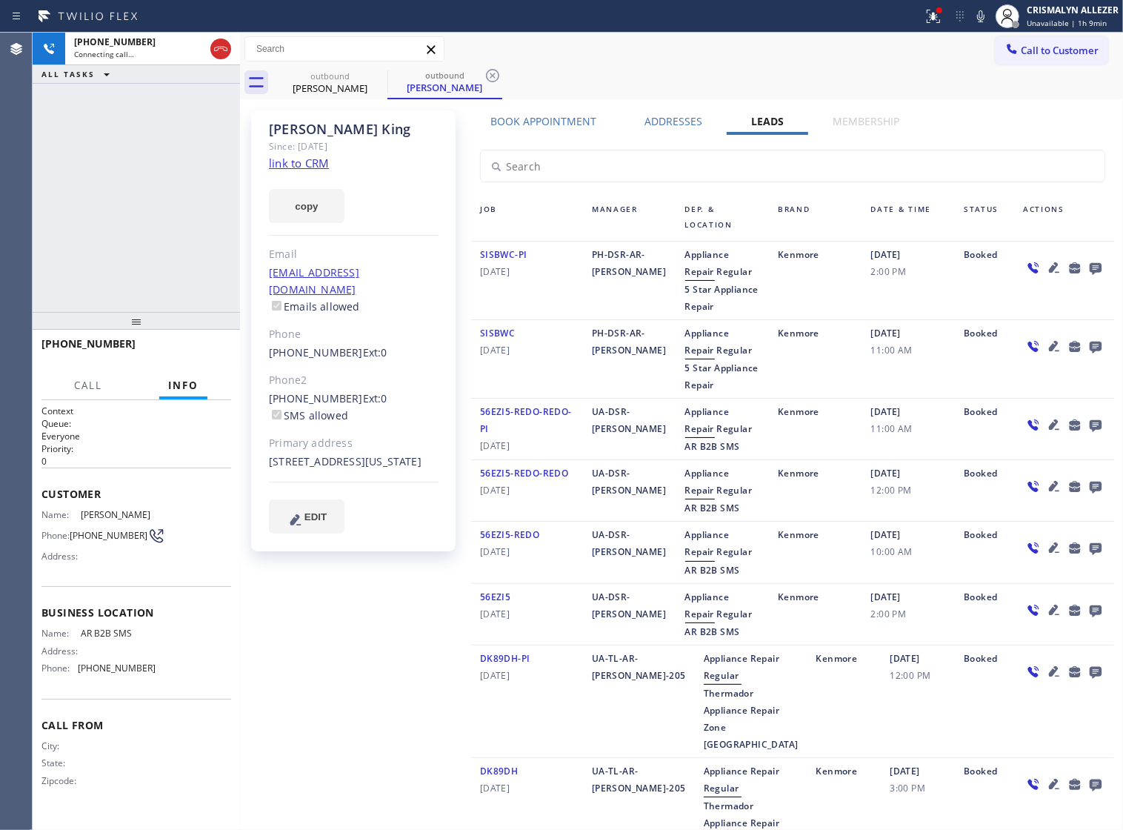
click at [1090, 271] on icon at bounding box center [1096, 269] width 12 height 12
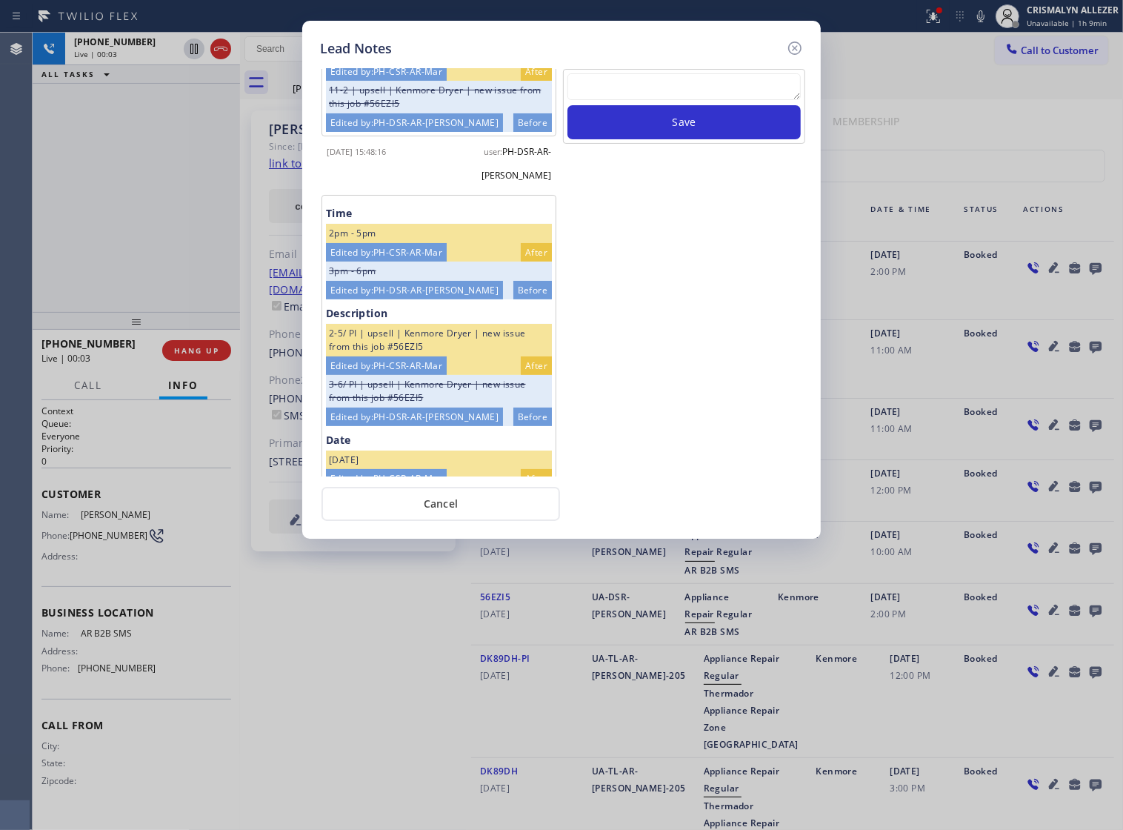
scroll to position [216, 0]
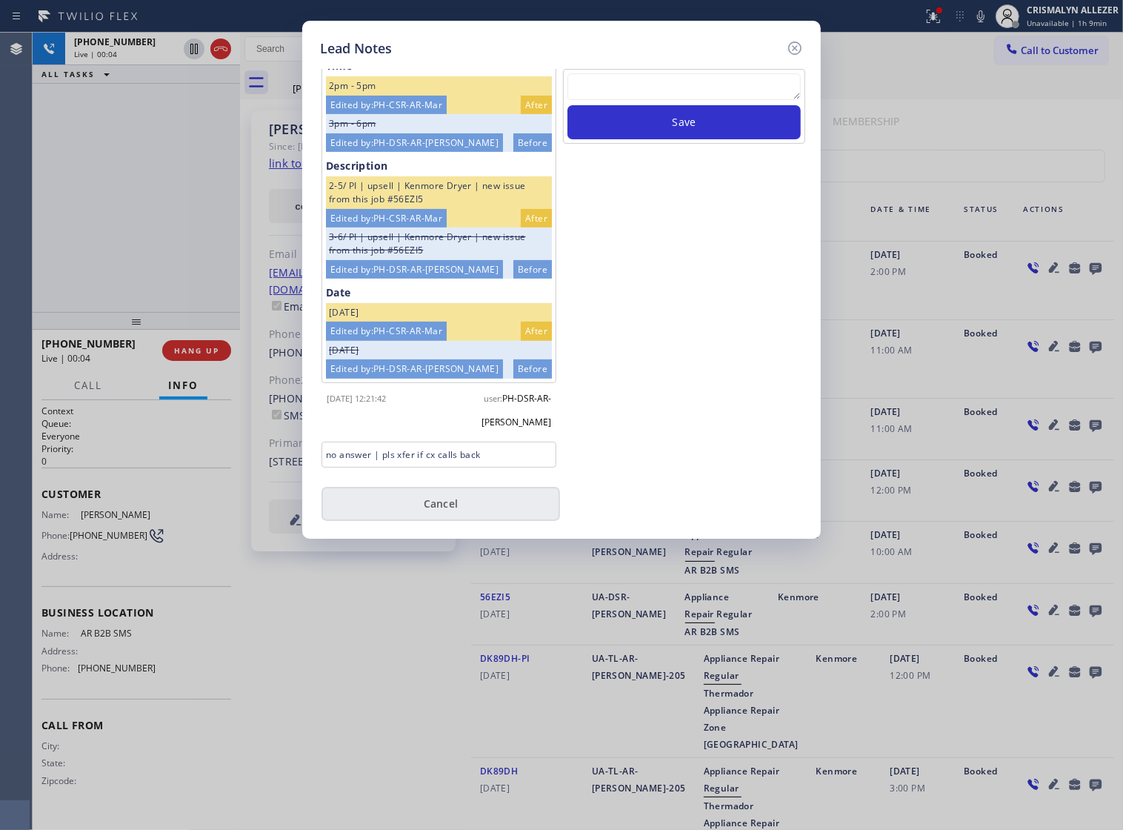
click at [446, 511] on button "Cancel" at bounding box center [441, 504] width 239 height 34
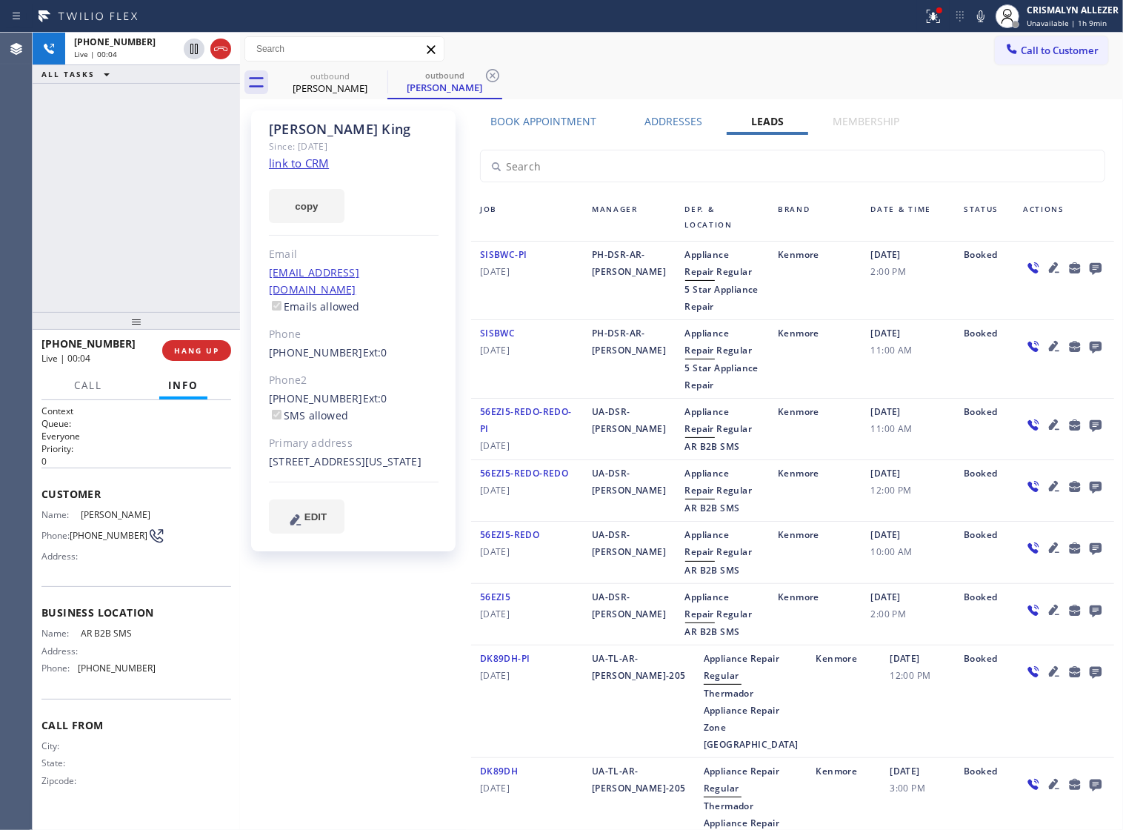
click at [178, 353] on span "HANG UP" at bounding box center [196, 350] width 45 height 10
click at [201, 353] on span "COMPLETE" at bounding box center [193, 350] width 51 height 10
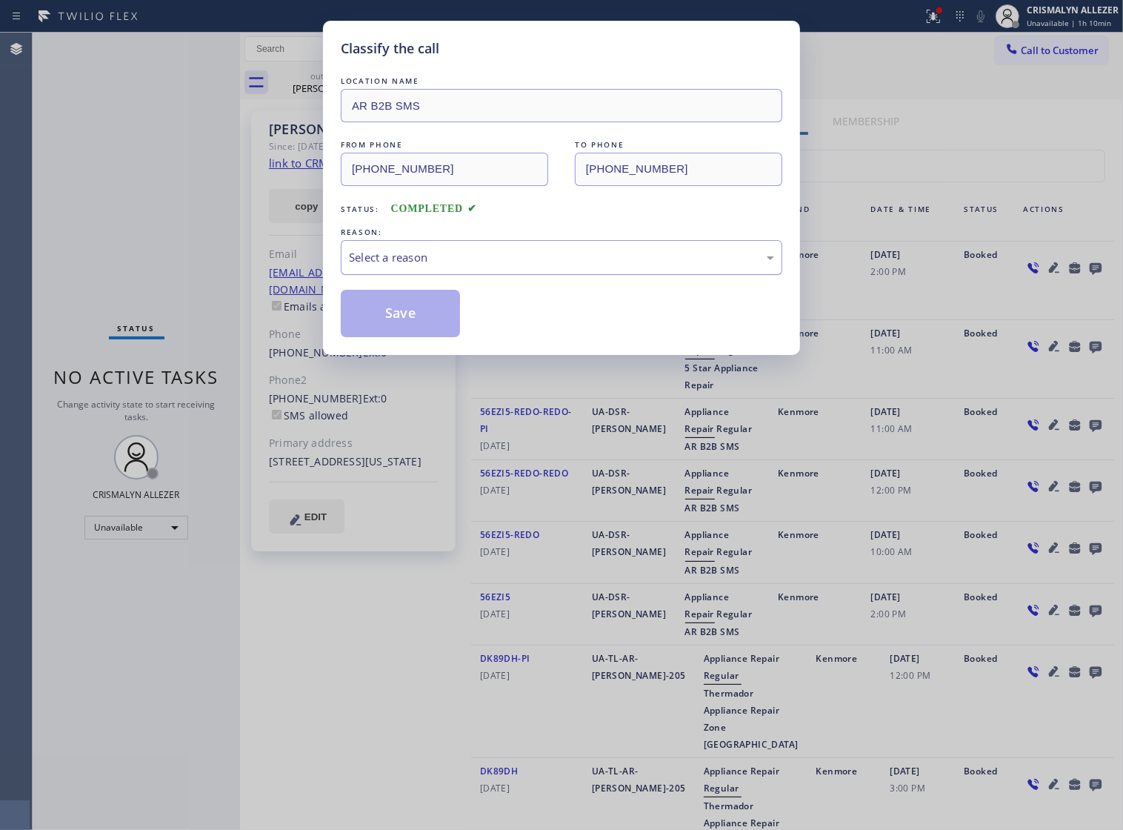
drag, startPoint x: 532, startPoint y: 276, endPoint x: 516, endPoint y: 288, distance: 20.2
click at [528, 266] on div "Select a reason" at bounding box center [561, 257] width 425 height 17
click at [379, 337] on button "Save" at bounding box center [400, 313] width 119 height 47
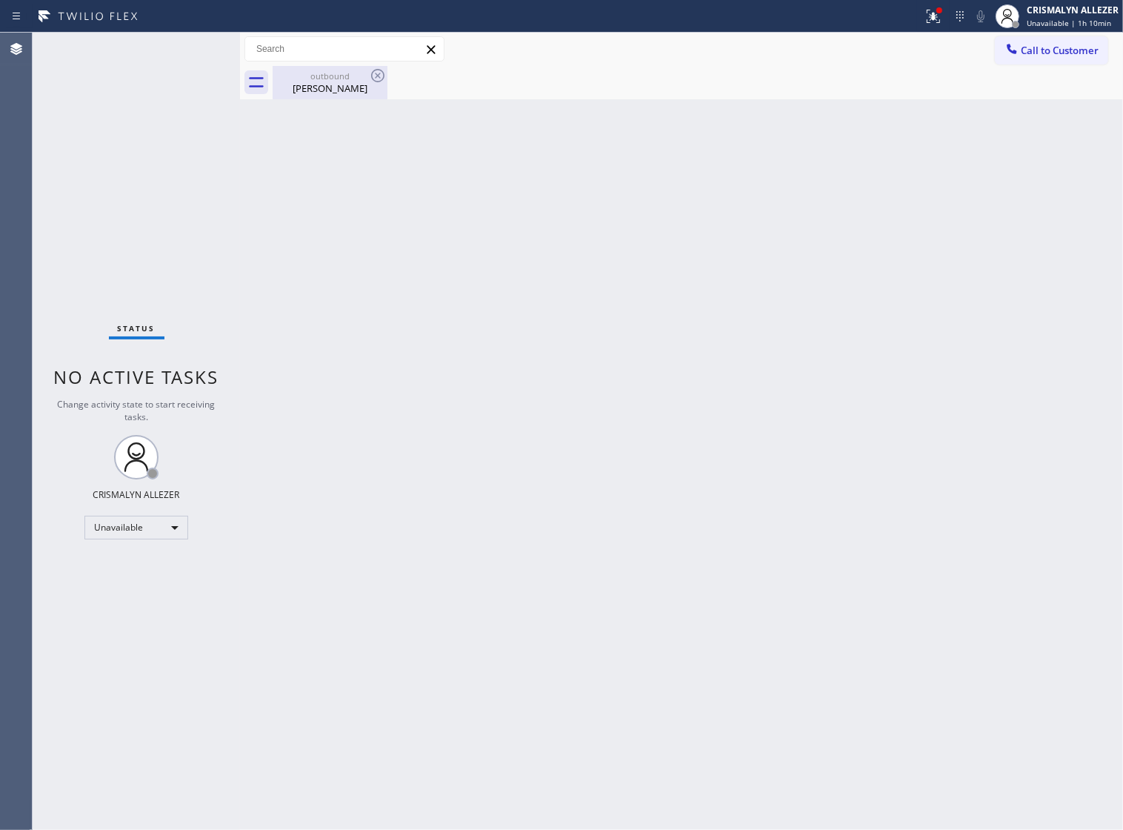
click at [346, 89] on div "Kathy King" at bounding box center [330, 88] width 112 height 13
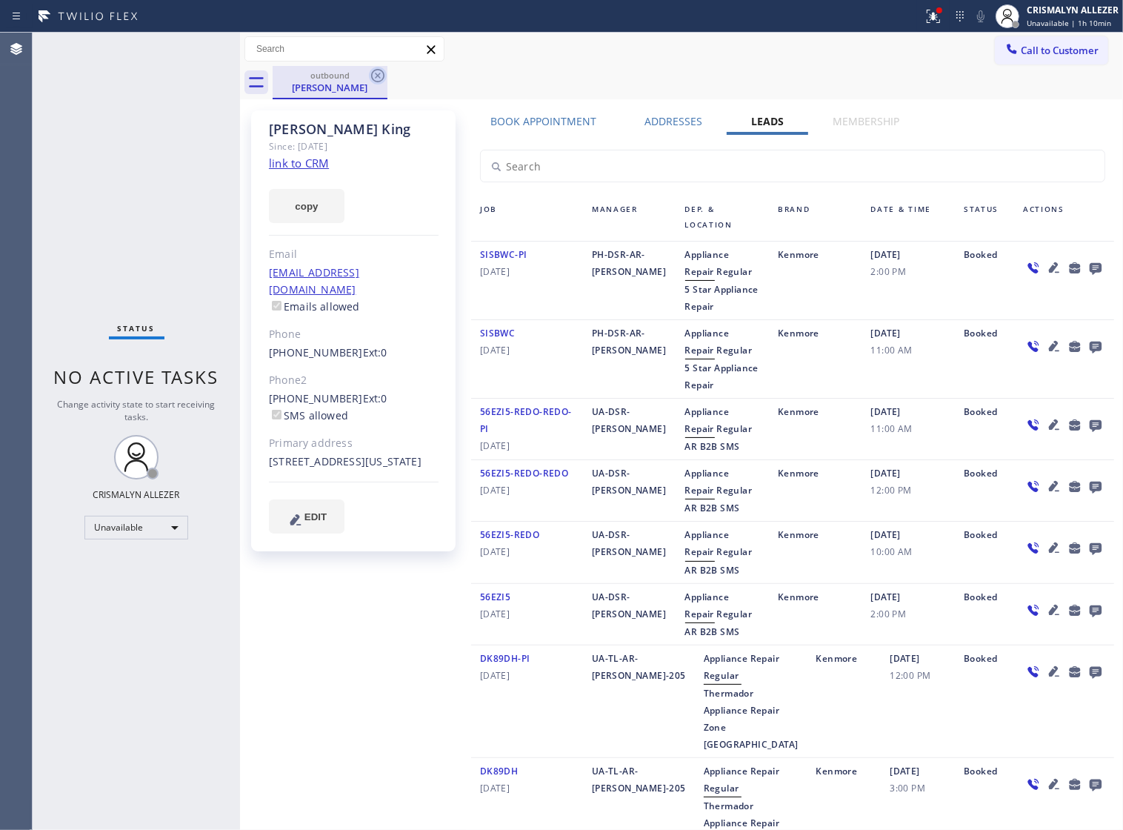
click at [371, 76] on icon at bounding box center [377, 75] width 13 height 13
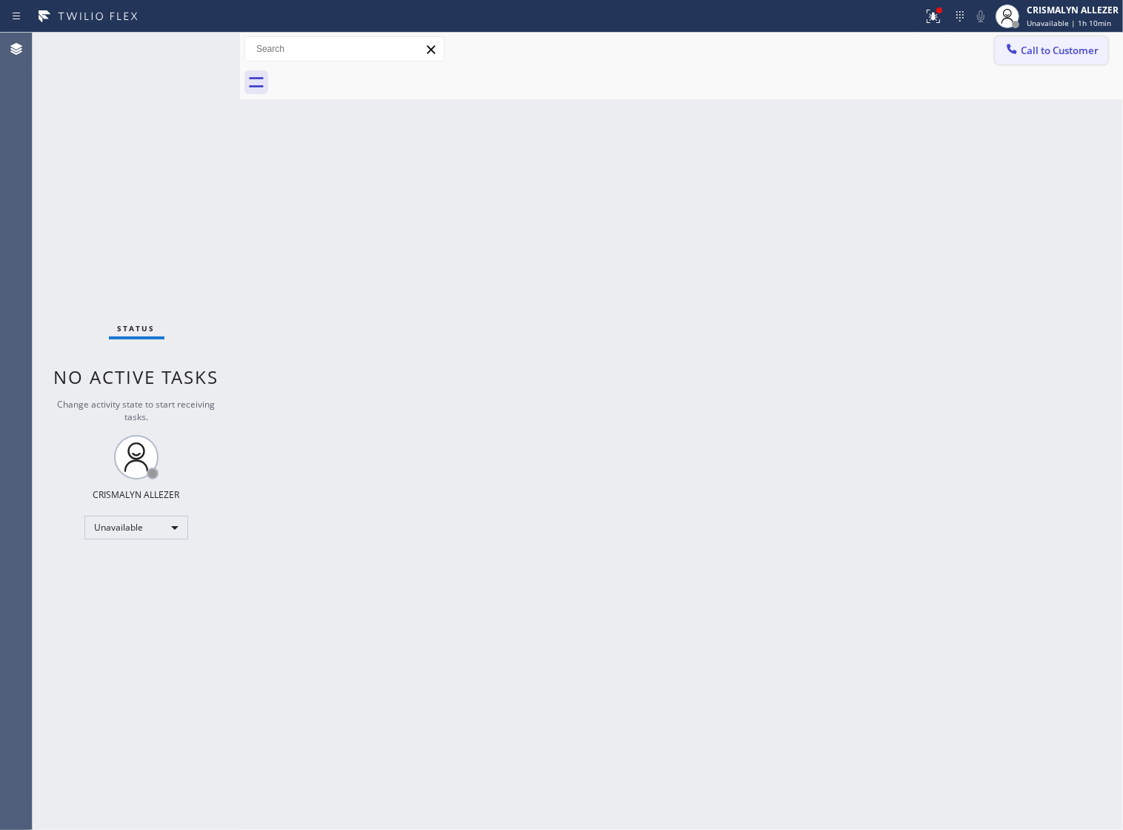
click at [1039, 56] on span "Call to Customer" at bounding box center [1060, 50] width 78 height 13
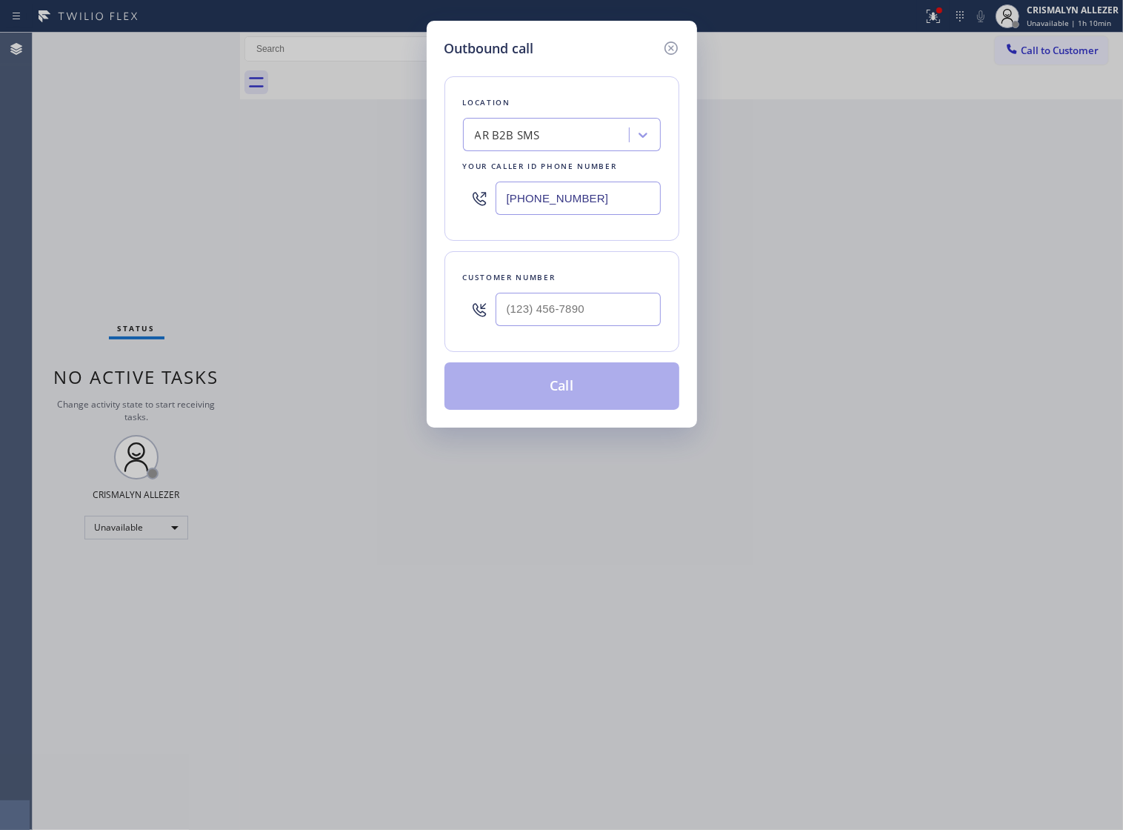
drag, startPoint x: 617, startPoint y: 208, endPoint x: 290, endPoint y: 202, distance: 326.9
click at [290, 202] on div "Outbound call Location AR B2B SMS Your caller id phone number [PHONE_NUMBER] Cu…" at bounding box center [561, 415] width 1123 height 830
paste input "55) 731-4952"
type input "[PHONE_NUMBER]"
click at [612, 326] on input "(___) ___-____" at bounding box center [578, 309] width 165 height 33
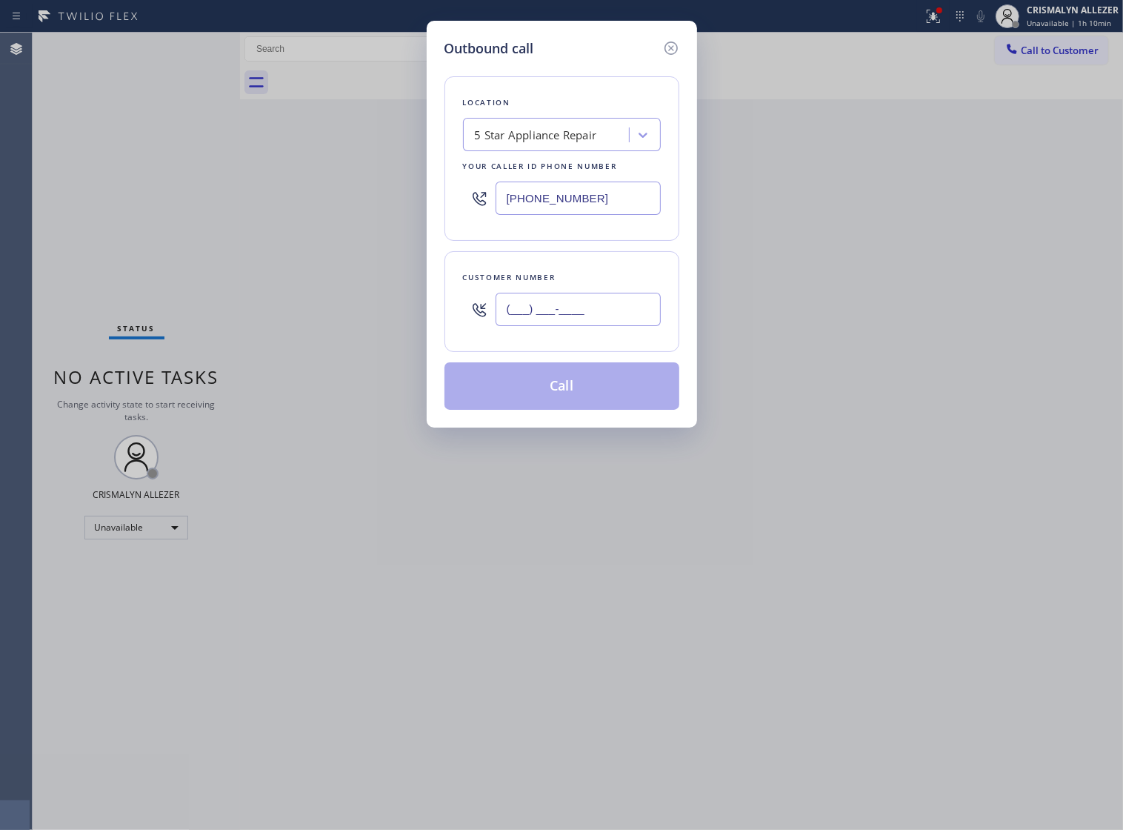
paste input "801) 647-2219"
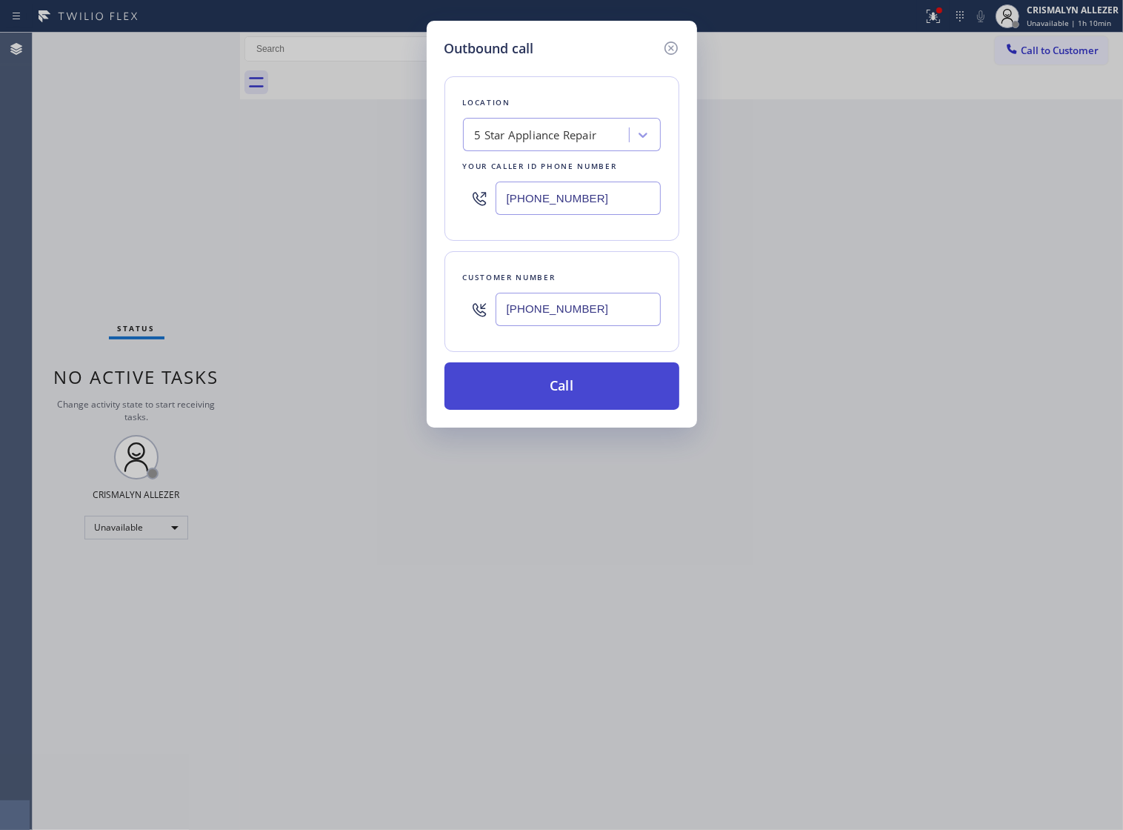
type input "[PHONE_NUMBER]"
click at [573, 405] on button "Call" at bounding box center [562, 385] width 235 height 47
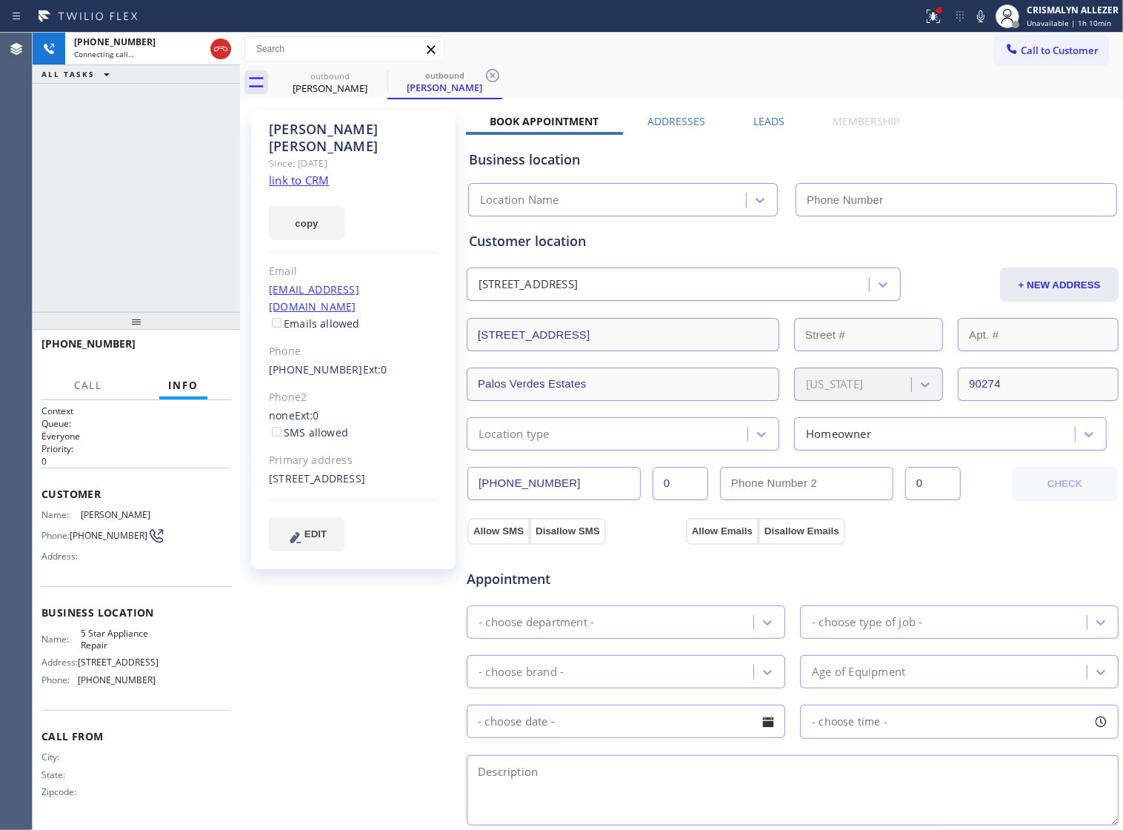
click at [290, 173] on link "link to CRM" at bounding box center [299, 180] width 60 height 15
type input "[PHONE_NUMBER]"
click at [198, 346] on span "HANG UP" at bounding box center [196, 350] width 45 height 10
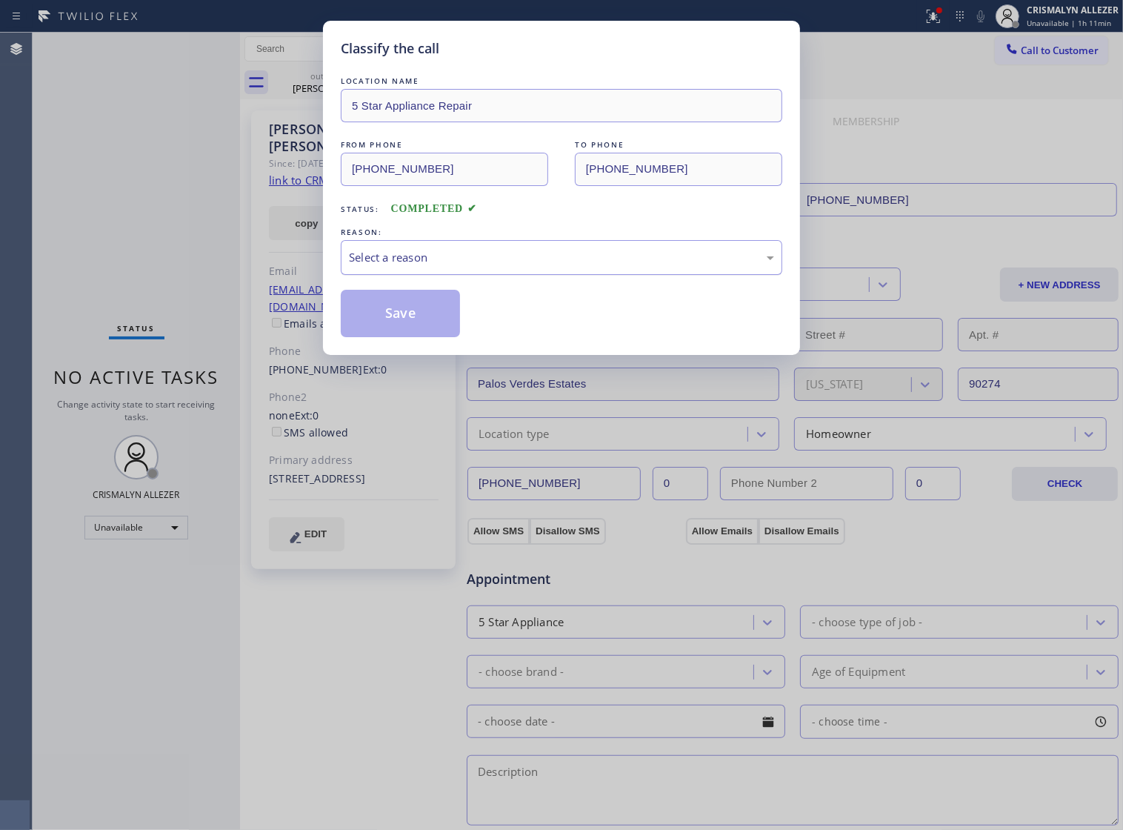
drag, startPoint x: 602, startPoint y: 279, endPoint x: 577, endPoint y: 287, distance: 27.2
click at [587, 275] on div "Select a reason" at bounding box center [562, 257] width 442 height 35
click at [427, 337] on button "Save" at bounding box center [400, 313] width 119 height 47
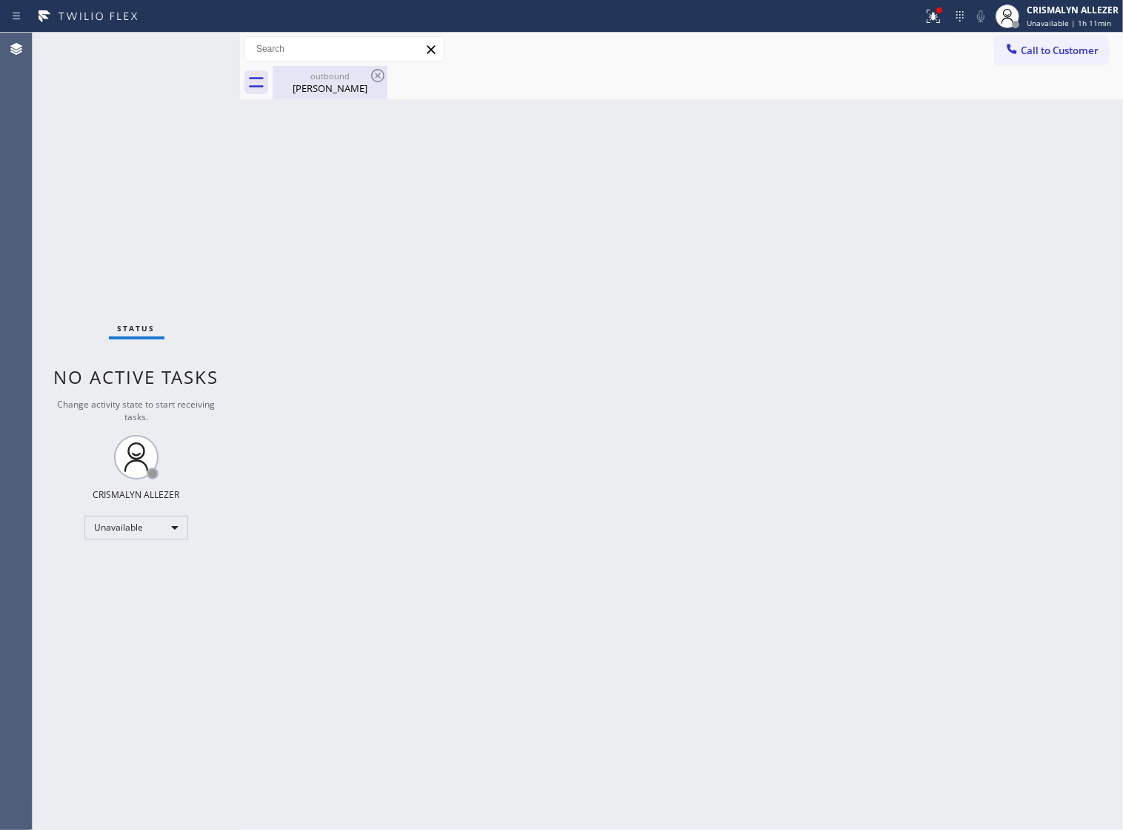
click at [333, 82] on div "Dianne Shoff" at bounding box center [330, 88] width 112 height 13
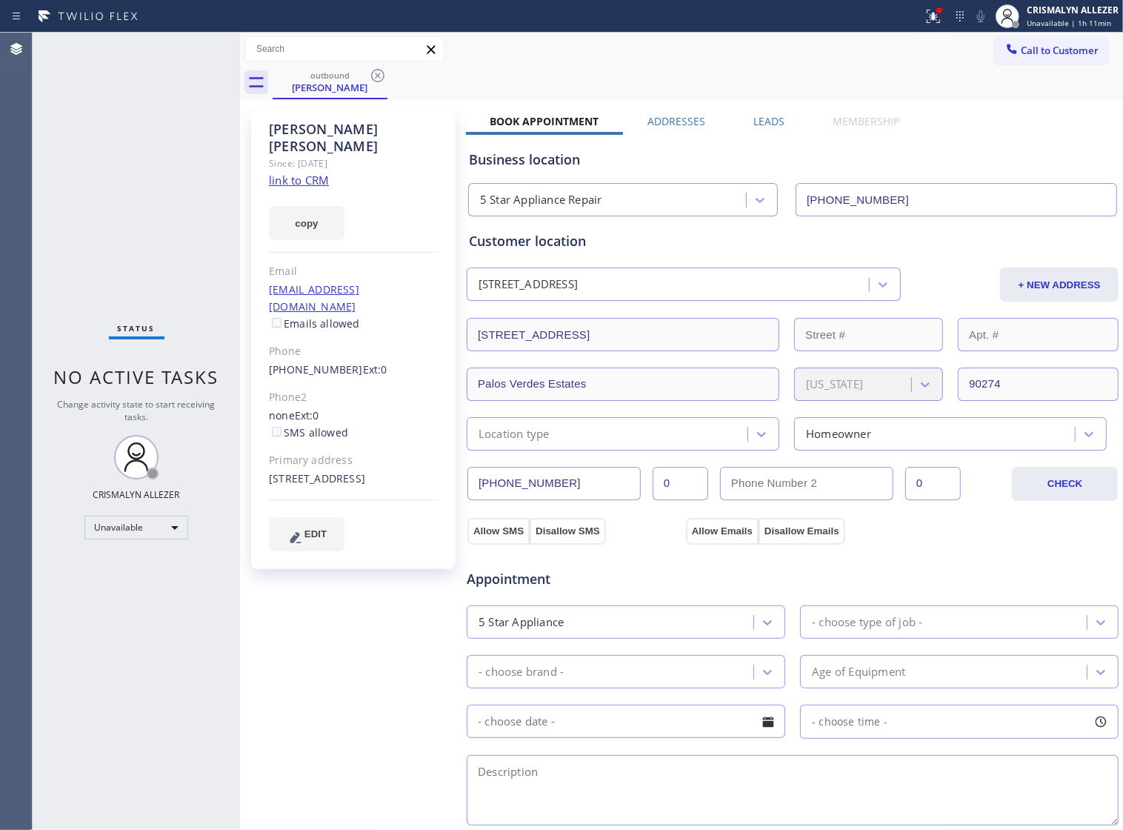
click at [754, 119] on label "Leads" at bounding box center [769, 121] width 31 height 14
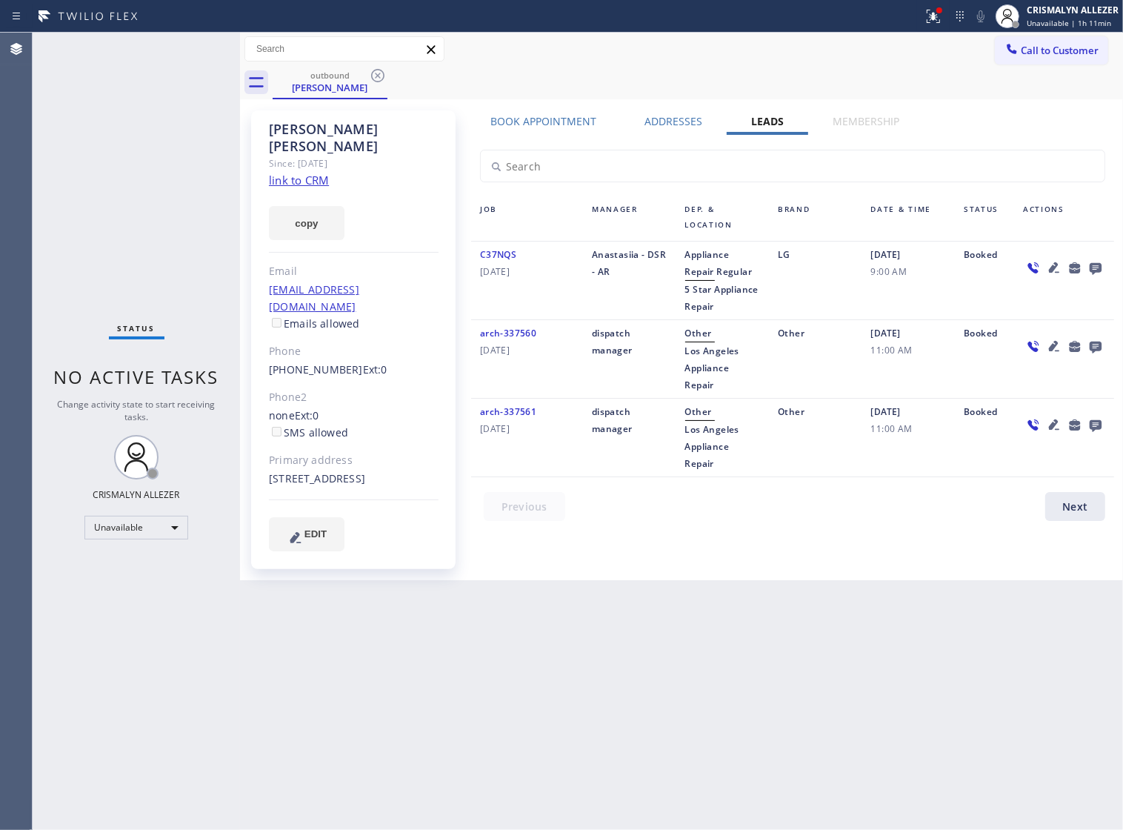
click at [1092, 269] on icon at bounding box center [1096, 269] width 12 height 12
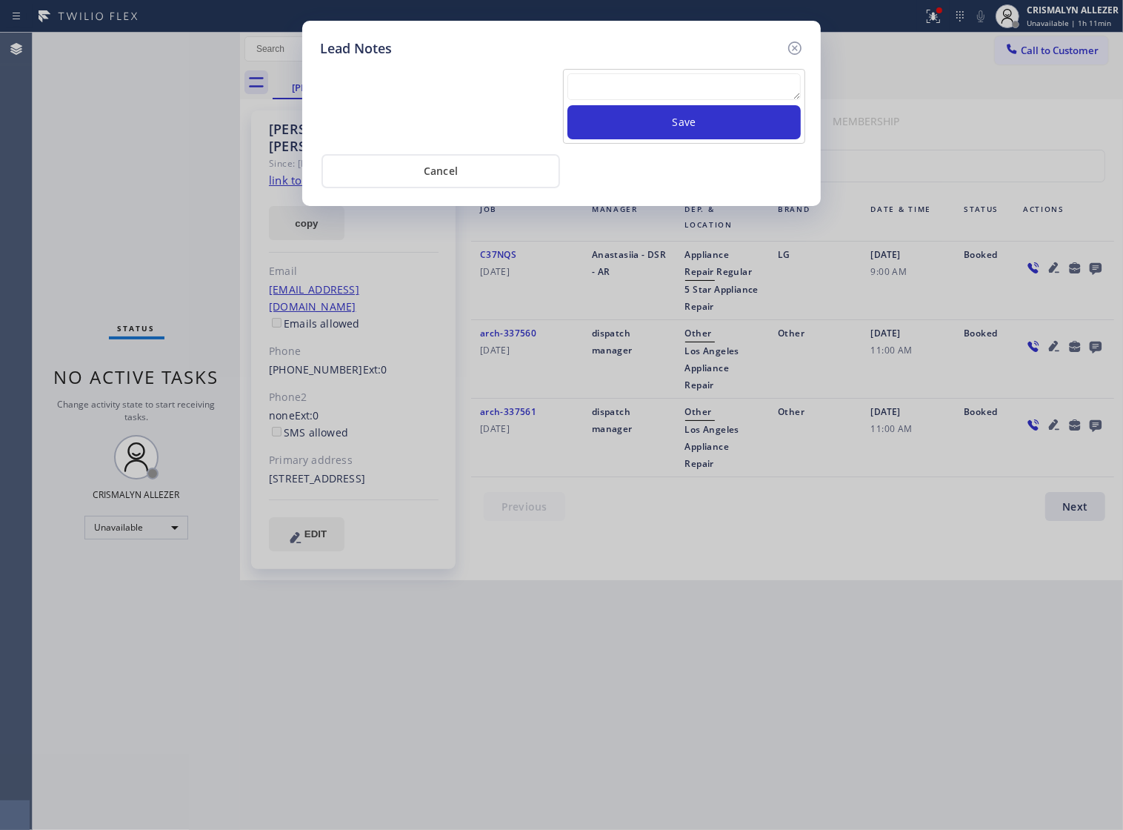
click at [621, 100] on textarea at bounding box center [684, 86] width 233 height 27
paste textarea "no answer | pls xfer if cx calls back"
type textarea "no answer | pls xfer if cx calls back"
click at [687, 135] on button "Save" at bounding box center [684, 122] width 233 height 34
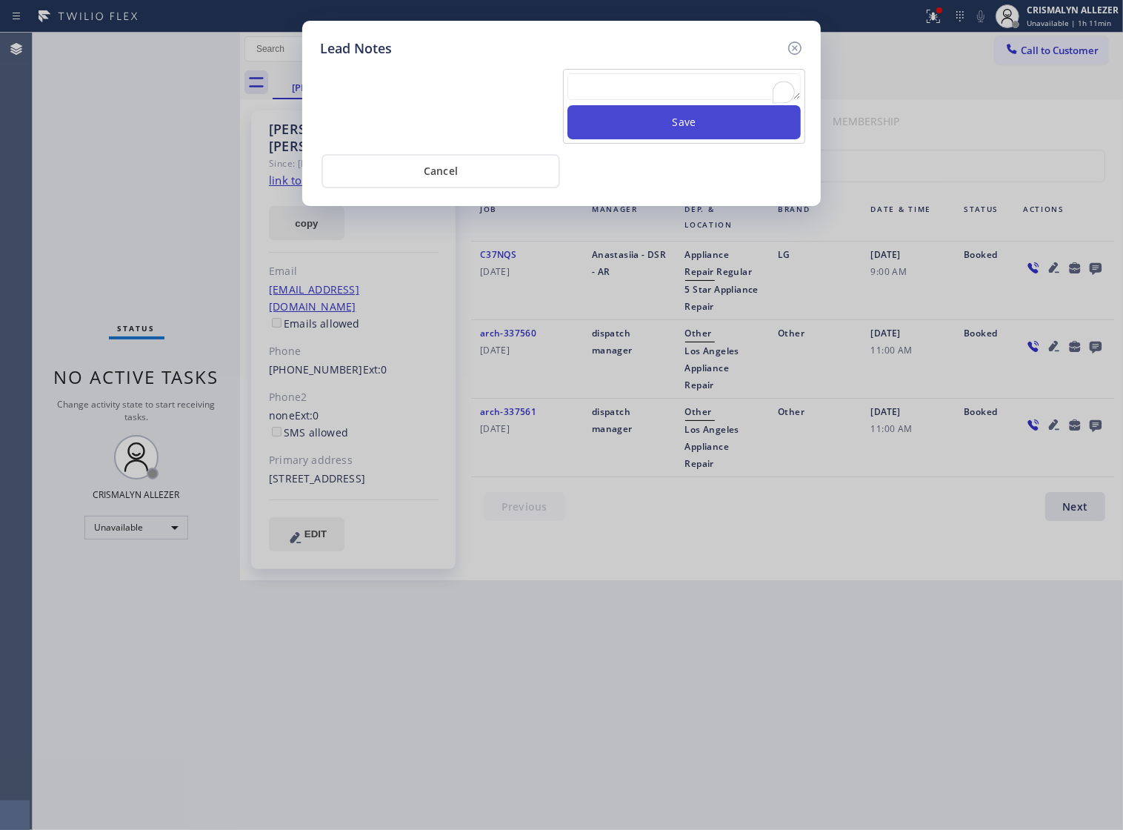
scroll to position [0, 0]
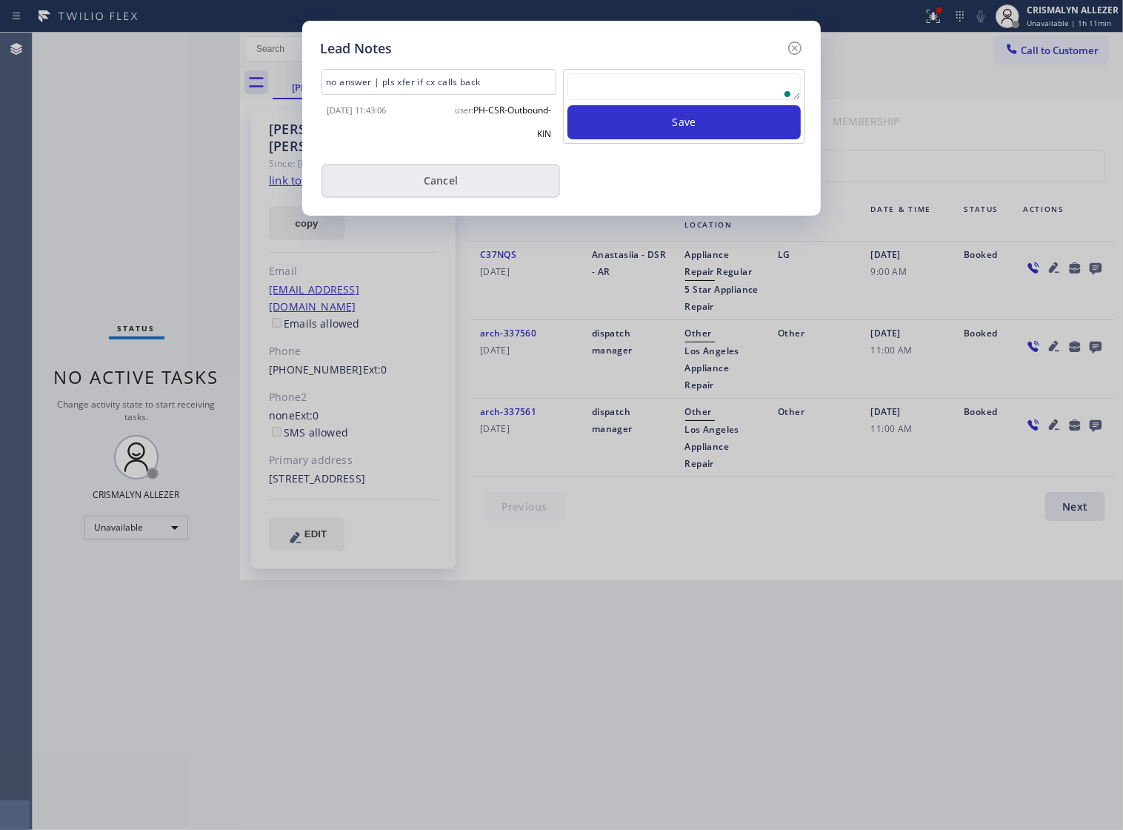
click at [438, 193] on button "Cancel" at bounding box center [441, 181] width 239 height 34
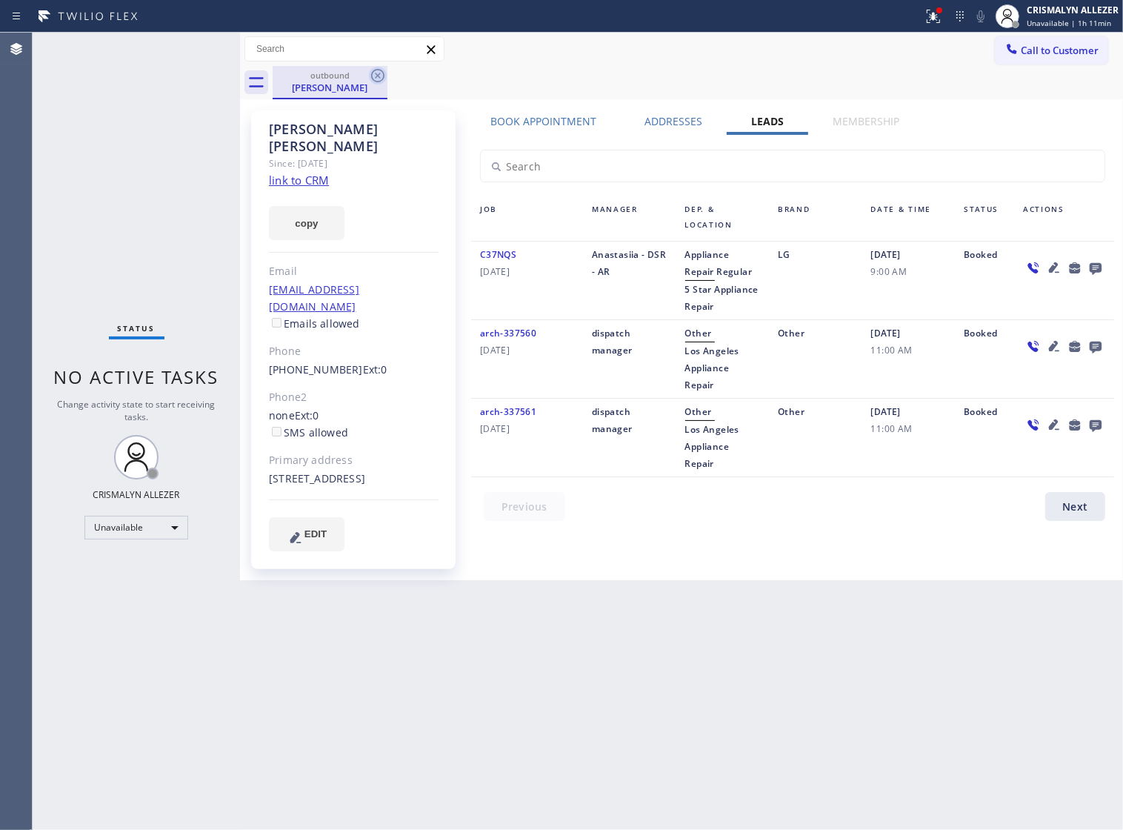
click at [376, 72] on icon at bounding box center [378, 76] width 18 height 18
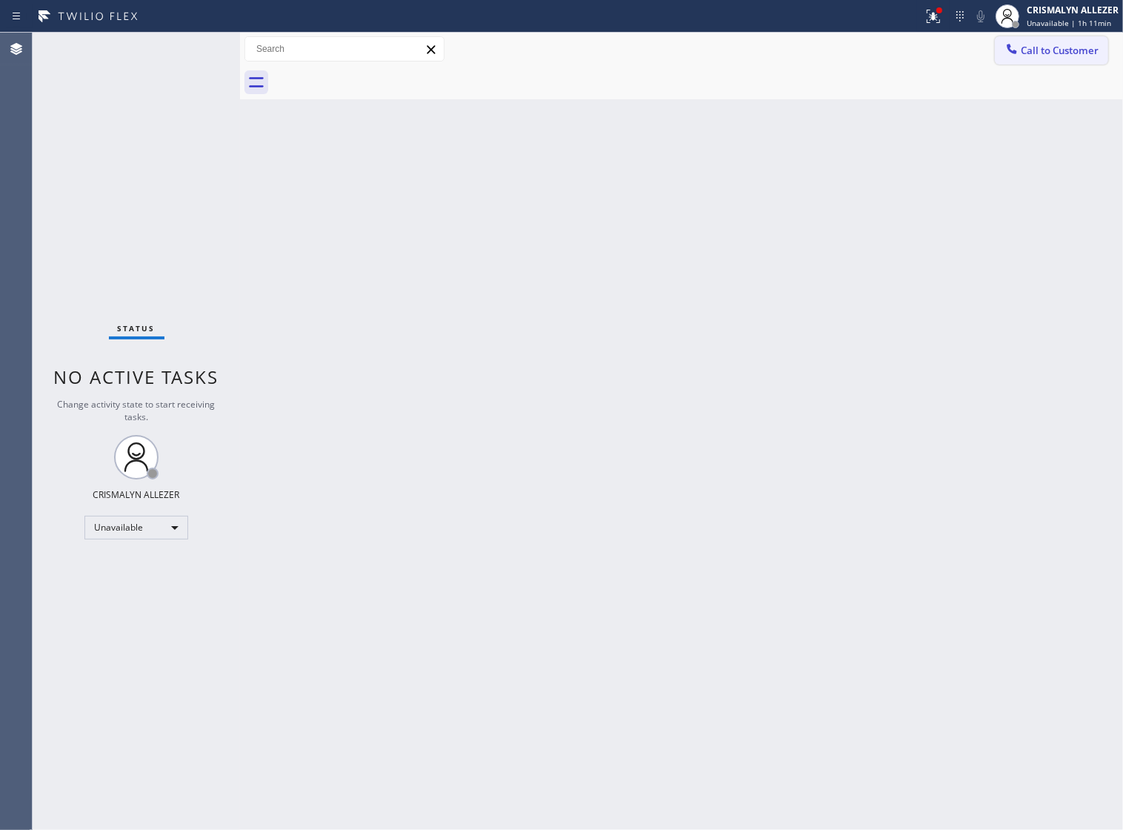
click at [1064, 45] on span "Call to Customer" at bounding box center [1060, 50] width 78 height 13
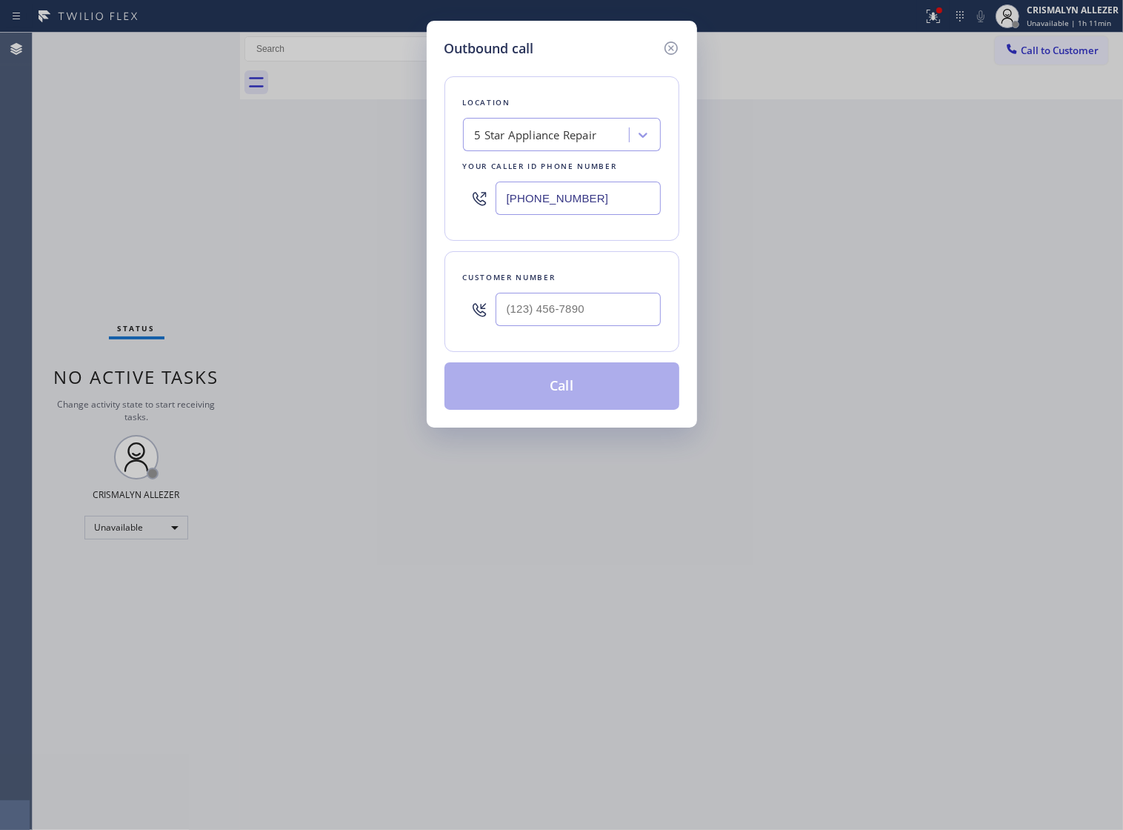
paste input "323) 310-0103"
drag, startPoint x: 626, startPoint y: 209, endPoint x: 308, endPoint y: 205, distance: 317.9
click at [308, 205] on div "Outbound call Location 5 Star Appliance Repair Your caller id phone number (855…" at bounding box center [561, 415] width 1123 height 830
type input "[PHONE_NUMBER]"
click at [608, 316] on input "(___) ___-____" at bounding box center [578, 309] width 165 height 33
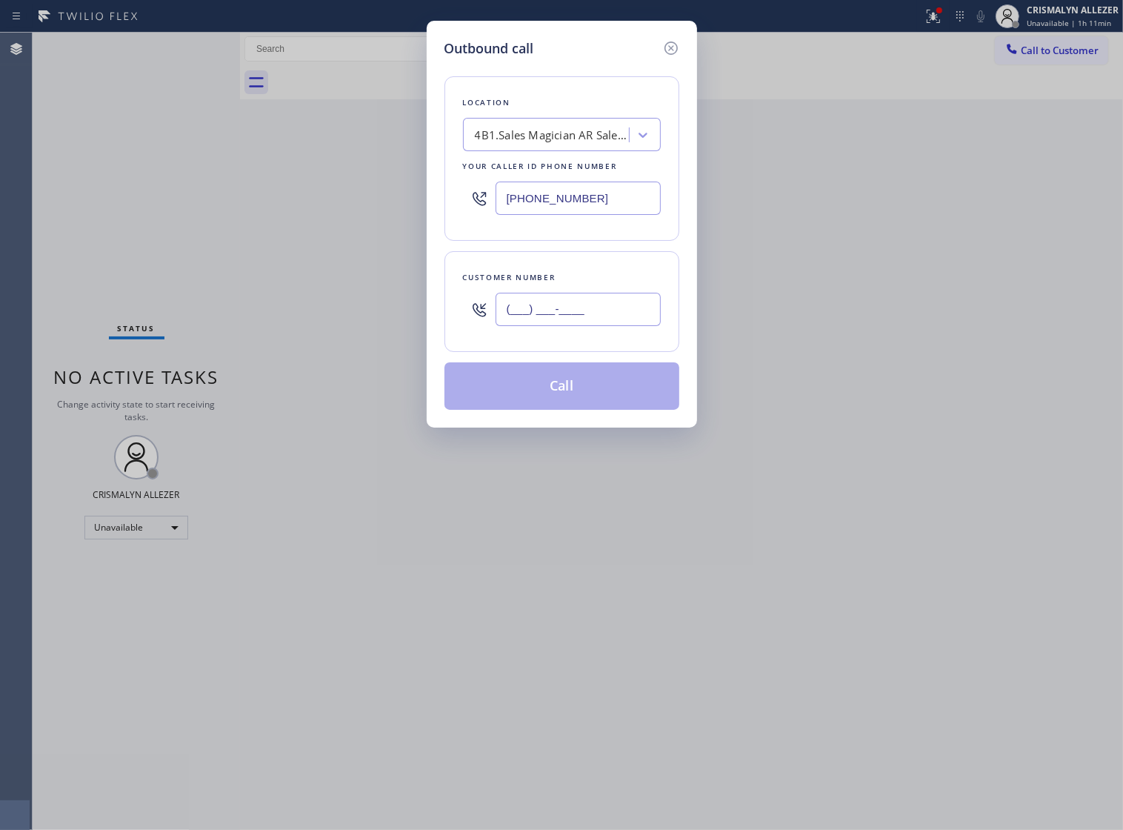
paste input "310) 428-9437"
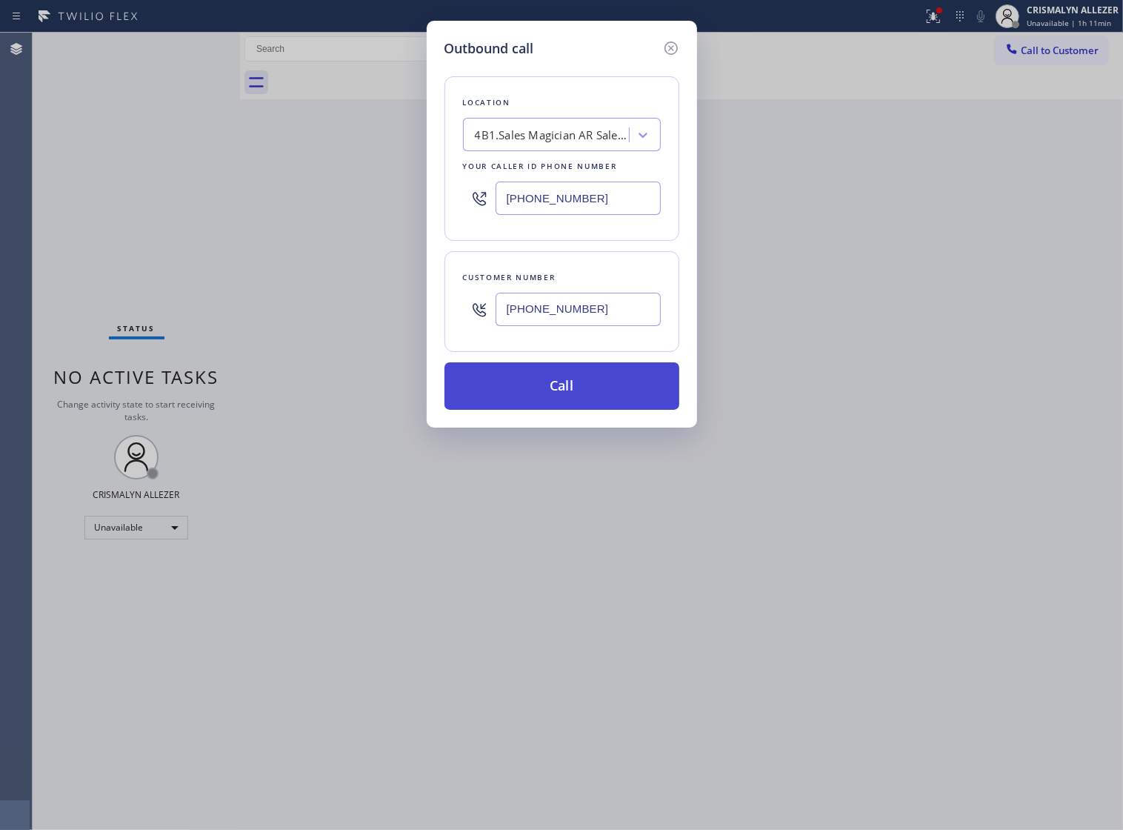
type input "[PHONE_NUMBER]"
click at [580, 391] on button "Call" at bounding box center [562, 385] width 235 height 47
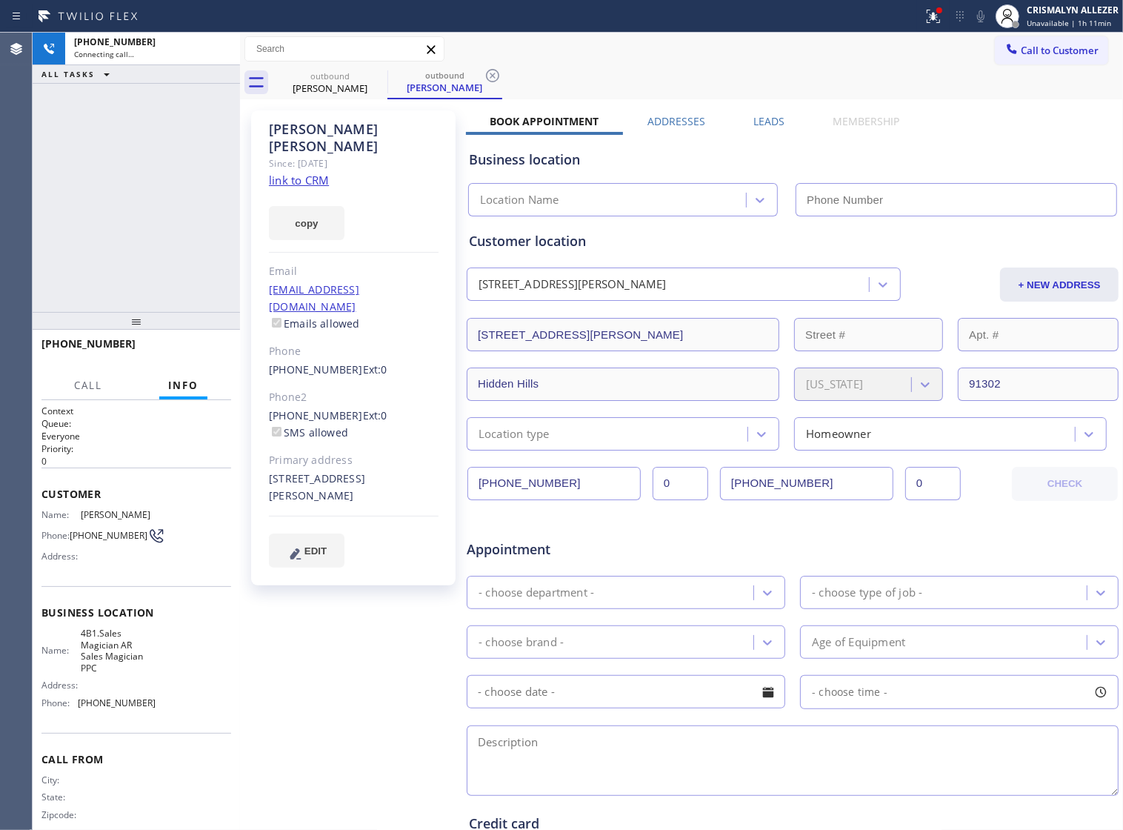
click at [297, 173] on link "link to CRM" at bounding box center [299, 180] width 60 height 15
type input "[PHONE_NUMBER]"
click at [187, 348] on span "HANG UP" at bounding box center [196, 350] width 45 height 10
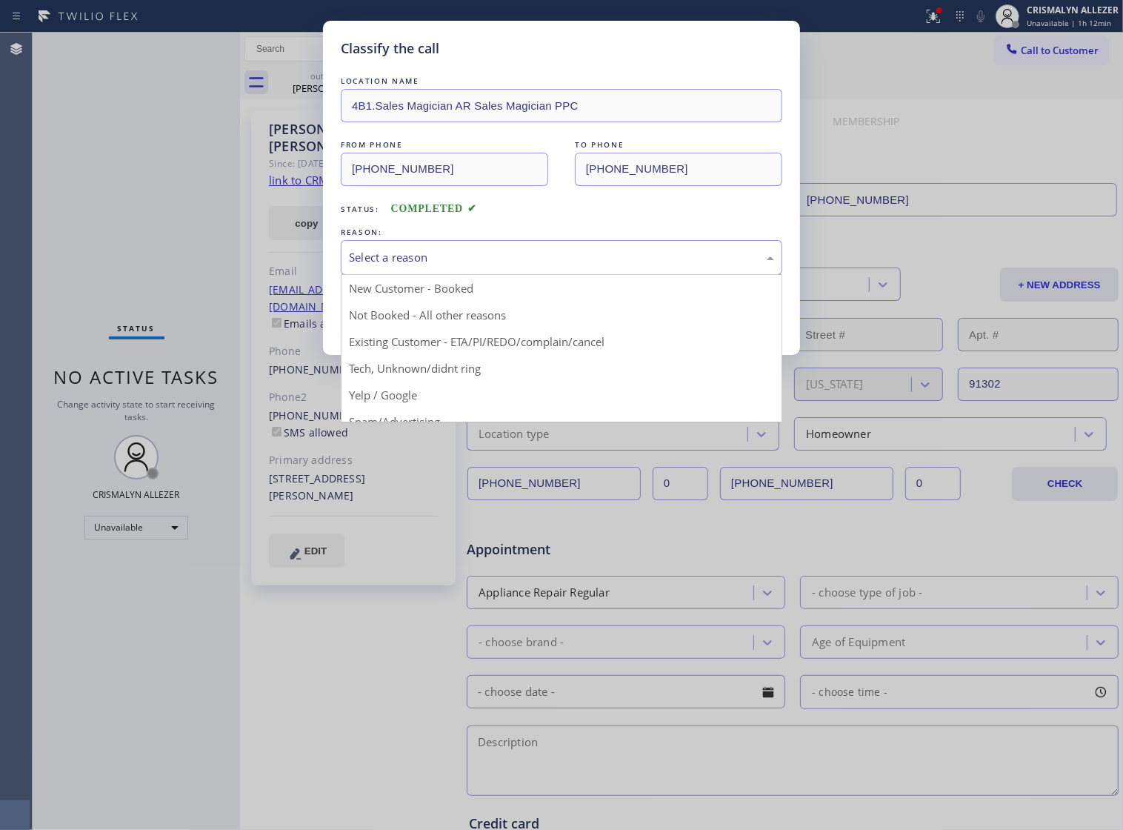
click at [564, 266] on div "Select a reason" at bounding box center [561, 257] width 425 height 17
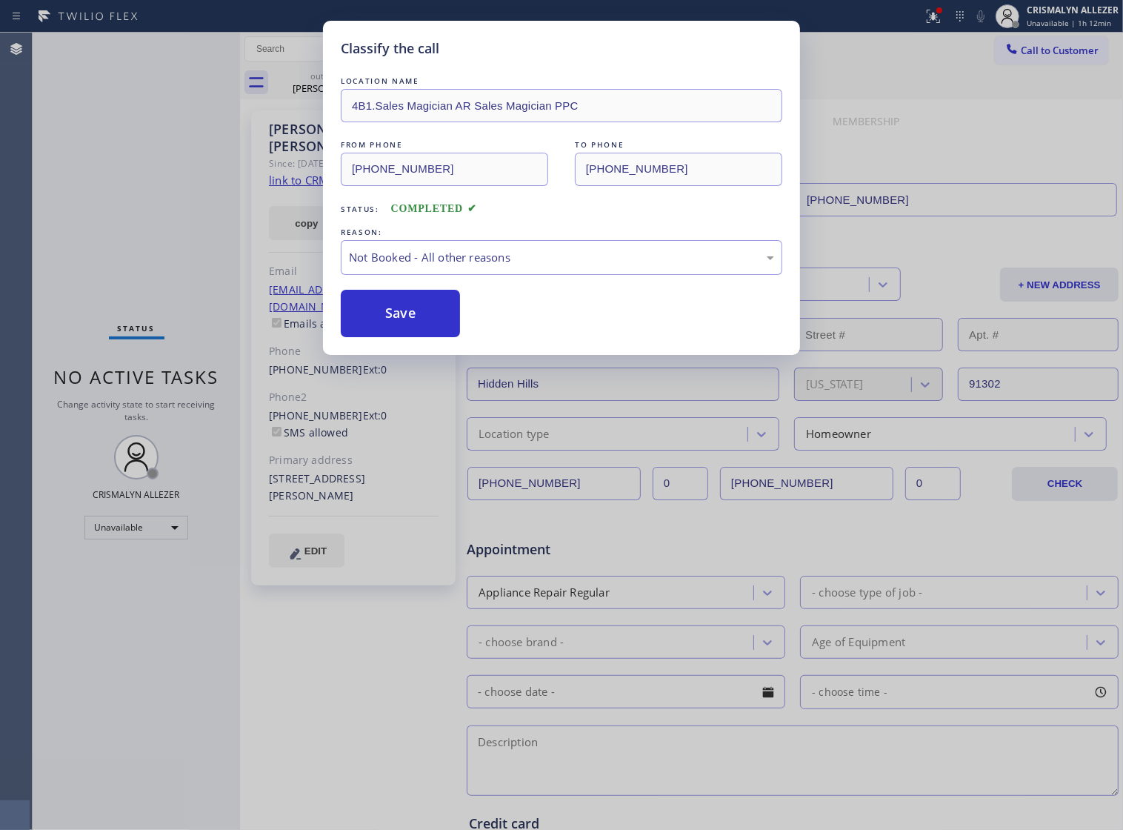
click at [408, 327] on button "Save" at bounding box center [400, 313] width 119 height 47
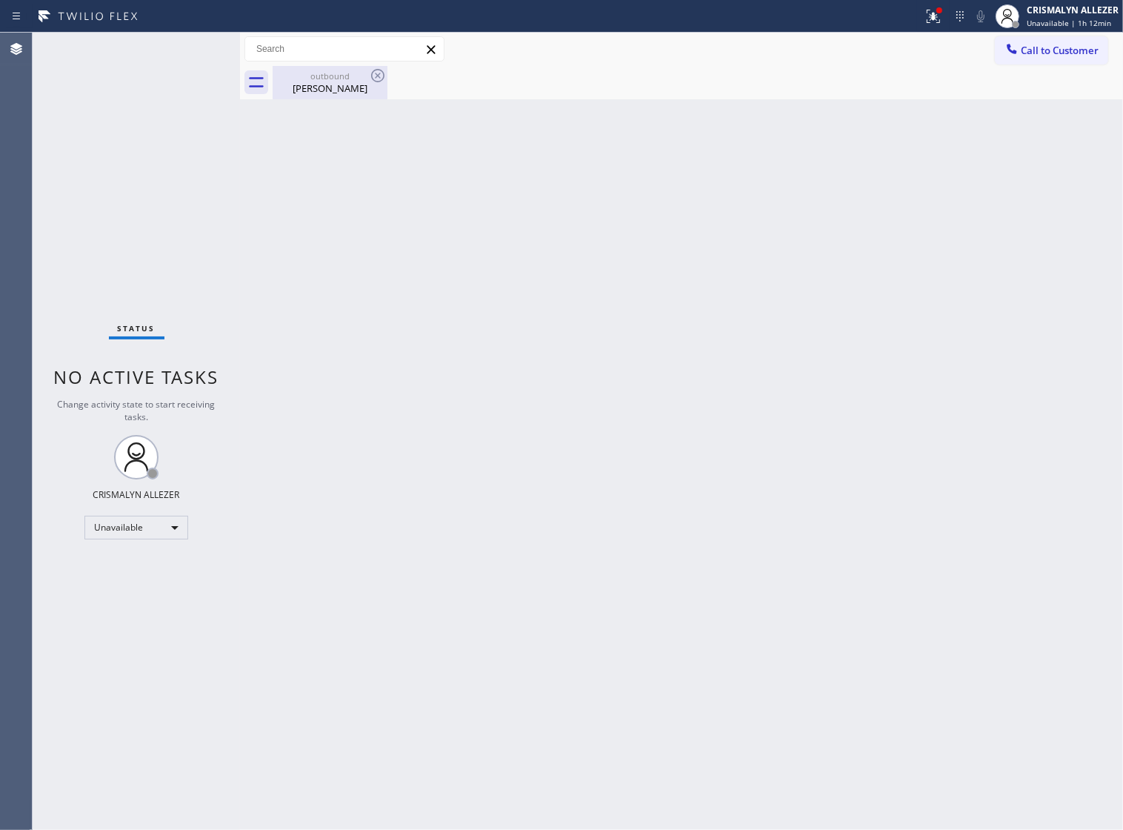
click at [331, 80] on div "outbound" at bounding box center [330, 75] width 112 height 11
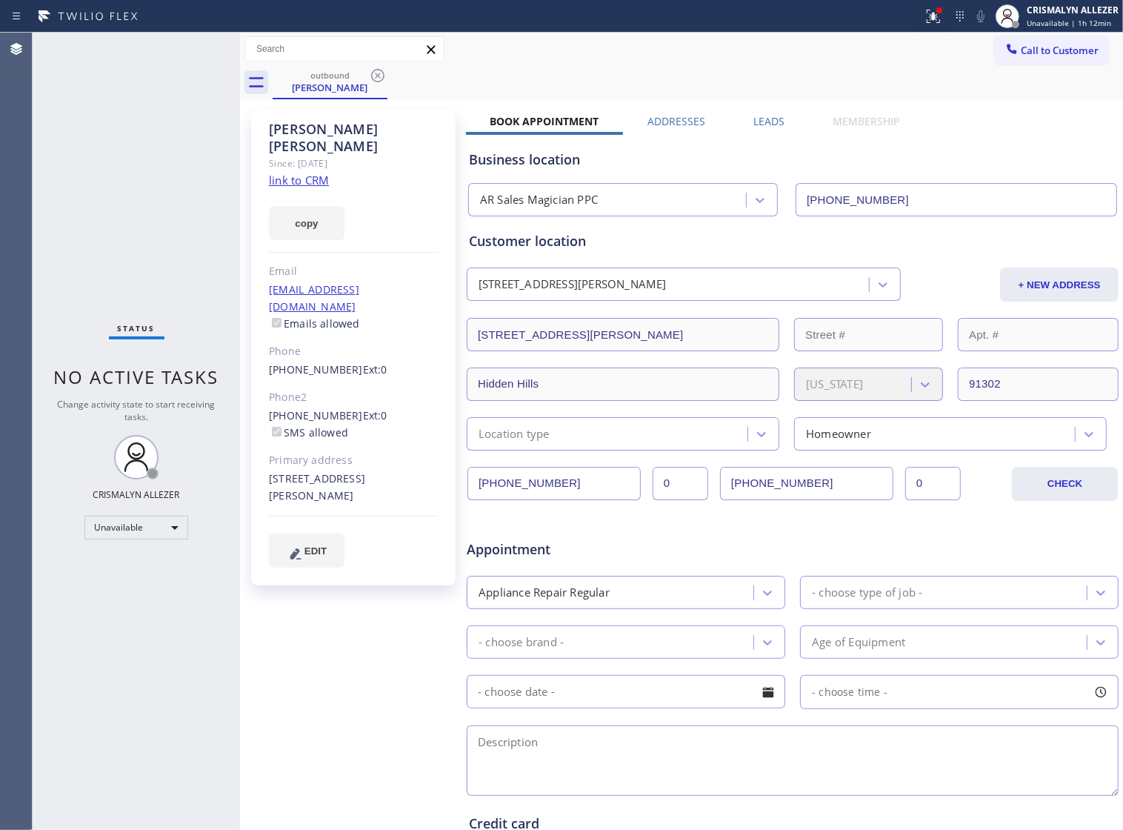
click at [763, 121] on label "Leads" at bounding box center [769, 121] width 31 height 14
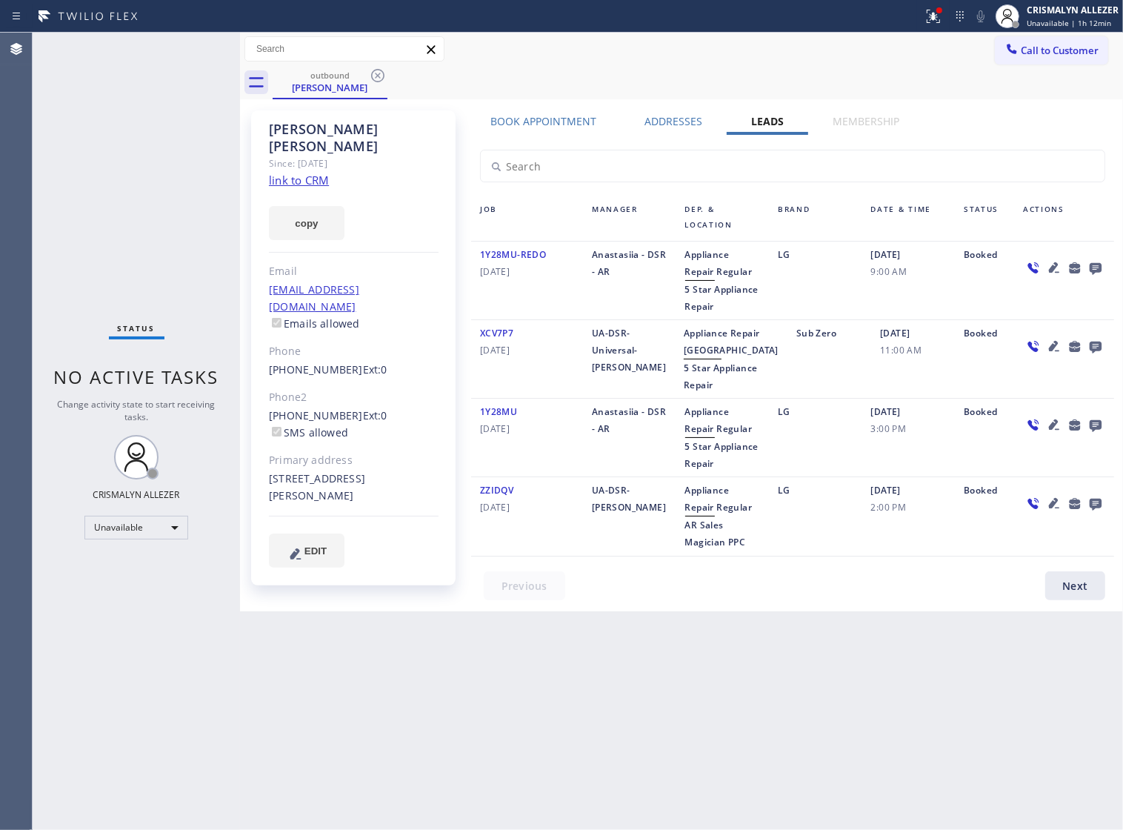
click at [1095, 267] on icon at bounding box center [1096, 269] width 12 height 12
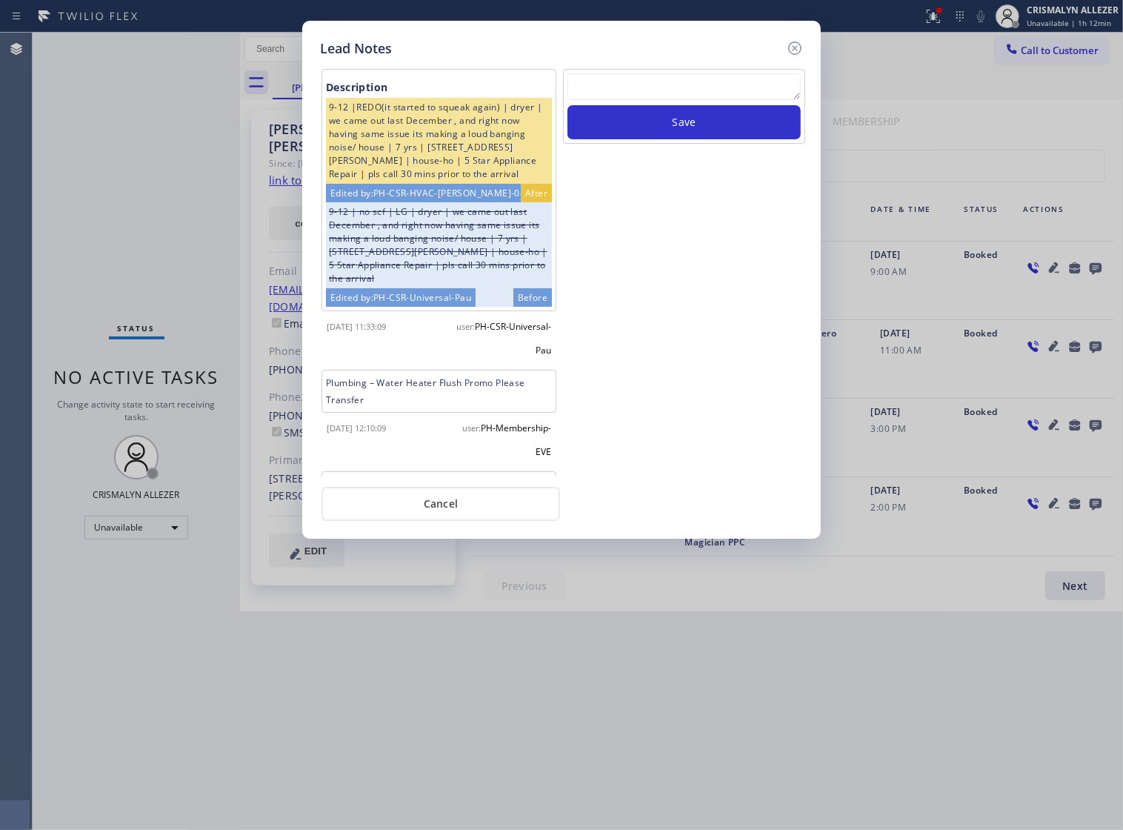
click at [642, 90] on textarea at bounding box center [684, 86] width 233 height 27
paste textarea "no answer | pls xfer if cx calls back"
type textarea "no answer | pls xfer if cx calls back"
click at [700, 139] on button "Save" at bounding box center [684, 122] width 233 height 34
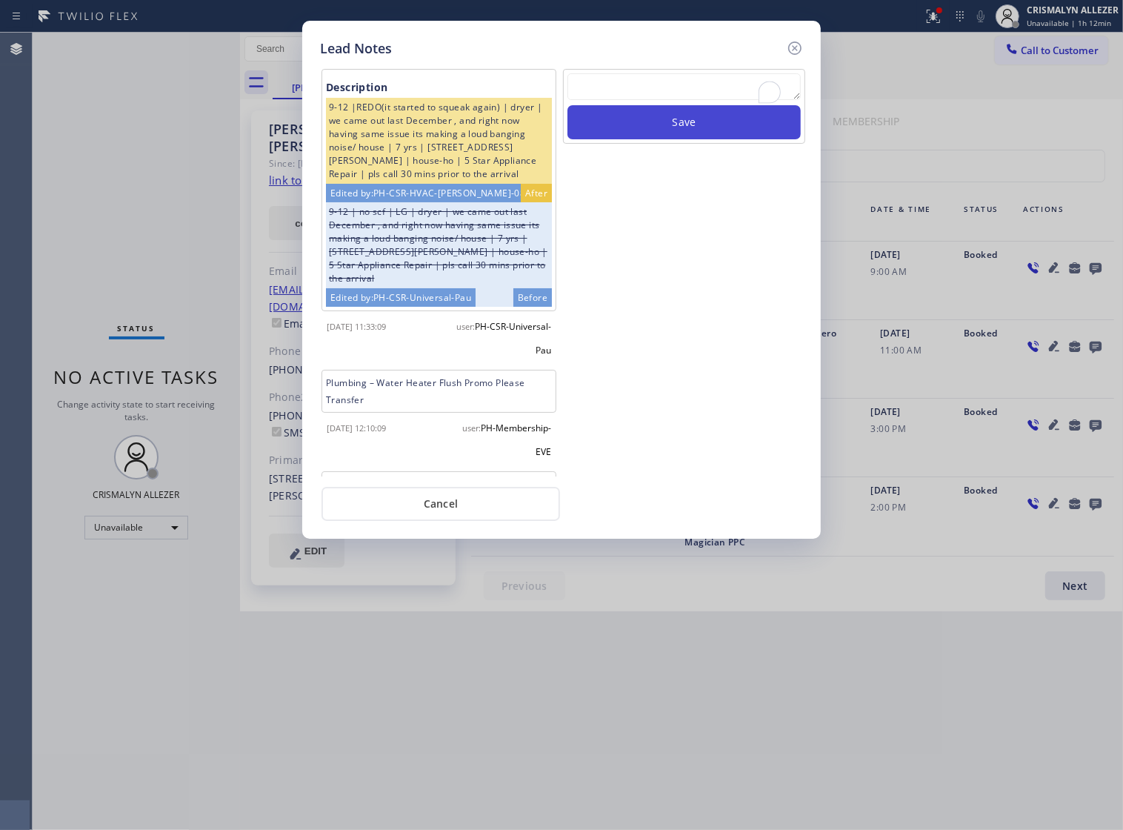
scroll to position [0, 0]
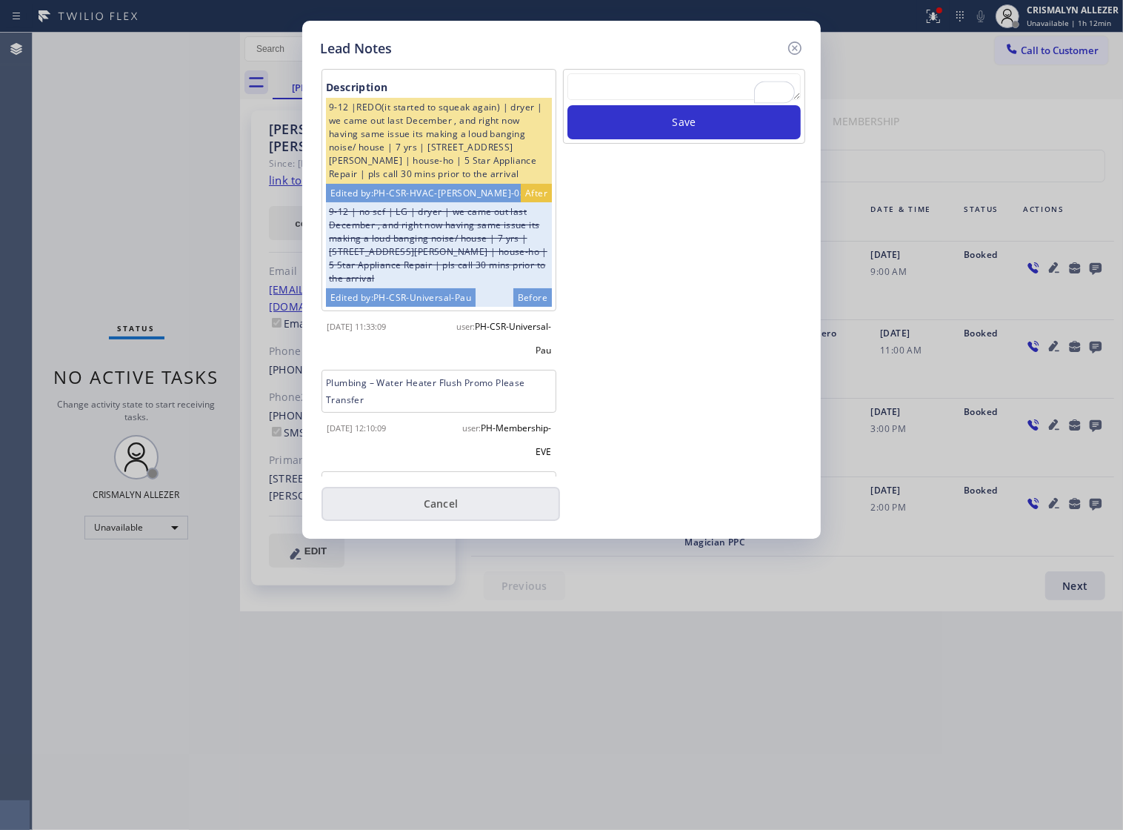
click at [438, 517] on button "Cancel" at bounding box center [441, 504] width 239 height 34
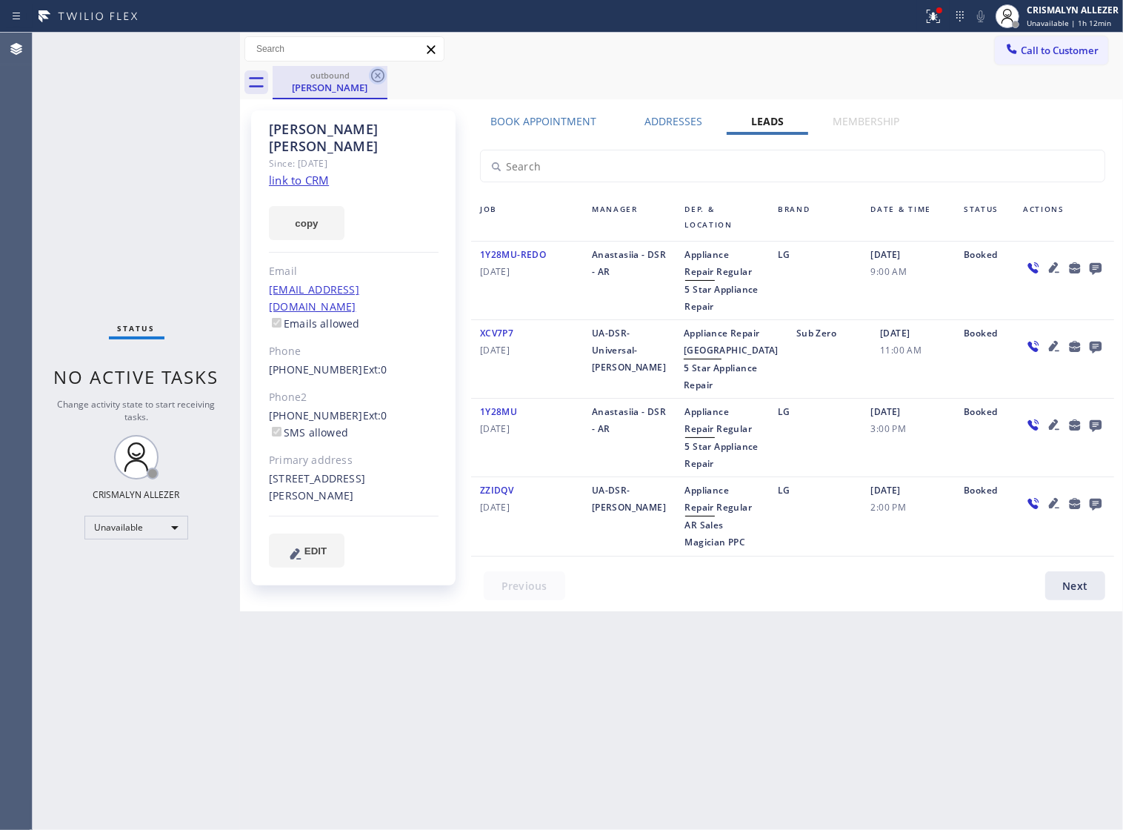
click at [374, 80] on icon at bounding box center [377, 75] width 13 height 13
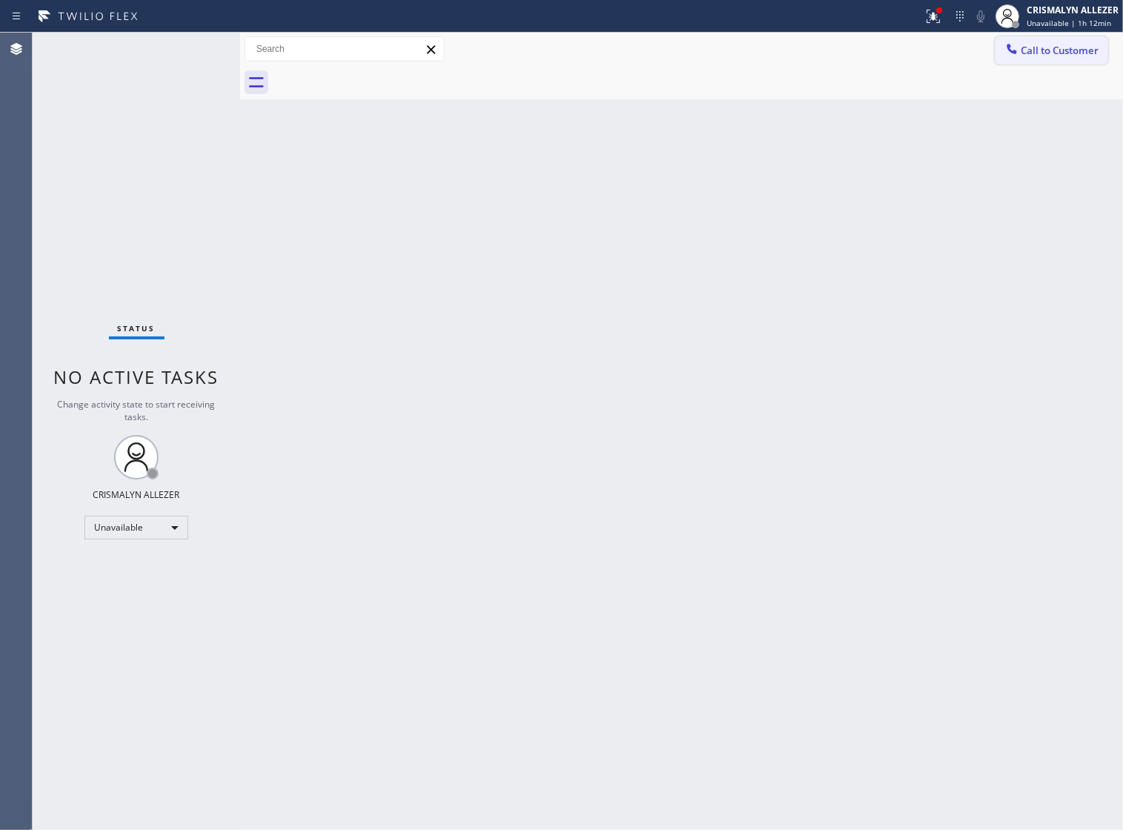
click at [1057, 54] on span "Call to Customer" at bounding box center [1060, 50] width 78 height 13
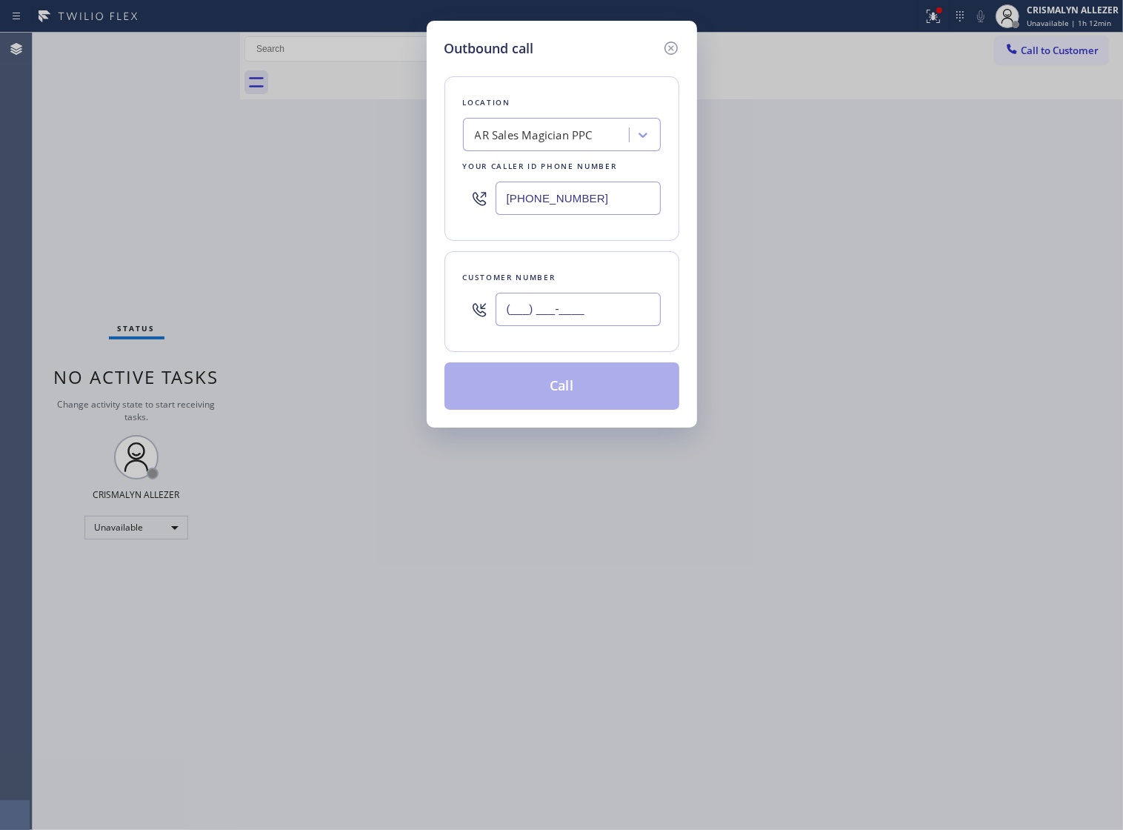
click at [619, 326] on input "(___) ___-____" at bounding box center [578, 309] width 165 height 33
paste input "562) 783-0427"
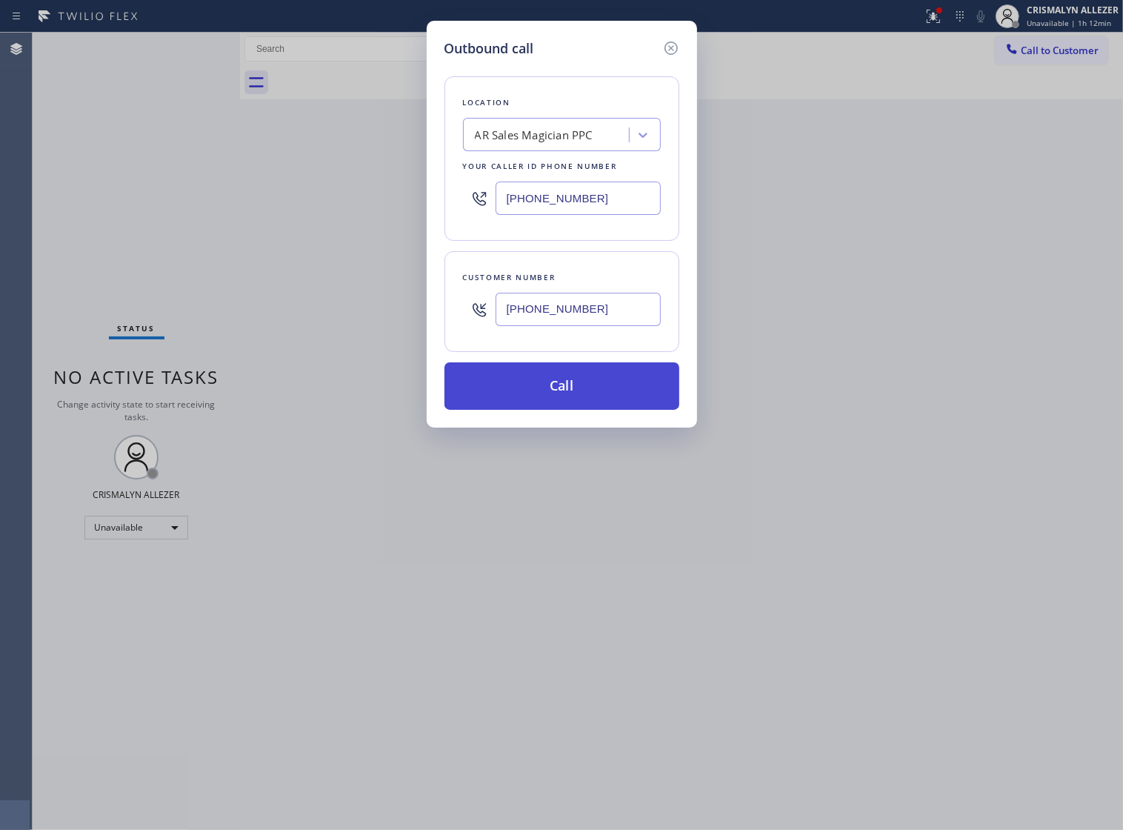
type input "(562) 783-0427"
click at [563, 399] on button "Call" at bounding box center [562, 385] width 235 height 47
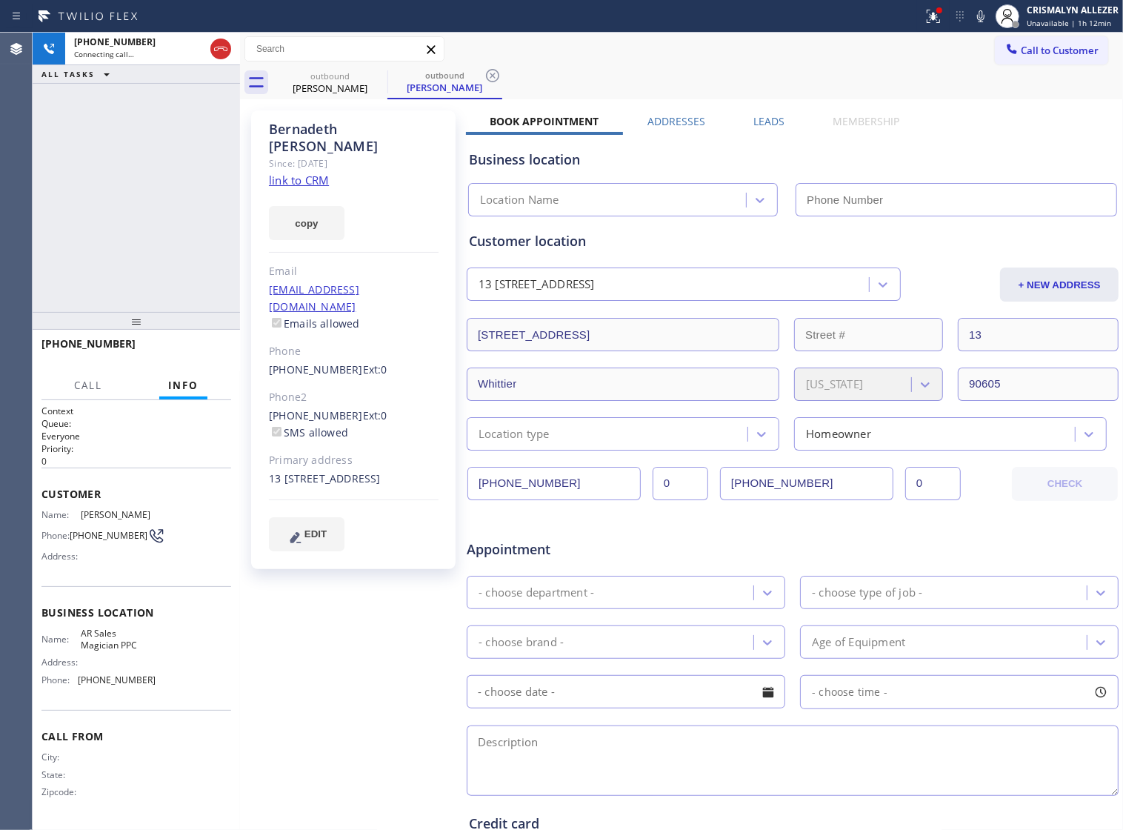
click at [298, 173] on link "link to CRM" at bounding box center [299, 180] width 60 height 15
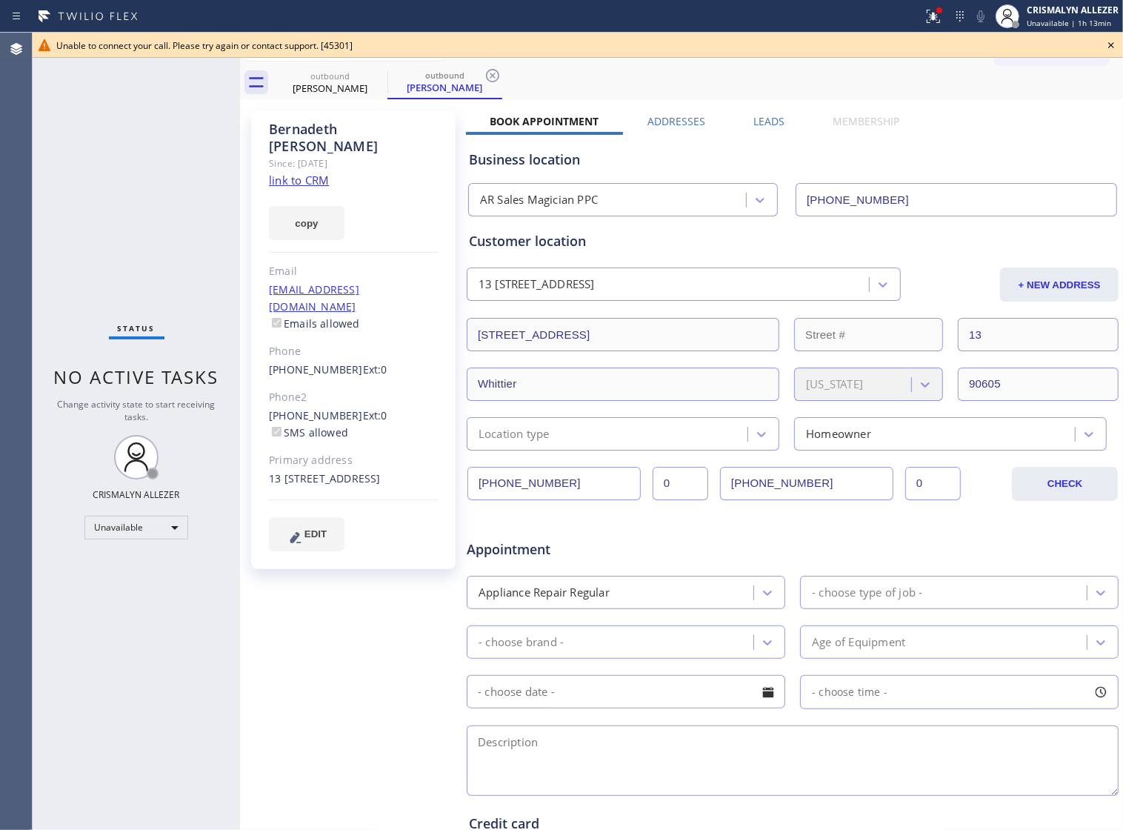
click at [1109, 42] on icon at bounding box center [1112, 45] width 6 height 6
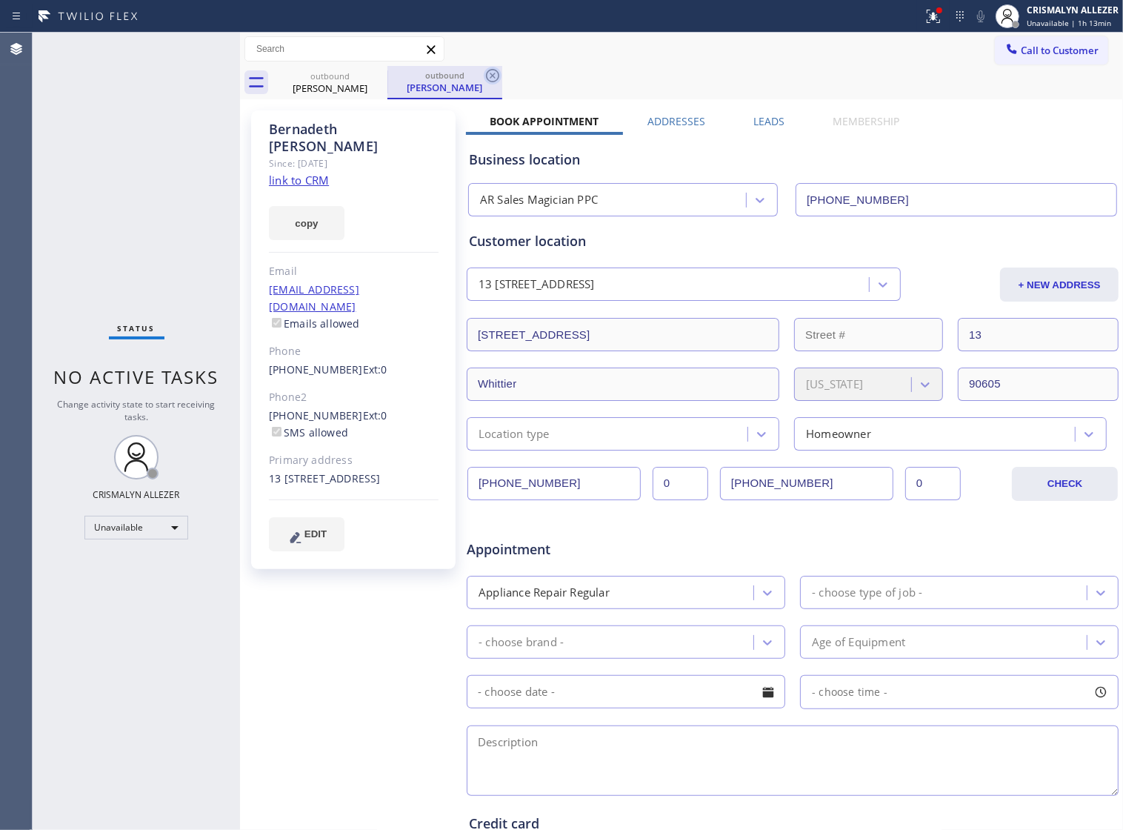
click at [490, 76] on icon at bounding box center [493, 76] width 18 height 18
click at [376, 76] on icon at bounding box center [378, 76] width 18 height 18
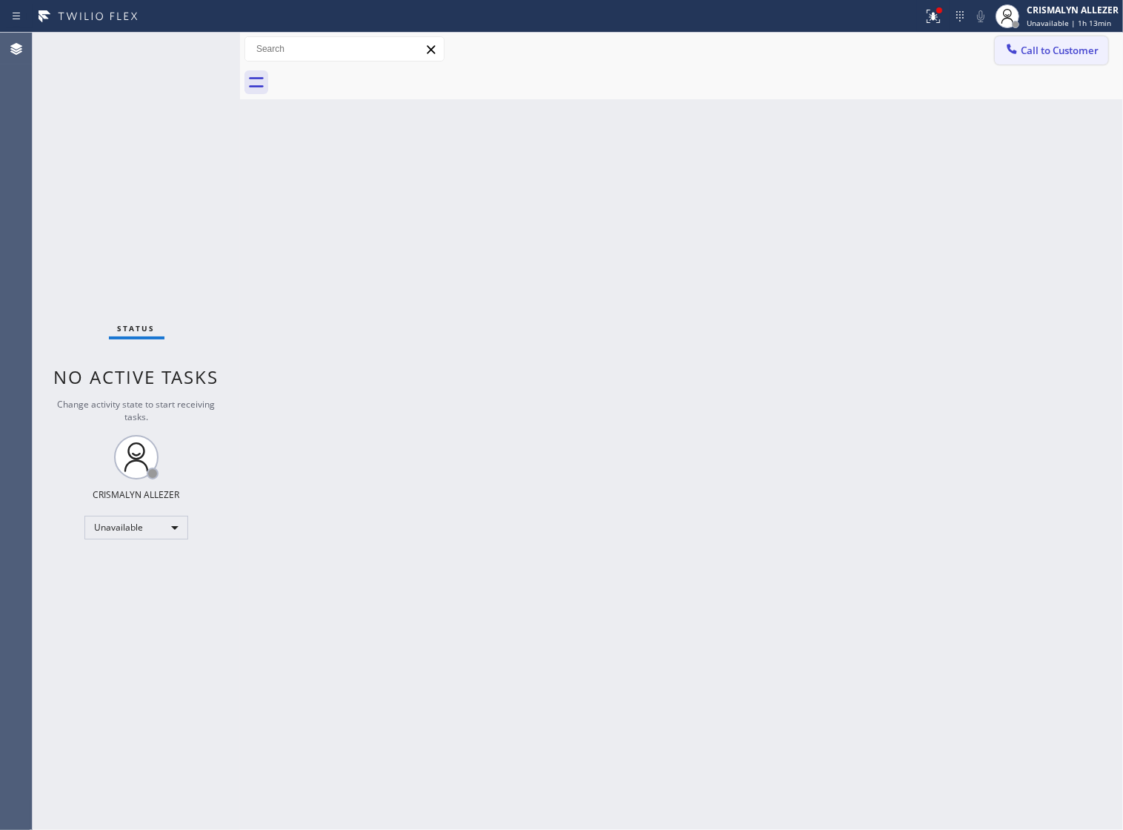
click at [1043, 57] on span "Call to Customer" at bounding box center [1060, 50] width 78 height 13
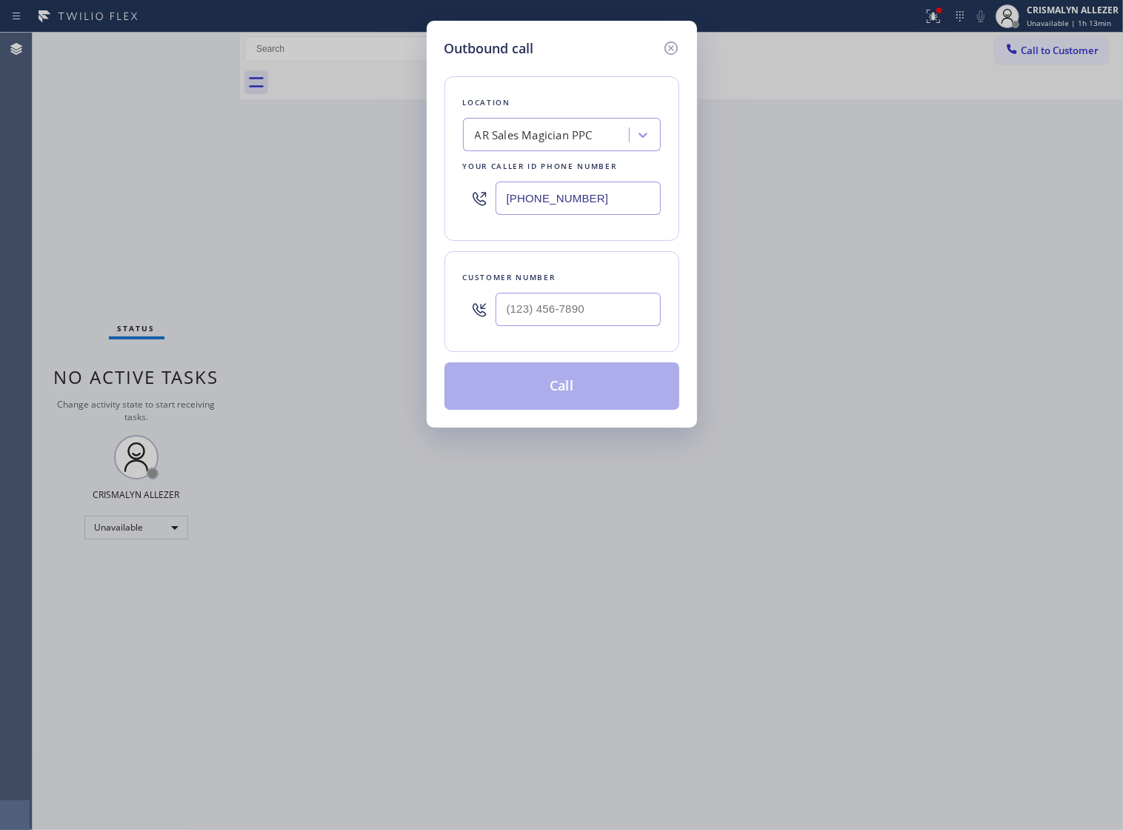
click at [620, 333] on div at bounding box center [578, 309] width 165 height 48
click at [616, 321] on input "(___) ___-____" at bounding box center [578, 309] width 165 height 33
paste input "562) 378-9268"
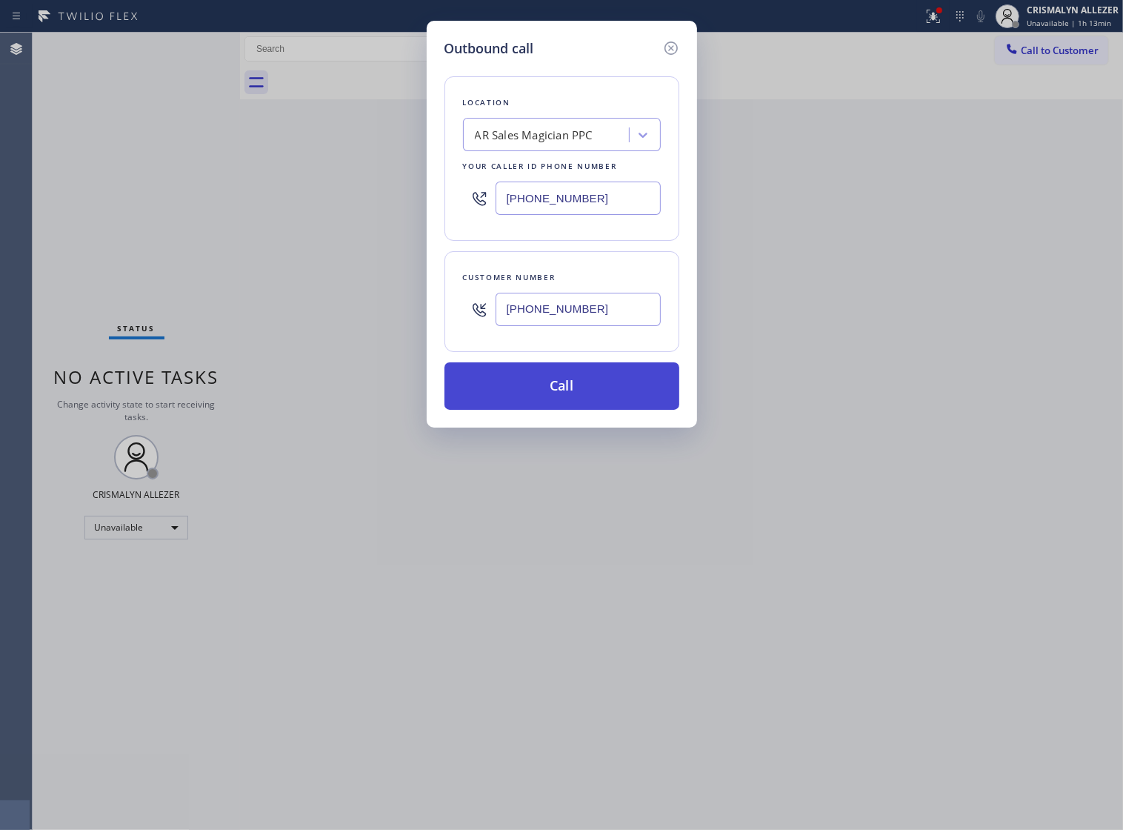
type input "[PHONE_NUMBER]"
click at [563, 400] on button "Call" at bounding box center [562, 385] width 235 height 47
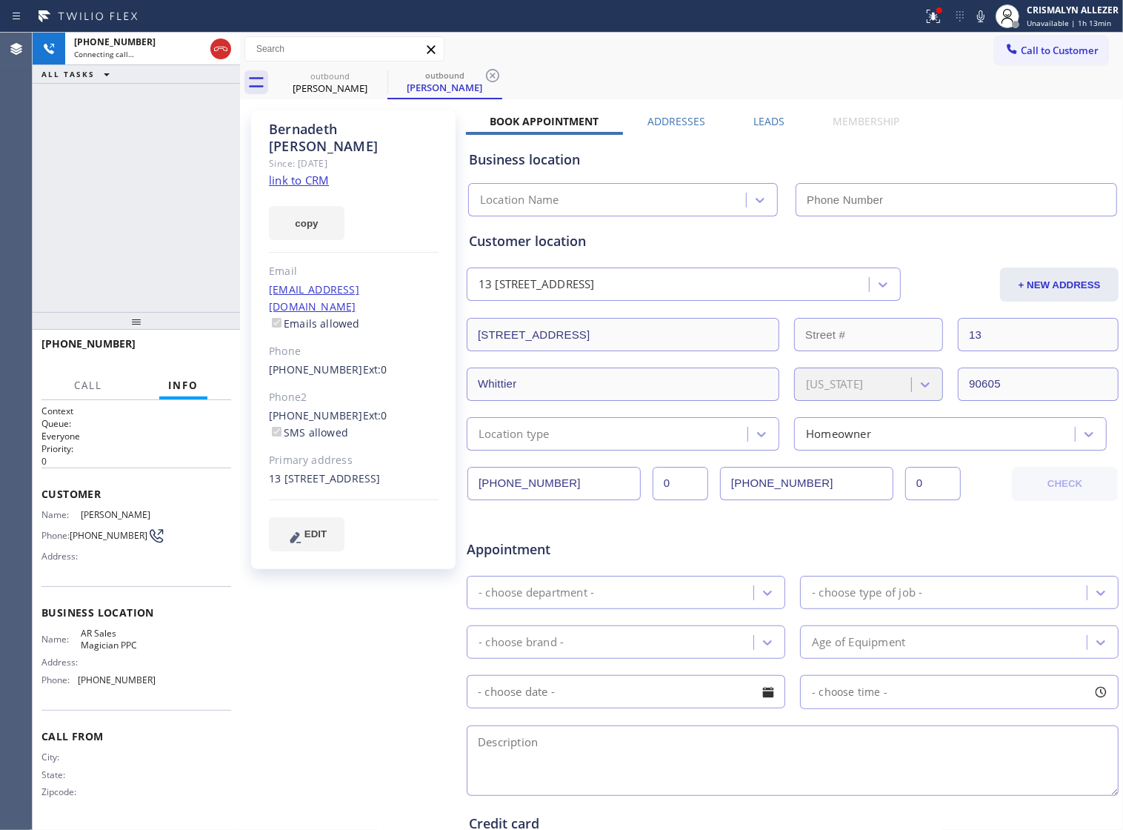
type input "[PHONE_NUMBER]"
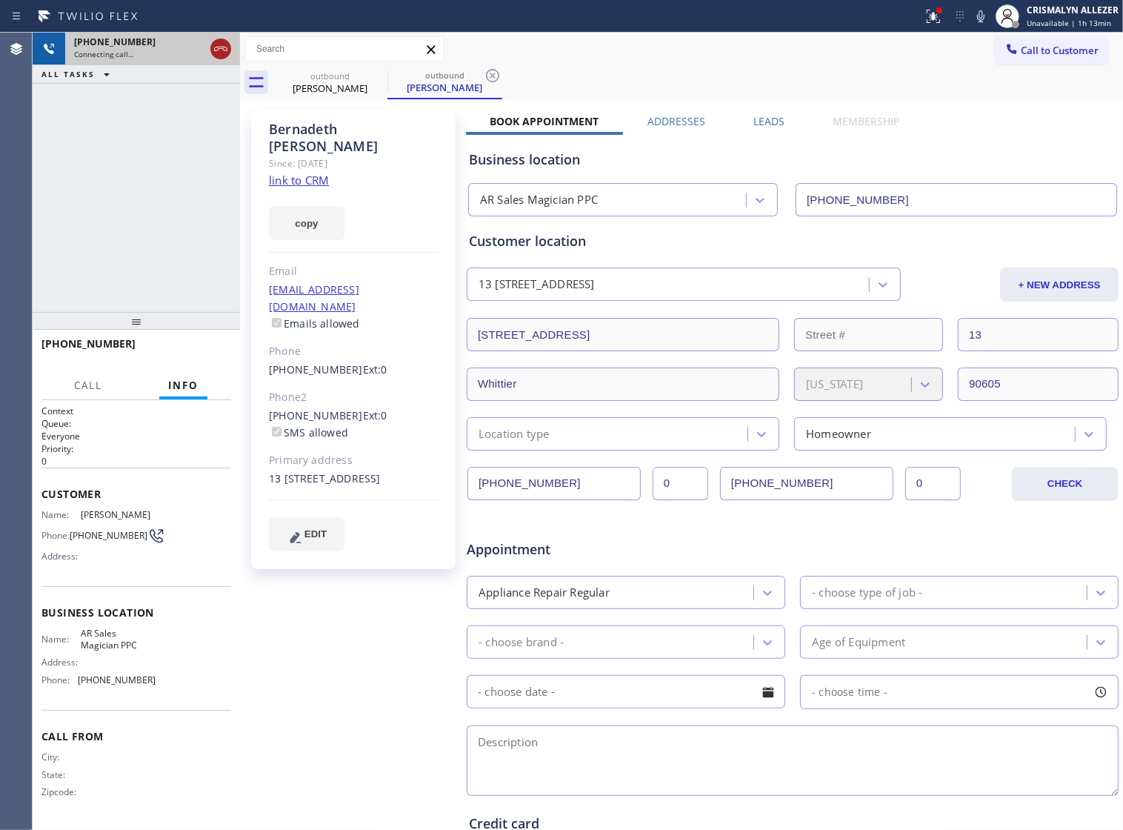
click at [216, 52] on icon at bounding box center [221, 49] width 18 height 18
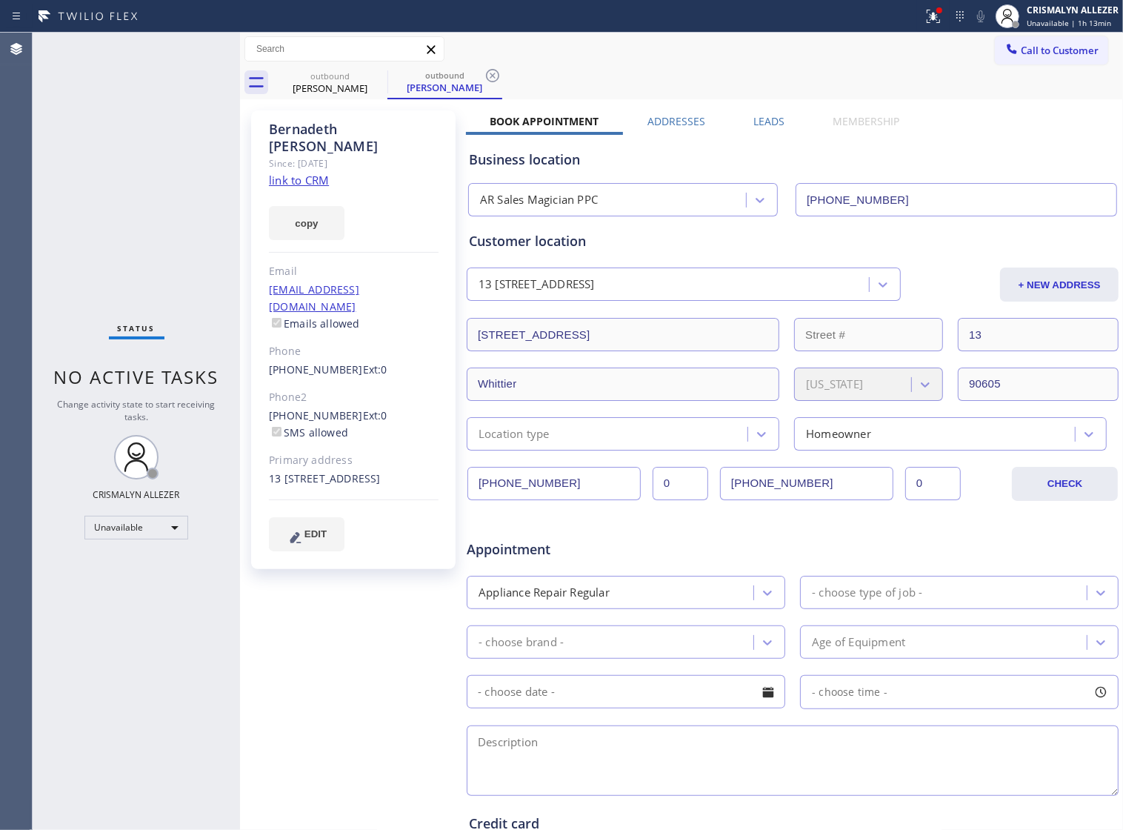
click at [771, 119] on label "Leads" at bounding box center [769, 121] width 31 height 14
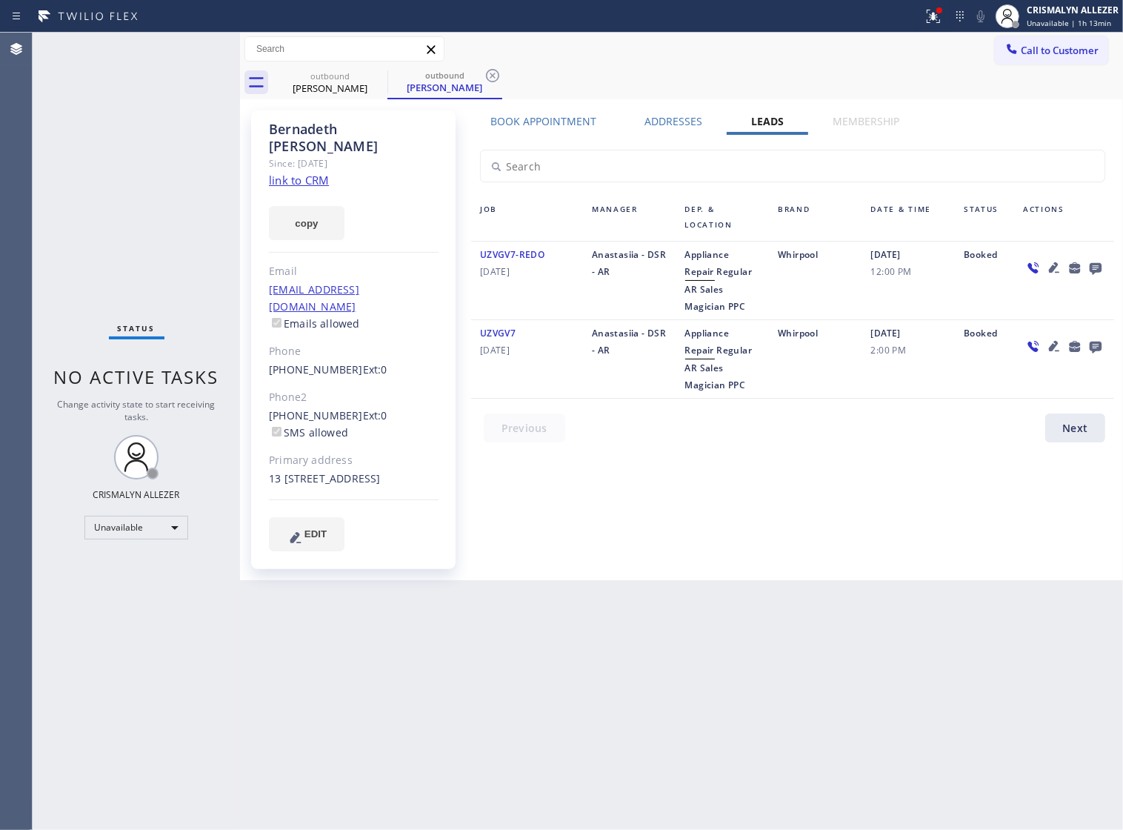
click at [1094, 271] on icon at bounding box center [1096, 268] width 18 height 19
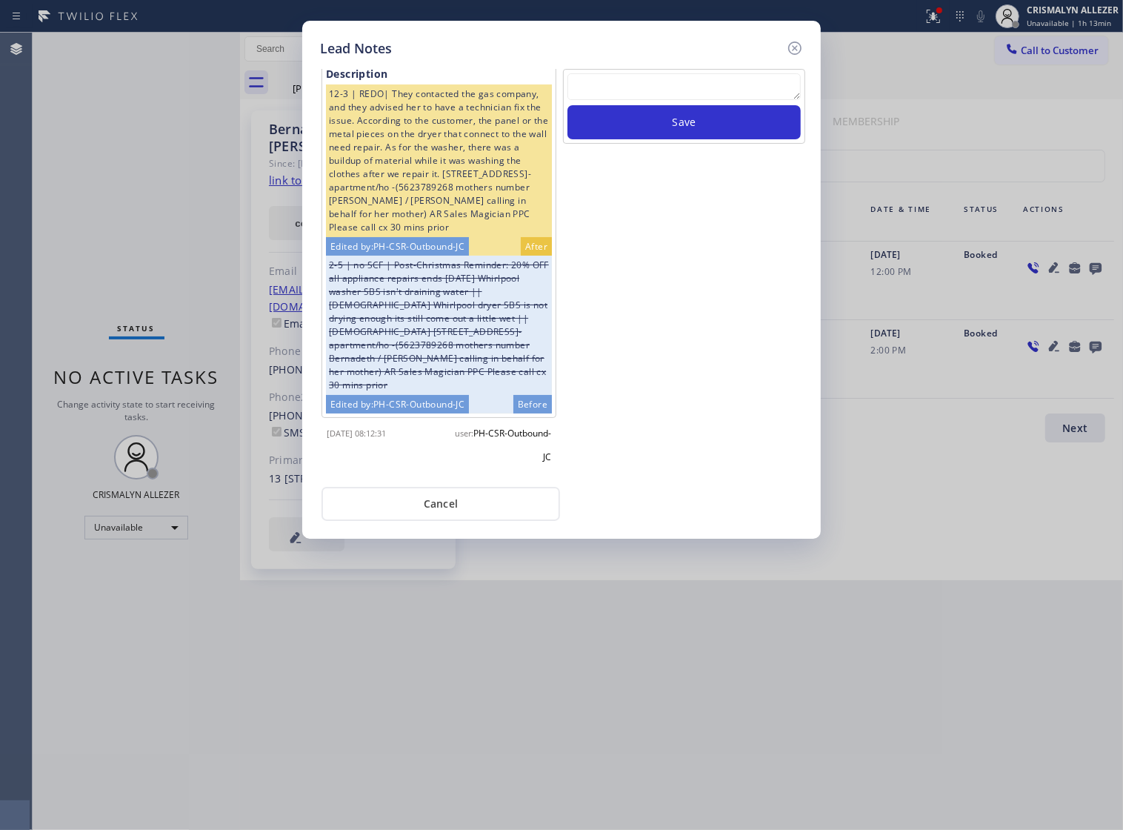
scroll to position [24, 0]
click at [610, 99] on textarea at bounding box center [684, 86] width 233 height 27
paste textarea "no answer | pls xfer if cx calls back"
type textarea "no answer | pls xfer if cx calls back"
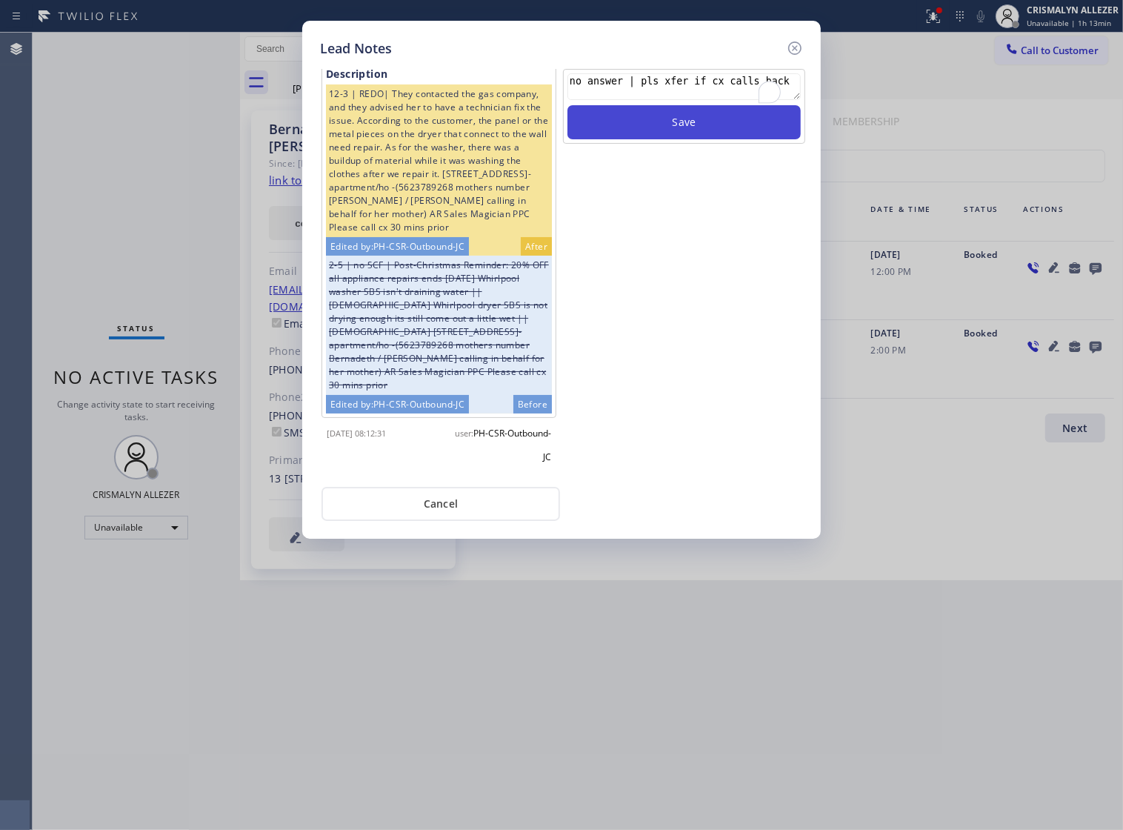
click at [705, 138] on button "Save" at bounding box center [684, 122] width 233 height 34
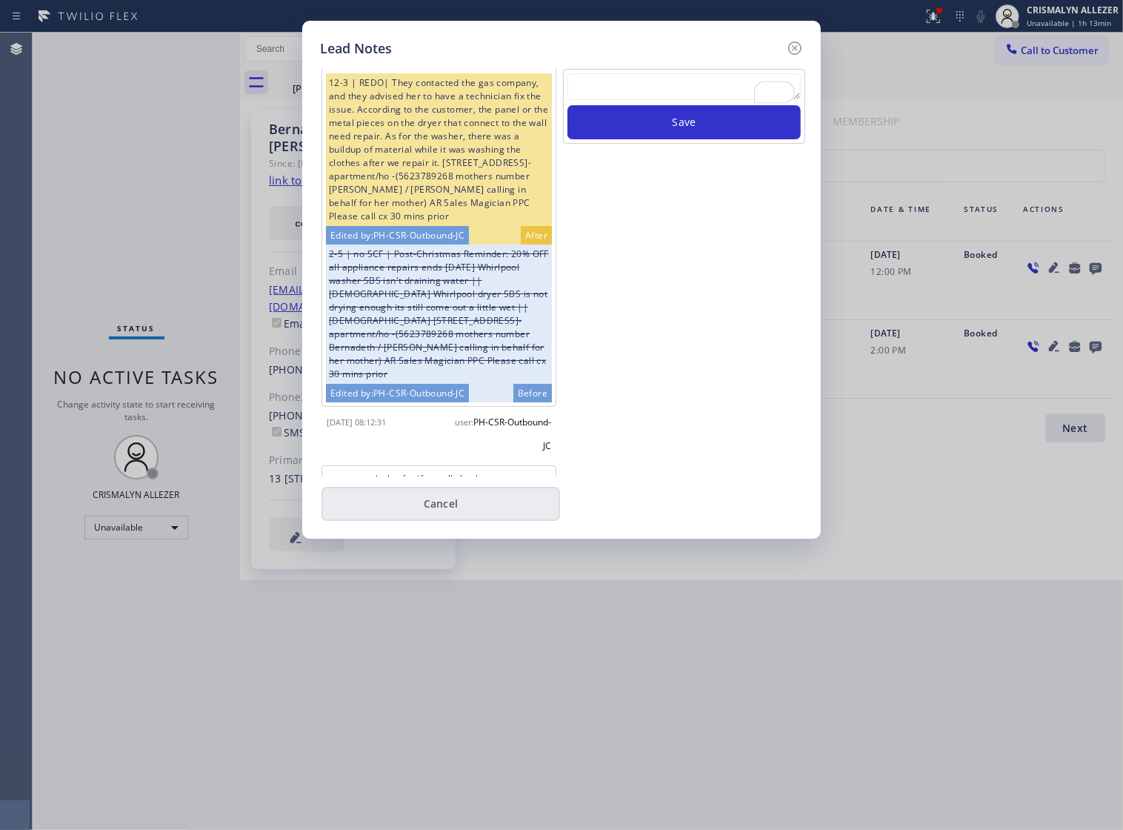
click at [463, 504] on button "Cancel" at bounding box center [441, 504] width 239 height 34
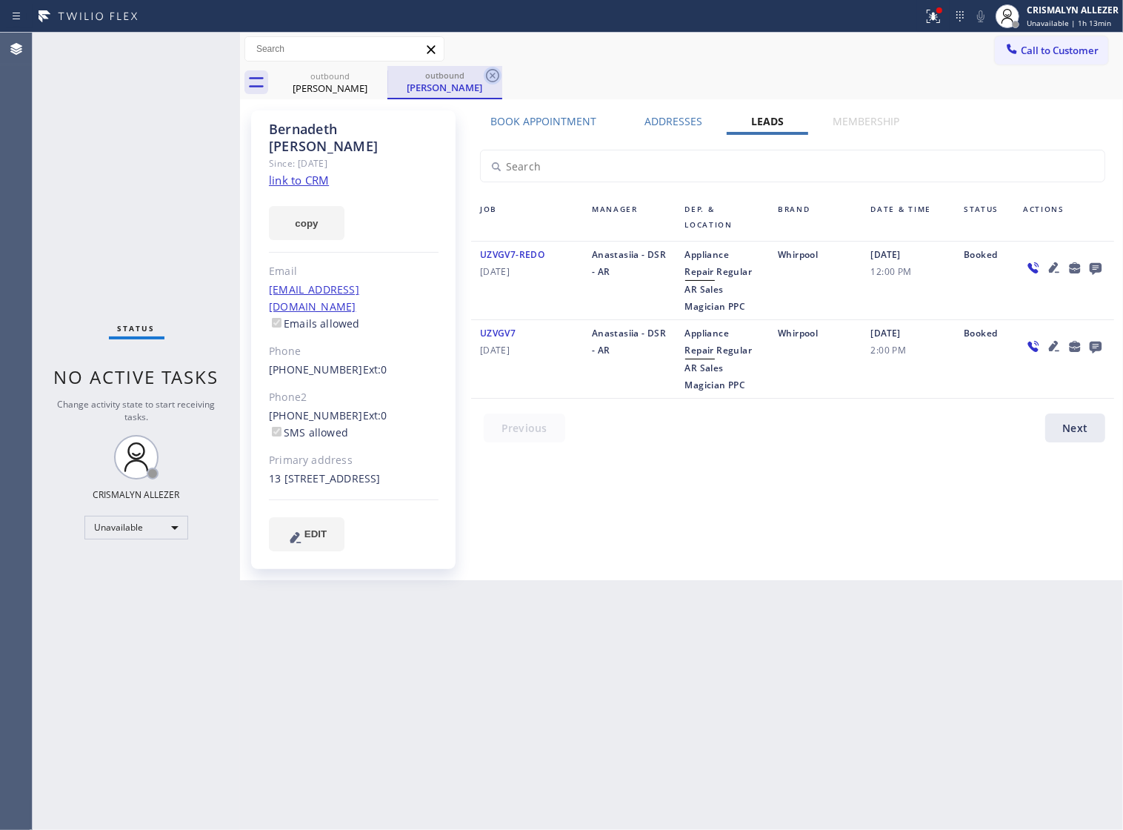
click at [493, 76] on icon at bounding box center [493, 76] width 18 height 18
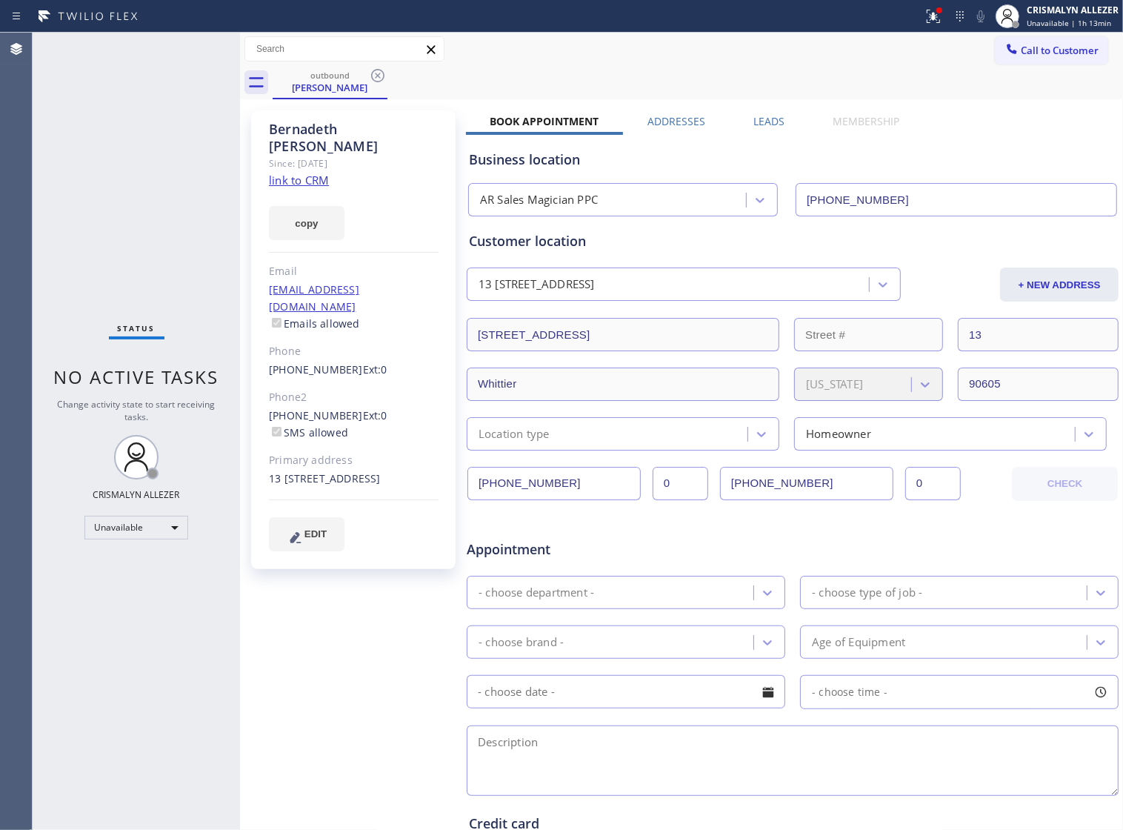
drag, startPoint x: 374, startPoint y: 74, endPoint x: 382, endPoint y: 8, distance: 66.5
click at [374, 72] on icon at bounding box center [378, 76] width 18 height 18
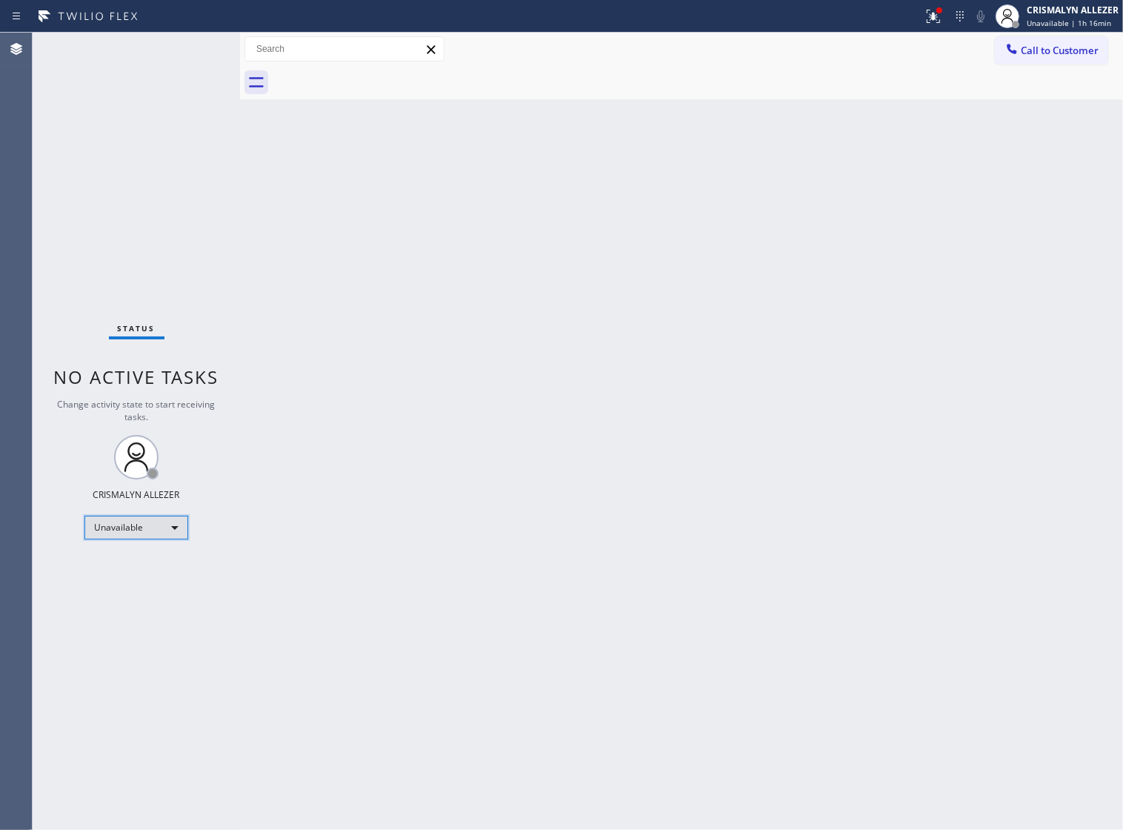
click at [167, 535] on div "Unavailable" at bounding box center [136, 528] width 104 height 24
click at [137, 608] on li "Break" at bounding box center [135, 604] width 101 height 18
click at [165, 528] on div "Break" at bounding box center [136, 528] width 104 height 24
click at [158, 584] on li "Unavailable" at bounding box center [135, 586] width 101 height 18
drag, startPoint x: 1026, startPoint y: 57, endPoint x: 908, endPoint y: 102, distance: 126.2
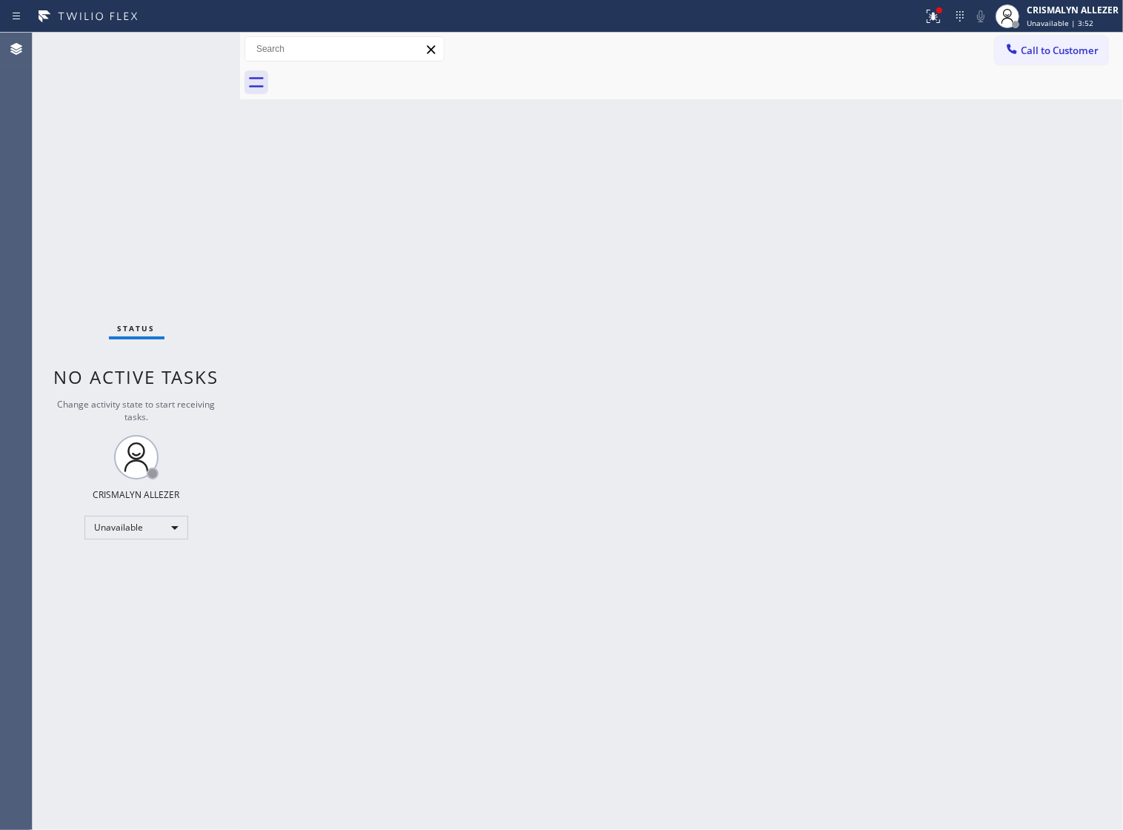
click at [1025, 62] on button "Call to Customer" at bounding box center [1051, 50] width 113 height 28
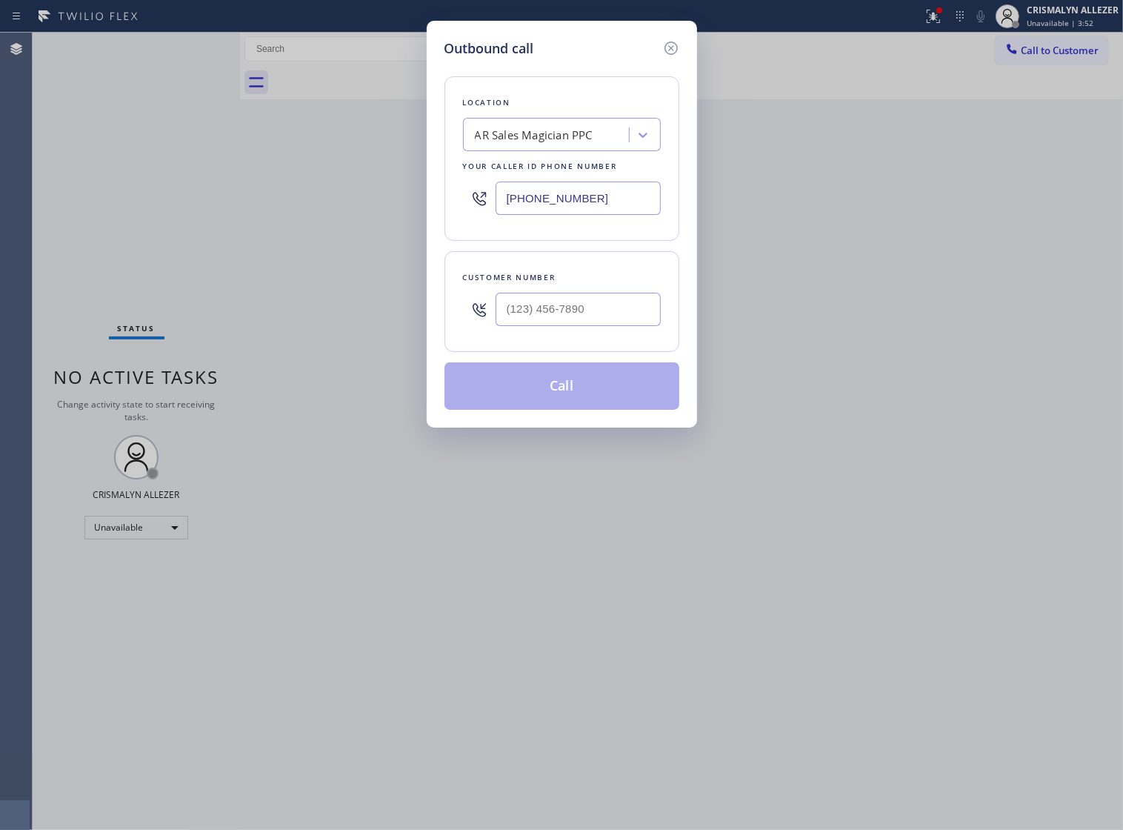
drag, startPoint x: 637, startPoint y: 215, endPoint x: 222, endPoint y: 211, distance: 415.0
click at [222, 211] on div "Outbound call Location AR Sales Magician PPC Your caller id phone number [PHONE…" at bounding box center [561, 415] width 1123 height 830
paste input "626) 550-4838"
type input "[PHONE_NUMBER]"
click at [576, 326] on input "(___) ___-____" at bounding box center [578, 309] width 165 height 33
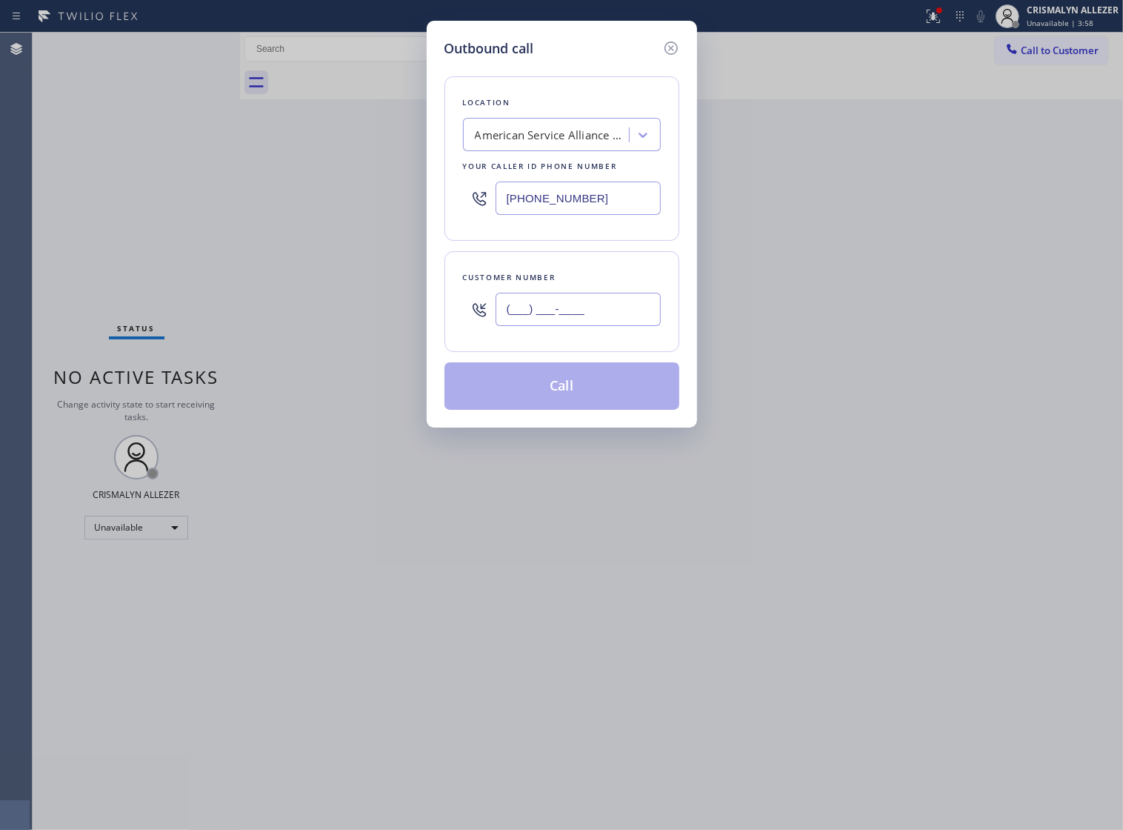
paste input "626) 201-4195"
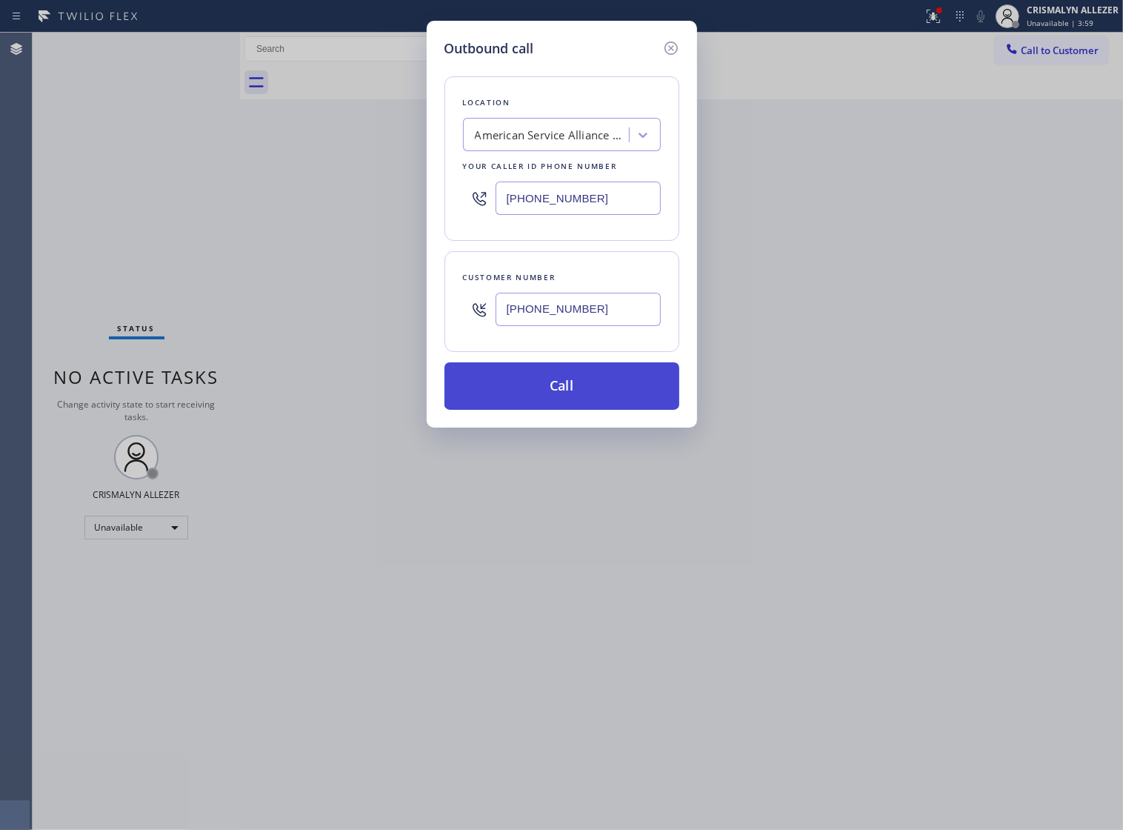
type input "[PHONE_NUMBER]"
click at [560, 410] on button "Call" at bounding box center [562, 385] width 235 height 47
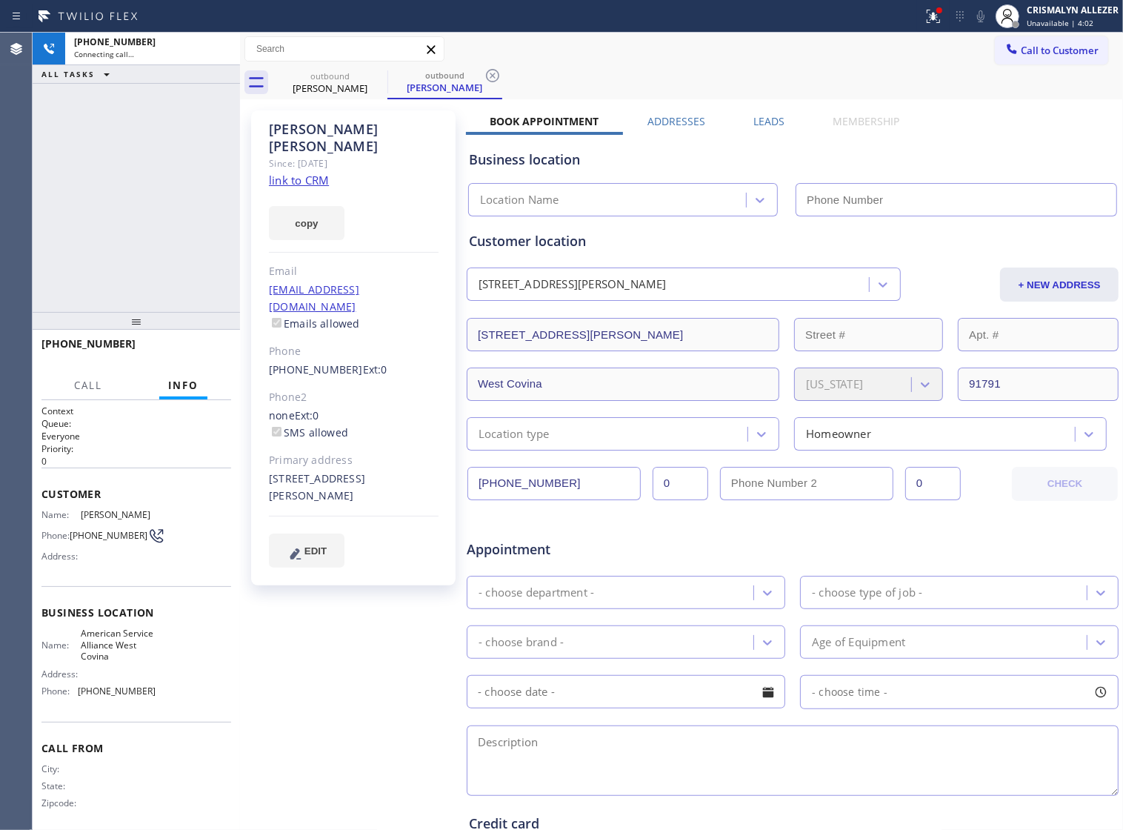
click at [312, 173] on link "link to CRM" at bounding box center [299, 180] width 60 height 15
type input "[PHONE_NUMBER]"
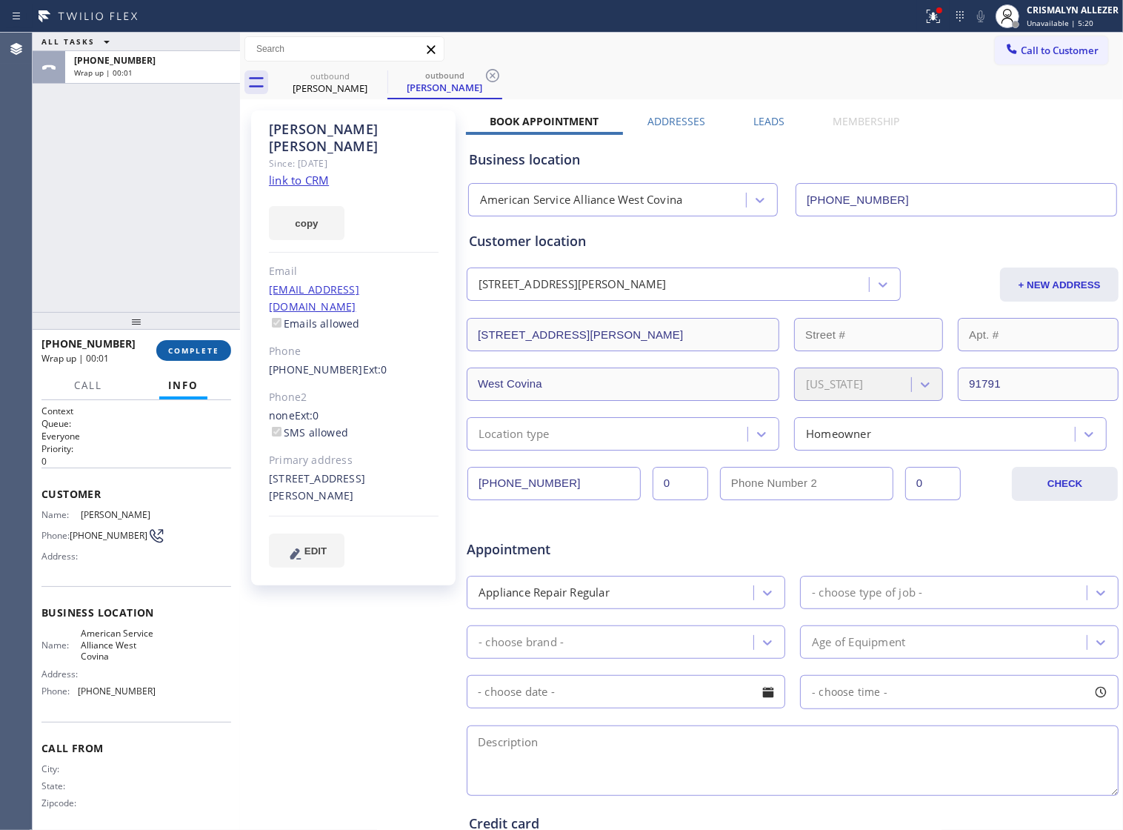
click at [187, 351] on span "COMPLETE" at bounding box center [193, 350] width 51 height 10
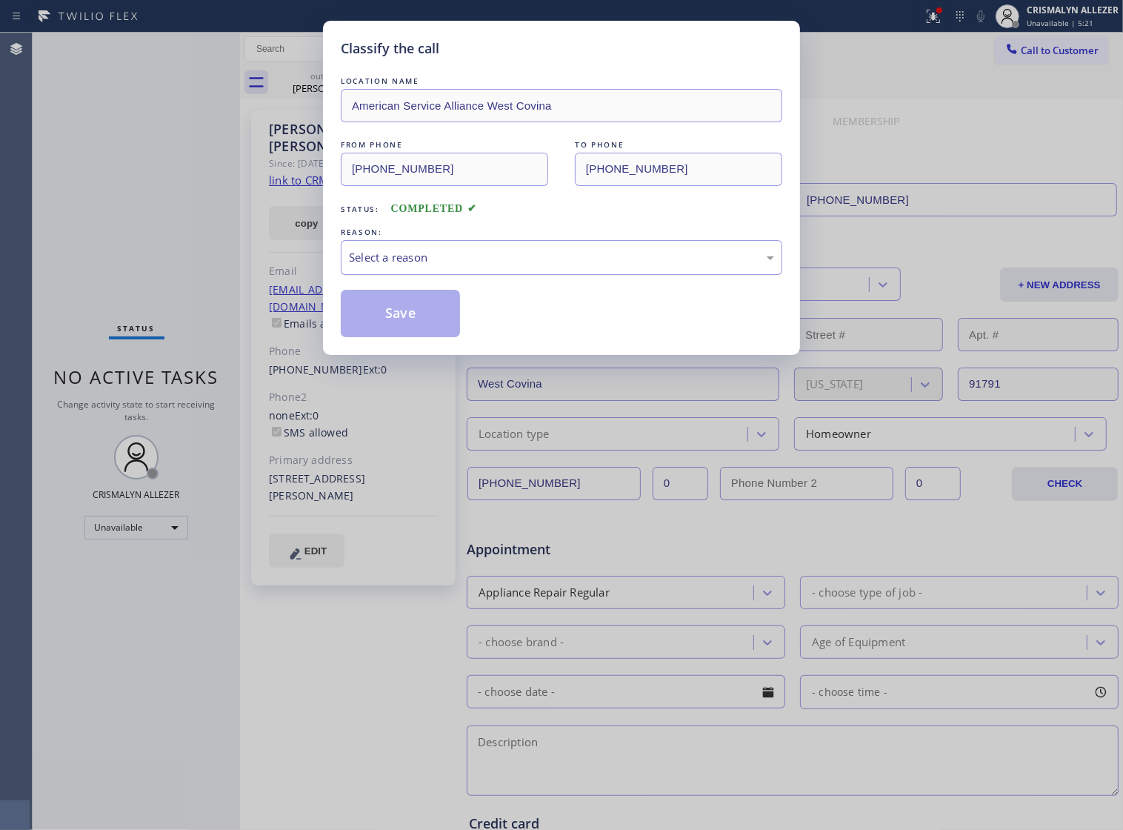
click at [597, 266] on div "Select a reason" at bounding box center [561, 257] width 425 height 17
click at [434, 330] on button "Save" at bounding box center [400, 313] width 119 height 47
click at [526, 266] on div "#2 Not Booked - Dont do type/out of service area/bad call" at bounding box center [561, 257] width 425 height 17
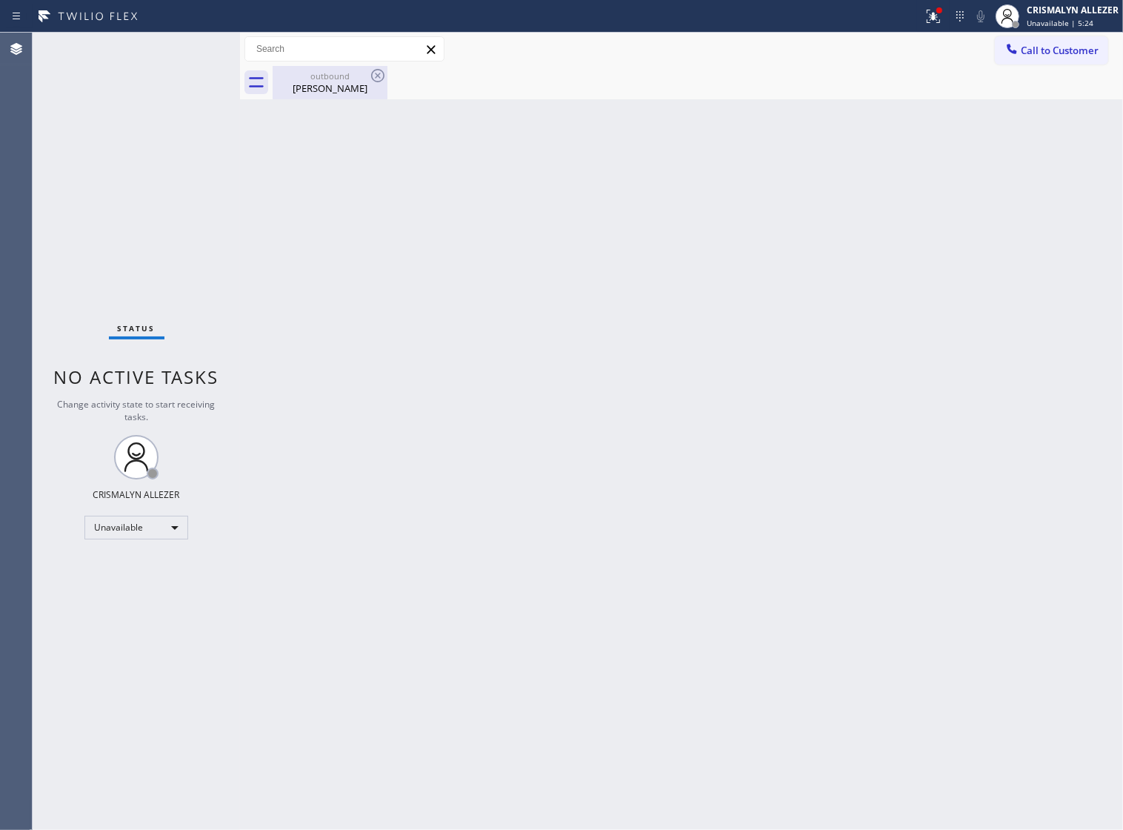
click at [345, 87] on div "[PERSON_NAME]" at bounding box center [330, 88] width 112 height 13
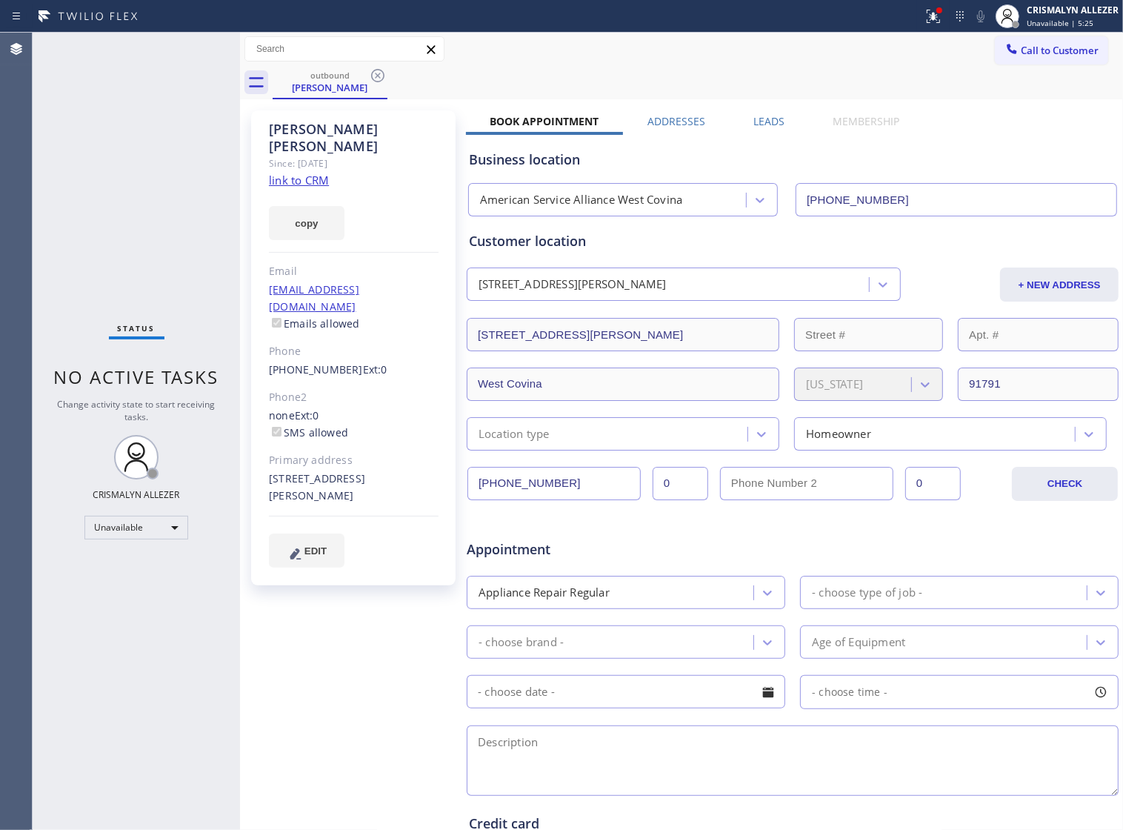
click at [756, 119] on label "Leads" at bounding box center [769, 121] width 31 height 14
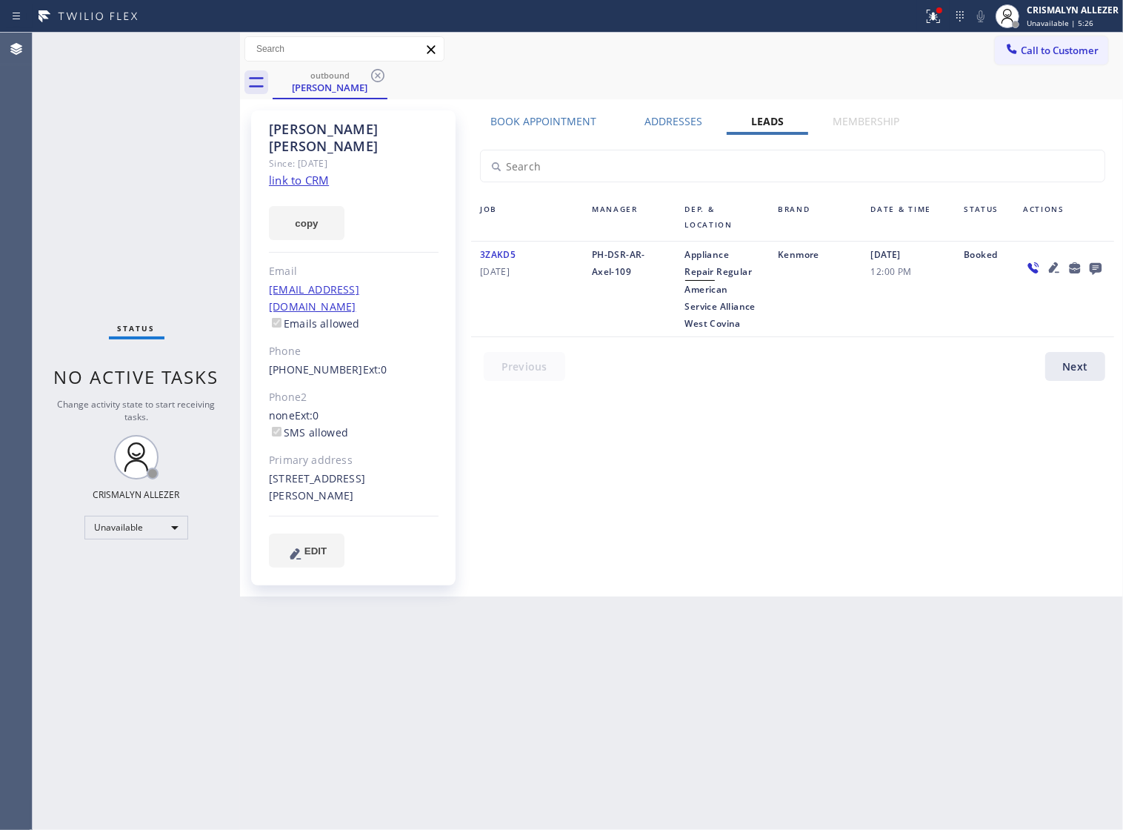
click at [1090, 271] on icon at bounding box center [1096, 269] width 12 height 12
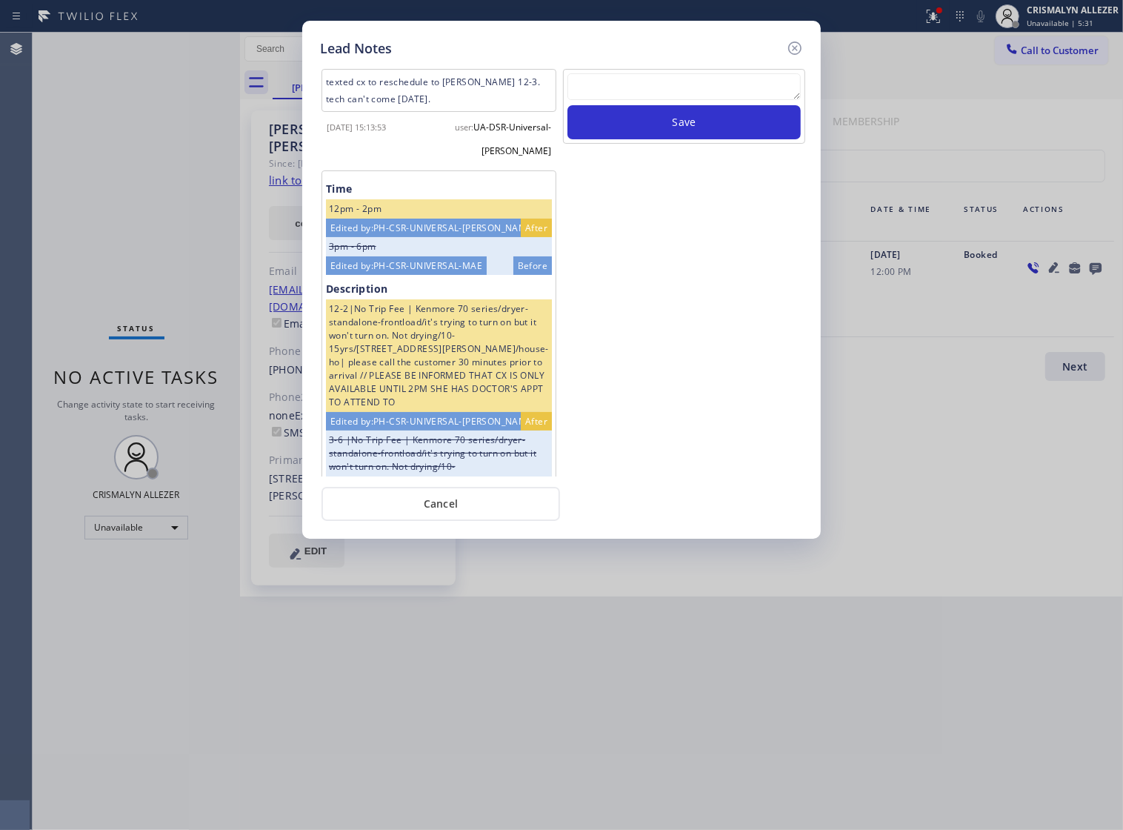
click at [660, 87] on textarea at bounding box center [684, 86] width 233 height 27
paste textarea "no answer | pls xfer if cx calls back"
type textarea "no answer | pls xfer if cx calls back"
click at [667, 130] on button "Save" at bounding box center [684, 122] width 233 height 34
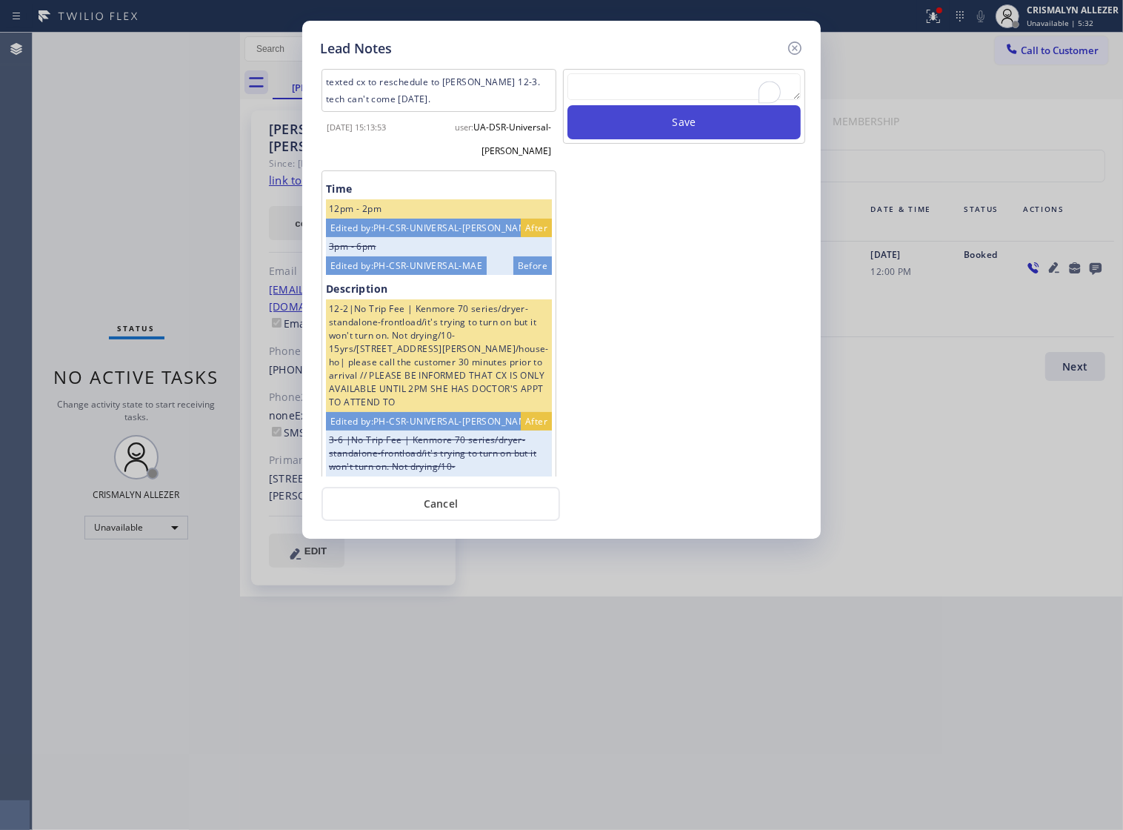
scroll to position [0, 0]
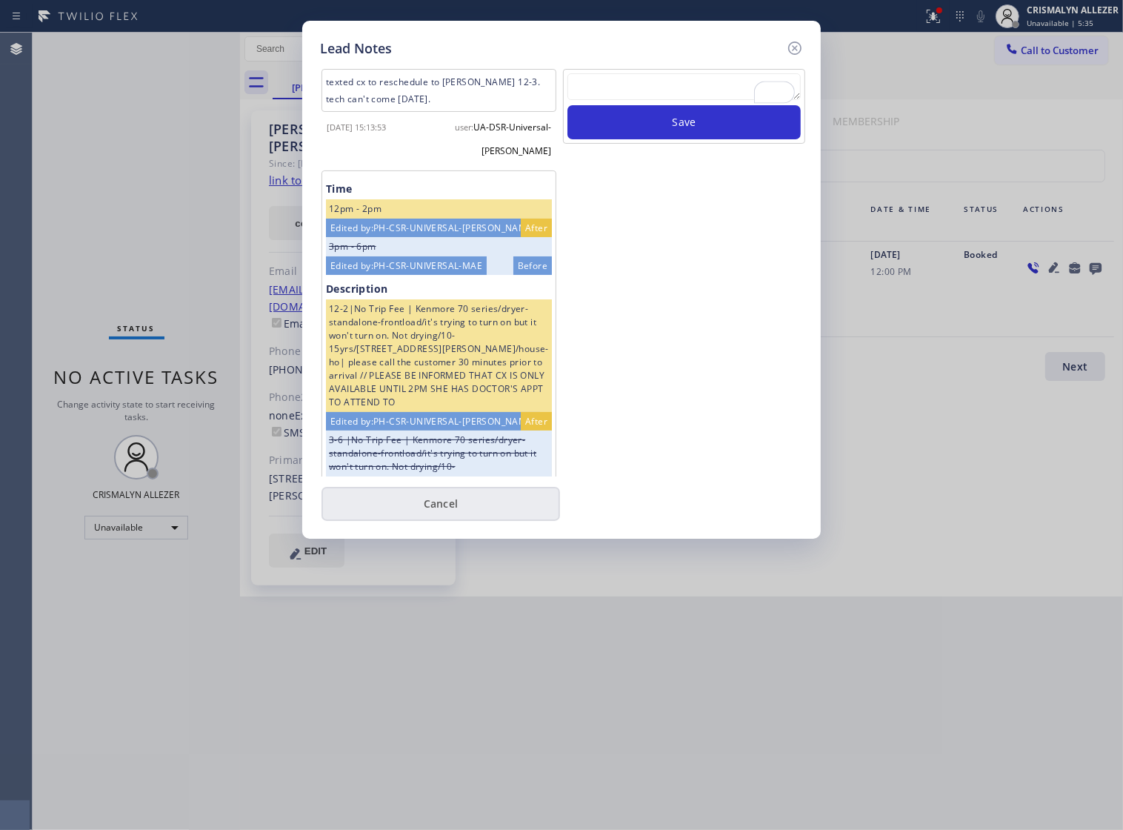
click at [454, 510] on button "Cancel" at bounding box center [441, 504] width 239 height 34
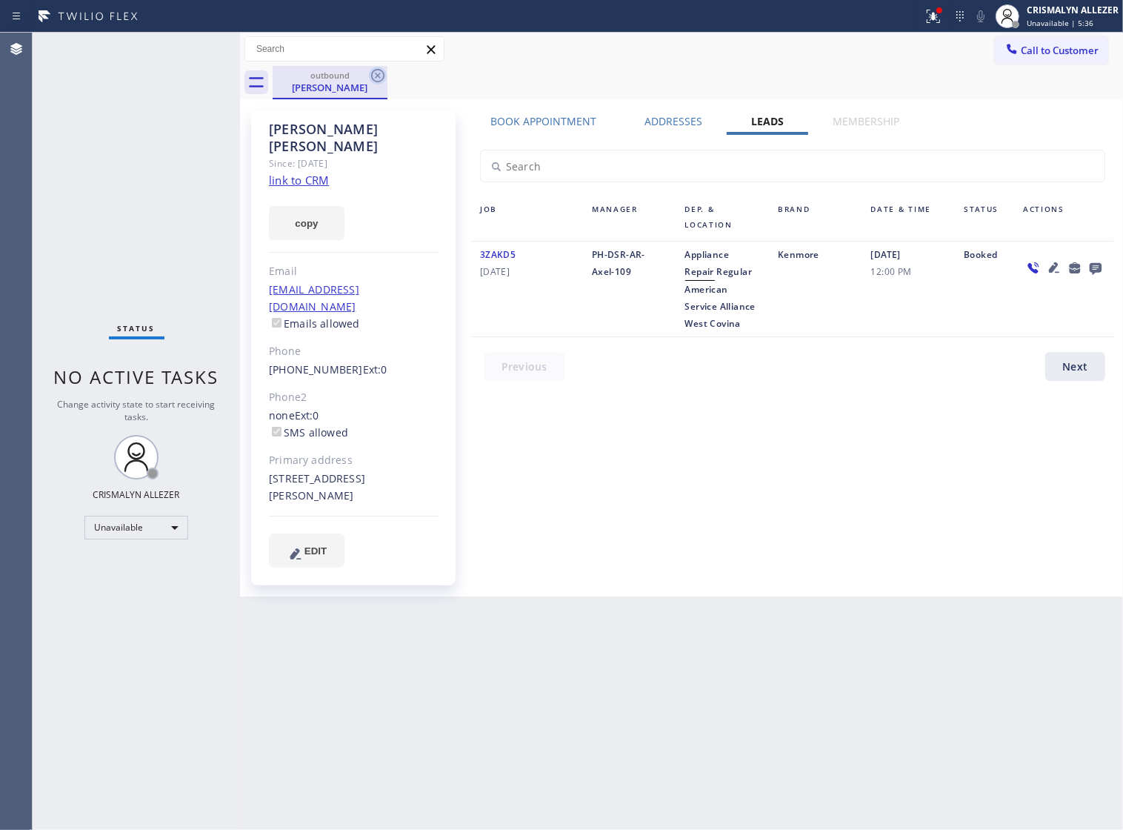
click at [379, 76] on icon at bounding box center [377, 75] width 13 height 13
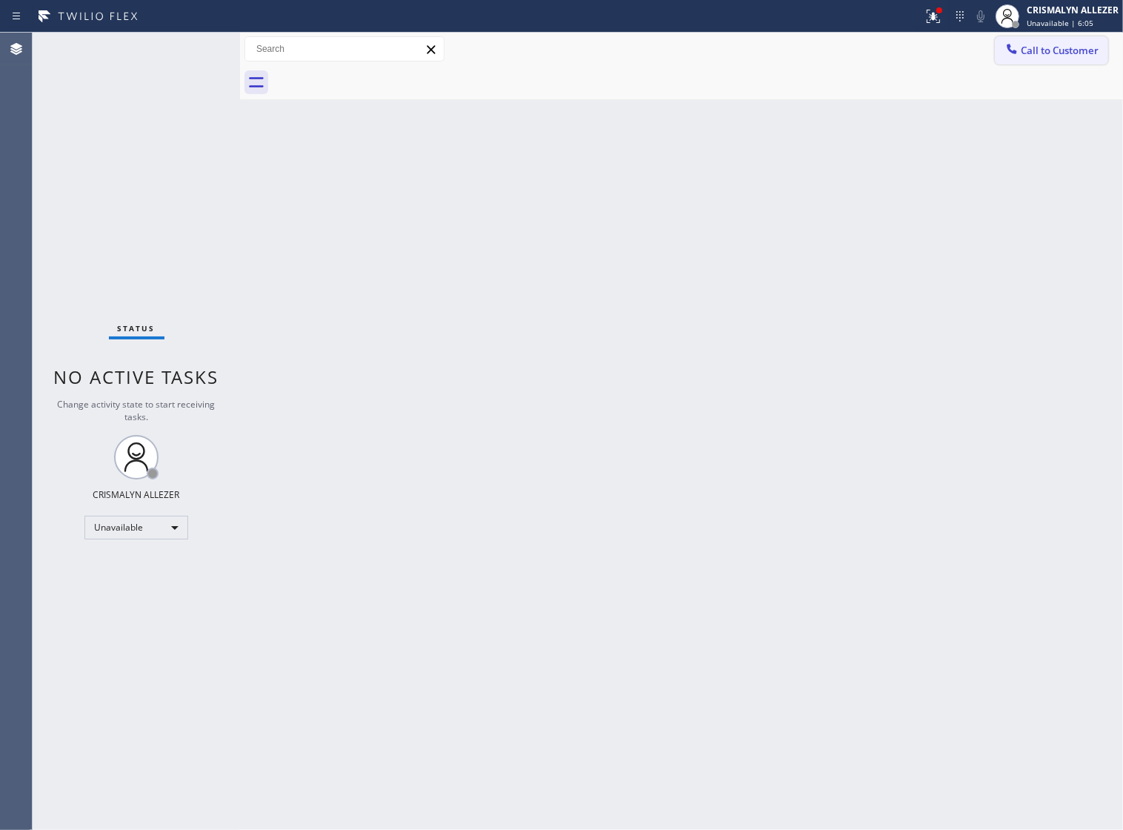
click at [1028, 53] on span "Call to Customer" at bounding box center [1060, 50] width 78 height 13
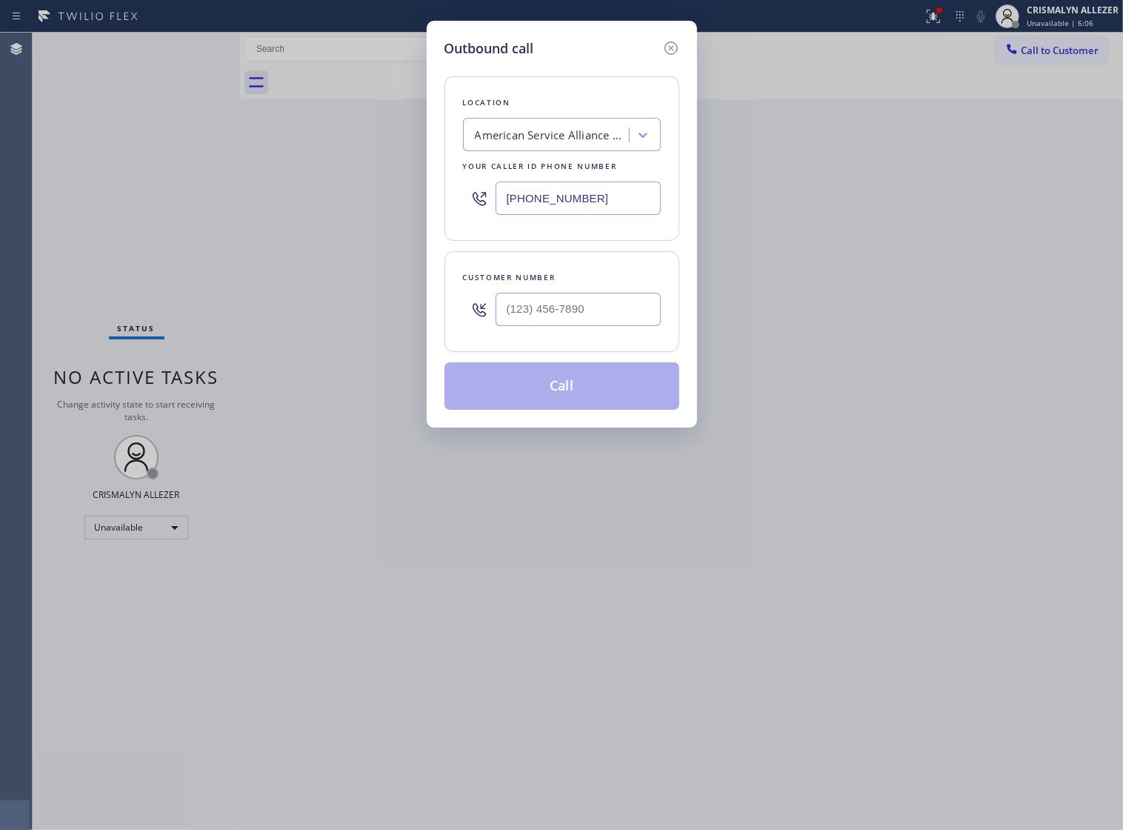
drag, startPoint x: 368, startPoint y: 200, endPoint x: 179, endPoint y: 191, distance: 189.9
click at [227, 199] on div "Outbound call Location American Service Alliance [GEOGRAPHIC_DATA] Your caller …" at bounding box center [561, 415] width 1123 height 830
paste input "57) 254-3049"
type input "[PHONE_NUMBER]"
click at [579, 321] on input "(___) ___-____" at bounding box center [578, 309] width 165 height 33
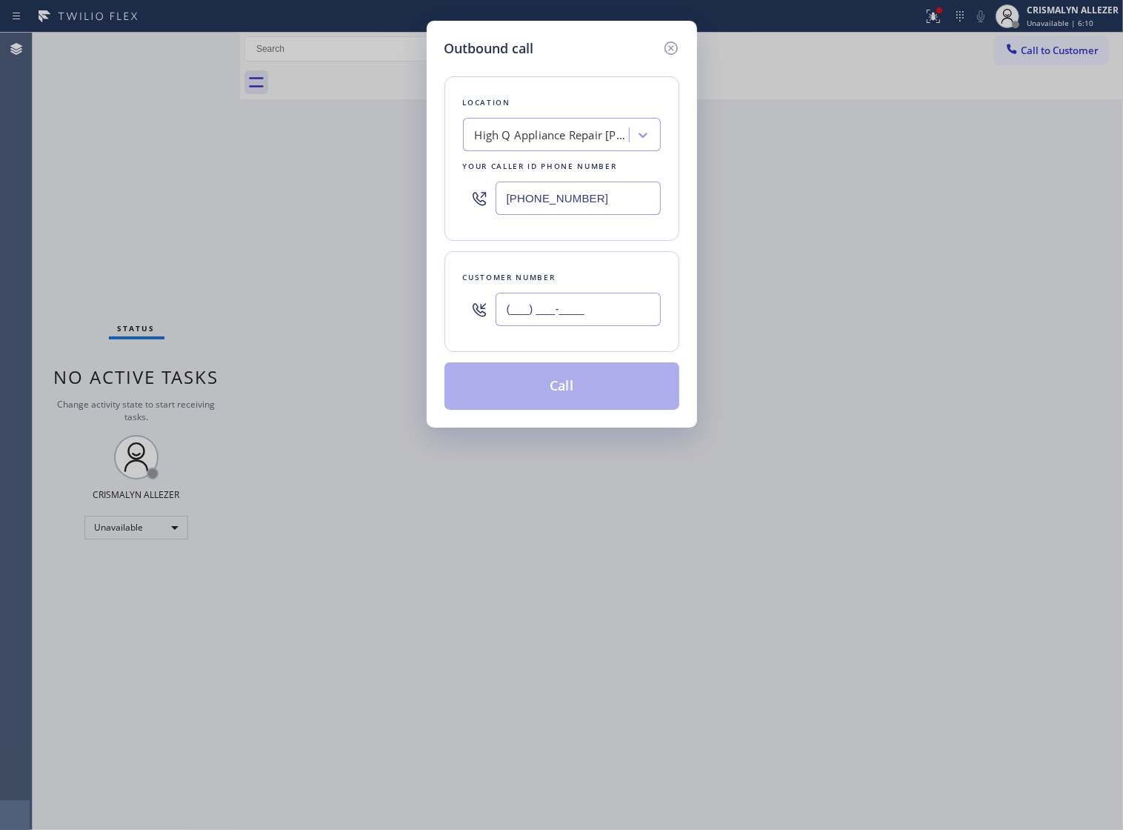
paste input "714) 206-7754"
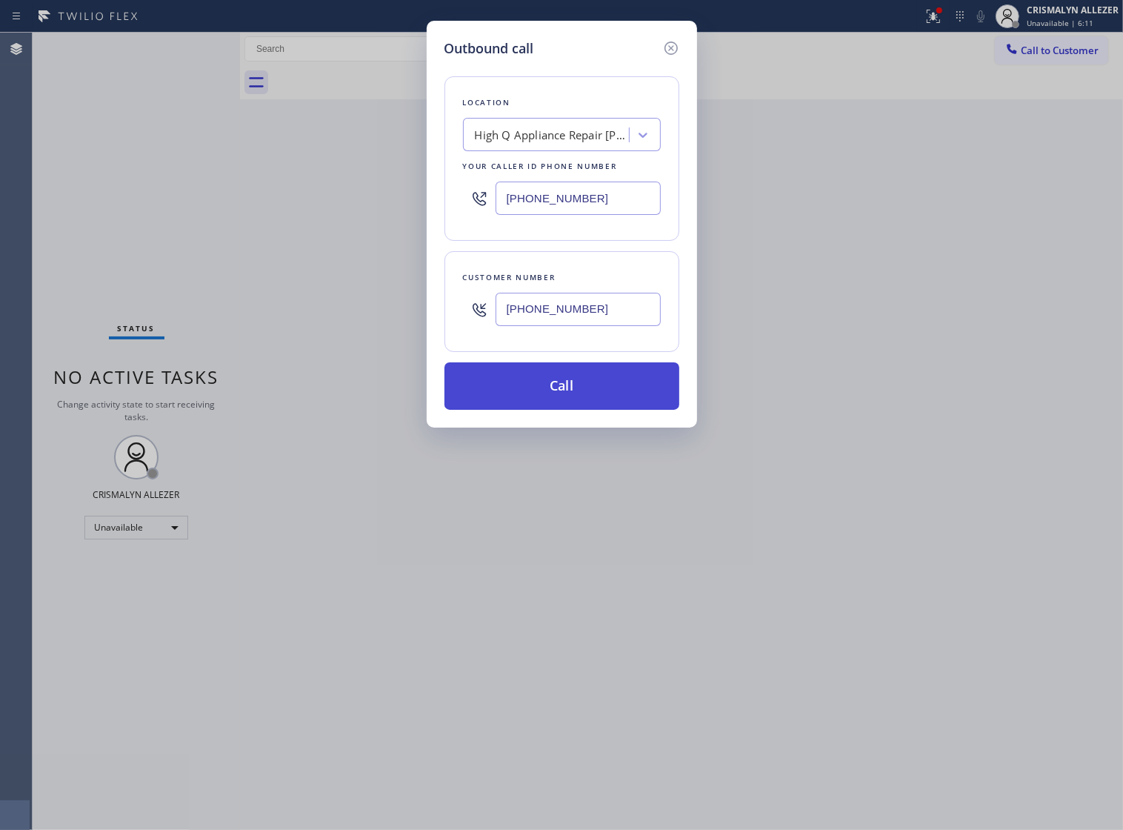
type input "[PHONE_NUMBER]"
click at [565, 400] on button "Call" at bounding box center [562, 385] width 235 height 47
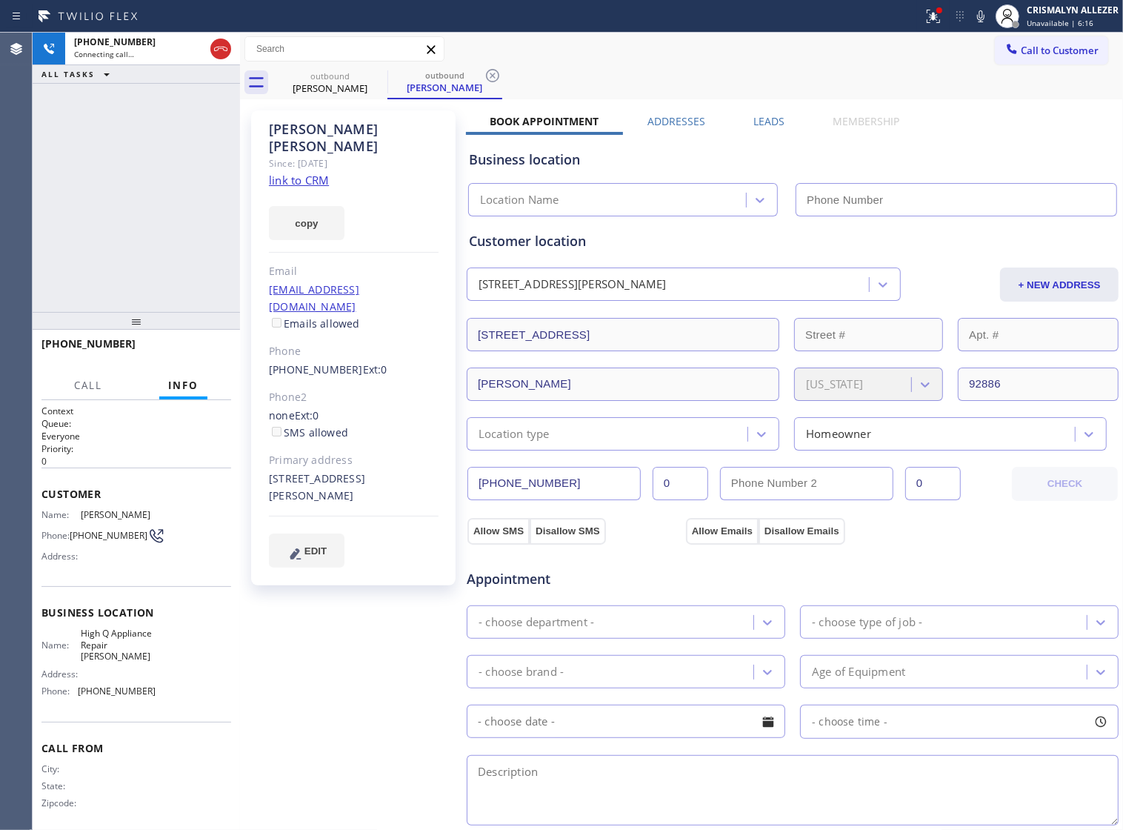
click at [313, 173] on link "link to CRM" at bounding box center [299, 180] width 60 height 15
type input "[PHONE_NUMBER]"
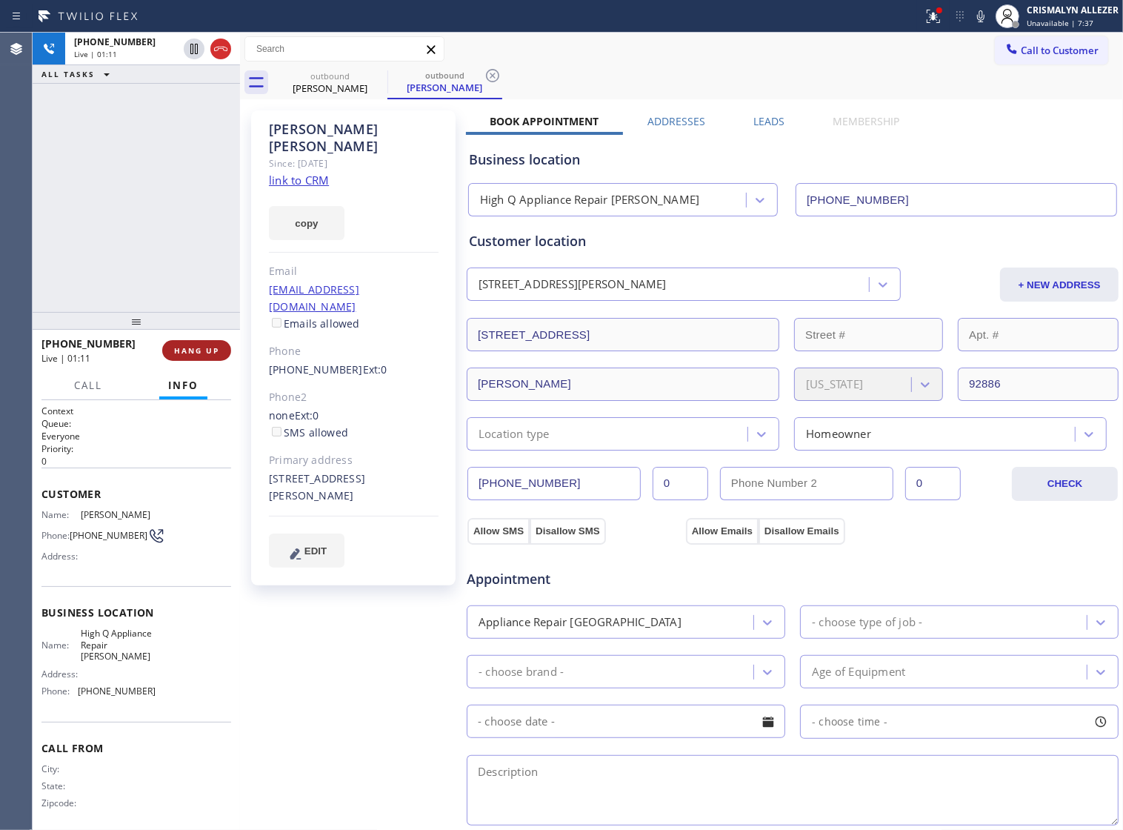
click at [202, 354] on span "HANG UP" at bounding box center [196, 350] width 45 height 10
click at [180, 349] on span "COMPLETE" at bounding box center [193, 350] width 51 height 10
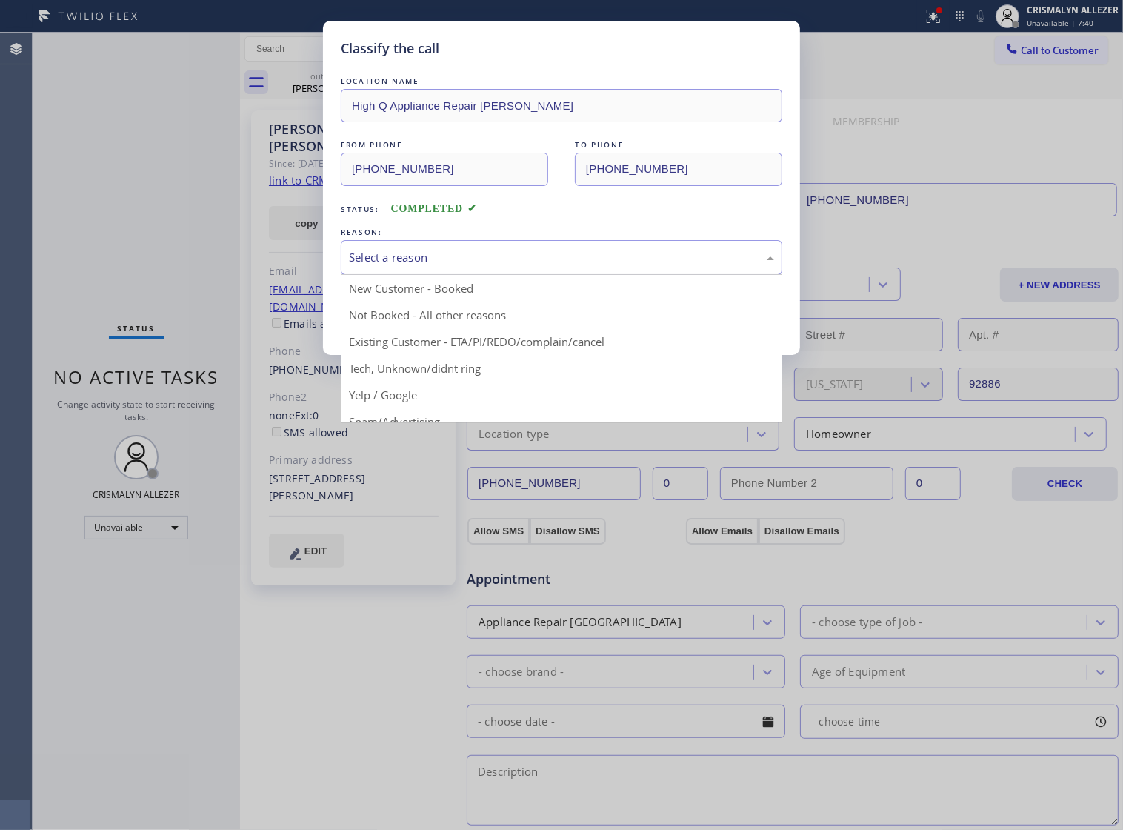
click at [593, 266] on div "Select a reason" at bounding box center [561, 257] width 425 height 17
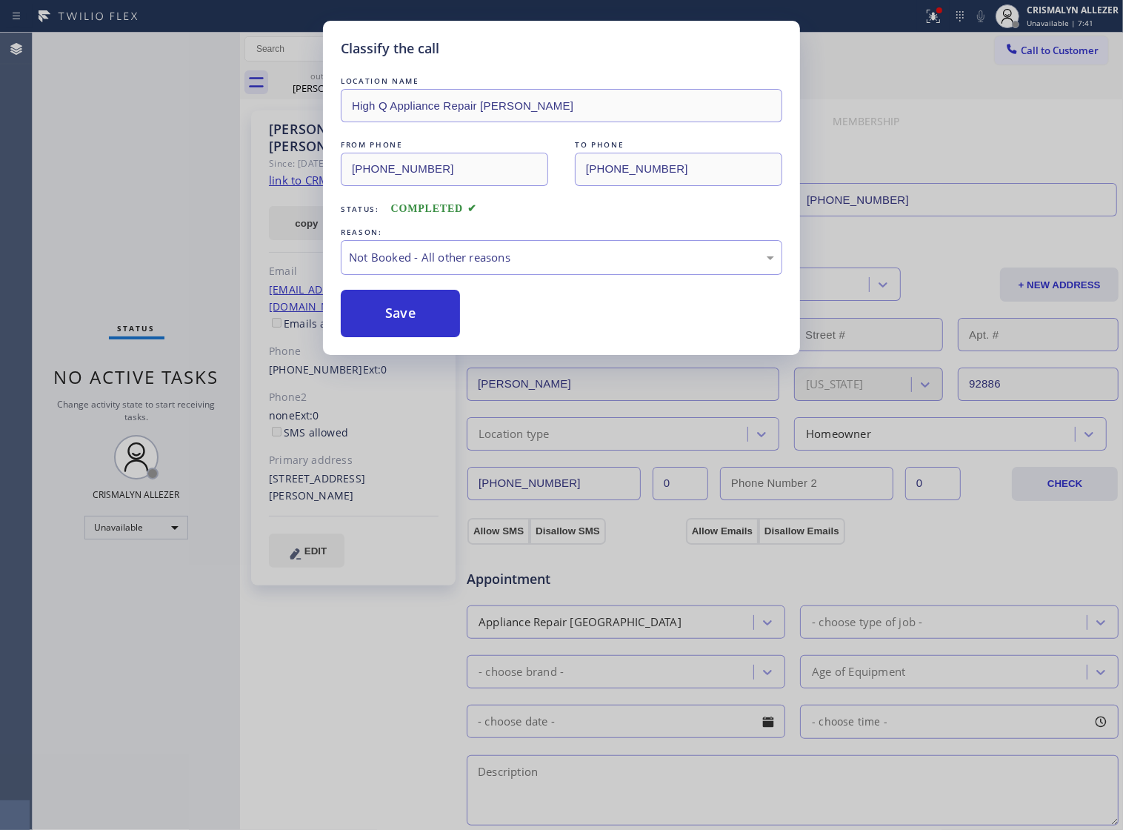
click at [423, 328] on button "Save" at bounding box center [400, 313] width 119 height 47
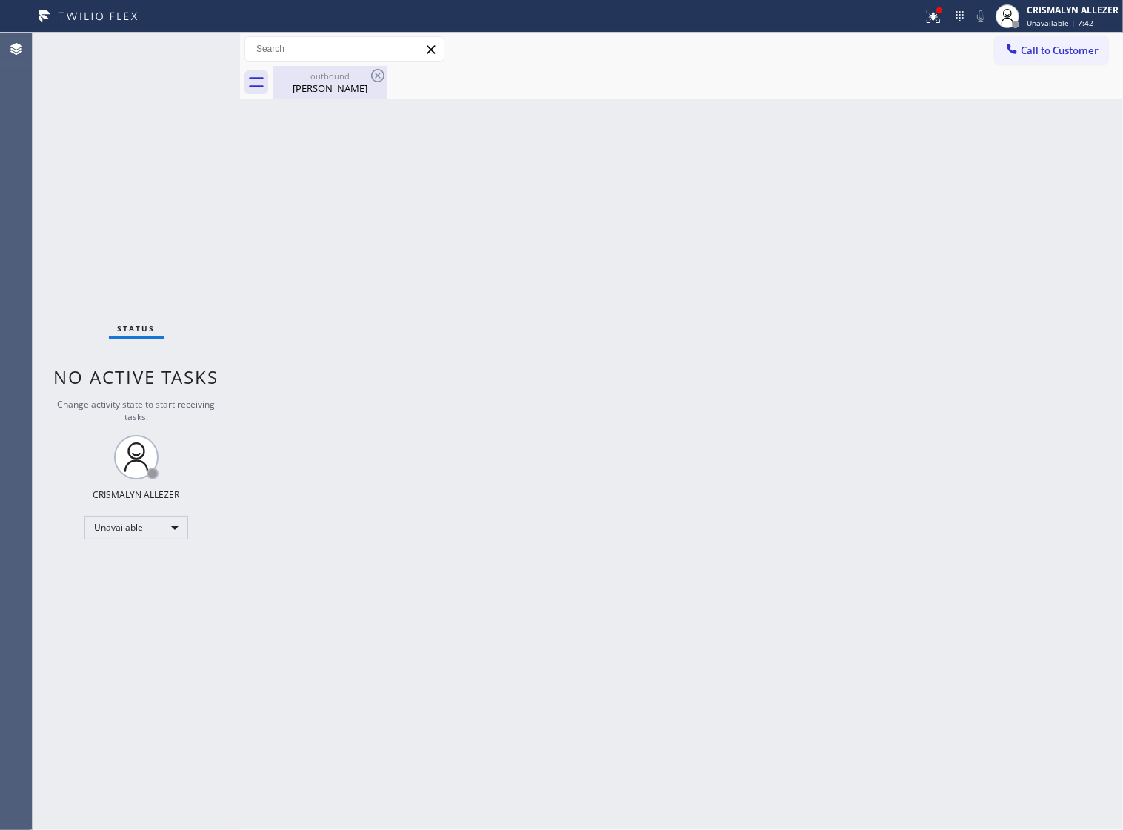
click at [313, 80] on div "outbound" at bounding box center [330, 75] width 112 height 11
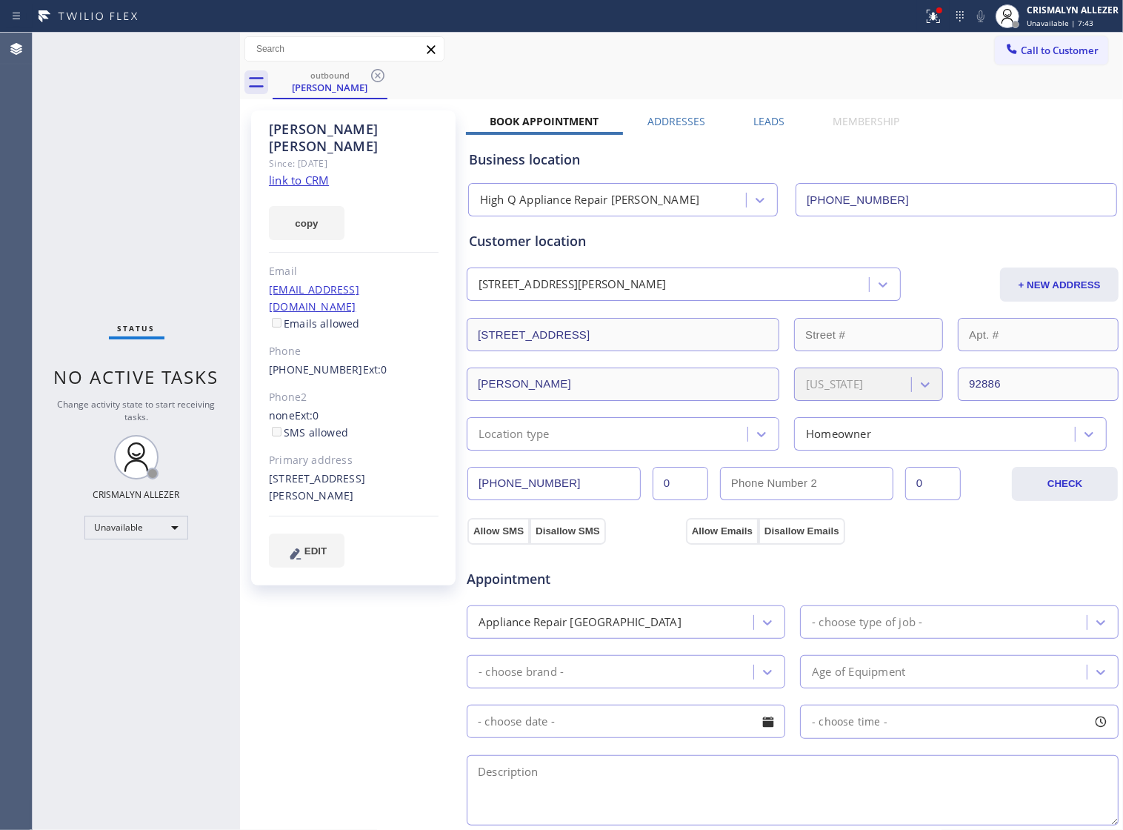
click at [760, 122] on label "Leads" at bounding box center [769, 121] width 31 height 14
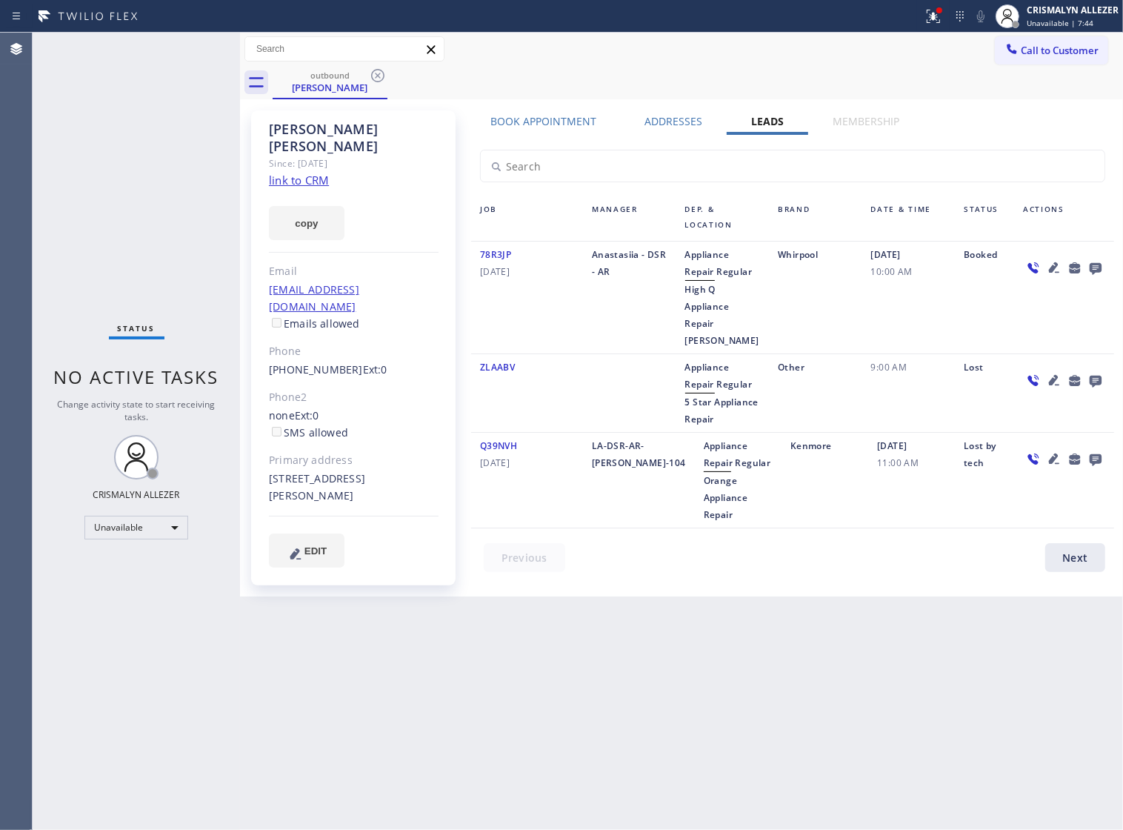
click at [1098, 265] on icon at bounding box center [1096, 268] width 18 height 19
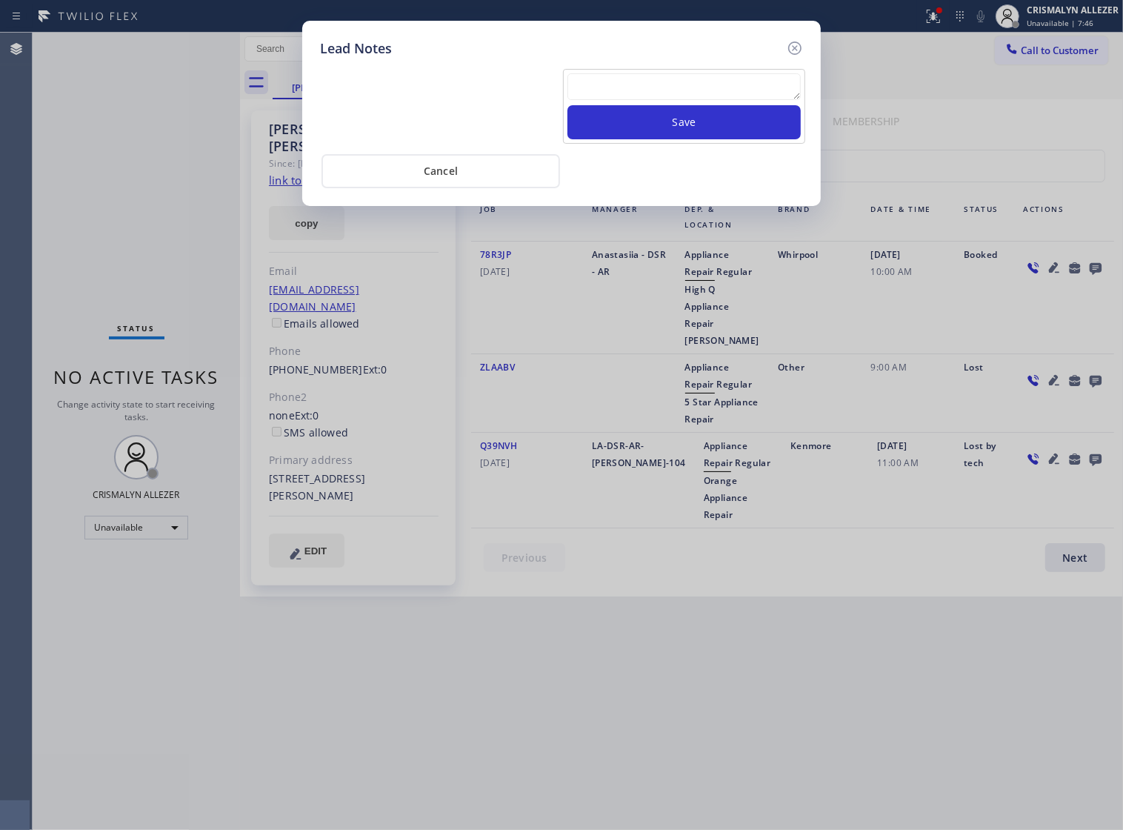
click at [627, 97] on textarea at bounding box center [684, 86] width 233 height 27
paste textarea "ALL ARE GOOD, but xfer cx cb"
type textarea "ALL ARE GOOD, but xfer cx cb"
click at [701, 137] on button "Save" at bounding box center [684, 122] width 233 height 34
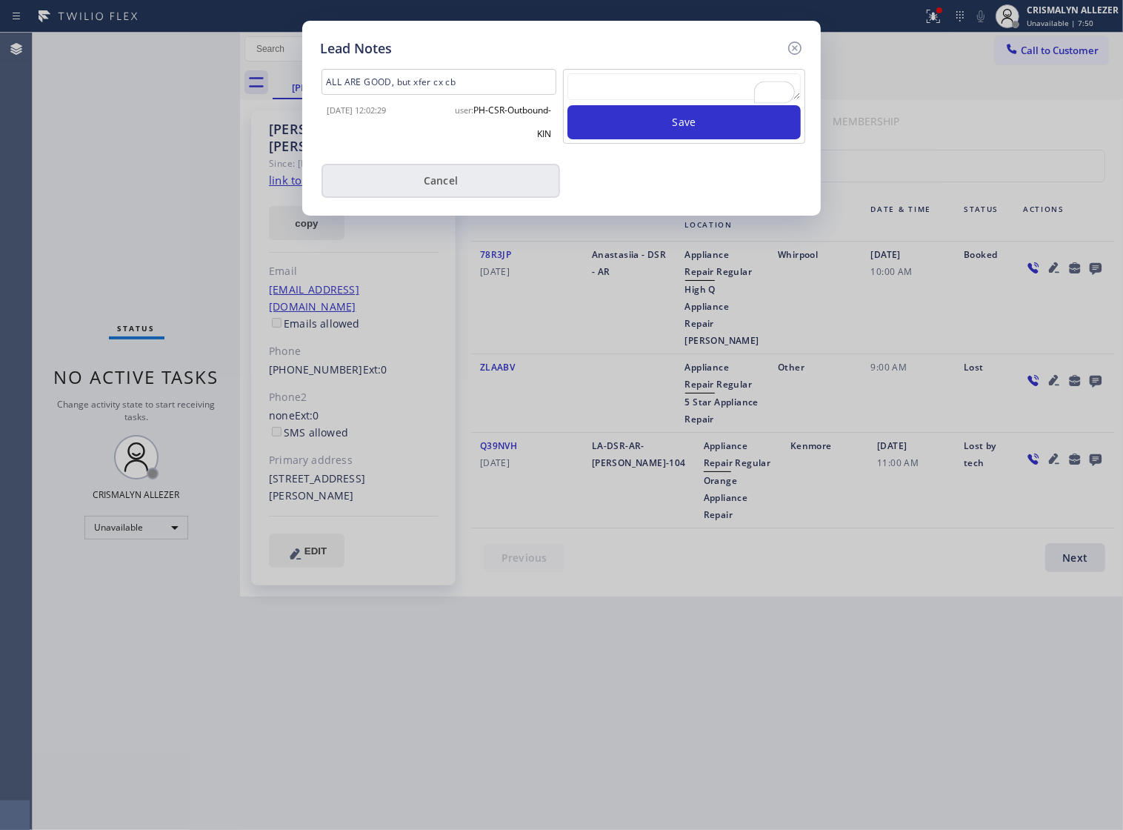
click at [454, 194] on button "Cancel" at bounding box center [441, 181] width 239 height 34
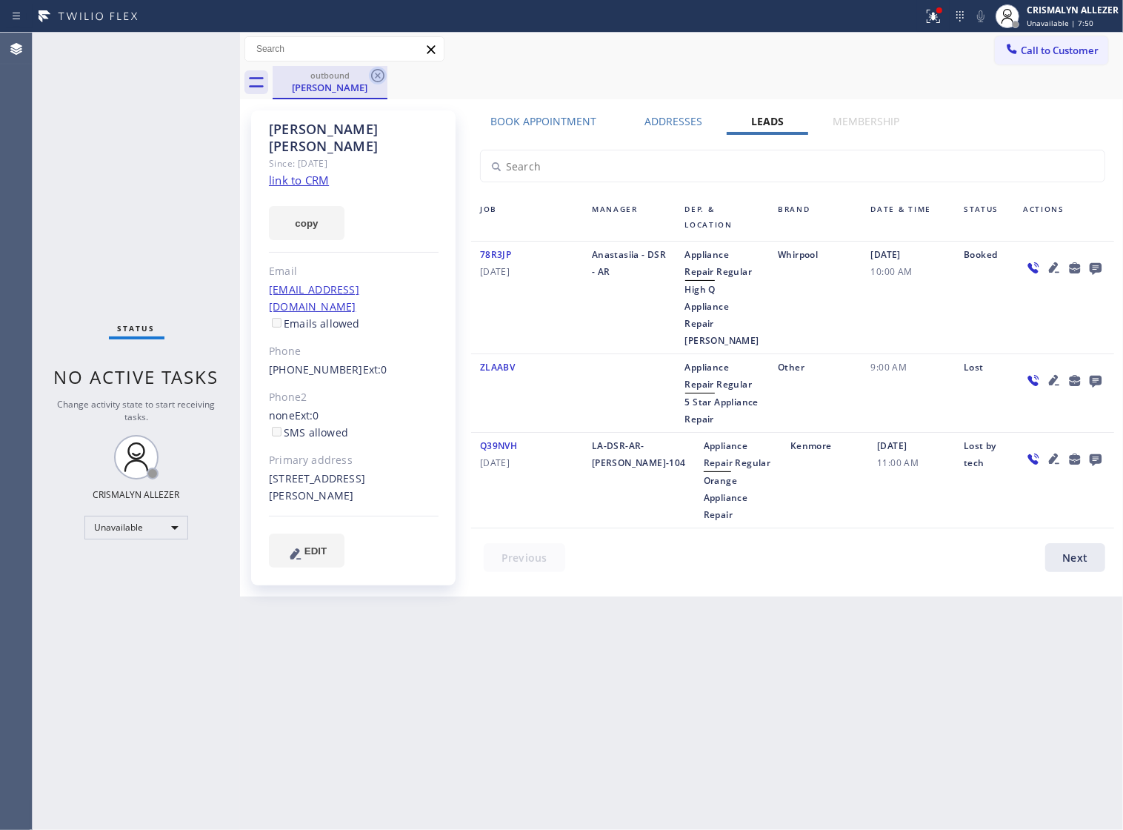
click at [378, 76] on icon at bounding box center [377, 75] width 13 height 13
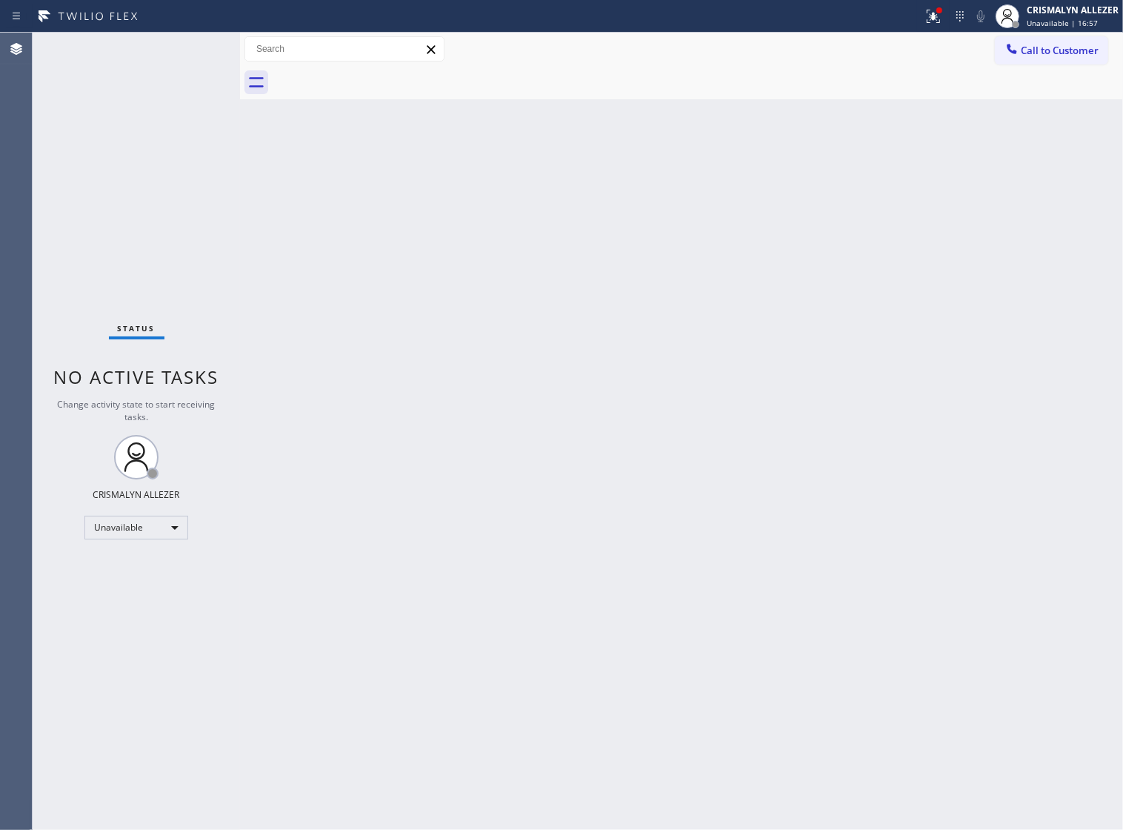
drag, startPoint x: 1040, startPoint y: 56, endPoint x: 809, endPoint y: 160, distance: 252.7
click at [1041, 56] on span "Call to Customer" at bounding box center [1060, 50] width 78 height 13
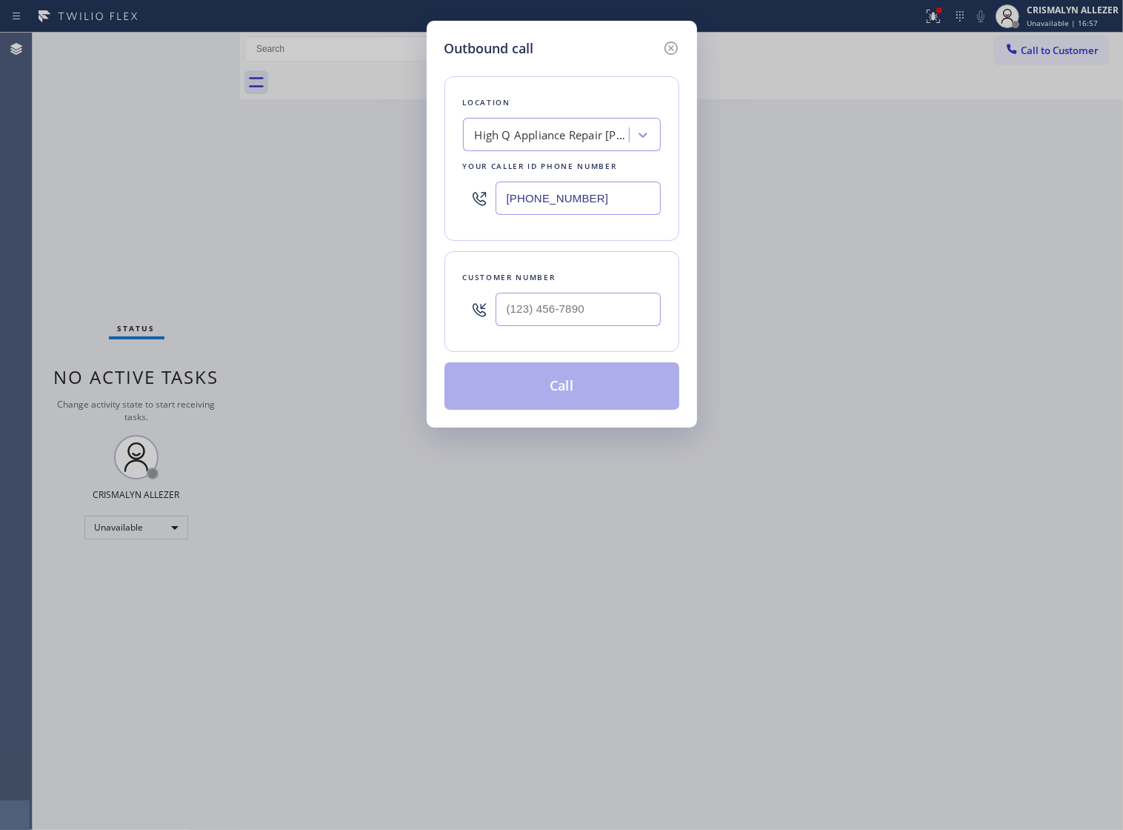
drag, startPoint x: 619, startPoint y: 194, endPoint x: 376, endPoint y: 217, distance: 243.4
click at [410, 216] on div "Outbound call Location High Q Appliance Repair [PERSON_NAME] Your caller id pho…" at bounding box center [561, 415] width 1123 height 830
paste input "833) 692-2271"
type input "[PHONE_NUMBER]"
click at [589, 326] on input "(___) ___-____" at bounding box center [578, 309] width 165 height 33
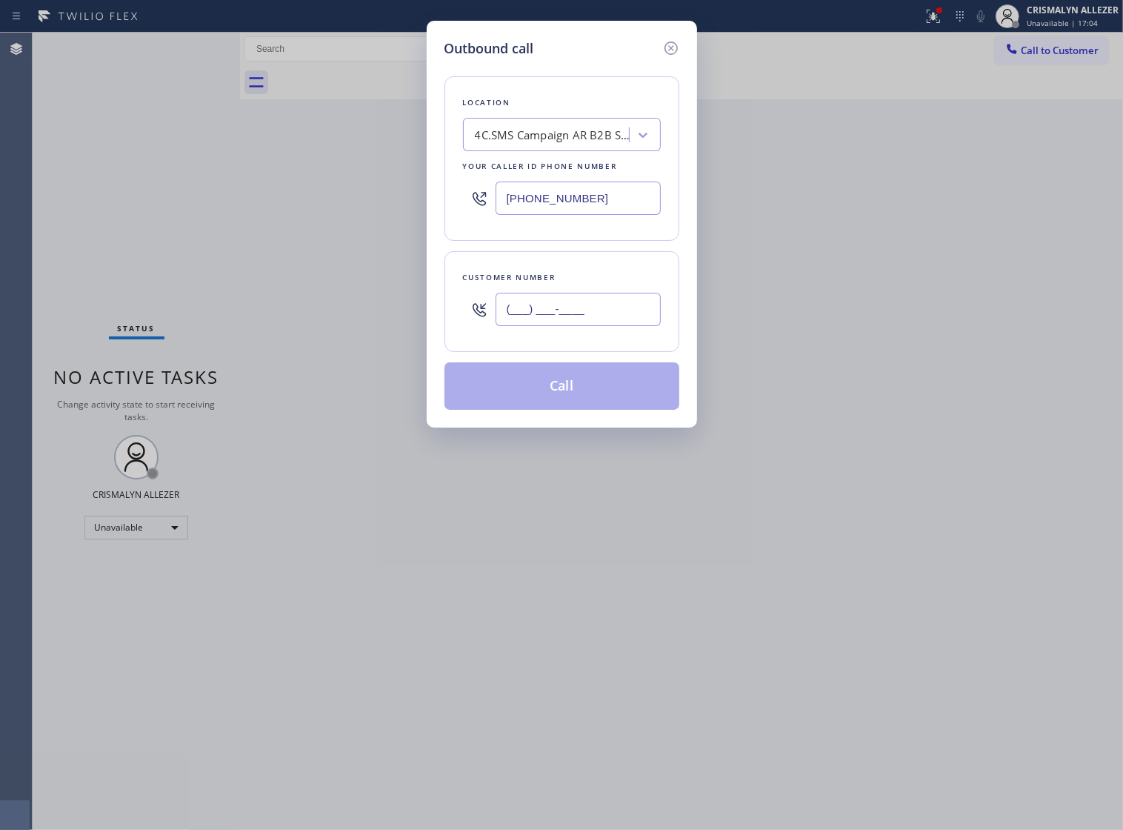
paste input "408) 515-6968"
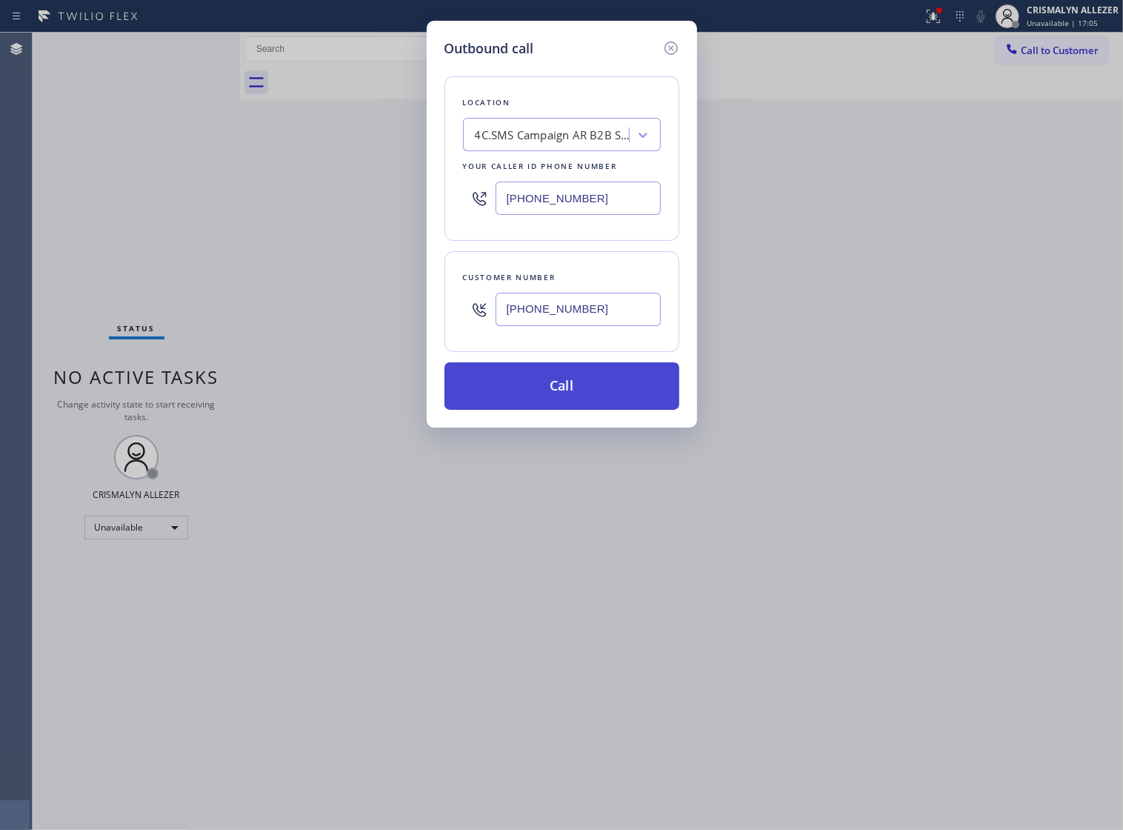
type input "[PHONE_NUMBER]"
click at [573, 406] on button "Call" at bounding box center [562, 385] width 235 height 47
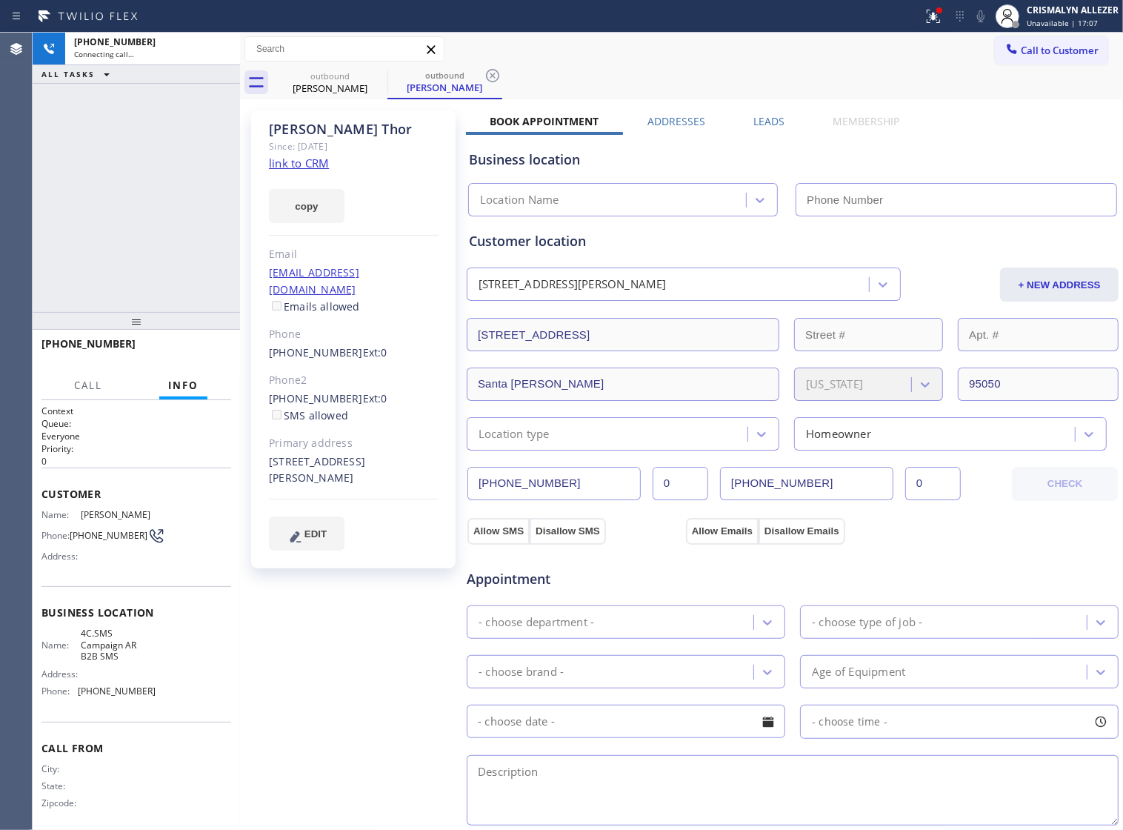
click at [282, 159] on link "link to CRM" at bounding box center [299, 163] width 60 height 15
type input "[PHONE_NUMBER]"
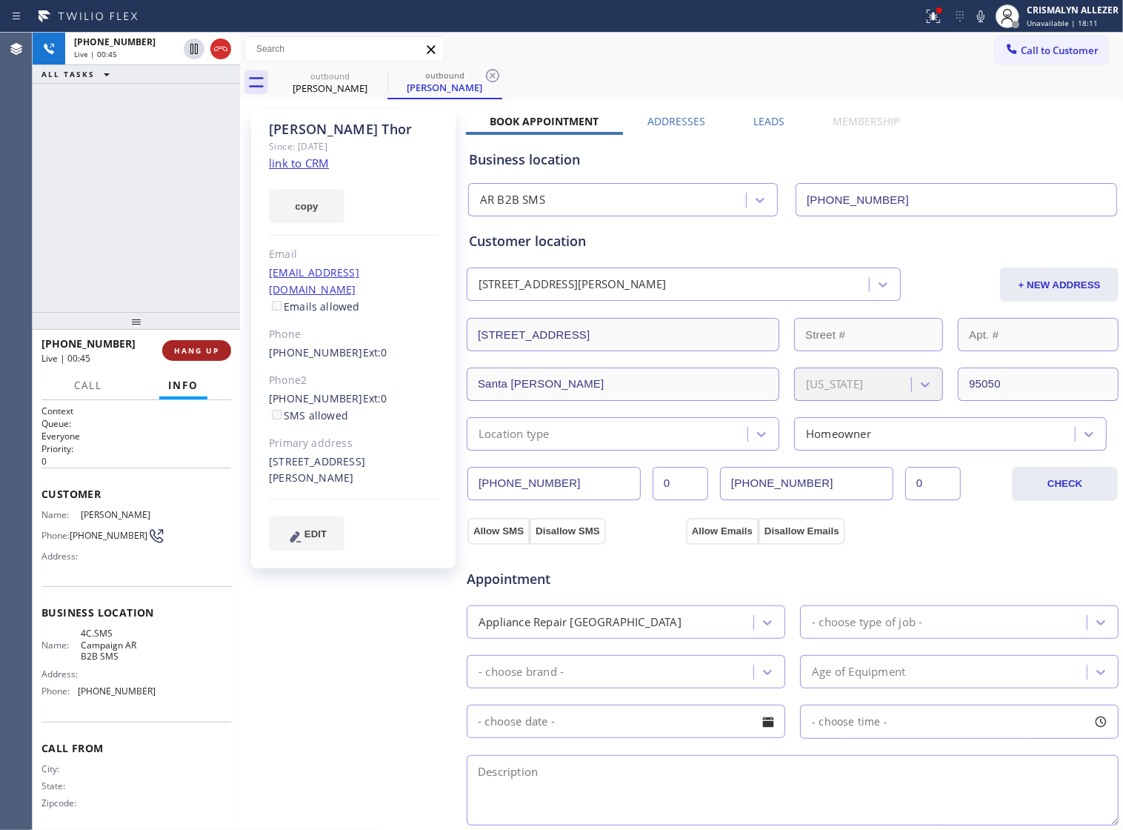
click at [193, 358] on button "HANG UP" at bounding box center [196, 350] width 69 height 21
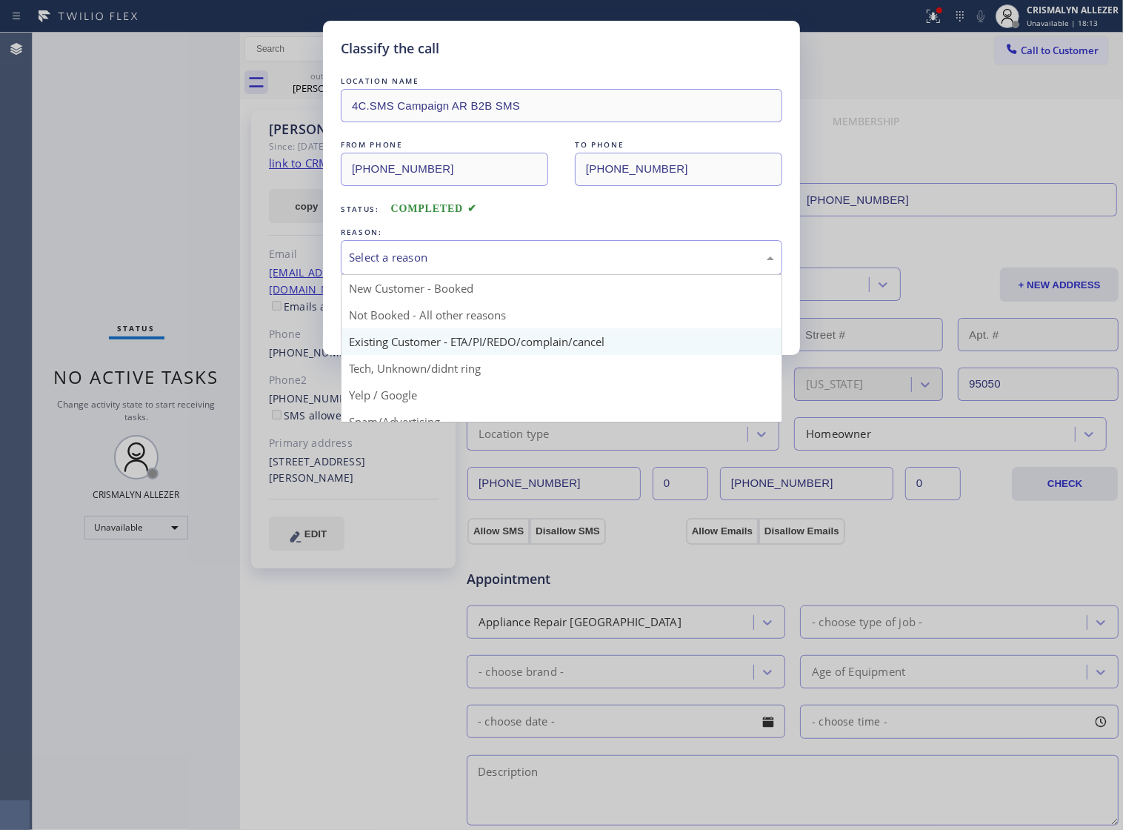
drag, startPoint x: 612, startPoint y: 268, endPoint x: 479, endPoint y: 346, distance: 154.8
click at [595, 266] on div "Select a reason" at bounding box center [561, 257] width 425 height 17
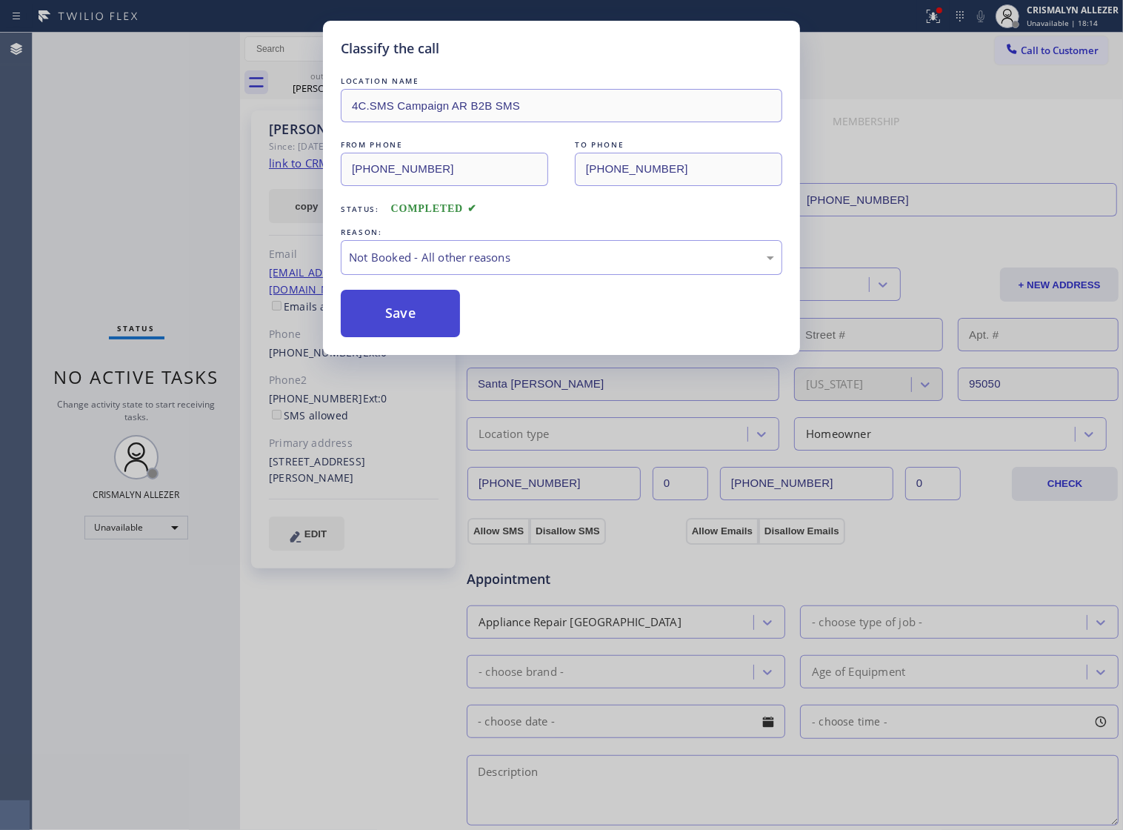
click at [416, 327] on button "Save" at bounding box center [400, 313] width 119 height 47
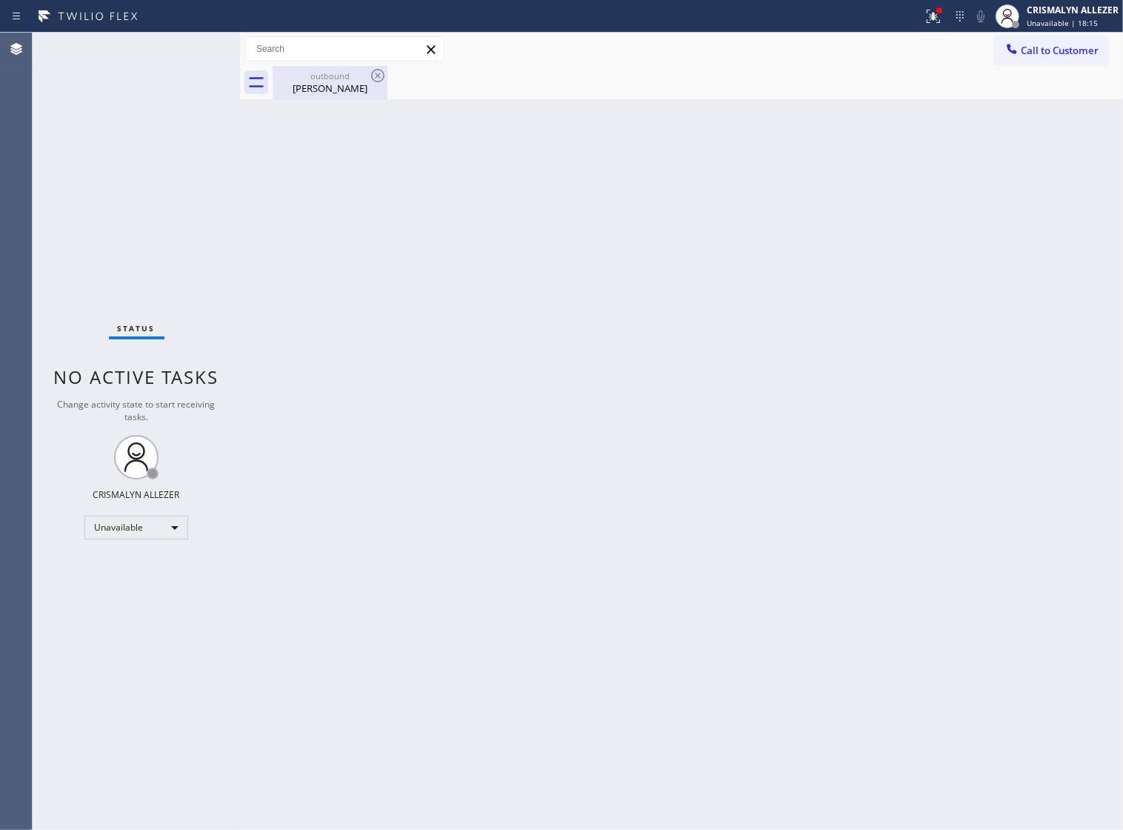
click at [319, 90] on div "[PERSON_NAME]" at bounding box center [330, 88] width 112 height 13
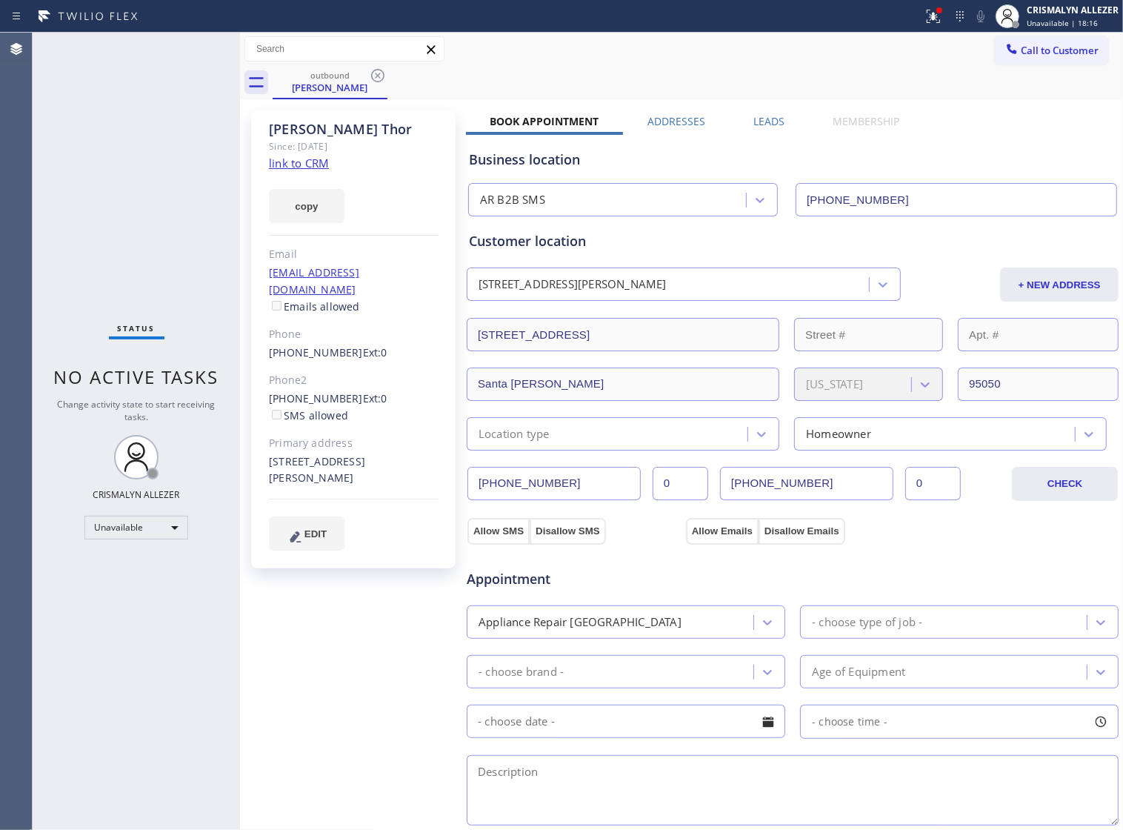
click at [758, 119] on label "Leads" at bounding box center [769, 121] width 31 height 14
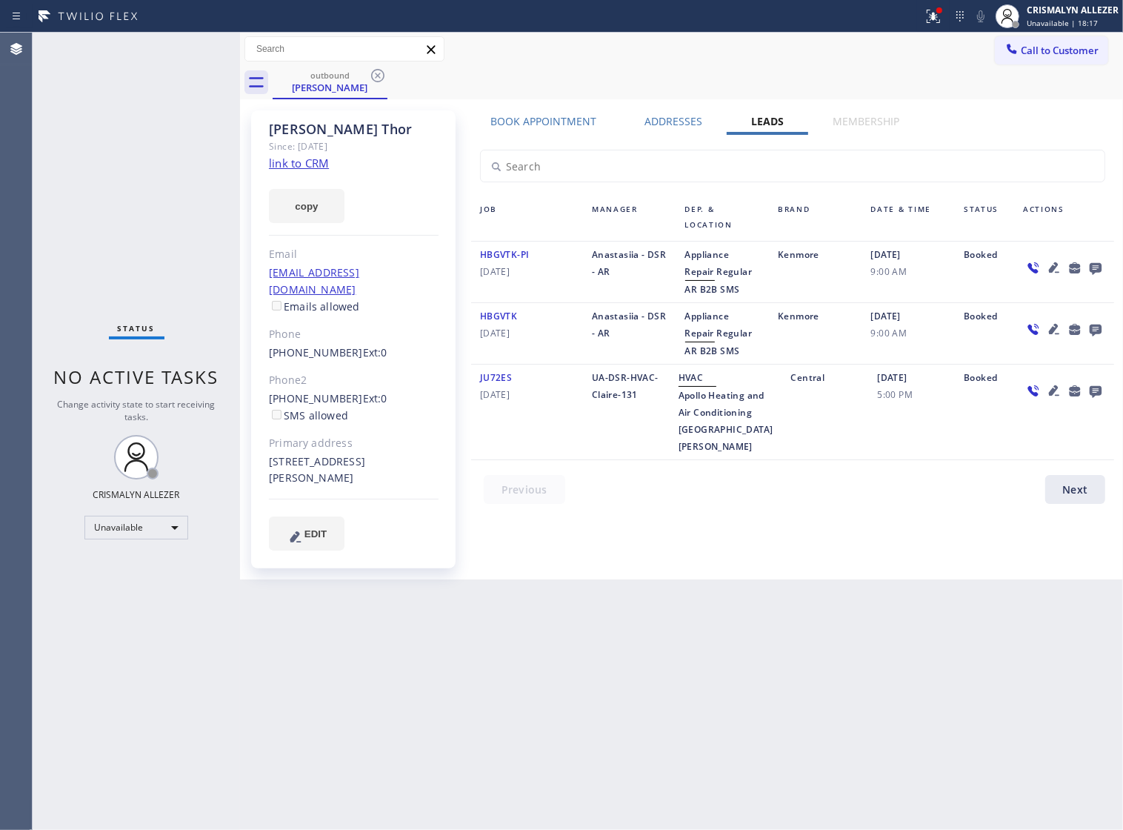
click at [1094, 268] on icon at bounding box center [1096, 269] width 12 height 12
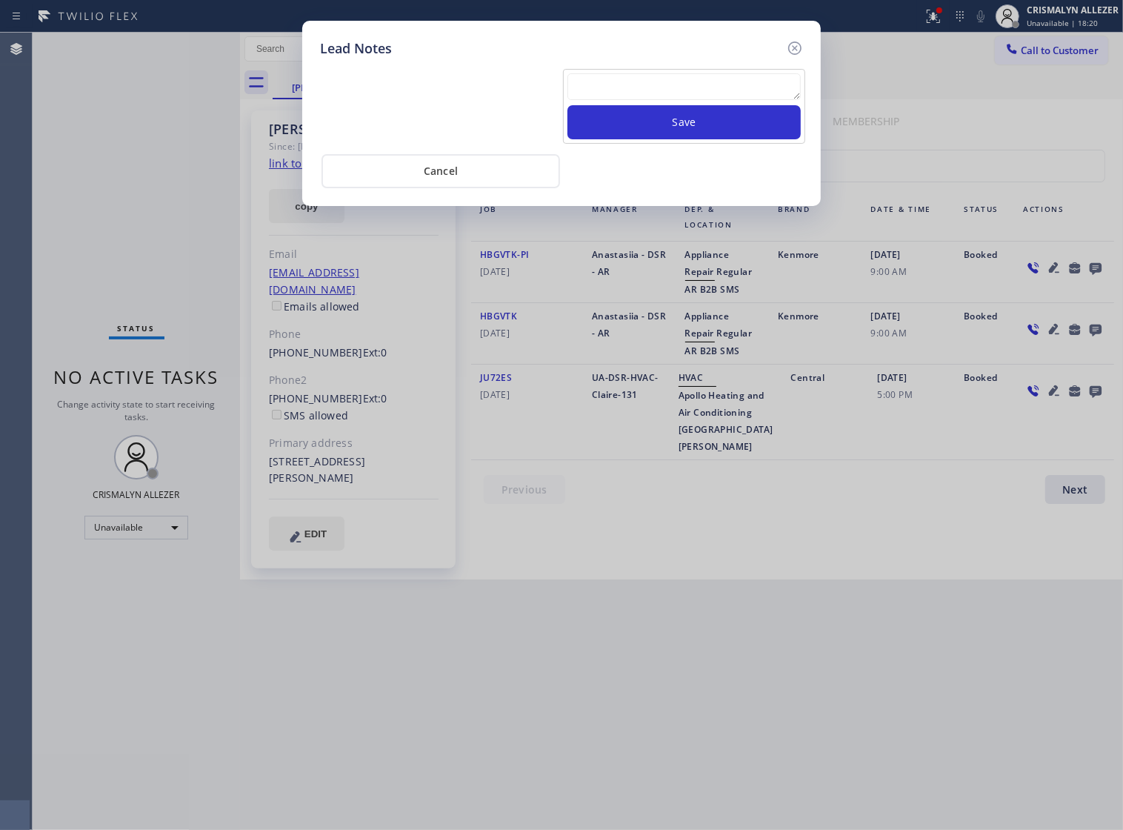
click at [636, 94] on textarea at bounding box center [684, 86] width 233 height 27
paste textarea "DON'T NEED SERVICE"
type textarea "DON'T NEED SERVICE"
click at [683, 133] on button "Save" at bounding box center [684, 122] width 233 height 34
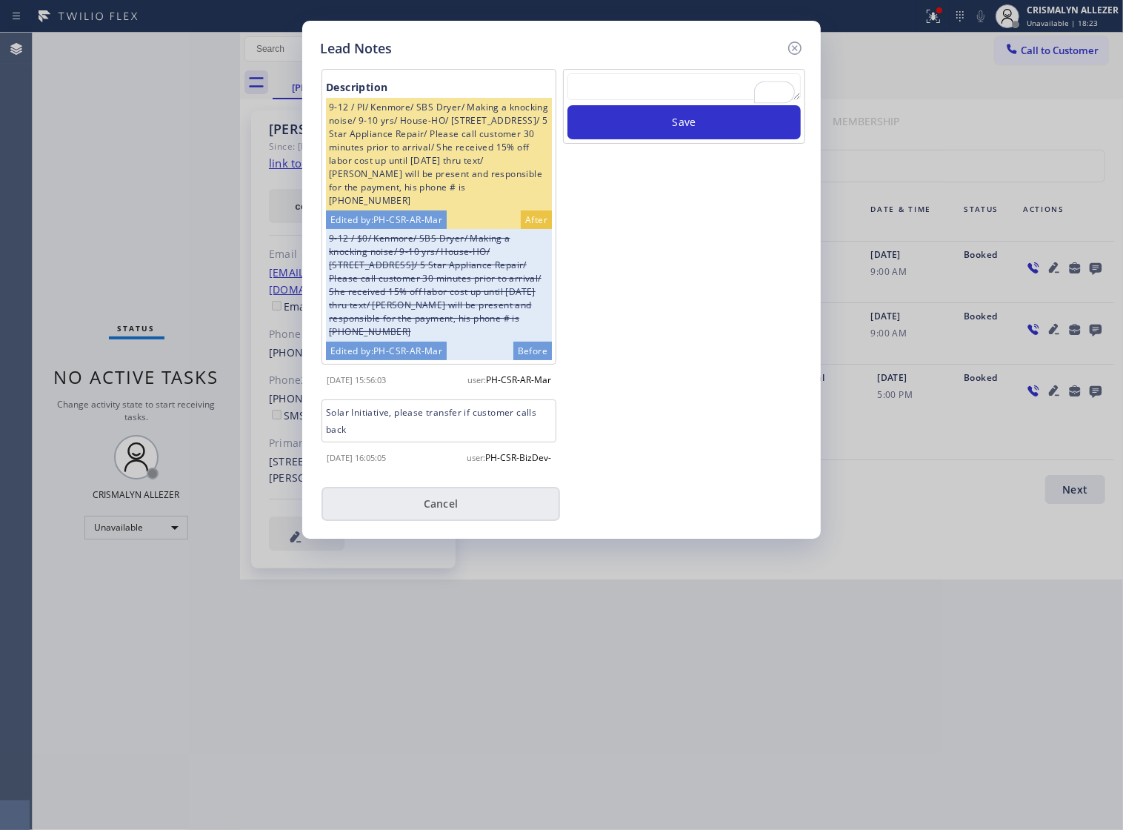
click at [441, 521] on button "Cancel" at bounding box center [441, 504] width 239 height 34
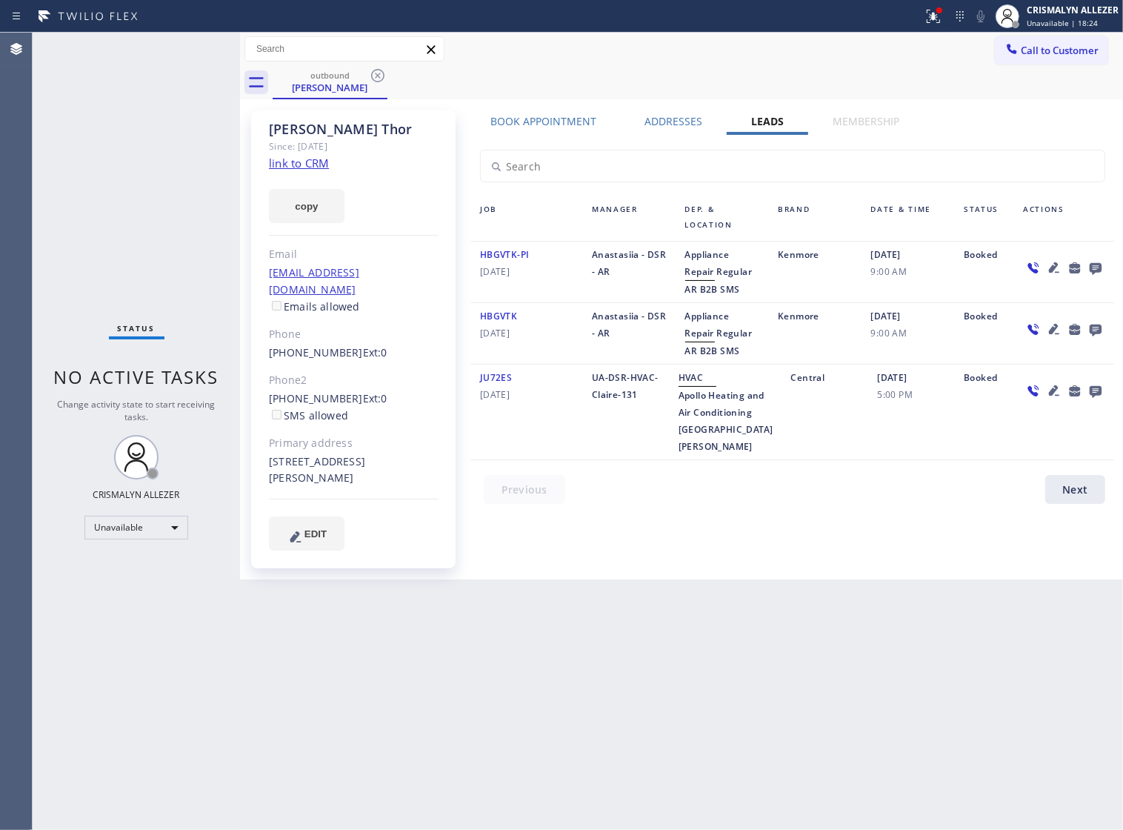
drag, startPoint x: 375, startPoint y: 79, endPoint x: 379, endPoint y: 49, distance: 29.9
click at [375, 78] on icon at bounding box center [378, 76] width 18 height 18
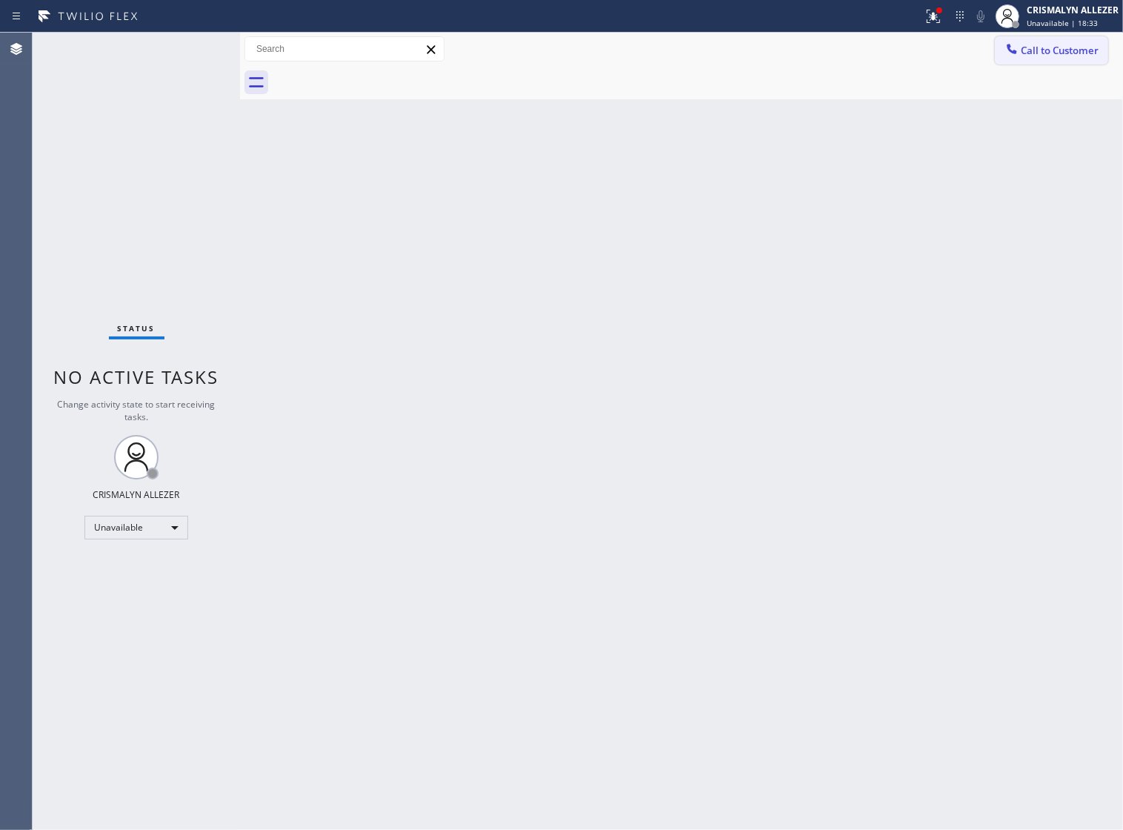
click at [1050, 56] on span "Call to Customer" at bounding box center [1060, 50] width 78 height 13
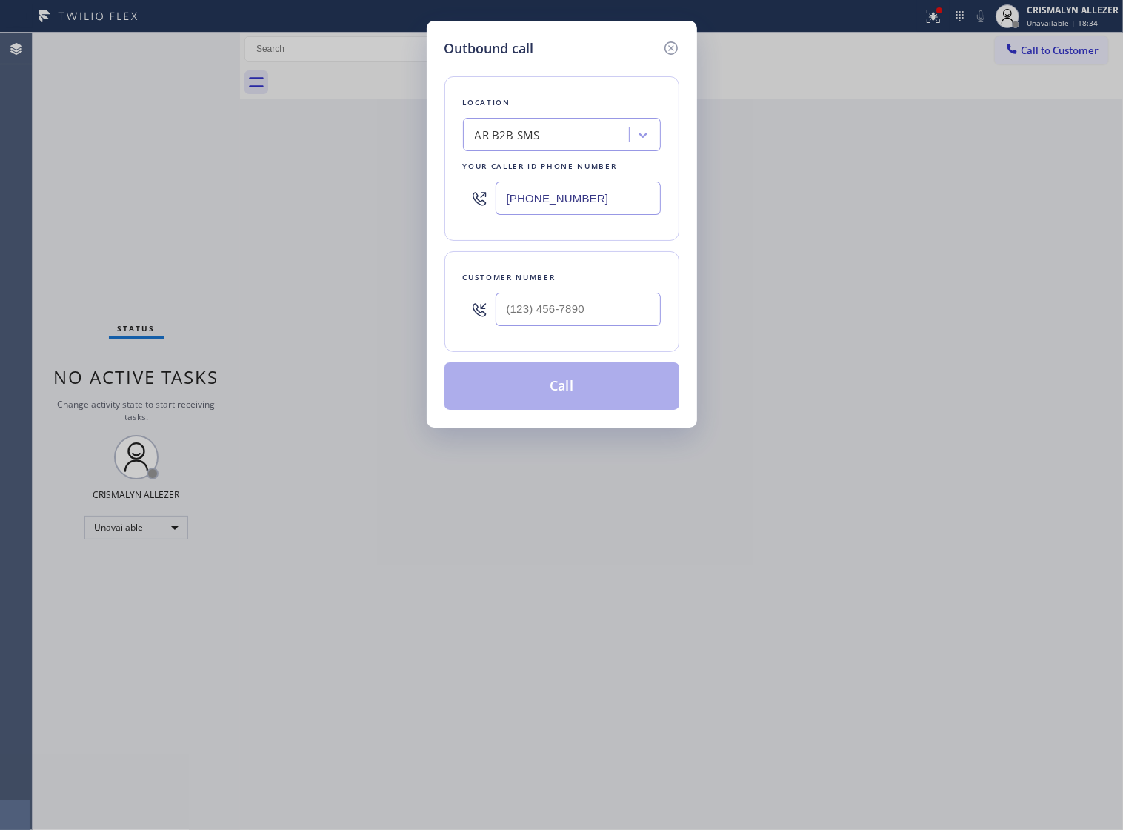
drag, startPoint x: 634, startPoint y: 209, endPoint x: 90, endPoint y: 202, distance: 543.2
click at [264, 202] on div "Outbound call Location AR B2B SMS Your caller id phone number (833) 692-2271 Cu…" at bounding box center [561, 415] width 1123 height 830
paste input "323) 310-0103"
type input "[PHONE_NUMBER]"
click at [589, 323] on input "(___) ___-____" at bounding box center [578, 309] width 165 height 33
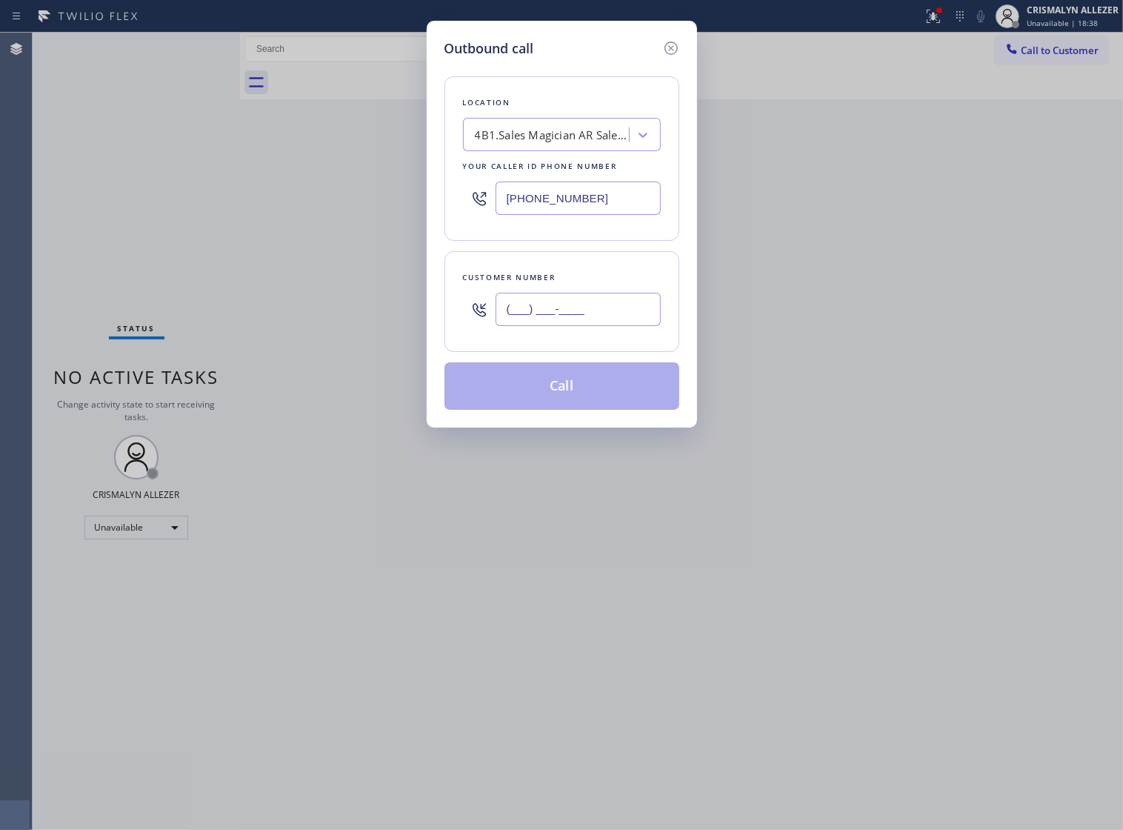
paste input "626) 390-0330"
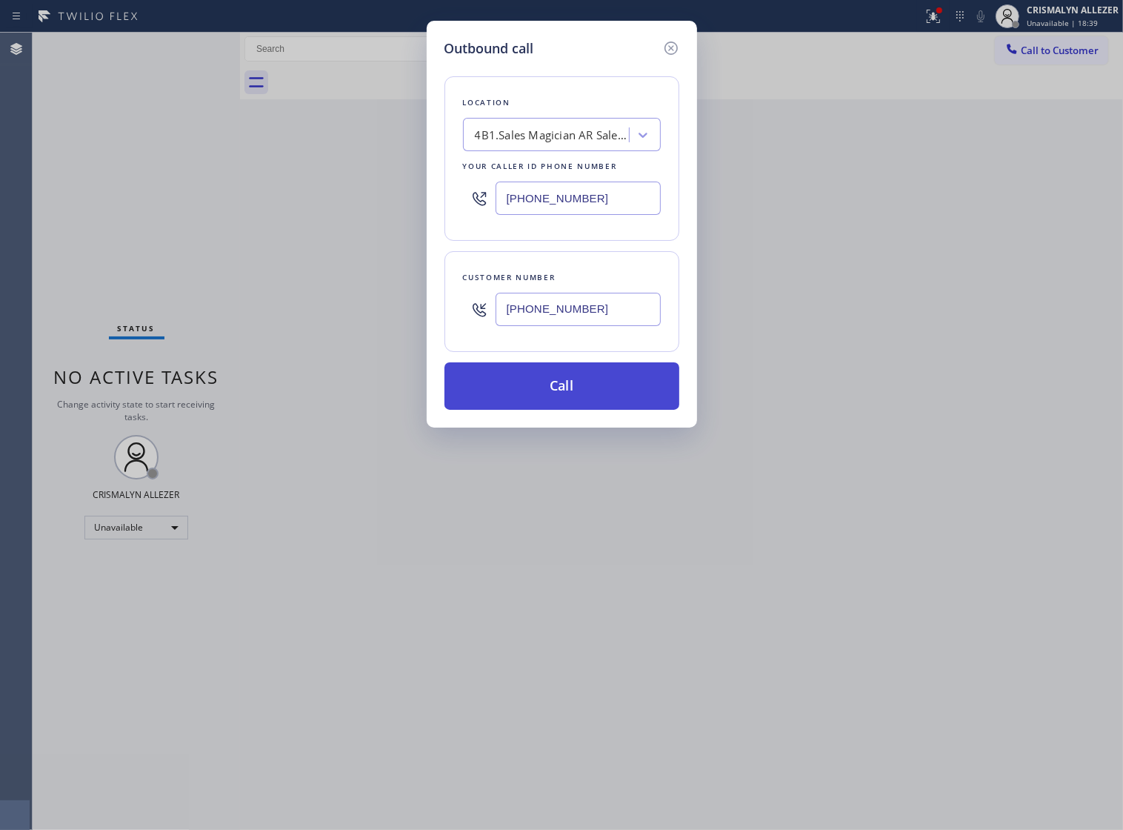
type input "[PHONE_NUMBER]"
click at [573, 405] on button "Call" at bounding box center [562, 385] width 235 height 47
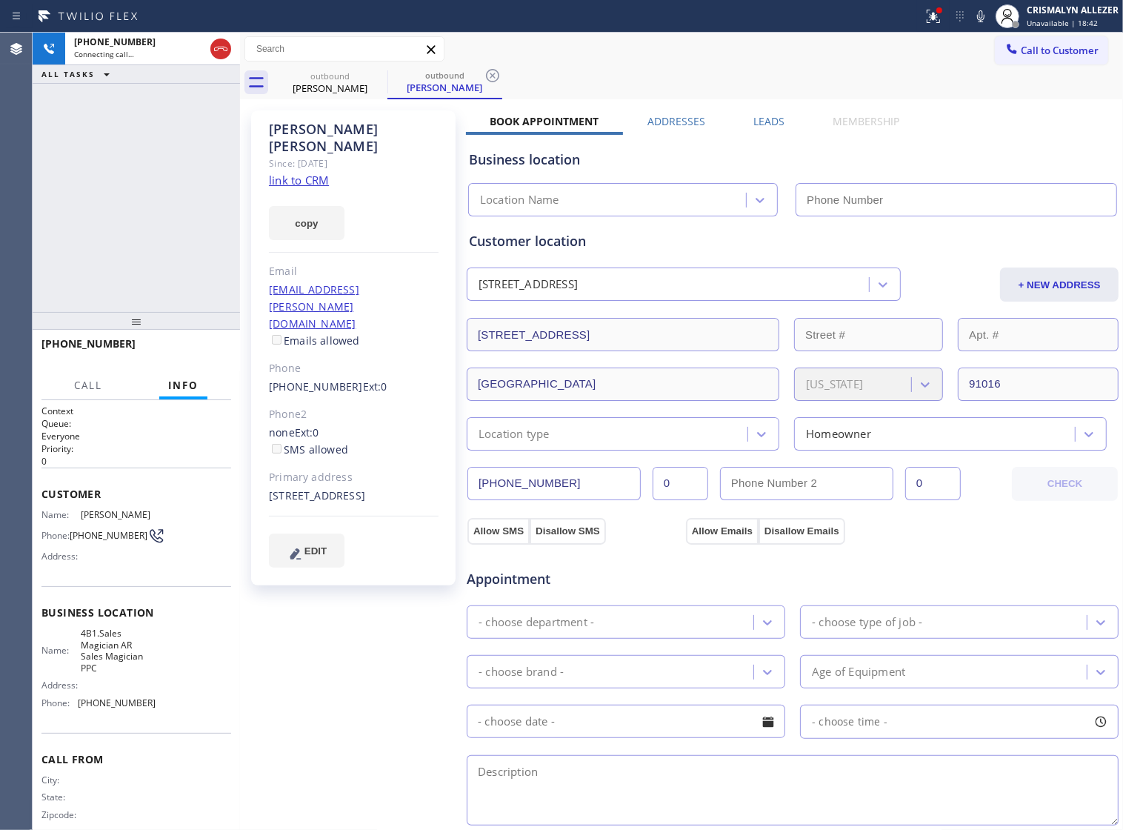
click at [291, 173] on link "link to CRM" at bounding box center [299, 180] width 60 height 15
type input "[PHONE_NUMBER]"
click at [184, 358] on button "HANG UP" at bounding box center [196, 350] width 69 height 21
click at [184, 357] on button "HANG UP" at bounding box center [196, 350] width 69 height 21
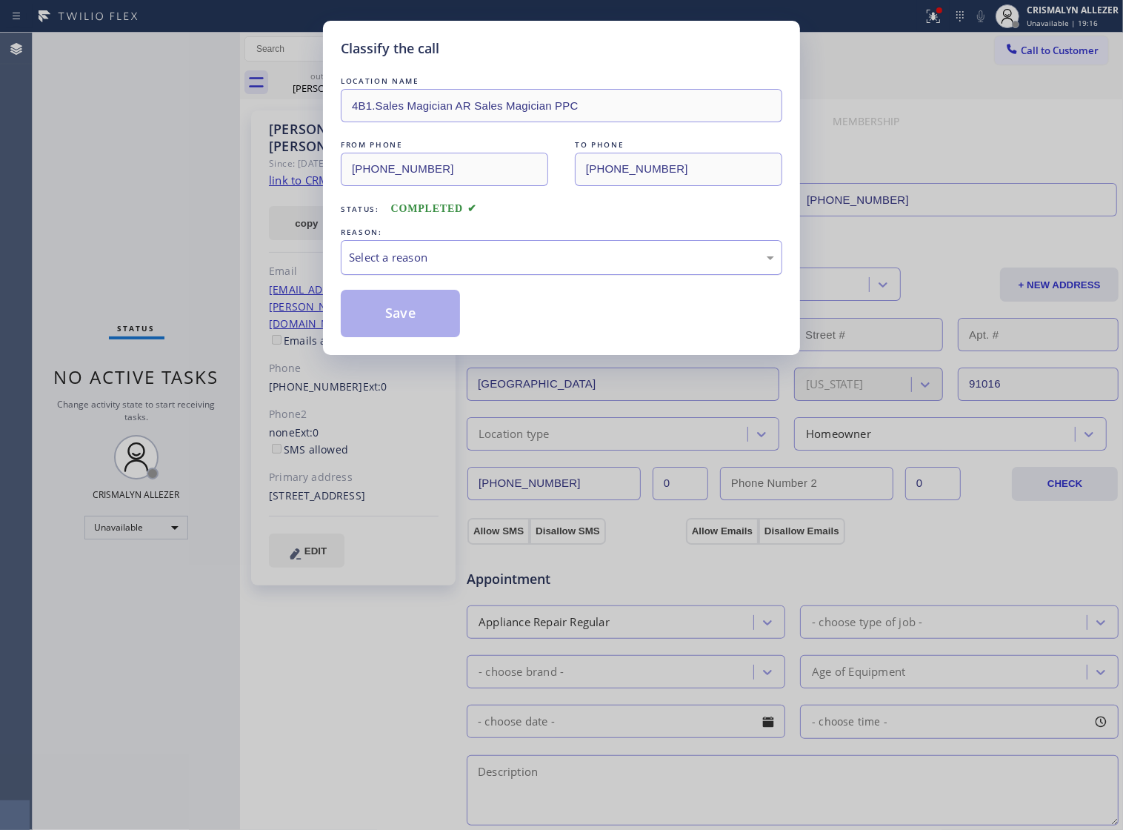
drag, startPoint x: 634, startPoint y: 280, endPoint x: 619, endPoint y: 289, distance: 17.3
click at [628, 275] on div "Select a reason" at bounding box center [562, 257] width 442 height 35
click at [402, 328] on button "Save" at bounding box center [400, 313] width 119 height 47
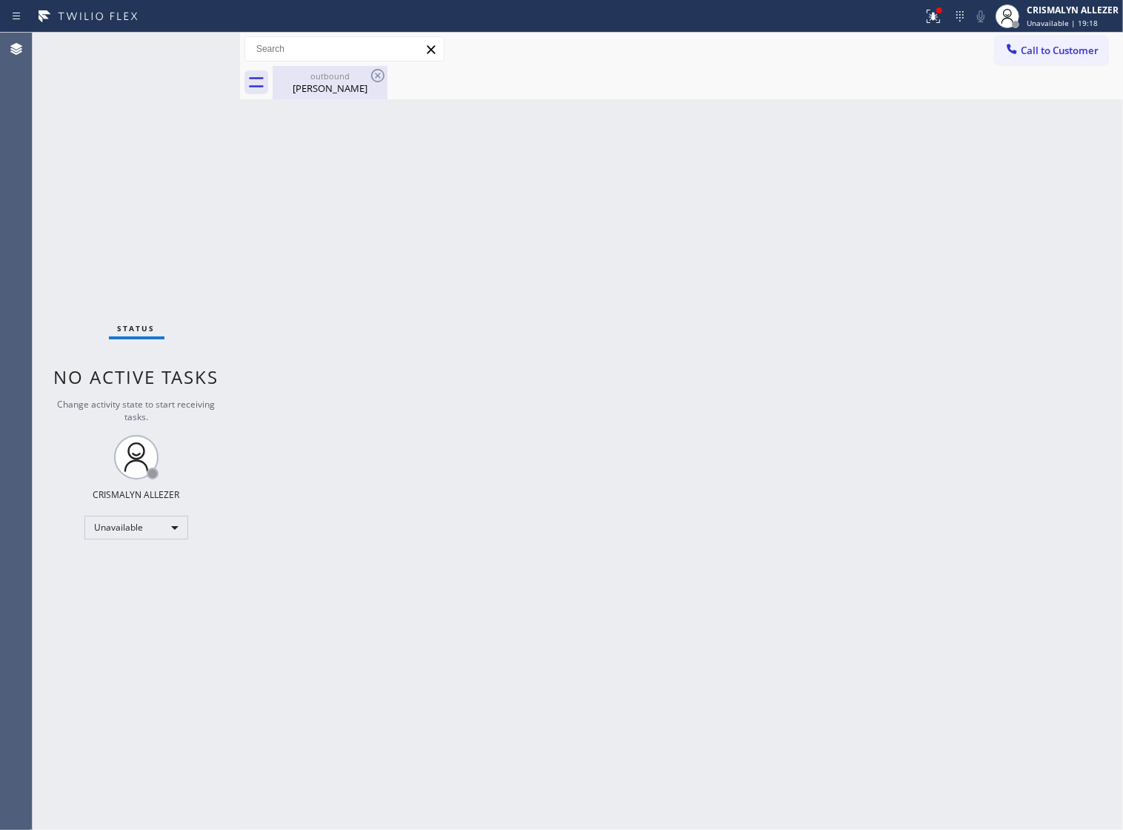
click at [328, 89] on div "Susan Graham" at bounding box center [330, 88] width 112 height 13
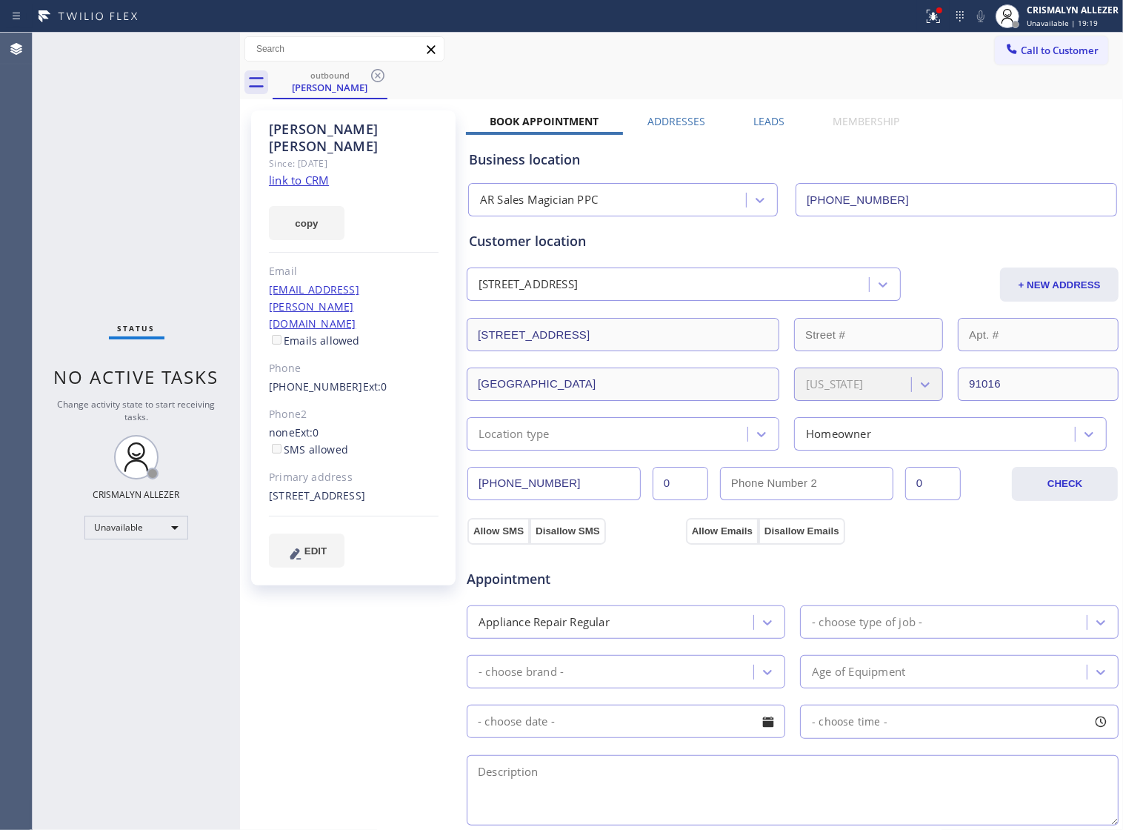
click at [754, 119] on label "Leads" at bounding box center [769, 121] width 31 height 14
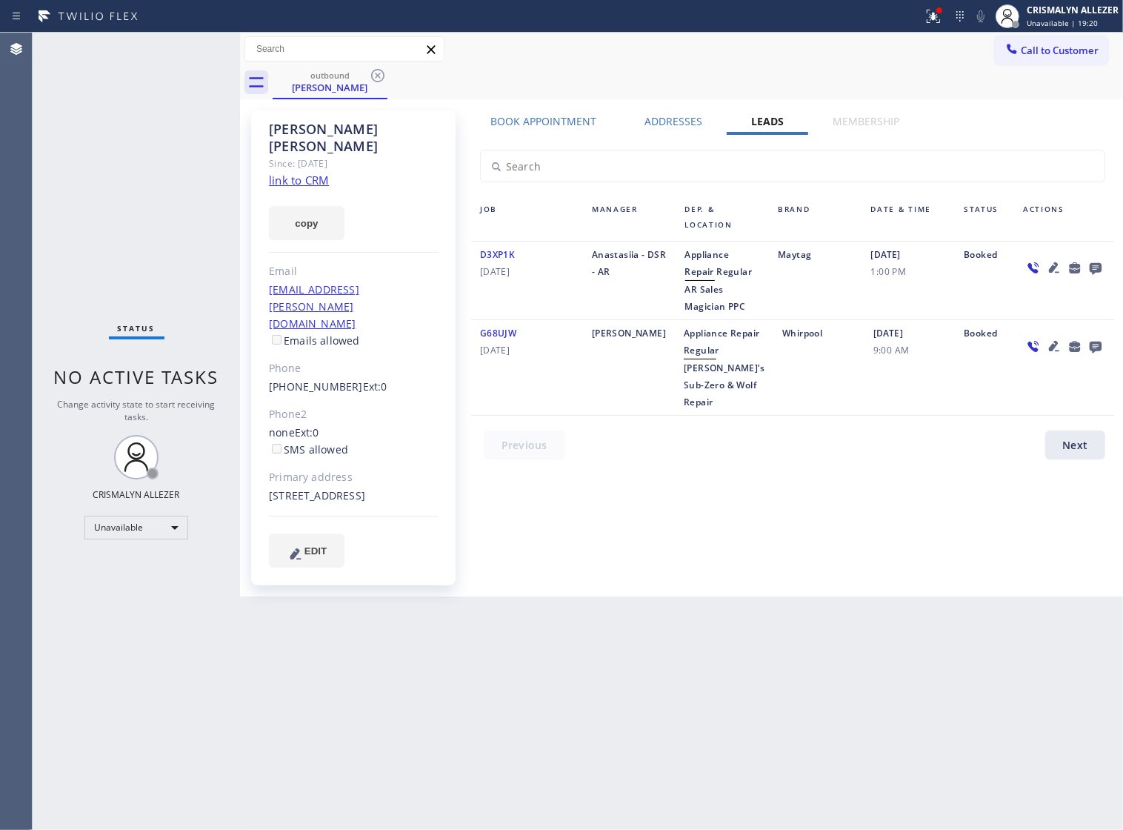
click at [1094, 265] on icon at bounding box center [1096, 268] width 18 height 19
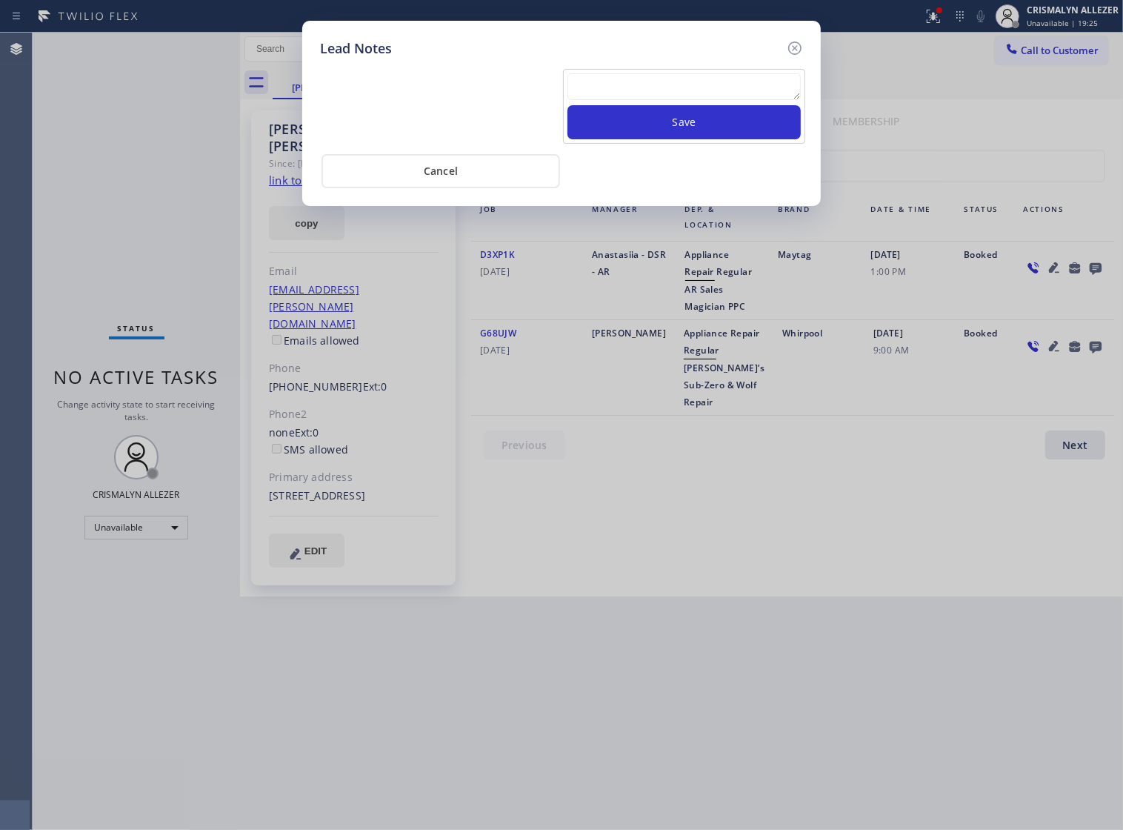
click at [656, 91] on textarea at bounding box center [684, 86] width 233 height 27
paste textarea "no answer | pls xfer if cx calls back"
type textarea "no answer | pls xfer if cx calls back"
click at [682, 126] on button "Save" at bounding box center [684, 122] width 233 height 34
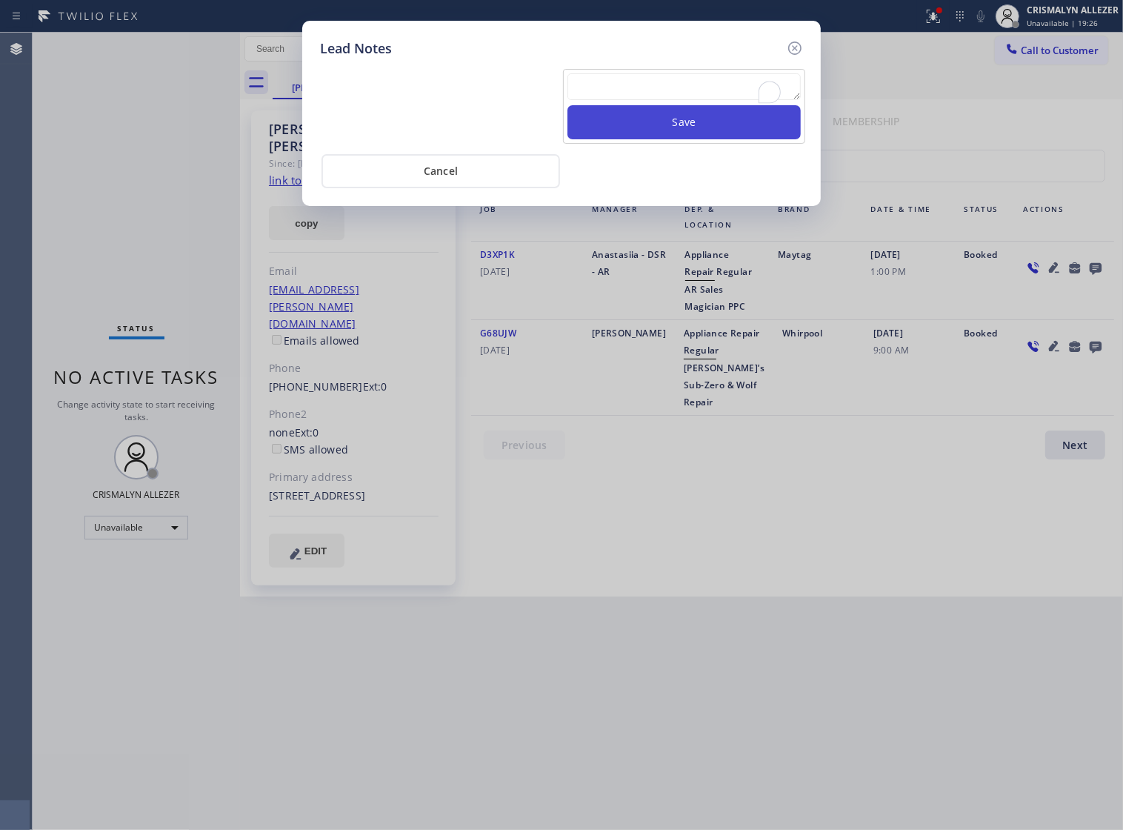
scroll to position [0, 0]
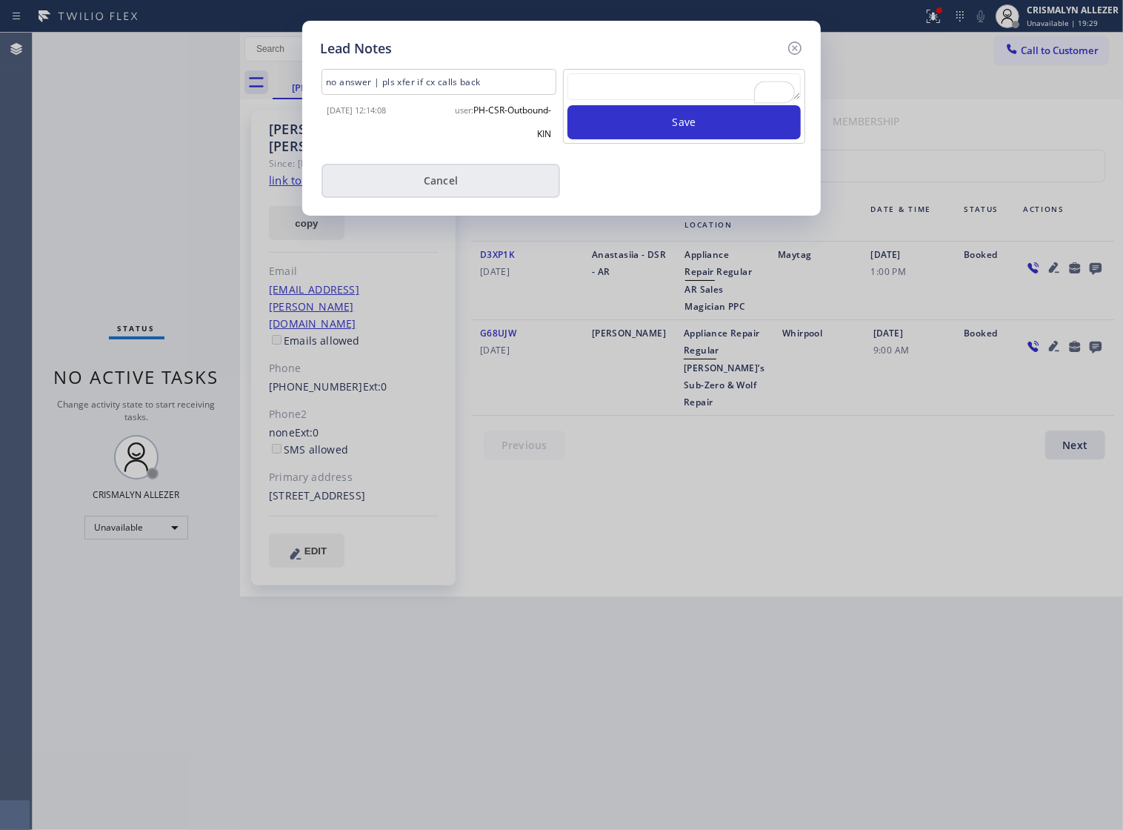
click at [446, 195] on button "Cancel" at bounding box center [441, 181] width 239 height 34
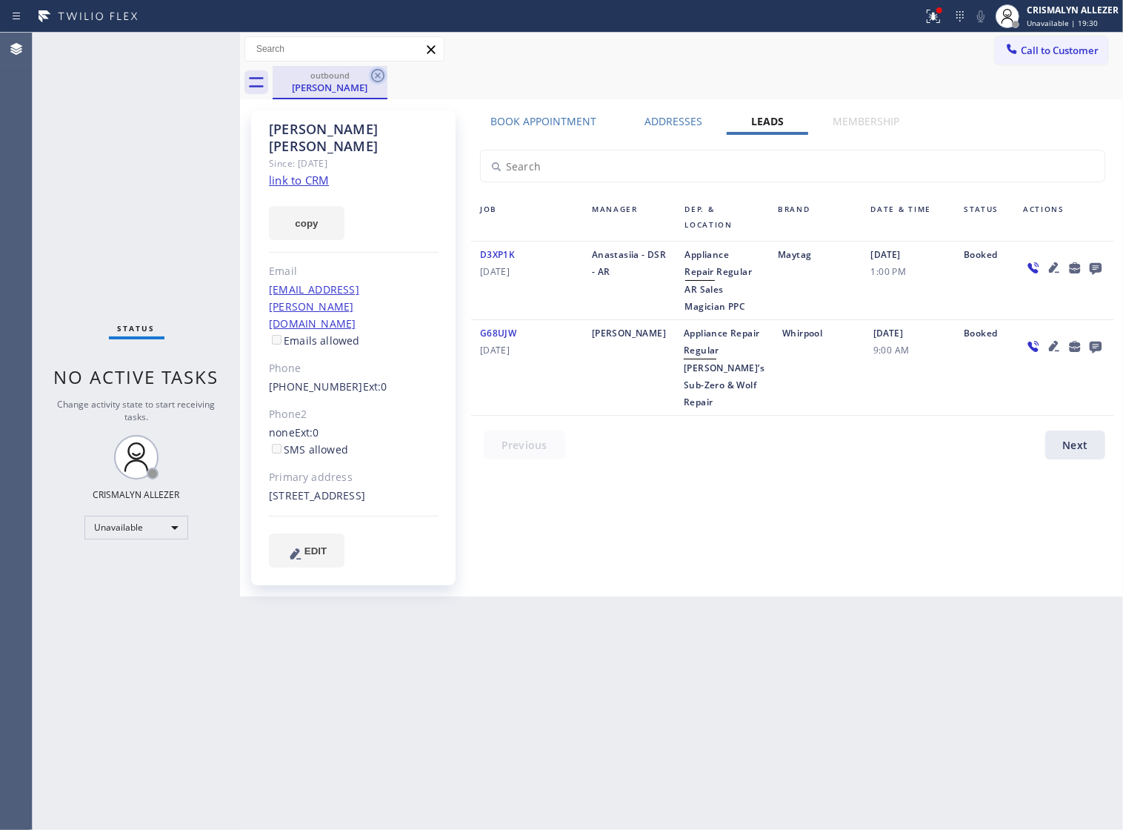
click at [378, 74] on icon at bounding box center [378, 76] width 18 height 18
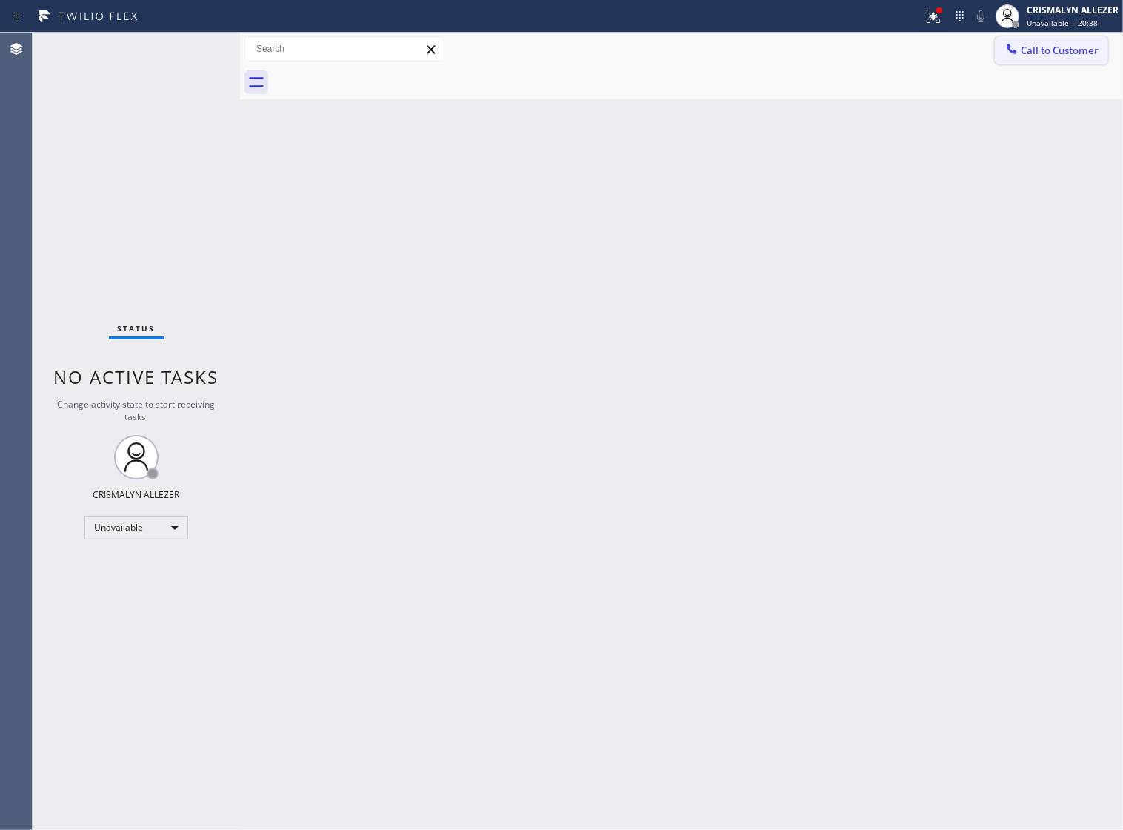
click at [1066, 52] on span "Call to Customer" at bounding box center [1060, 50] width 78 height 13
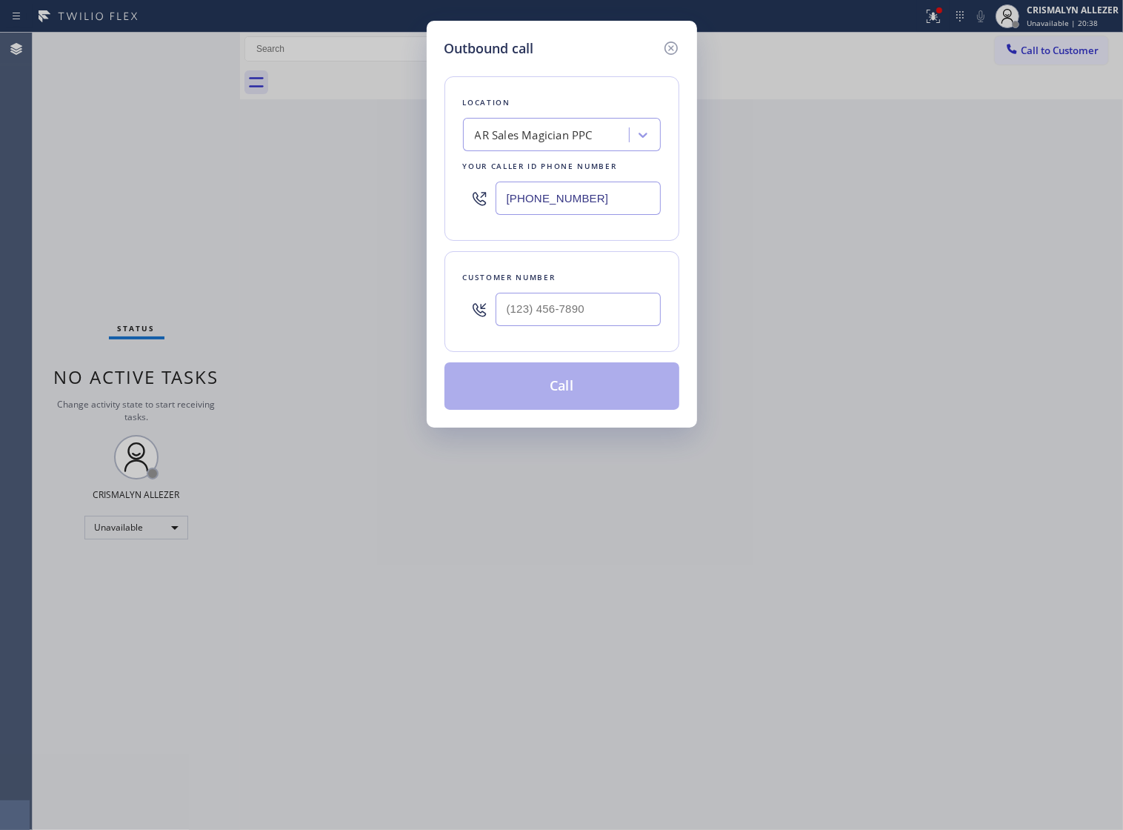
drag, startPoint x: 636, startPoint y: 206, endPoint x: 172, endPoint y: 212, distance: 463.9
click at [216, 213] on div "Outbound call Location AR Sales Magician PPC Your caller id phone number [PHONE…" at bounding box center [561, 415] width 1123 height 830
paste input "870-712"
type input "[PHONE_NUMBER]"
click at [584, 326] on input "(___) ___-____" at bounding box center [578, 309] width 165 height 33
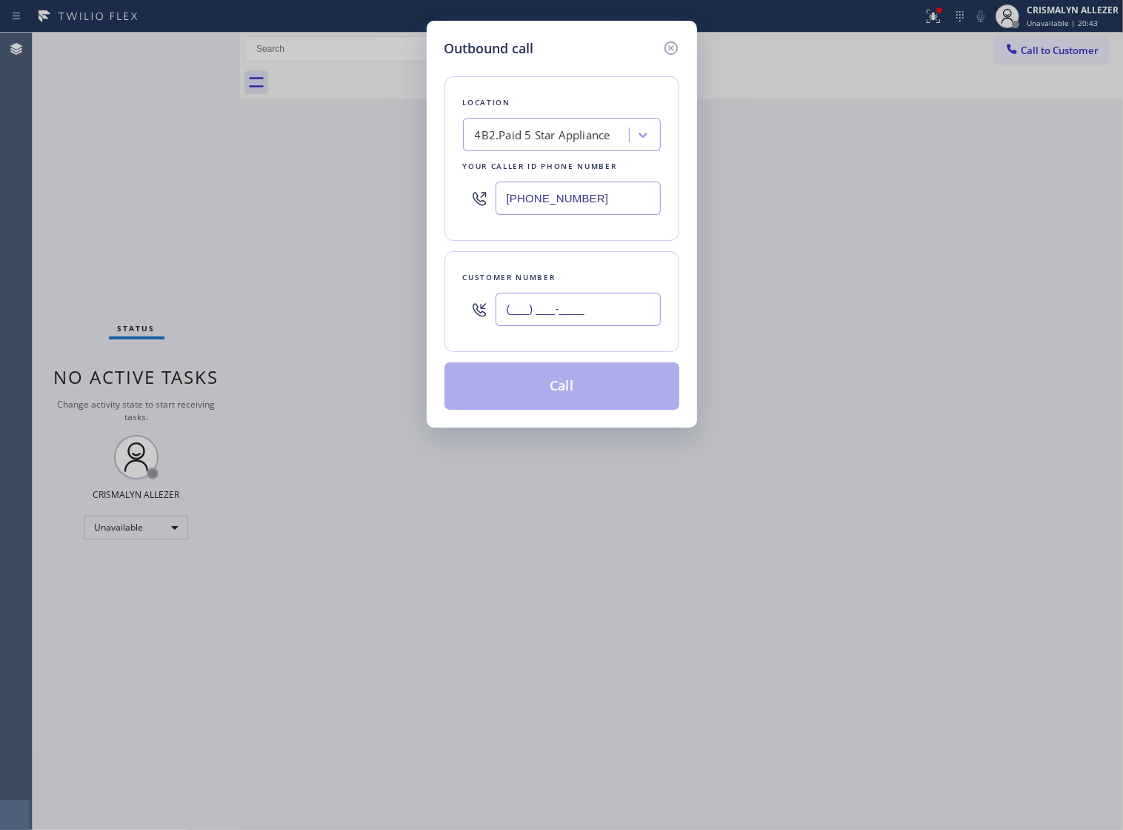
paste input "408) 307-3152"
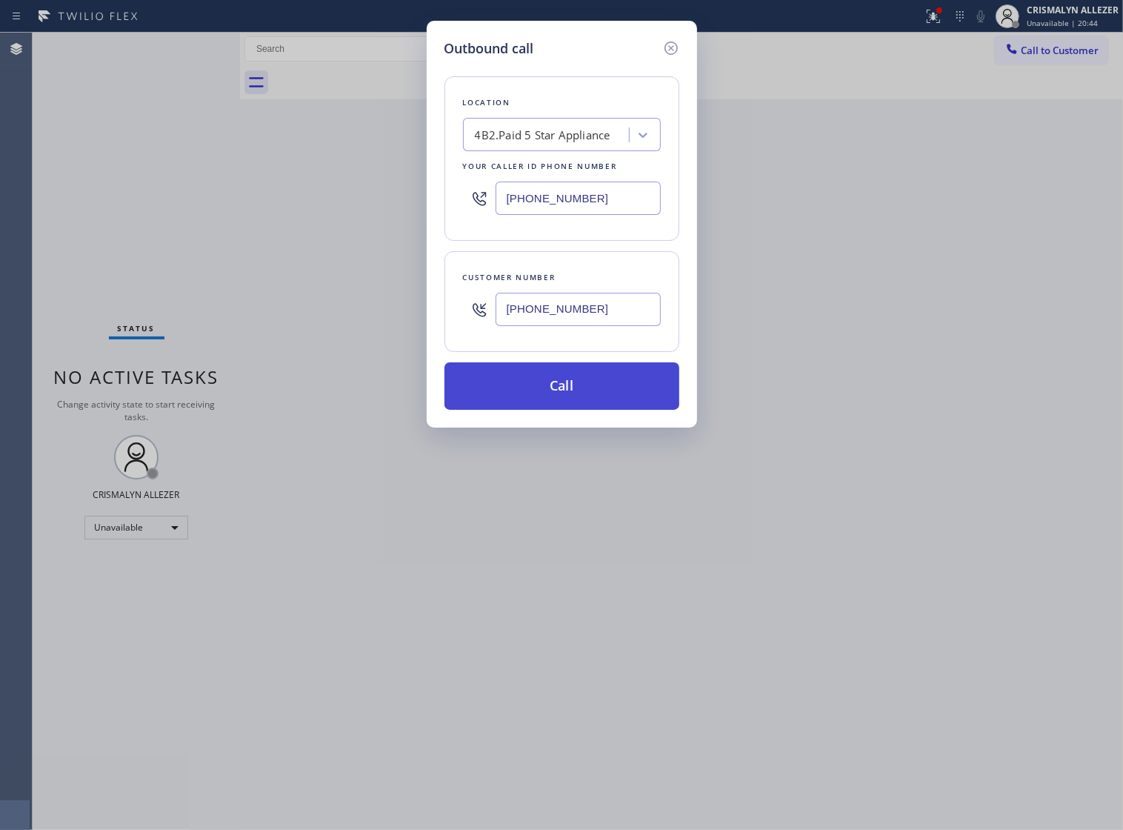
type input "[PHONE_NUMBER]"
click at [567, 410] on button "Call" at bounding box center [562, 385] width 235 height 47
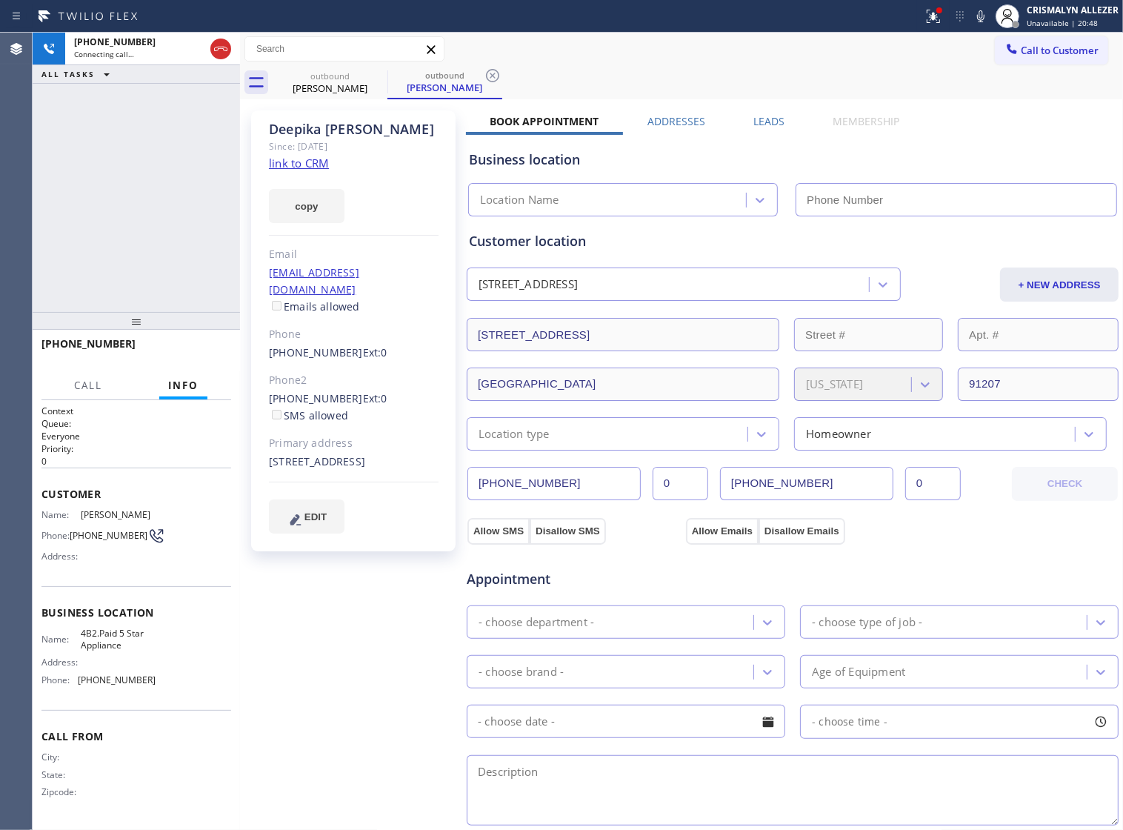
click at [302, 159] on link "link to CRM" at bounding box center [299, 163] width 60 height 15
type input "[PHONE_NUMBER]"
click at [182, 352] on span "HANG UP" at bounding box center [196, 350] width 45 height 10
click at [182, 352] on span "COMPLETE" at bounding box center [193, 350] width 51 height 10
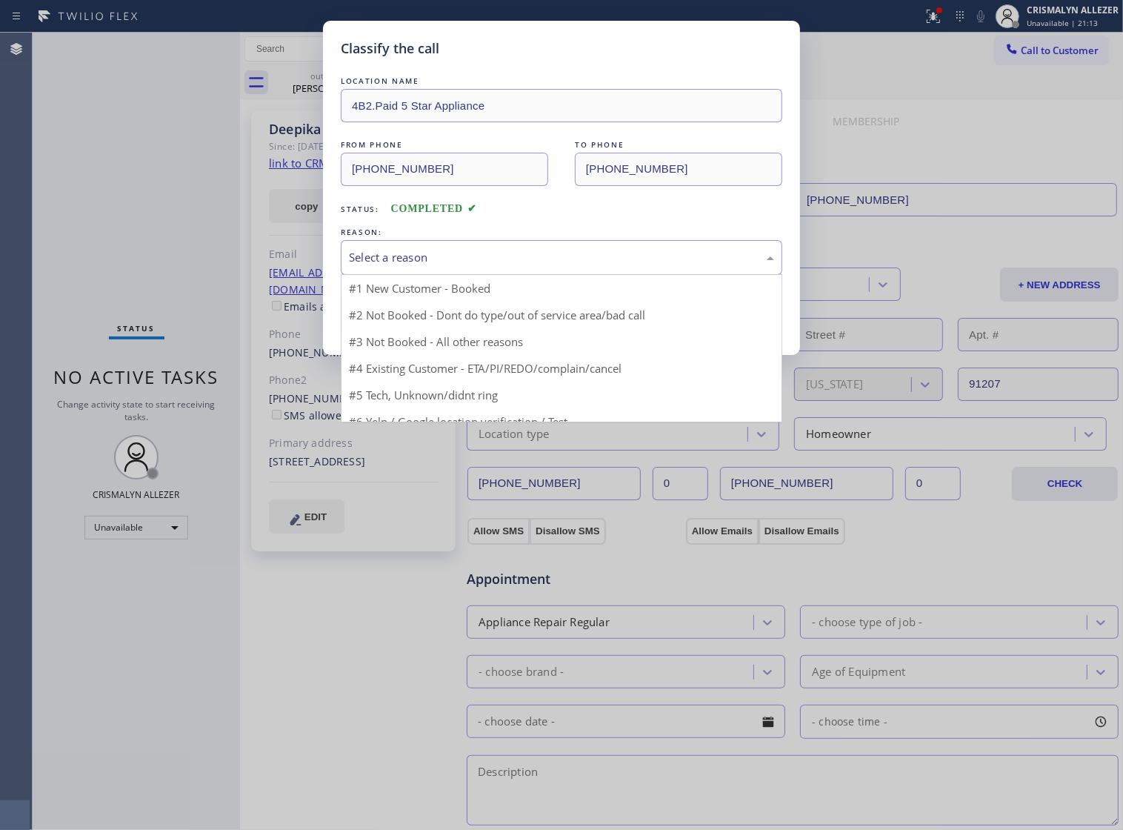
click at [584, 275] on div "Select a reason" at bounding box center [562, 257] width 442 height 35
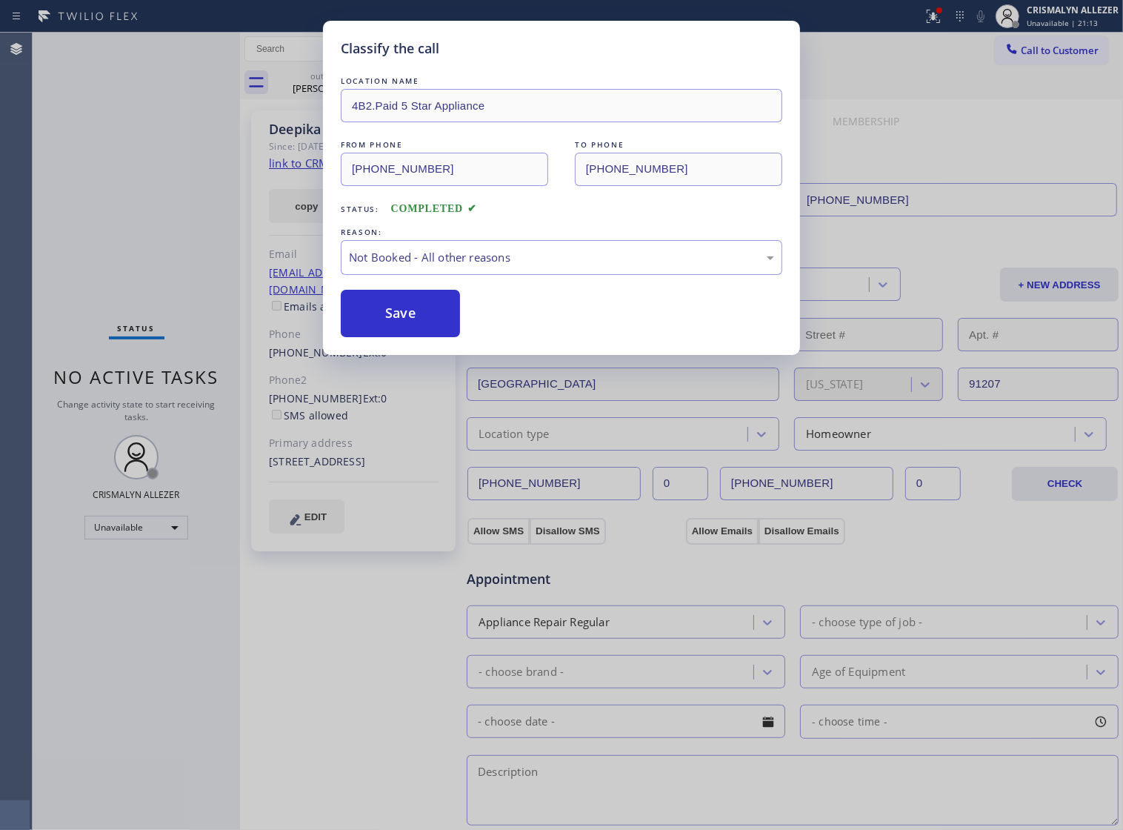
click at [393, 335] on button "Save" at bounding box center [400, 313] width 119 height 47
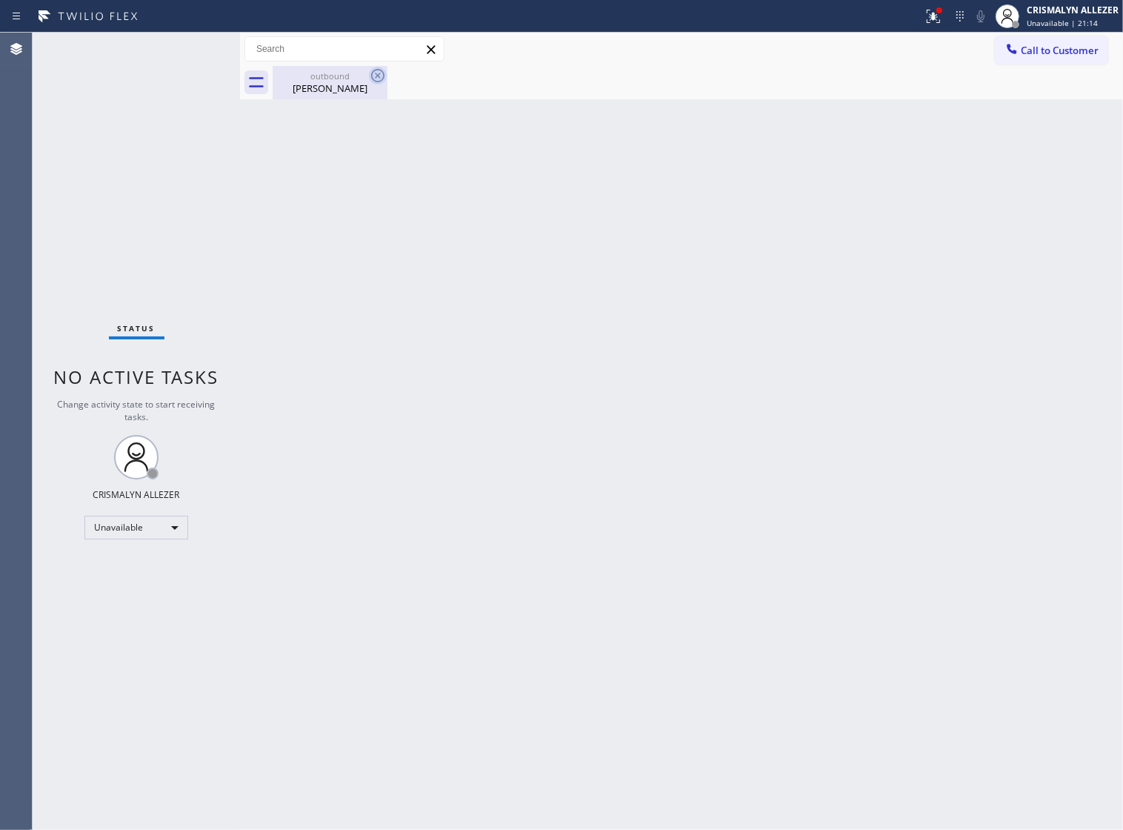
drag, startPoint x: 341, startPoint y: 85, endPoint x: 380, endPoint y: 76, distance: 40.4
click at [346, 82] on div "Deepika Sharma" at bounding box center [330, 88] width 112 height 13
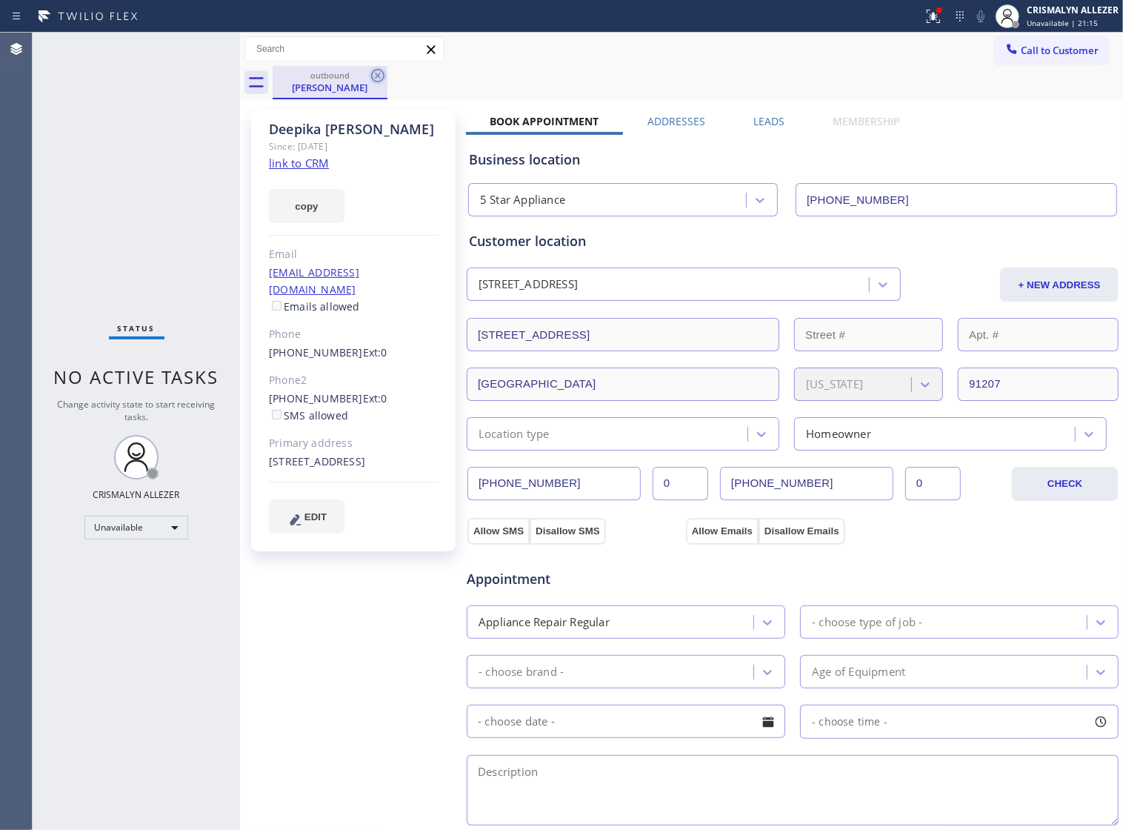
click at [380, 76] on icon at bounding box center [378, 76] width 18 height 18
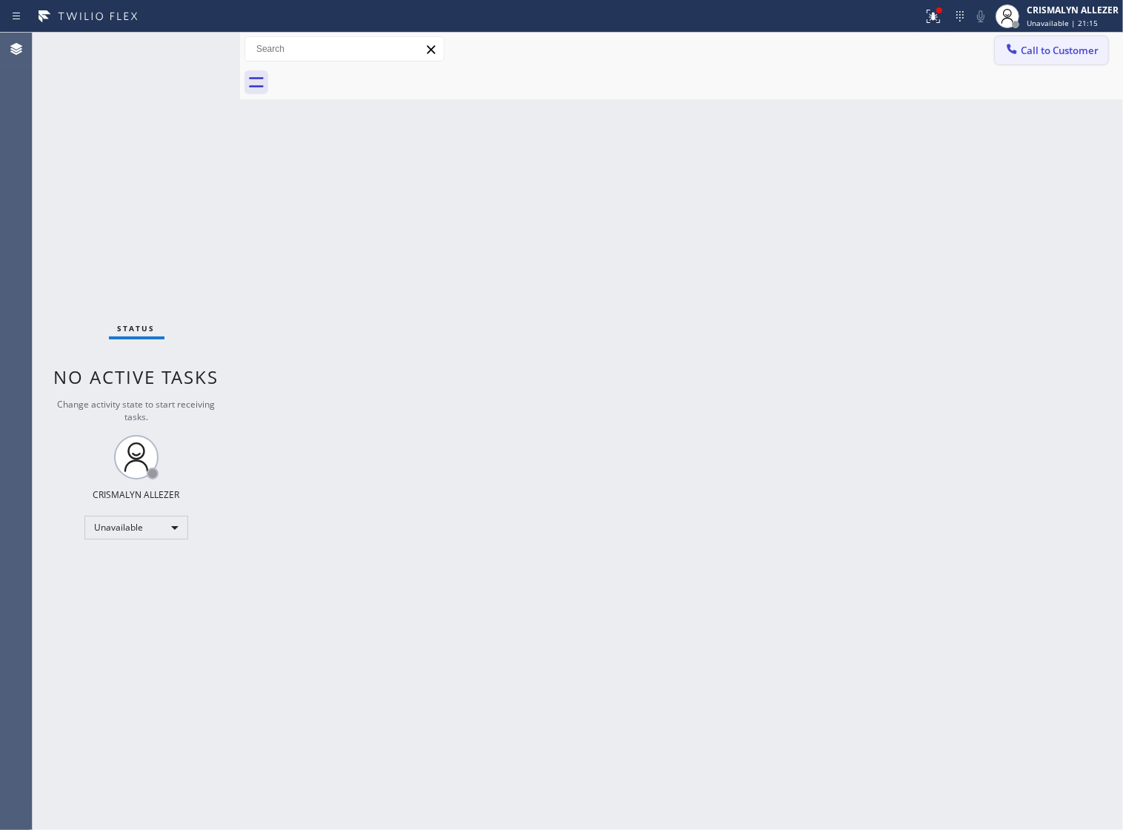
click at [1103, 44] on button "Call to Customer" at bounding box center [1051, 50] width 113 height 28
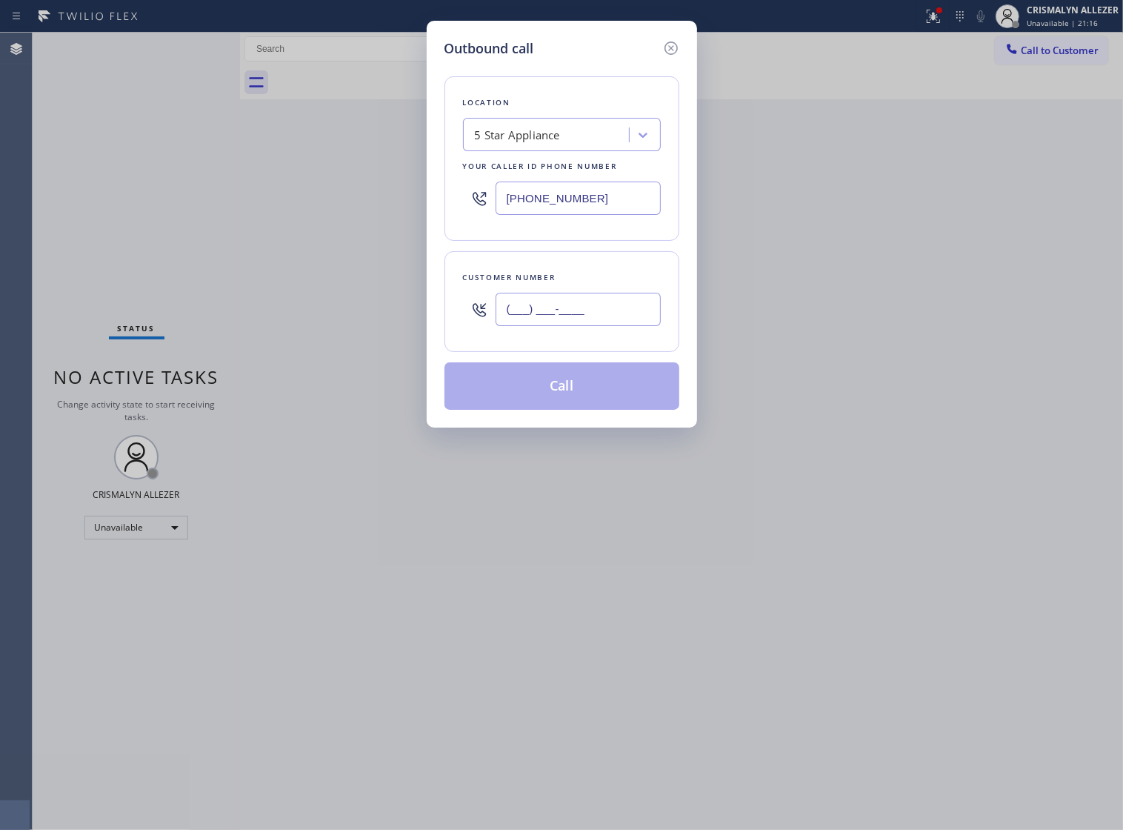
click at [615, 308] on input "(___) ___-____" at bounding box center [578, 309] width 165 height 33
paste input "630) 608-4870"
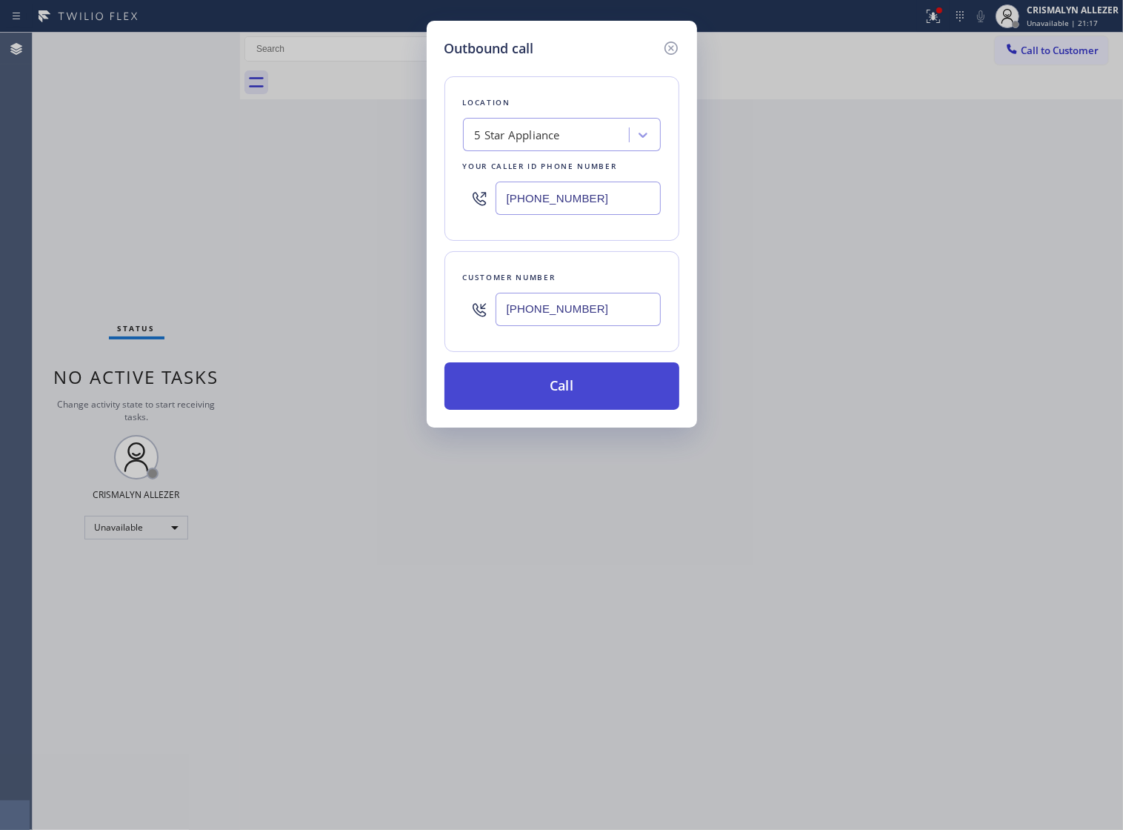
type input "[PHONE_NUMBER]"
click at [568, 410] on button "Call" at bounding box center [562, 385] width 235 height 47
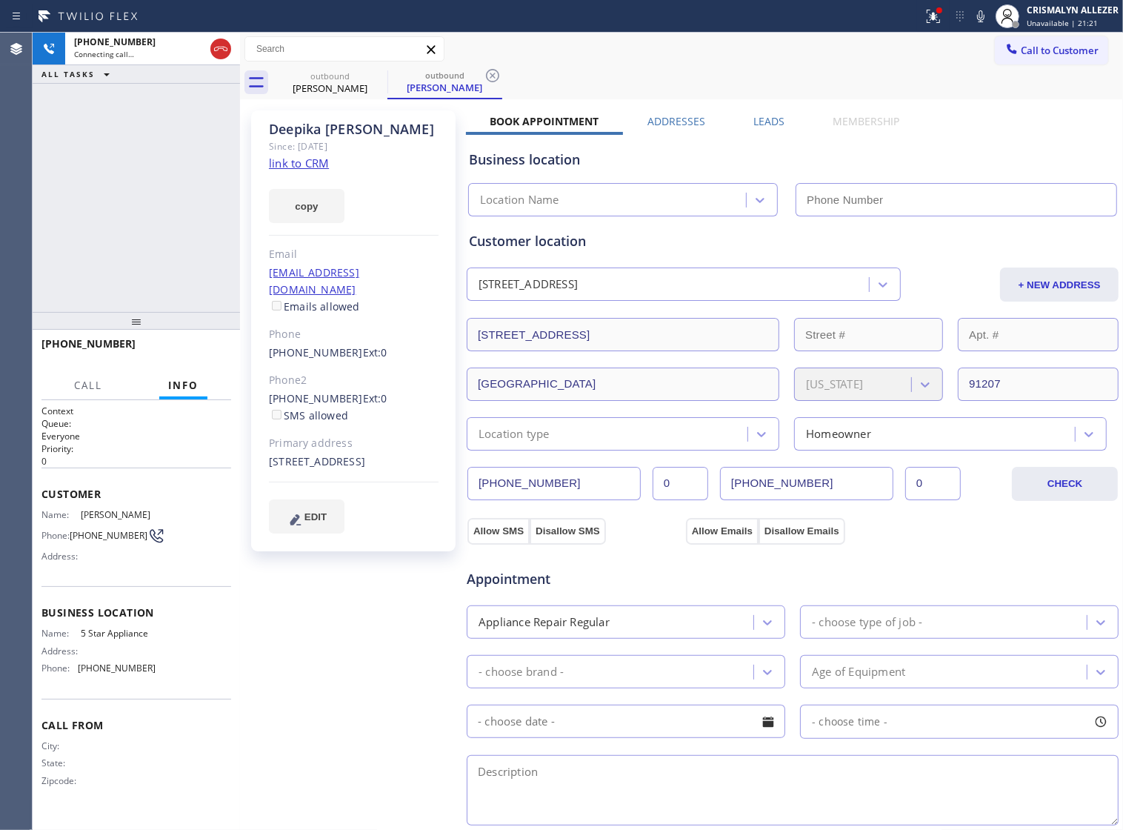
click at [760, 117] on label "Leads" at bounding box center [769, 121] width 31 height 14
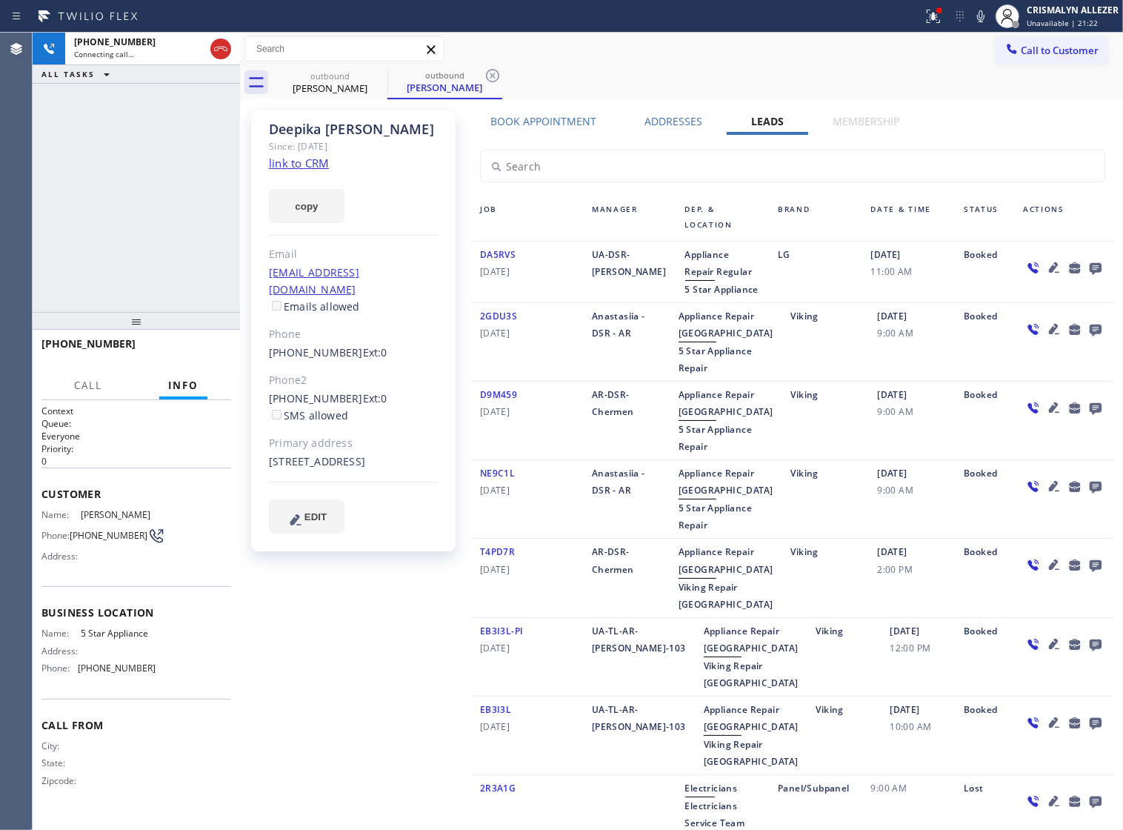
click at [1090, 269] on icon at bounding box center [1096, 269] width 12 height 12
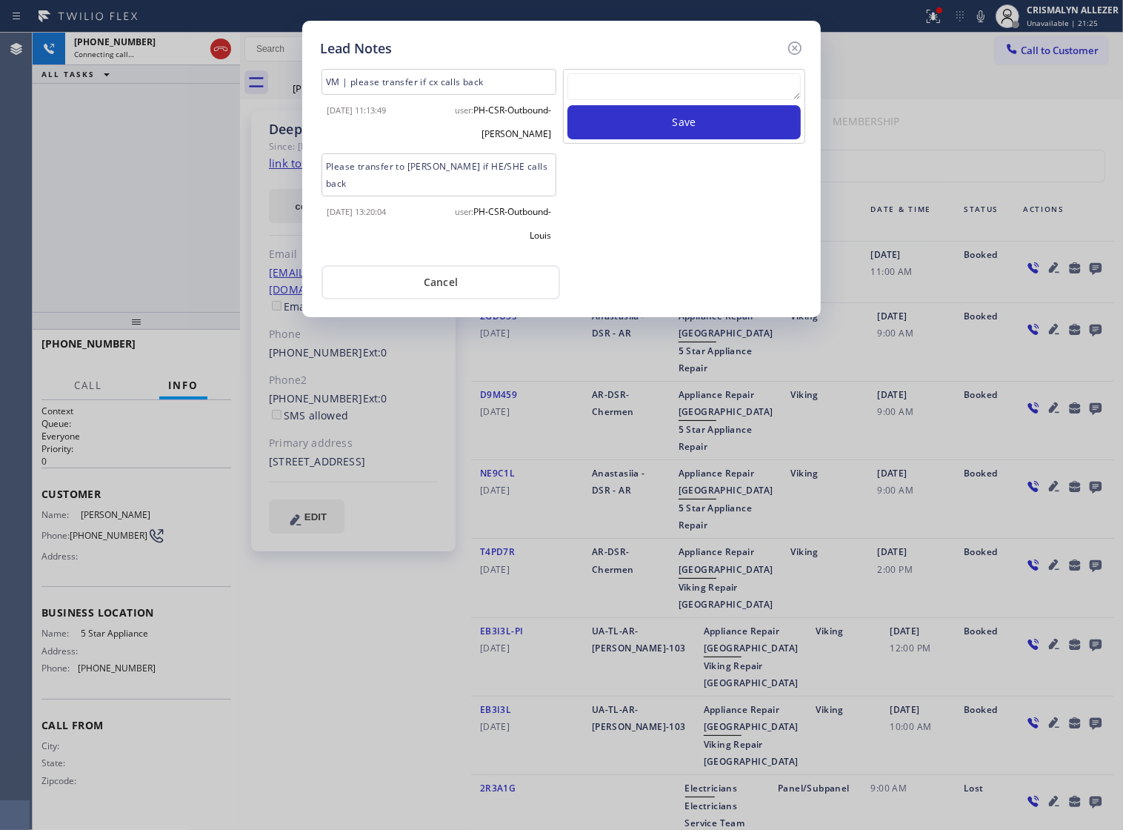
click at [673, 119] on button "Save" at bounding box center [684, 122] width 233 height 34
click at [638, 83] on textarea at bounding box center [684, 86] width 233 height 27
paste textarea "no answer | pls xfer if cx calls back"
type textarea "no answer | pls xfer if cx calls back"
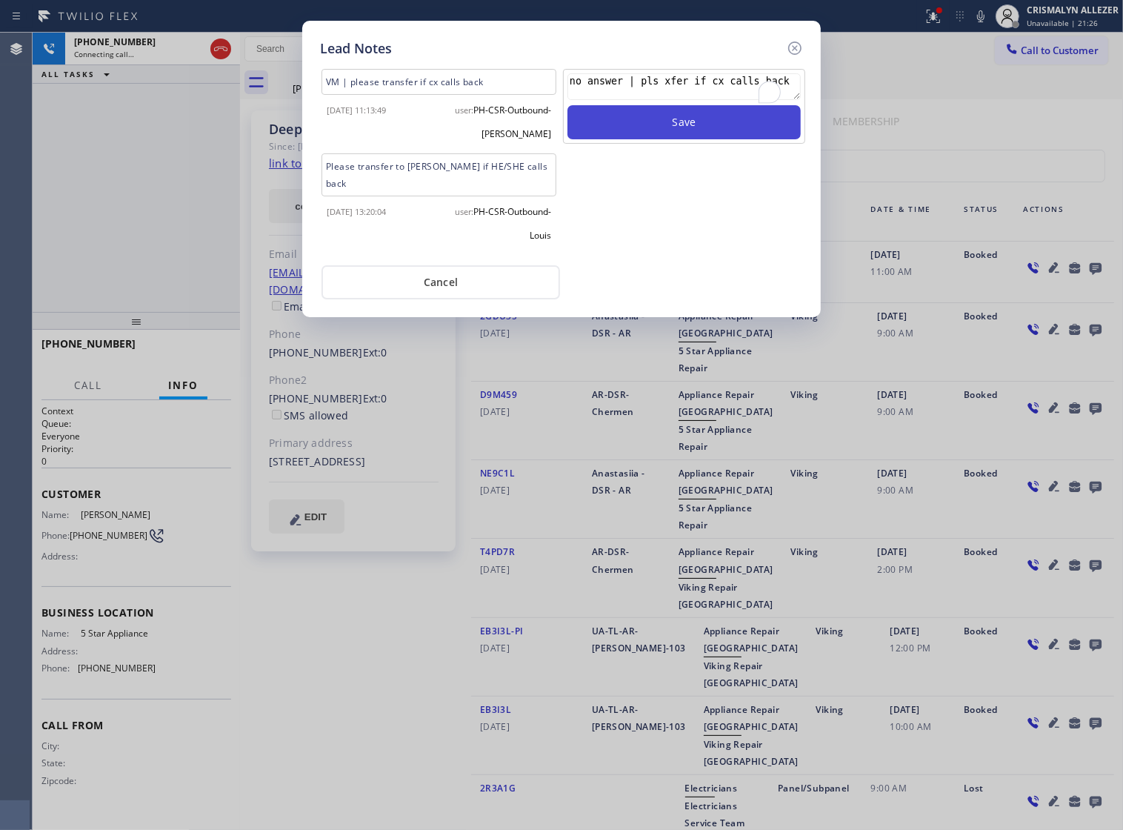
click at [688, 131] on button "Save" at bounding box center [684, 122] width 233 height 34
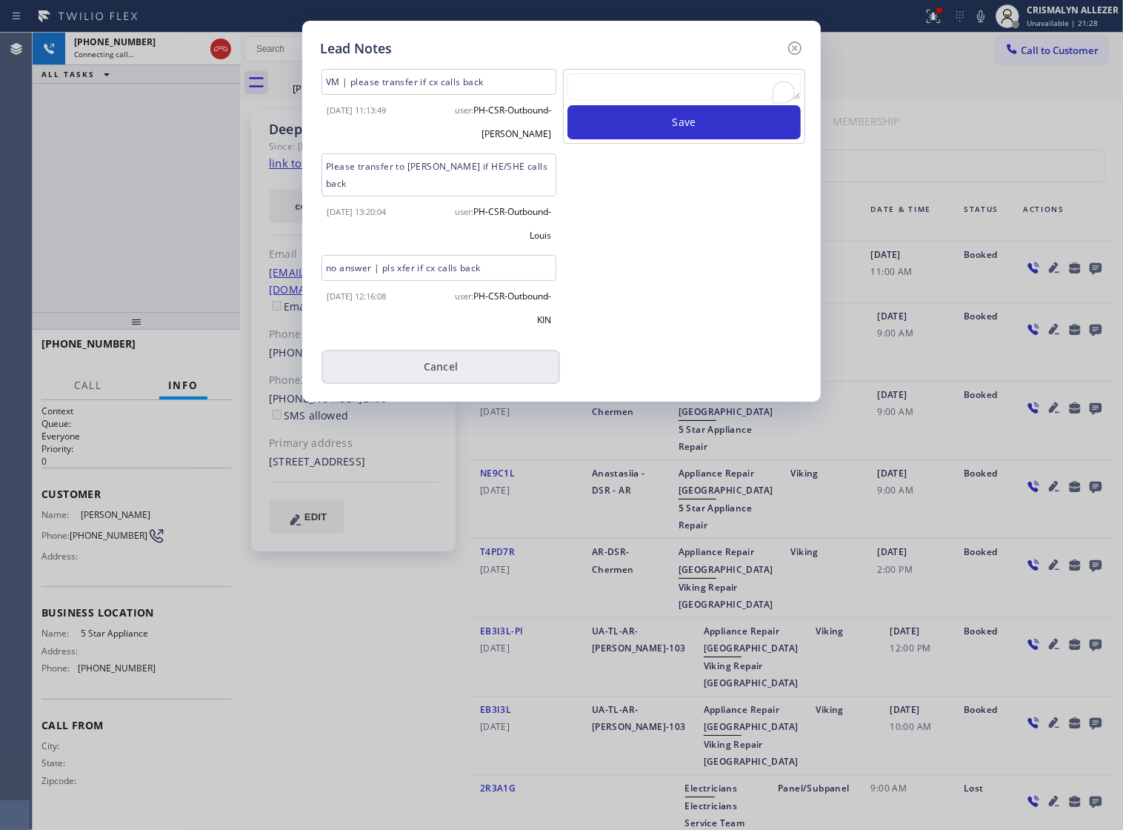
click at [433, 356] on button "Cancel" at bounding box center [441, 367] width 239 height 34
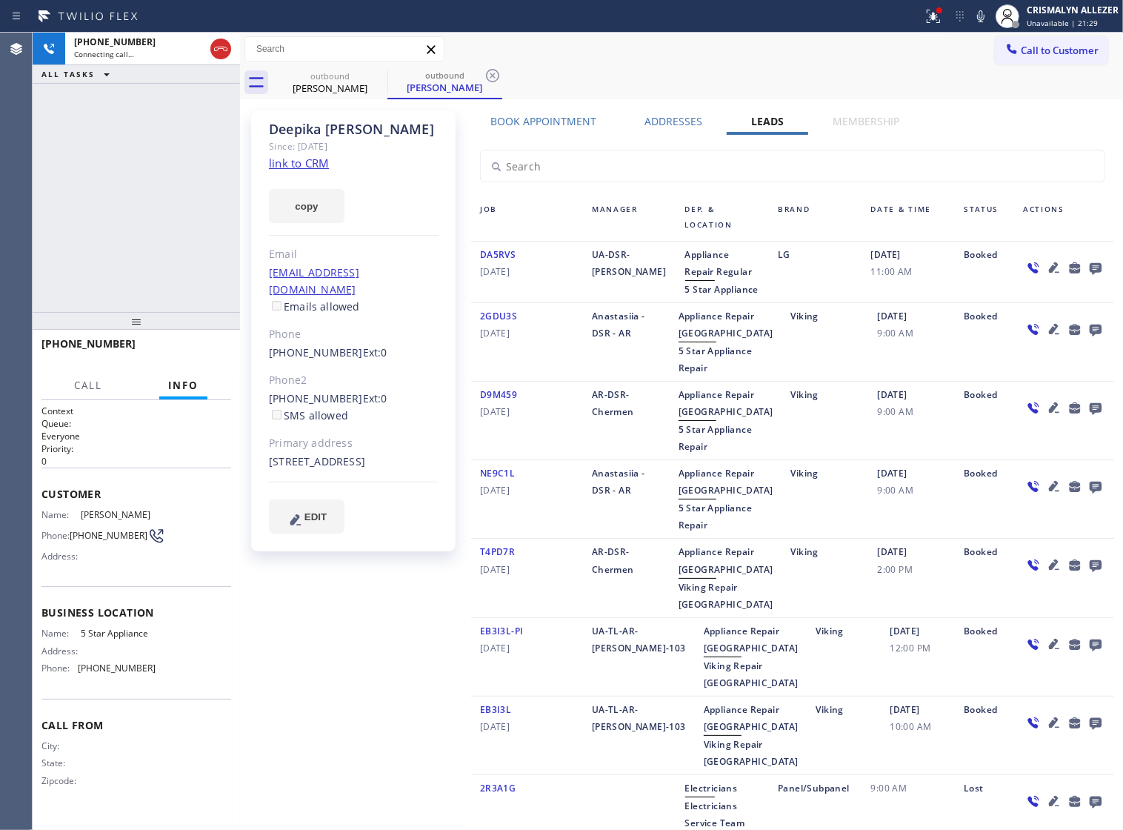
click at [534, 112] on div "Deepika Sharma Since: 20 may 2020 link to CRM copy Email sharmadeepika.ds@gmail…" at bounding box center [682, 557] width 876 height 908
click at [539, 127] on label "Book Appointment" at bounding box center [544, 121] width 106 height 14
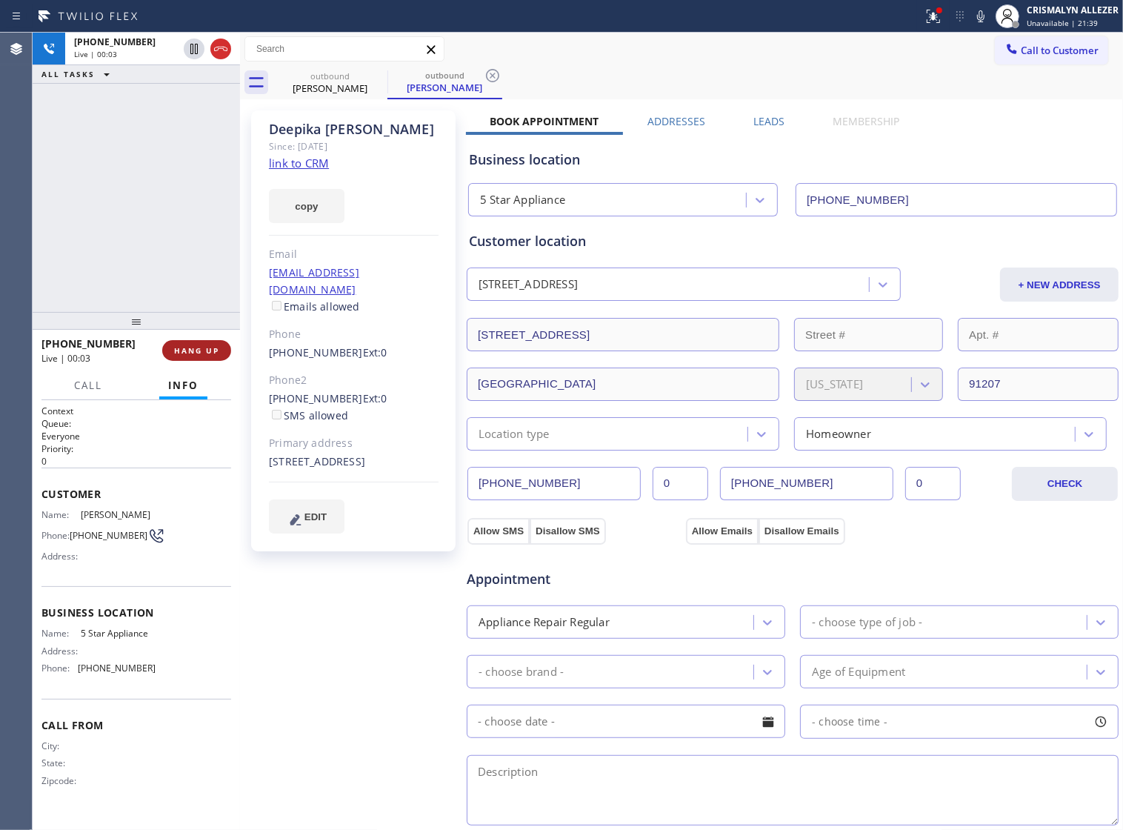
click at [193, 352] on span "HANG UP" at bounding box center [196, 350] width 45 height 10
click at [560, 289] on div "1621 Ivy Bridge Road Glendale, 91207 CA" at bounding box center [528, 284] width 99 height 17
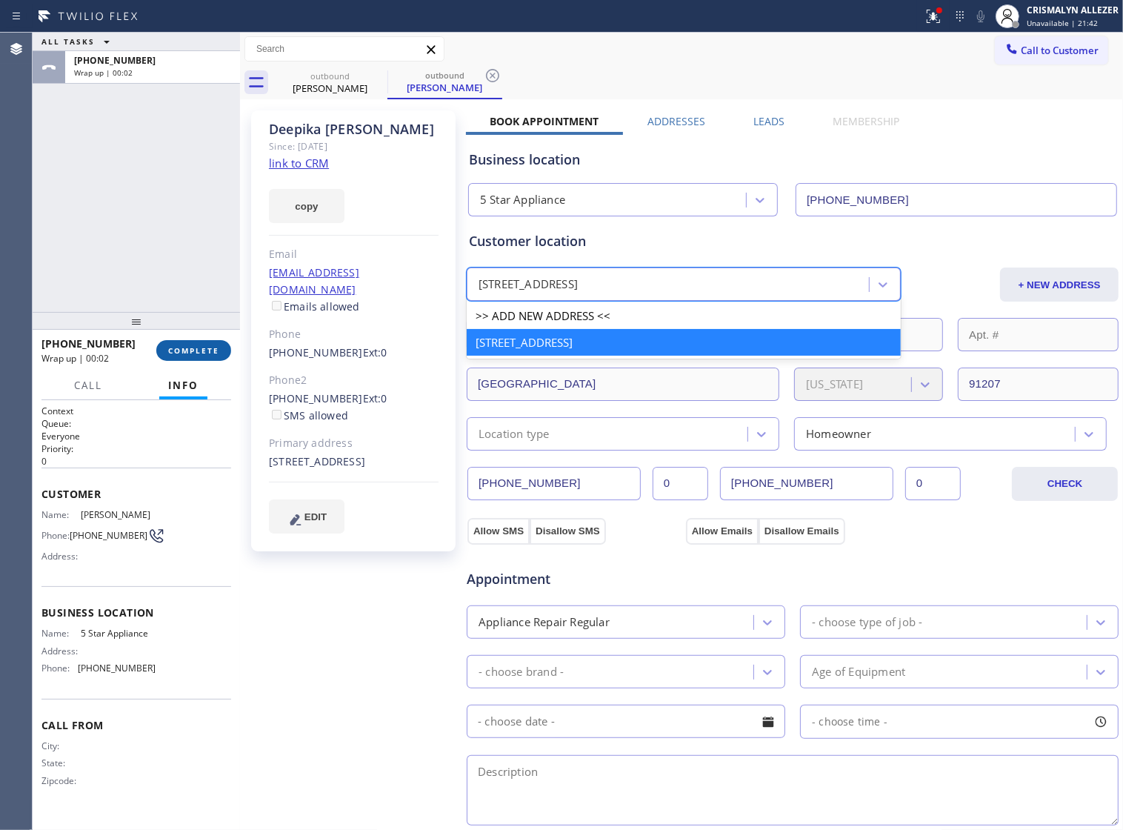
click at [168, 349] on span "COMPLETE" at bounding box center [193, 350] width 51 height 10
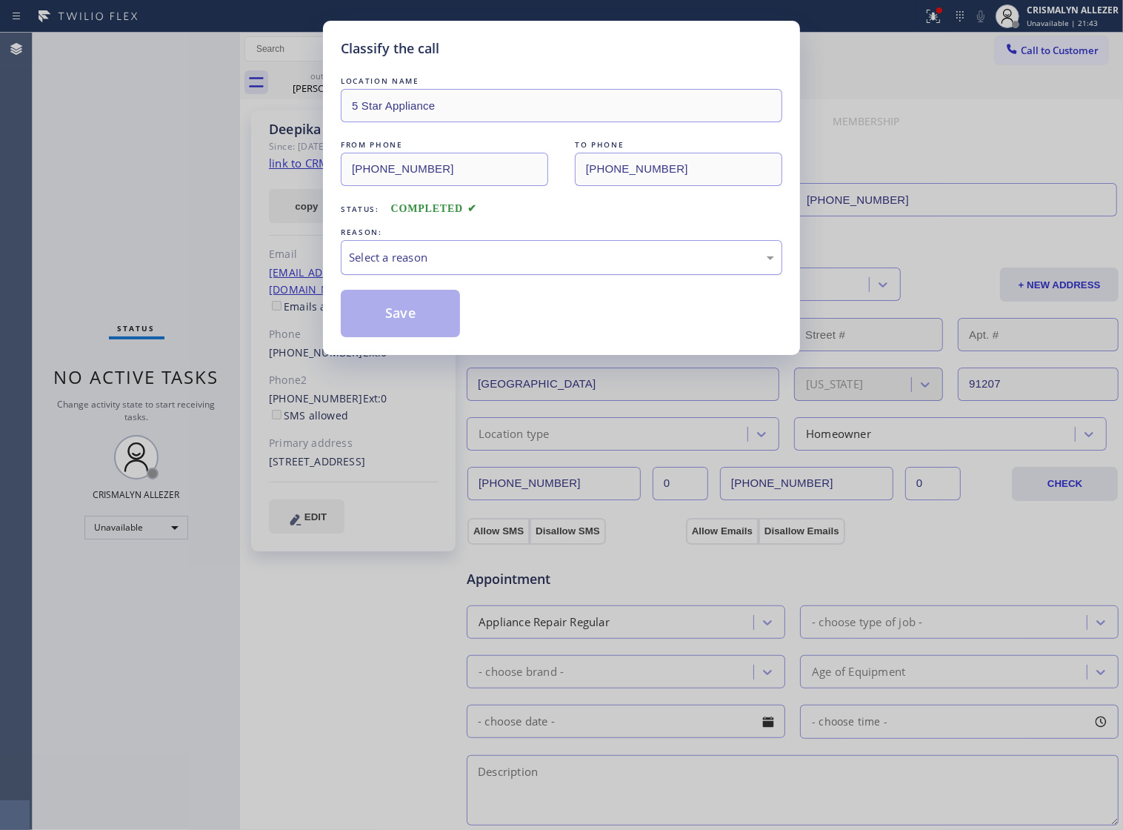
drag, startPoint x: 600, startPoint y: 275, endPoint x: 565, endPoint y: 288, distance: 37.0
click at [588, 266] on div "Select a reason" at bounding box center [561, 257] width 425 height 17
click at [368, 327] on button "Save" at bounding box center [400, 313] width 119 height 47
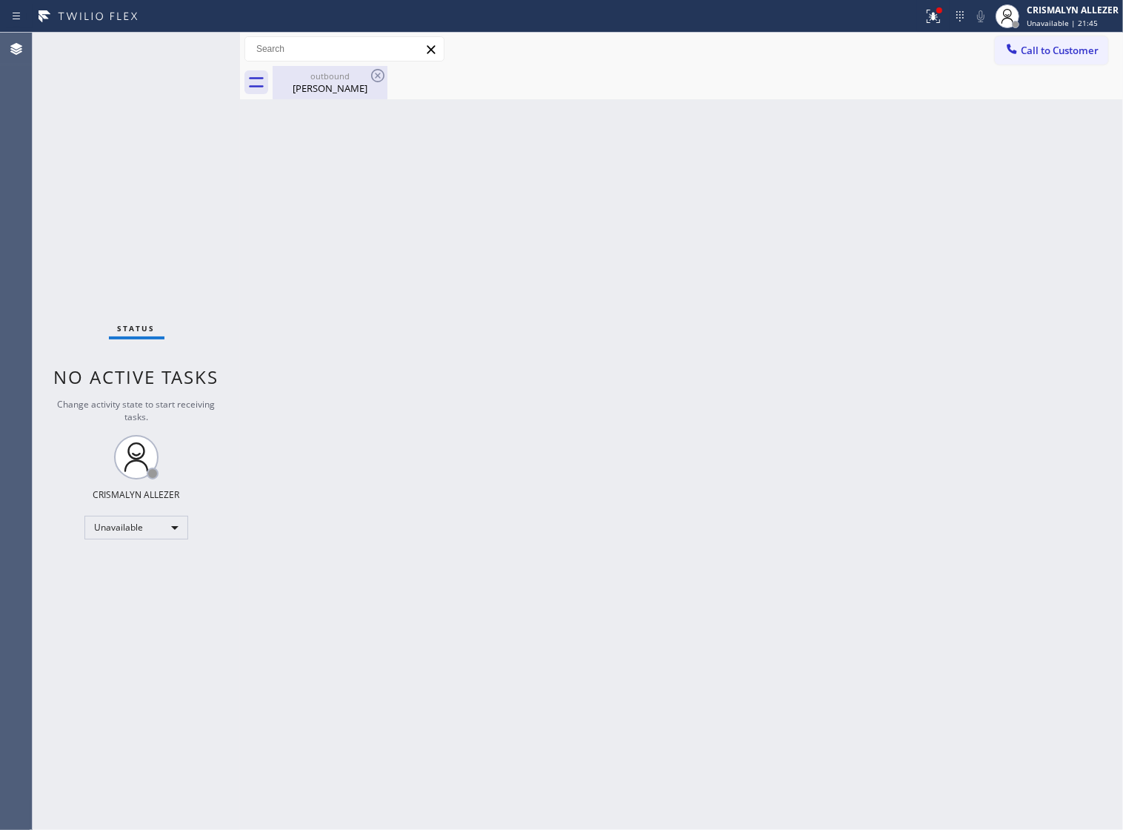
click at [319, 79] on div "outbound" at bounding box center [330, 75] width 112 height 11
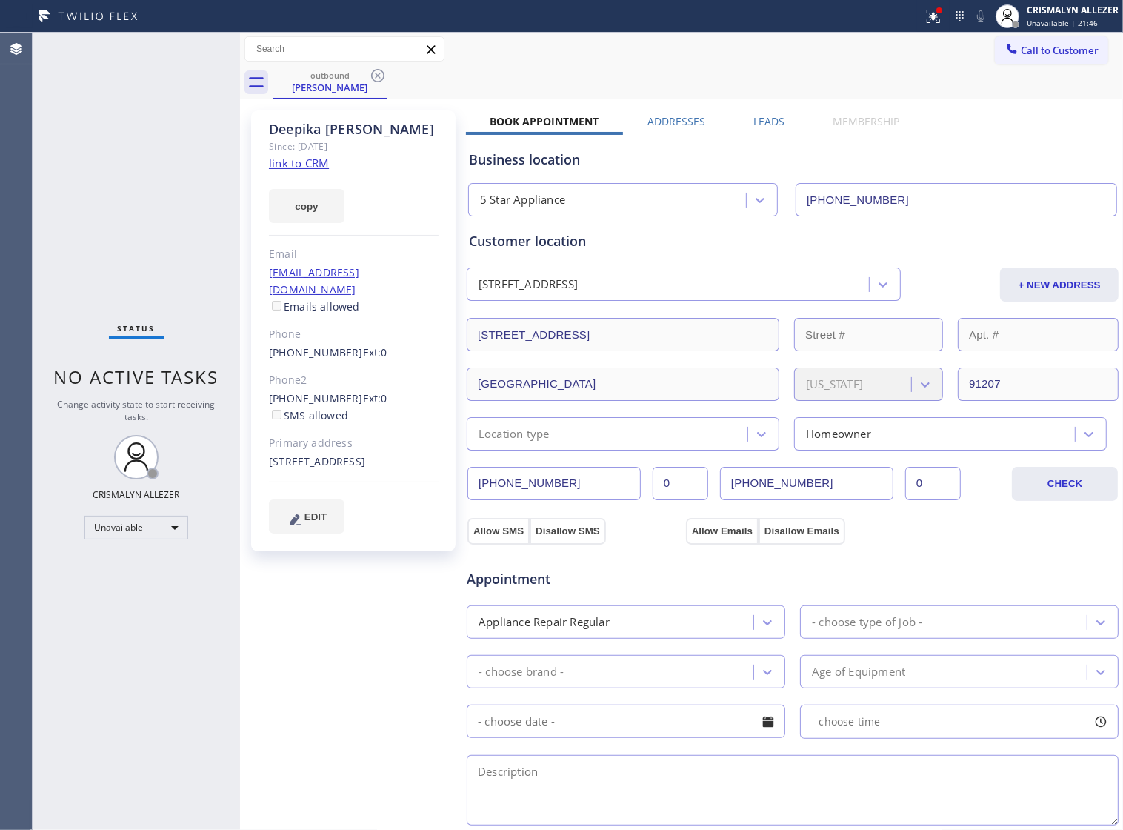
drag, startPoint x: 371, startPoint y: 76, endPoint x: 398, endPoint y: 10, distance: 71.8
click at [371, 75] on icon at bounding box center [377, 75] width 13 height 13
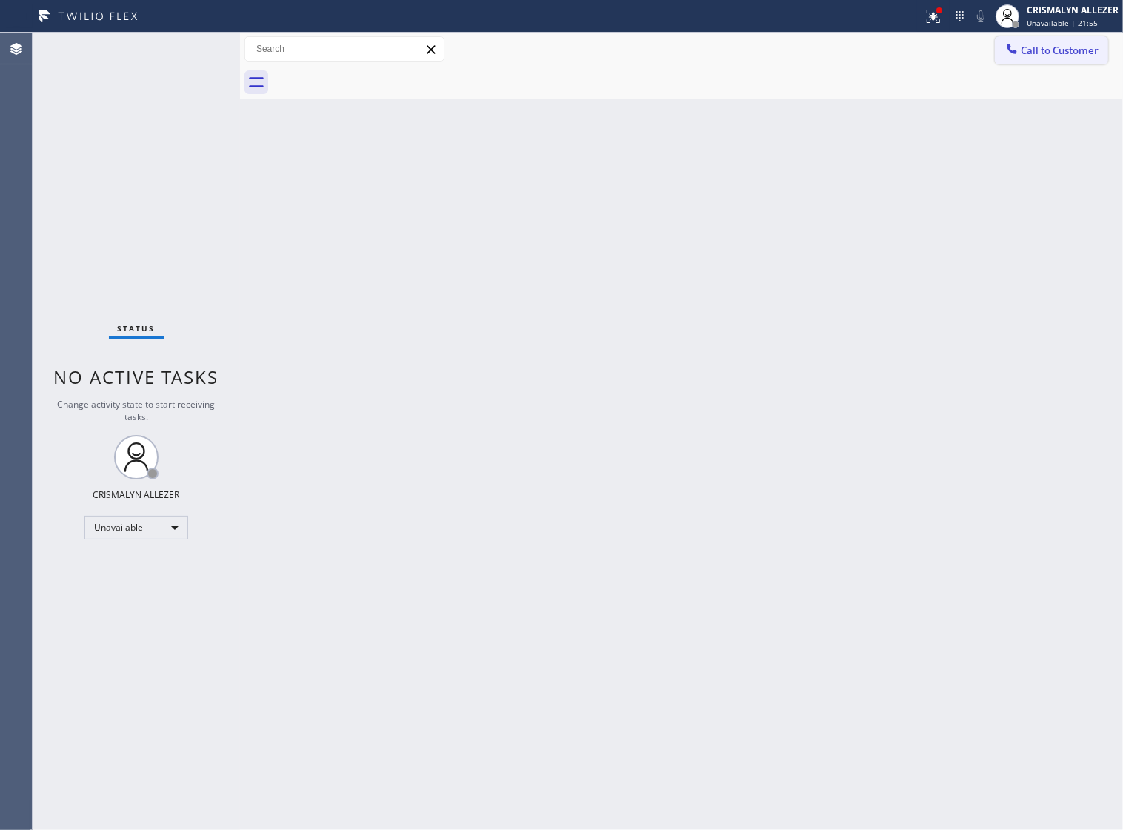
click at [1041, 53] on span "Call to Customer" at bounding box center [1060, 50] width 78 height 13
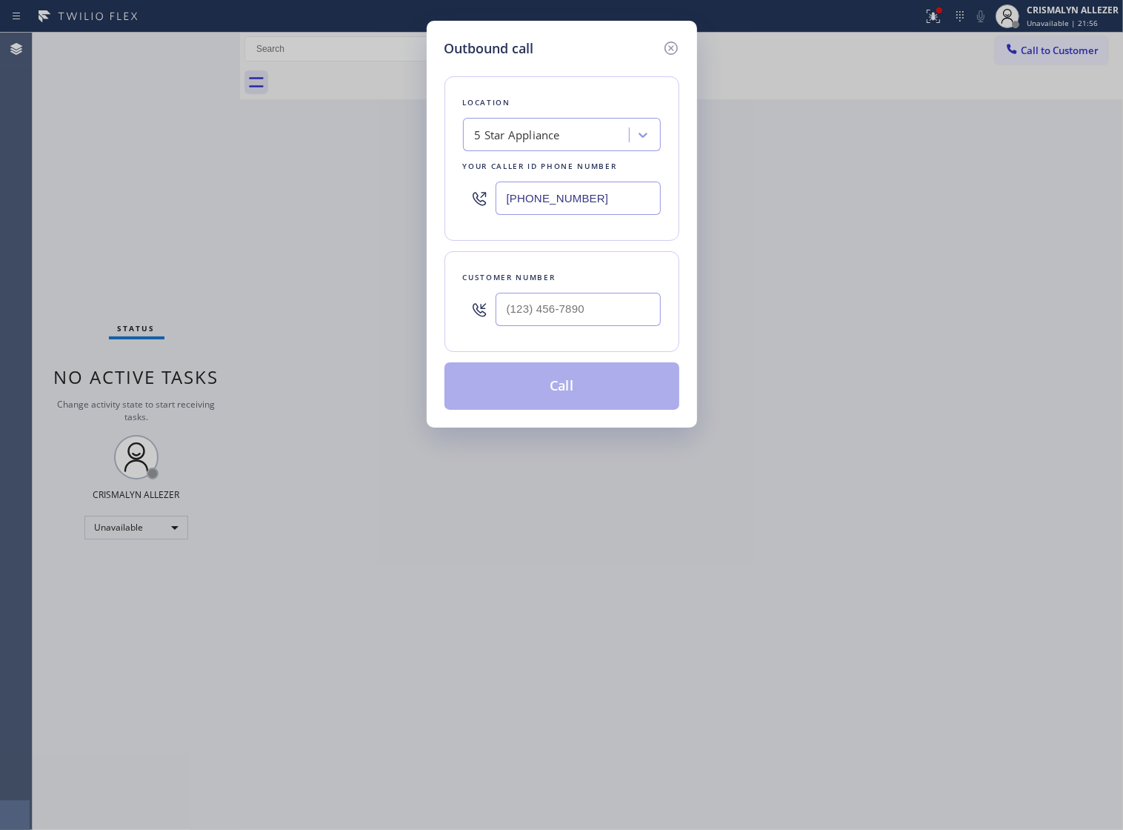
drag, startPoint x: 287, startPoint y: 207, endPoint x: 215, endPoint y: 206, distance: 71.9
click at [216, 206] on div "Outbound call Location 5 Star Appliance Your caller id phone number [PHONE_NUMB…" at bounding box center [561, 415] width 1123 height 830
paste input "747) 223-6155"
type input "(747) 223-6155"
click at [583, 315] on input "(___) ___-____" at bounding box center [578, 309] width 165 height 33
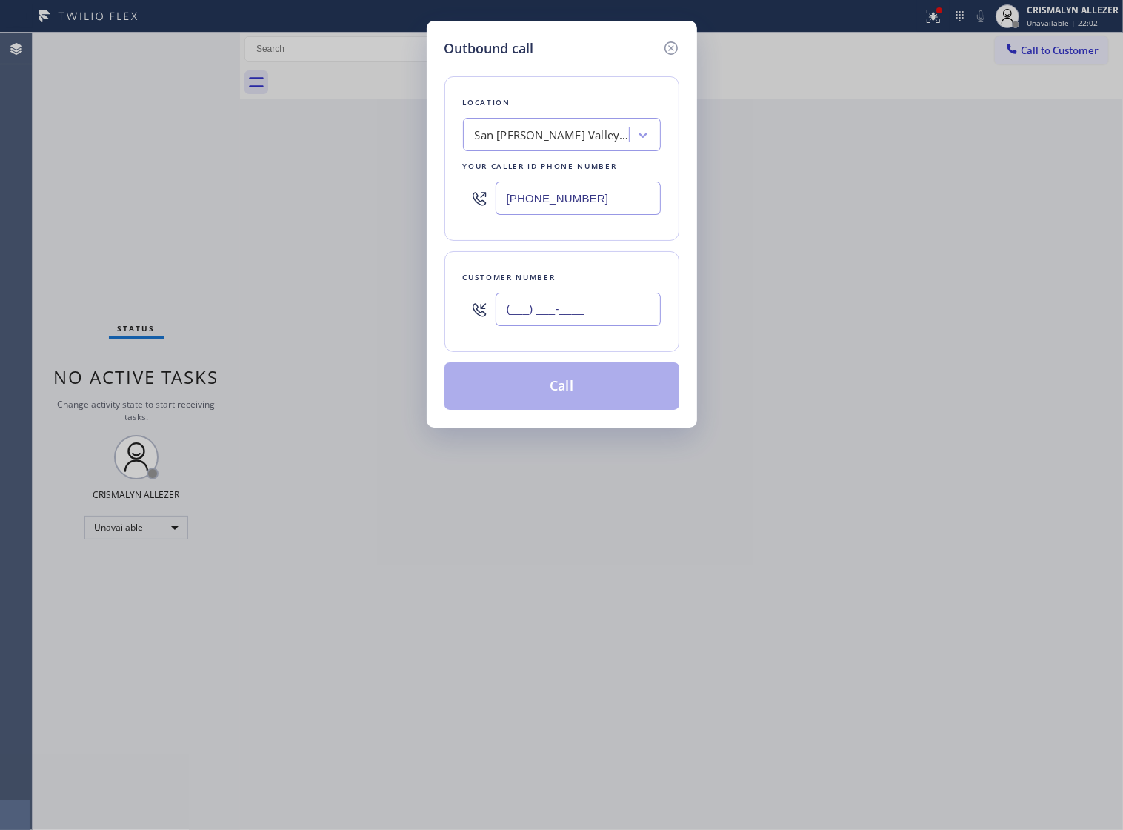
paste input "310) 402-1588"
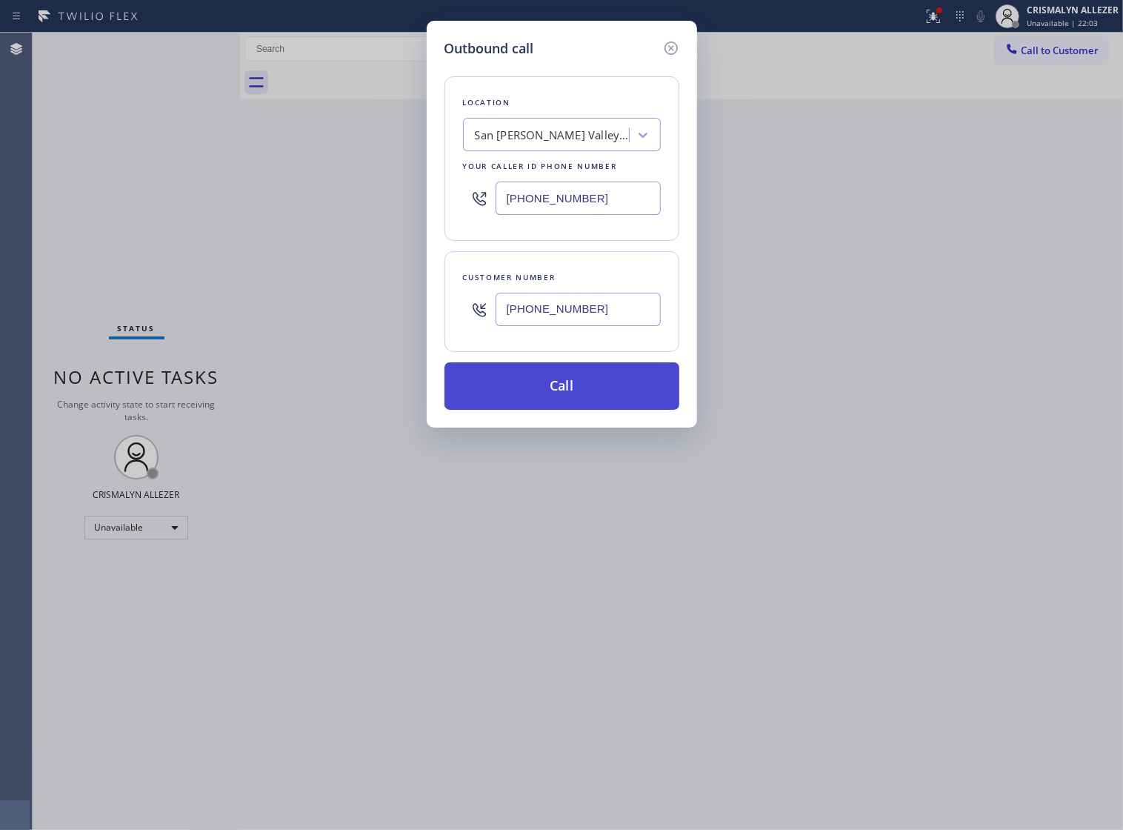
type input "(310) 402-1588"
click at [582, 406] on button "Call" at bounding box center [562, 385] width 235 height 47
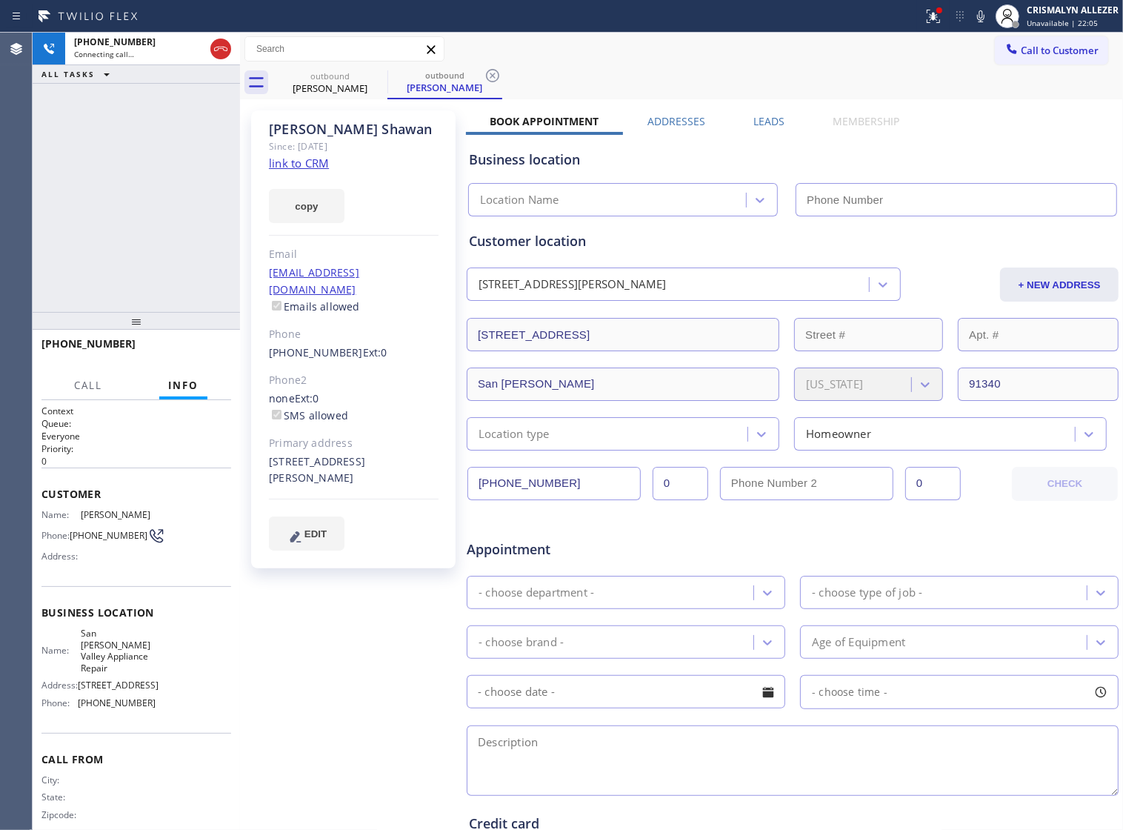
click at [300, 160] on link "link to CRM" at bounding box center [299, 163] width 60 height 15
type input "(747) 223-6155"
drag, startPoint x: 219, startPoint y: 52, endPoint x: 213, endPoint y: 76, distance: 25.3
click at [219, 58] on button at bounding box center [220, 49] width 21 height 21
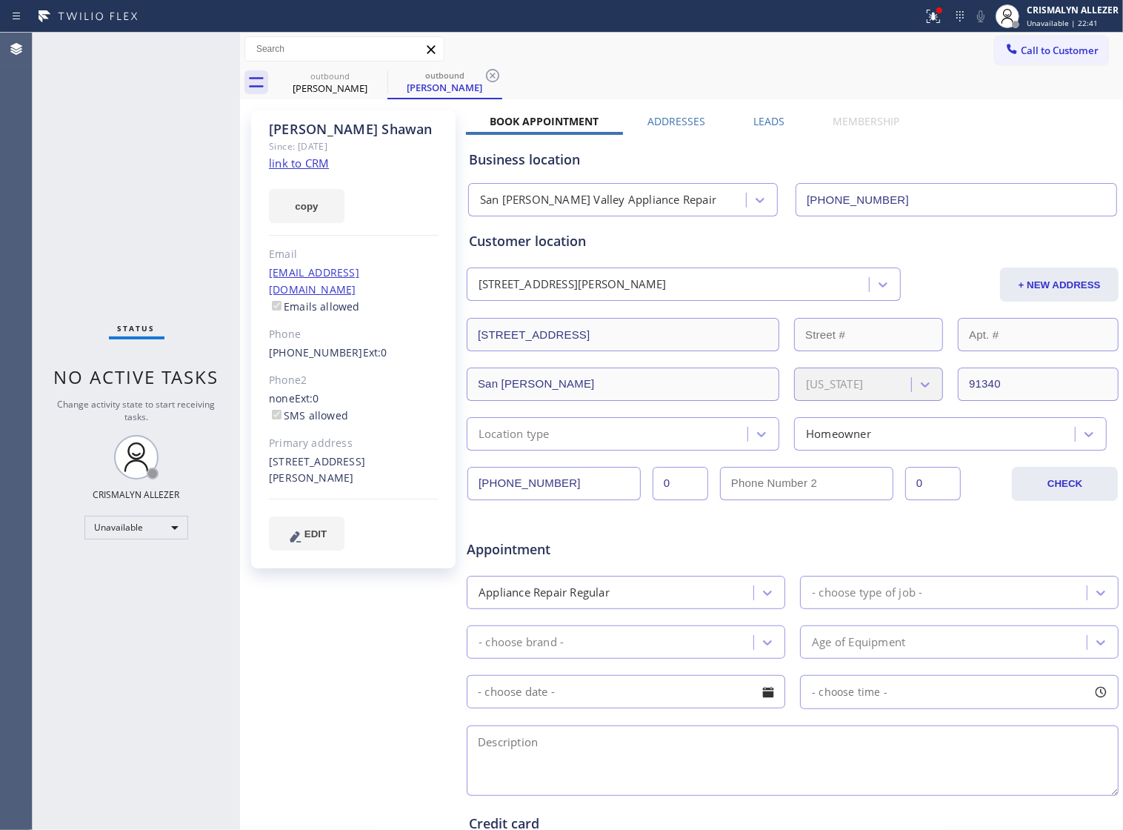
click at [765, 124] on label "Leads" at bounding box center [769, 121] width 31 height 14
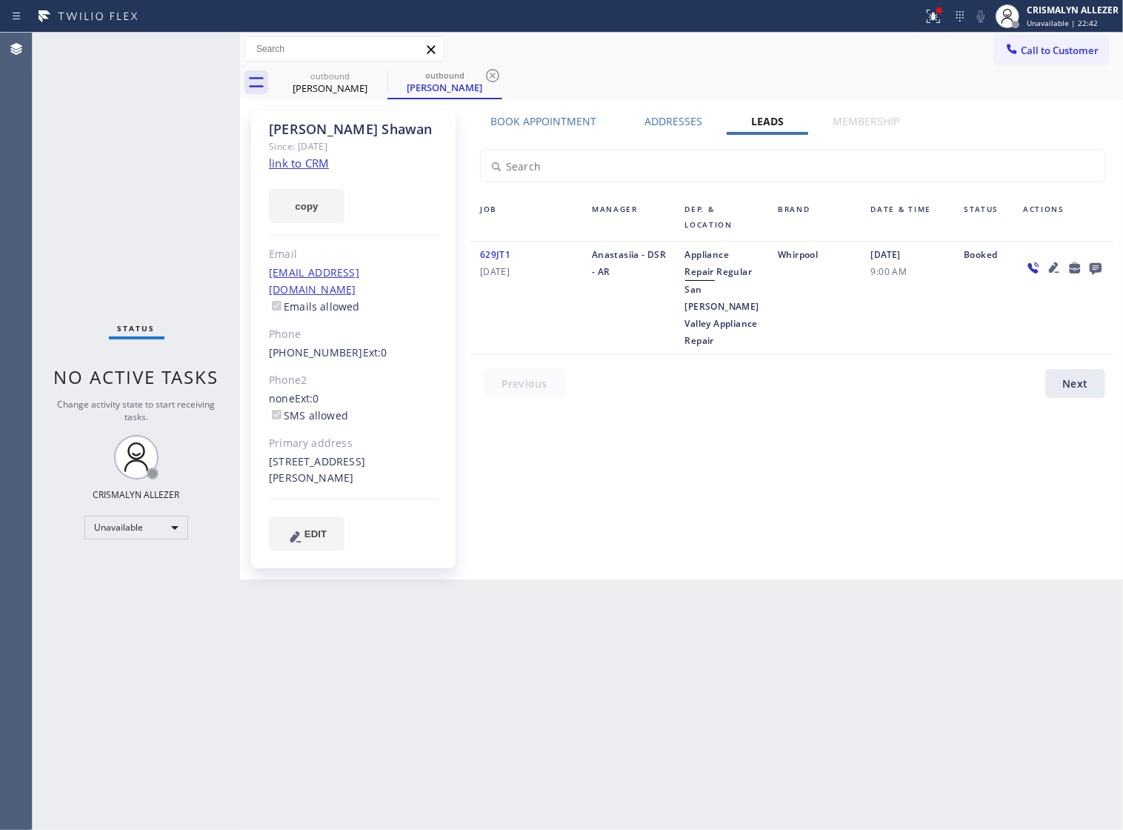
click at [1100, 271] on icon at bounding box center [1096, 269] width 12 height 12
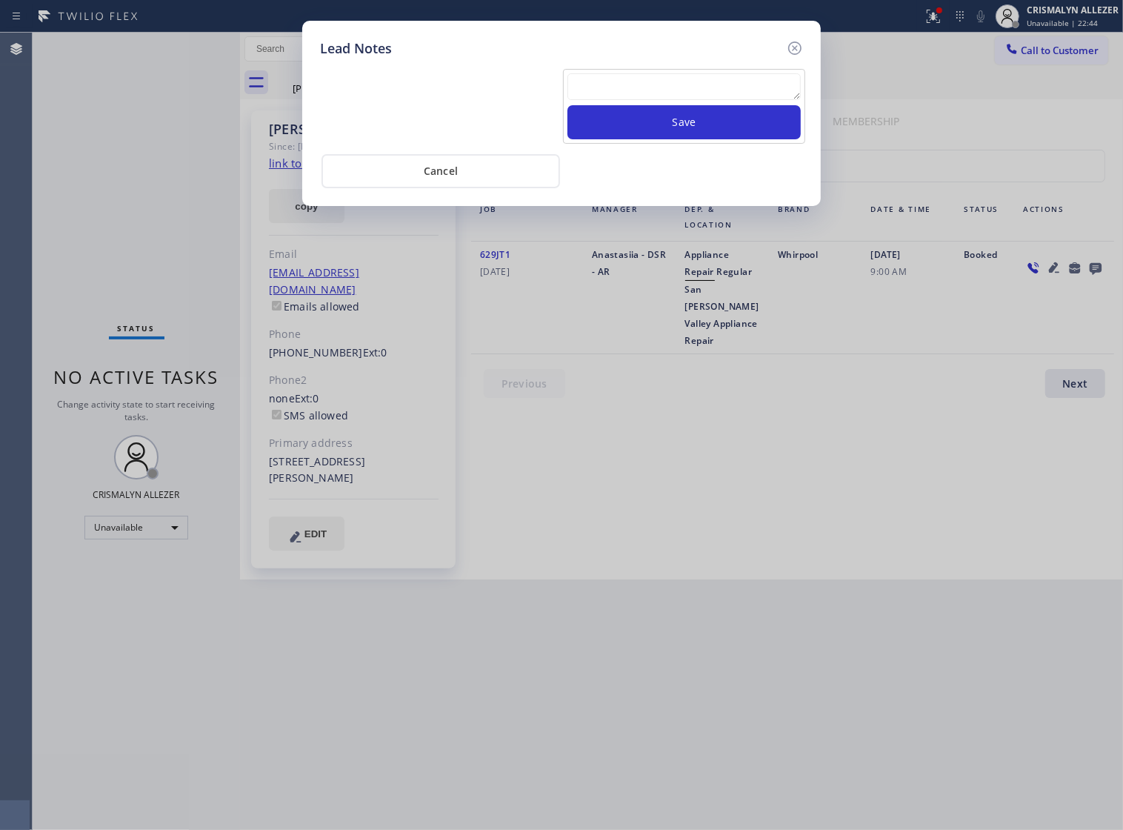
click at [660, 97] on textarea at bounding box center [684, 86] width 233 height 27
paste textarea "no answer | pls xfer if cx calls back"
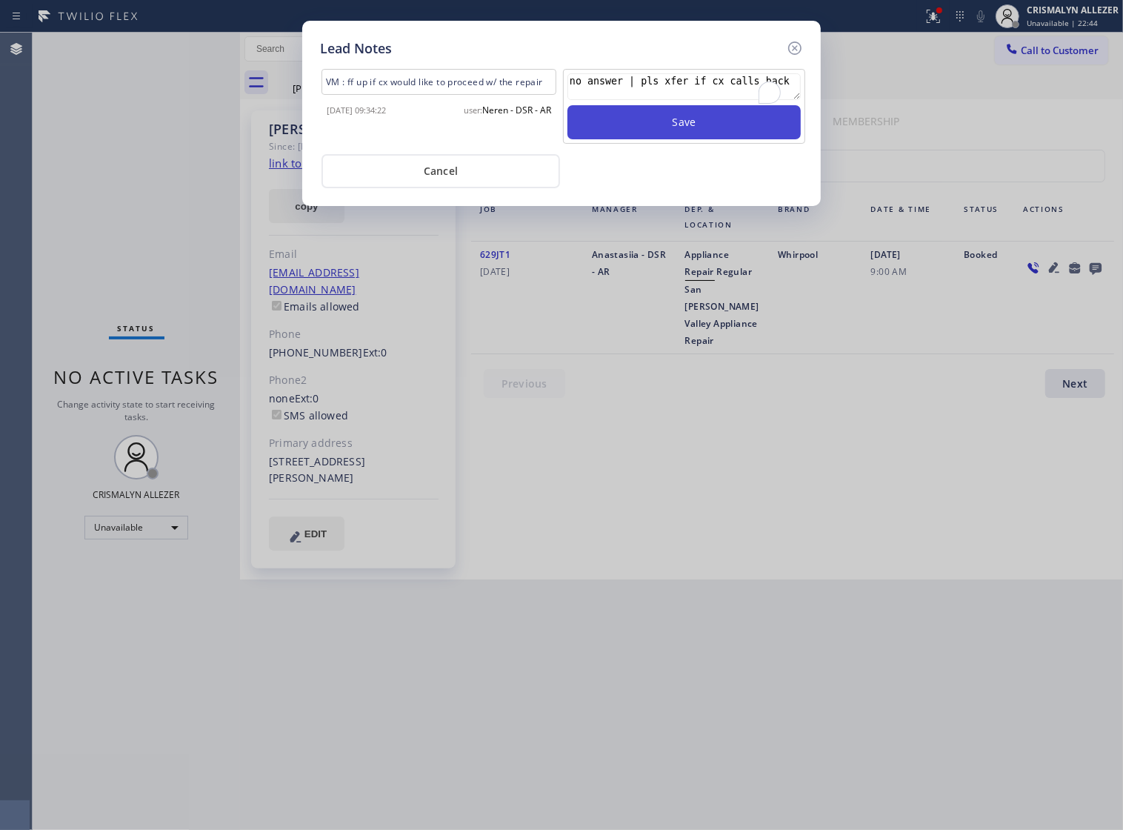
scroll to position [13, 0]
type textarea "no answer | pls xfer if cx calls back"
click at [664, 138] on button "Save" at bounding box center [684, 122] width 233 height 34
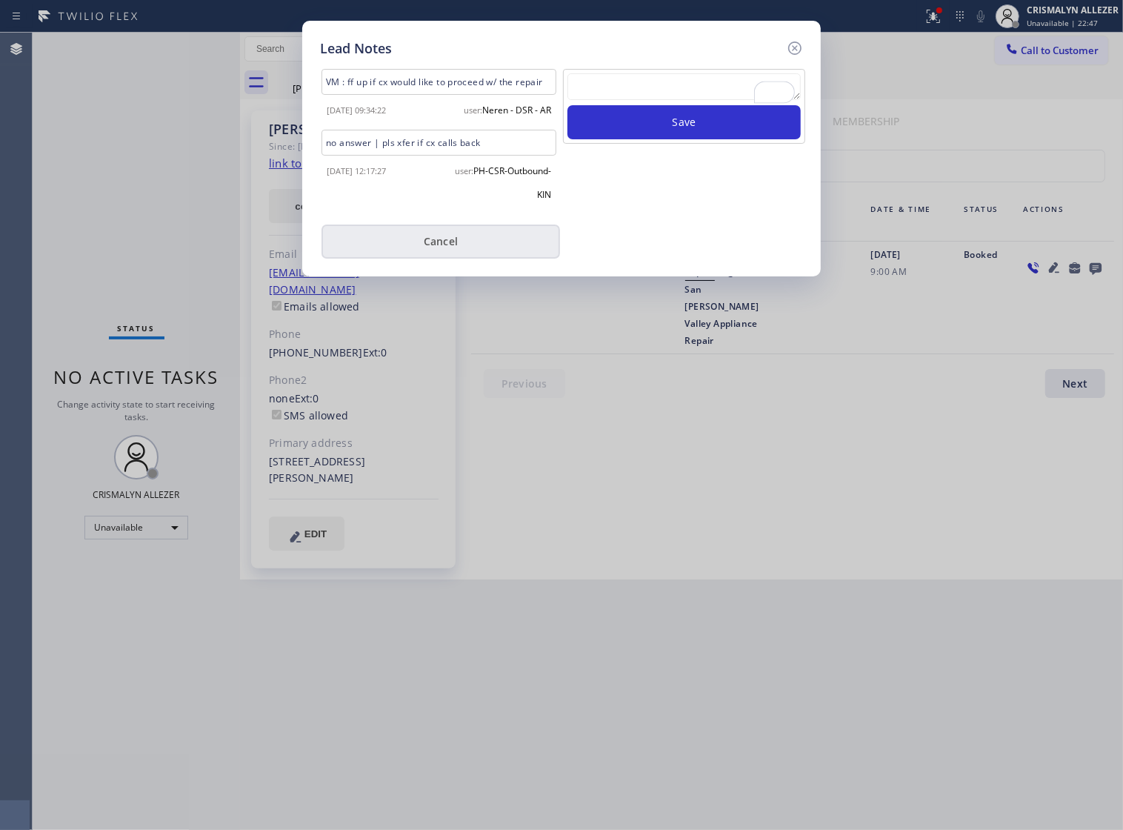
click at [425, 259] on button "Cancel" at bounding box center [441, 242] width 239 height 34
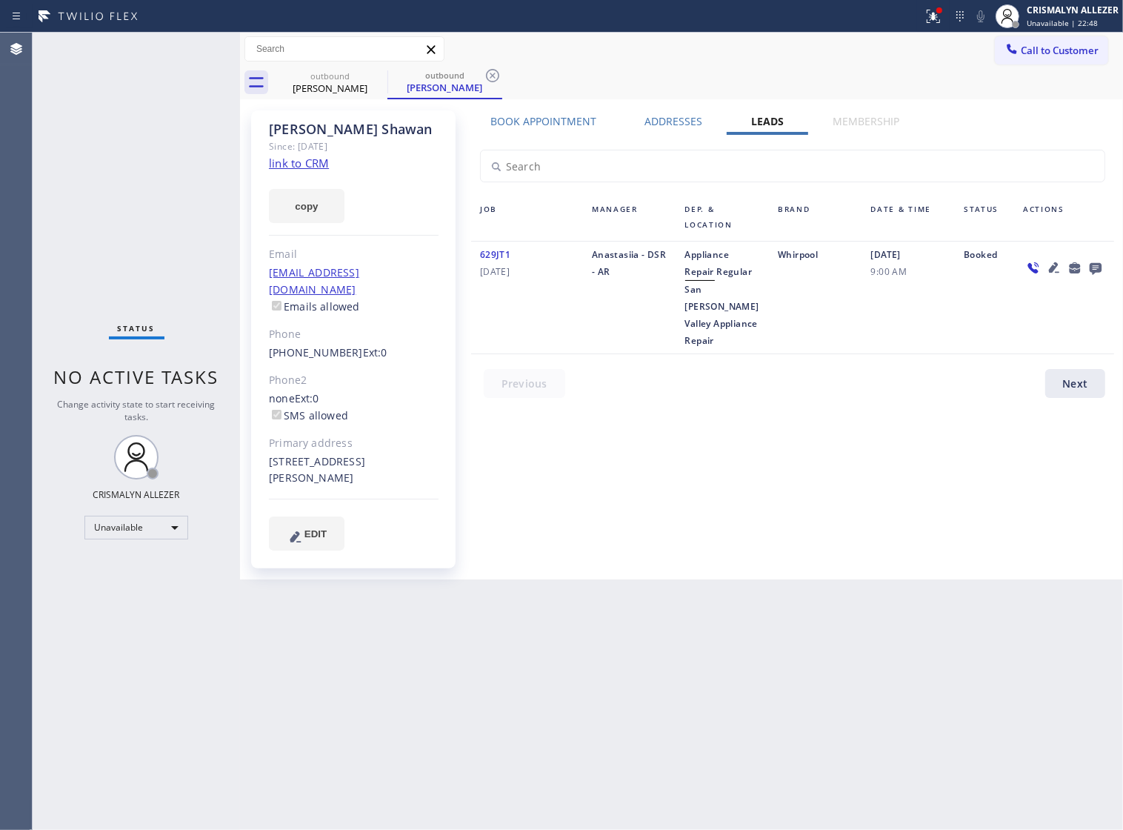
drag, startPoint x: 486, startPoint y: 76, endPoint x: 416, endPoint y: 82, distance: 70.6
click at [484, 76] on icon at bounding box center [493, 76] width 18 height 18
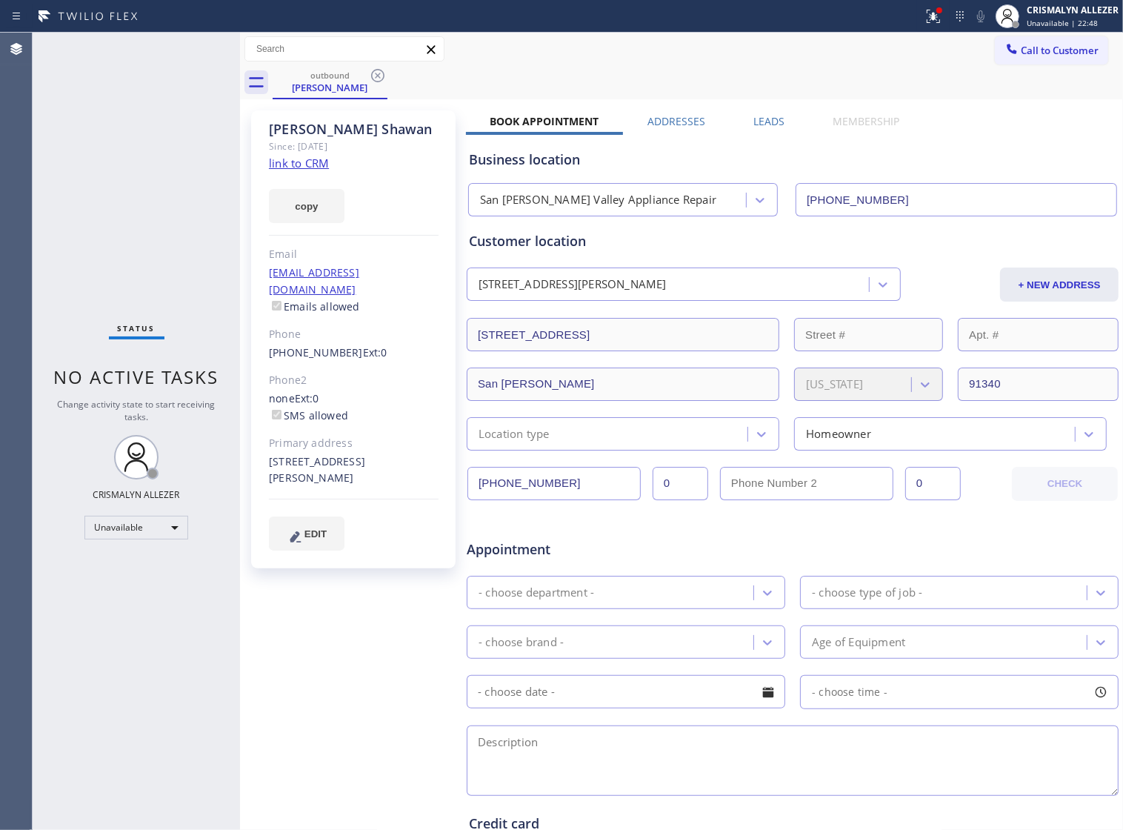
drag, startPoint x: 375, startPoint y: 75, endPoint x: 371, endPoint y: 86, distance: 11.7
click at [374, 75] on icon at bounding box center [378, 76] width 18 height 18
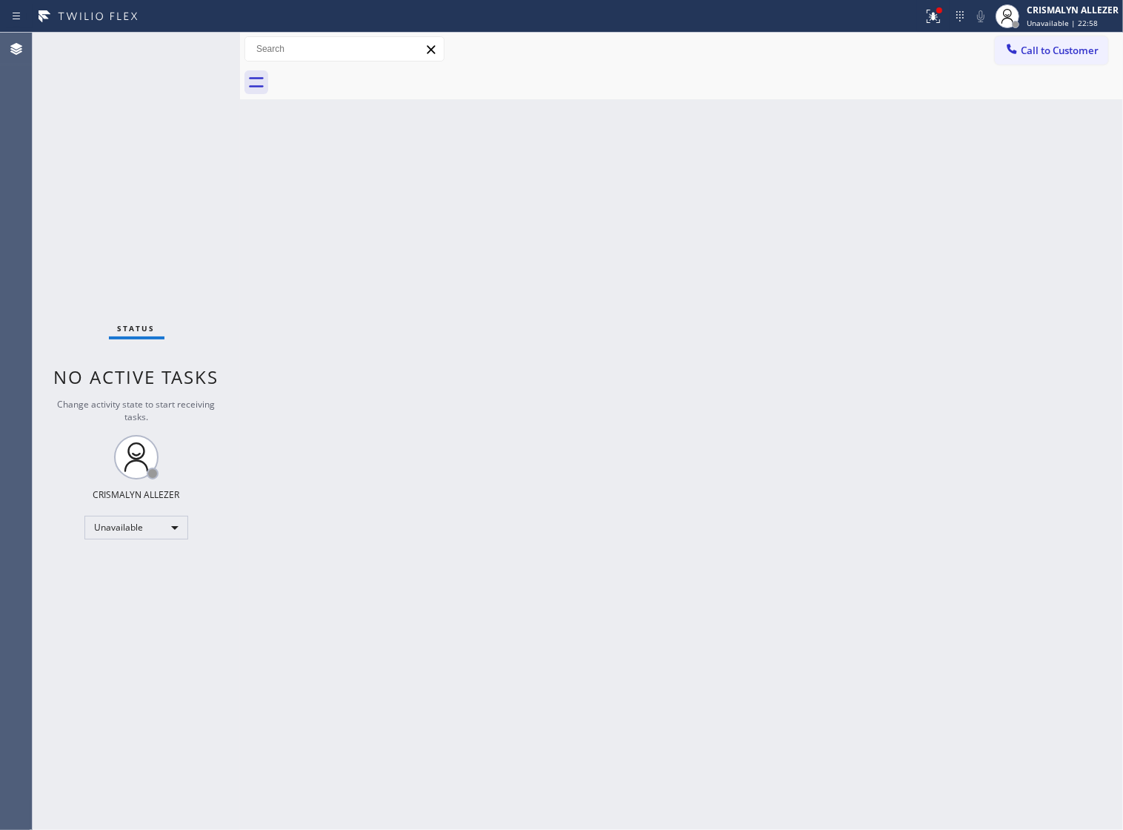
click at [1073, 50] on span "Call to Customer" at bounding box center [1060, 50] width 78 height 13
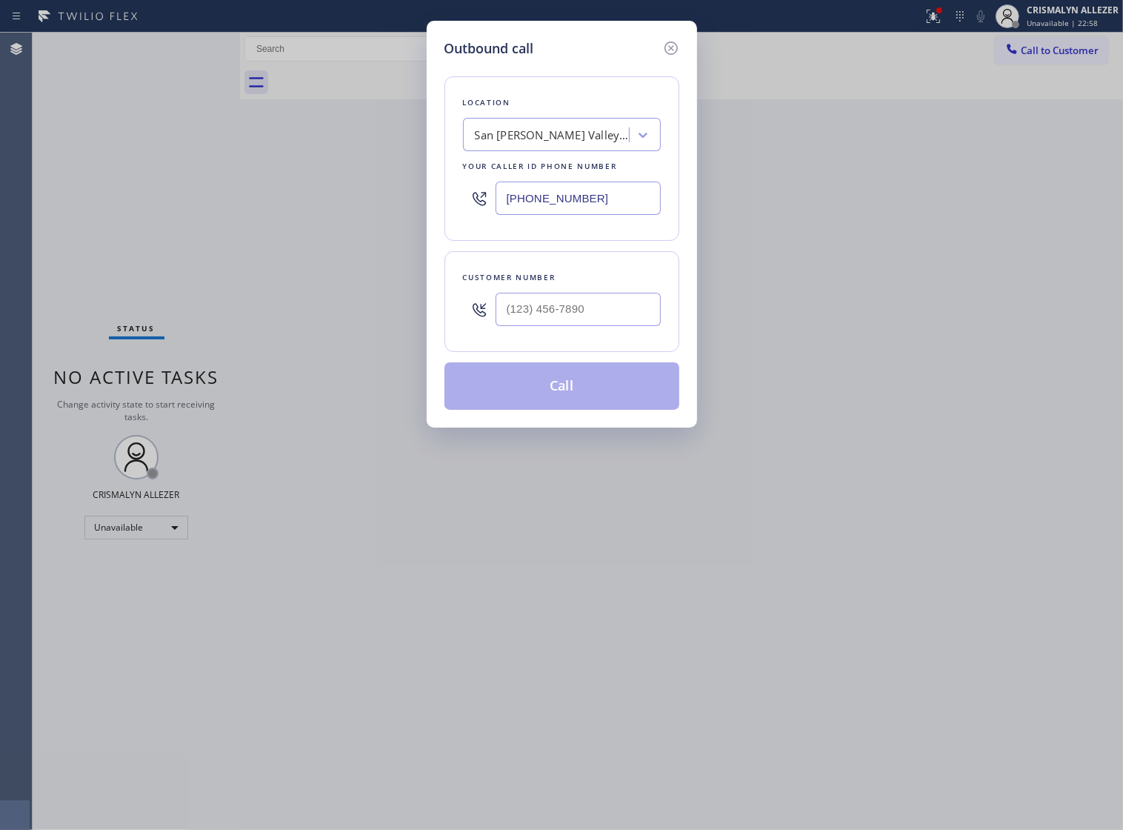
drag, startPoint x: 617, startPoint y: 213, endPoint x: 295, endPoint y: 216, distance: 322.4
click at [316, 216] on div "Outbound call Location San Fernando Valley Appliance Repair Your caller id phon…" at bounding box center [561, 415] width 1123 height 830
paste input "text"
type input "(747) 223-6155"
click at [636, 326] on input "(___) ___-____" at bounding box center [578, 309] width 165 height 33
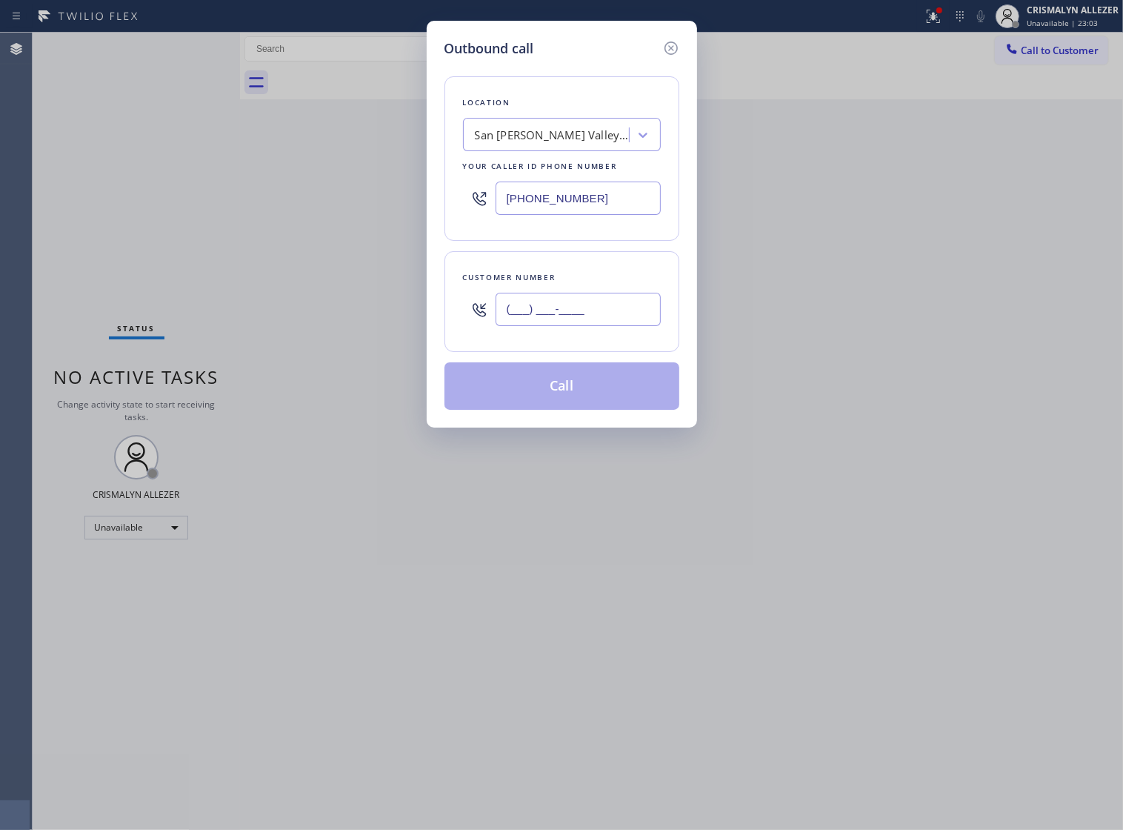
paste input "310) 402-1588"
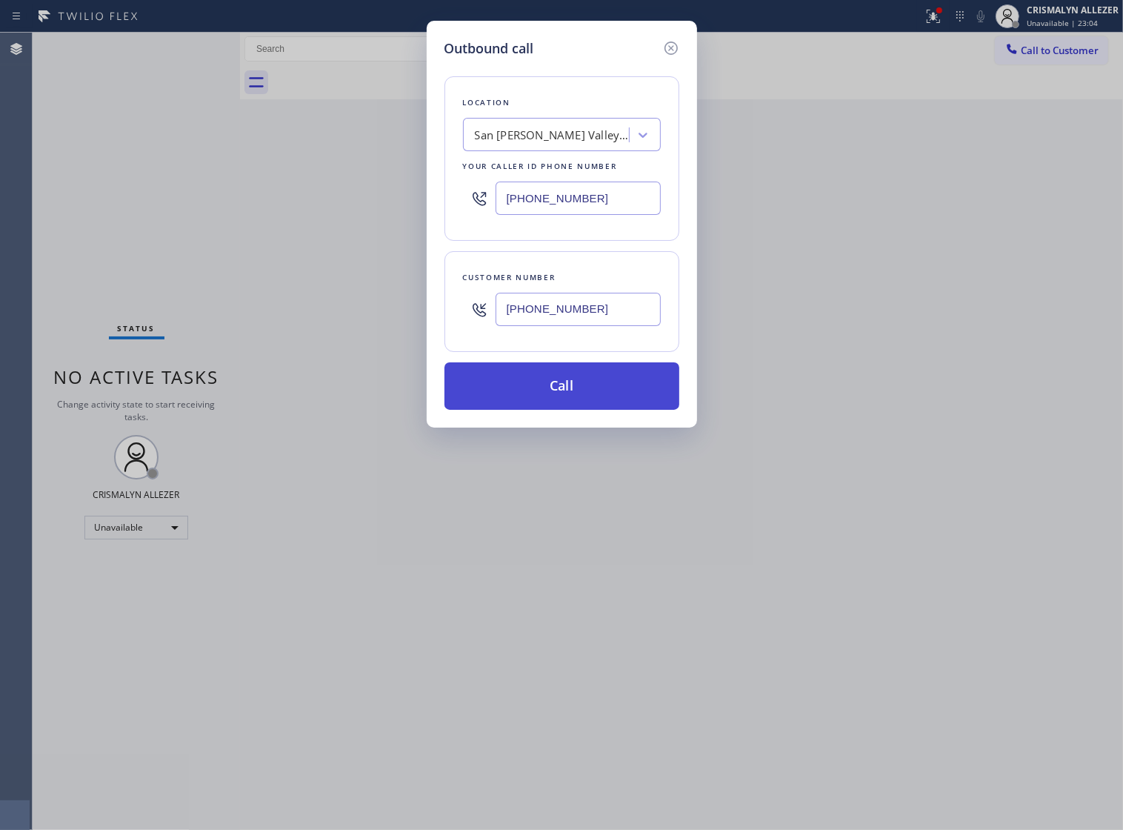
type input "(310) 402-1588"
click at [557, 406] on button "Call" at bounding box center [562, 385] width 235 height 47
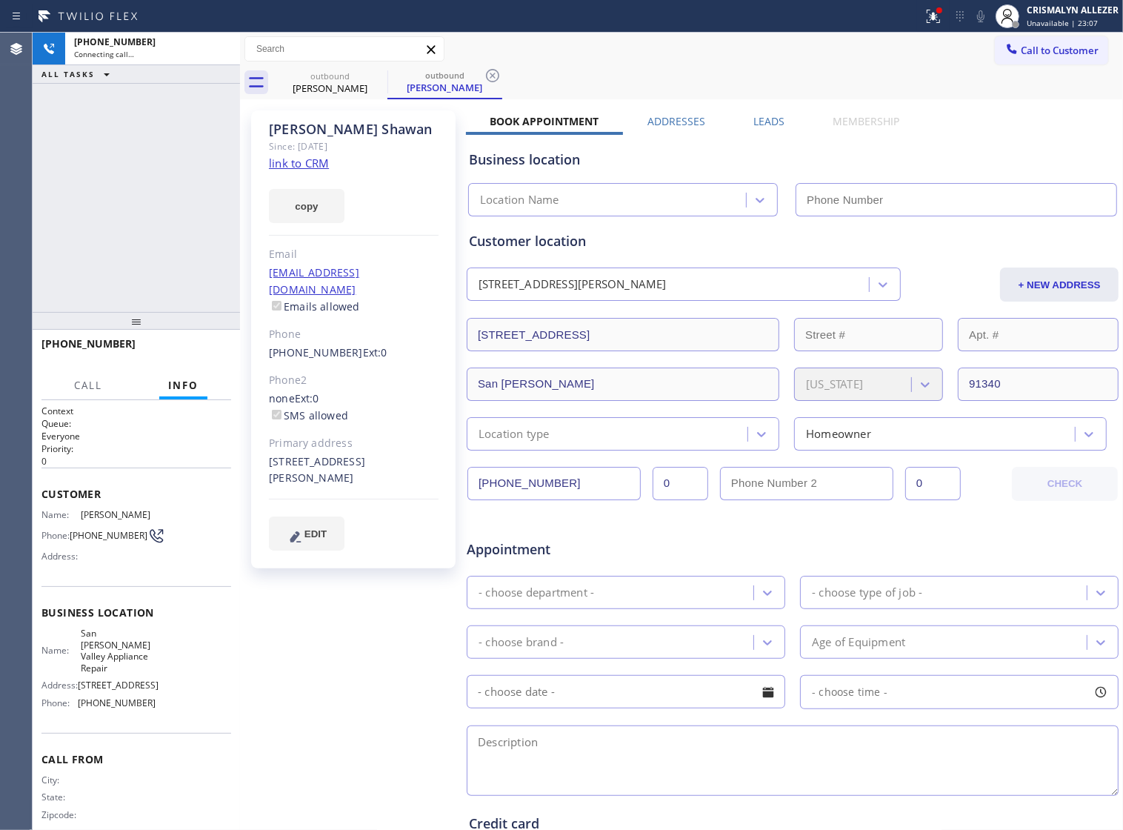
click at [291, 163] on link "link to CRM" at bounding box center [299, 163] width 60 height 15
type input "(747) 223-6155"
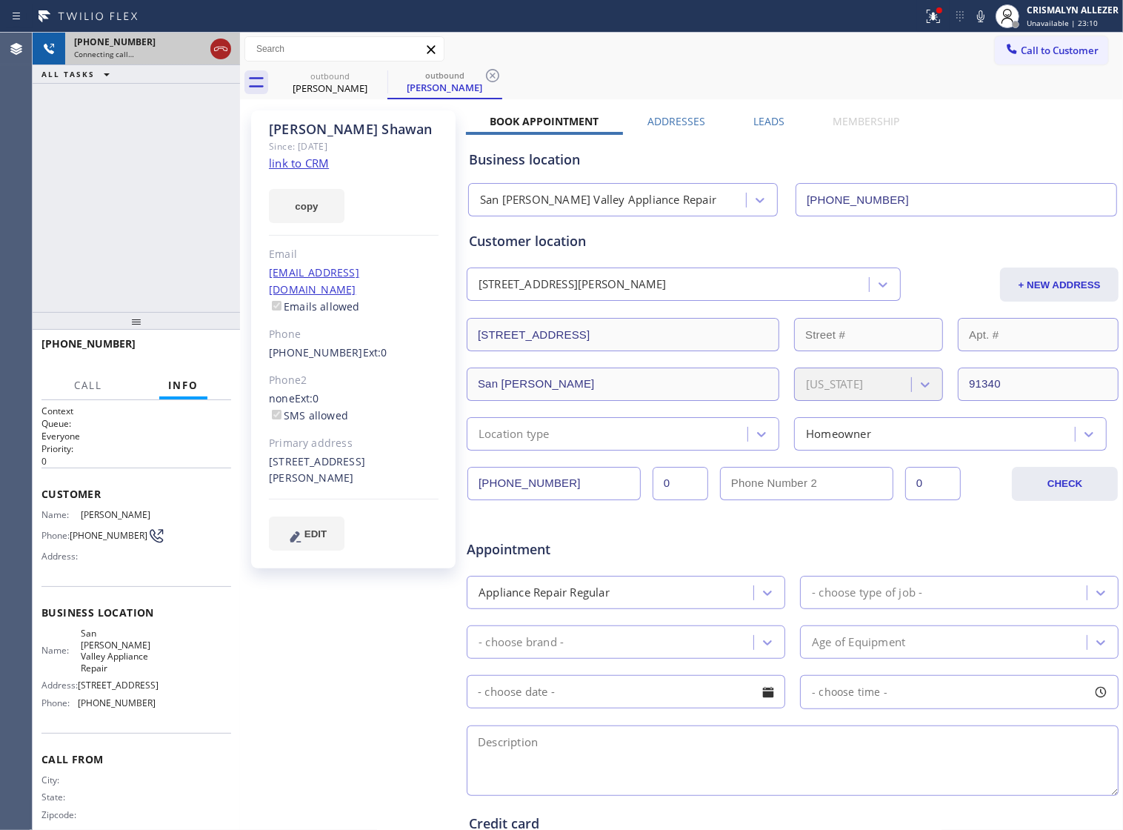
click at [219, 49] on icon at bounding box center [221, 49] width 18 height 18
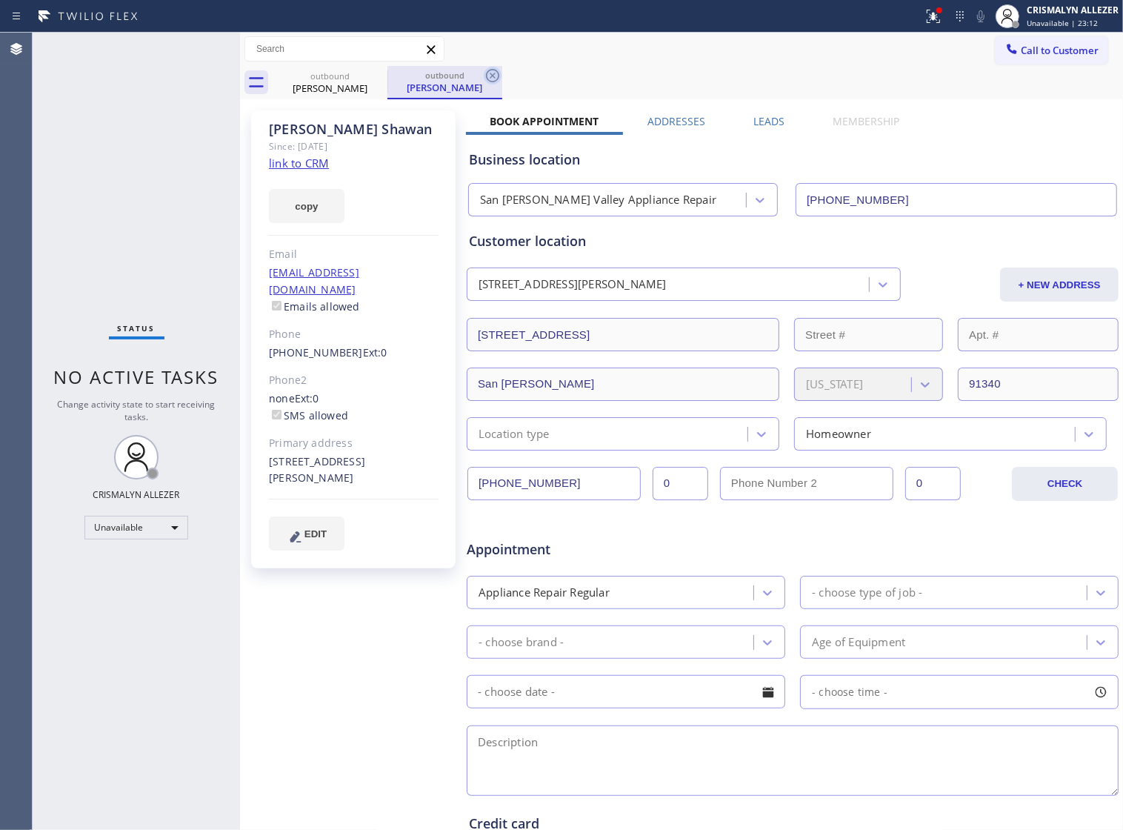
click at [494, 73] on icon at bounding box center [493, 76] width 18 height 18
drag, startPoint x: 378, startPoint y: 78, endPoint x: 394, endPoint y: 0, distance: 79.5
click at [379, 72] on icon at bounding box center [378, 76] width 18 height 18
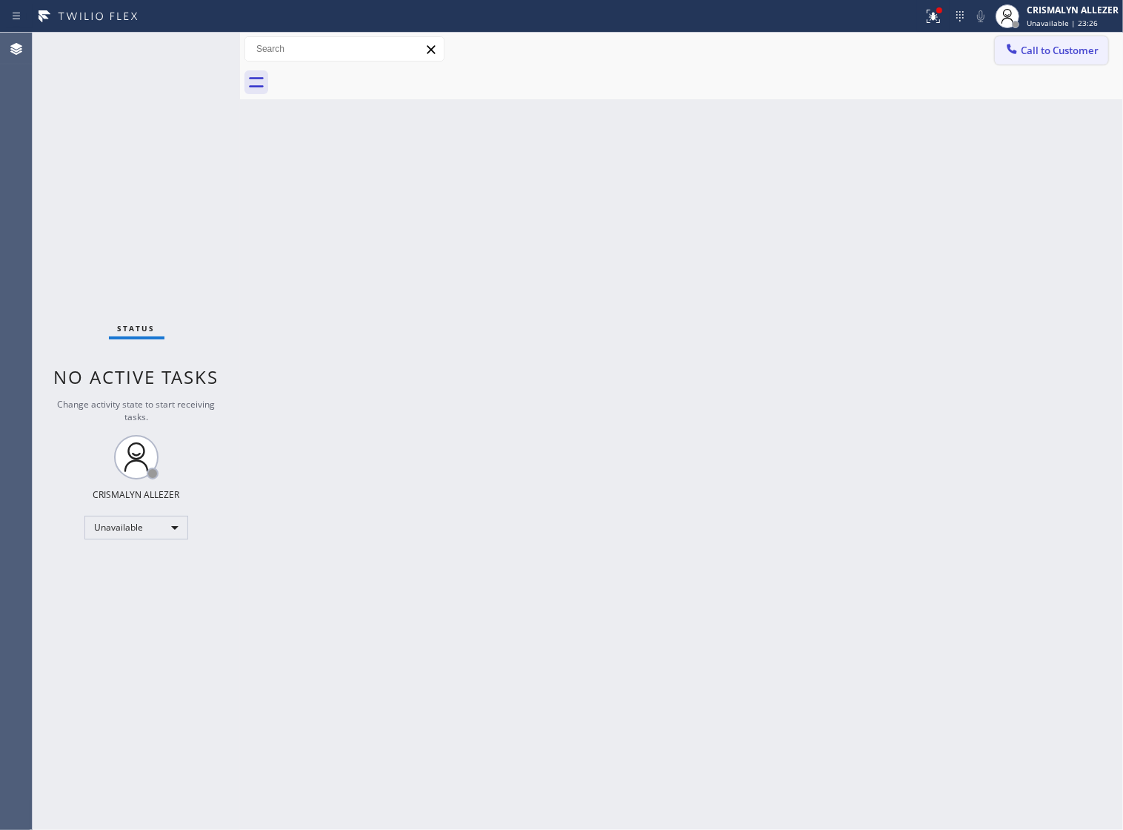
click at [1041, 53] on span "Call to Customer" at bounding box center [1060, 50] width 78 height 13
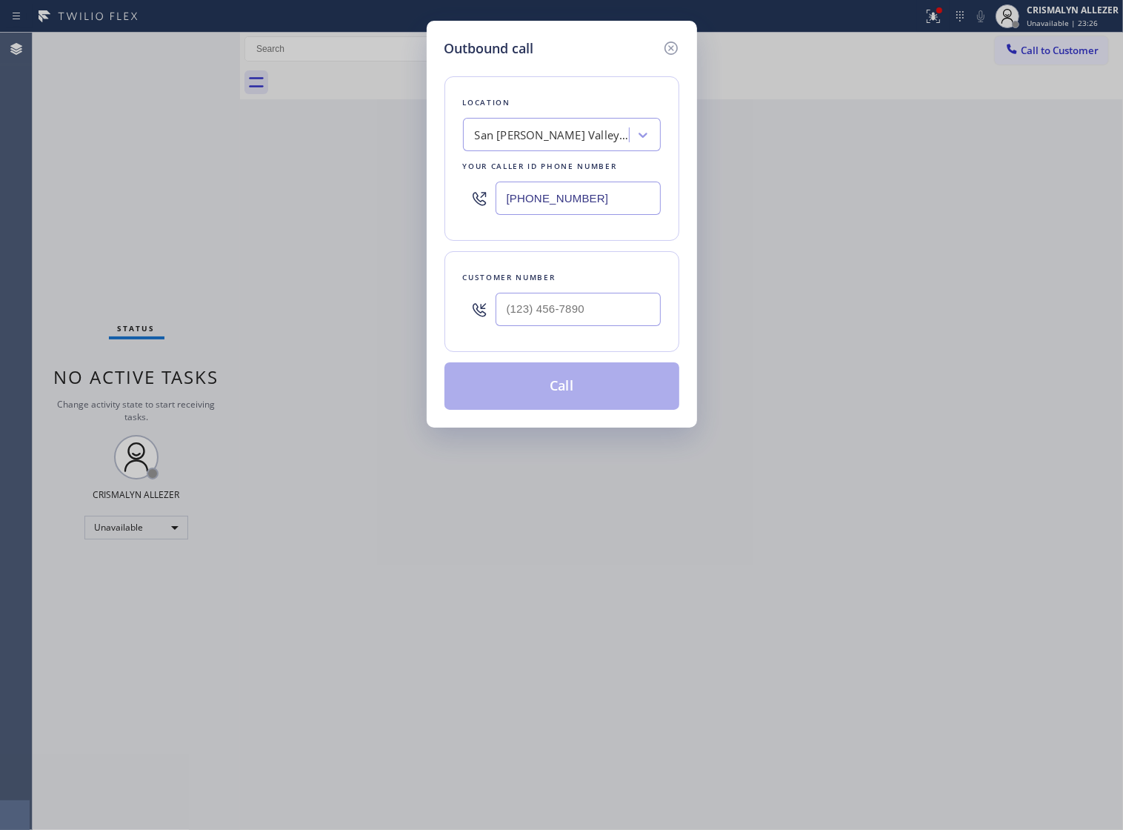
drag, startPoint x: 612, startPoint y: 209, endPoint x: 301, endPoint y: 211, distance: 311.2
click at [413, 210] on div "Outbound call Location San Fernando Valley Appliance Repair Your caller id phon…" at bounding box center [561, 415] width 1123 height 830
paste input "213) 277-6121"
type input "(213) 277-6121"
click at [627, 326] on input "(___) ___-____" at bounding box center [578, 309] width 165 height 33
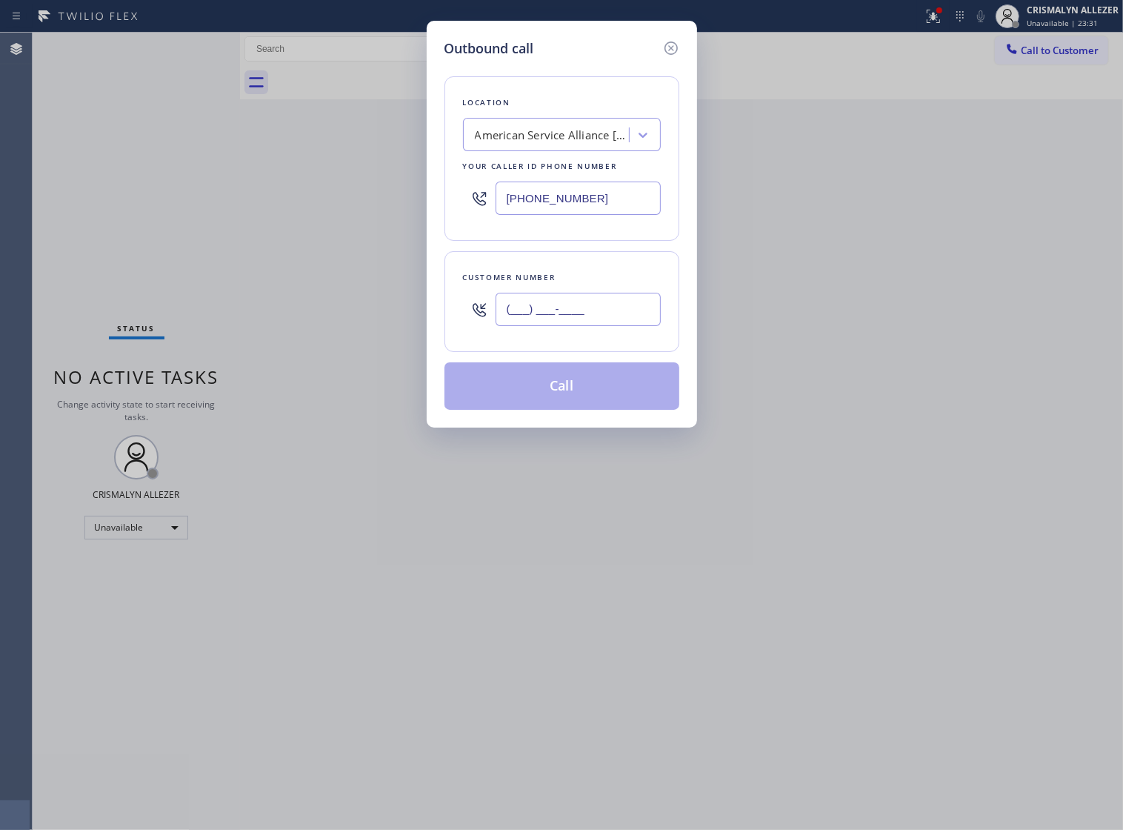
paste input "626) 692-1410"
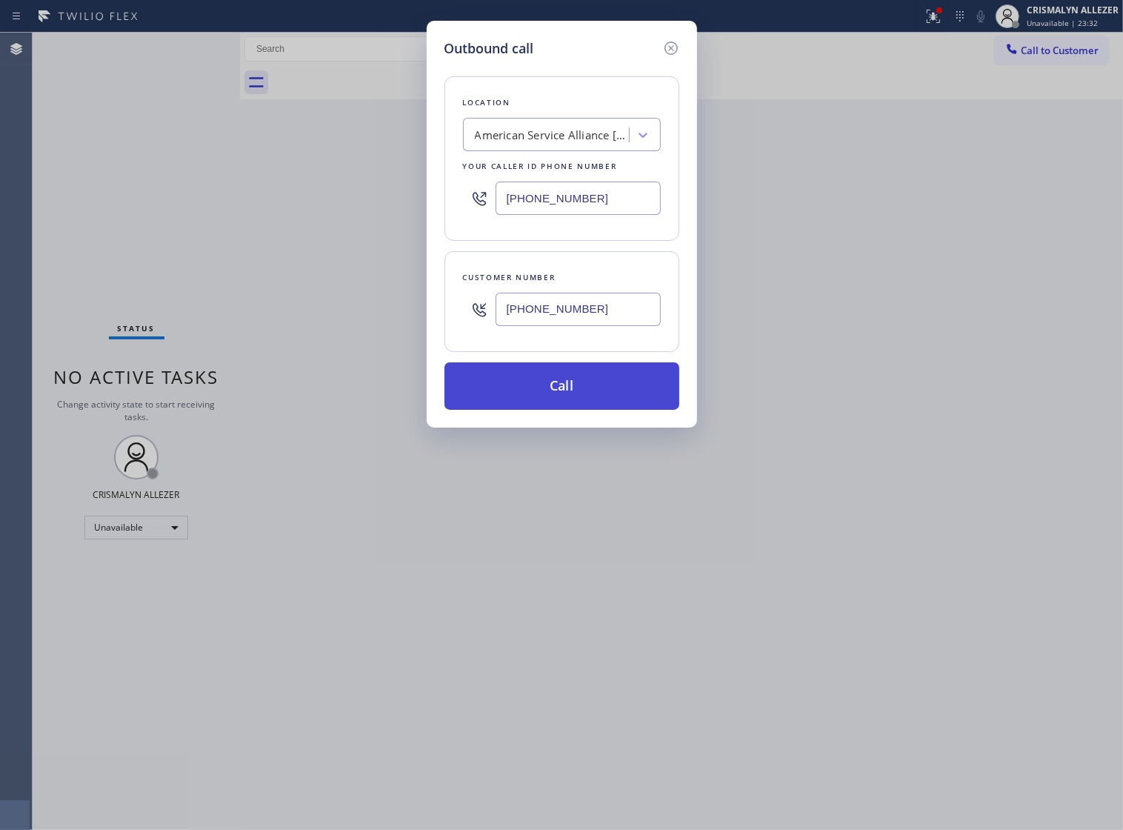
type input "(626) 692-1410"
click at [548, 402] on button "Call" at bounding box center [562, 385] width 235 height 47
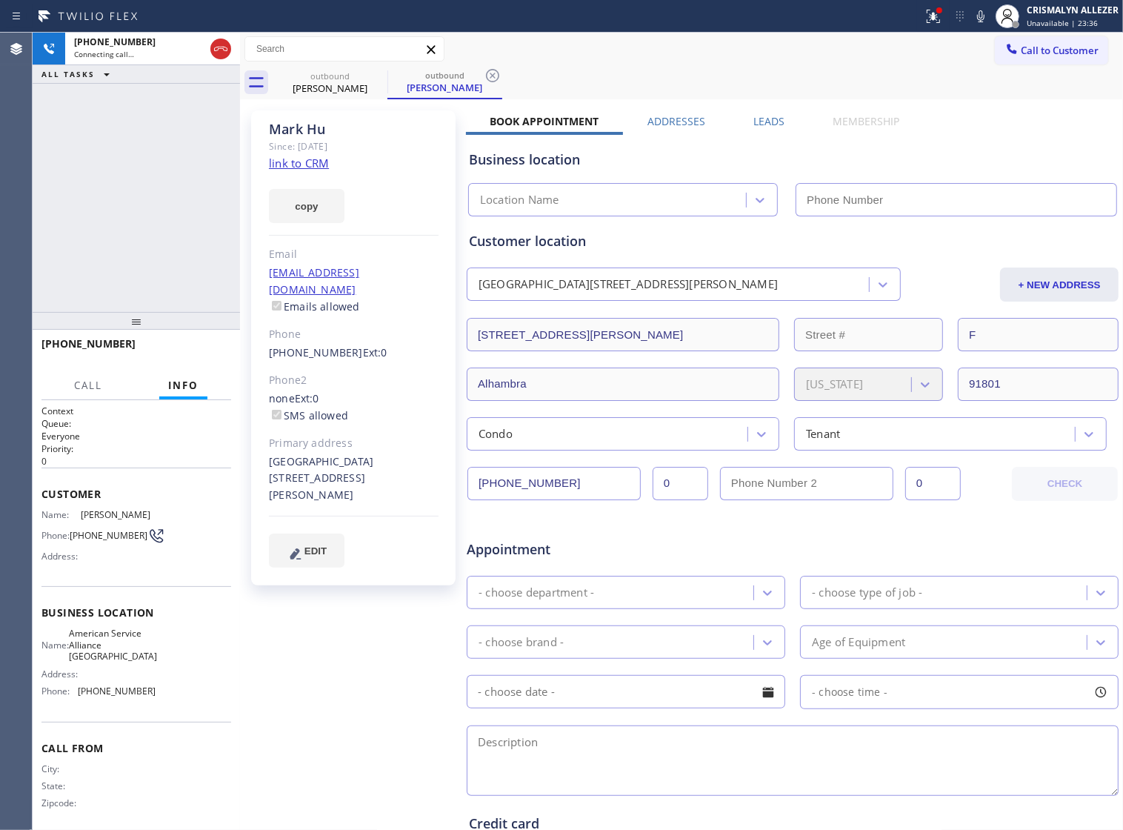
click at [271, 165] on link "link to CRM" at bounding box center [299, 163] width 60 height 15
type input "(213) 277-6121"
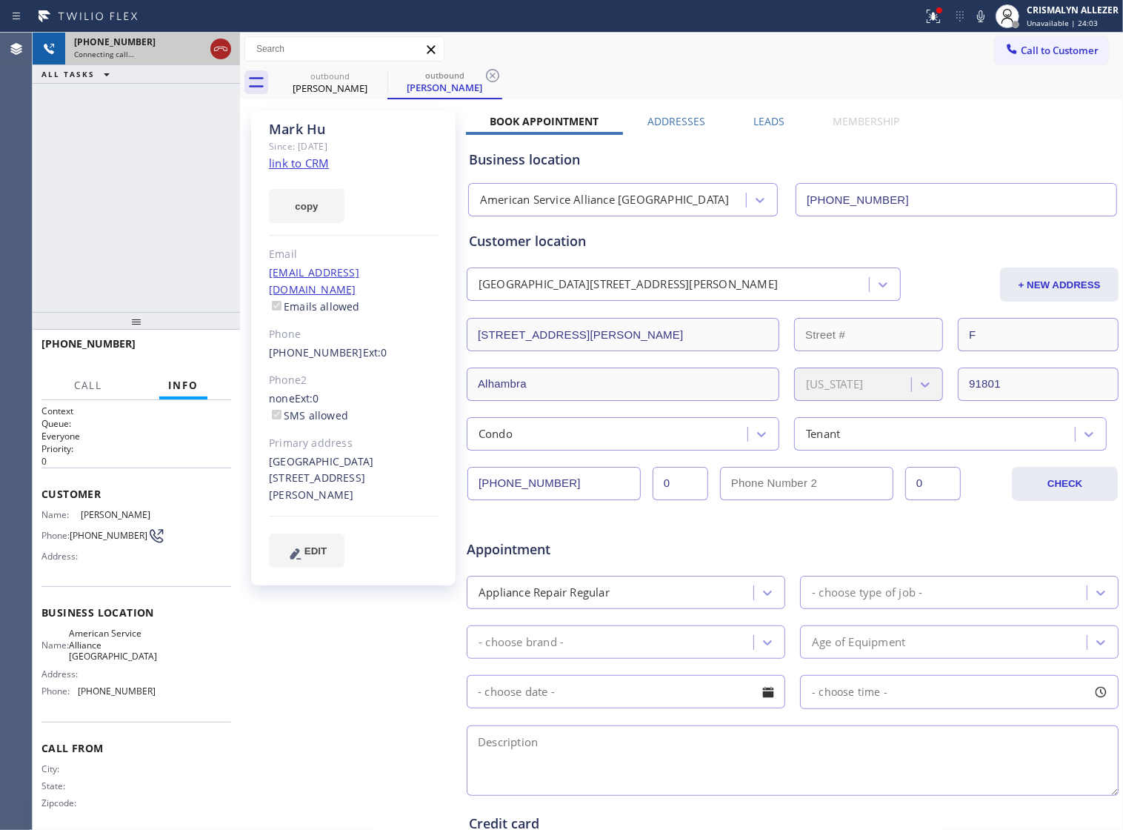
click at [220, 50] on icon at bounding box center [221, 49] width 18 height 18
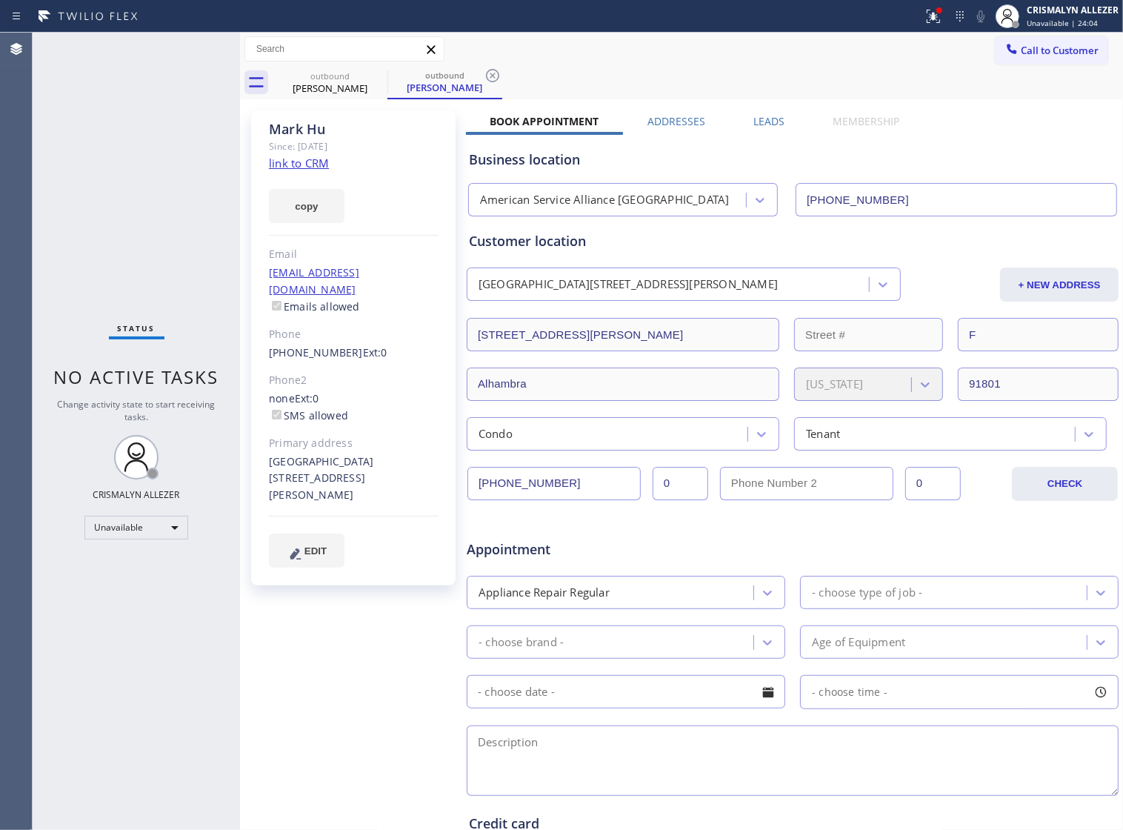
click at [757, 124] on label "Leads" at bounding box center [769, 121] width 31 height 14
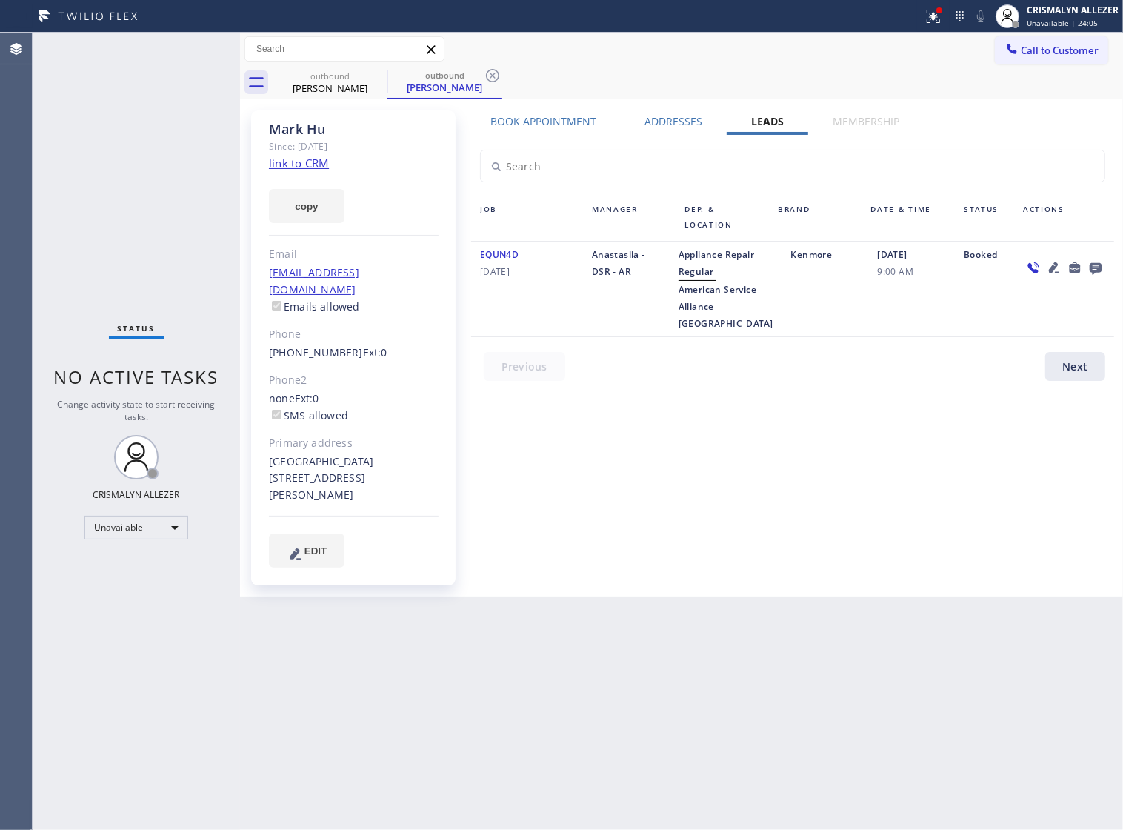
click at [1098, 268] on icon at bounding box center [1096, 269] width 12 height 12
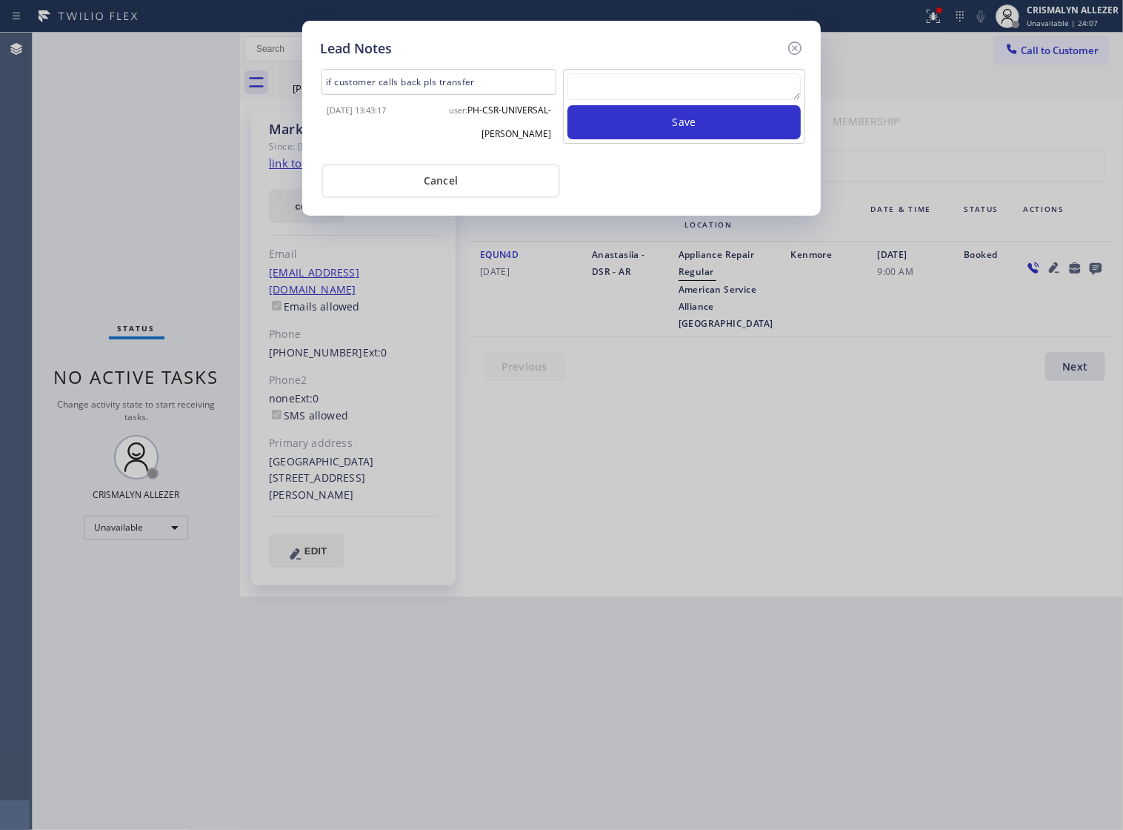
click at [631, 91] on textarea at bounding box center [684, 86] width 233 height 27
paste textarea "no answer | pls xfer if cx calls back"
type textarea "no answer | pls xfer if cx calls back"
click at [660, 131] on button "Save" at bounding box center [684, 122] width 233 height 34
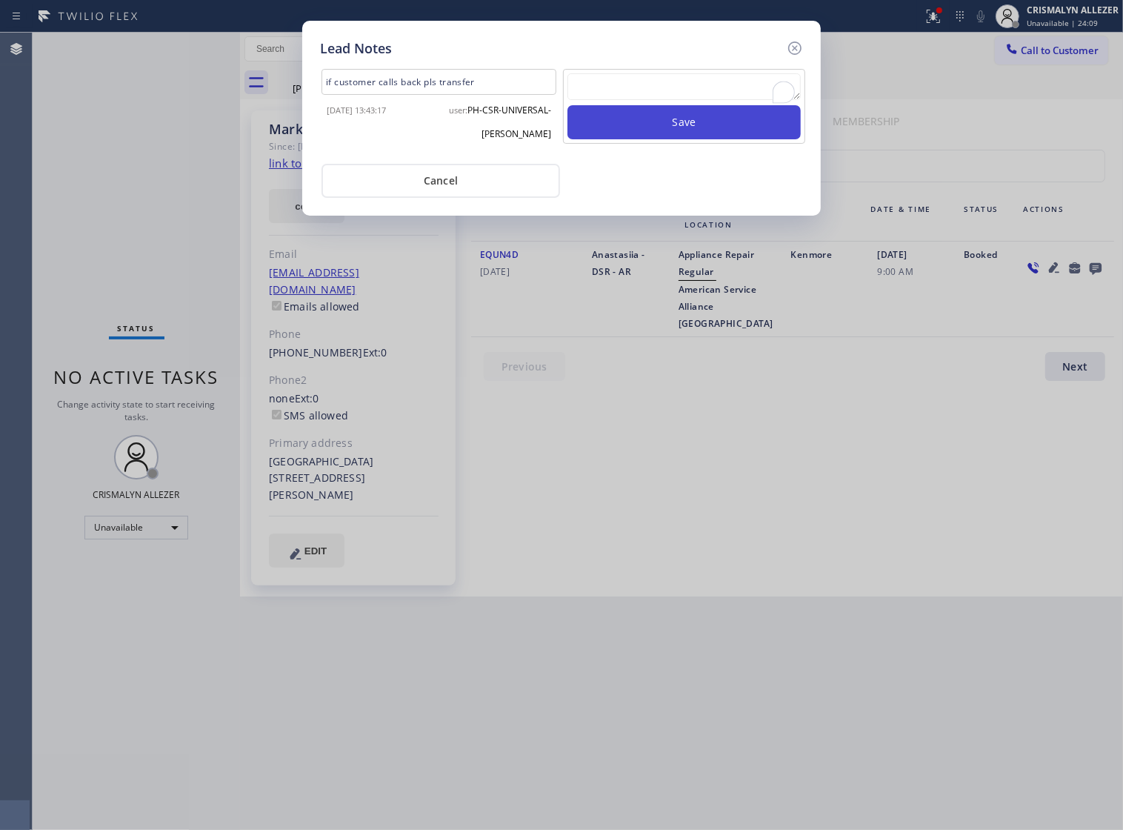
scroll to position [0, 0]
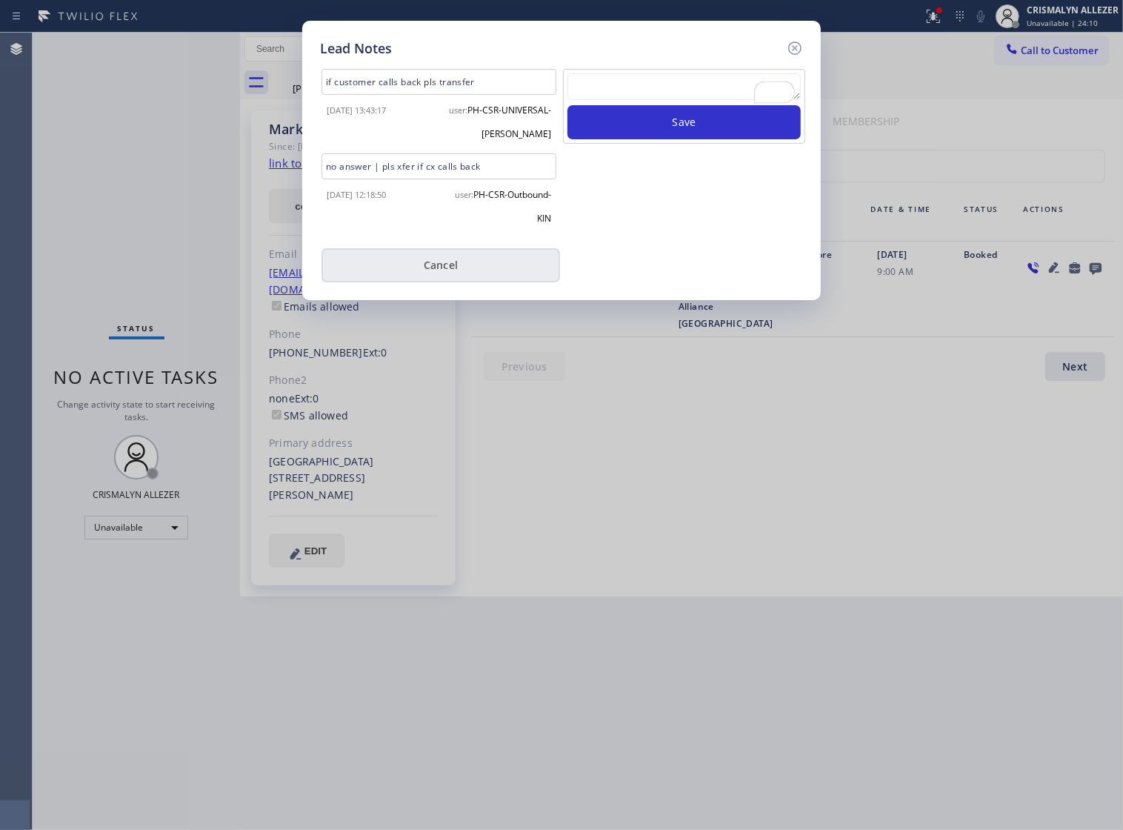
click at [412, 279] on button "Cancel" at bounding box center [441, 265] width 239 height 34
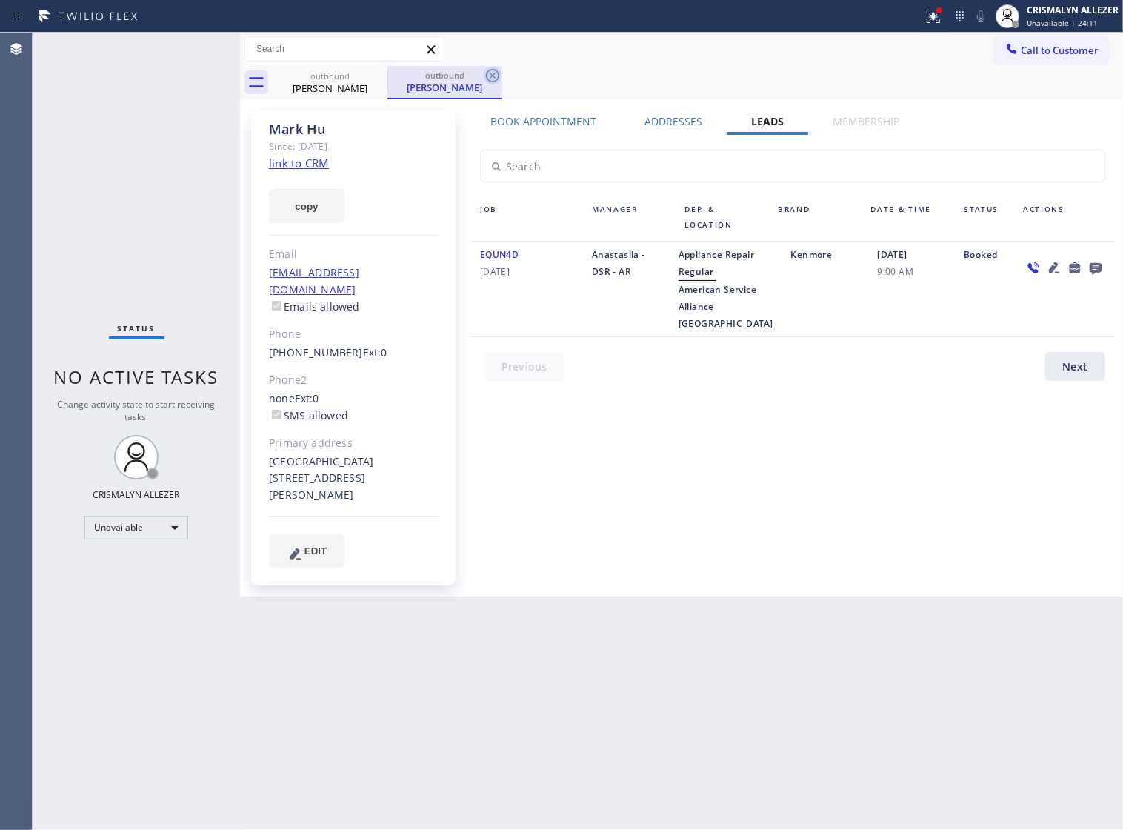
click at [494, 79] on icon at bounding box center [493, 76] width 18 height 18
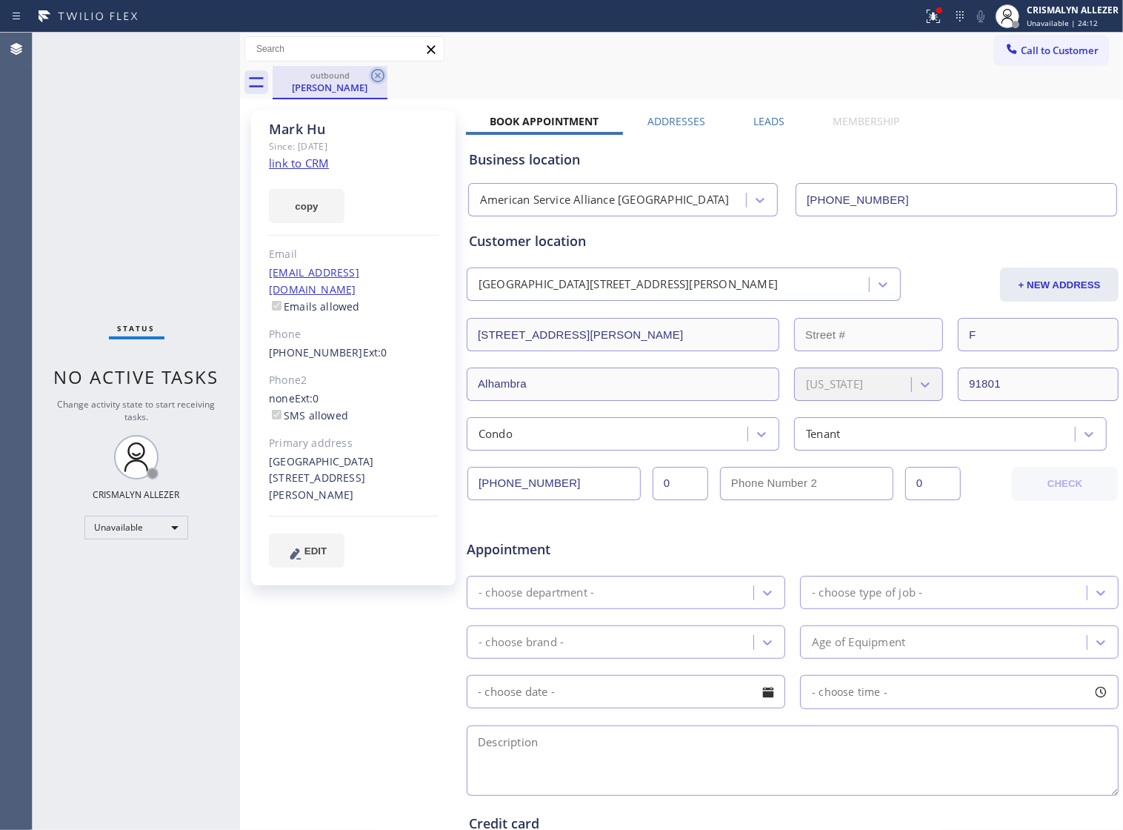
click at [376, 76] on icon at bounding box center [377, 75] width 13 height 13
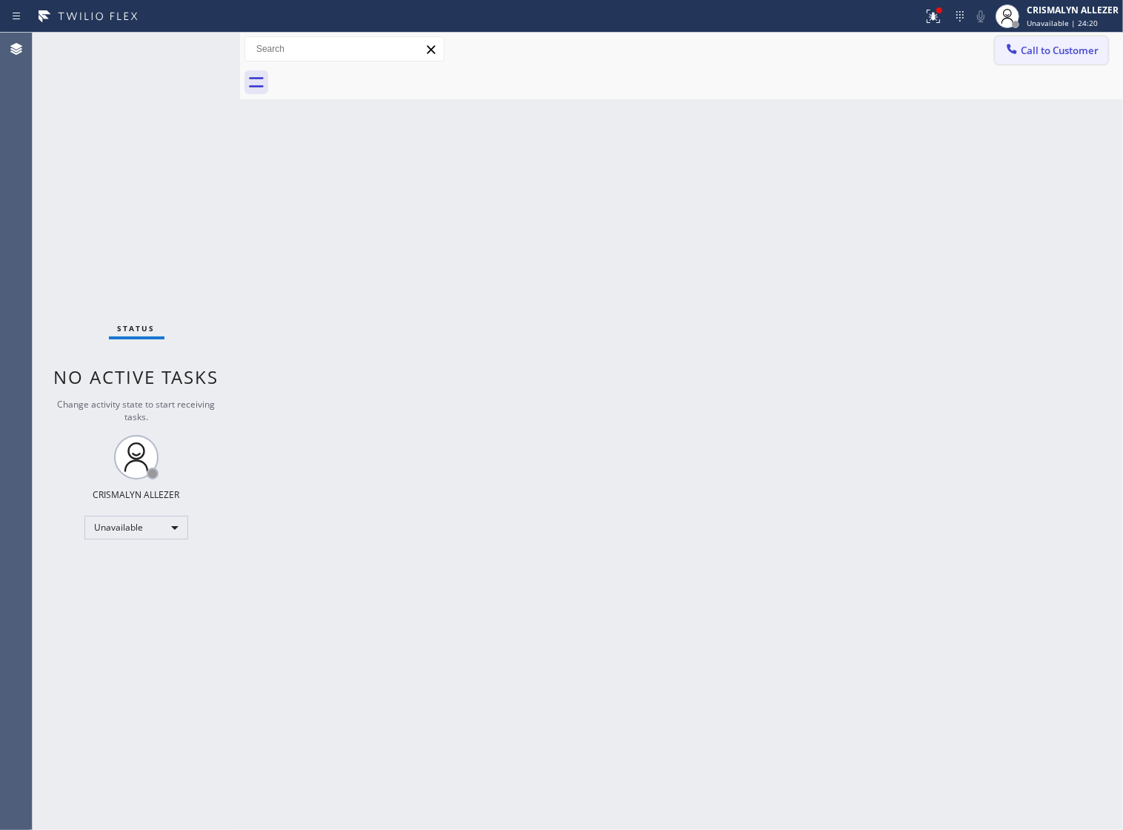
click at [1021, 54] on span "Call to Customer" at bounding box center [1060, 50] width 78 height 13
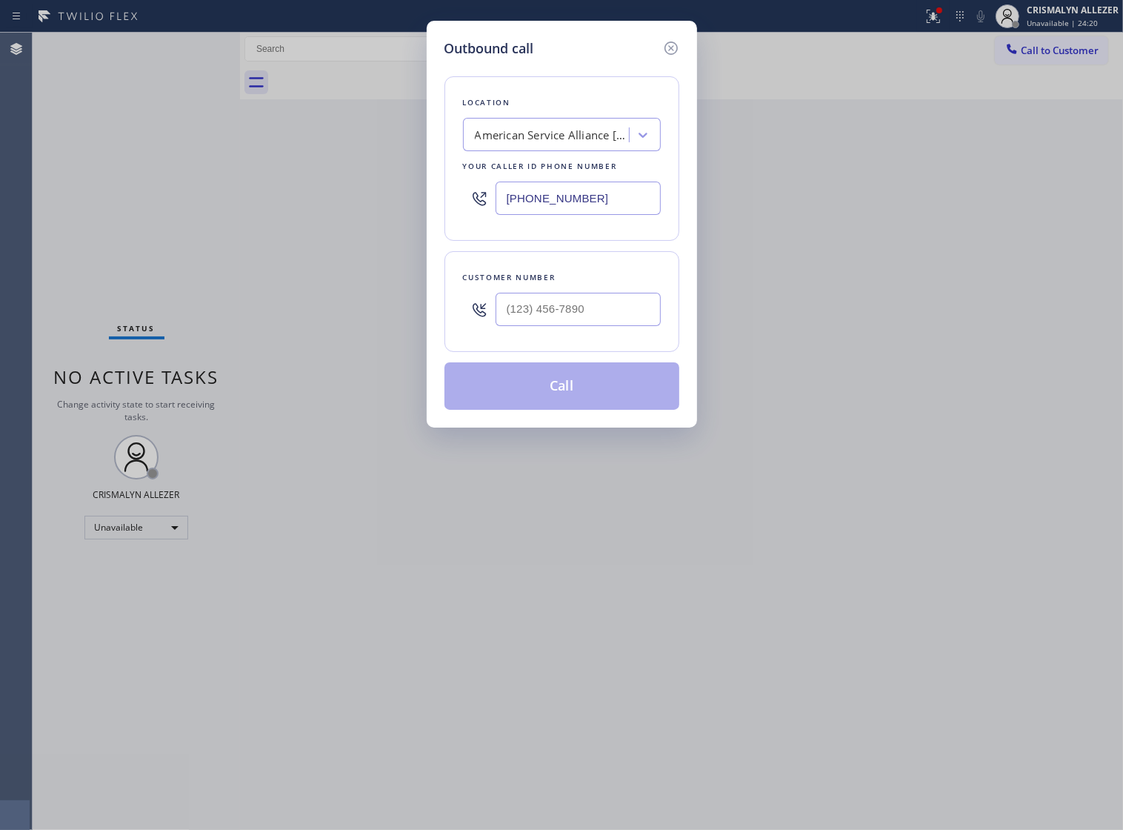
click at [372, 206] on div "Outbound call Location American Service Alliance Alhambra Your caller id phone …" at bounding box center [561, 415] width 1123 height 830
paste input "323) 870-7123"
type input "[PHONE_NUMBER]"
click at [628, 326] on input "(___) ___-____" at bounding box center [578, 309] width 165 height 33
paste input "951) 314-2899"
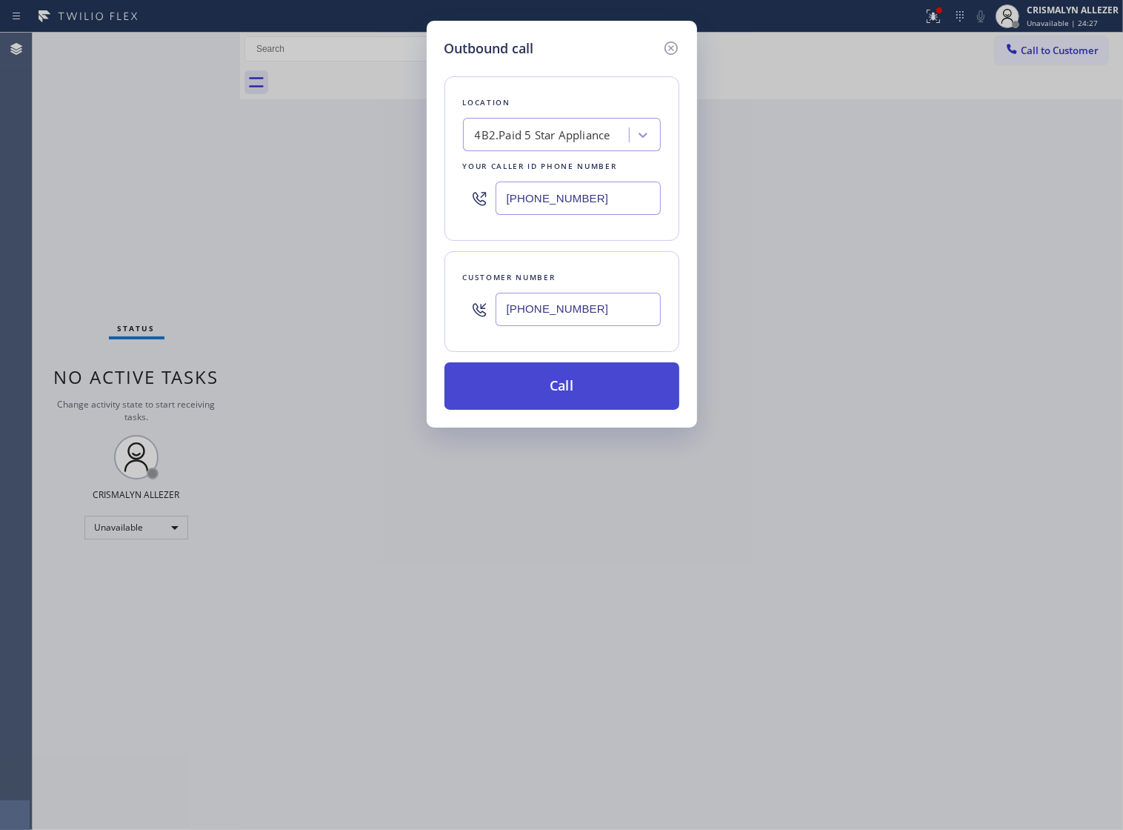
type input "(951) 314-2899"
click at [560, 402] on button "Call" at bounding box center [562, 385] width 235 height 47
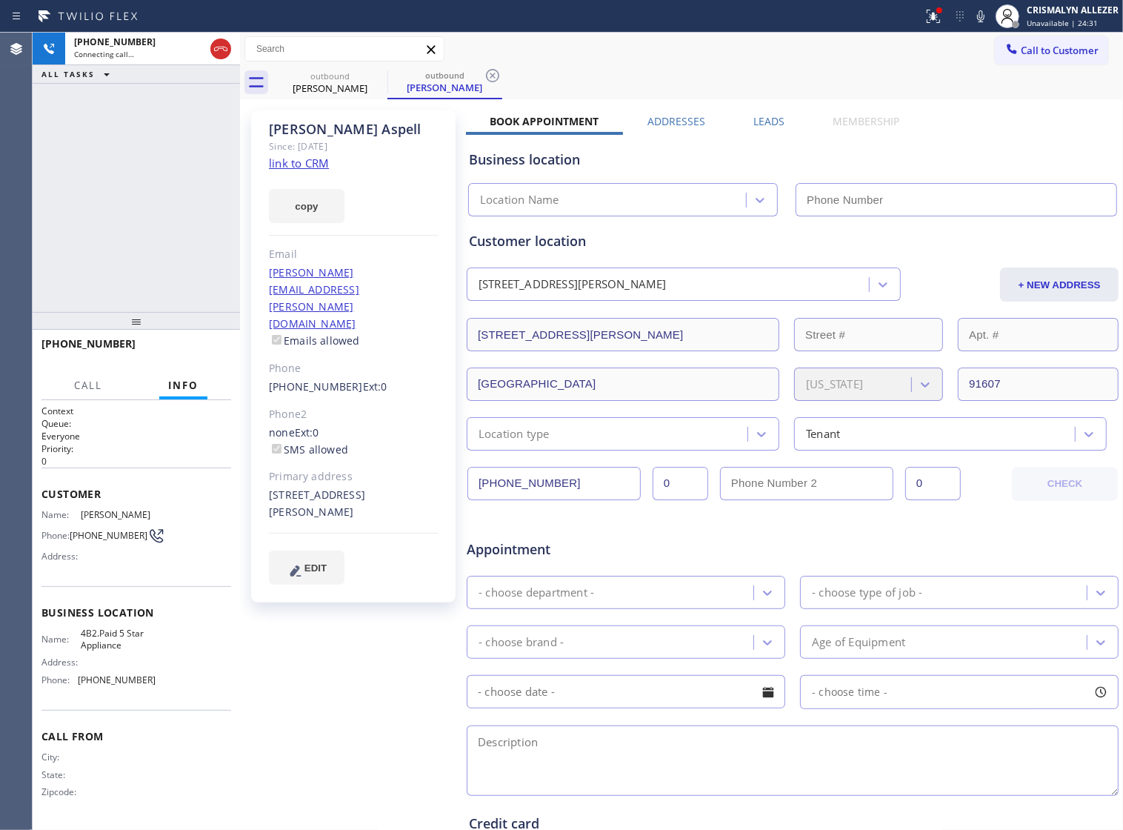
type input "[PHONE_NUMBER]"
click at [310, 167] on link "link to CRM" at bounding box center [299, 163] width 60 height 15
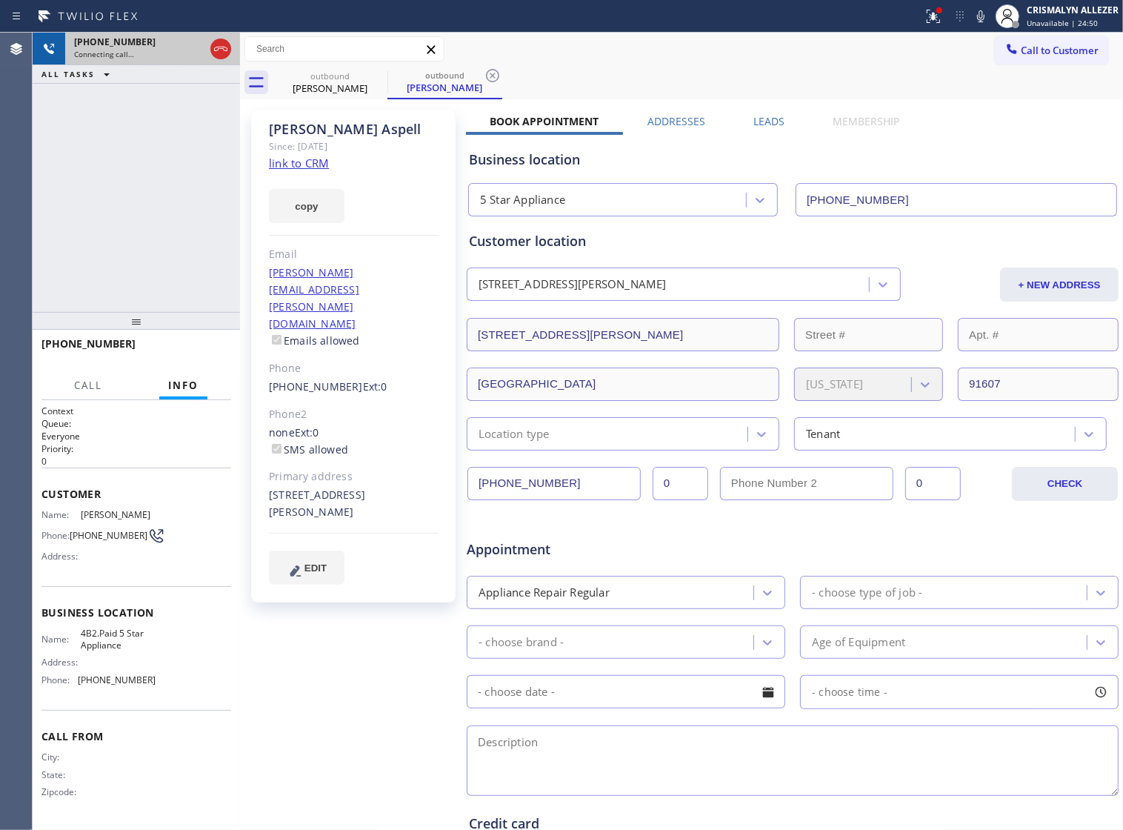
click at [231, 54] on div at bounding box center [220, 49] width 27 height 33
click at [227, 53] on icon at bounding box center [221, 49] width 18 height 18
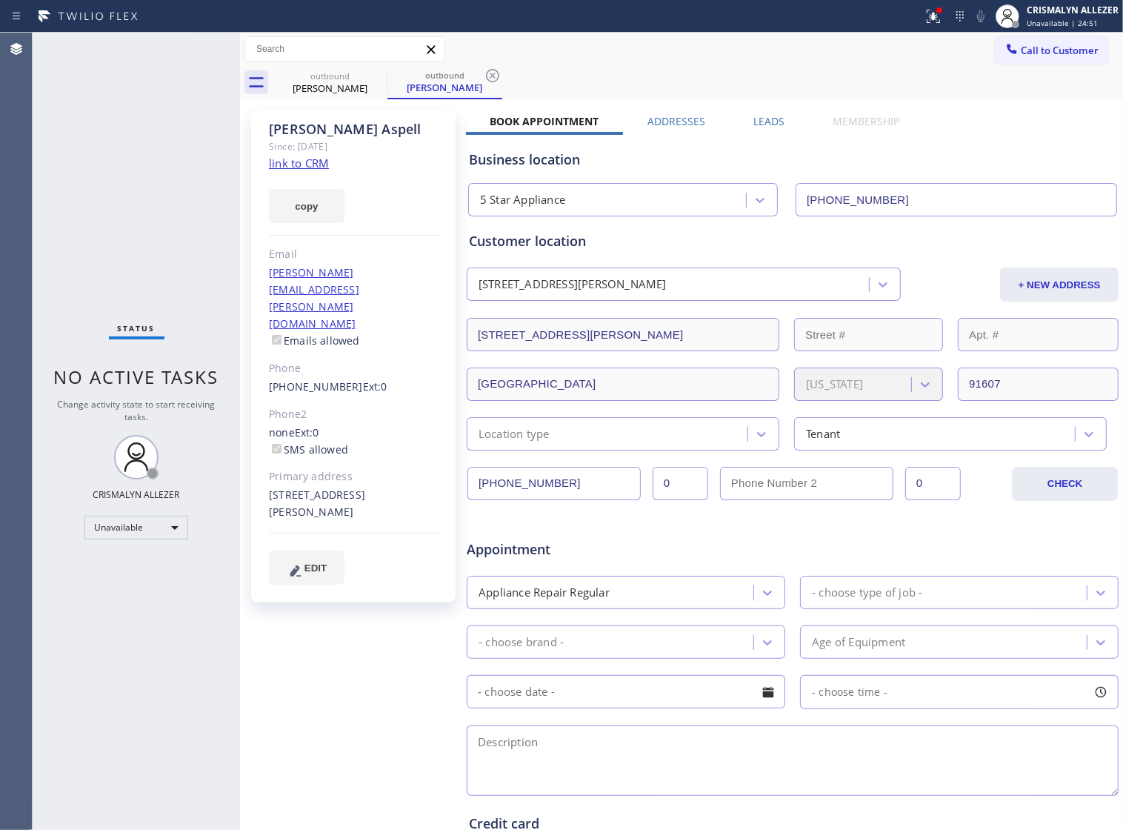
click at [774, 120] on label "Leads" at bounding box center [769, 121] width 31 height 14
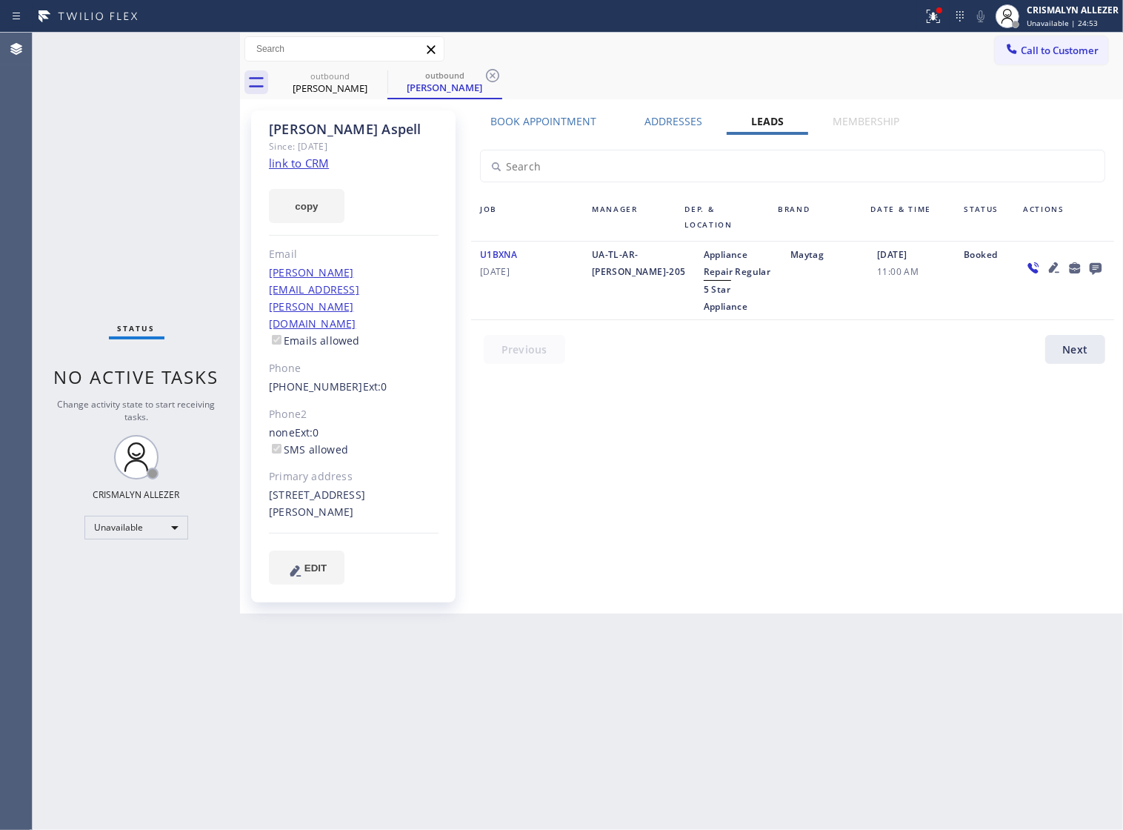
click at [1094, 271] on icon at bounding box center [1096, 268] width 18 height 19
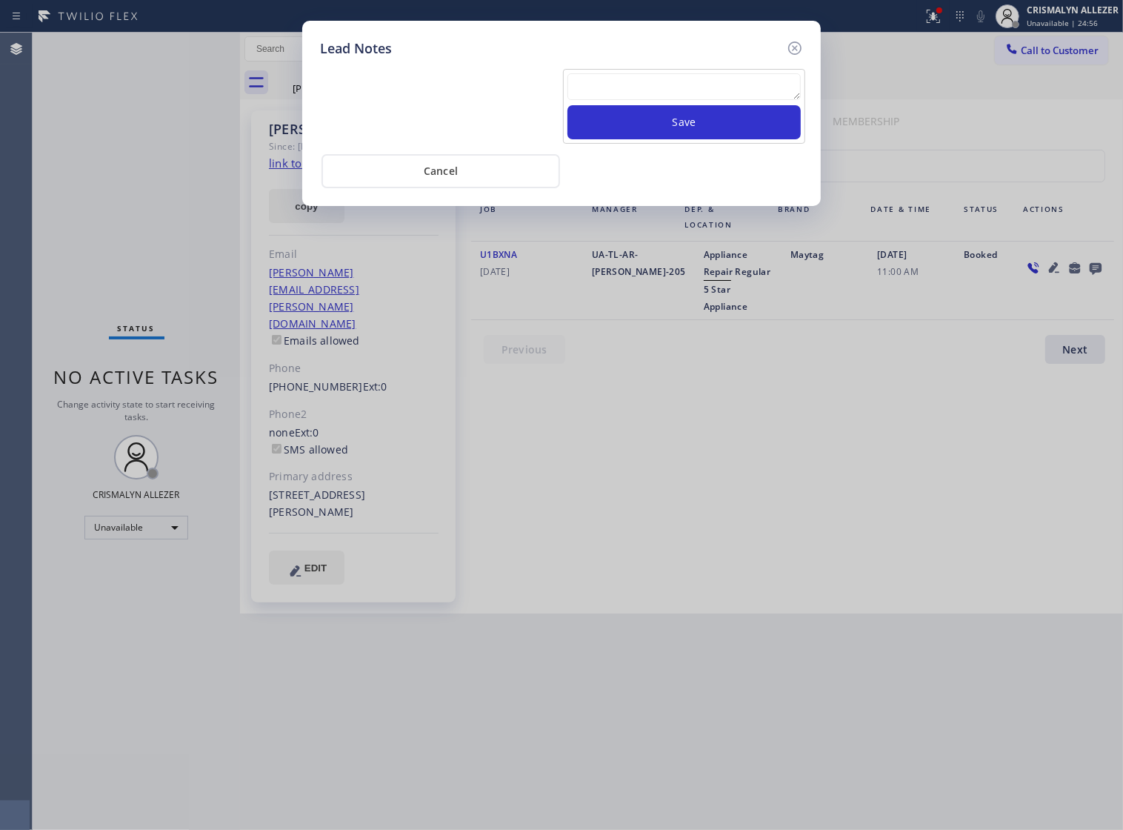
click at [610, 100] on textarea at bounding box center [684, 86] width 233 height 27
paste textarea "no answer | pls xfer if cx calls back"
type textarea "no answer | pls xfer if cx calls back"
click at [686, 137] on button "Save" at bounding box center [684, 122] width 233 height 34
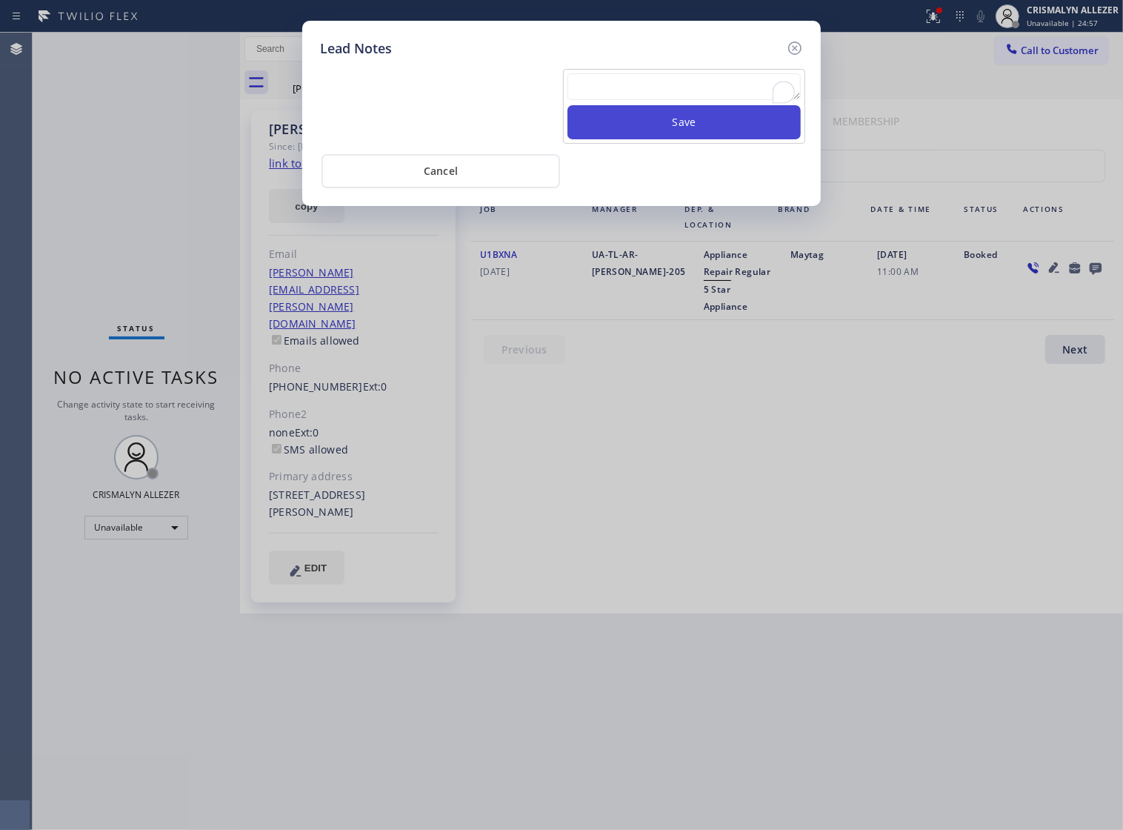
scroll to position [0, 0]
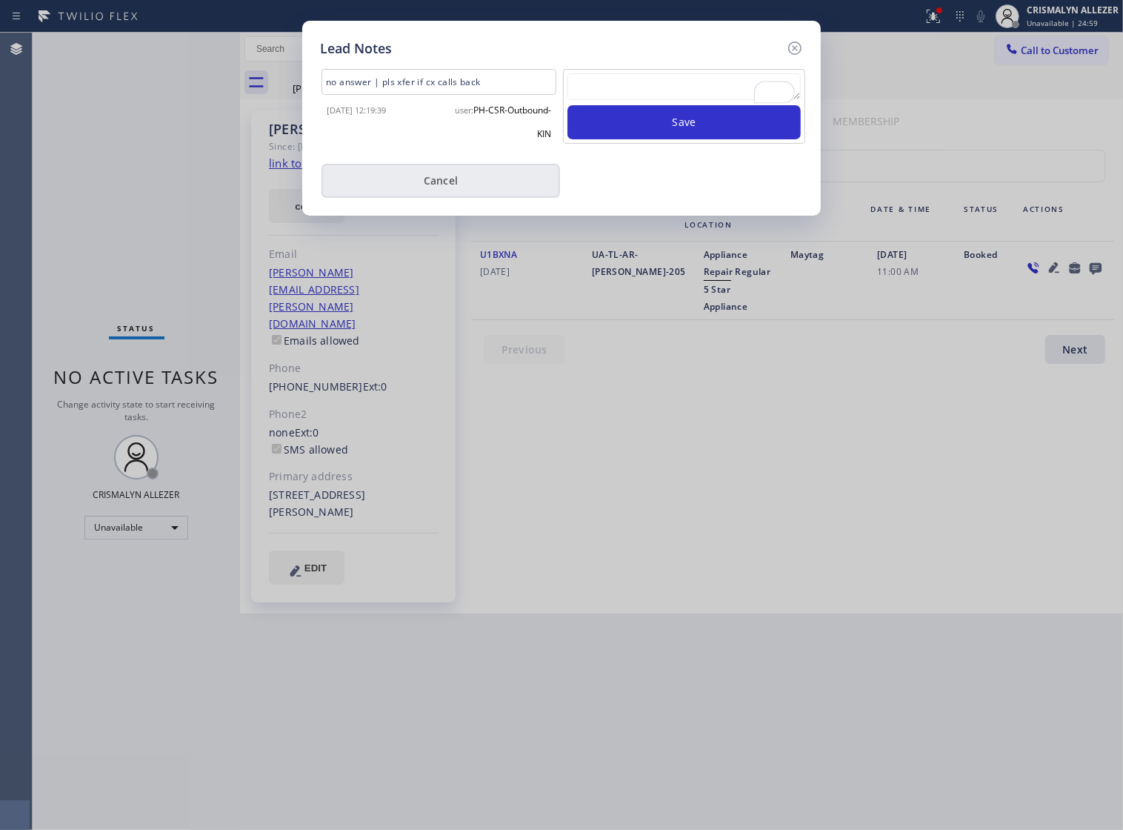
click at [471, 191] on button "Cancel" at bounding box center [441, 181] width 239 height 34
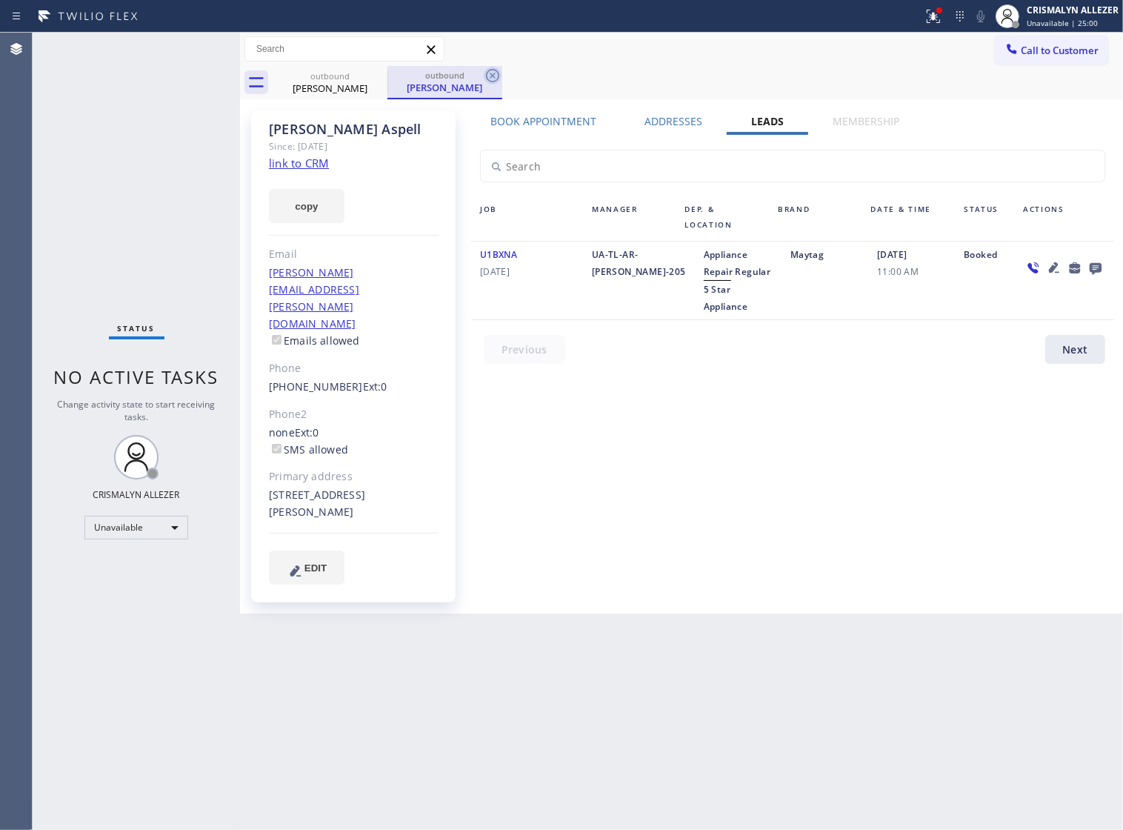
click at [489, 76] on icon at bounding box center [493, 76] width 18 height 18
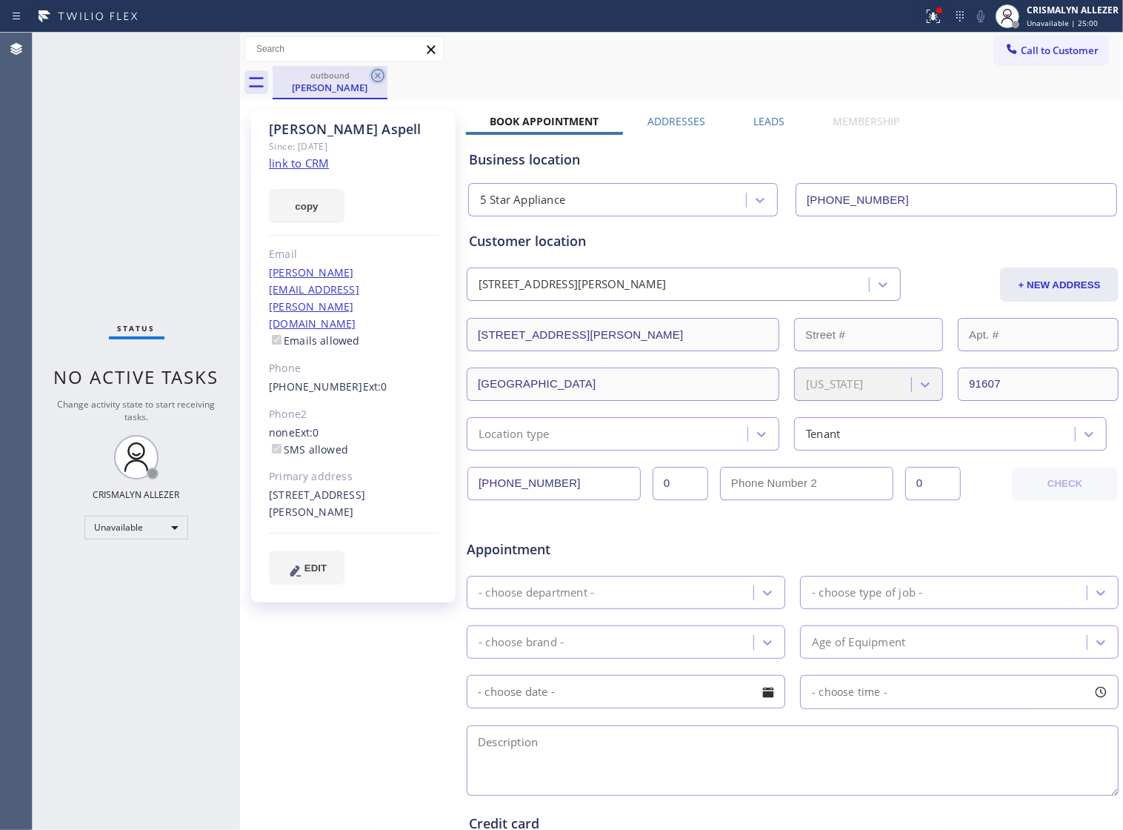
click at [375, 79] on icon at bounding box center [378, 76] width 18 height 18
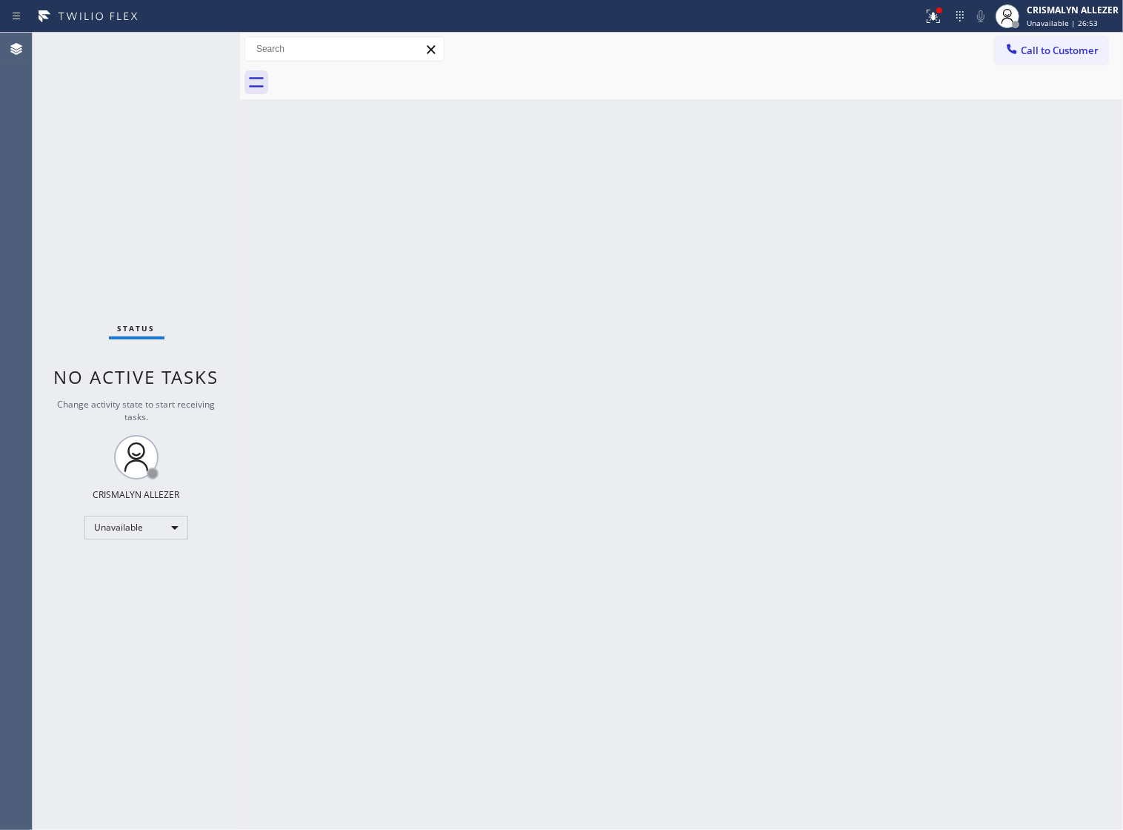
click at [1054, 59] on button "Call to Customer" at bounding box center [1051, 50] width 113 height 28
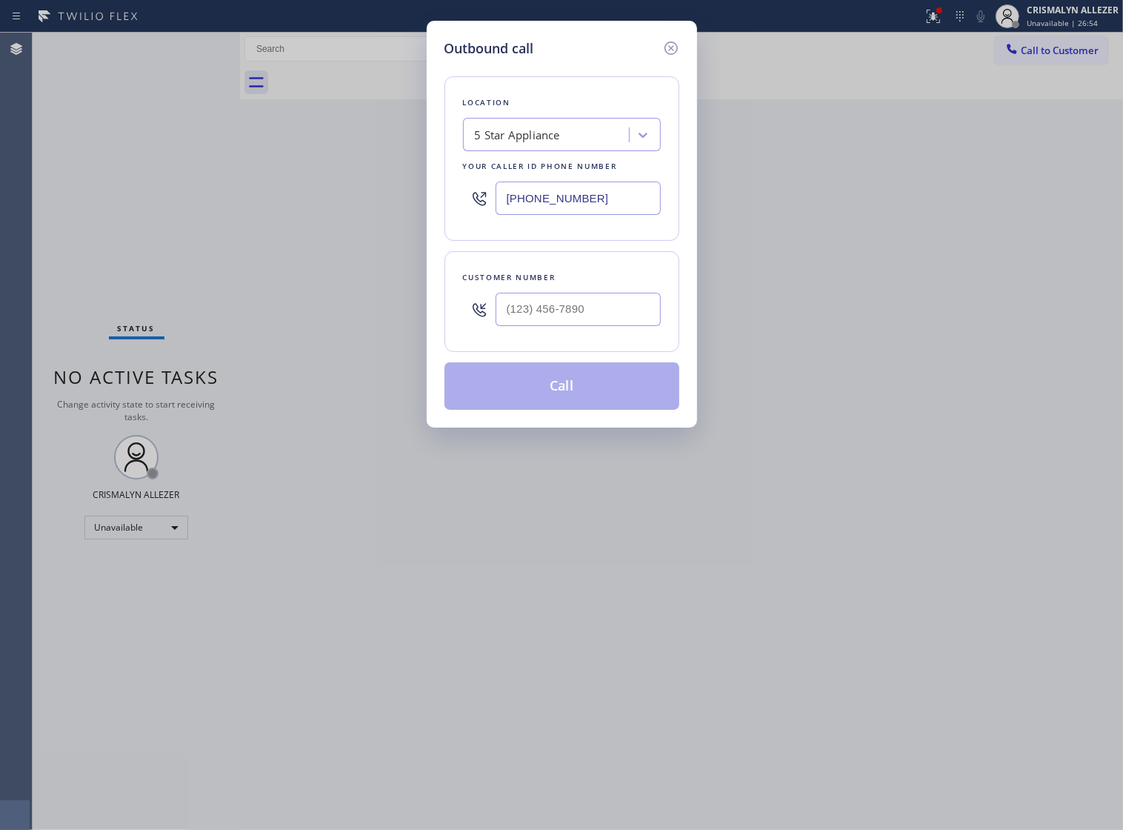
drag, startPoint x: 631, startPoint y: 216, endPoint x: 280, endPoint y: 202, distance: 351.5
click at [284, 202] on div "Outbound call Location 5 Star Appliance Your caller id phone number [PHONE_NUMB…" at bounding box center [561, 415] width 1123 height 830
paste input "628) 888-0665"
type input "[PHONE_NUMBER]"
click at [586, 326] on input "(___) ___-____" at bounding box center [578, 309] width 165 height 33
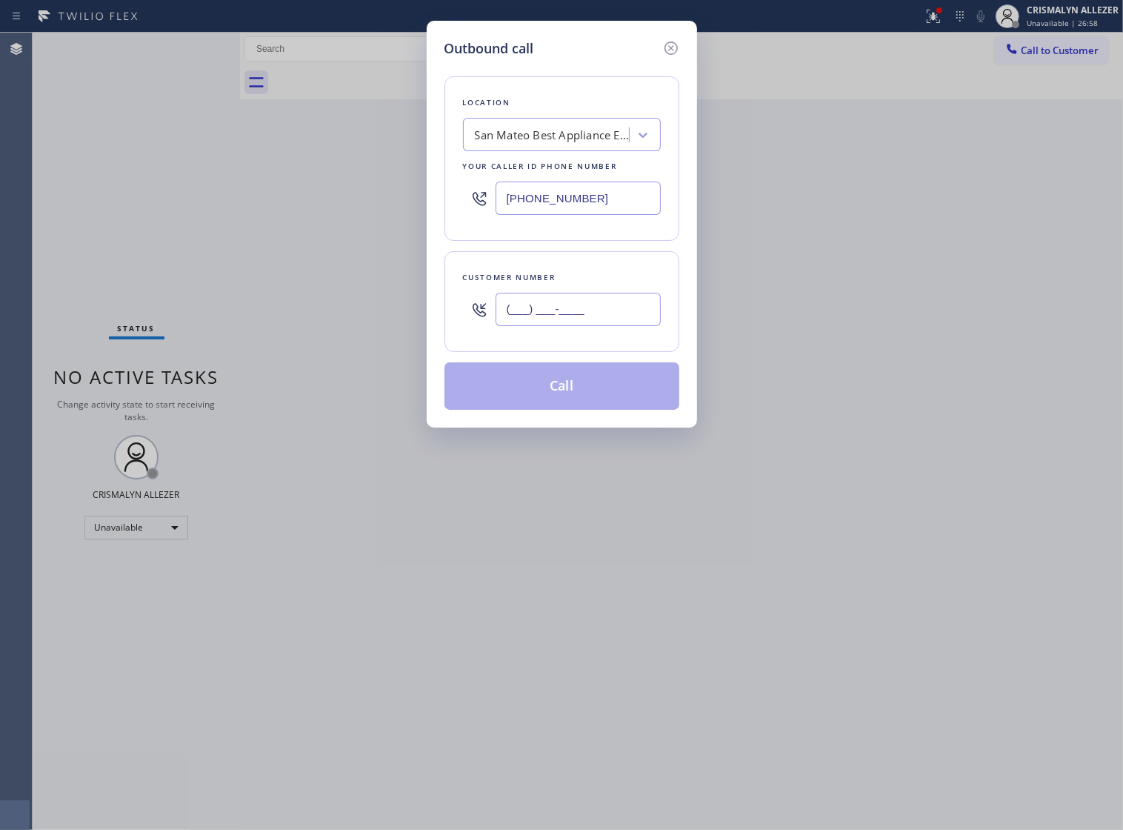
paste input "650) 759-5821"
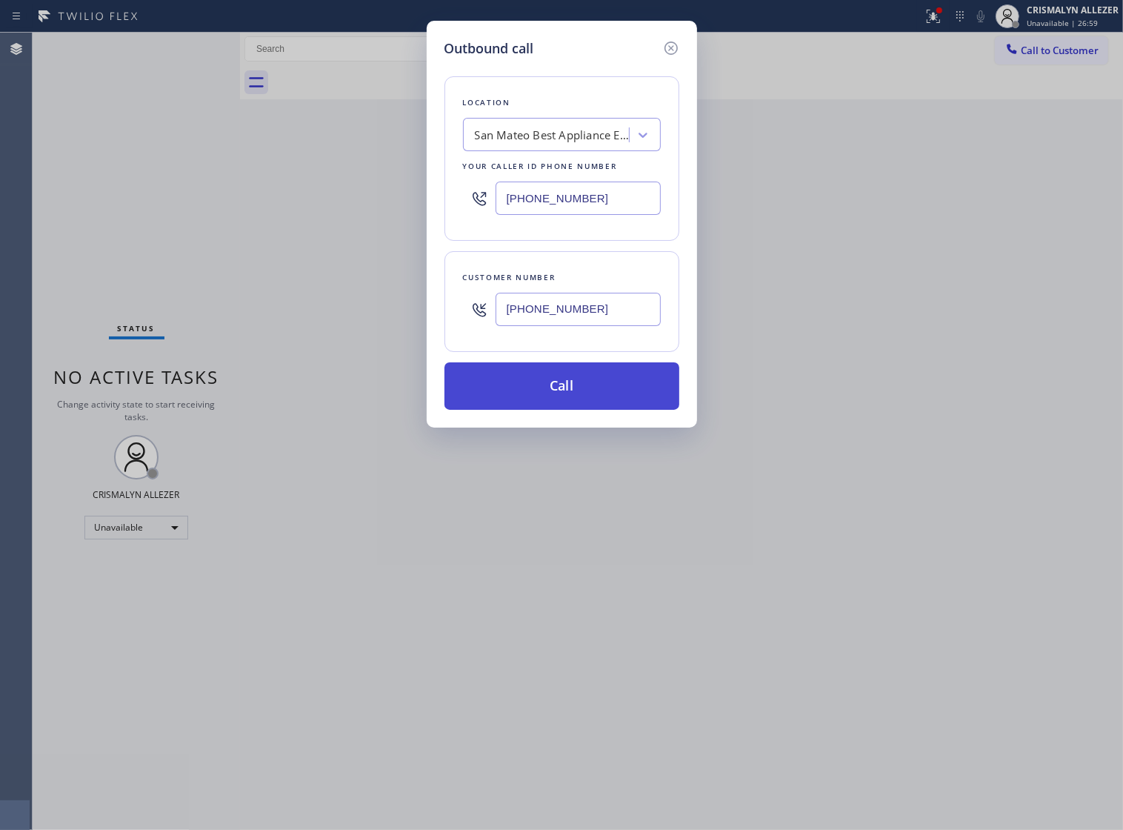
type input "[PHONE_NUMBER]"
click at [561, 410] on button "Call" at bounding box center [562, 385] width 235 height 47
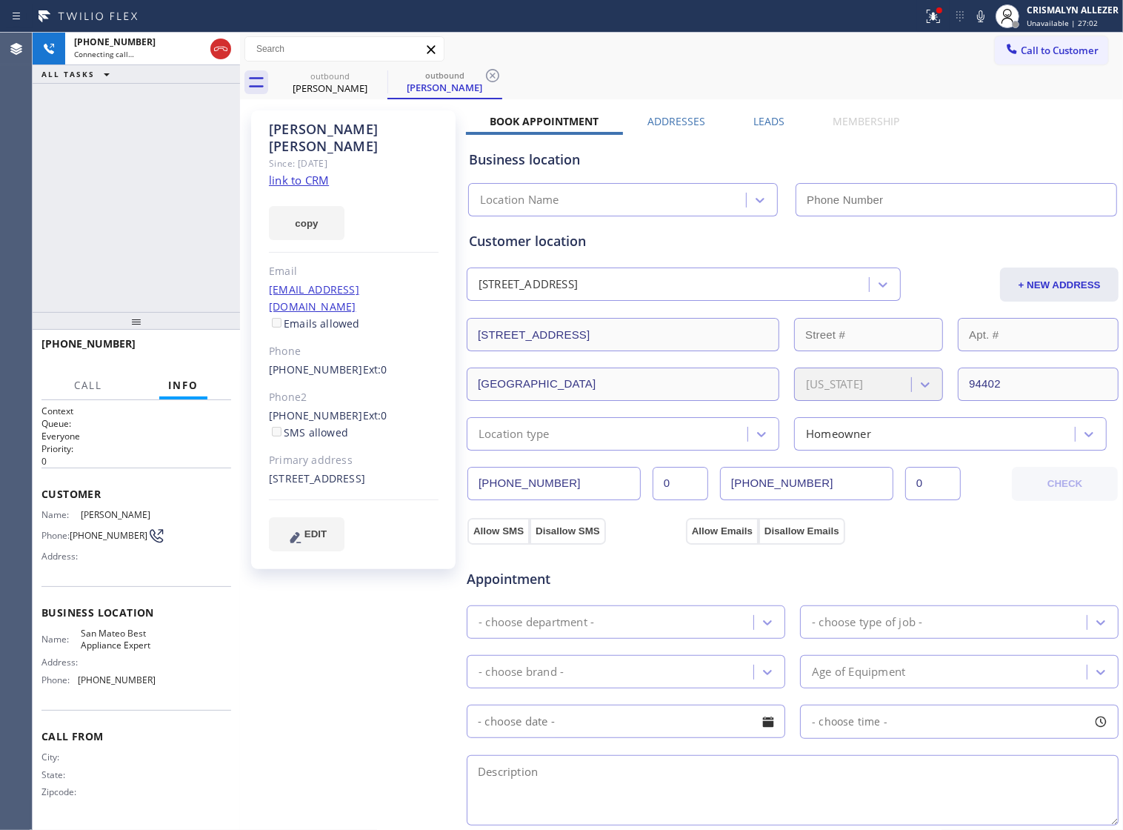
click at [282, 173] on link "link to CRM" at bounding box center [299, 180] width 60 height 15
type input "[PHONE_NUMBER]"
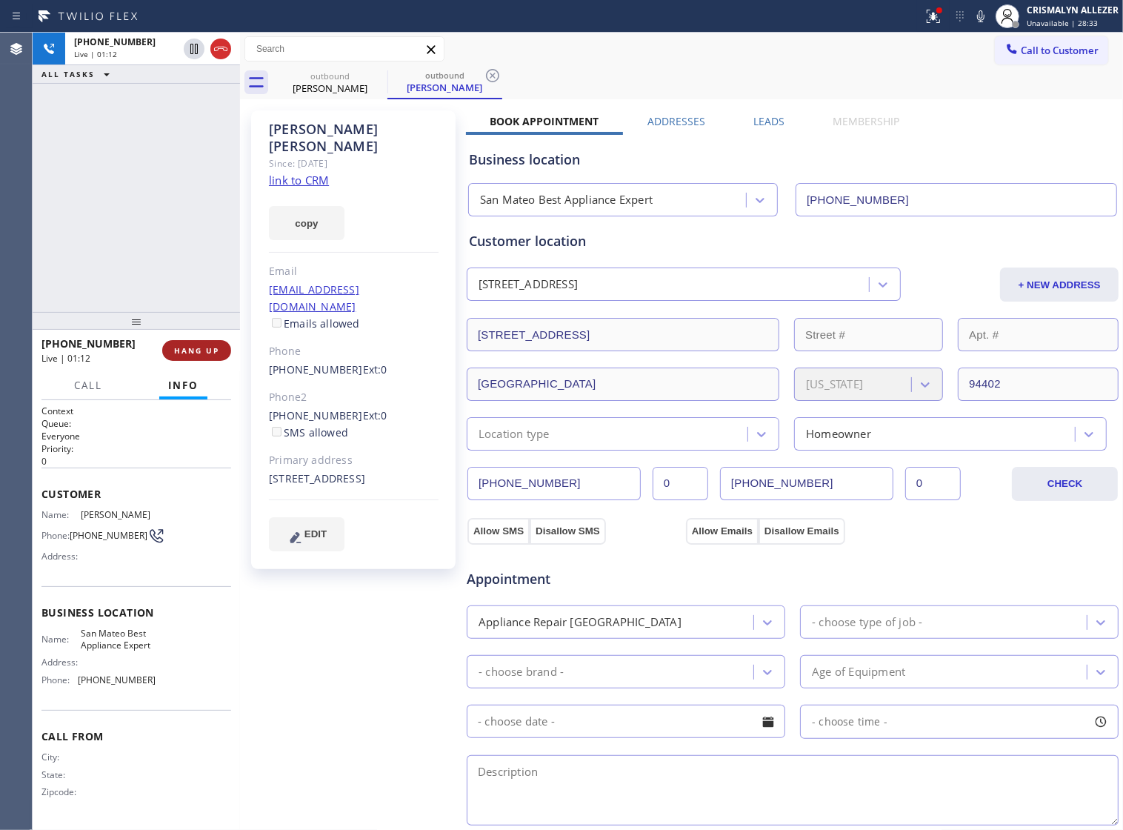
click at [178, 347] on span "HANG UP" at bounding box center [196, 350] width 45 height 10
click at [178, 347] on span "COMPLETE" at bounding box center [193, 350] width 51 height 10
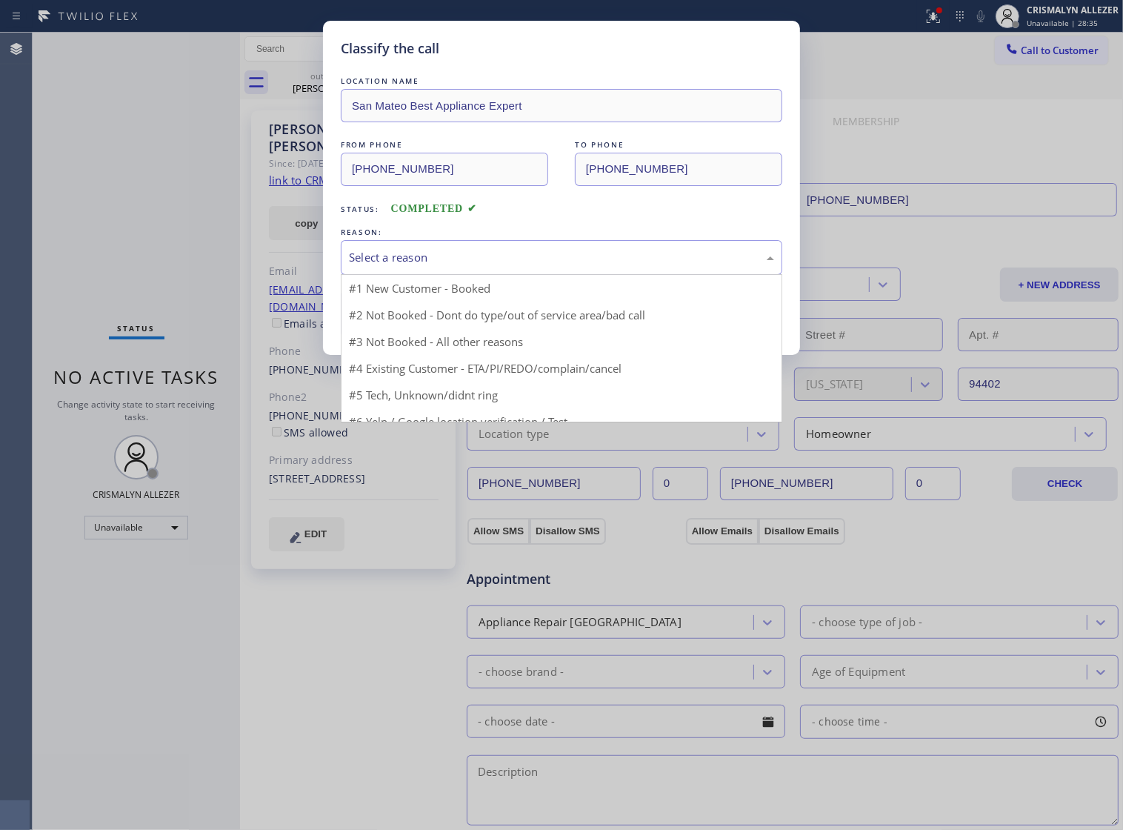
click at [562, 275] on div "Select a reason" at bounding box center [562, 257] width 442 height 35
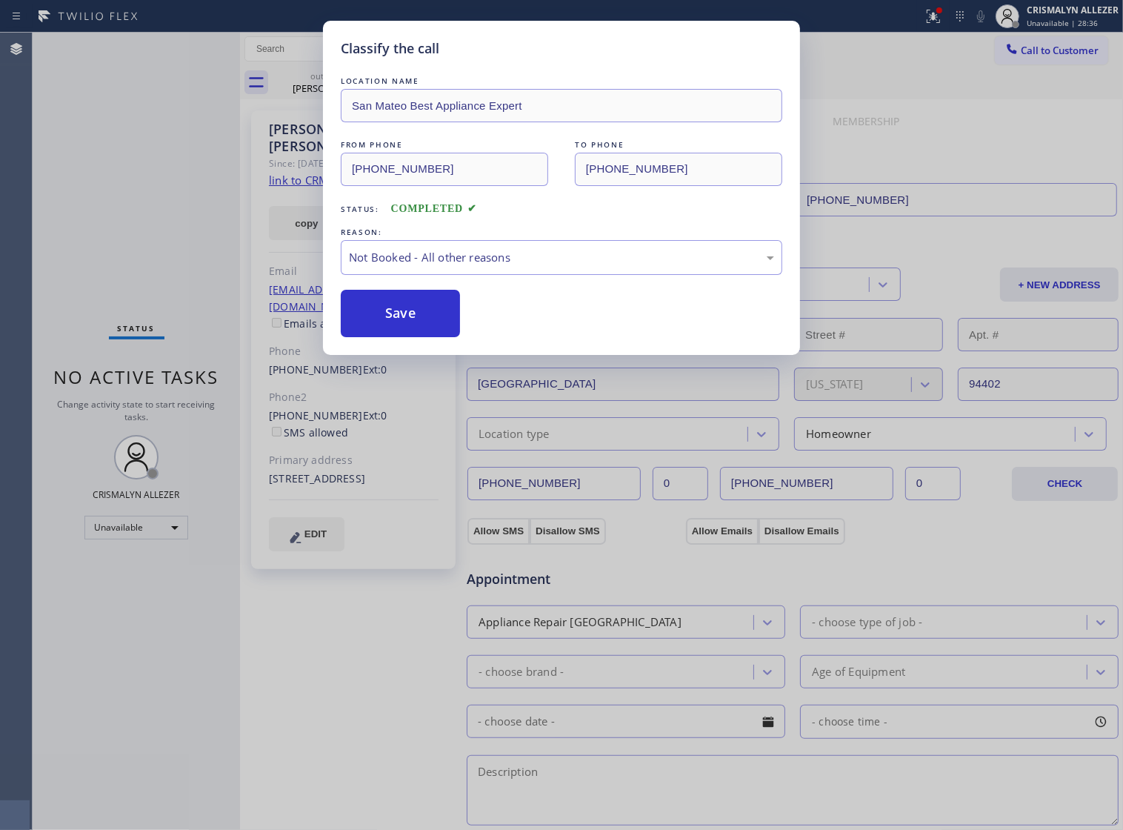
click at [395, 328] on button "Save" at bounding box center [400, 313] width 119 height 47
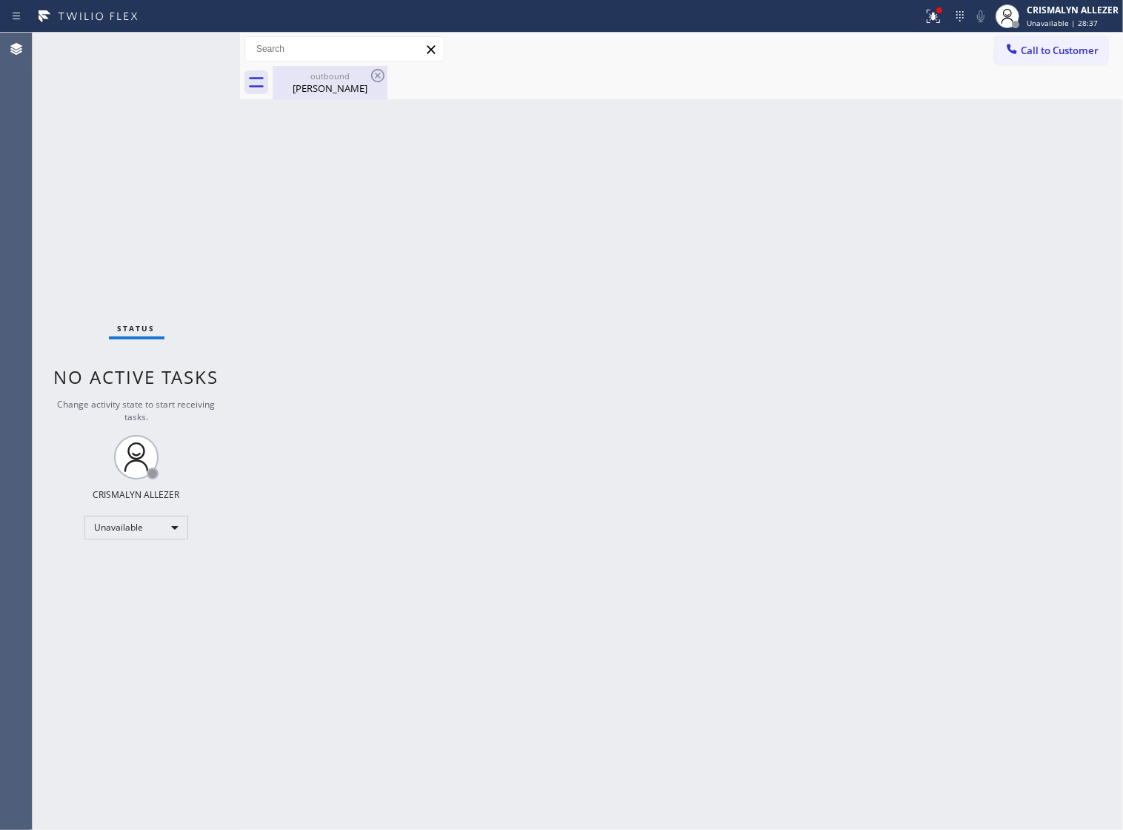
click at [317, 94] on div "Manuel Rapozo" at bounding box center [330, 88] width 112 height 13
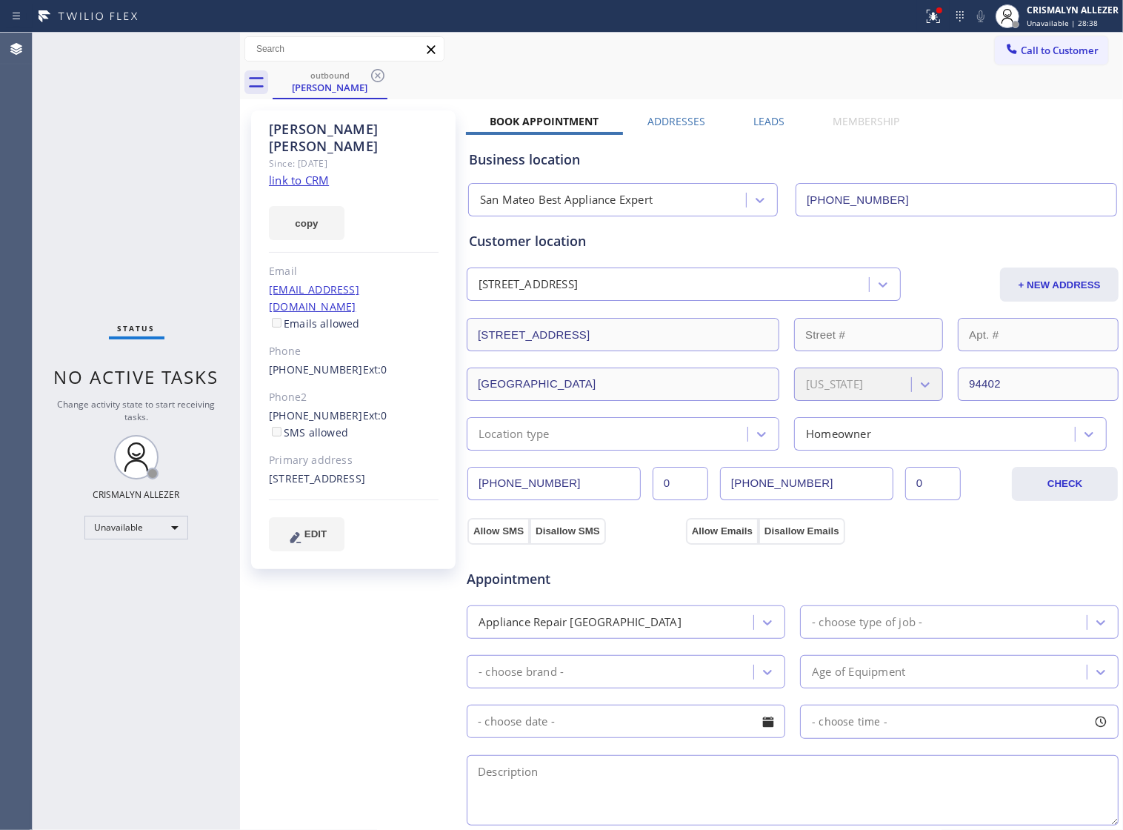
click at [754, 120] on label "Leads" at bounding box center [769, 121] width 31 height 14
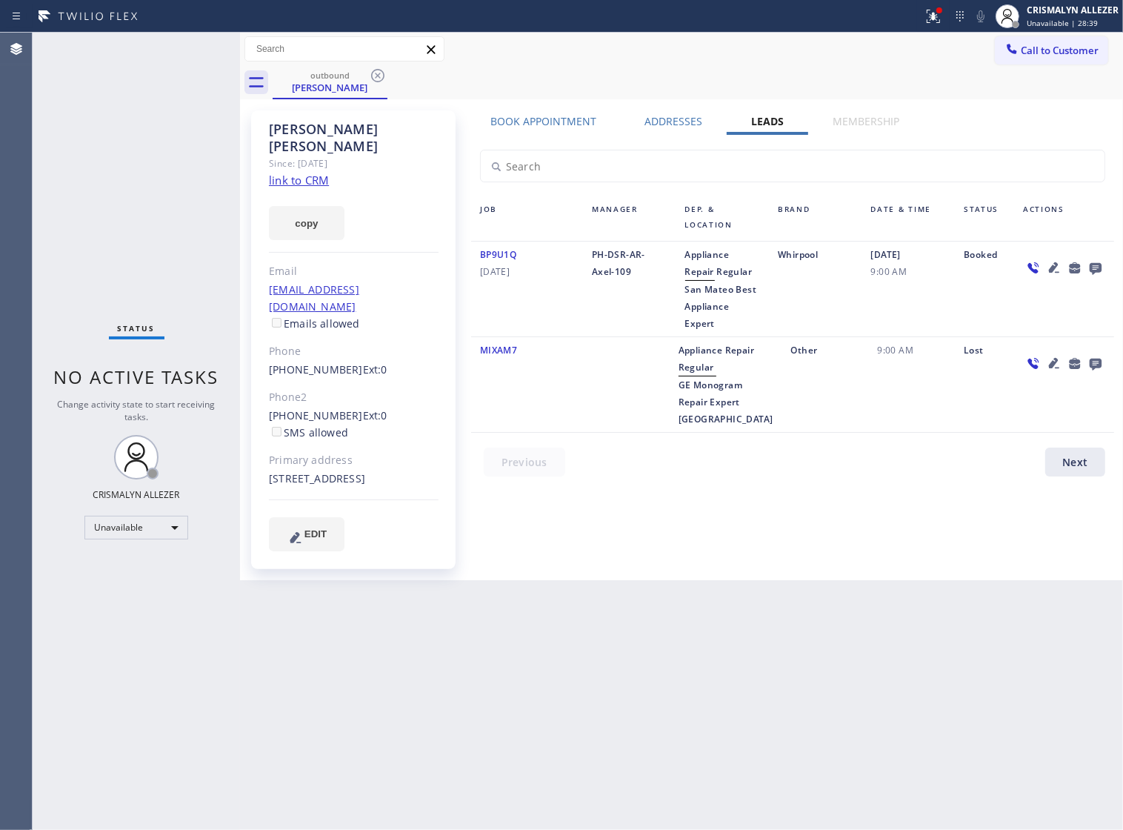
click at [1098, 268] on icon at bounding box center [1096, 269] width 12 height 12
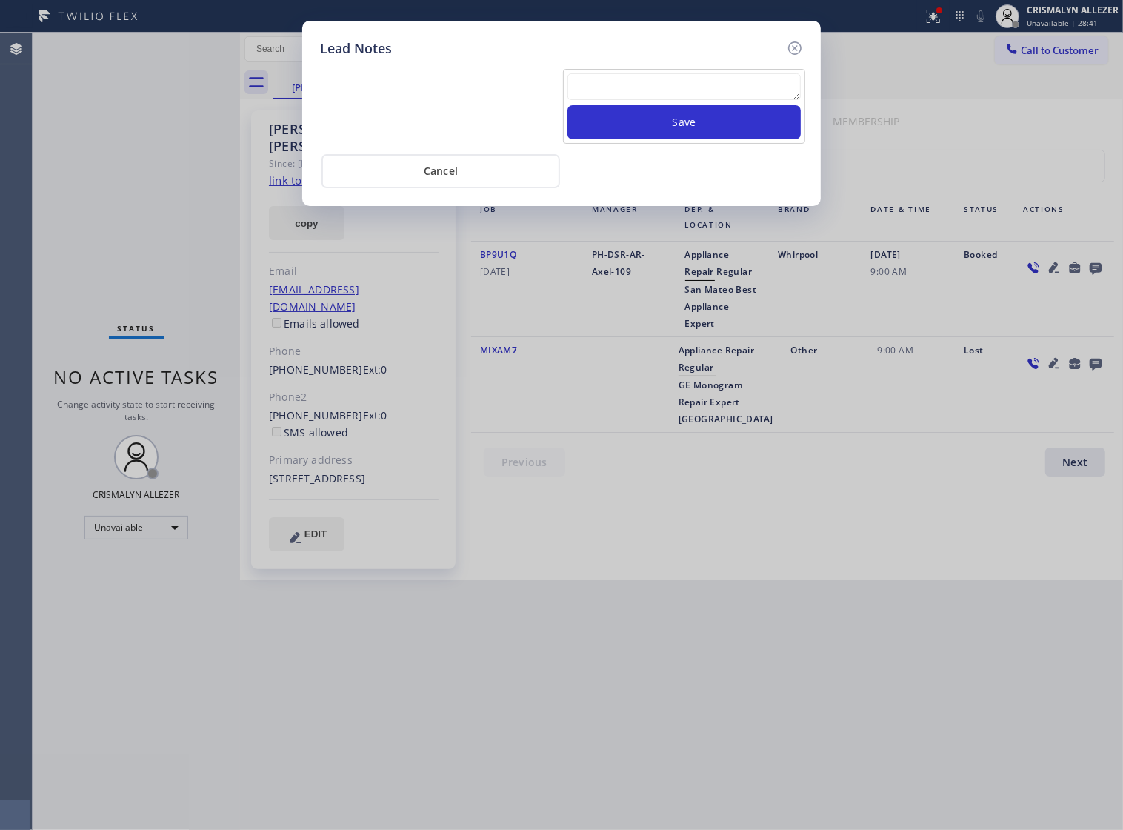
click at [619, 100] on textarea at bounding box center [684, 86] width 233 height 27
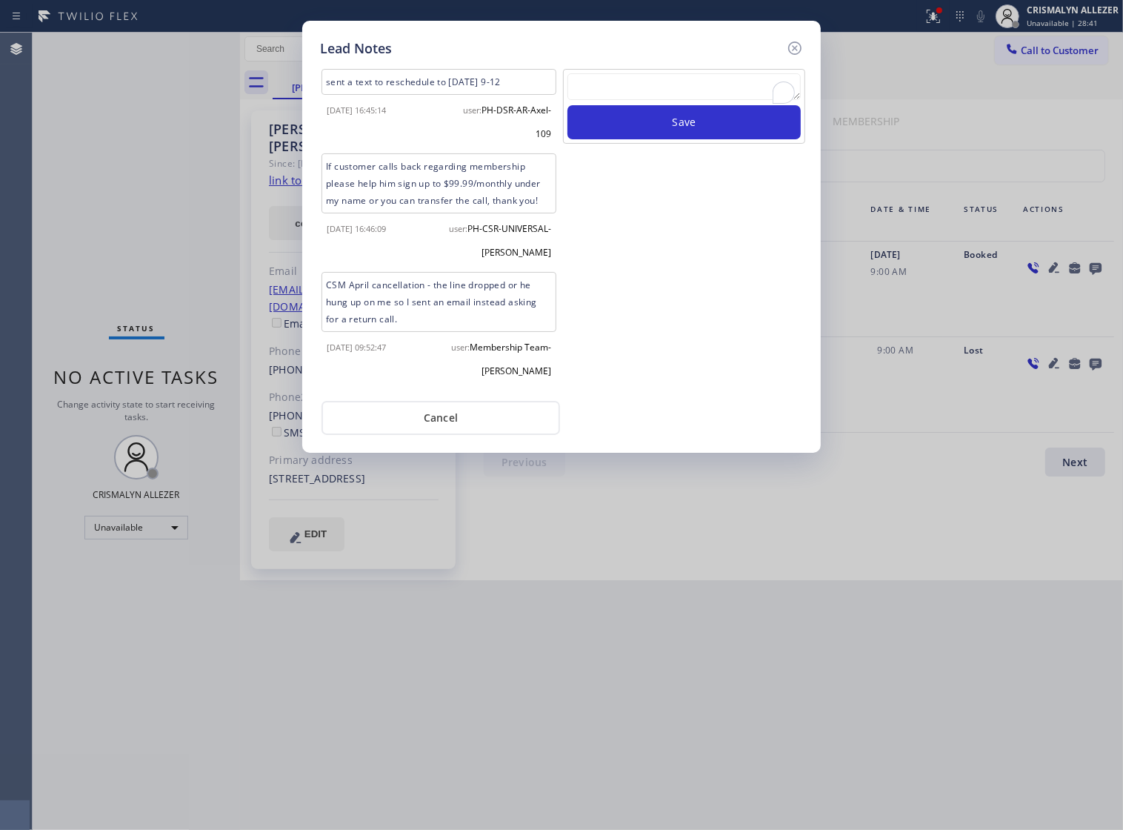
paste textarea "ALL ARE GOOD, but xfer cx cb"
type textarea "ALL ARE GOOD, but xfer cx cb"
click at [668, 138] on button "Save" at bounding box center [684, 122] width 233 height 34
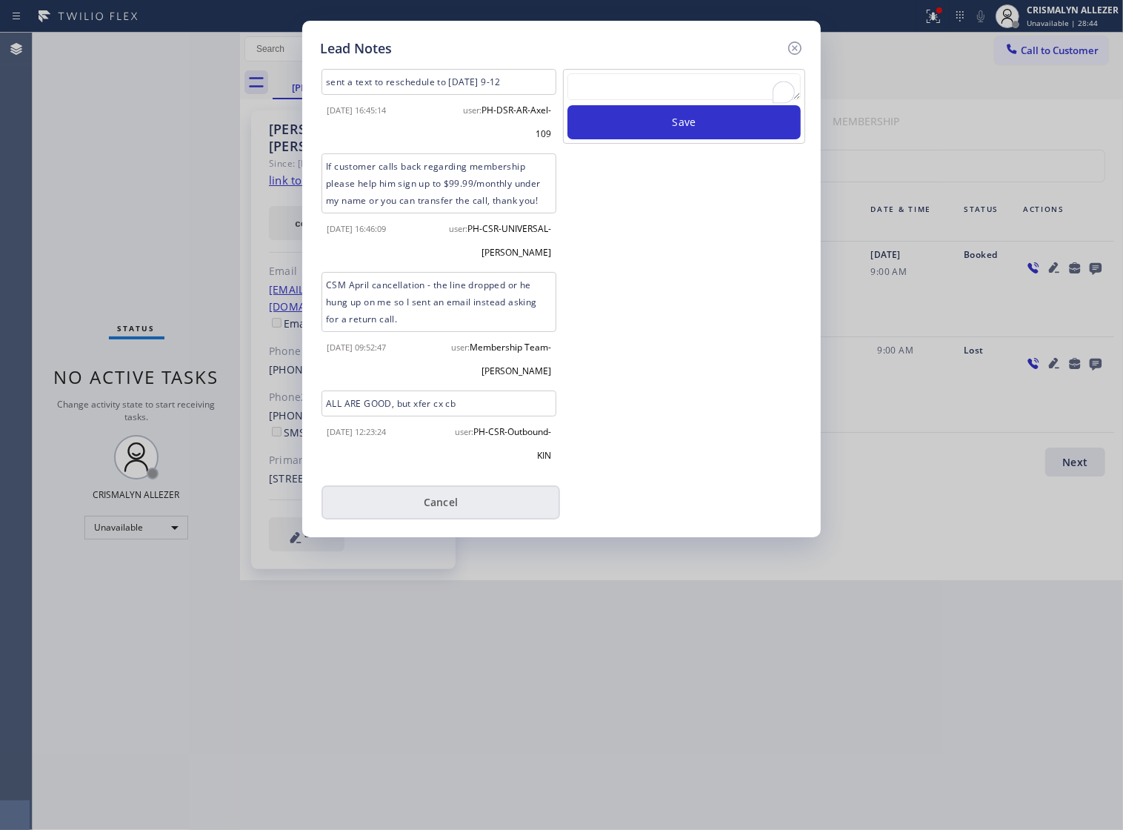
click at [472, 516] on button "Cancel" at bounding box center [441, 502] width 239 height 34
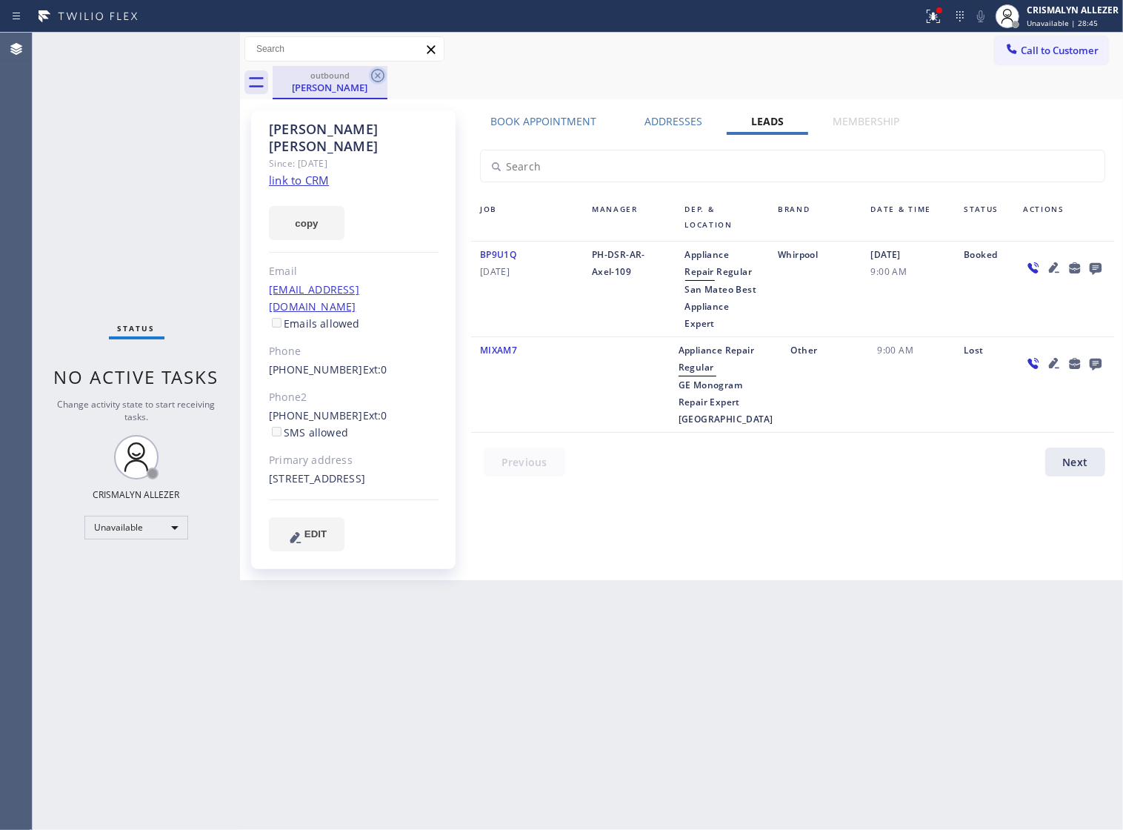
click at [375, 75] on icon at bounding box center [378, 76] width 18 height 18
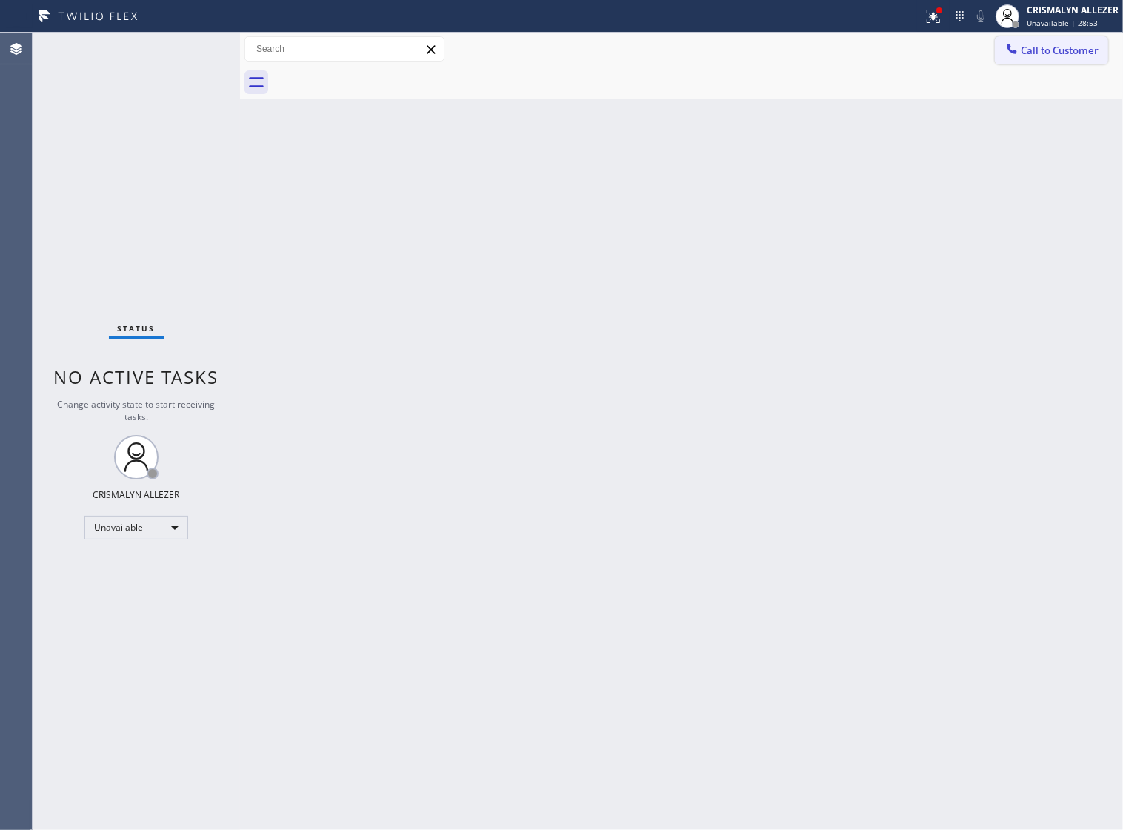
click at [1038, 48] on span "Call to Customer" at bounding box center [1060, 50] width 78 height 13
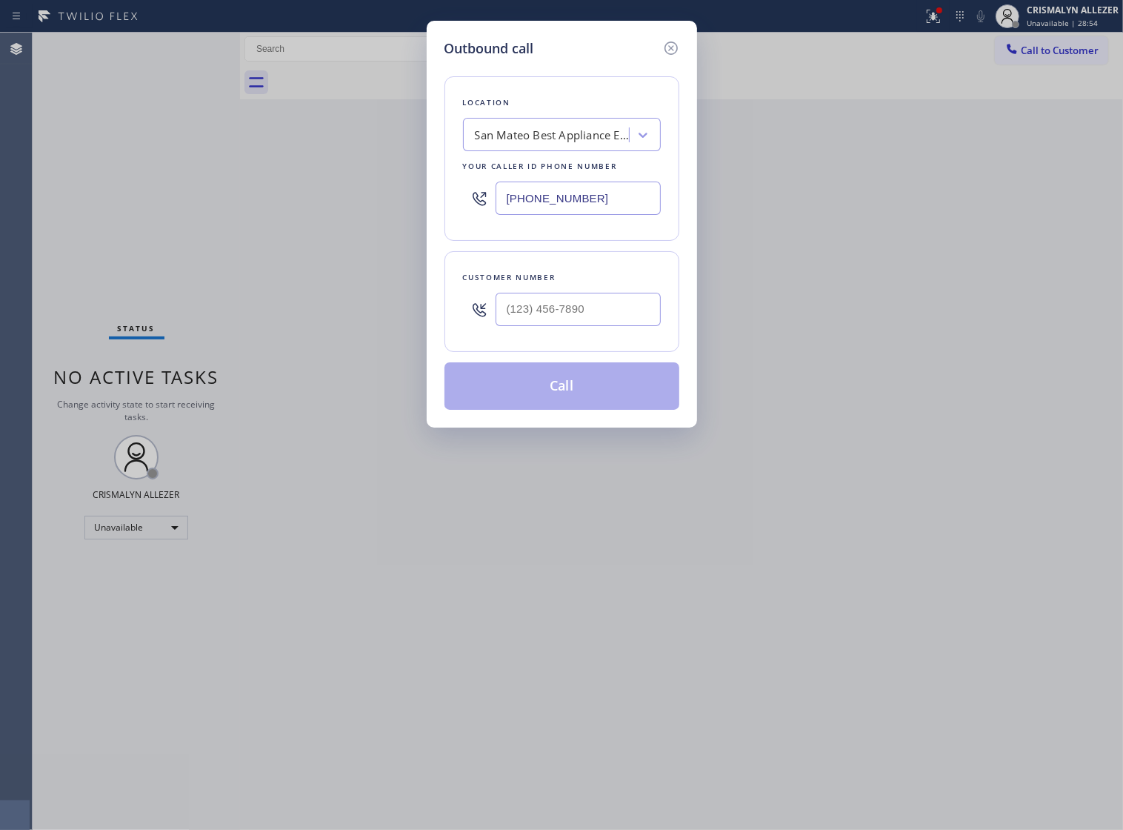
drag, startPoint x: 395, startPoint y: 206, endPoint x: 286, endPoint y: 204, distance: 109.0
click at [304, 205] on div "Outbound call Location San Mateo Best Appliance Expert Your caller id phone num…" at bounding box center [561, 415] width 1123 height 830
paste input "202) 933-7030"
type input "[PHONE_NUMBER]"
click at [621, 326] on input "(___) ___-____" at bounding box center [578, 309] width 165 height 33
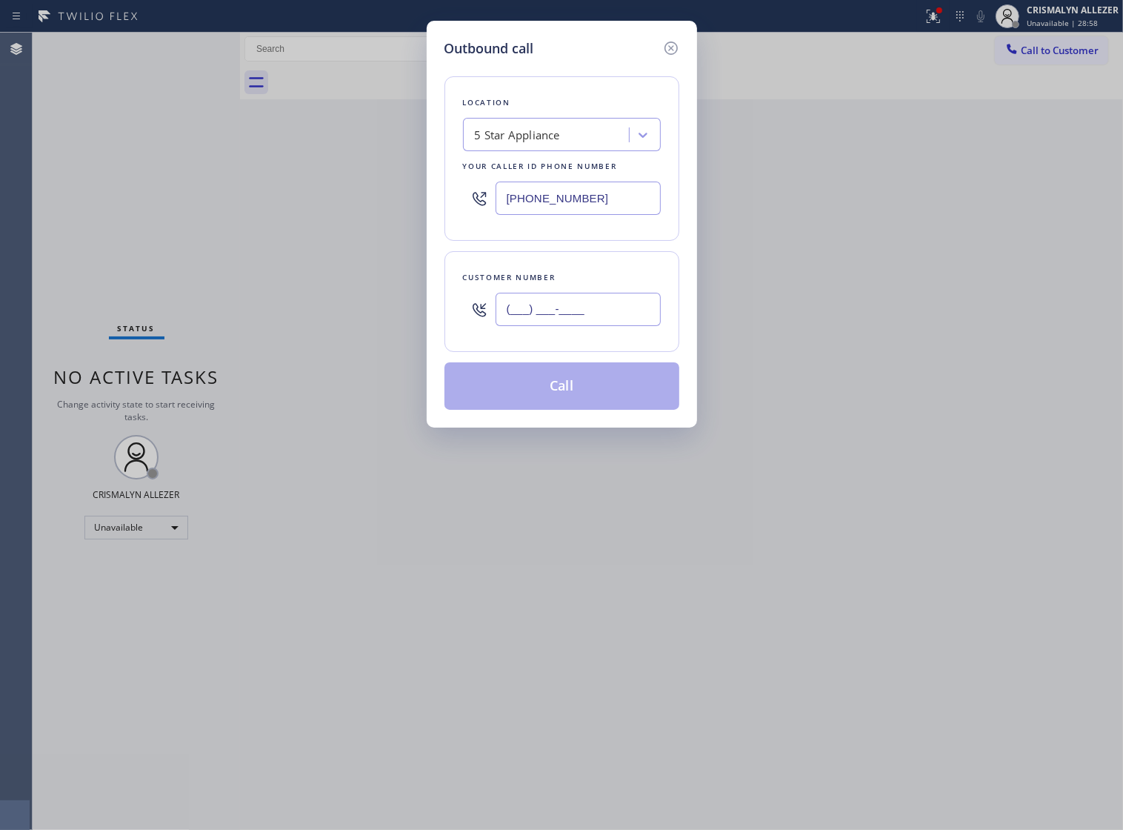
paste input "310) 801-0056"
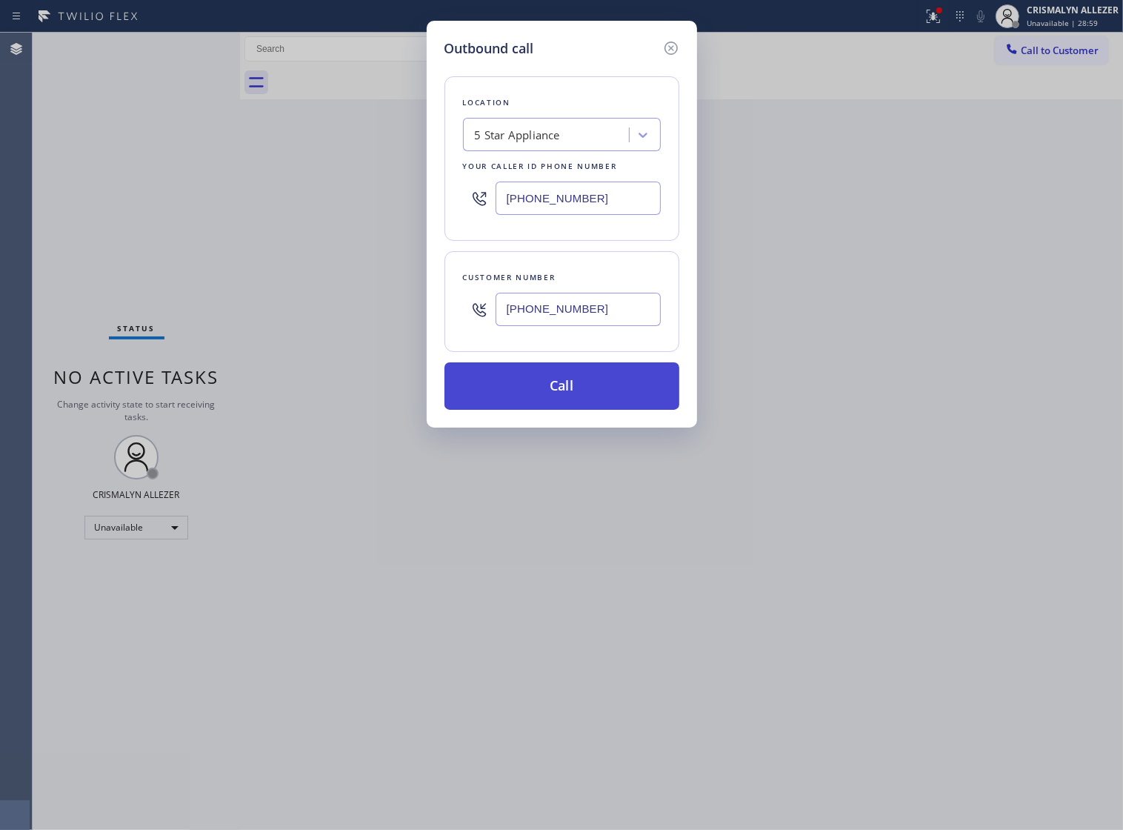
type input "[PHONE_NUMBER]"
click at [574, 409] on button "Call" at bounding box center [562, 385] width 235 height 47
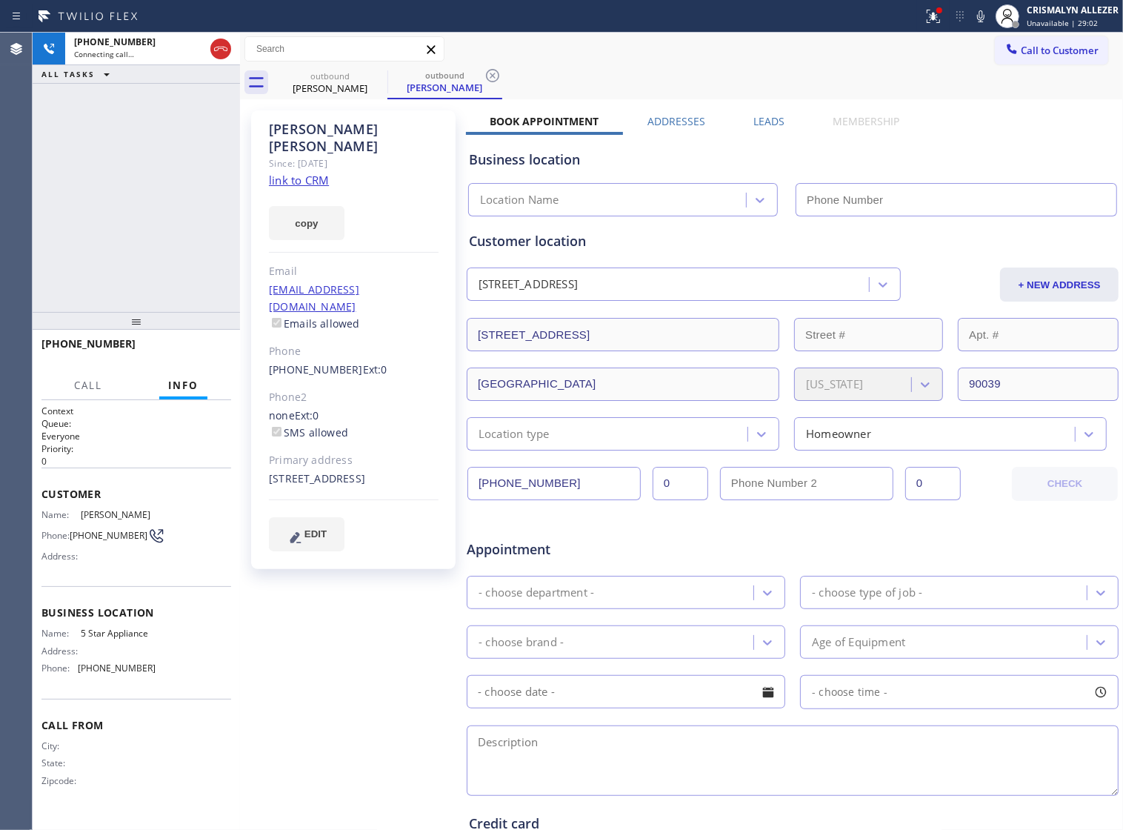
click at [295, 173] on link "link to CRM" at bounding box center [299, 180] width 60 height 15
type input "[PHONE_NUMBER]"
click at [189, 357] on button "HANG UP" at bounding box center [196, 350] width 69 height 21
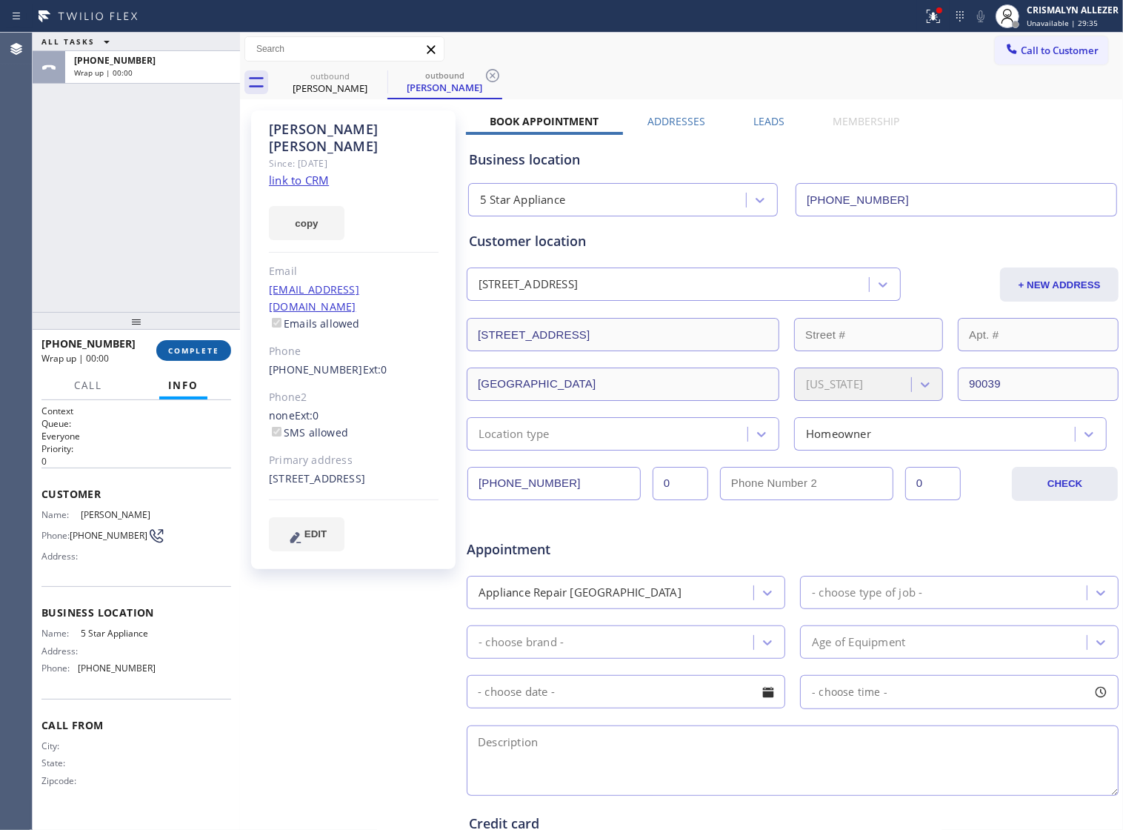
click at [189, 357] on button "COMPLETE" at bounding box center [193, 350] width 75 height 21
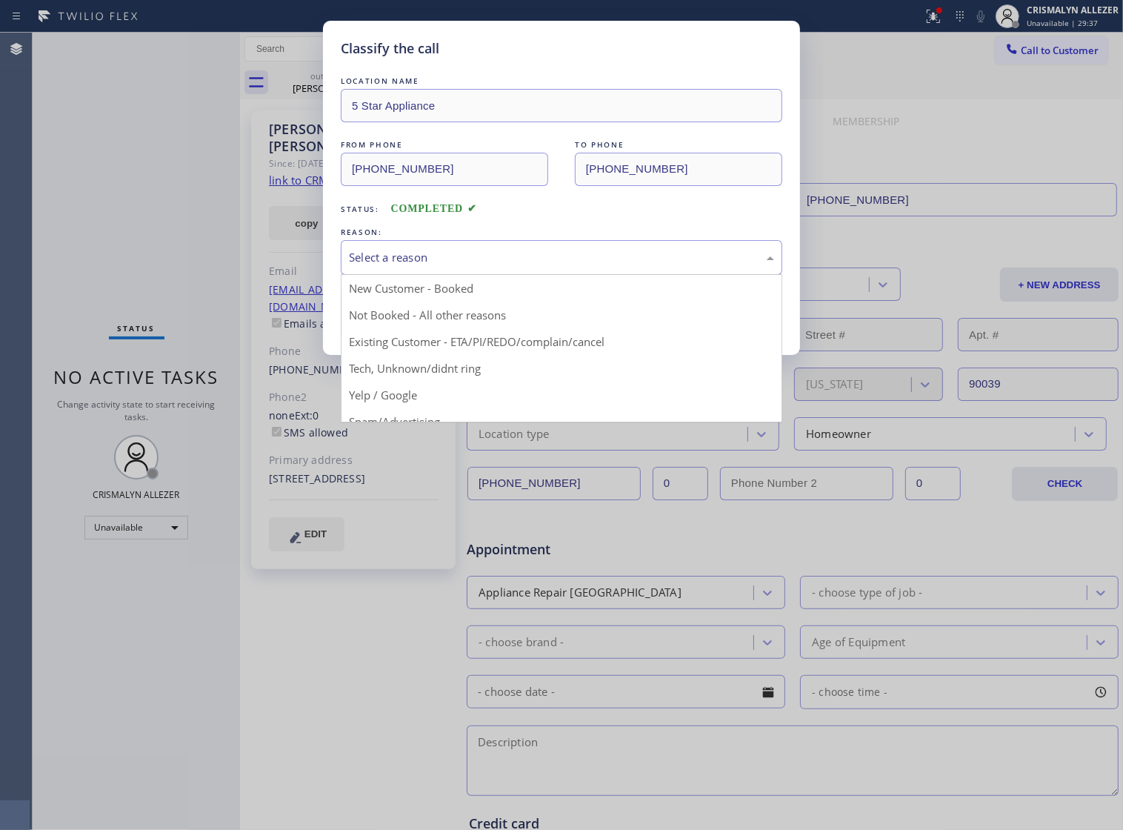
click at [579, 275] on div "Select a reason" at bounding box center [562, 257] width 442 height 35
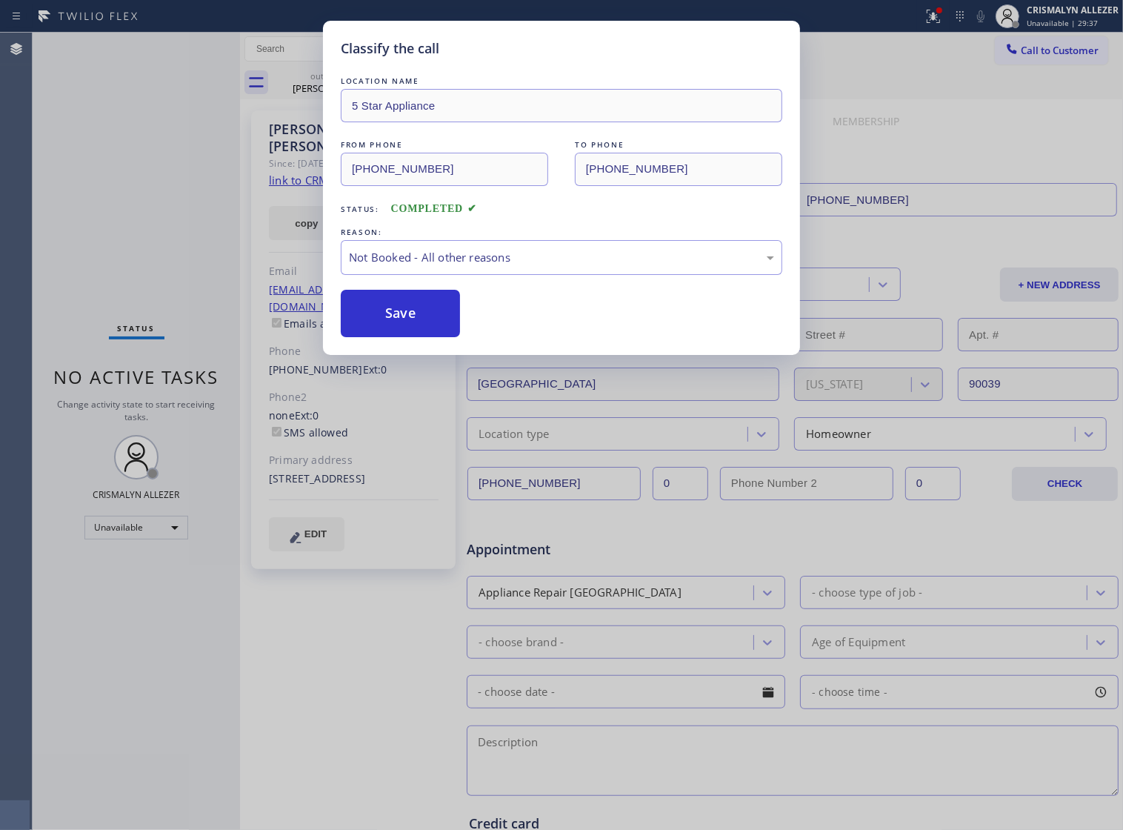
click at [422, 333] on button "Save" at bounding box center [400, 313] width 119 height 47
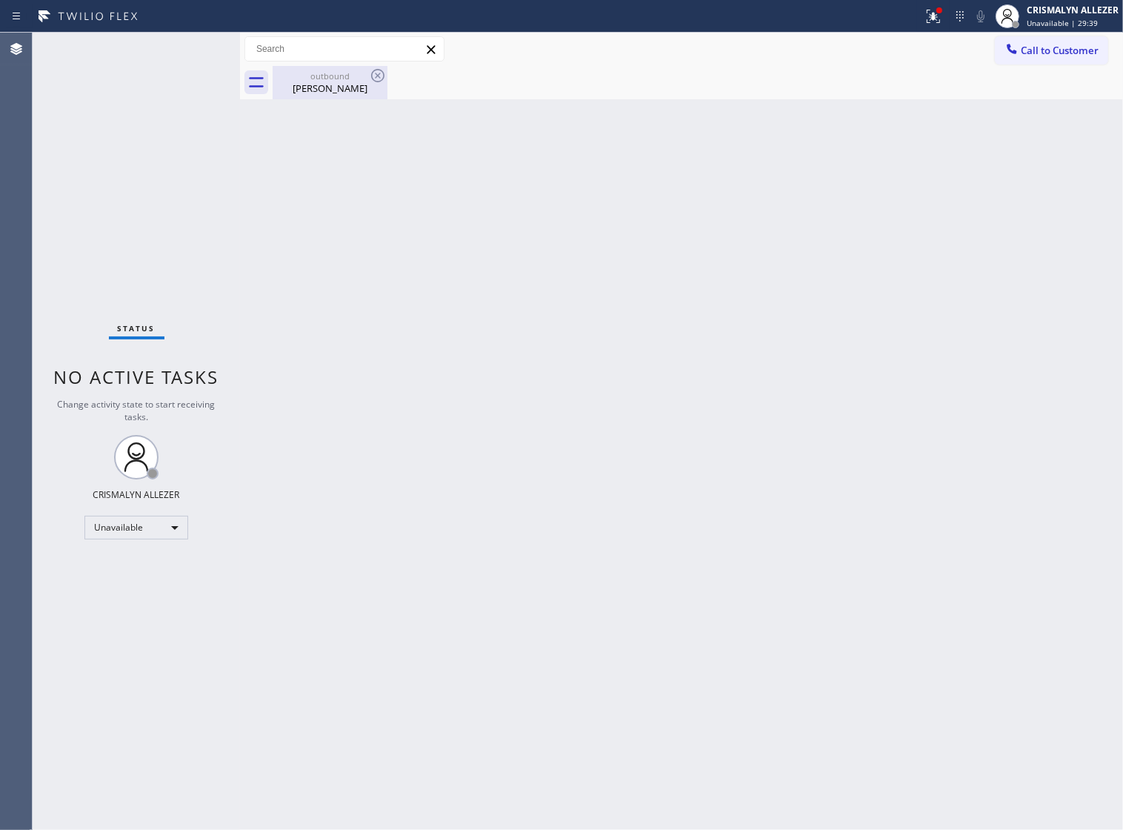
click at [316, 93] on div "John Lewis" at bounding box center [330, 88] width 112 height 13
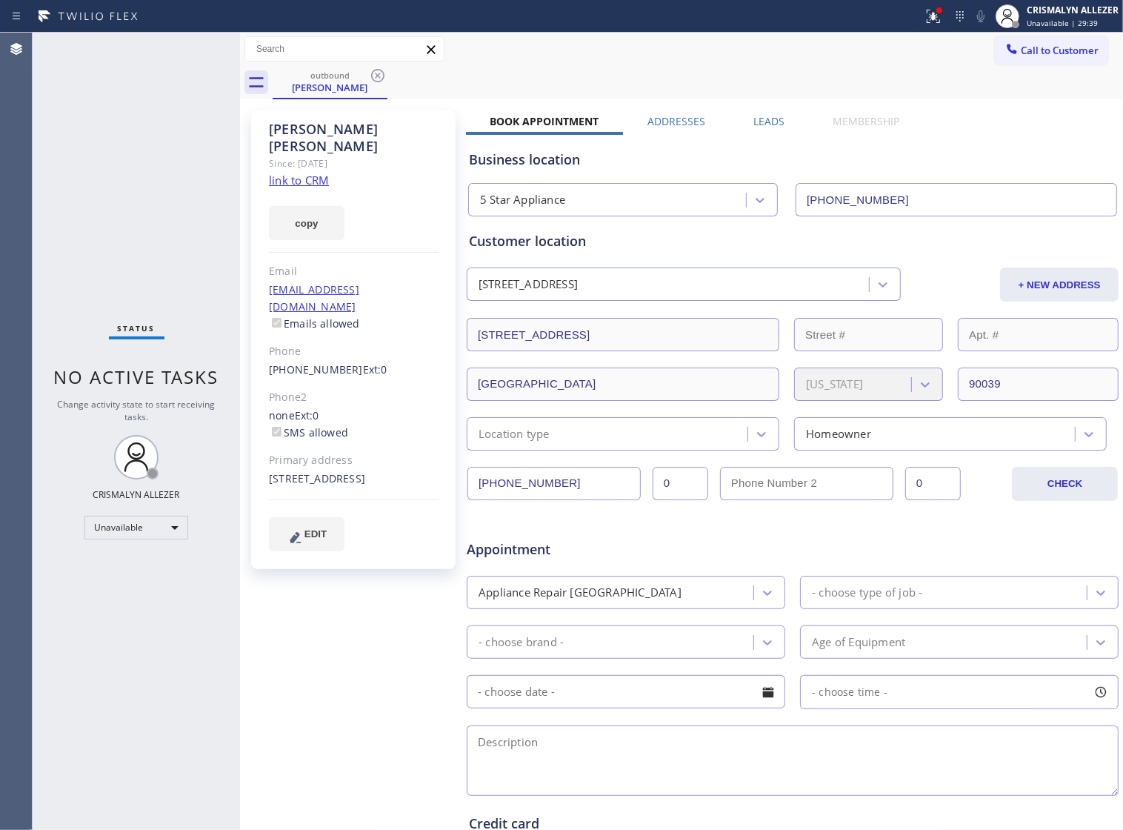
click at [769, 123] on label "Leads" at bounding box center [769, 121] width 31 height 14
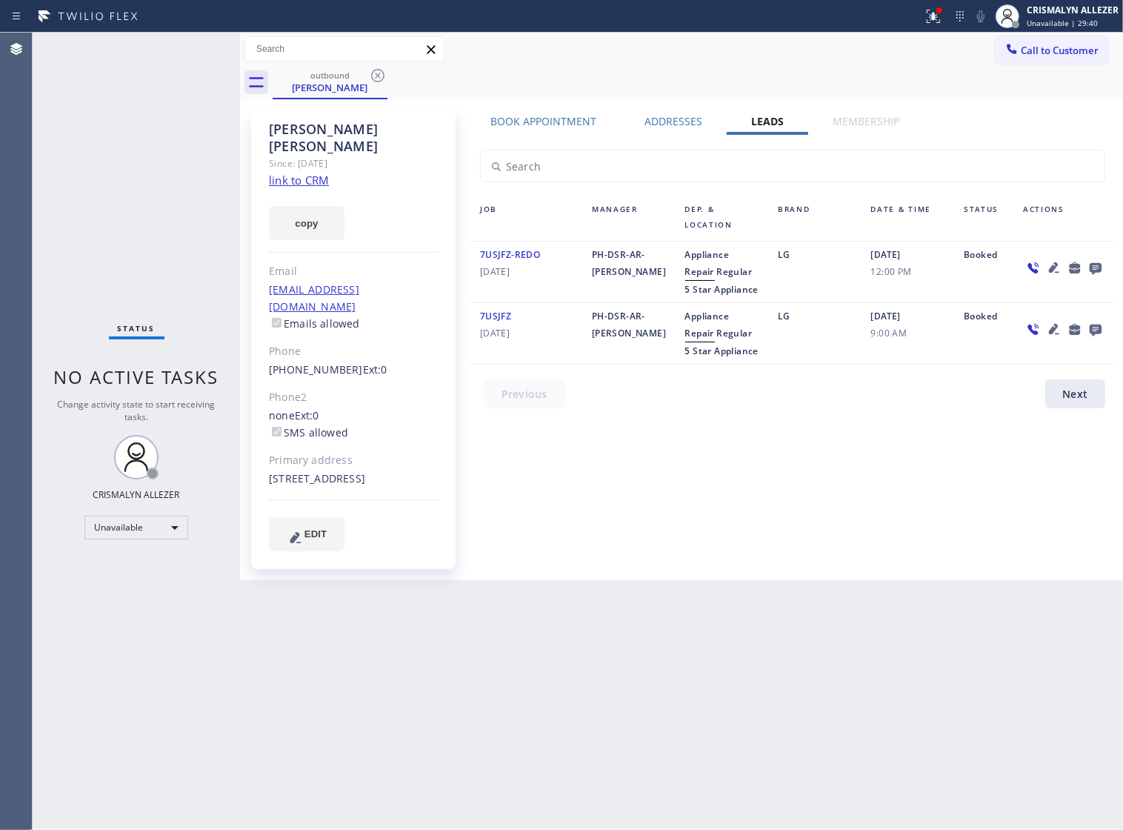
click at [1099, 268] on icon at bounding box center [1096, 269] width 12 height 12
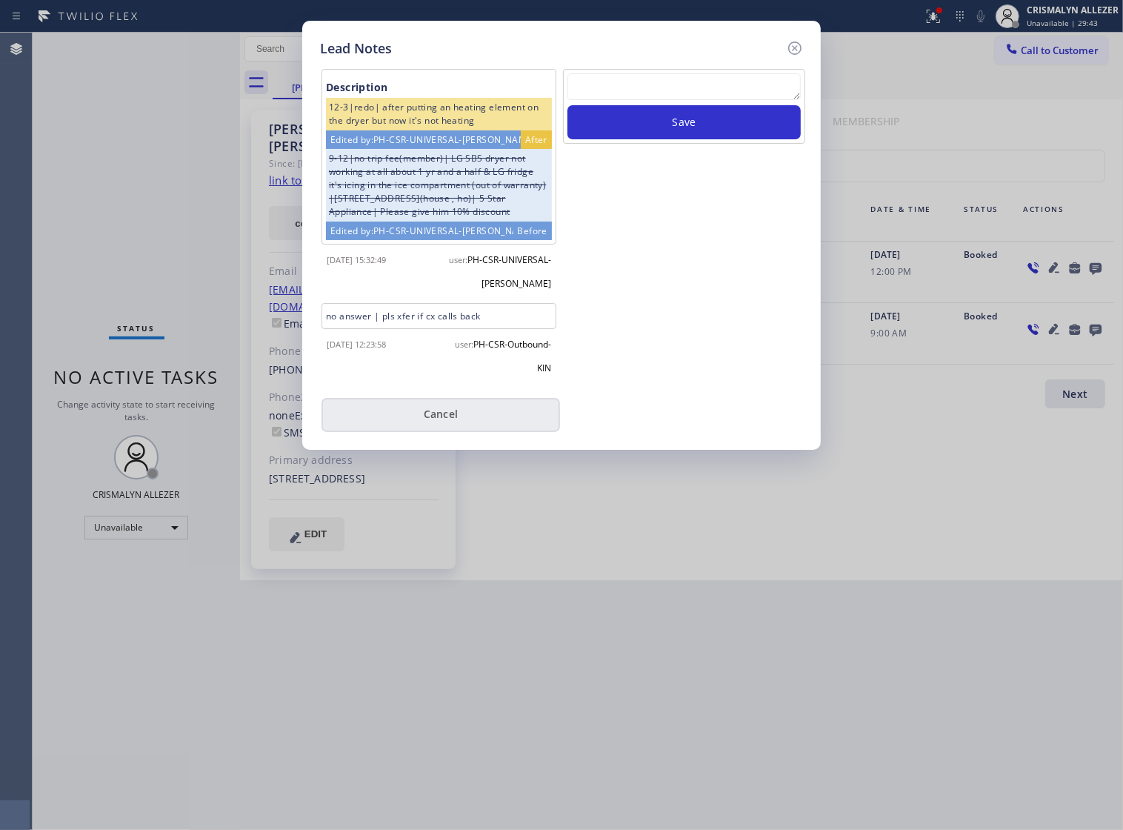
click at [423, 432] on button "Cancel" at bounding box center [441, 415] width 239 height 34
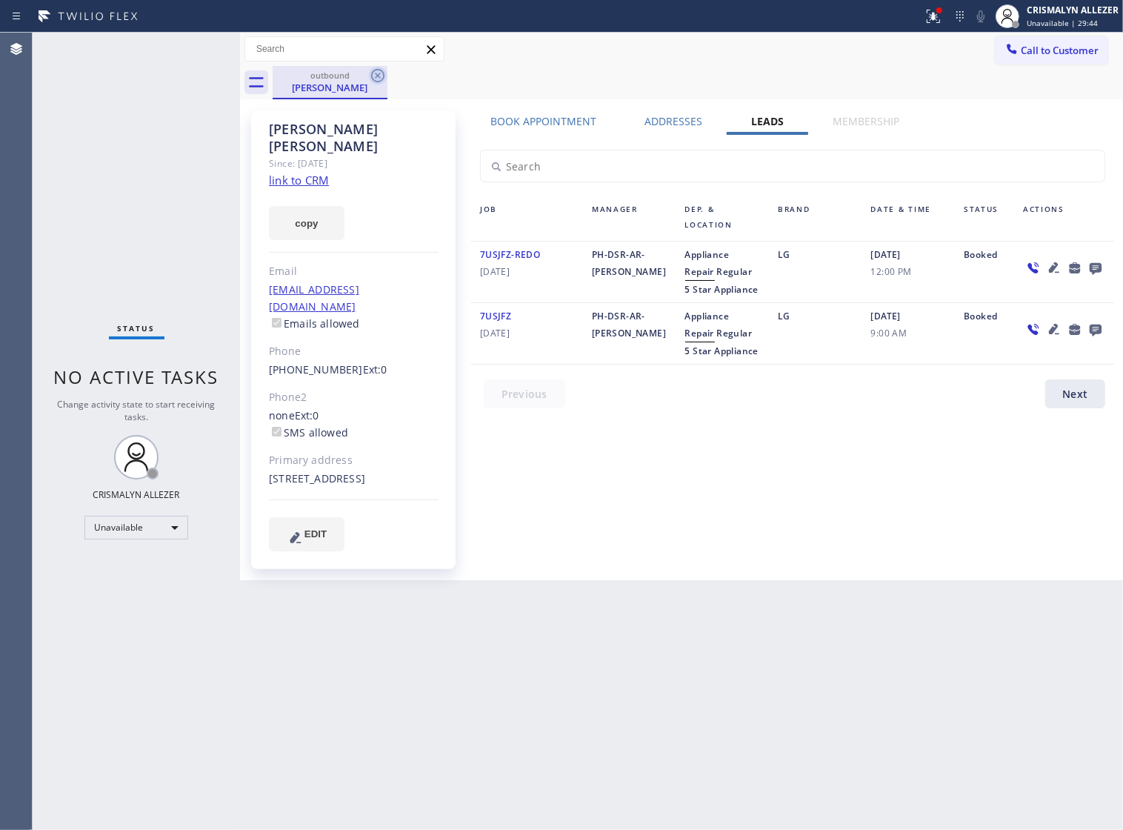
click at [376, 79] on icon at bounding box center [378, 76] width 18 height 18
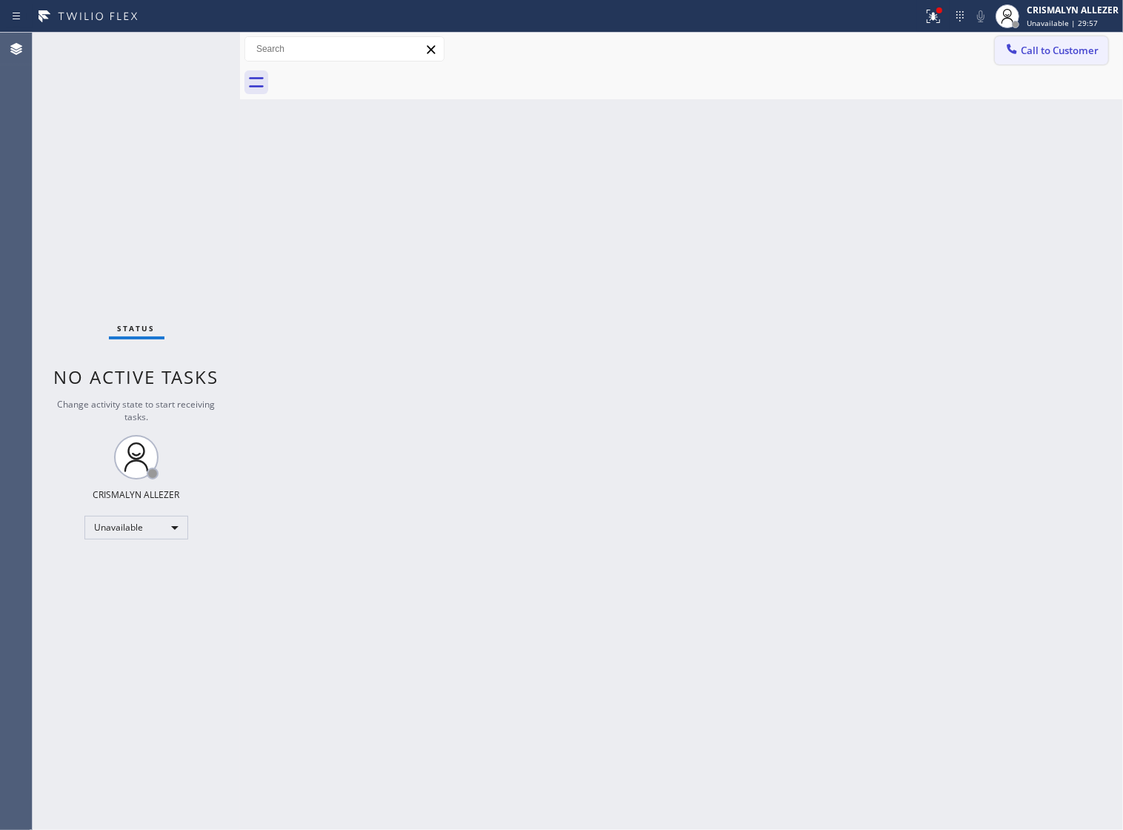
click at [1061, 57] on span "Call to Customer" at bounding box center [1060, 50] width 78 height 13
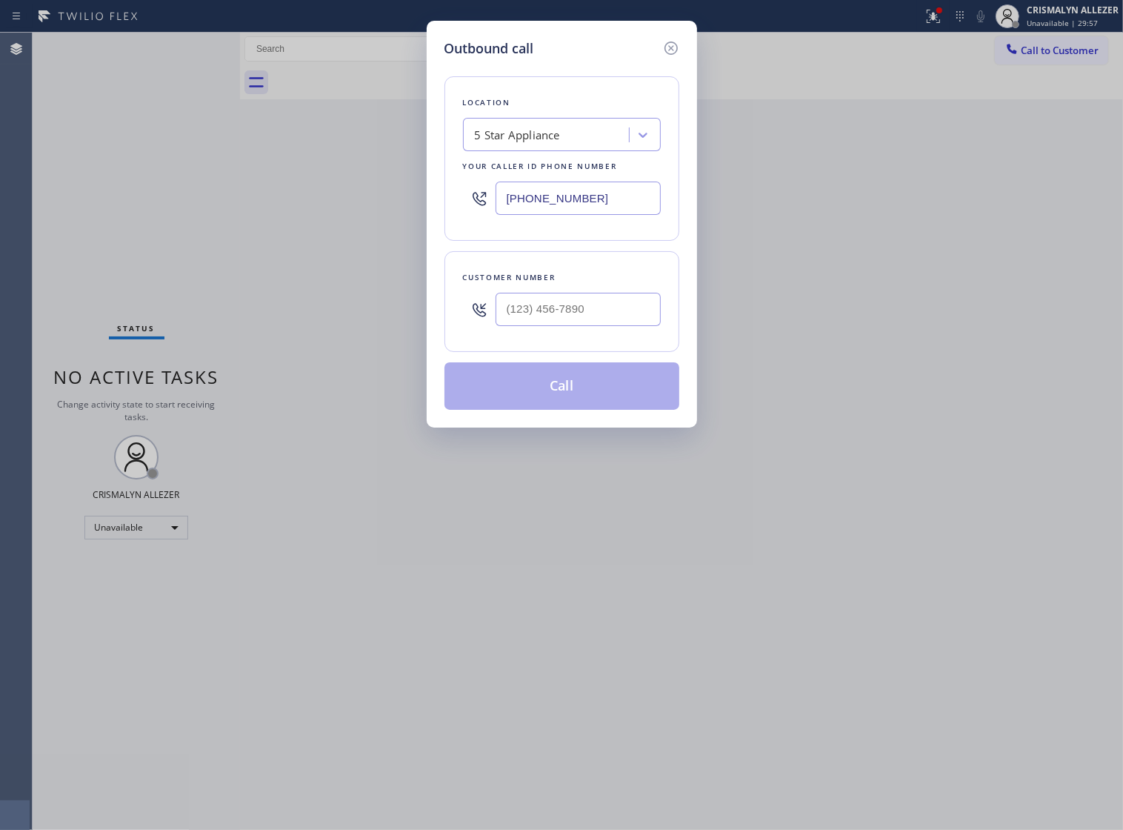
drag, startPoint x: 594, startPoint y: 207, endPoint x: 239, endPoint y: 200, distance: 355.8
click at [287, 202] on div "Outbound call Location 5 Star Appliance Your caller id phone number (202) 933-7…" at bounding box center [561, 415] width 1123 height 830
paste input "855) 731-4952"
type input "[PHONE_NUMBER]"
click at [609, 326] on input "(___) ___-____" at bounding box center [578, 309] width 165 height 33
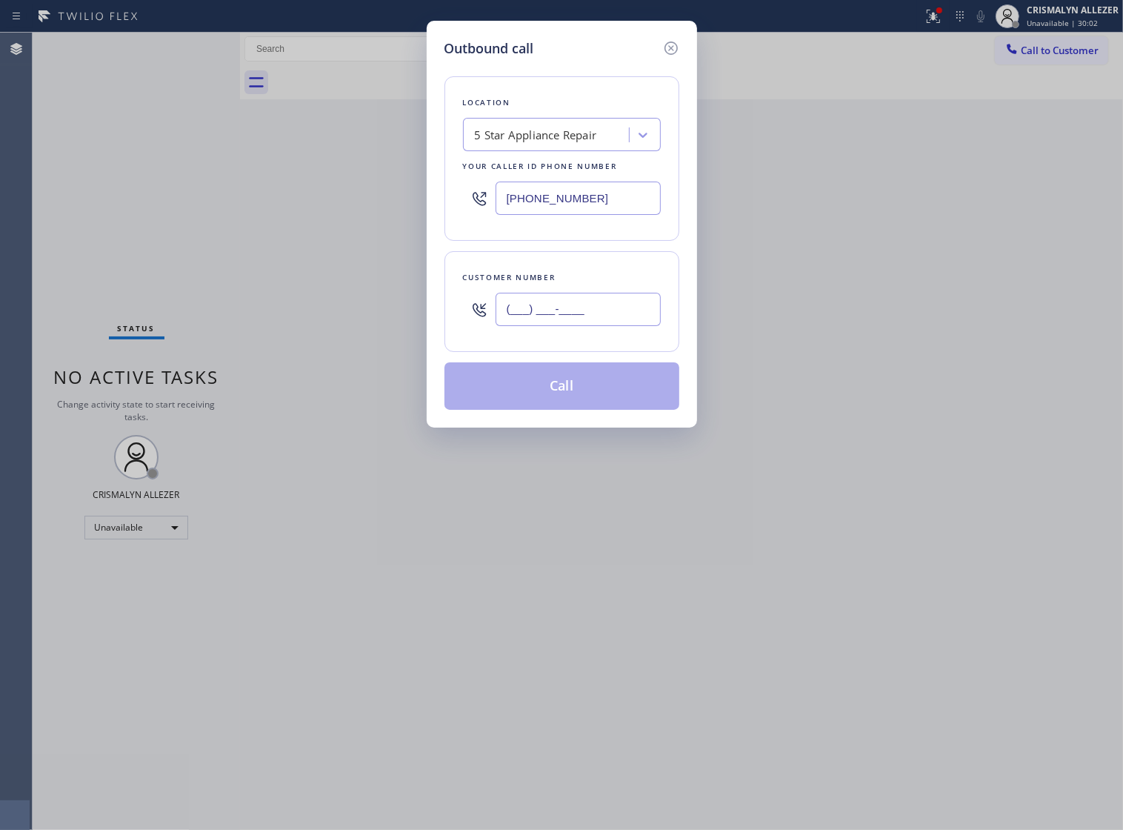
paste input "818) 648-2087"
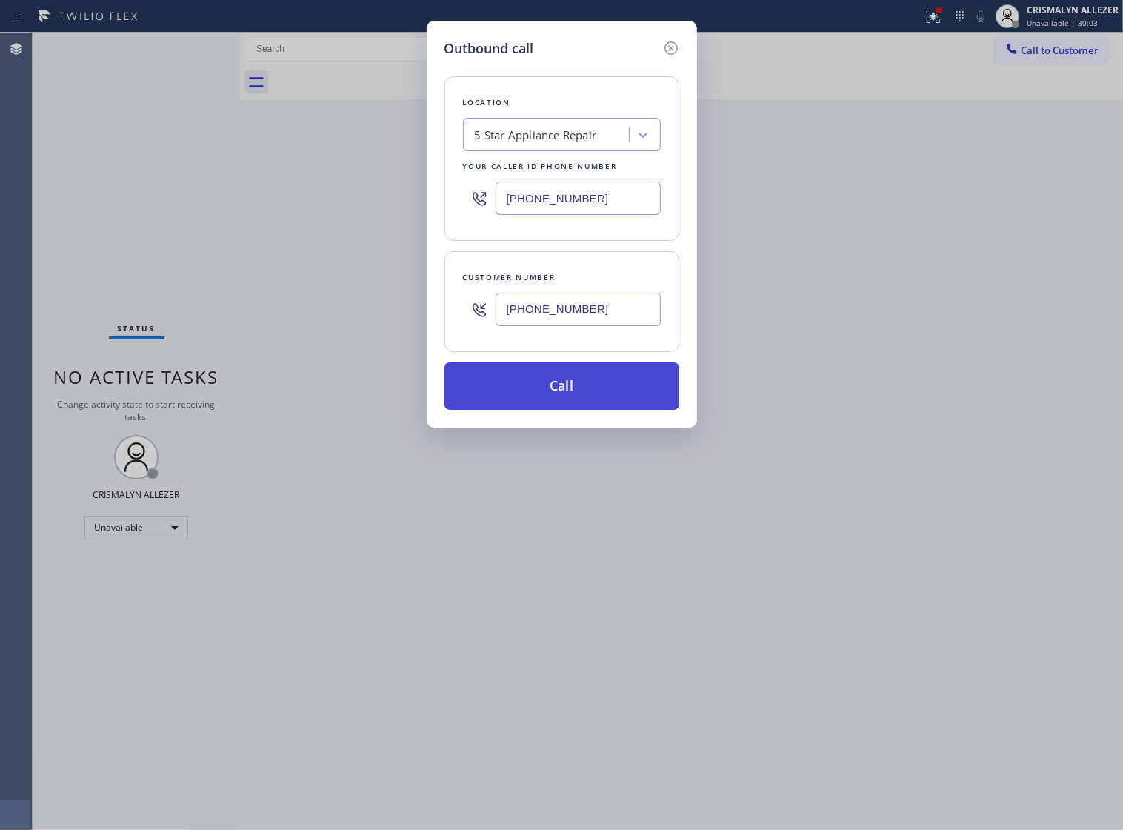
type input "(818) 648-2087"
click at [559, 408] on button "Call" at bounding box center [562, 385] width 235 height 47
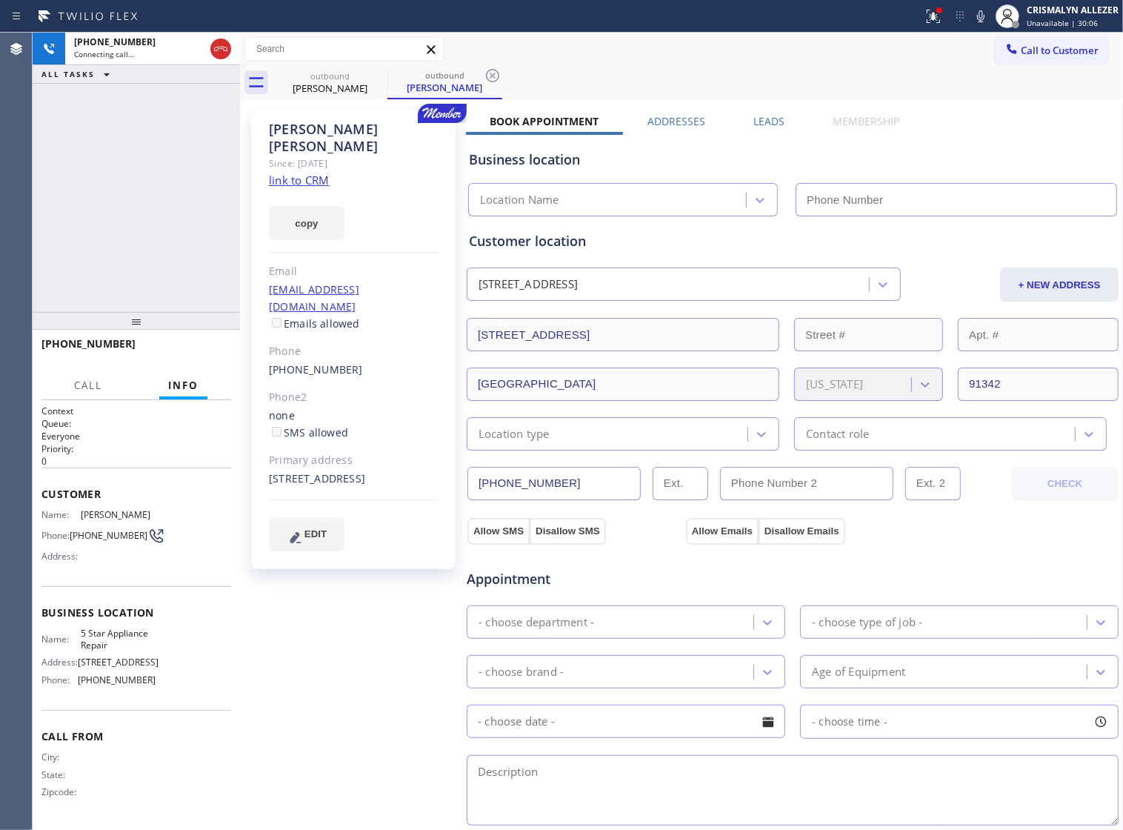
click at [283, 173] on link "link to CRM" at bounding box center [299, 180] width 60 height 15
type input "[PHONE_NUMBER]"
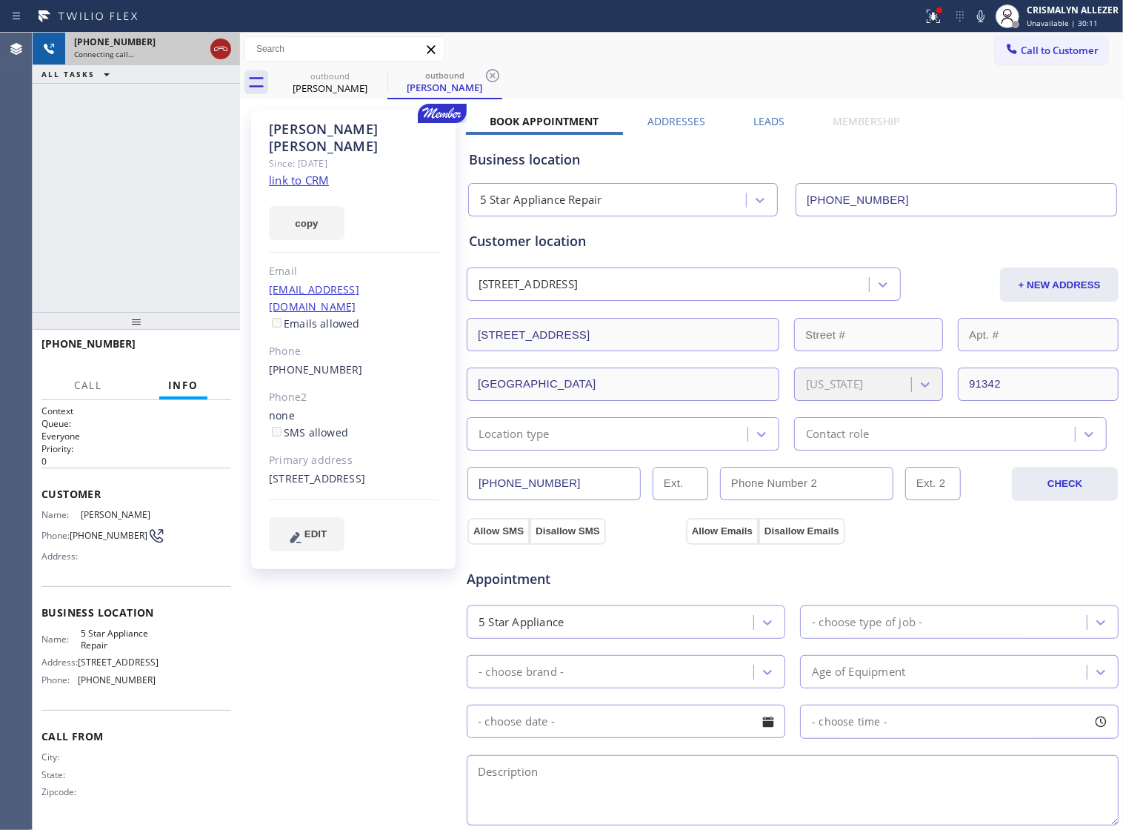
click at [220, 52] on icon at bounding box center [221, 49] width 18 height 18
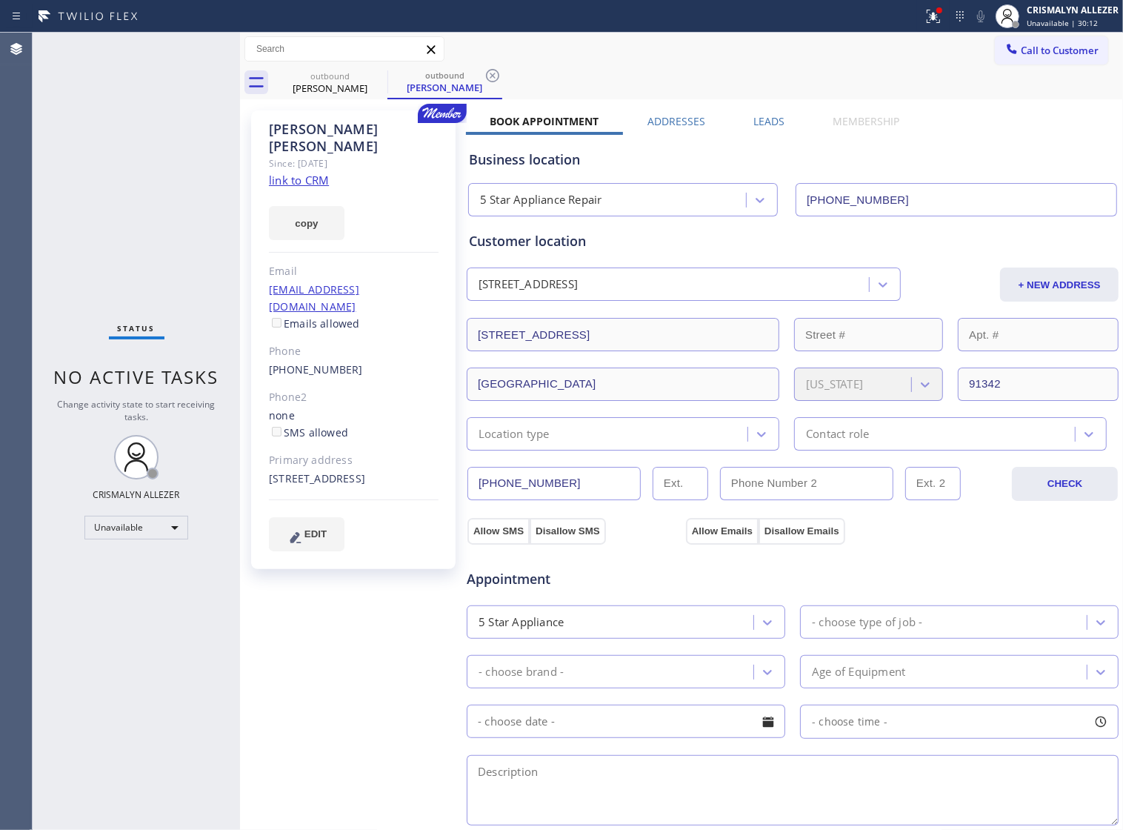
click at [490, 70] on icon at bounding box center [492, 75] width 13 height 13
click at [379, 75] on icon at bounding box center [378, 76] width 18 height 18
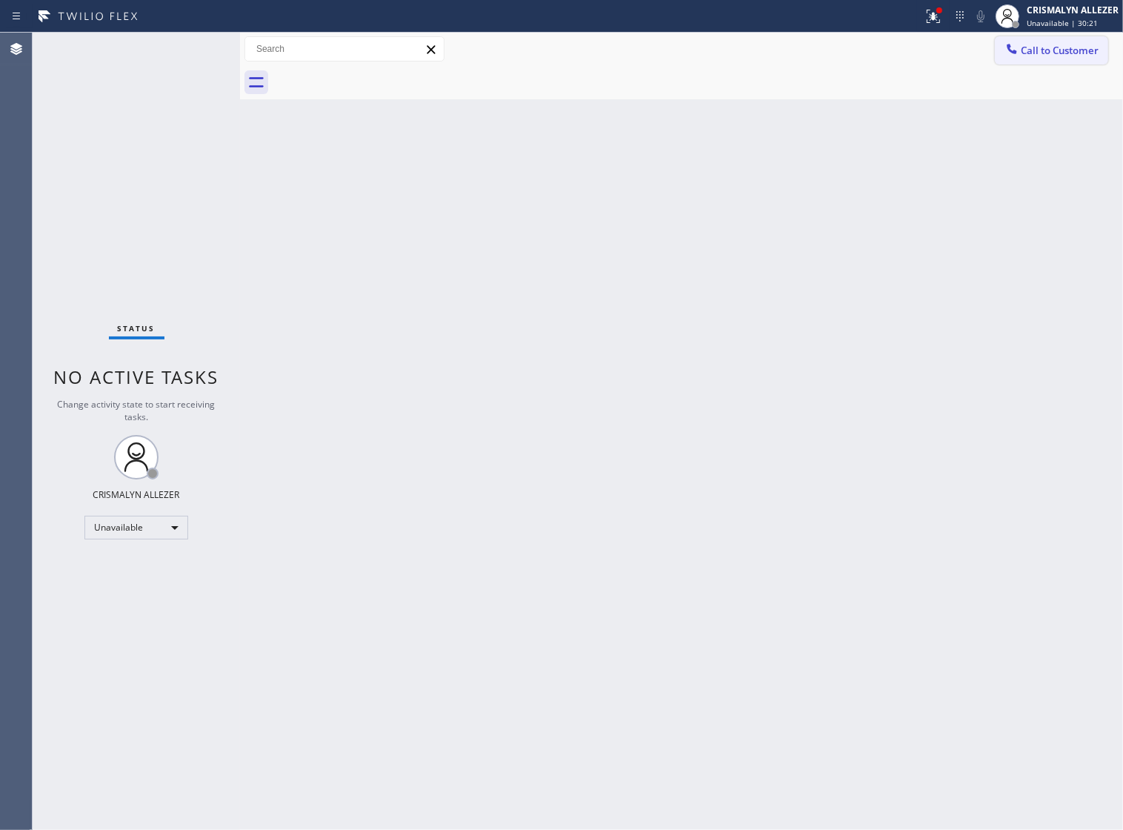
click at [1051, 50] on span "Call to Customer" at bounding box center [1060, 50] width 78 height 13
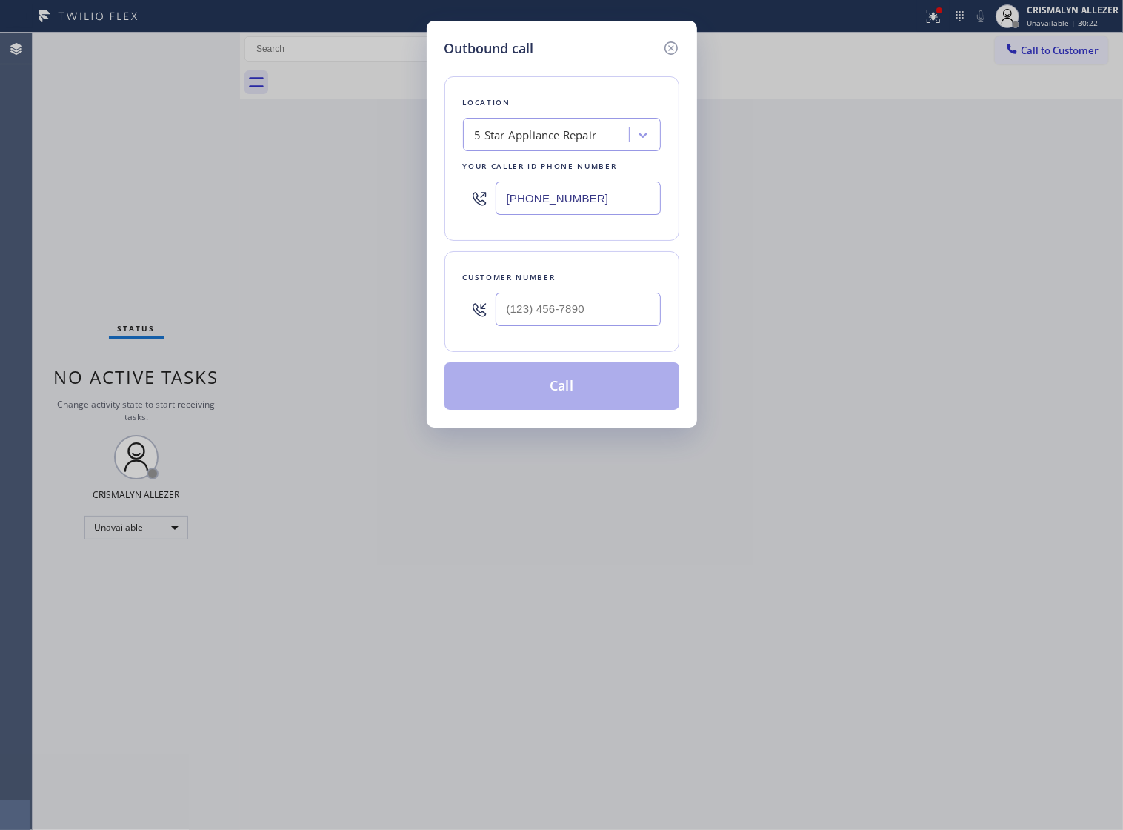
drag, startPoint x: 612, startPoint y: 208, endPoint x: 217, endPoint y: 209, distance: 395.0
click at [234, 206] on div "Outbound call Location 5 Star Appliance Repair Your caller id phone number [PHO…" at bounding box center [561, 415] width 1123 height 830
paste input "206) 384-4937"
type input "[PHONE_NUMBER]"
click at [557, 322] on input "(___) ___-____" at bounding box center [578, 309] width 165 height 33
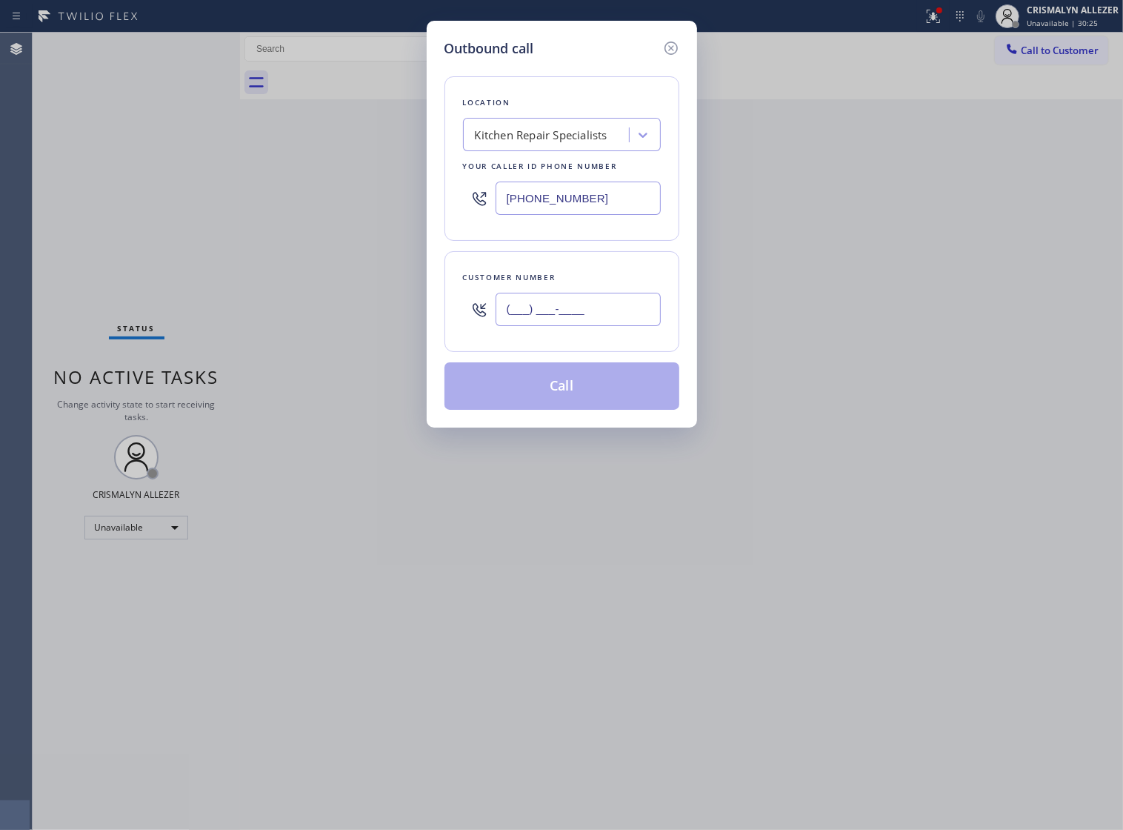
paste input "206) 384-8911"
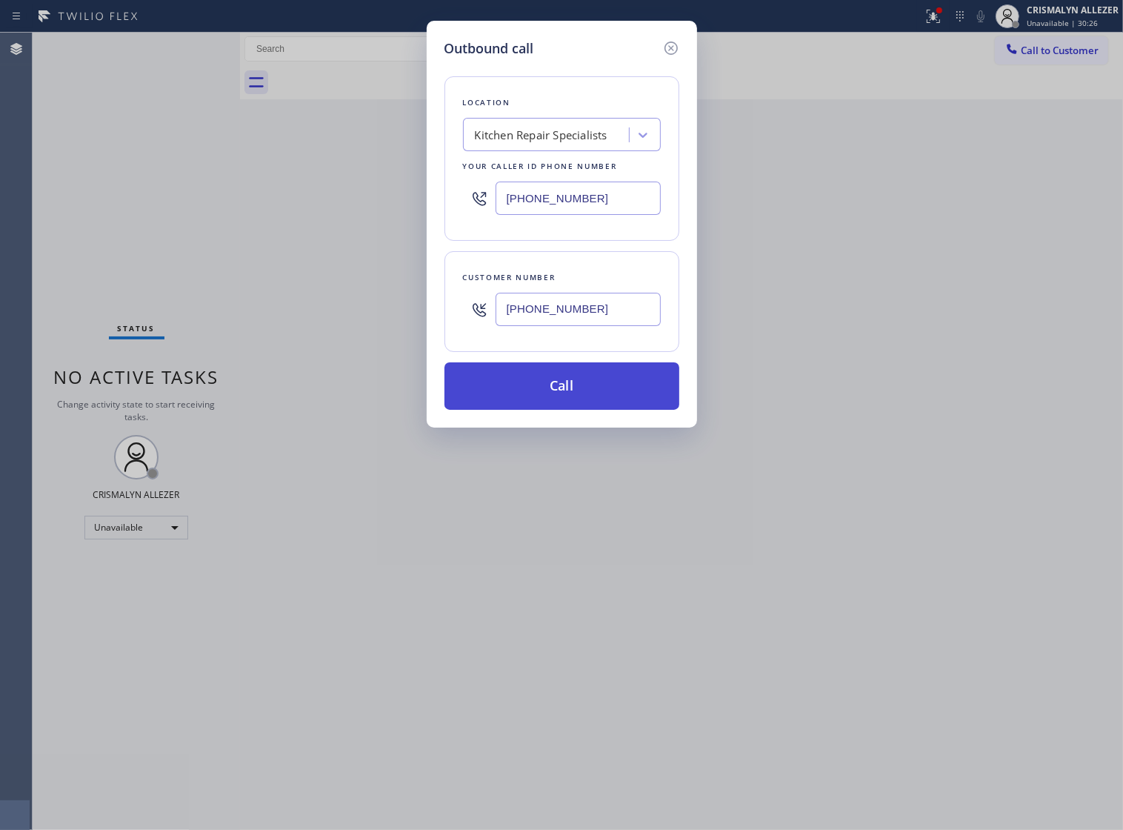
type input "[PHONE_NUMBER]"
click at [559, 401] on button "Call" at bounding box center [562, 385] width 235 height 47
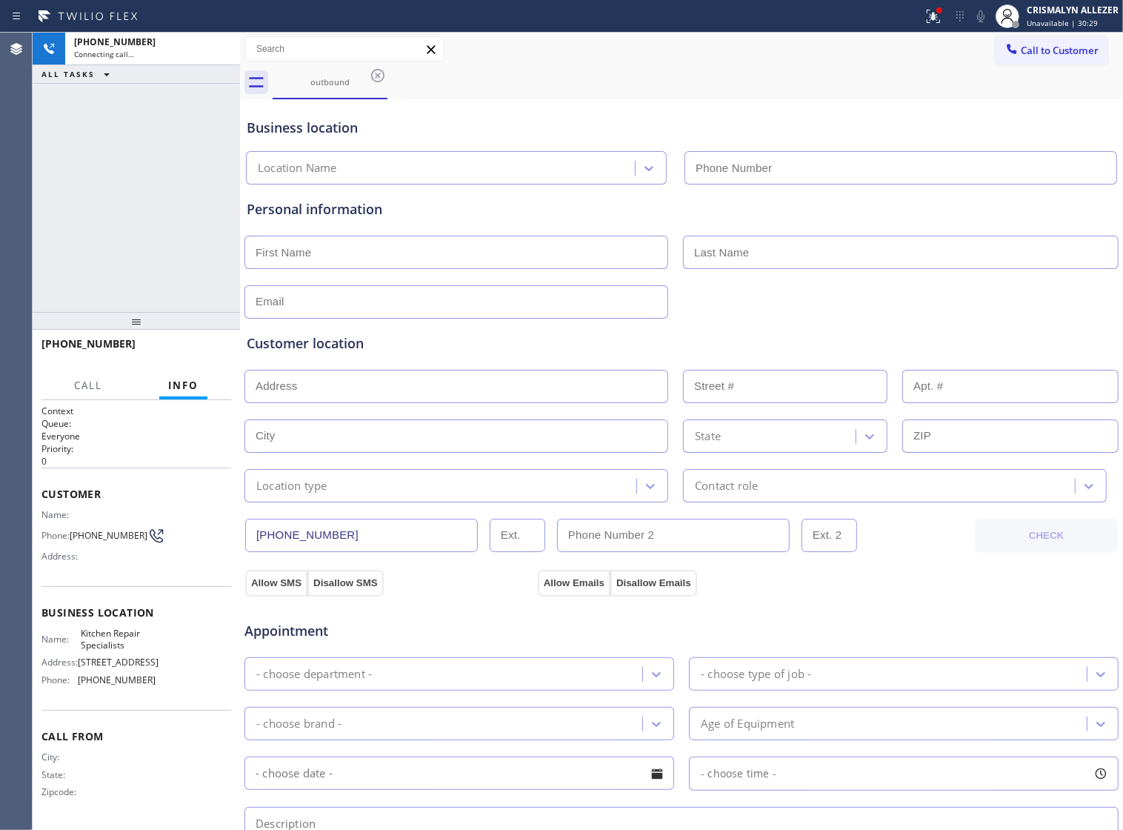
type input "[PHONE_NUMBER]"
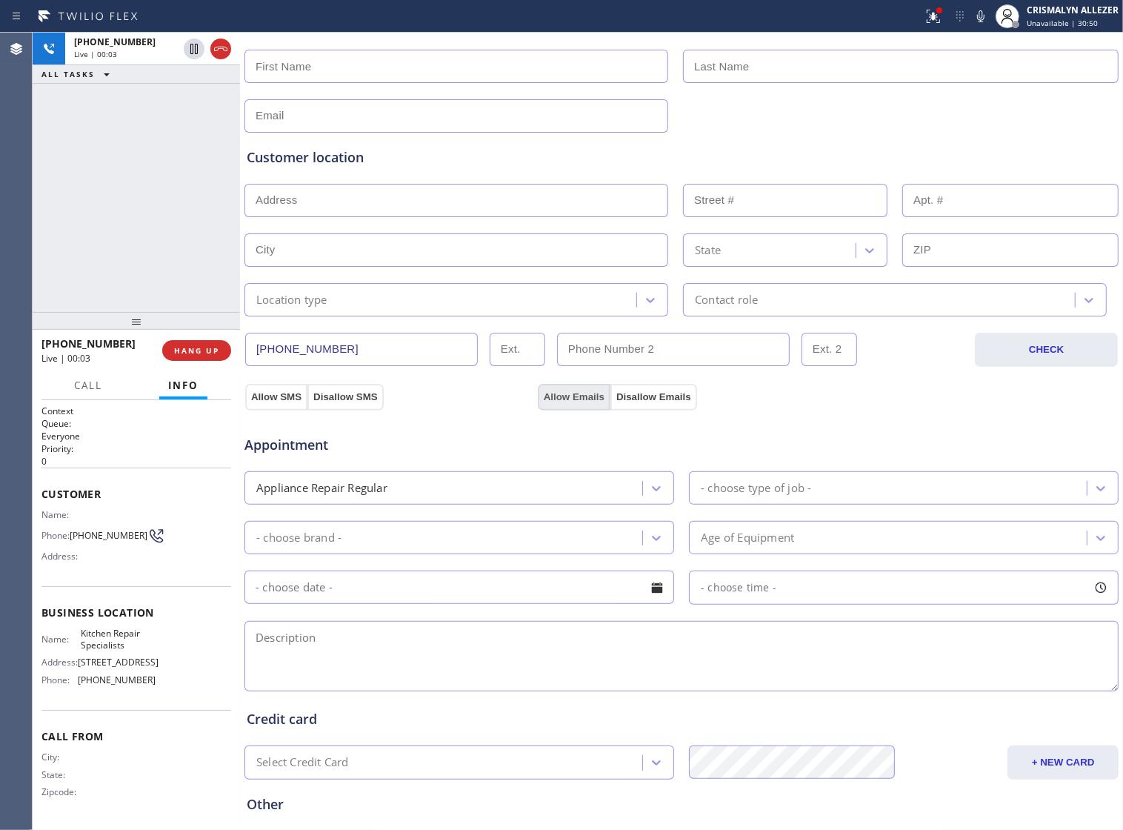
scroll to position [278, 0]
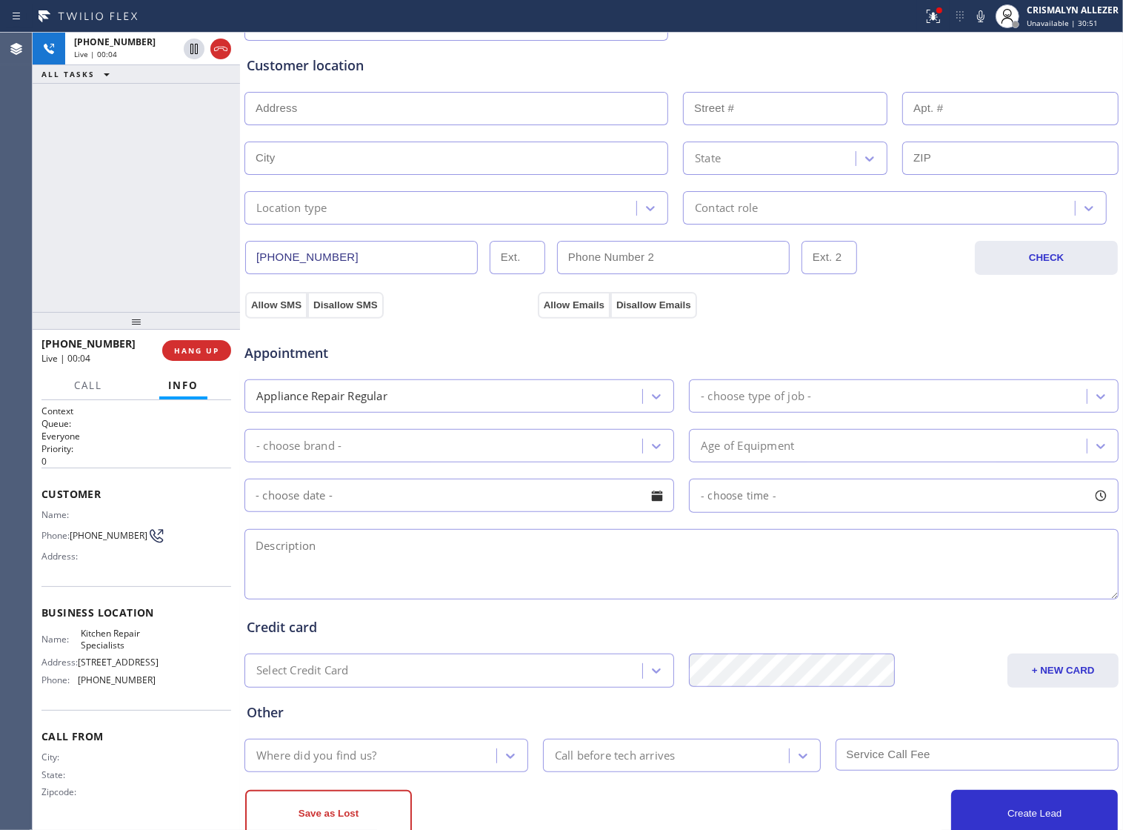
click at [441, 575] on textarea at bounding box center [682, 564] width 874 height 70
click at [189, 356] on button "HANG UP" at bounding box center [196, 350] width 69 height 21
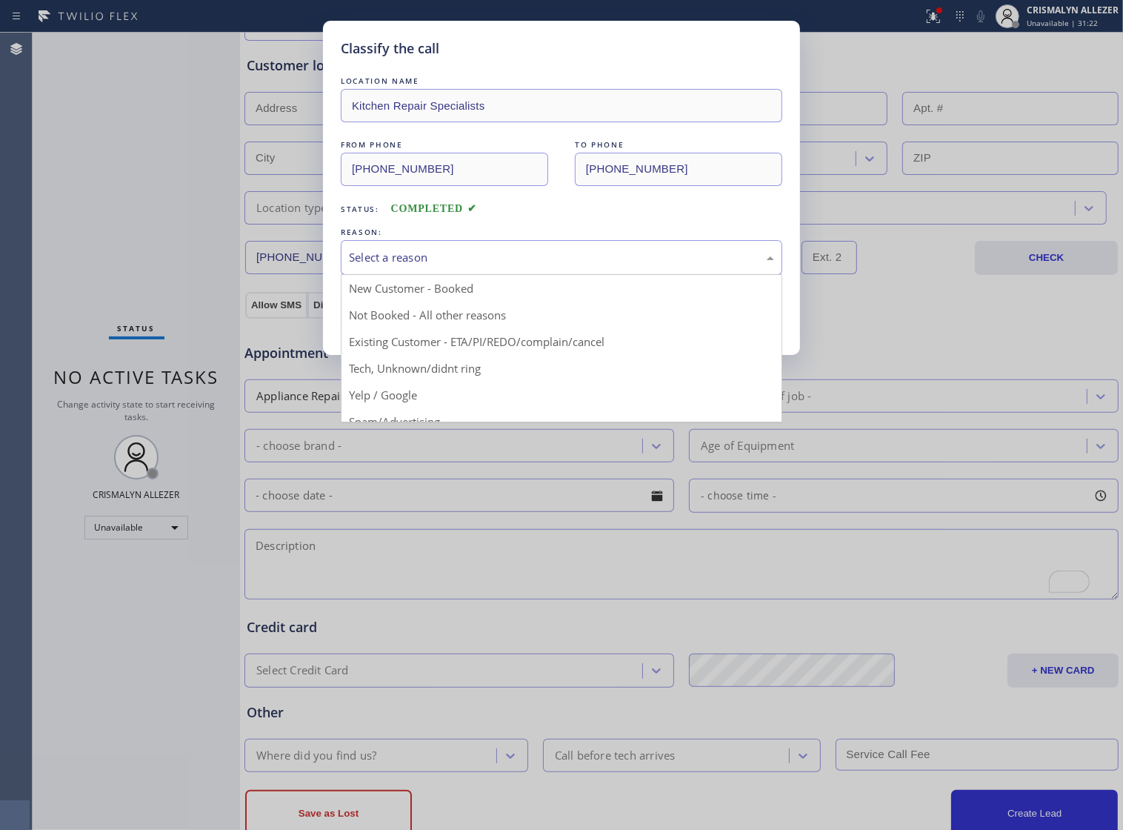
click at [578, 266] on div "Select a reason" at bounding box center [561, 257] width 425 height 17
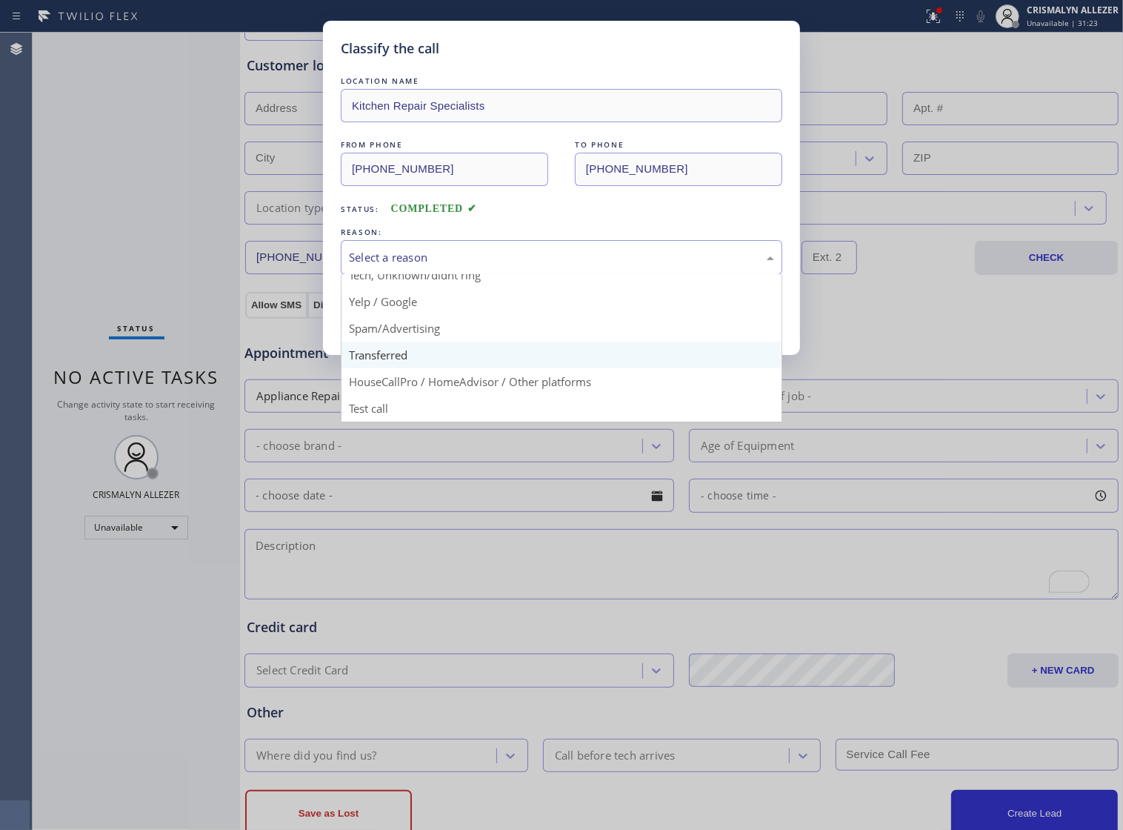
scroll to position [102, 0]
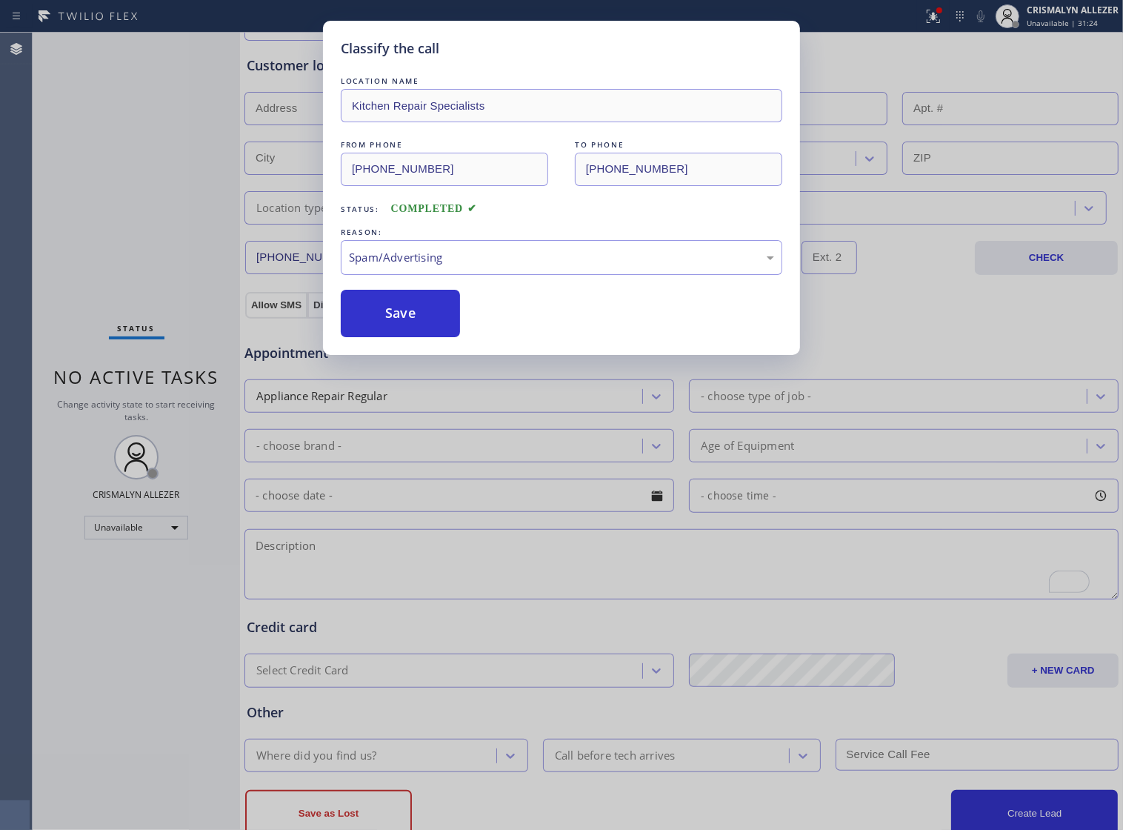
click at [416, 337] on button "Save" at bounding box center [400, 313] width 119 height 47
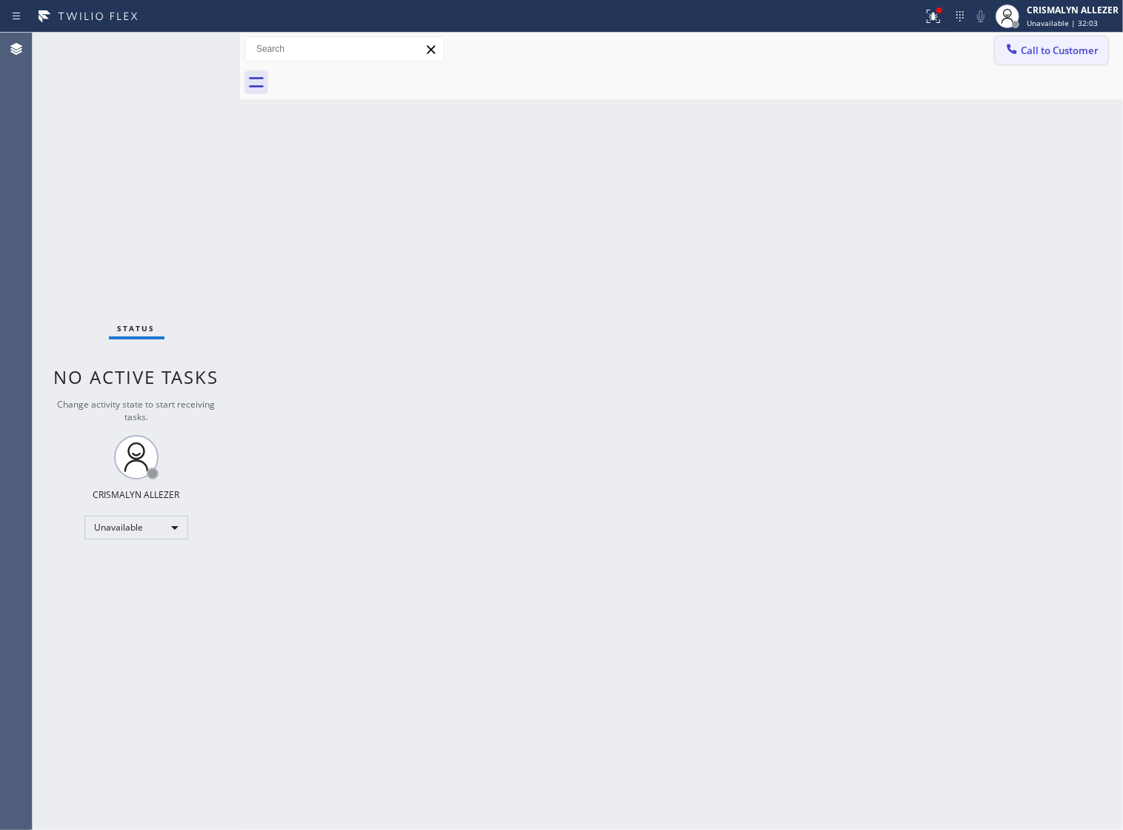
click at [1049, 52] on span "Call to Customer" at bounding box center [1060, 50] width 78 height 13
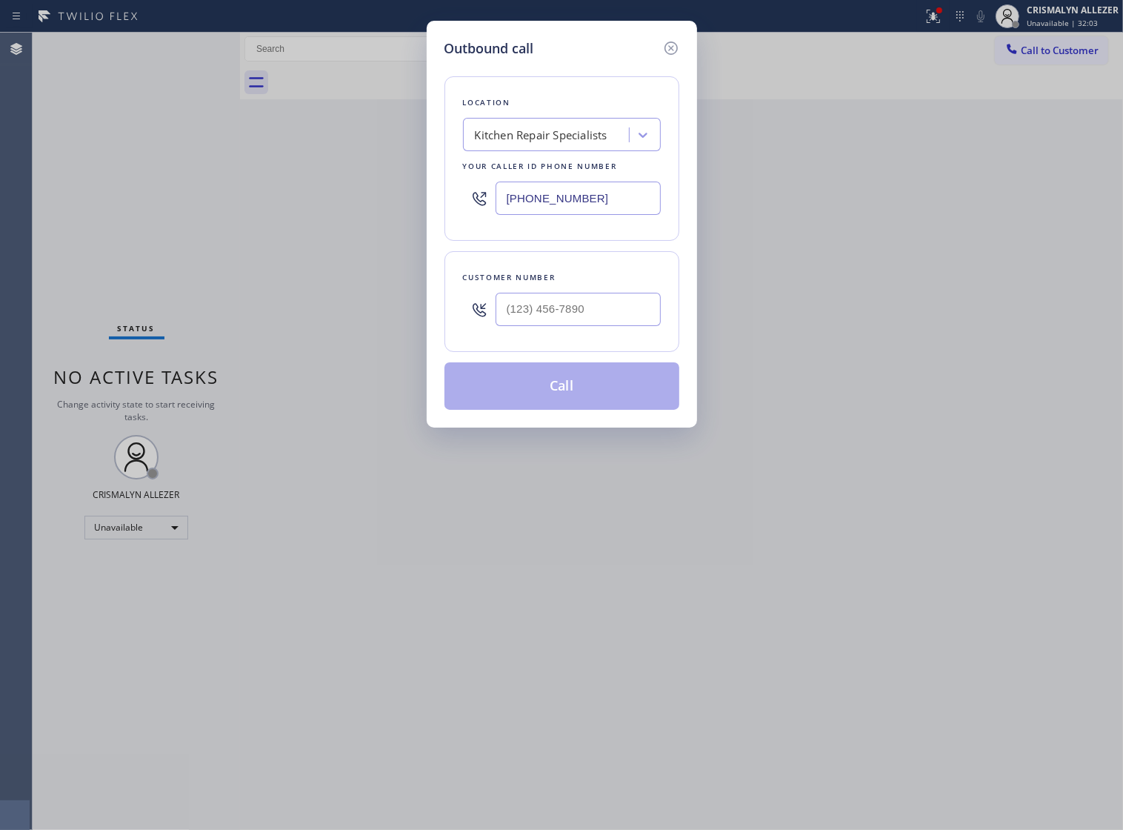
drag, startPoint x: 554, startPoint y: 209, endPoint x: 282, endPoint y: 195, distance: 273.1
click at [301, 198] on div "Outbound call Location Kitchen Repair Specialists Your caller id phone number […" at bounding box center [561, 415] width 1123 height 830
paste input "323) 870-7123"
type input "[PHONE_NUMBER]"
click at [615, 326] on input "(___) ___-____" at bounding box center [578, 309] width 165 height 33
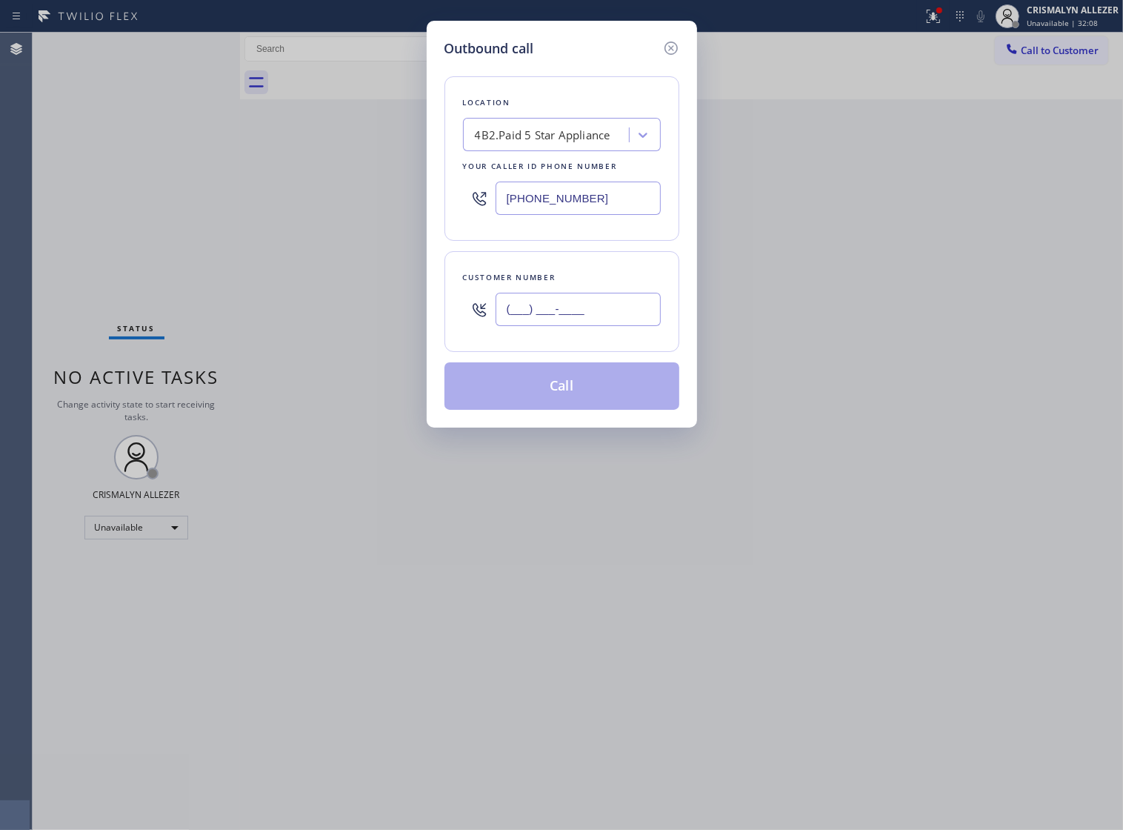
paste input "310) 971-6916"
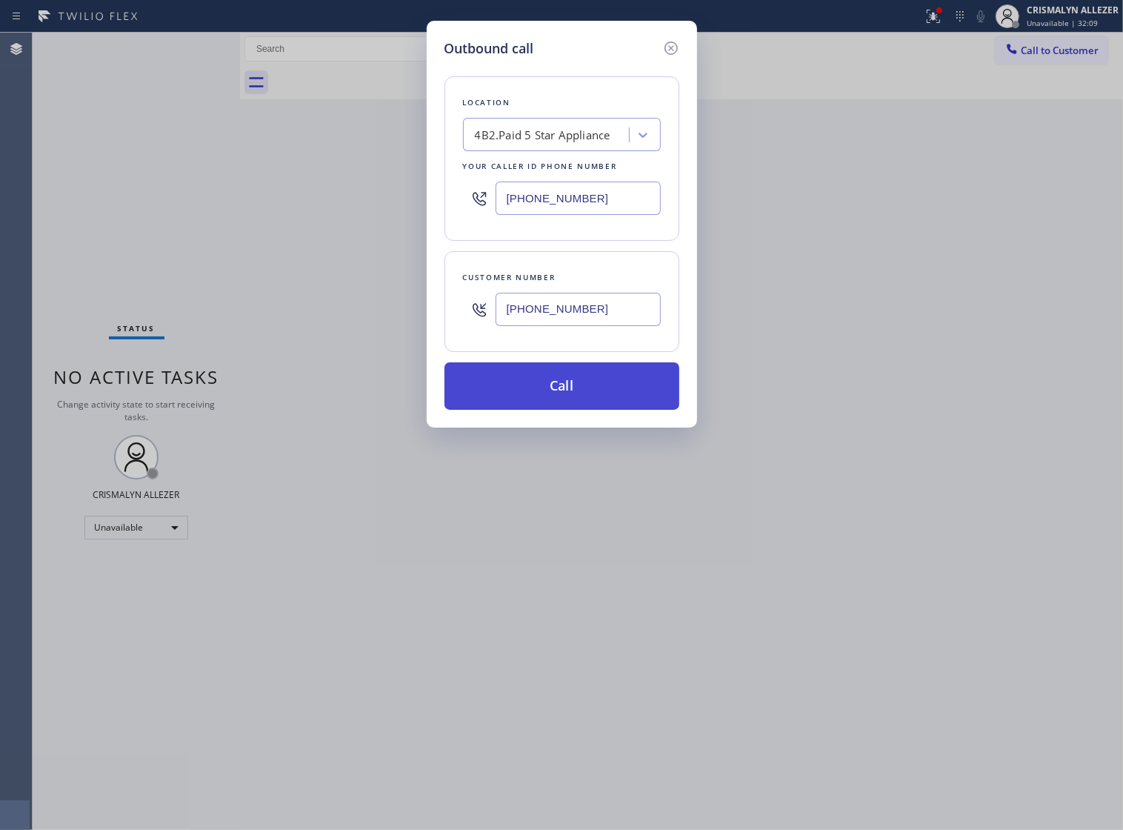
type input "[PHONE_NUMBER]"
click at [589, 398] on button "Call" at bounding box center [562, 385] width 235 height 47
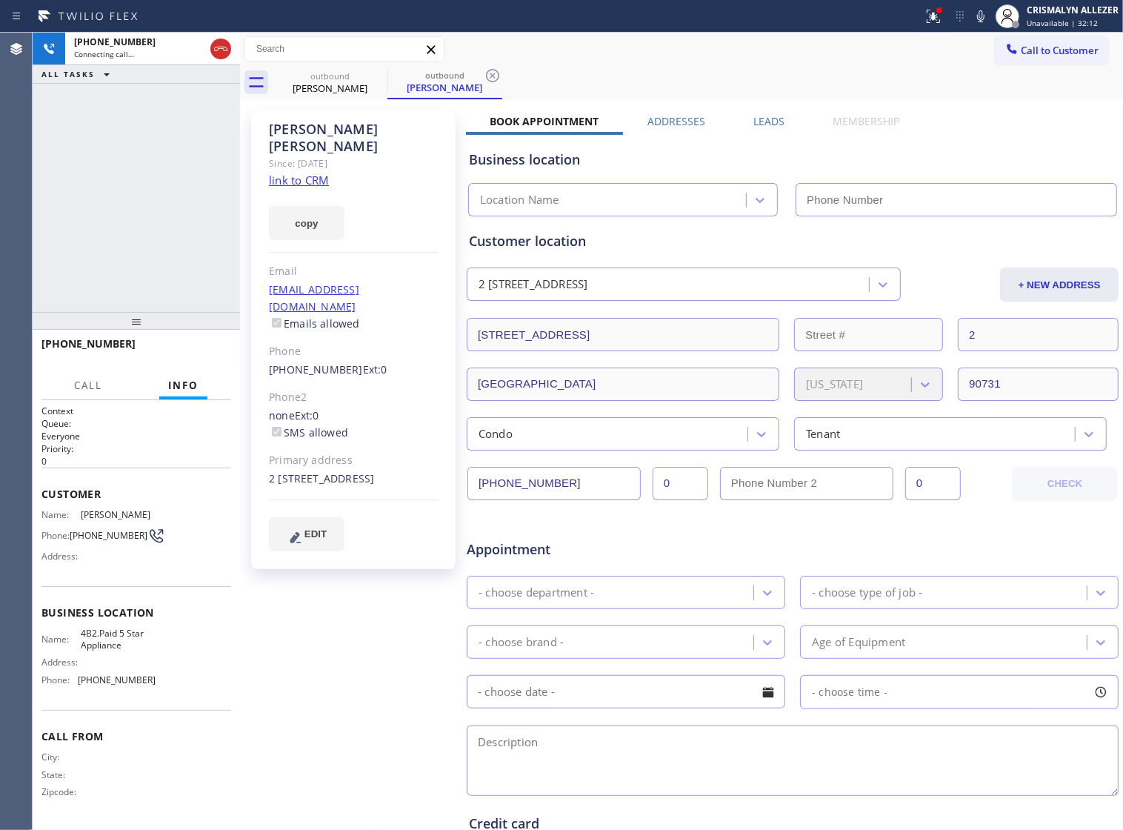
click at [282, 173] on link "link to CRM" at bounding box center [299, 180] width 60 height 15
type input "[PHONE_NUMBER]"
click at [185, 350] on span "HANG UP" at bounding box center [196, 350] width 45 height 10
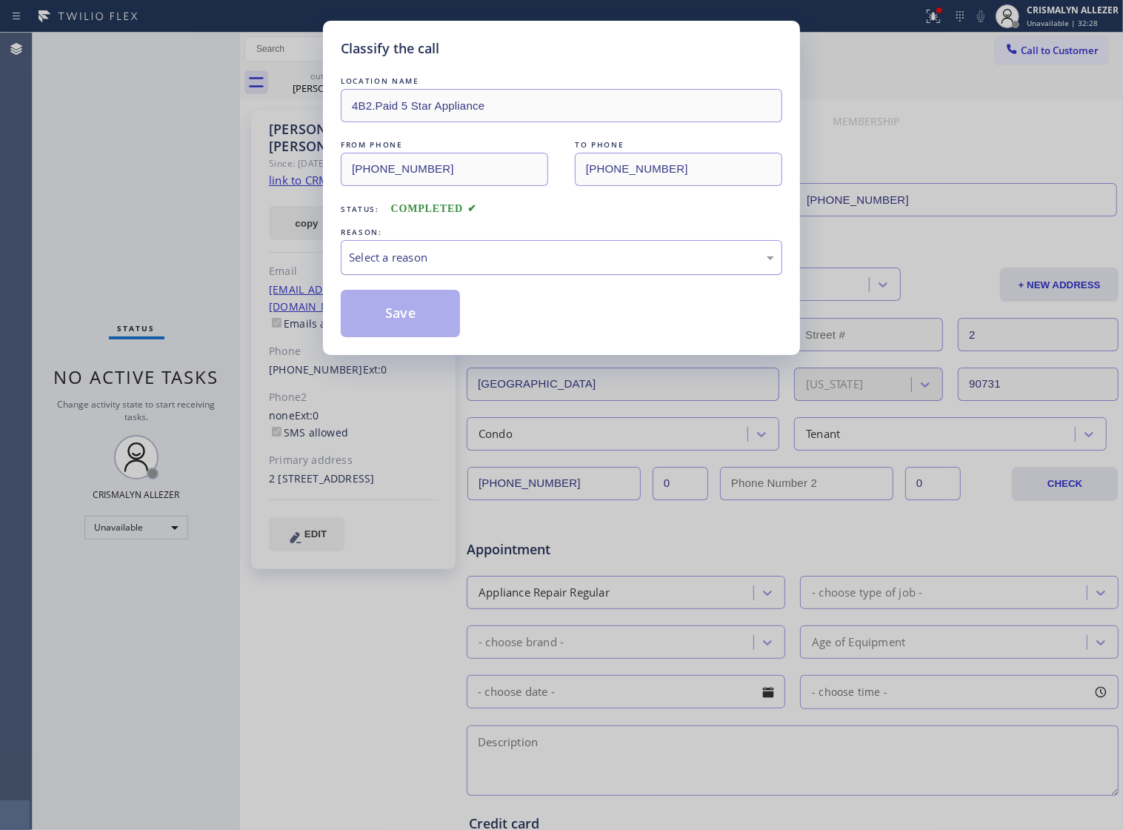
click at [571, 266] on div "Select a reason" at bounding box center [561, 257] width 425 height 17
click at [384, 337] on button "Save" at bounding box center [400, 313] width 119 height 47
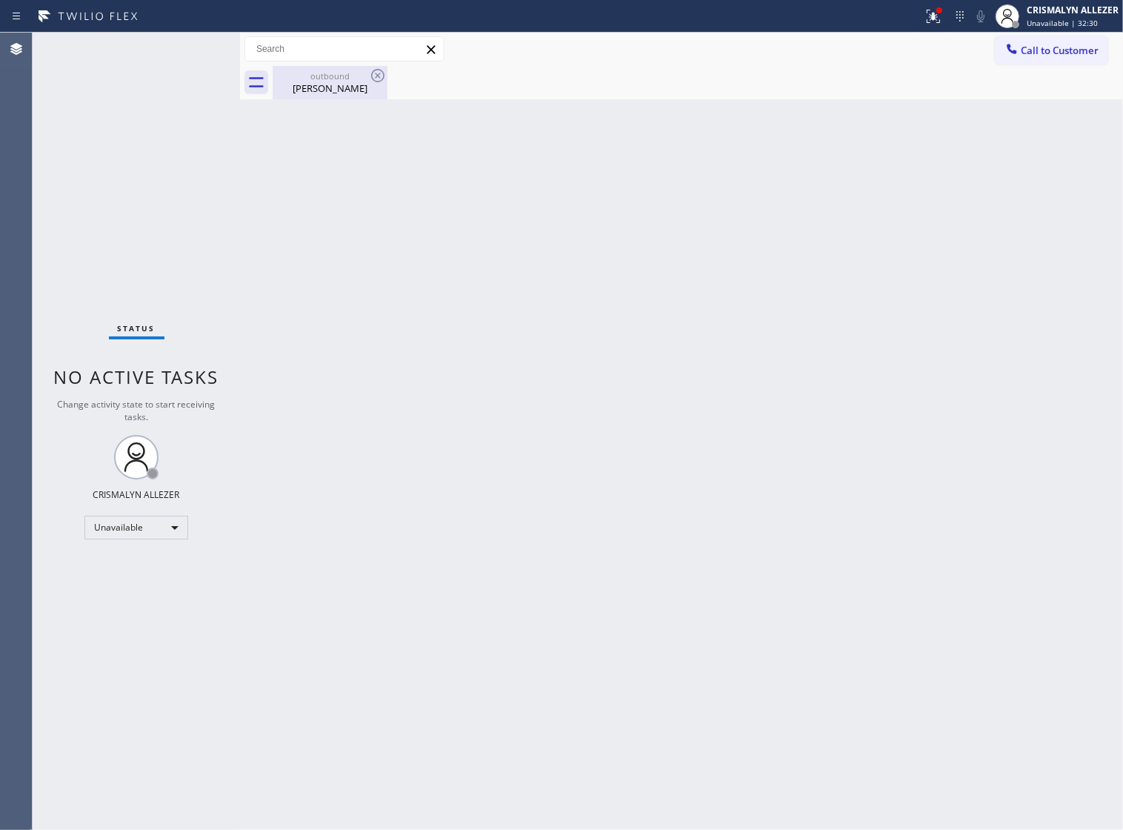
click at [330, 84] on div "[PERSON_NAME]" at bounding box center [330, 88] width 112 height 13
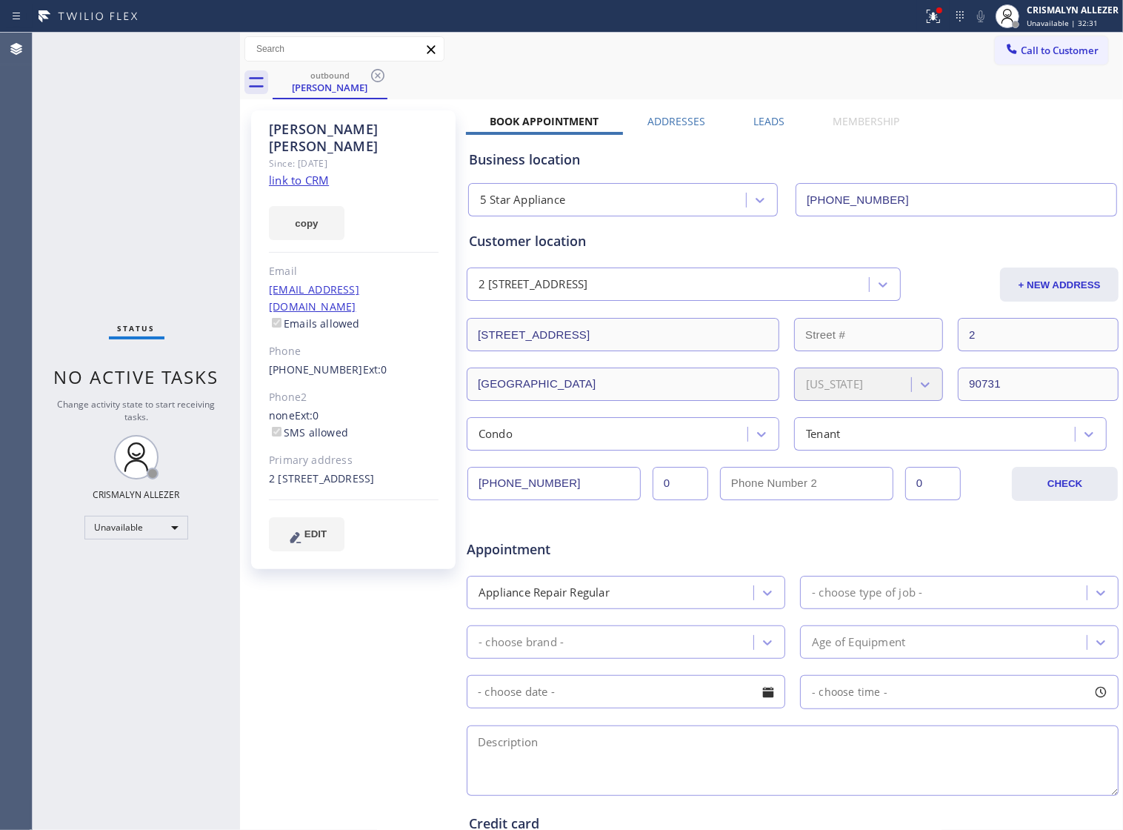
click at [757, 122] on label "Leads" at bounding box center [769, 121] width 31 height 14
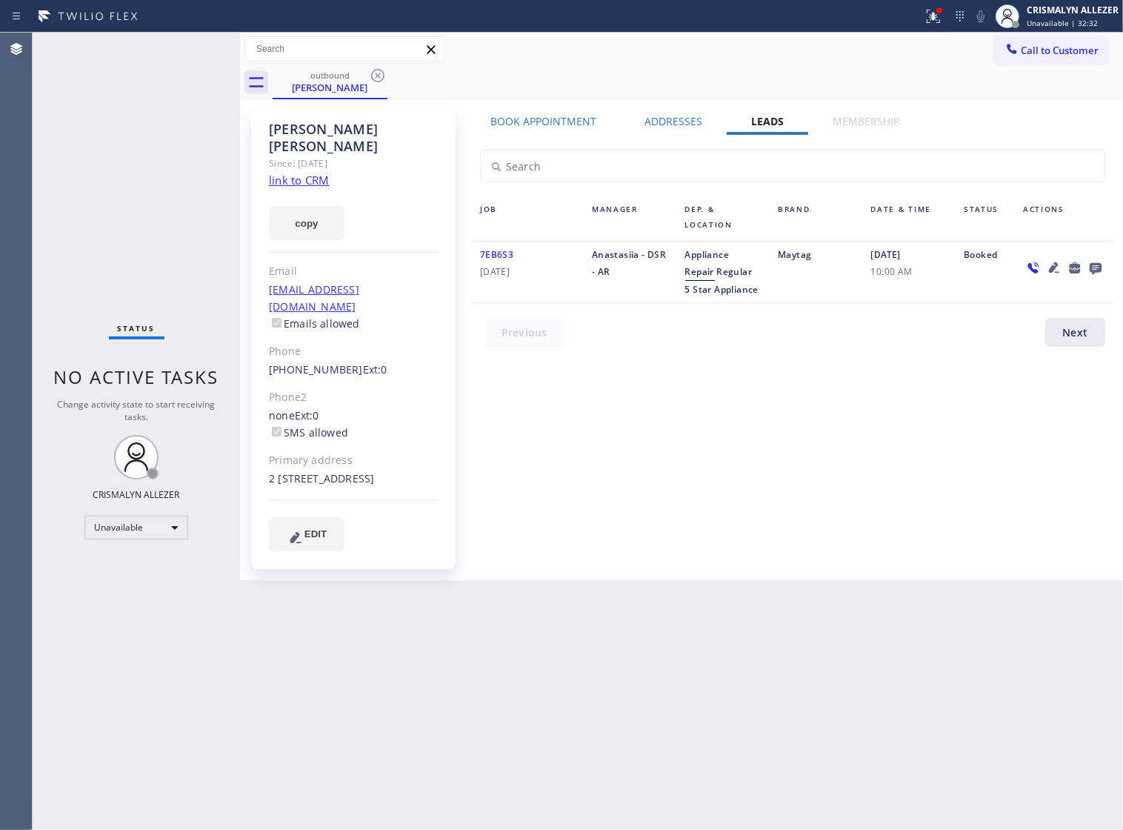
click at [1098, 271] on icon at bounding box center [1096, 269] width 12 height 12
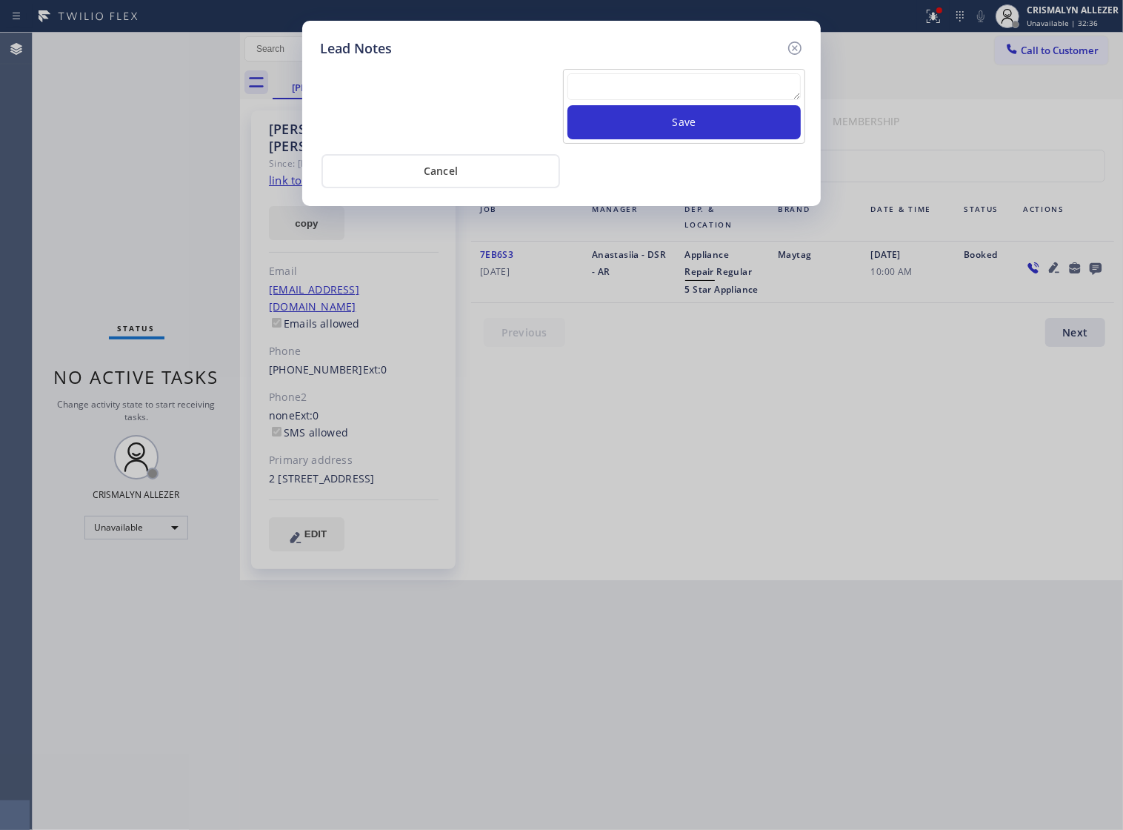
click at [598, 90] on textarea at bounding box center [684, 86] width 233 height 27
paste textarea "no answer | pls xfer if cx calls back"
type textarea "no answer | pls xfer if cx calls back"
click at [668, 131] on button "Save" at bounding box center [684, 122] width 233 height 34
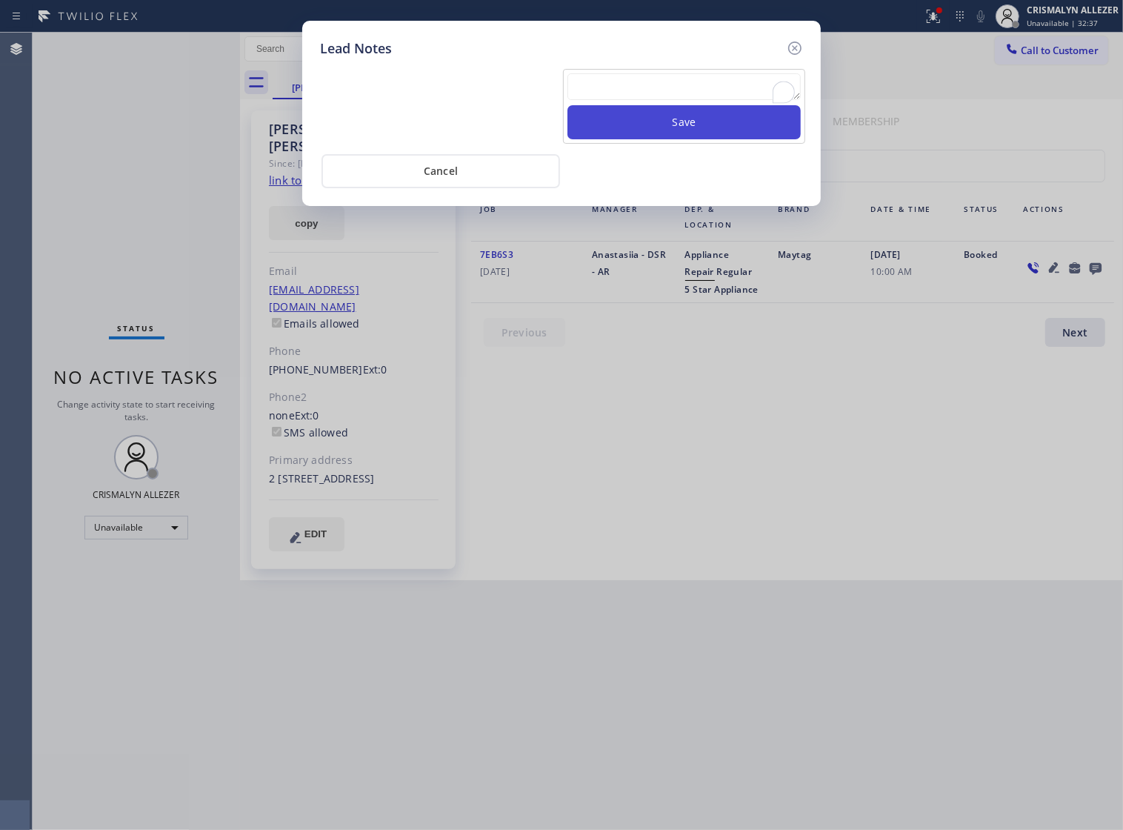
scroll to position [0, 0]
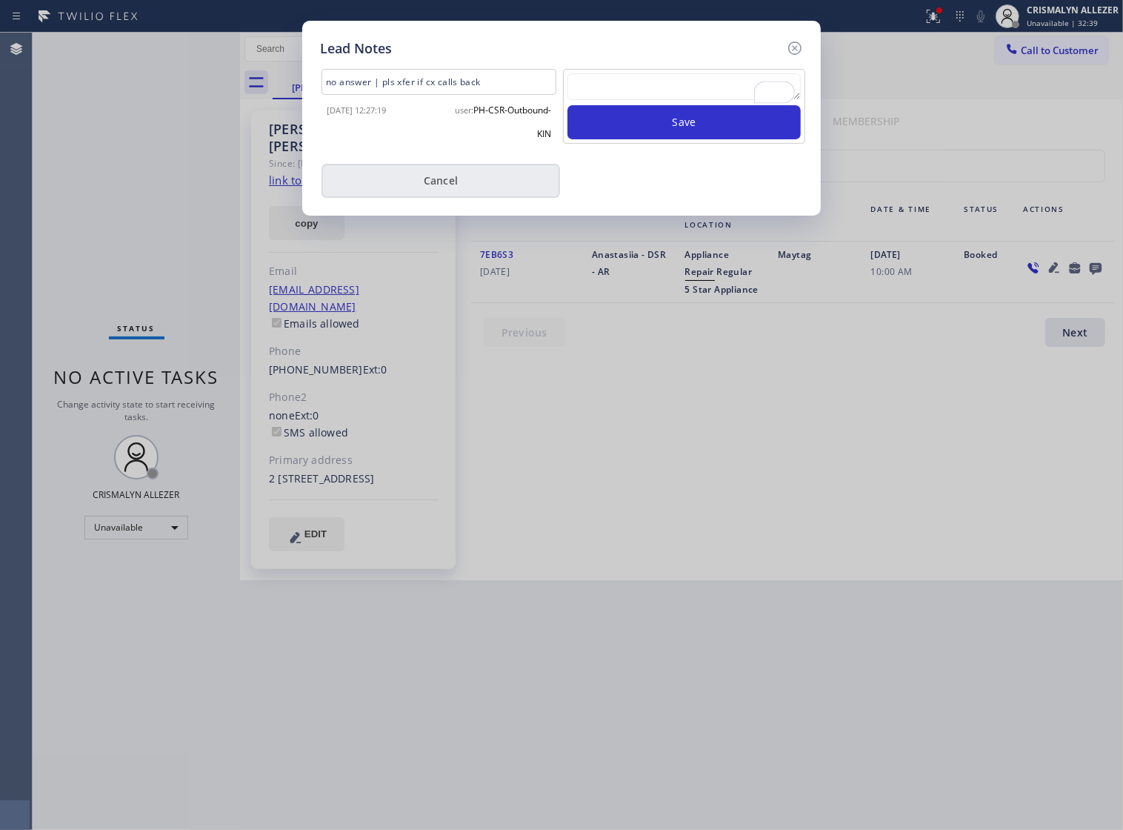
click at [413, 182] on button "Cancel" at bounding box center [441, 181] width 239 height 34
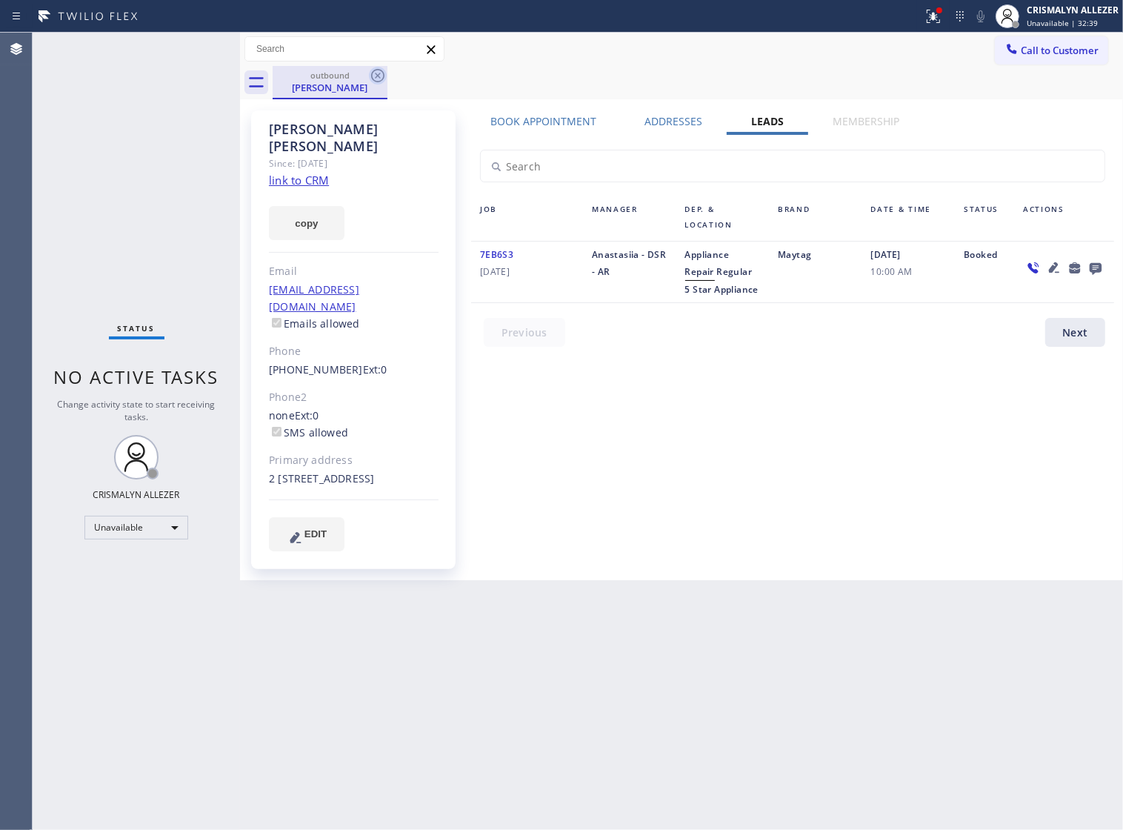
click at [374, 74] on icon at bounding box center [378, 76] width 18 height 18
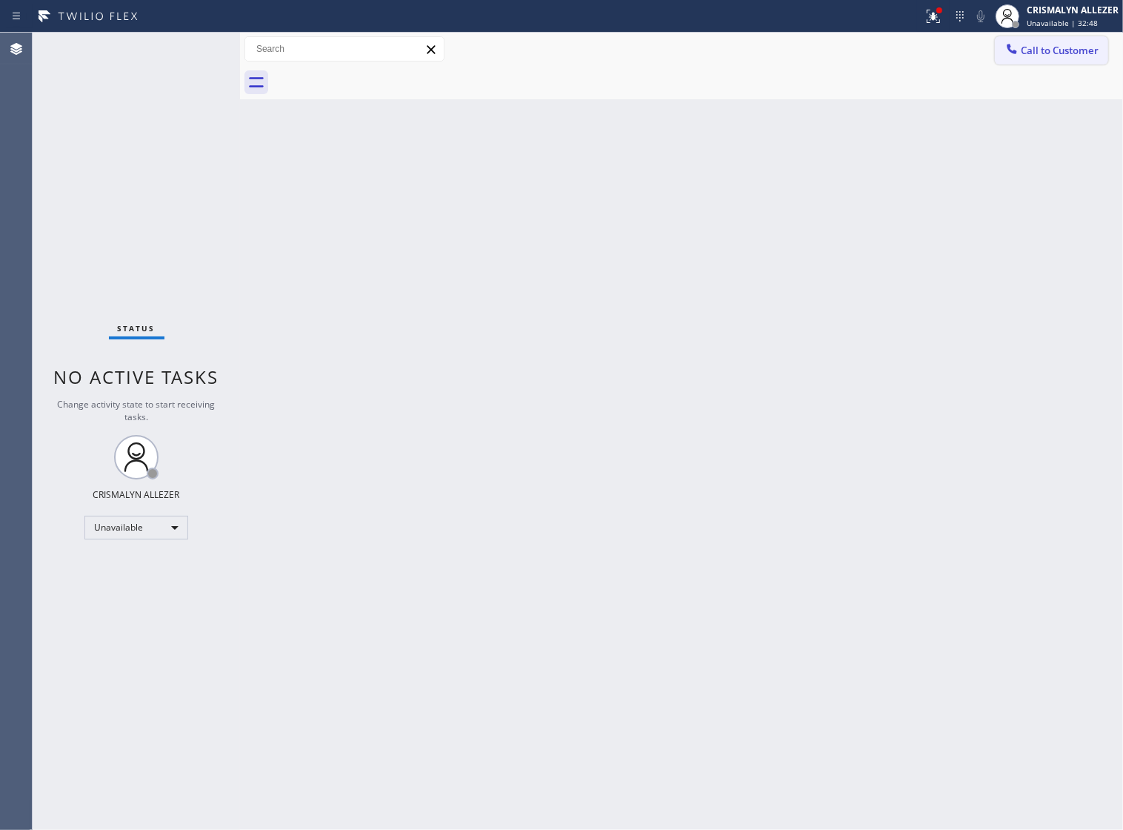
click at [1047, 53] on span "Call to Customer" at bounding box center [1060, 50] width 78 height 13
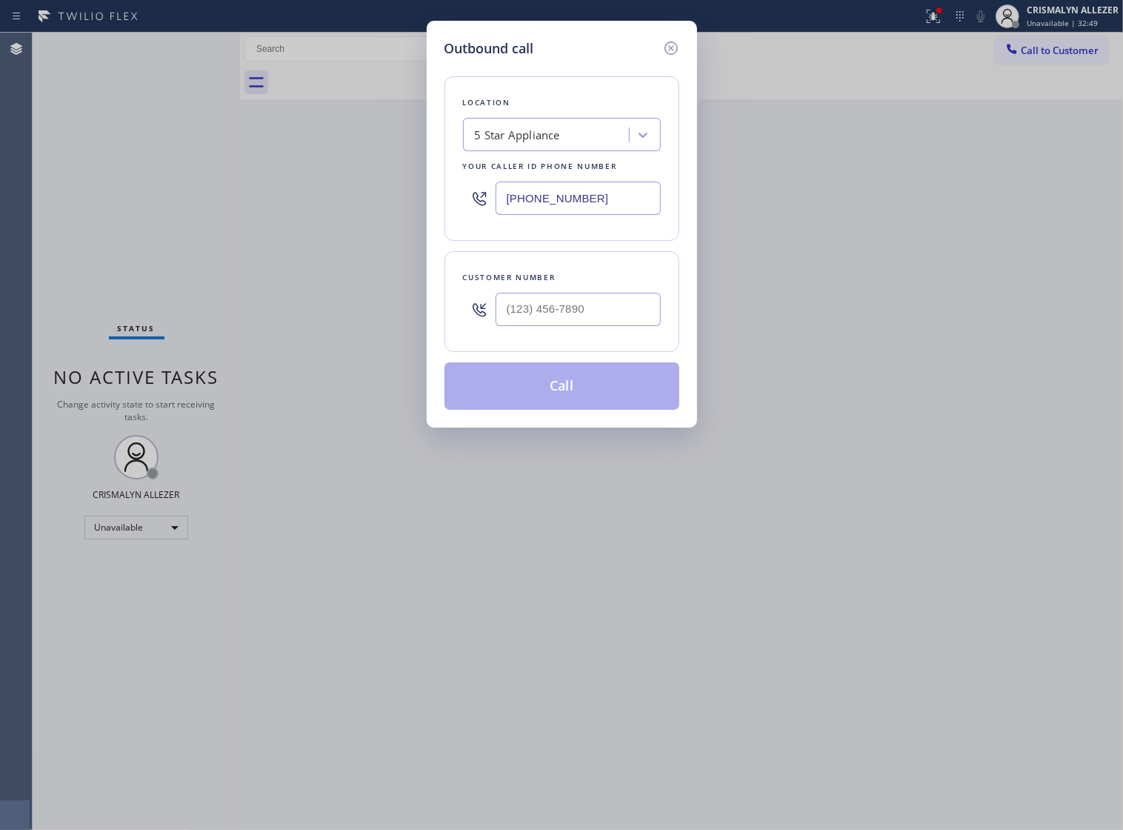
click at [616, 207] on input "[PHONE_NUMBER]" at bounding box center [578, 198] width 165 height 33
drag, startPoint x: 616, startPoint y: 207, endPoint x: 317, endPoint y: 220, distance: 298.9
click at [317, 220] on div "Outbound call Location 5 Star Appliance Your caller id phone number [PHONE_NUMB…" at bounding box center [561, 415] width 1123 height 830
paste input "855) 817-8772"
type input "[PHONE_NUMBER]"
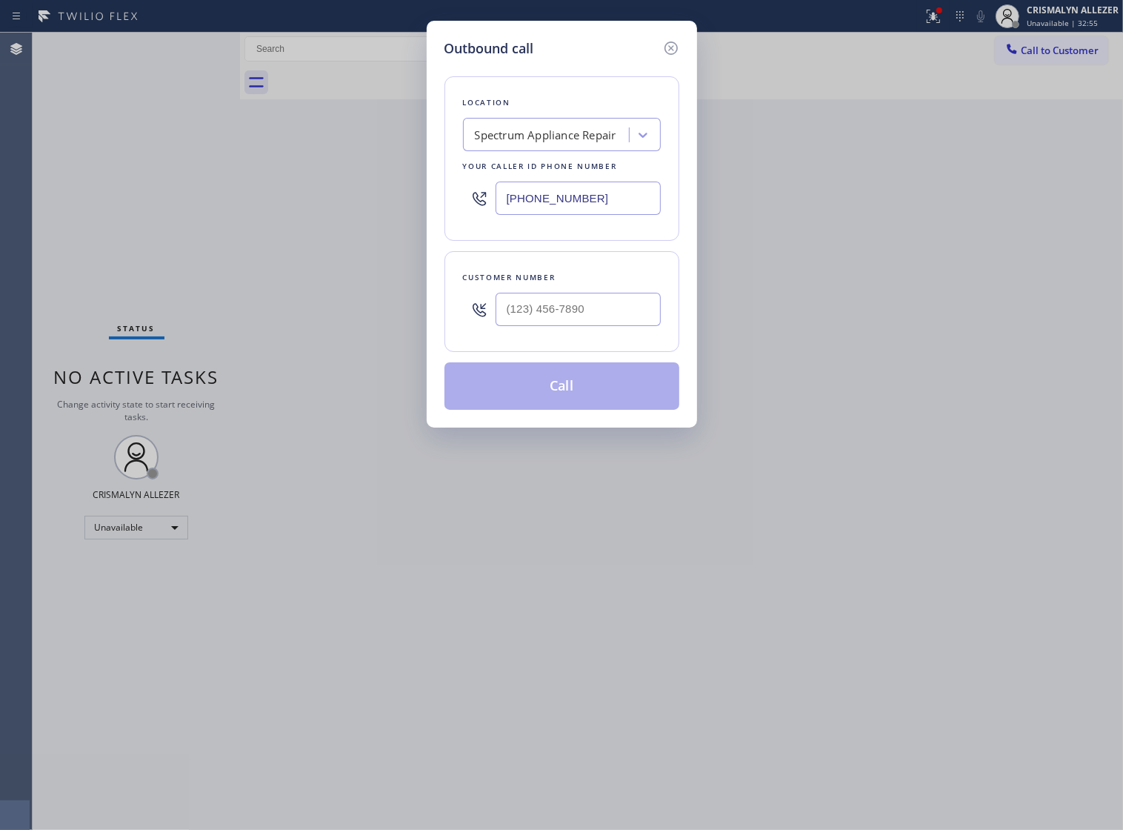
click at [587, 306] on div at bounding box center [578, 309] width 165 height 48
click at [594, 325] on input "(___) ___-____" at bounding box center [578, 309] width 165 height 33
paste input "714) 342-8278"
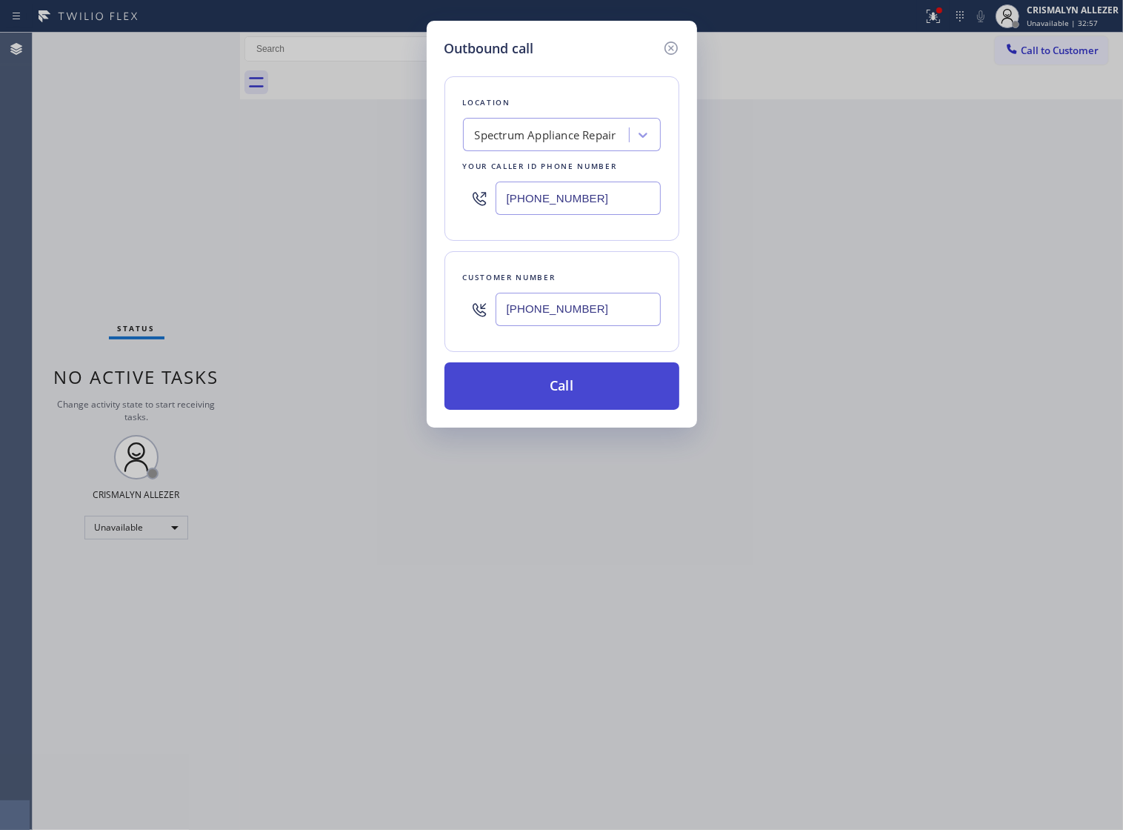
type input "[PHONE_NUMBER]"
click at [571, 405] on button "Call" at bounding box center [562, 385] width 235 height 47
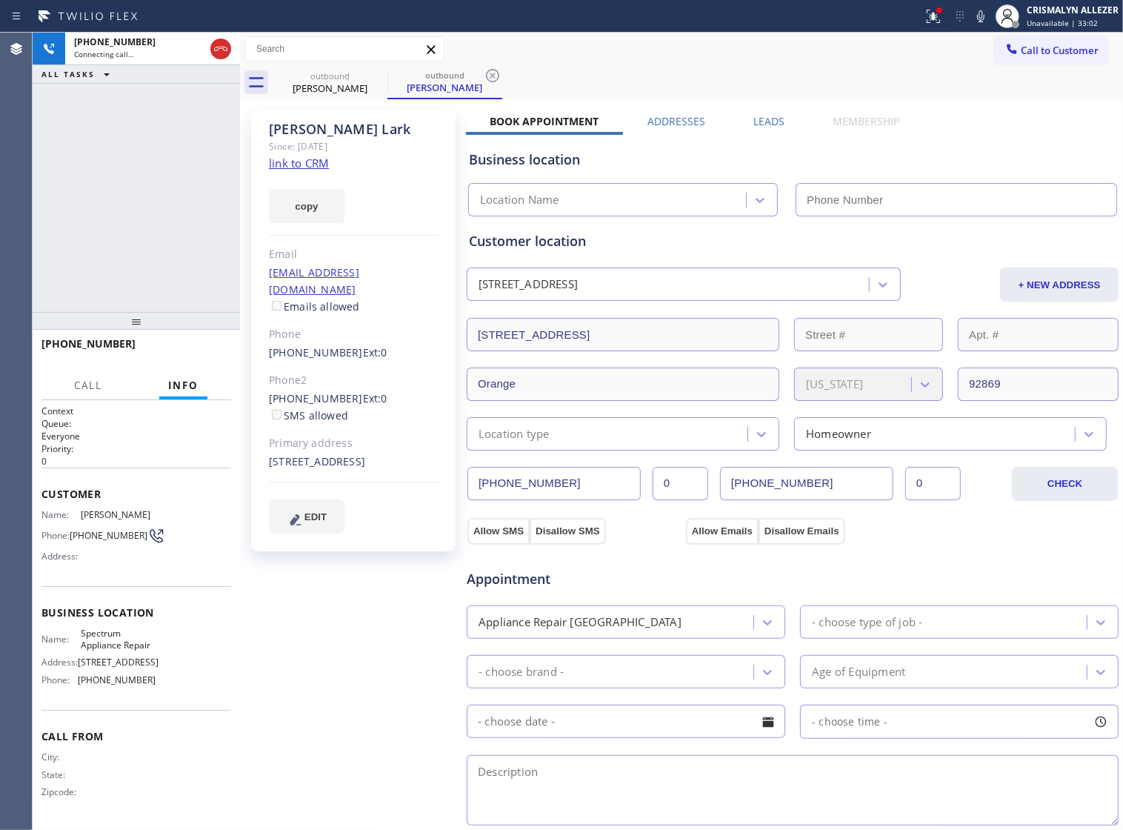
click at [300, 162] on link "link to CRM" at bounding box center [299, 163] width 60 height 15
type input "[PHONE_NUMBER]"
click at [216, 50] on icon at bounding box center [221, 49] width 18 height 18
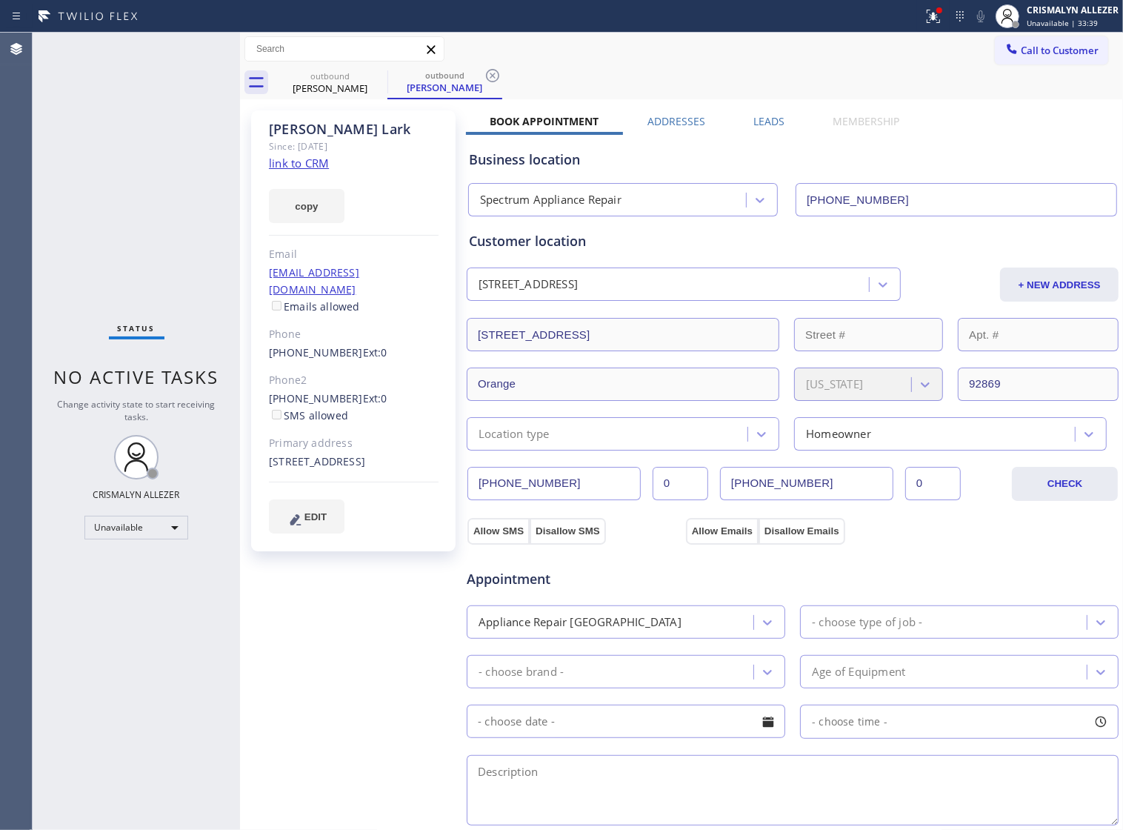
drag, startPoint x: 489, startPoint y: 74, endPoint x: 433, endPoint y: 80, distance: 55.9
click at [489, 75] on icon at bounding box center [493, 76] width 18 height 18
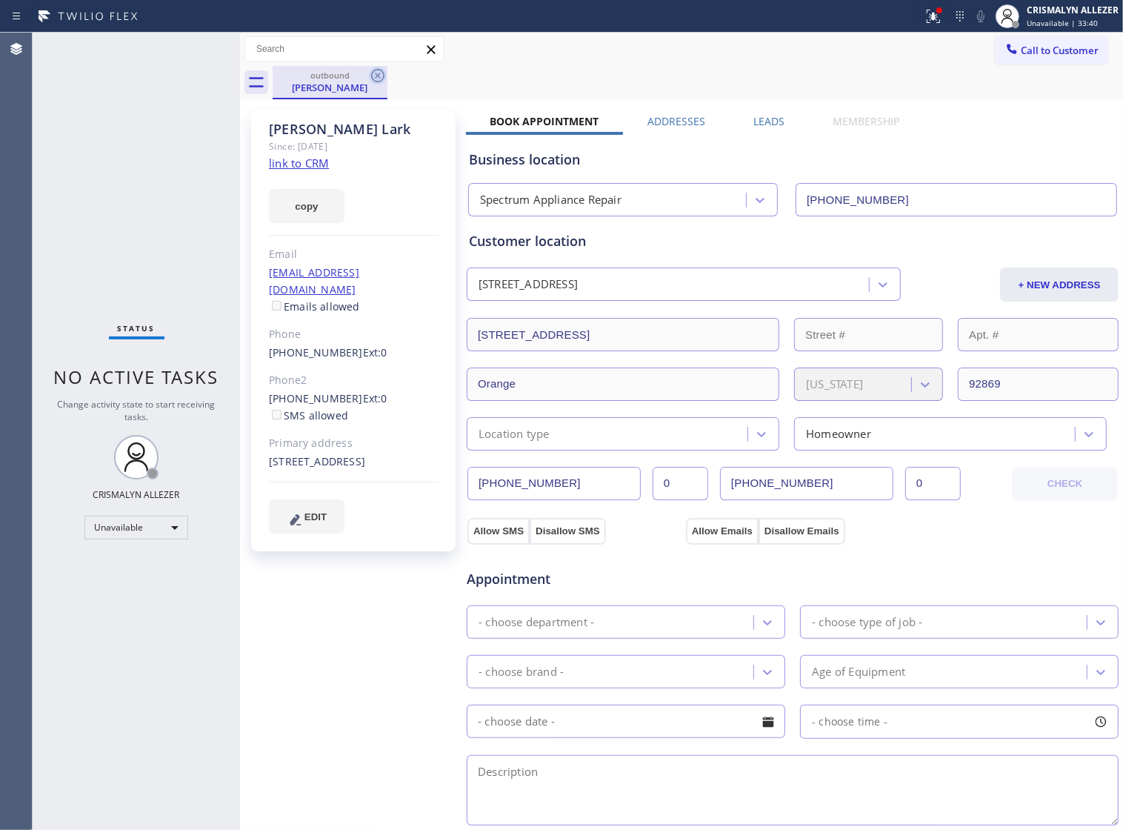
click at [382, 76] on icon at bounding box center [378, 76] width 18 height 18
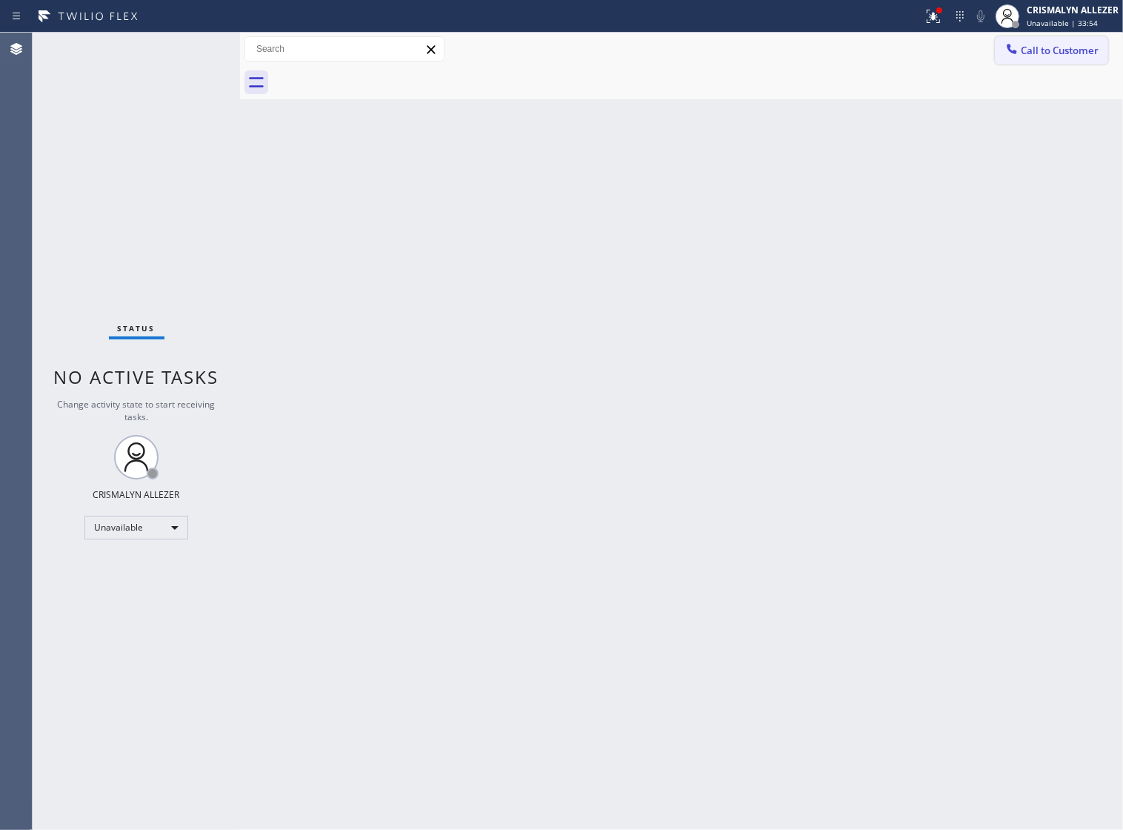
click at [1054, 56] on span "Call to Customer" at bounding box center [1060, 50] width 78 height 13
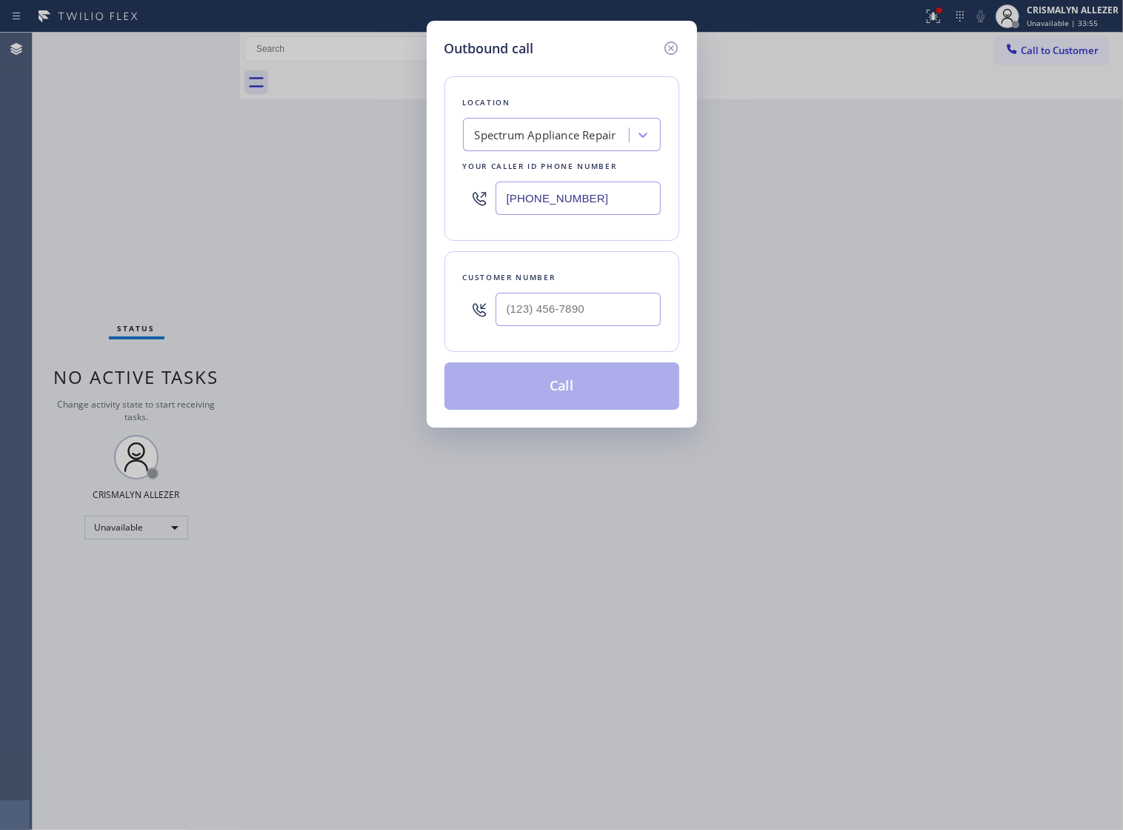
drag, startPoint x: 556, startPoint y: 204, endPoint x: 320, endPoint y: 195, distance: 235.8
click at [310, 201] on div "Outbound call Location Spectrum Appliance Repair Your caller id phone number [P…" at bounding box center [561, 415] width 1123 height 830
paste input "510) 319-1981"
type input "[PHONE_NUMBER]"
click at [602, 326] on input "(___) ___-____" at bounding box center [578, 309] width 165 height 33
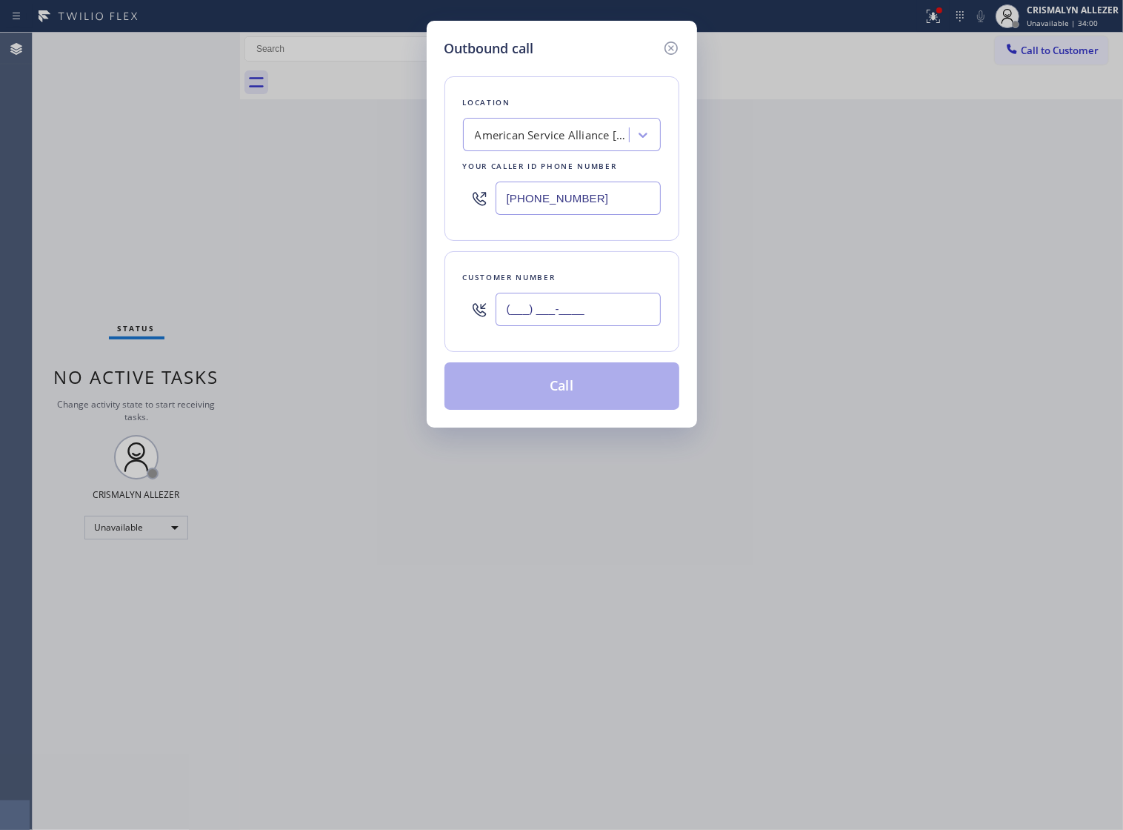
paste input "650) 666-9008"
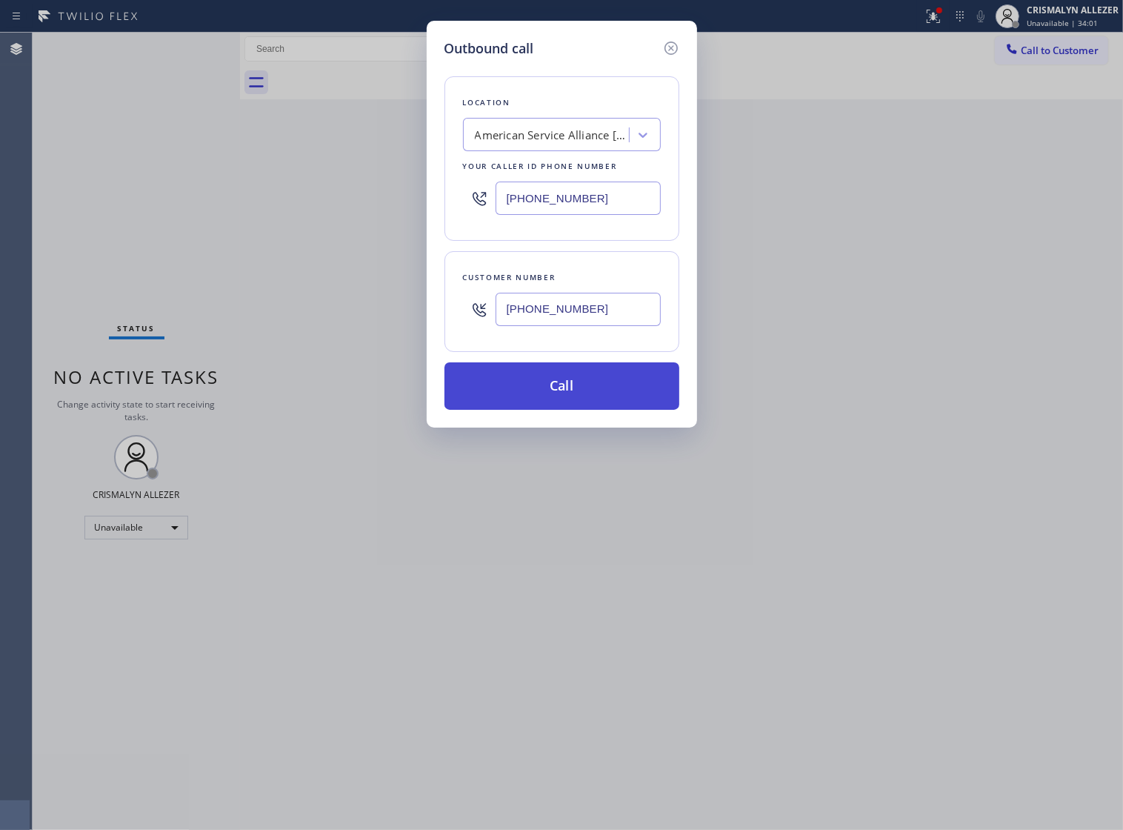
type input "[PHONE_NUMBER]"
click at [565, 405] on button "Call" at bounding box center [562, 385] width 235 height 47
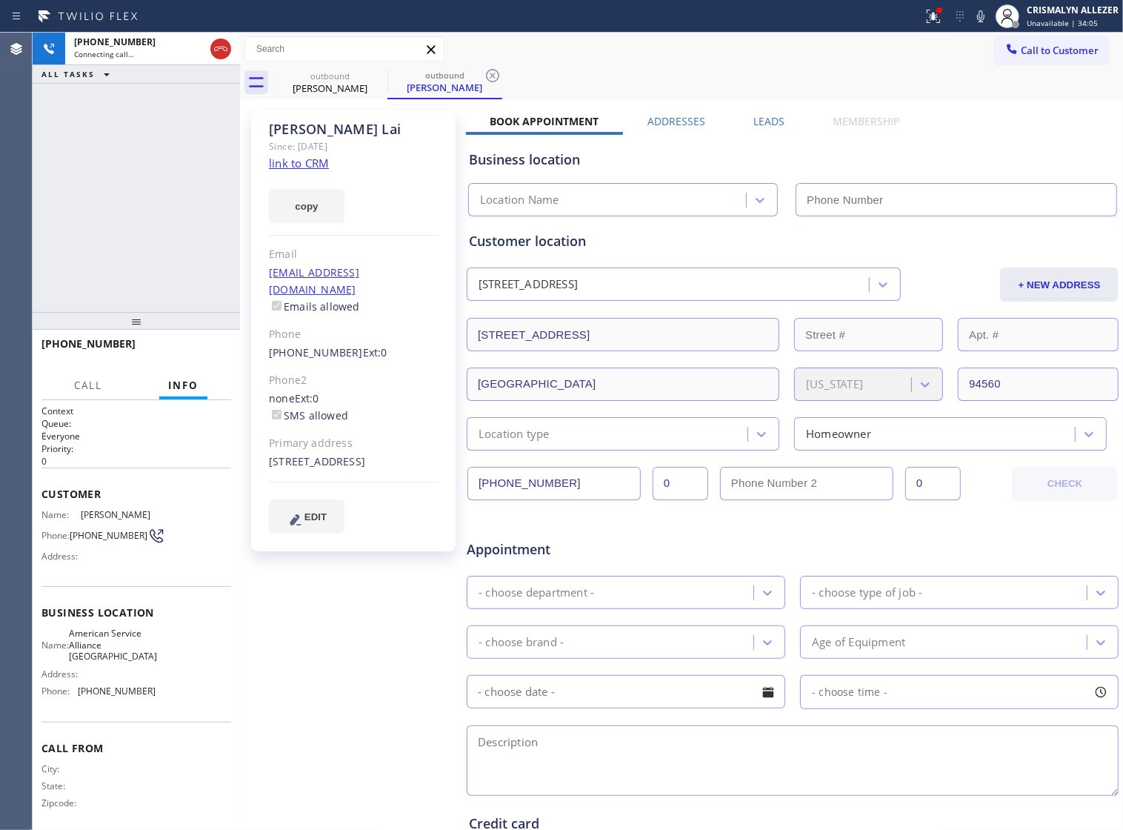
click at [313, 162] on link "link to CRM" at bounding box center [299, 163] width 60 height 15
type input "[PHONE_NUMBER]"
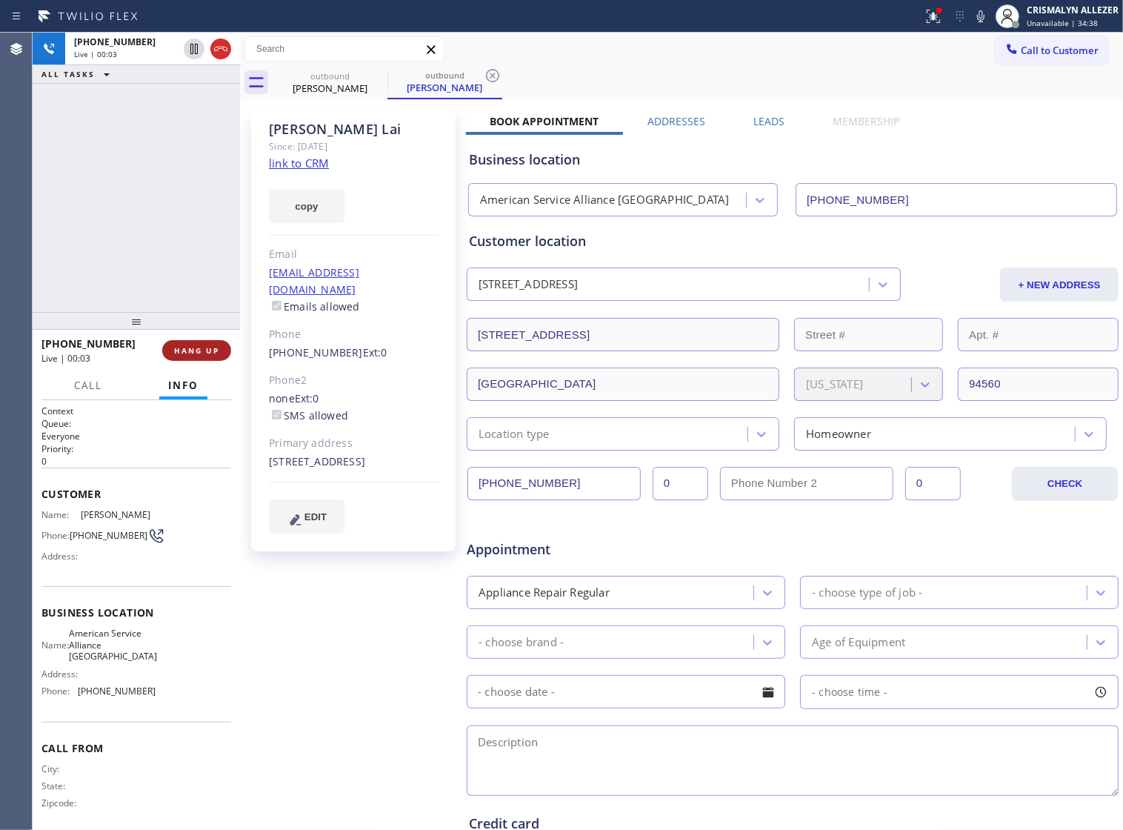
click at [168, 342] on button "HANG UP" at bounding box center [196, 350] width 69 height 21
click at [168, 342] on button "COMPLETE" at bounding box center [193, 350] width 75 height 21
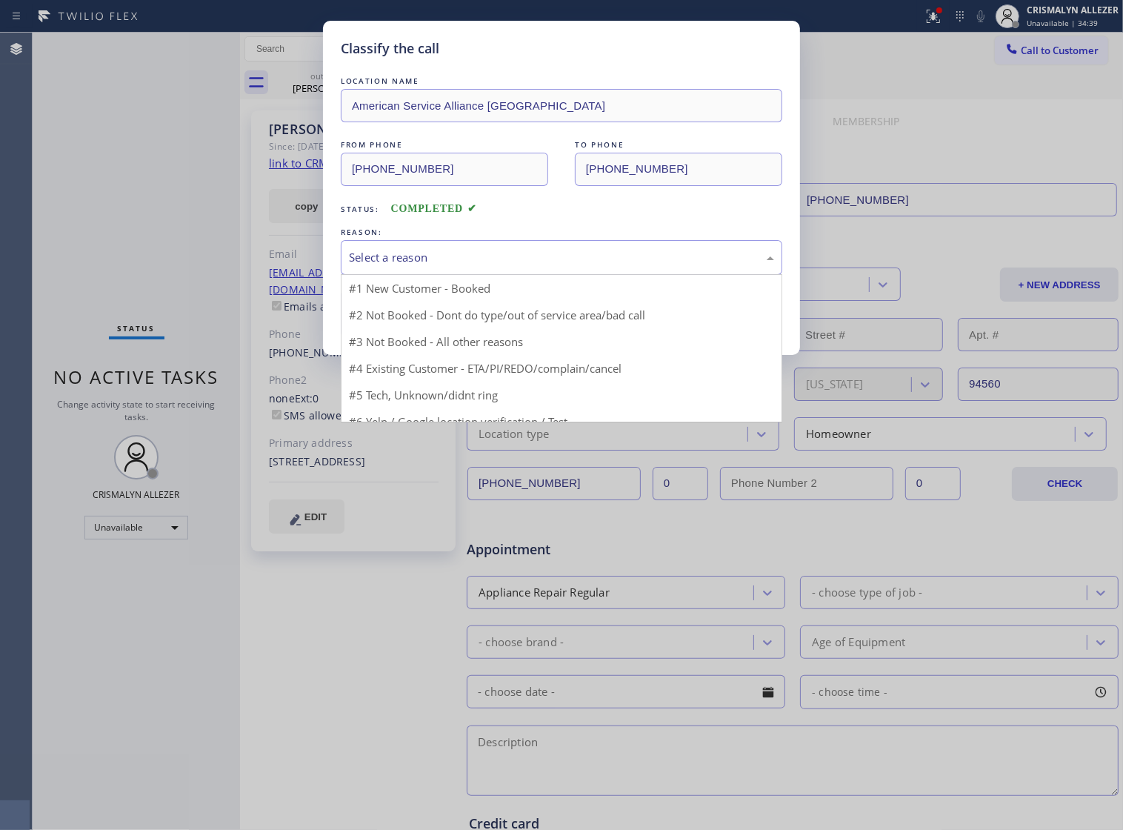
click at [602, 266] on div "Select a reason" at bounding box center [561, 257] width 425 height 17
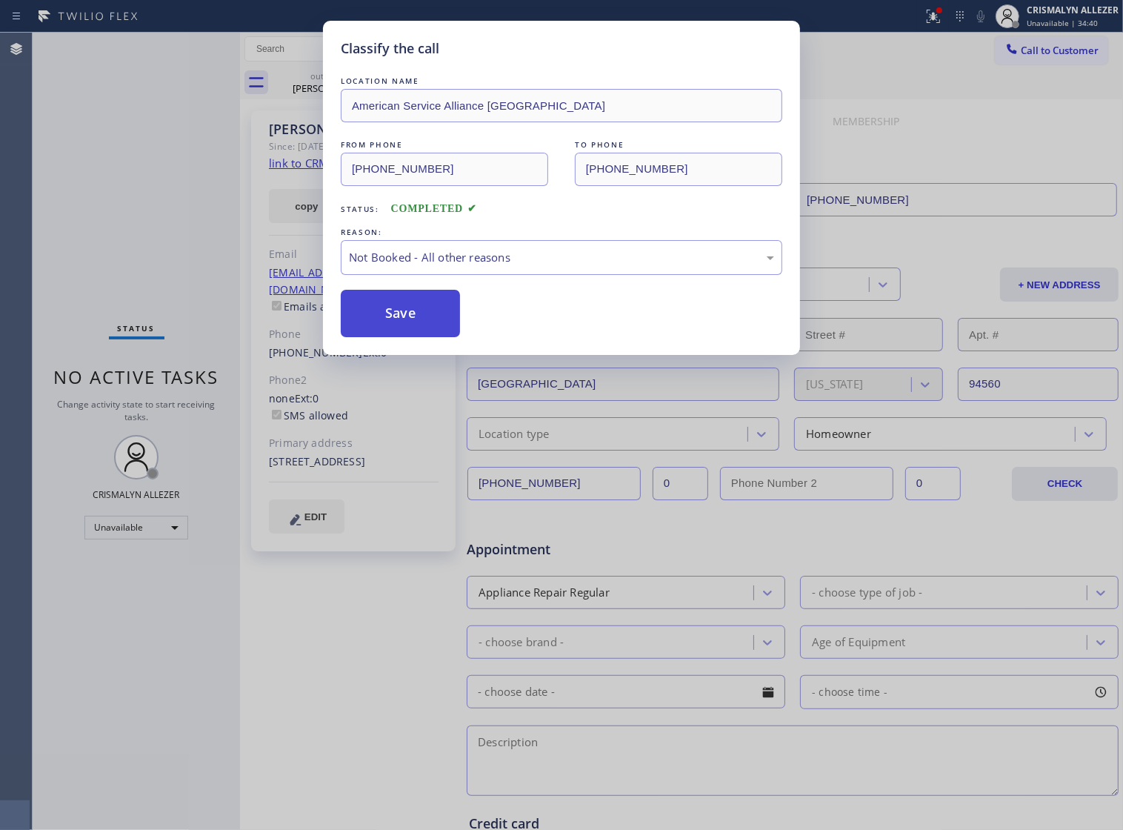
click at [401, 323] on button "Save" at bounding box center [400, 313] width 119 height 47
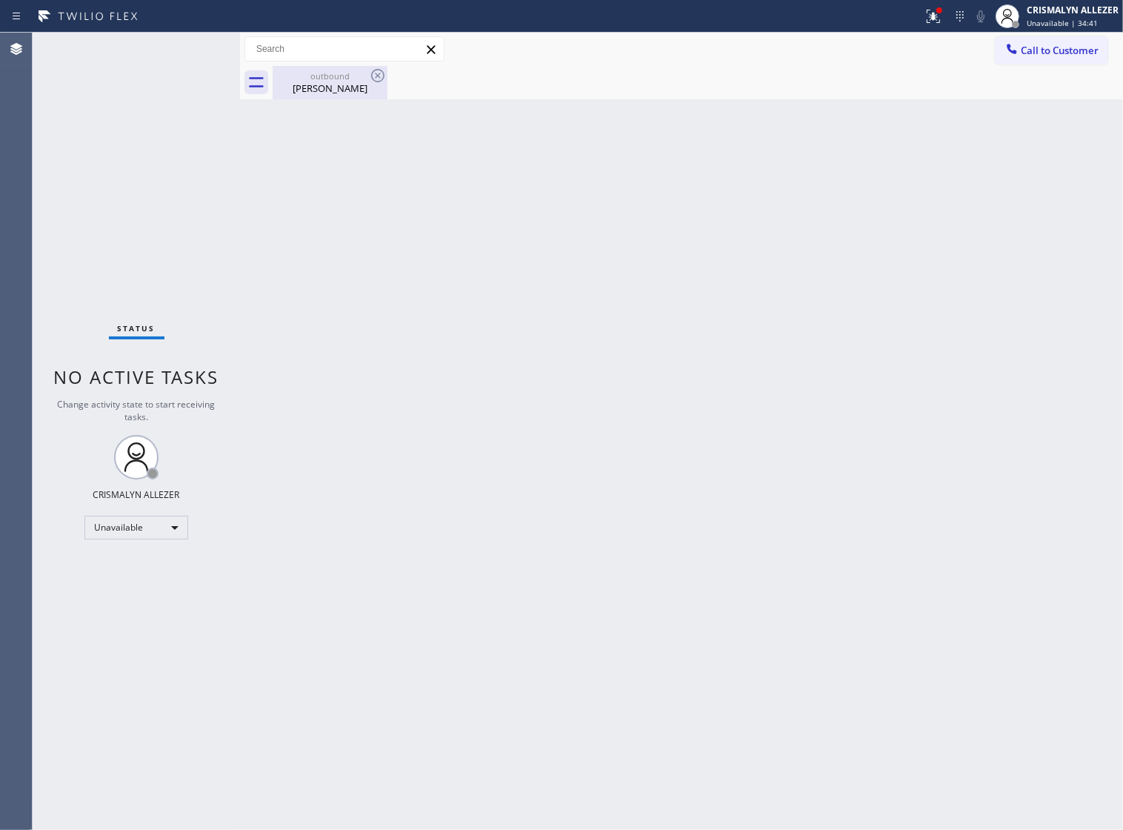
drag, startPoint x: 339, startPoint y: 70, endPoint x: 365, endPoint y: 78, distance: 27.0
click at [341, 71] on div "outbound" at bounding box center [330, 75] width 112 height 11
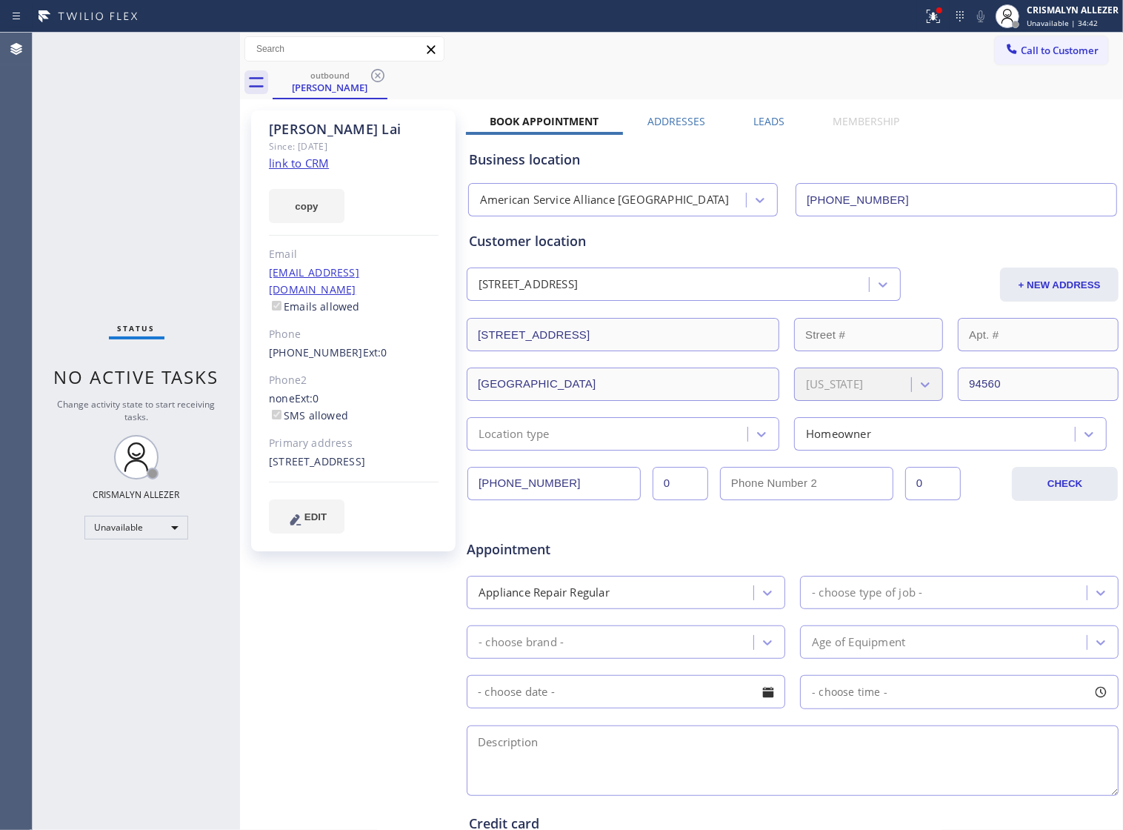
click at [388, 76] on div "outbound [PERSON_NAME]" at bounding box center [698, 82] width 851 height 33
click at [385, 75] on icon at bounding box center [378, 76] width 18 height 18
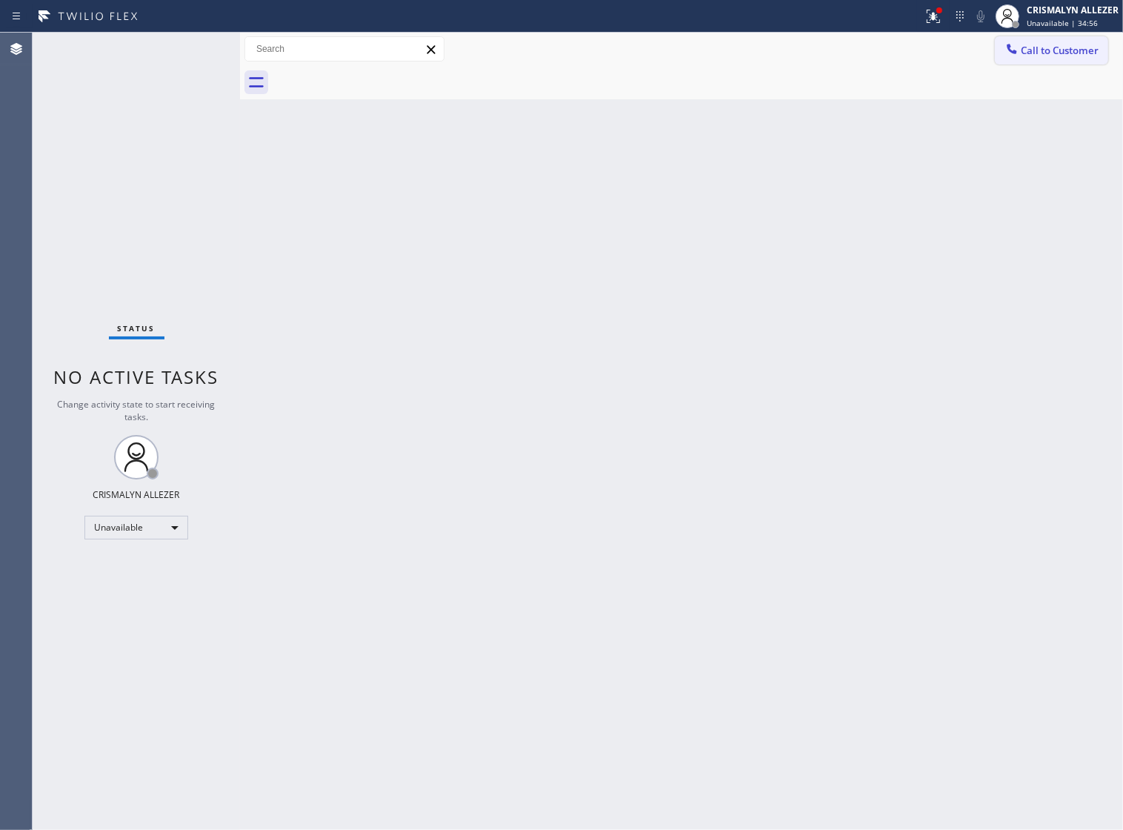
click at [1032, 60] on button "Call to Customer" at bounding box center [1051, 50] width 113 height 28
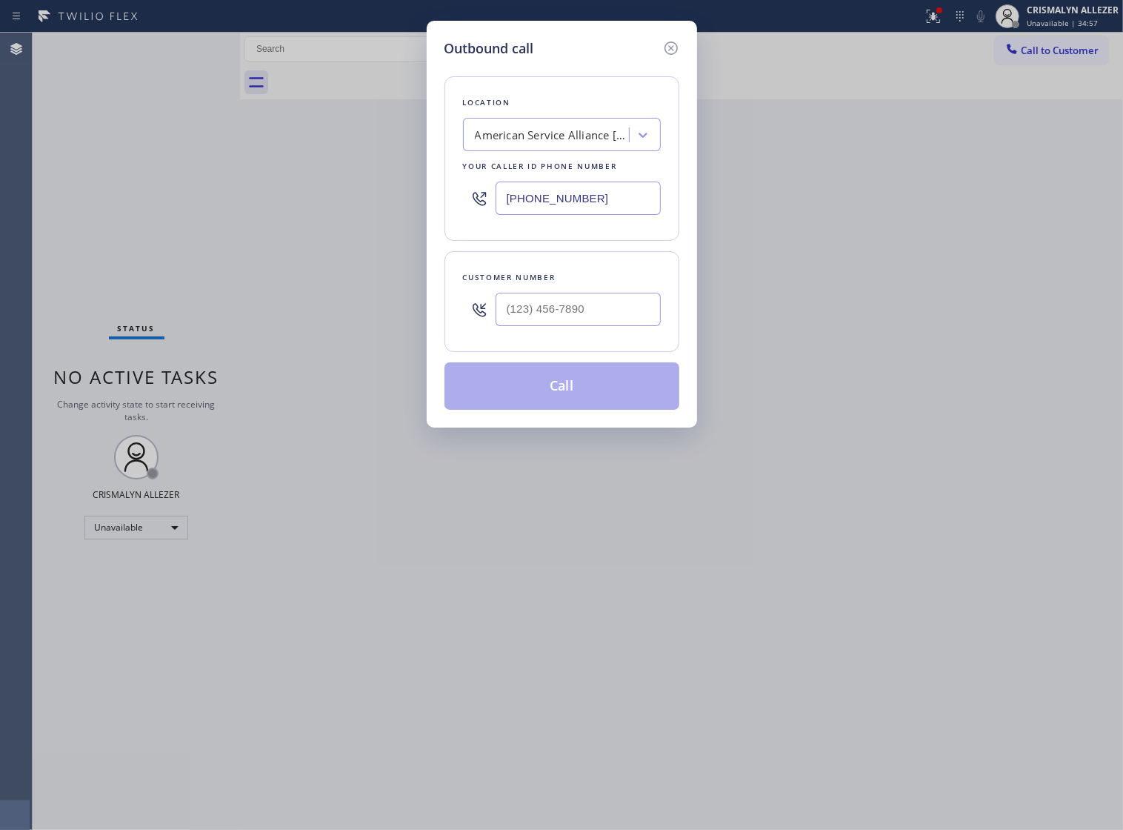
drag, startPoint x: 642, startPoint y: 212, endPoint x: 365, endPoint y: 205, distance: 276.5
click at [386, 206] on div "Outbound call Location American Service Alliance Fremont Your caller id phone n…" at bounding box center [561, 415] width 1123 height 830
paste input "323) 870-7123"
type input "[PHONE_NUMBER]"
click at [600, 313] on input "(___) ___-____" at bounding box center [578, 309] width 165 height 33
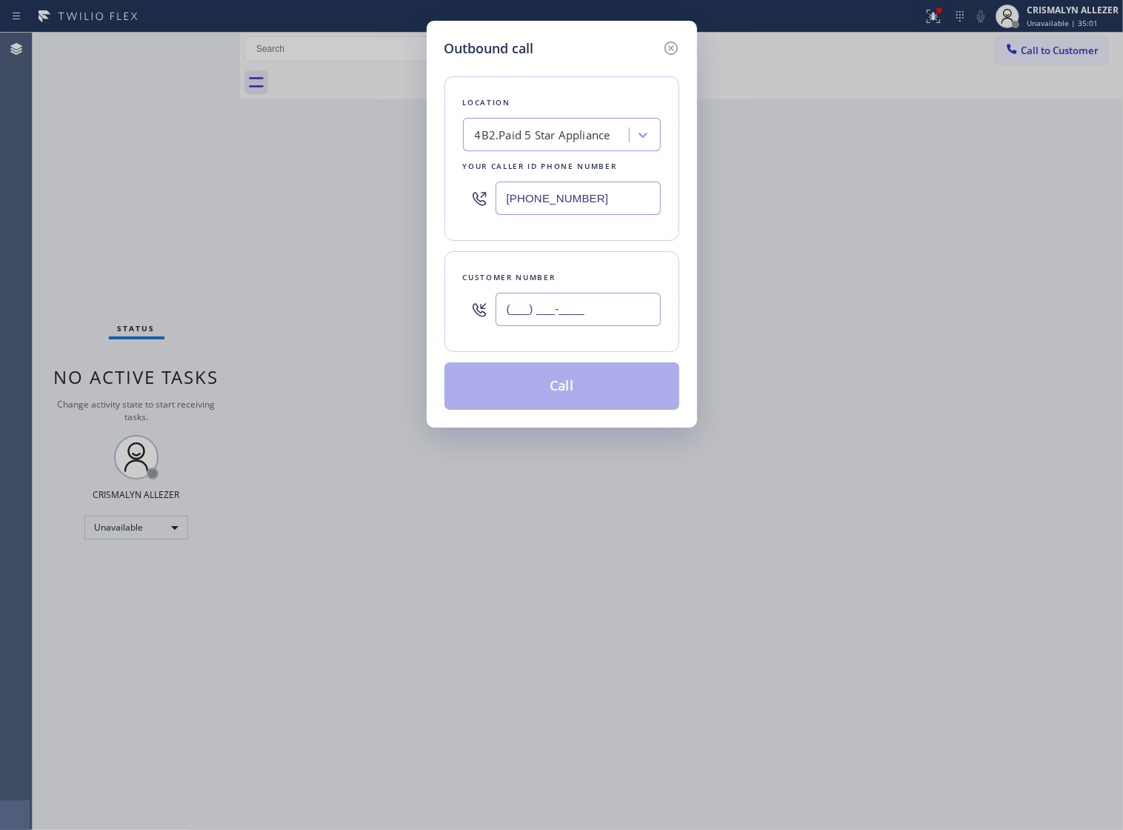
paste input "310) 980-6850"
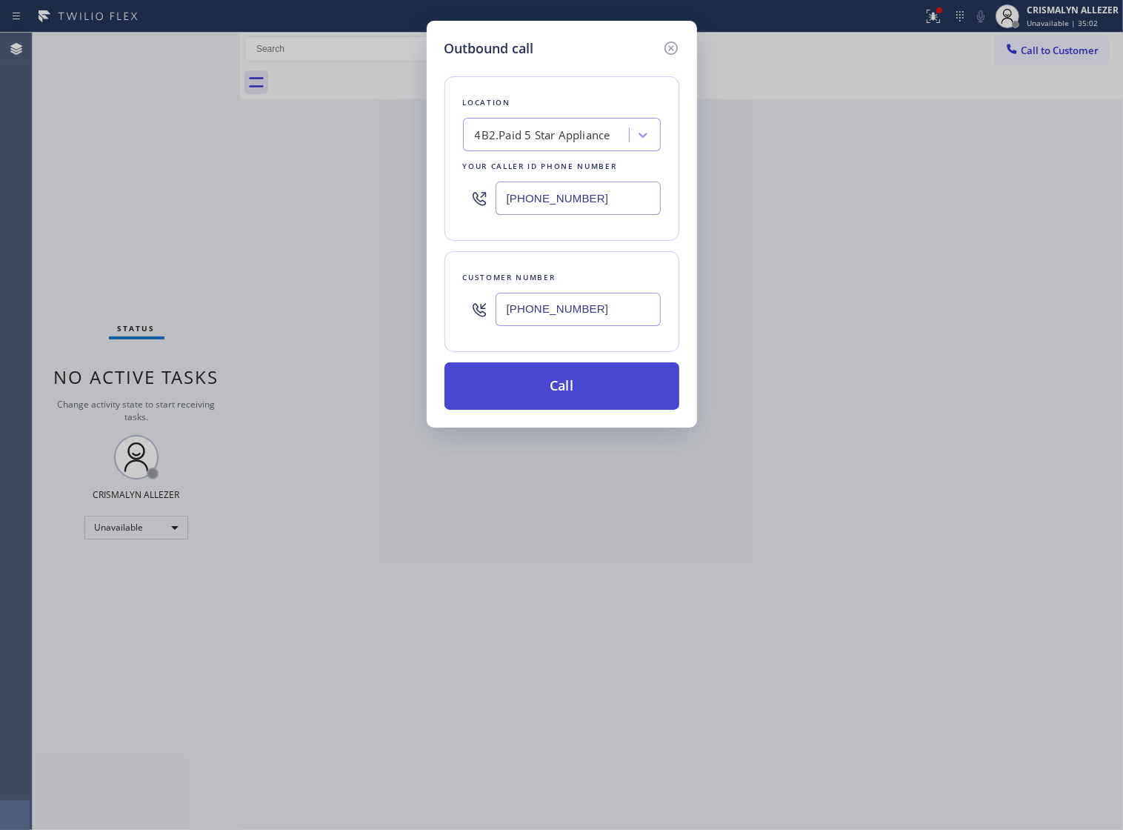
type input "[PHONE_NUMBER]"
click at [580, 399] on button "Call" at bounding box center [562, 385] width 235 height 47
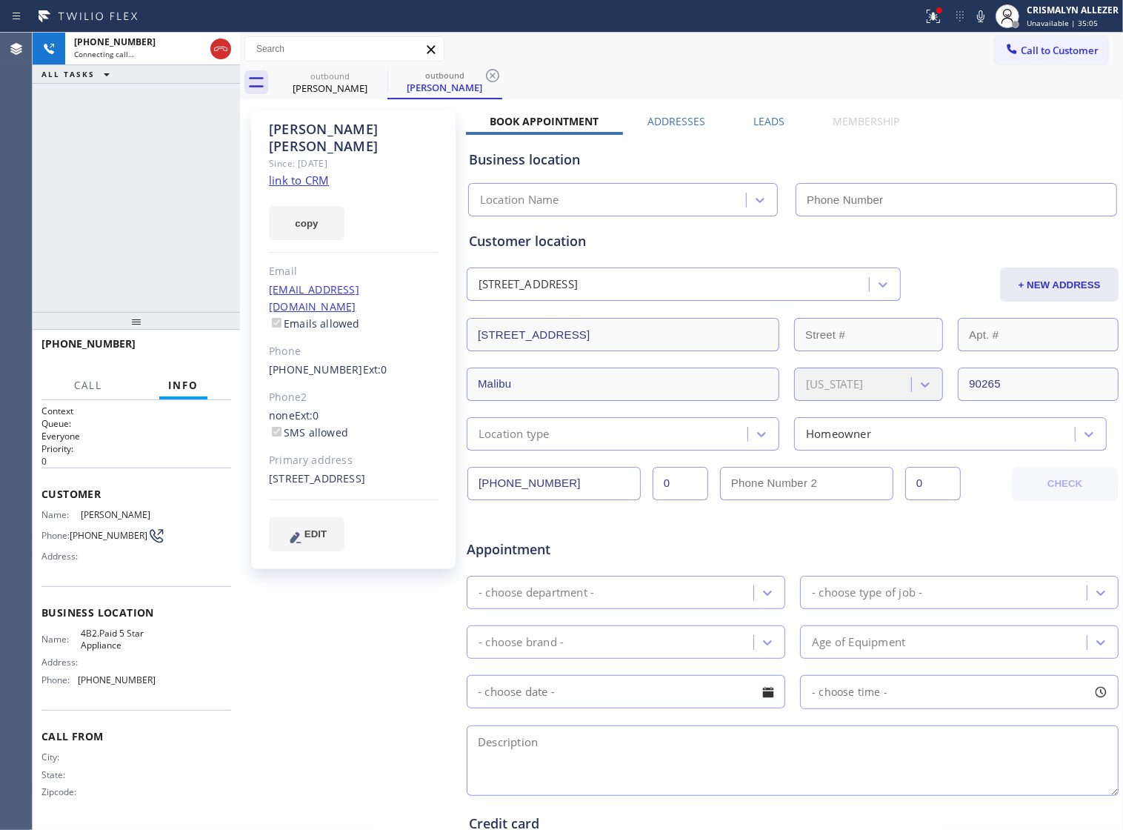
click at [301, 173] on link "link to CRM" at bounding box center [299, 180] width 60 height 15
type input "[PHONE_NUMBER]"
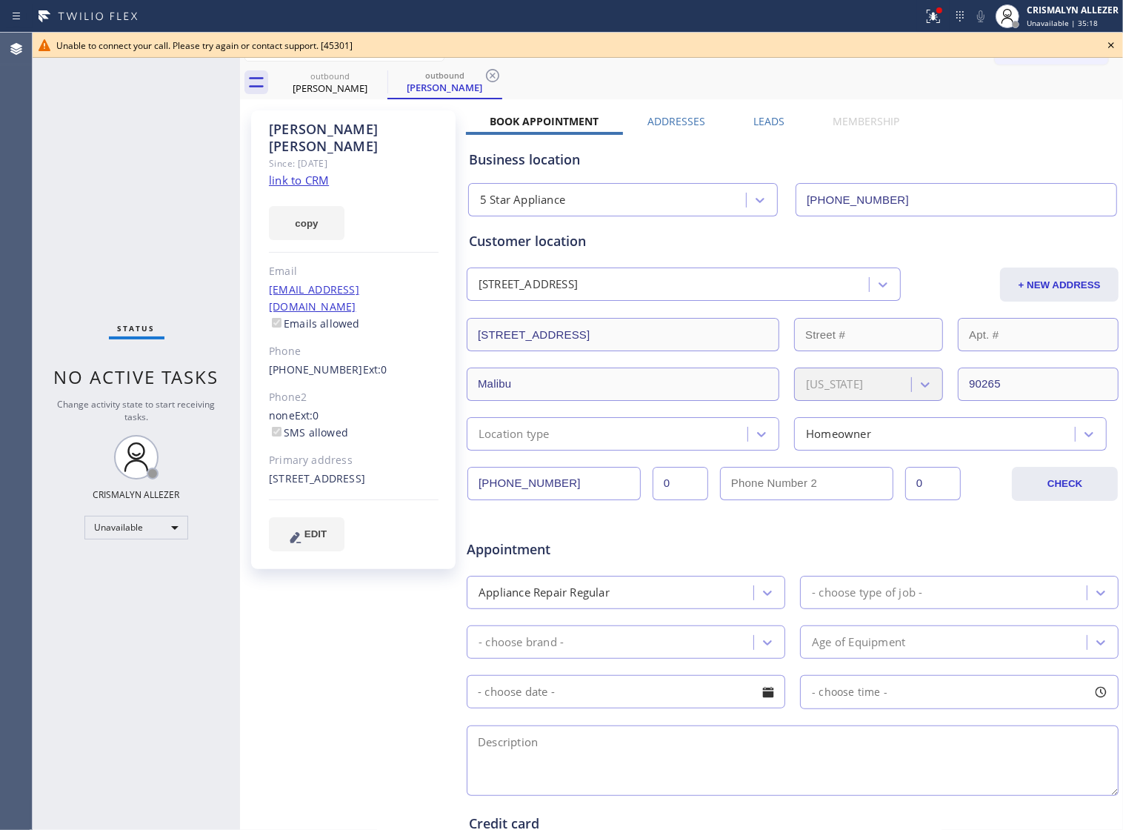
click at [1115, 39] on icon at bounding box center [1112, 45] width 18 height 18
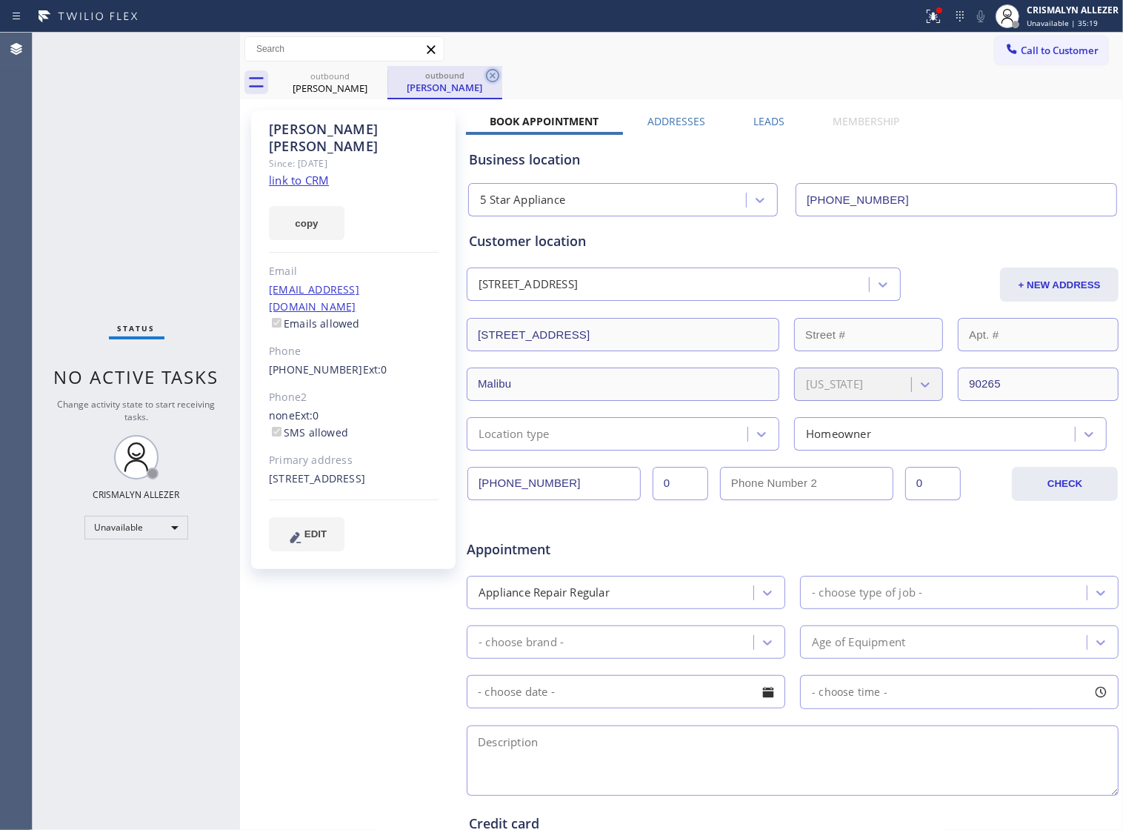
click at [491, 78] on icon at bounding box center [492, 75] width 13 height 13
click at [740, 119] on div "Leads" at bounding box center [768, 124] width 79 height 21
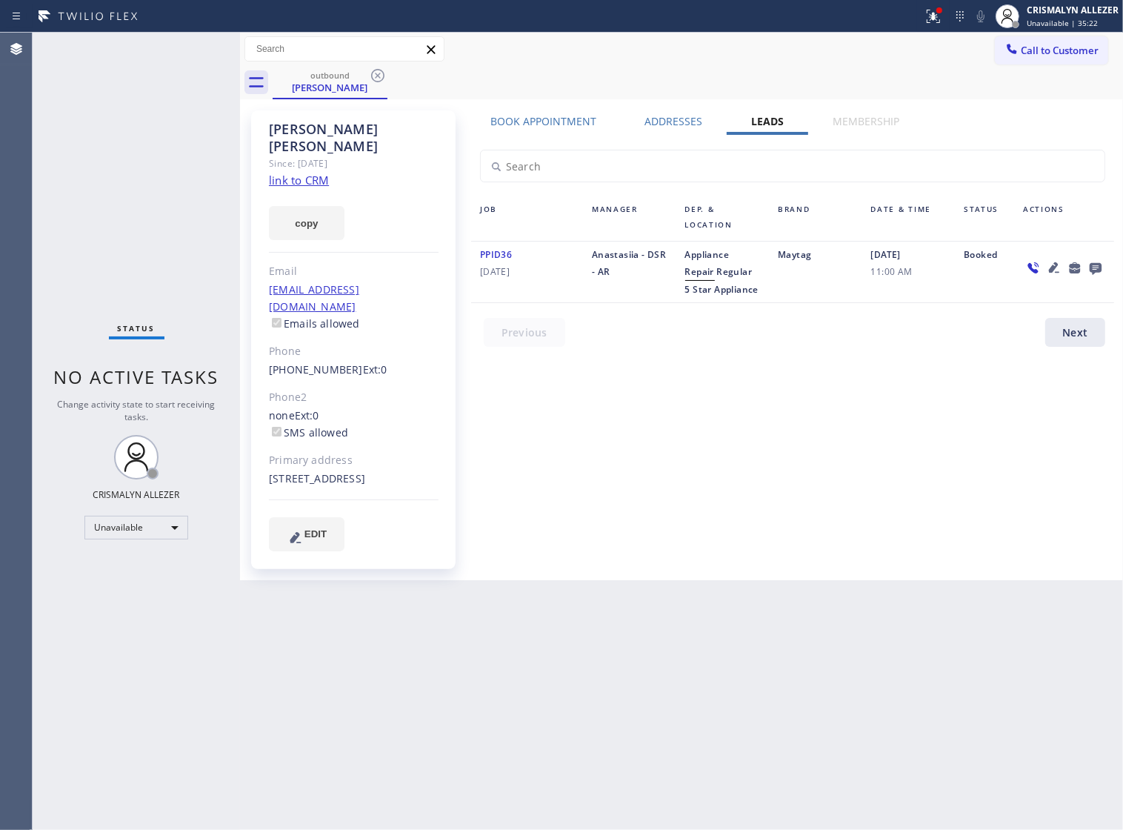
click at [1094, 269] on icon at bounding box center [1096, 269] width 12 height 12
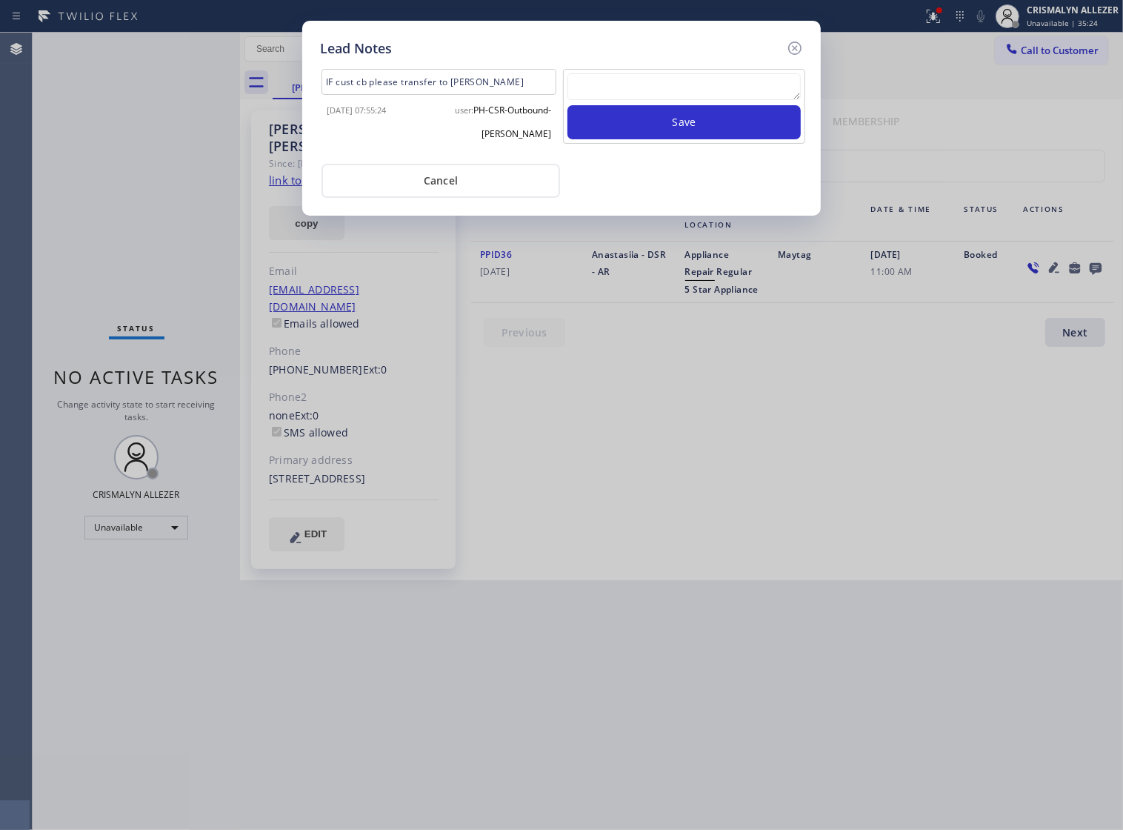
click at [650, 100] on textarea at bounding box center [684, 86] width 233 height 27
paste textarea "no answer | pls xfer if cx calls back"
type textarea "no answer | pls xfer if cx calls back"
click at [683, 134] on button "Save" at bounding box center [684, 122] width 233 height 34
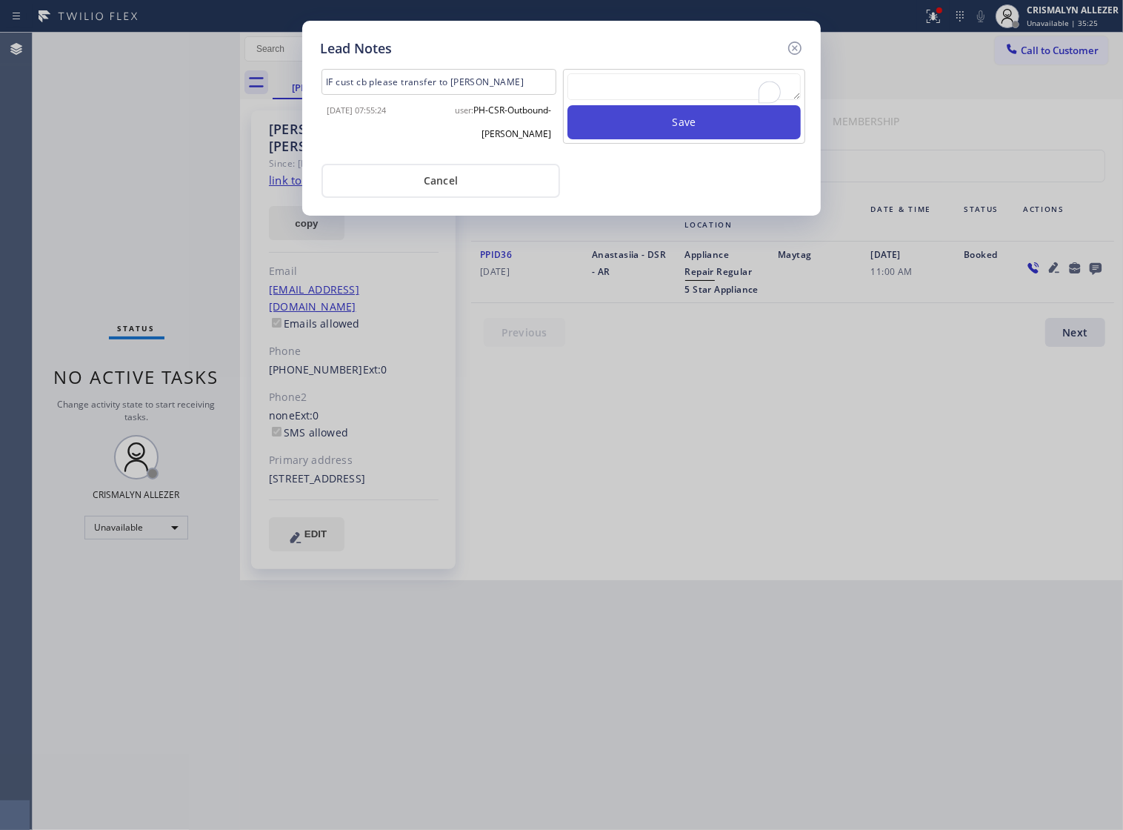
scroll to position [0, 0]
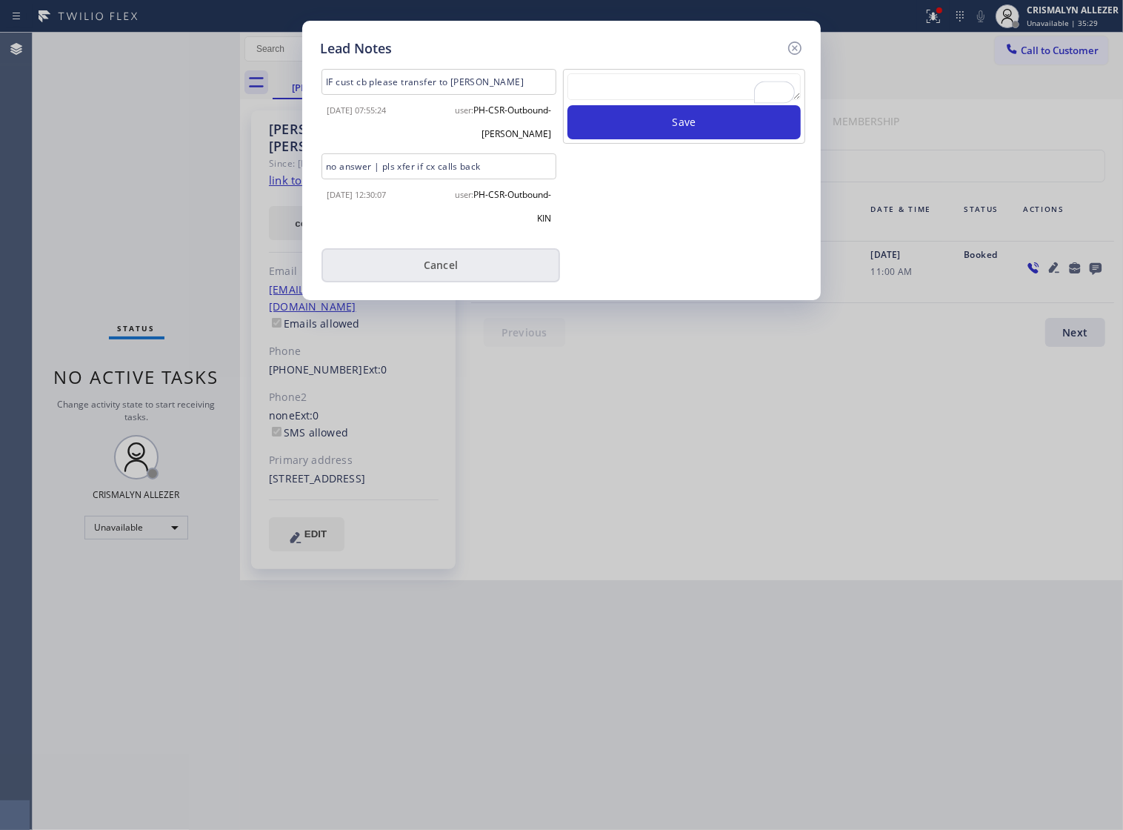
click at [448, 275] on button "Cancel" at bounding box center [441, 265] width 239 height 34
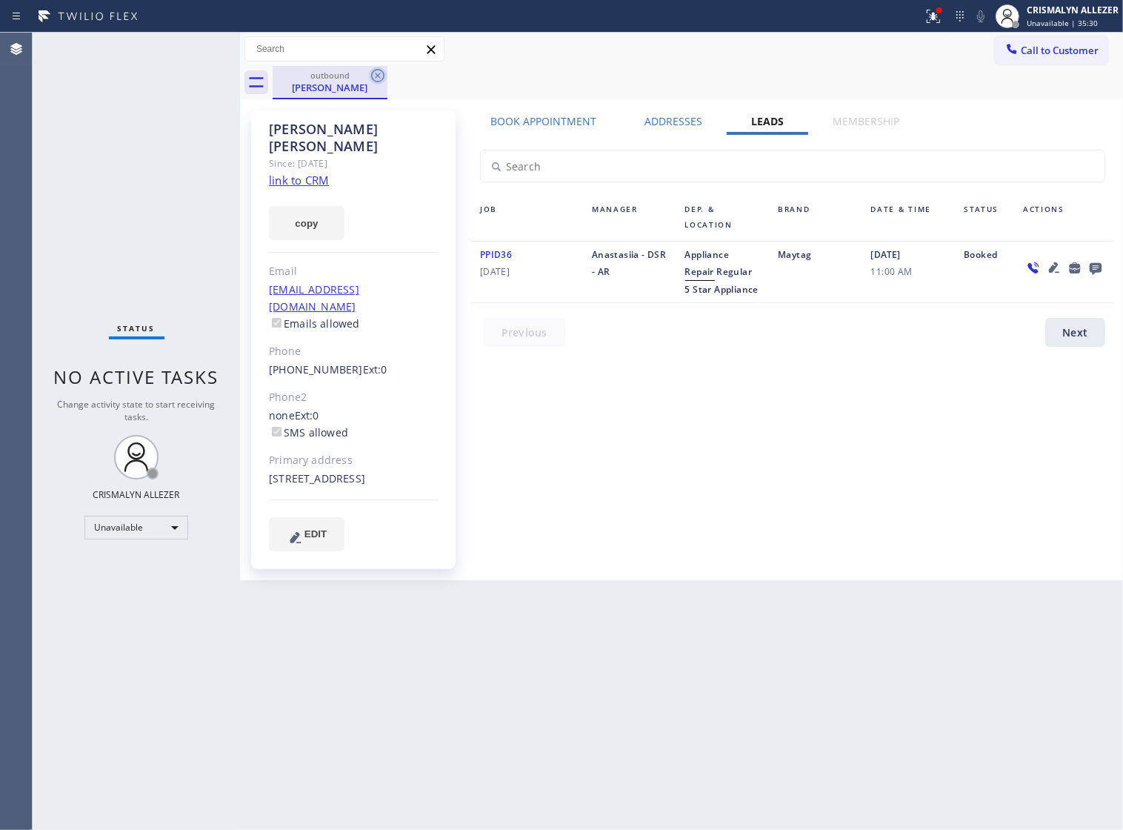
click at [379, 76] on icon at bounding box center [378, 76] width 18 height 18
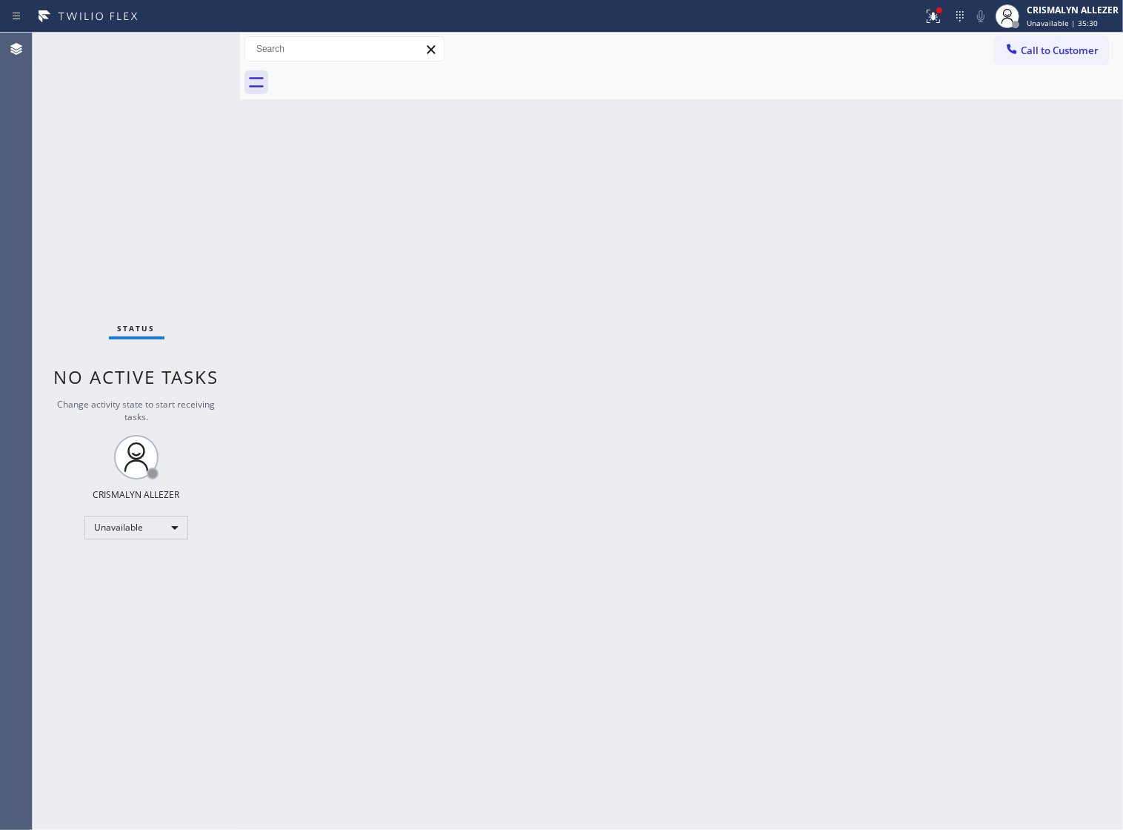
click at [379, 76] on div at bounding box center [698, 82] width 851 height 33
click at [1051, 49] on span "Call to Customer" at bounding box center [1060, 50] width 78 height 13
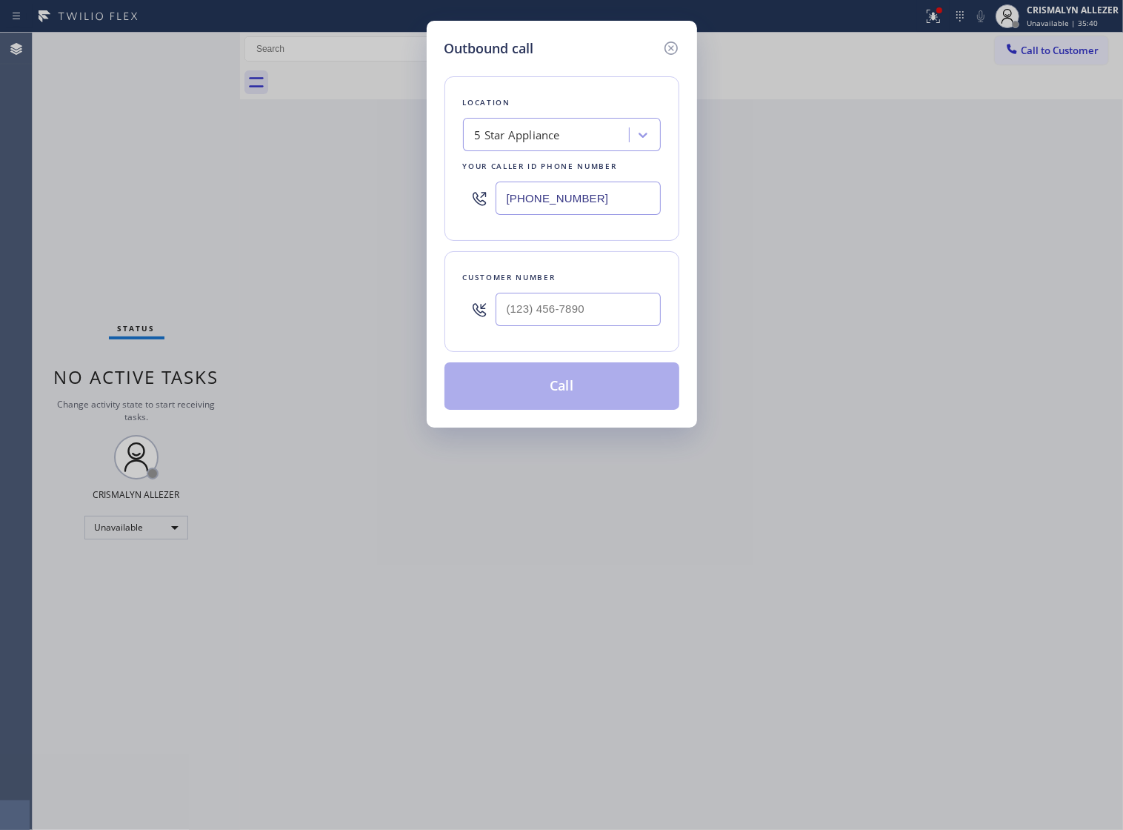
drag, startPoint x: 632, startPoint y: 212, endPoint x: 131, endPoint y: 190, distance: 501.4
click at [275, 196] on div "Outbound call Location 5 Star Appliance Your caller id phone number [PHONE_NUMB…" at bounding box center [561, 415] width 1123 height 830
paste input "877) 775-2349"
type input "[PHONE_NUMBER]"
click at [604, 325] on input "(___) ___-____" at bounding box center [578, 309] width 165 height 33
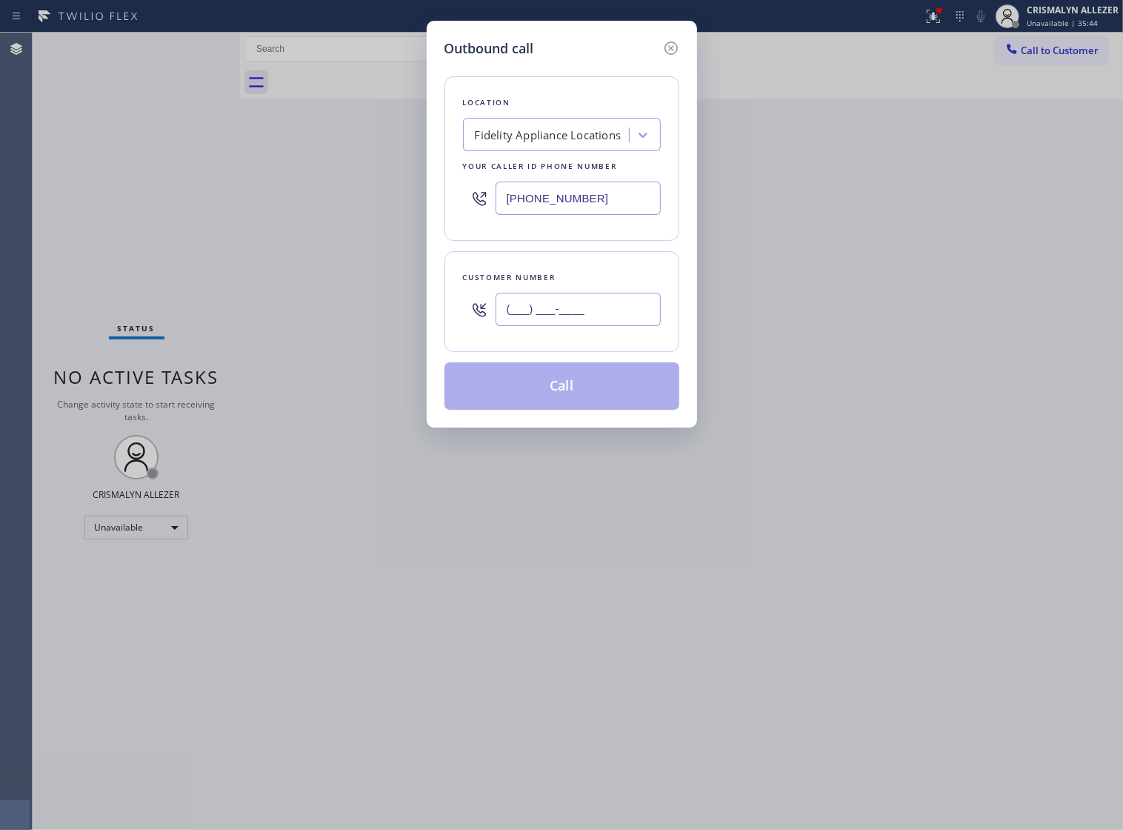
paste input "562) 843-4949"
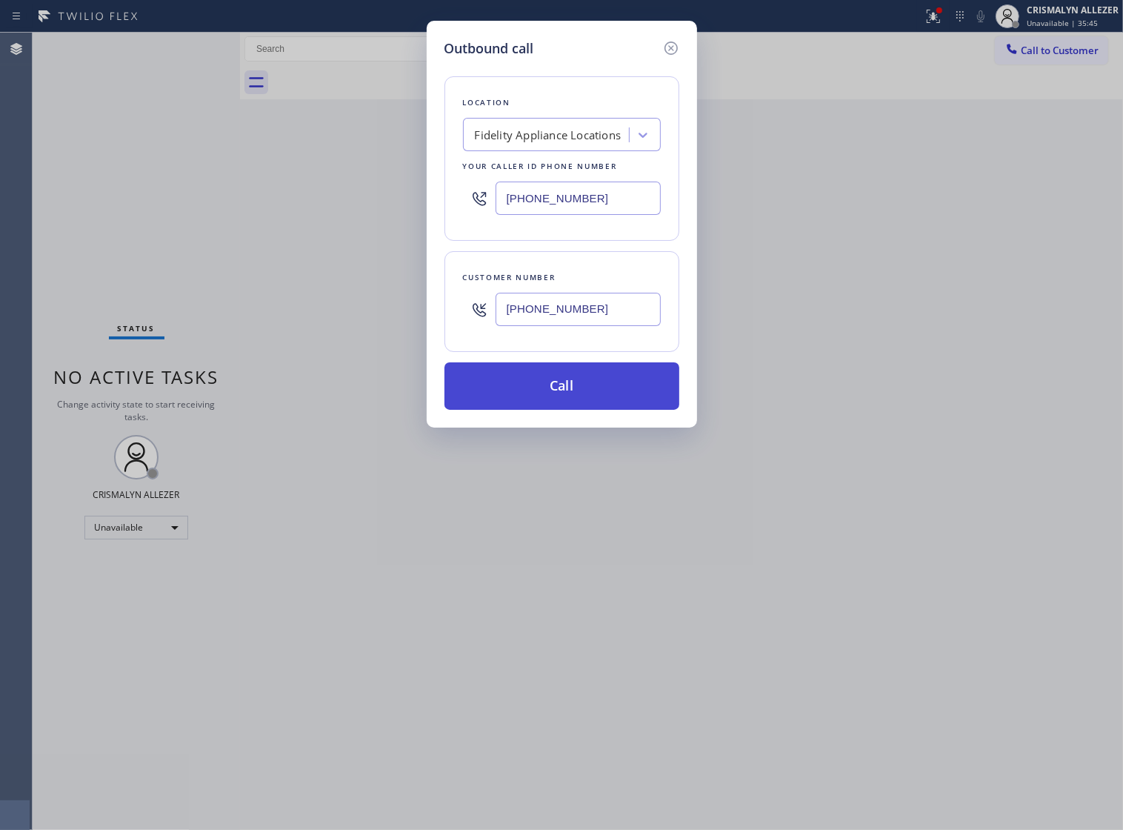
type input "[PHONE_NUMBER]"
click at [582, 402] on button "Call" at bounding box center [562, 385] width 235 height 47
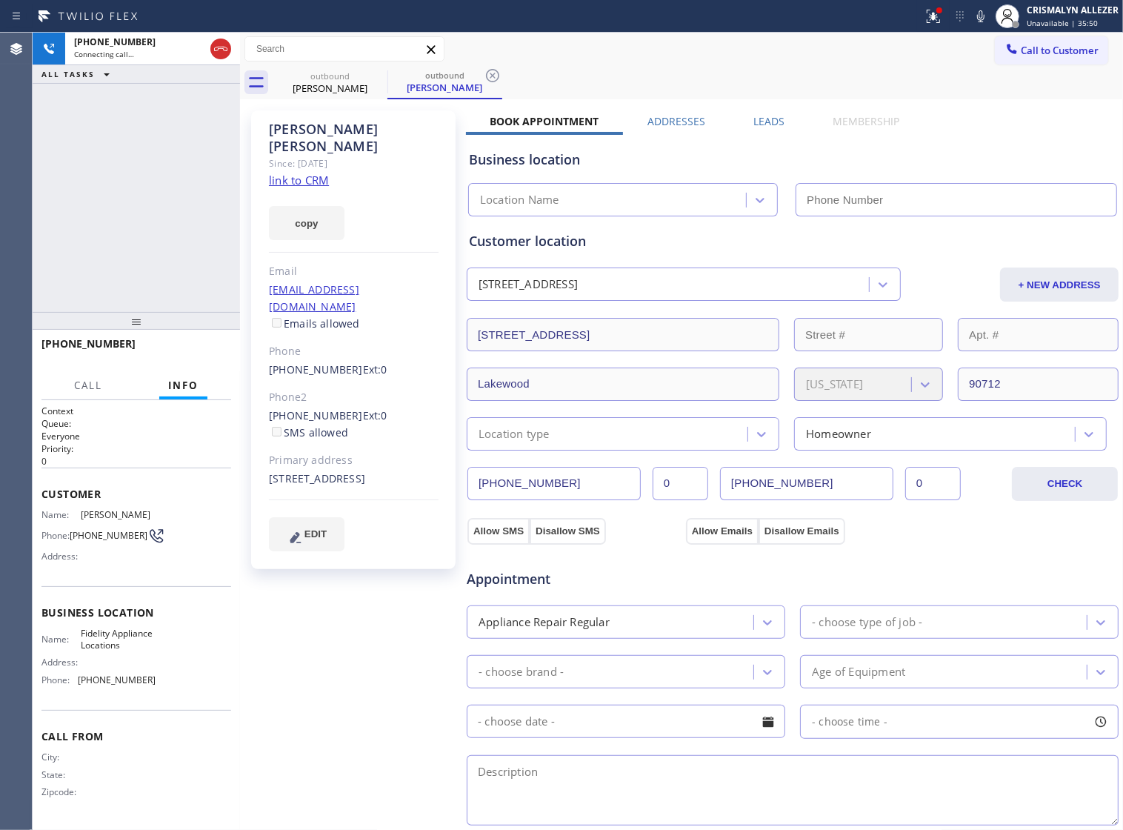
type input "[PHONE_NUMBER]"
click at [283, 173] on link "link to CRM" at bounding box center [299, 180] width 60 height 15
click at [217, 57] on icon at bounding box center [221, 49] width 18 height 18
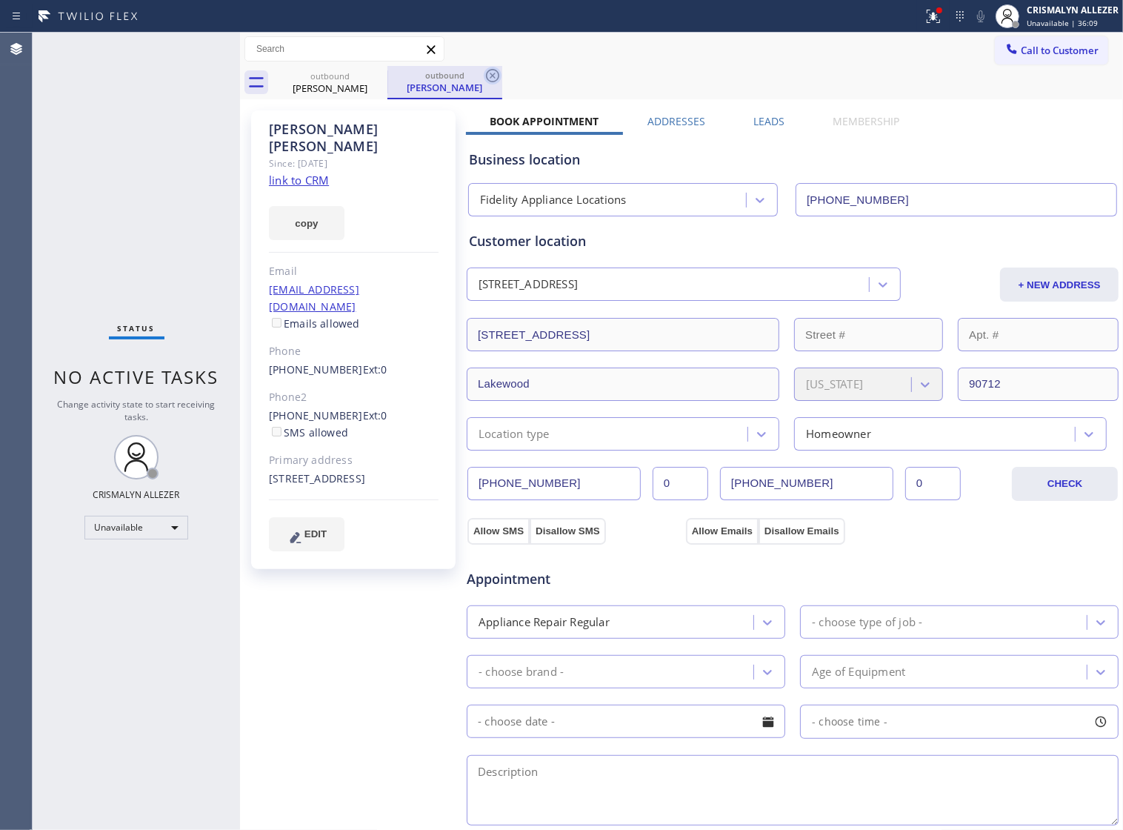
click at [490, 73] on icon at bounding box center [493, 76] width 18 height 18
click at [376, 75] on icon at bounding box center [378, 76] width 18 height 18
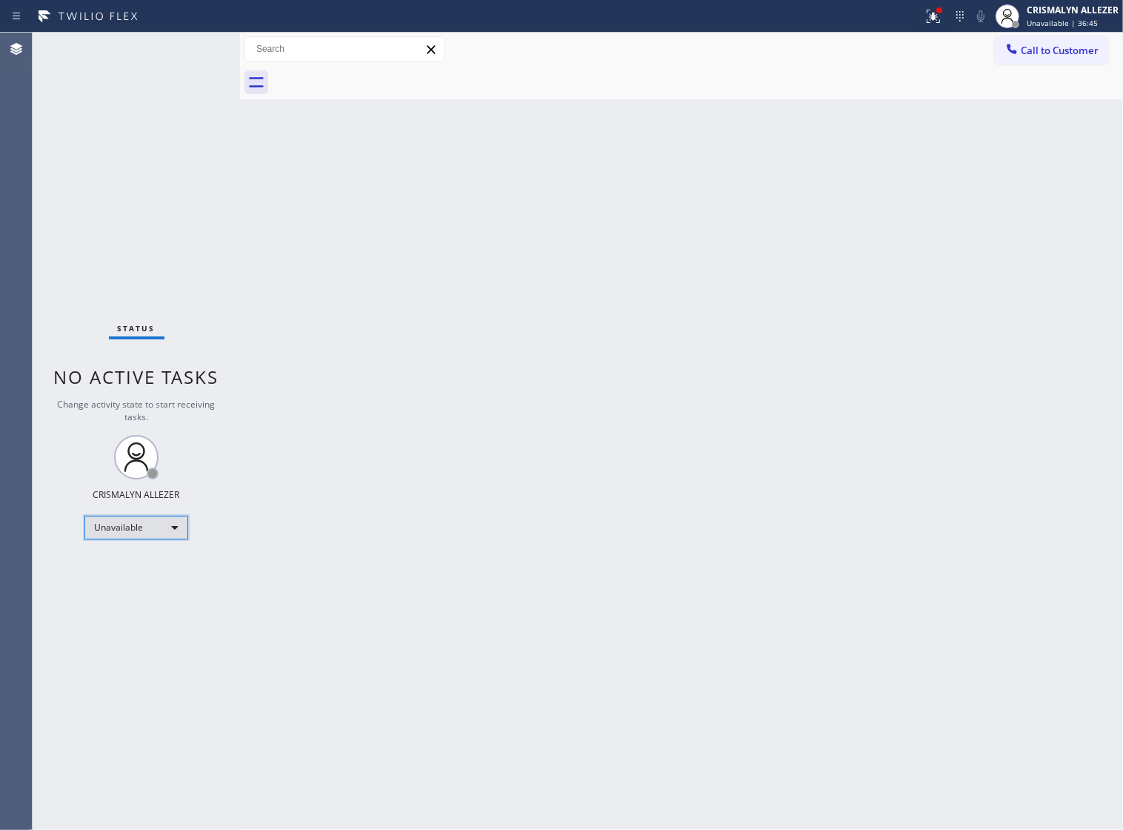
click at [176, 521] on div "Unavailable" at bounding box center [136, 528] width 104 height 24
click at [153, 604] on li "Break" at bounding box center [135, 604] width 101 height 18
